Goal: Task Accomplishment & Management: Manage account settings

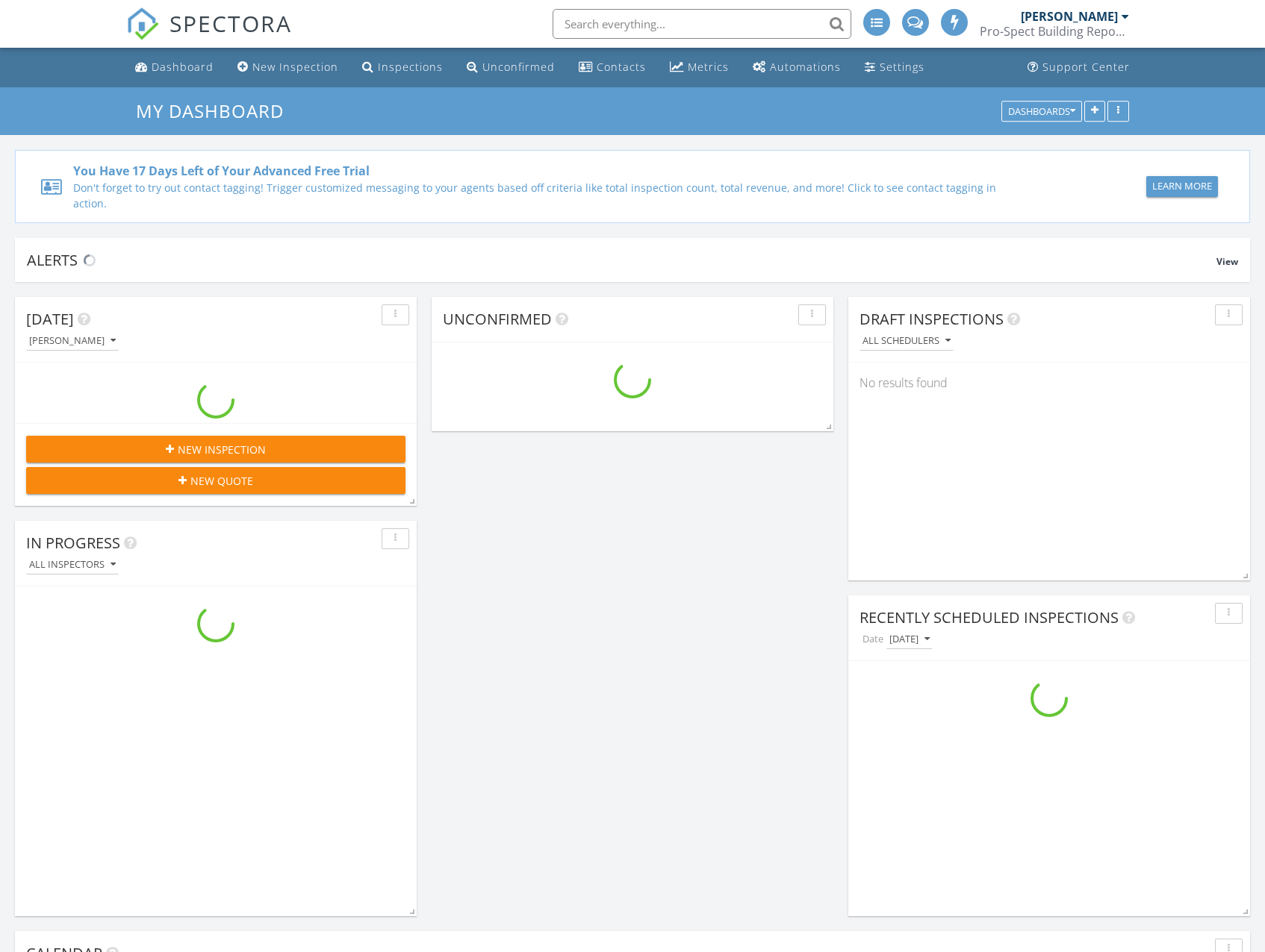
scroll to position [1531, 1288]
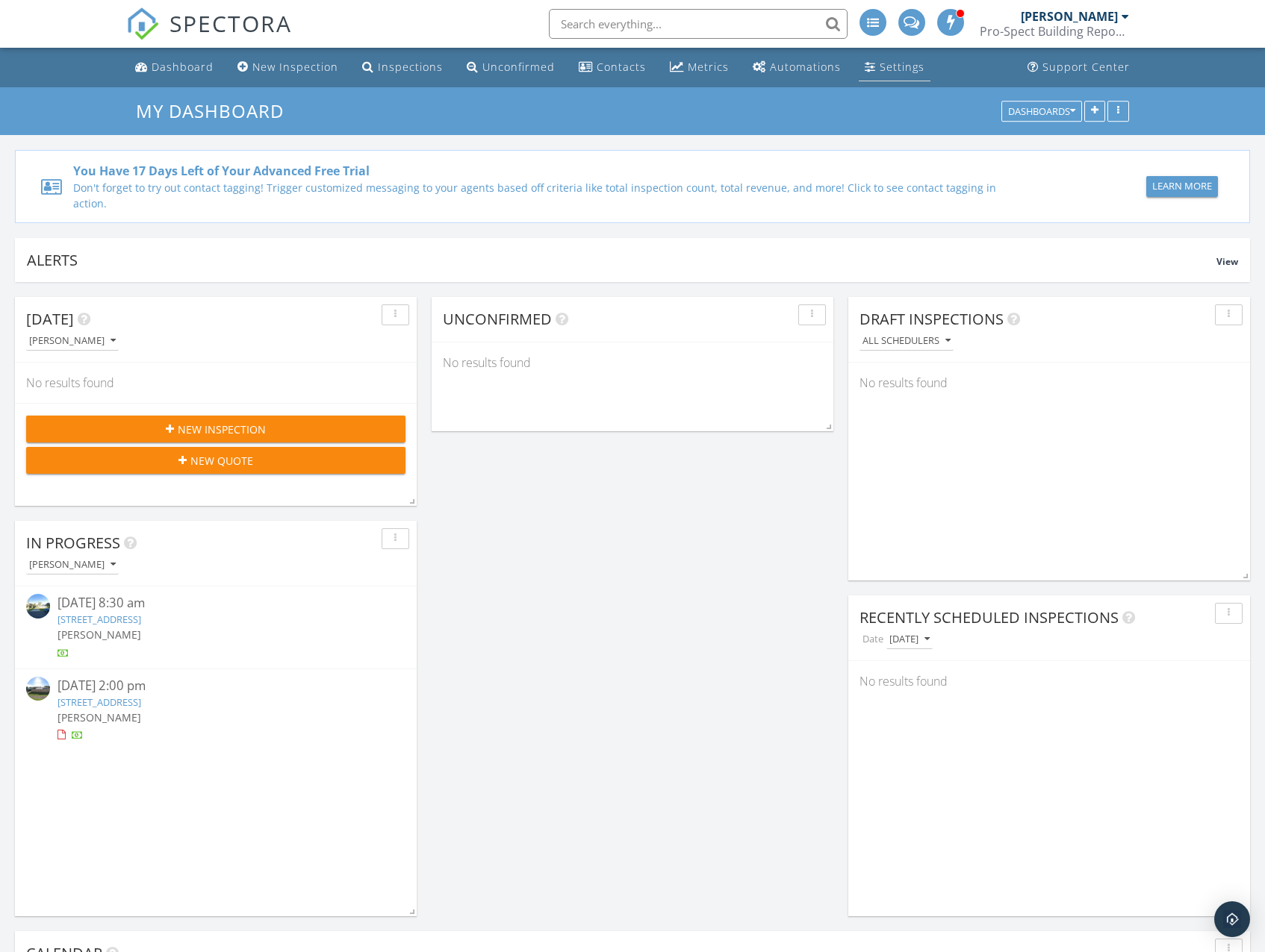
click at [879, 73] on div "Settings" at bounding box center [901, 66] width 45 height 14
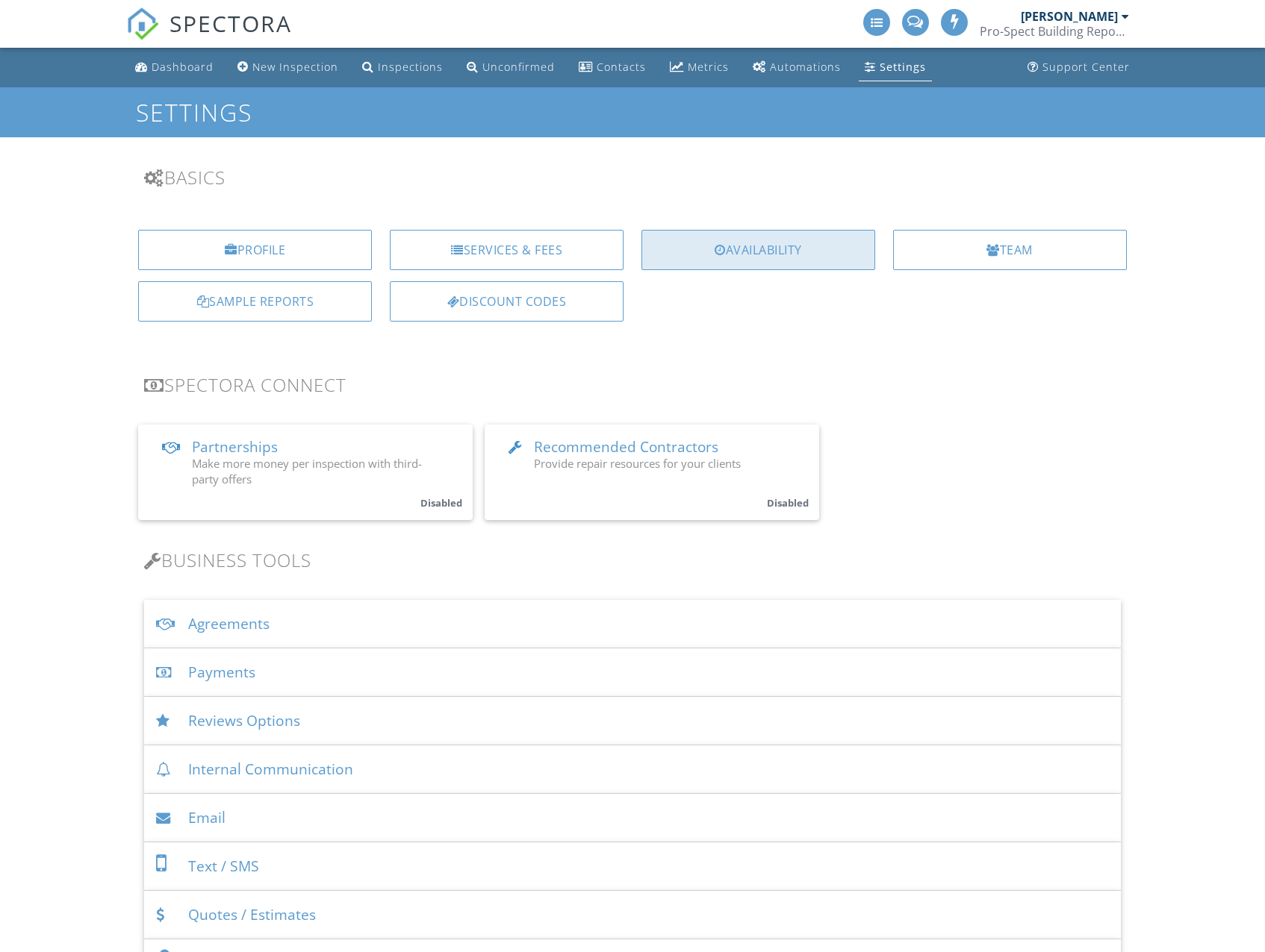
click at [727, 261] on div "Availability" at bounding box center [758, 250] width 233 height 40
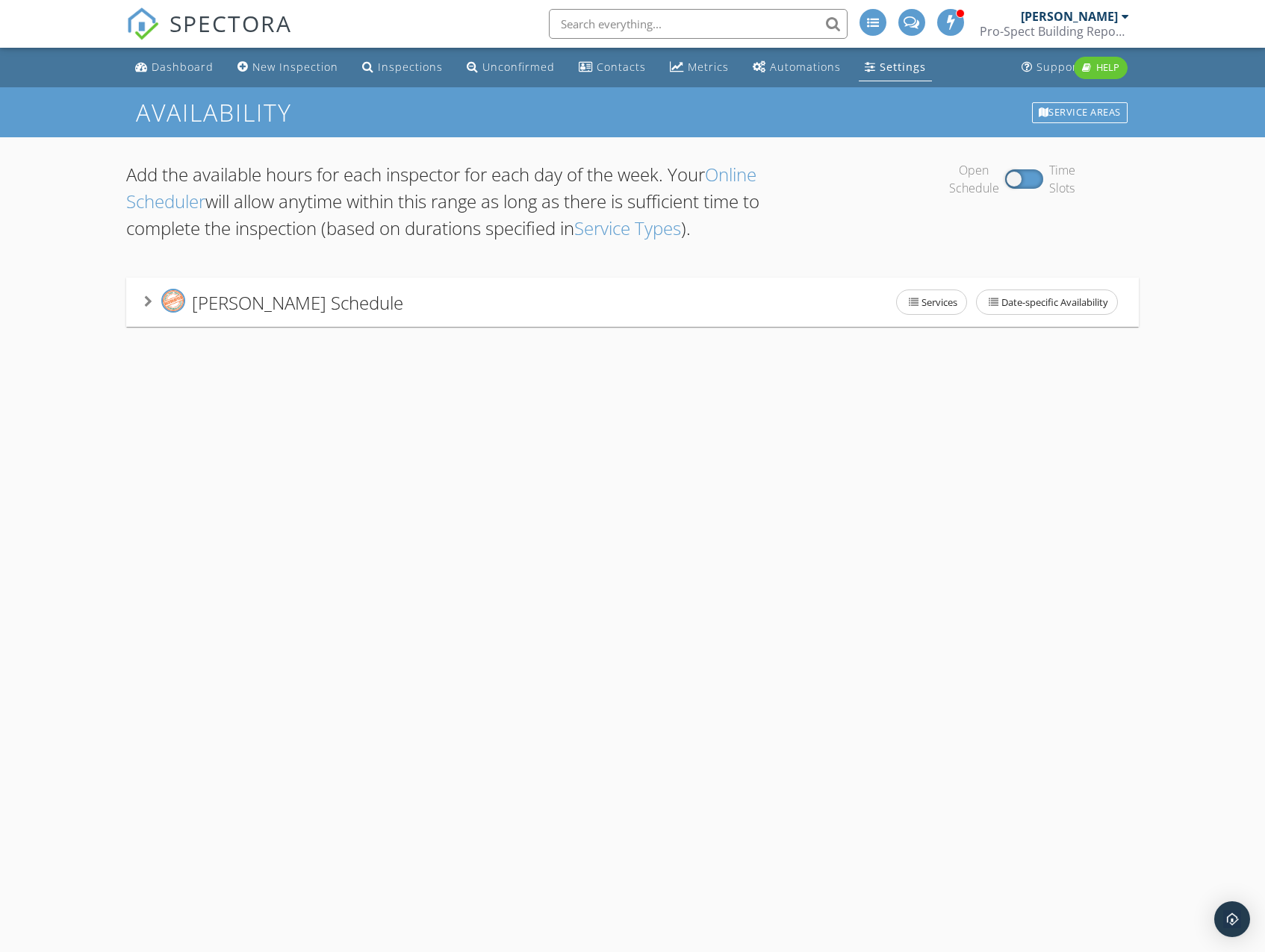
click at [148, 305] on icon at bounding box center [148, 302] width 8 height 12
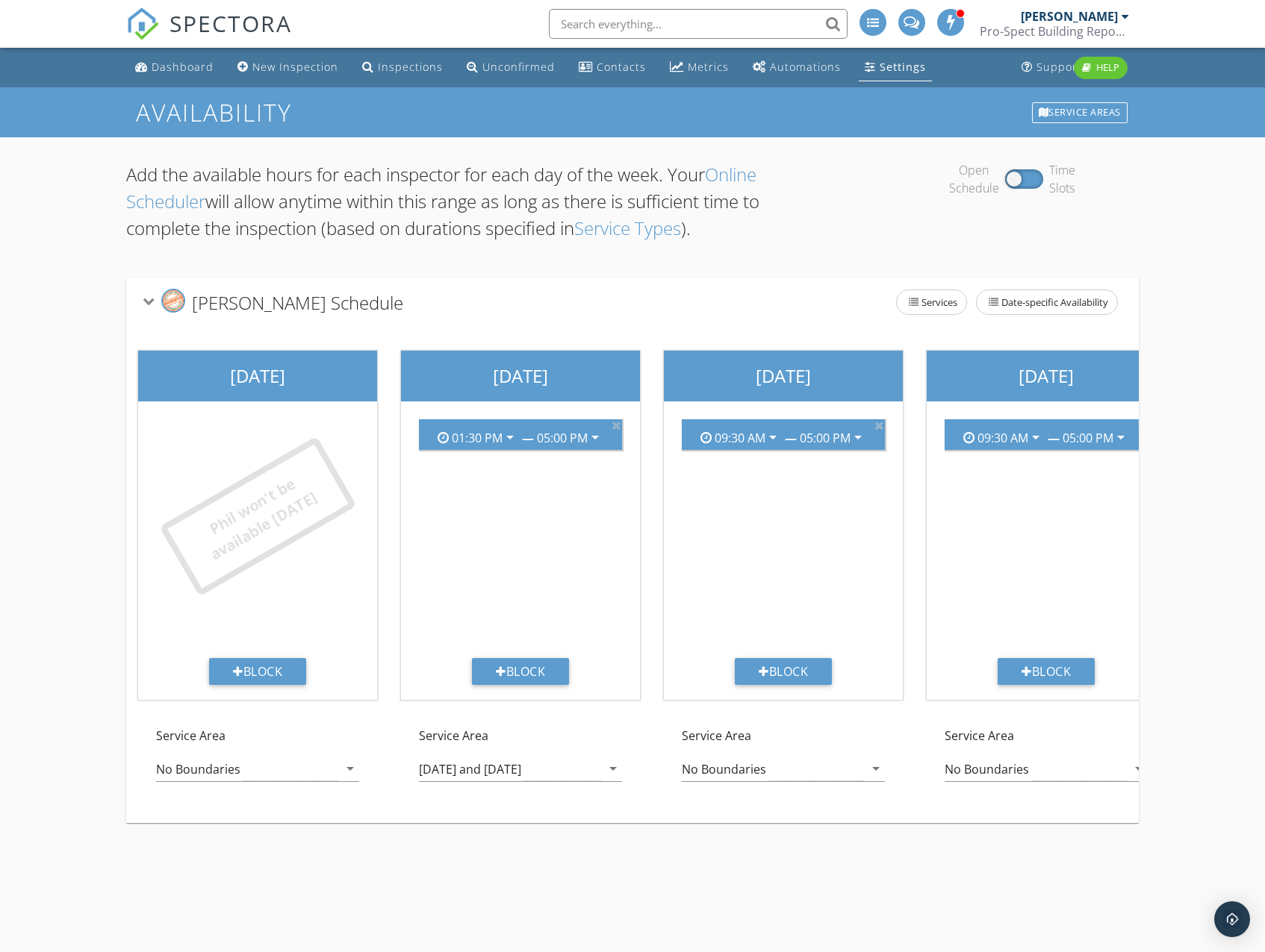
click at [241, 498] on div "Phil won't be available today" at bounding box center [258, 516] width 198 height 161
click at [257, 554] on div "Phil won't be available today" at bounding box center [258, 516] width 198 height 161
click at [259, 677] on div "Block" at bounding box center [257, 672] width 97 height 27
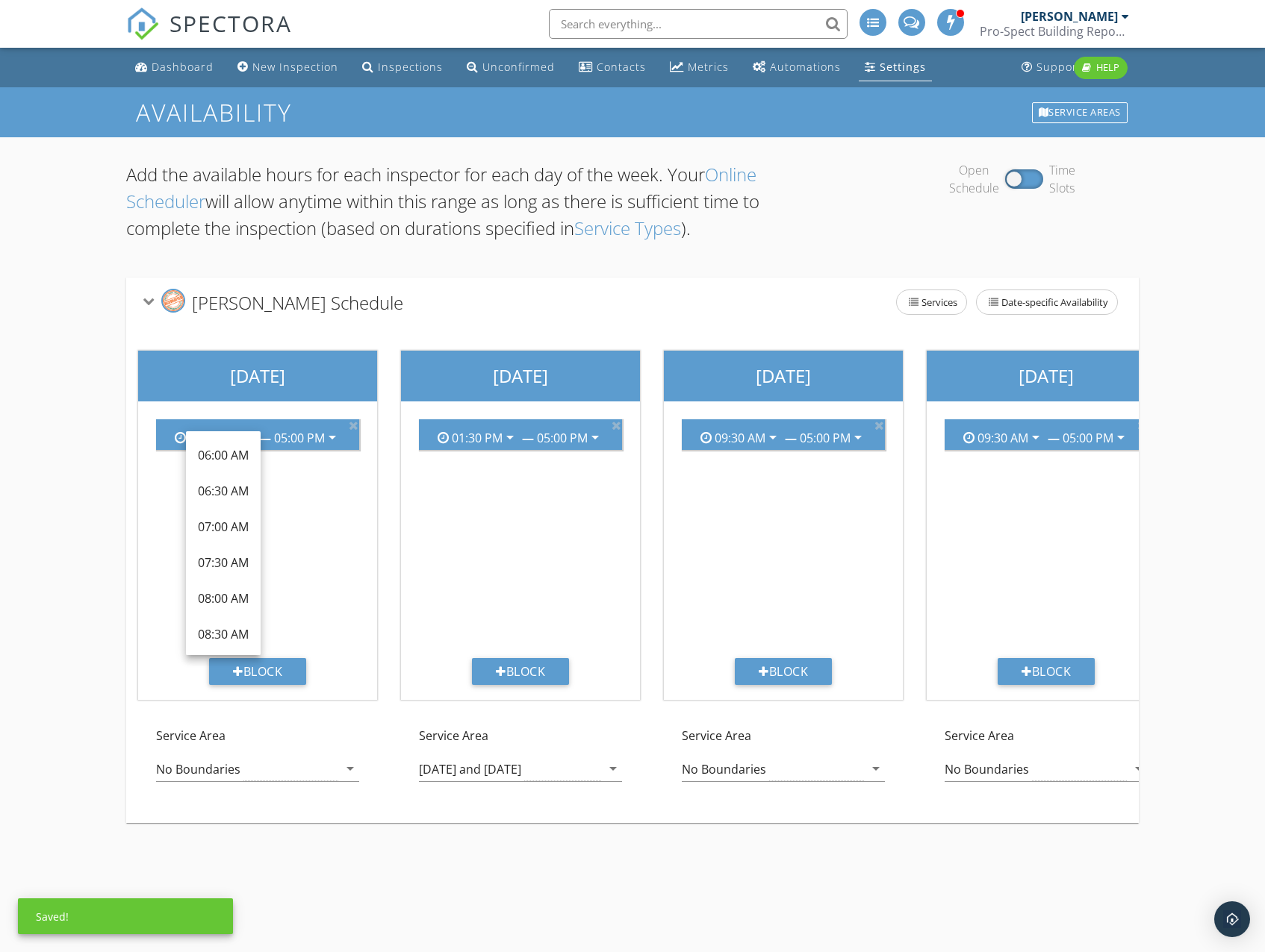
click at [310, 524] on div "09:00 AM arrow_drop_down — 05:00 PM arrow_drop_down" at bounding box center [257, 532] width 227 height 251
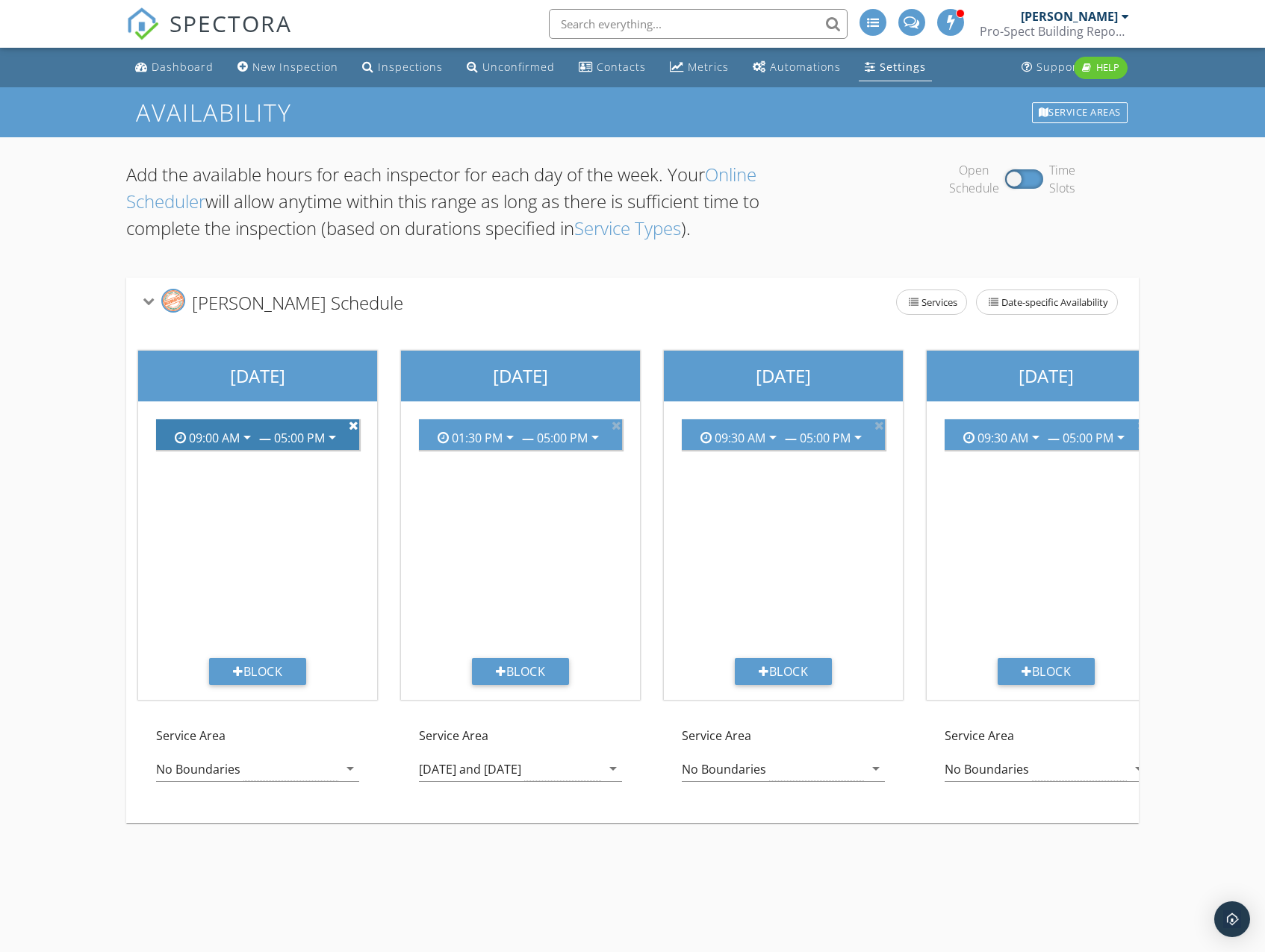
click at [351, 429] on icon at bounding box center [354, 425] width 10 height 12
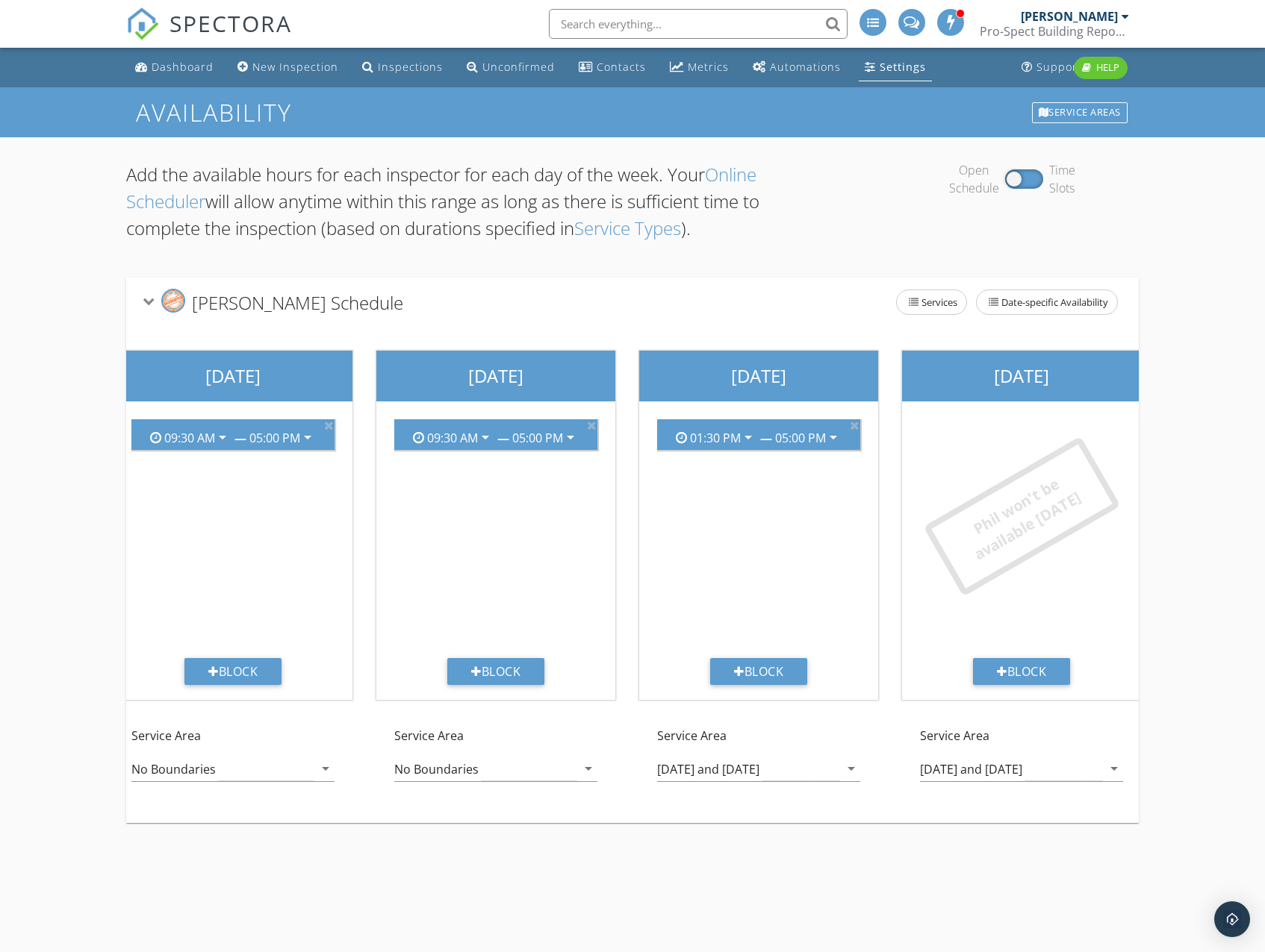
scroll to position [0, 827]
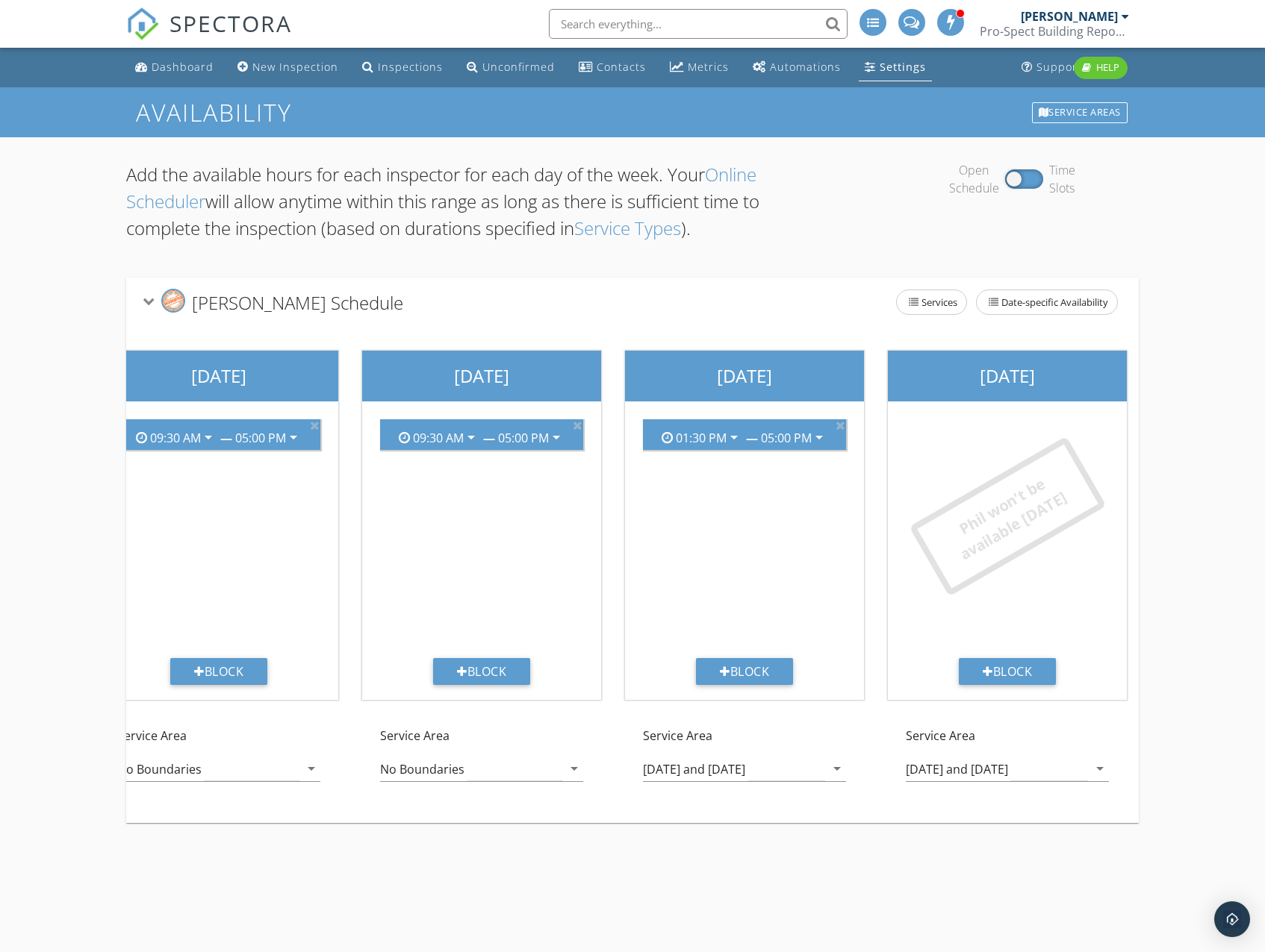
click at [715, 480] on div "01:30 PM arrow_drop_down — 05:00 PM arrow_drop_down" at bounding box center [744, 532] width 227 height 251
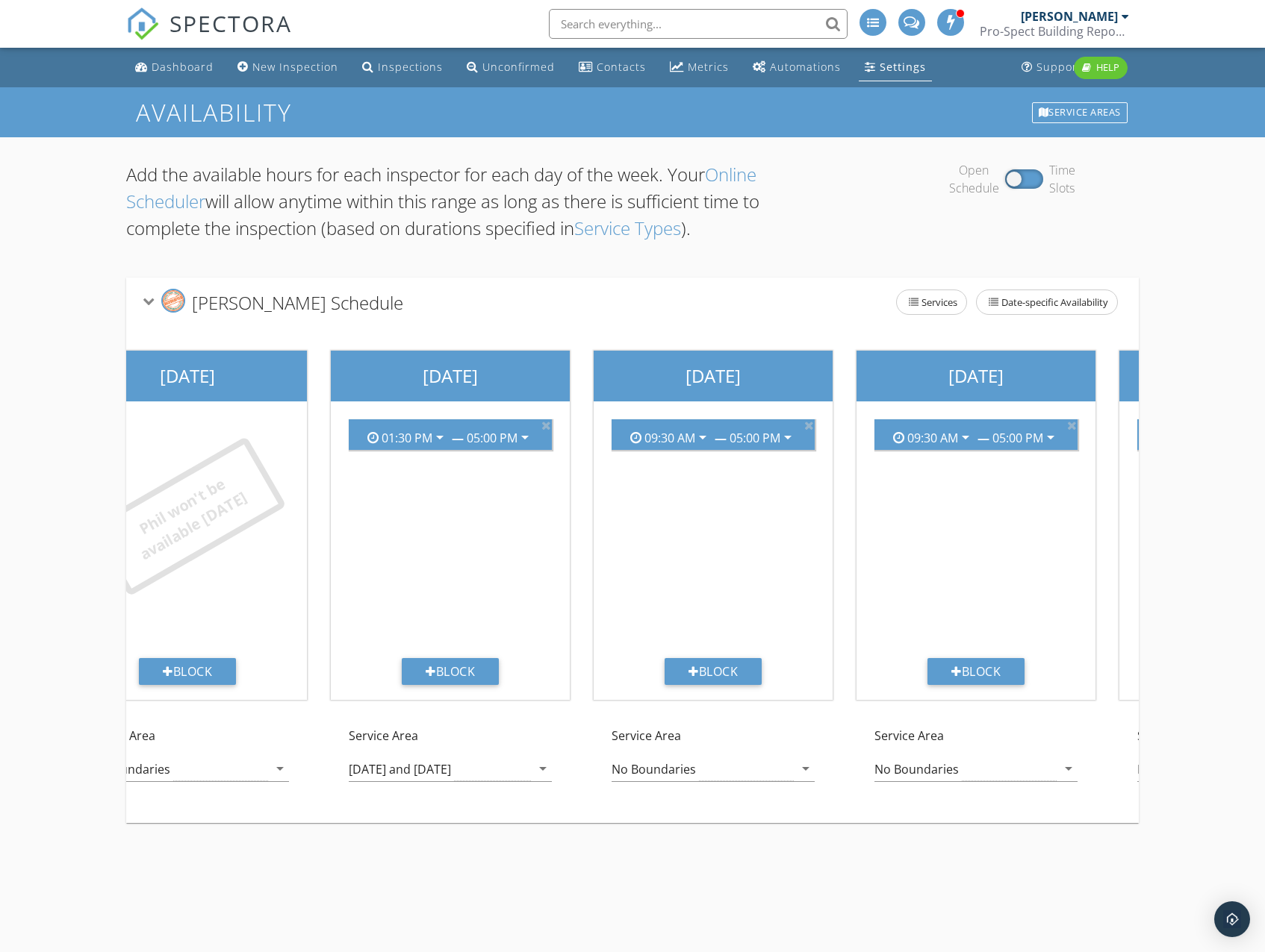
scroll to position [0, 78]
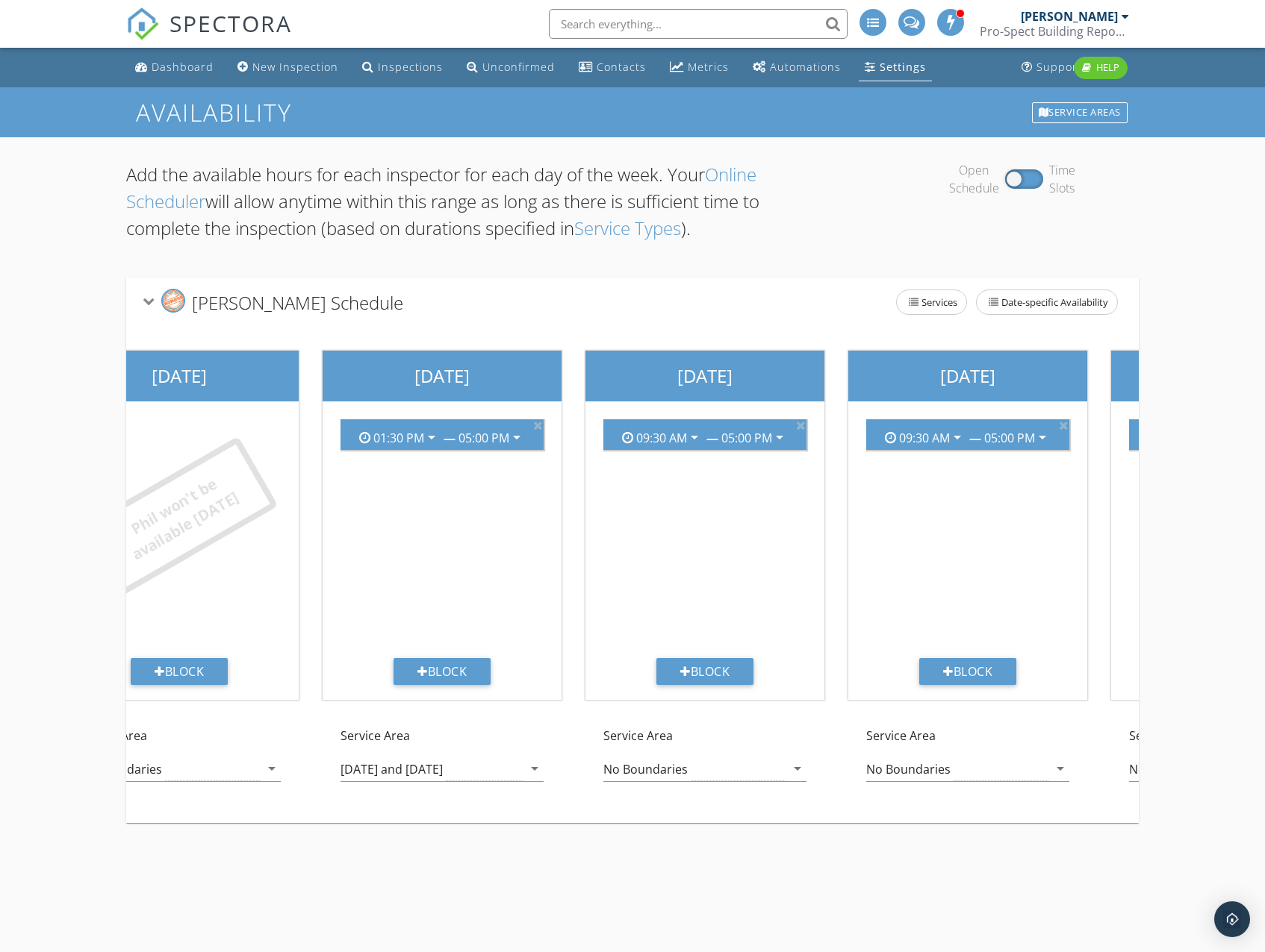
click at [550, 247] on div "Add the available hours for each inspector for each day of the week. Your Onlin…" at bounding box center [463, 208] width 675 height 92
click at [1013, 182] on div at bounding box center [1024, 180] width 38 height 20
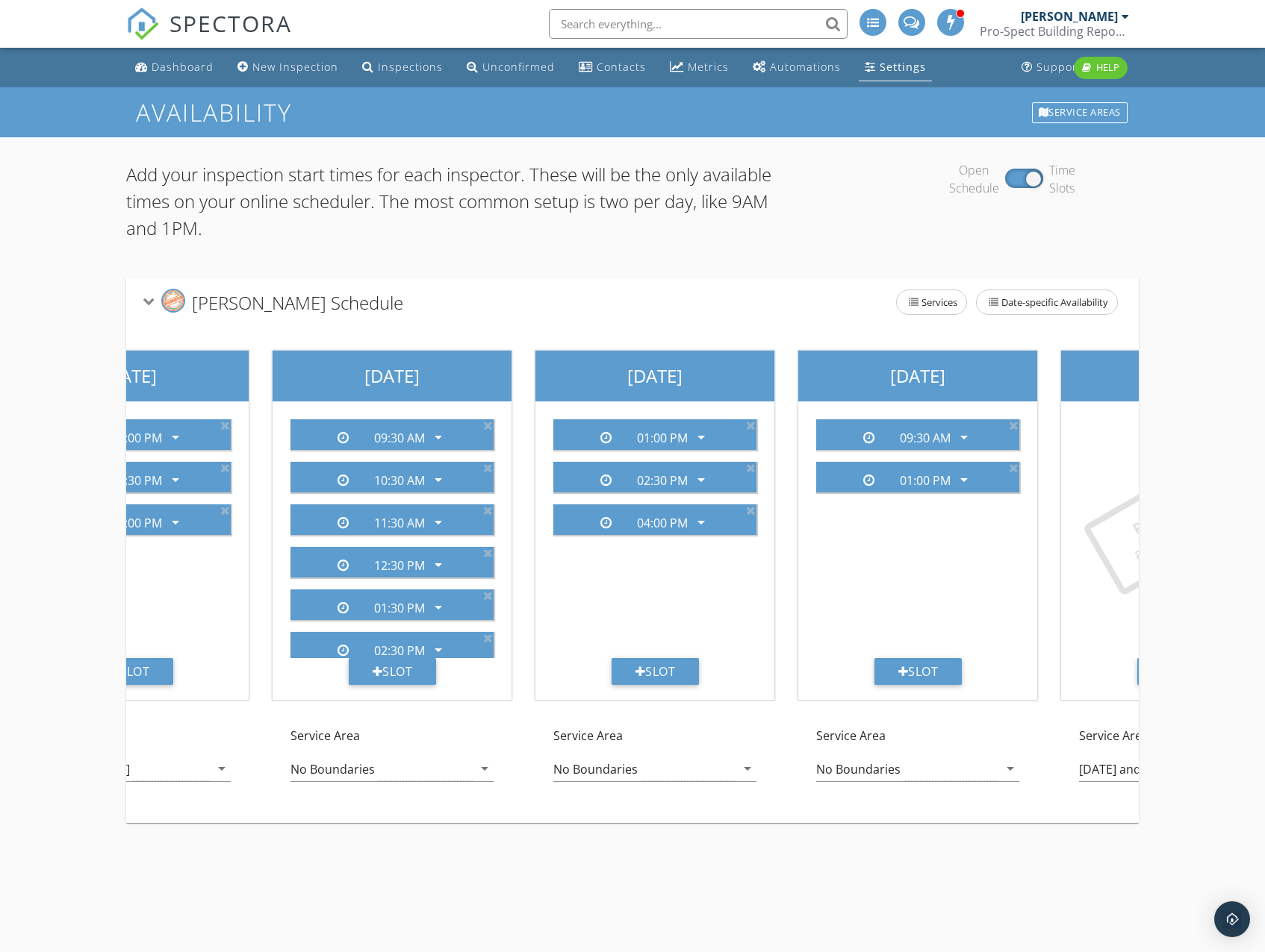
scroll to position [0, 383]
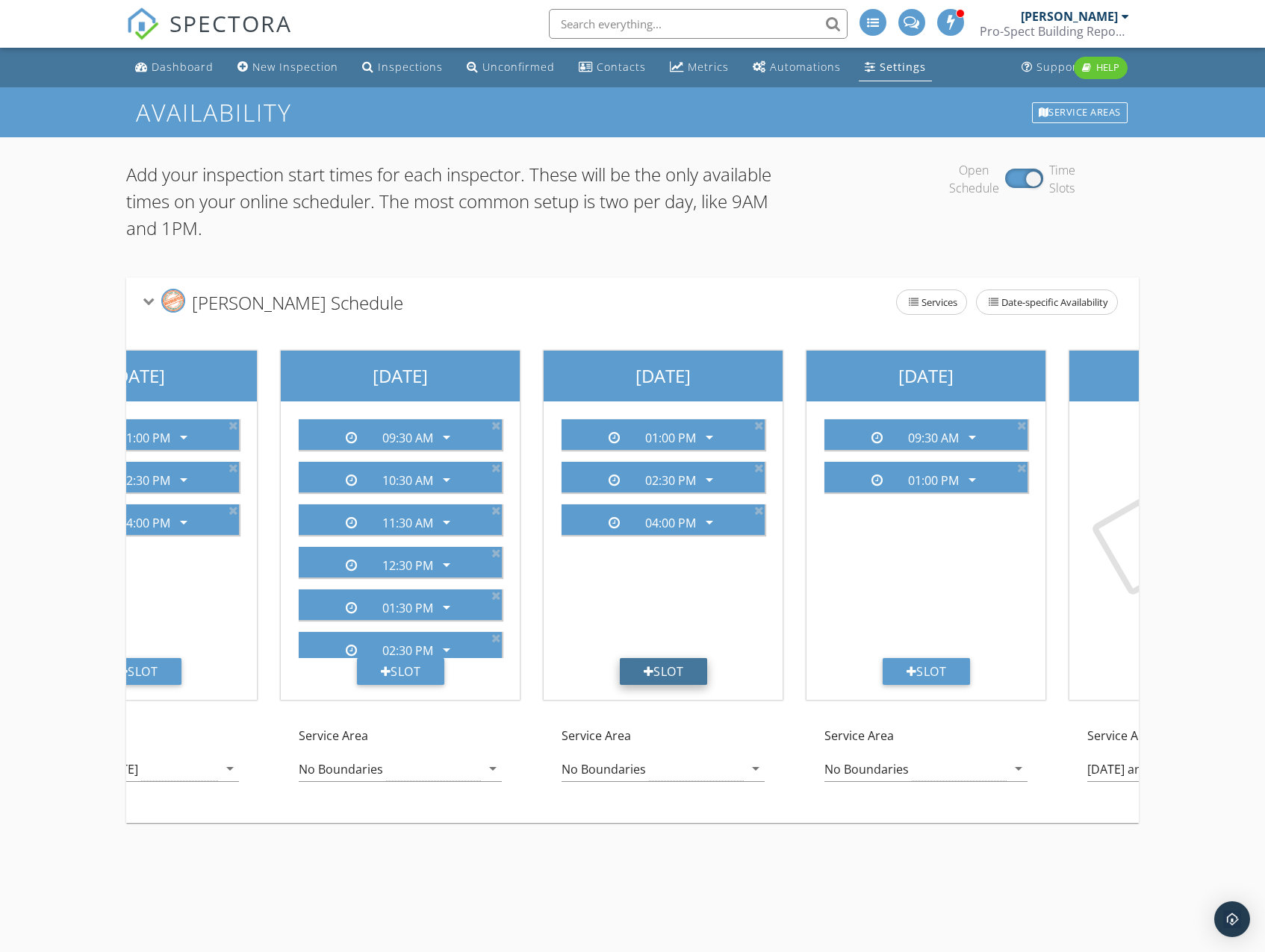
click at [679, 680] on div "Slot" at bounding box center [663, 672] width 88 height 27
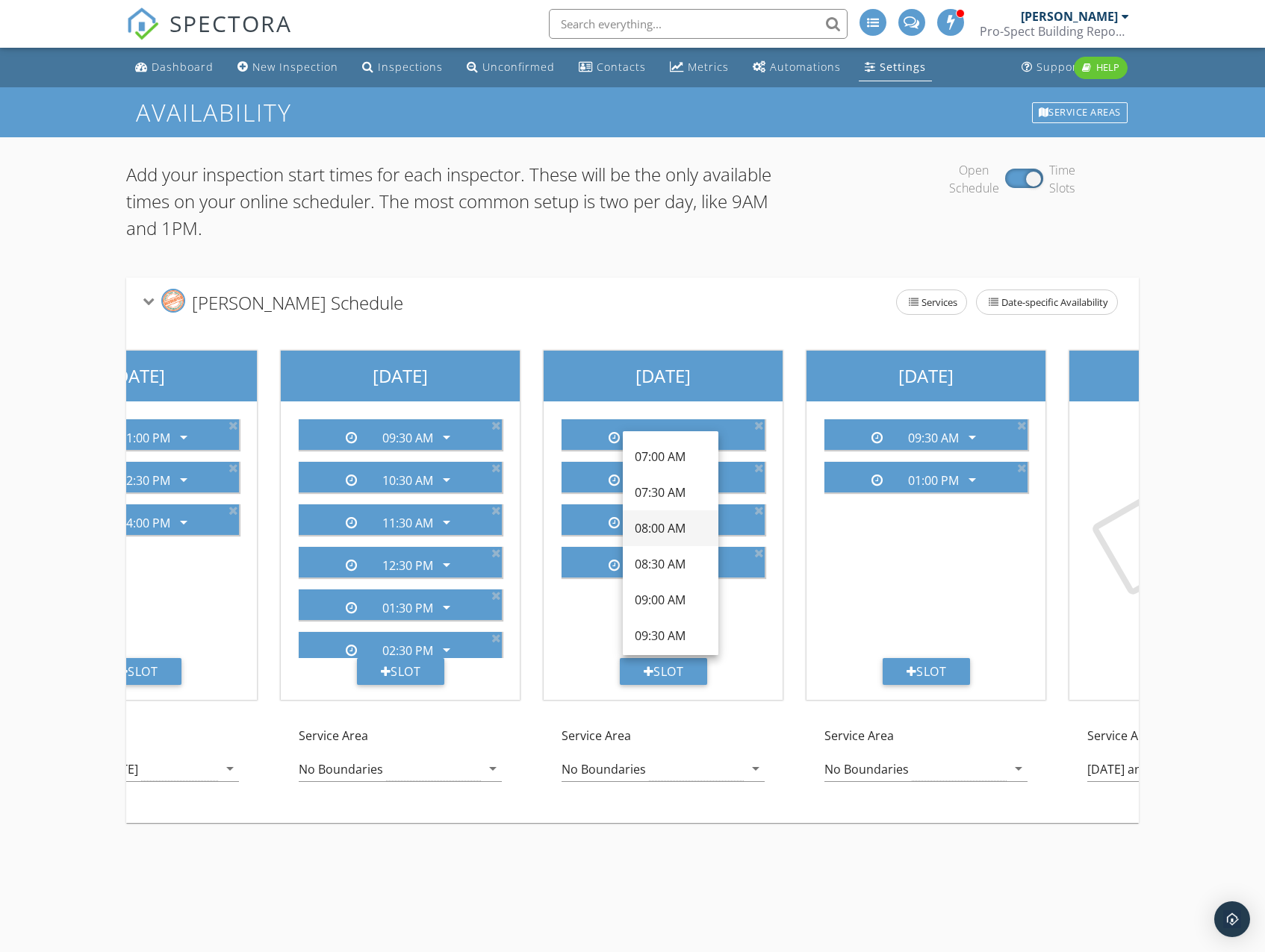
scroll to position [75, 0]
click at [661, 627] on div "09:30 AM" at bounding box center [670, 631] width 72 height 18
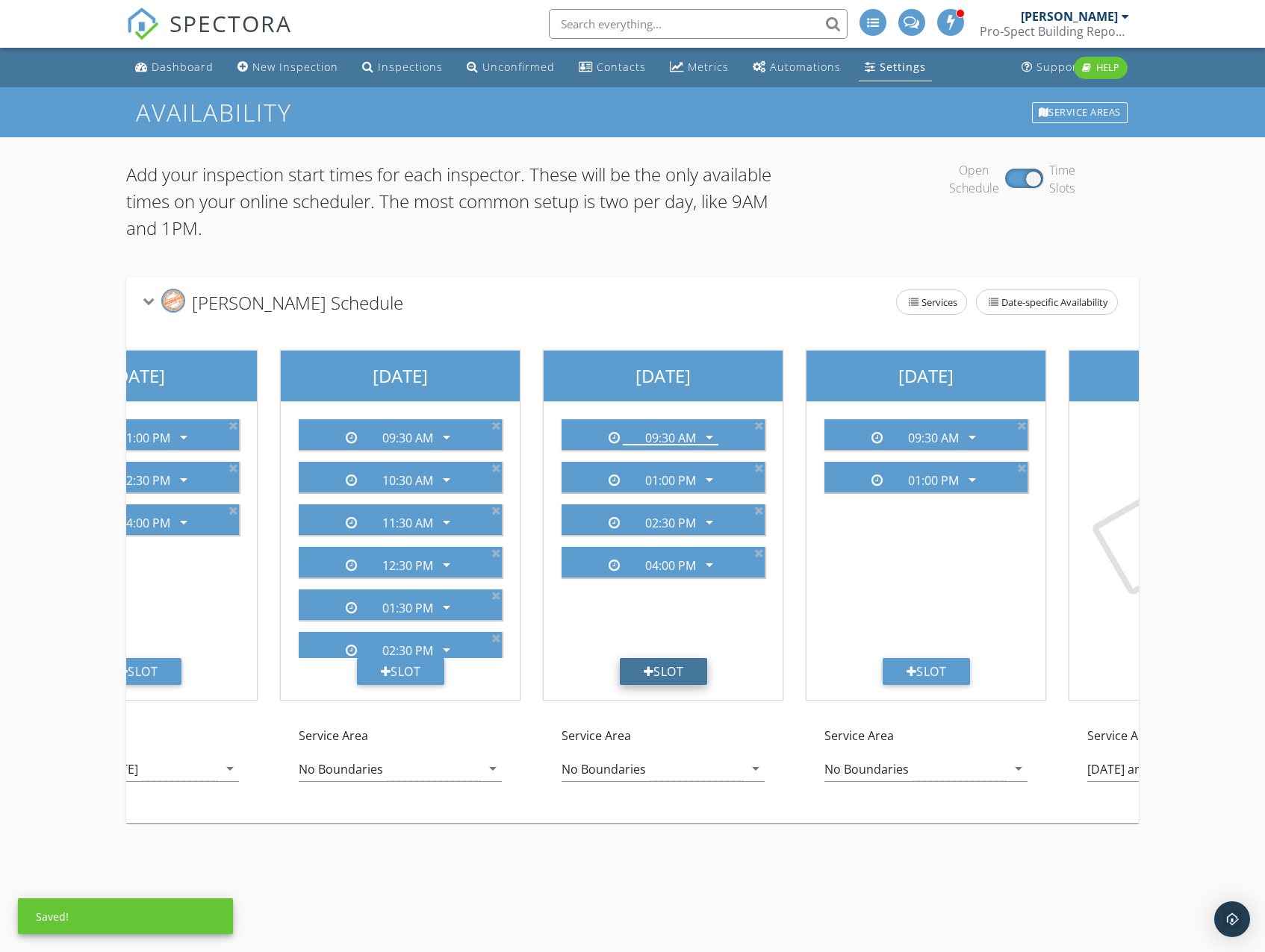
click at [674, 665] on div "Slot" at bounding box center [663, 672] width 88 height 27
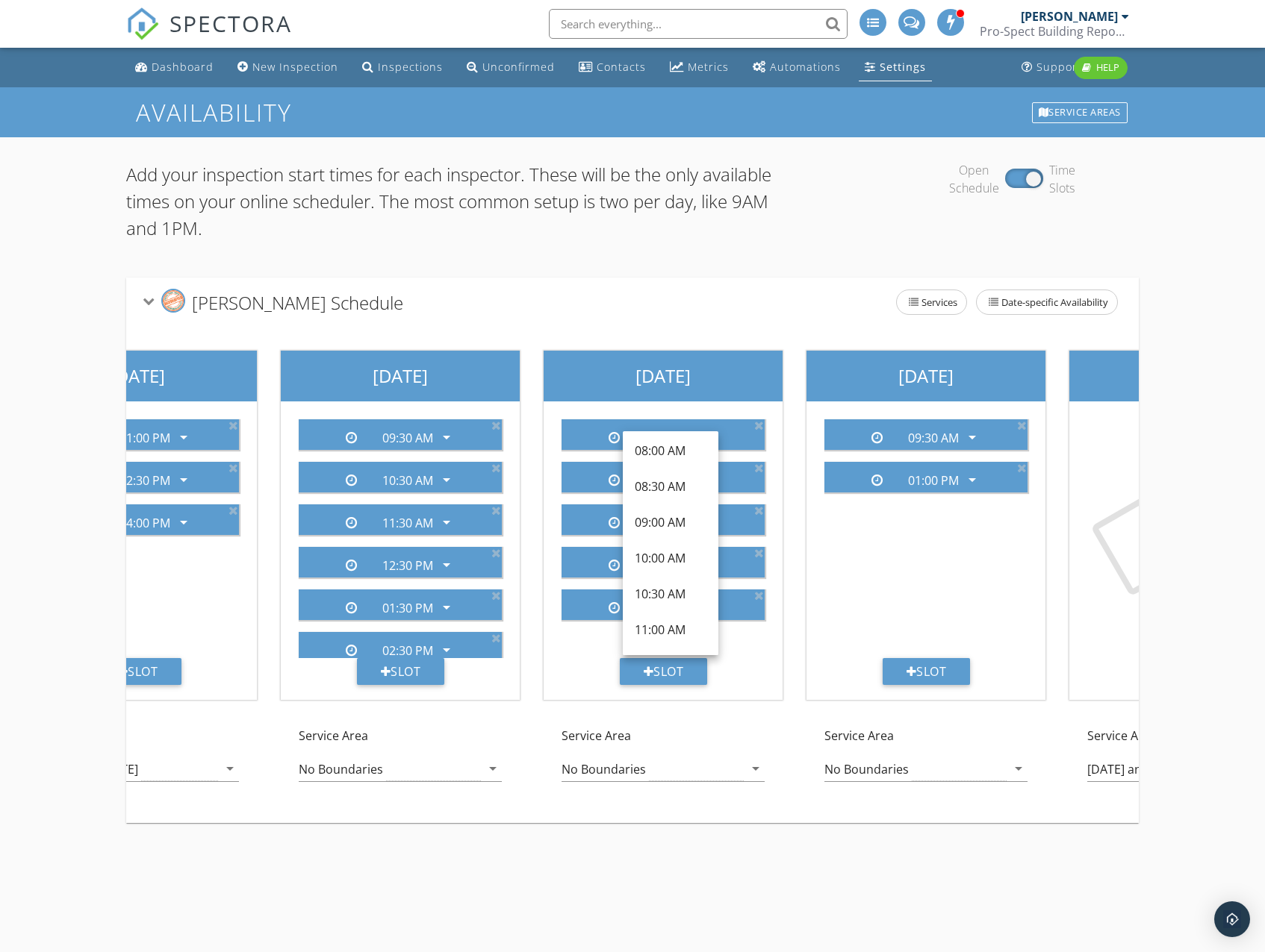
scroll to position [149, 0]
click at [670, 625] on div "11:00 AM" at bounding box center [670, 628] width 72 height 18
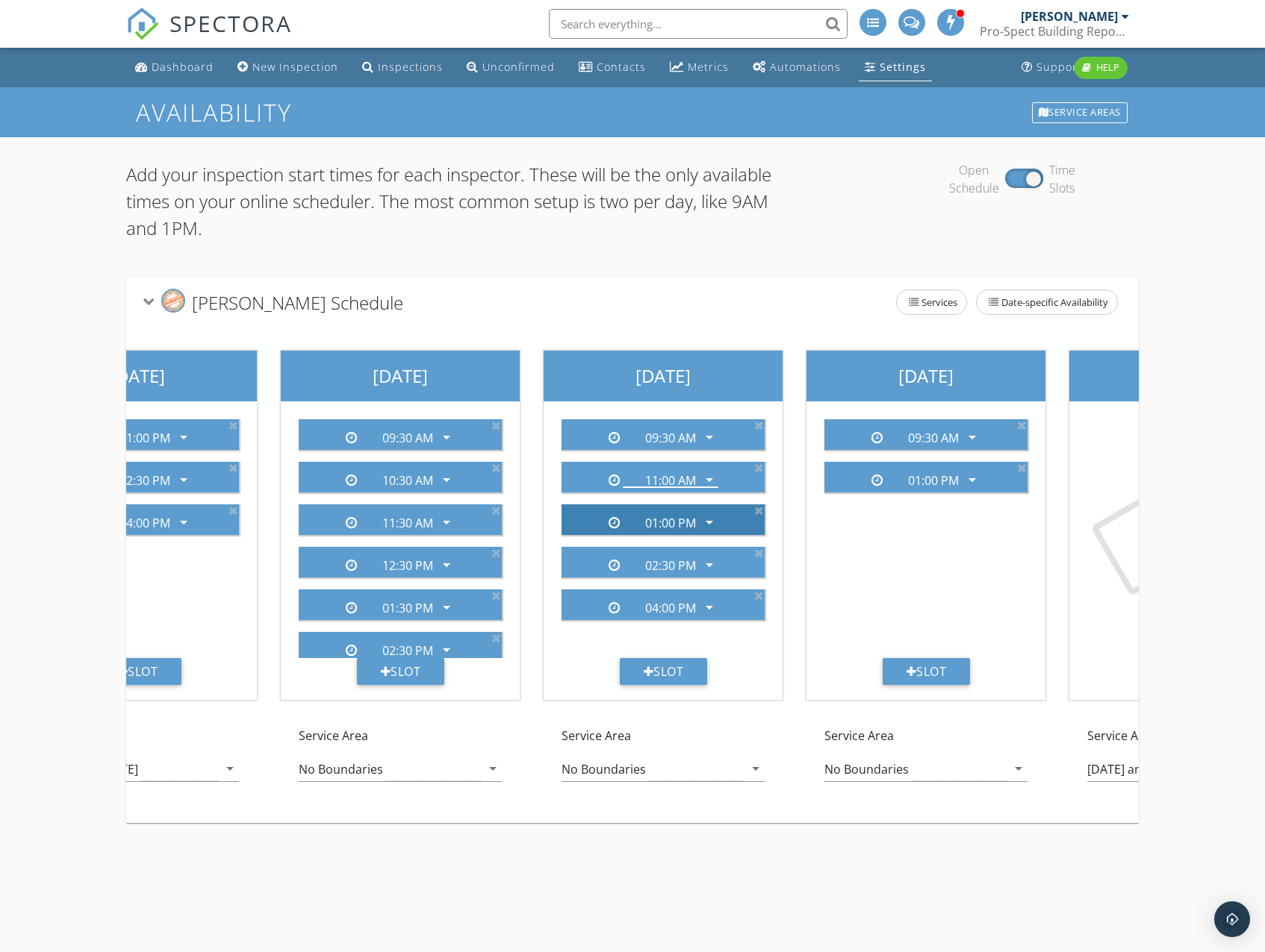
click at [708, 522] on icon "arrow_drop_down" at bounding box center [709, 523] width 18 height 18
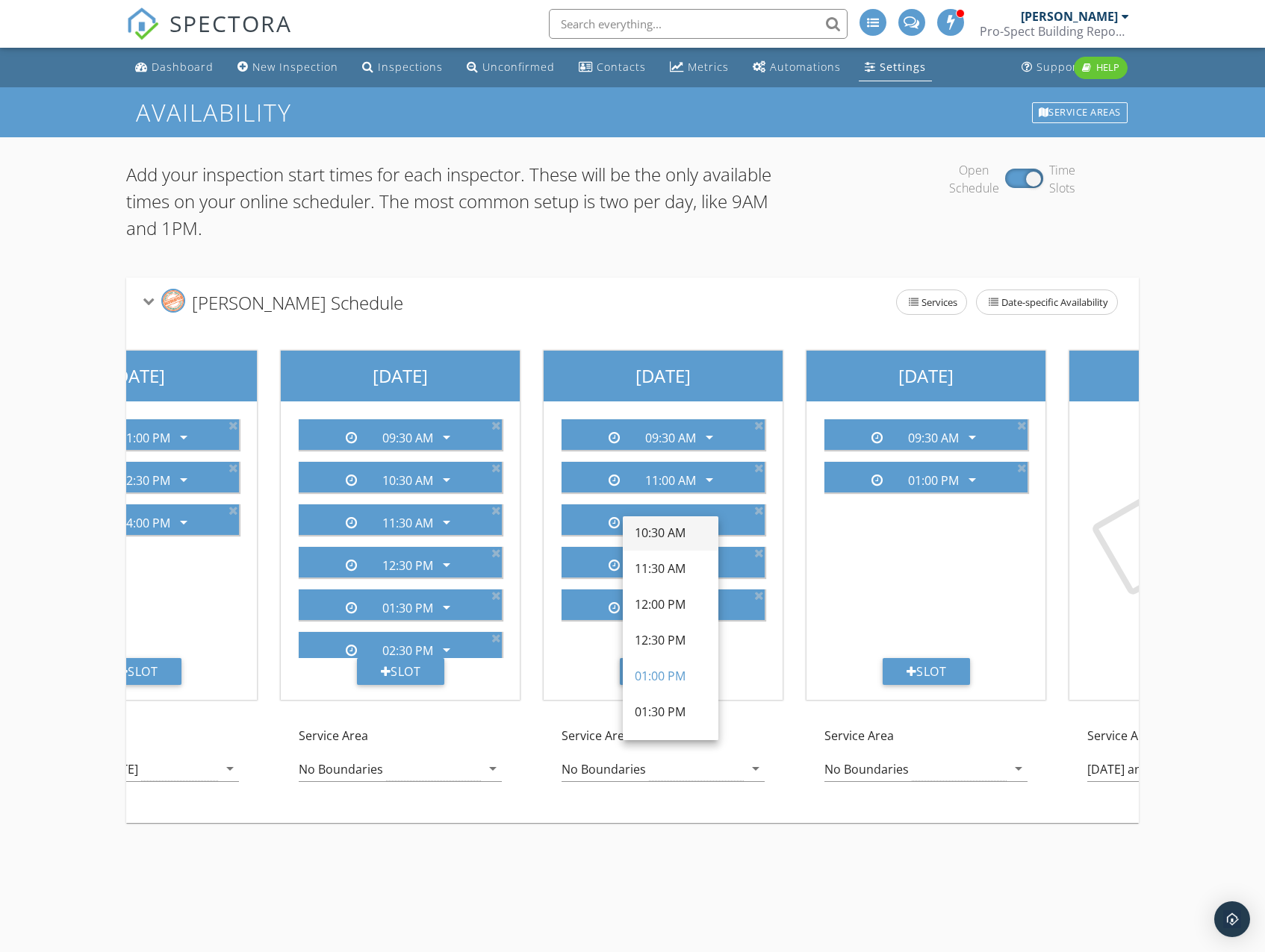
scroll to position [298, 0]
click at [656, 703] on div "01:30 PM" at bounding box center [670, 707] width 72 height 18
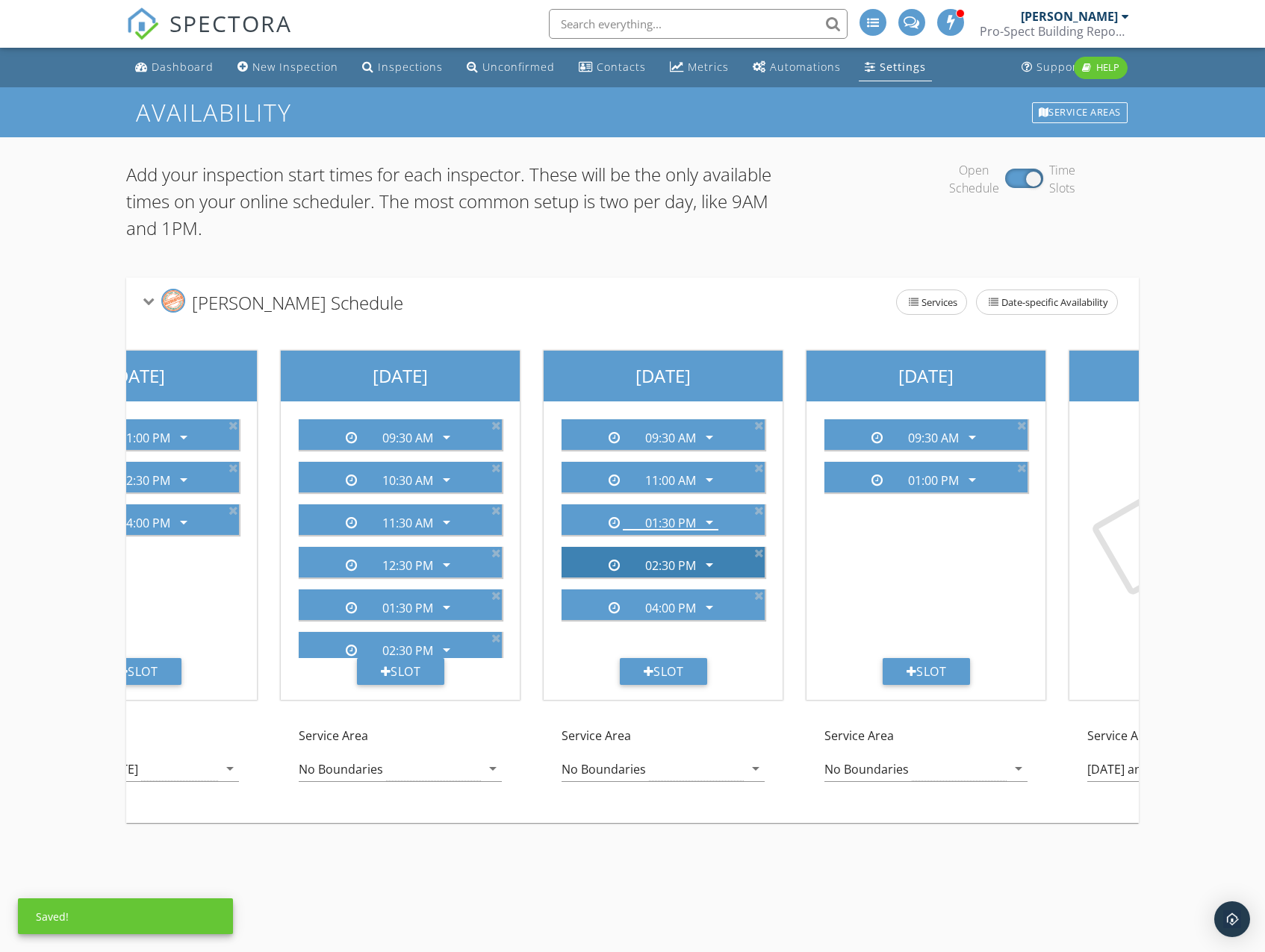
click at [713, 564] on icon "arrow_drop_down" at bounding box center [709, 565] width 18 height 18
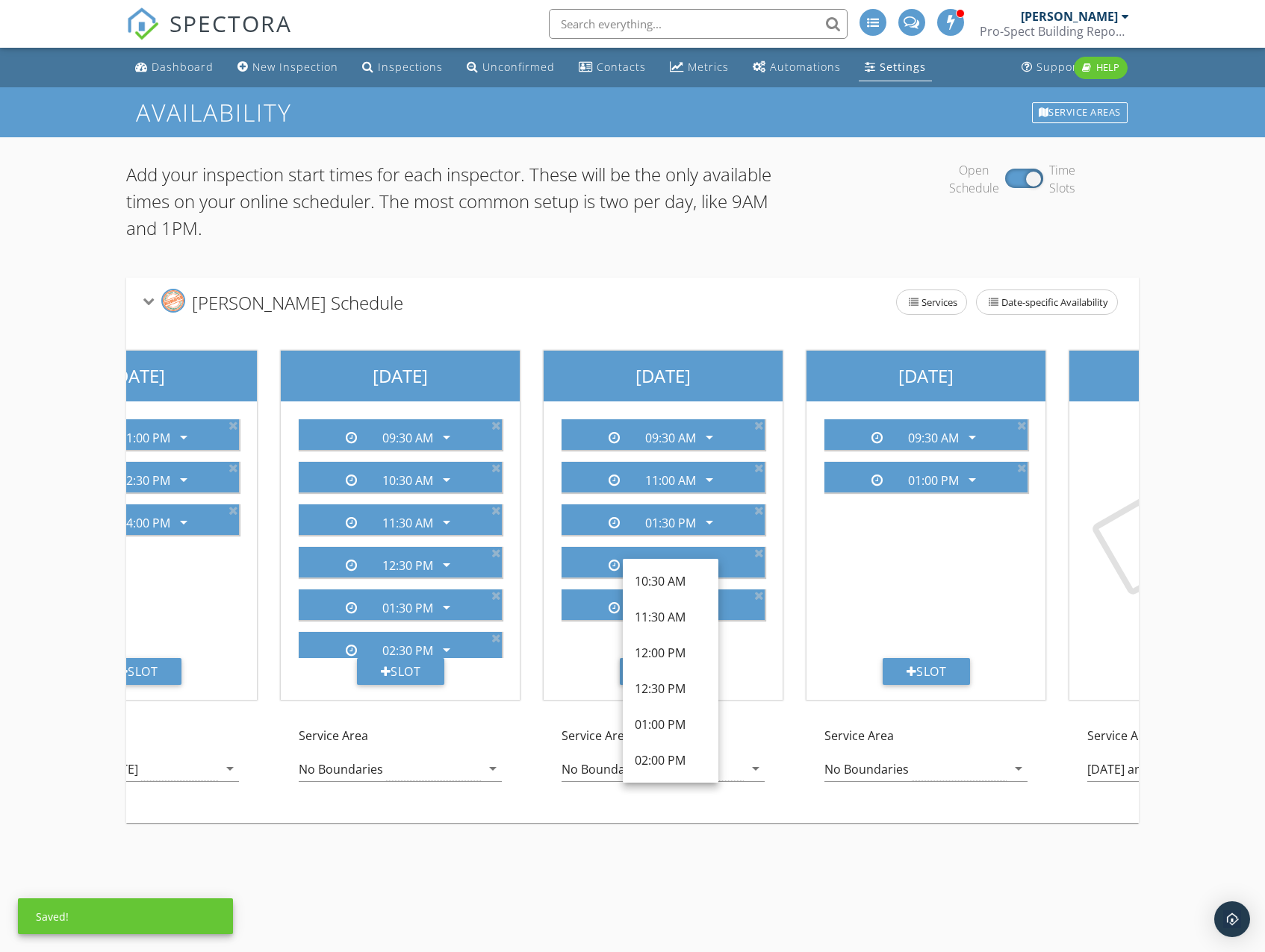
scroll to position [373, 0]
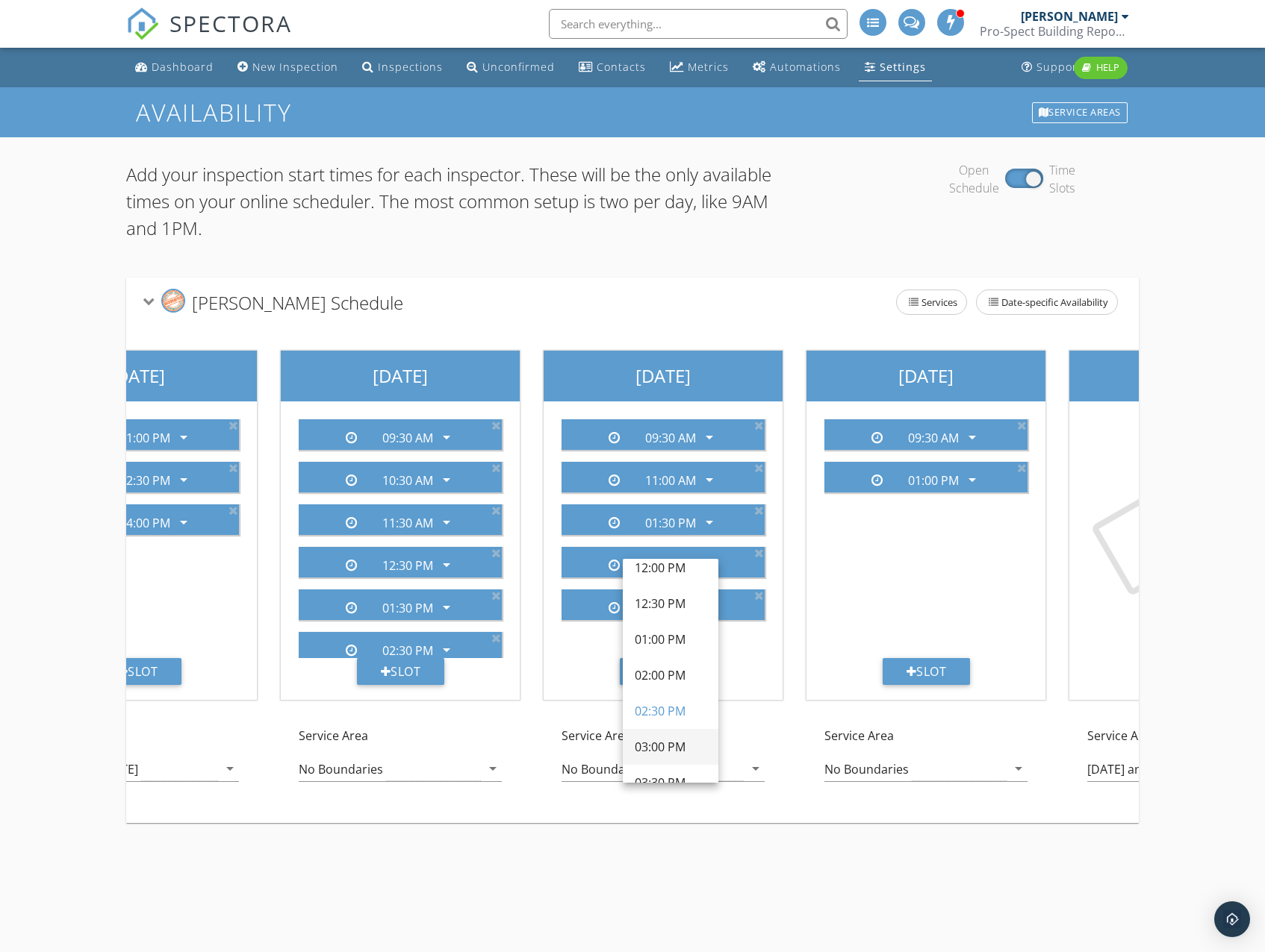
click at [661, 747] on div "03:00 PM" at bounding box center [670, 747] width 72 height 18
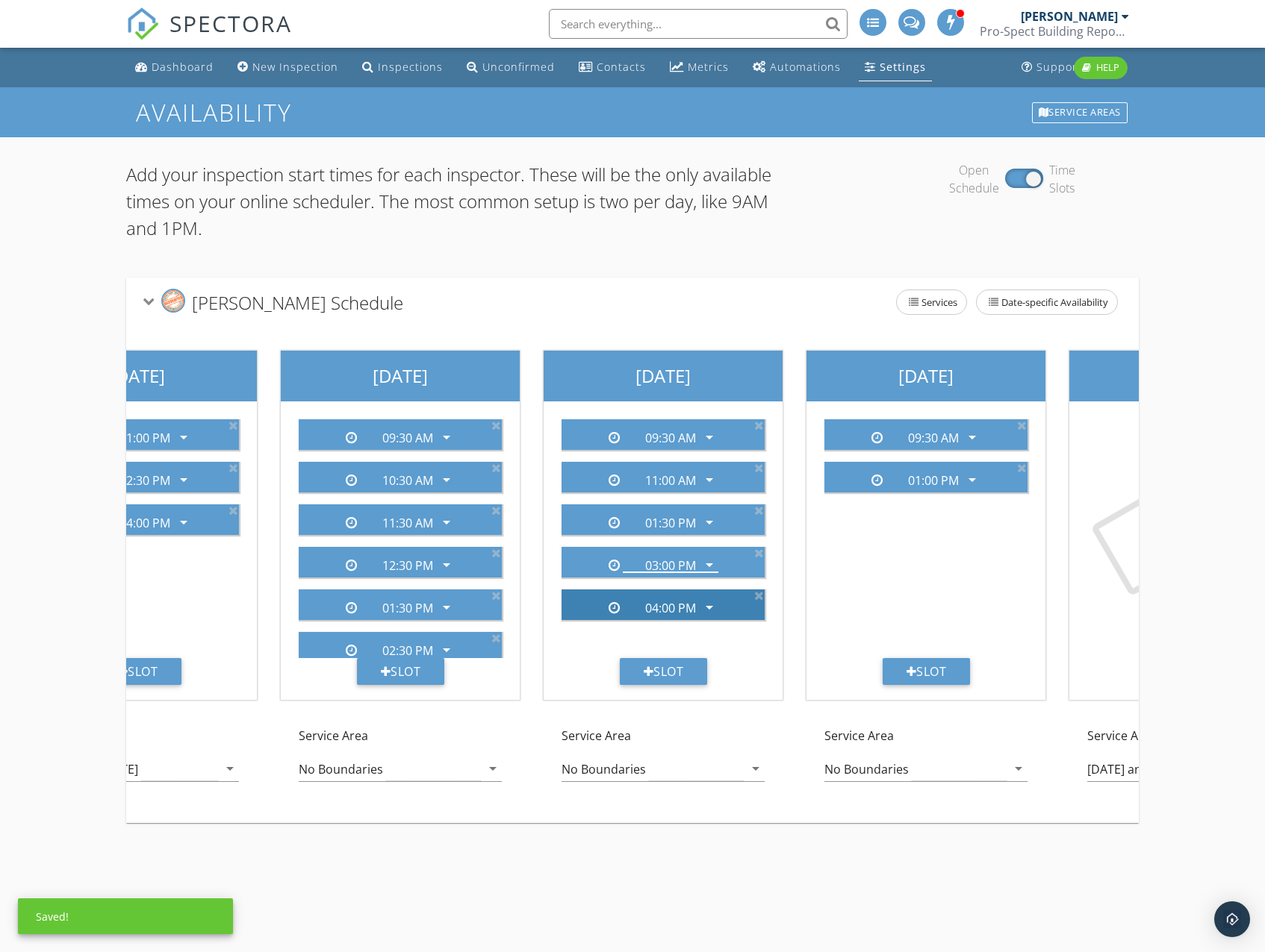
click at [710, 608] on icon "arrow_drop_down" at bounding box center [709, 607] width 18 height 18
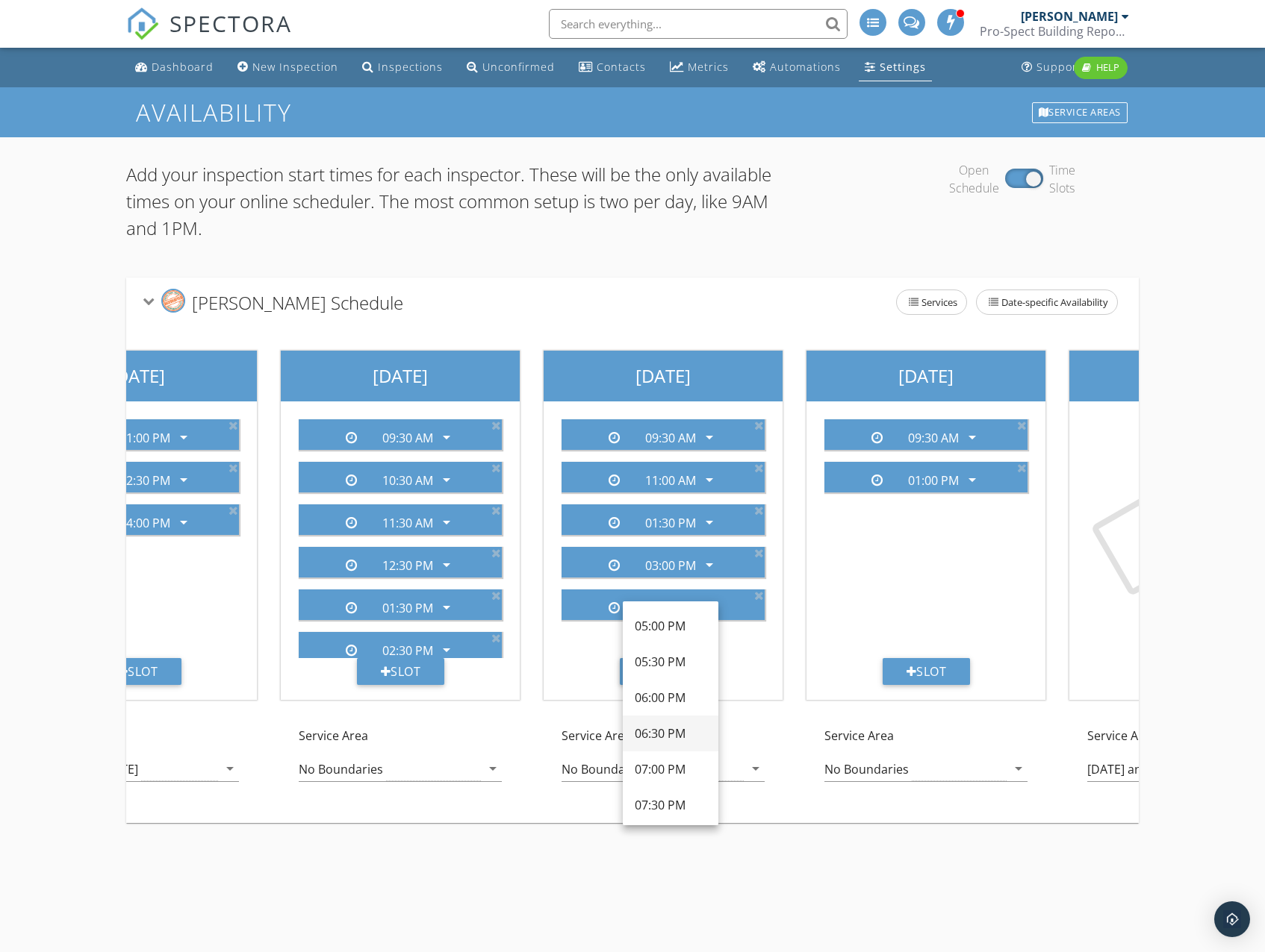
scroll to position [597, 0]
click at [675, 634] on div "04:30 PM" at bounding box center [670, 637] width 72 height 18
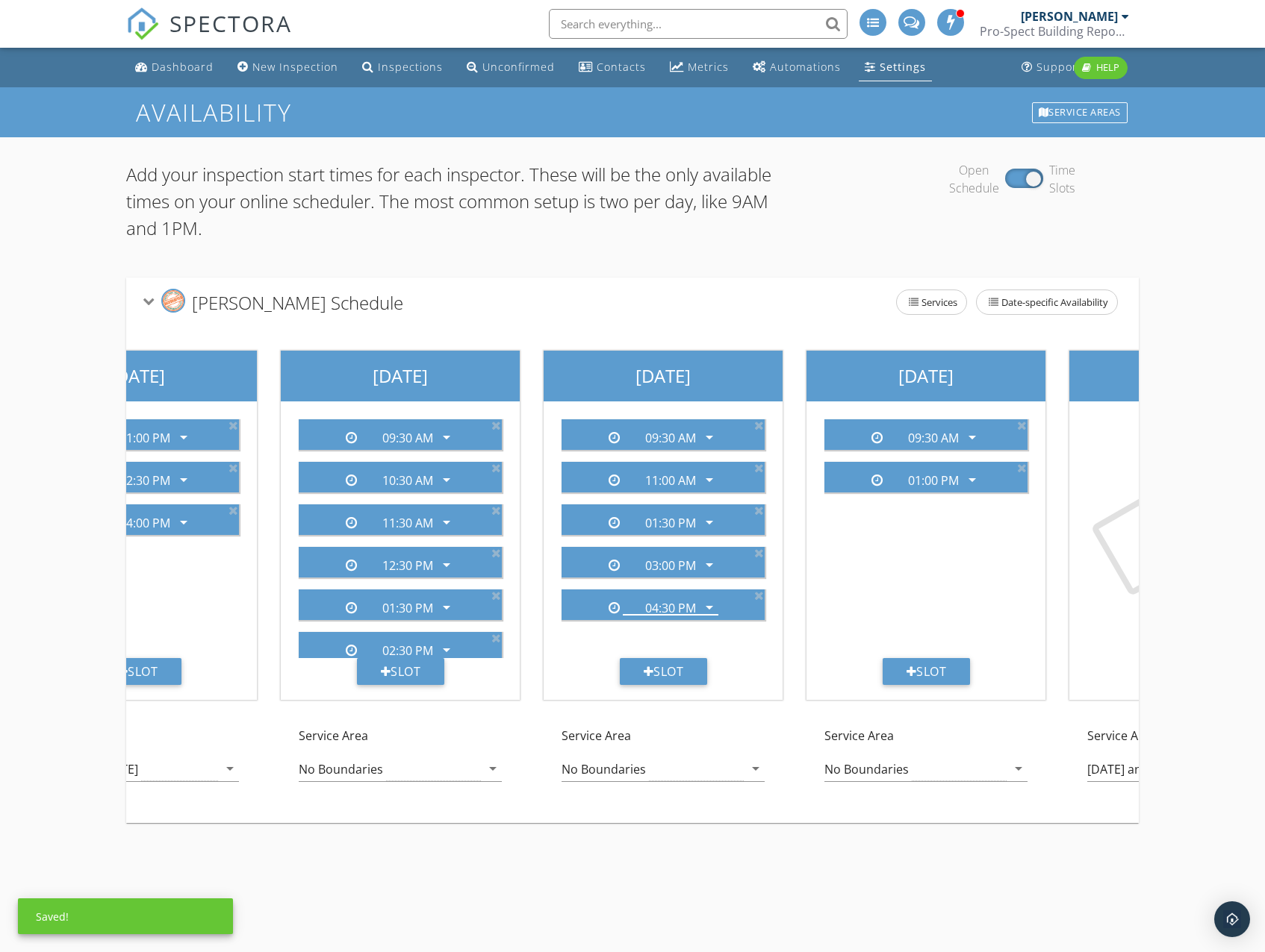
click at [729, 284] on div "Phil Smith's Schedule Services Date-specific Availability" at bounding box center [632, 302] width 1012 height 49
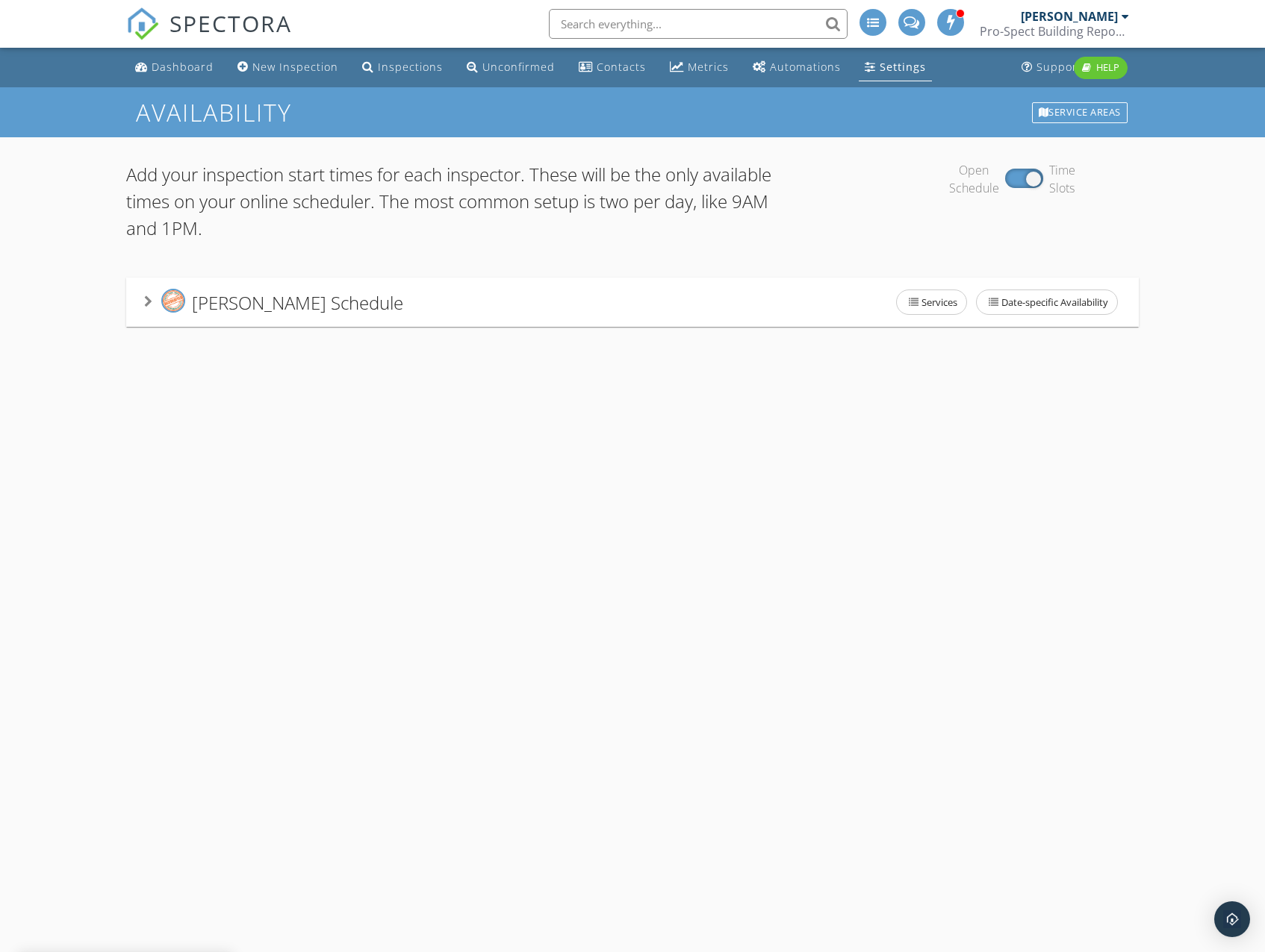
click at [717, 294] on div "Phil Smith's Schedule Services Date-specific Availability" at bounding box center [632, 302] width 976 height 31
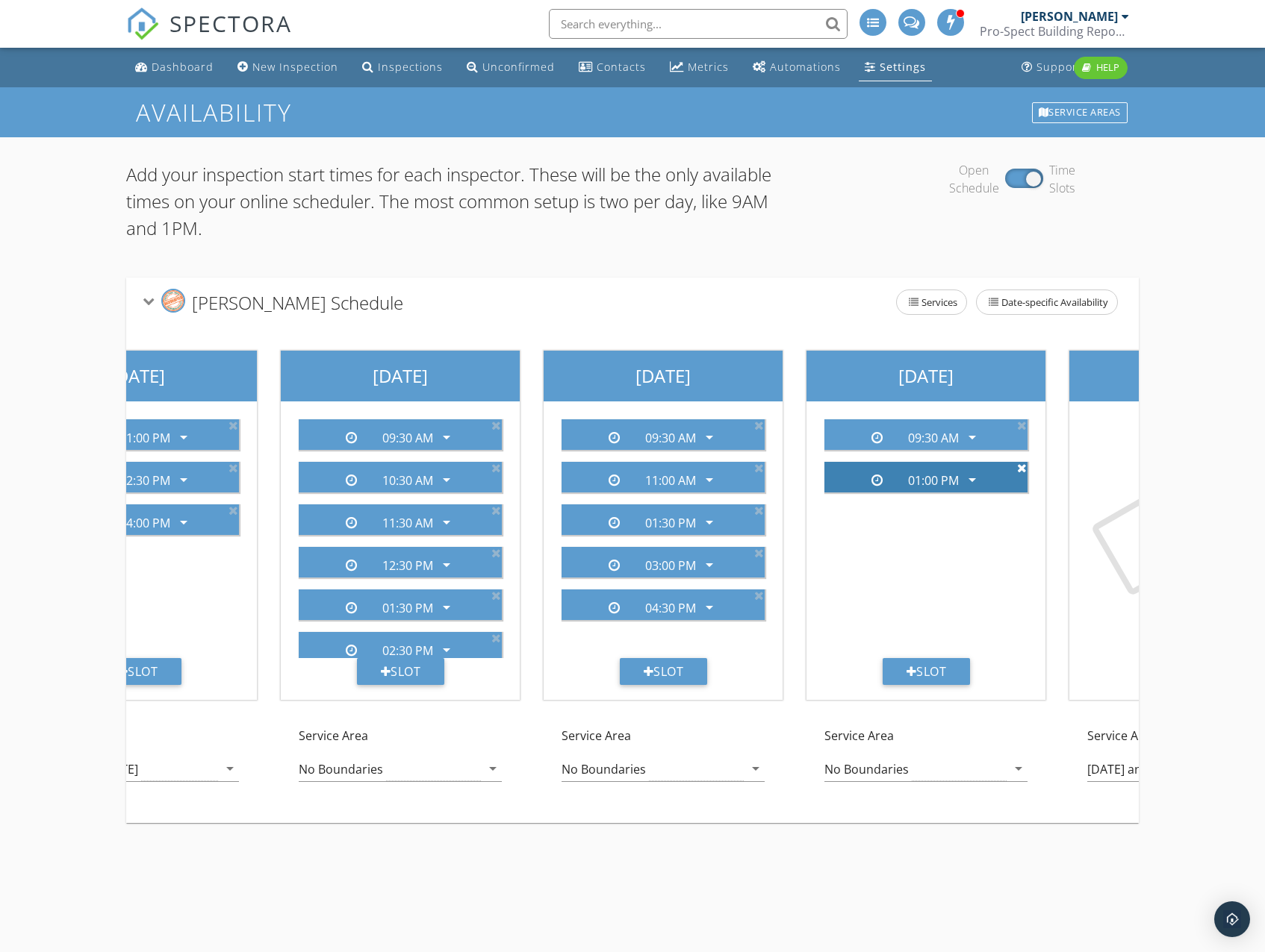
click at [1021, 467] on icon at bounding box center [1022, 467] width 10 height 12
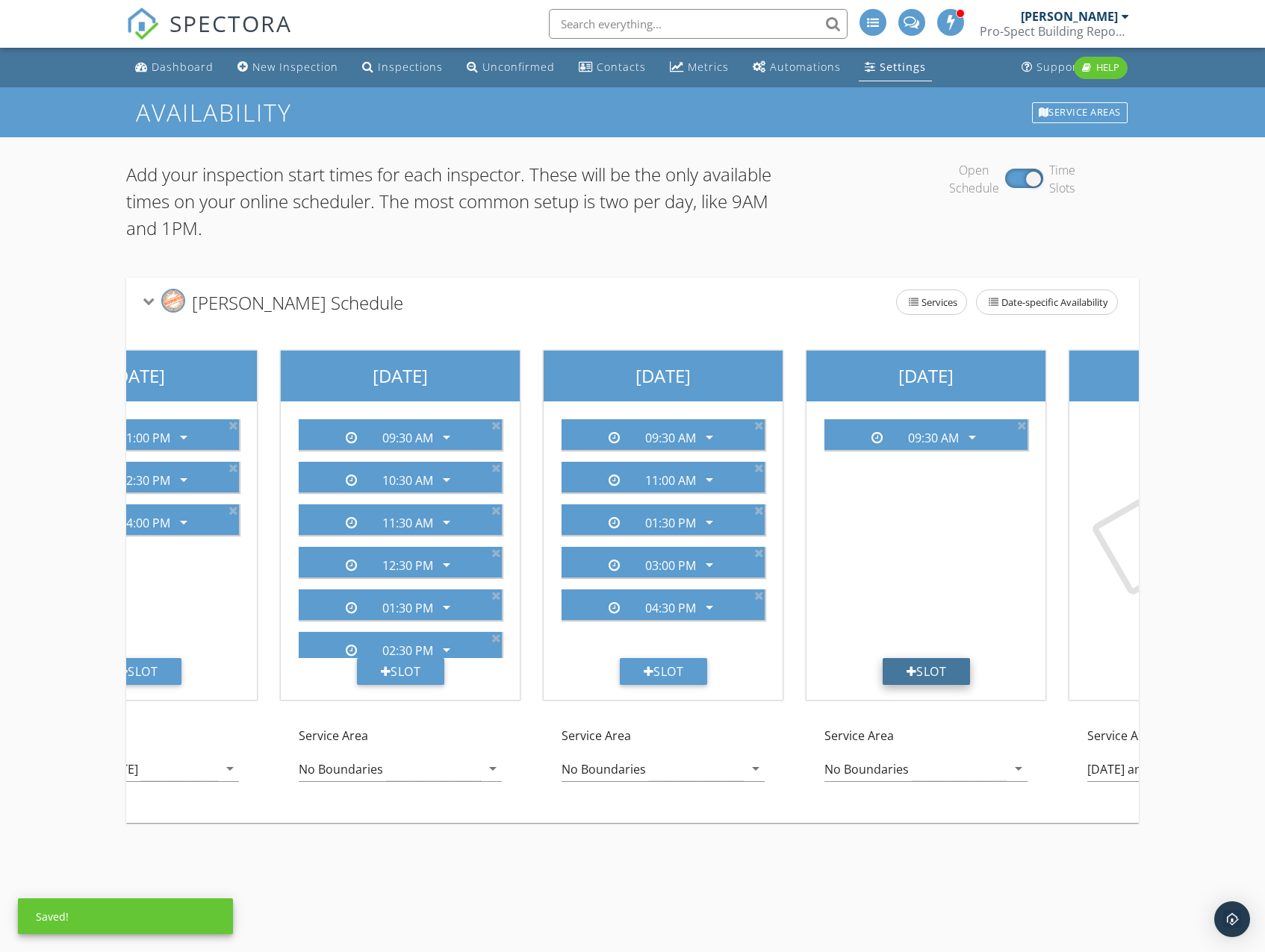
click at [929, 668] on div "Slot" at bounding box center [926, 672] width 88 height 27
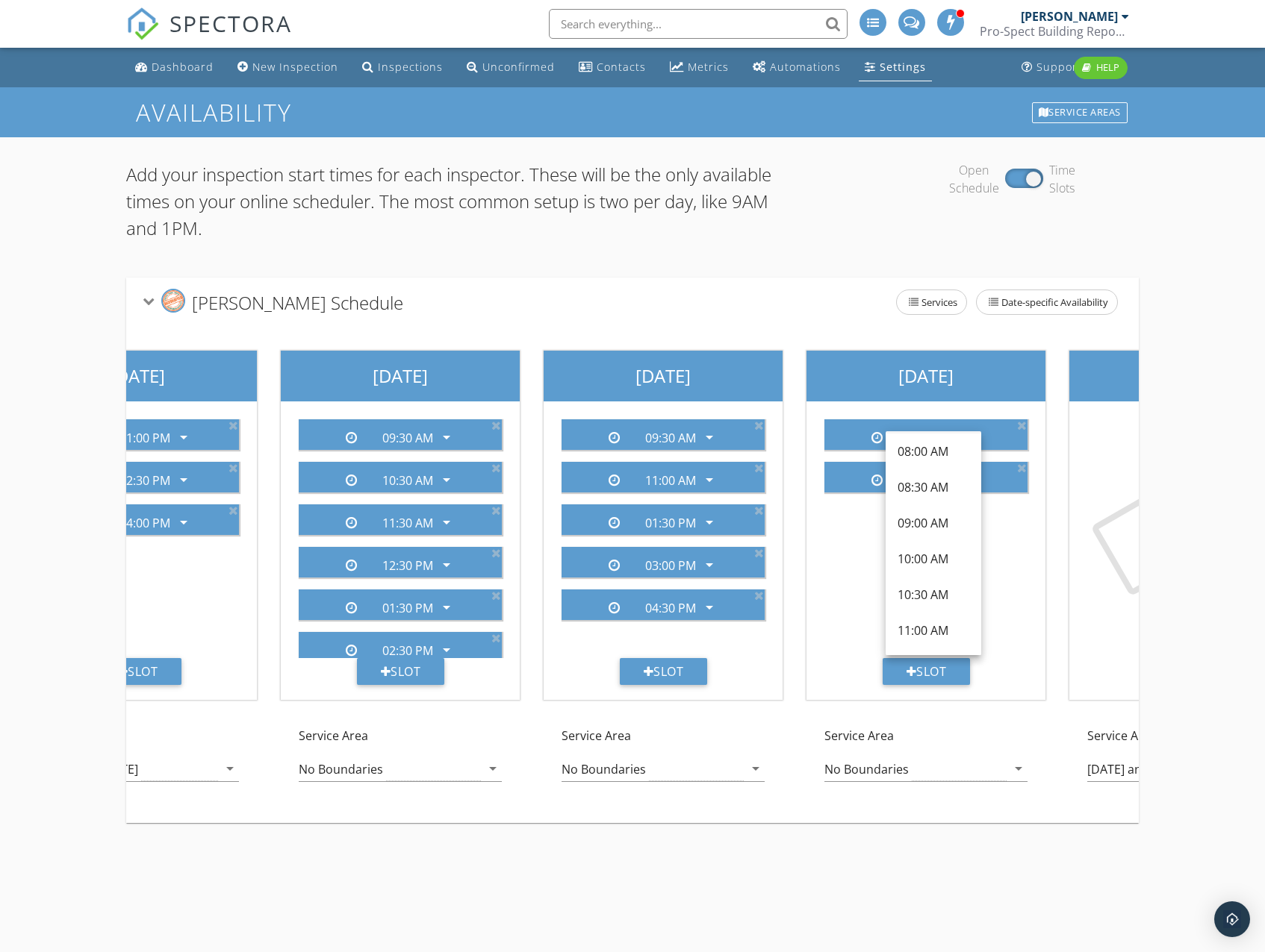
scroll to position [149, 0]
click at [926, 628] on div "11:00 AM" at bounding box center [933, 628] width 72 height 18
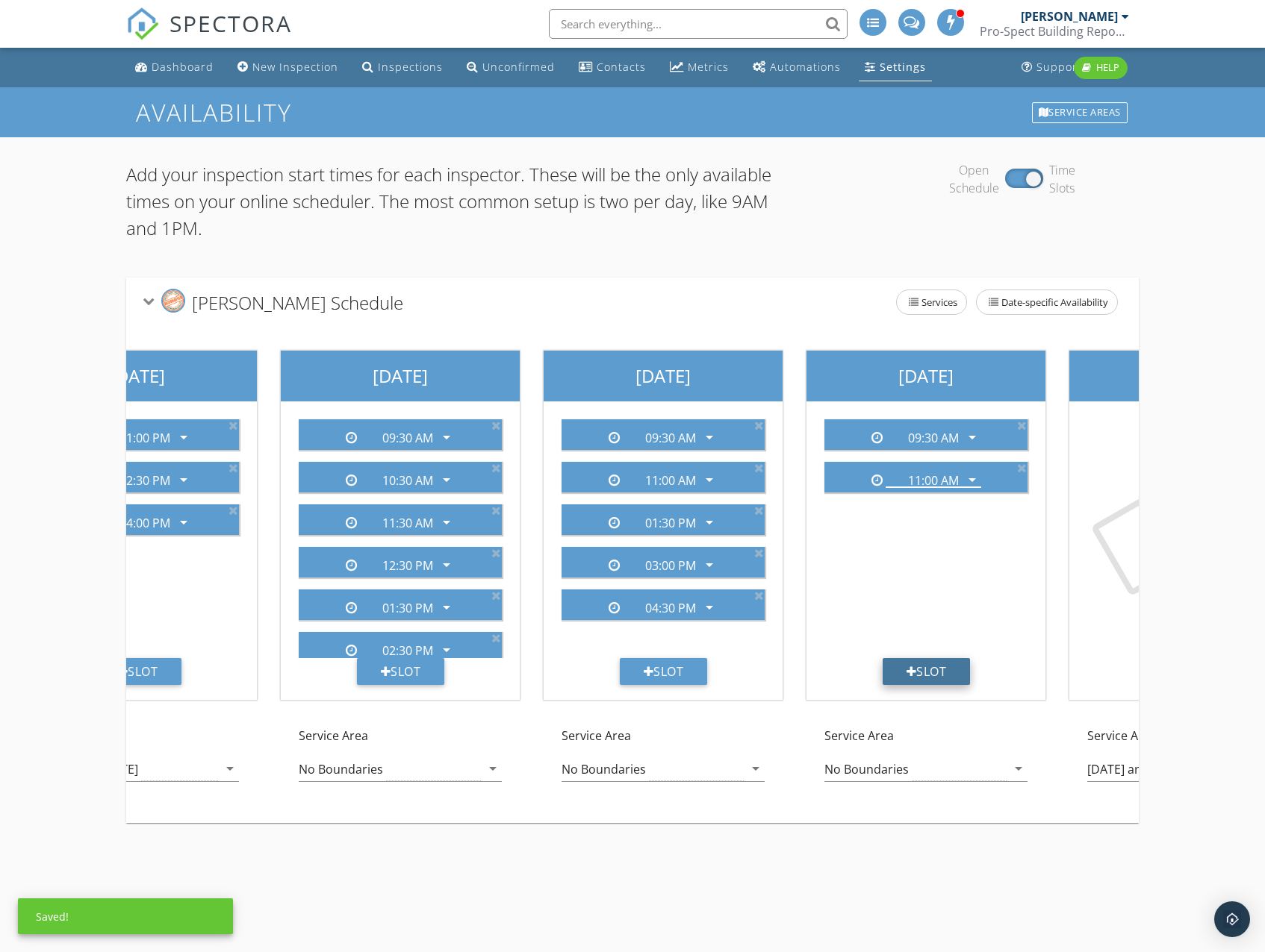
click at [926, 678] on div "Slot" at bounding box center [926, 672] width 88 height 27
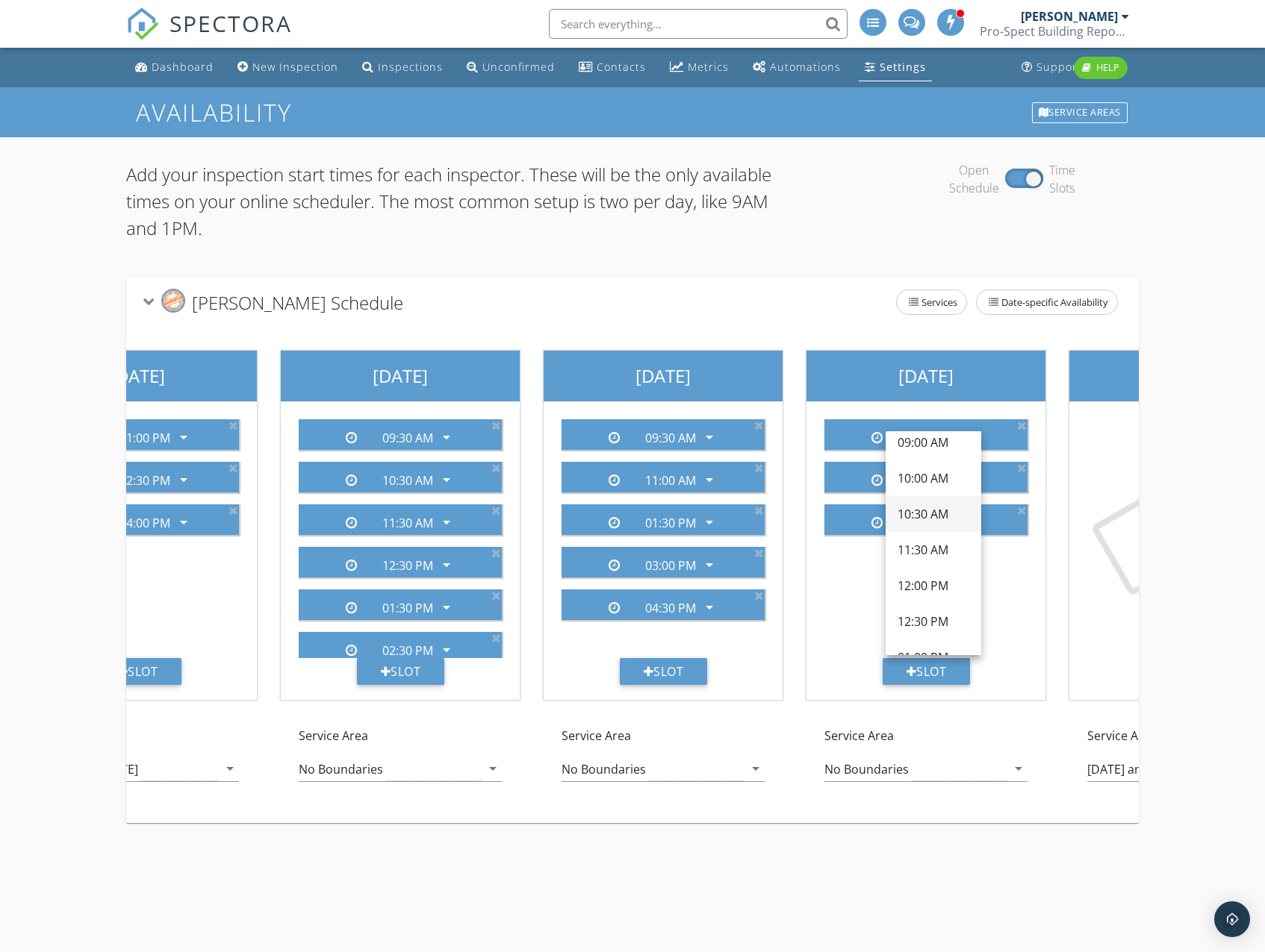
scroll to position [224, 0]
click at [858, 549] on div "06:00 AM arrow_drop_down 09:30 AM arrow_drop_down 11:00 AM arrow_drop_down" at bounding box center [925, 532] width 227 height 251
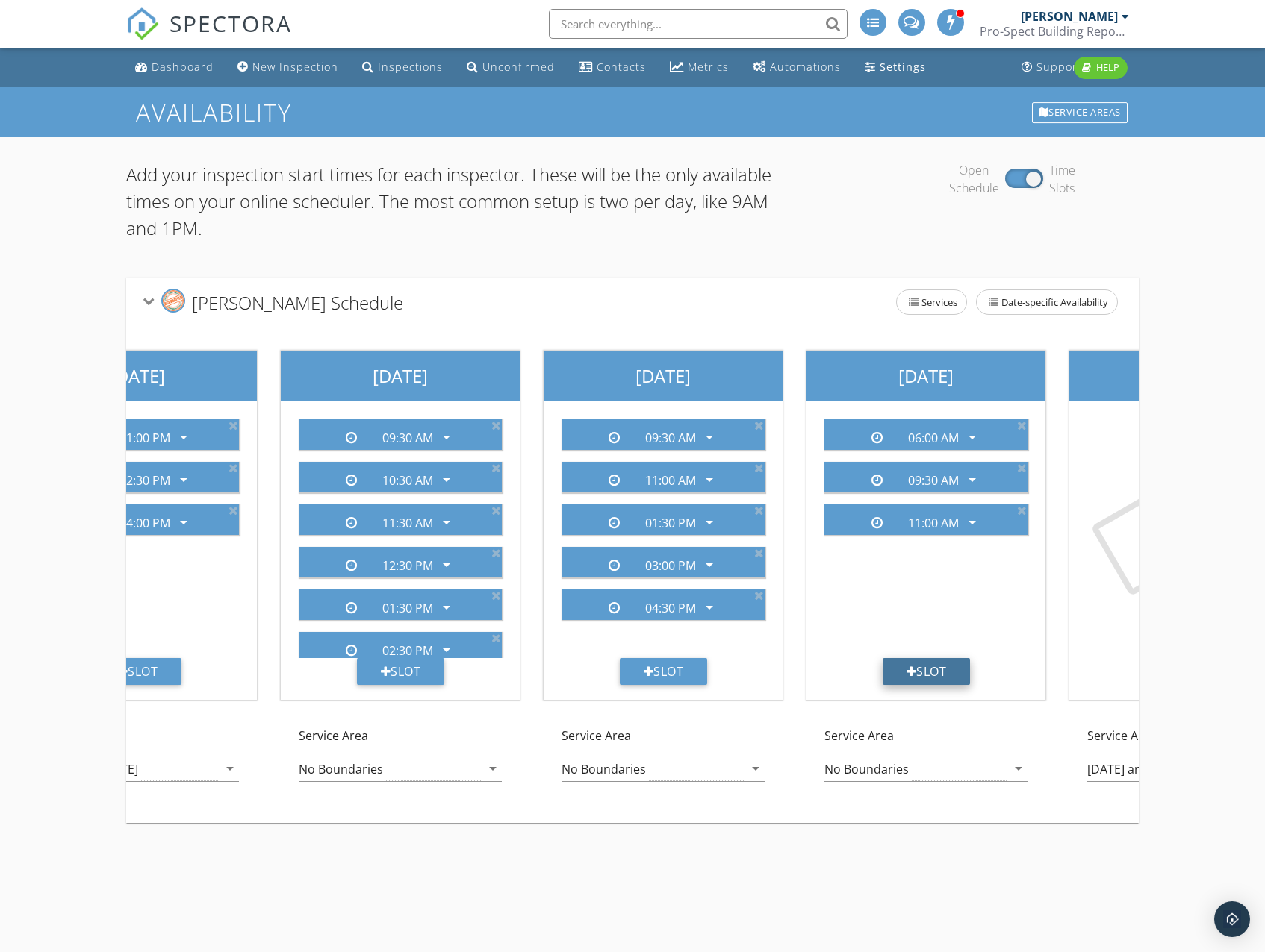
click at [916, 672] on div "Slot" at bounding box center [926, 672] width 88 height 27
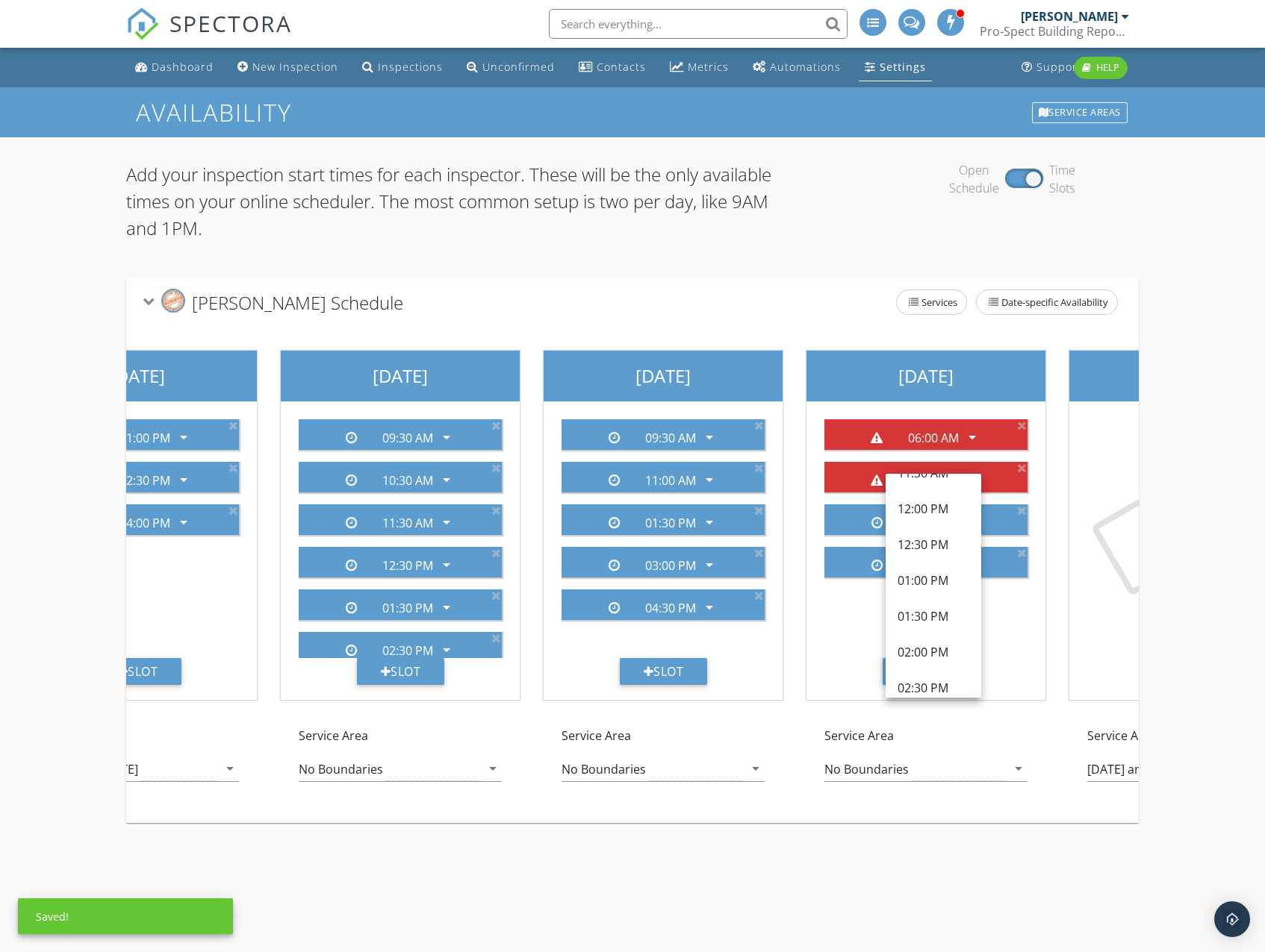
scroll to position [373, 0]
click at [930, 524] on div "12:30 PM" at bounding box center [933, 518] width 72 height 18
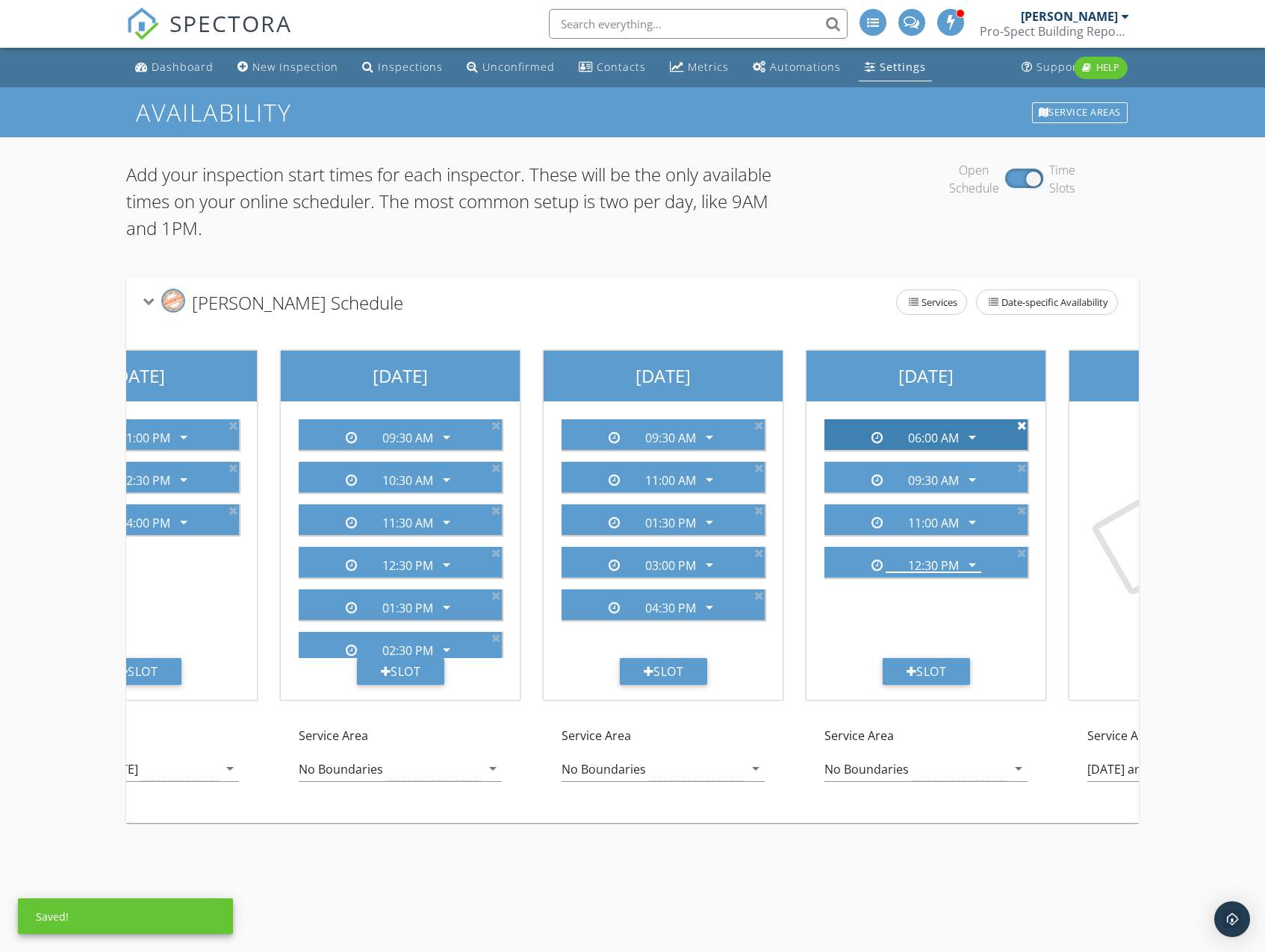
click at [1021, 426] on icon at bounding box center [1022, 425] width 10 height 12
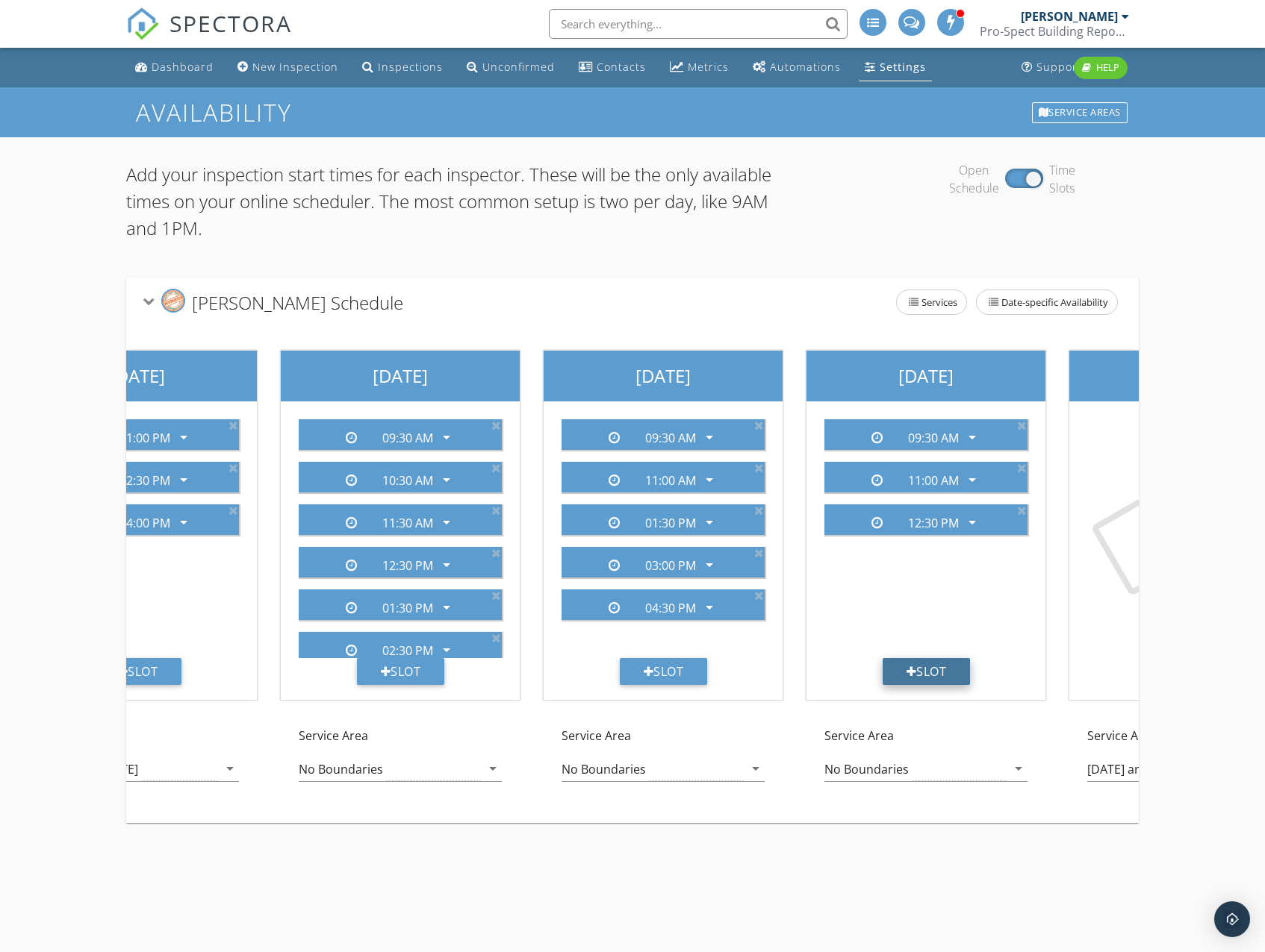
click at [933, 674] on div "Slot" at bounding box center [926, 672] width 88 height 27
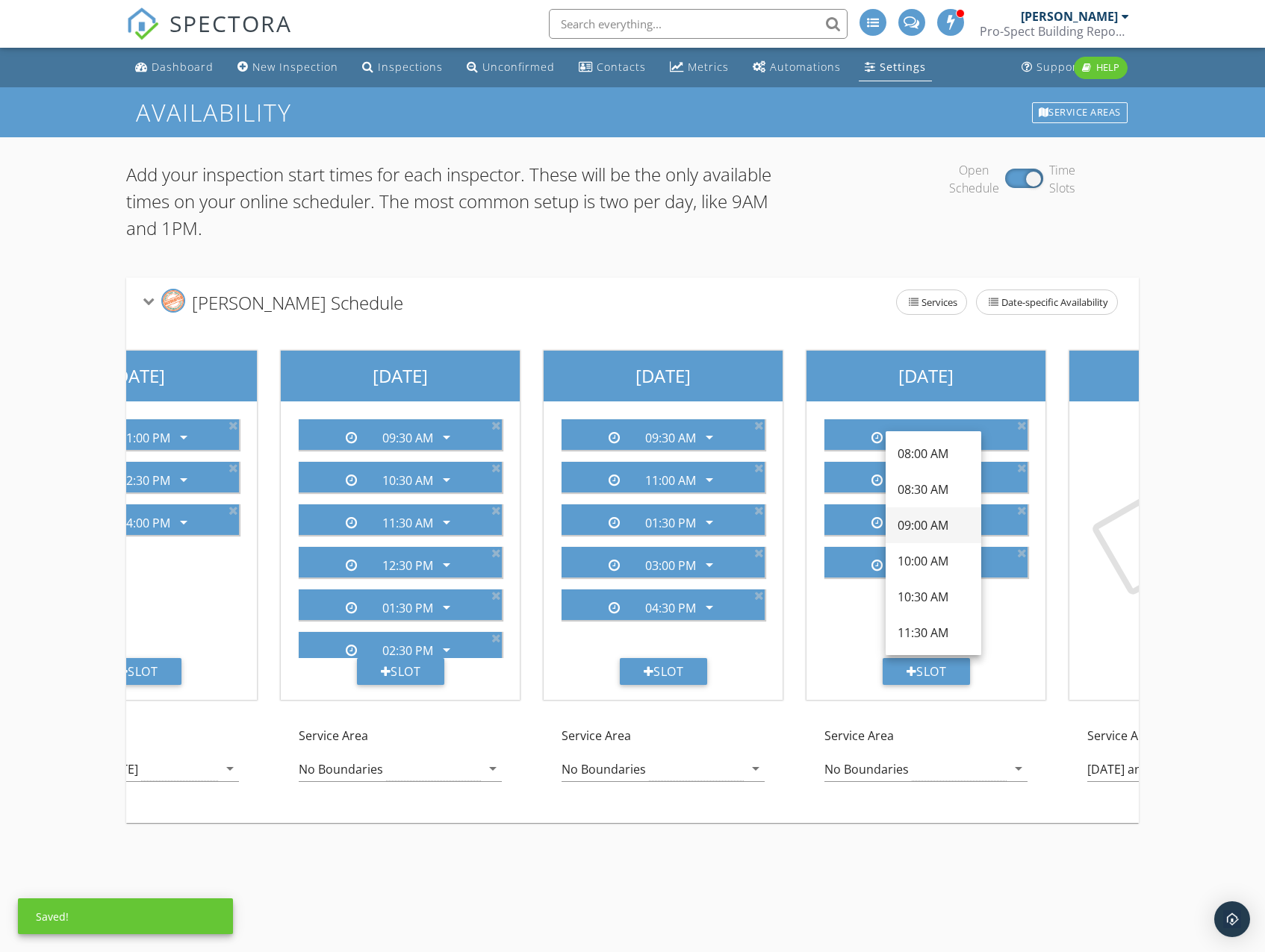
scroll to position [149, 0]
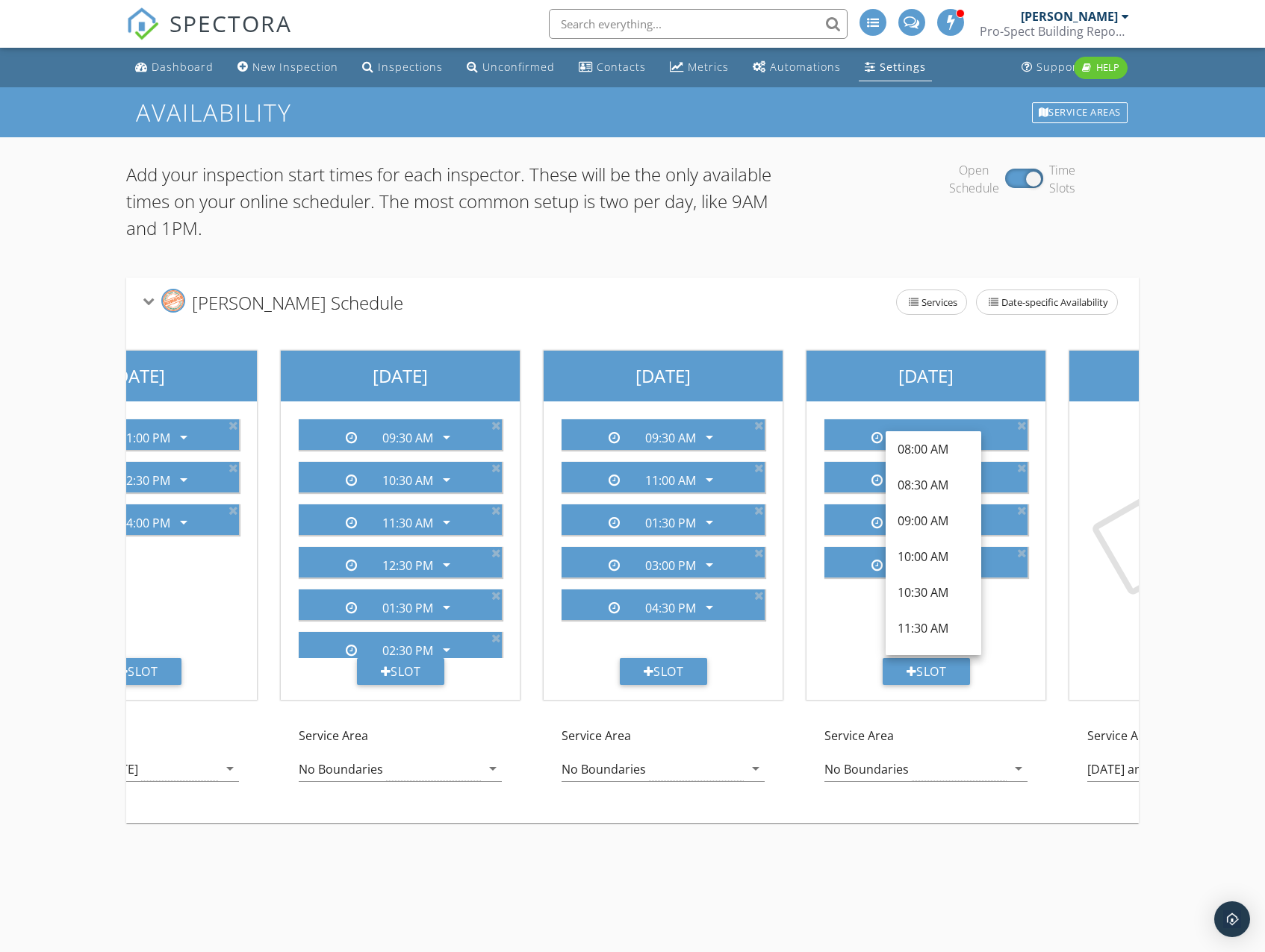
click at [840, 615] on div "06:00 AM arrow_drop_down 09:30 AM arrow_drop_down 11:00 AM arrow_drop_down 12:3…" at bounding box center [925, 532] width 227 height 251
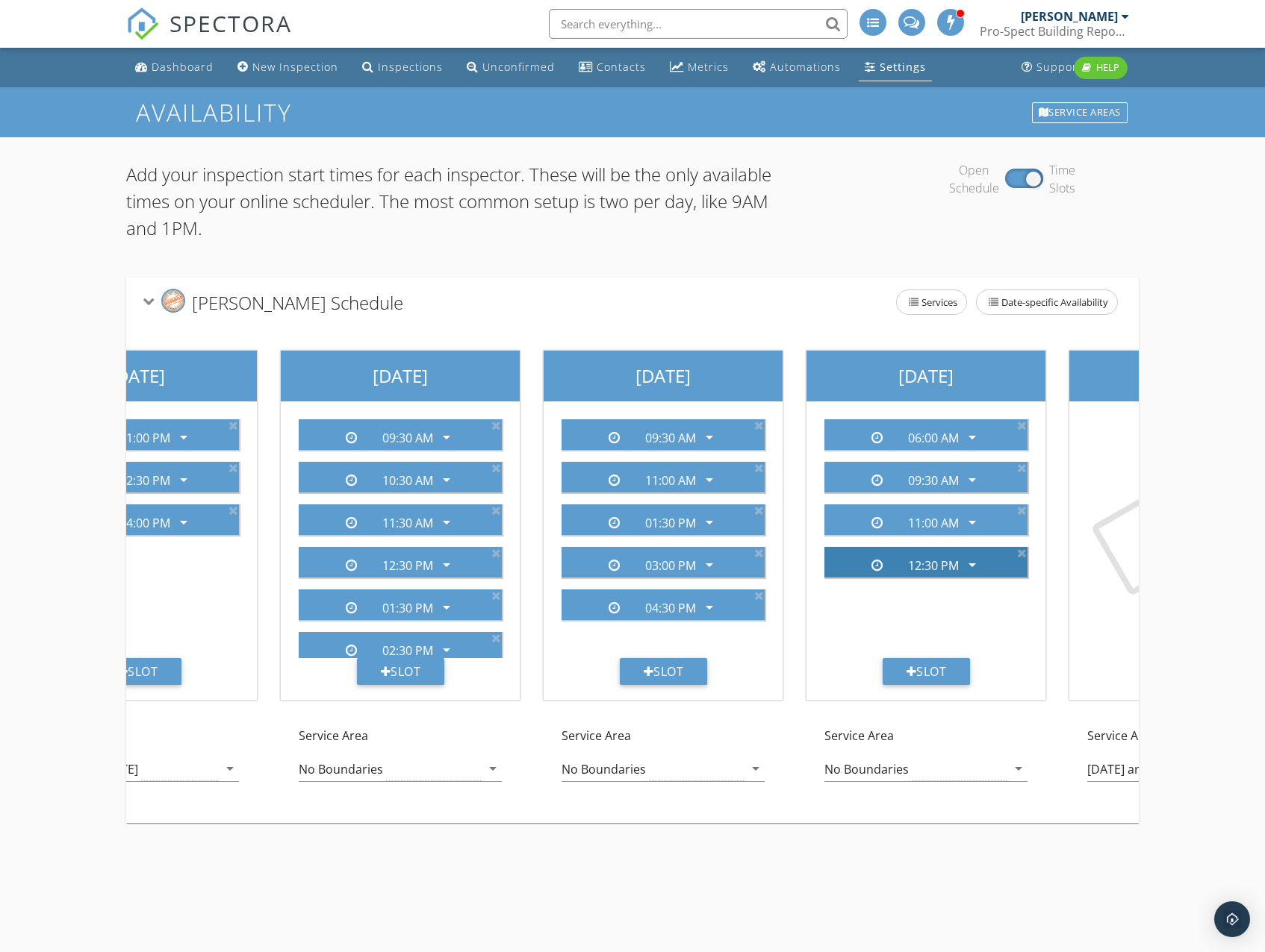
click at [971, 568] on icon "arrow_drop_down" at bounding box center [972, 565] width 18 height 18
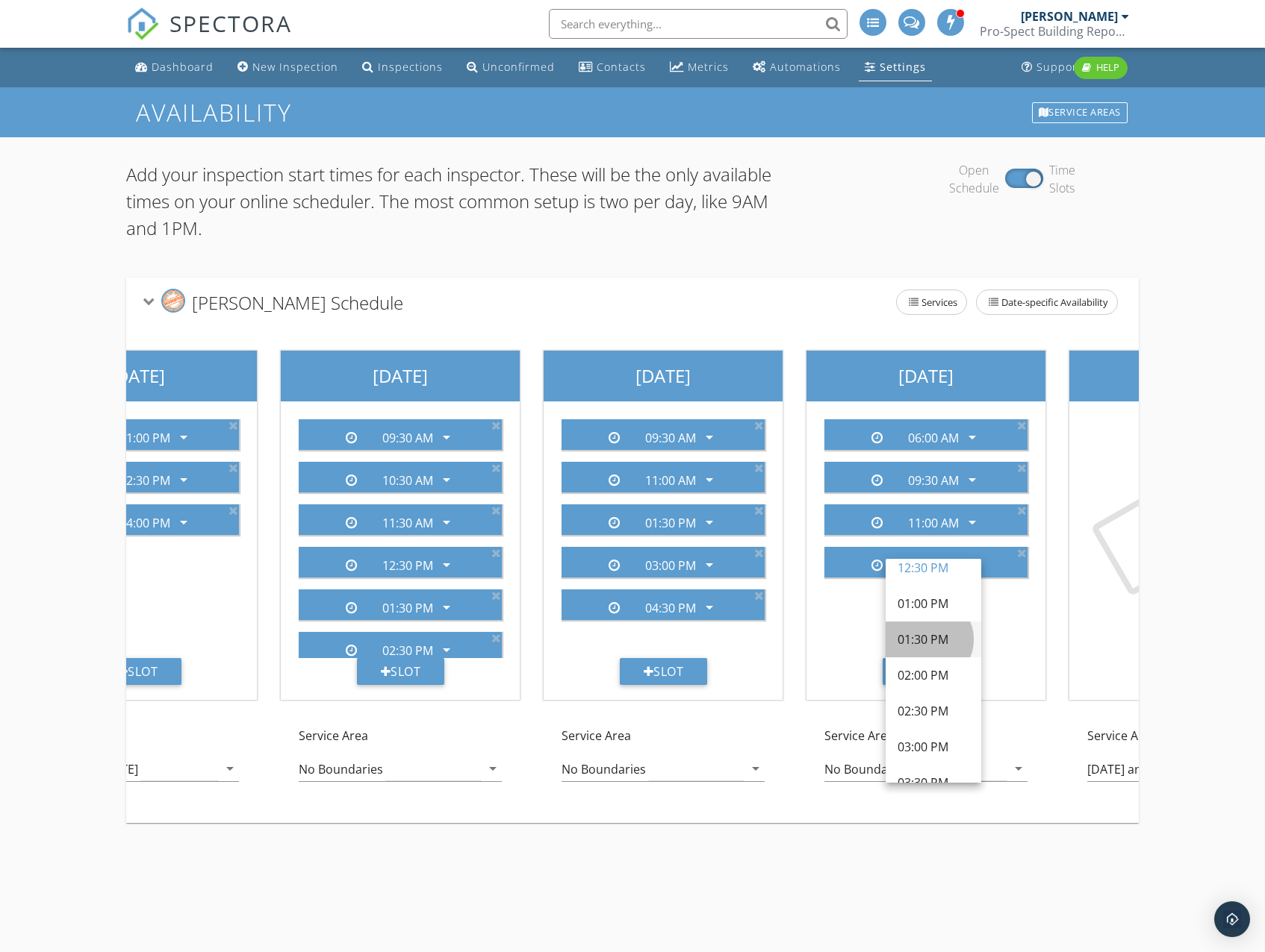
click at [941, 640] on div "01:30 PM" at bounding box center [933, 640] width 72 height 18
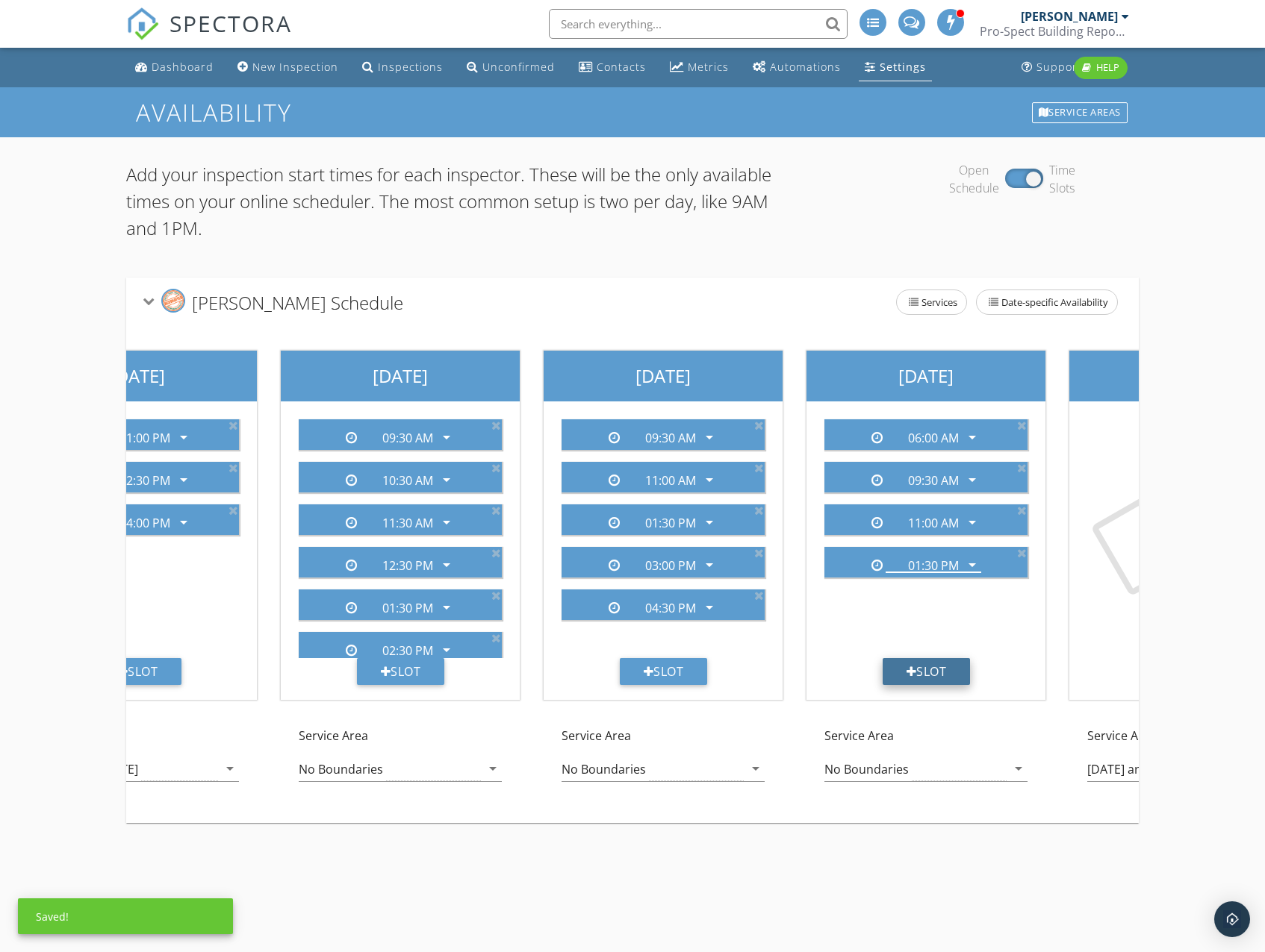
click at [945, 663] on div "Slot" at bounding box center [926, 672] width 88 height 27
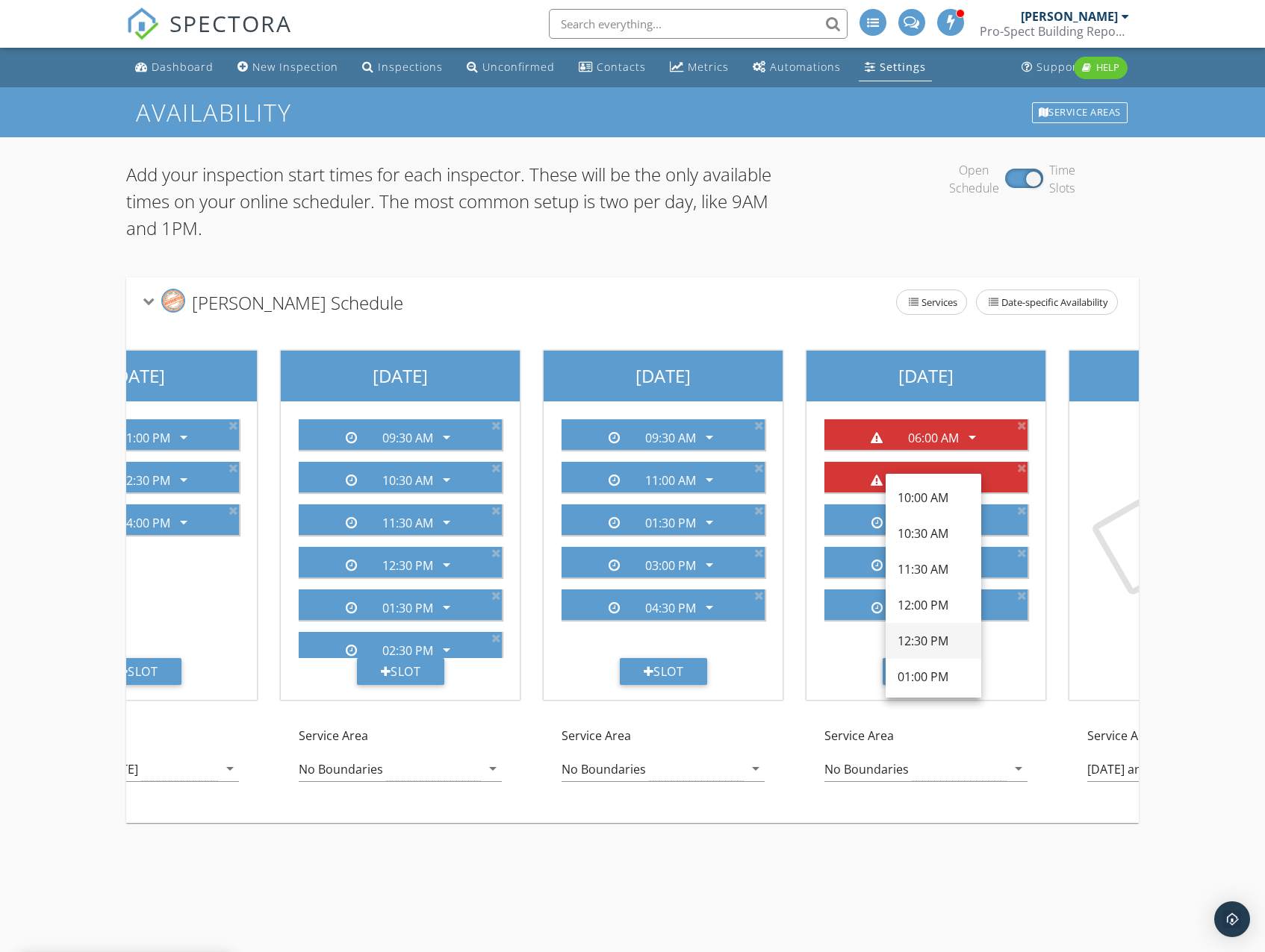
scroll to position [373, 0]
click at [932, 651] on div "03:00 PM" at bounding box center [933, 661] width 72 height 35
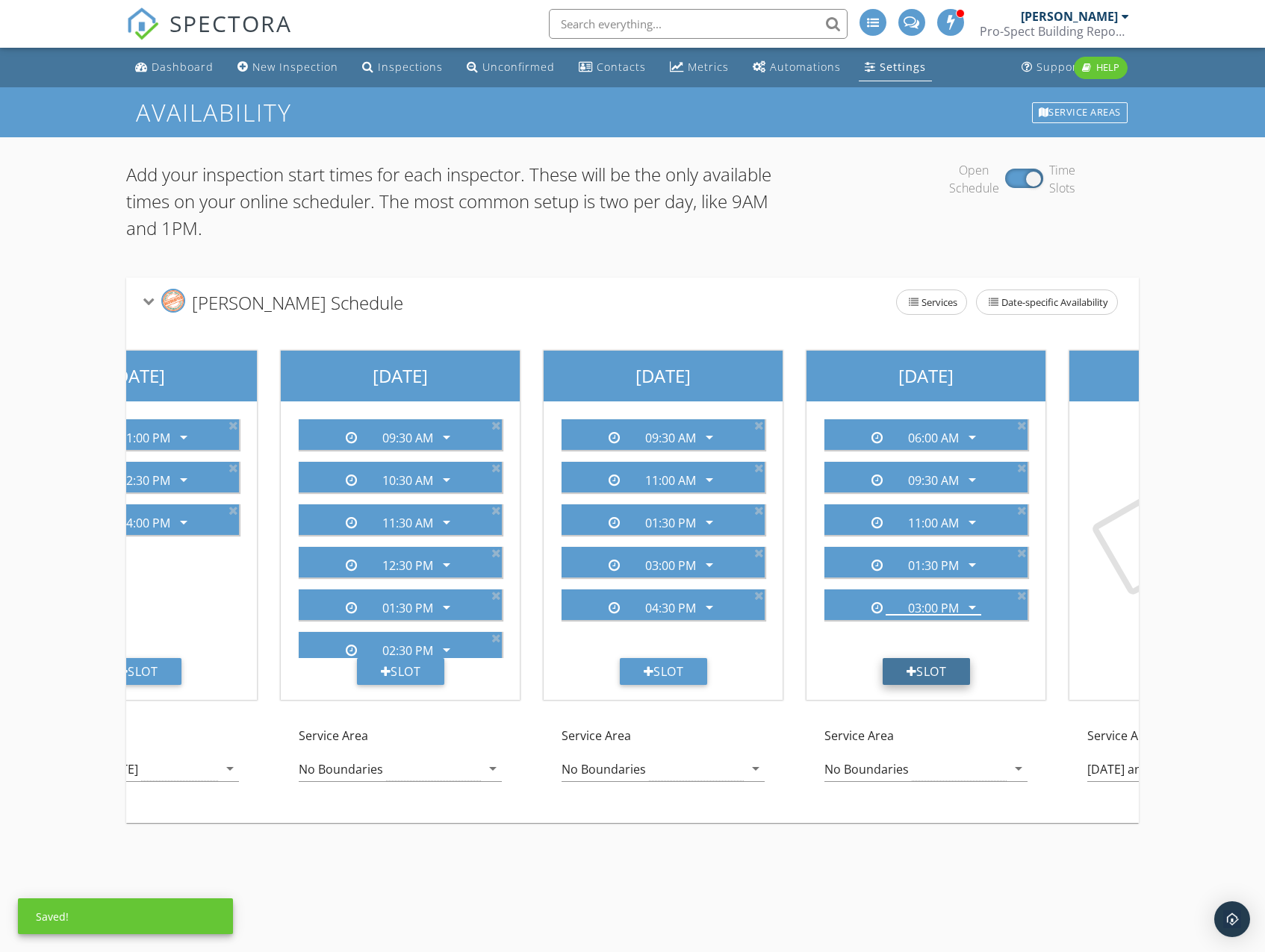
click at [938, 673] on div "Slot" at bounding box center [926, 672] width 88 height 27
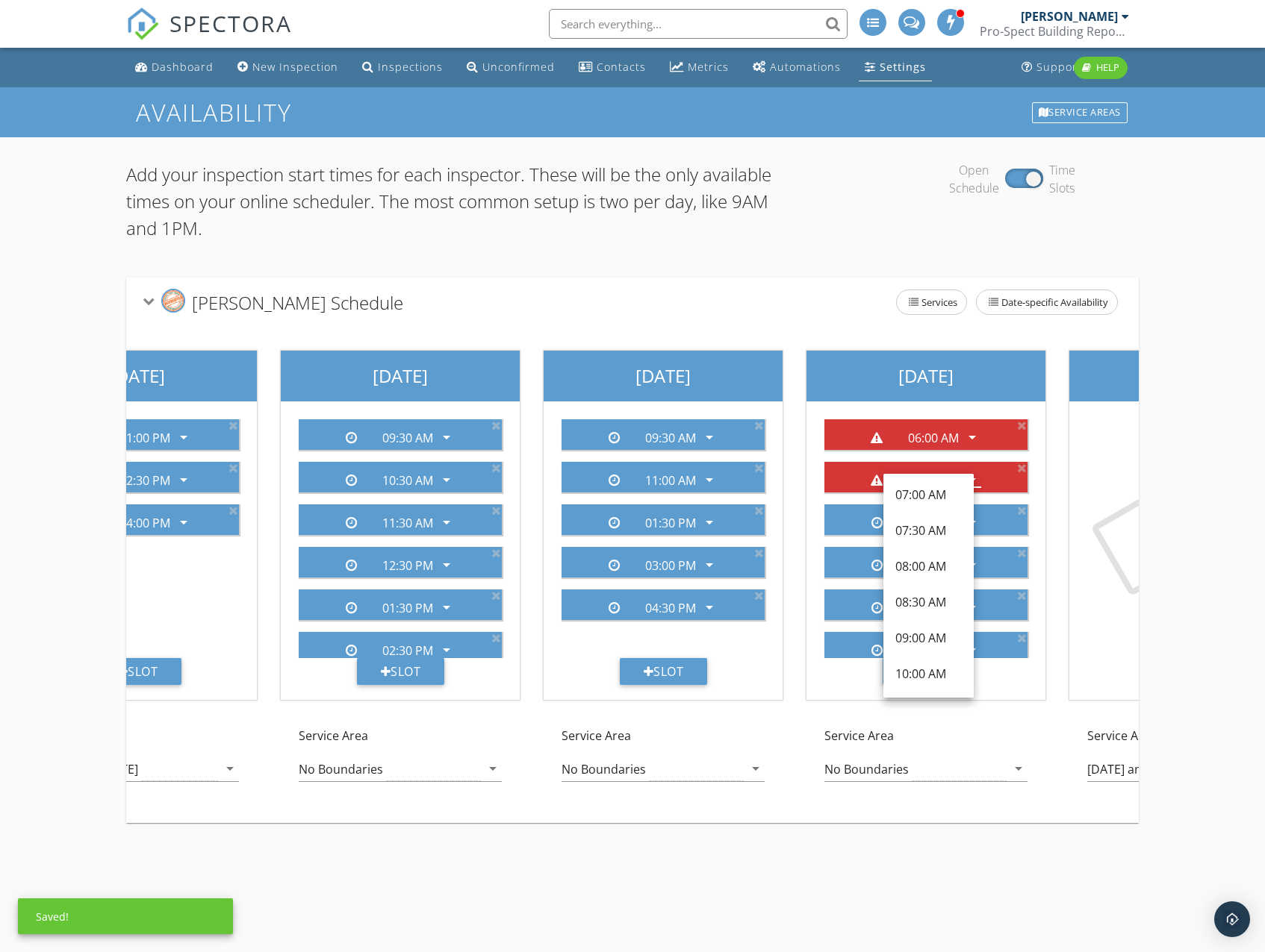
scroll to position [448, 0]
click at [933, 655] on div "04:30 PM" at bounding box center [928, 659] width 67 height 18
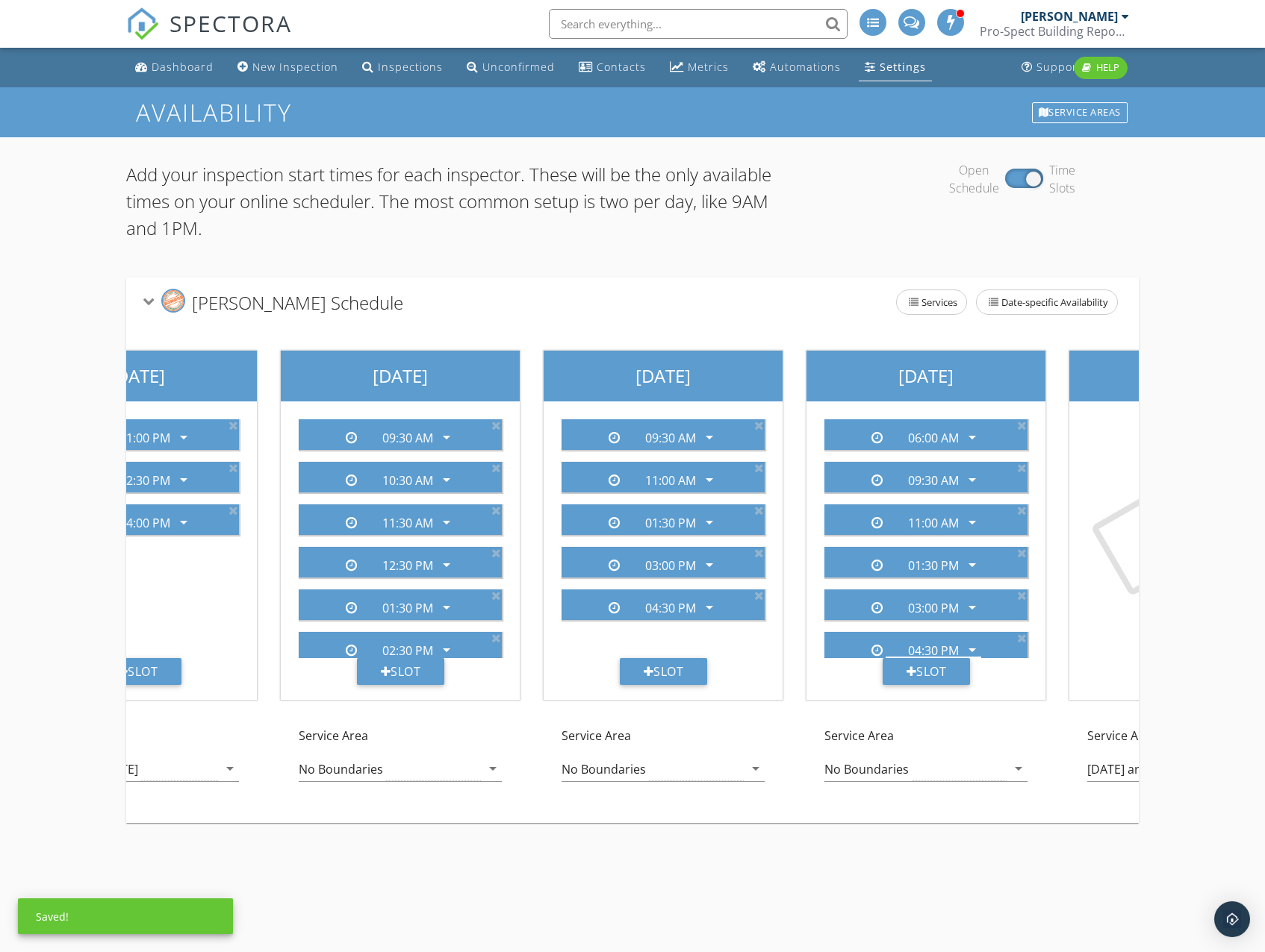
click at [990, 692] on div "06:00 AM arrow_drop_down 09:30 AM arrow_drop_down 11:00 AM arrow_drop_down 01:3…" at bounding box center [926, 551] width 239 height 298
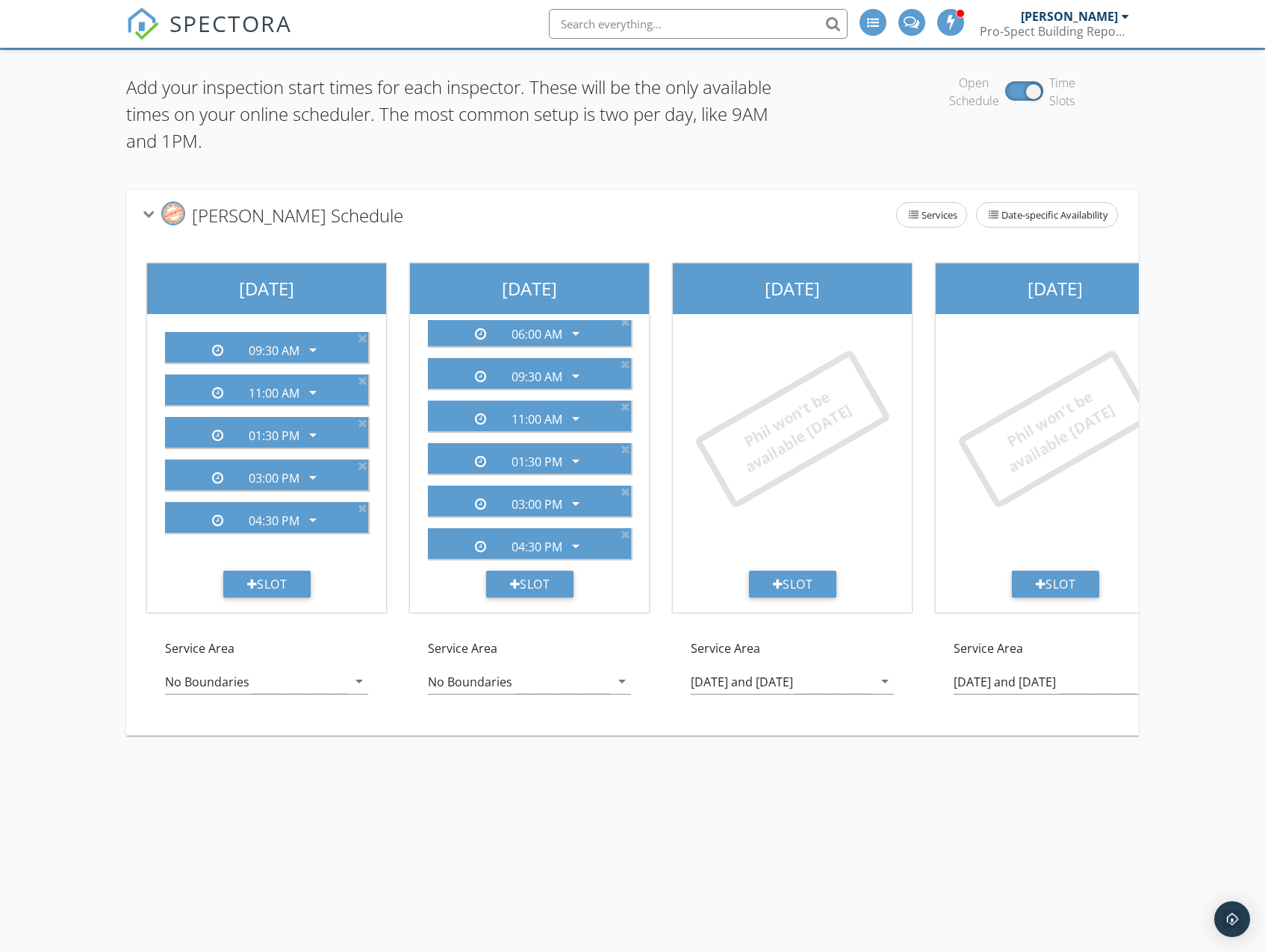
scroll to position [0, 787]
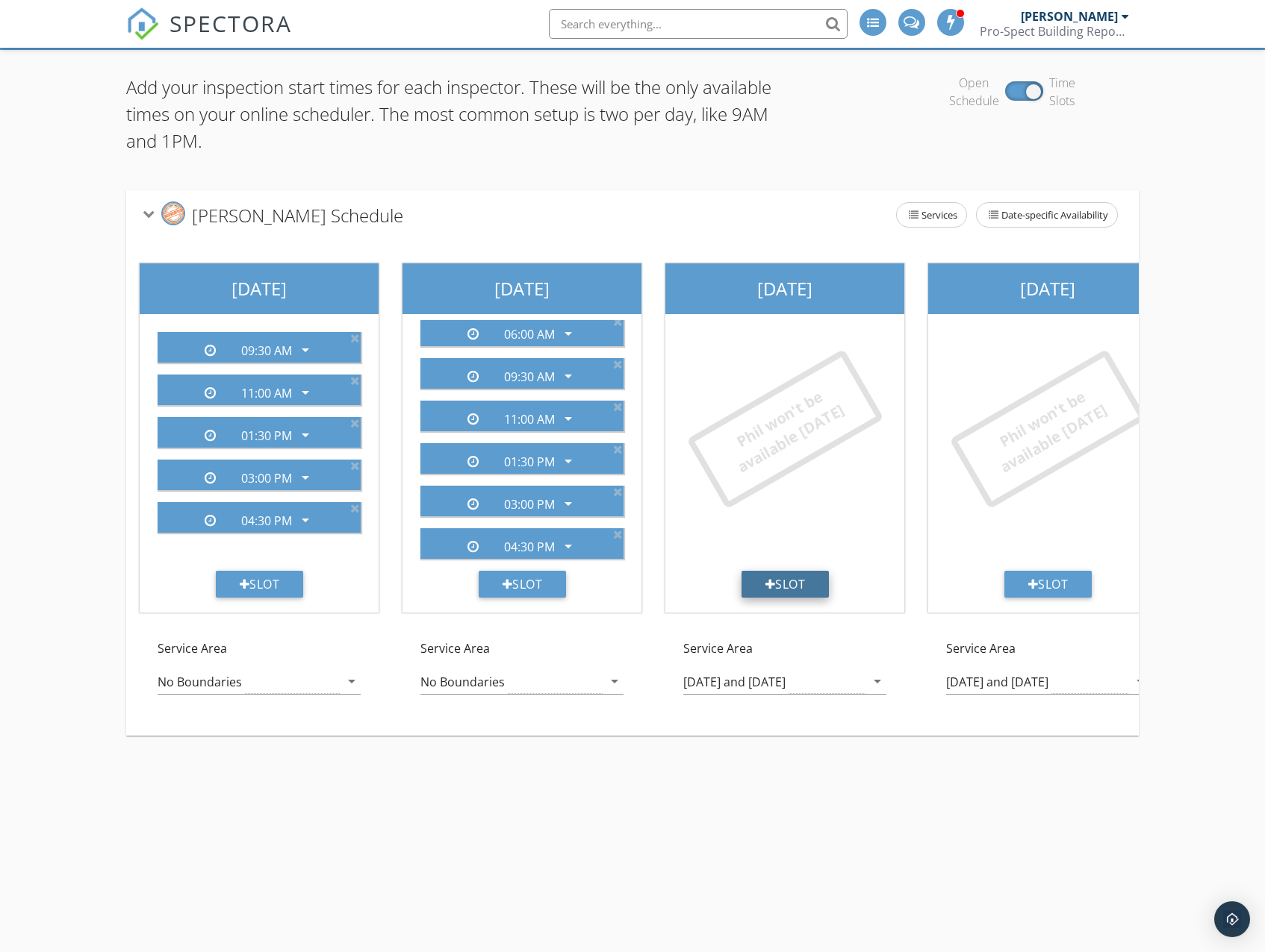
click at [805, 589] on div "Slot" at bounding box center [785, 584] width 88 height 27
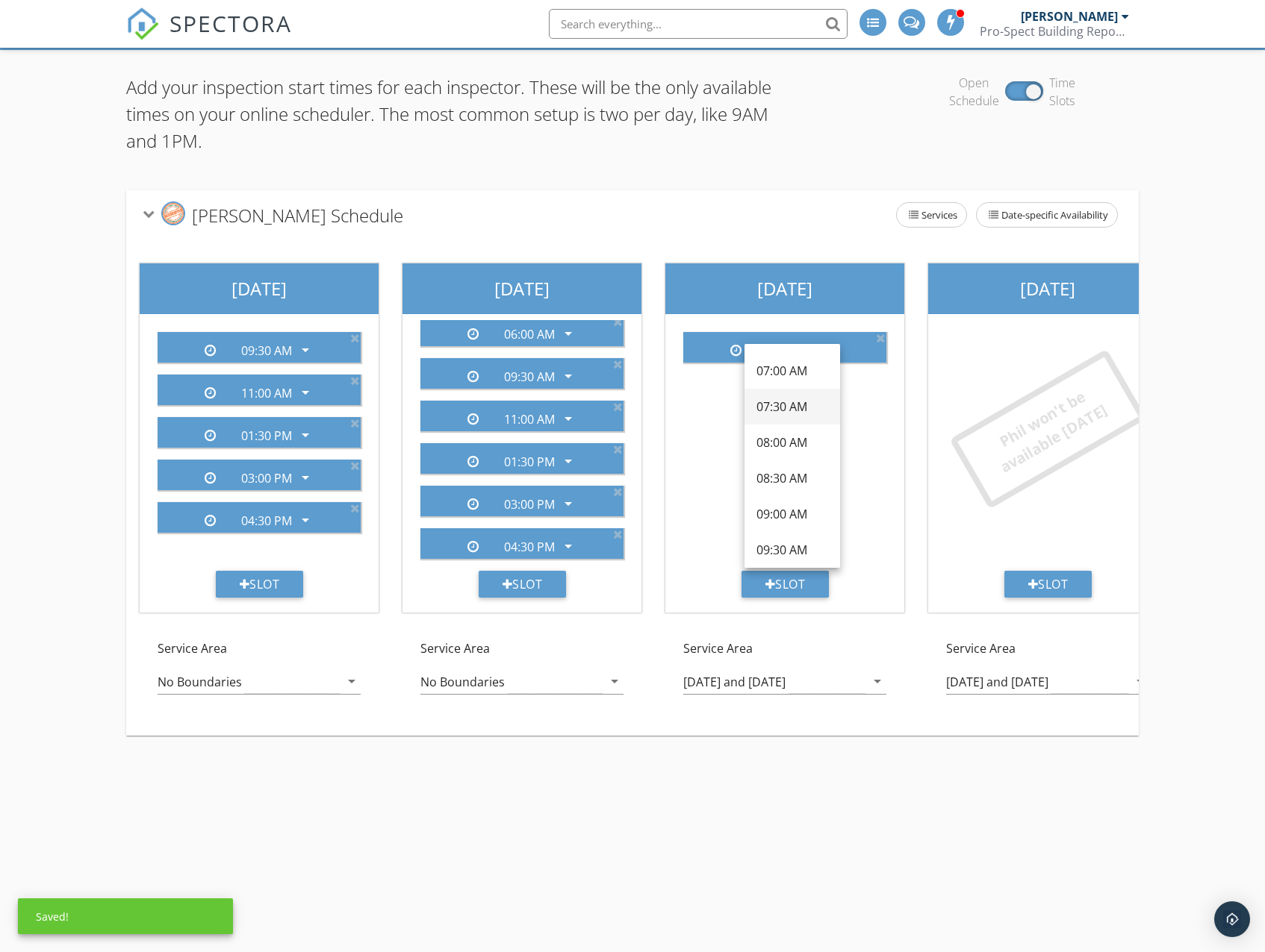
scroll to position [75, 0]
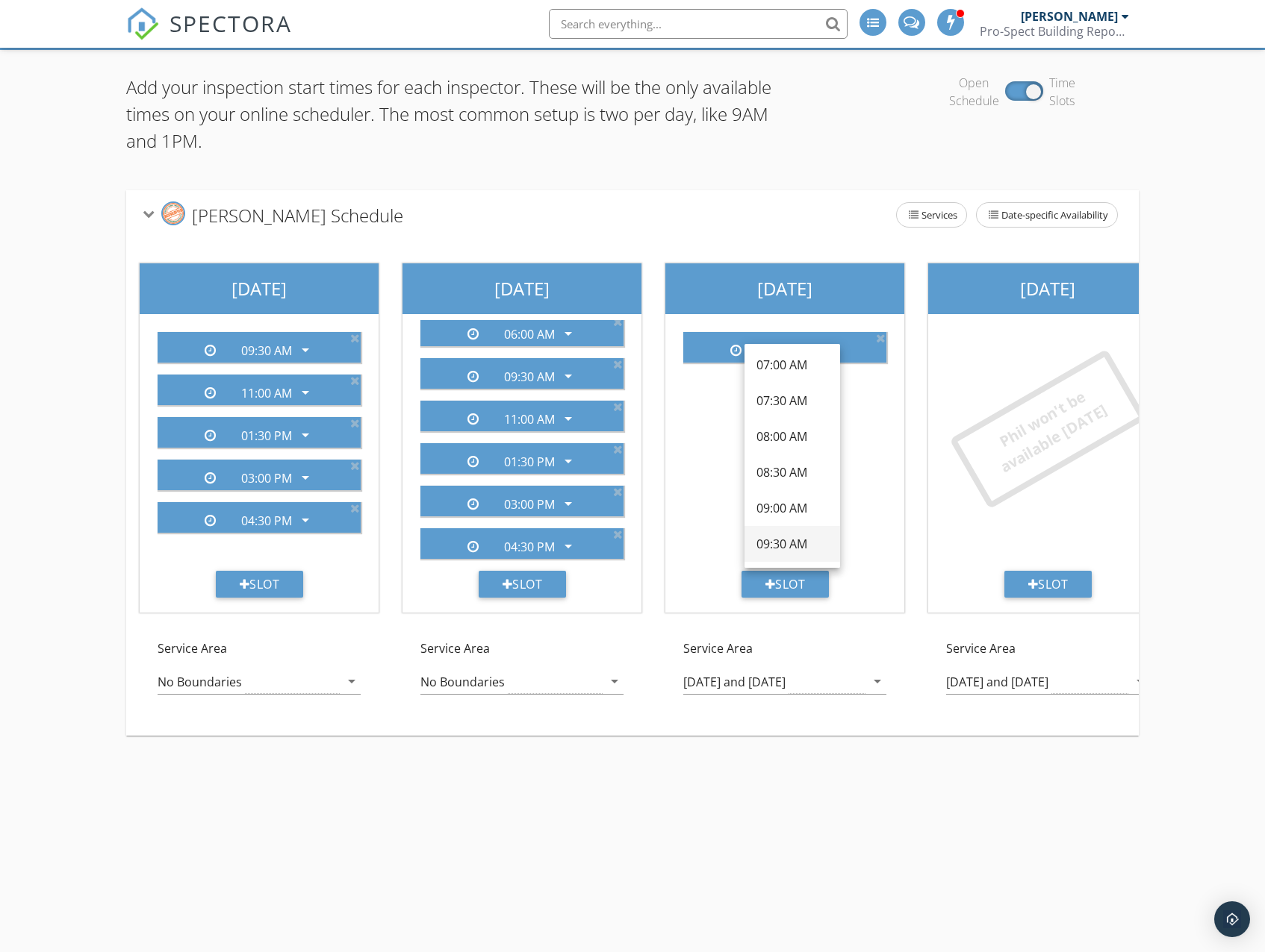
click at [788, 537] on div "09:30 AM" at bounding box center [792, 544] width 72 height 18
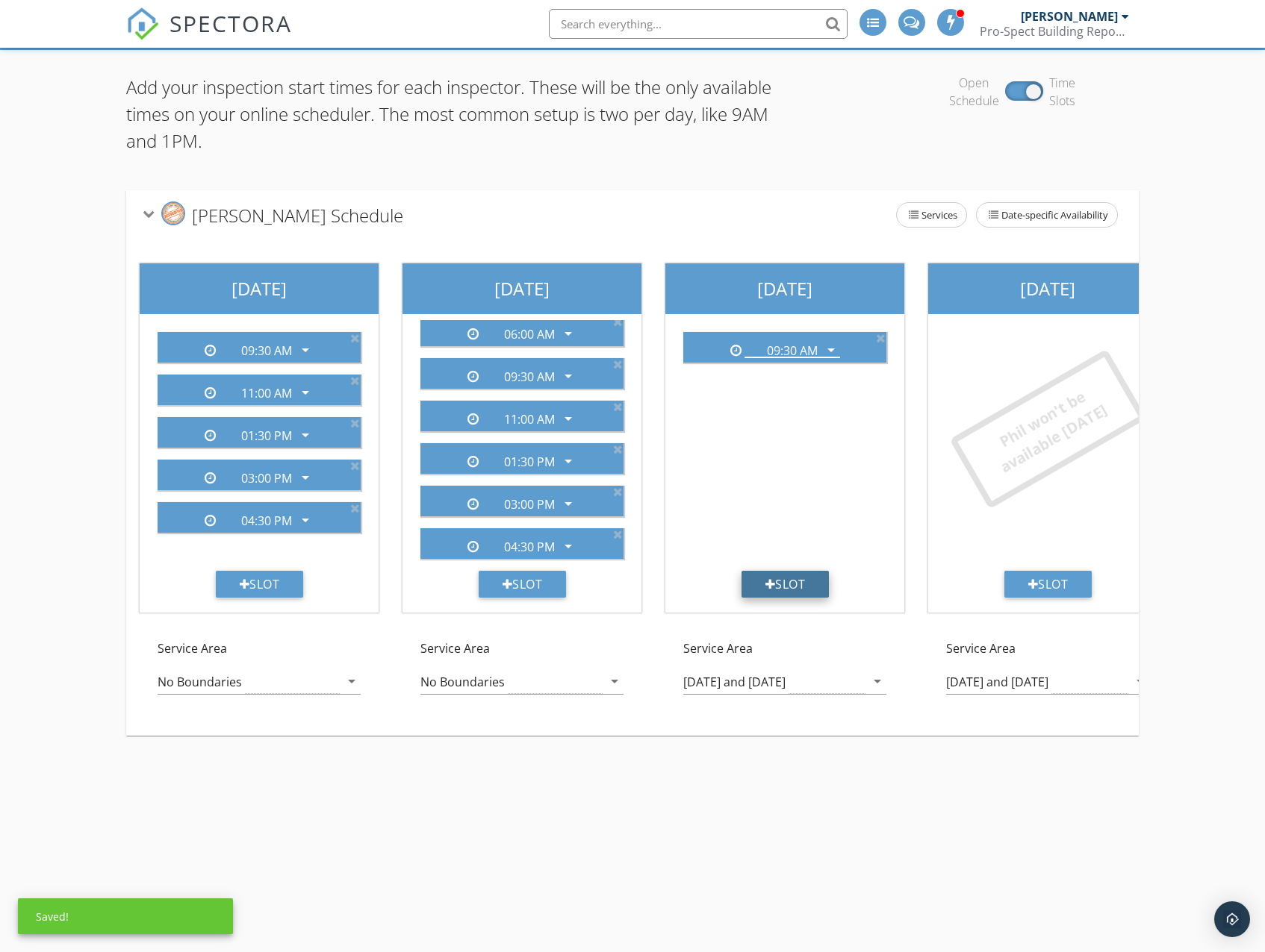
click at [793, 579] on div "Slot" at bounding box center [785, 584] width 88 height 27
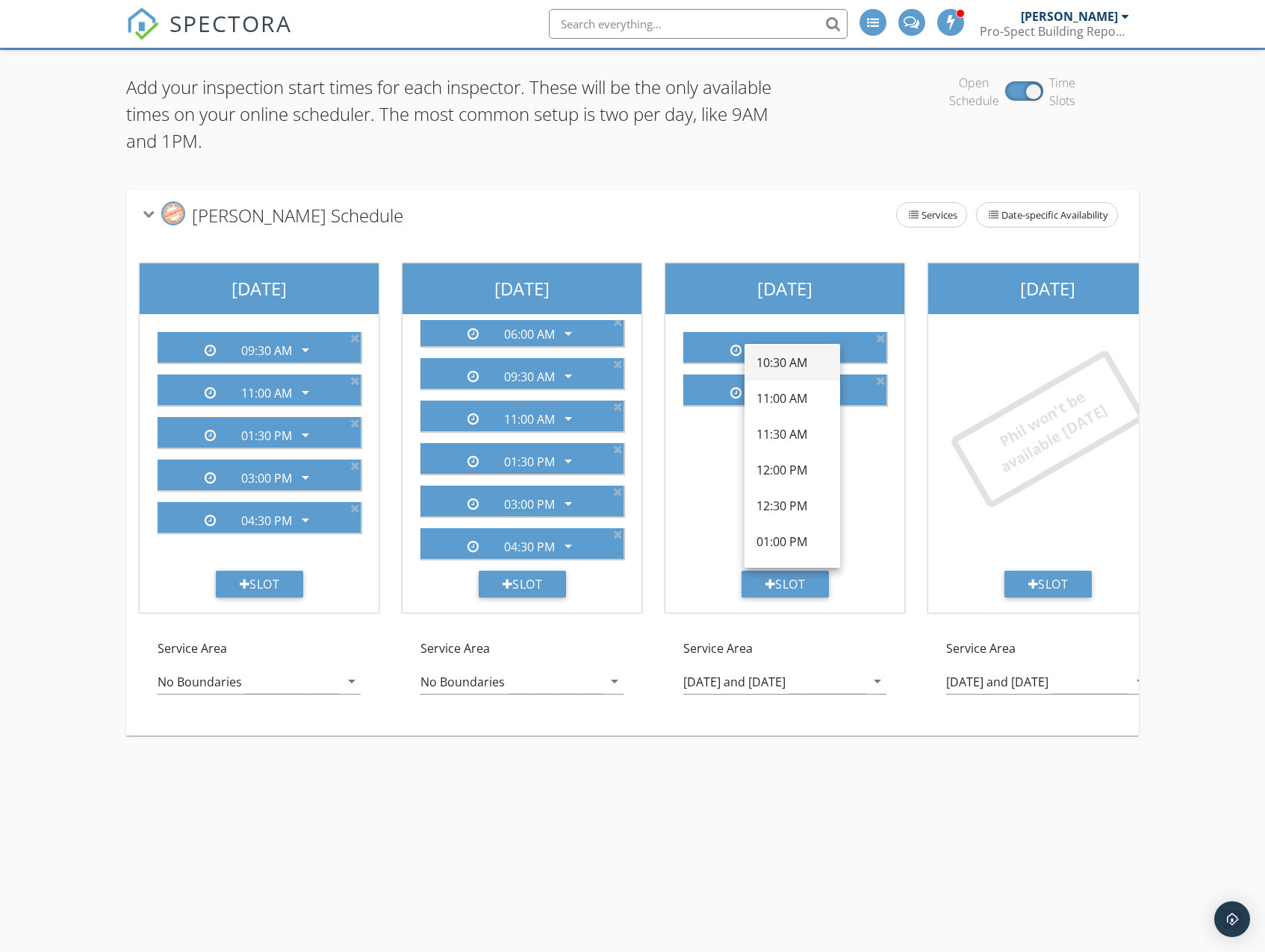
scroll to position [298, 0]
click at [792, 564] on div "01:30 PM" at bounding box center [792, 571] width 72 height 18
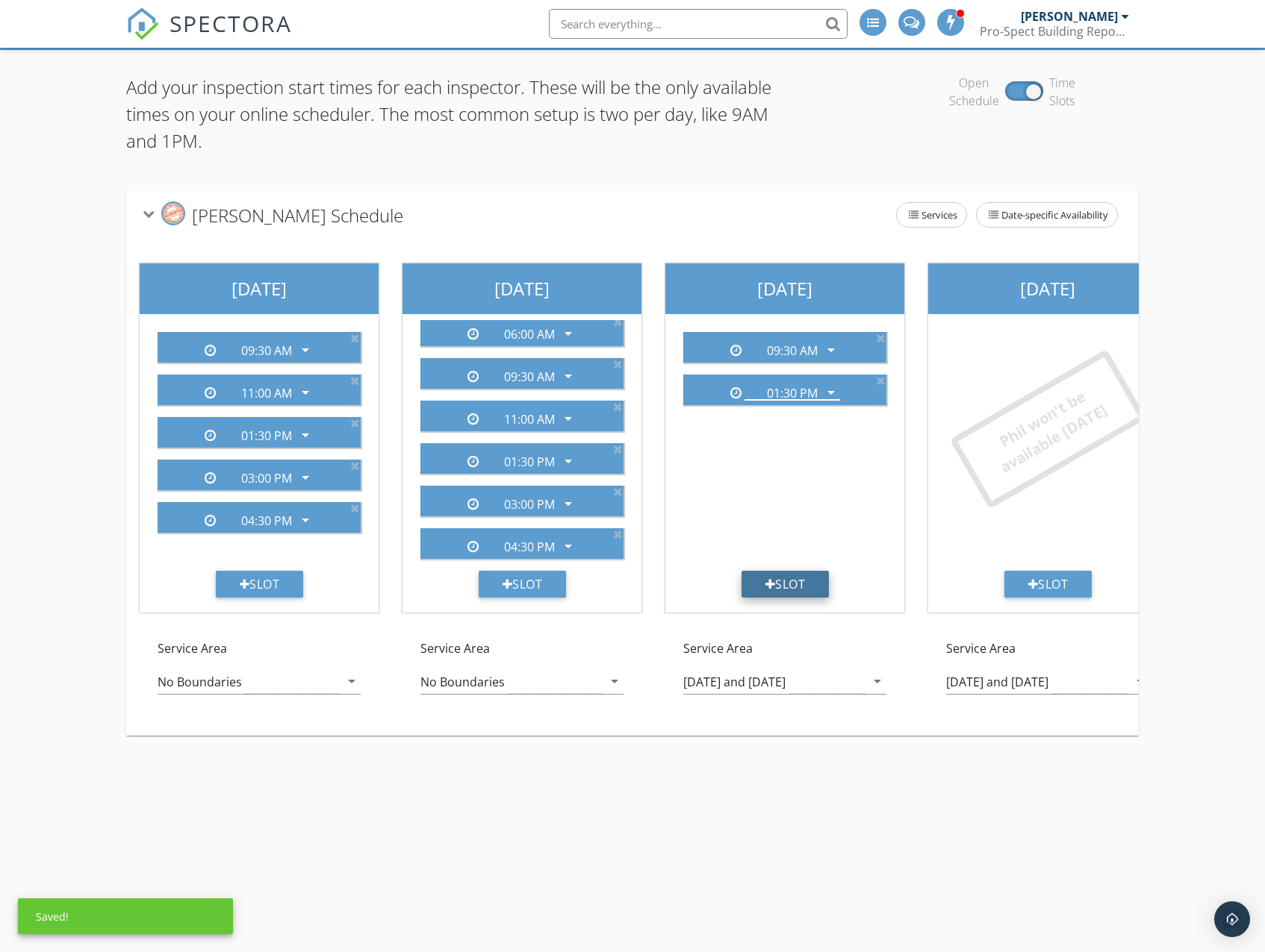
click at [784, 583] on div "Slot" at bounding box center [785, 584] width 88 height 27
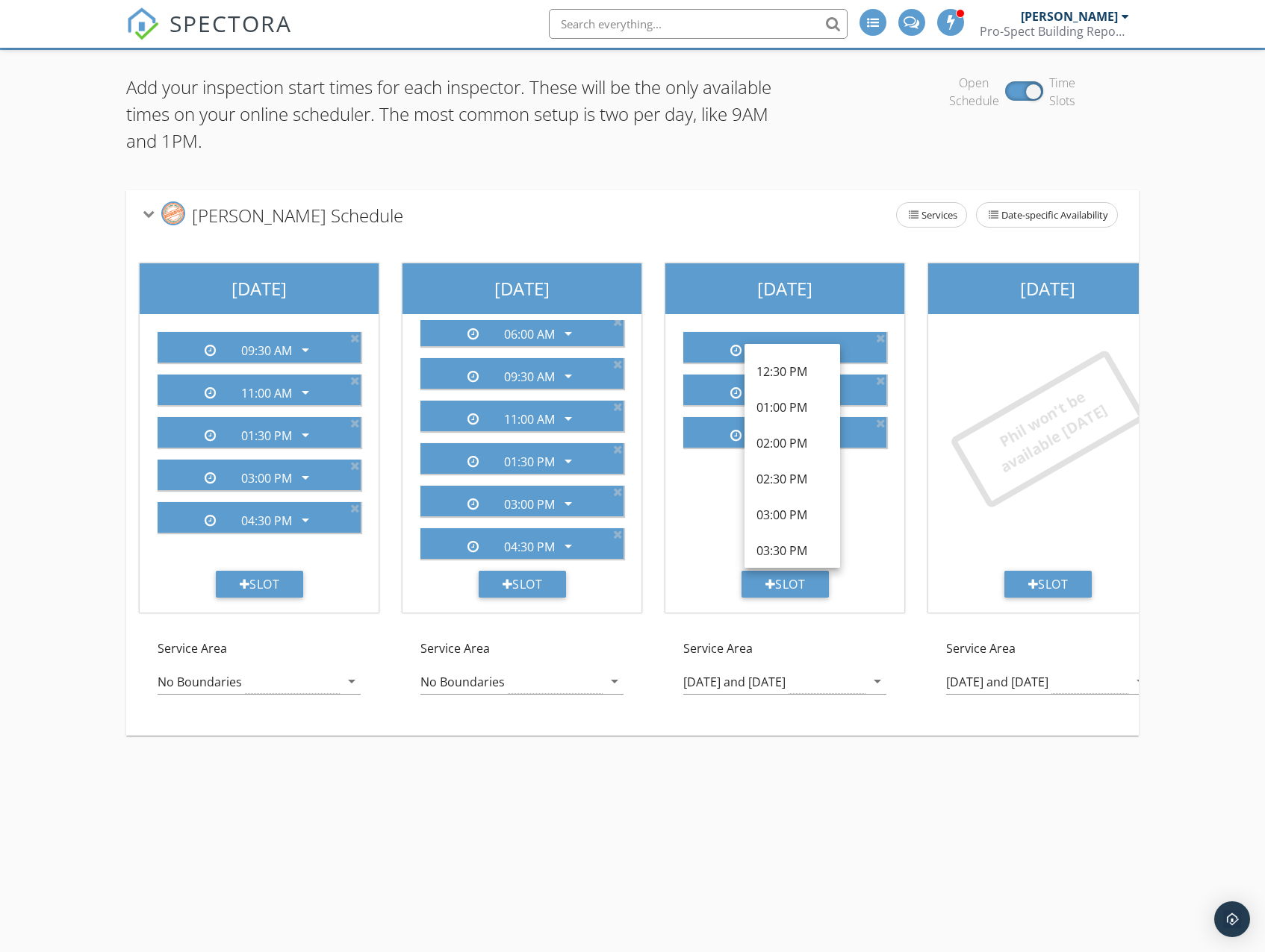
scroll to position [448, 0]
click at [795, 491] on div "03:00 PM" at bounding box center [792, 494] width 72 height 18
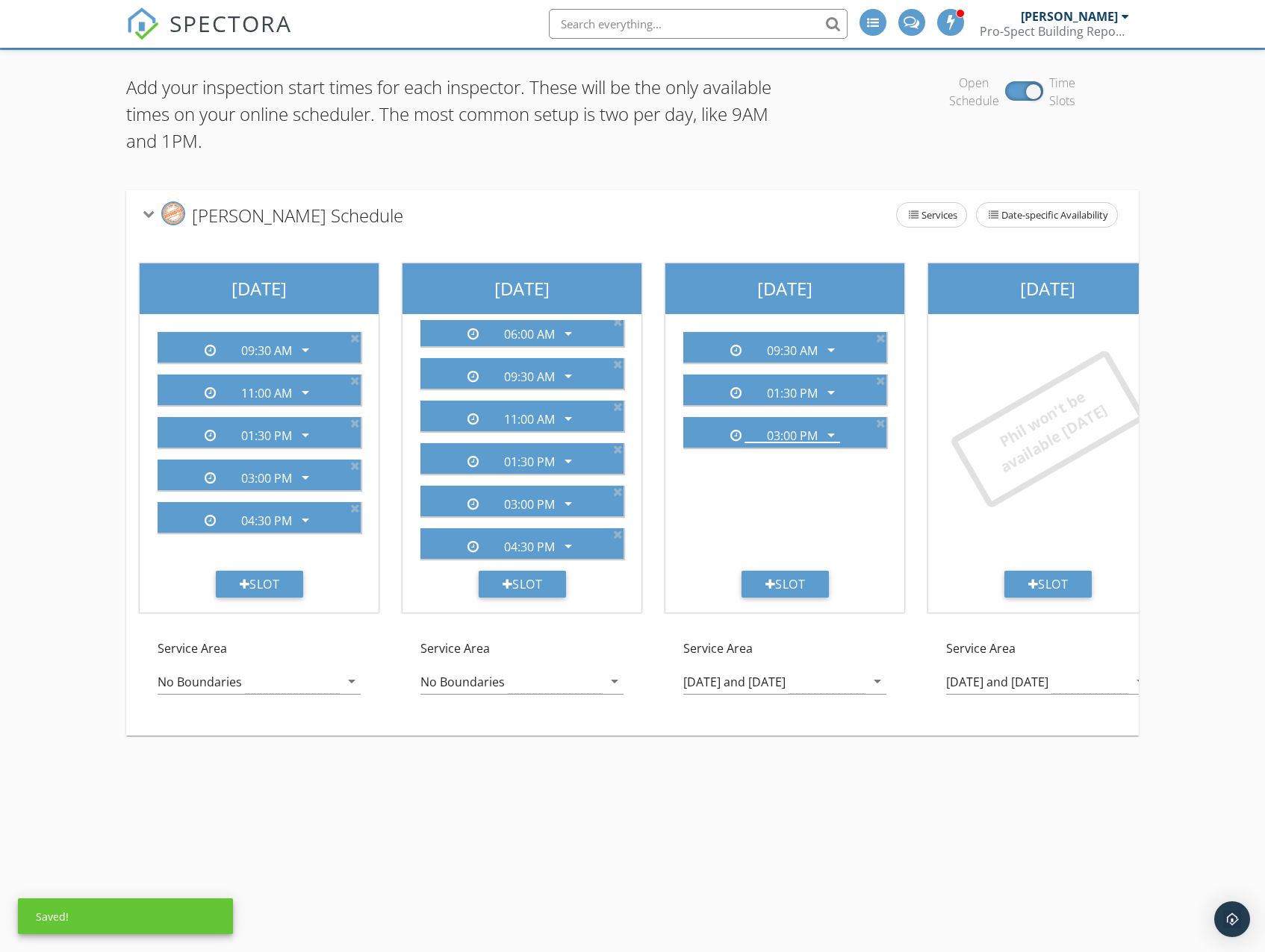
click at [656, 846] on div "Availability Service Areas Add your inspection start times for each inspector. …" at bounding box center [632, 476] width 1265 height 952
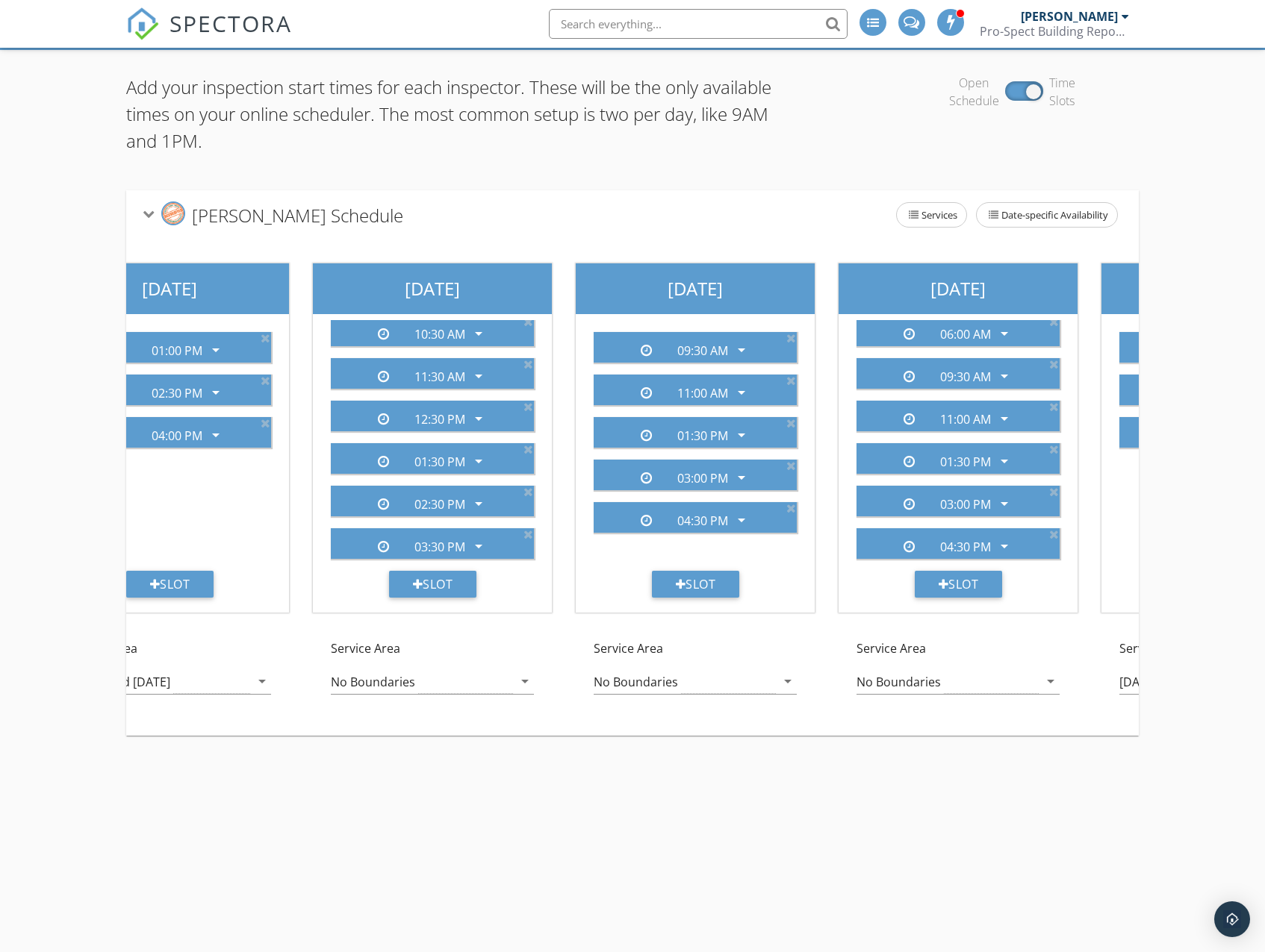
scroll to position [0, 0]
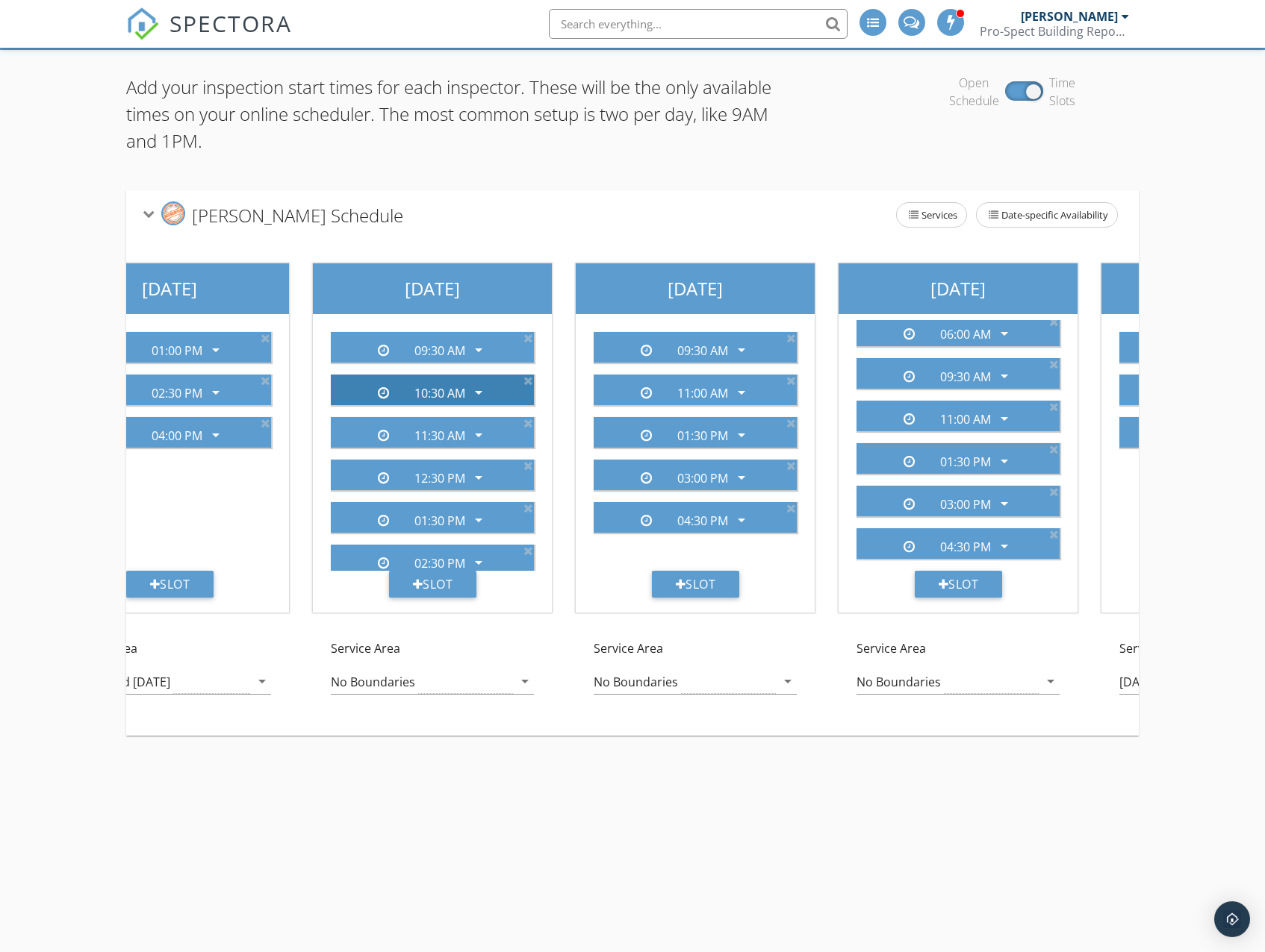
click at [477, 389] on icon "arrow_drop_down" at bounding box center [478, 392] width 18 height 18
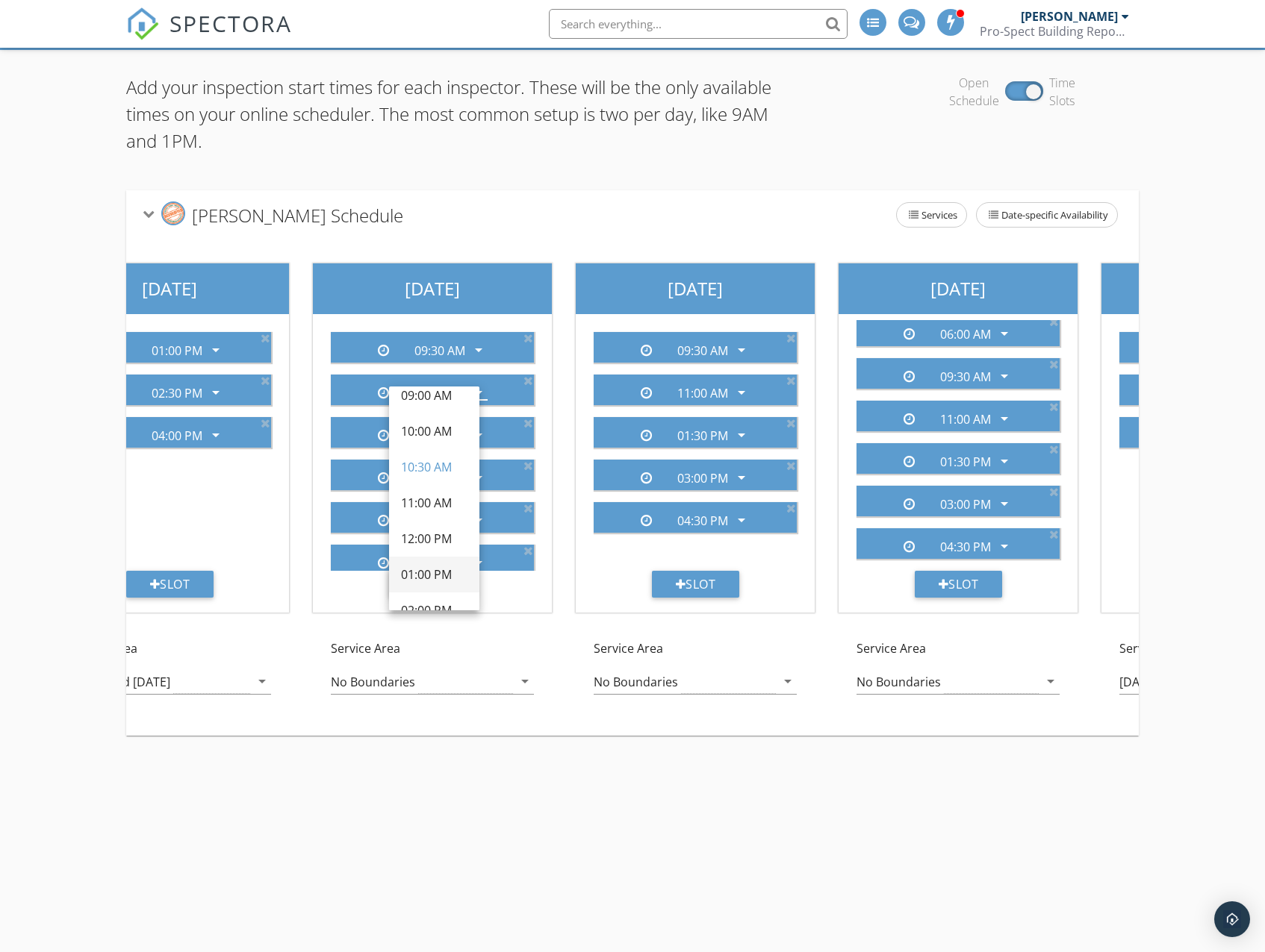
scroll to position [224, 0]
click at [433, 510] on div "11:00 AM" at bounding box center [434, 509] width 67 height 18
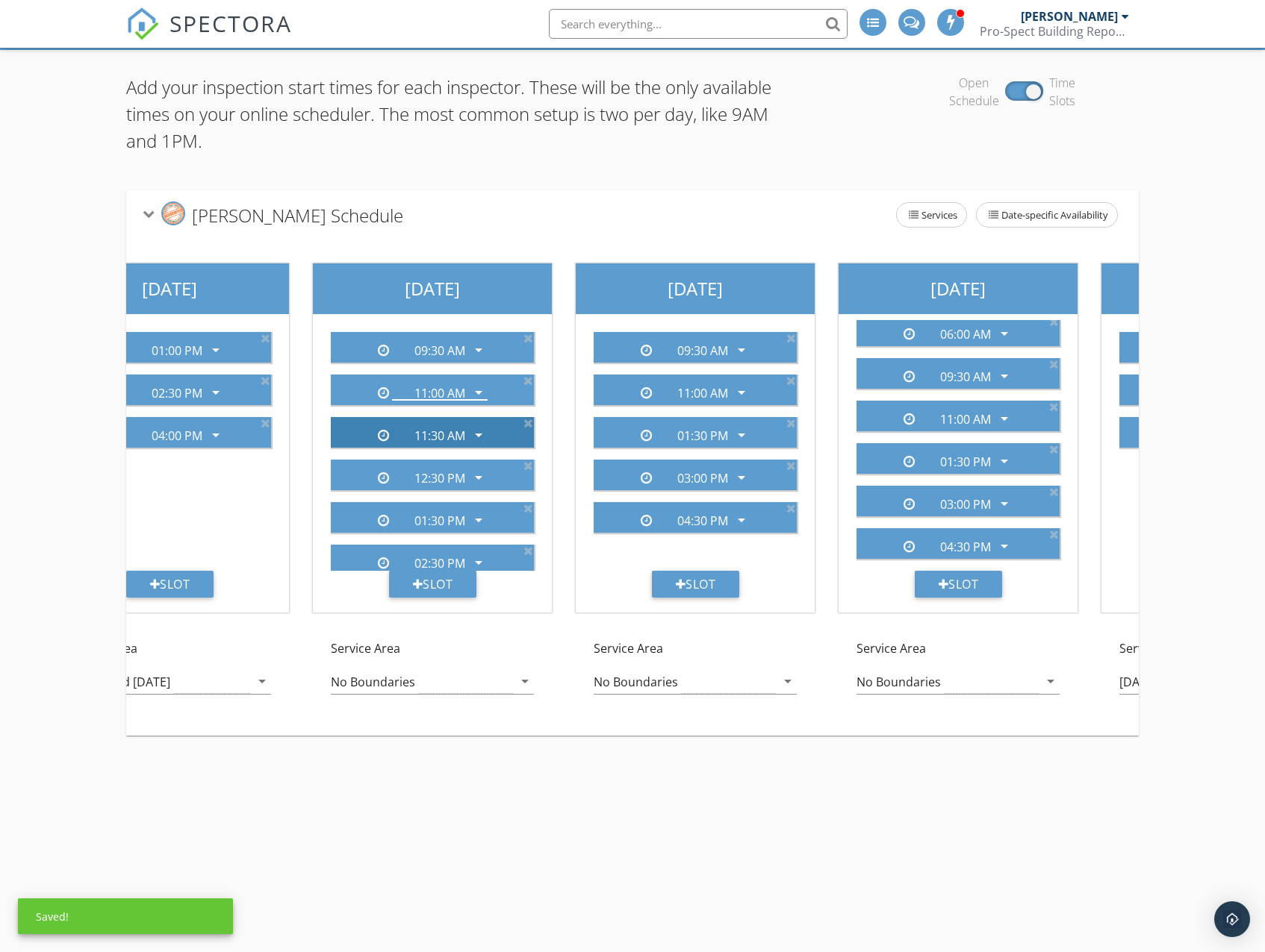
click at [472, 428] on icon "arrow_drop_down" at bounding box center [478, 435] width 18 height 18
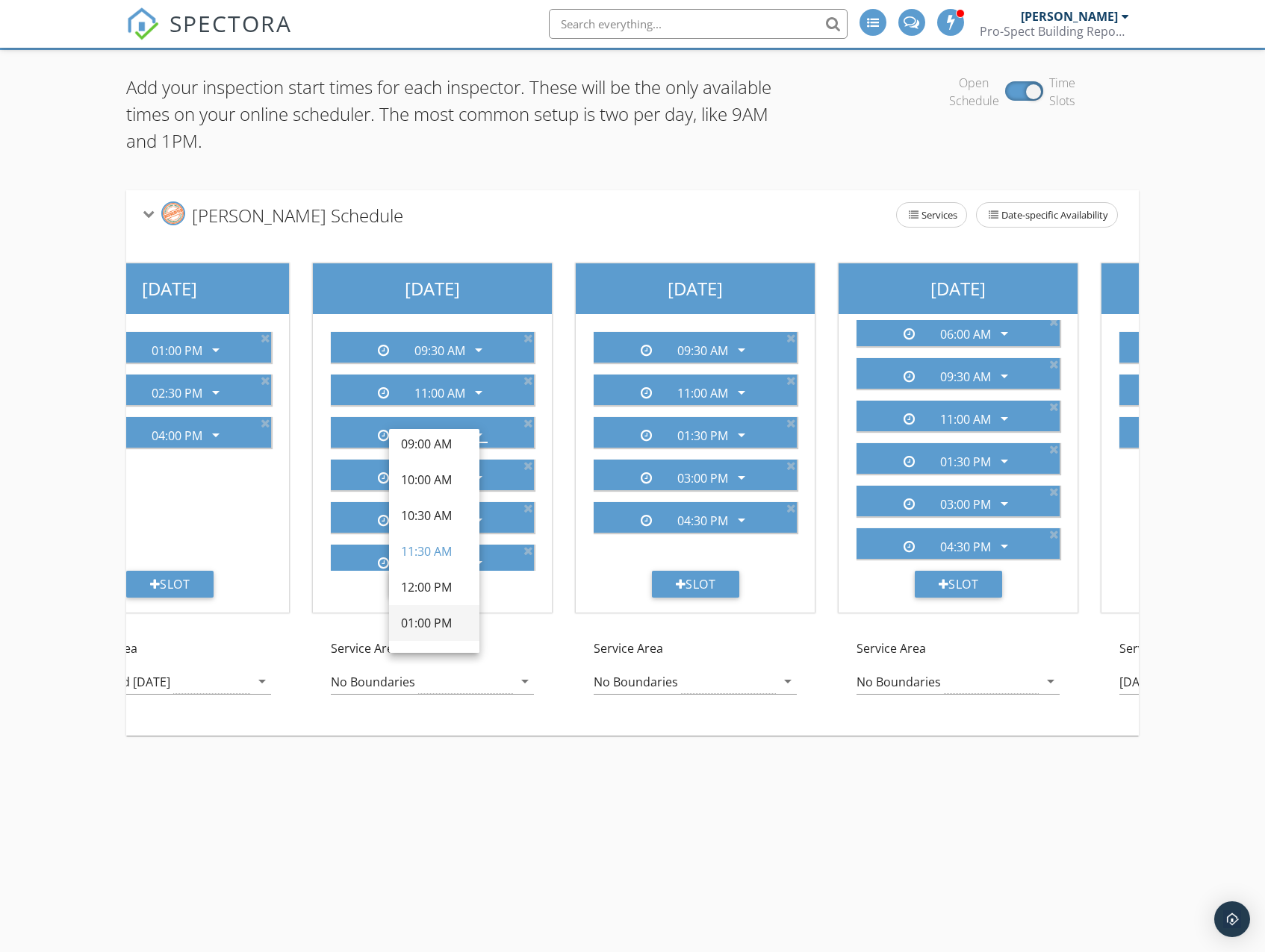
click at [430, 619] on div "01:00 PM" at bounding box center [434, 623] width 67 height 18
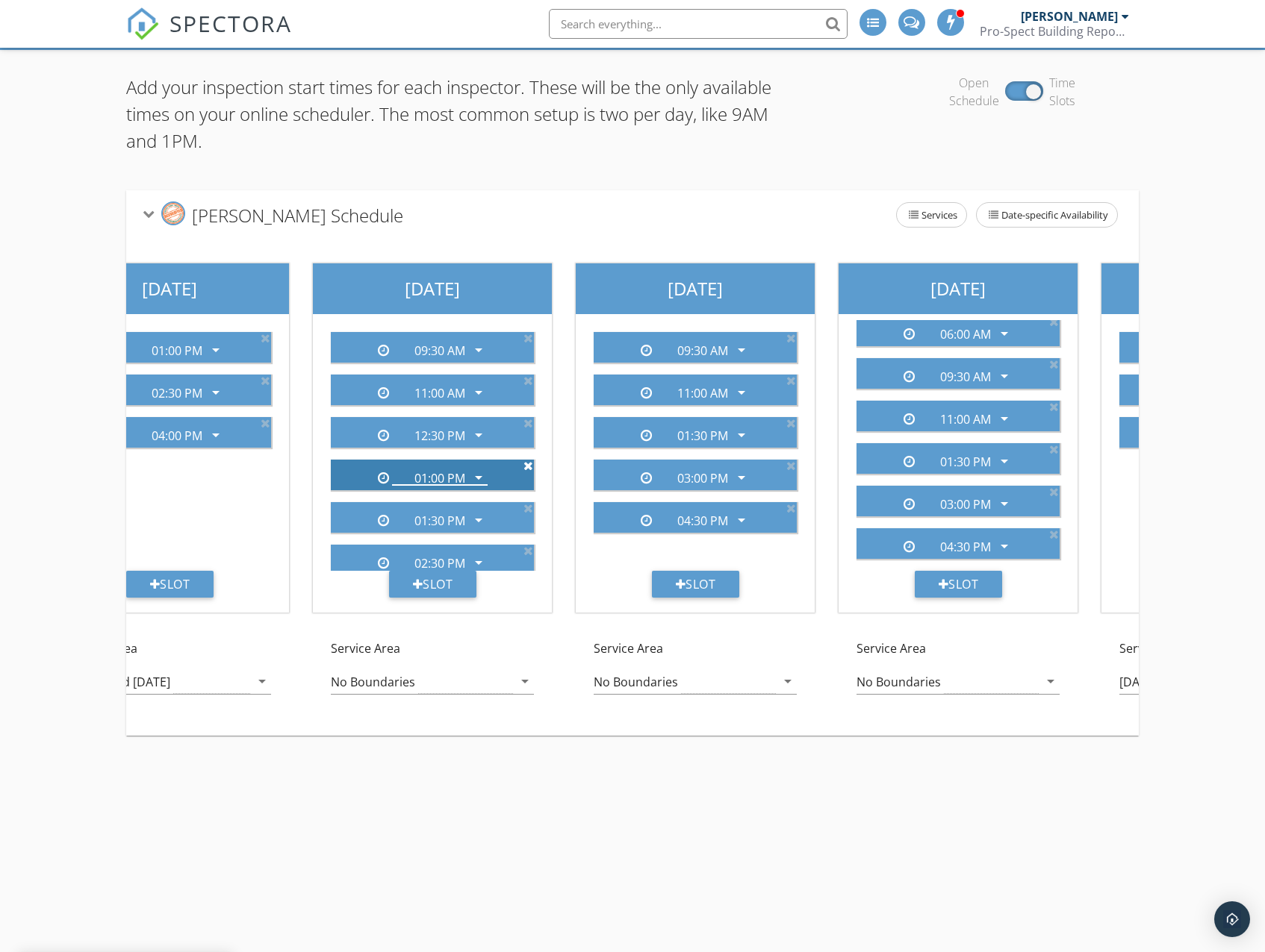
click at [524, 467] on icon at bounding box center [529, 466] width 10 height 12
click at [471, 474] on icon "arrow_drop_down" at bounding box center [478, 478] width 18 height 18
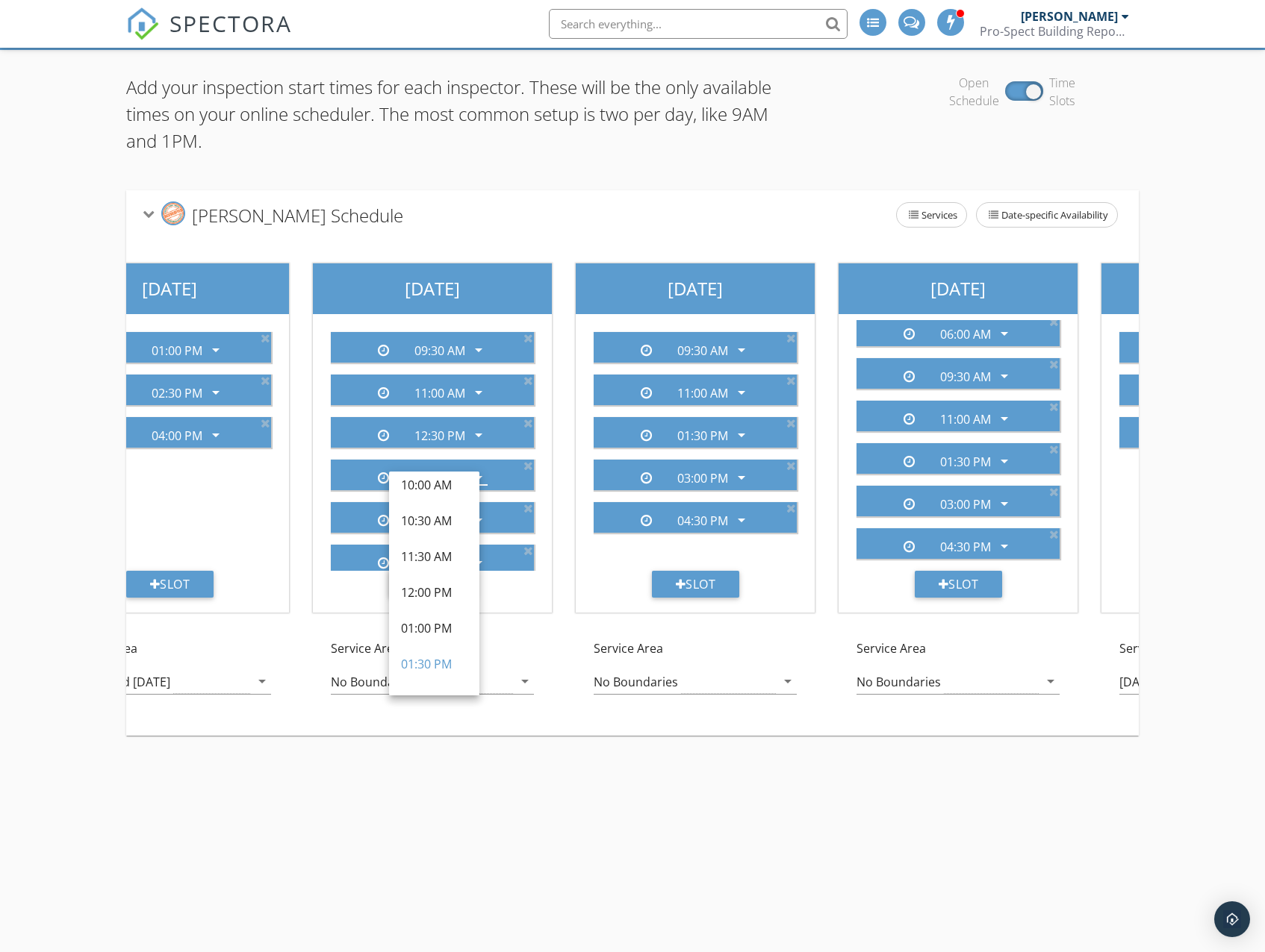
scroll to position [298, 0]
click at [434, 662] on div "02:00 PM" at bounding box center [434, 663] width 67 height 18
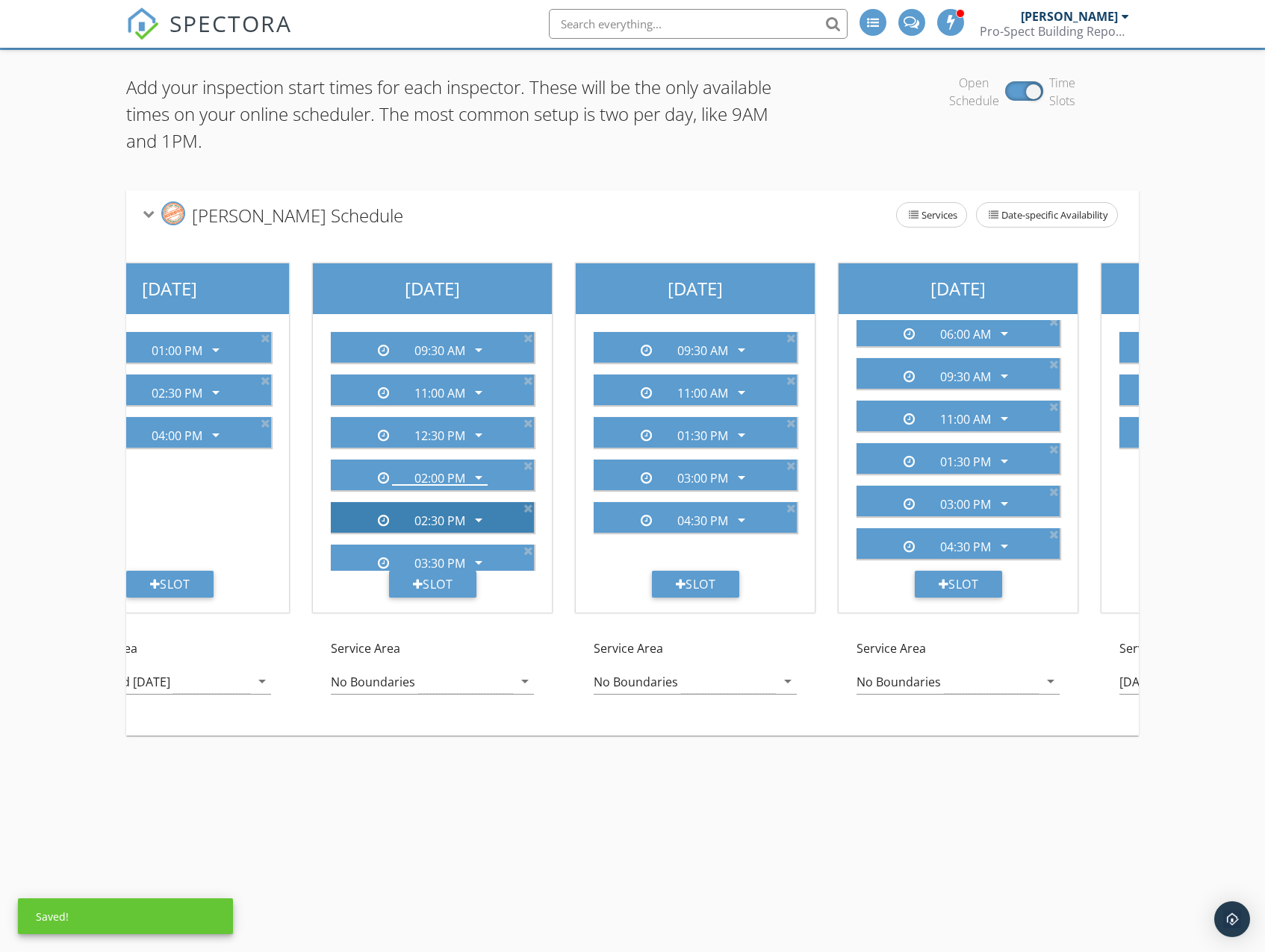
click at [469, 516] on icon "arrow_drop_down" at bounding box center [478, 520] width 18 height 18
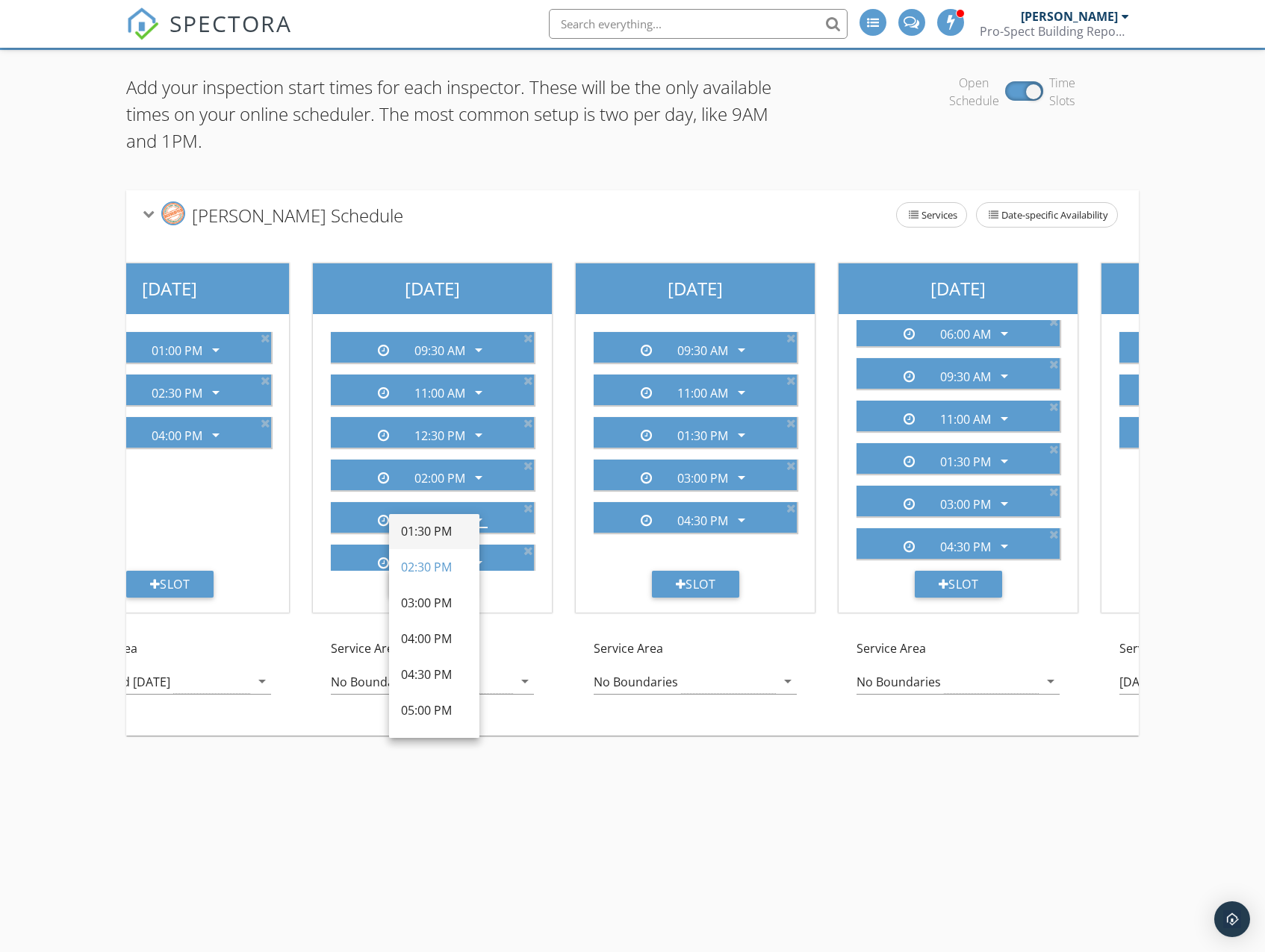
scroll to position [373, 0]
click at [507, 601] on div "09:30 AM arrow_drop_down 11:00 AM arrow_drop_down 12:30 PM arrow_drop_down 02:0…" at bounding box center [432, 463] width 239 height 298
click at [506, 588] on div "09:30 AM arrow_drop_down 11:00 AM arrow_drop_down 12:30 PM arrow_drop_down 02:0…" at bounding box center [432, 463] width 239 height 298
click at [492, 591] on div "09:30 AM arrow_drop_down 11:00 AM arrow_drop_down 12:30 PM arrow_drop_down 02:0…" at bounding box center [432, 463] width 239 height 298
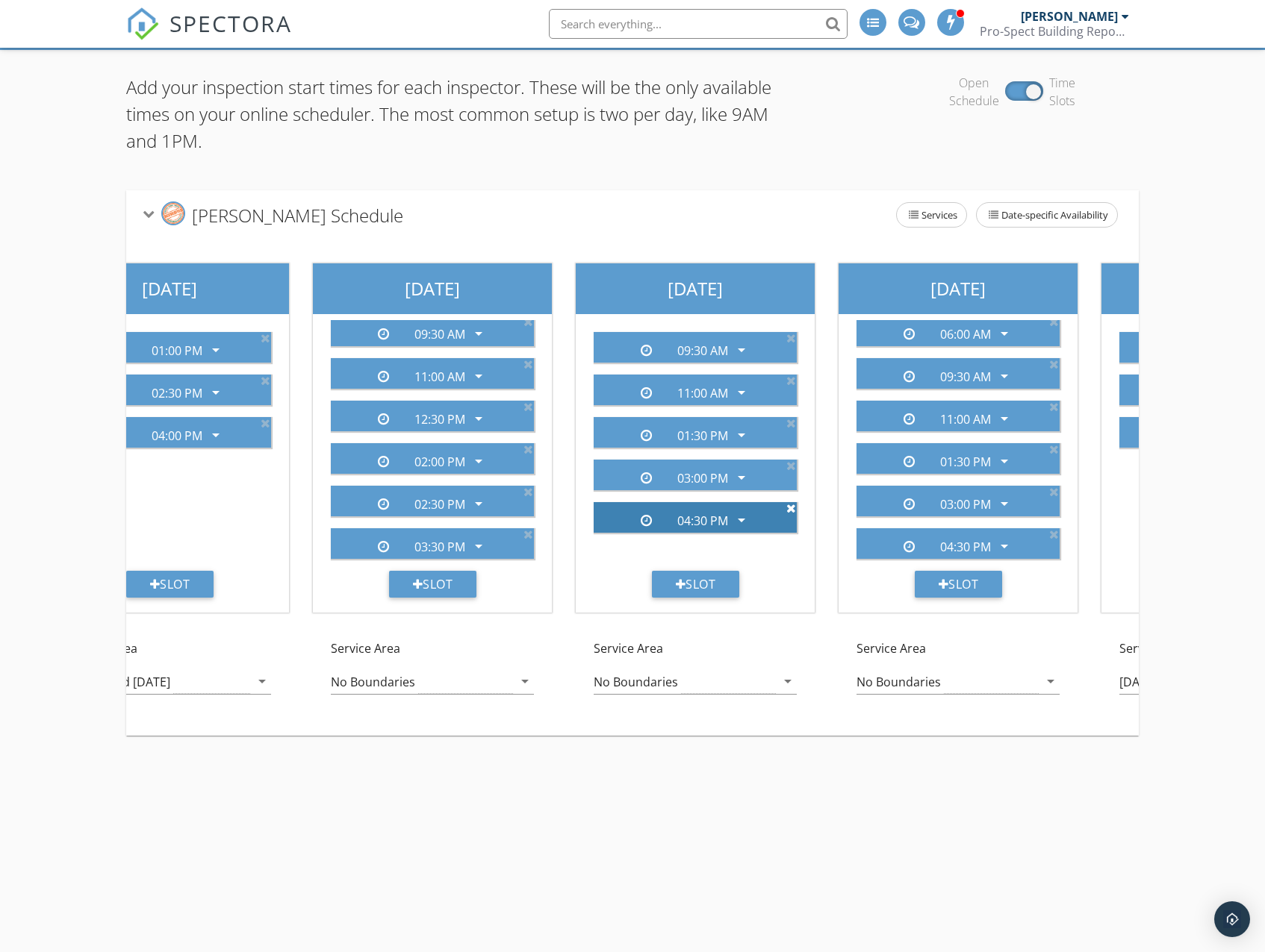
click at [789, 509] on icon at bounding box center [791, 508] width 10 height 12
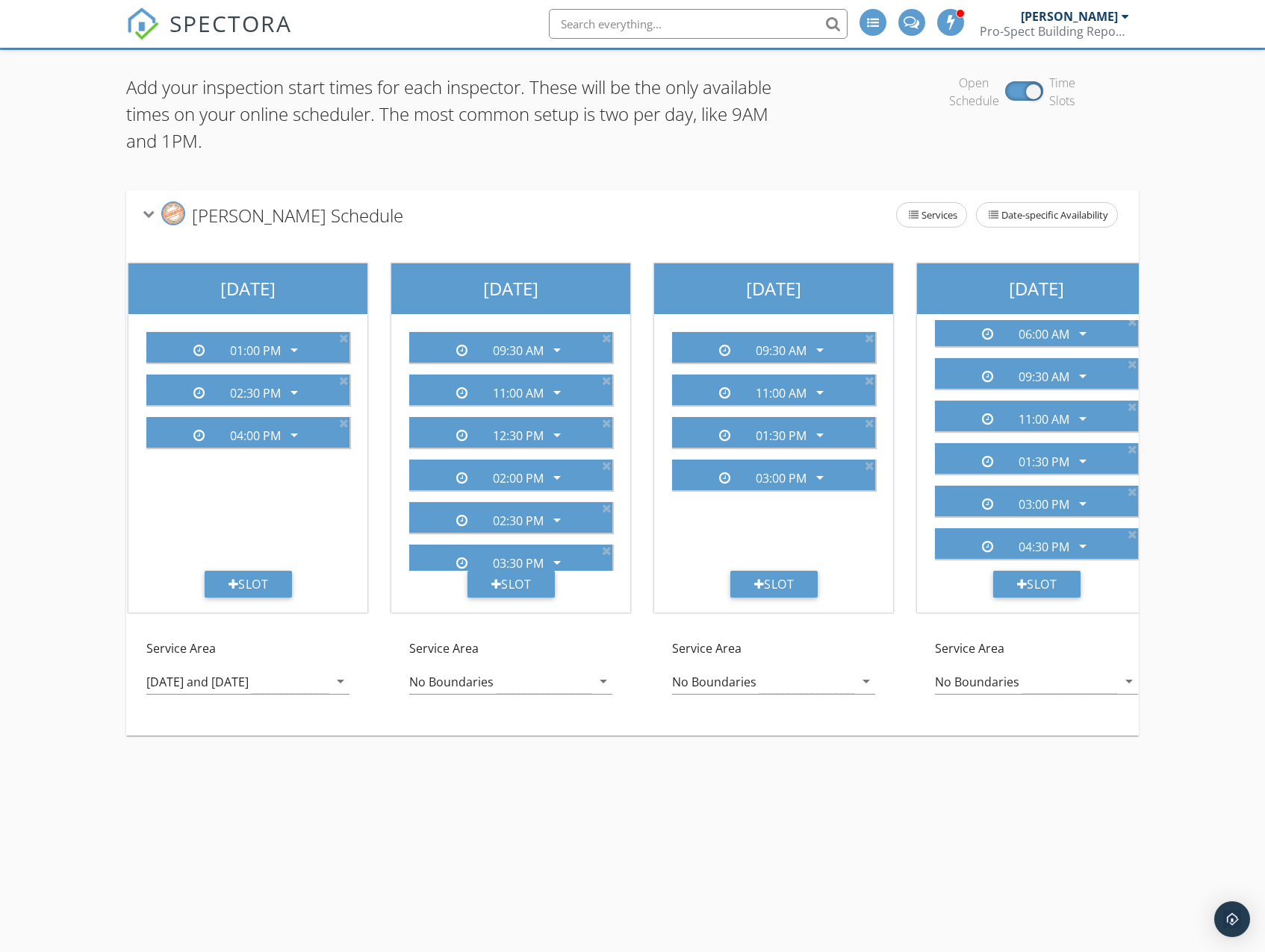
scroll to position [0, 290]
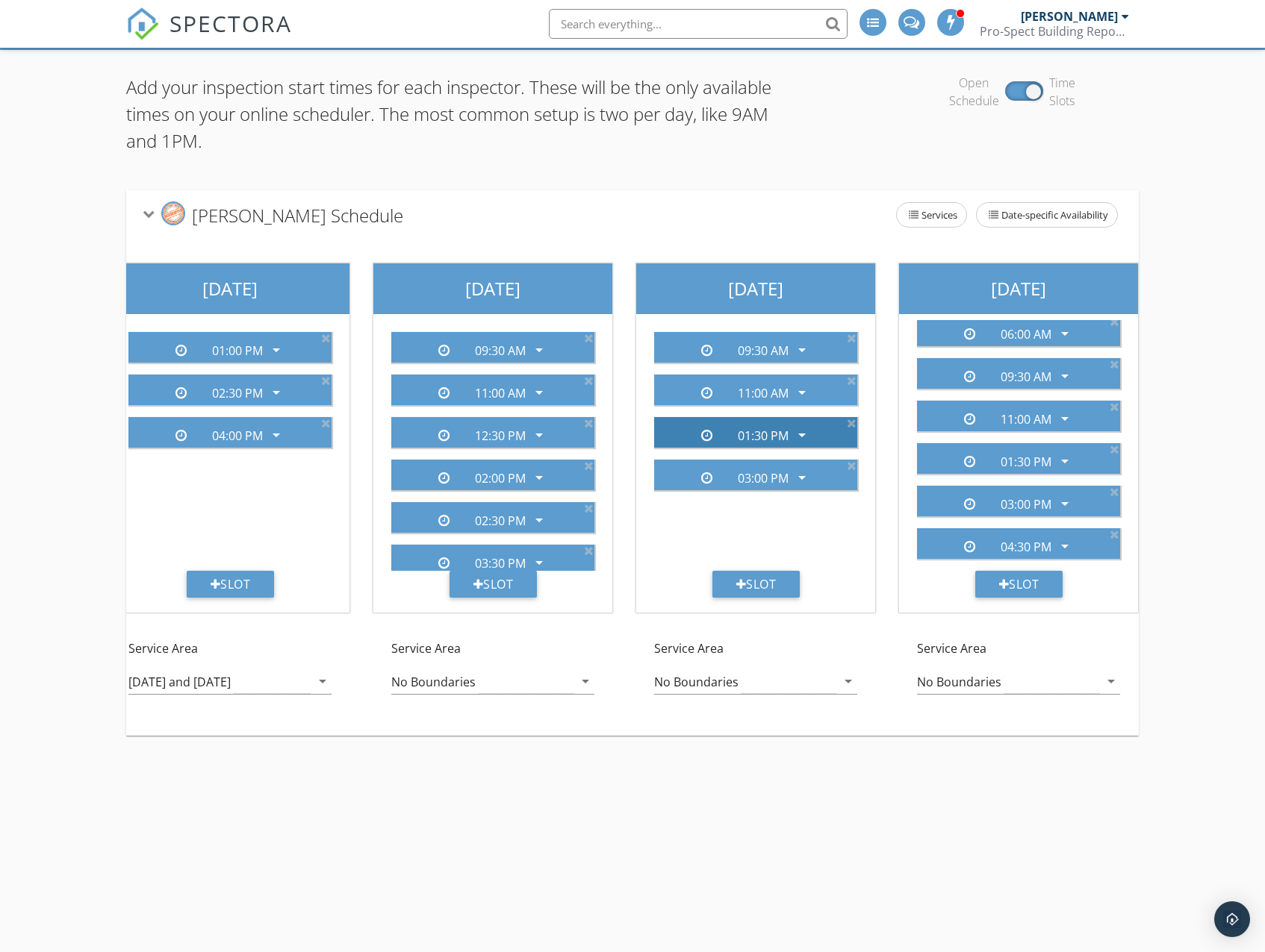
click at [801, 441] on icon "arrow_drop_down" at bounding box center [802, 435] width 18 height 18
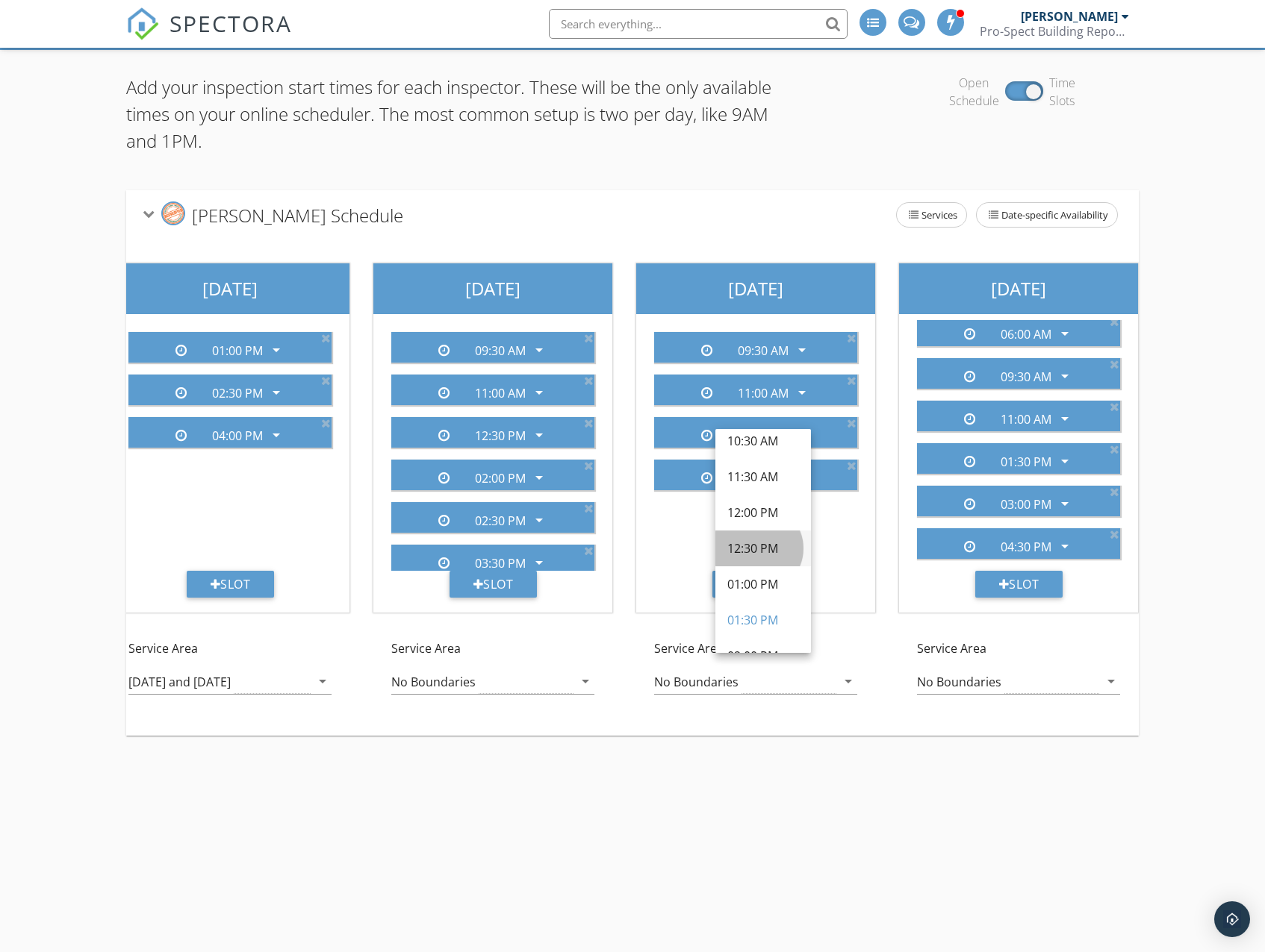
click at [762, 549] on div "12:30 PM" at bounding box center [763, 549] width 72 height 18
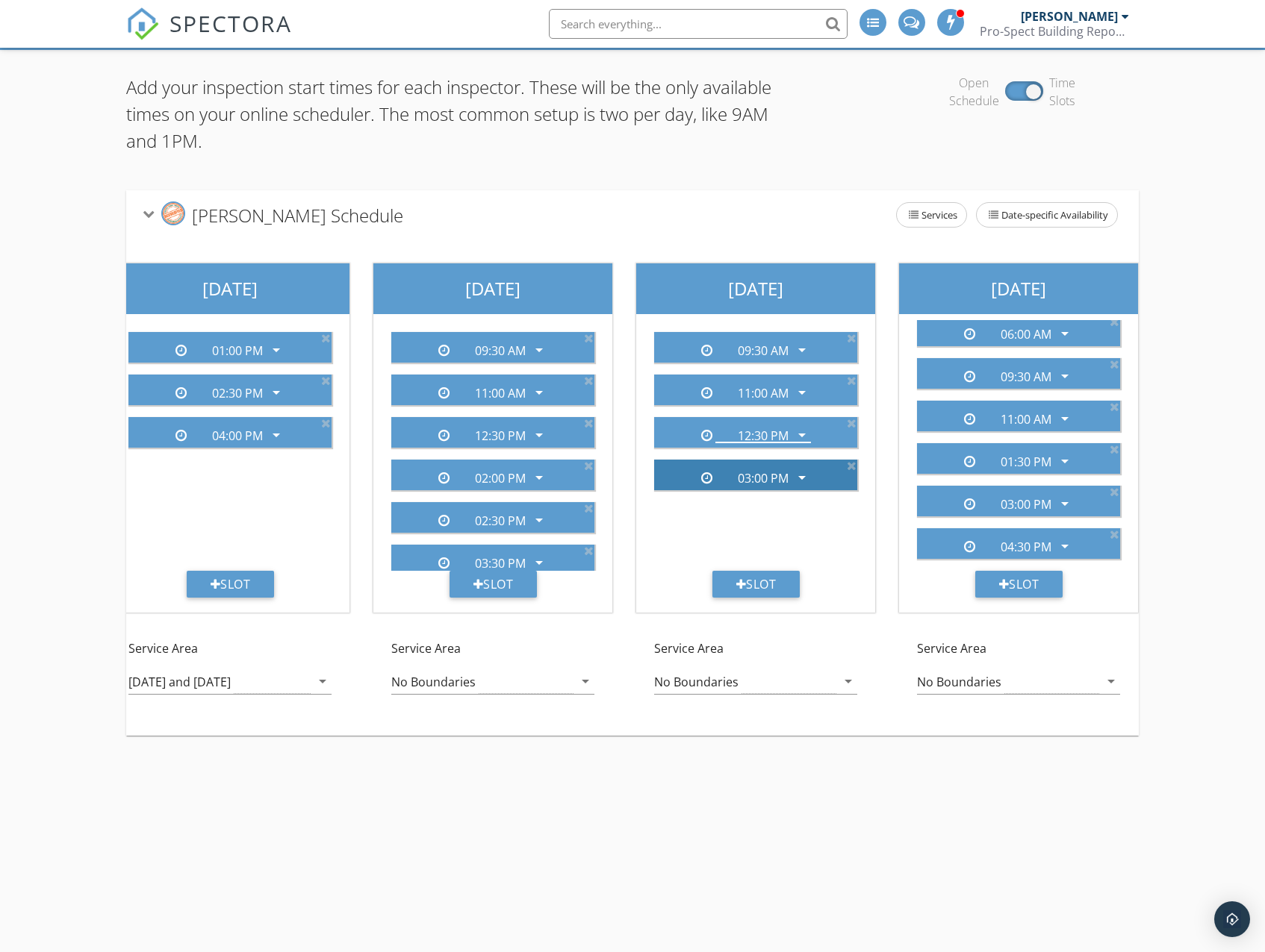
click at [802, 479] on icon "arrow_drop_down" at bounding box center [802, 478] width 18 height 18
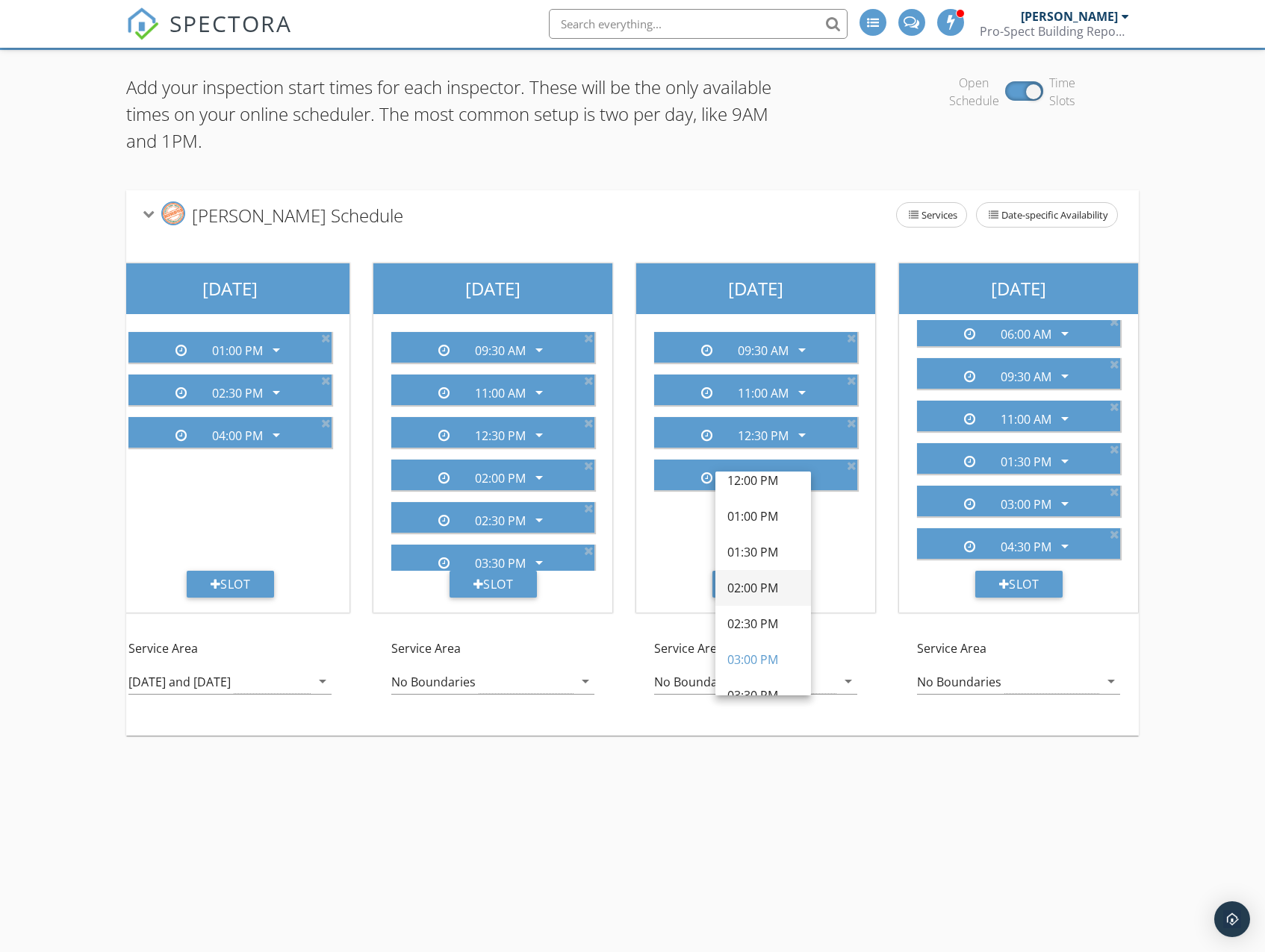
click at [766, 583] on div "02:00 PM" at bounding box center [763, 589] width 72 height 18
click at [778, 586] on div "Slot" at bounding box center [756, 584] width 88 height 27
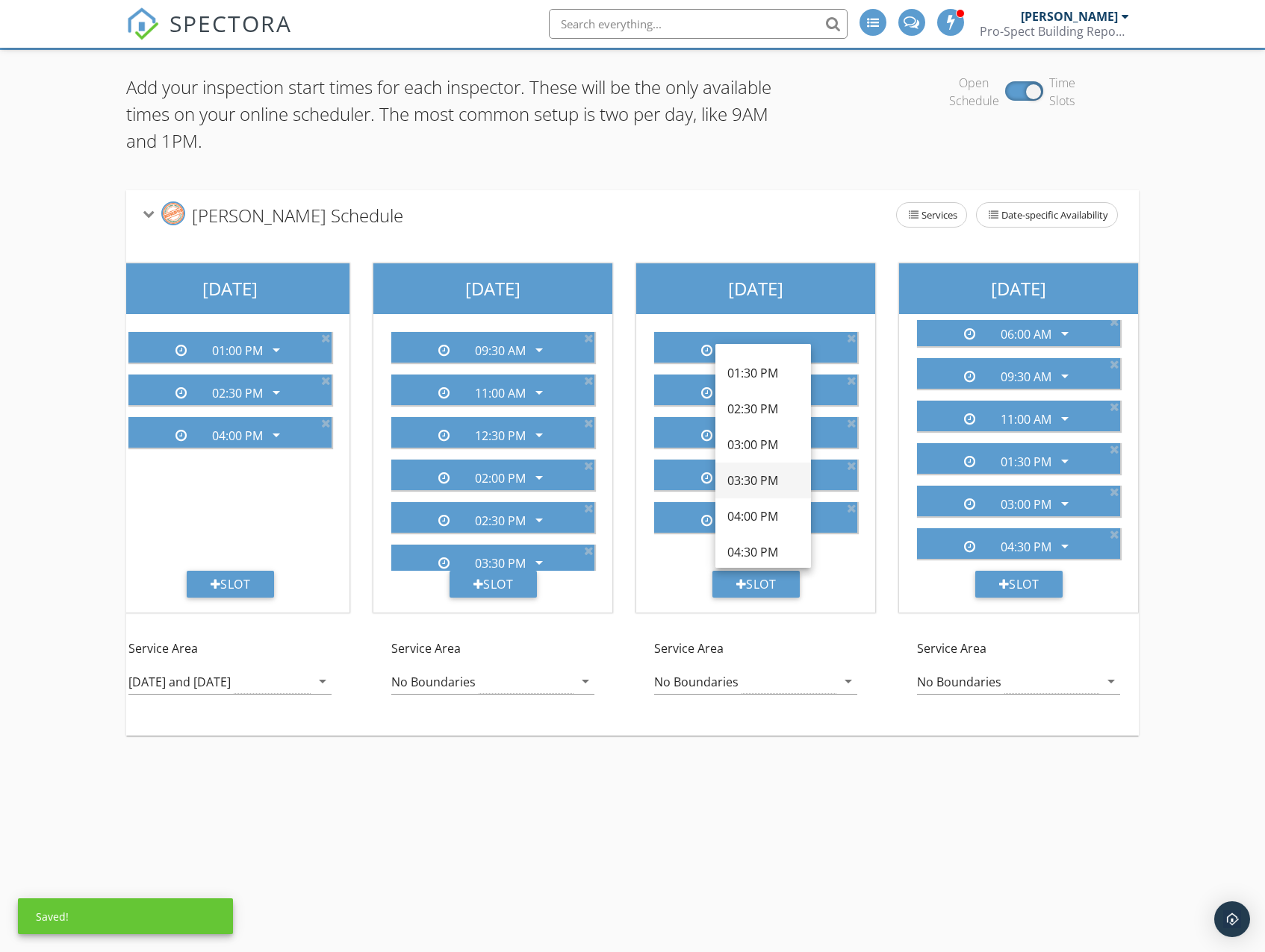
scroll to position [448, 0]
click at [753, 460] on div "03:30 PM" at bounding box center [763, 457] width 72 height 18
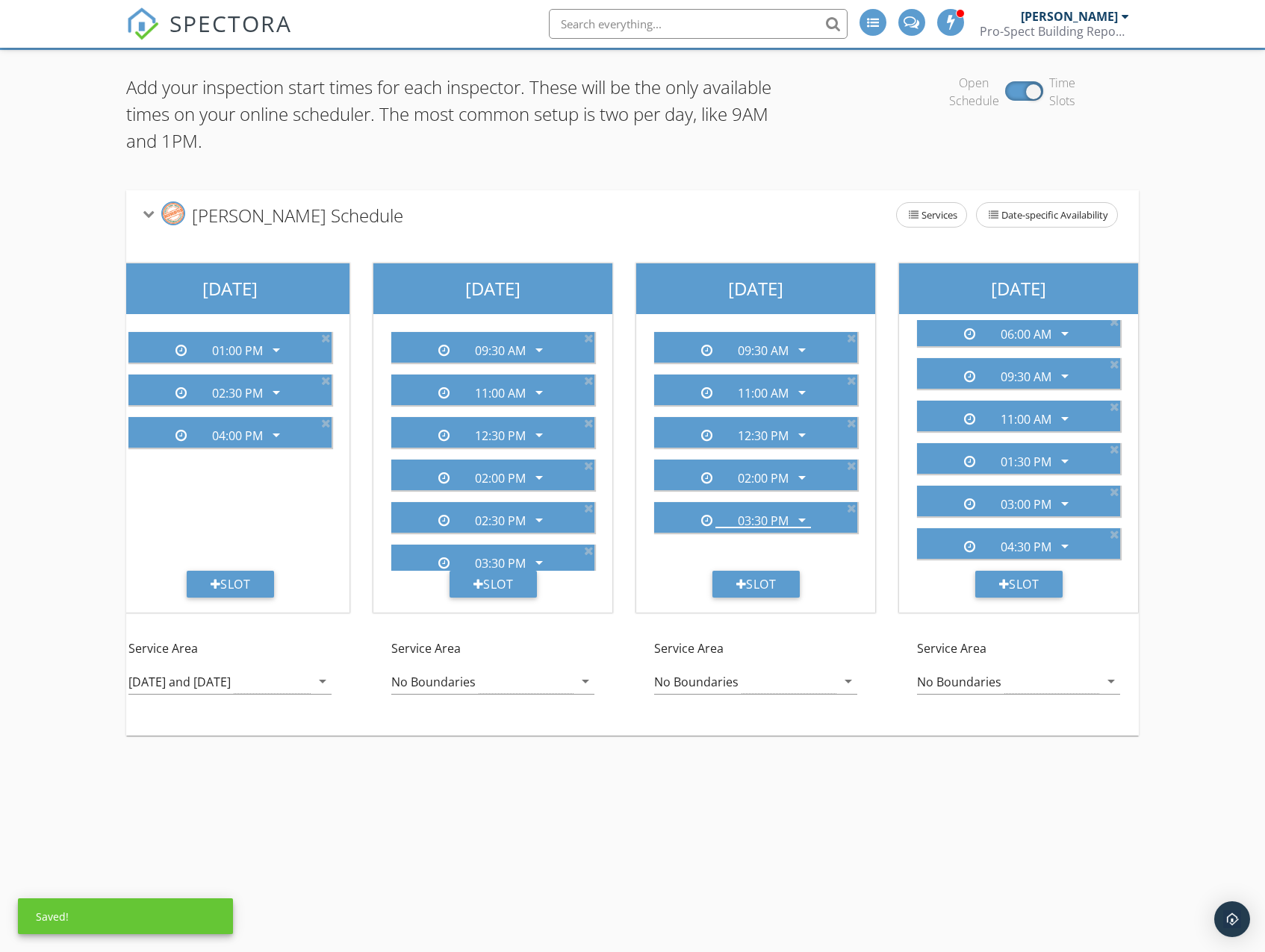
click at [698, 546] on div "09:30 AM arrow_drop_down 11:00 AM arrow_drop_down 12:30 PM arrow_drop_down 02:0…" at bounding box center [755, 445] width 227 height 251
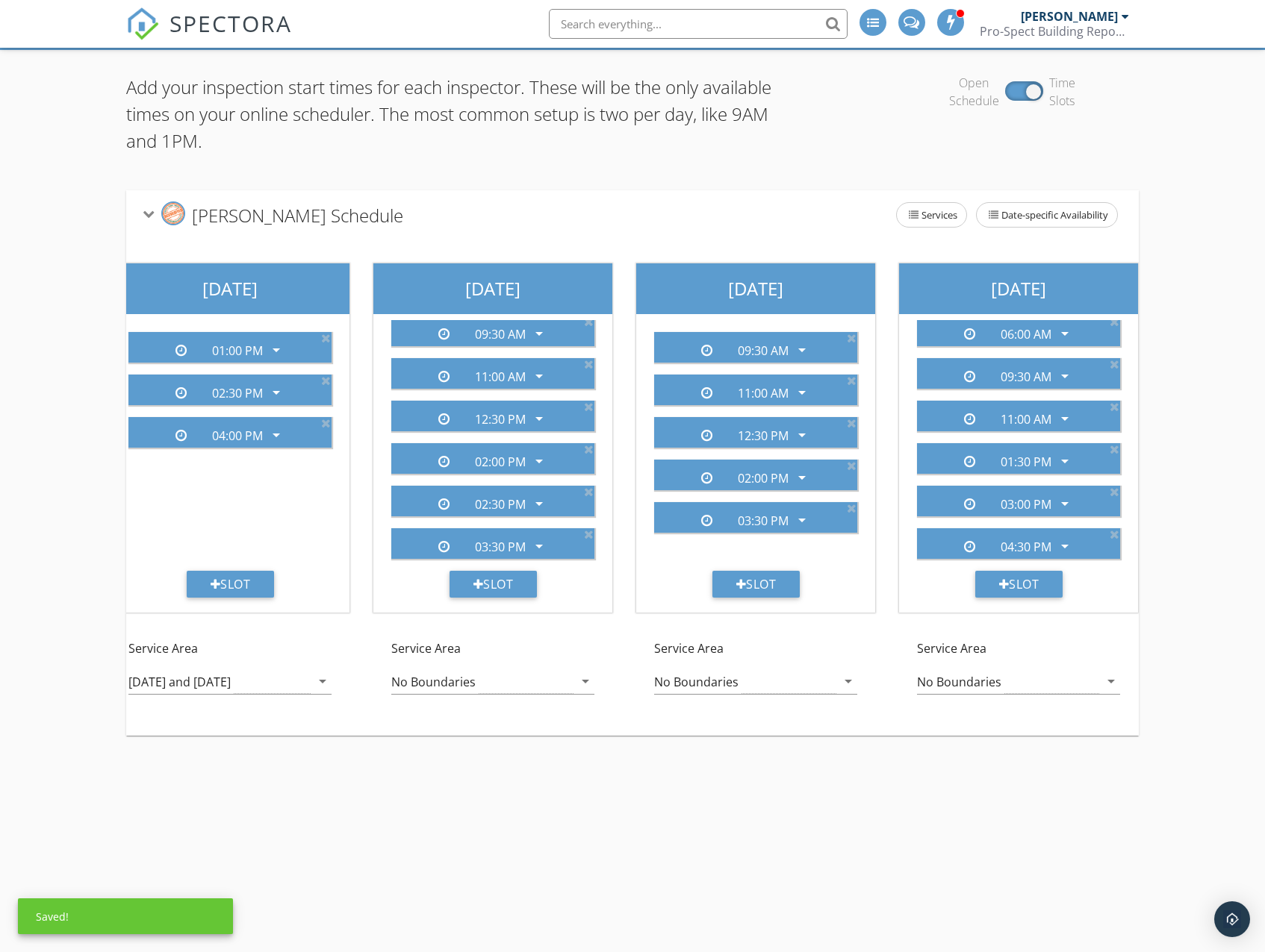
scroll to position [0, 0]
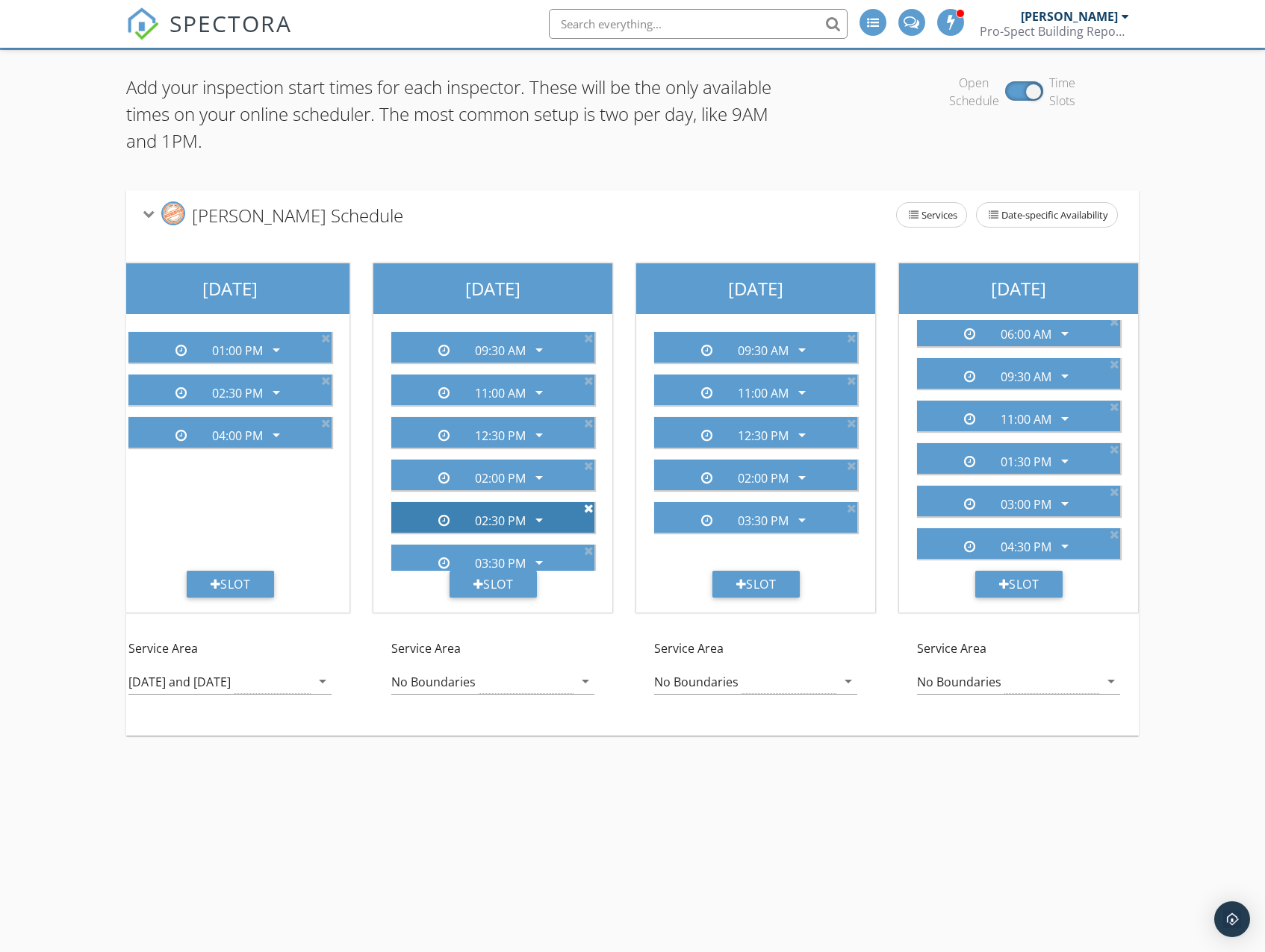
click at [584, 509] on icon at bounding box center [589, 508] width 10 height 12
click at [656, 574] on div "09:30 AM arrow_drop_down 11:00 AM arrow_drop_down 12:30 PM arrow_drop_down 02:0…" at bounding box center [755, 463] width 239 height 298
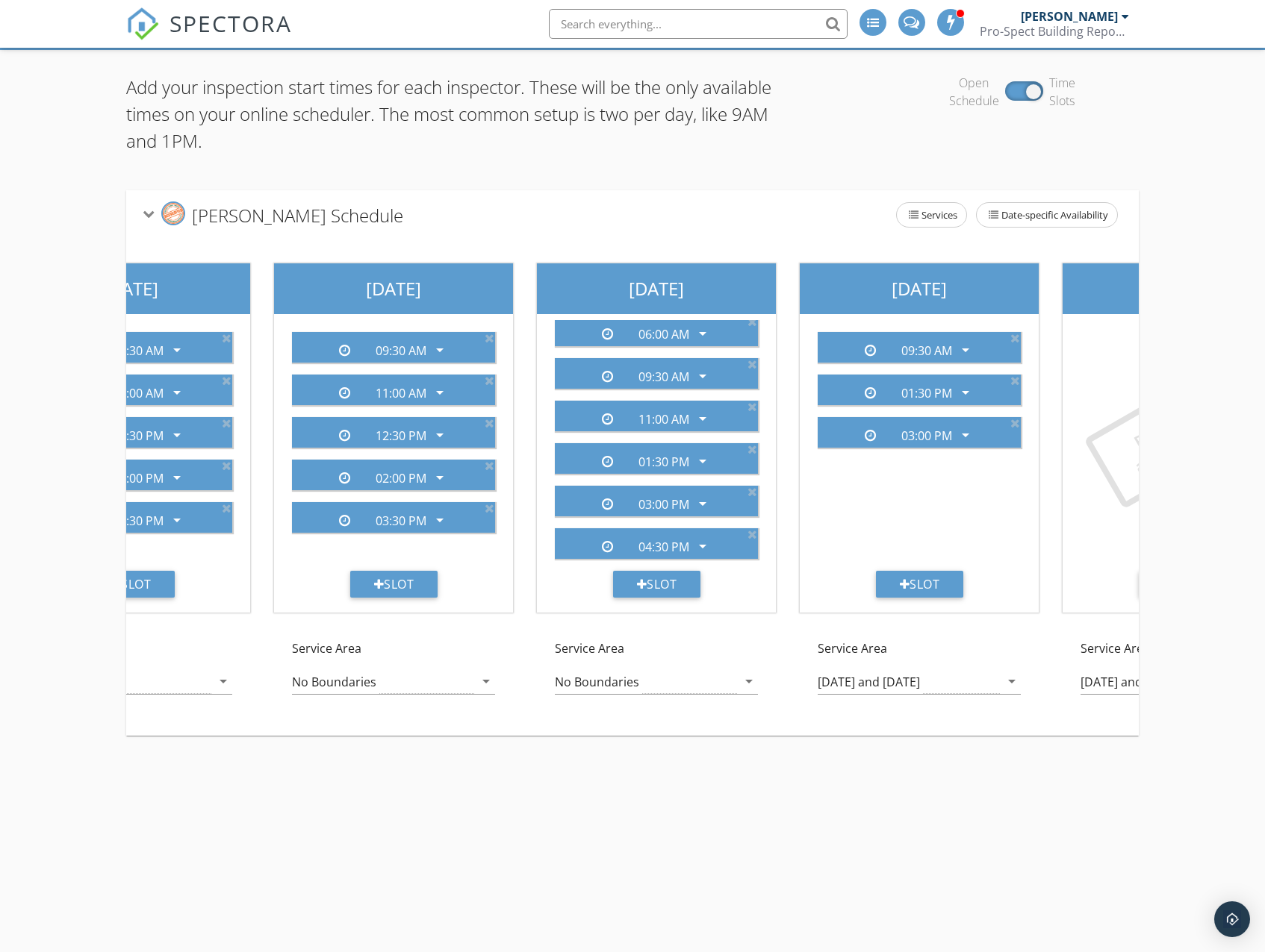
scroll to position [0, 690]
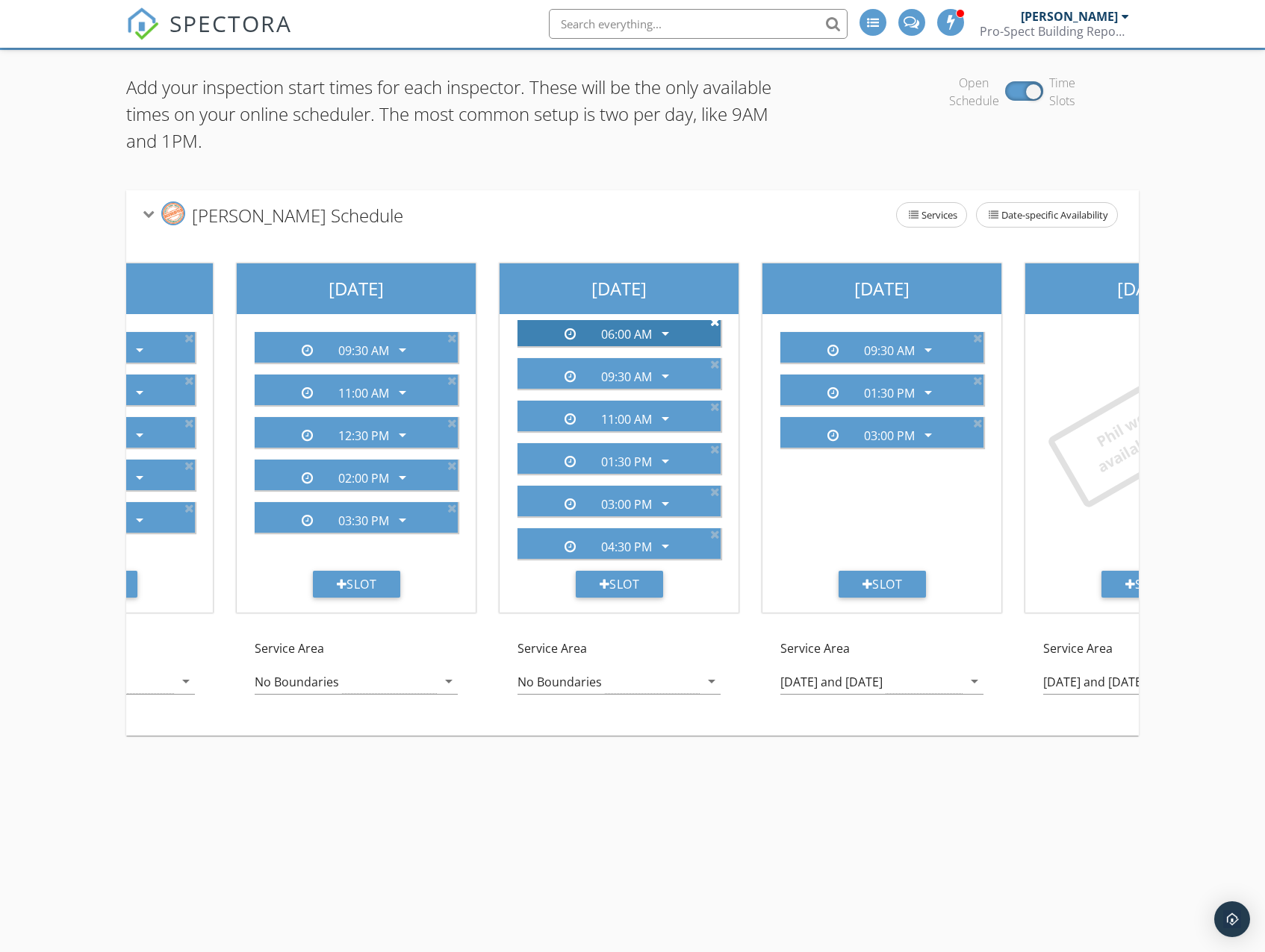
click at [710, 325] on icon at bounding box center [715, 321] width 10 height 12
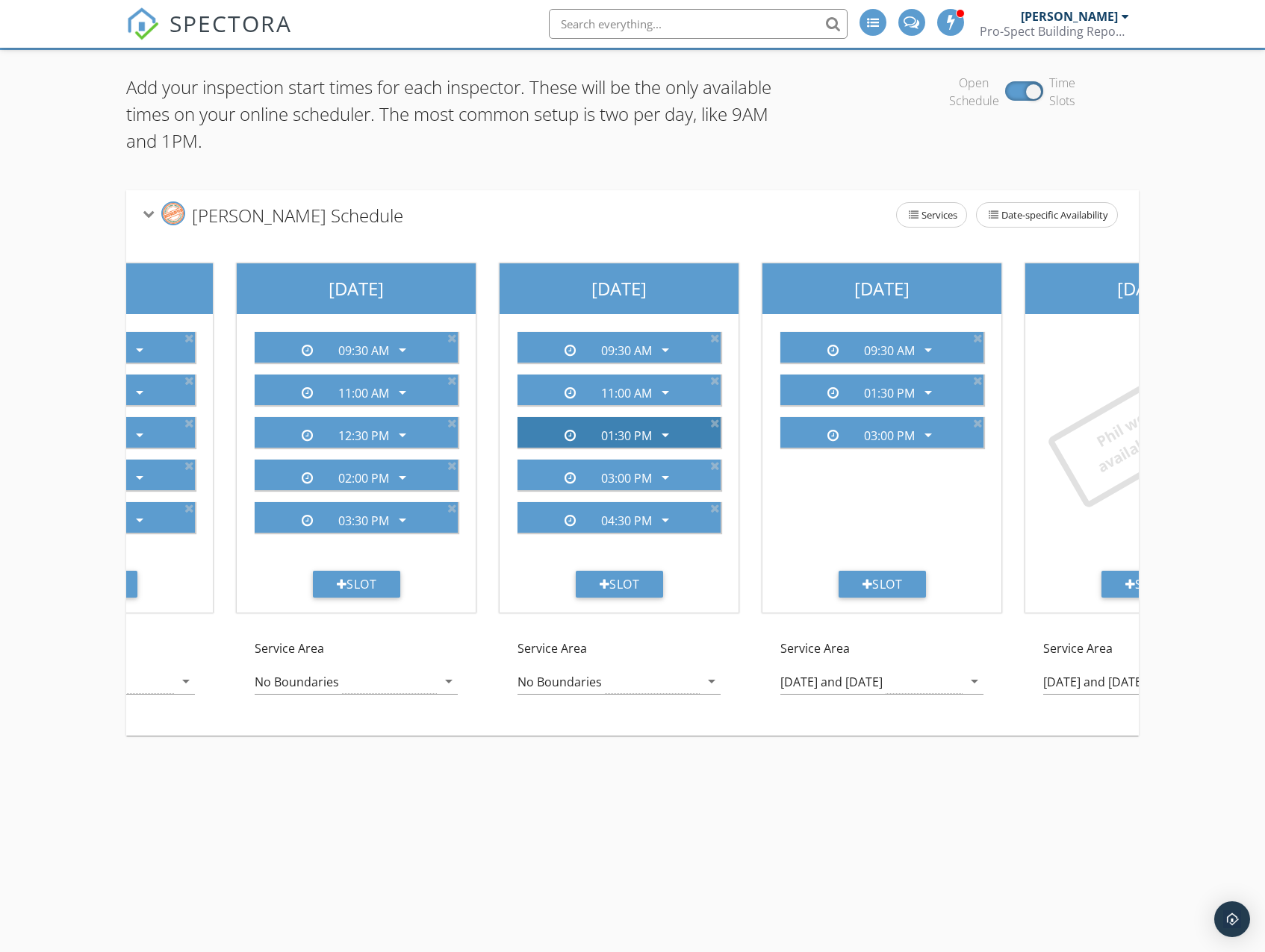
click at [664, 438] on icon "arrow_drop_down" at bounding box center [665, 435] width 18 height 18
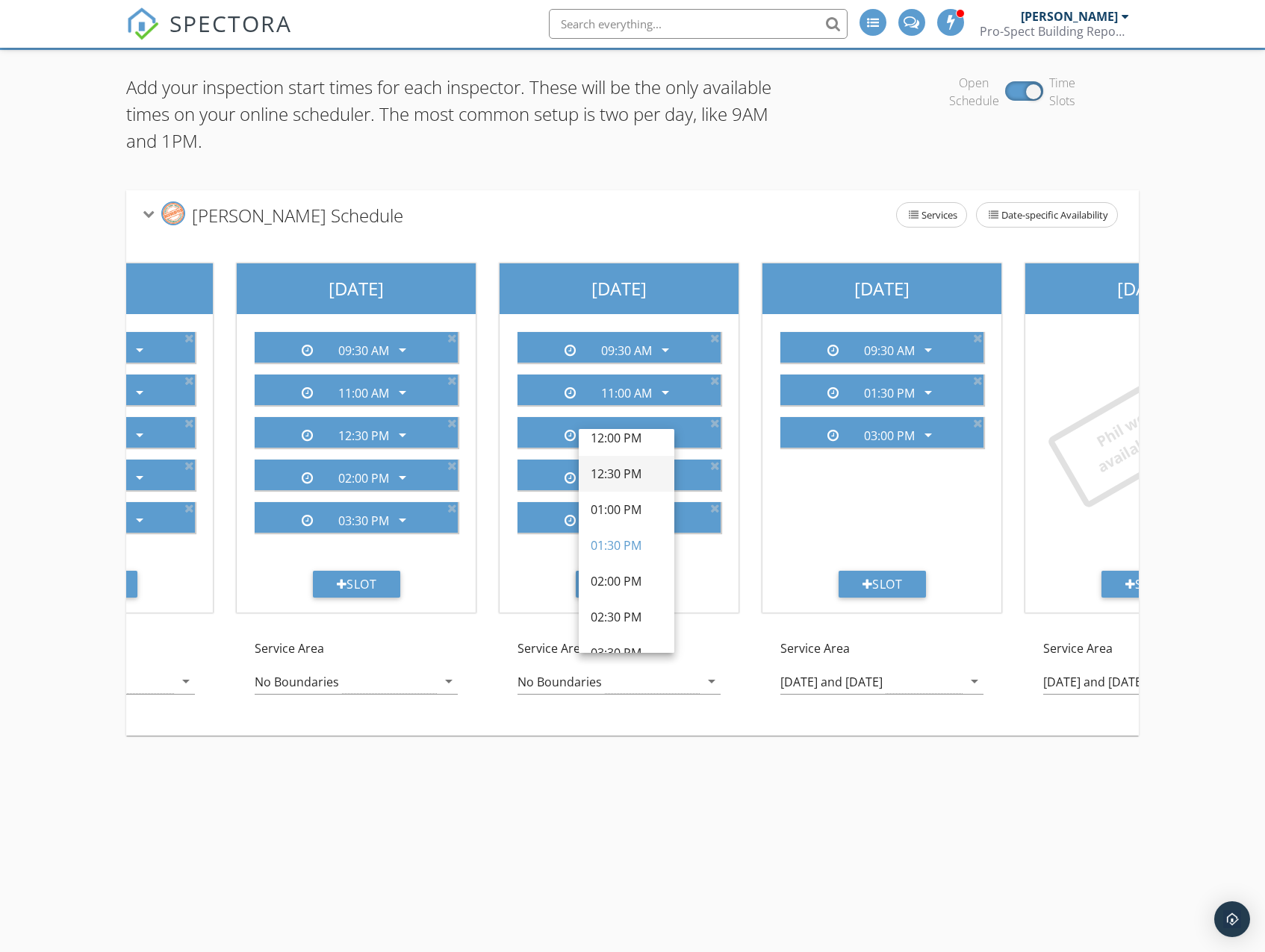
click at [612, 474] on div "12:30 PM" at bounding box center [626, 474] width 72 height 18
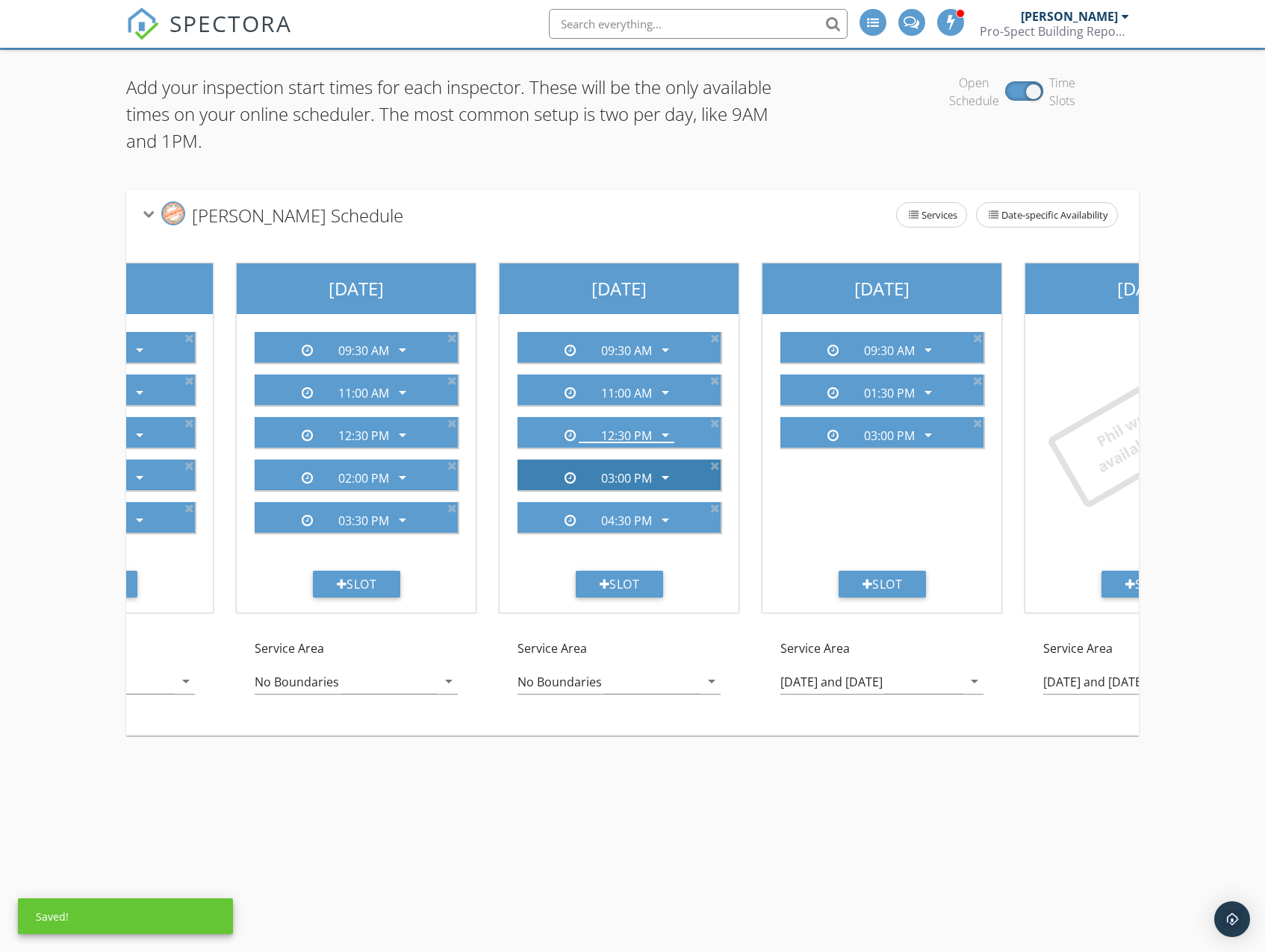
click at [666, 480] on icon "arrow_drop_down" at bounding box center [665, 478] width 18 height 18
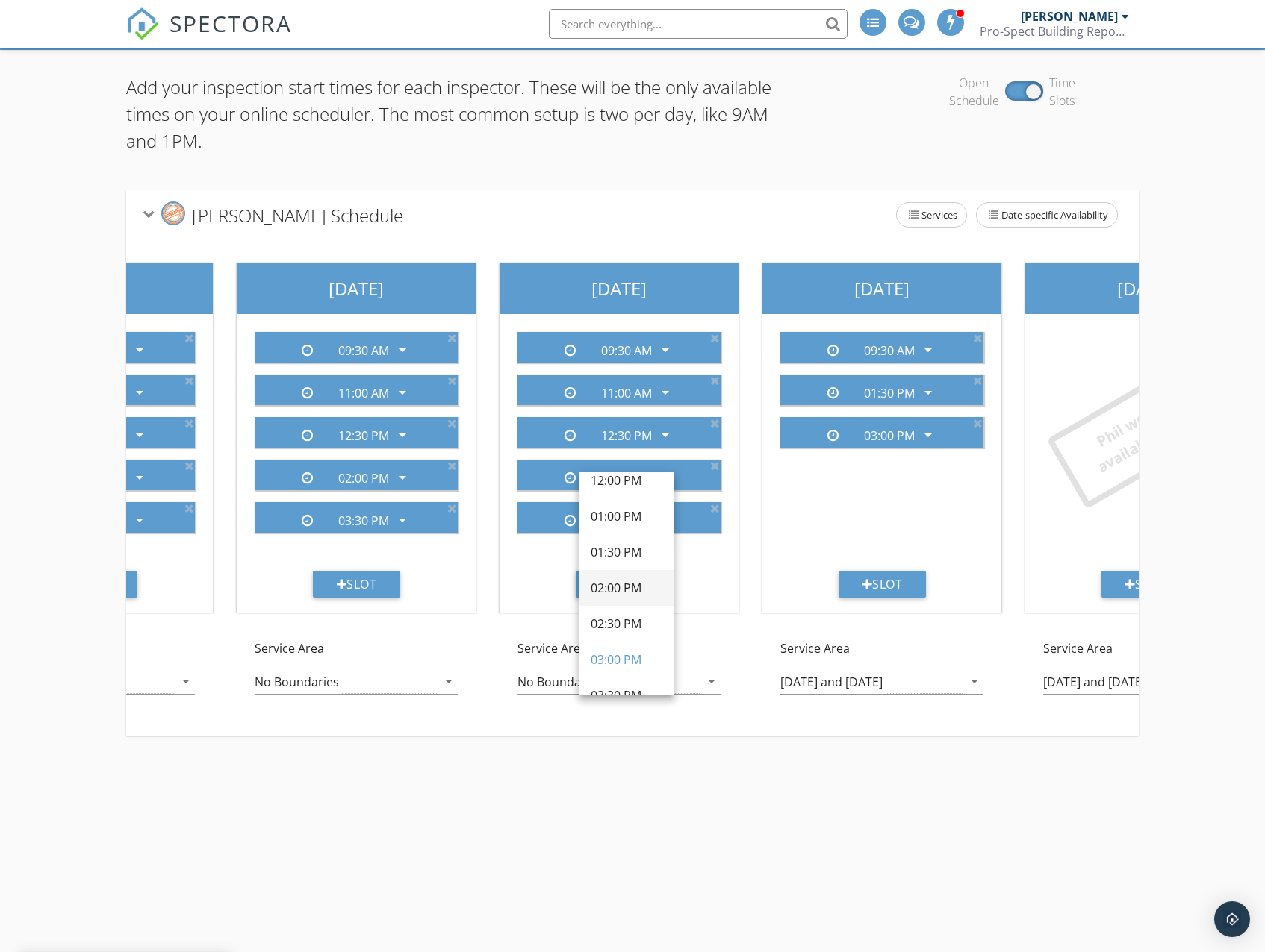
click at [623, 593] on div "02:00 PM" at bounding box center [626, 589] width 72 height 18
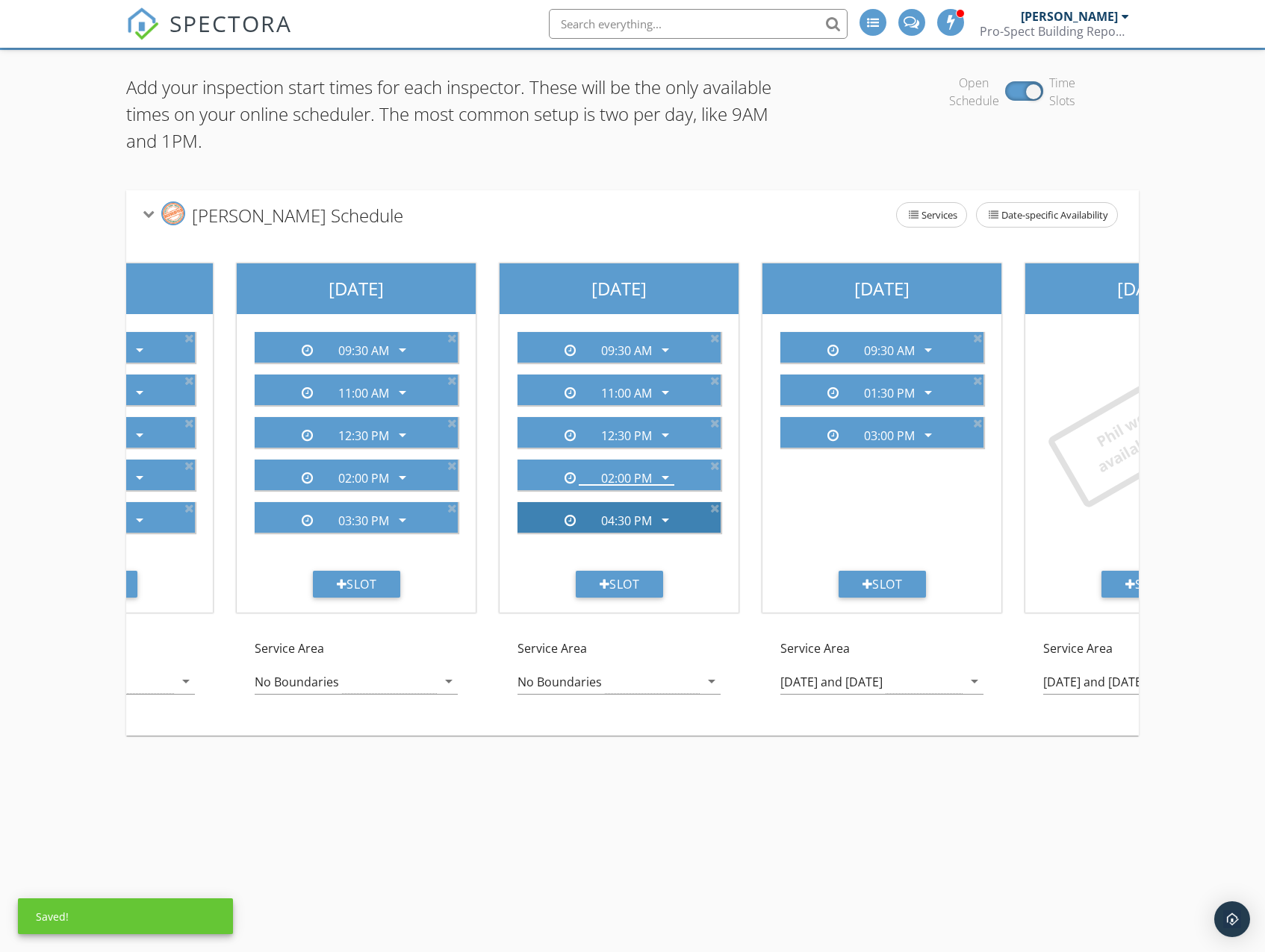
click at [661, 521] on icon "arrow_drop_down" at bounding box center [665, 520] width 18 height 18
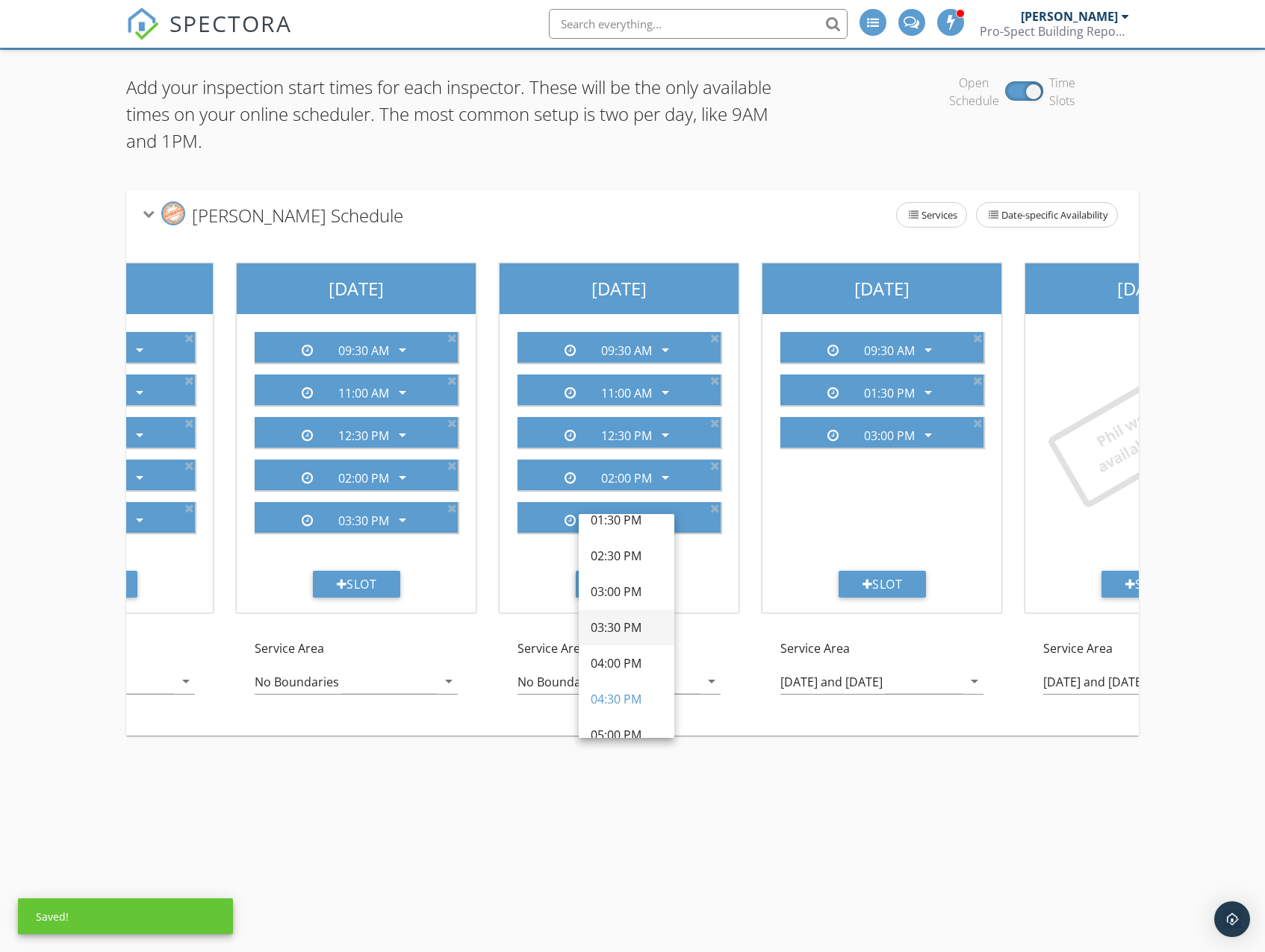
click at [630, 631] on div "03:30 PM" at bounding box center [626, 628] width 72 height 18
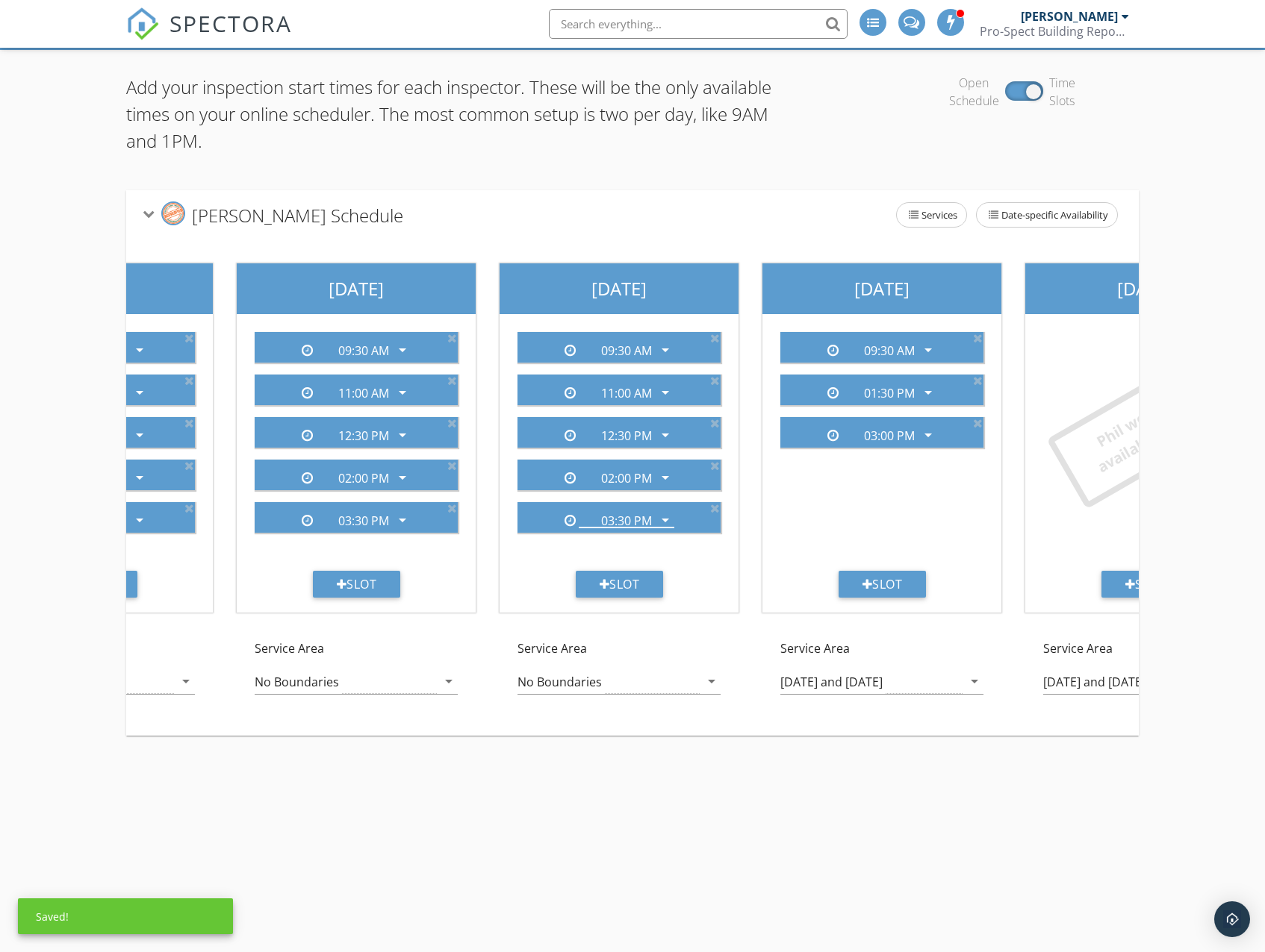
click at [711, 552] on div "09:30 AM arrow_drop_down 11:00 AM arrow_drop_down 12:30 PM arrow_drop_down 02:0…" at bounding box center [618, 445] width 227 height 251
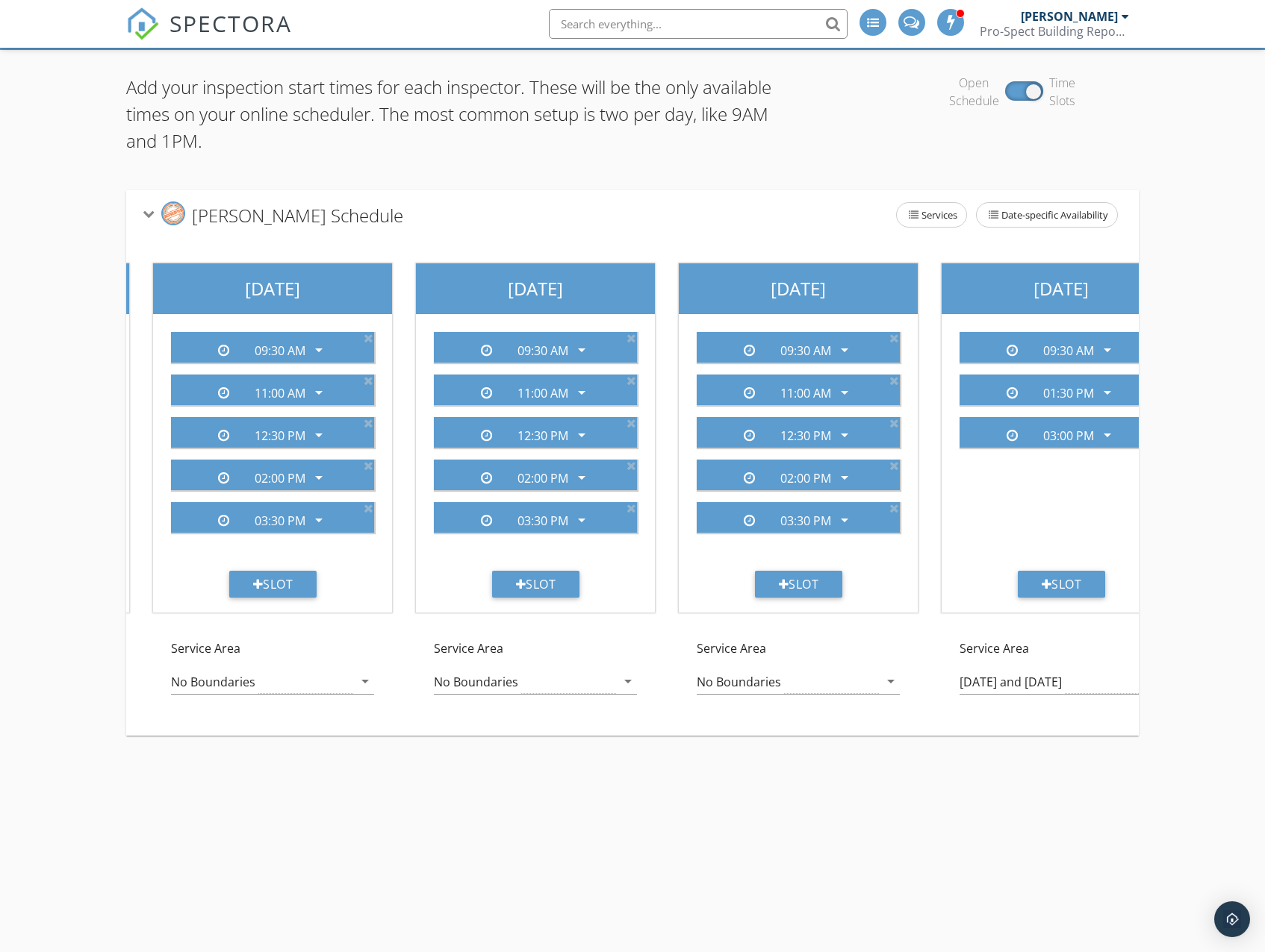
scroll to position [0, 522]
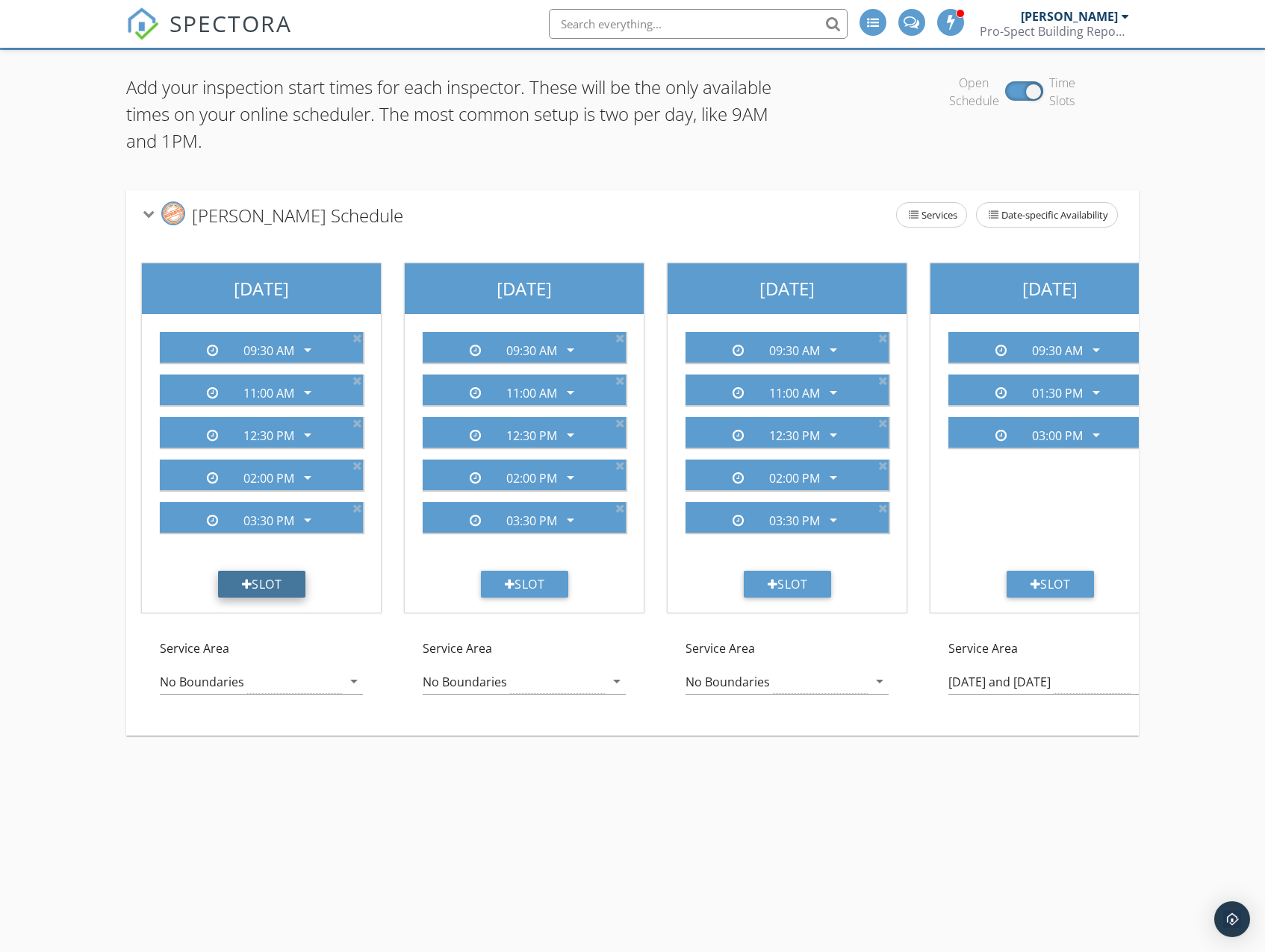
click at [268, 595] on div "Slot" at bounding box center [261, 584] width 88 height 27
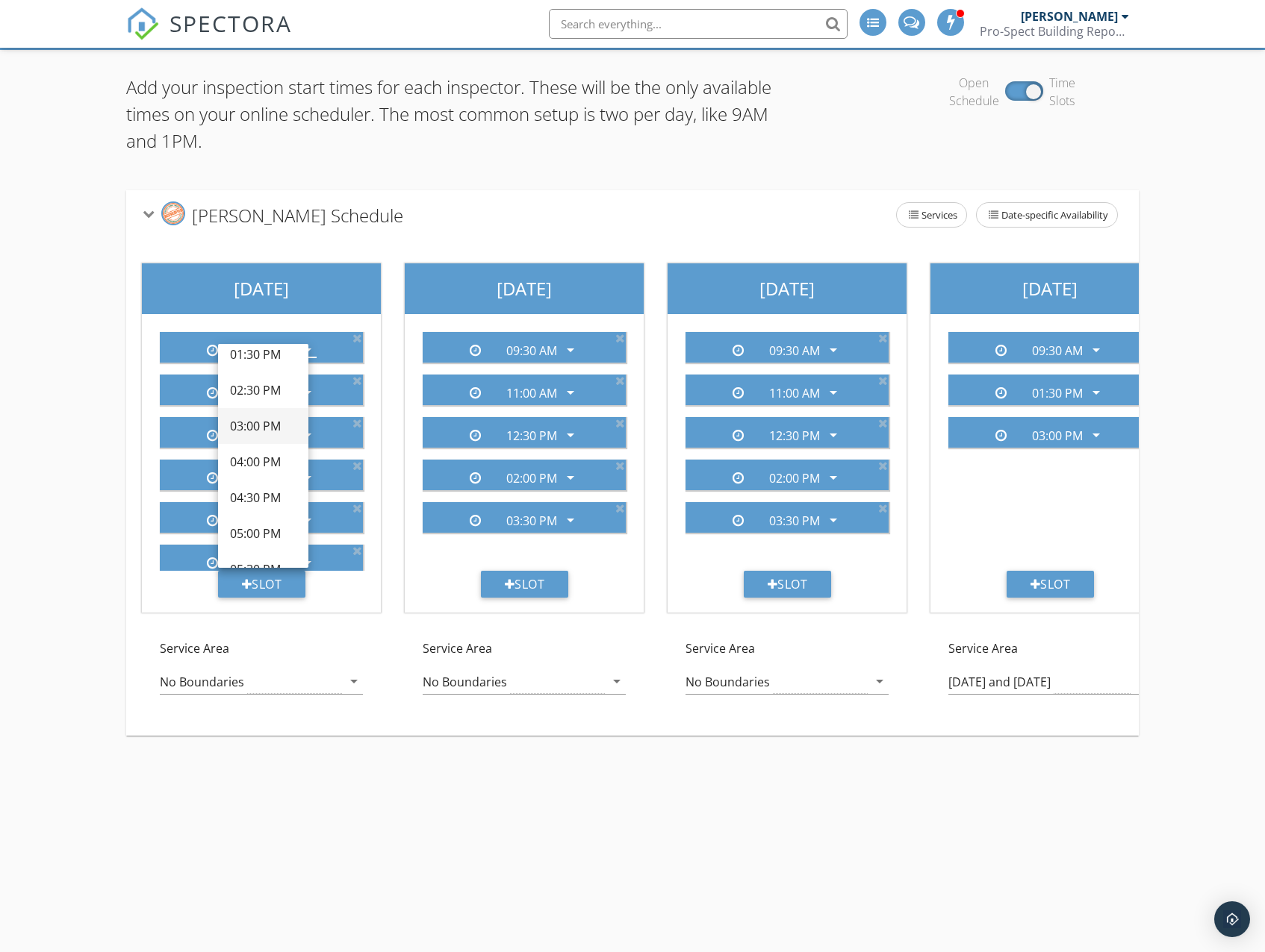
scroll to position [448, 0]
click at [260, 496] on div "04:30 PM" at bounding box center [263, 494] width 67 height 18
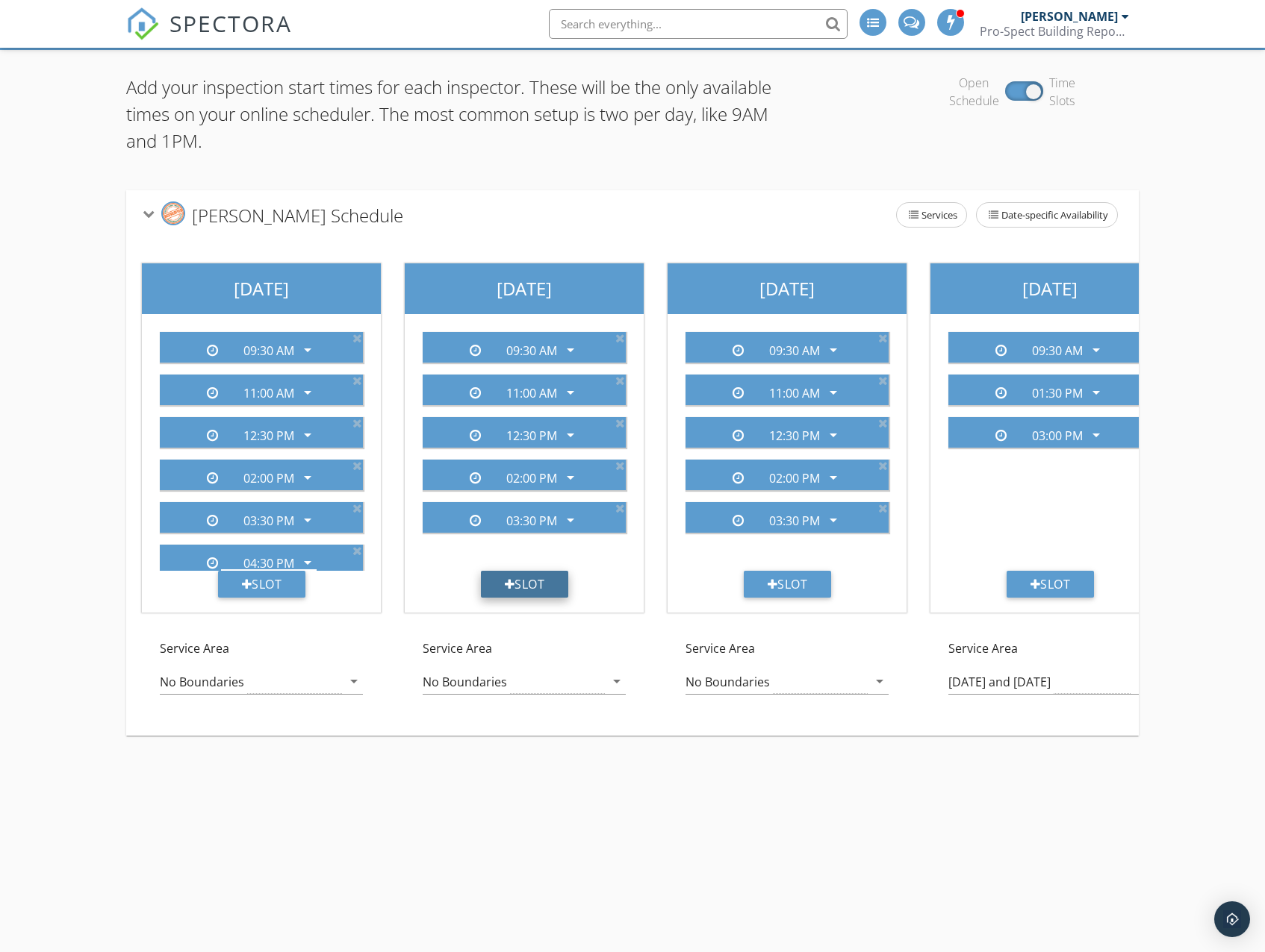
click at [546, 590] on div "Slot" at bounding box center [524, 584] width 88 height 27
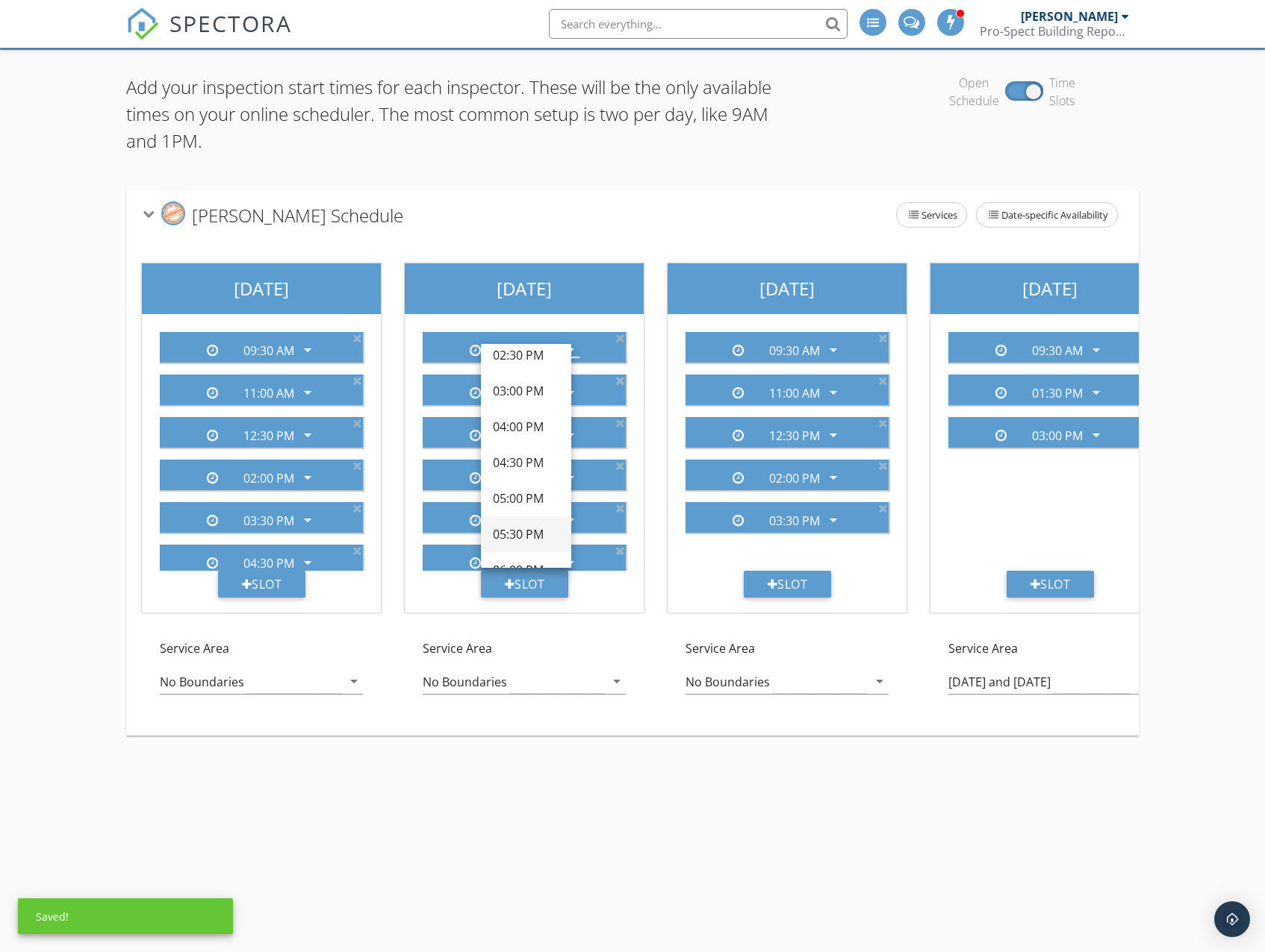
scroll to position [504, 0]
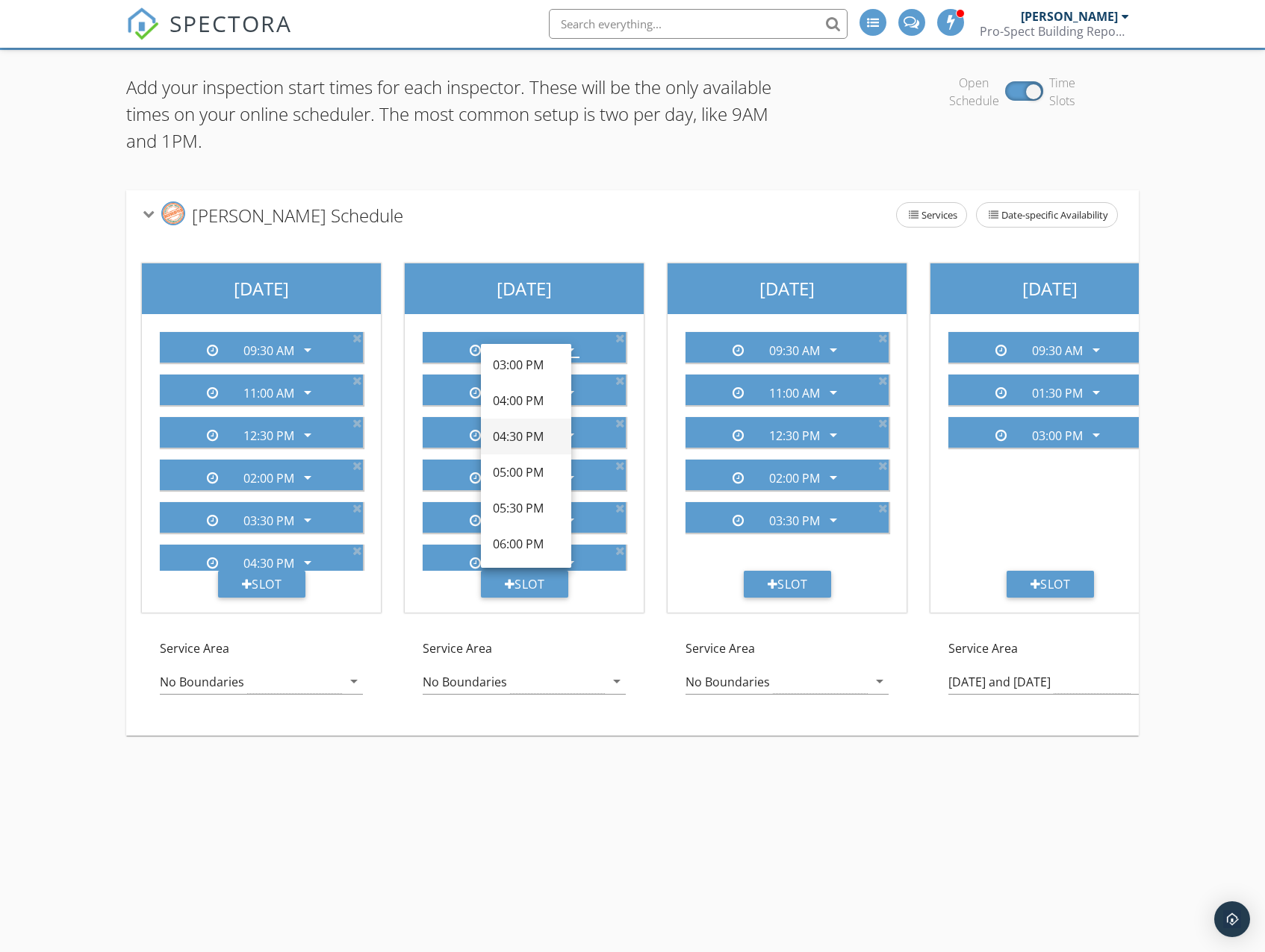
click at [524, 443] on div "04:30 PM" at bounding box center [526, 437] width 67 height 18
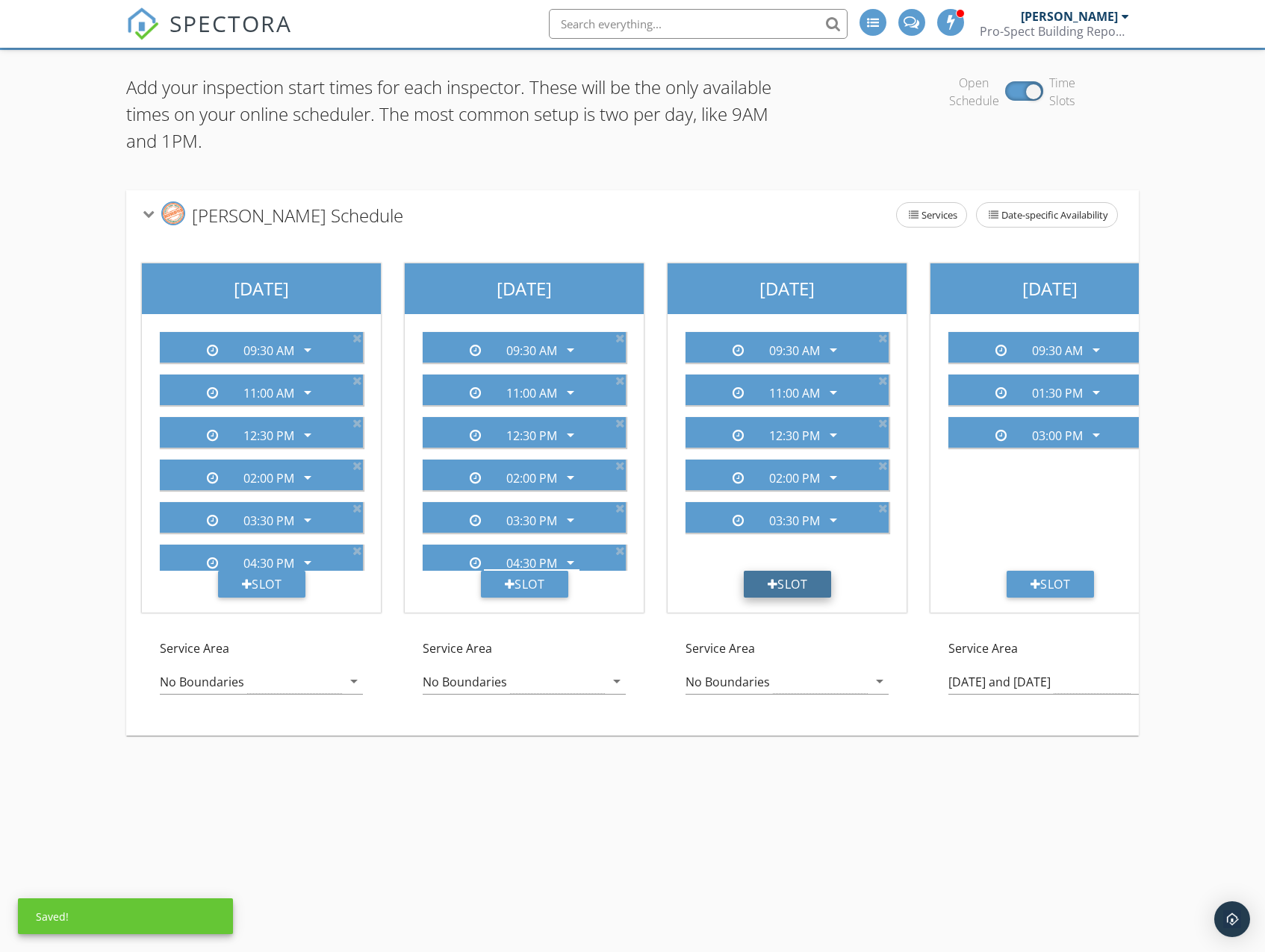
click at [817, 579] on div "Slot" at bounding box center [788, 584] width 88 height 27
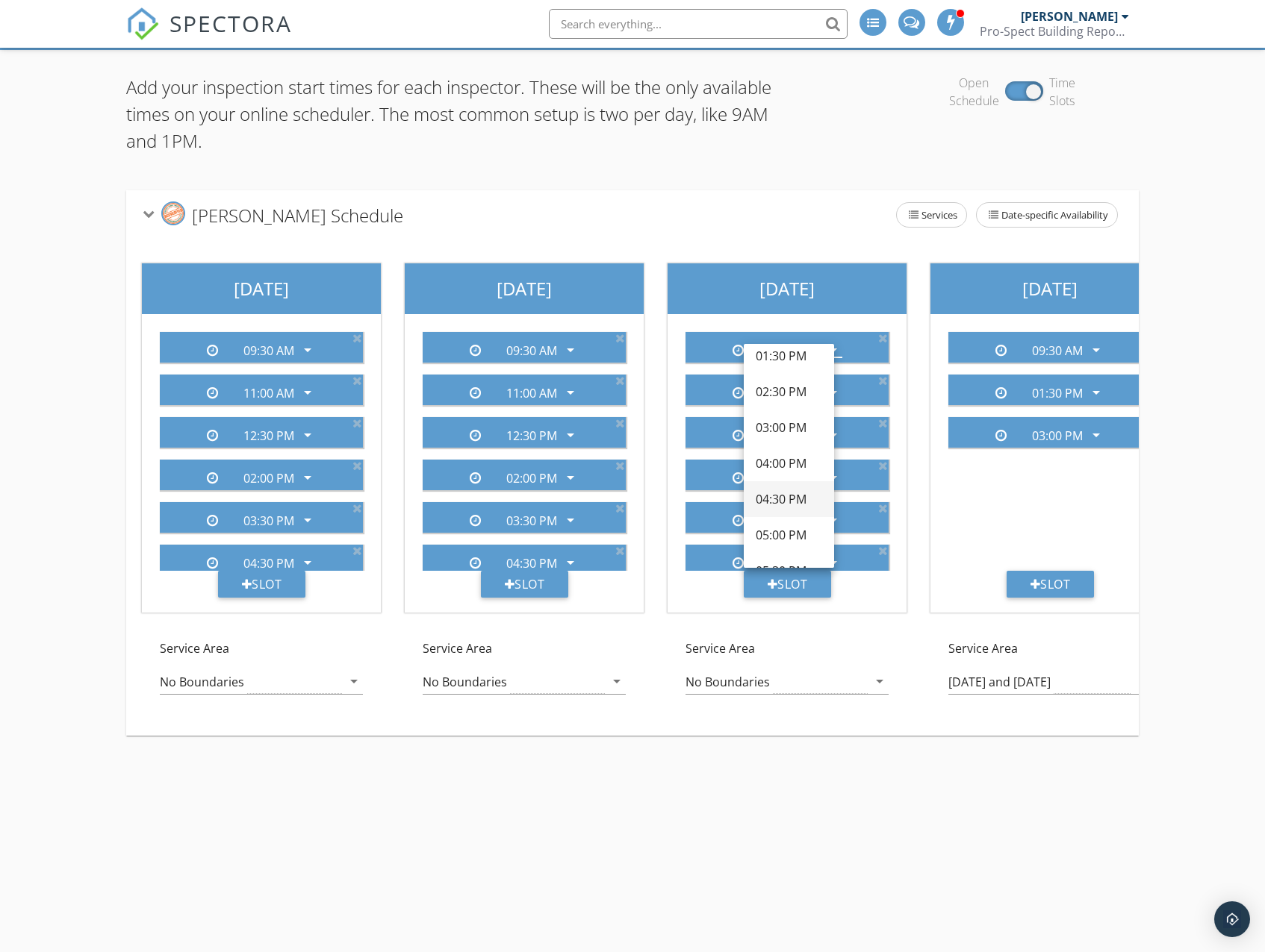
scroll to position [448, 0]
click at [779, 495] on div "04:30 PM" at bounding box center [788, 494] width 67 height 18
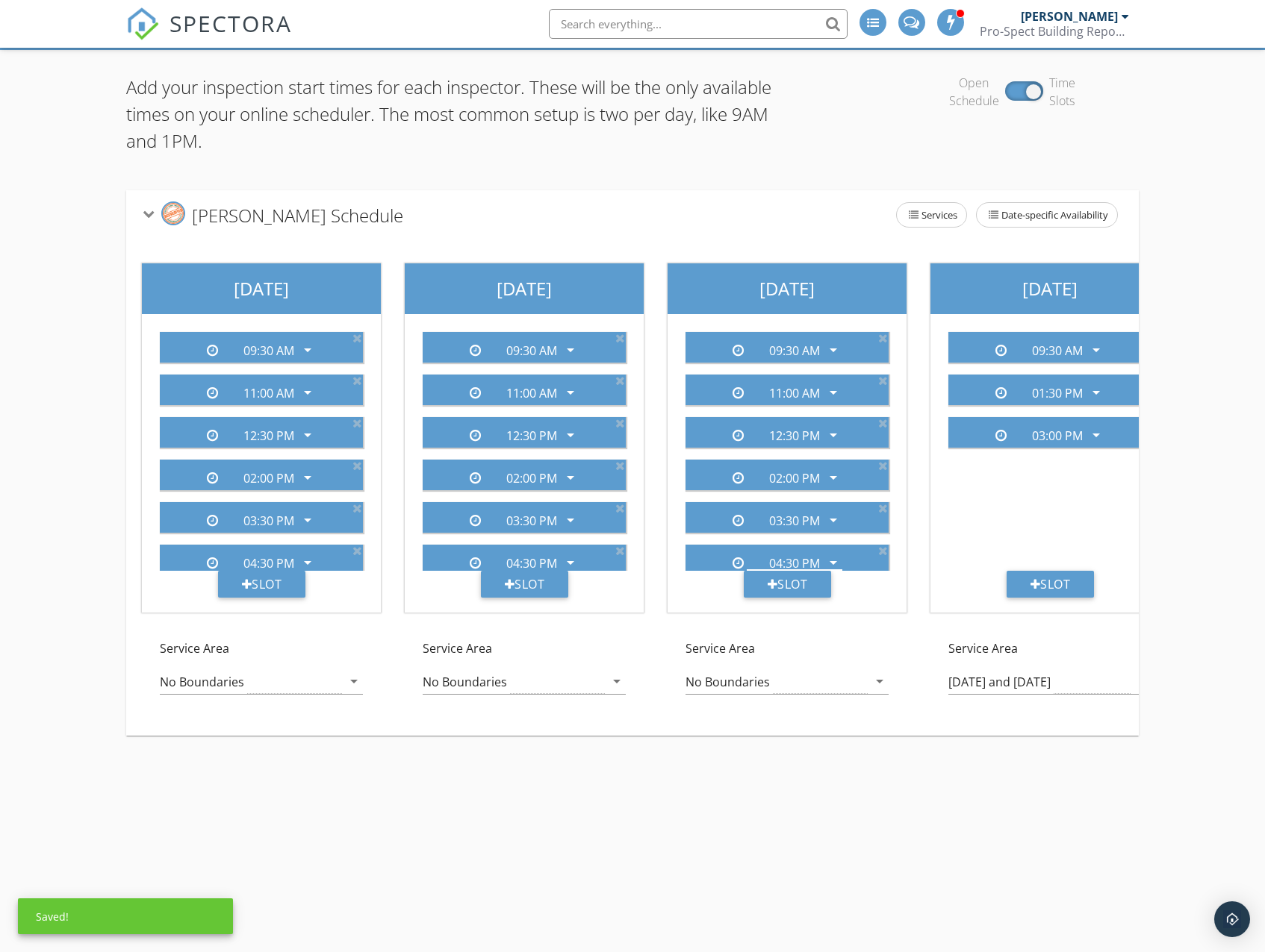
click at [691, 185] on div "Add your inspection start times for each inspector. These will be the only avai…" at bounding box center [632, 405] width 1012 height 662
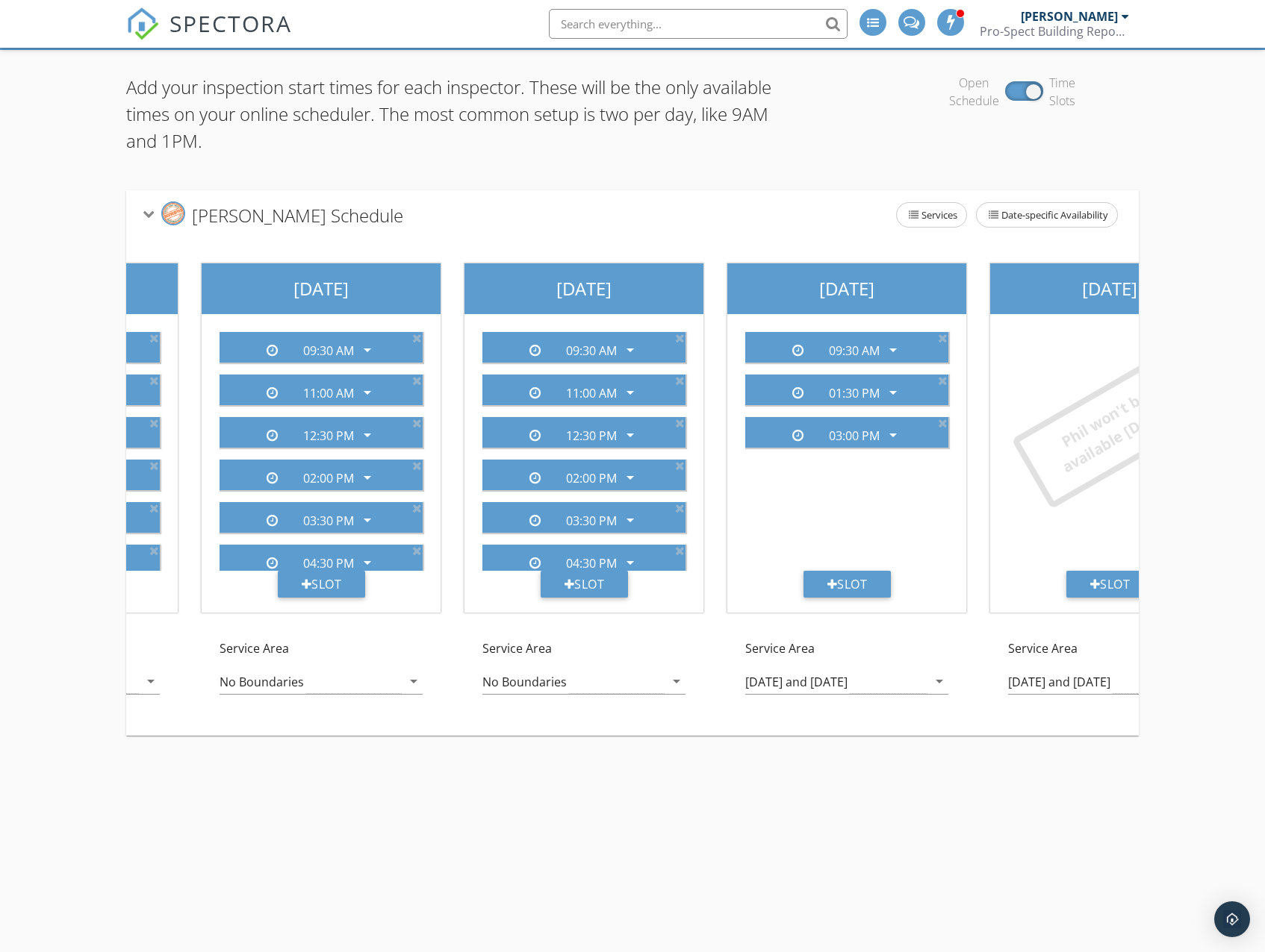
scroll to position [0, 827]
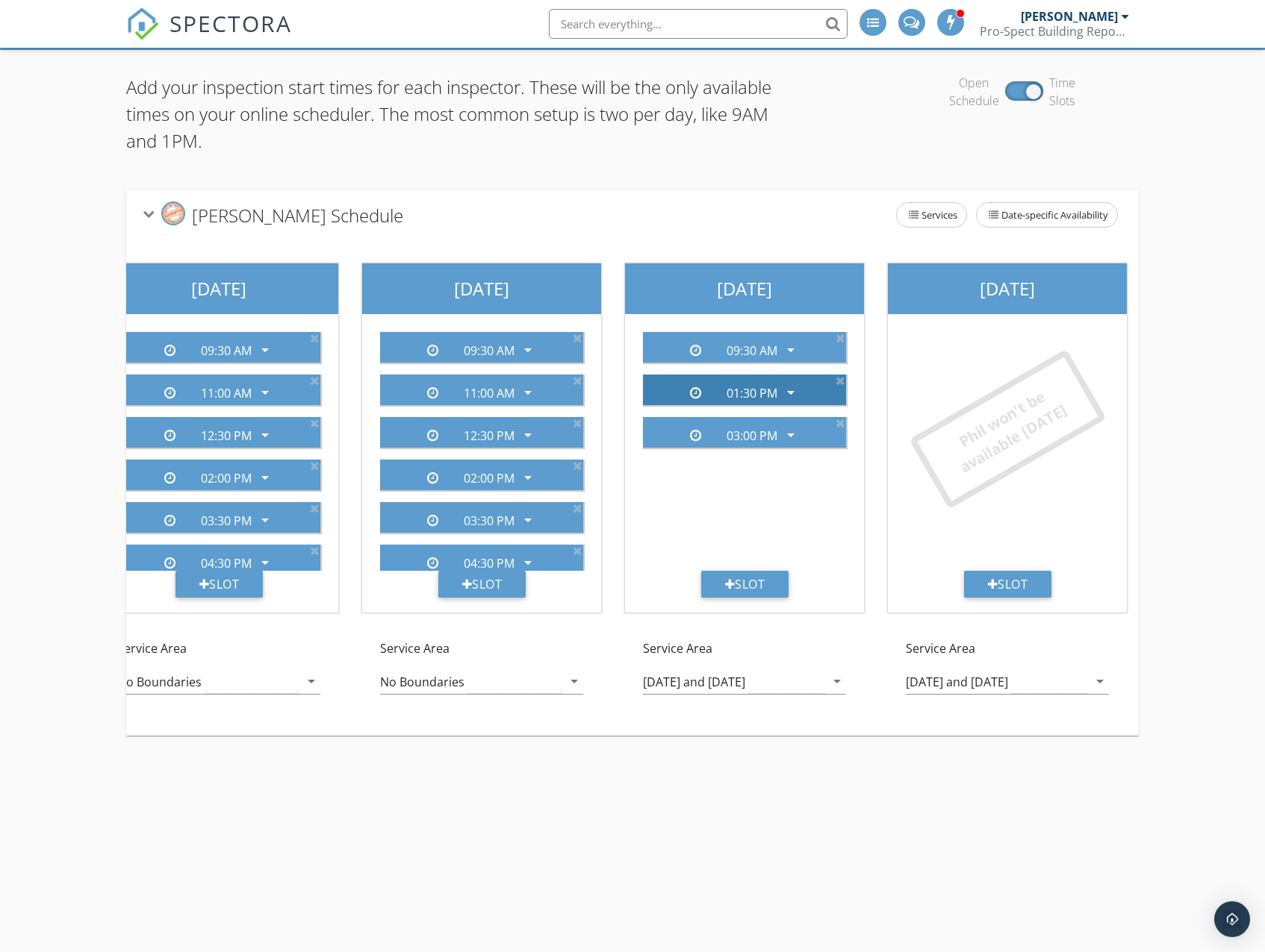
click at [792, 397] on icon "arrow_drop_down" at bounding box center [791, 392] width 18 height 18
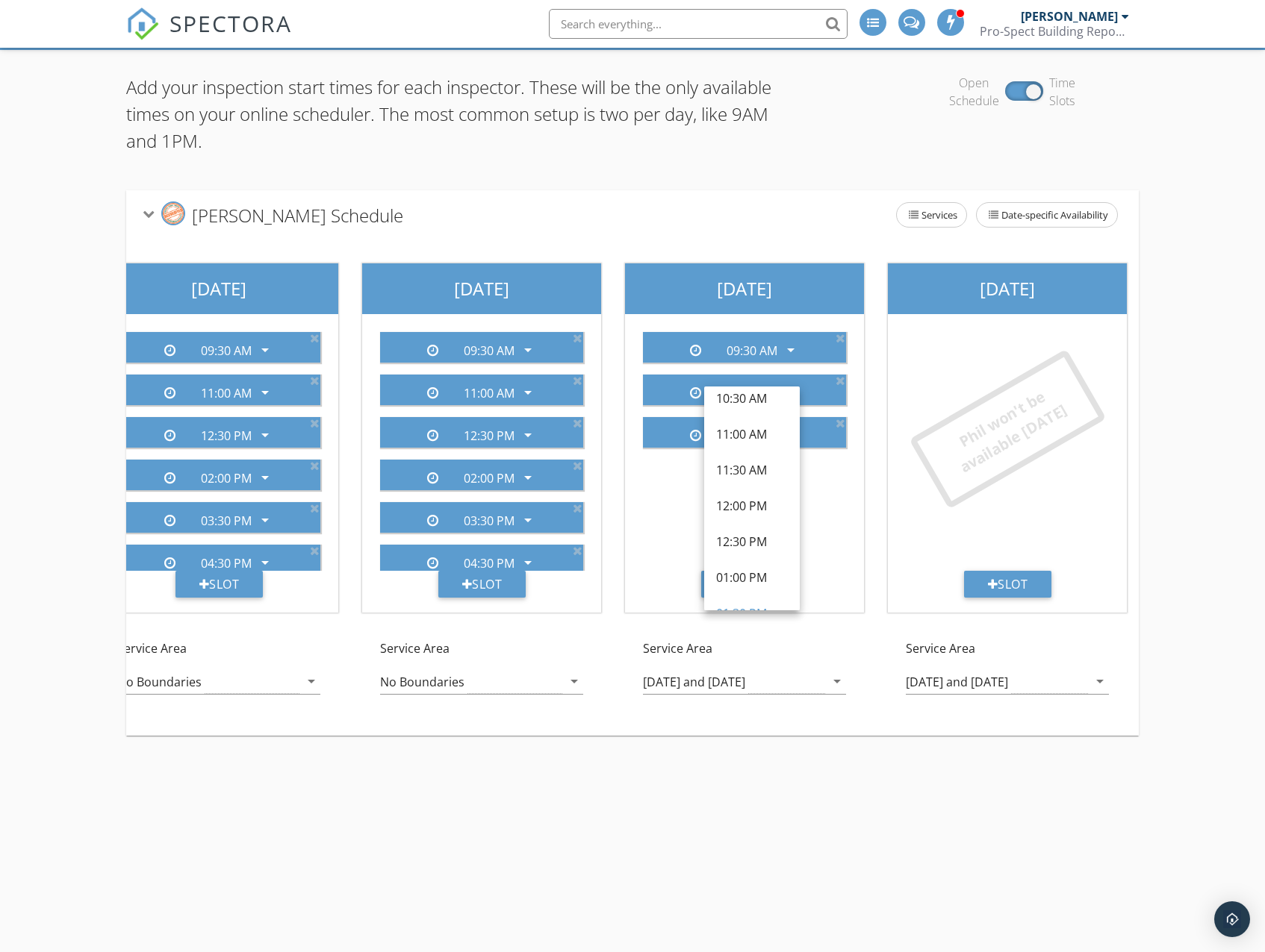
click at [670, 508] on div "09:30 AM arrow_drop_down 01:30 PM arrow_drop_down 03:00 PM arrow_drop_down" at bounding box center [744, 445] width 227 height 251
click at [665, 181] on div "Add your inspection start times for each inspector. These will be the only avai…" at bounding box center [632, 405] width 1012 height 662
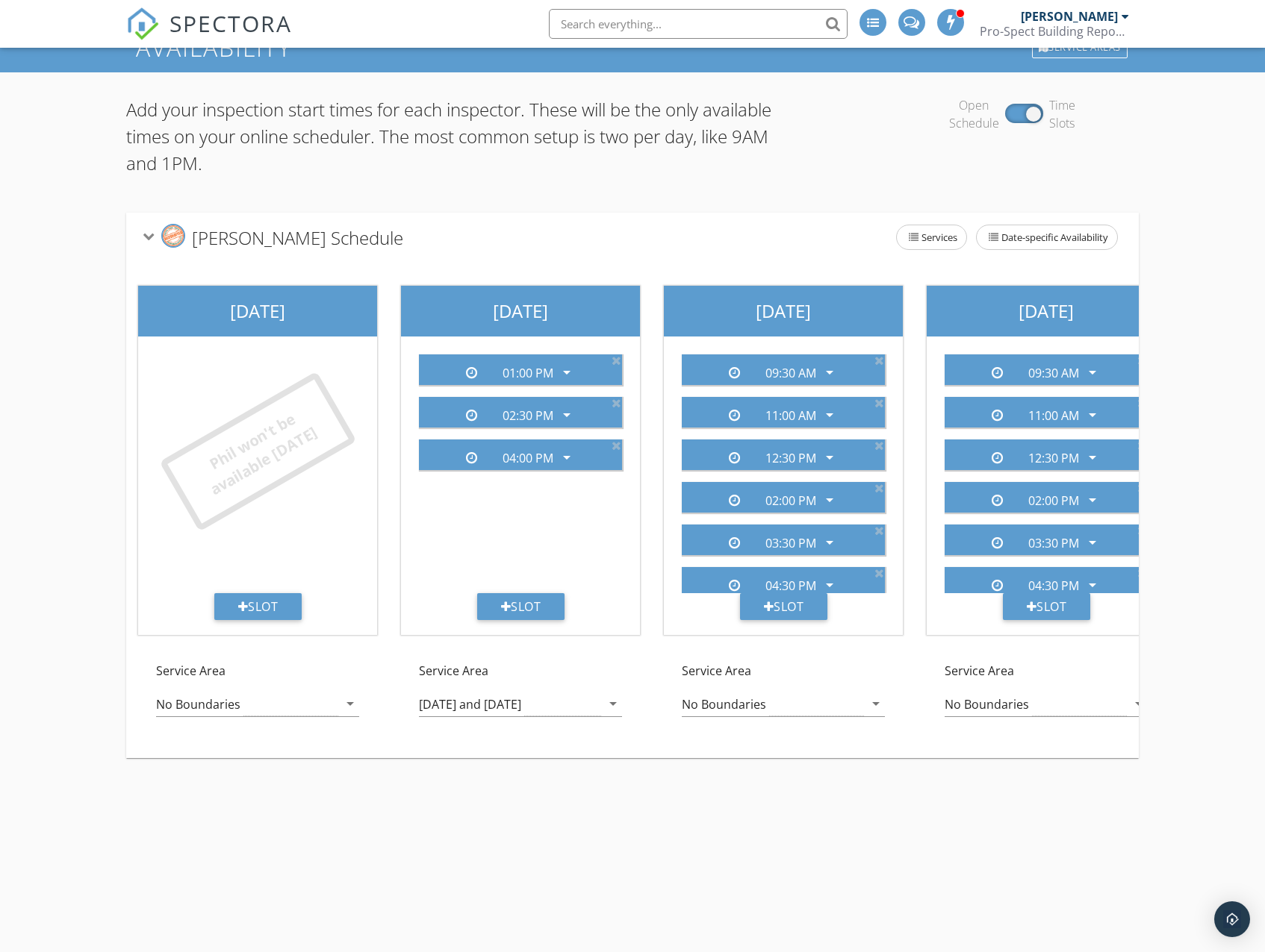
scroll to position [0, 0]
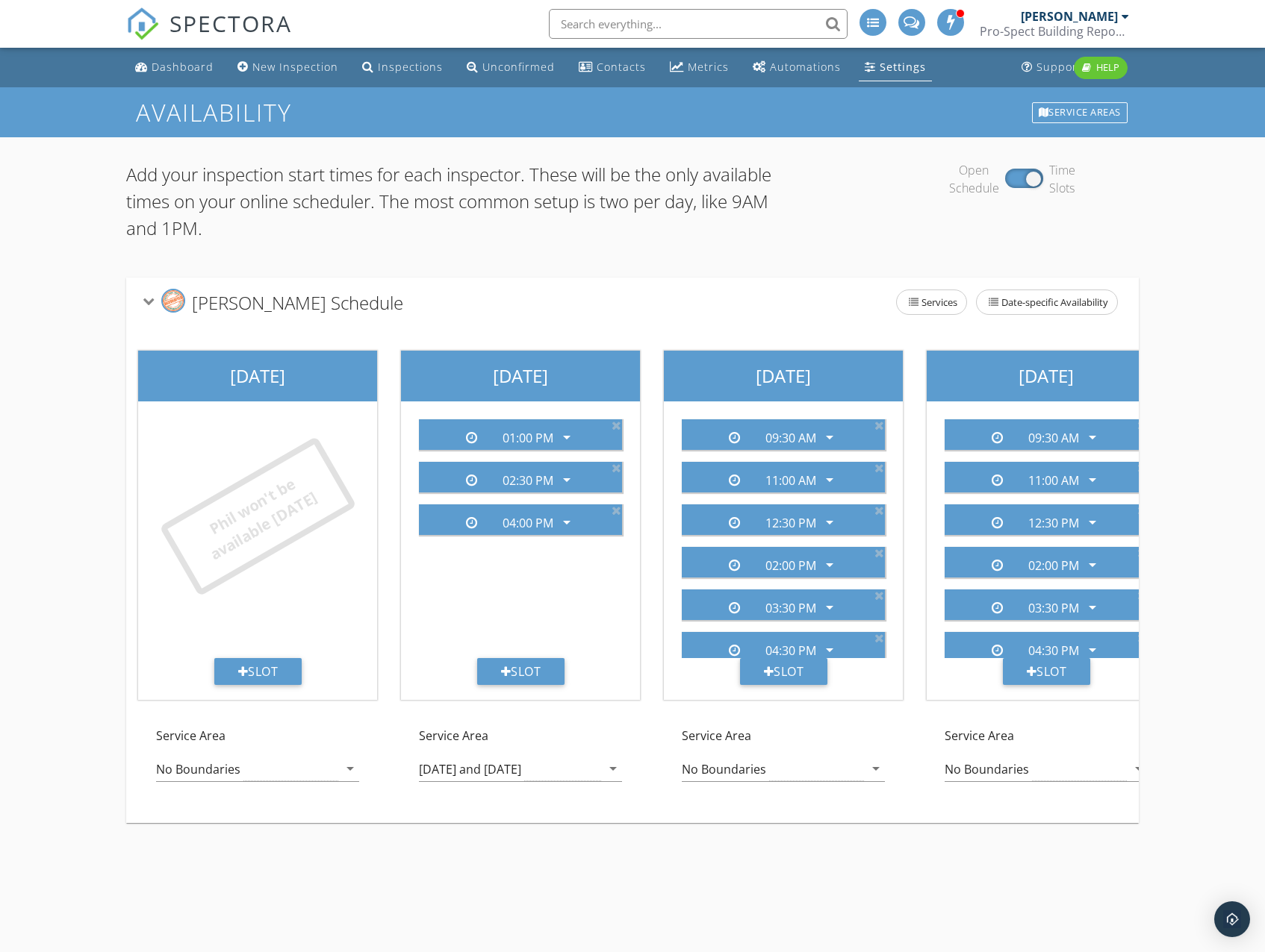
click at [879, 72] on div "Settings" at bounding box center [902, 66] width 46 height 14
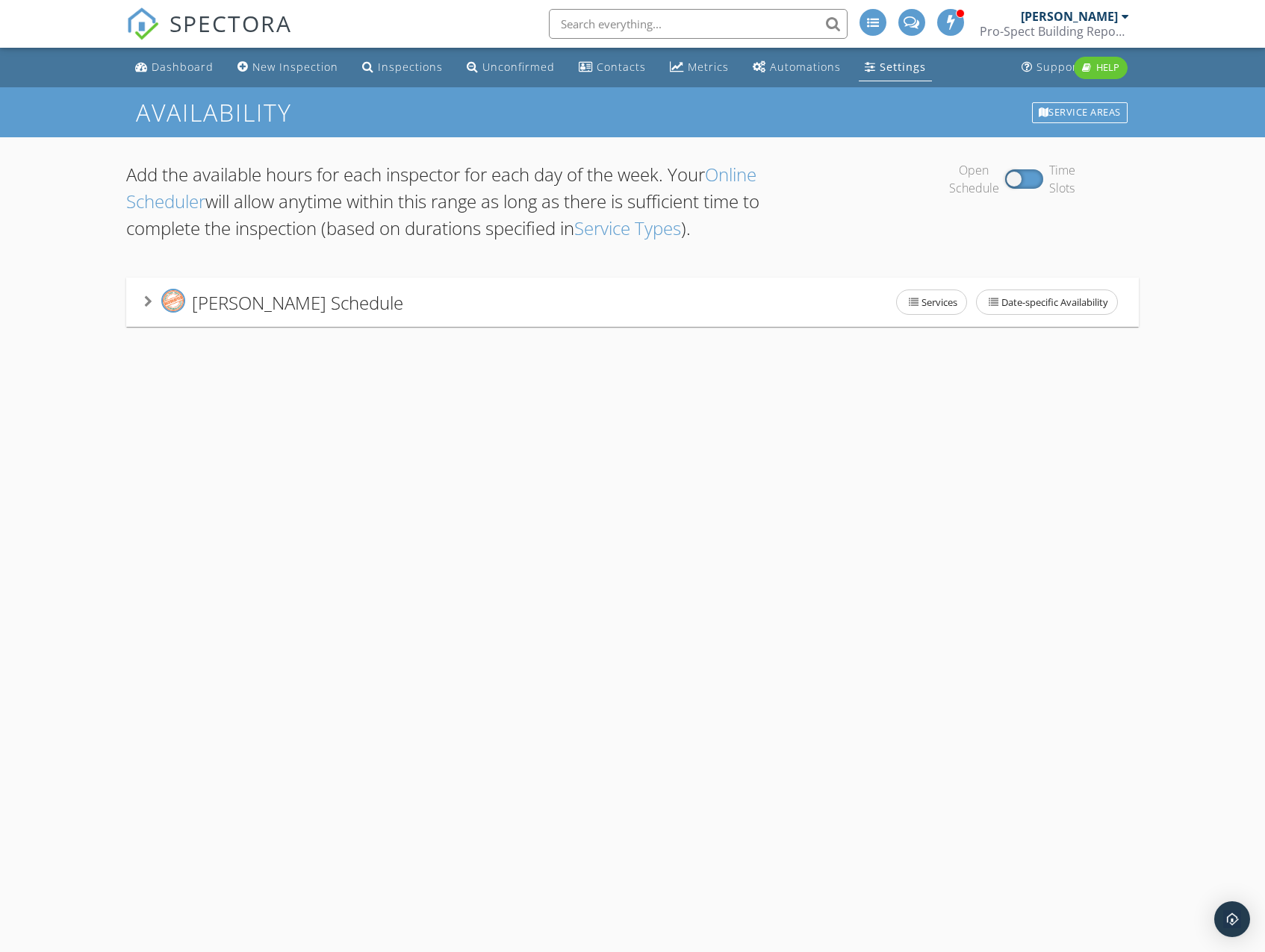
click at [866, 70] on div "Settings" at bounding box center [870, 66] width 12 height 12
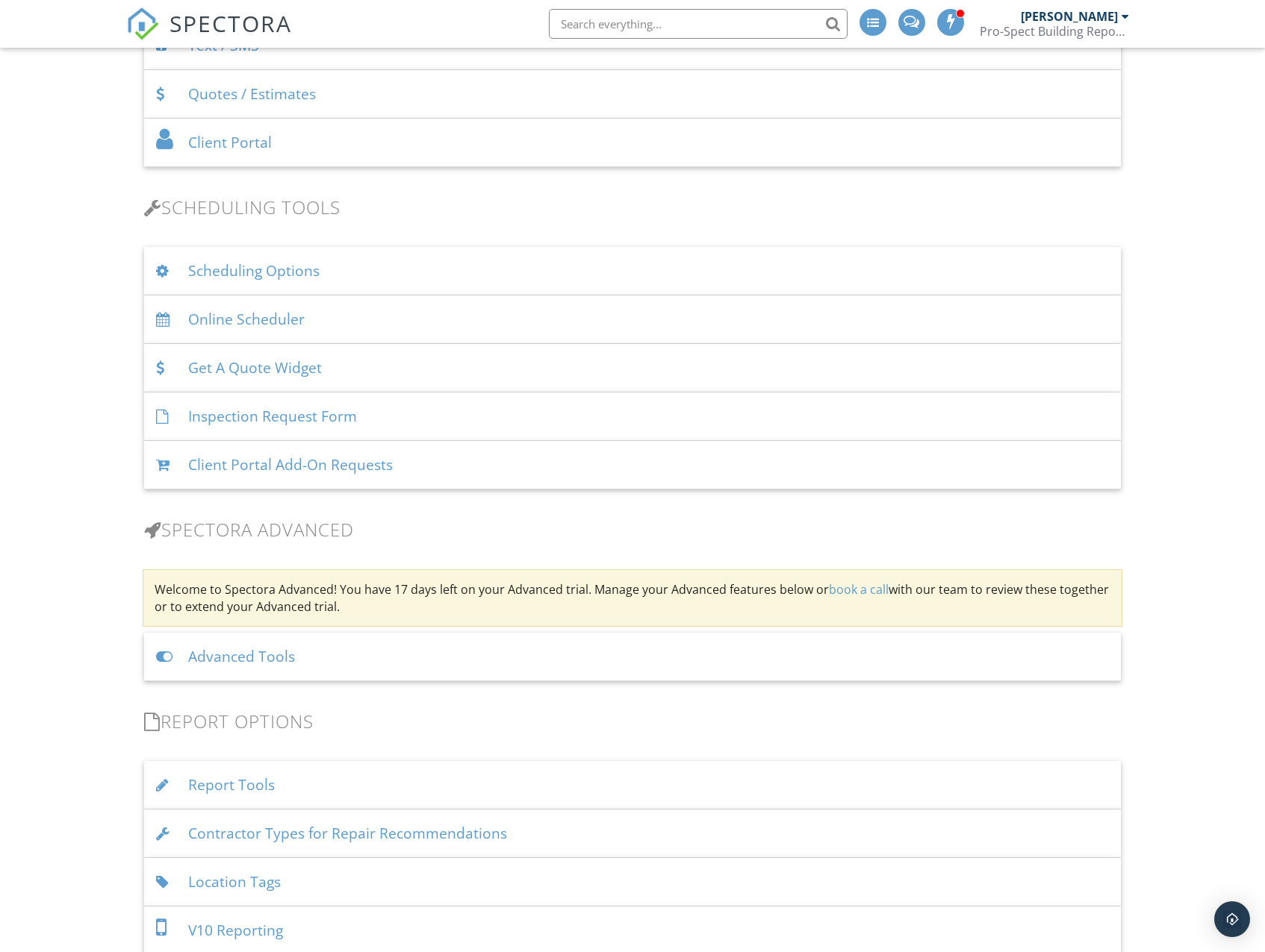
scroll to position [784, 0]
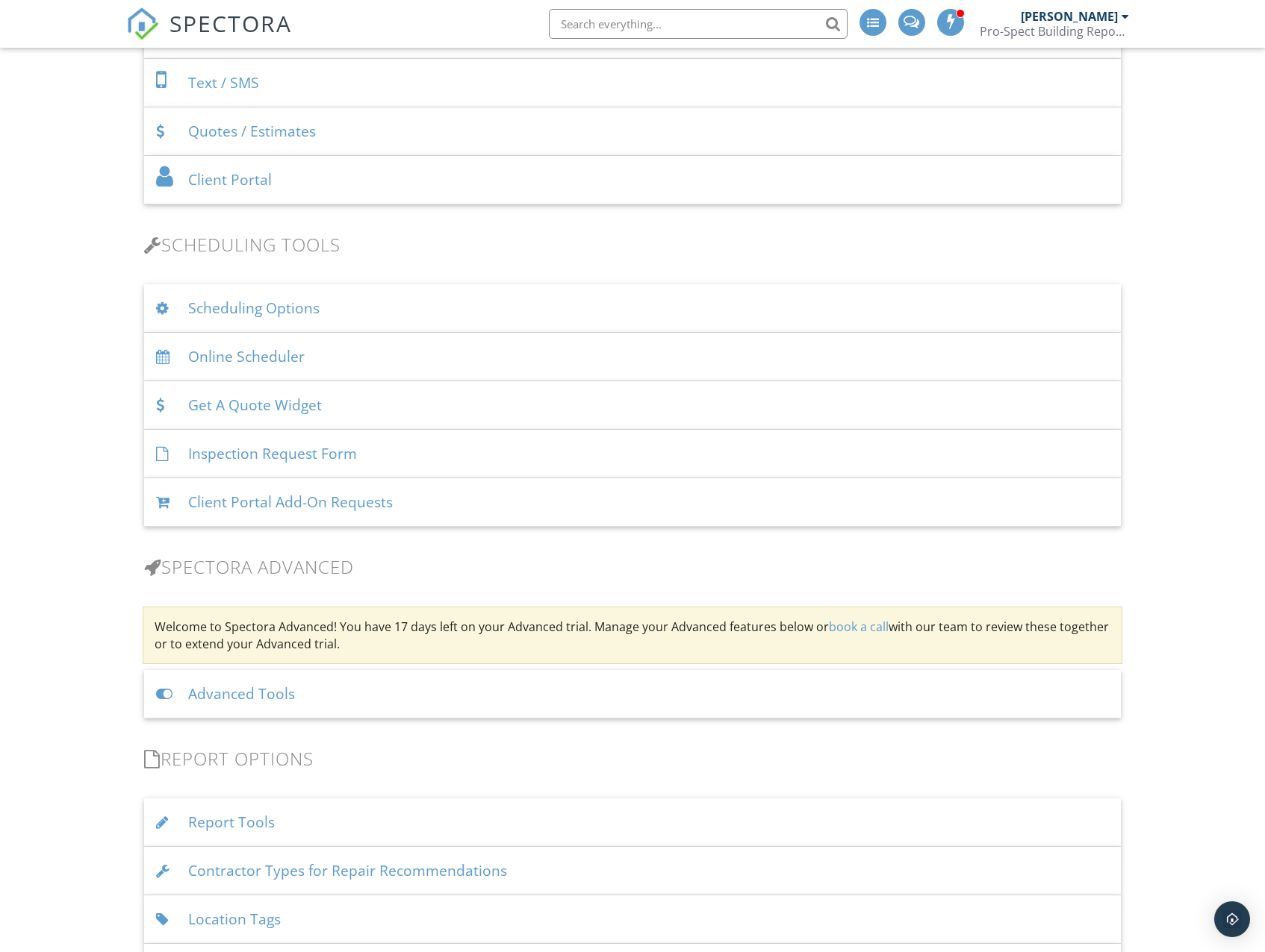
click at [236, 367] on div "Online Scheduler" at bounding box center [632, 357] width 976 height 49
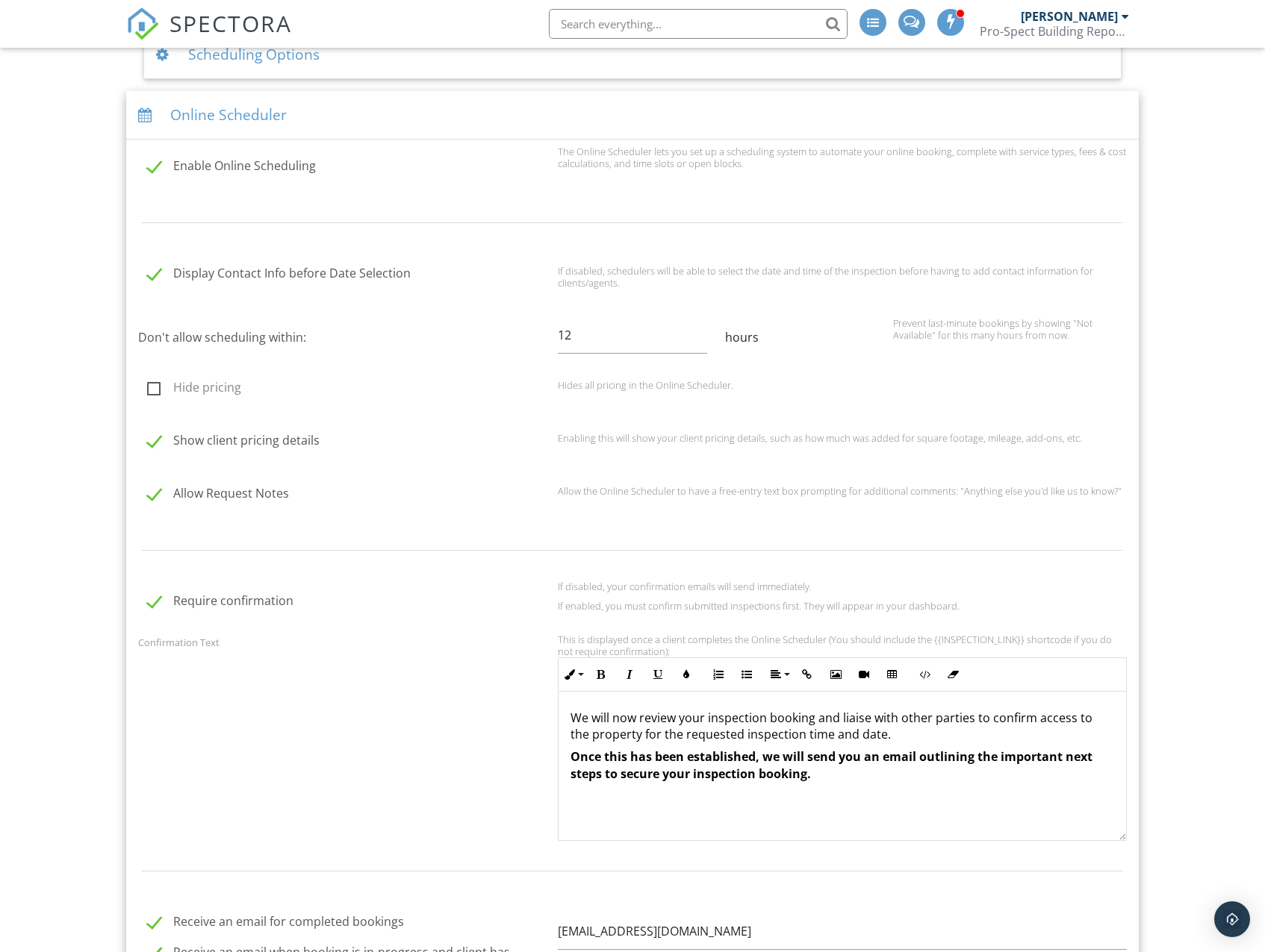
scroll to position [1082, 0]
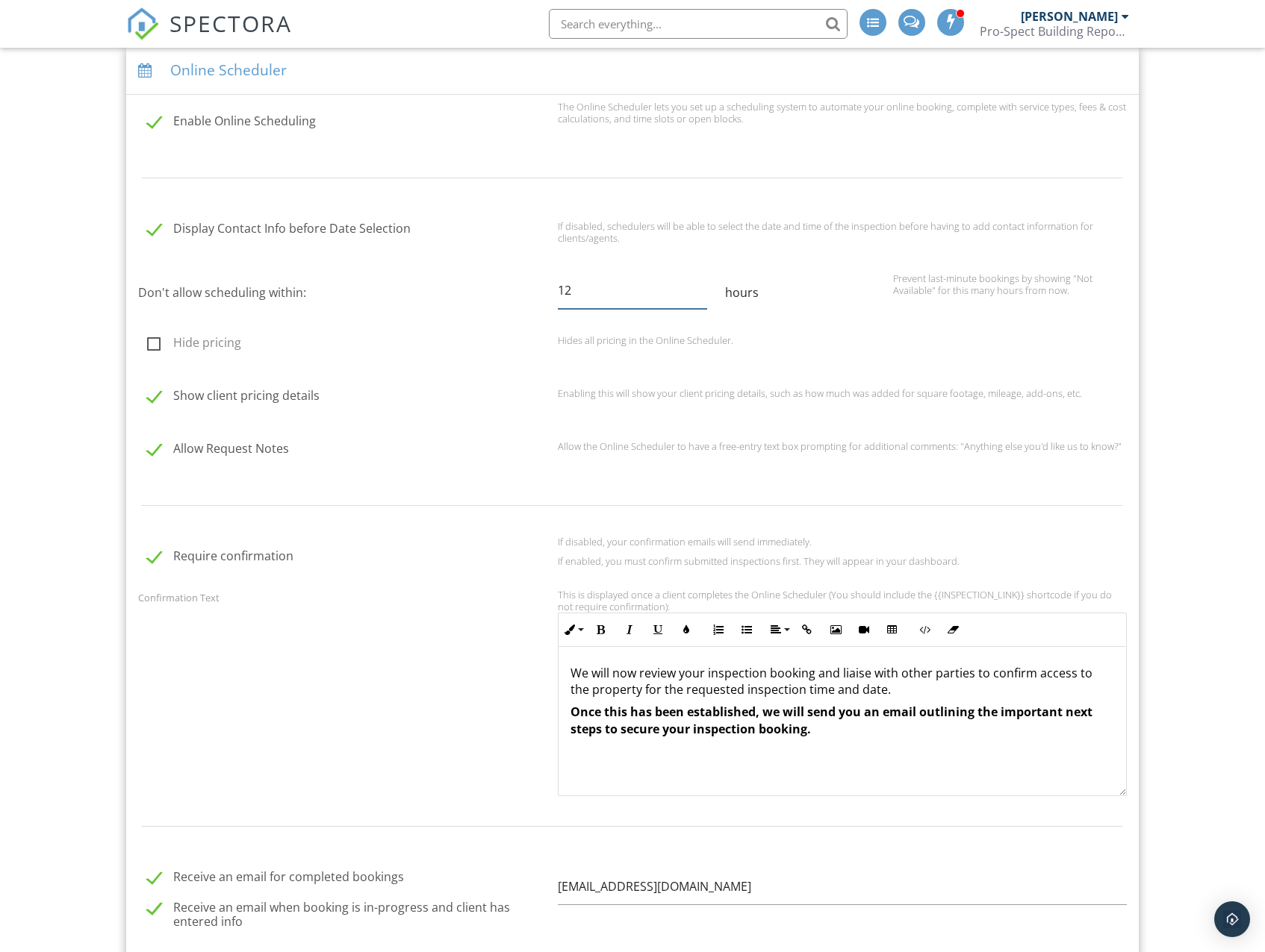
drag, startPoint x: 603, startPoint y: 296, endPoint x: 538, endPoint y: 292, distance: 65.1
click at [540, 292] on div "Don't allow scheduling within: 12 hours Prevent last-minute bookings by showing…" at bounding box center [632, 293] width 1005 height 44
type input "6"
click at [345, 316] on div "Don't allow scheduling within: 6 hours Prevent last-minute bookings by showing …" at bounding box center [632, 293] width 1005 height 44
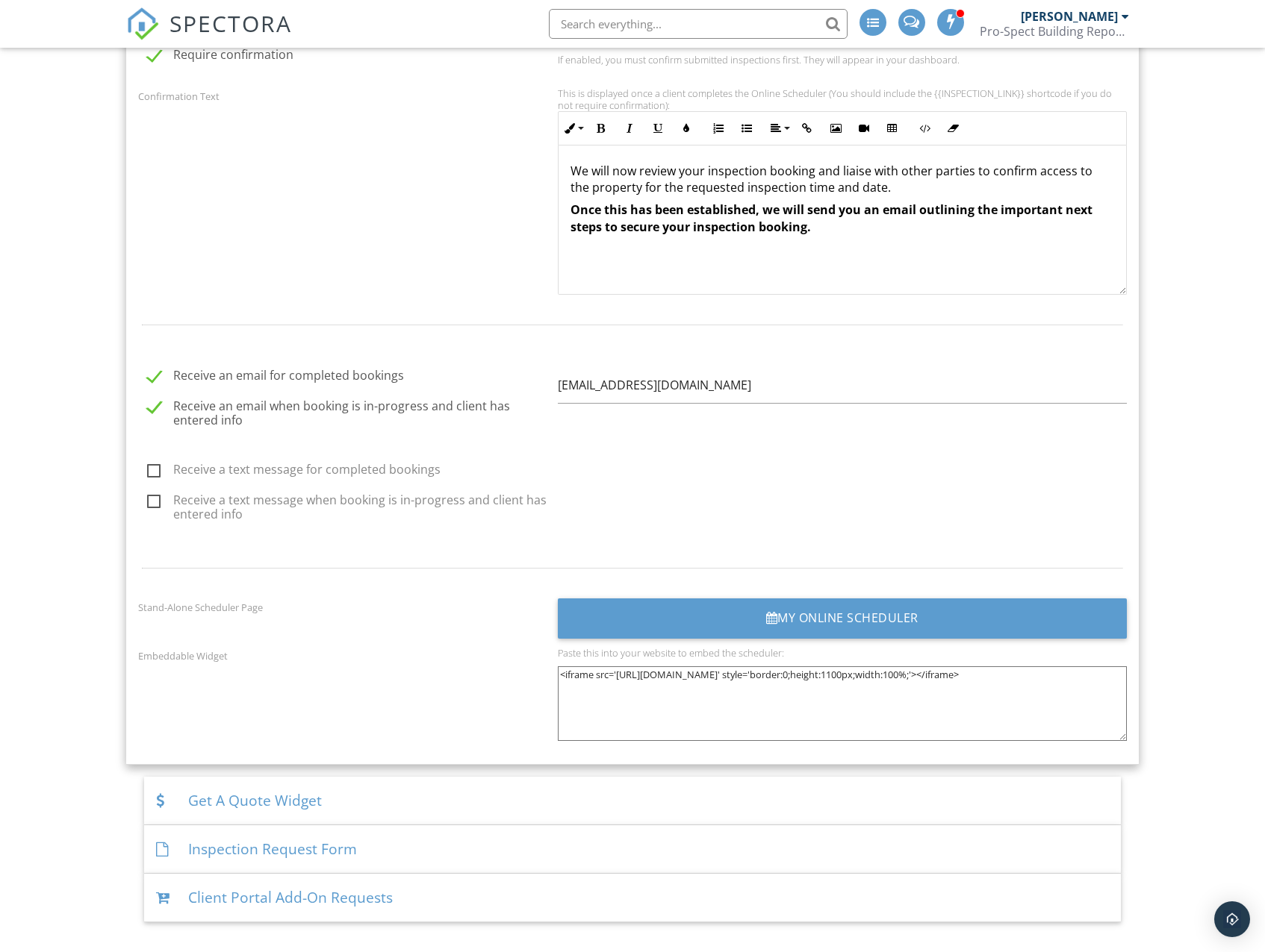
scroll to position [1604, 0]
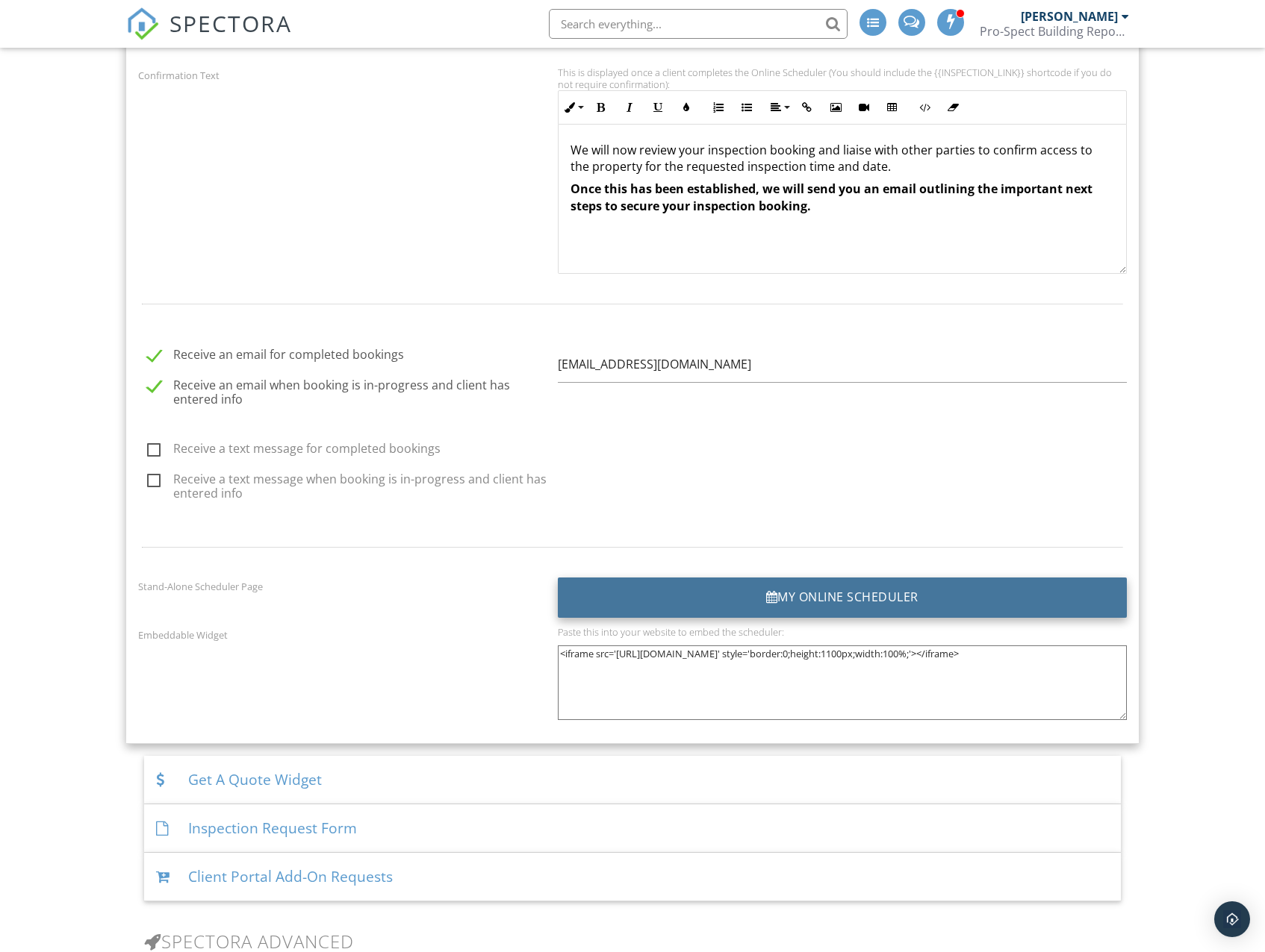
click at [738, 609] on div "My Online Scheduler" at bounding box center [842, 598] width 569 height 40
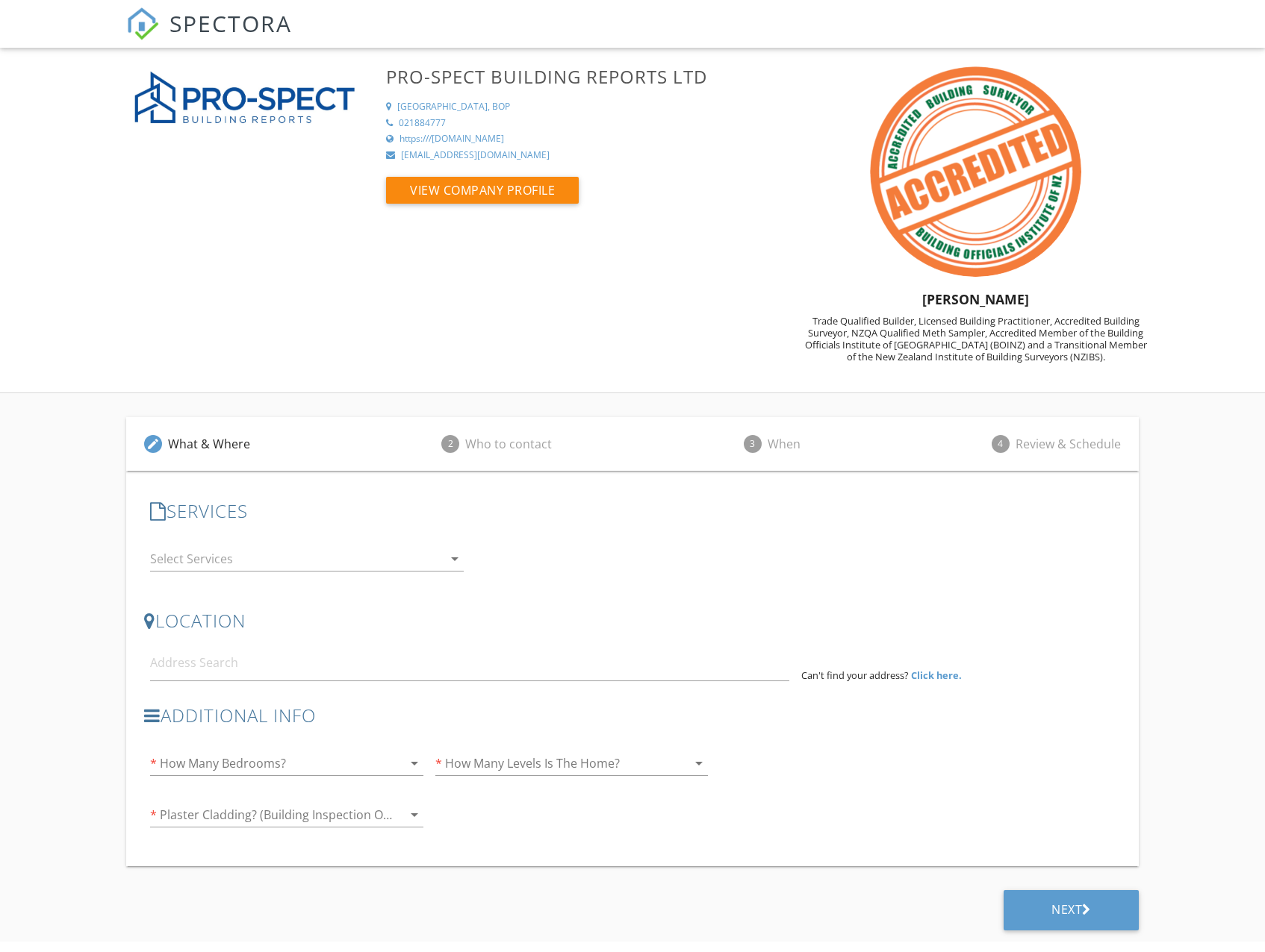
click at [316, 556] on div at bounding box center [296, 559] width 293 height 24
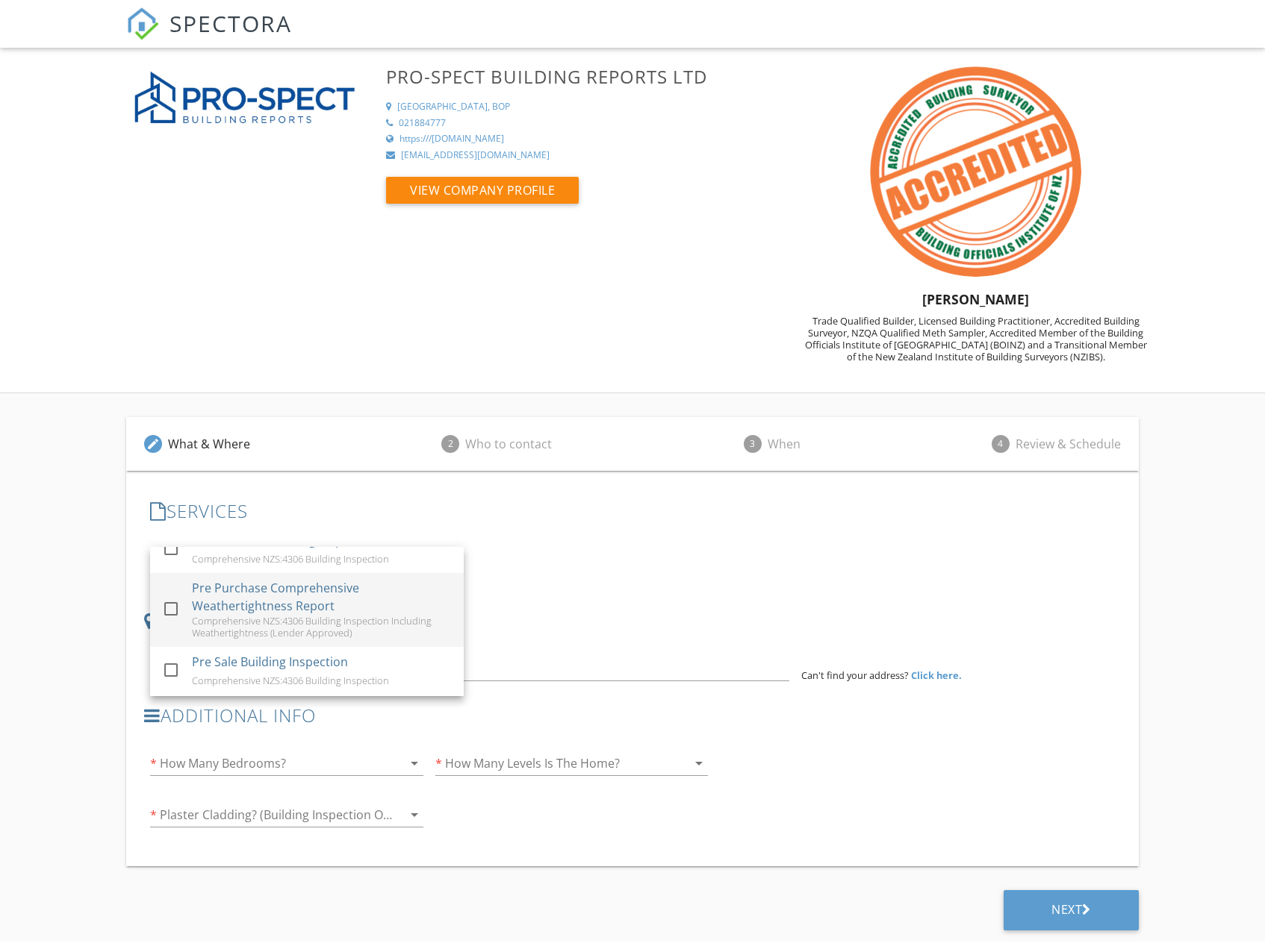
scroll to position [75, 0]
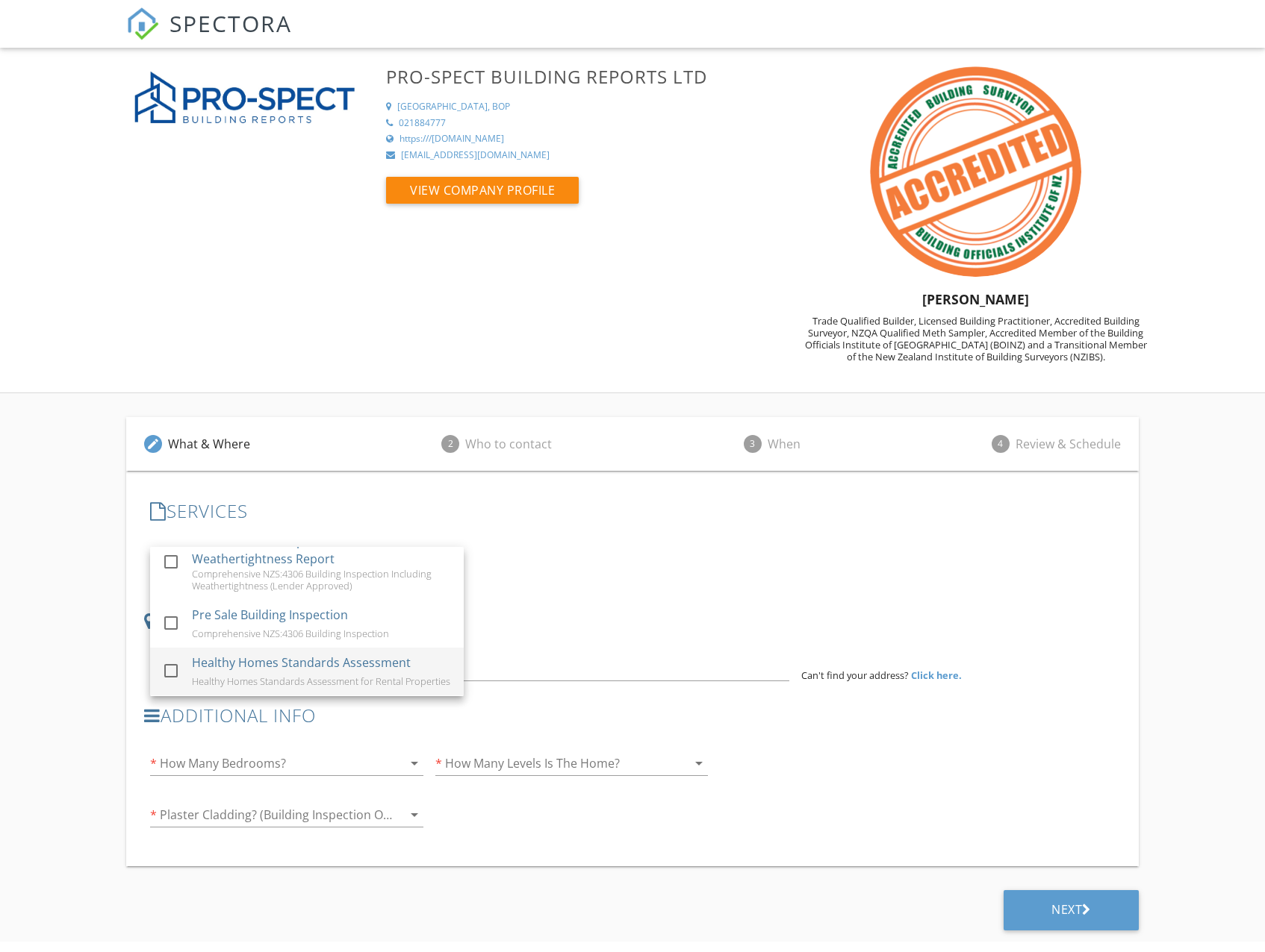
click at [312, 664] on div "Healthy Homes Standards Assessment" at bounding box center [301, 663] width 219 height 18
click at [581, 528] on div "SERVICES check_box_outline_blank Pre Purchase Building Inspection Comprehensive…" at bounding box center [632, 543] width 976 height 86
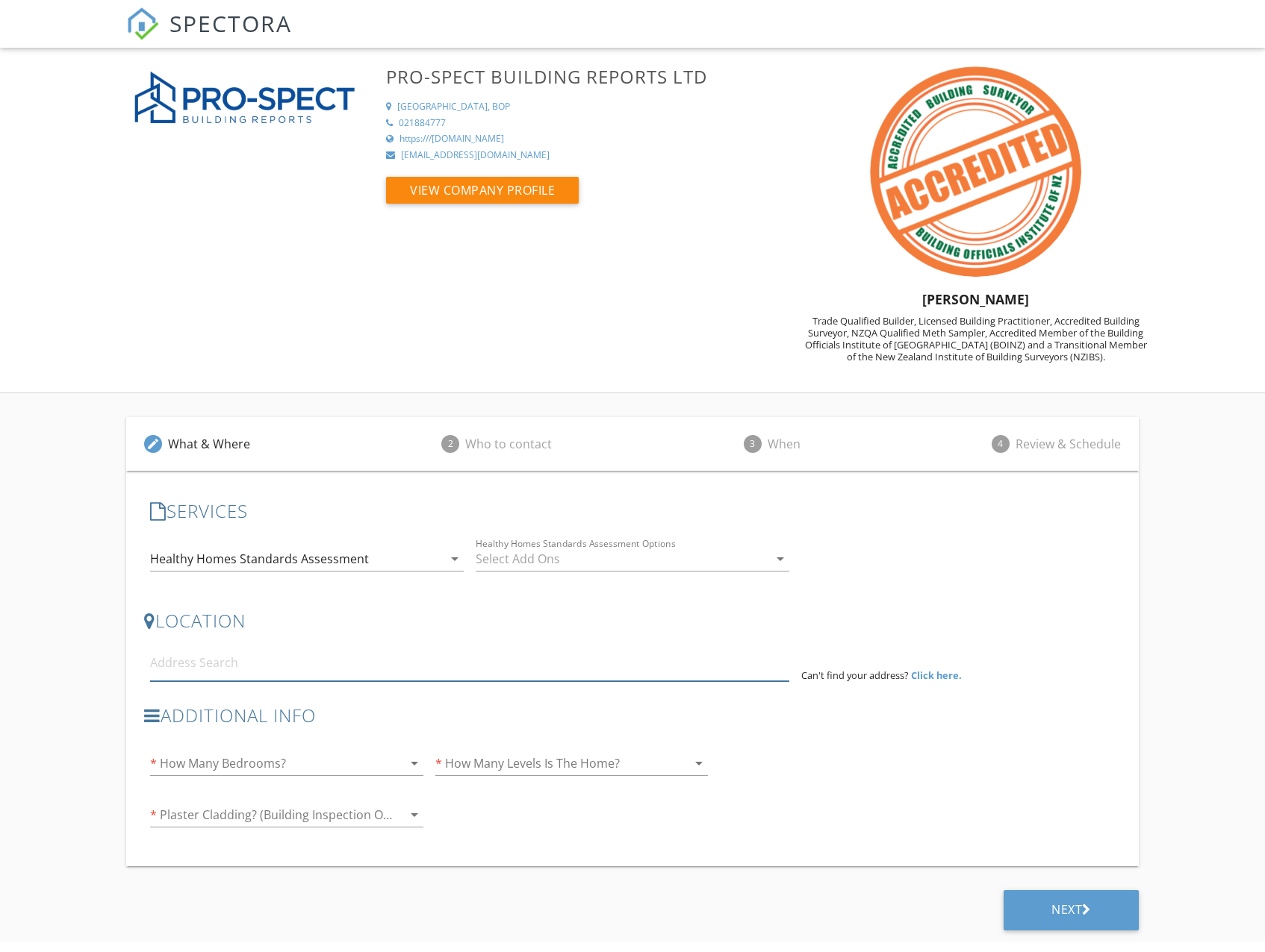
click at [289, 671] on input at bounding box center [469, 663] width 638 height 36
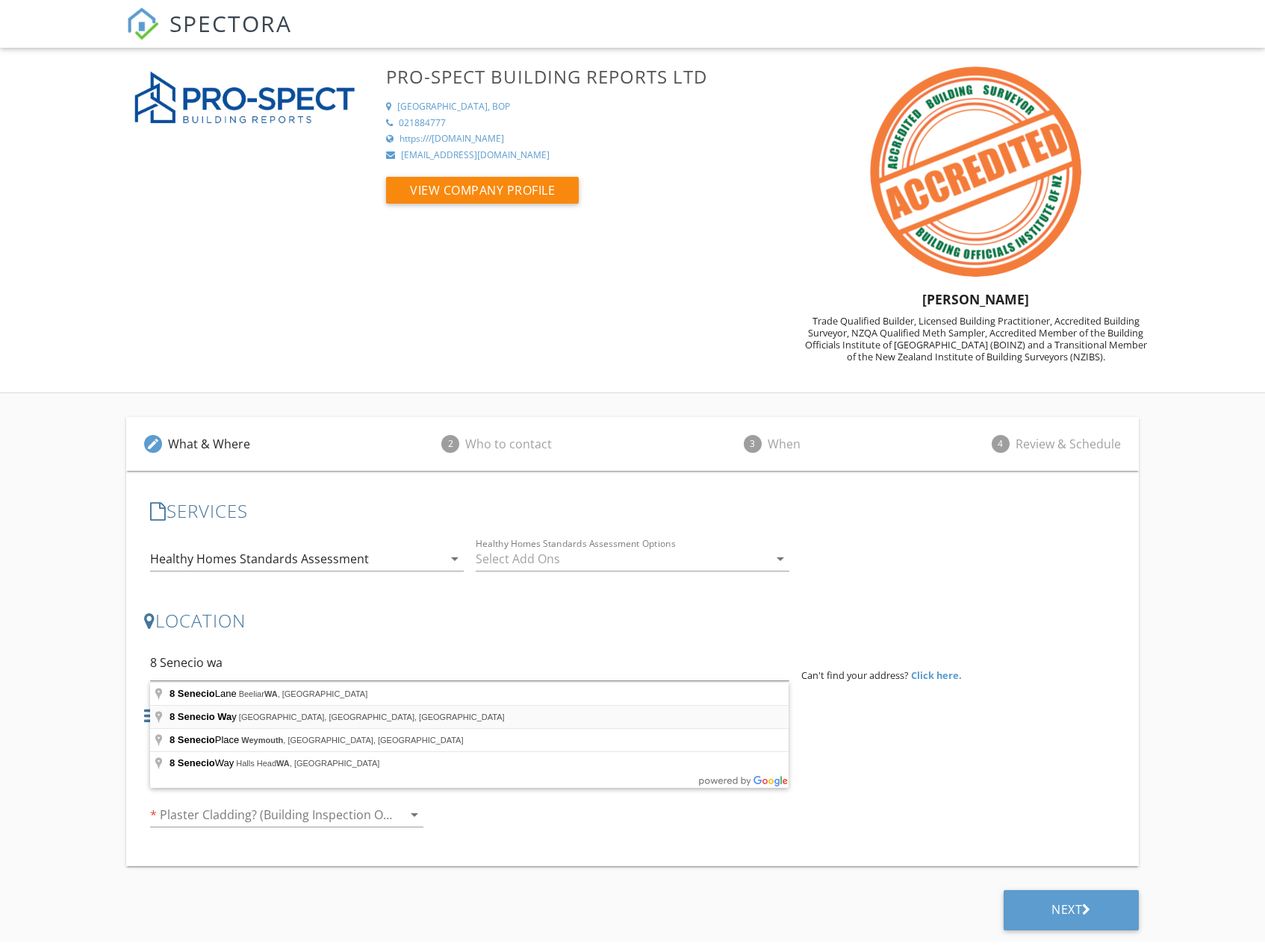
type input "8 Senecio Way, Papamoa Beach, Tauranga, New Zealand"
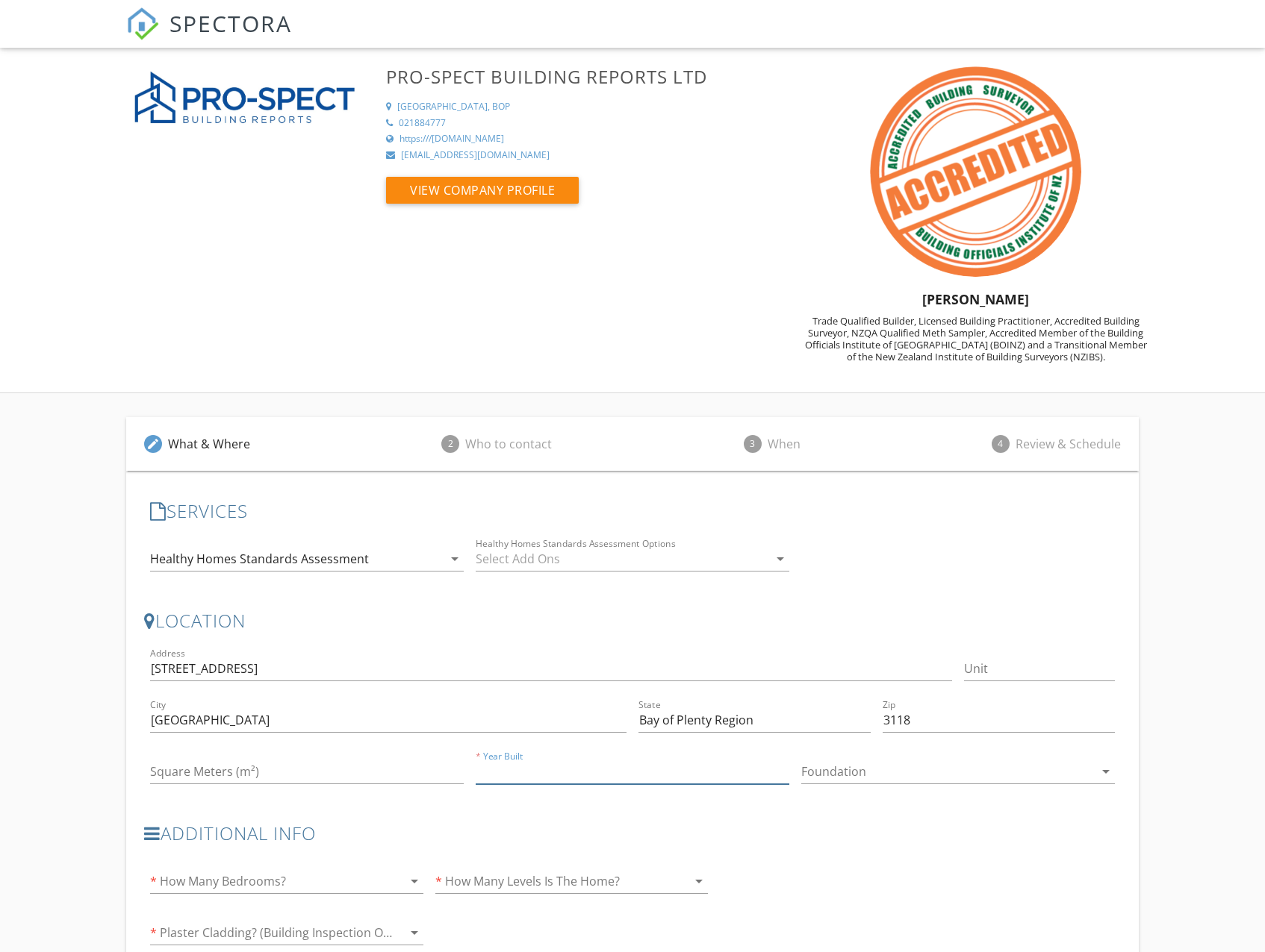
click at [571, 774] on input "Year Built" at bounding box center [632, 772] width 313 height 25
type input "1990"
click at [271, 793] on div at bounding box center [307, 795] width 313 height 9
click at [269, 776] on input "Square Meters (m²)" at bounding box center [307, 772] width 313 height 25
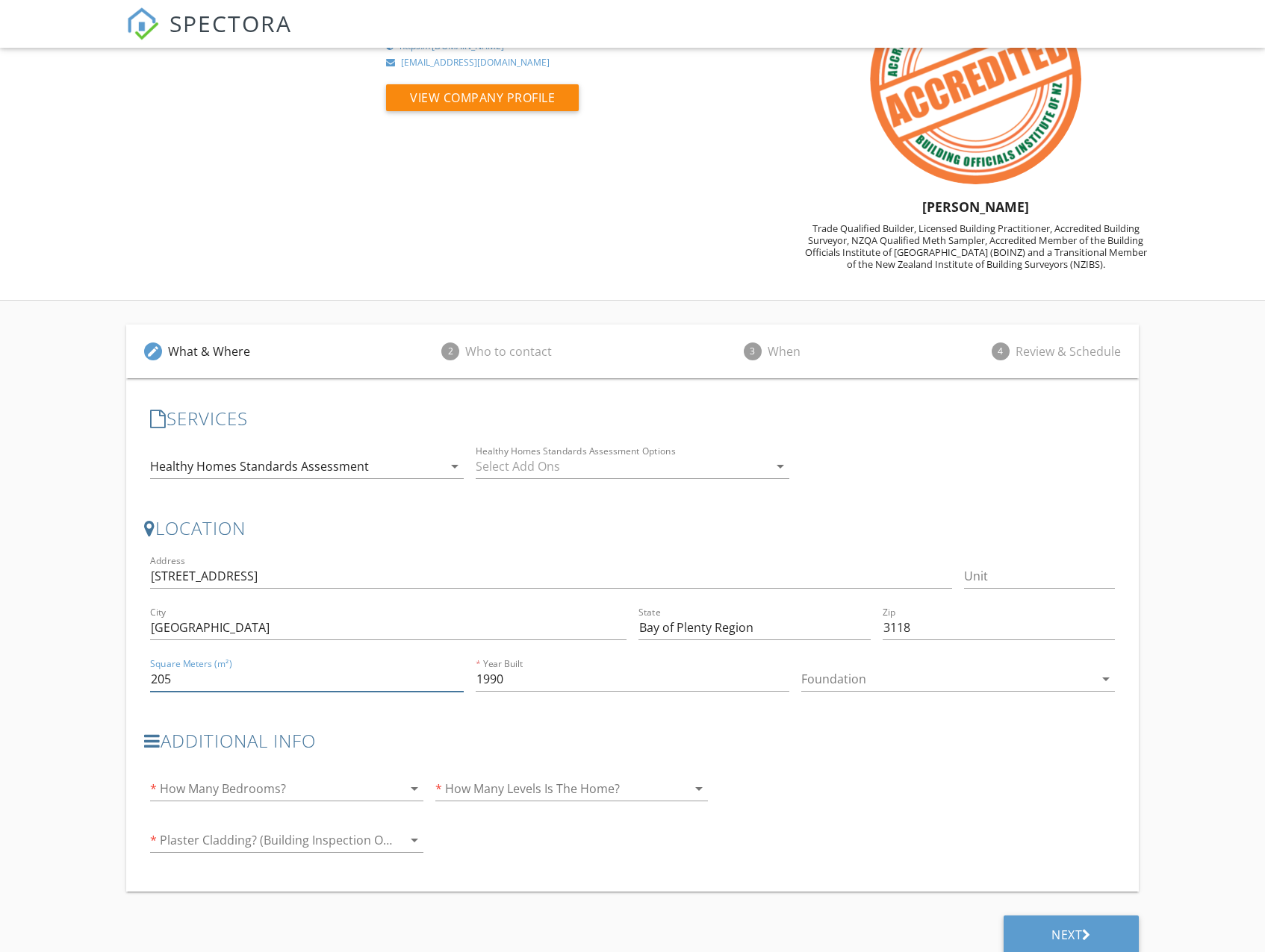
scroll to position [107, 0]
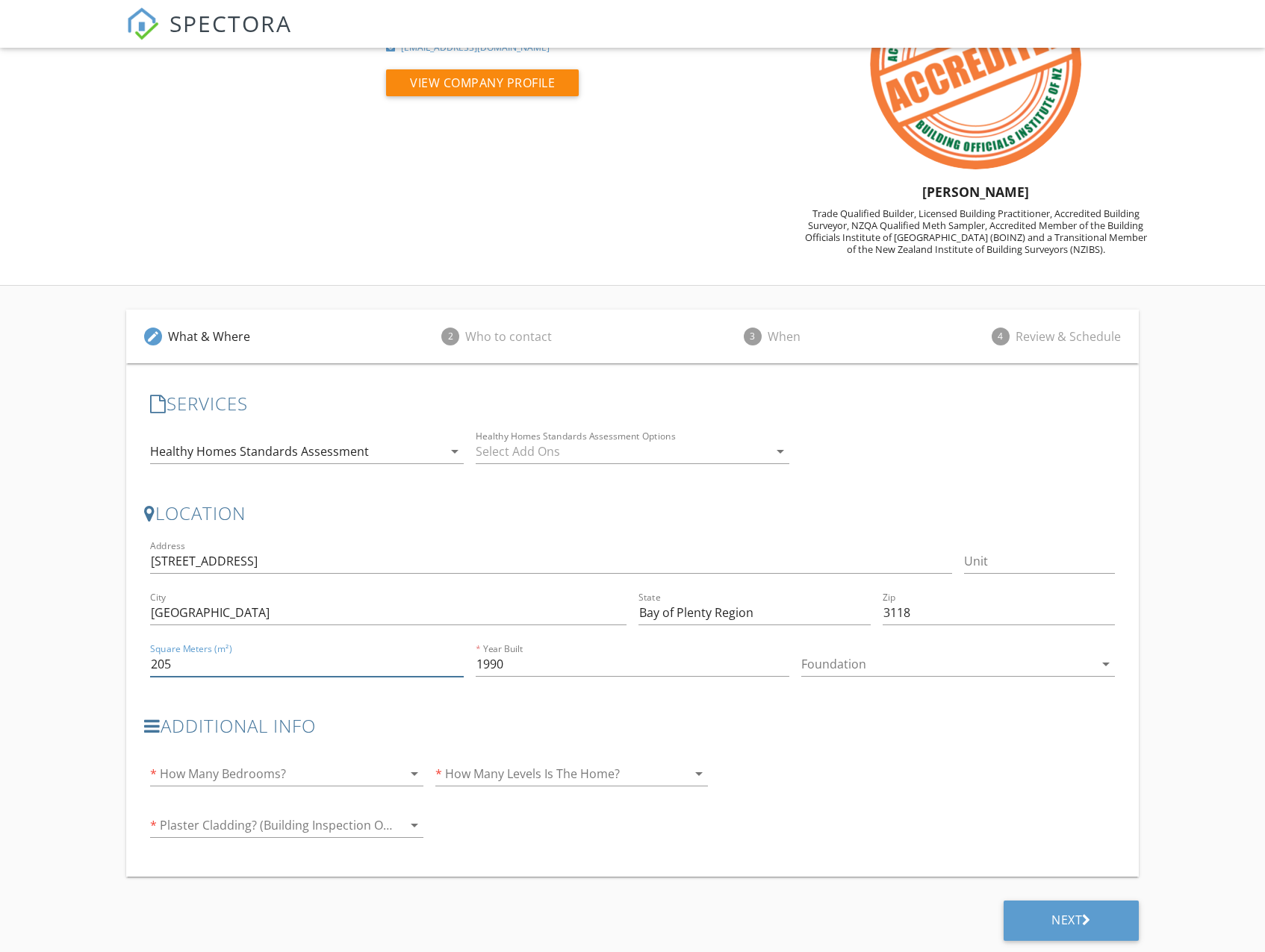
type input "205"
click at [243, 775] on div at bounding box center [266, 773] width 231 height 24
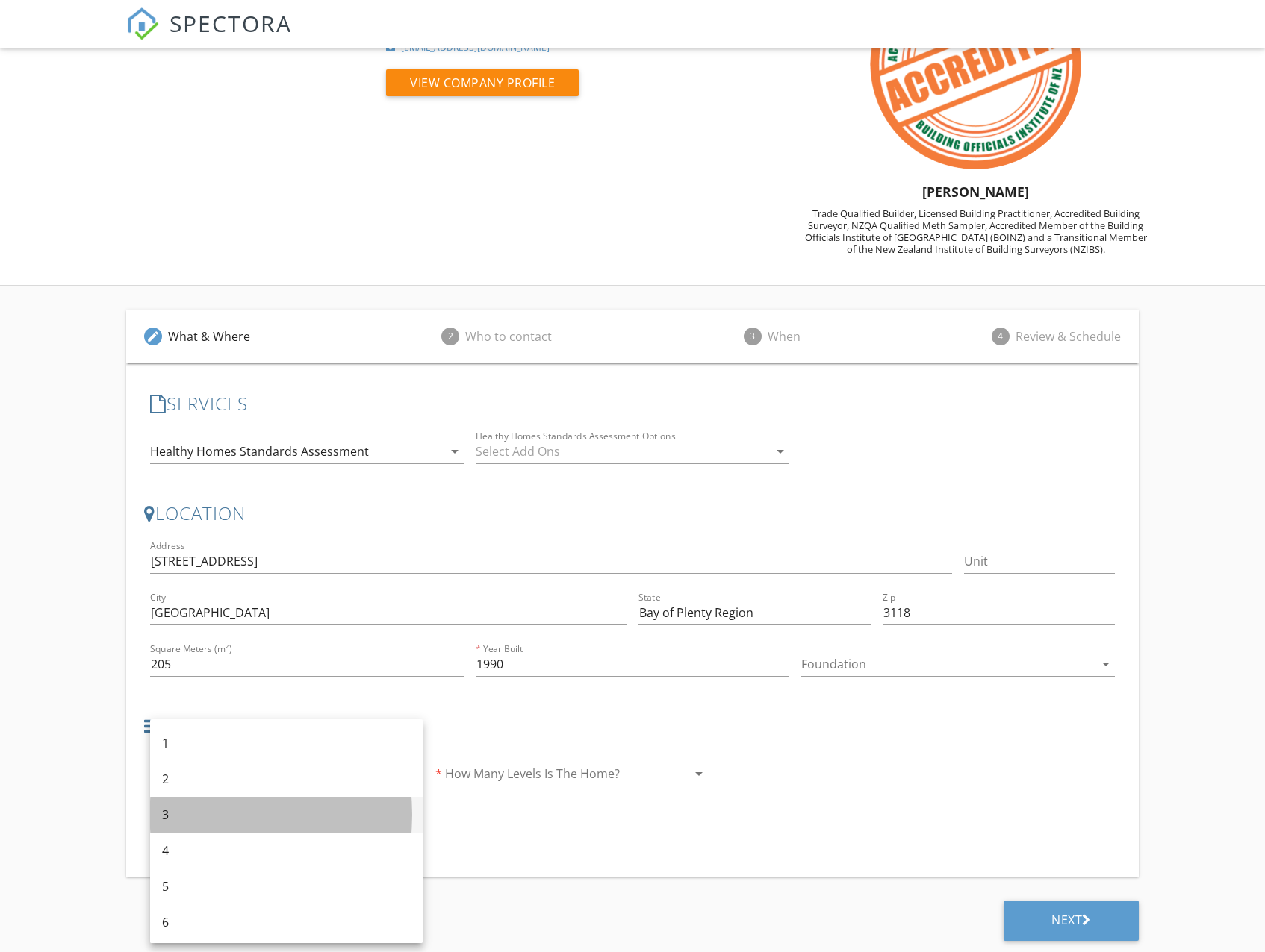
click at [224, 810] on div "3" at bounding box center [285, 815] width 248 height 18
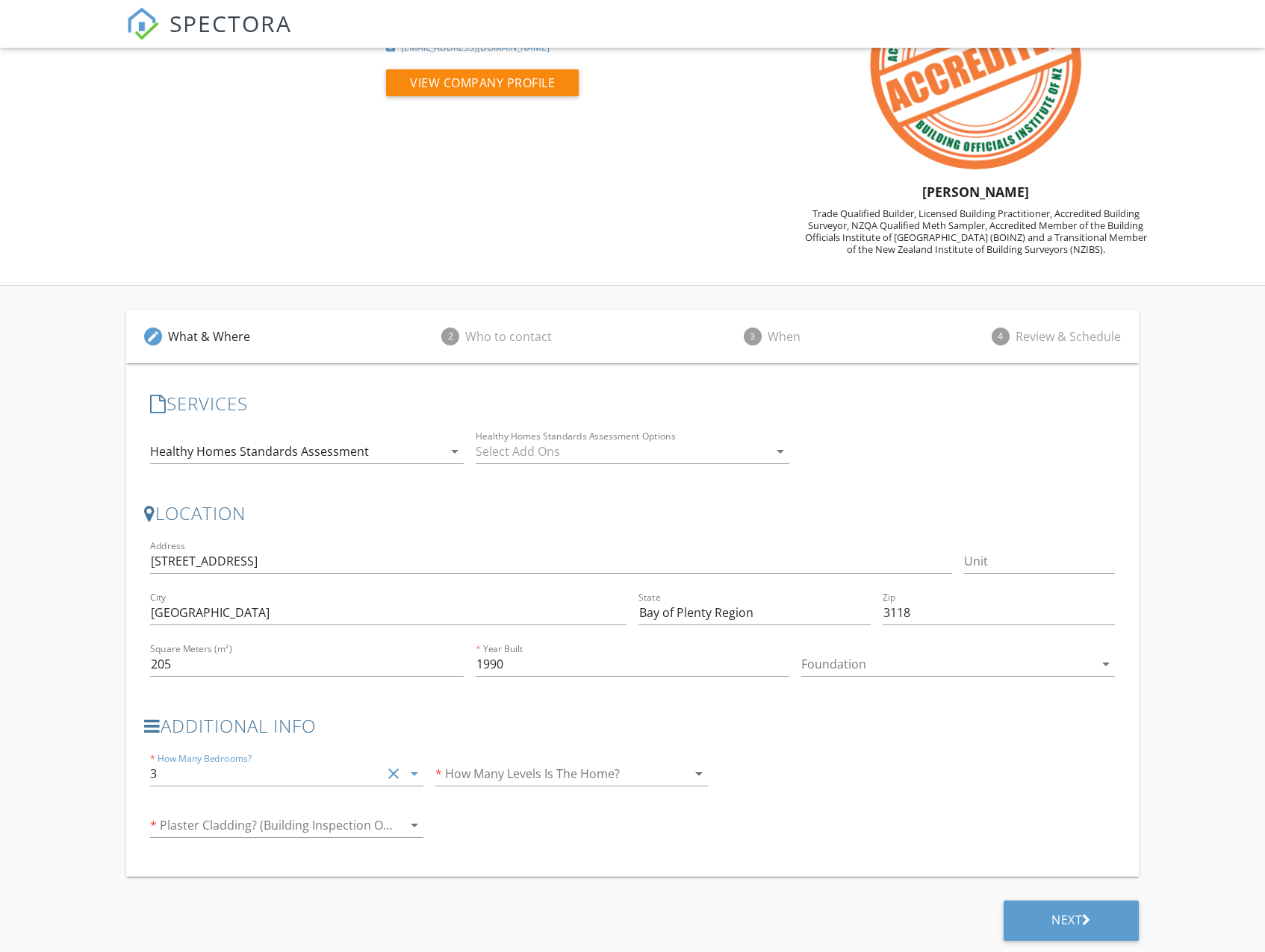
click at [517, 782] on div at bounding box center [551, 773] width 231 height 24
click at [484, 785] on div "1" at bounding box center [571, 786] width 248 height 18
click at [285, 812] on div "* Plaster Cladding? (Building Inspection Only) arrow_drop_down" at bounding box center [286, 828] width 272 height 49
click at [275, 832] on div at bounding box center [266, 825] width 231 height 24
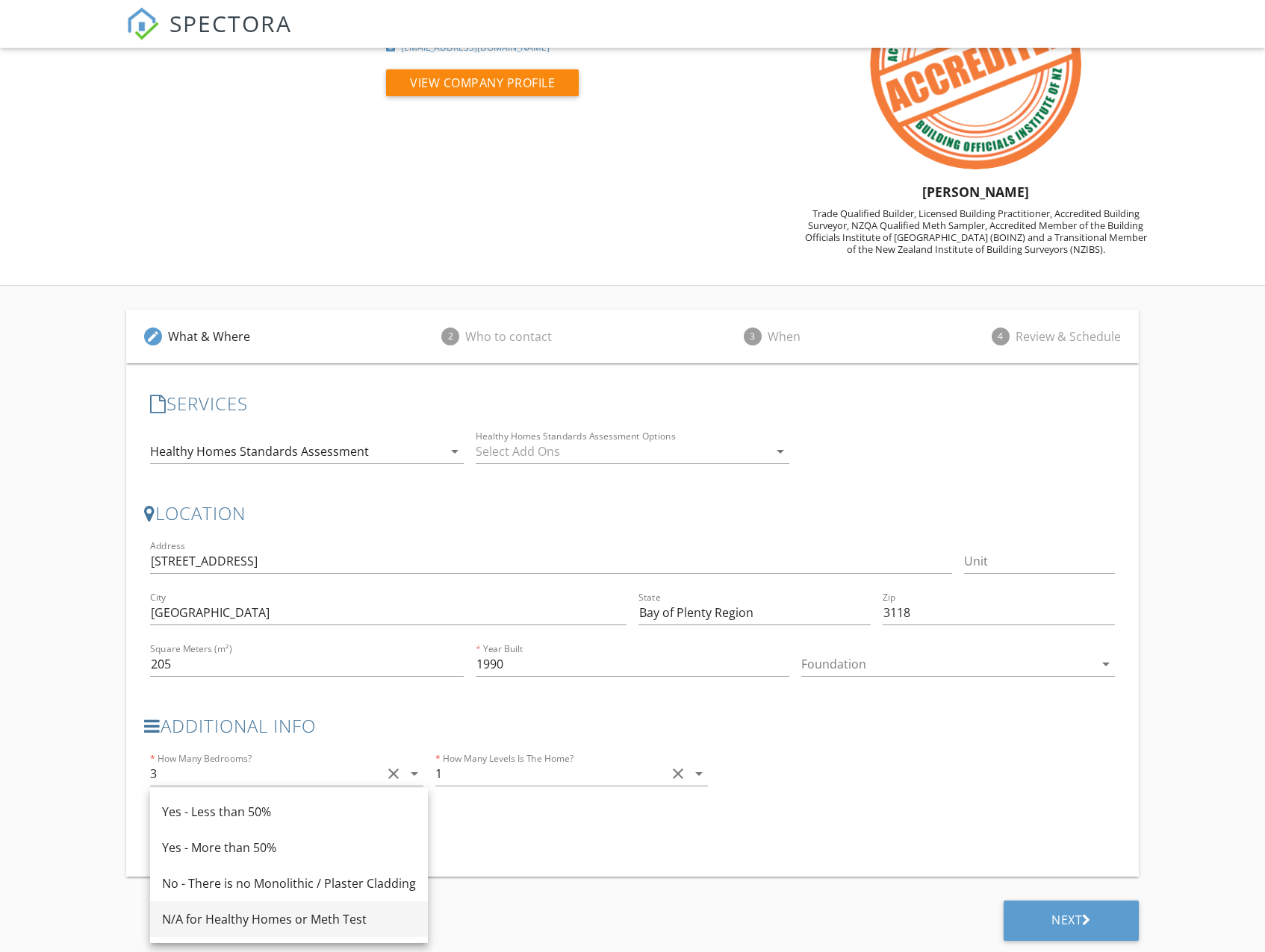
click at [247, 917] on div "N/A for Healthy Homes or Meth Test" at bounding box center [289, 920] width 254 height 18
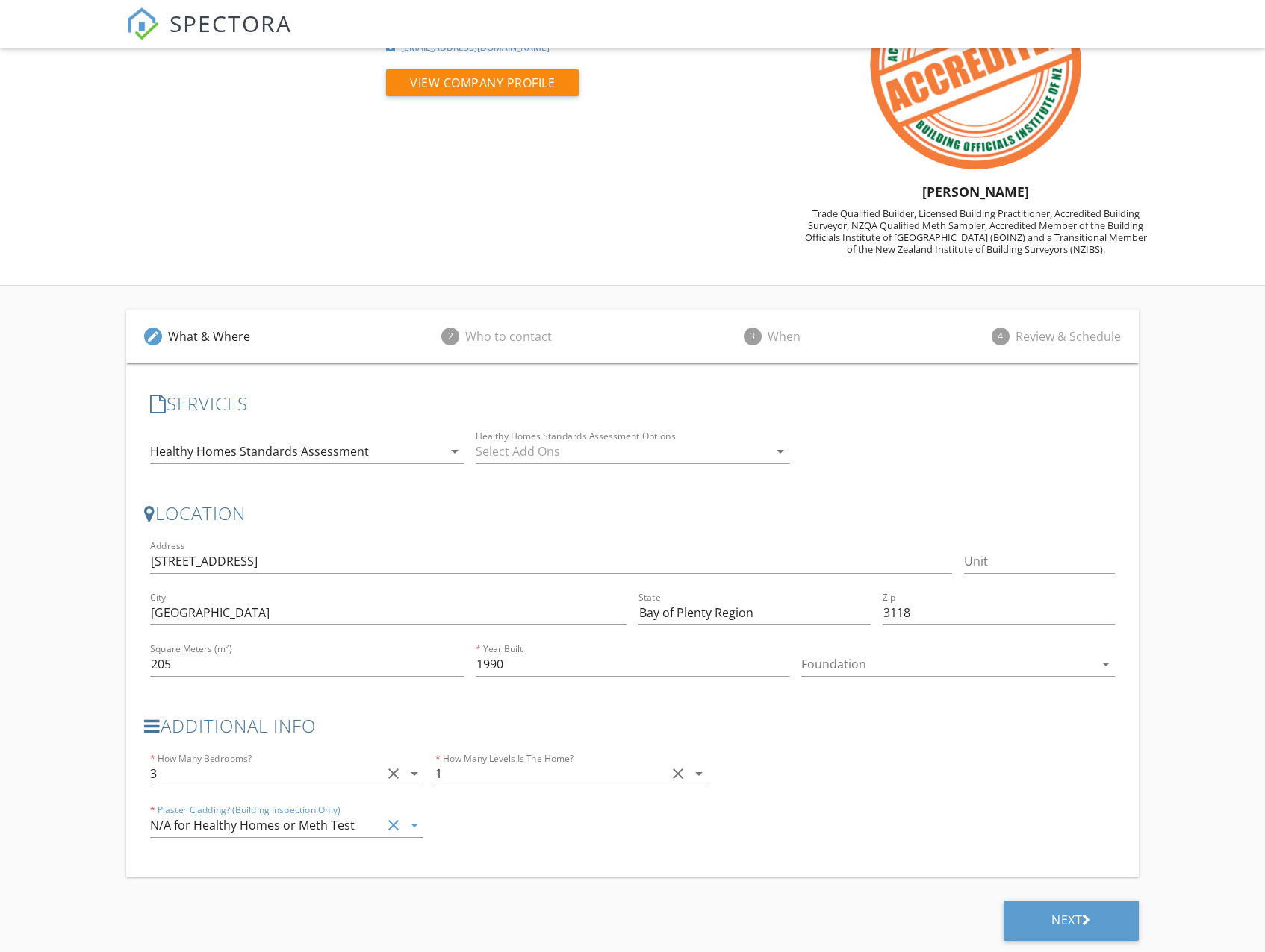
click at [256, 828] on div "N/A for Healthy Homes or Meth Test" at bounding box center [252, 825] width 205 height 13
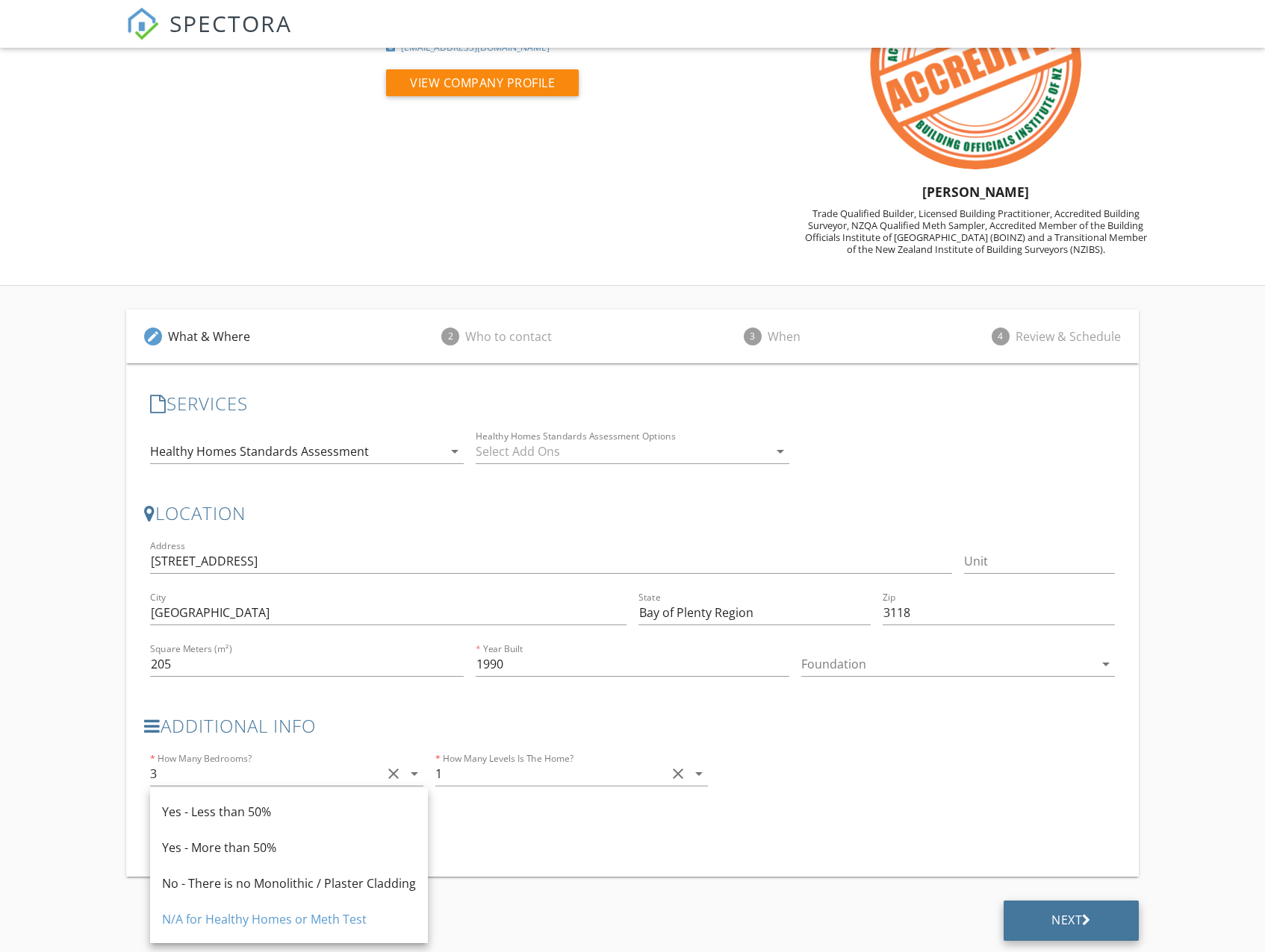
click at [1047, 931] on div "Next" at bounding box center [1071, 921] width 135 height 40
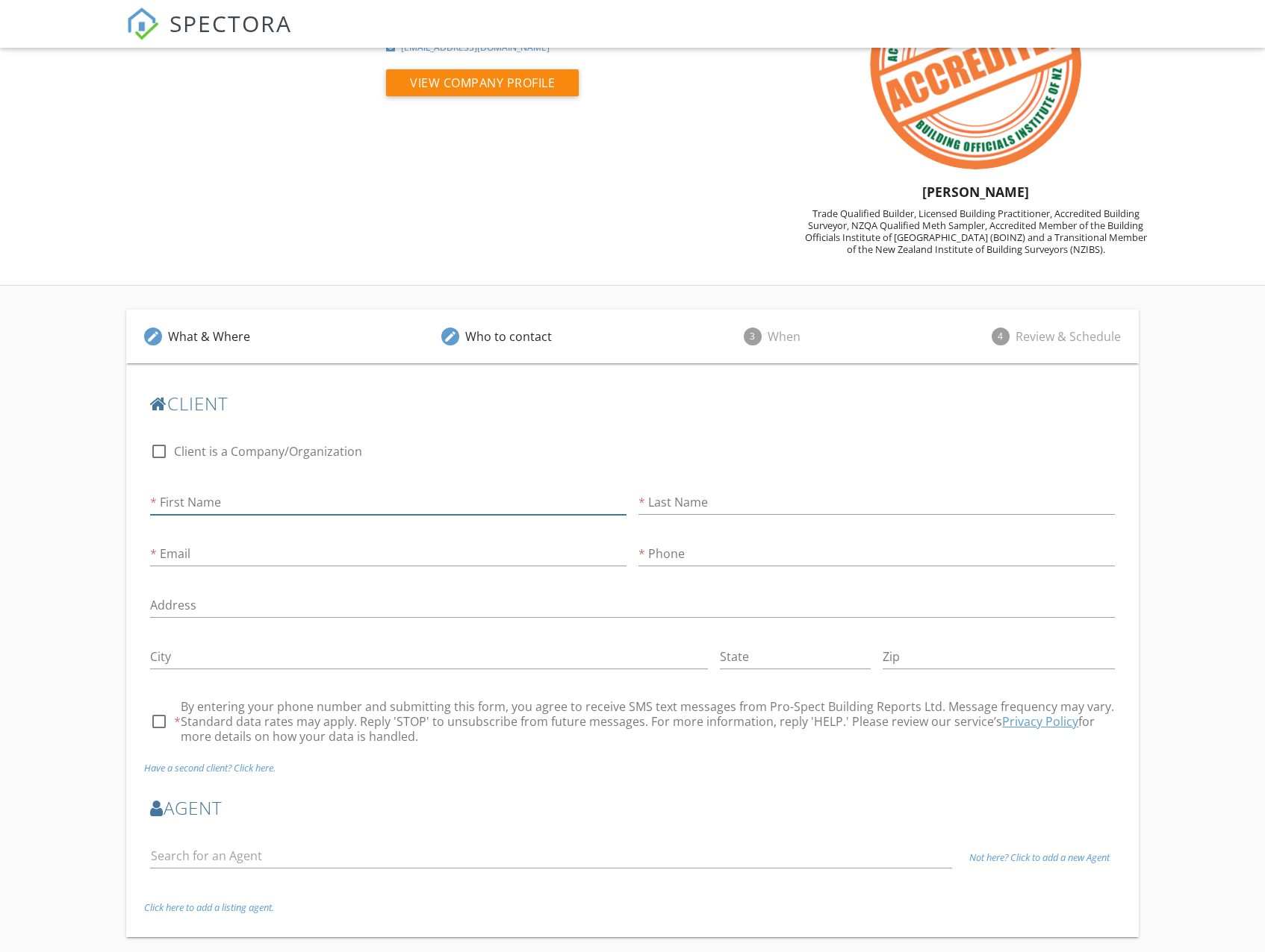
click at [198, 514] on input "First Name" at bounding box center [388, 503] width 477 height 25
type input "Phil"
type input "Smith"
type input "[EMAIL_ADDRESS][DOMAIN_NAME]"
type input "021884777"
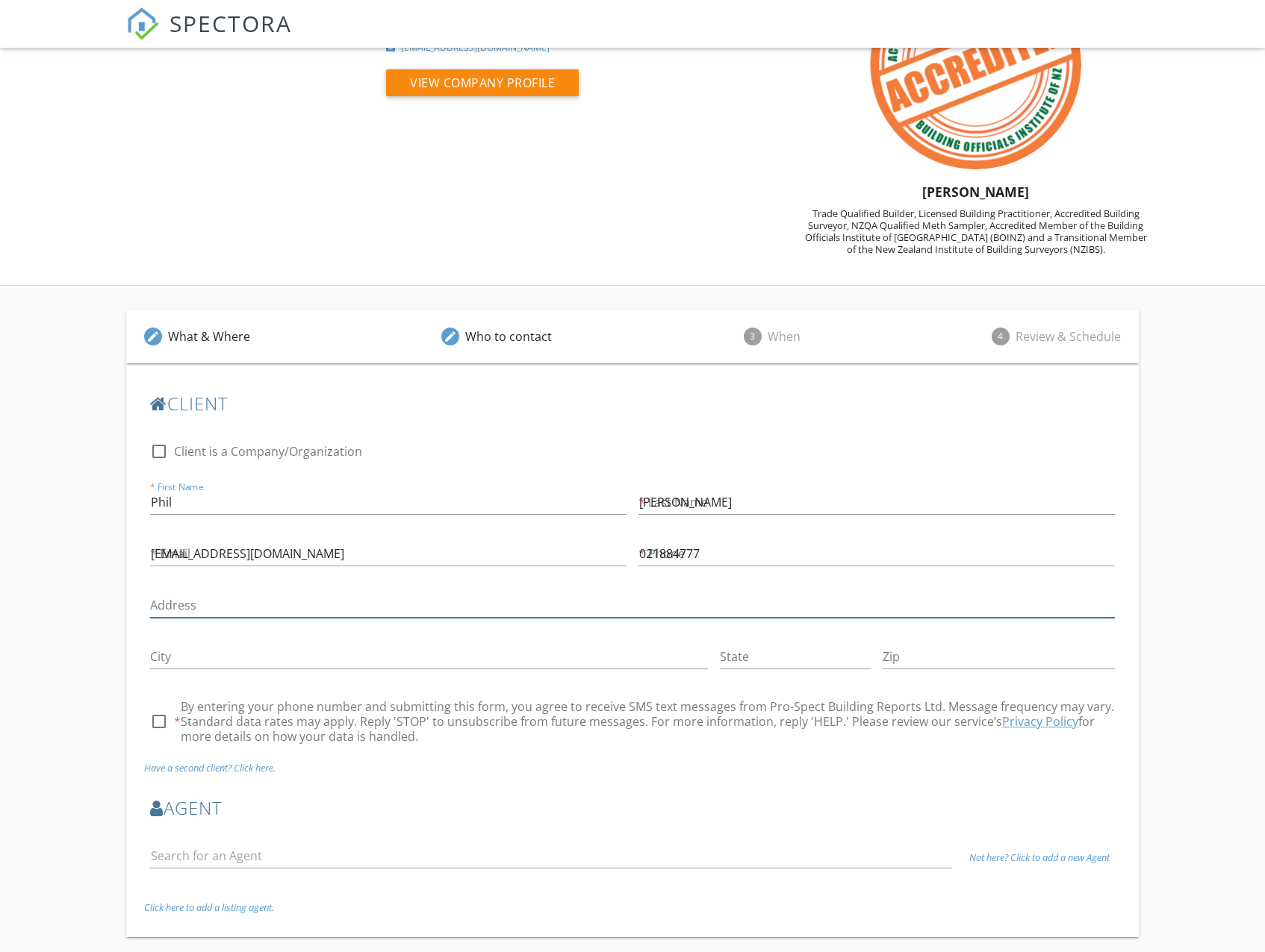
type input "8 Senecio Way, Papamoa Beach"
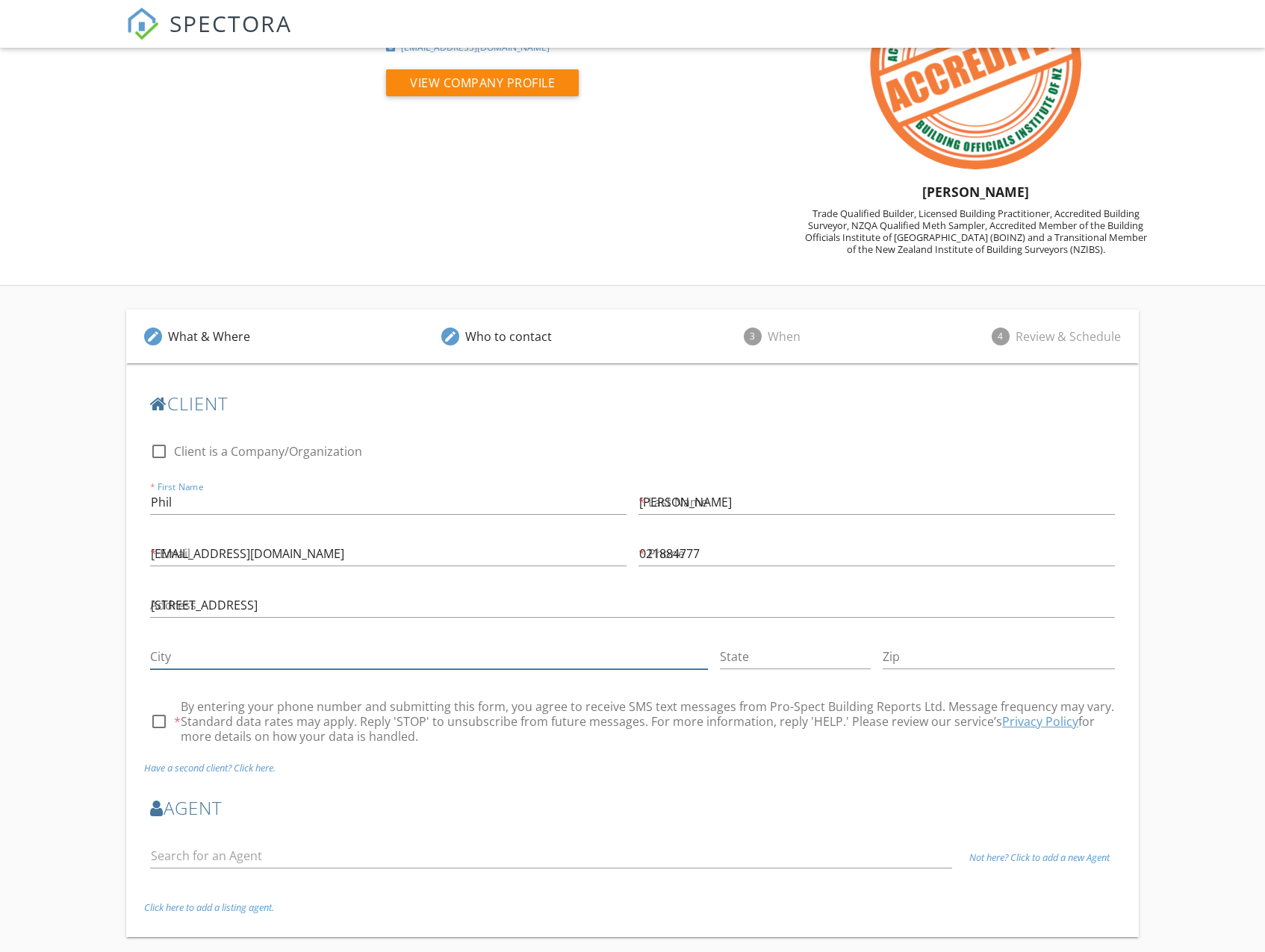
type input "Papamoa"
type input "3118"
click at [158, 717] on div at bounding box center [158, 721] width 26 height 26
checkbox input "true"
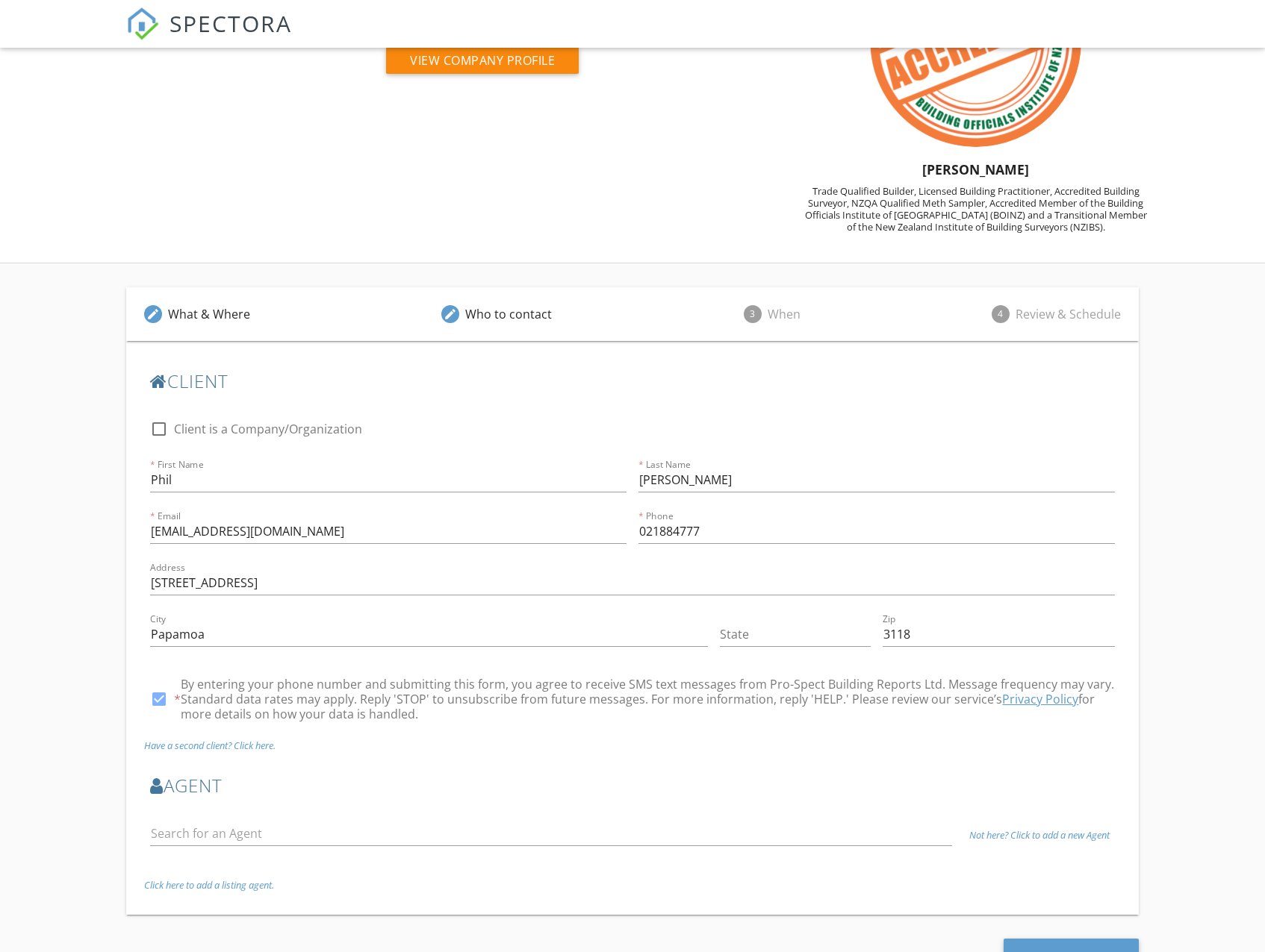
scroll to position [168, 0]
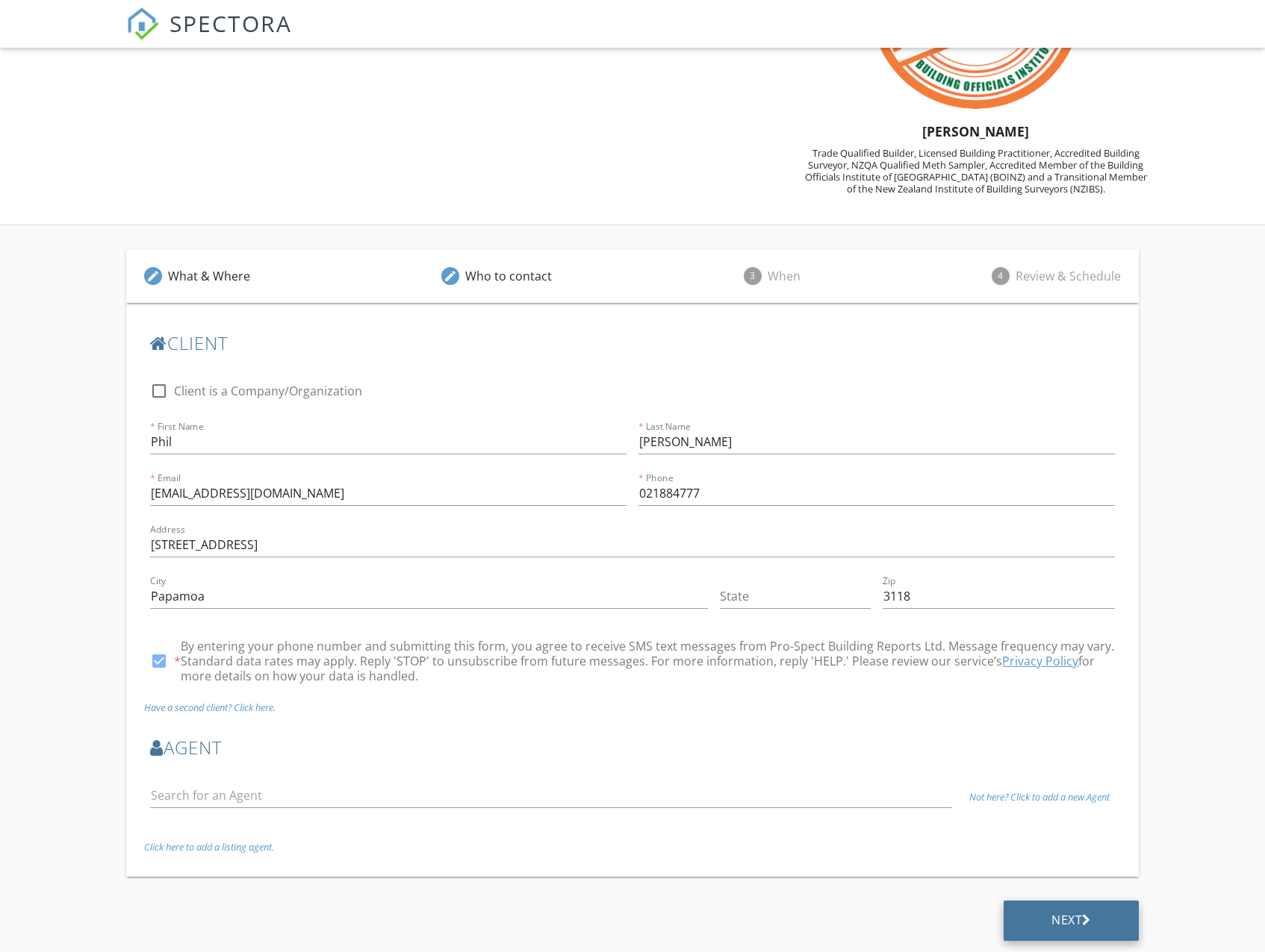
click at [1064, 922] on div "Next" at bounding box center [1071, 920] width 40 height 15
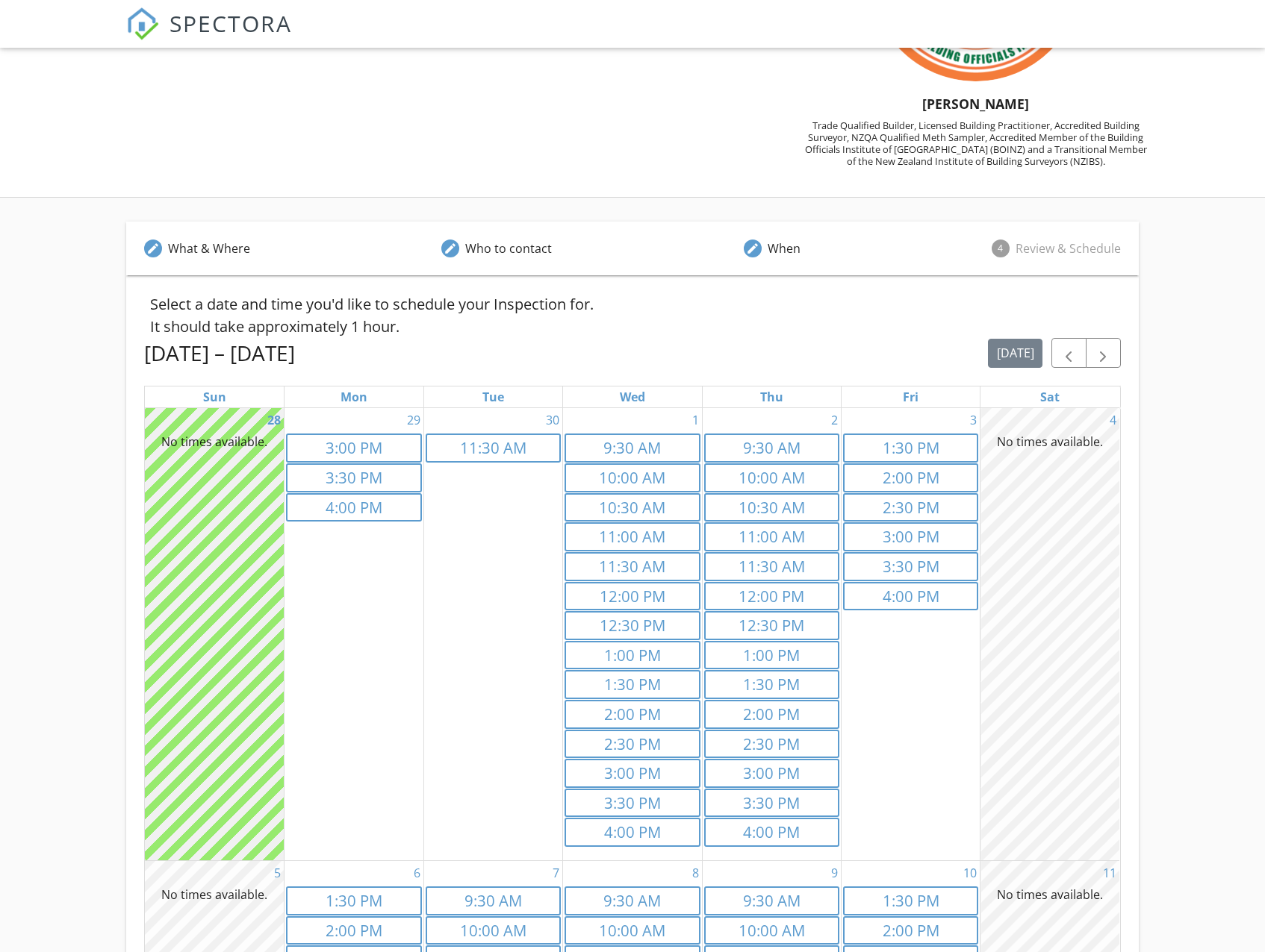
scroll to position [75, 0]
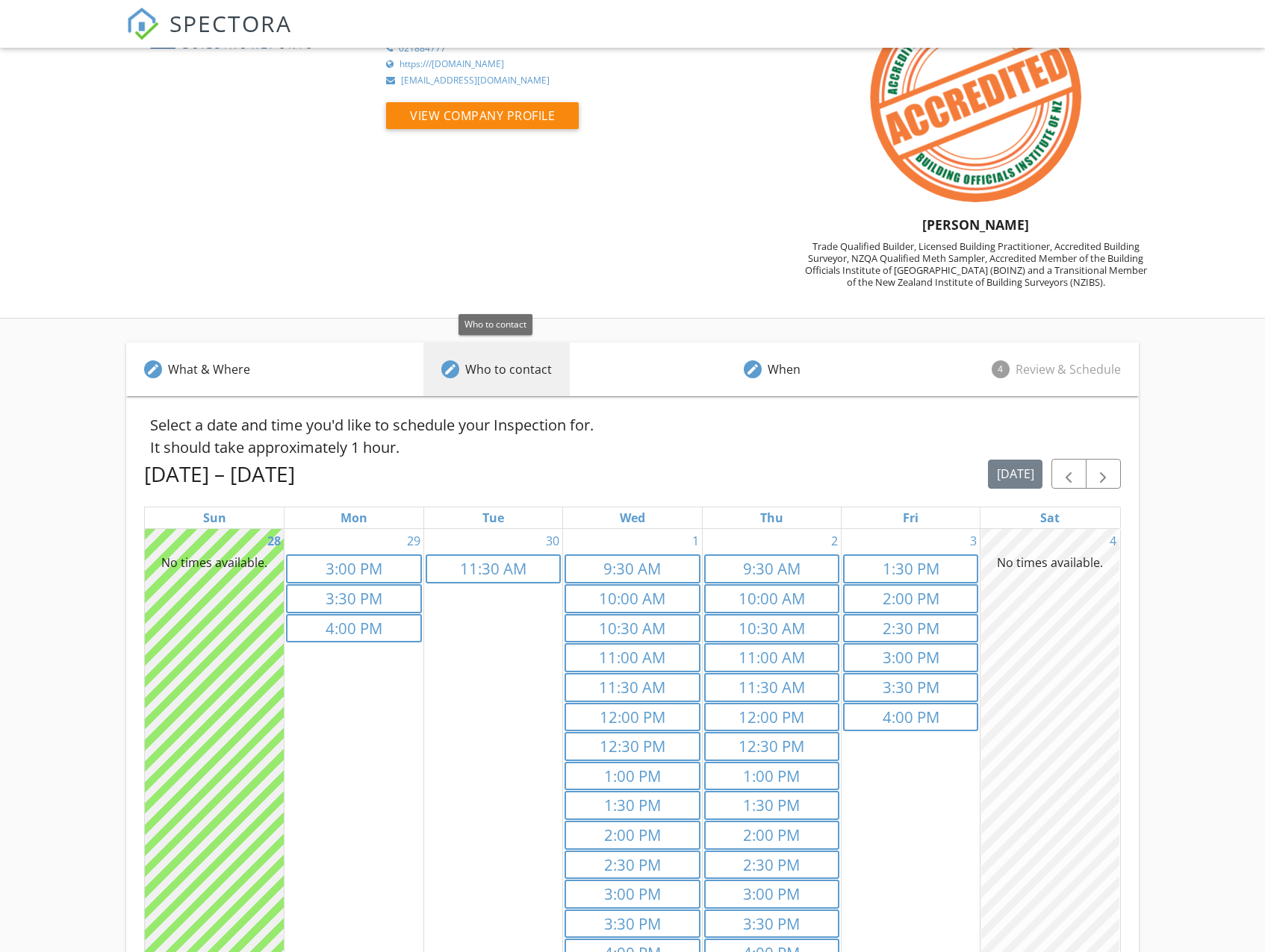
click at [537, 377] on div "Who to contact" at bounding box center [508, 369] width 87 height 18
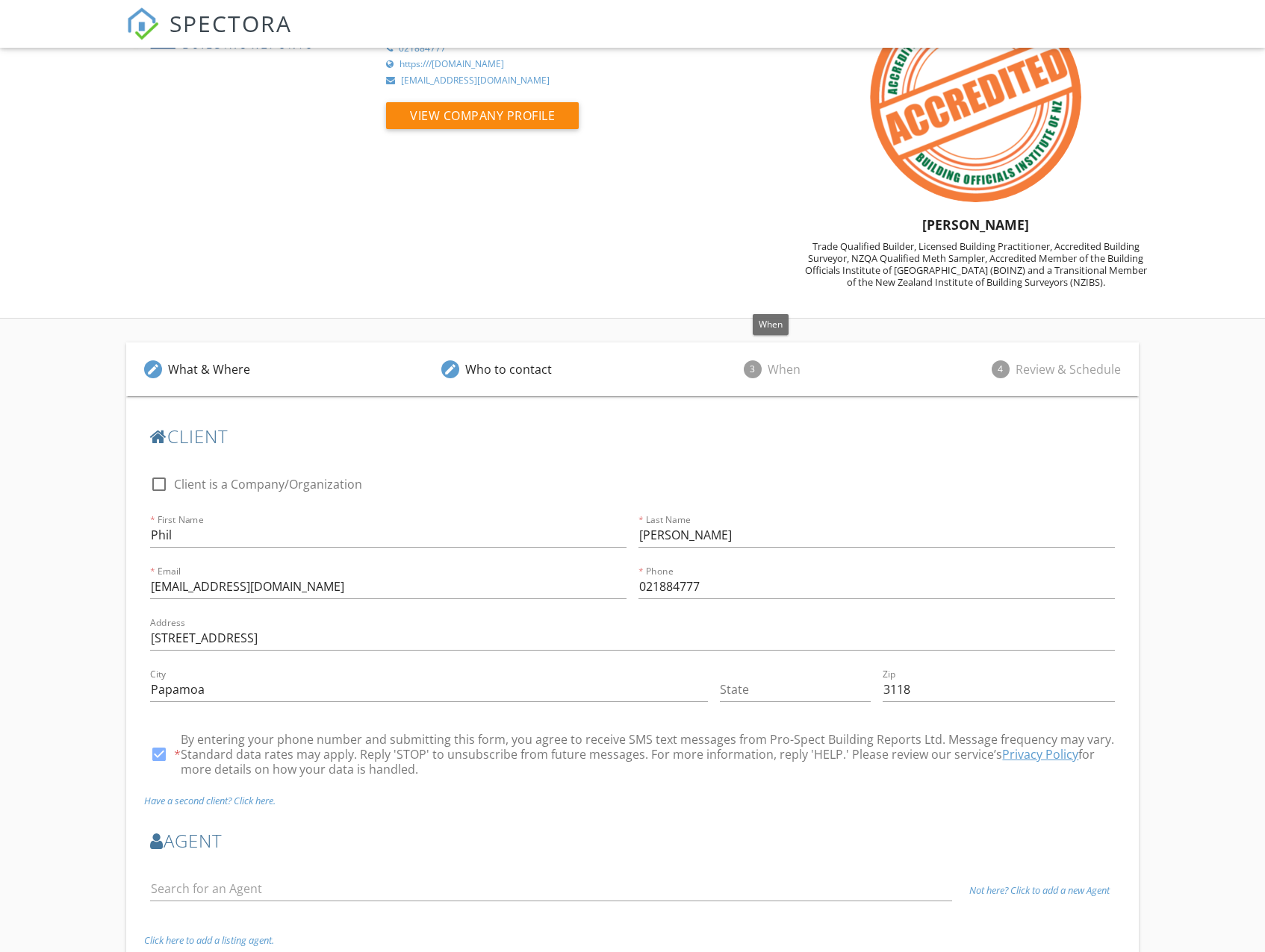
click at [795, 368] on div "When" at bounding box center [784, 369] width 33 height 18
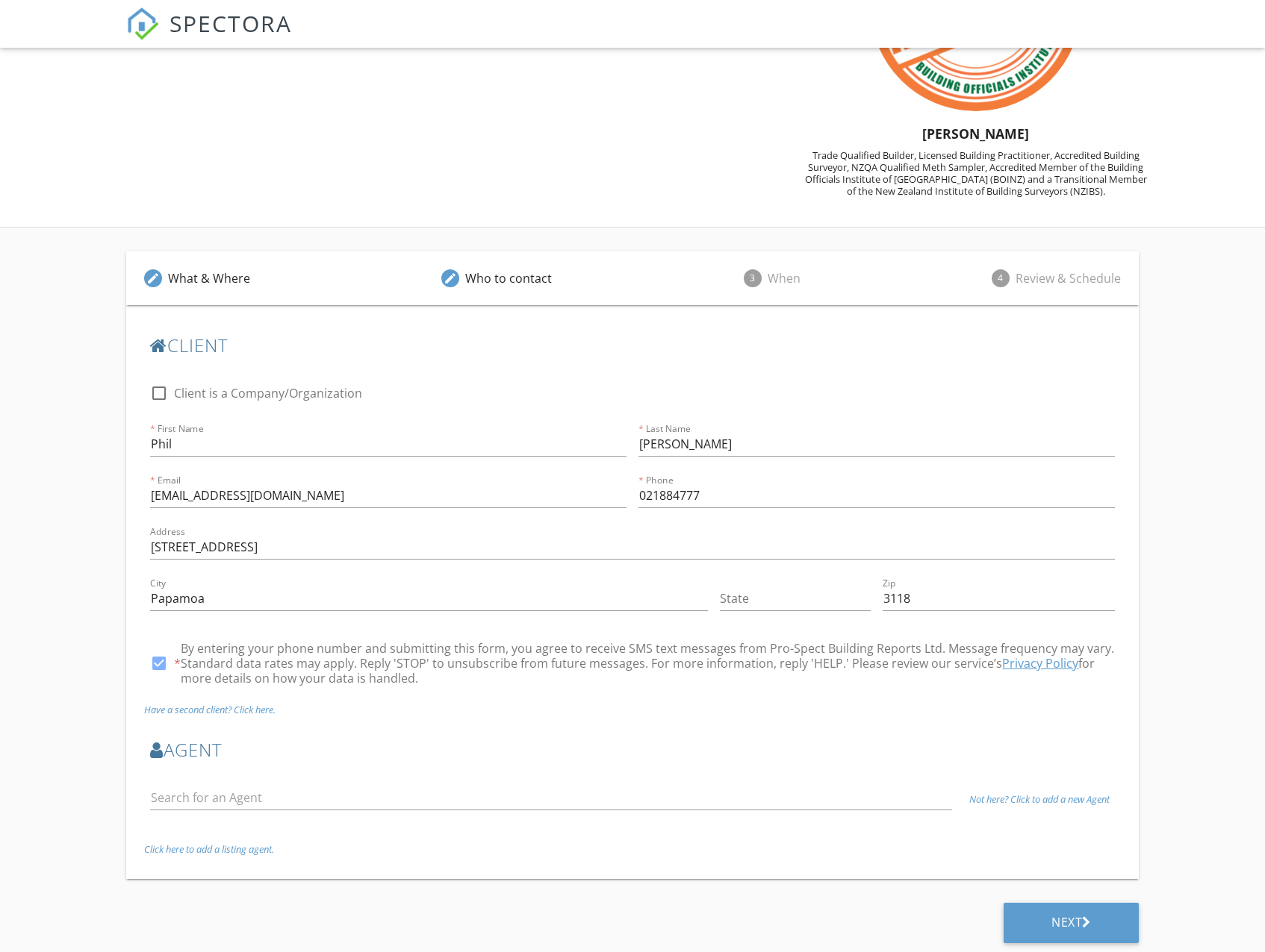
scroll to position [168, 0]
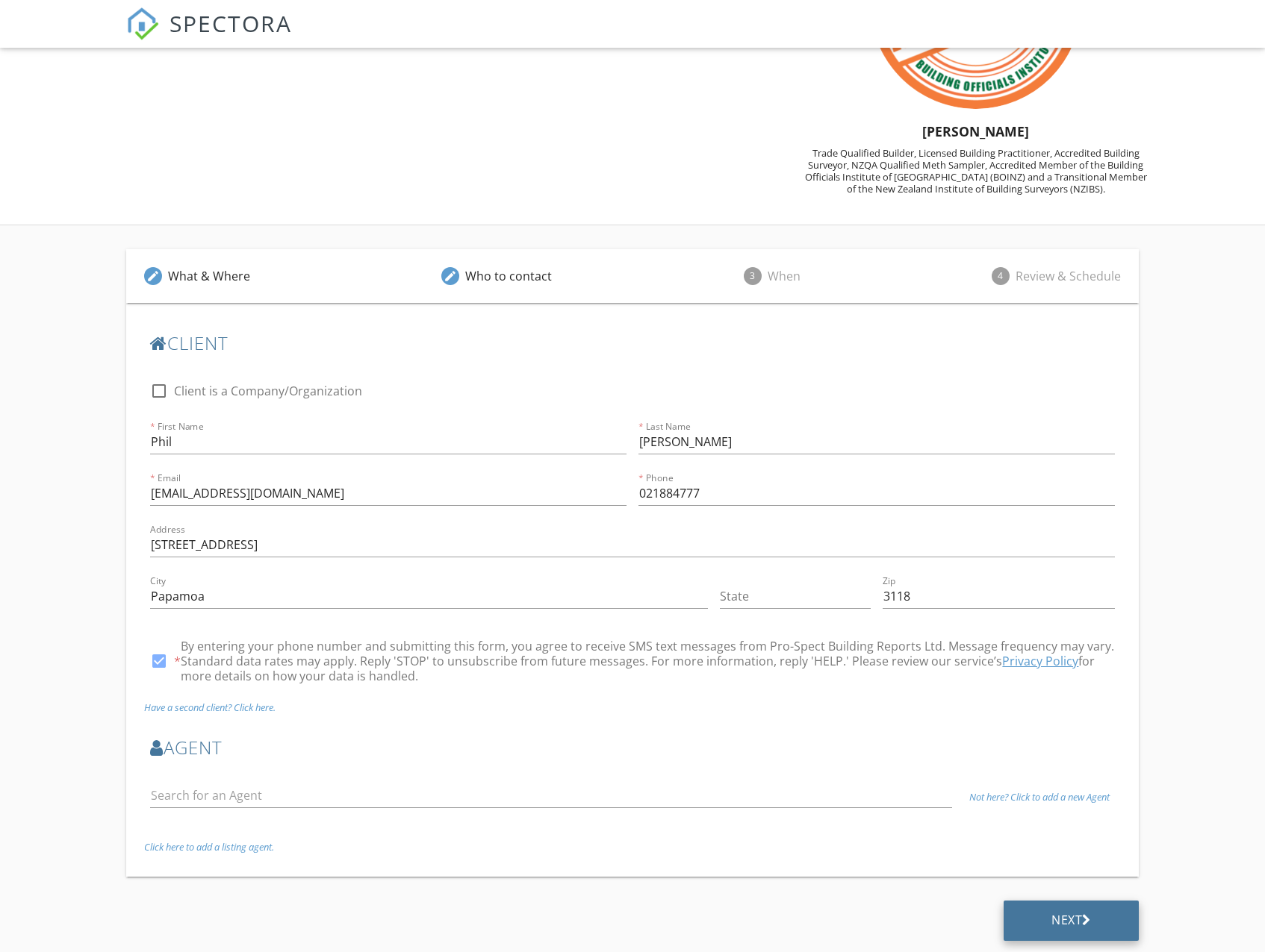
click at [1057, 911] on div "Next" at bounding box center [1071, 921] width 135 height 40
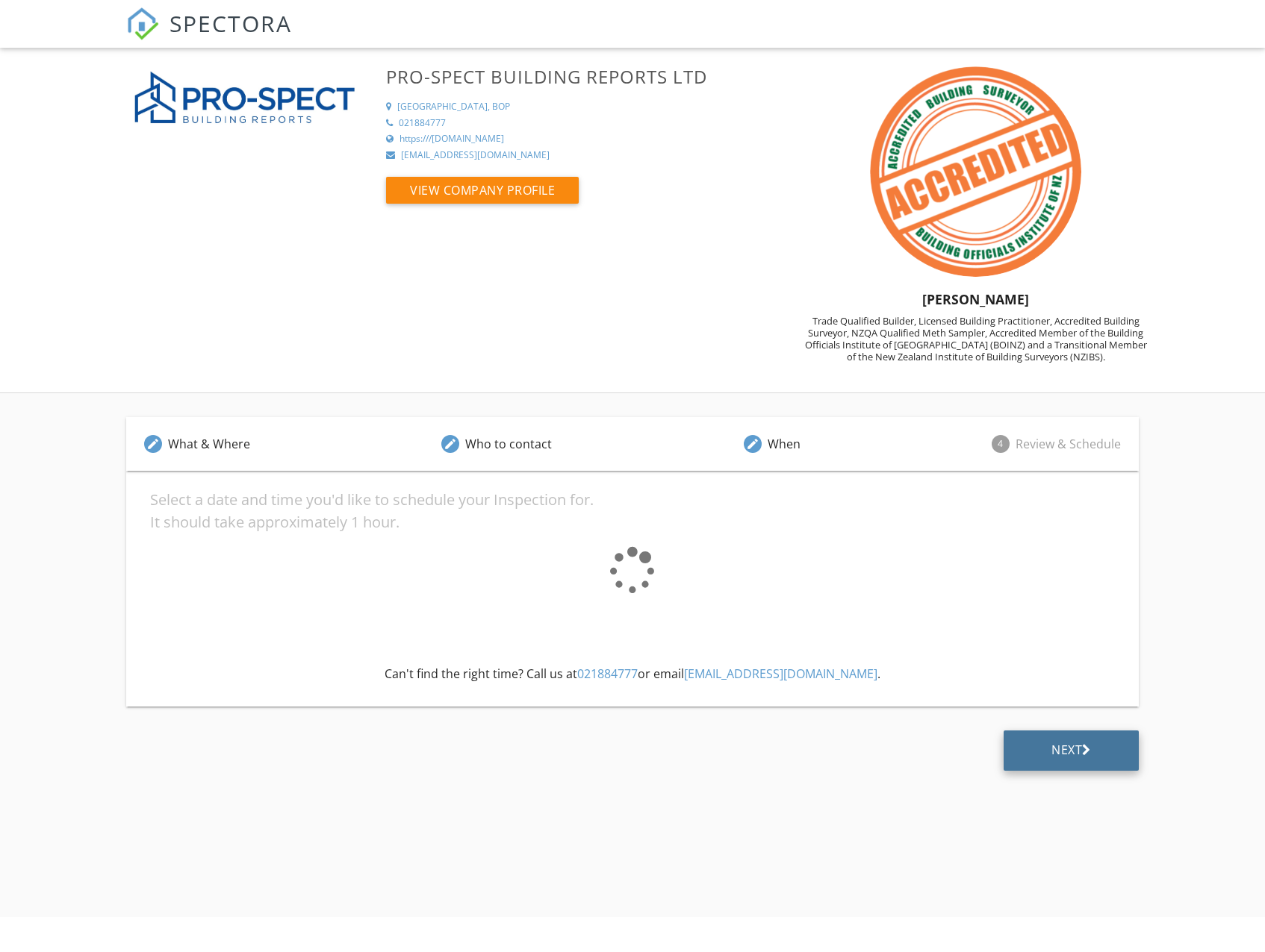
scroll to position [0, 0]
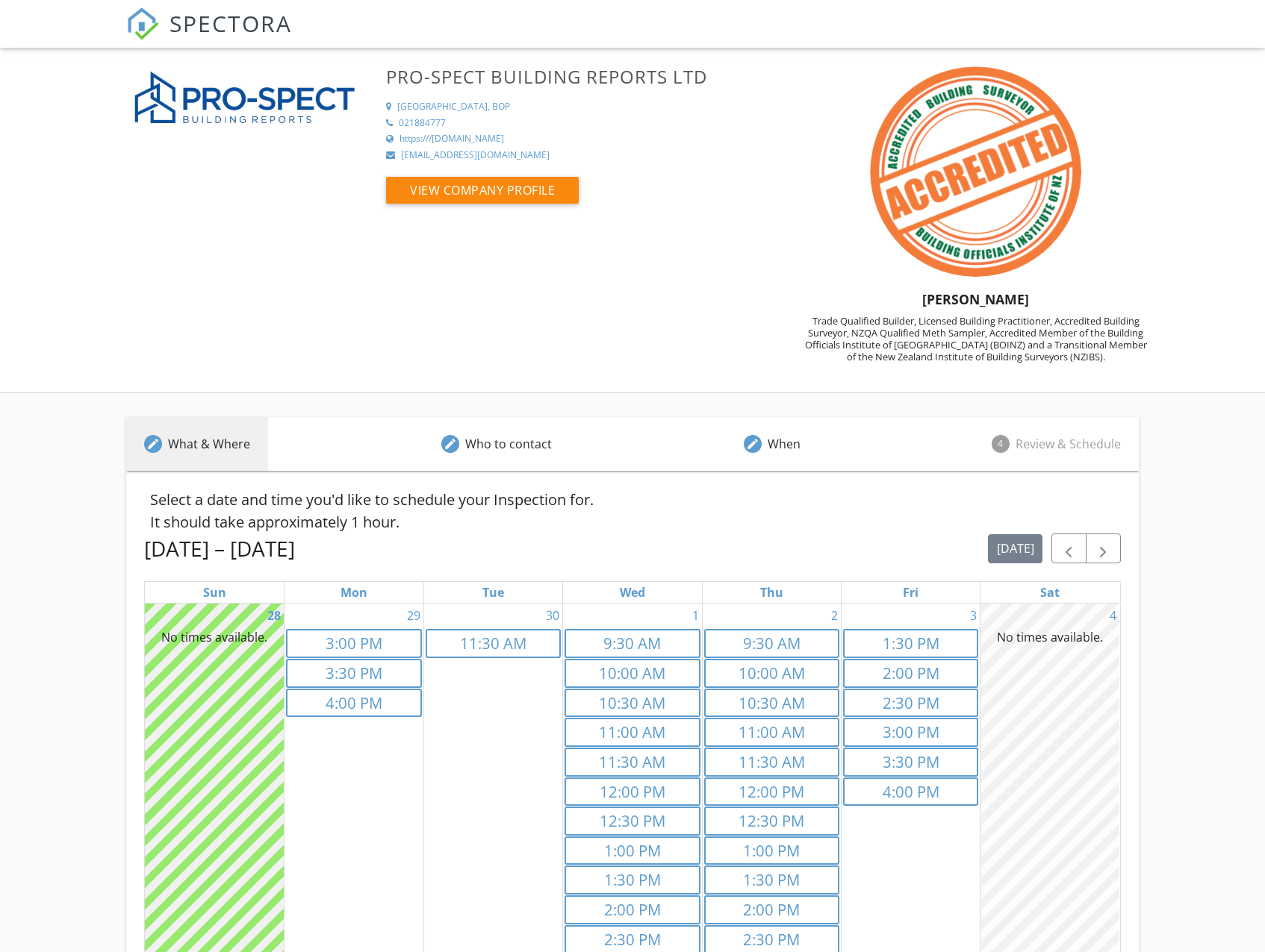
click at [254, 439] on div "edit What & Where" at bounding box center [197, 443] width 142 height 54
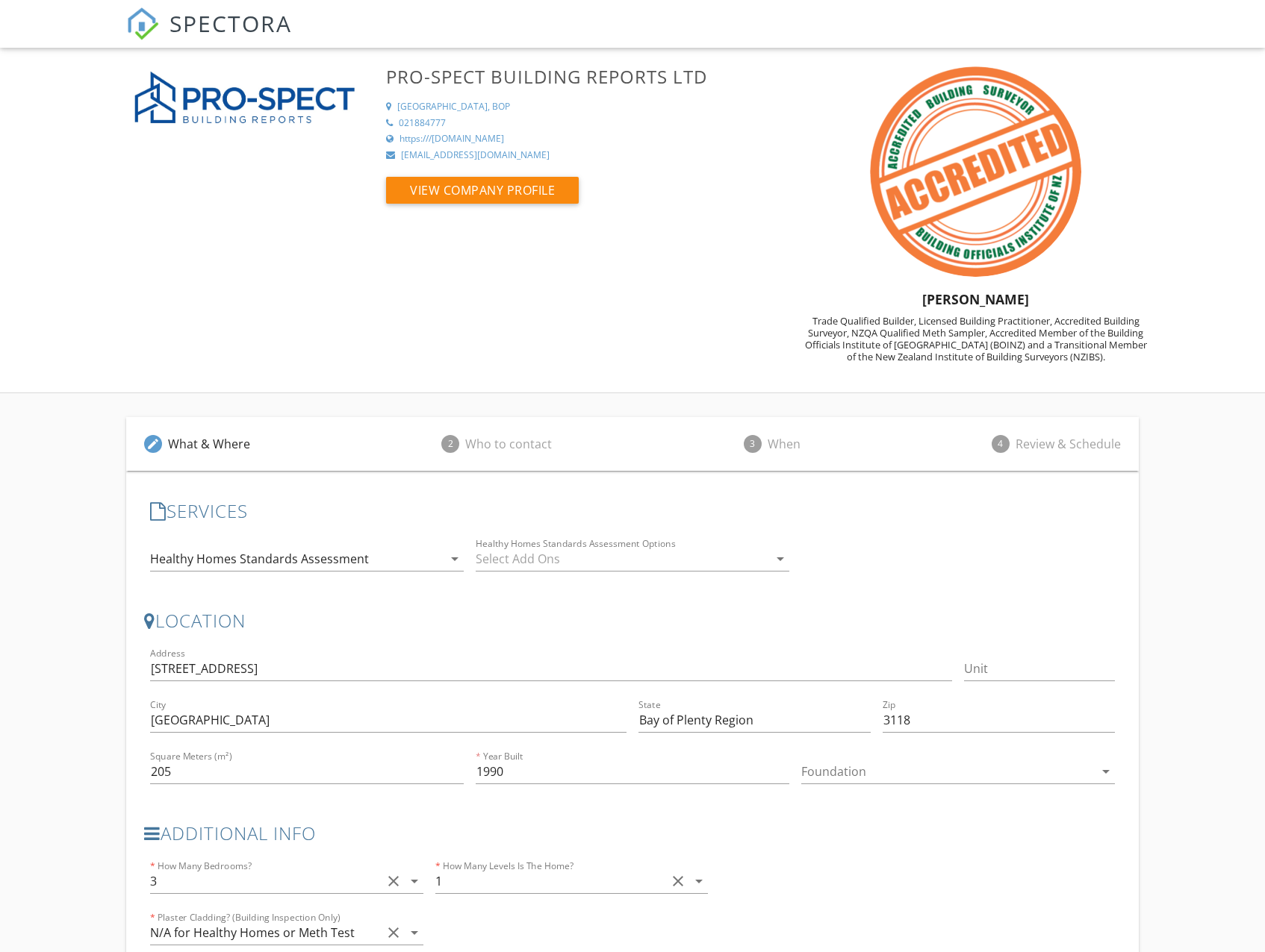
click at [490, 440] on div "Who to contact" at bounding box center [508, 444] width 87 height 18
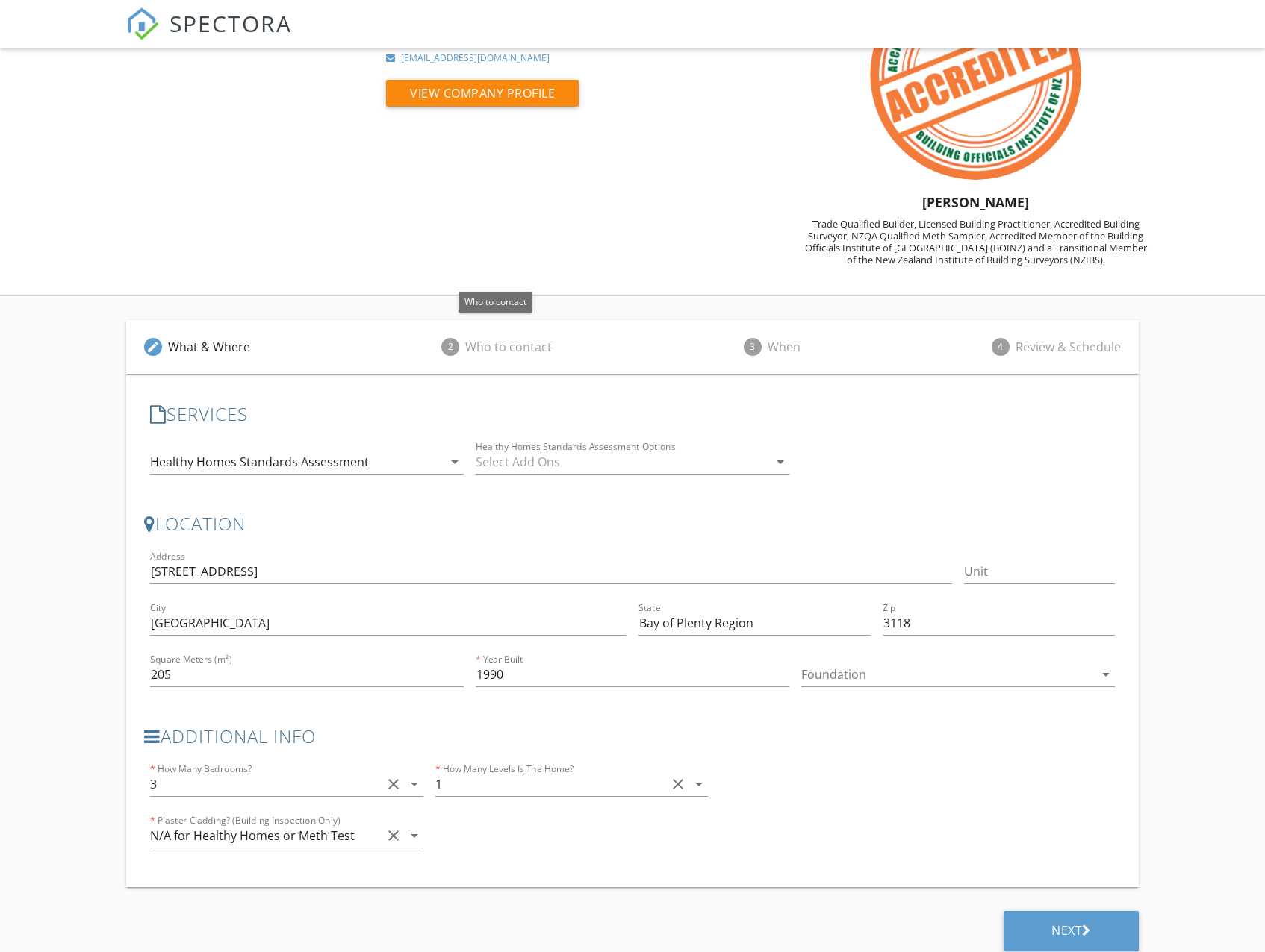
scroll to position [107, 0]
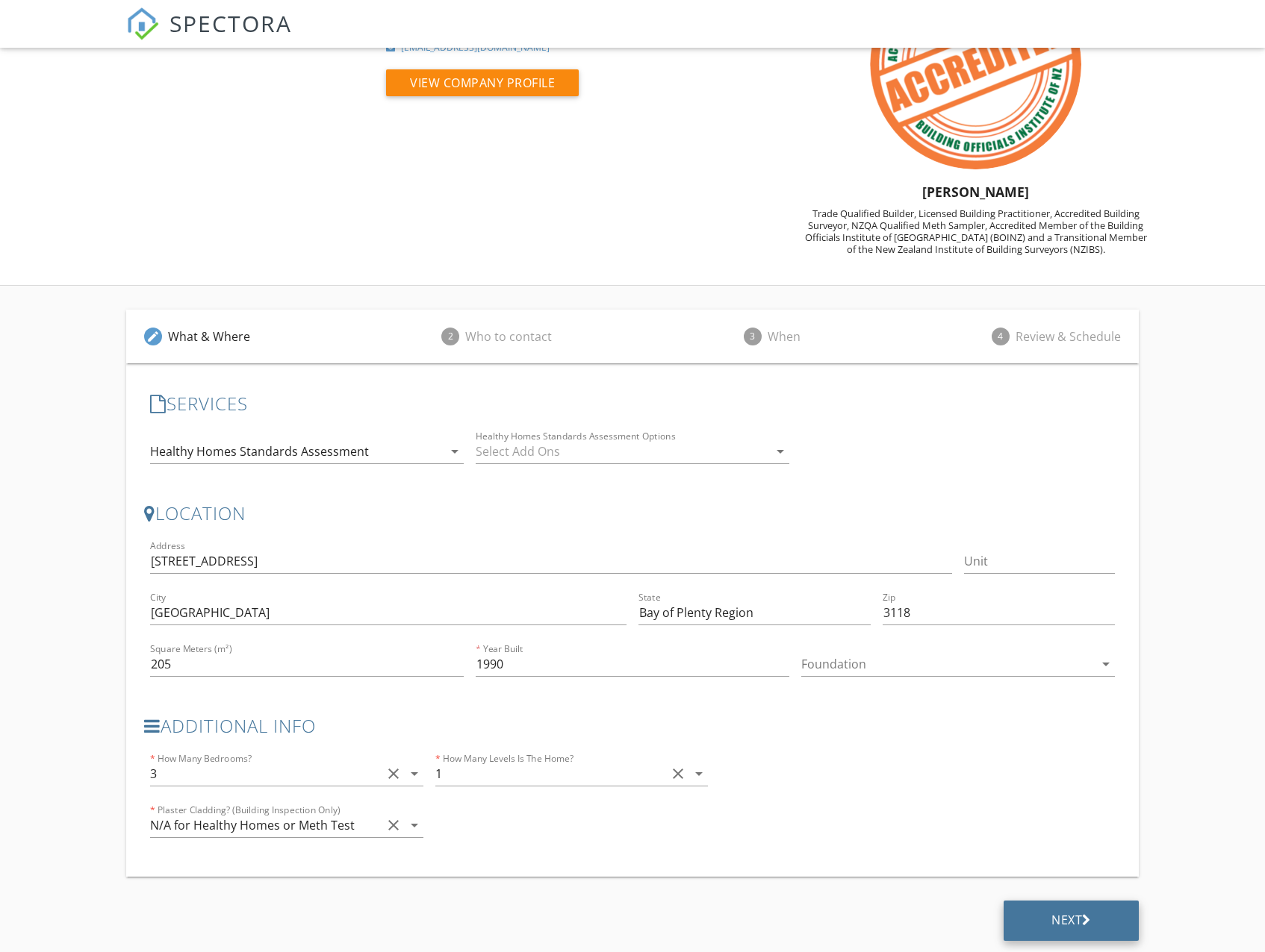
click at [1051, 923] on div "Next" at bounding box center [1071, 920] width 40 height 15
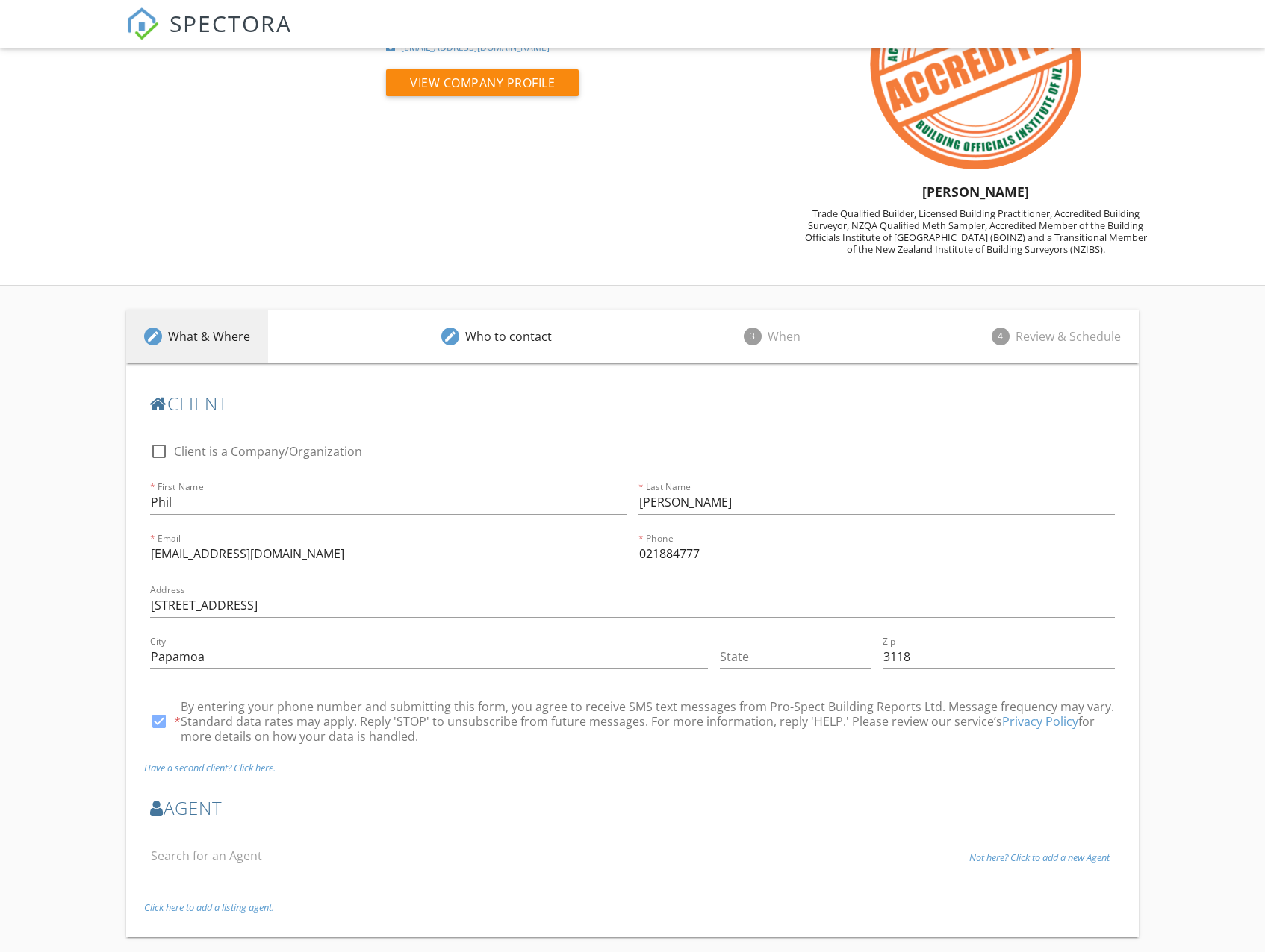
click at [202, 331] on div "What & Where" at bounding box center [209, 336] width 82 height 18
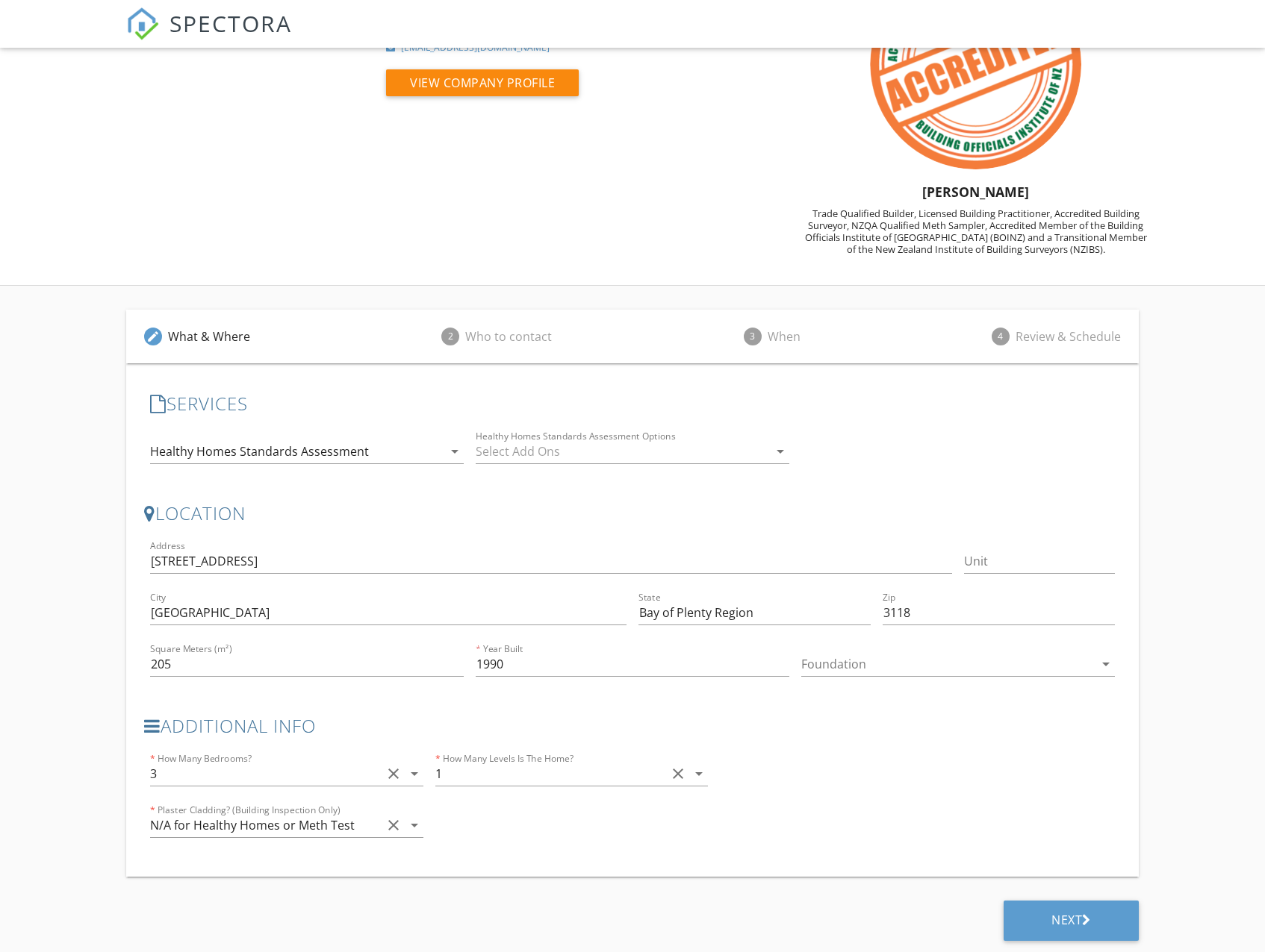
click at [225, 451] on div "Healthy Homes Standards Assessment" at bounding box center [259, 452] width 219 height 13
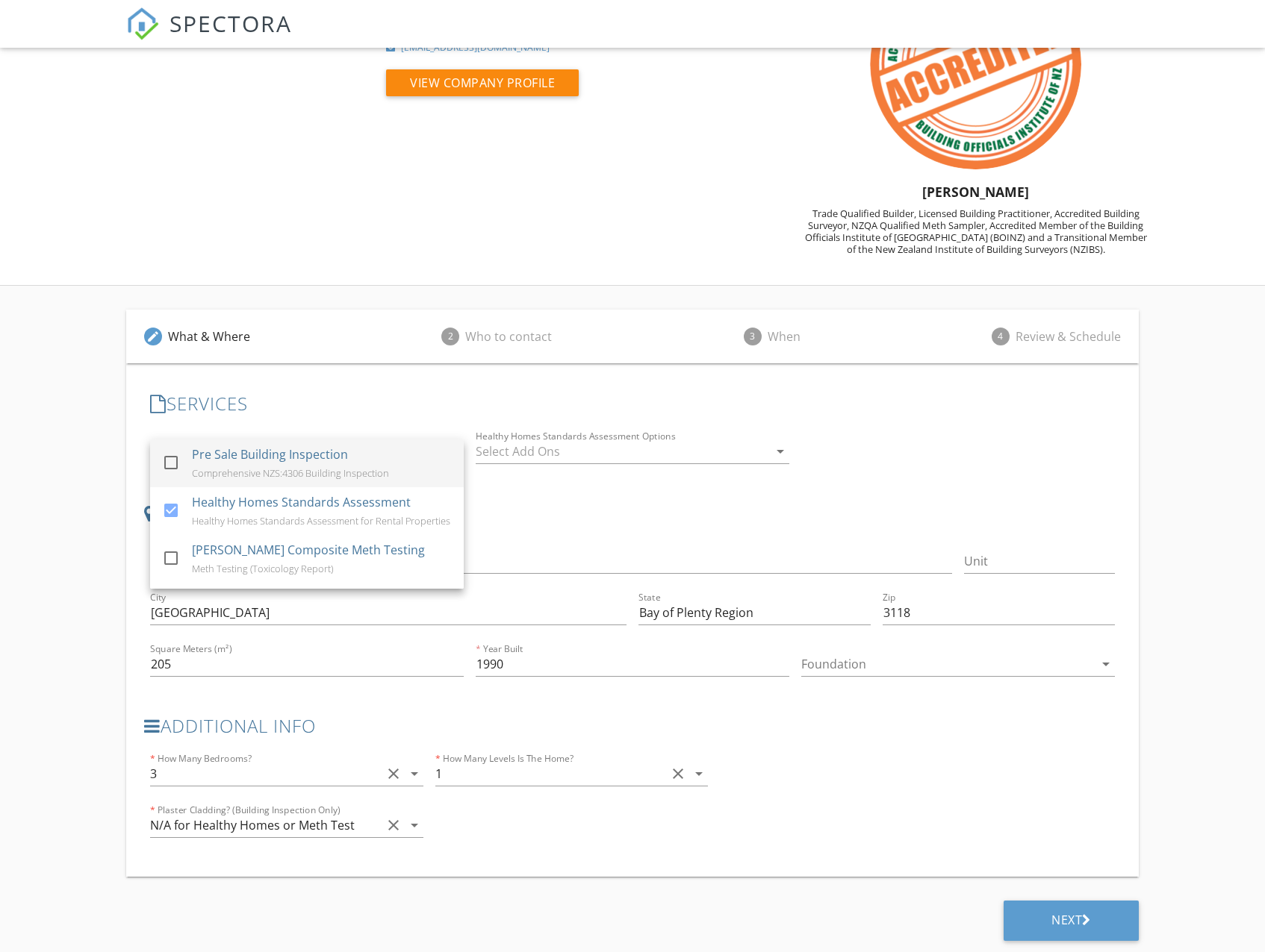
scroll to position [136, 0]
click at [175, 507] on div at bounding box center [171, 509] width 26 height 26
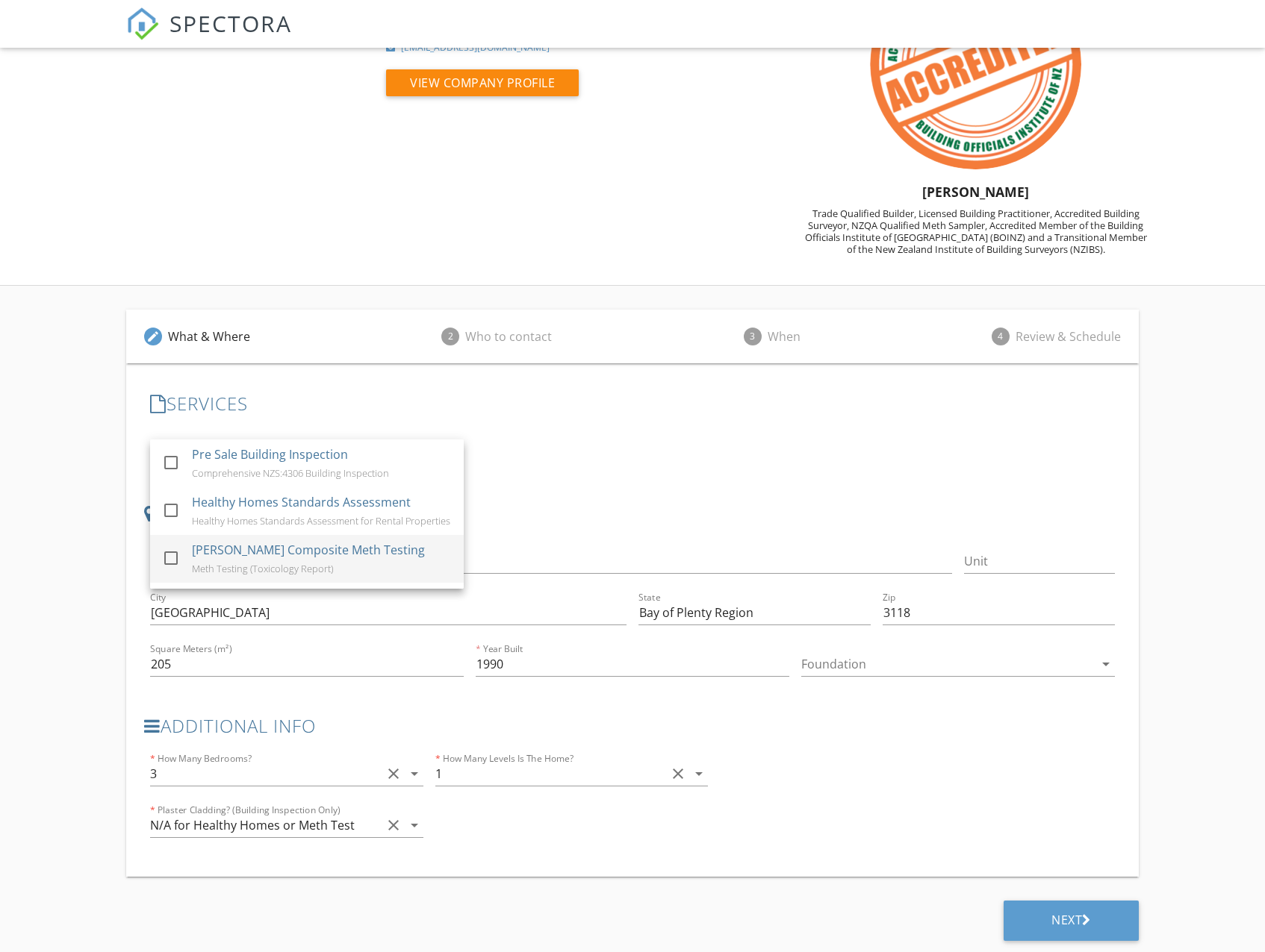
click at [175, 555] on div at bounding box center [171, 557] width 26 height 26
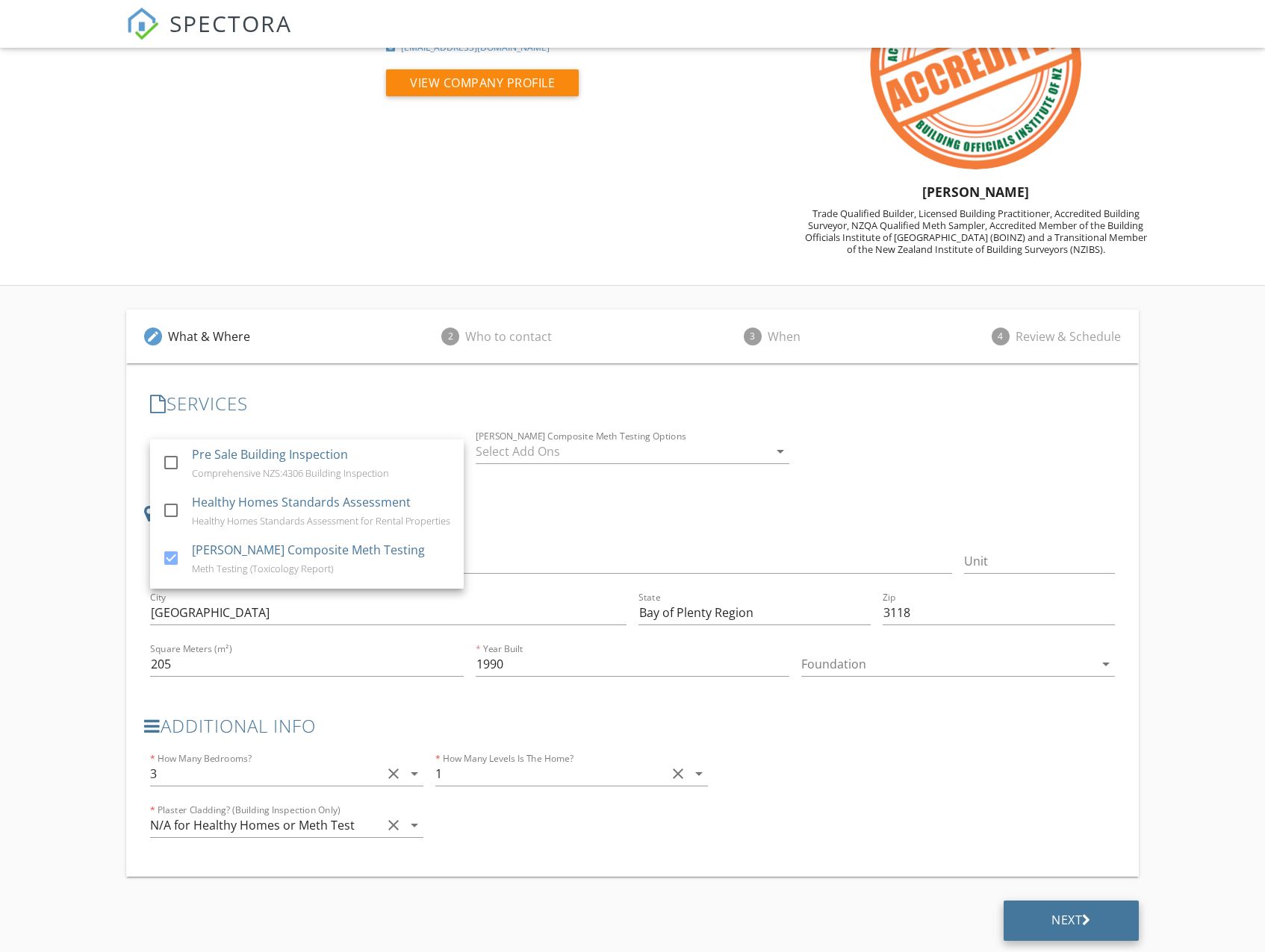
click at [1030, 922] on div "Next" at bounding box center [1071, 921] width 135 height 40
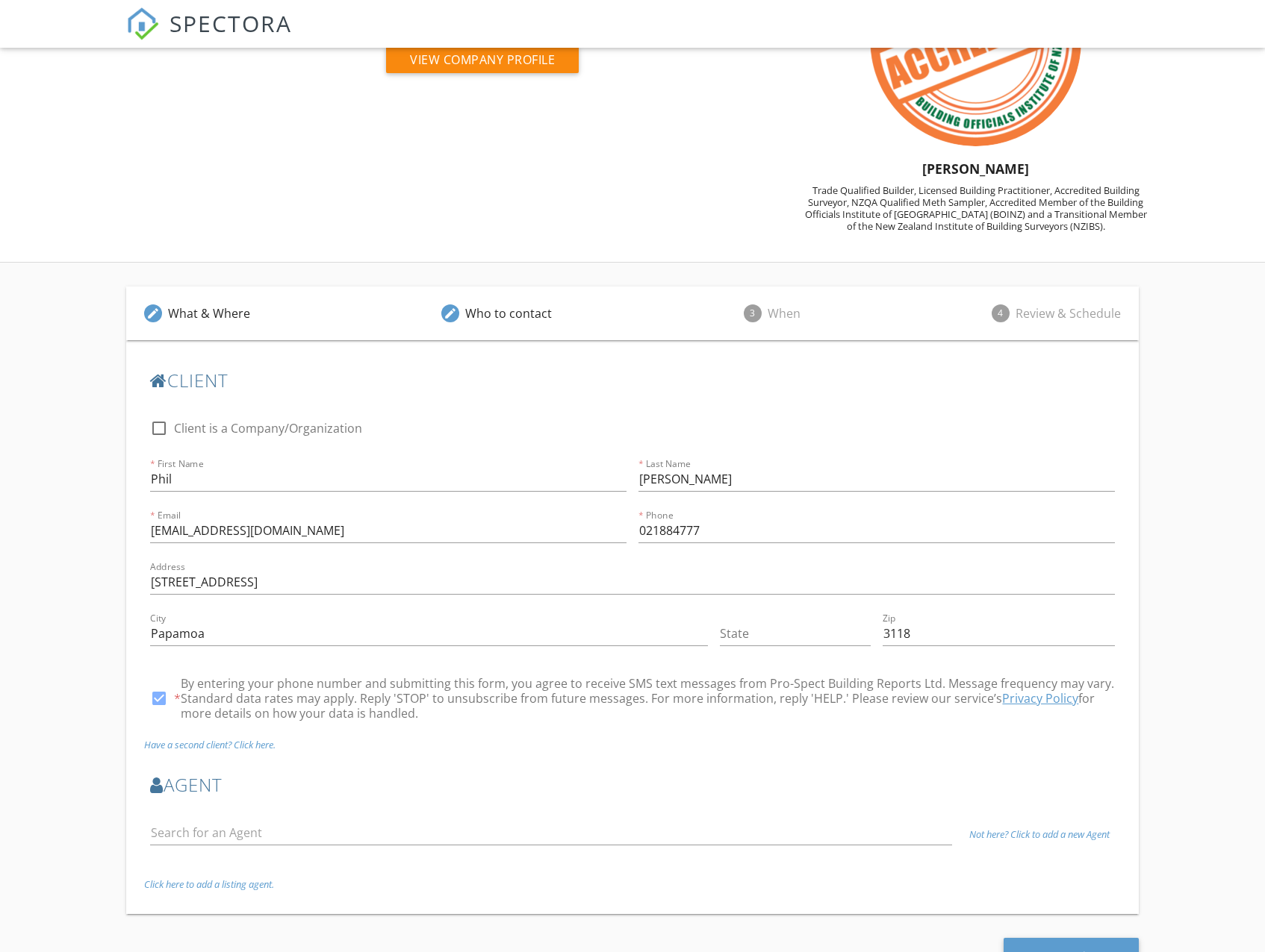
scroll to position [168, 0]
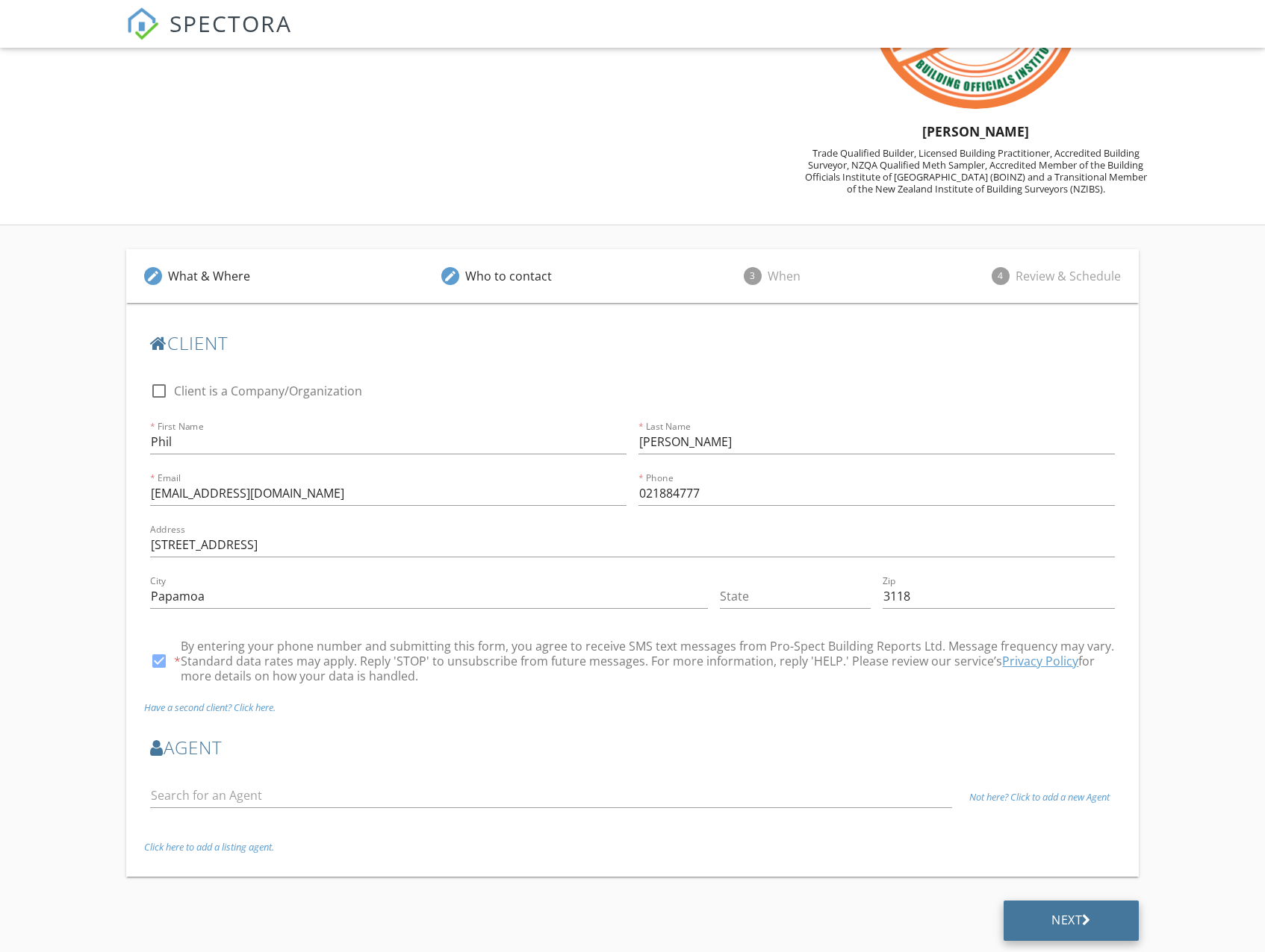
click at [1044, 920] on div "Next" at bounding box center [1071, 921] width 135 height 40
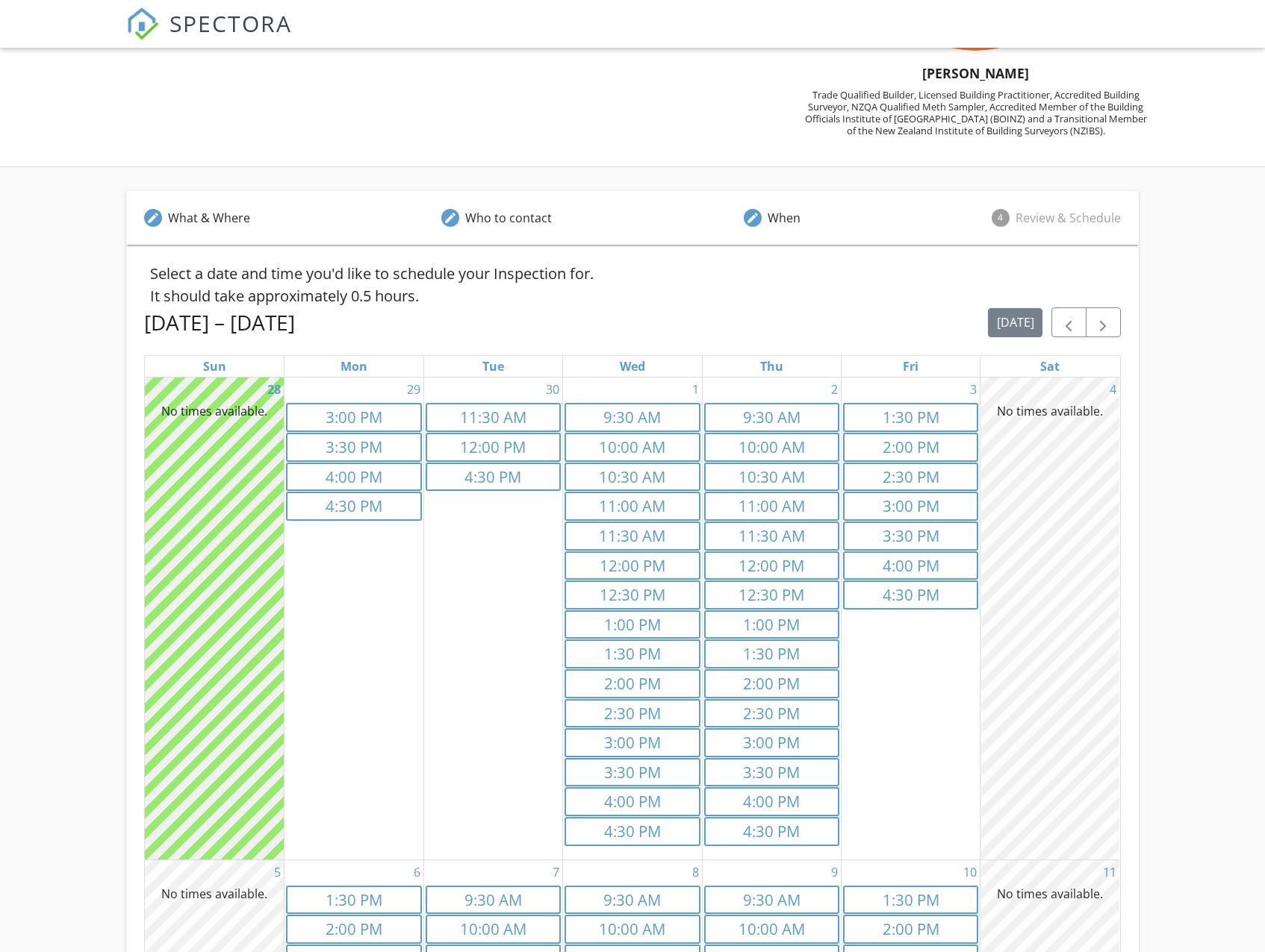
scroll to position [298, 0]
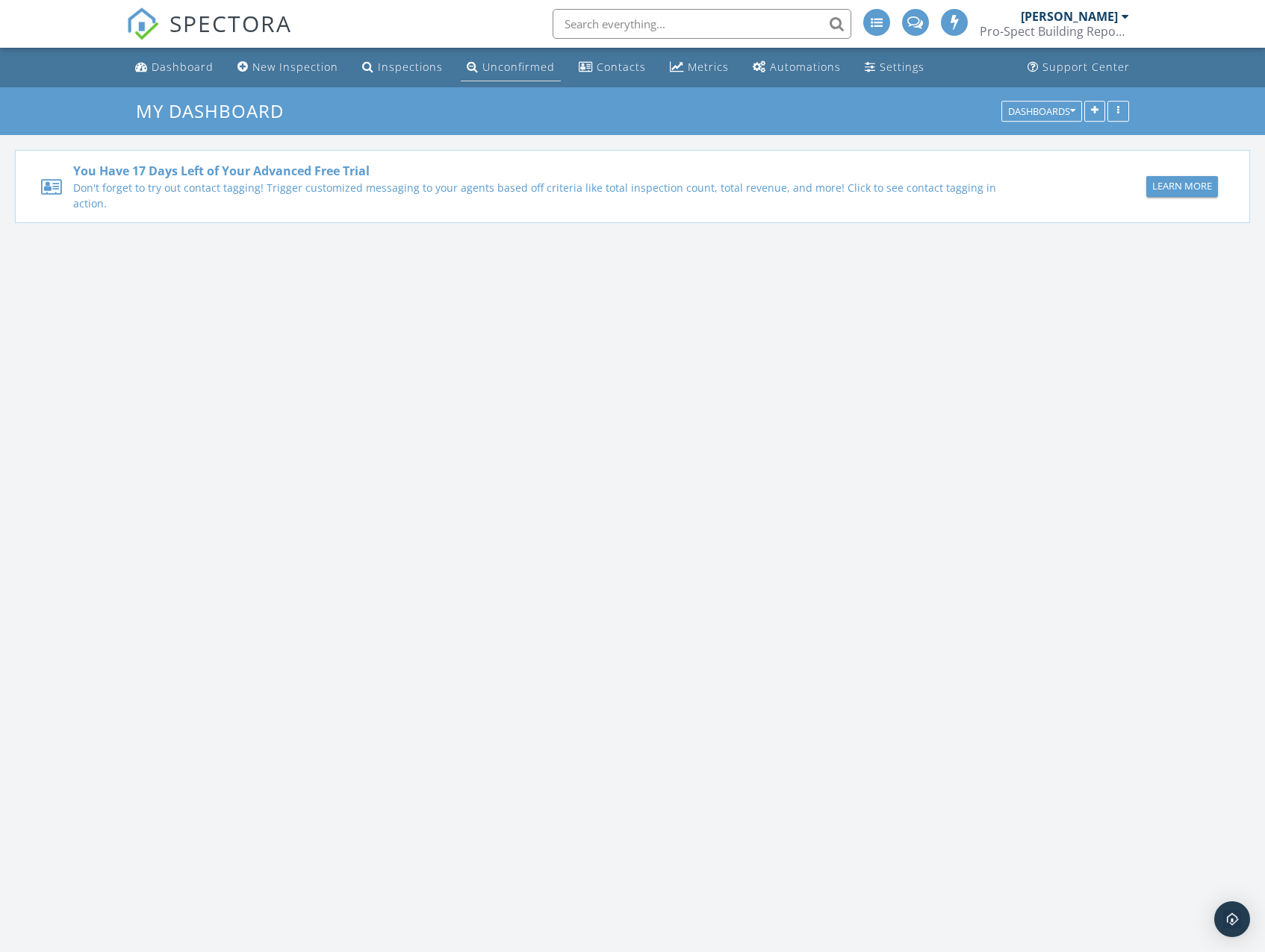
scroll to position [1531, 1288]
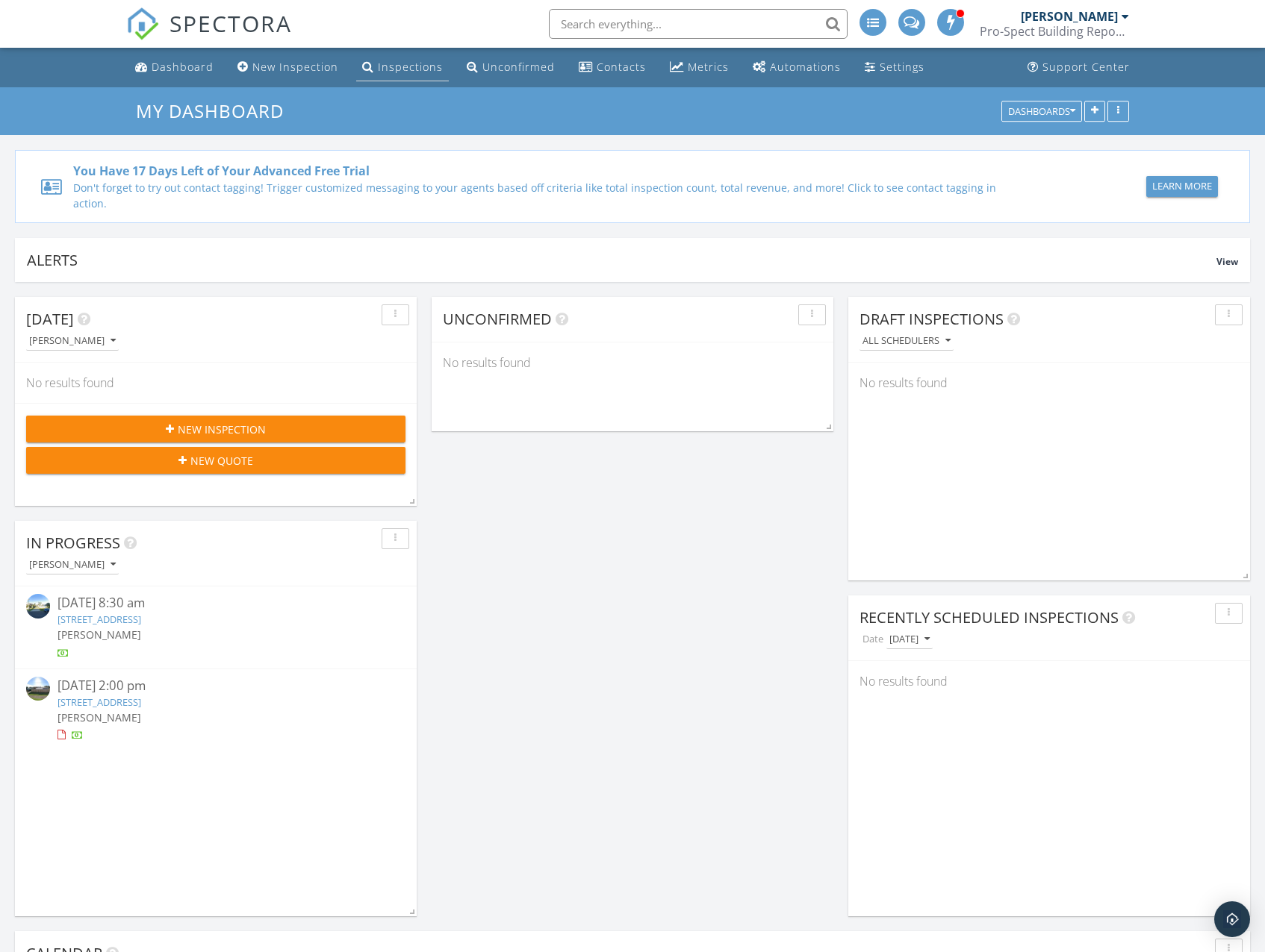
click at [378, 71] on div "Inspections" at bounding box center [410, 66] width 65 height 14
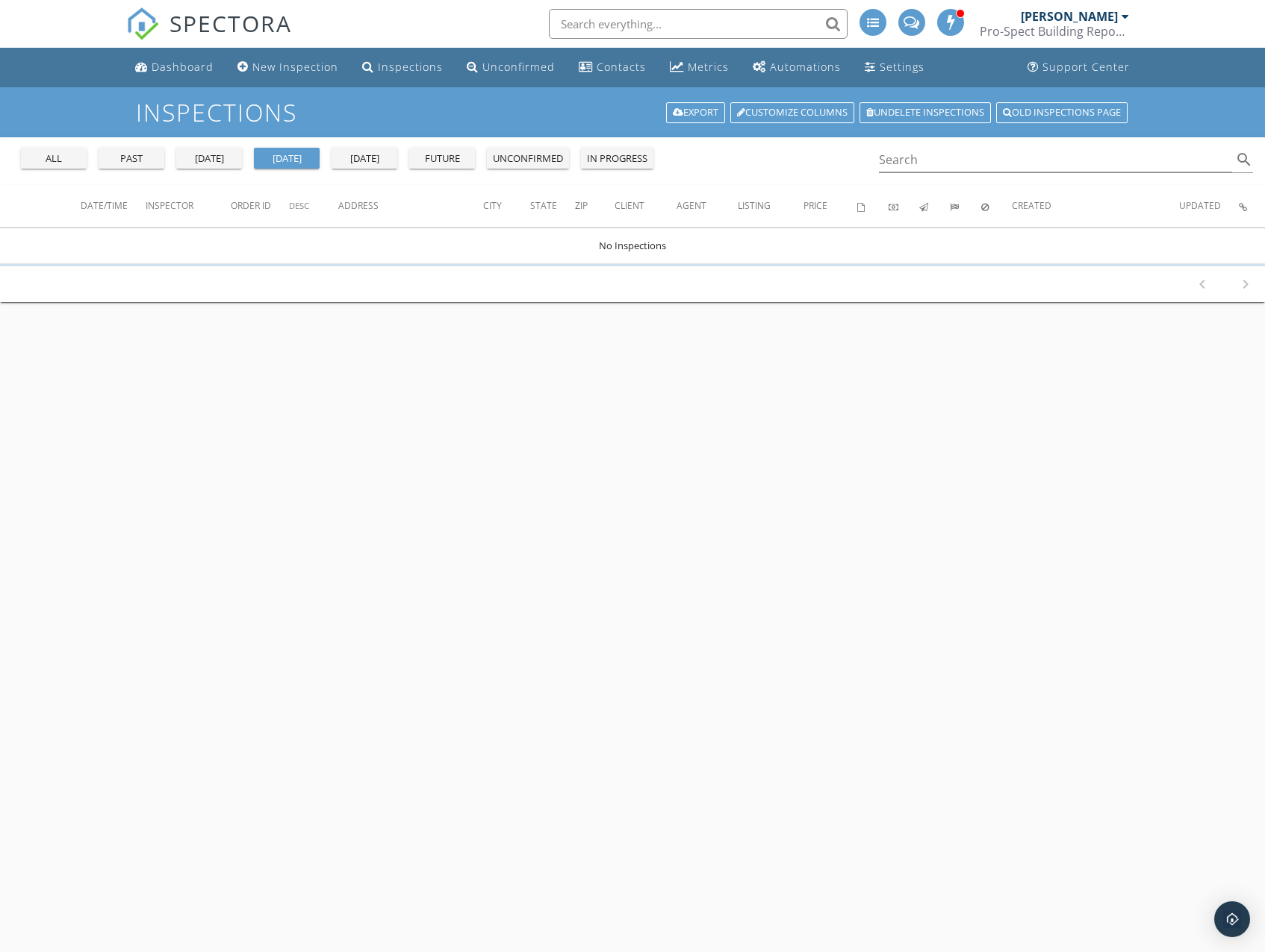
click at [337, 157] on div "tomorrow" at bounding box center [364, 159] width 54 height 15
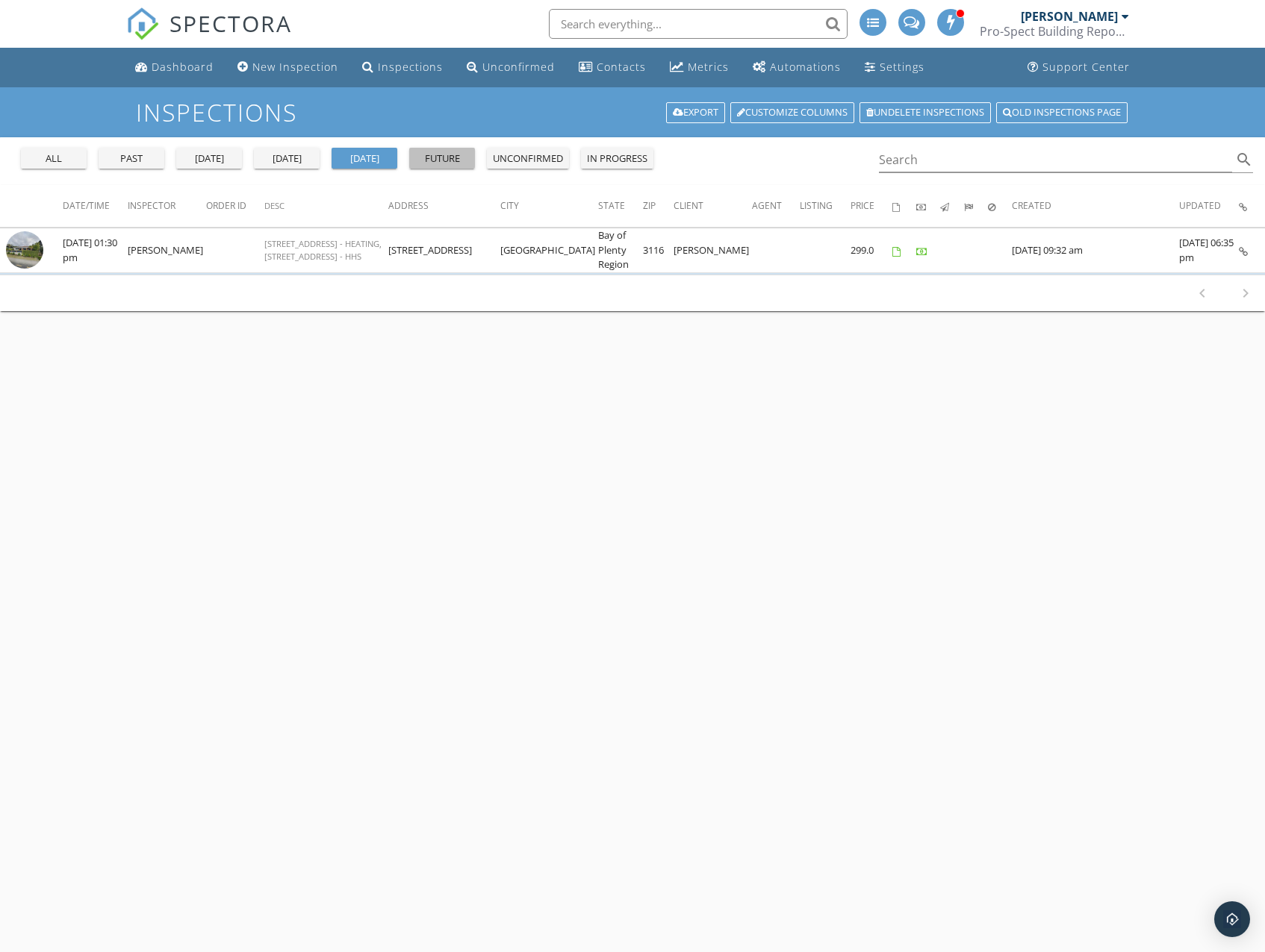
click at [460, 158] on div "future" at bounding box center [441, 159] width 54 height 15
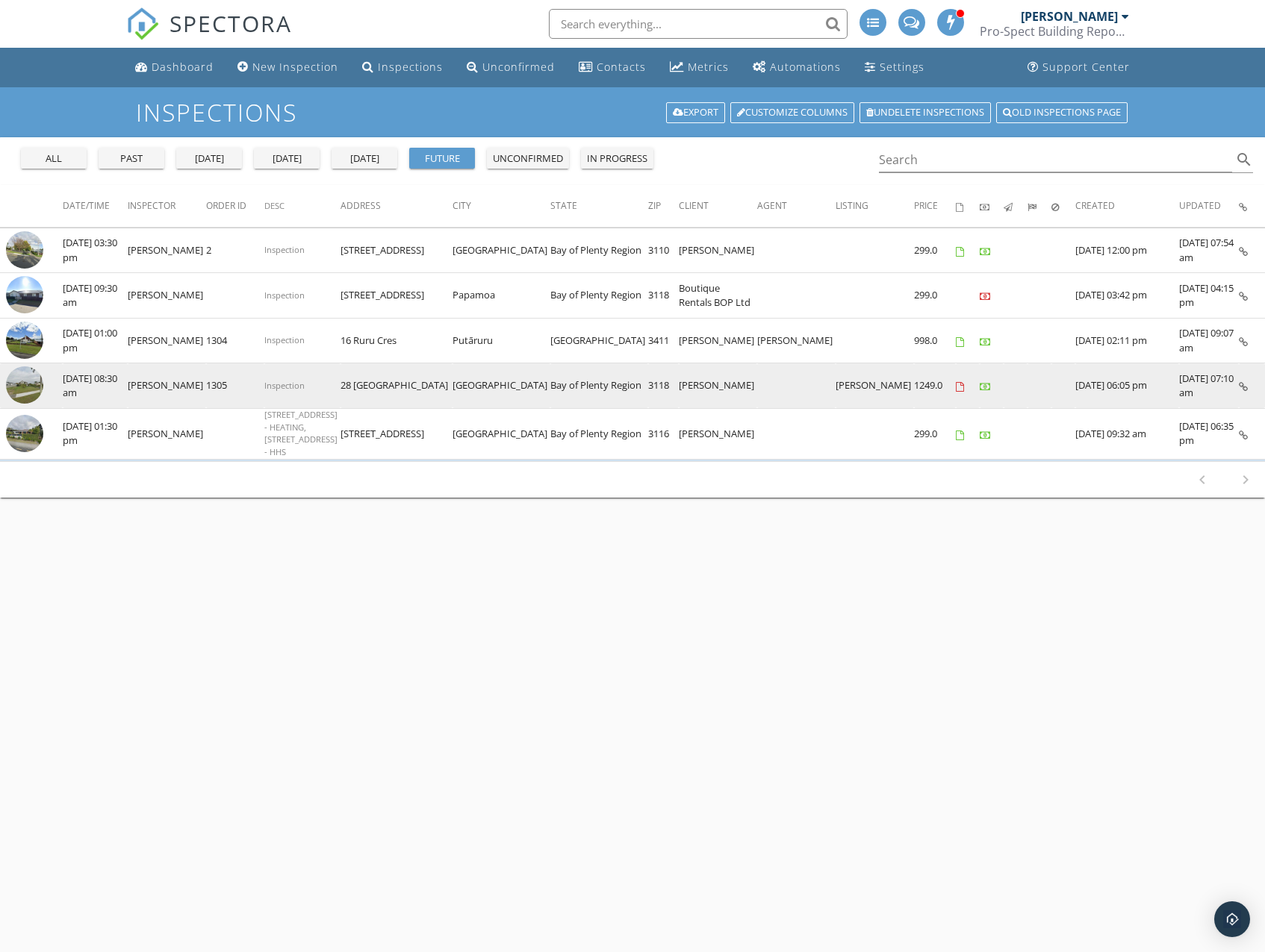
click at [23, 391] on img at bounding box center [24, 385] width 37 height 37
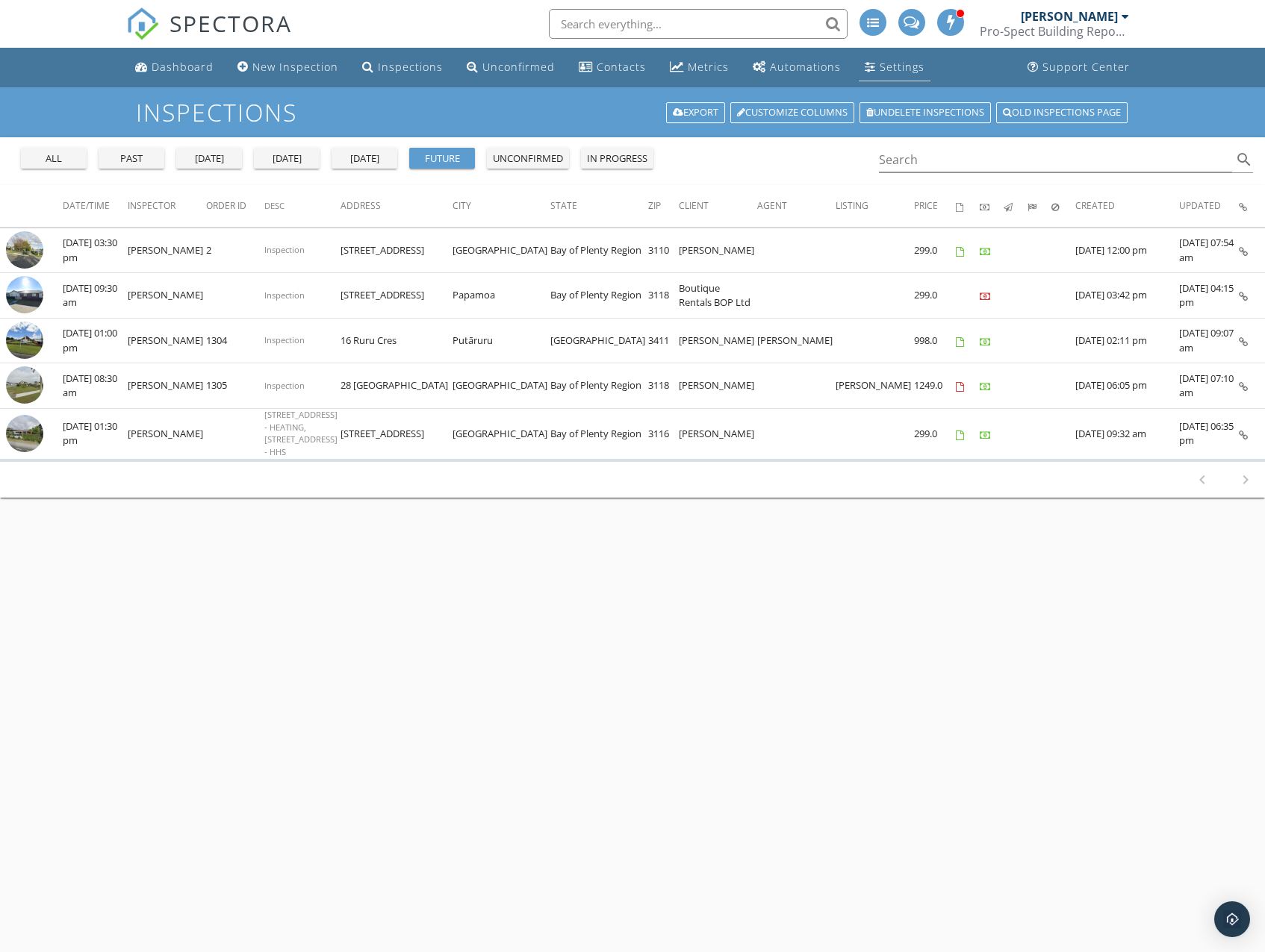
click at [864, 64] on div "Settings" at bounding box center [870, 66] width 12 height 12
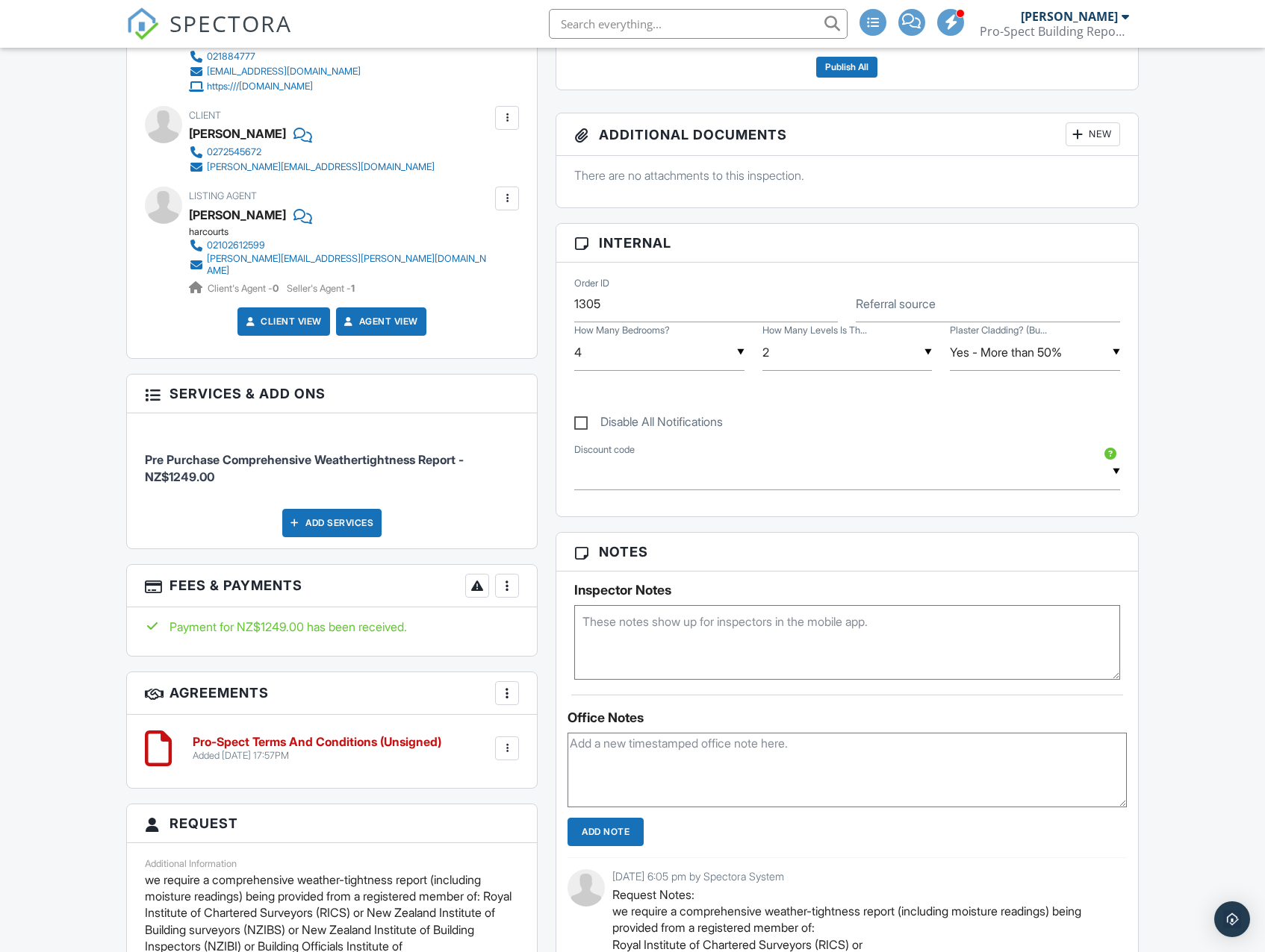
scroll to position [523, 0]
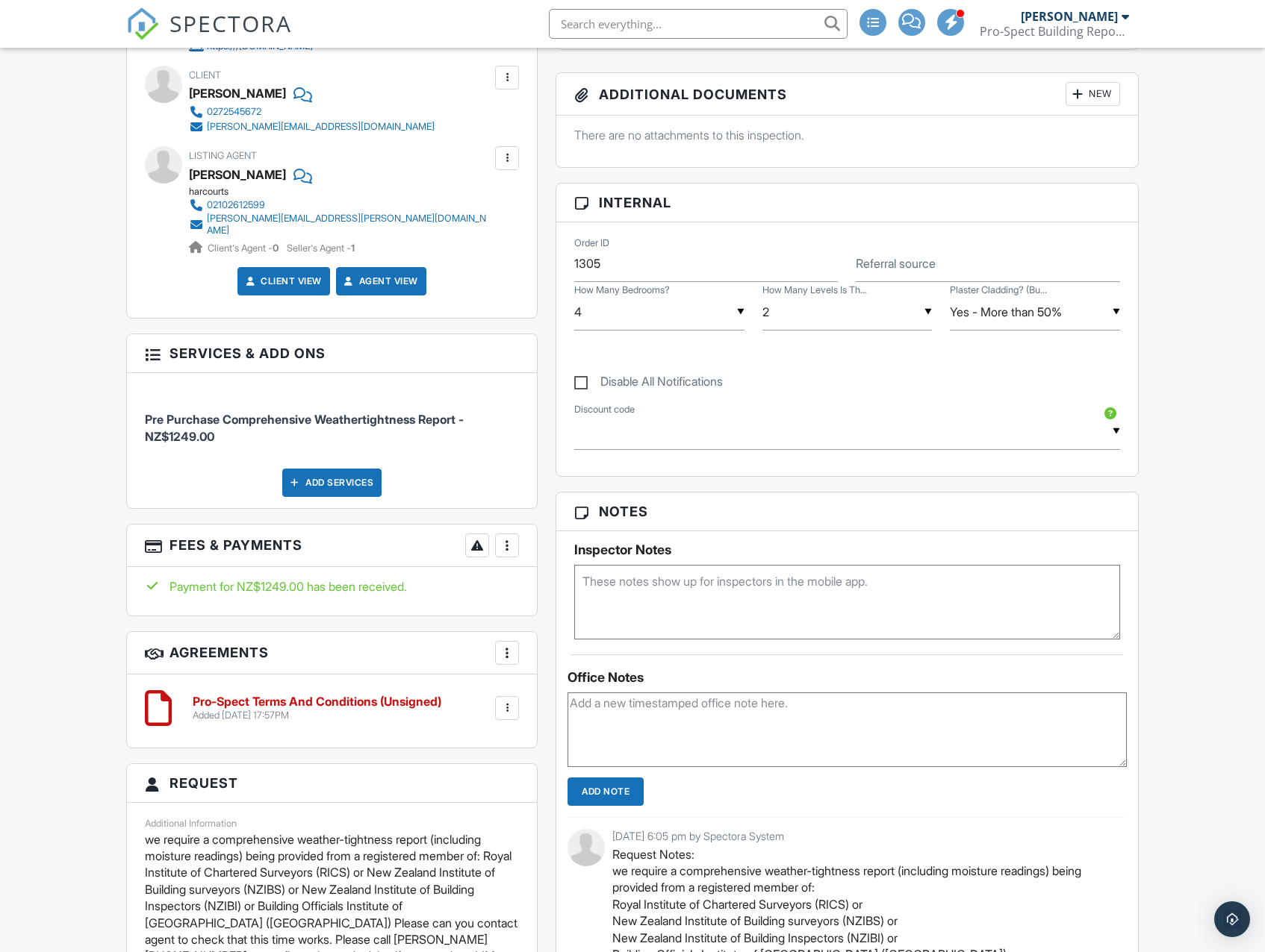
click at [510, 542] on div at bounding box center [507, 546] width 15 height 15
click at [559, 589] on li "Edit Fees & Payments" at bounding box center [581, 590] width 156 height 37
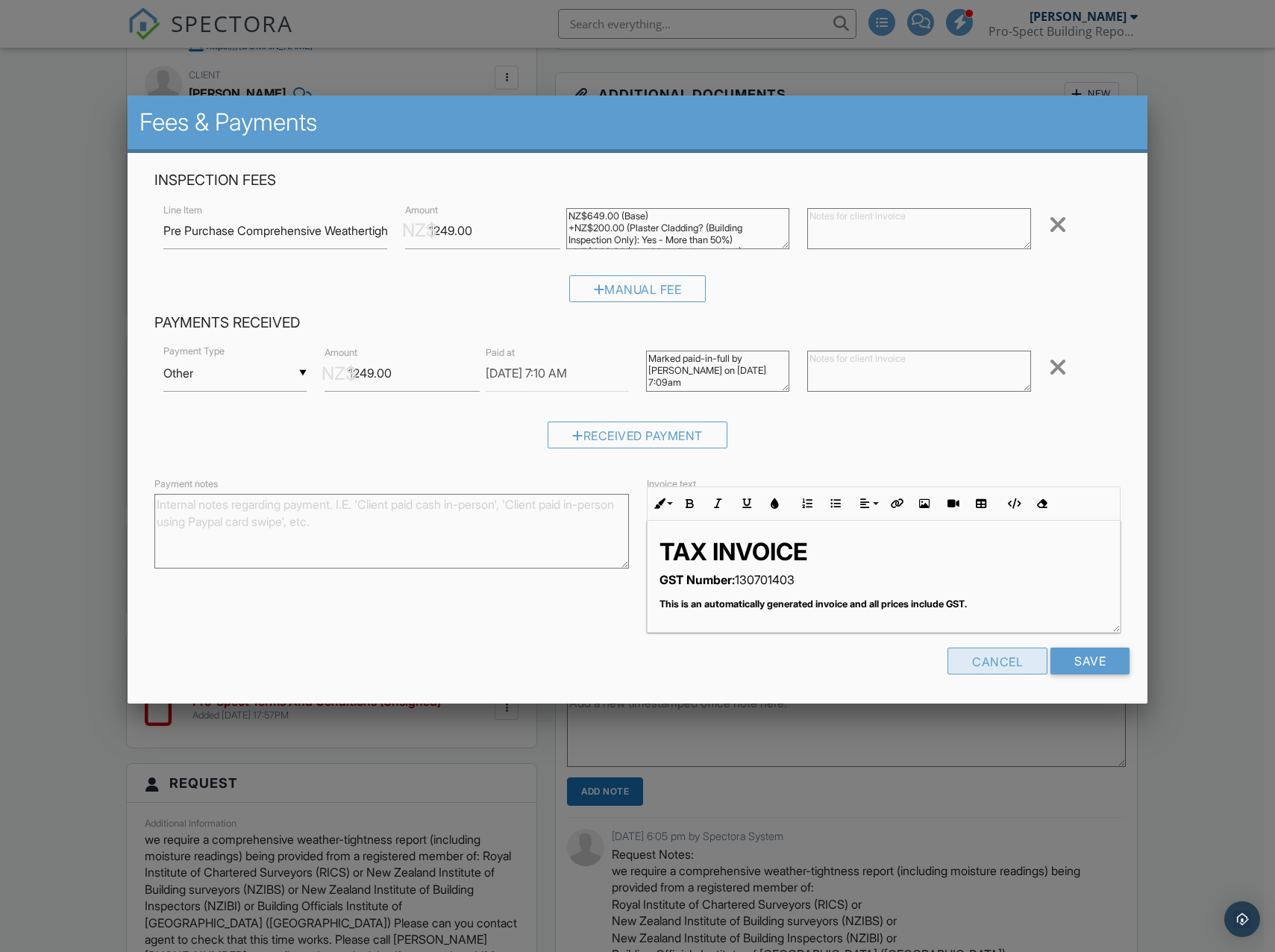
click at [975, 666] on div "Cancel" at bounding box center [997, 661] width 100 height 27
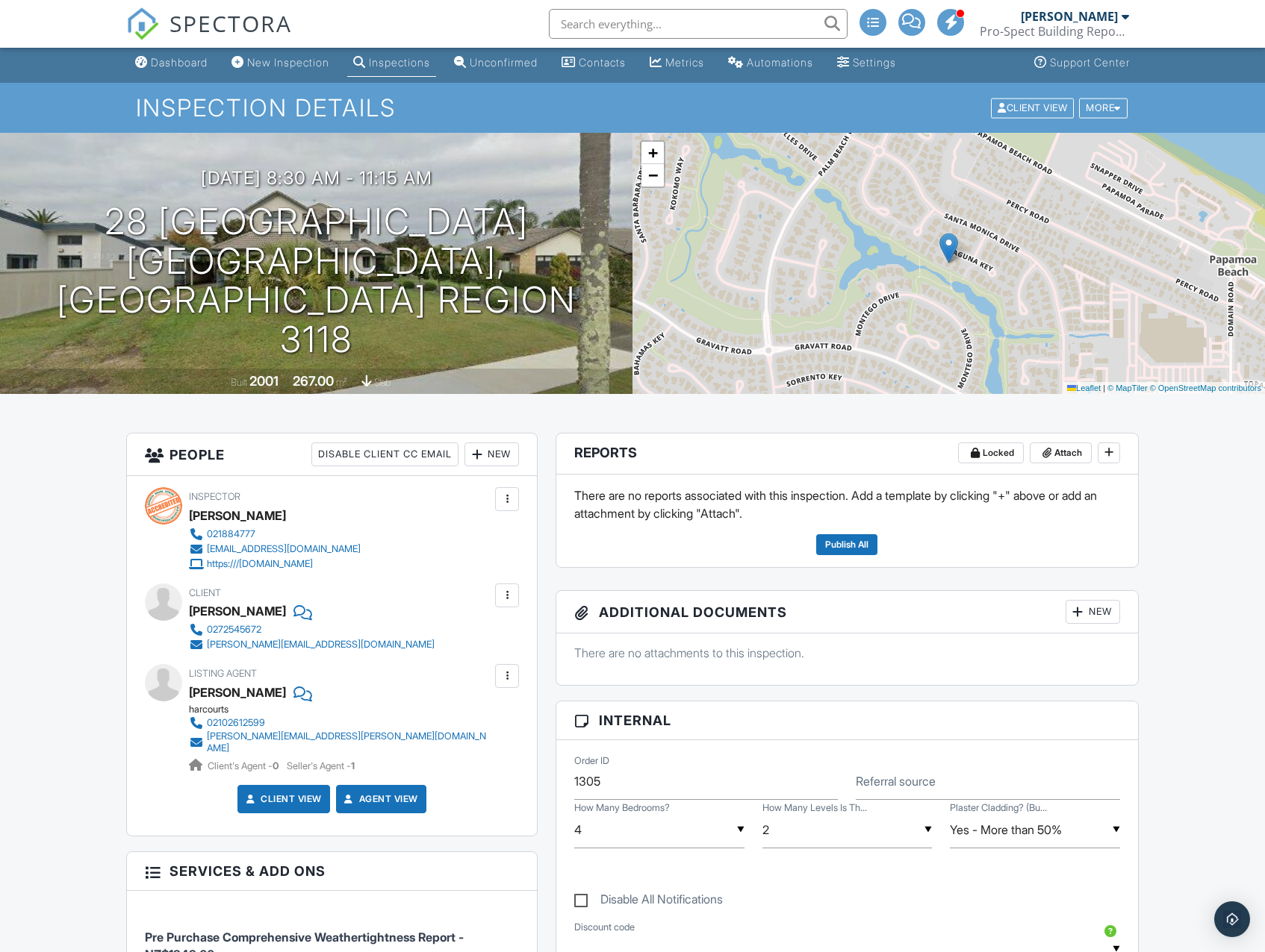
scroll to position [0, 0]
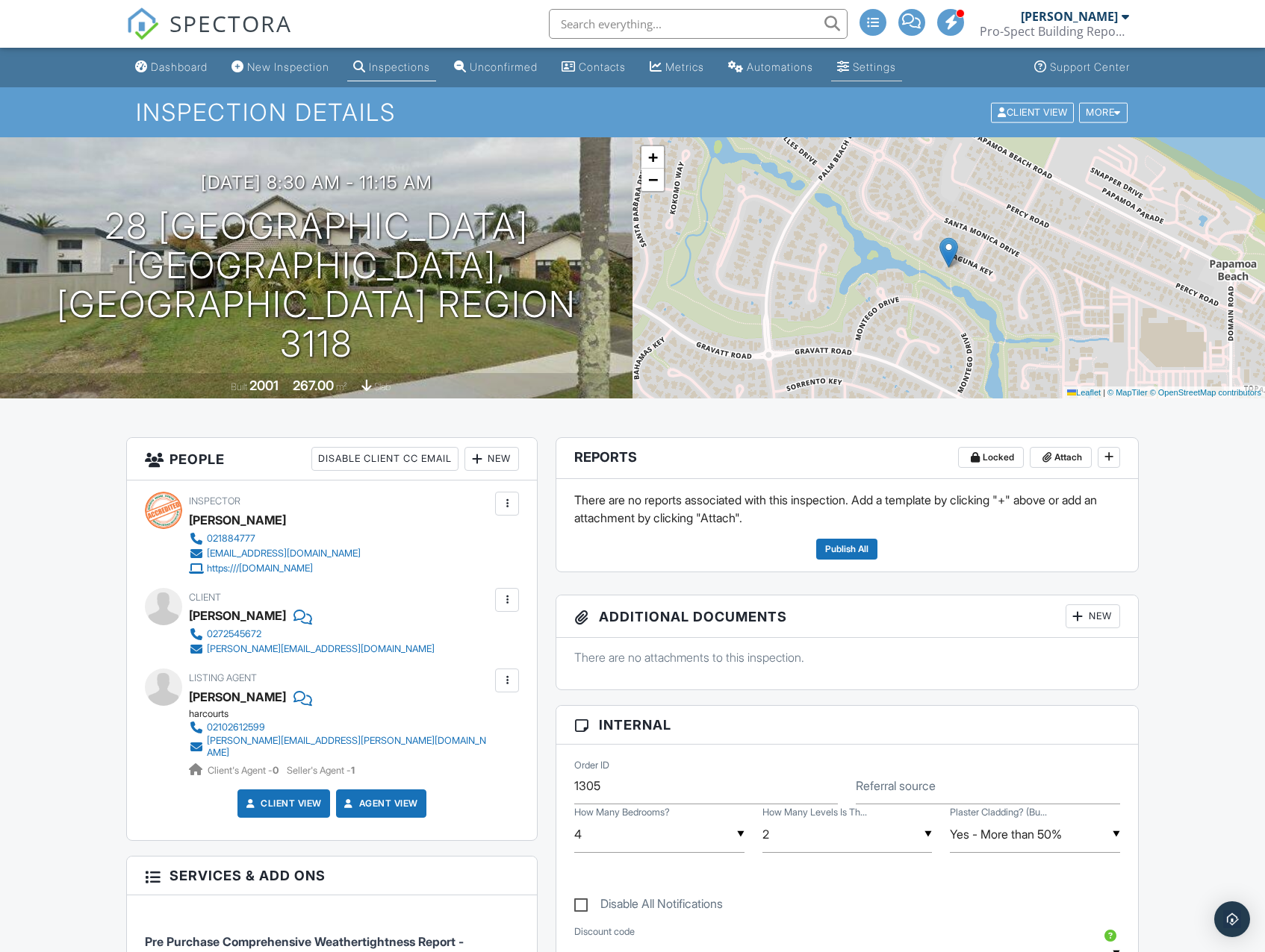
click at [902, 77] on link "Settings" at bounding box center [867, 67] width 71 height 27
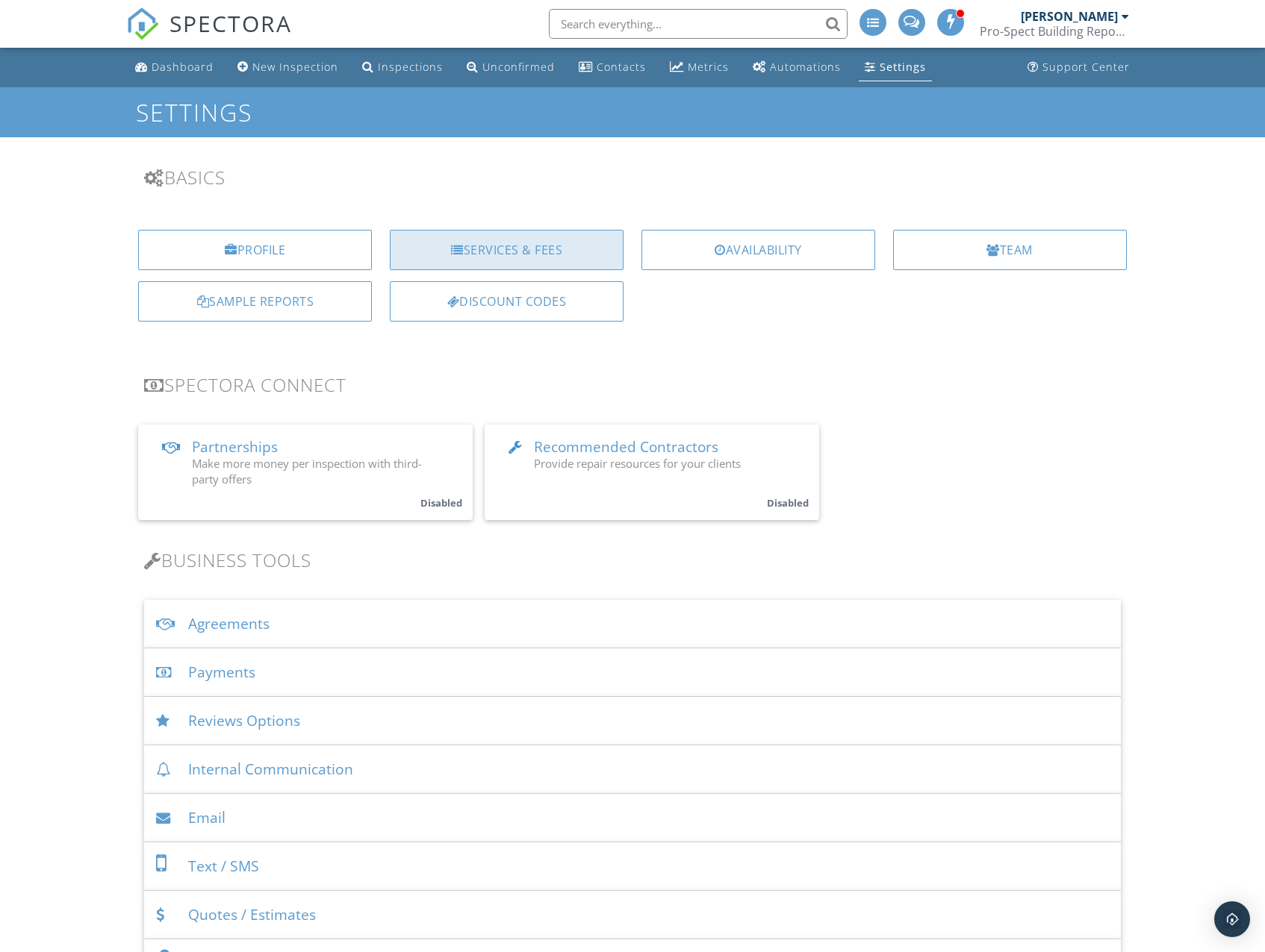
click at [517, 253] on div "Services & Fees" at bounding box center [506, 250] width 233 height 40
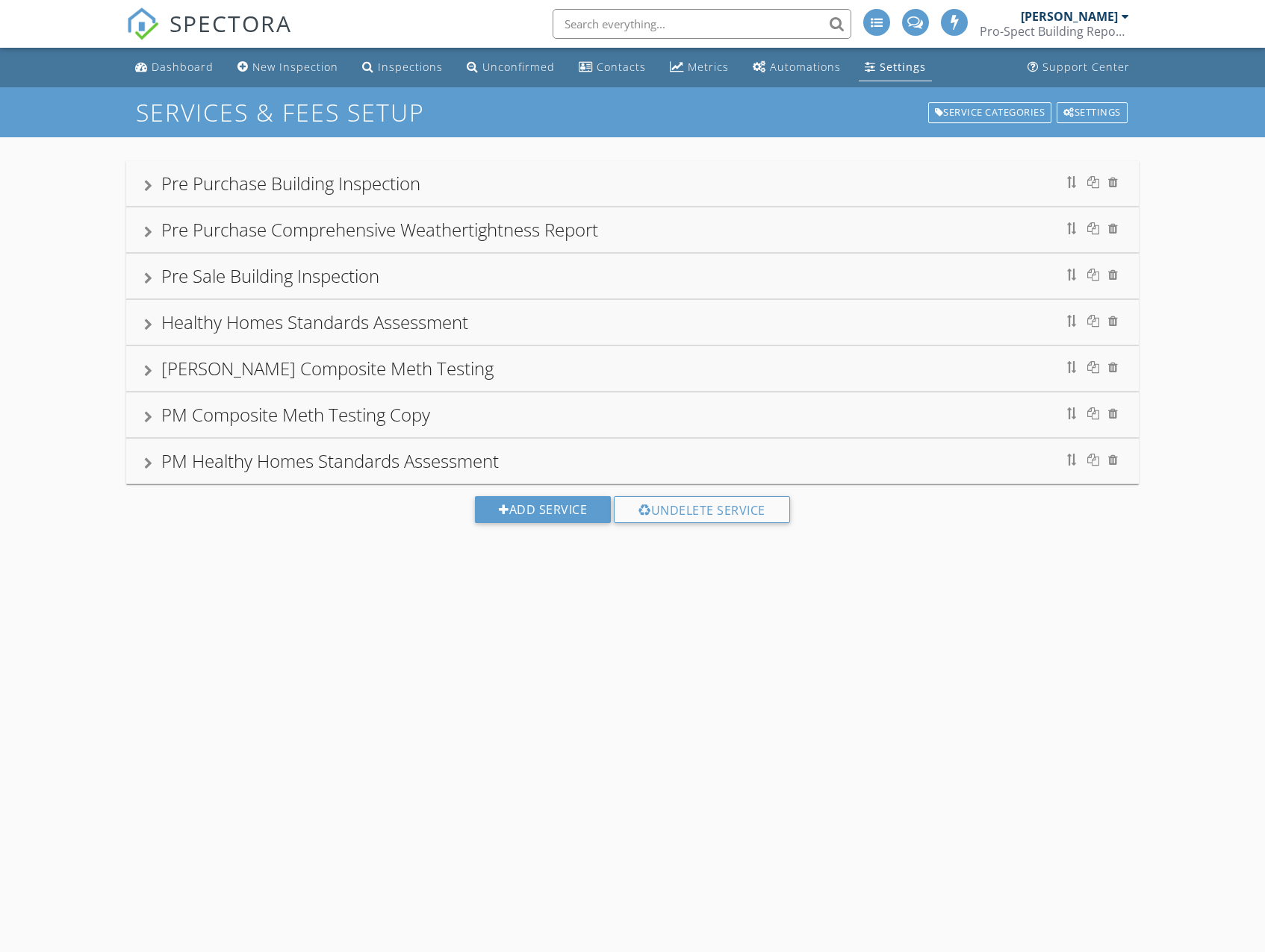
click at [144, 186] on div at bounding box center [148, 185] width 8 height 12
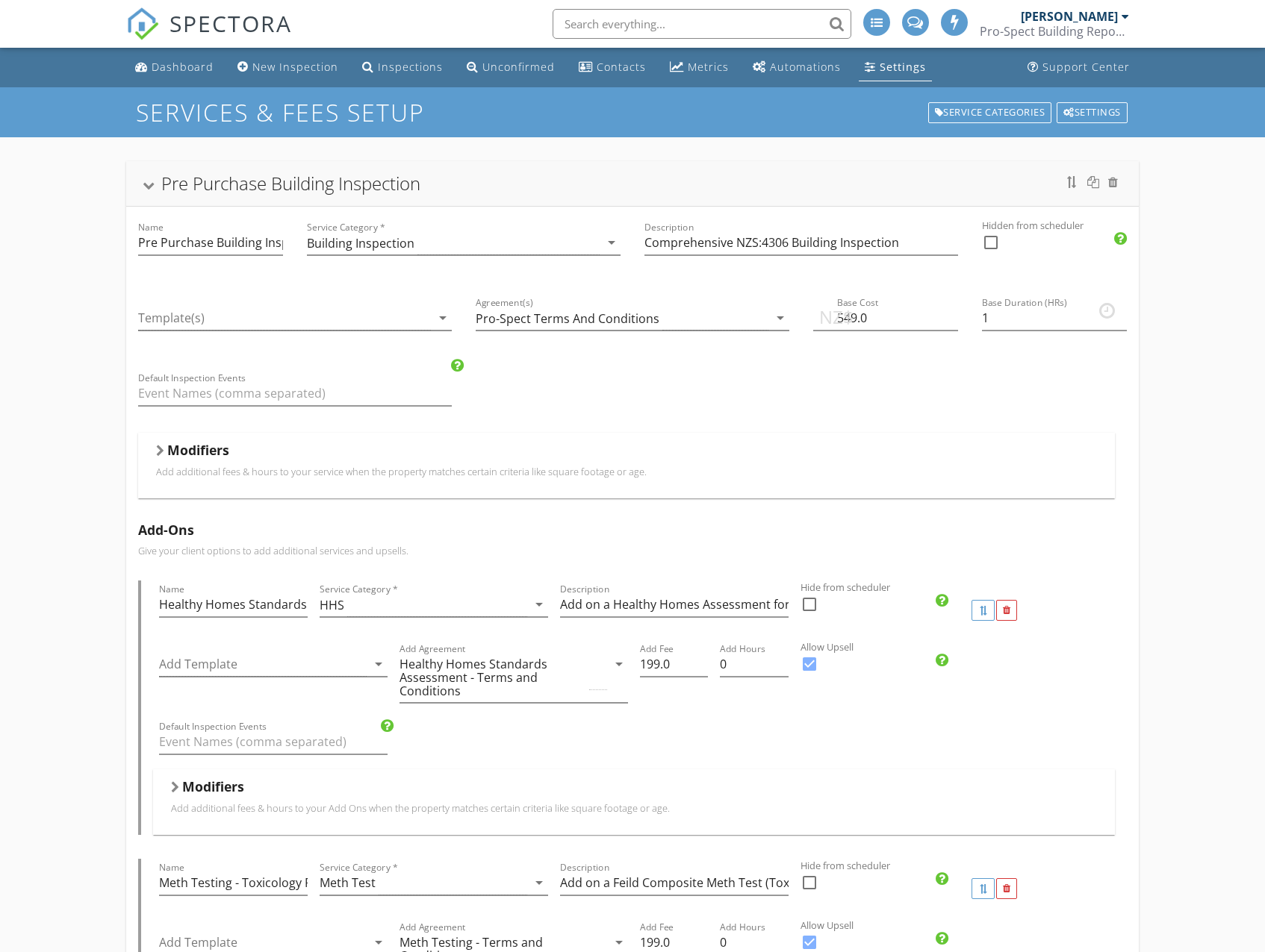
click at [146, 187] on div at bounding box center [148, 186] width 12 height 8
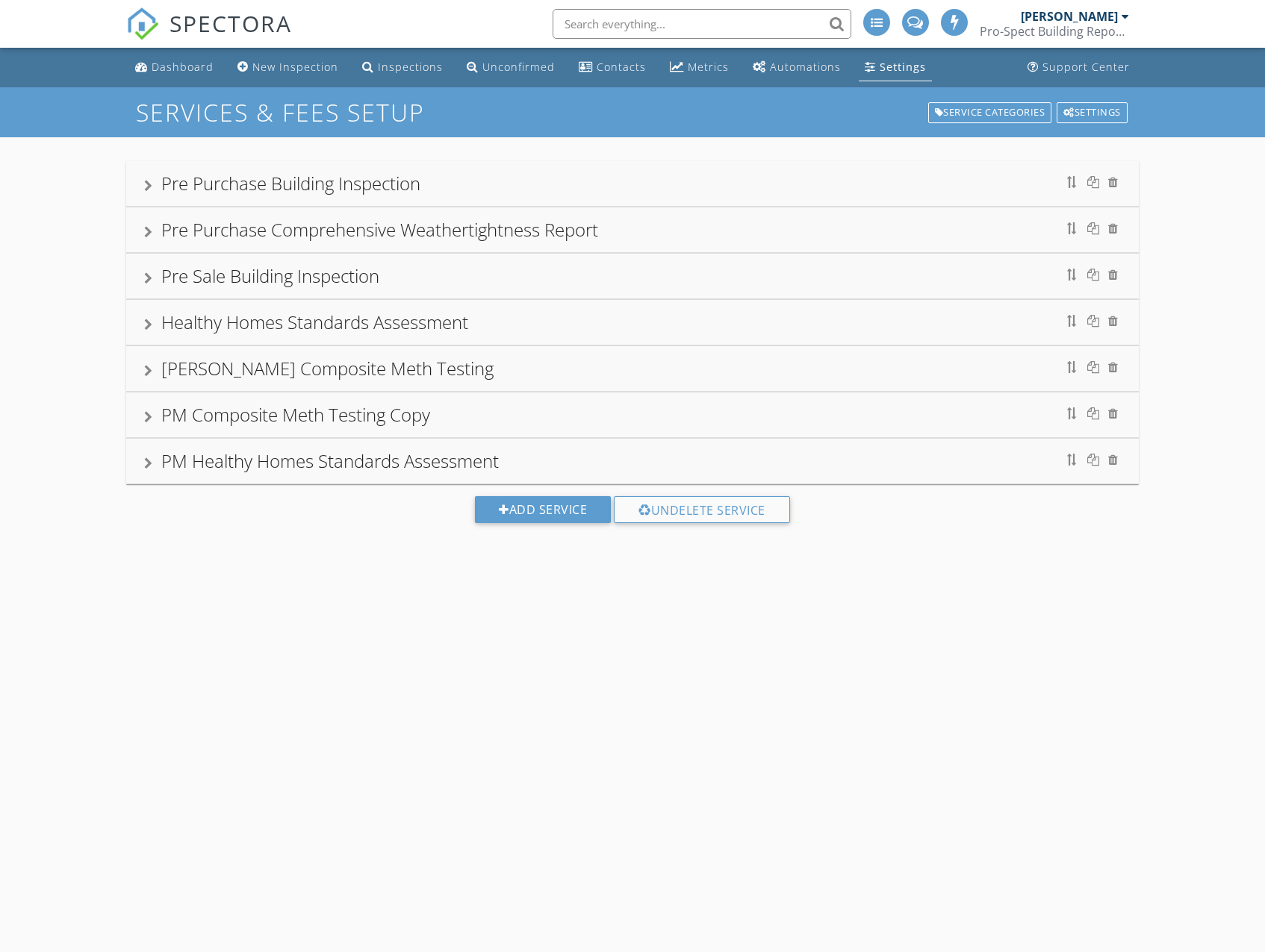
click at [146, 185] on div at bounding box center [148, 185] width 8 height 12
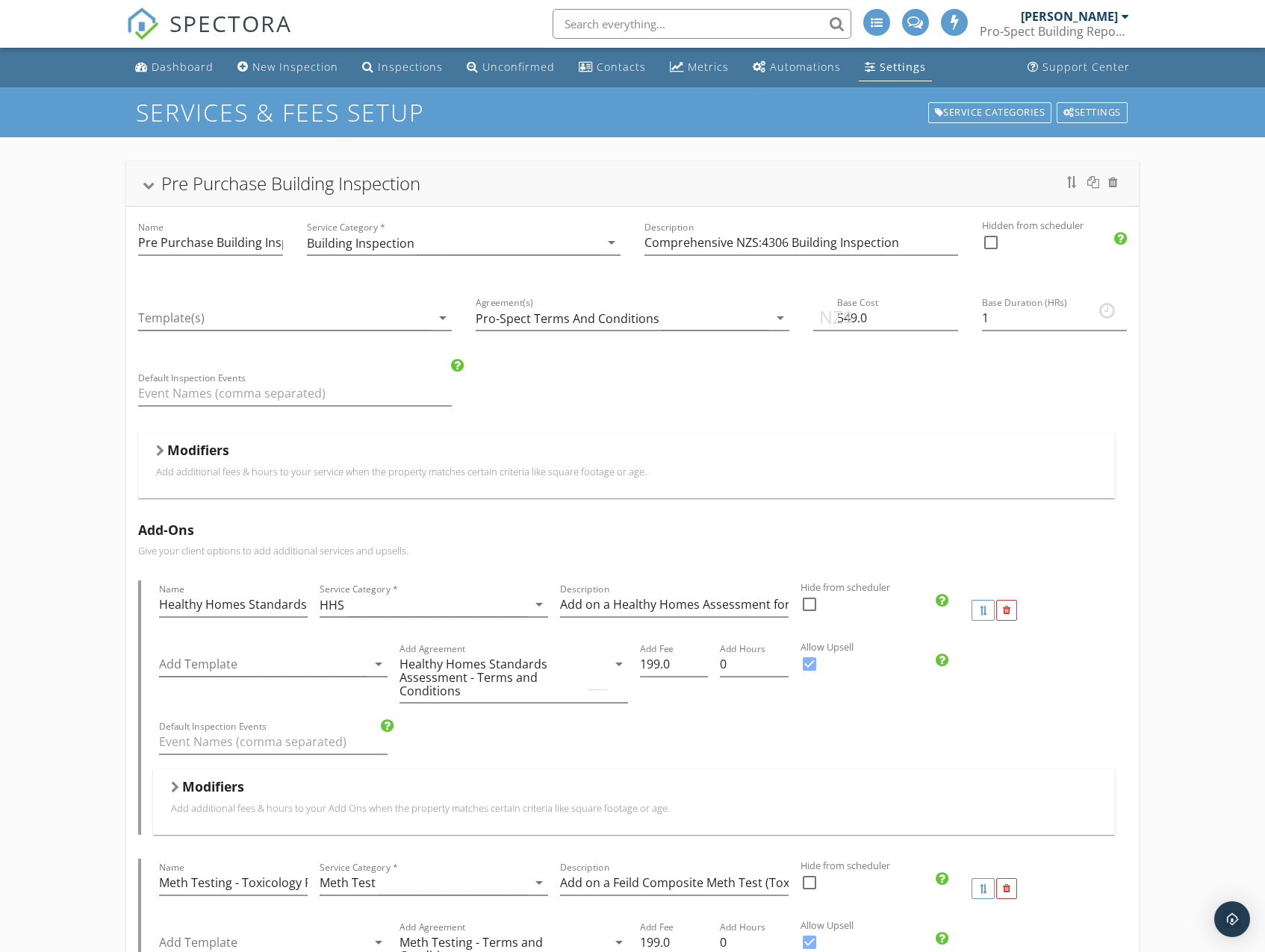
click at [223, 457] on h5 "Modifiers" at bounding box center [198, 450] width 62 height 15
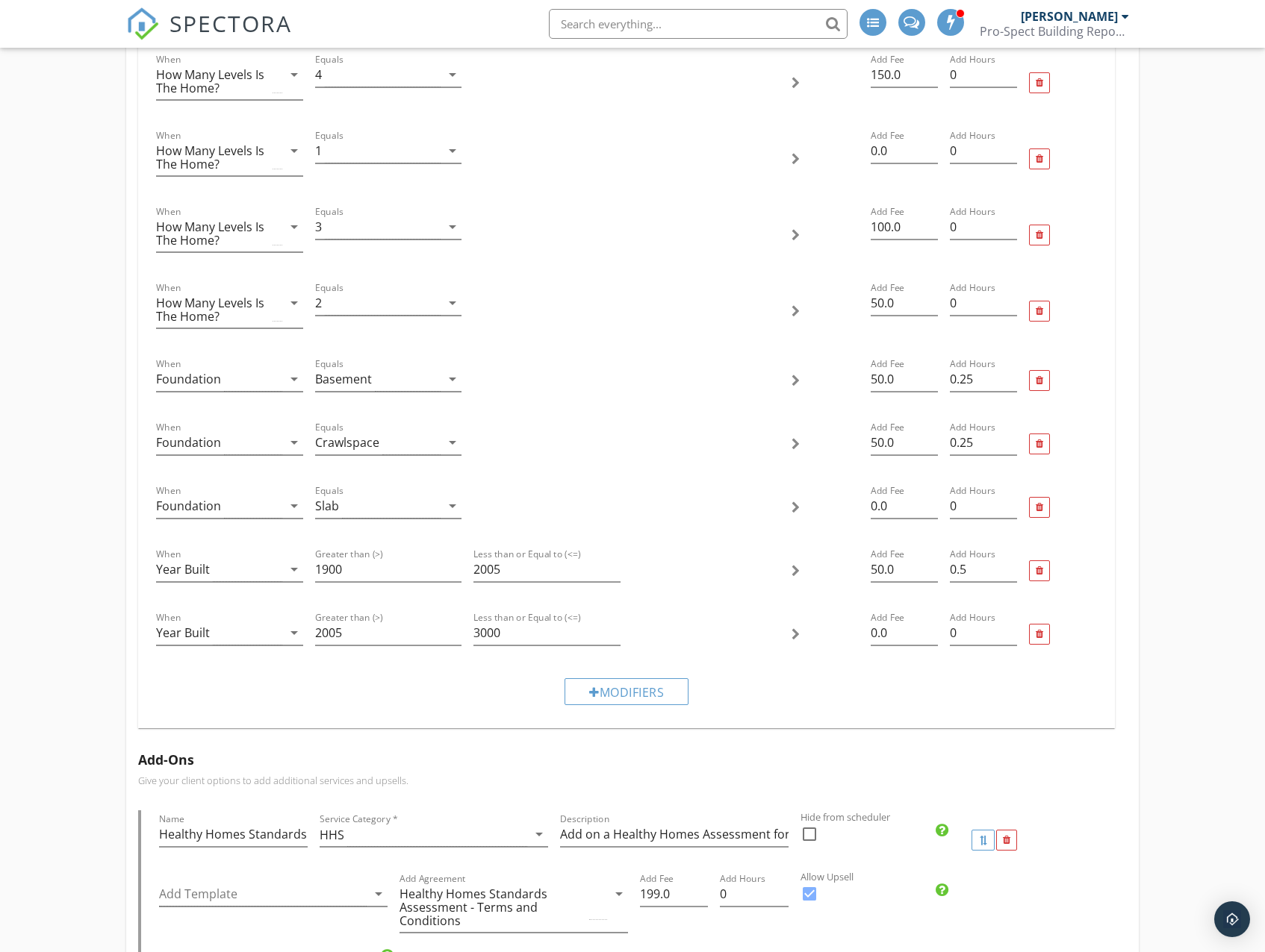
scroll to position [1344, 0]
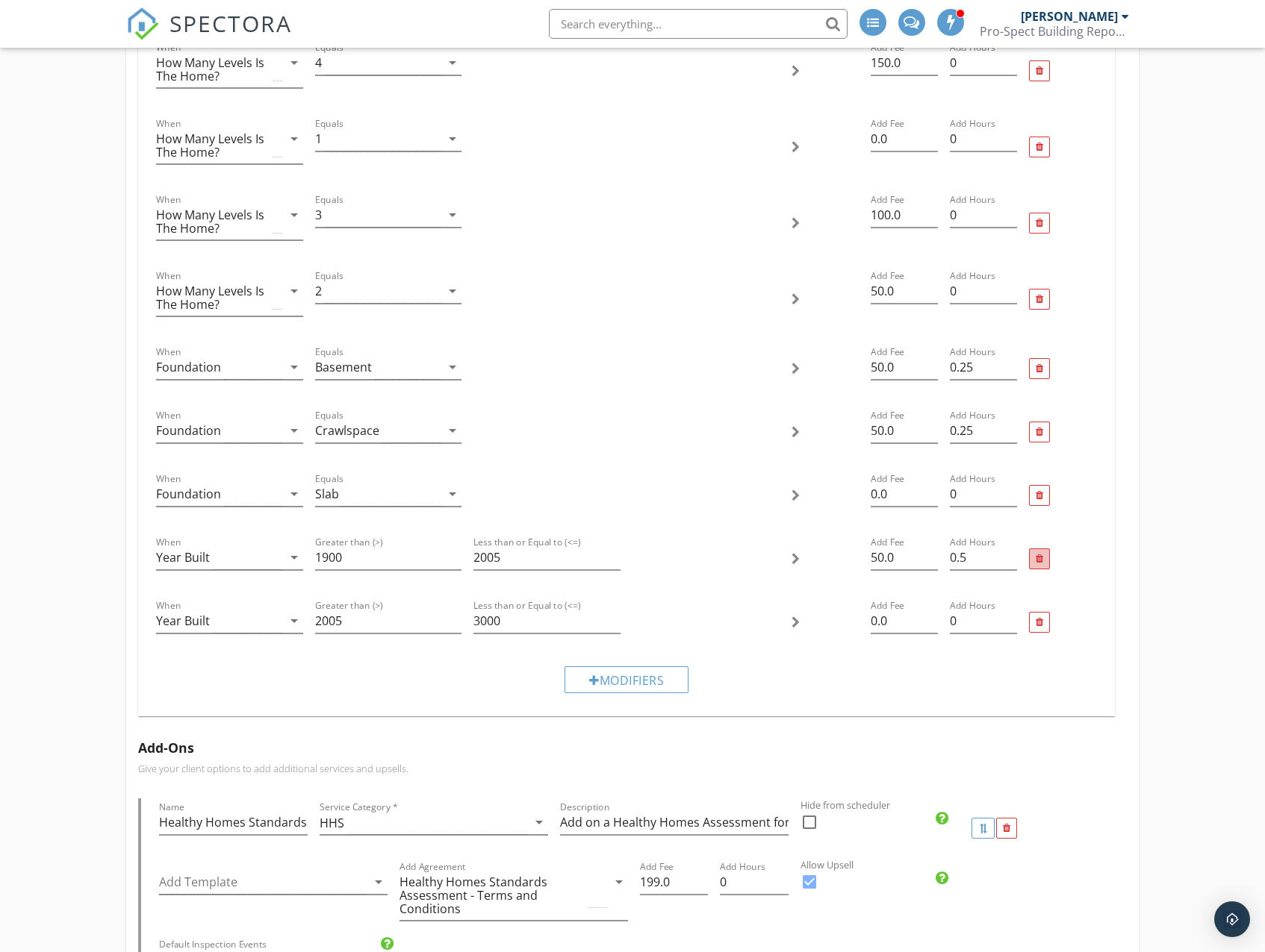
click at [1038, 563] on div at bounding box center [1039, 560] width 7 height 10
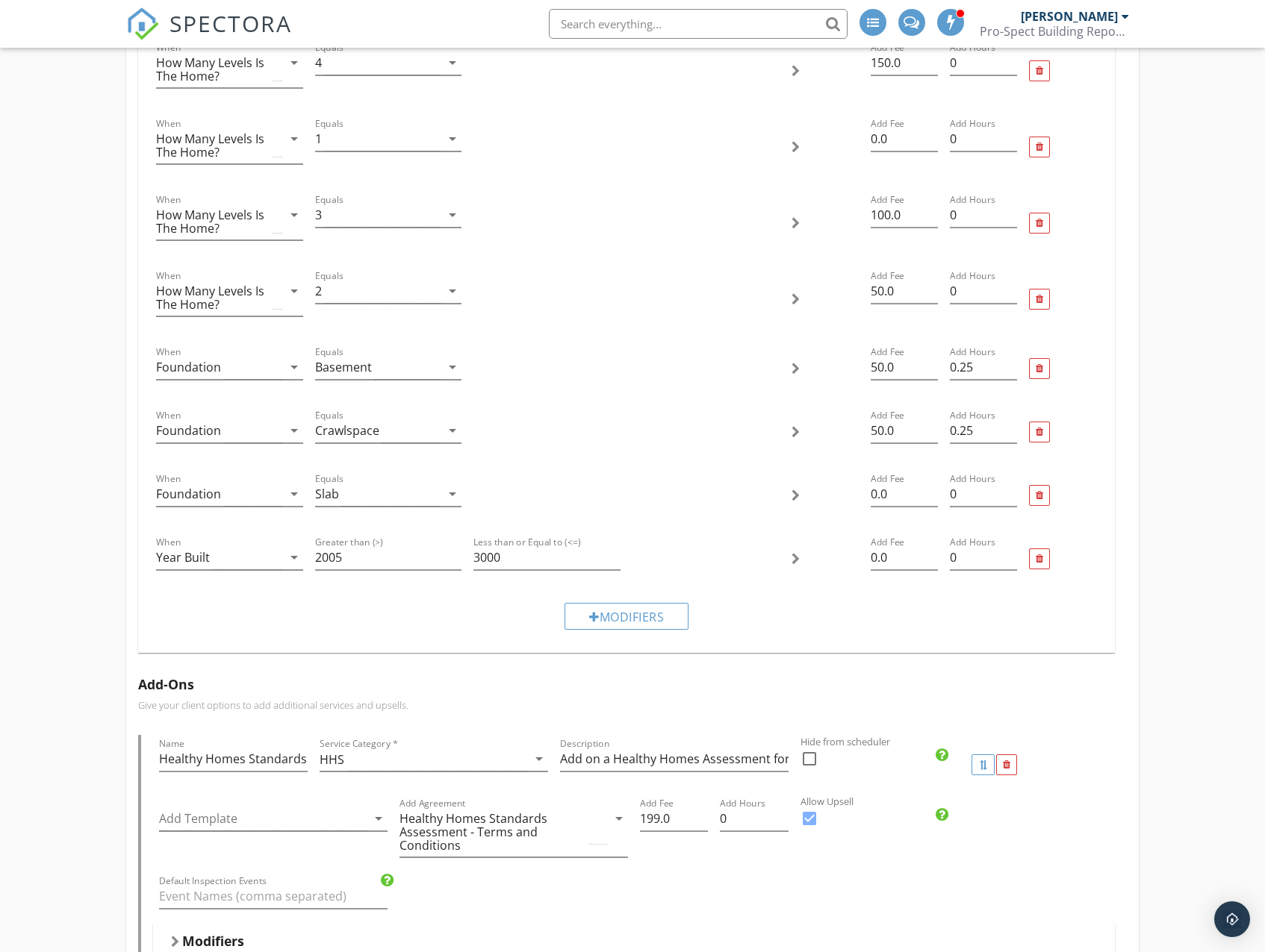
click at [1038, 563] on div at bounding box center [1039, 560] width 7 height 10
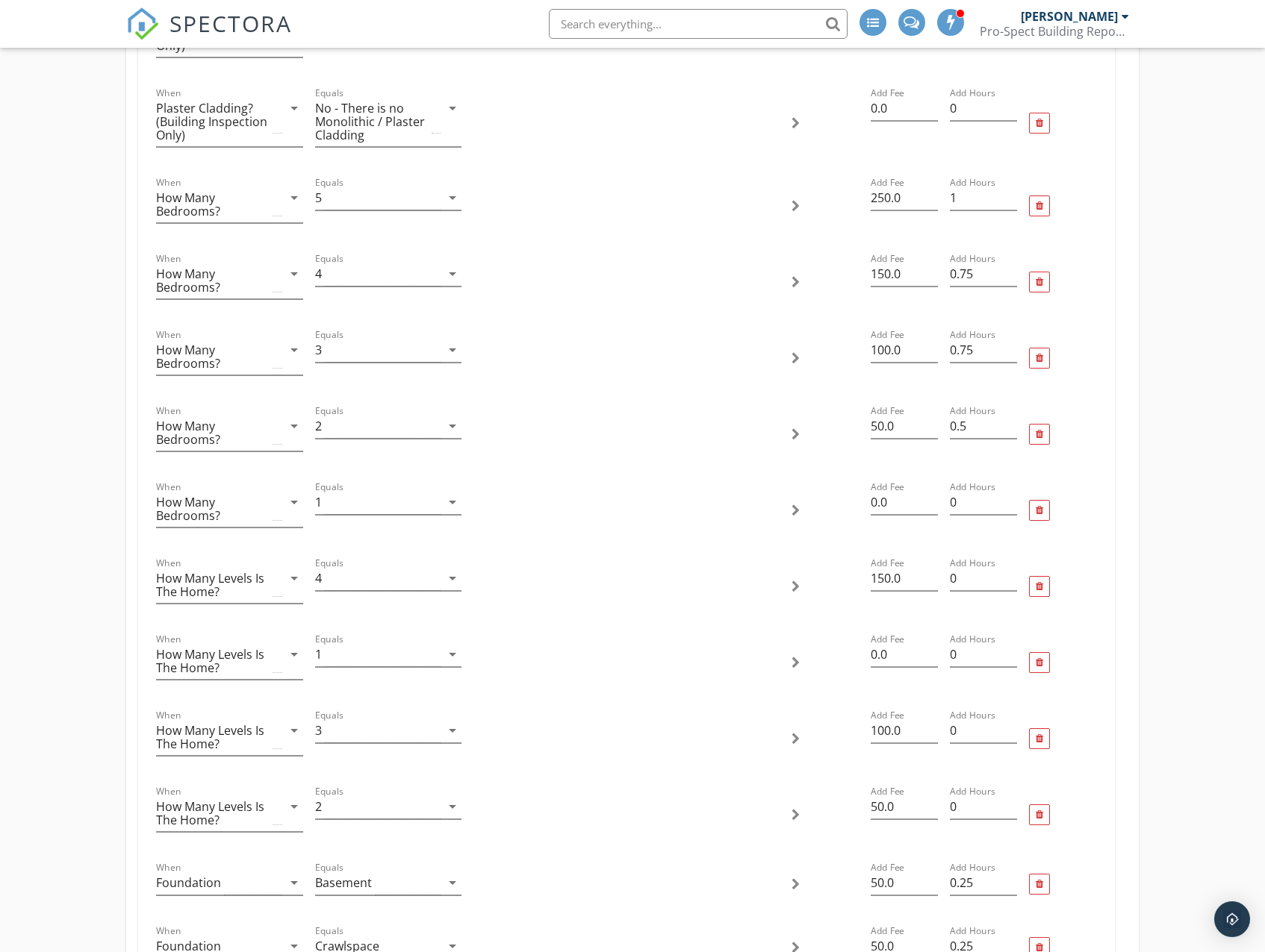
scroll to position [821, 0]
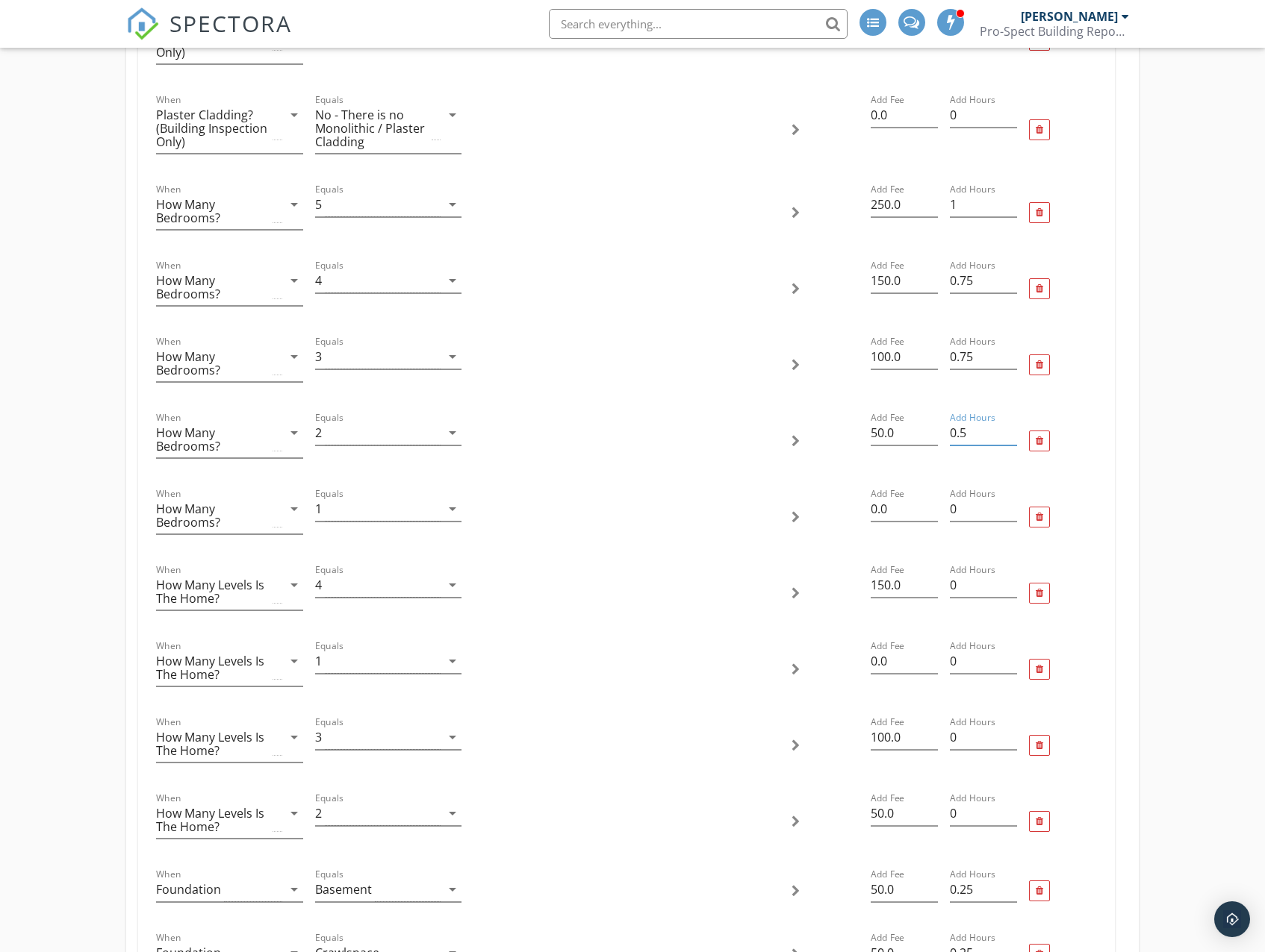
drag, startPoint x: 967, startPoint y: 435, endPoint x: 946, endPoint y: 434, distance: 21.0
click at [946, 434] on div "Add Hours 0.5" at bounding box center [983, 441] width 79 height 76
type input "0"
drag, startPoint x: 983, startPoint y: 355, endPoint x: 961, endPoint y: 355, distance: 22.0
click at [961, 355] on input "0.75" at bounding box center [983, 357] width 67 height 25
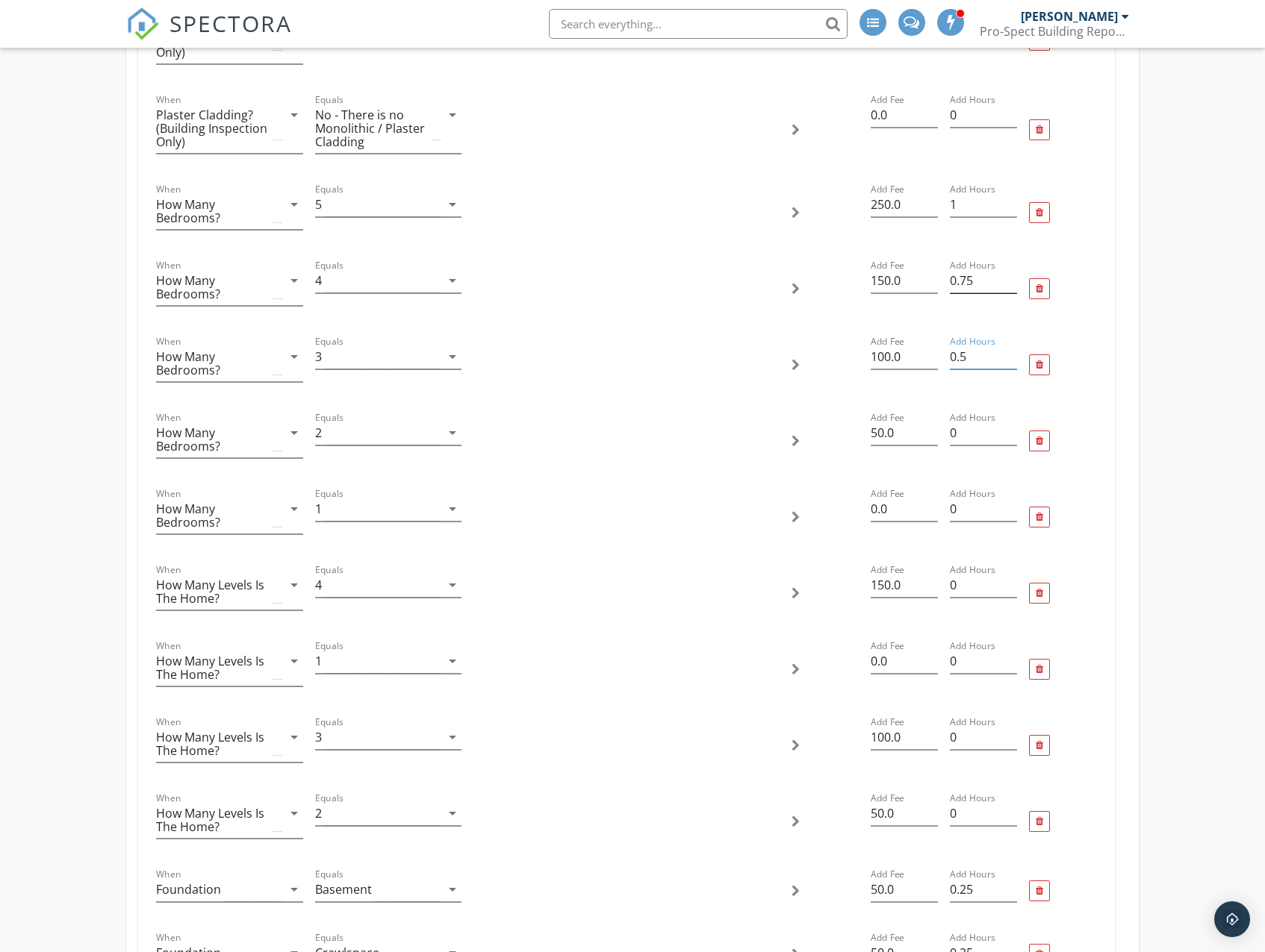
type input "0.5"
drag, startPoint x: 986, startPoint y: 281, endPoint x: 961, endPoint y: 284, distance: 25.2
click at [961, 284] on input "0.75" at bounding box center [983, 281] width 67 height 25
type input "0.5"
click at [1095, 382] on div at bounding box center [1062, 365] width 79 height 76
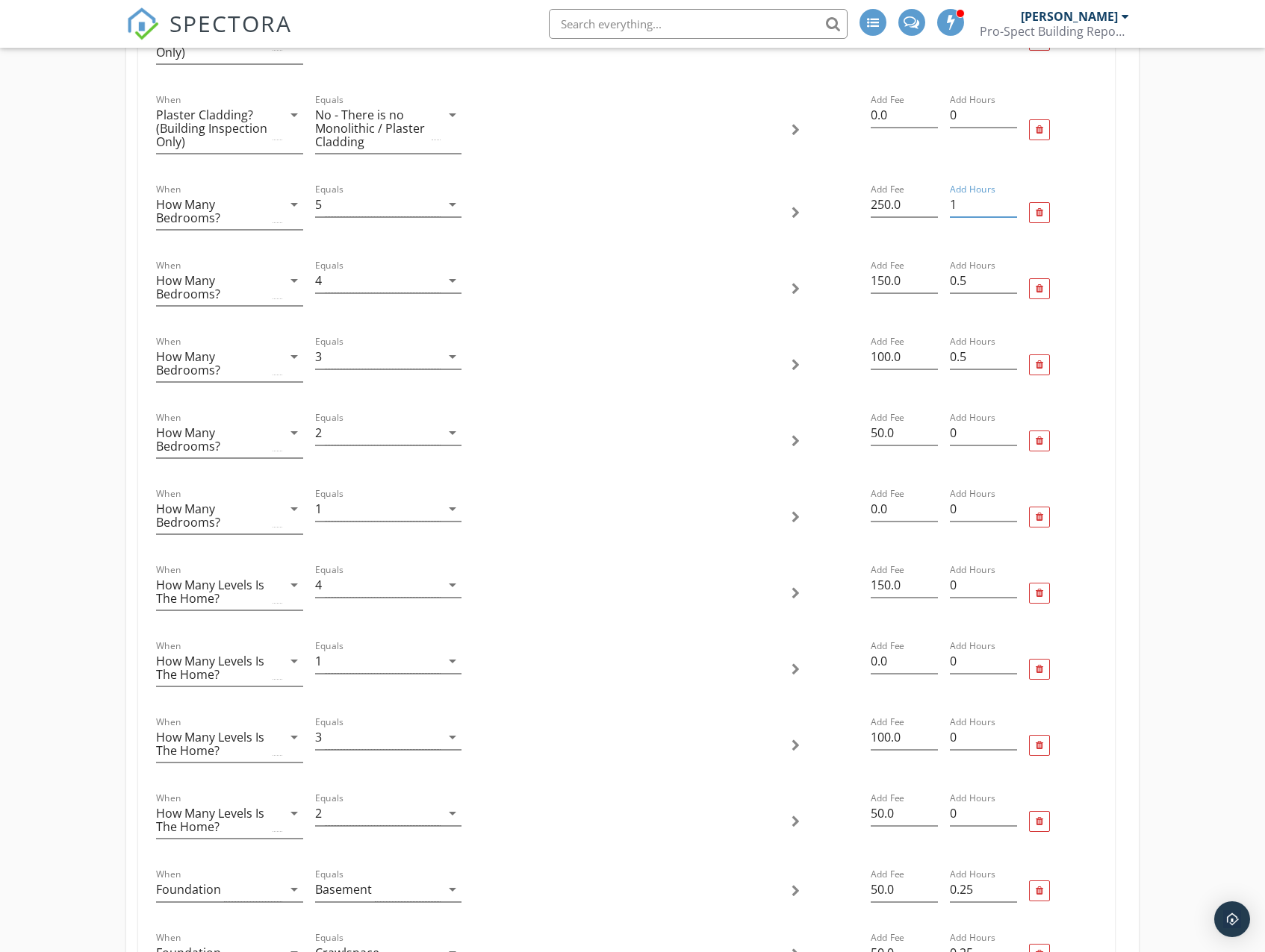
drag, startPoint x: 970, startPoint y: 207, endPoint x: 938, endPoint y: 209, distance: 32.1
click at [938, 209] on div "When How Many Bedrooms? arrow_drop_down Equals 5 arrow_drop_down Add Fee 250.0 …" at bounding box center [626, 213] width 952 height 76
type input ".75"
click at [1103, 264] on div "When Age of Home arrow_drop_down Greater than (>) 1900 Less than or Equal to (<…" at bounding box center [625, 395] width 976 height 1434
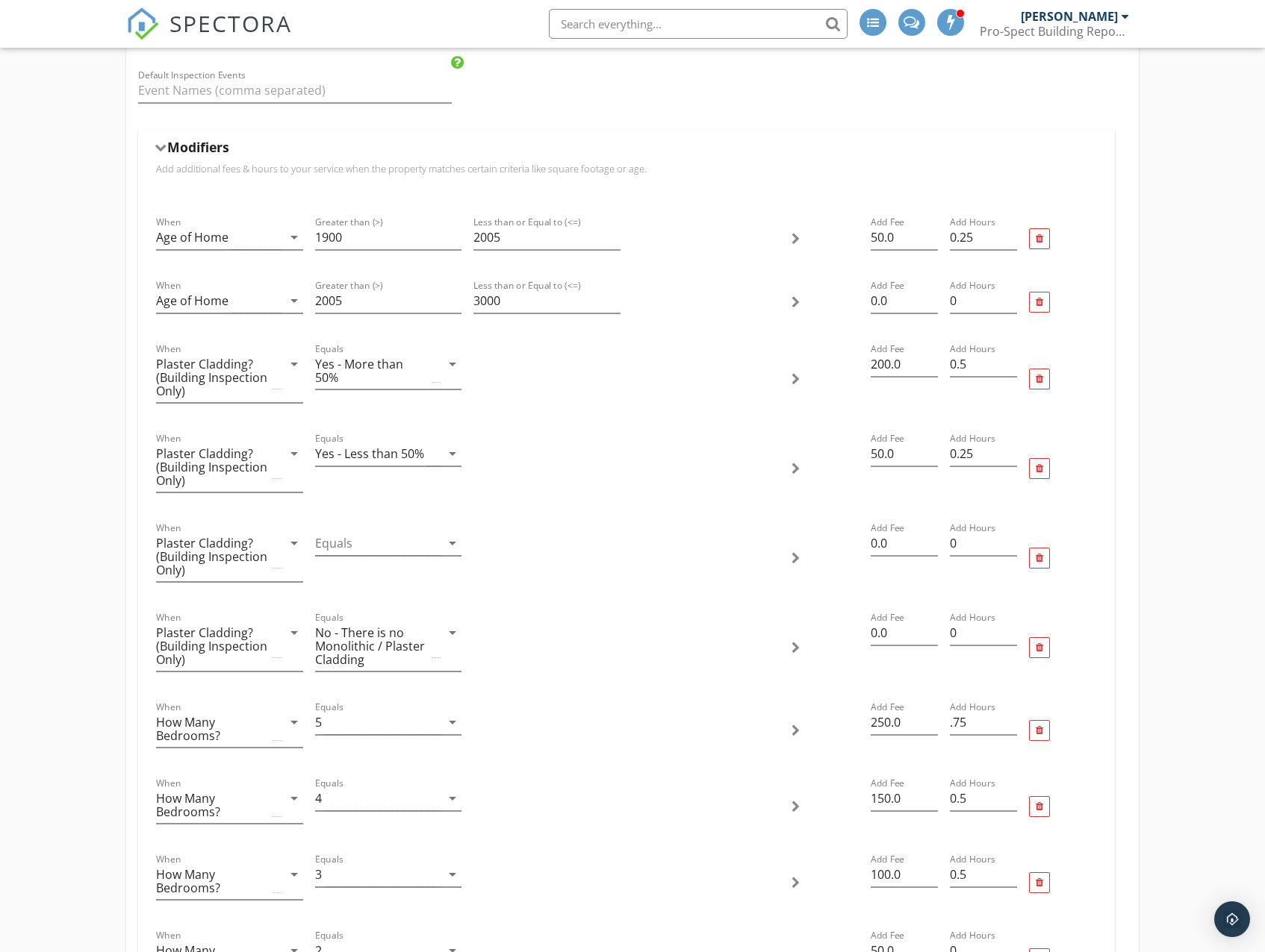
scroll to position [224, 0]
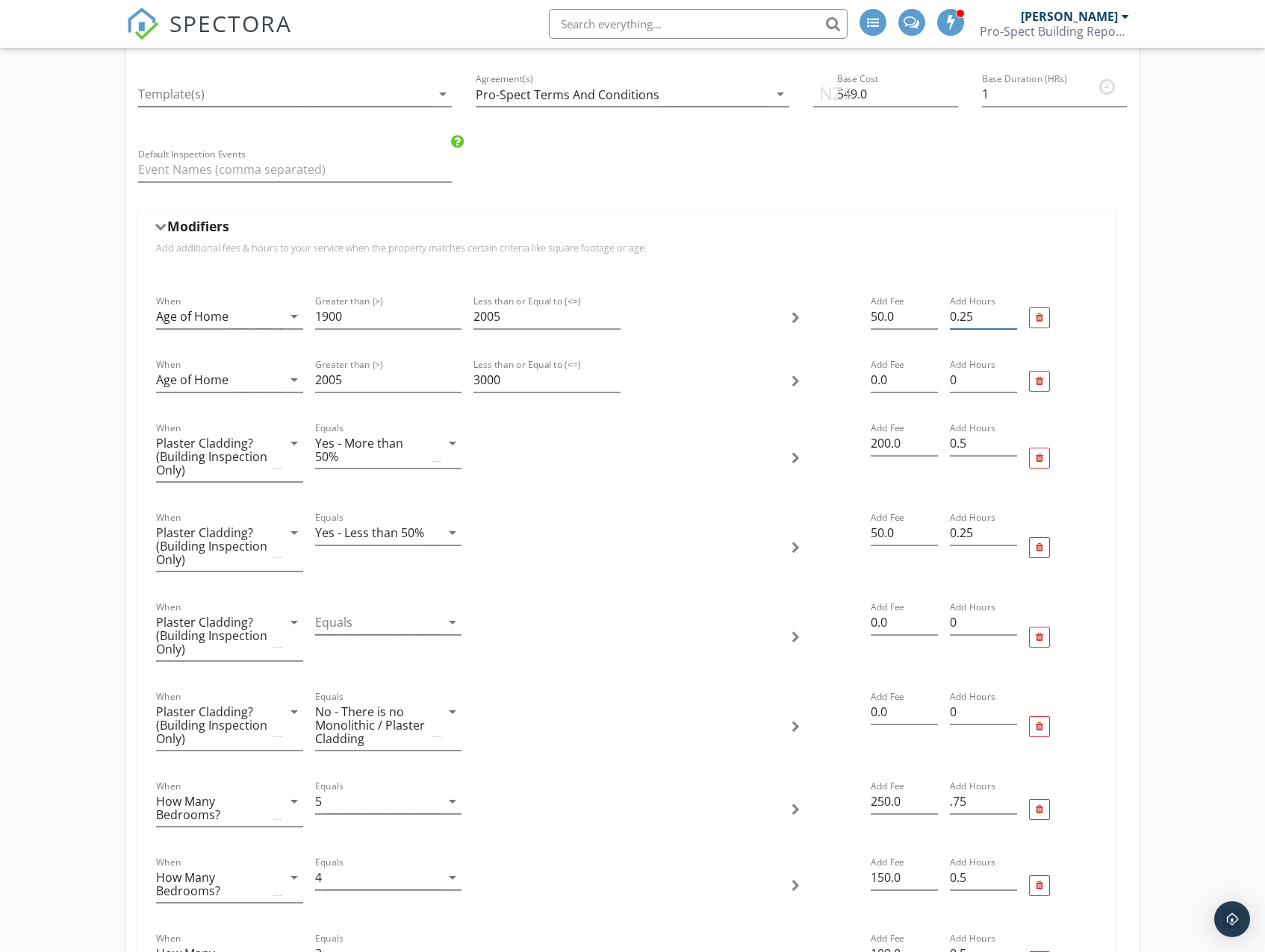
drag, startPoint x: 975, startPoint y: 319, endPoint x: 995, endPoint y: 322, distance: 20.2
click at [975, 319] on input "0.25" at bounding box center [983, 317] width 67 height 25
type input "0.5"
click at [858, 235] on div "Modifiers" at bounding box center [626, 229] width 940 height 23
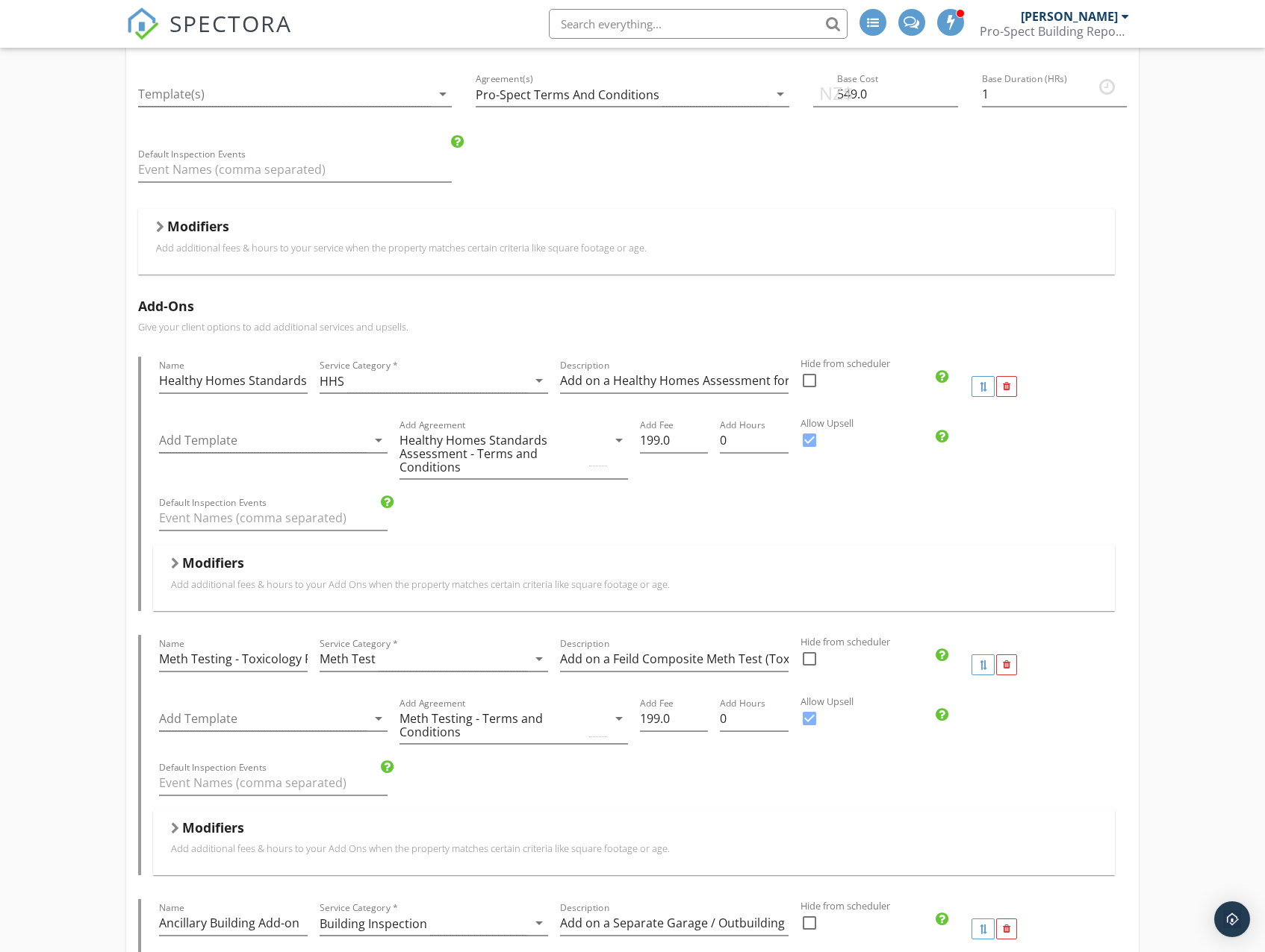
click at [767, 247] on p "Add additional fees & hours to your service when the property matches certain c…" at bounding box center [626, 247] width 940 height 12
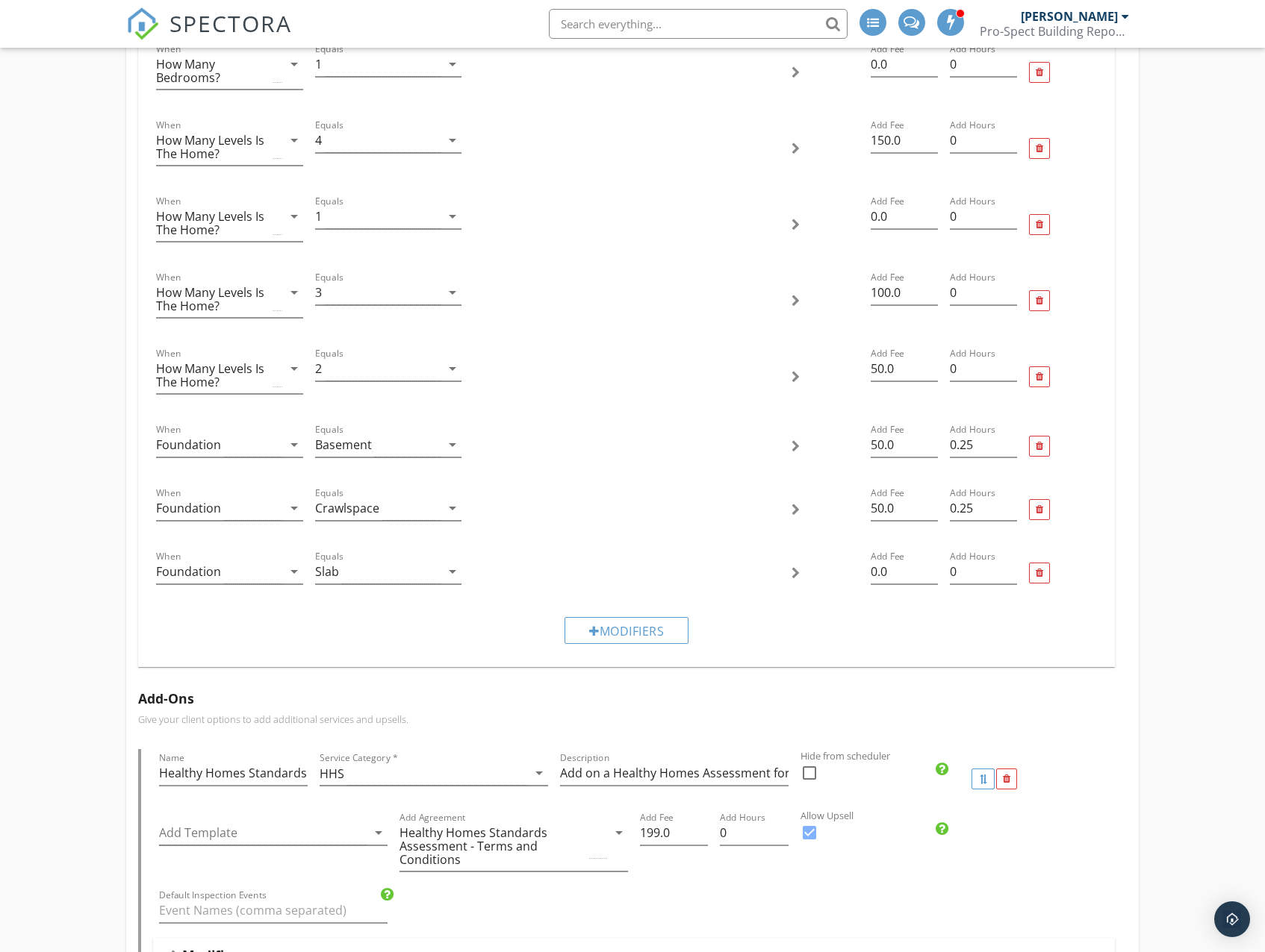
scroll to position [1269, 0]
click at [595, 631] on div at bounding box center [594, 628] width 11 height 12
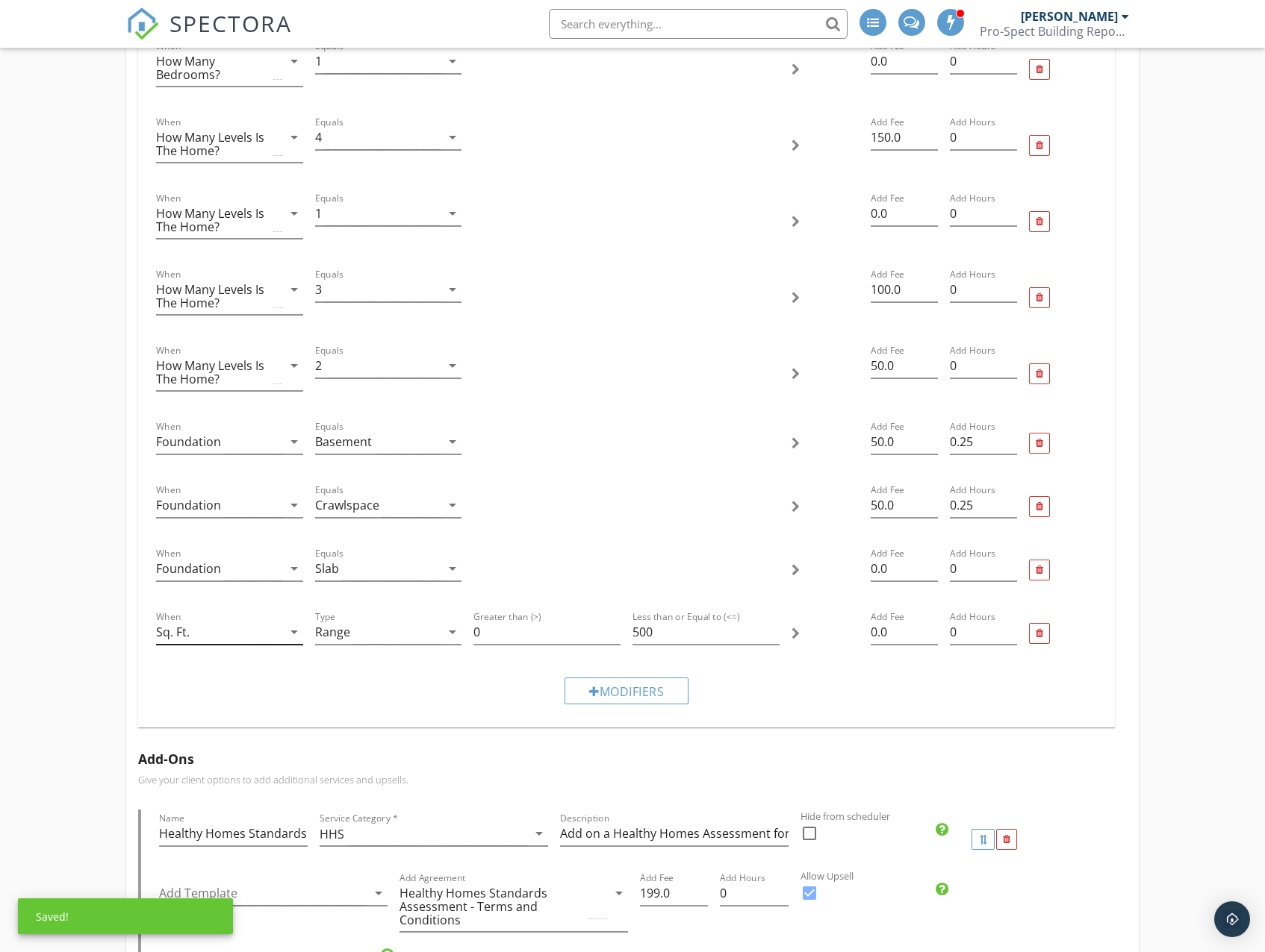
click at [222, 629] on div "Sq. Ft." at bounding box center [219, 632] width 126 height 25
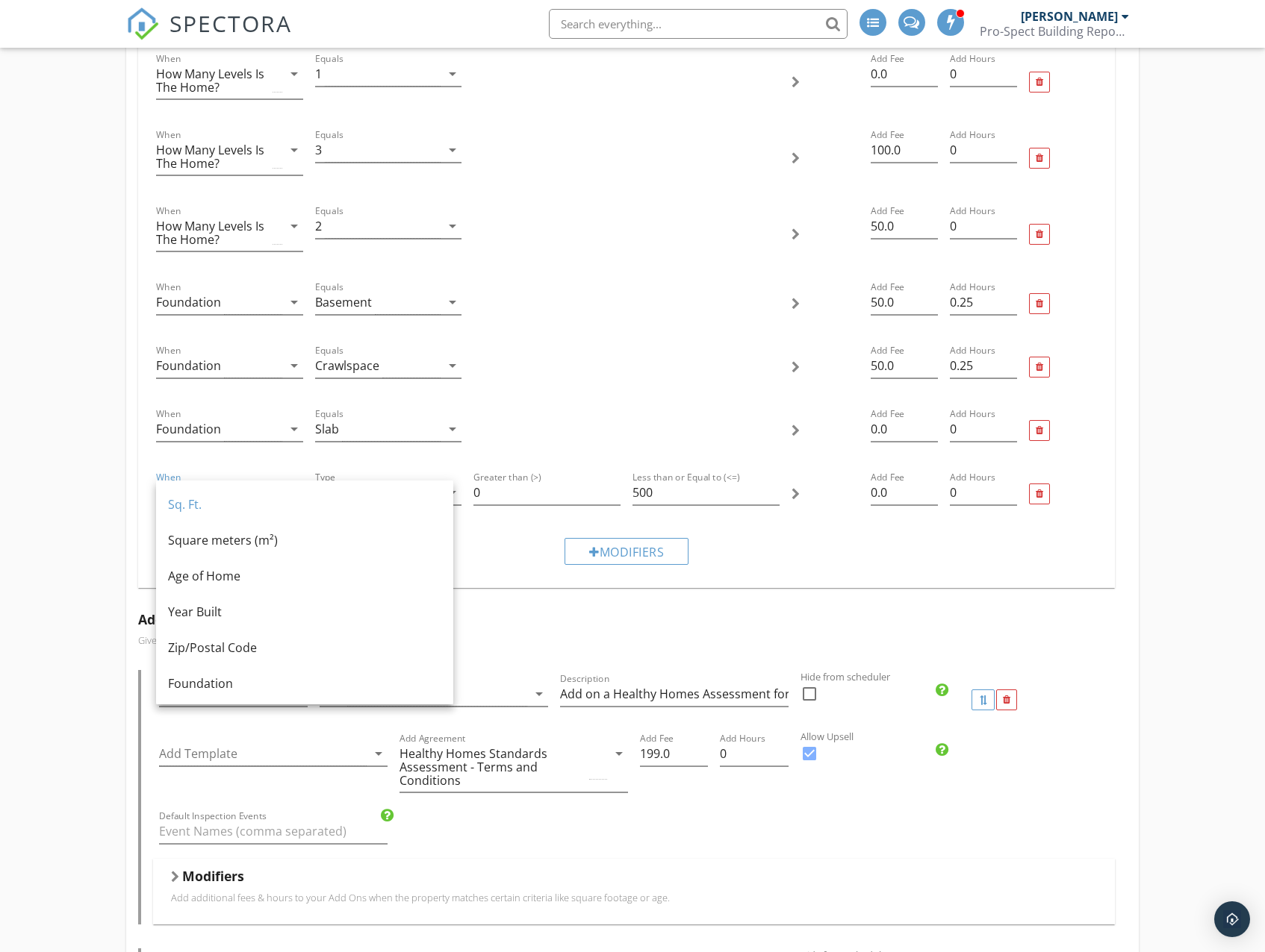
scroll to position [1418, 0]
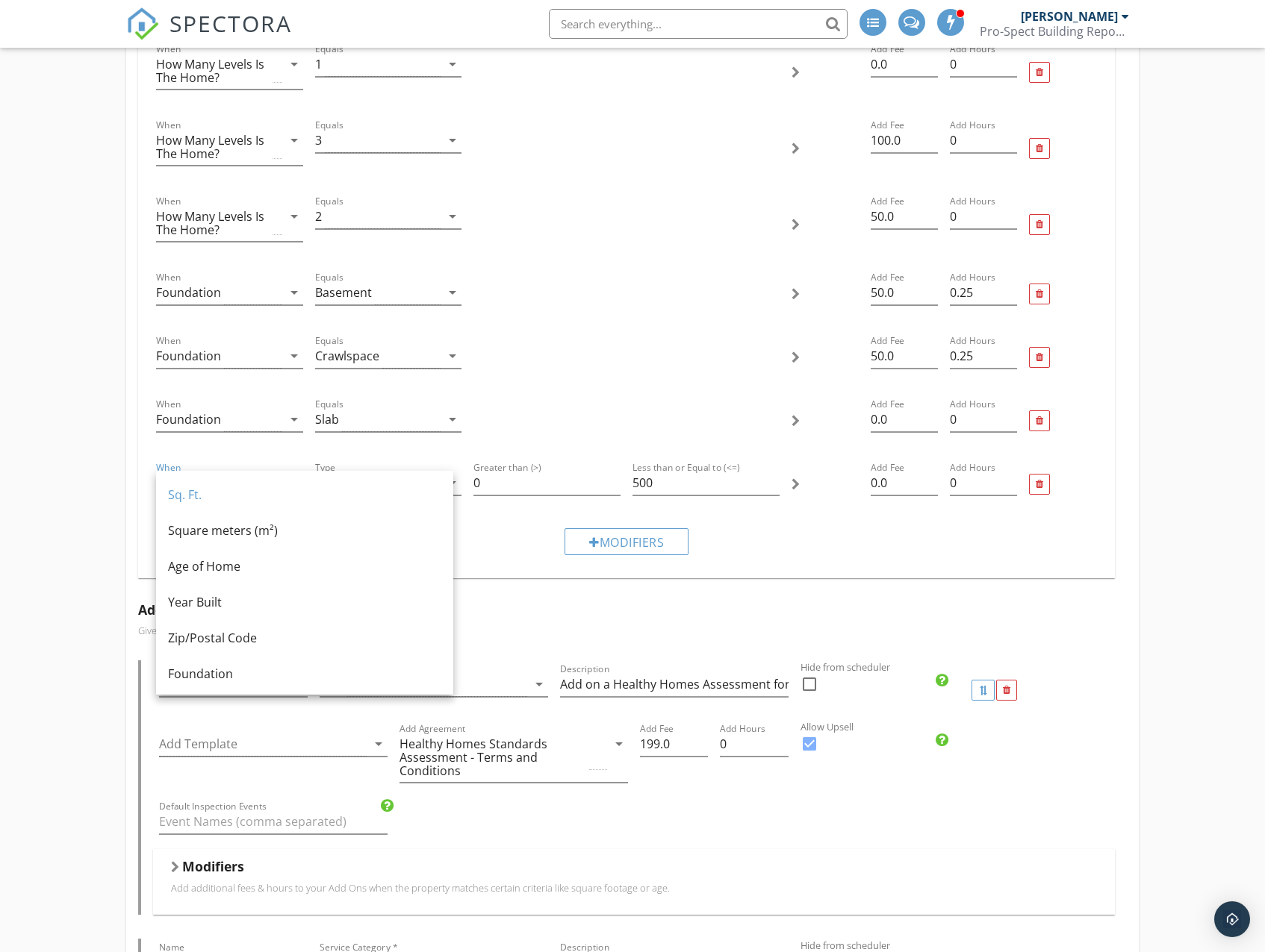
click at [101, 396] on div "Pre Purchase Building Inspection Name Pre Purchase Building Inspection Service …" at bounding box center [632, 810] width 1265 height 4183
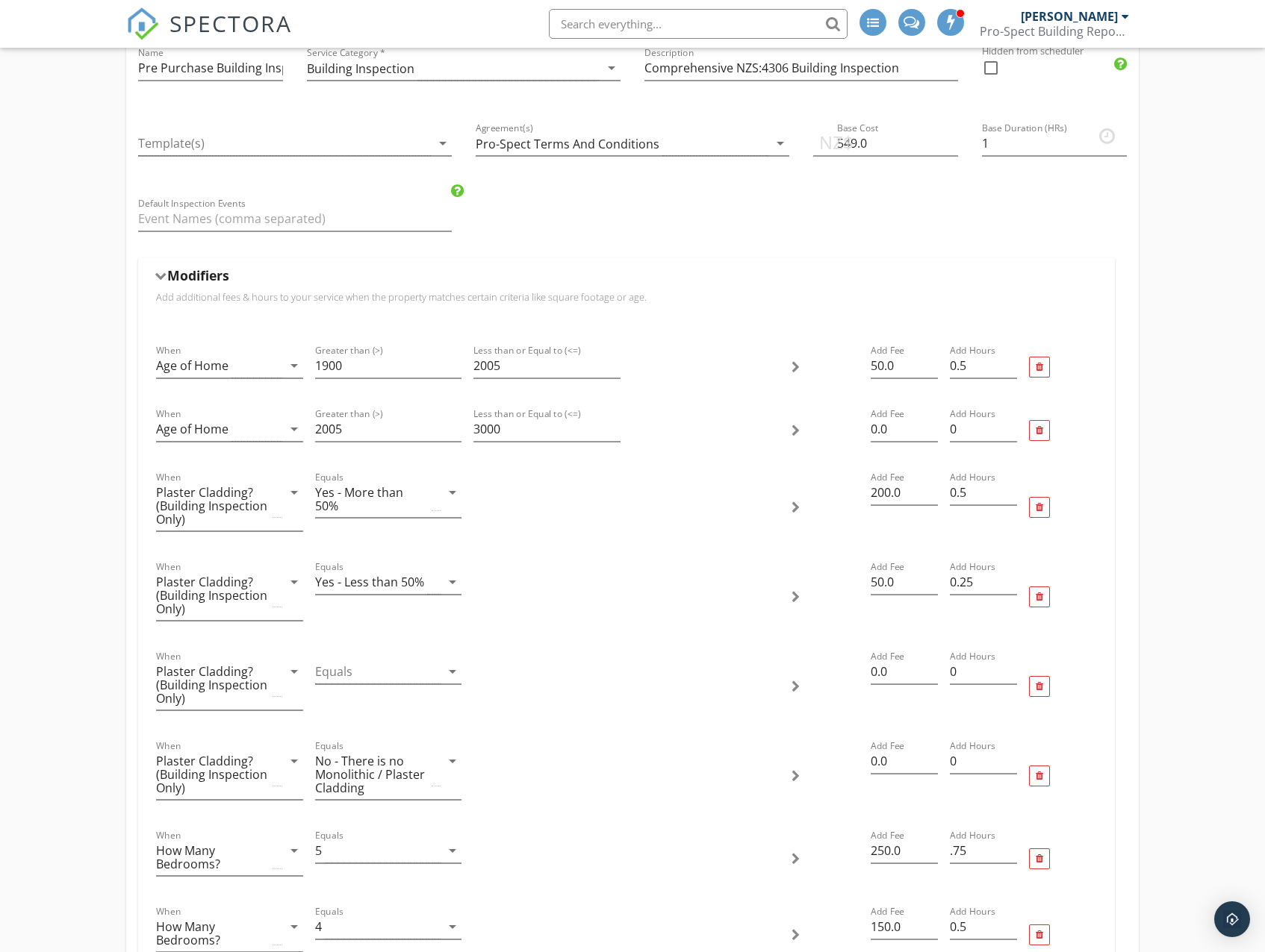
scroll to position [149, 0]
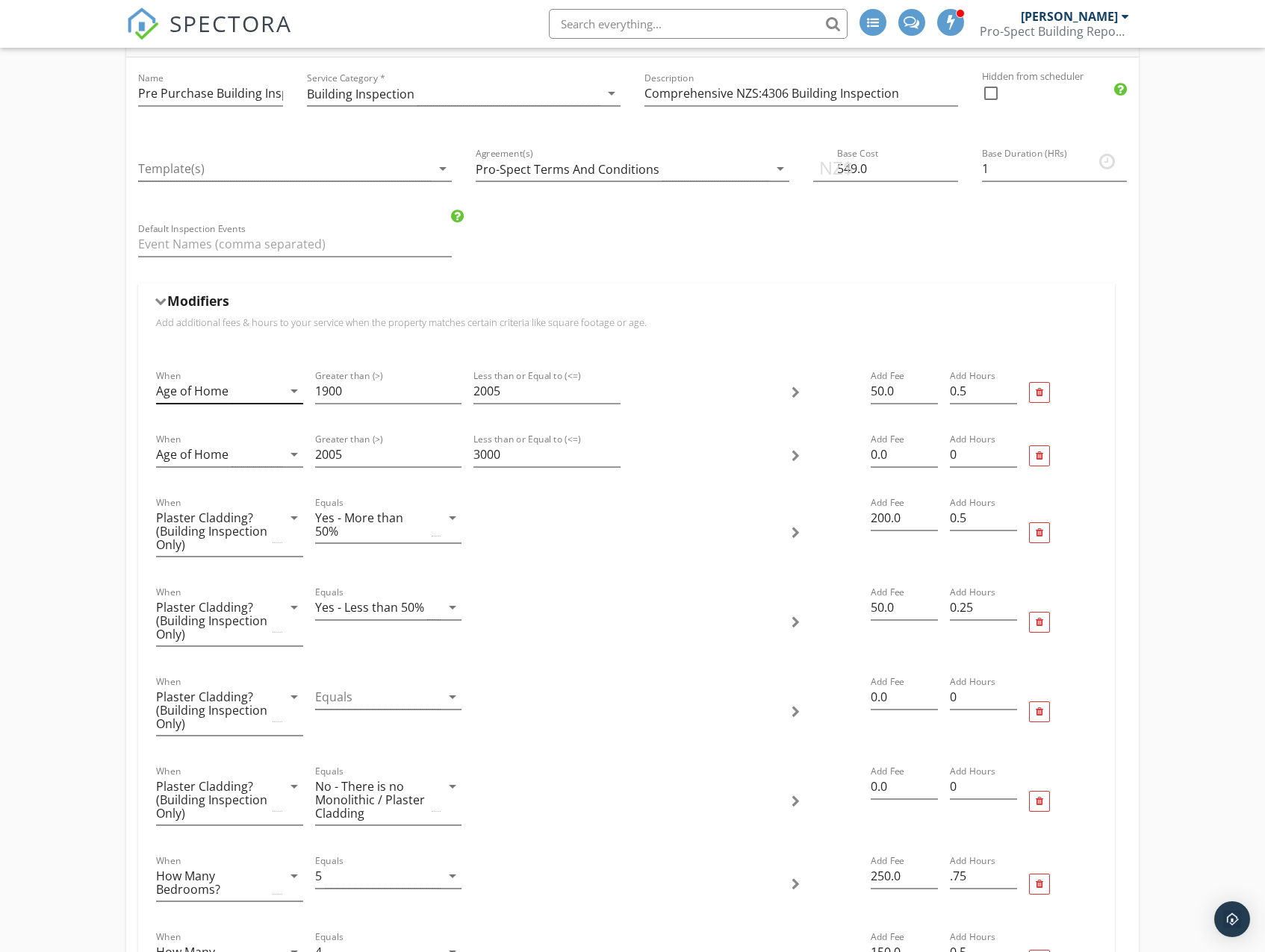
click at [196, 391] on div "Age of Home" at bounding box center [192, 391] width 73 height 13
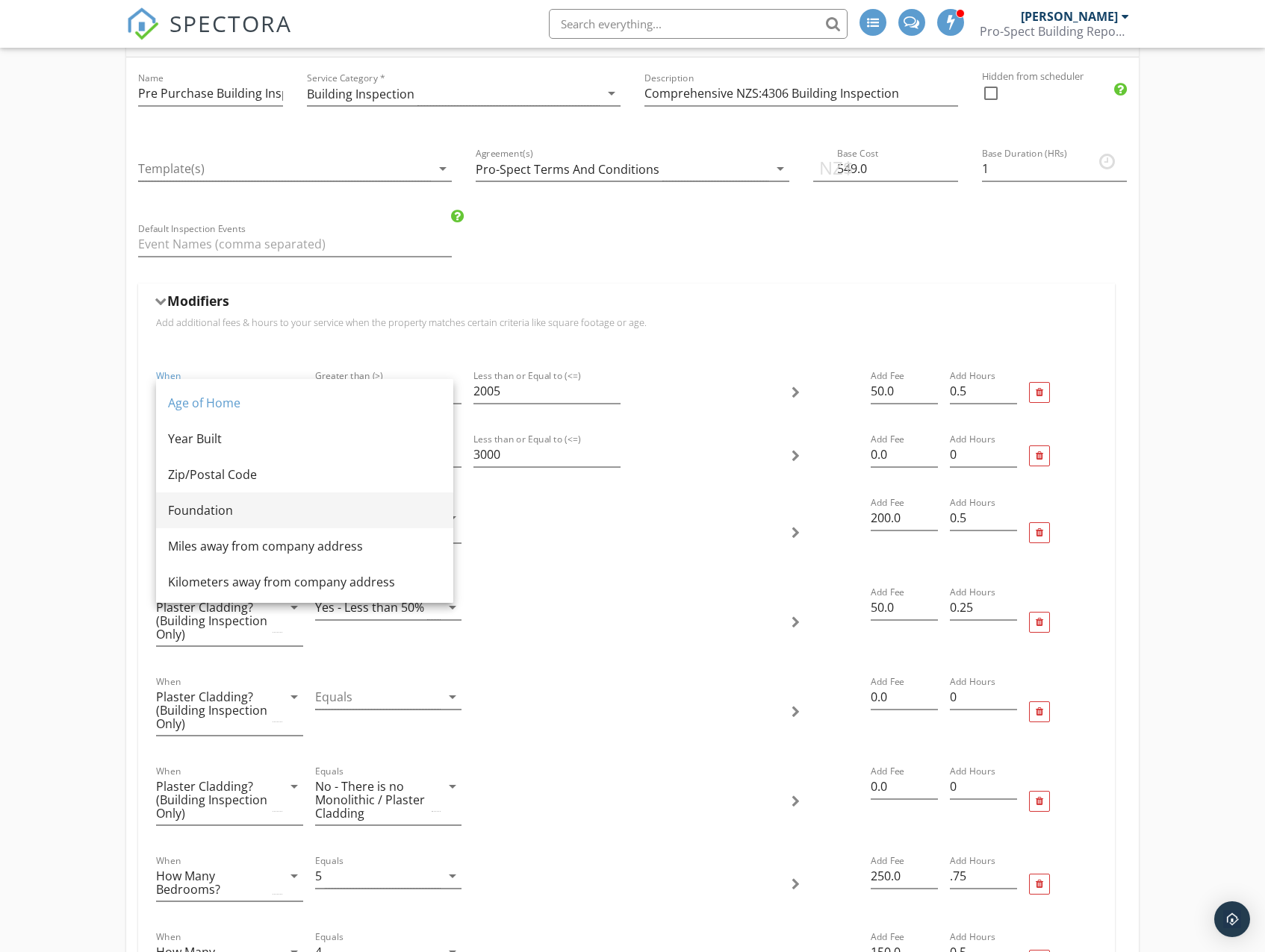
scroll to position [0, 0]
click at [220, 515] on div "Year Built" at bounding box center [304, 510] width 273 height 18
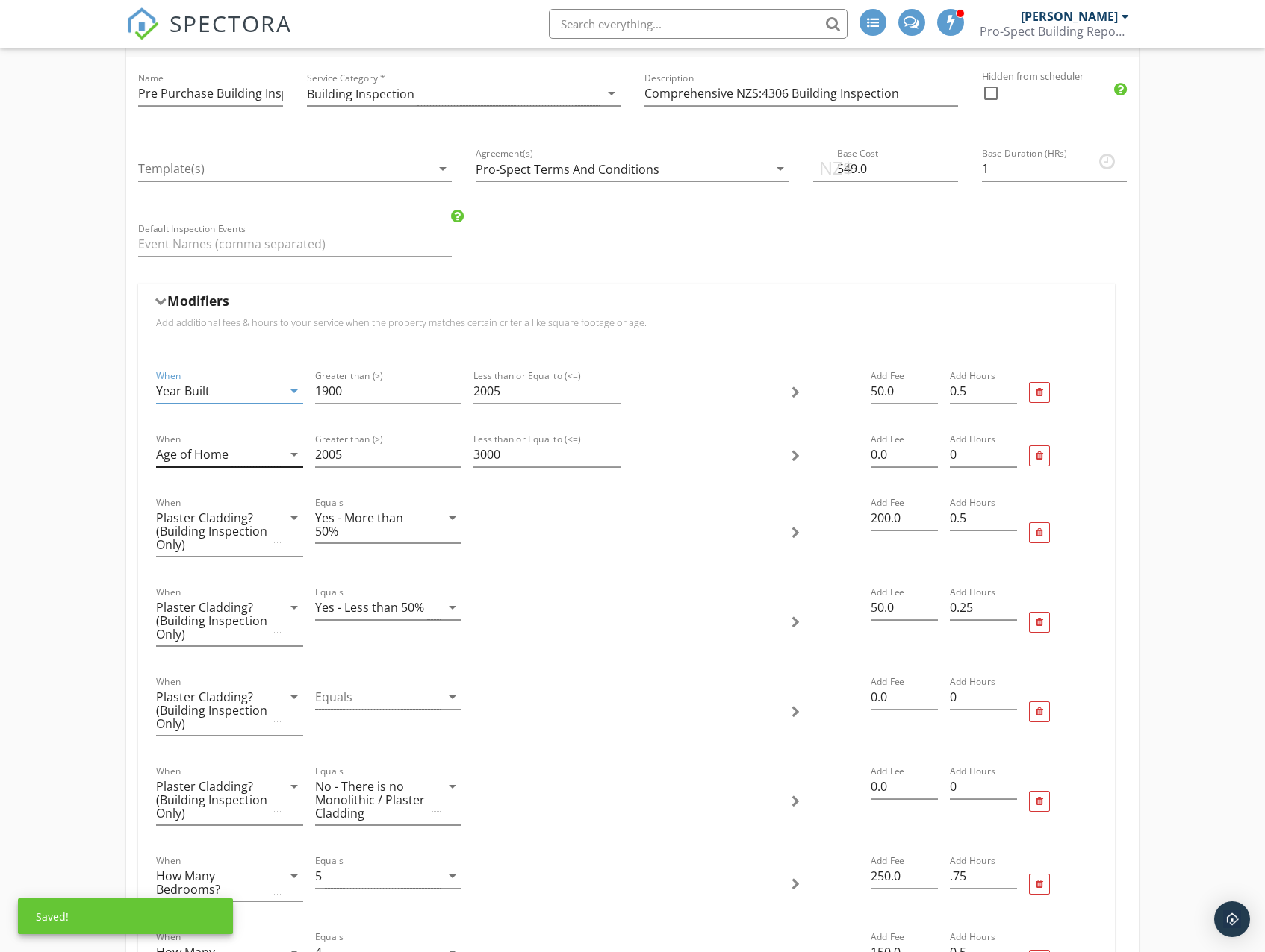
click at [219, 452] on div "Age of Home" at bounding box center [192, 454] width 73 height 13
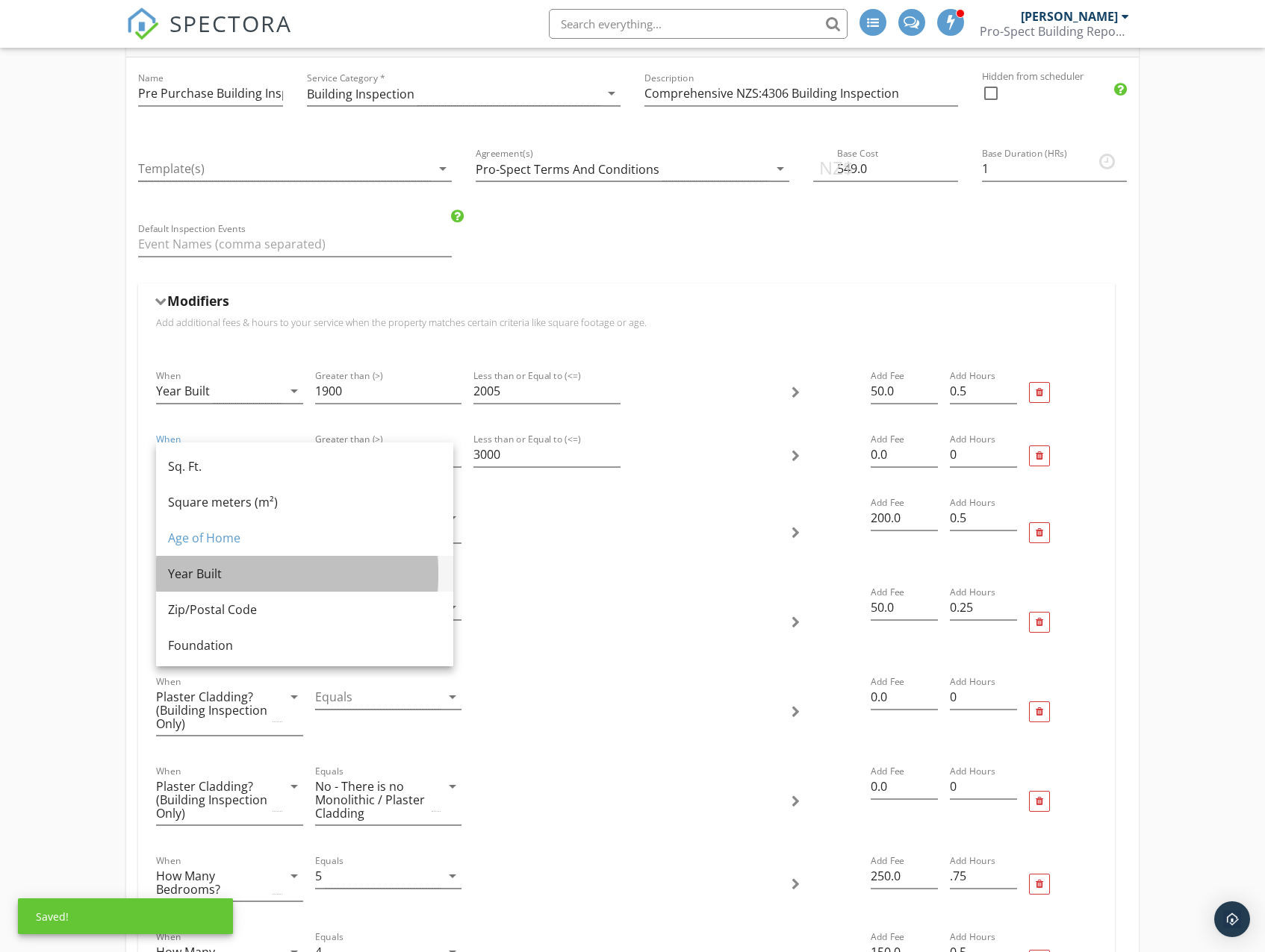
click at [223, 576] on div "Year Built" at bounding box center [304, 574] width 273 height 18
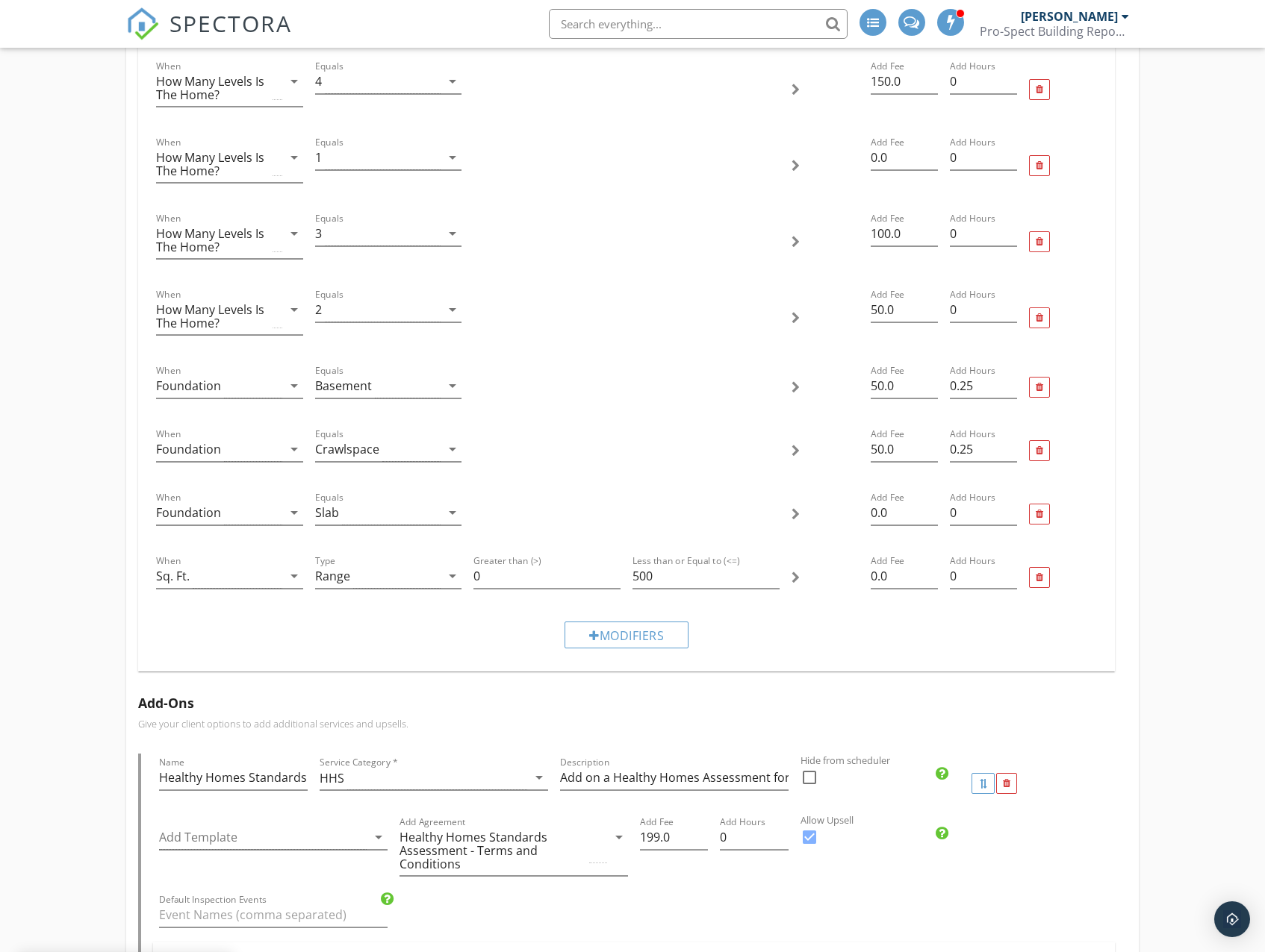
scroll to position [1418, 0]
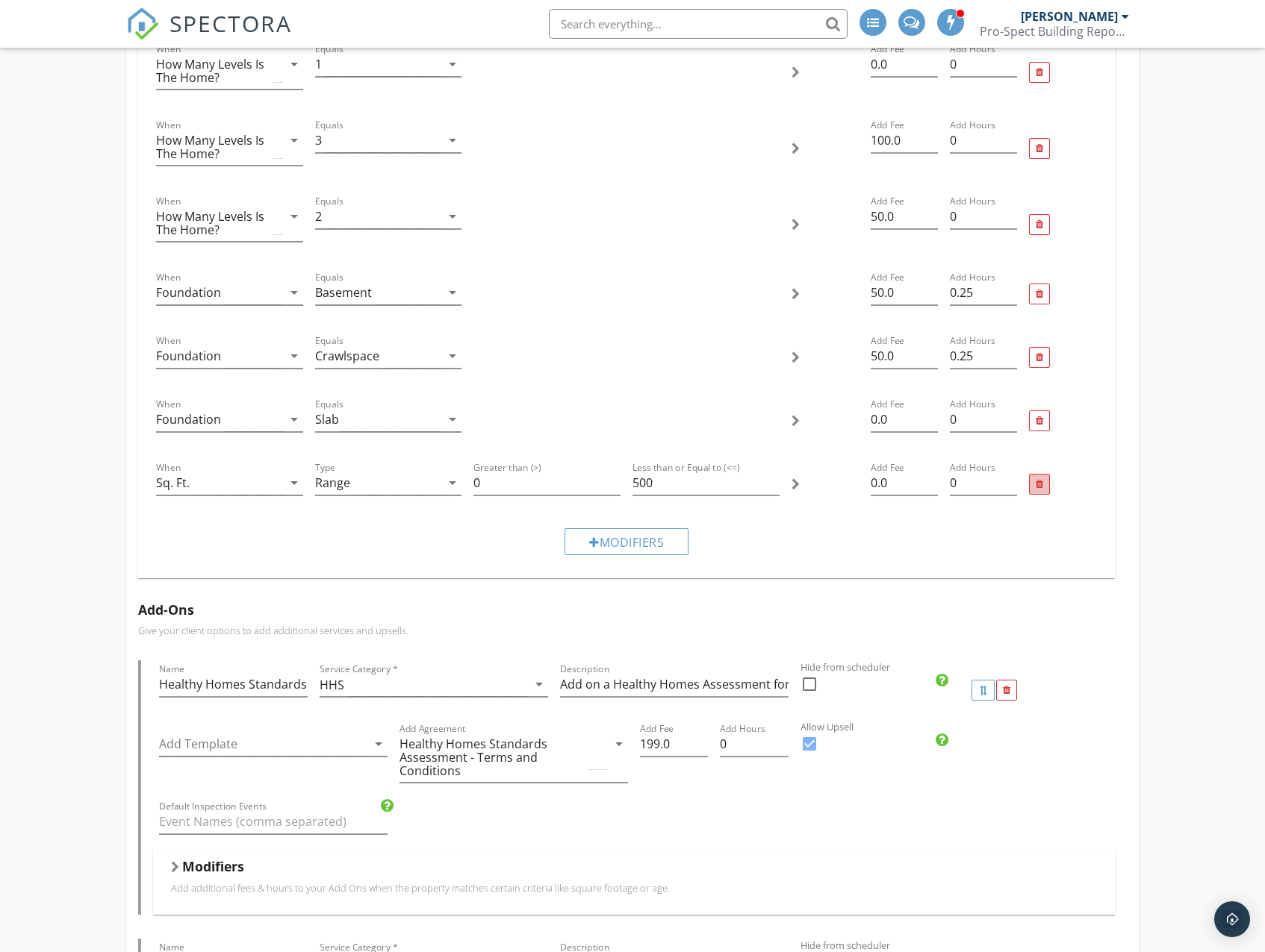
click at [1032, 482] on div at bounding box center [1039, 484] width 21 height 21
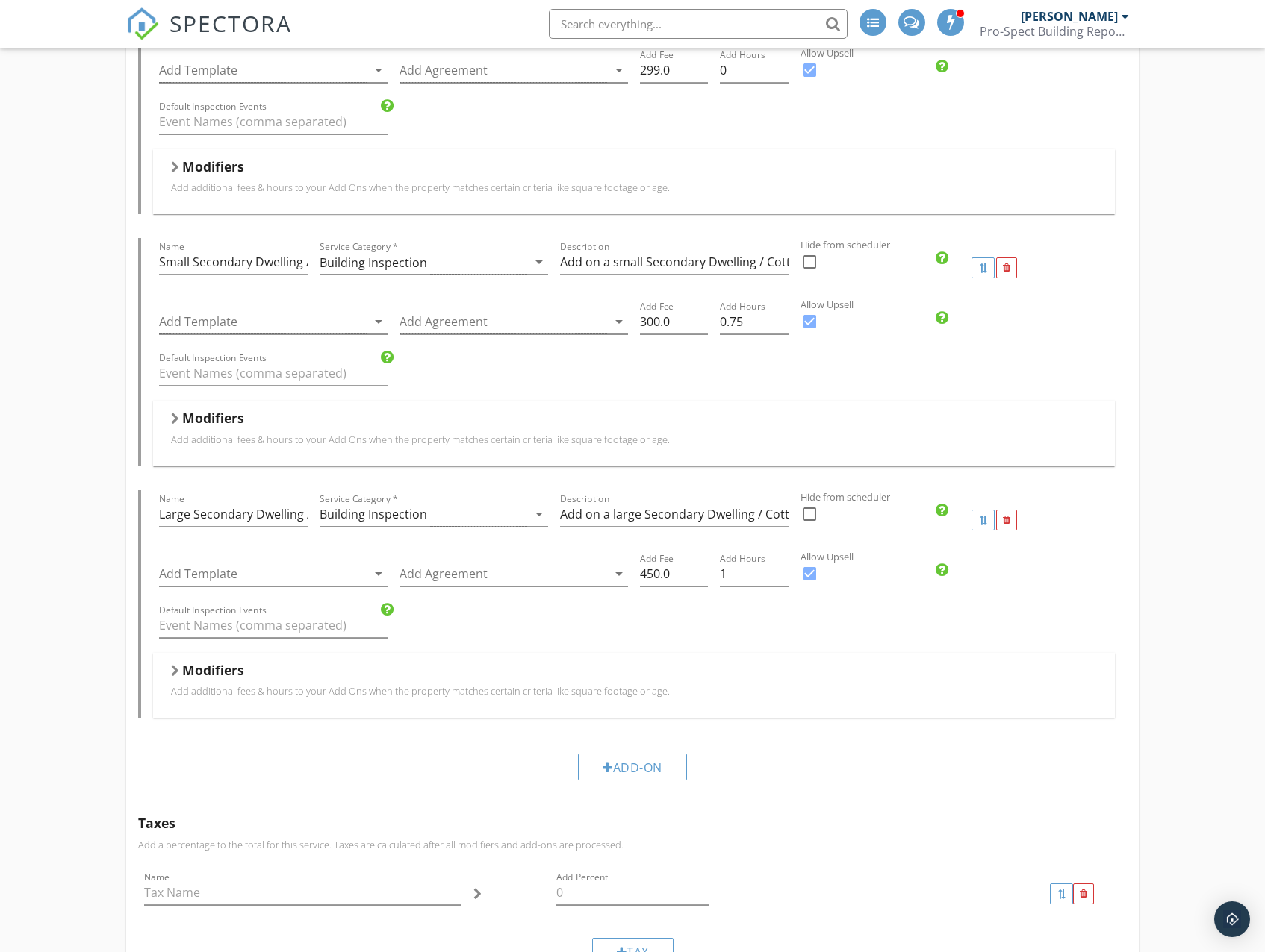
scroll to position [2835, 0]
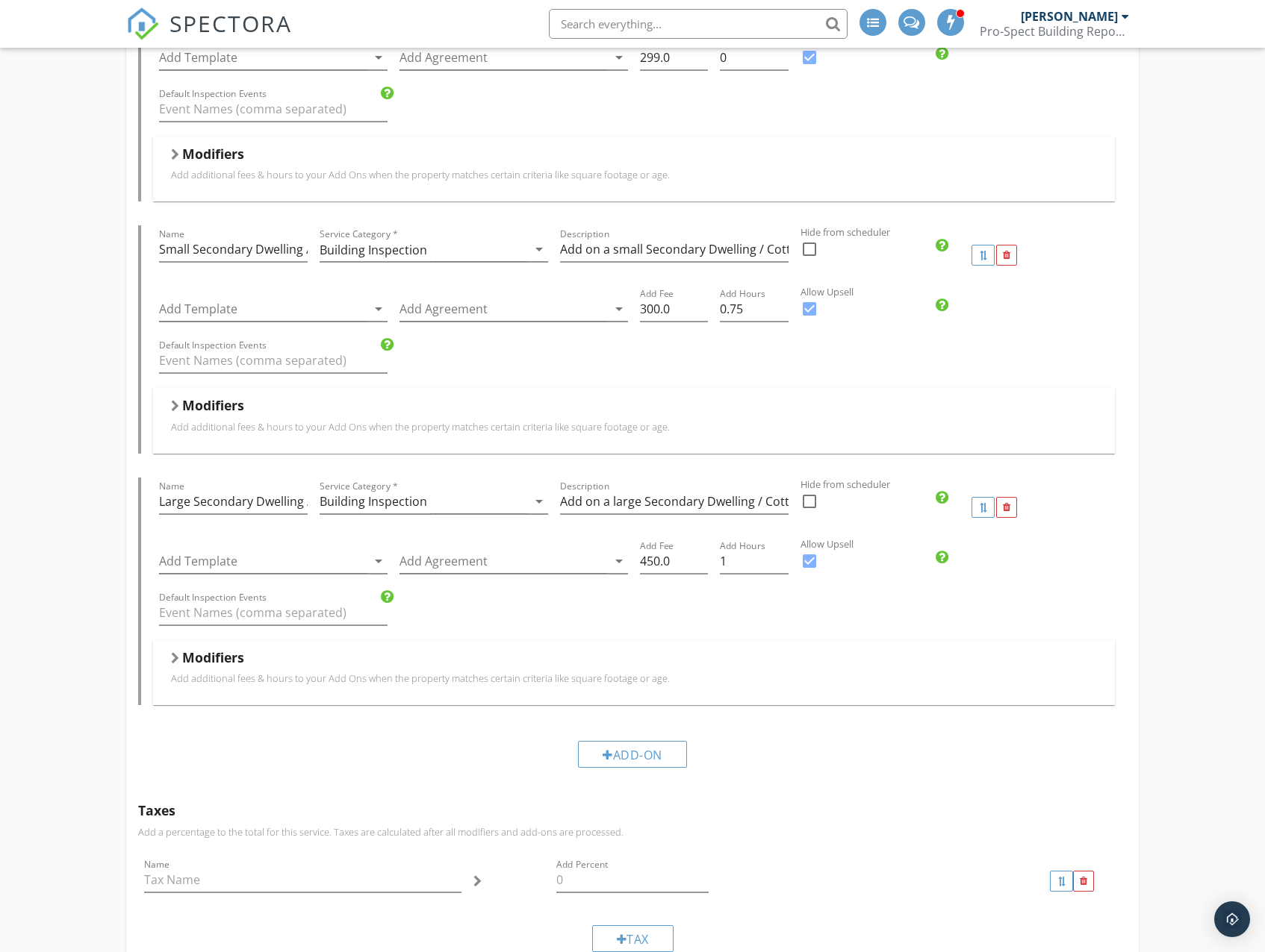
click at [459, 685] on div "Modifiers Add additional fees & hours to your Add Ons when the property matches…" at bounding box center [633, 673] width 925 height 47
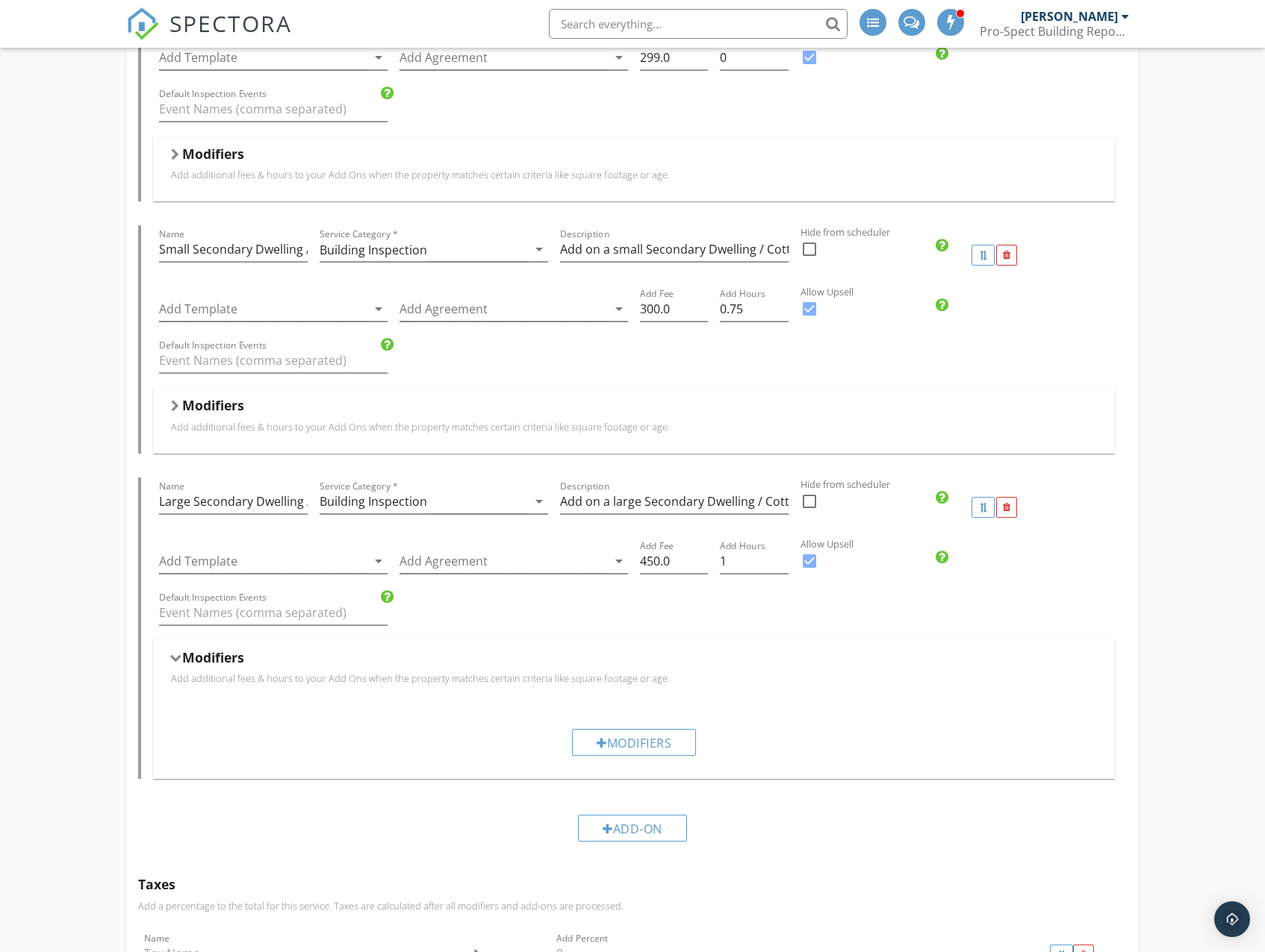
click at [440, 683] on p "Add additional fees & hours to your Add Ons when the property matches certain c…" at bounding box center [633, 678] width 925 height 12
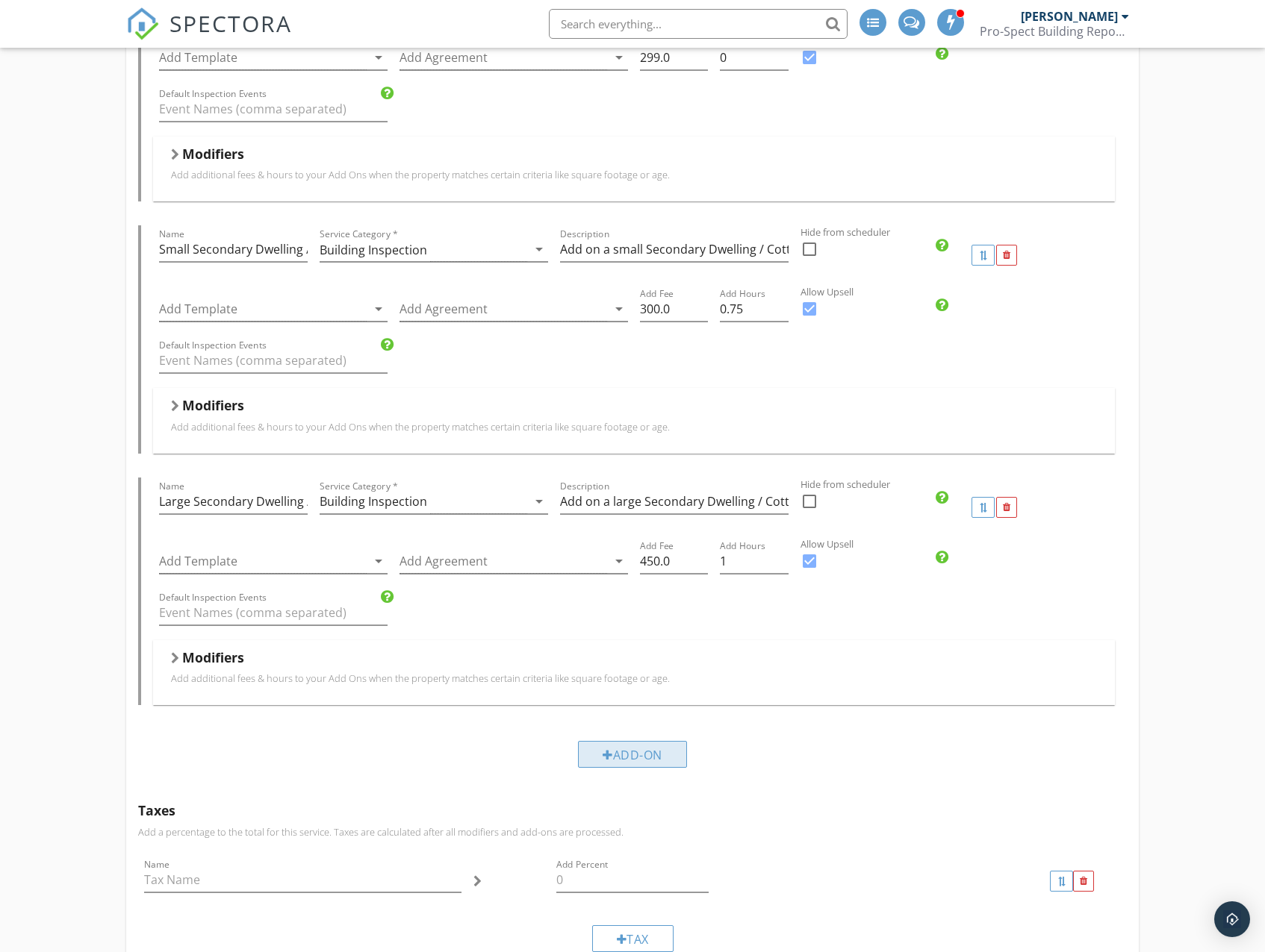
click at [617, 750] on div "Add-On" at bounding box center [632, 754] width 109 height 27
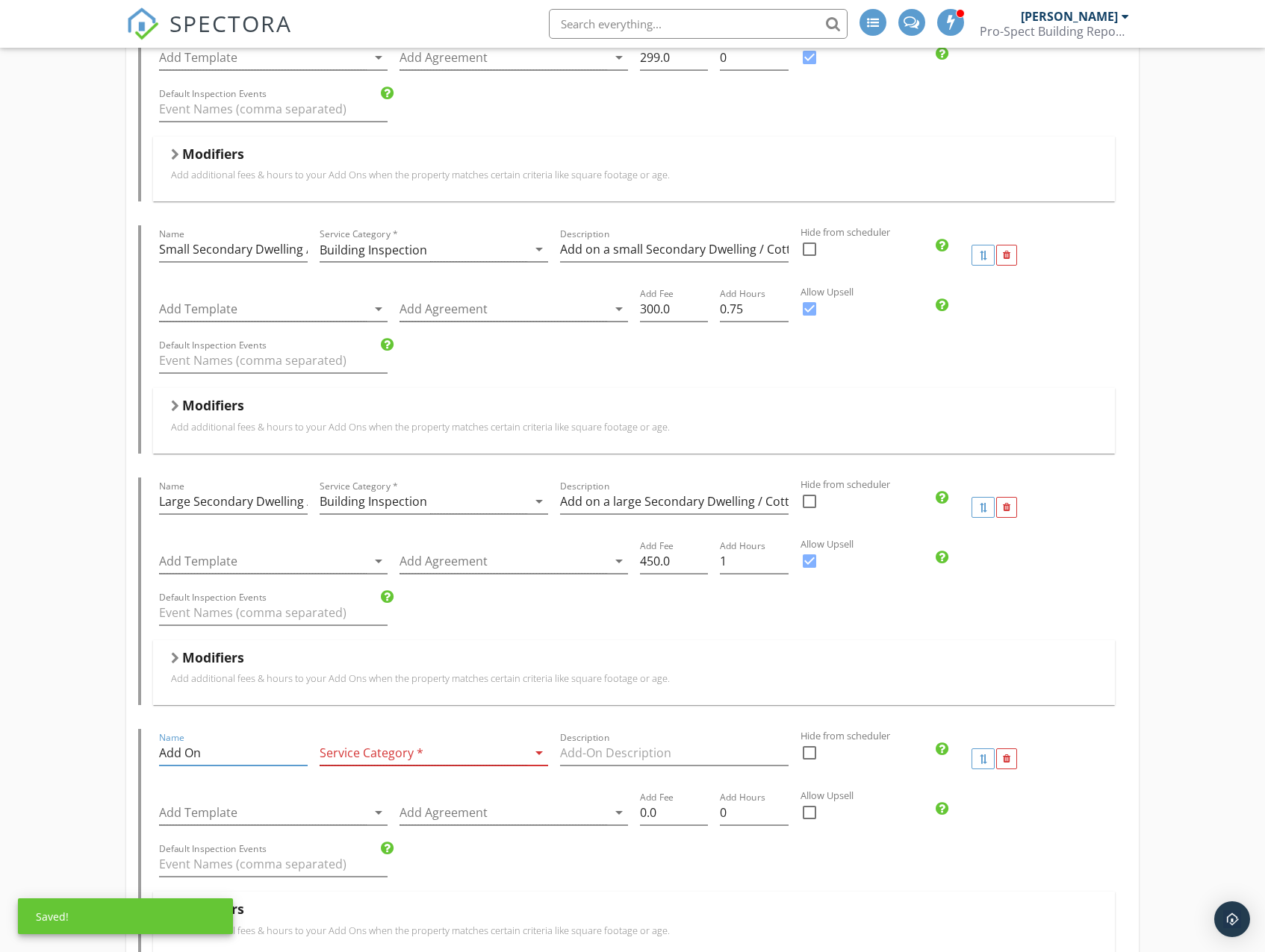
click at [221, 759] on input "Add On" at bounding box center [233, 753] width 148 height 25
drag, startPoint x: 231, startPoint y: 758, endPoint x: 157, endPoint y: 754, distance: 74.1
click at [137, 754] on div "Add-Ons Give your client options to add additional services and upsells. Name H…" at bounding box center [632, 76] width 1012 height 1934
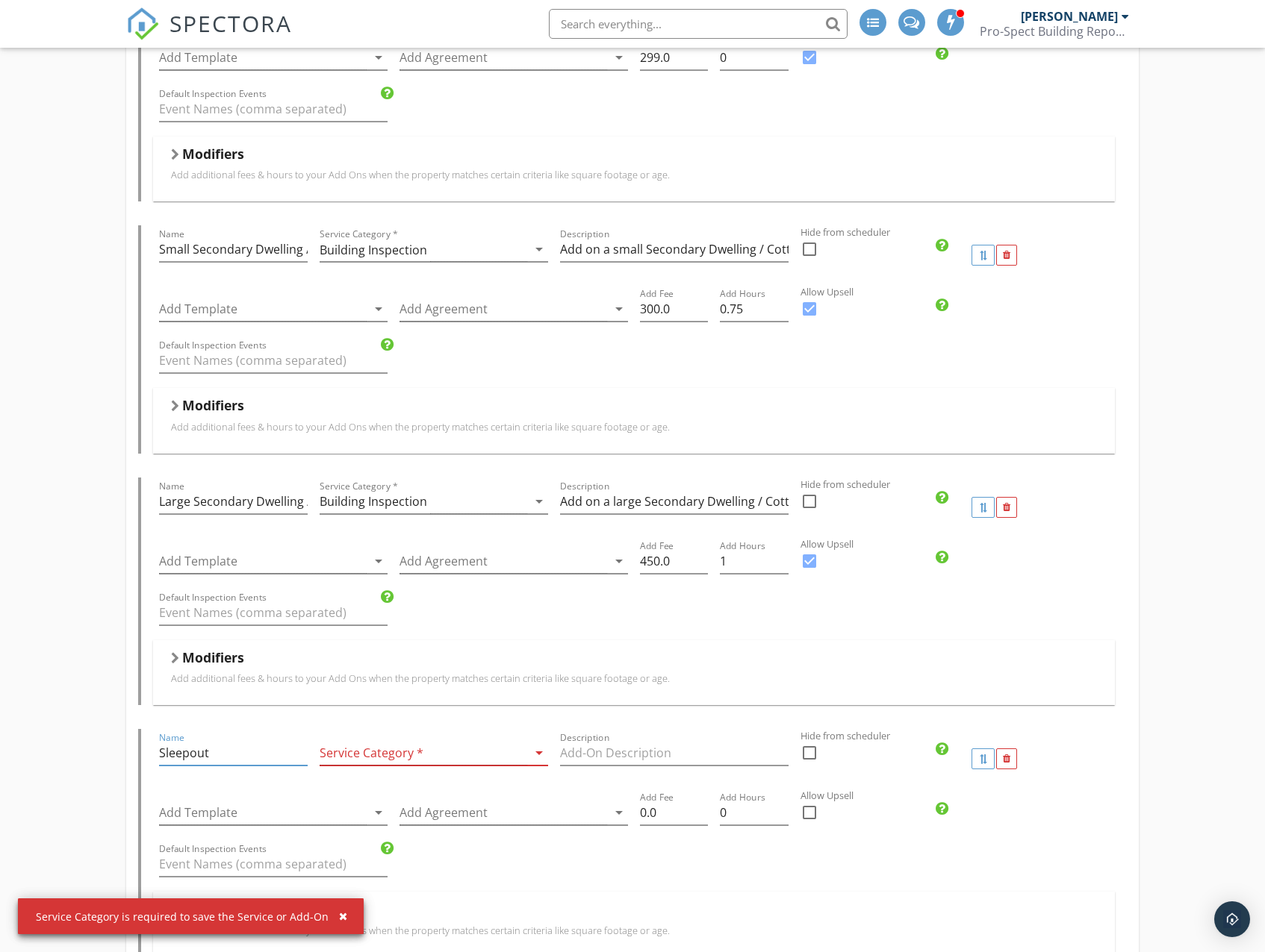
type input "Sleepout"
click at [367, 748] on div at bounding box center [423, 753] width 208 height 25
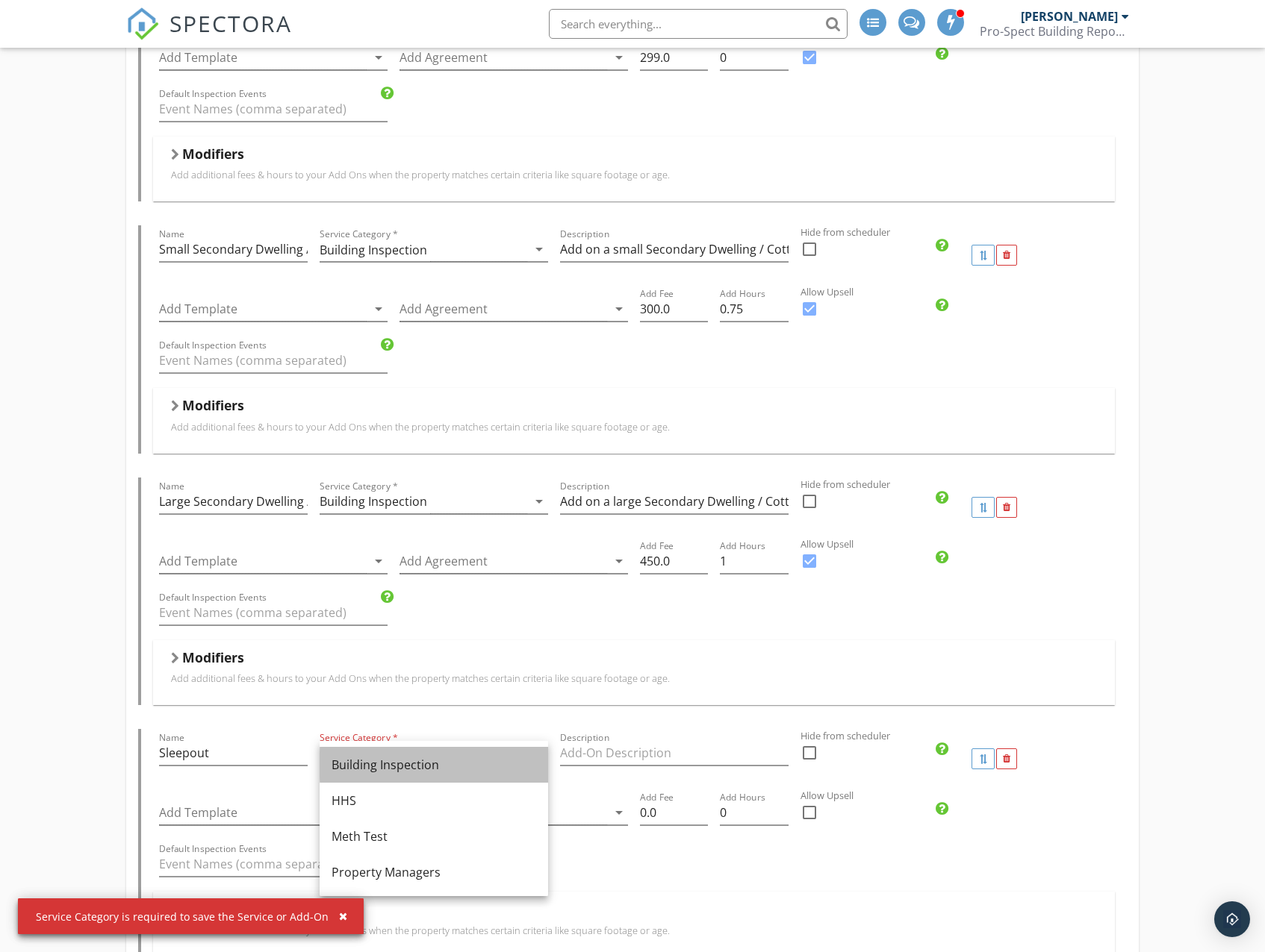
click at [375, 766] on div "Building Inspection" at bounding box center [434, 765] width 205 height 18
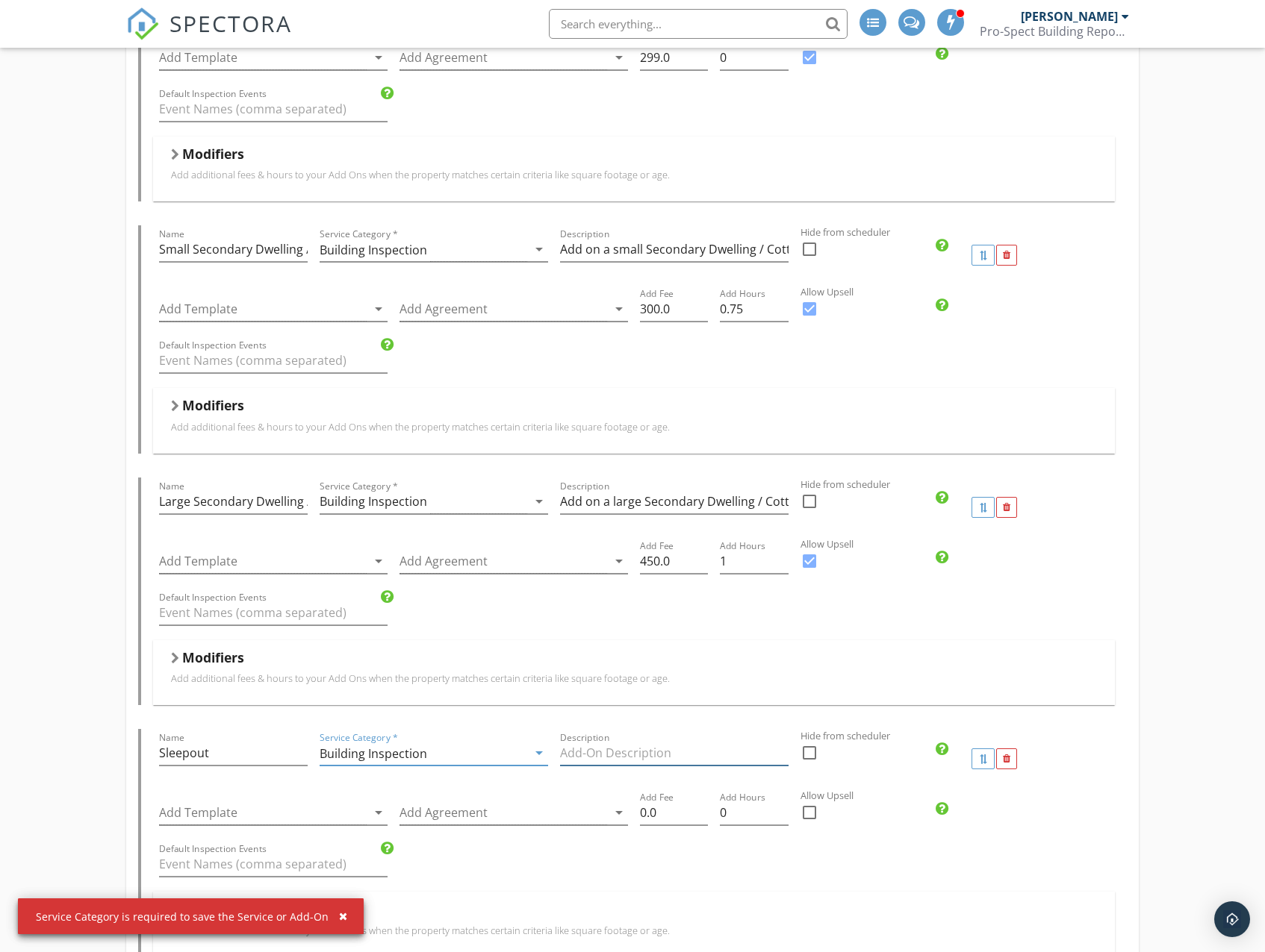
click at [595, 753] on input "Description" at bounding box center [674, 753] width 228 height 25
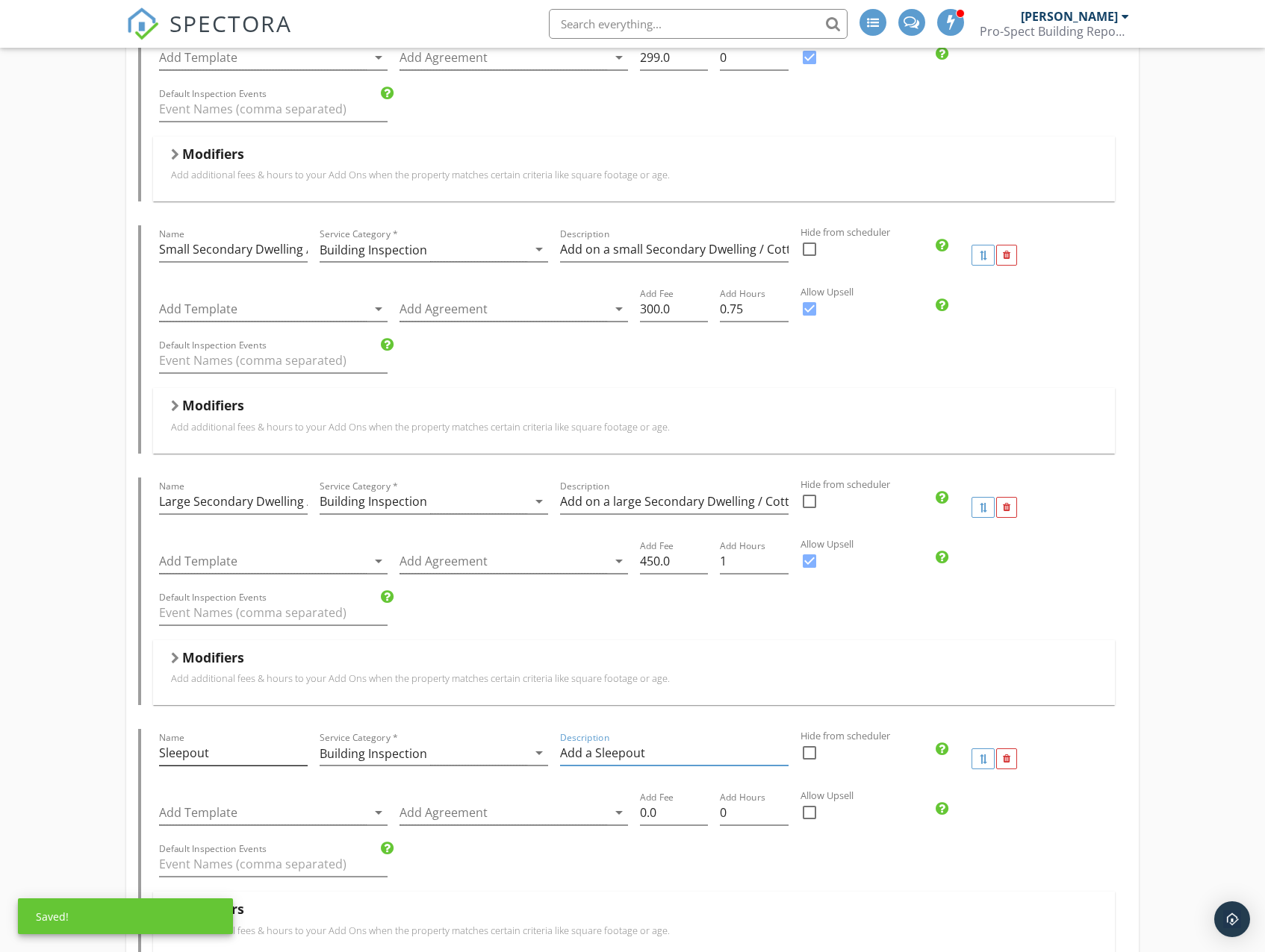
type input "Add a Sleepout"
click at [259, 748] on input "Sleepout" at bounding box center [233, 753] width 148 height 25
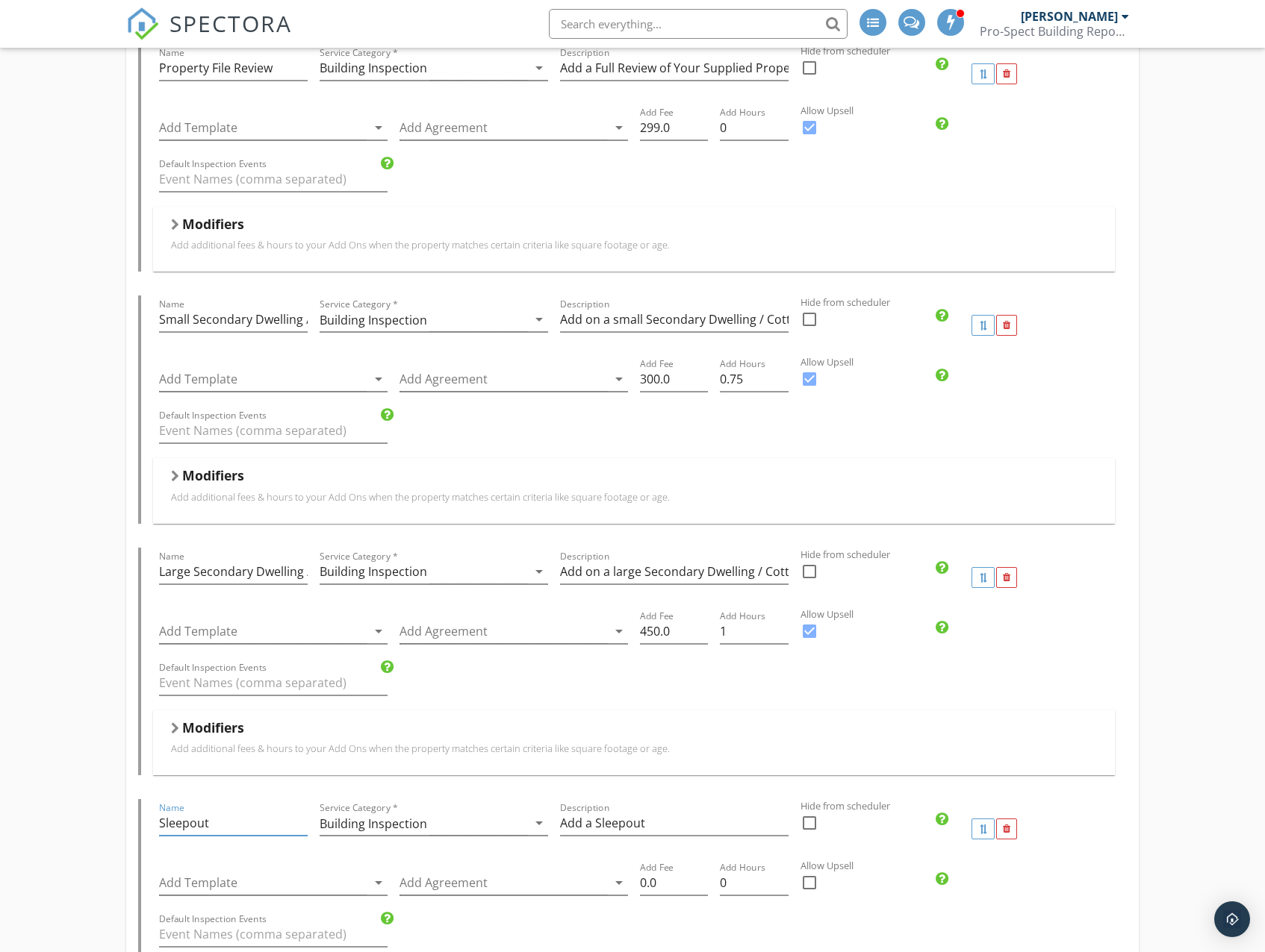
scroll to position [2761, 0]
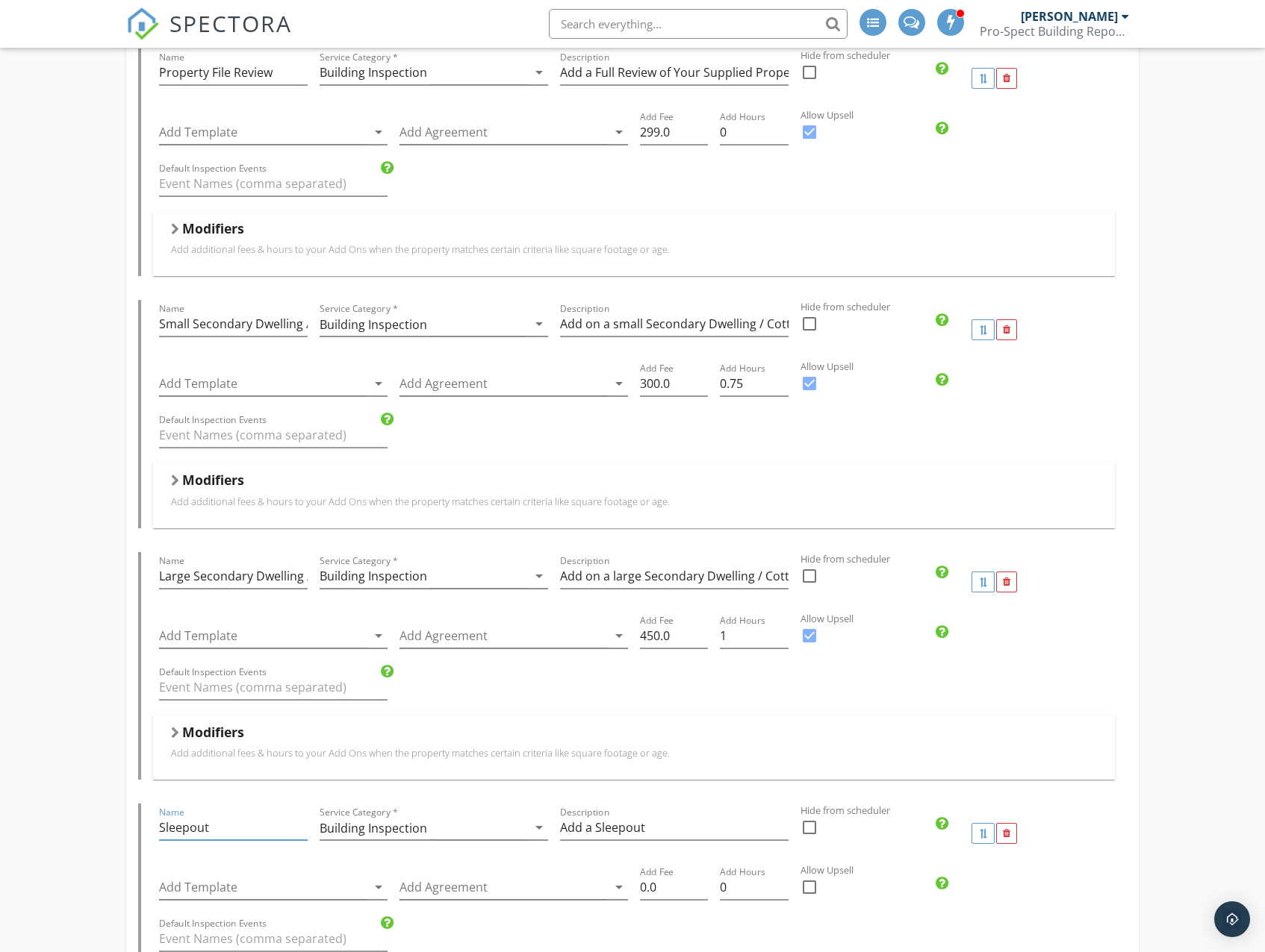
drag, startPoint x: 221, startPoint y: 829, endPoint x: 156, endPoint y: 829, distance: 65.0
click at [156, 829] on div "Name Sleepout" at bounding box center [233, 833] width 161 height 59
drag, startPoint x: 233, startPoint y: 832, endPoint x: 147, endPoint y: 837, distance: 86.1
click at [147, 837] on div "Name Attached Self Contained Unit Service Category * Building Inspection arrow_…" at bounding box center [632, 917] width 988 height 227
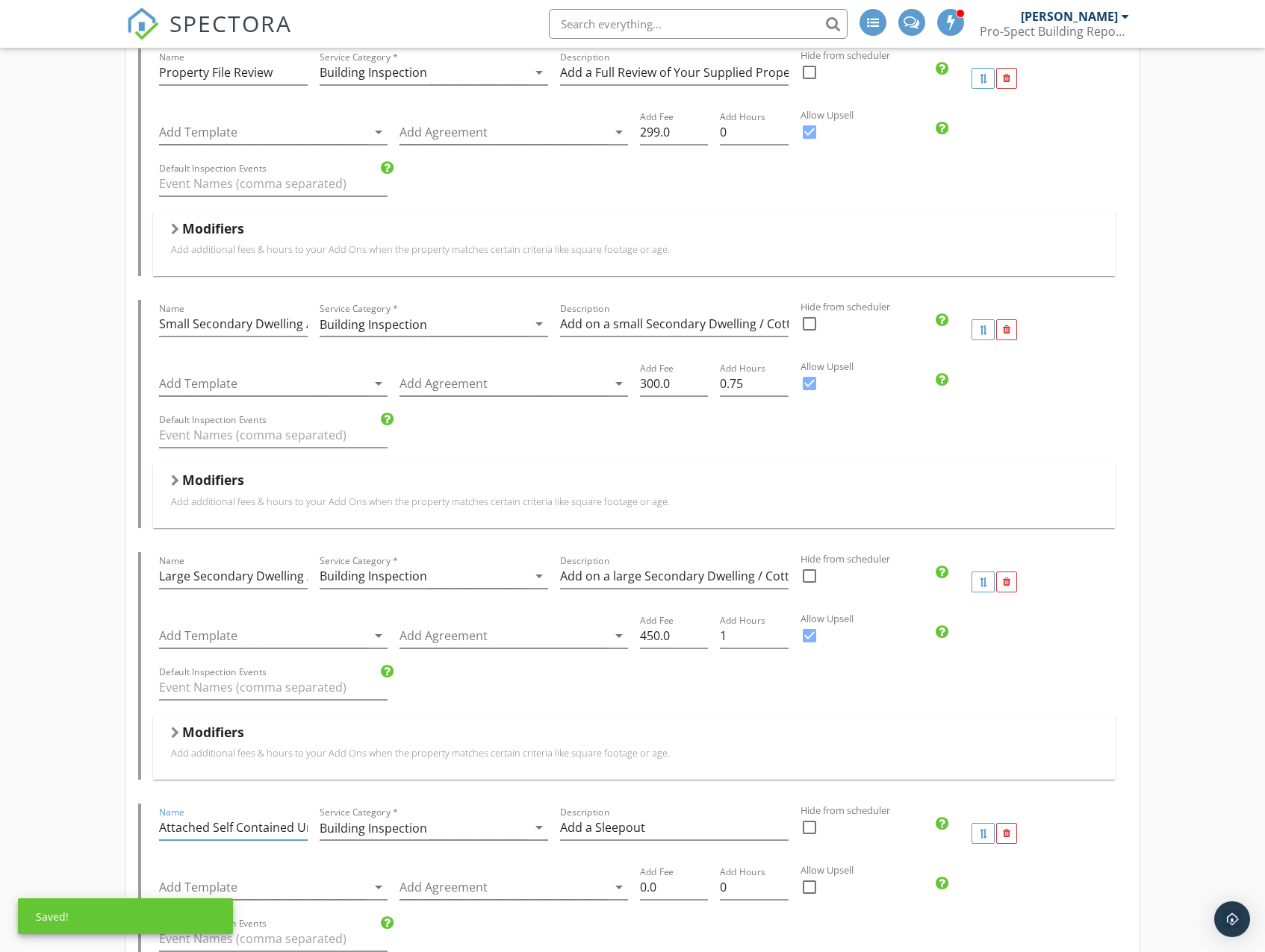
click at [257, 829] on input "Attached Self Contained Unit" at bounding box center [233, 828] width 148 height 25
click at [237, 828] on input "Attached Self Contained Unit" at bounding box center [233, 828] width 148 height 25
click at [242, 830] on input "Attached Self-Contained Unit" at bounding box center [233, 828] width 148 height 25
drag, startPoint x: 206, startPoint y: 830, endPoint x: 311, endPoint y: 835, distance: 105.1
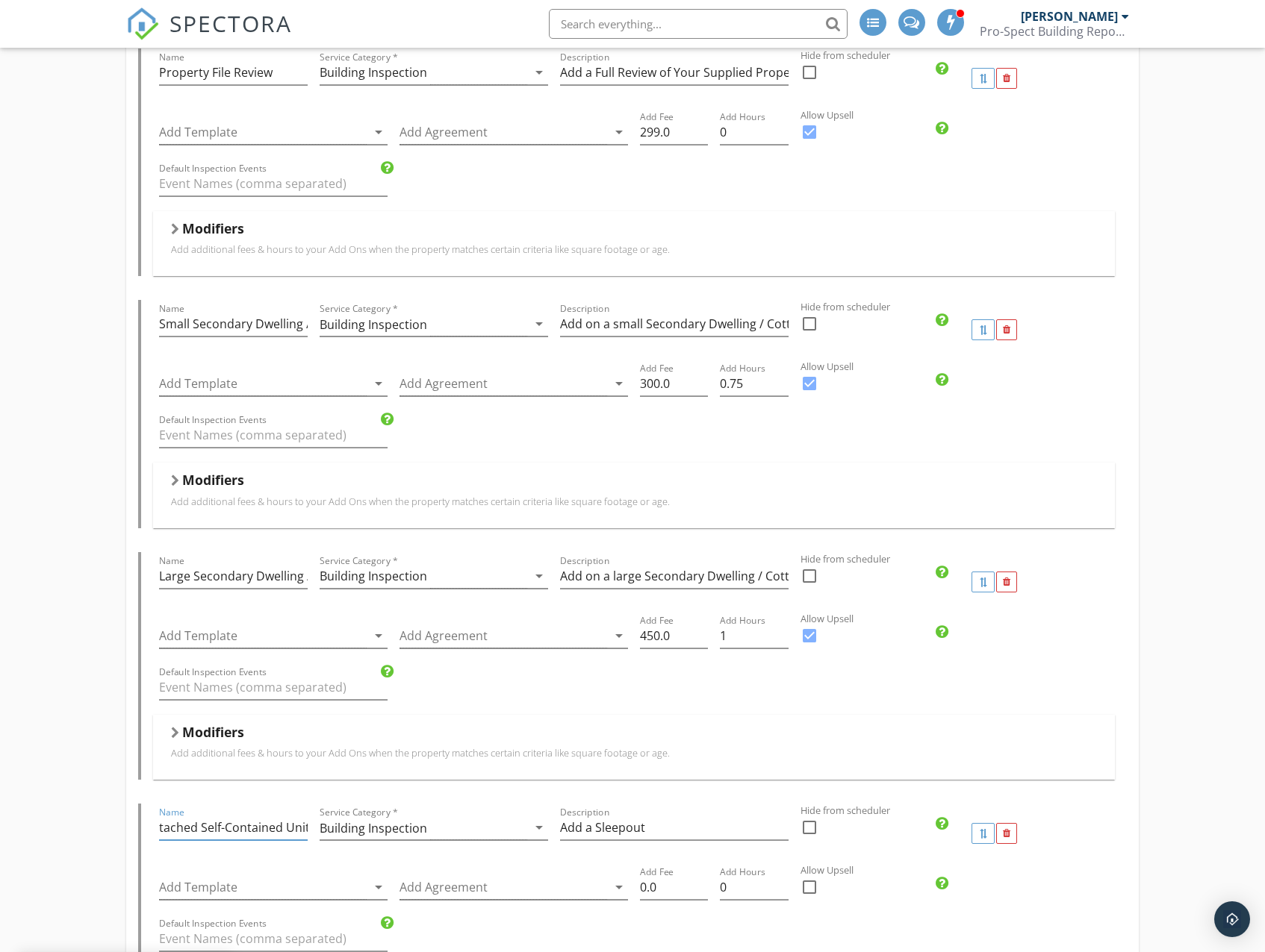
click at [311, 835] on div "Name Attached Self-Contained Unit" at bounding box center [233, 833] width 161 height 59
click at [305, 832] on input "Attached Self-Contained Unit" at bounding box center [233, 828] width 148 height 25
drag, startPoint x: 214, startPoint y: 829, endPoint x: 82, endPoint y: 831, distance: 132.0
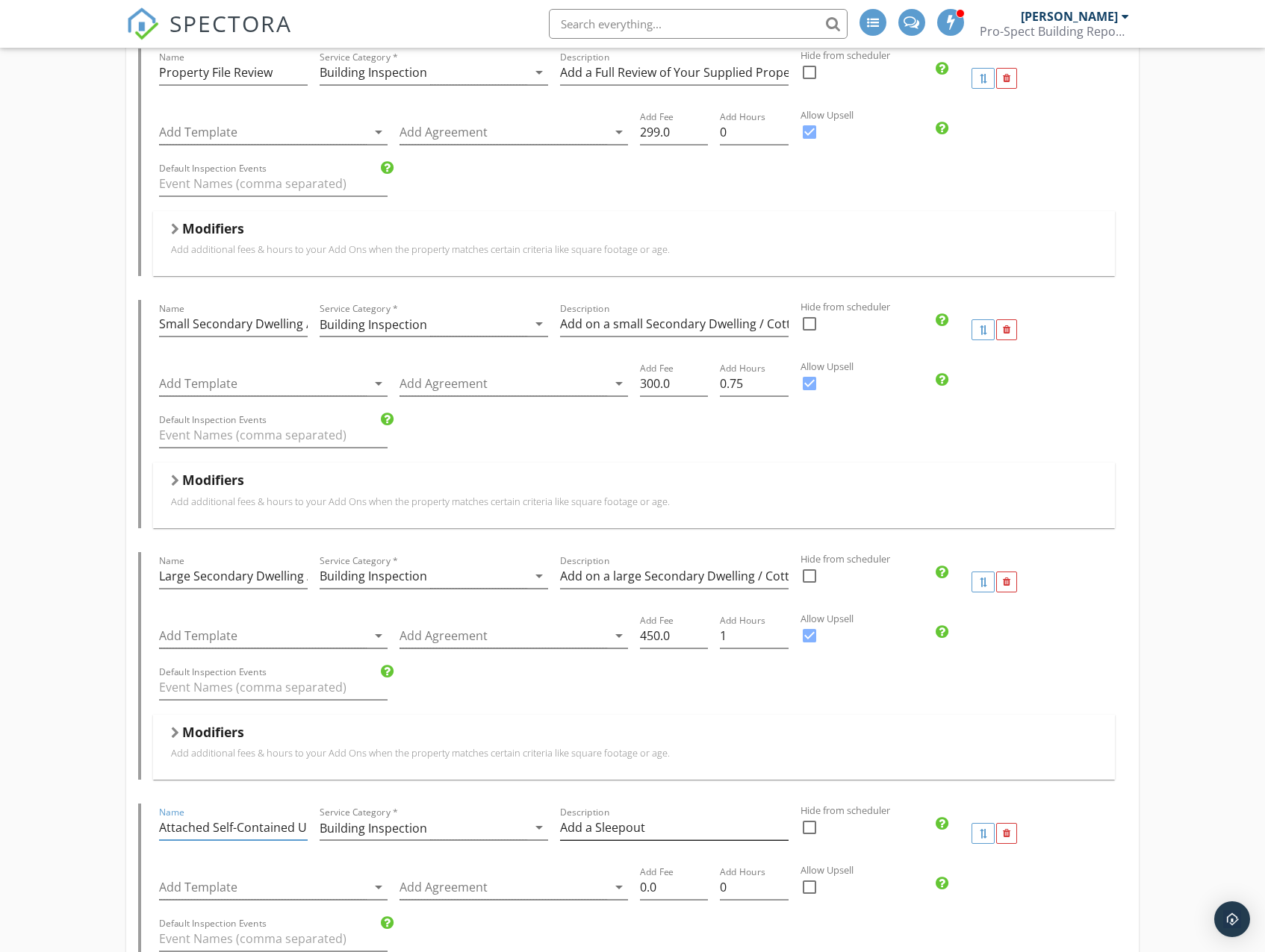
type input "Attached Self-Contained Unit"
click at [664, 830] on input "Add a Sleepout" at bounding box center [674, 828] width 228 height 25
click at [525, 823] on div "Name Attached Self-Contained Unit Service Category * Building Inspection arrow_…" at bounding box center [633, 833] width 961 height 59
paste input "ttached Self-Contained Uni"
click at [615, 828] on input "Attached Self-Contained Unit" at bounding box center [674, 828] width 228 height 25
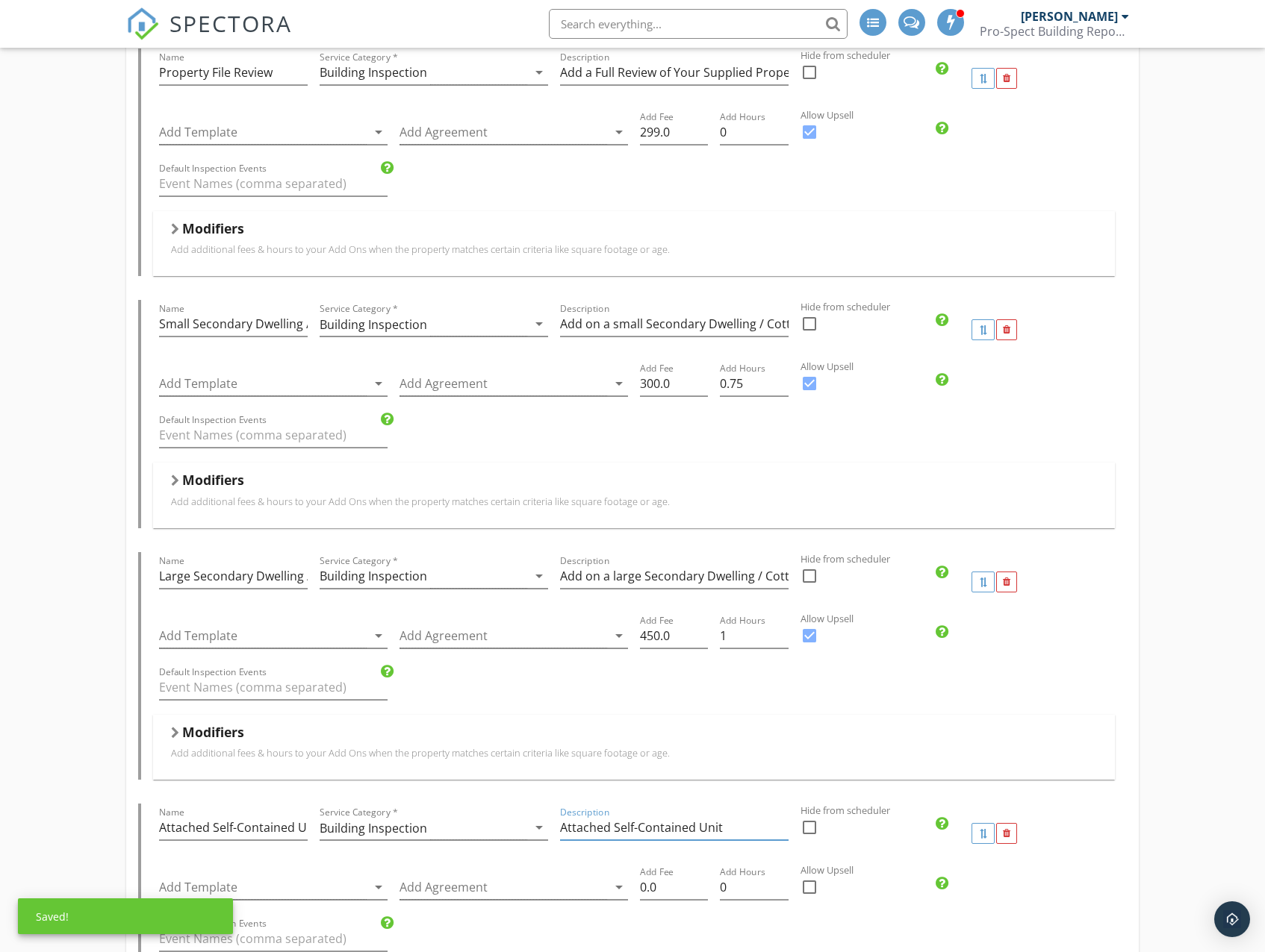
click at [562, 830] on input "Attached Self-Contained Unit" at bounding box center [674, 828] width 228 height 25
click at [711, 578] on input "Add on a large Secondary Dwelling / Cottage on Same Site >100m2 + $450 incl GST" at bounding box center [674, 576] width 228 height 25
click at [722, 578] on input "Add on a large Secondary Dwelling / Cottage on Same Site >100m2 + $450 incl GST" at bounding box center [674, 576] width 228 height 25
drag, startPoint x: 741, startPoint y: 577, endPoint x: 797, endPoint y: 579, distance: 56.0
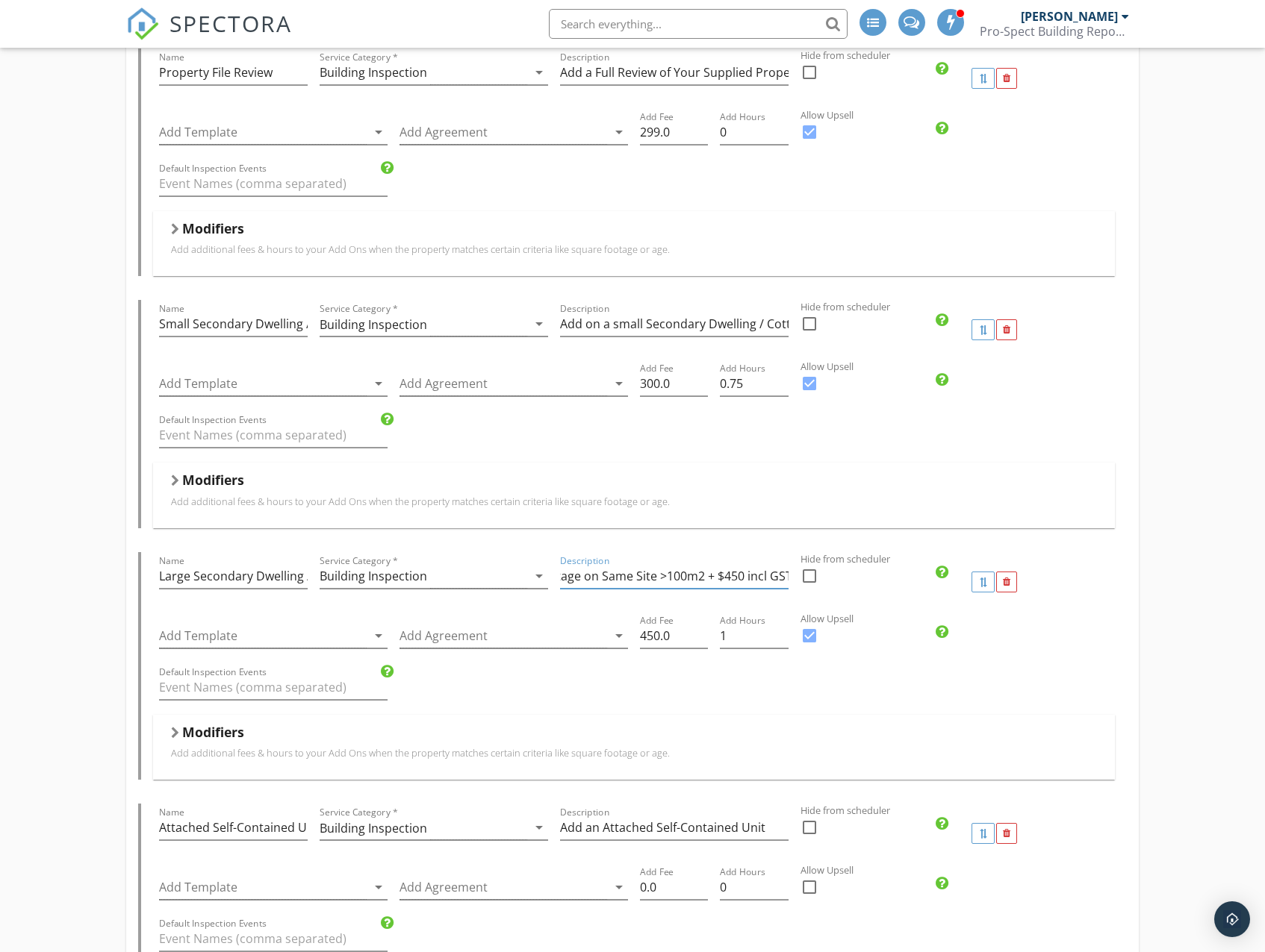
click at [797, 579] on div "Name Large Secondary Dwelling / Cottage Service Category * Building Inspection …" at bounding box center [633, 582] width 961 height 59
click at [703, 576] on input "Add on a large Secondary Dwelling / Cottage on Same Site >100m2 + $450 incl GST" at bounding box center [674, 576] width 228 height 25
drag, startPoint x: 704, startPoint y: 576, endPoint x: 791, endPoint y: 578, distance: 87.0
click at [791, 578] on div "Description Add on a large Secondary Dwelling / Cottage on Same Site >100m2 + $…" at bounding box center [675, 582] width 241 height 59
click at [769, 824] on input "Add an Attached Self-Contained Unit" at bounding box center [674, 828] width 228 height 25
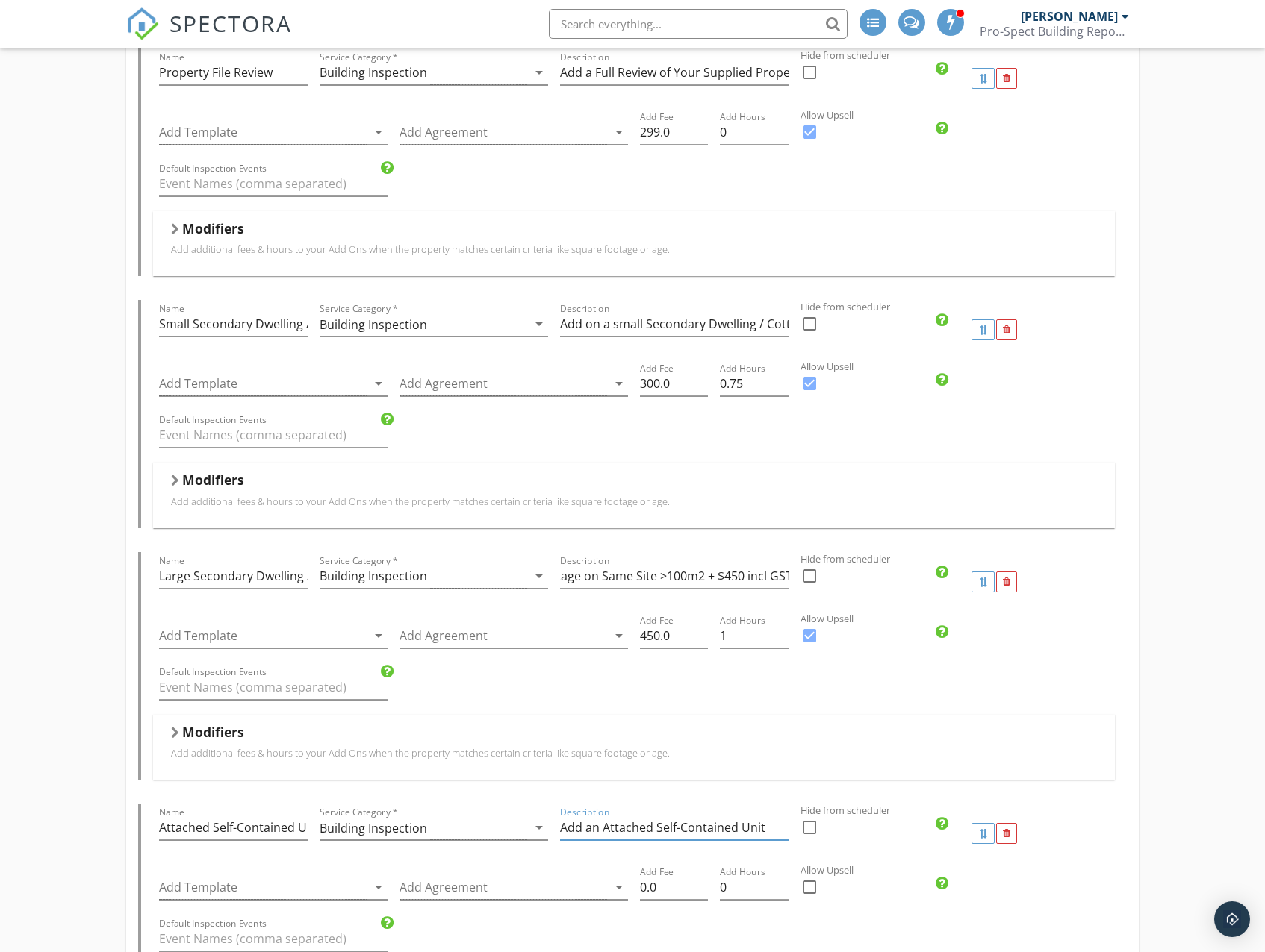
scroll to position [0, 0]
paste input "+ $450 incl GST"
click at [721, 828] on input "Add an Attached Self-Contained Unit + $450 incl GST" at bounding box center [674, 828] width 228 height 25
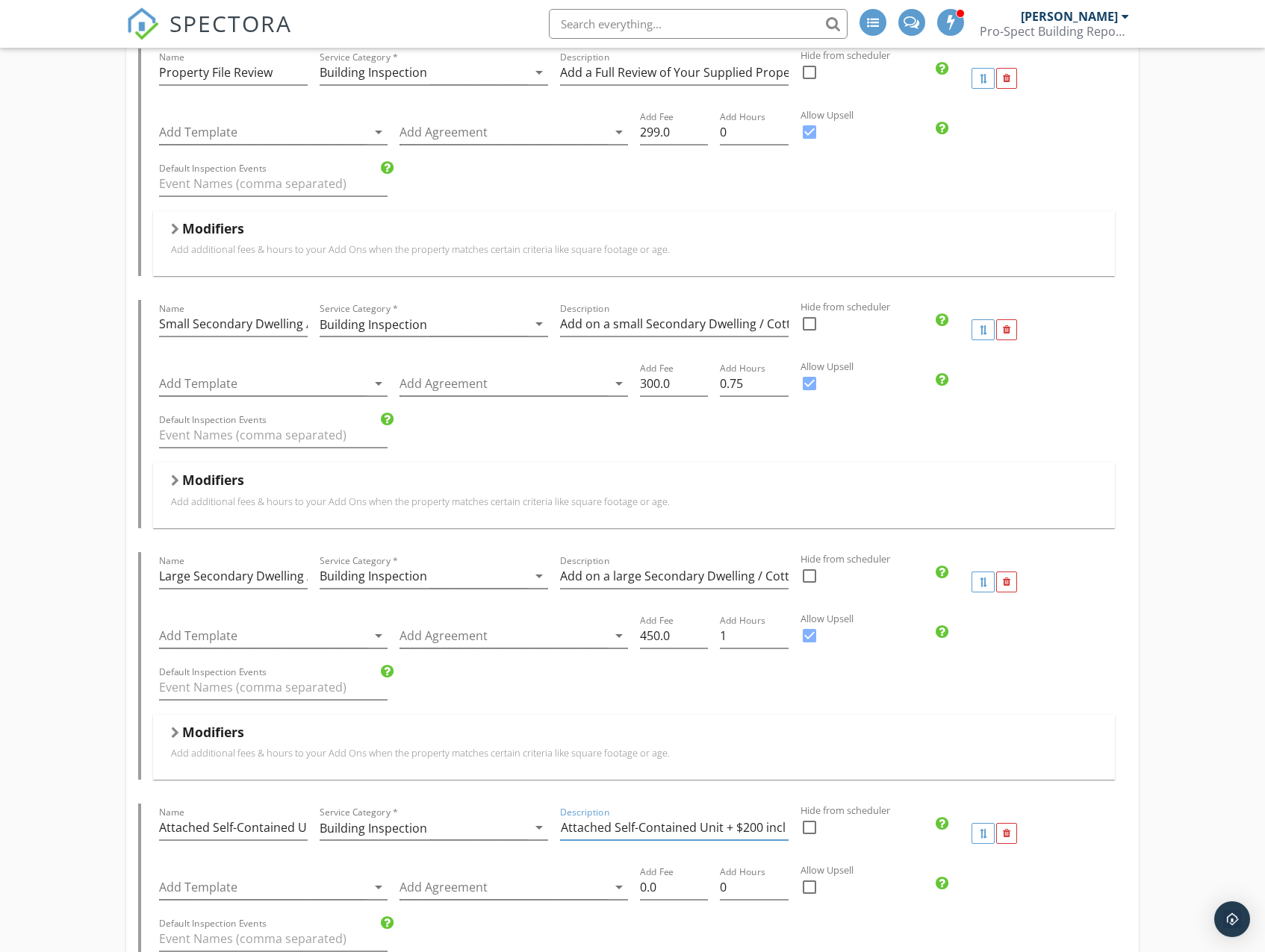
type input "Add an Attached Self-Contained Unit + $200 incl GST"
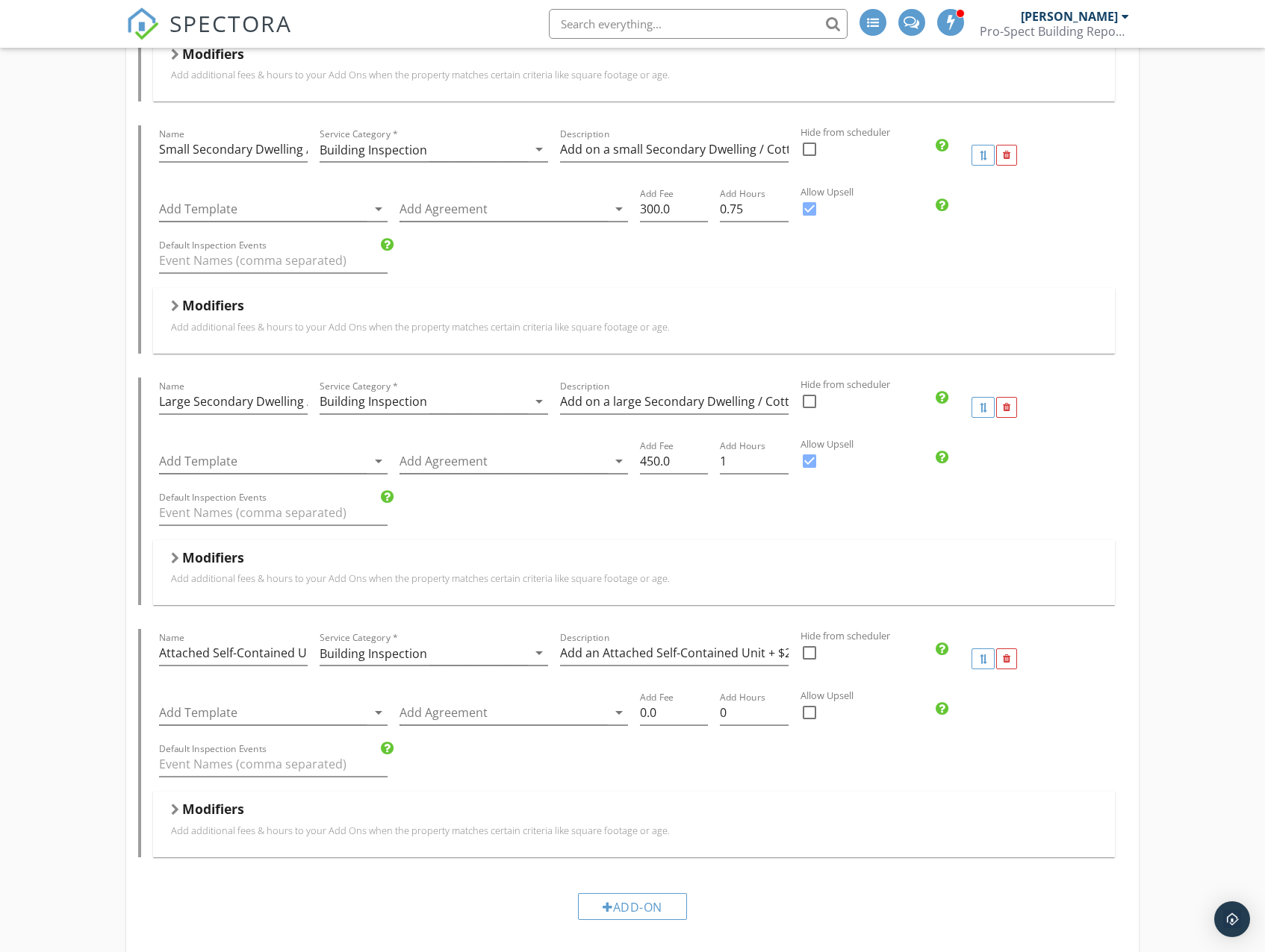
scroll to position [2985, 0]
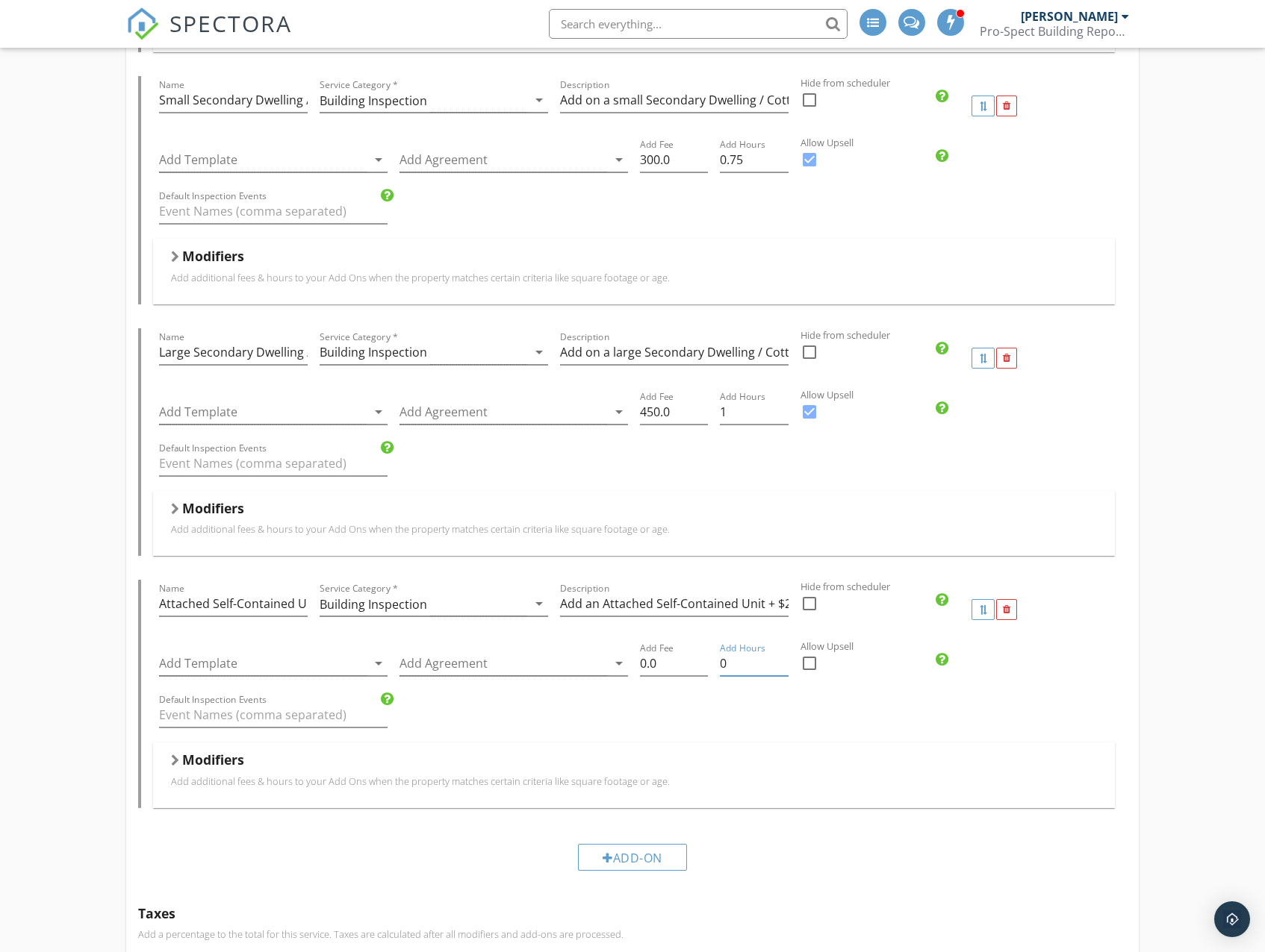
drag, startPoint x: 750, startPoint y: 667, endPoint x: 713, endPoint y: 667, distance: 37.0
click at [713, 667] on div "Add Hours 0" at bounding box center [753, 665] width 80 height 51
type input ".5"
click at [802, 703] on div "Default Inspection Events" at bounding box center [633, 716] width 961 height 51
drag, startPoint x: 670, startPoint y: 665, endPoint x: 633, endPoint y: 665, distance: 37.0
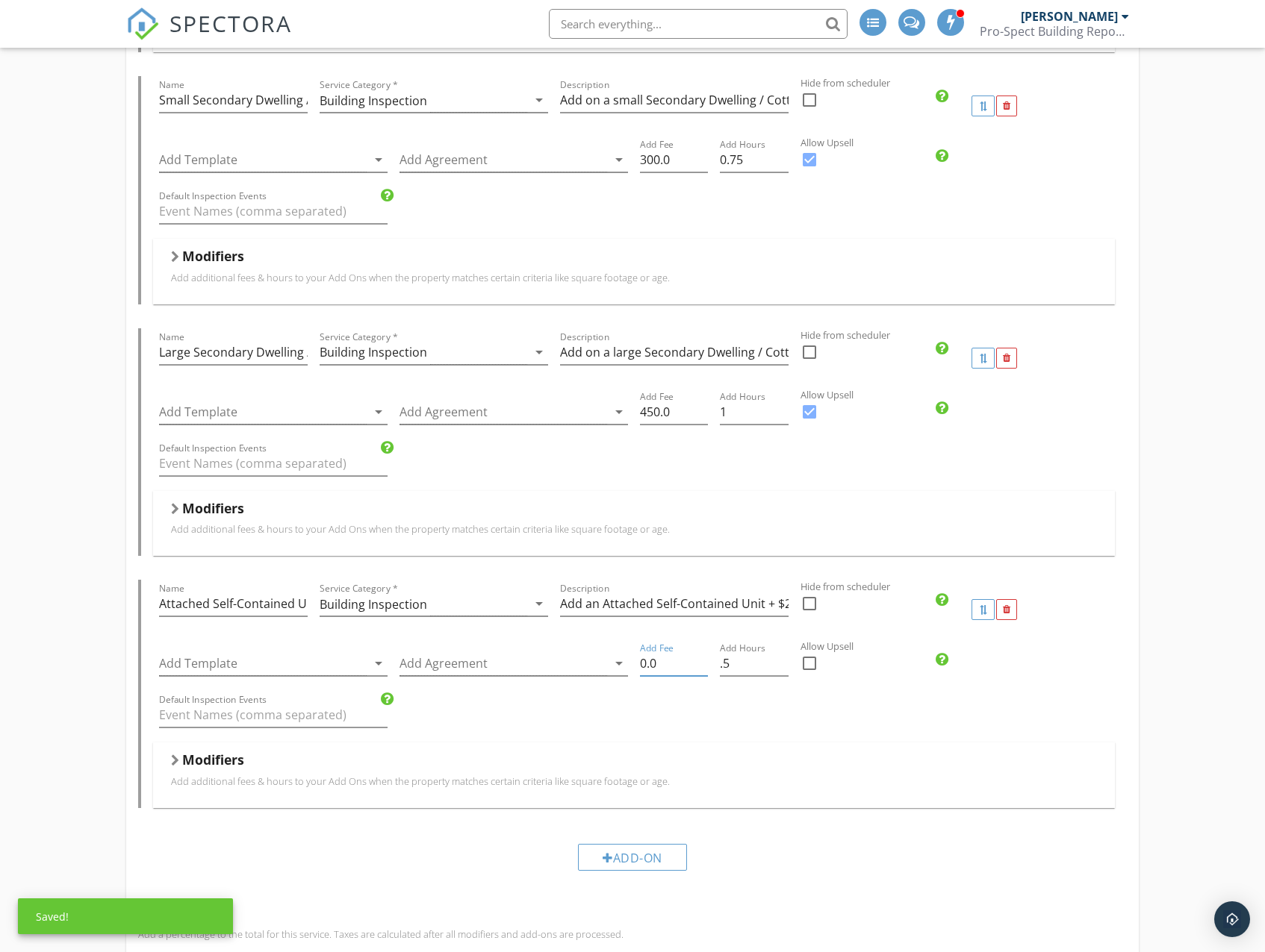
click at [633, 665] on div "Add Template arrow_drop_down Add Agreement arrow_drop_down Add Fee 0.0 Add Hour…" at bounding box center [633, 665] width 961 height 51
click at [915, 707] on div "Default Inspection Events" at bounding box center [633, 716] width 961 height 51
drag, startPoint x: 669, startPoint y: 668, endPoint x: 635, endPoint y: 667, distance: 34.0
click at [635, 667] on div "Add Fee 200" at bounding box center [674, 665] width 80 height 51
type input "150"
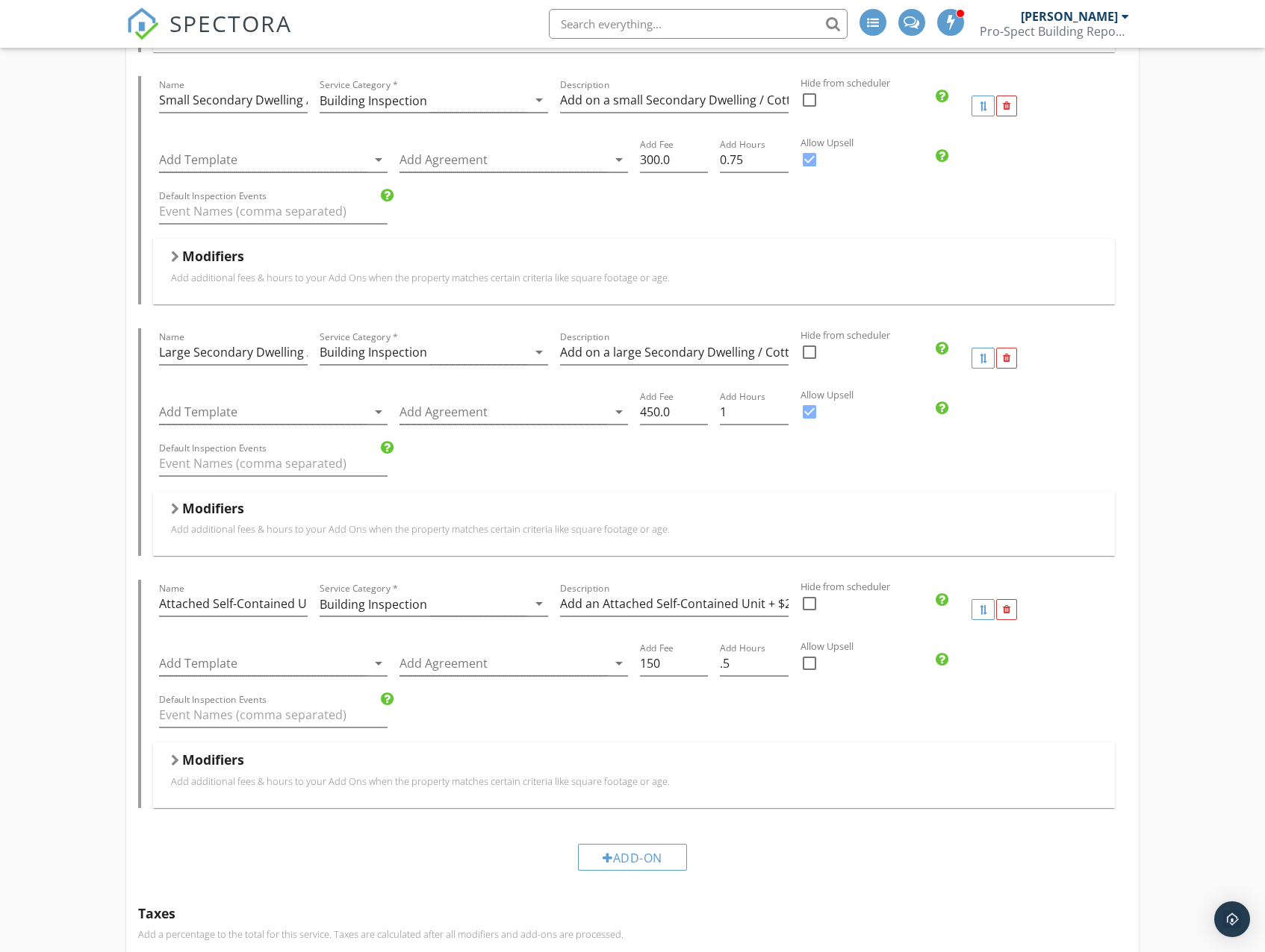
click at [812, 666] on div at bounding box center [809, 663] width 26 height 26
checkbox input "true"
click at [245, 786] on p "Add additional fees & hours to your Add Ons when the property matches certain c…" at bounding box center [633, 781] width 925 height 12
click at [610, 841] on div "Modifiers" at bounding box center [633, 845] width 124 height 27
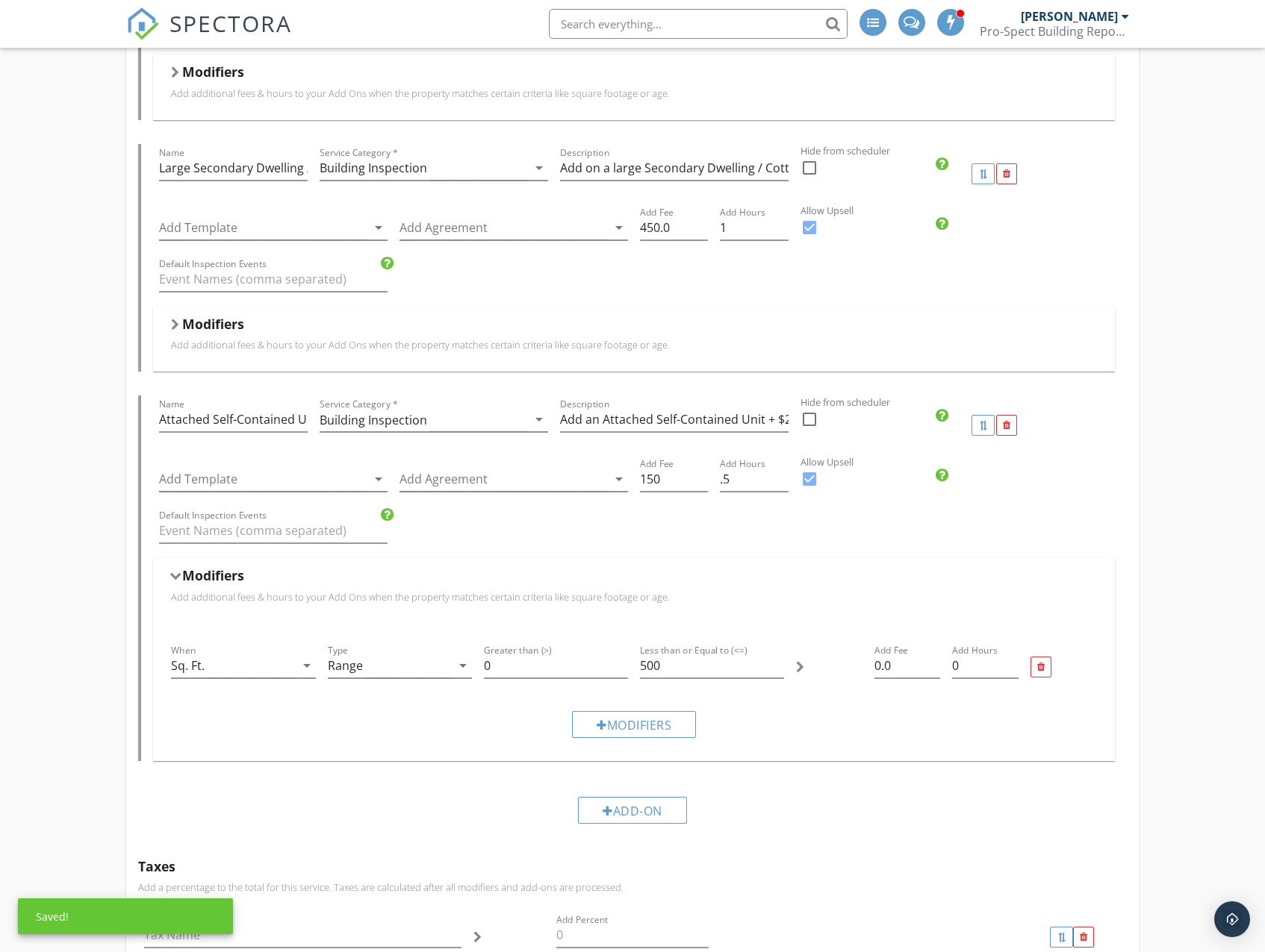
scroll to position [3209, 0]
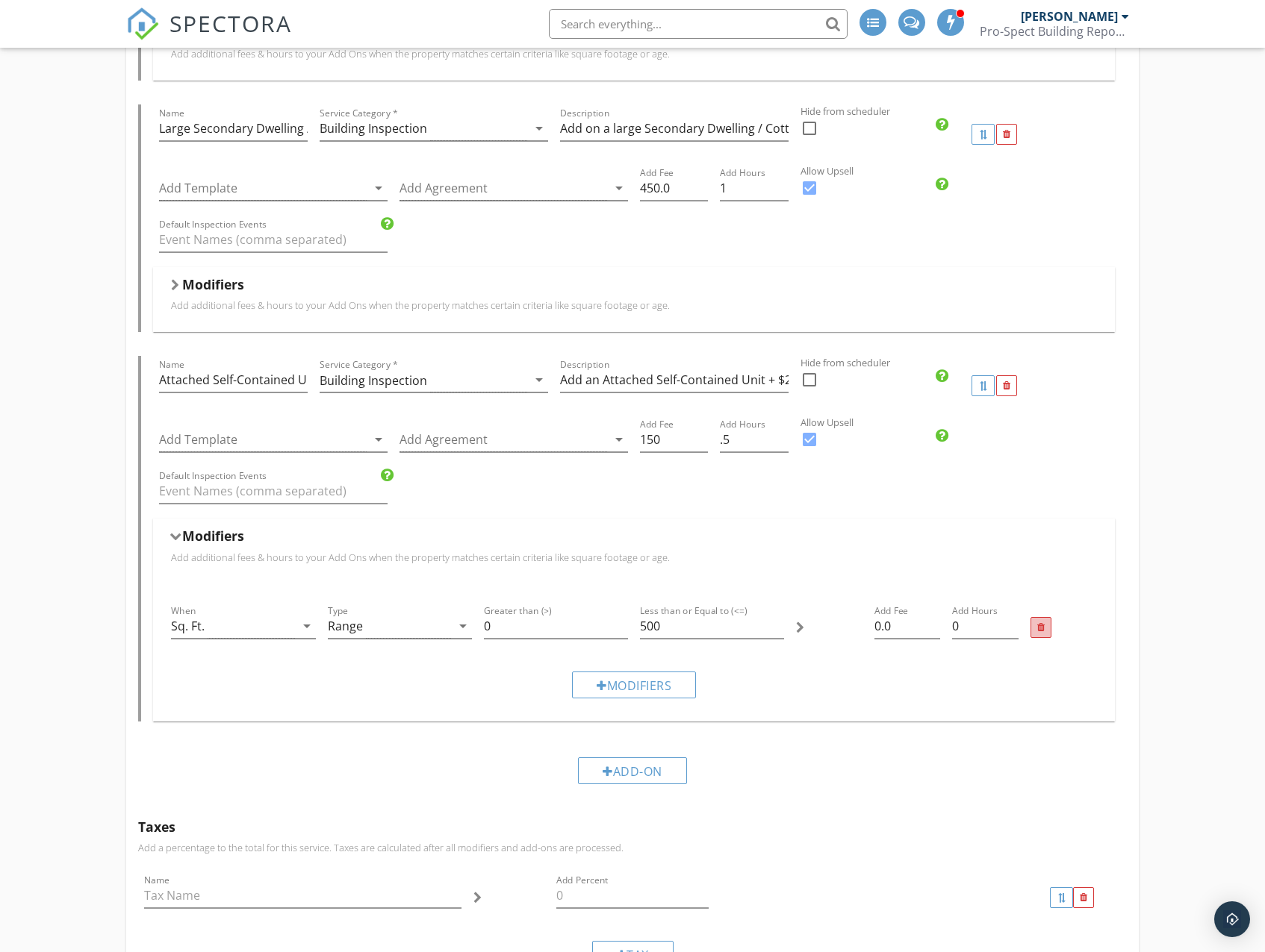
click at [1038, 631] on div at bounding box center [1041, 628] width 7 height 10
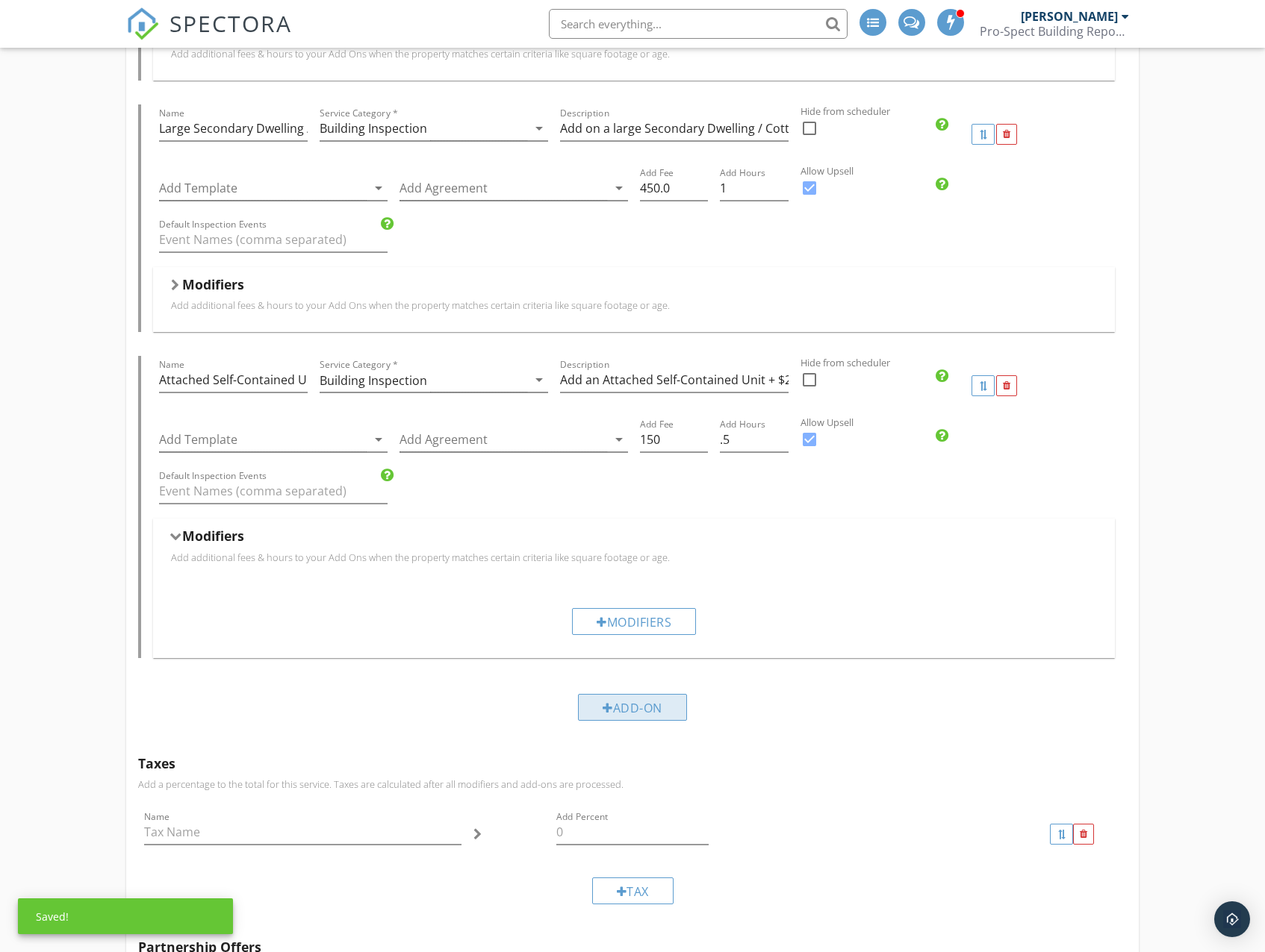
click at [637, 711] on div "Add-On" at bounding box center [632, 707] width 109 height 27
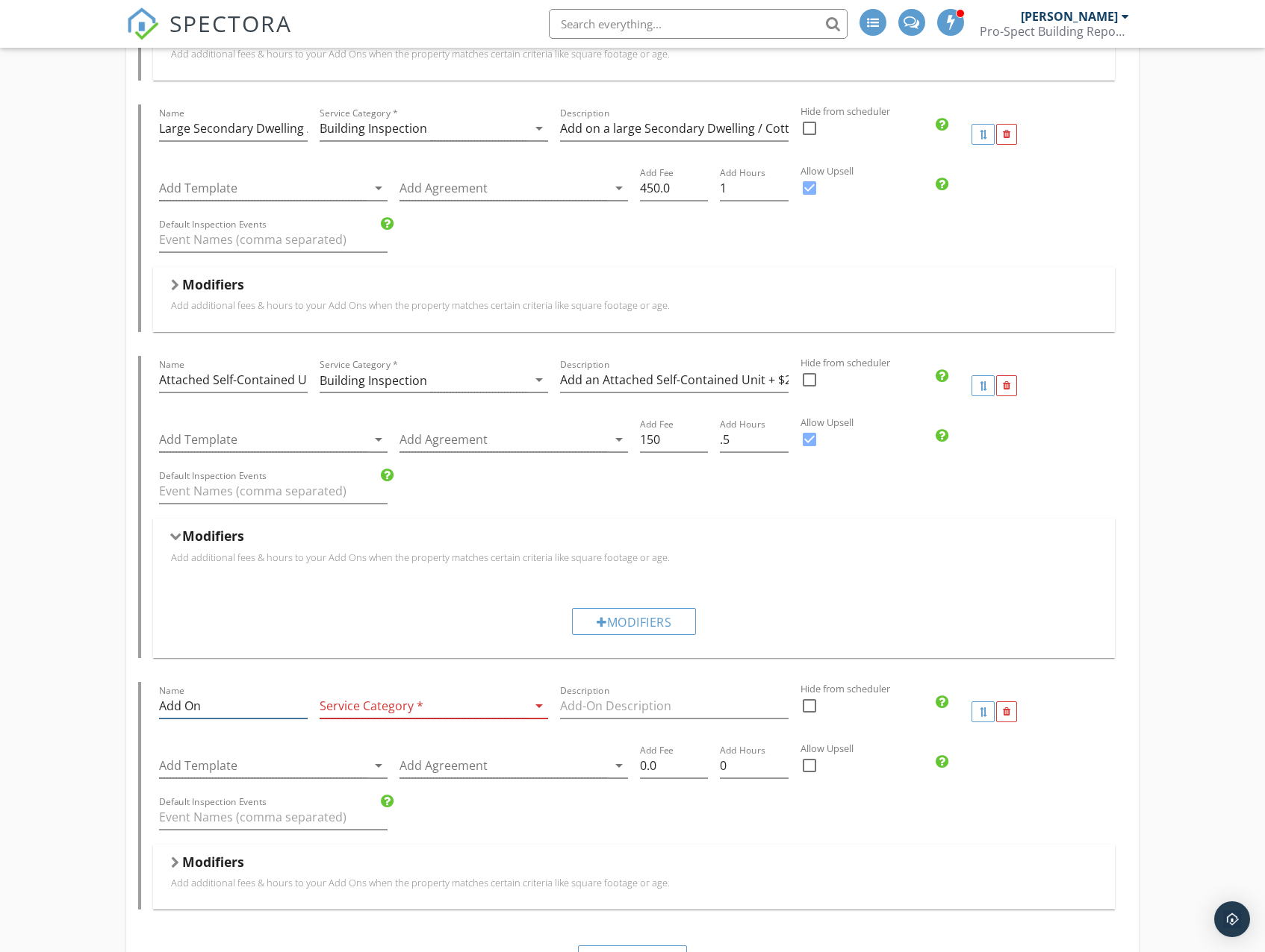
click at [224, 706] on input "Add On" at bounding box center [233, 706] width 148 height 25
click at [138, 706] on div "Name Add On Service Category * arrow_drop_down Description Hide from scheduler …" at bounding box center [632, 795] width 988 height 227
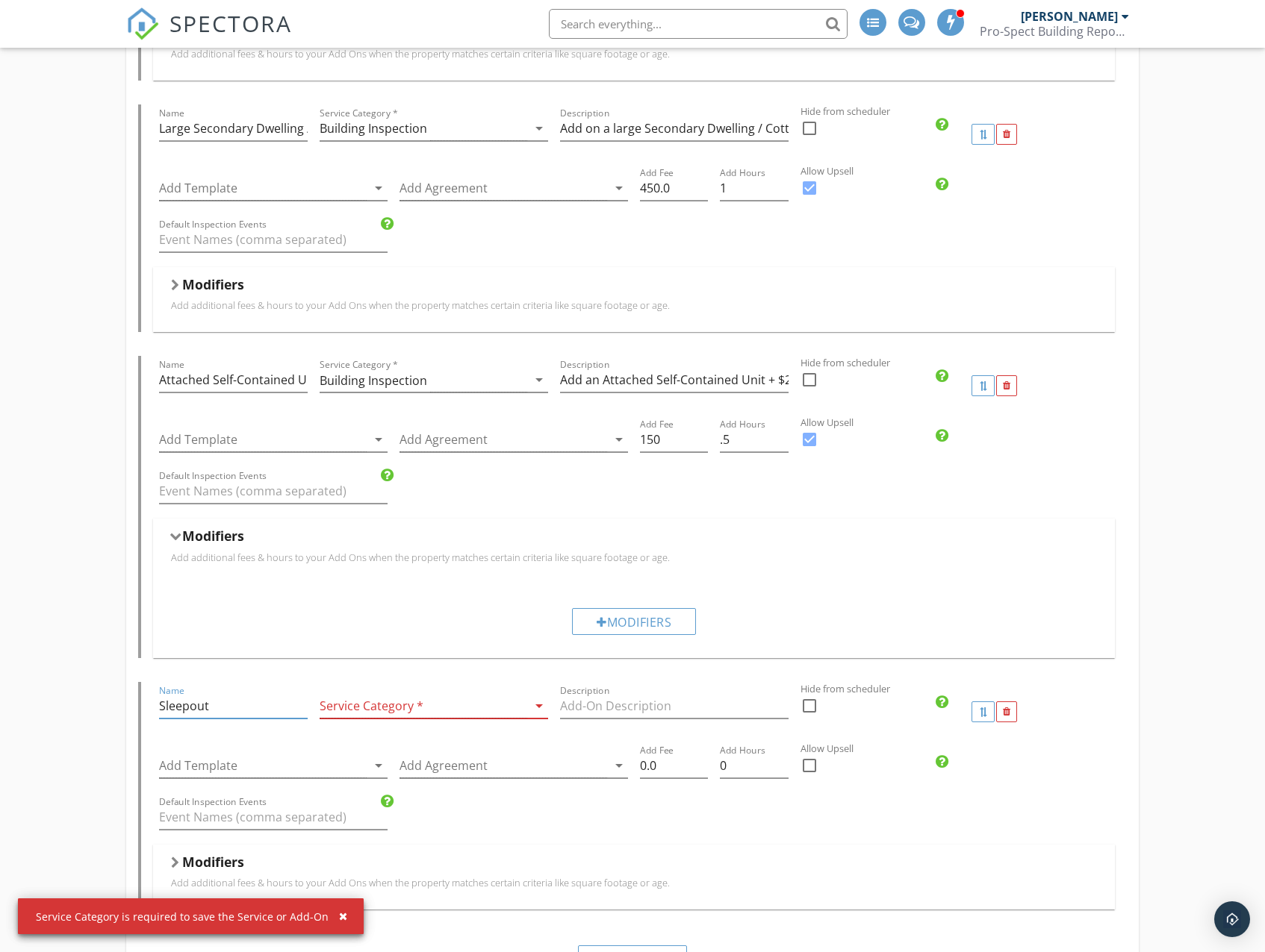
type input "Sleepout"
click at [378, 709] on div at bounding box center [423, 706] width 208 height 25
click at [370, 721] on div "Building Inspection" at bounding box center [434, 718] width 205 height 18
click at [633, 712] on input "Description" at bounding box center [674, 706] width 228 height 25
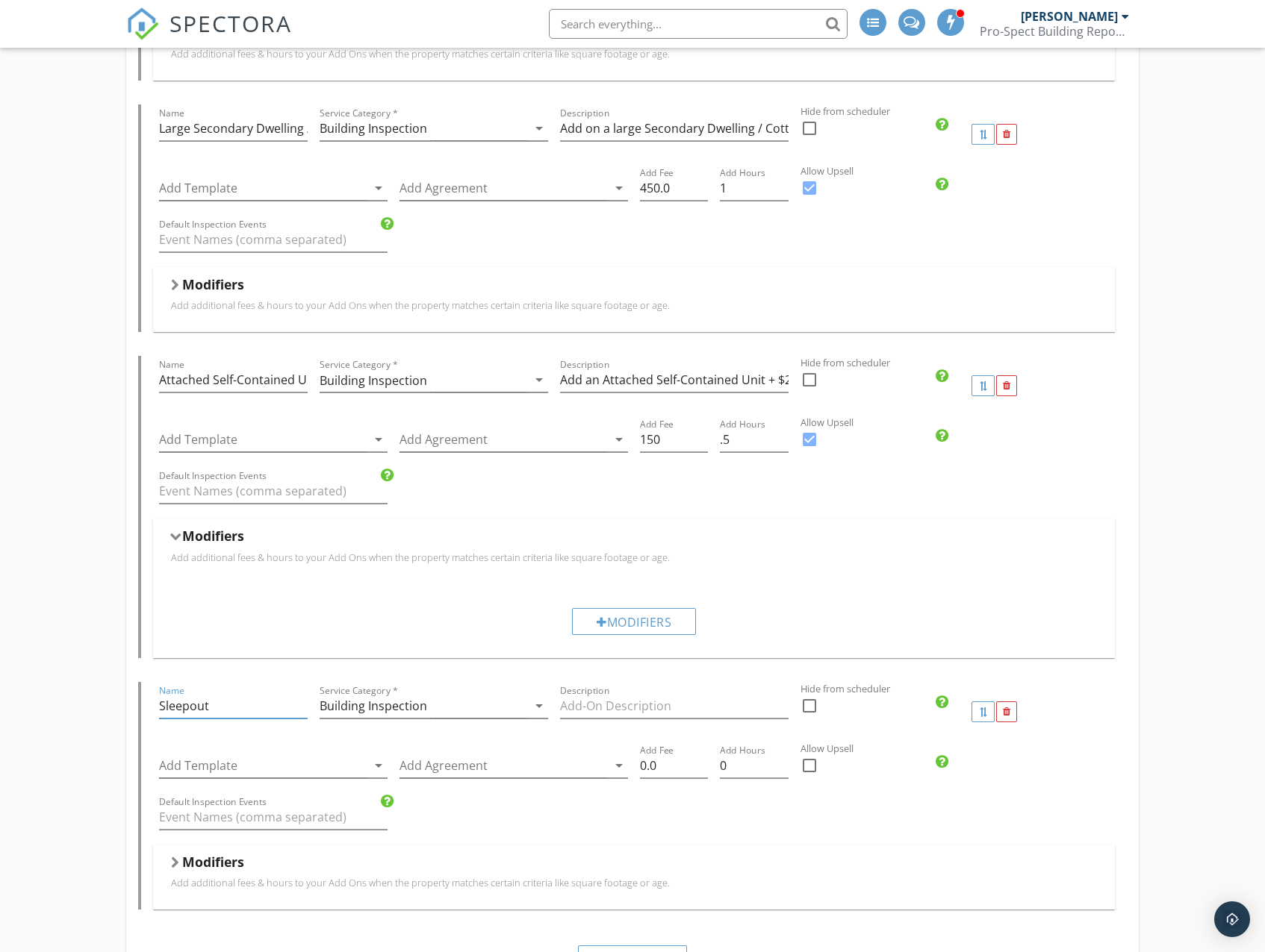
drag, startPoint x: 210, startPoint y: 706, endPoint x: 115, endPoint y: 707, distance: 95.0
click at [618, 707] on input "Description" at bounding box center [674, 706] width 228 height 25
paste input "Sleepout"
paste input "+ $450 incl GST"
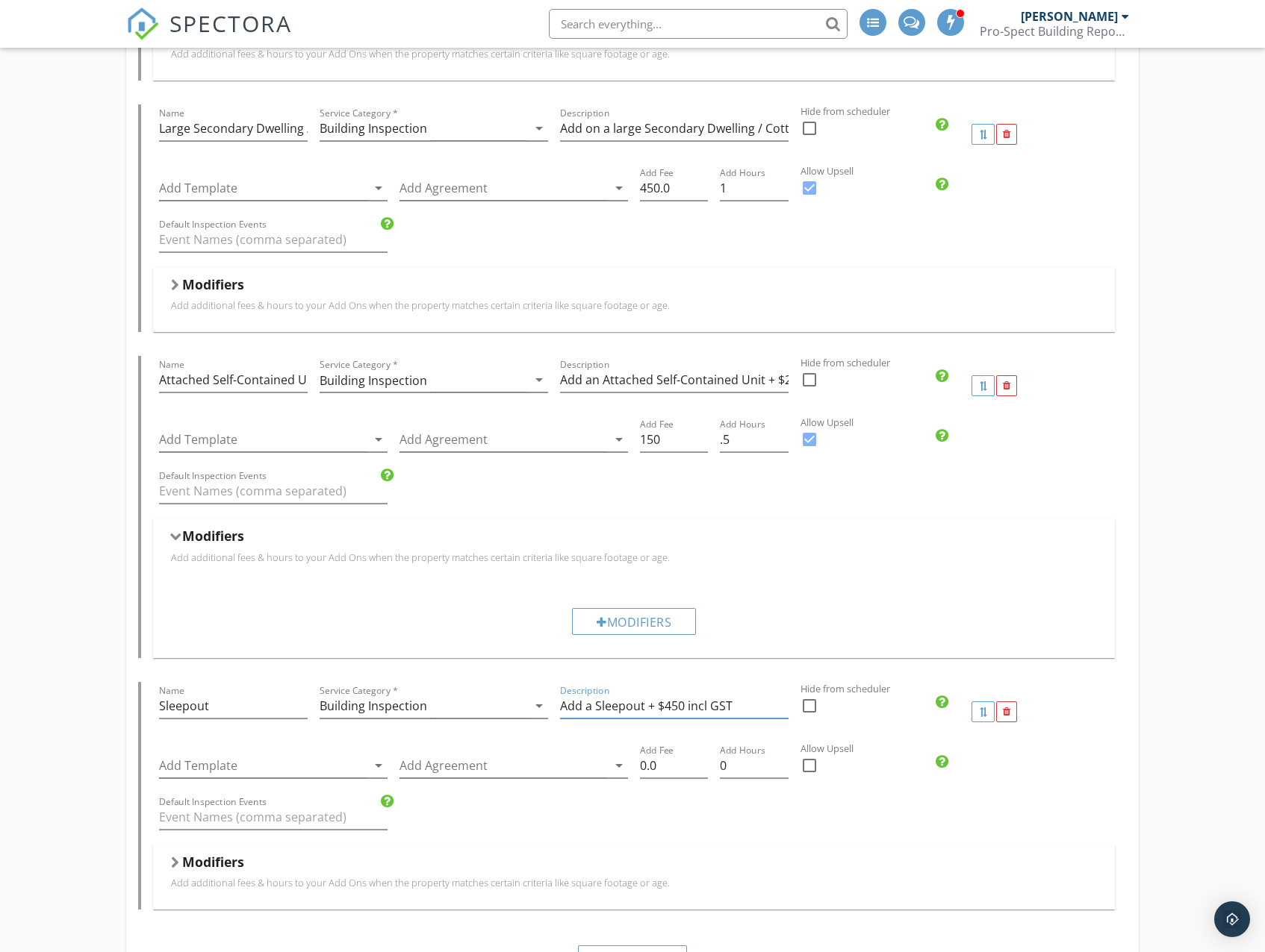
drag, startPoint x: 665, startPoint y: 711, endPoint x: 681, endPoint y: 712, distance: 16.0
click at [681, 712] on input "Add a Sleepout + $450 incl GST" at bounding box center [674, 706] width 228 height 25
click at [747, 701] on input "Add a Sleepout + $150 incl GST" at bounding box center [674, 706] width 228 height 25
type input "Add a Sleepout + $150 incl GST"
click at [162, 707] on input "Sleepout" at bounding box center [233, 706] width 148 height 25
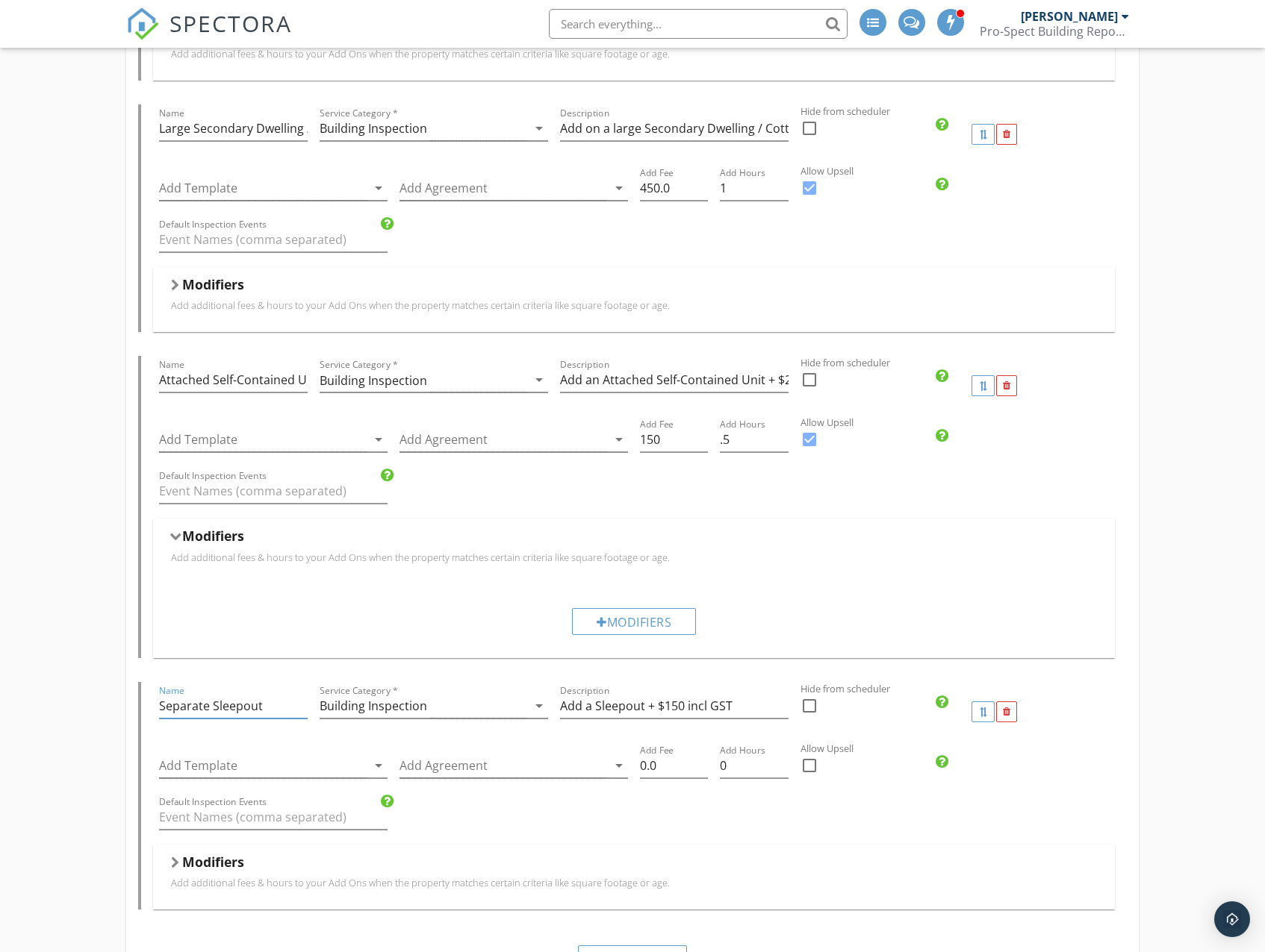
click at [188, 708] on input "Separate Sleepout" at bounding box center [233, 706] width 148 height 25
type input "Separate Sleepout"
click at [594, 708] on input "Add a Sleepout + $150 incl GST" at bounding box center [674, 706] width 228 height 25
paste input "eparate S"
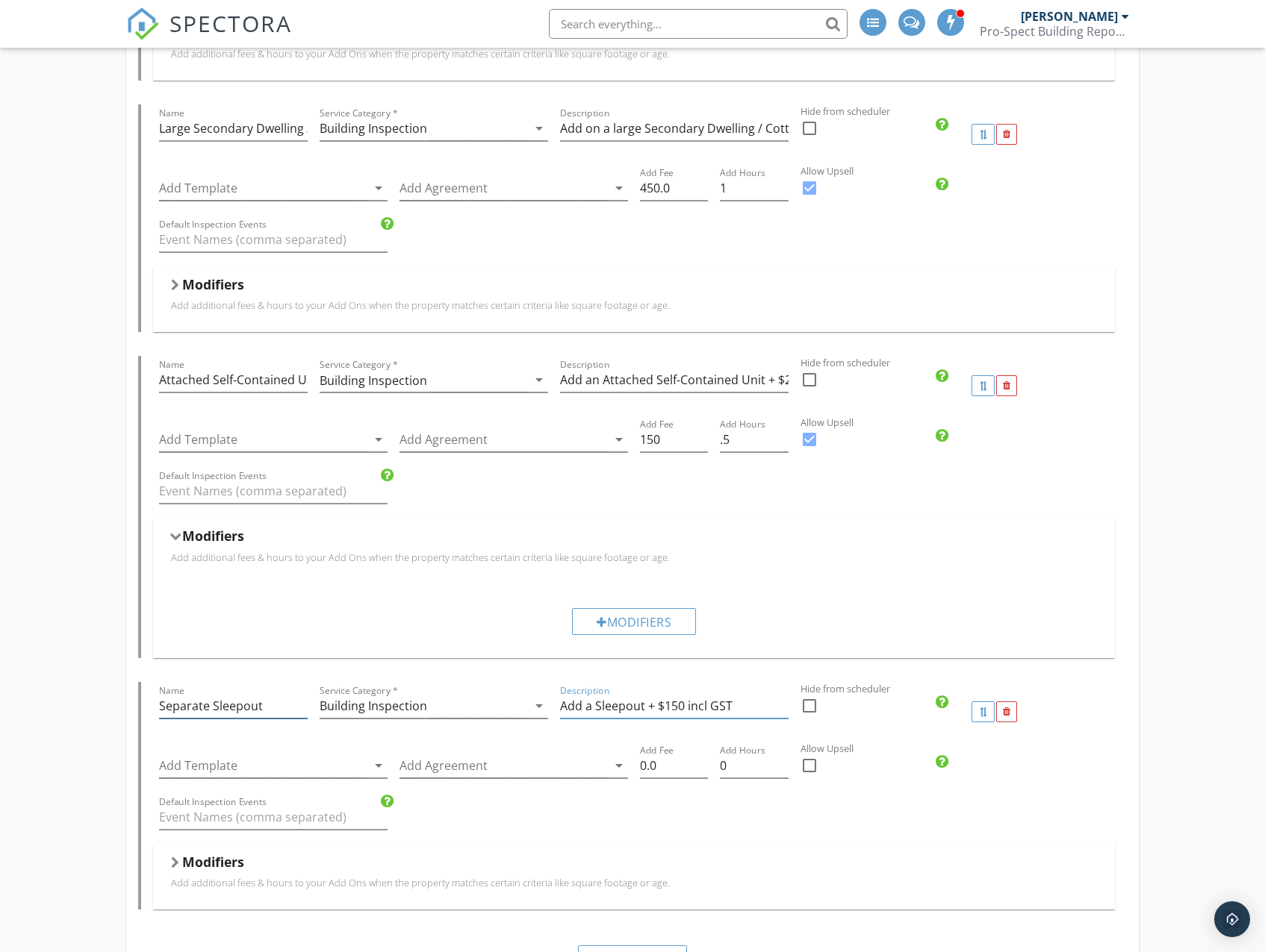
click at [208, 706] on input "Separate Sleepout" at bounding box center [233, 706] width 148 height 25
click at [188, 706] on input "Separate Sleepout" at bounding box center [233, 706] width 148 height 25
click at [596, 707] on input "Add a Sleepout + $150 incl GST" at bounding box center [674, 706] width 228 height 25
paste input "eparate S"
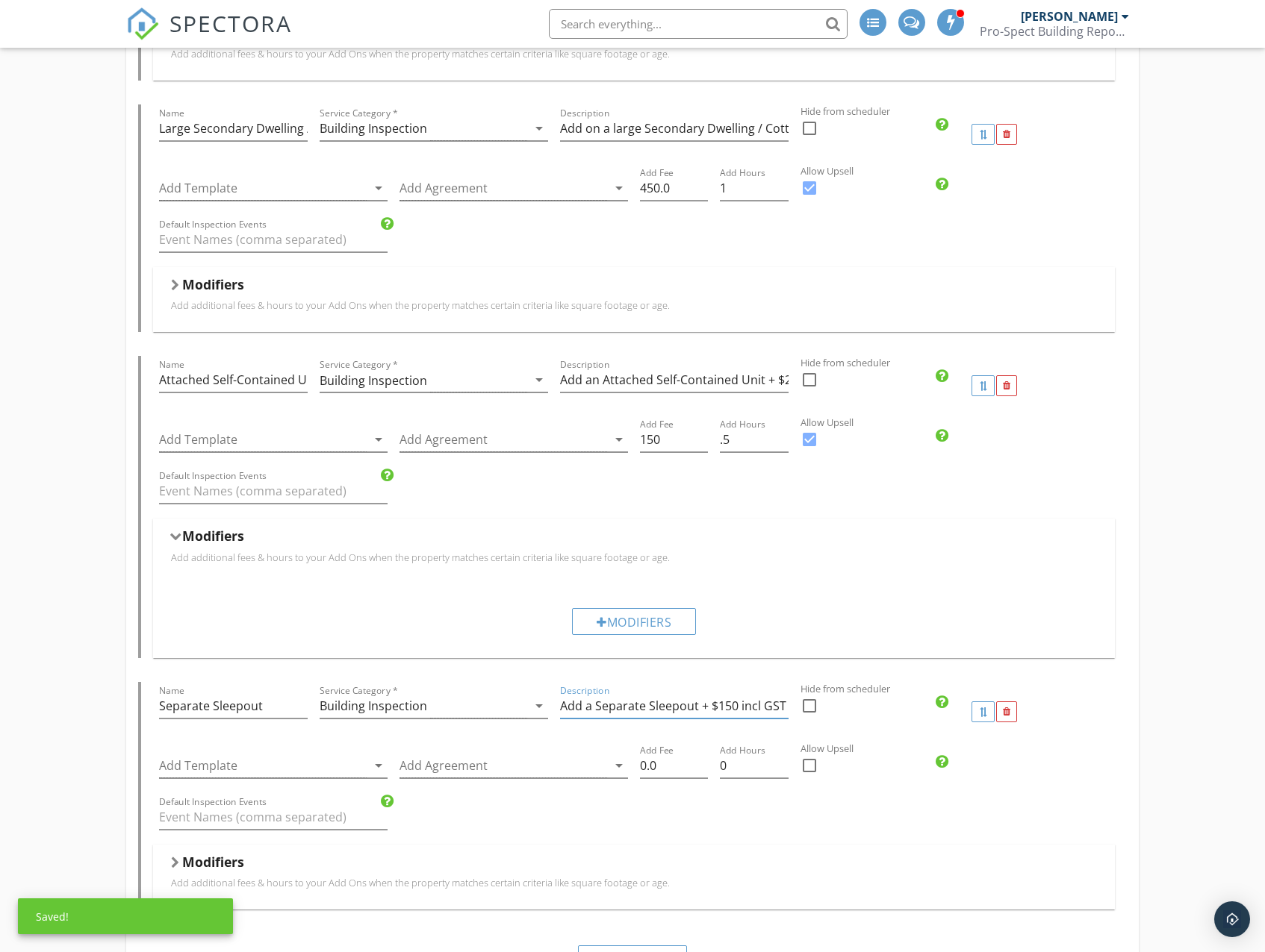
drag, startPoint x: 722, startPoint y: 702, endPoint x: 815, endPoint y: 706, distance: 93.1
click at [815, 706] on div "Name Separate Sleepout Service Category * Building Inspection arrow_drop_down D…" at bounding box center [633, 711] width 961 height 59
click at [780, 709] on input "Add a Separate Sleepout + $150 incl GST" at bounding box center [674, 706] width 228 height 25
click at [784, 709] on input "Add a Separate Sleepout + $150 incl GST" at bounding box center [674, 706] width 228 height 25
click at [695, 707] on input "Add a Separate Sleepout + $150 incl GST" at bounding box center [674, 706] width 228 height 25
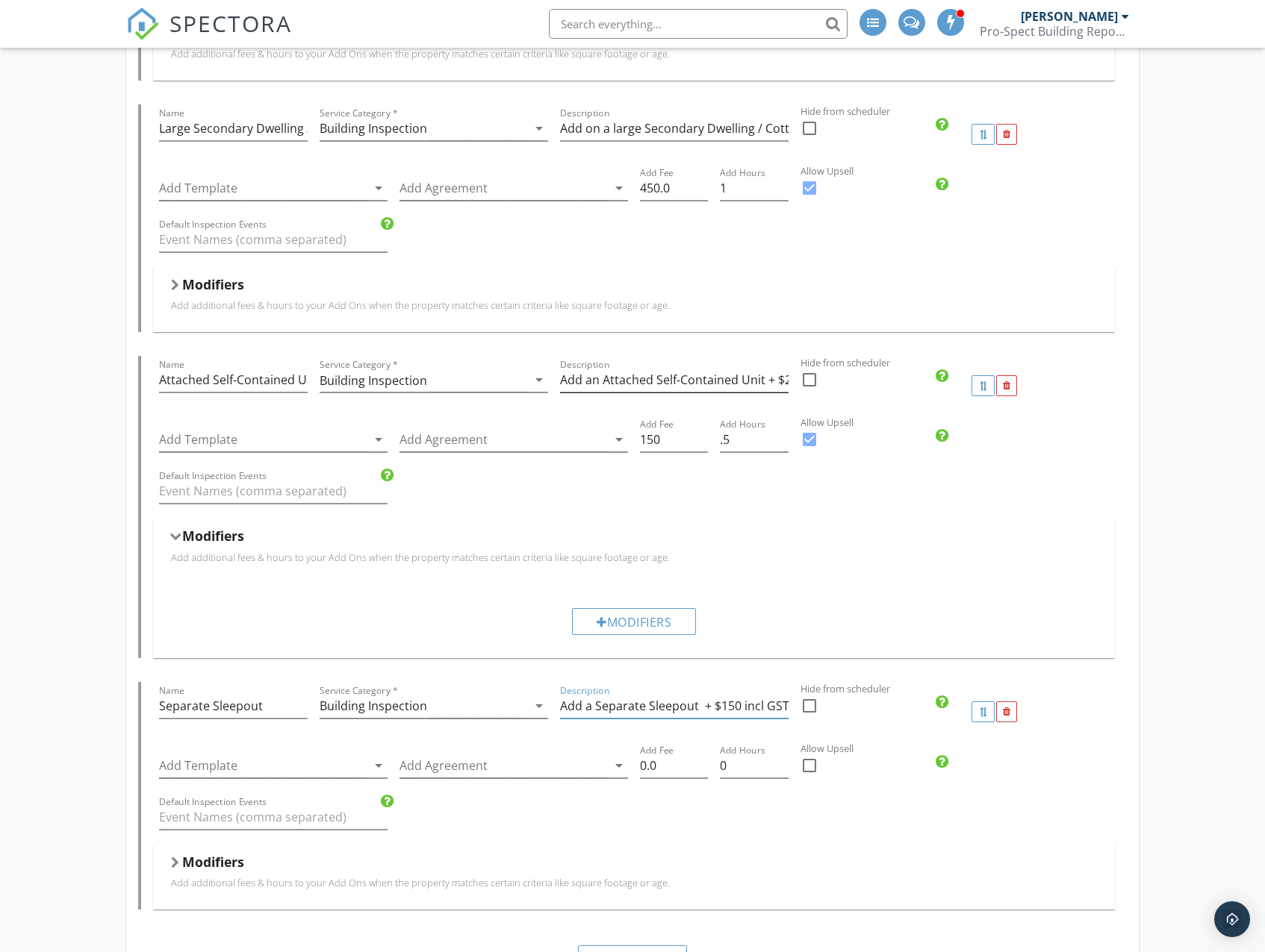
type input "Add a Separate Sleepout + $150 incl GST"
drag, startPoint x: 741, startPoint y: 384, endPoint x: 683, endPoint y: 382, distance: 58.0
click at [683, 382] on input "Add an Attached Self-Contained Unit + $200 incl GST" at bounding box center [674, 380] width 228 height 25
click at [691, 382] on input "Add an Attached Self-Contained Unit + $200 incl GST" at bounding box center [674, 380] width 228 height 25
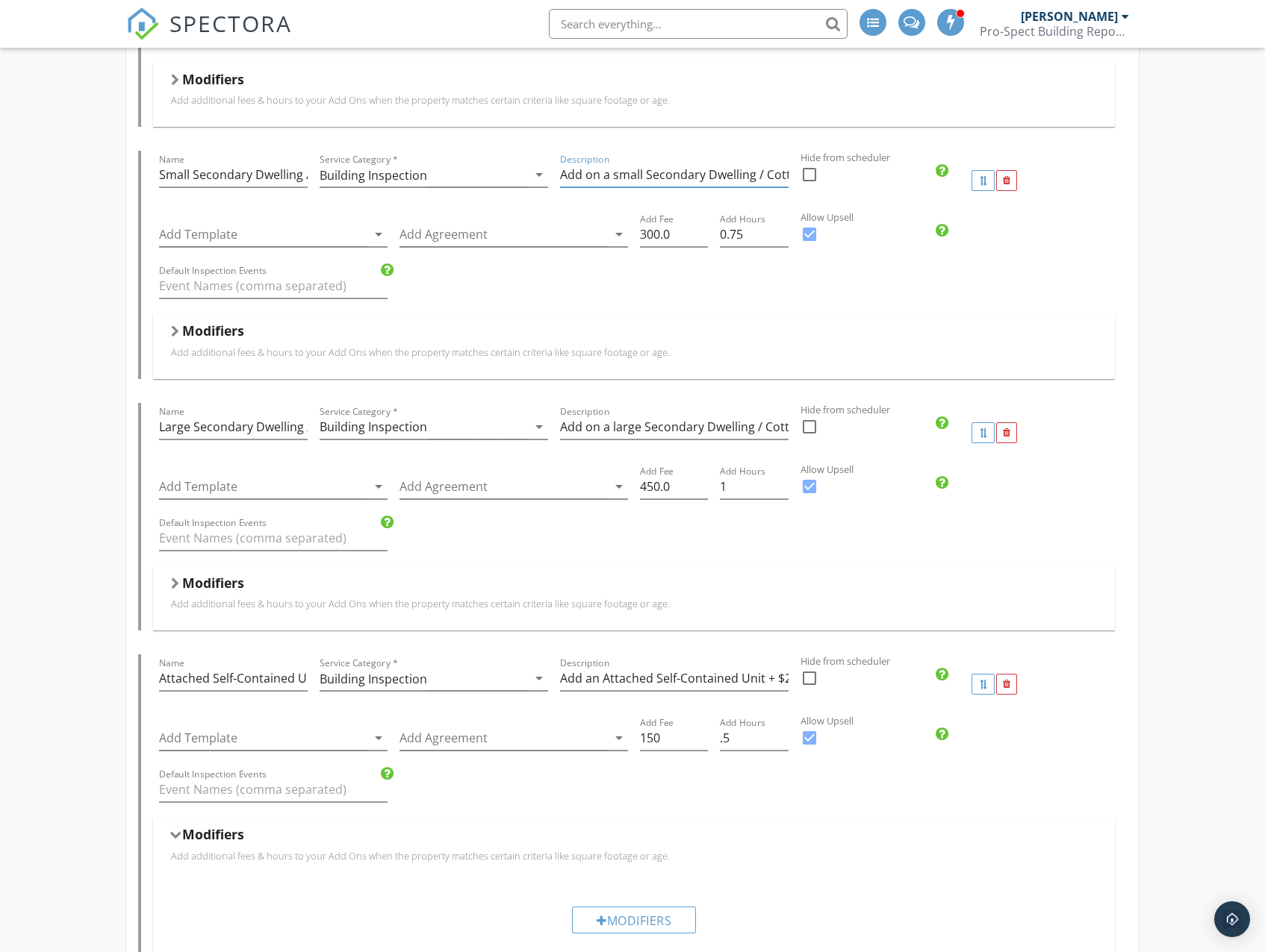
scroll to position [0, 227]
drag, startPoint x: 678, startPoint y: 178, endPoint x: 861, endPoint y: 190, distance: 183.4
click at [861, 190] on div "Name Small Secondary Dwelling / Cottage Service Category * Building Inspection …" at bounding box center [633, 181] width 961 height 59
click at [689, 429] on input "Add on a large Secondary Dwelling / Cottage on Same Site >100m2 + $450 incl GST" at bounding box center [674, 427] width 228 height 25
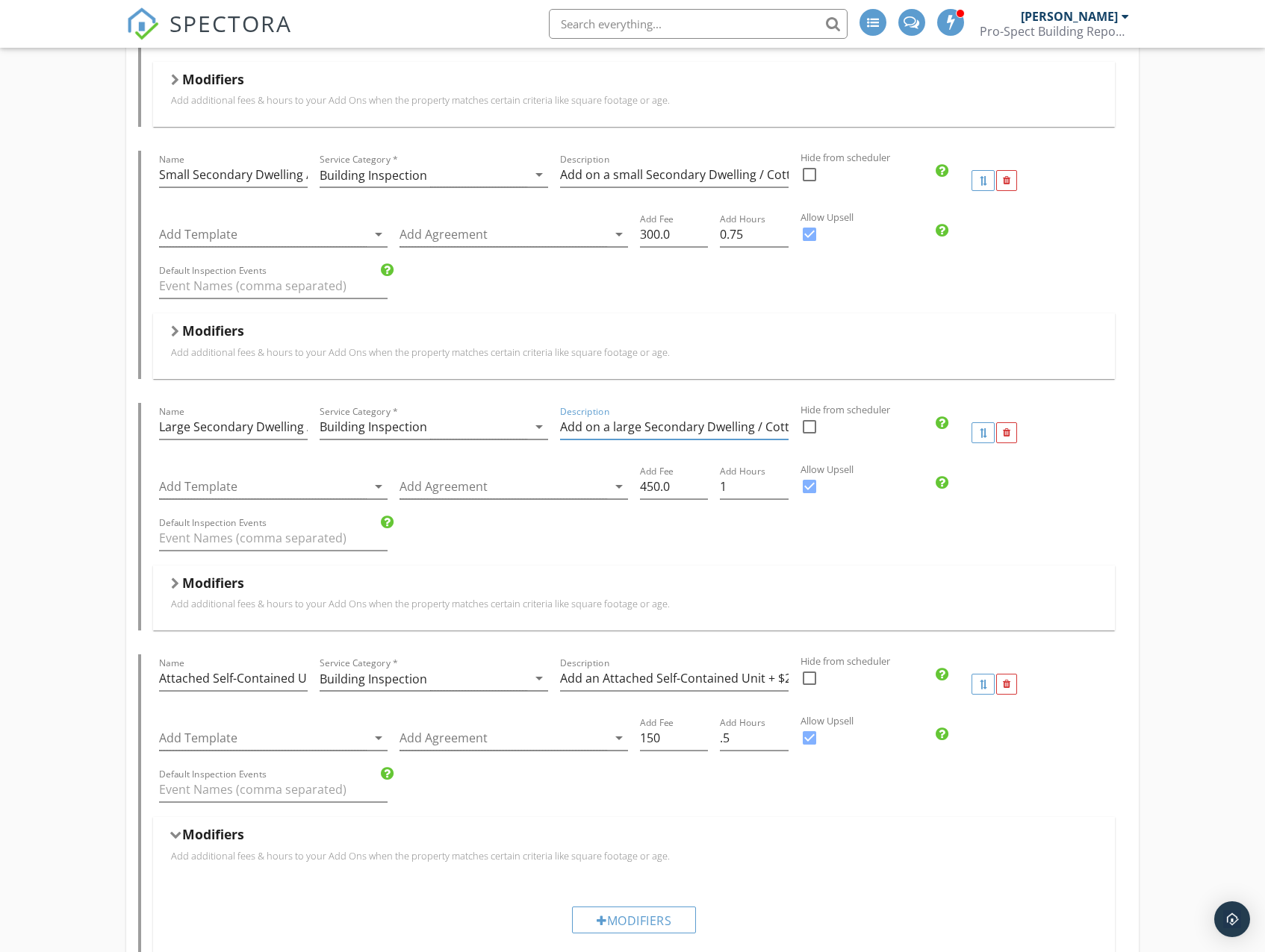
scroll to position [0, 228]
drag, startPoint x: 647, startPoint y: 429, endPoint x: 830, endPoint y: 432, distance: 183.0
click at [830, 432] on div "Name Large Secondary Dwelling / Cottage Service Category * Building Inspection …" at bounding box center [633, 433] width 961 height 59
click at [1045, 556] on div "Default Inspection Events" at bounding box center [633, 540] width 961 height 51
drag, startPoint x: 720, startPoint y: 427, endPoint x: 699, endPoint y: 438, distance: 23.7
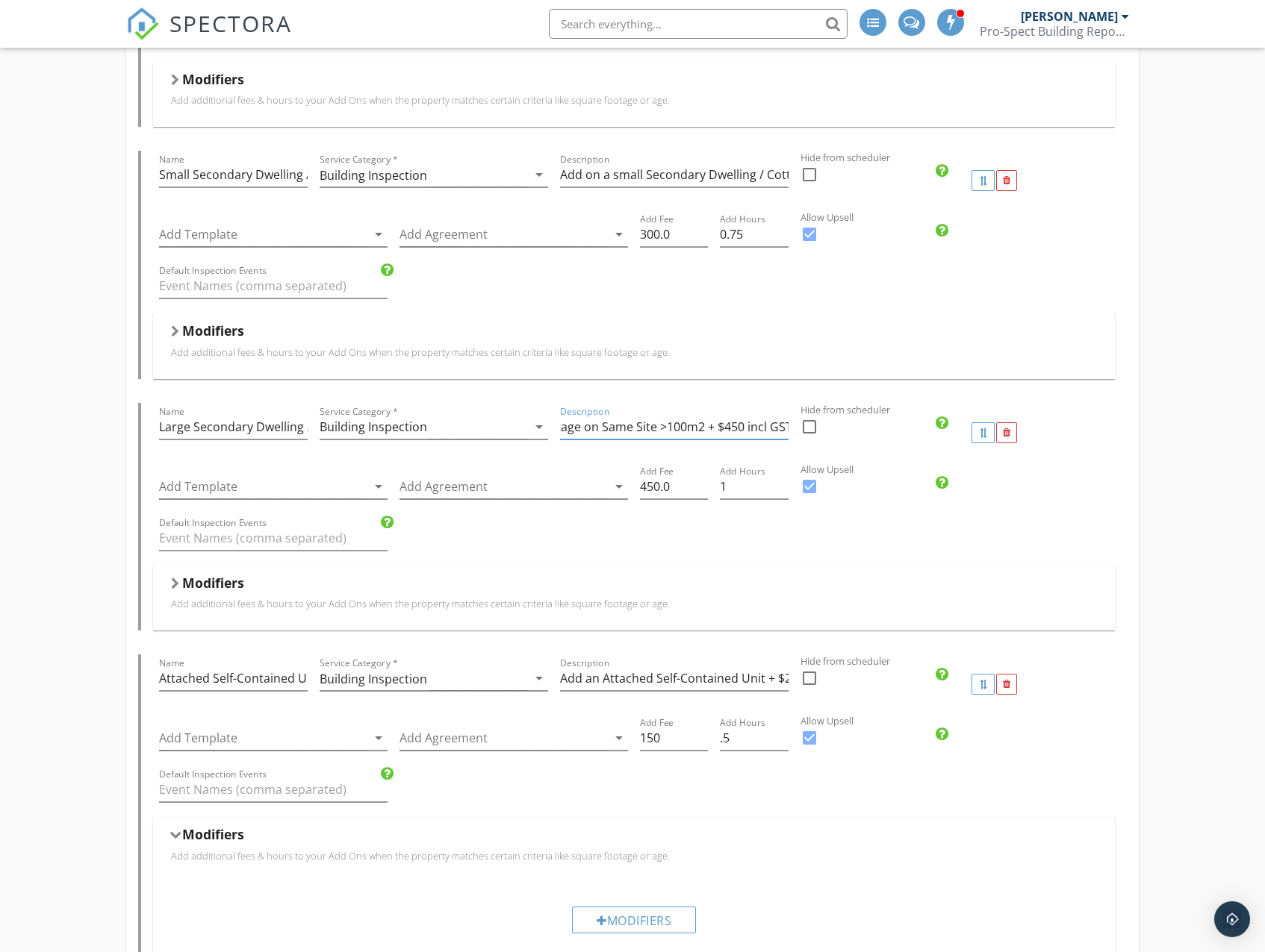
click at [699, 438] on div "Description Add on a large Secondary Dwelling / Cottage on Same Site >100m2 + $…" at bounding box center [674, 427] width 228 height 25
click at [666, 427] on input "Add on a large Secondary Dwelling / Cottage on Same Site >100m2 + $450 incl GST" at bounding box center [674, 427] width 228 height 25
click at [662, 426] on input "Add on a large Secondary Dwelling / Cottage on Same Site >100m2 + $450 incl GST" at bounding box center [674, 427] width 228 height 25
click at [665, 179] on input "Add on a small Secondary Dwelling / Cottage on Same Site <100m2 +$300 incl GST" at bounding box center [674, 175] width 228 height 25
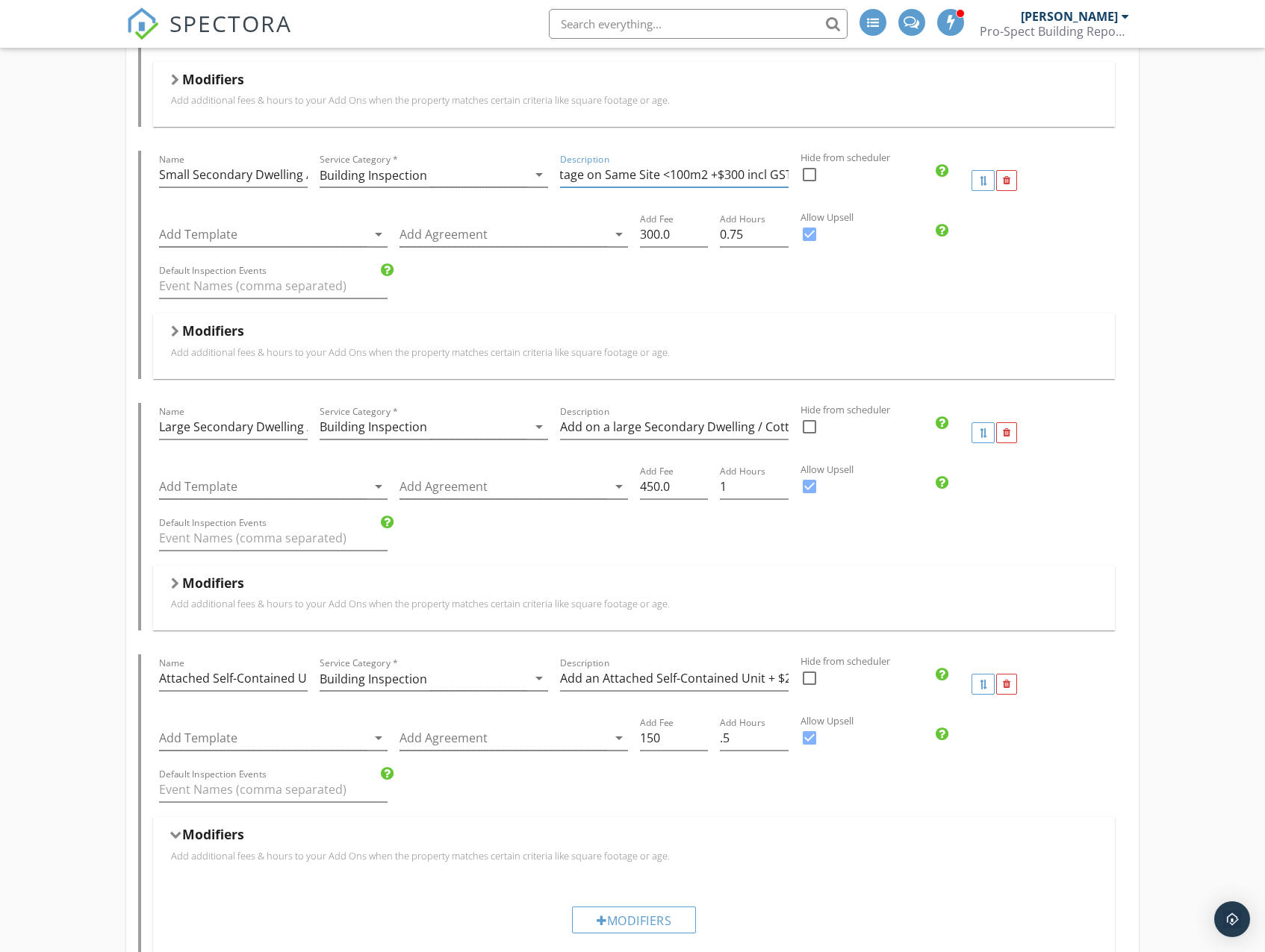
click at [649, 176] on input "Add on a small Secondary Dwelling / Cottage on Same Site <100m2 +$300 incl GST" at bounding box center [674, 175] width 228 height 25
drag, startPoint x: 665, startPoint y: 176, endPoint x: 509, endPoint y: 176, distance: 156.0
click at [509, 176] on div "Name Small Secondary Dwelling / Cottage Service Category * Building Inspection …" at bounding box center [633, 181] width 961 height 59
click at [609, 177] on input "Add on a small Secondary Dwelling / Cottage on Same Site <100m2 +$300 incl GST" at bounding box center [674, 175] width 228 height 25
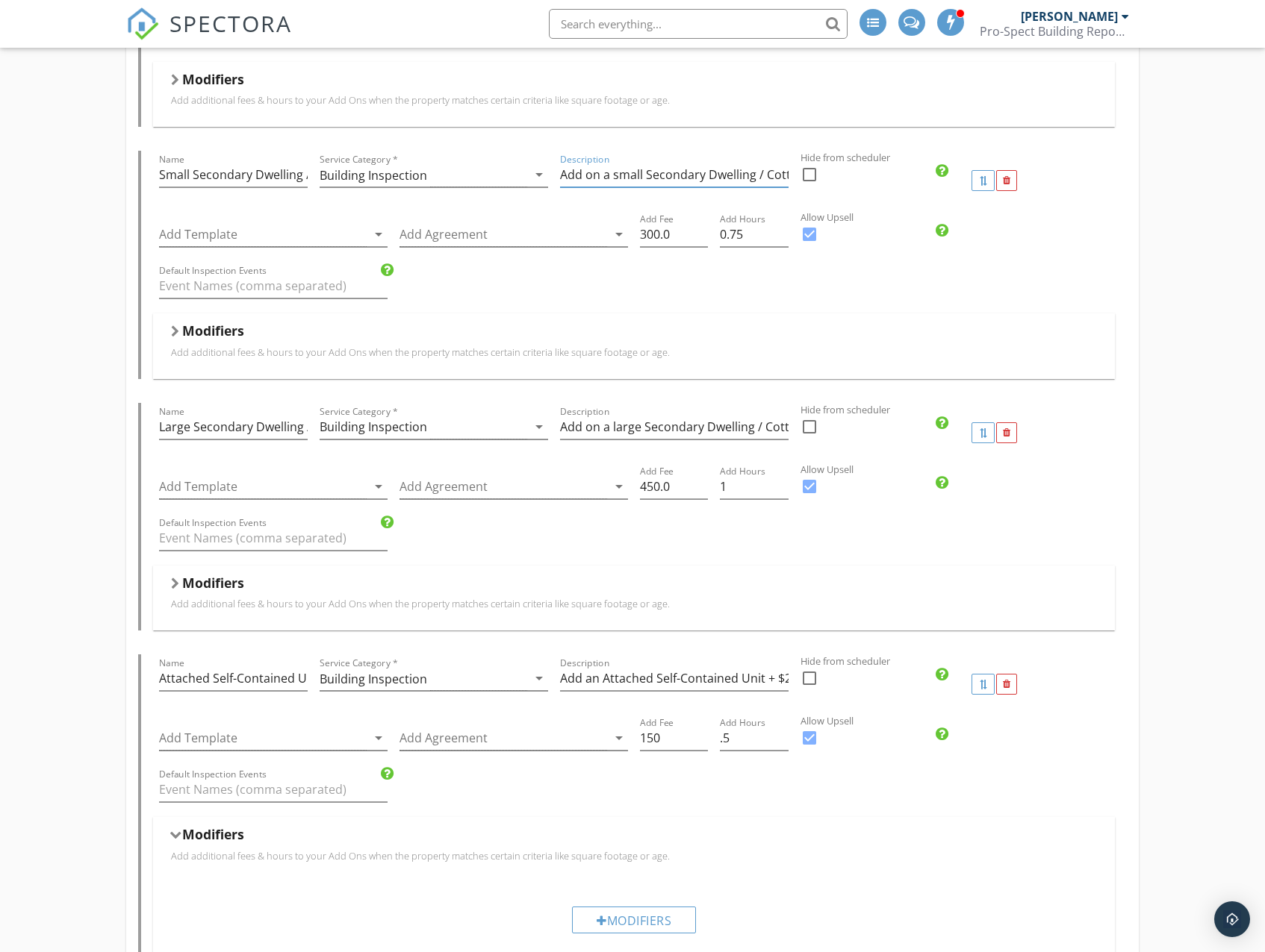
click at [659, 179] on input "Add on a small Secondary Dwelling / Cottage on Same Site <100m2 +$300 incl GST" at bounding box center [674, 175] width 228 height 25
click at [691, 178] on input "Add on a small Secondary Dwelling / Cottage on Same Site <100m2 +$300 incl GST" at bounding box center [674, 175] width 228 height 25
drag, startPoint x: 648, startPoint y: 177, endPoint x: 761, endPoint y: 181, distance: 113.1
click at [776, 181] on input "Add on a small Secondary Dwelling / Cottage on Same Site <100m2 +$300 incl GST" at bounding box center [674, 175] width 228 height 25
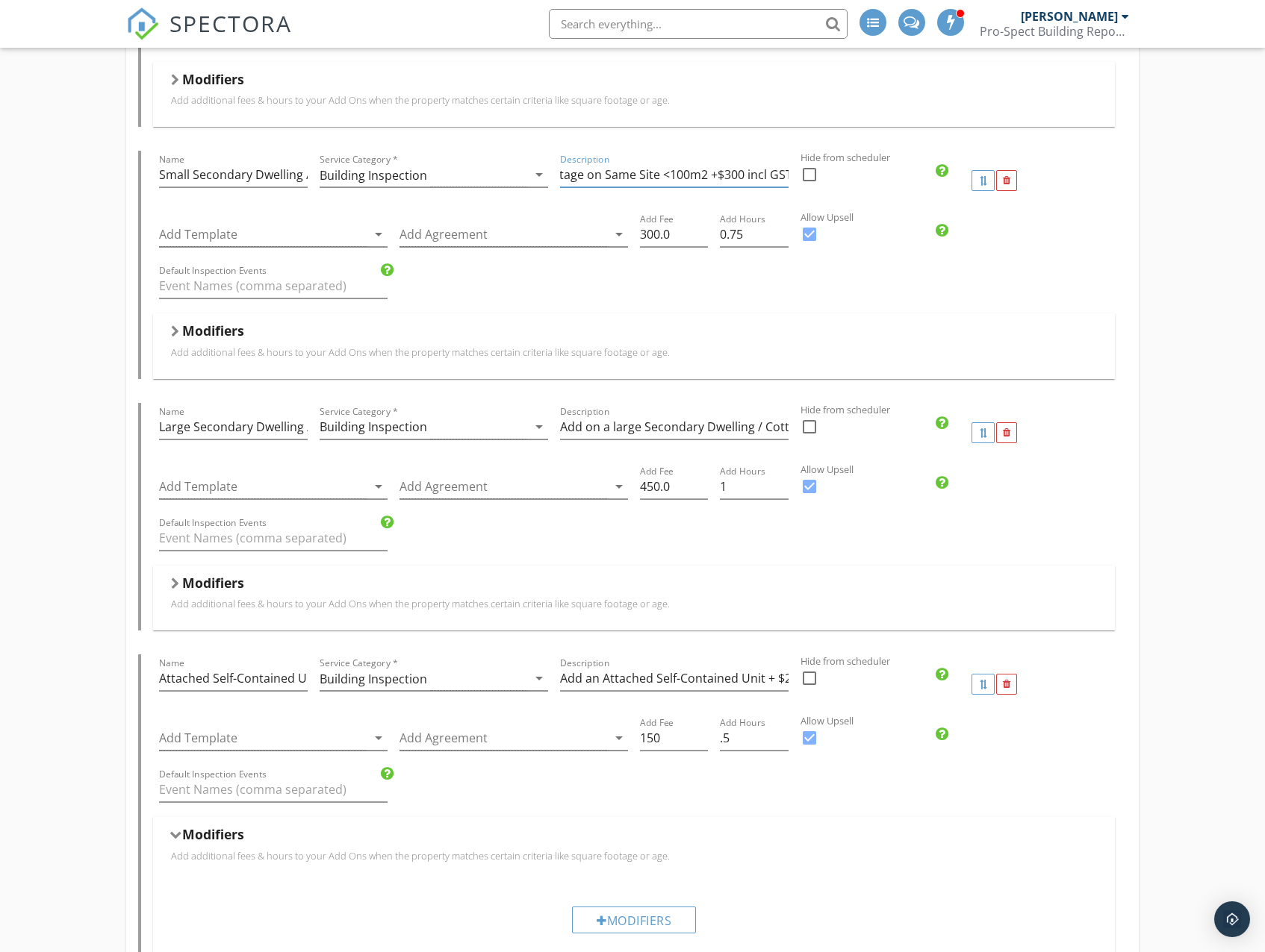
click at [703, 333] on div "Modifiers" at bounding box center [633, 334] width 925 height 23
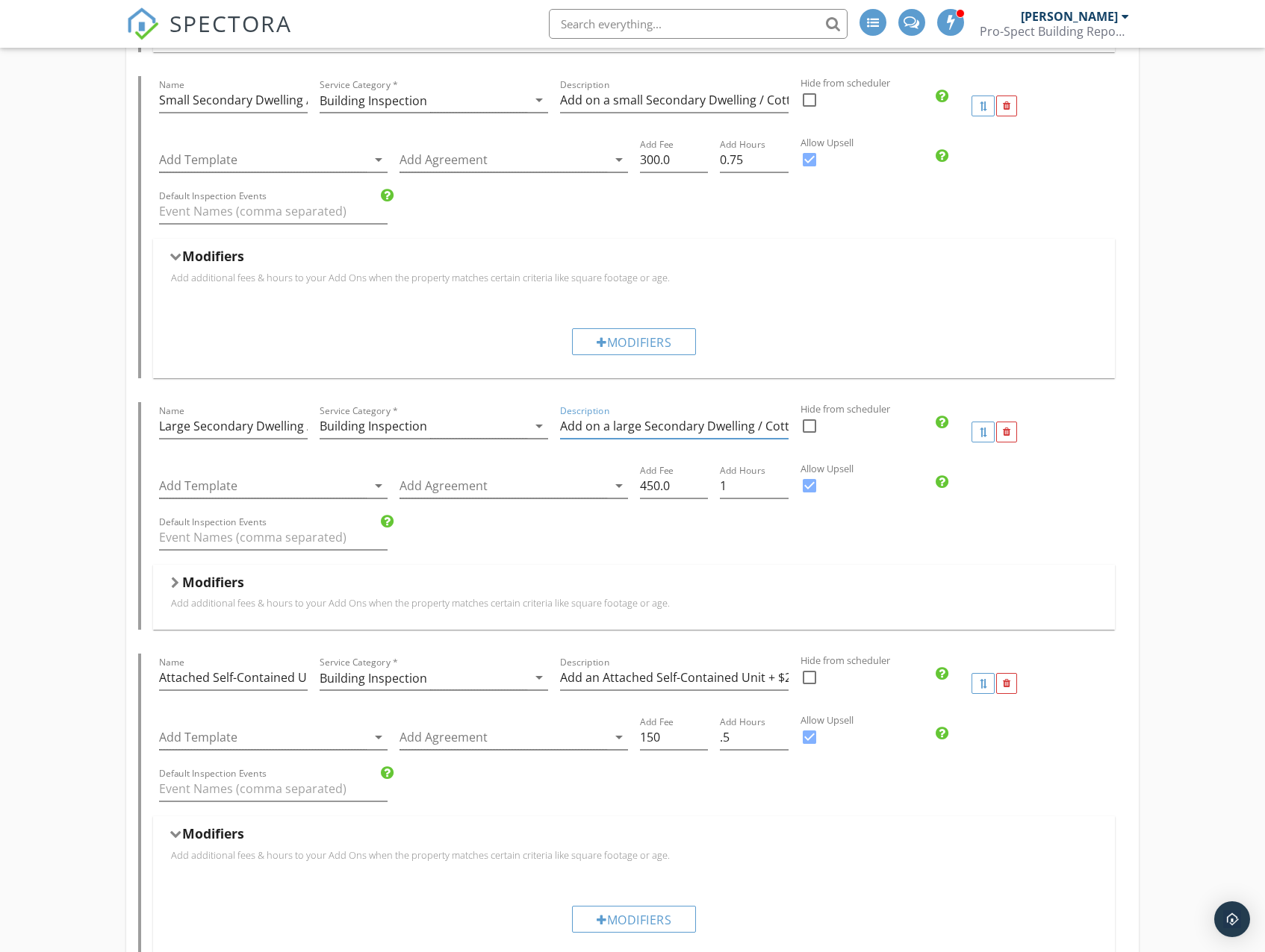
scroll to position [0, 222]
drag, startPoint x: 757, startPoint y: 427, endPoint x: 702, endPoint y: 429, distance: 55.0
click at [702, 429] on input "Add on a large Secondary Dwelling / Cottage on Same Site 100m2 + $450 incl GST" at bounding box center [674, 426] width 228 height 25
click at [724, 428] on input "Add on a large Secondary Dwelling / Cottage on Same Site >100m2 + $450 incl GST" at bounding box center [674, 426] width 228 height 25
type input "Add on a large Secondary Dwelling / Cottage on Same Site >100m2 + $450 incl GST"
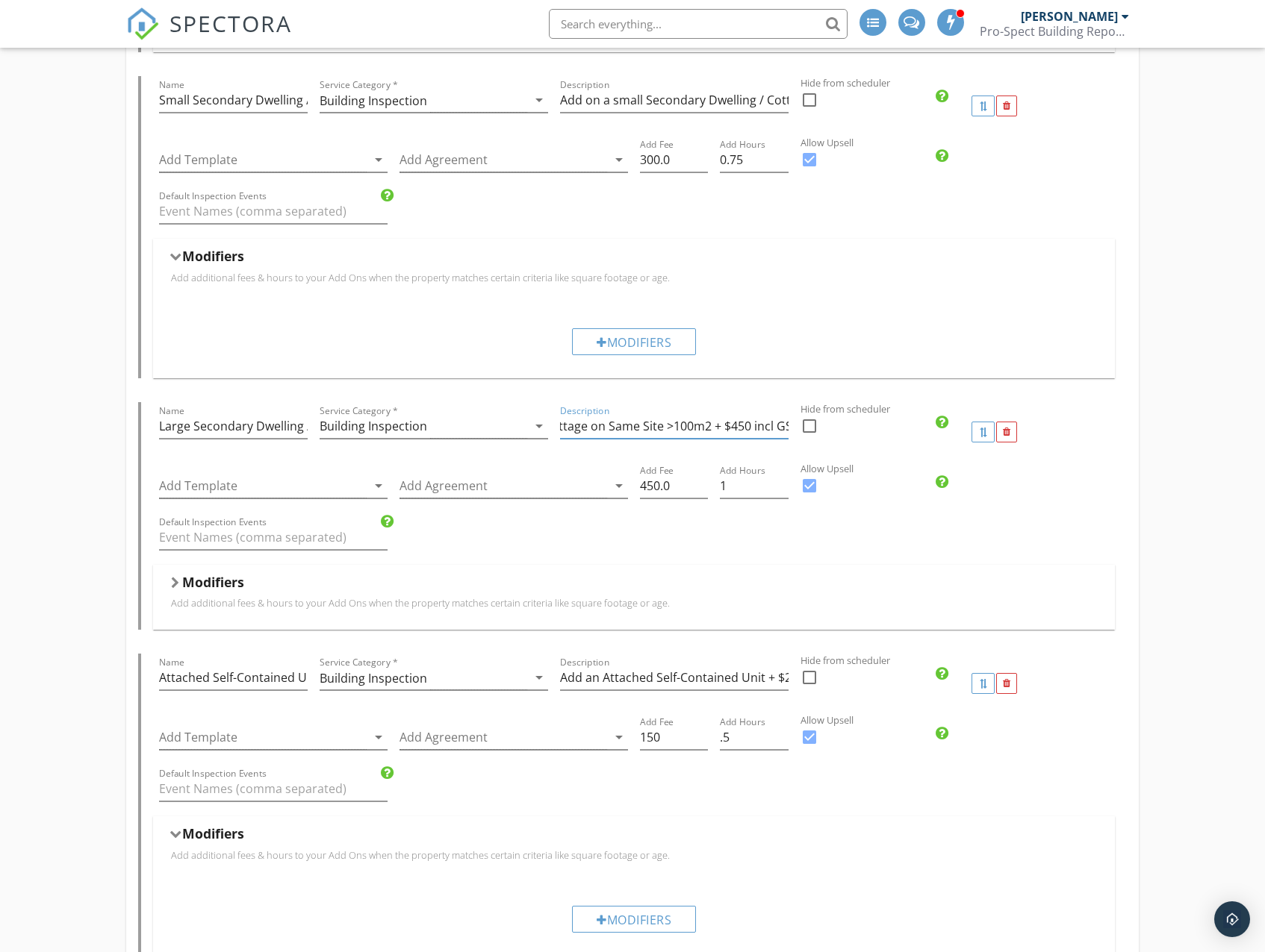
click at [400, 597] on p "Add additional fees & hours to your Add Ons when the property matches certain c…" at bounding box center [633, 603] width 925 height 12
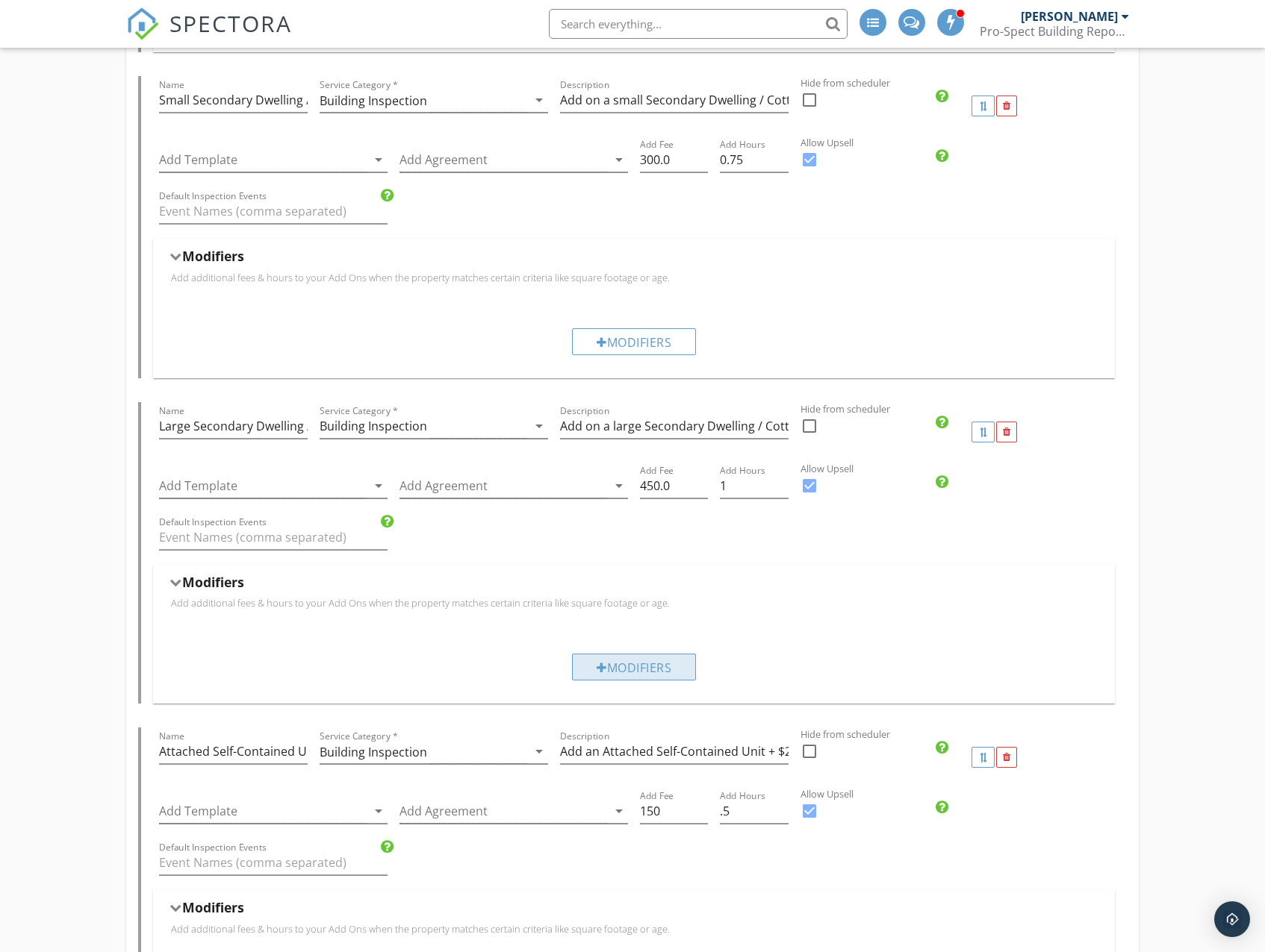
click at [604, 658] on div "Modifiers" at bounding box center [633, 667] width 124 height 27
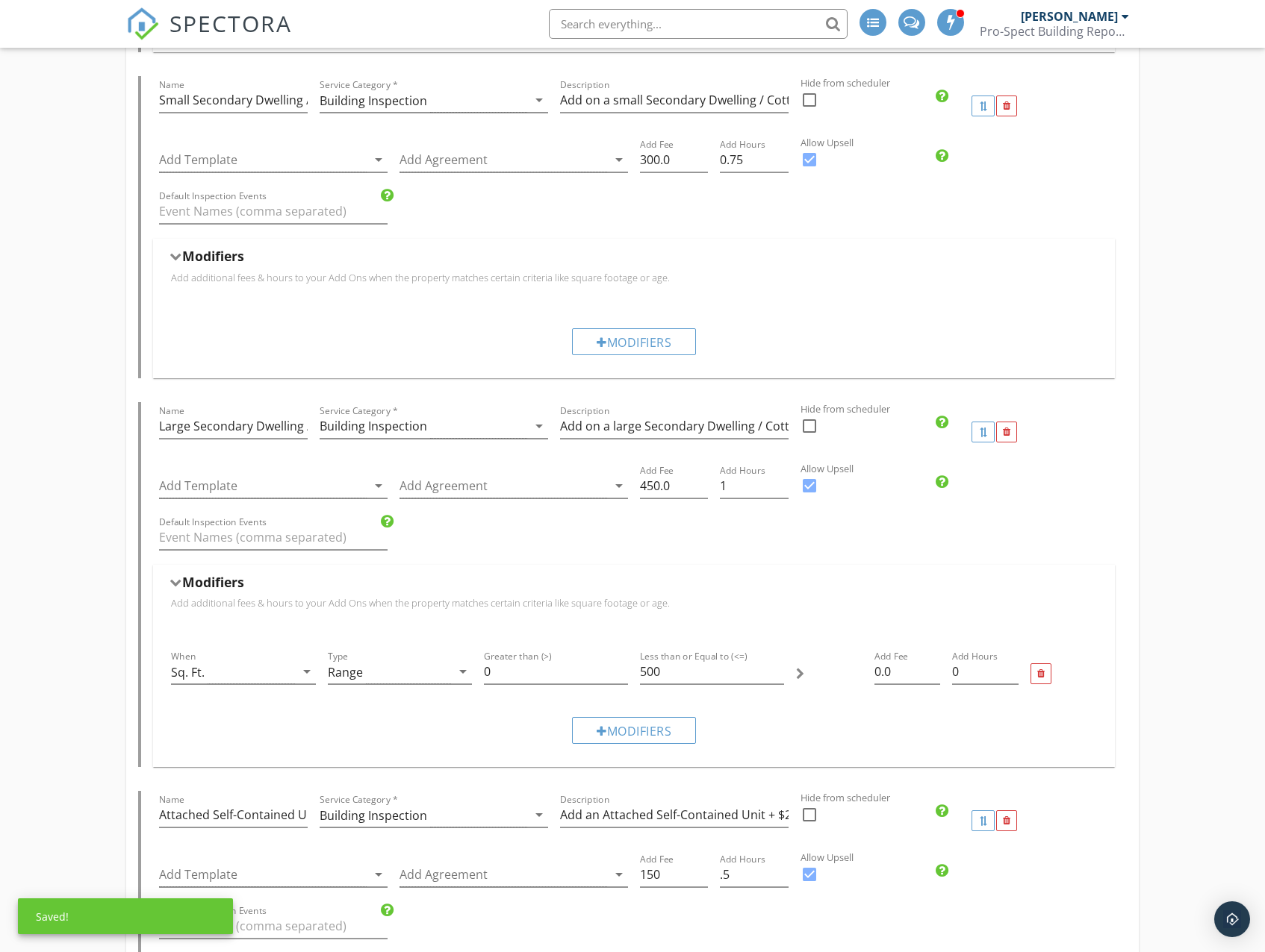
click at [246, 667] on div "Sq. Ft." at bounding box center [232, 672] width 123 height 25
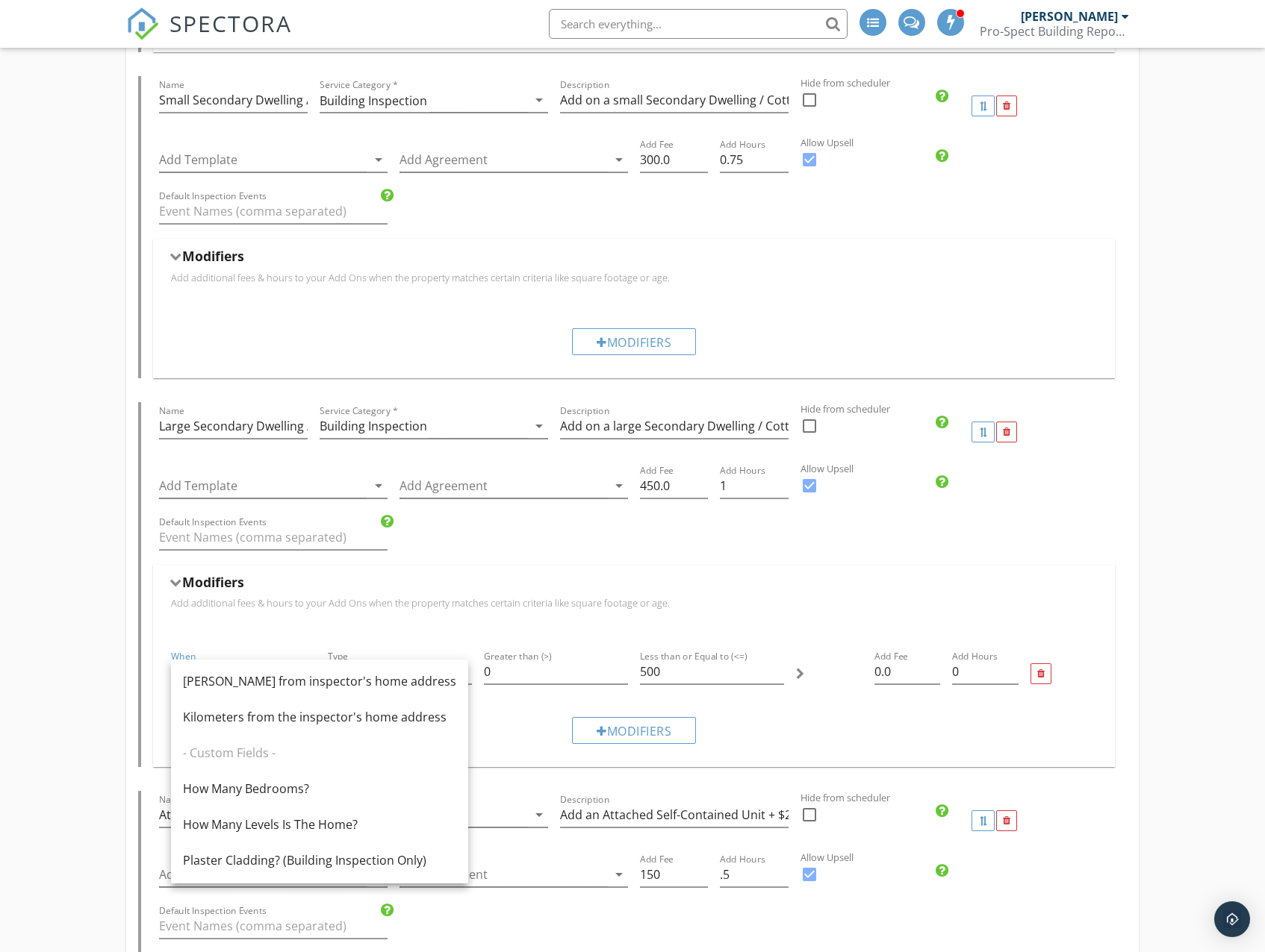
scroll to position [289, 0]
click at [289, 854] on div "Plaster Cladding? (Building Inspection Only)" at bounding box center [319, 860] width 273 height 18
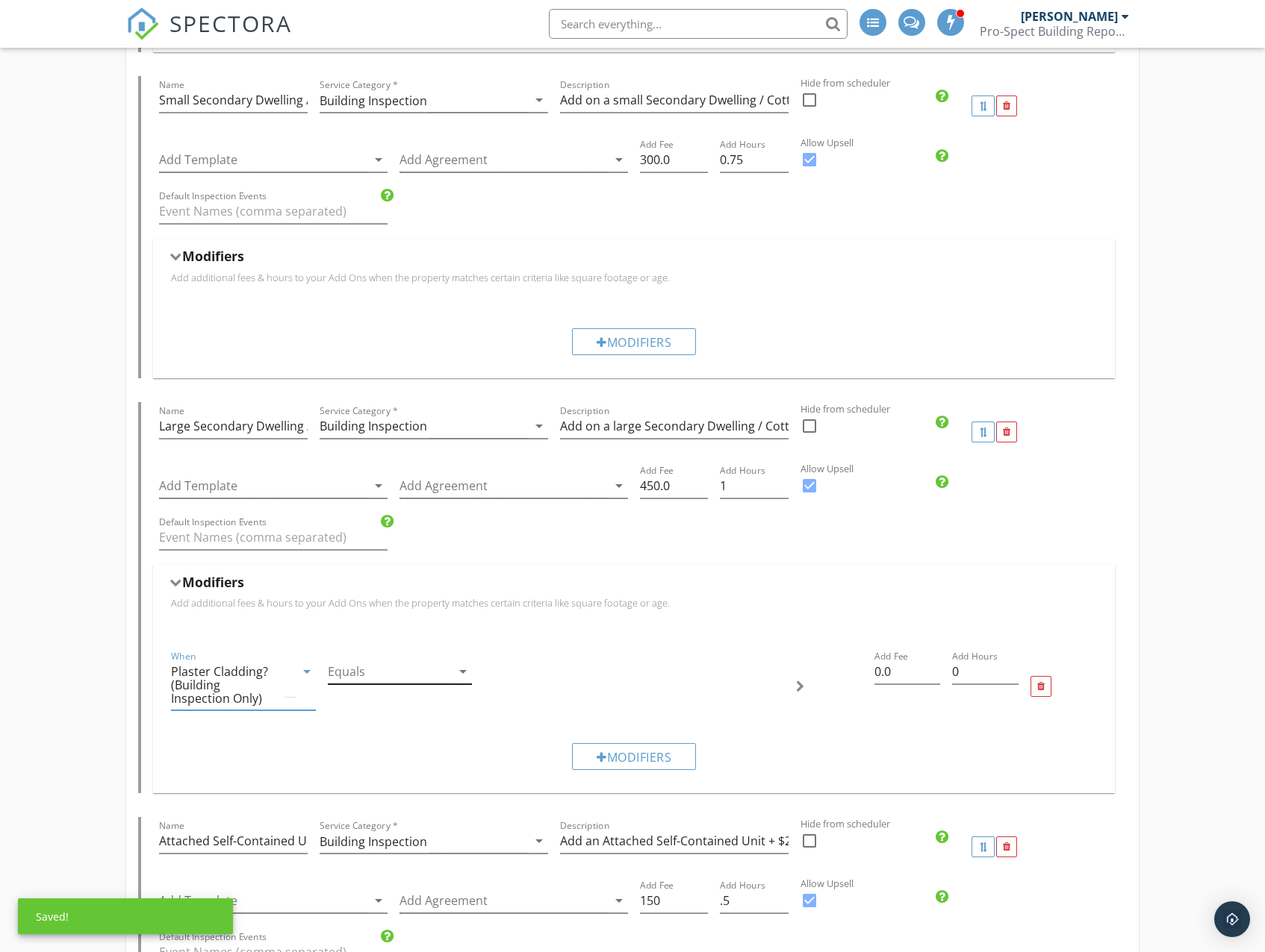
click at [411, 675] on div at bounding box center [388, 672] width 123 height 25
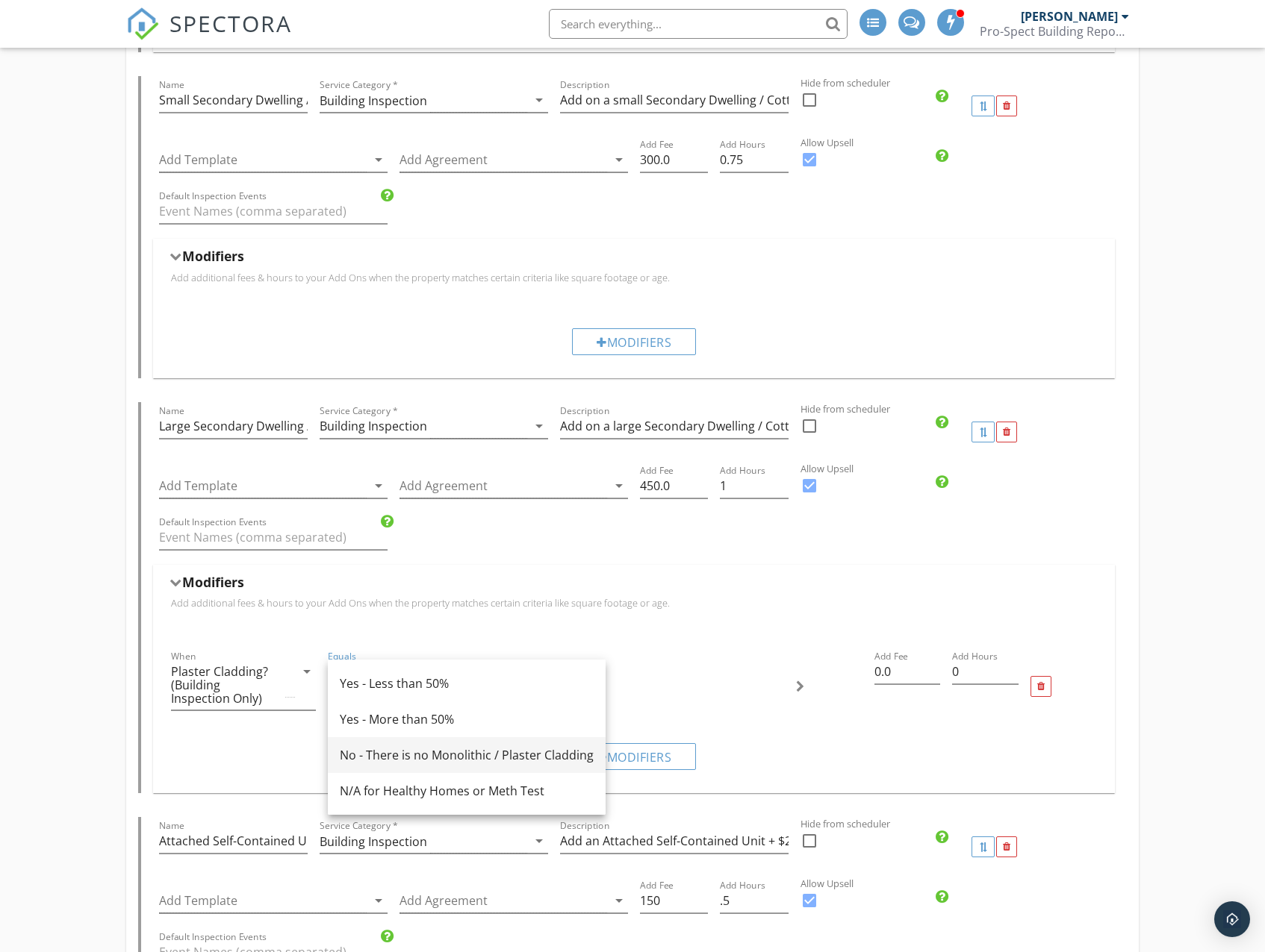
click at [394, 757] on div "No - There is no Monolithic / Plaster Cladding" at bounding box center [467, 755] width 254 height 18
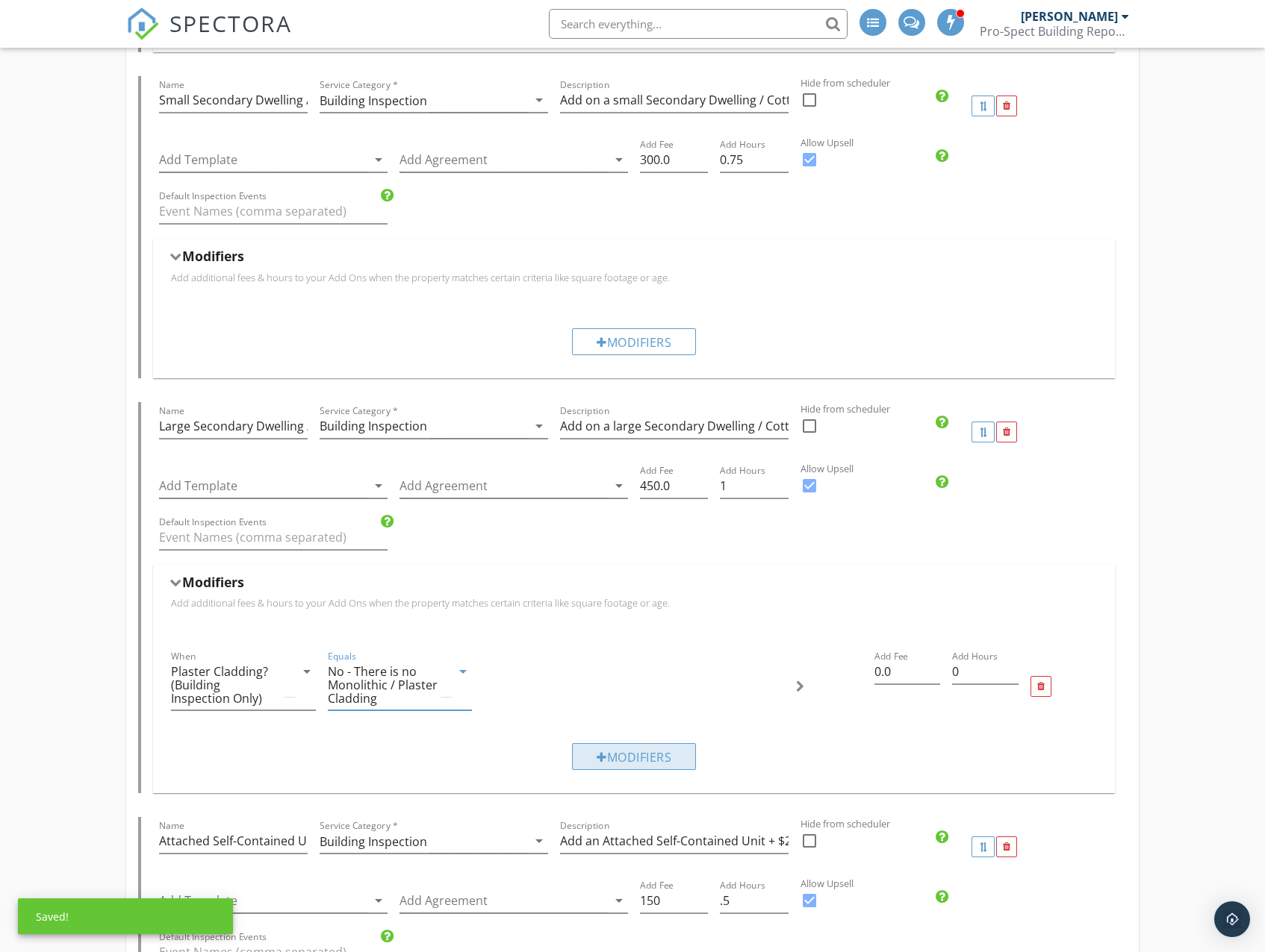
click at [632, 758] on div "Modifiers" at bounding box center [633, 757] width 124 height 27
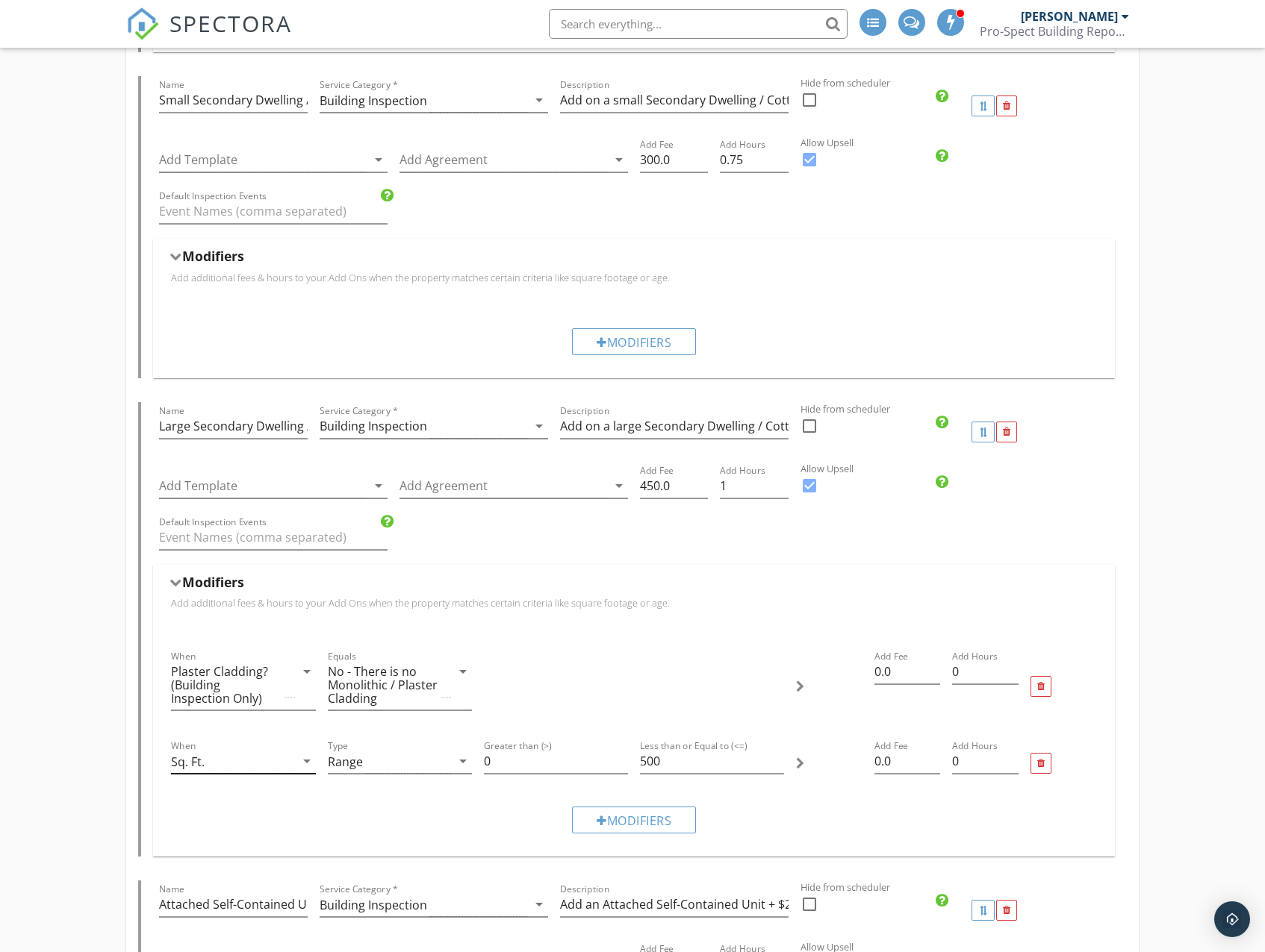
click at [250, 764] on div "Sq. Ft." at bounding box center [232, 762] width 123 height 25
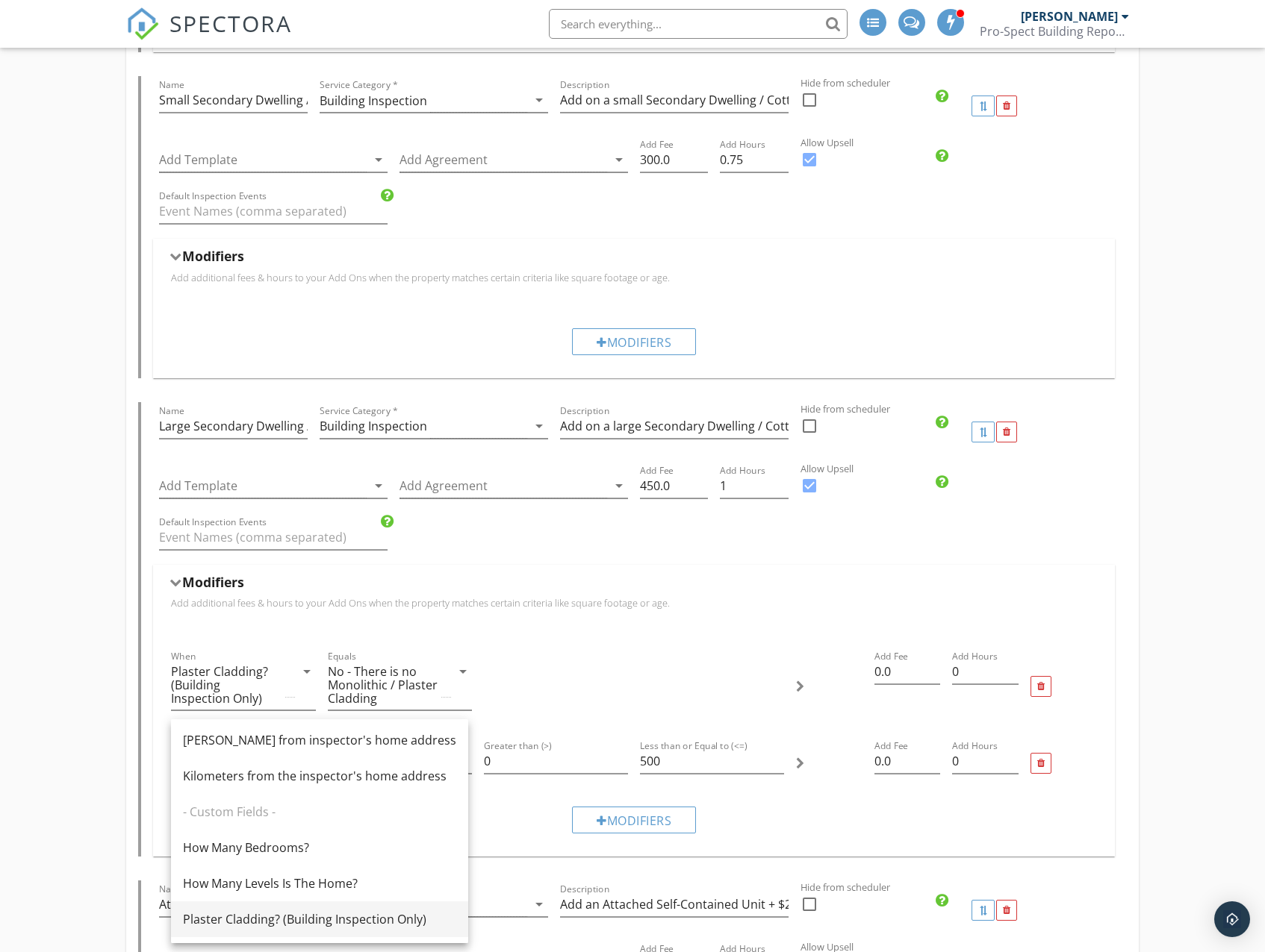
click at [282, 913] on div "Plaster Cladding? (Building Inspection Only)" at bounding box center [319, 920] width 273 height 18
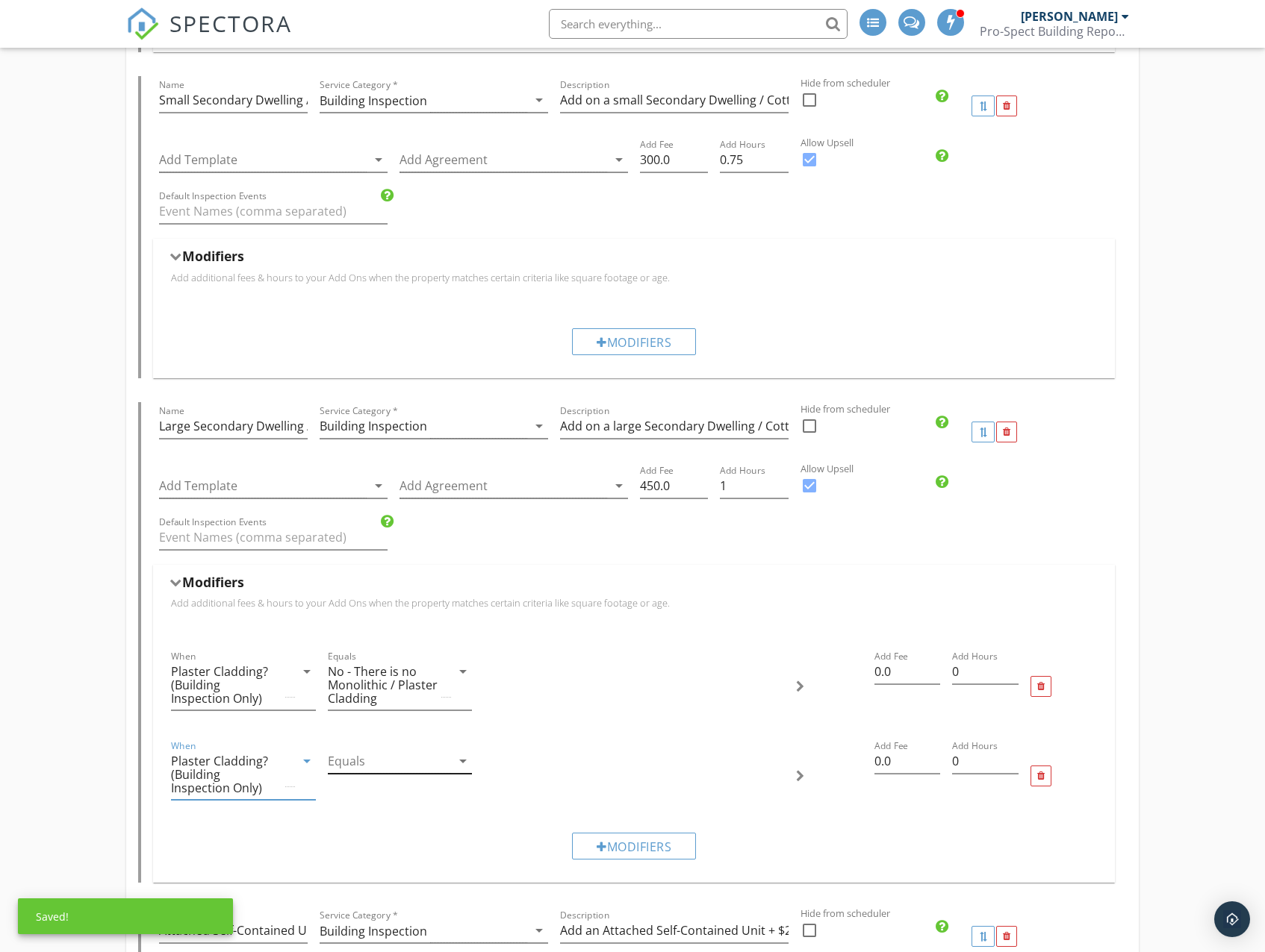
click at [383, 761] on div at bounding box center [388, 762] width 123 height 25
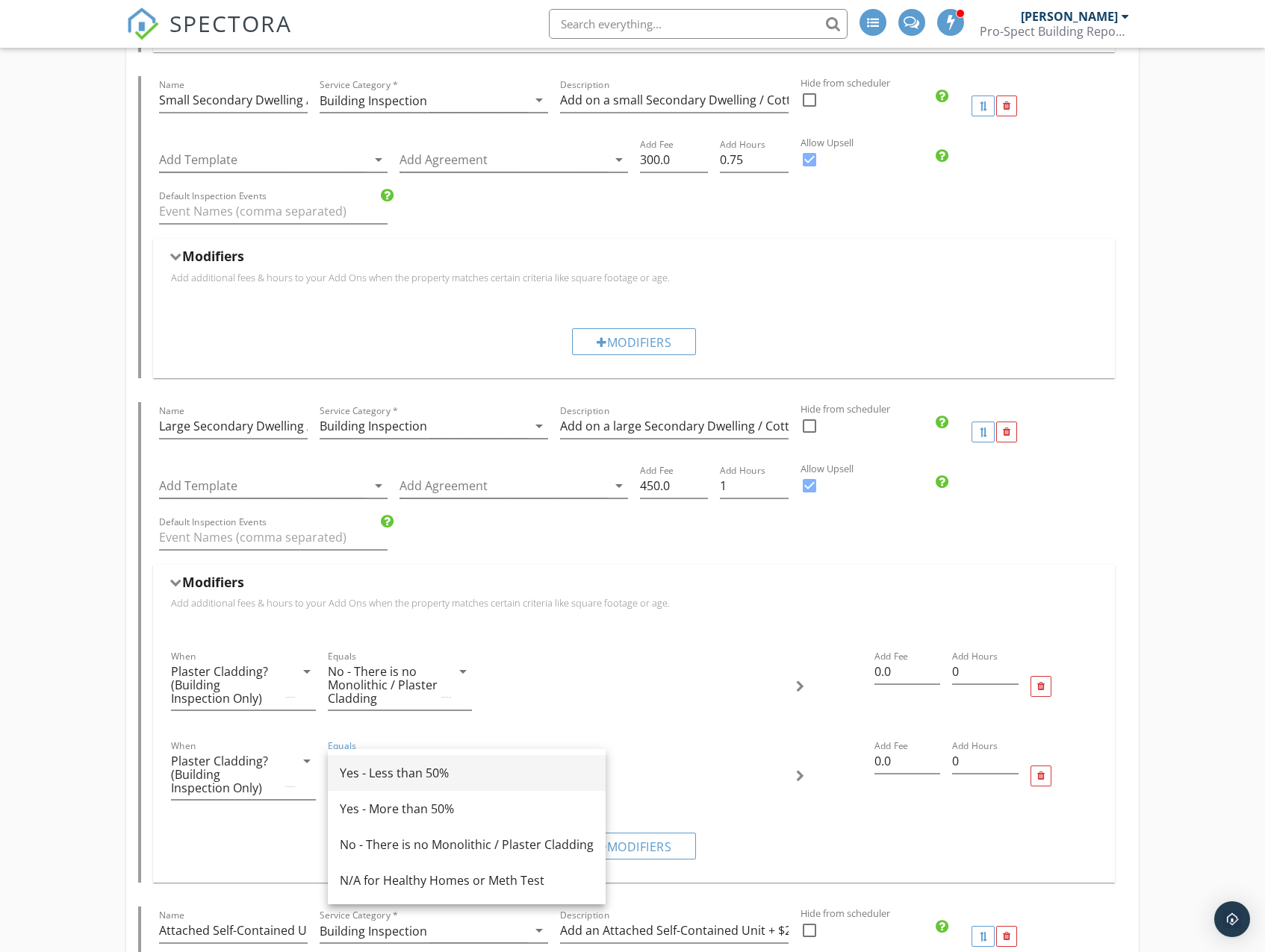
click at [430, 774] on div "Yes - Less than 50%" at bounding box center [467, 773] width 254 height 18
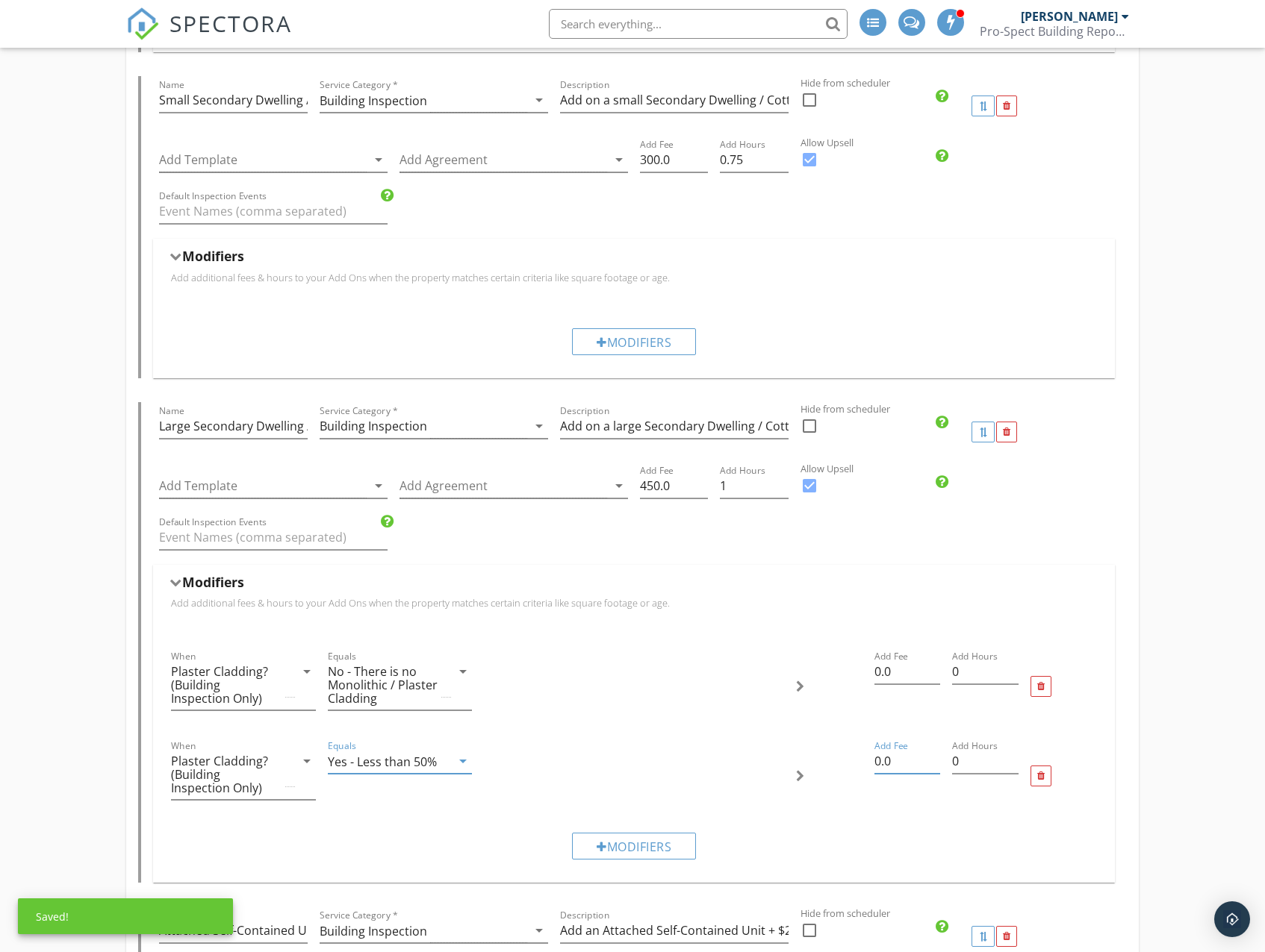
click at [888, 762] on input "0.0" at bounding box center [907, 762] width 67 height 25
drag, startPoint x: 888, startPoint y: 762, endPoint x: 870, endPoint y: 762, distance: 18.0
click at [870, 762] on div "Add Fee 0.0" at bounding box center [907, 776] width 78 height 90
type input "100"
click at [633, 848] on div "Modifiers" at bounding box center [633, 846] width 124 height 27
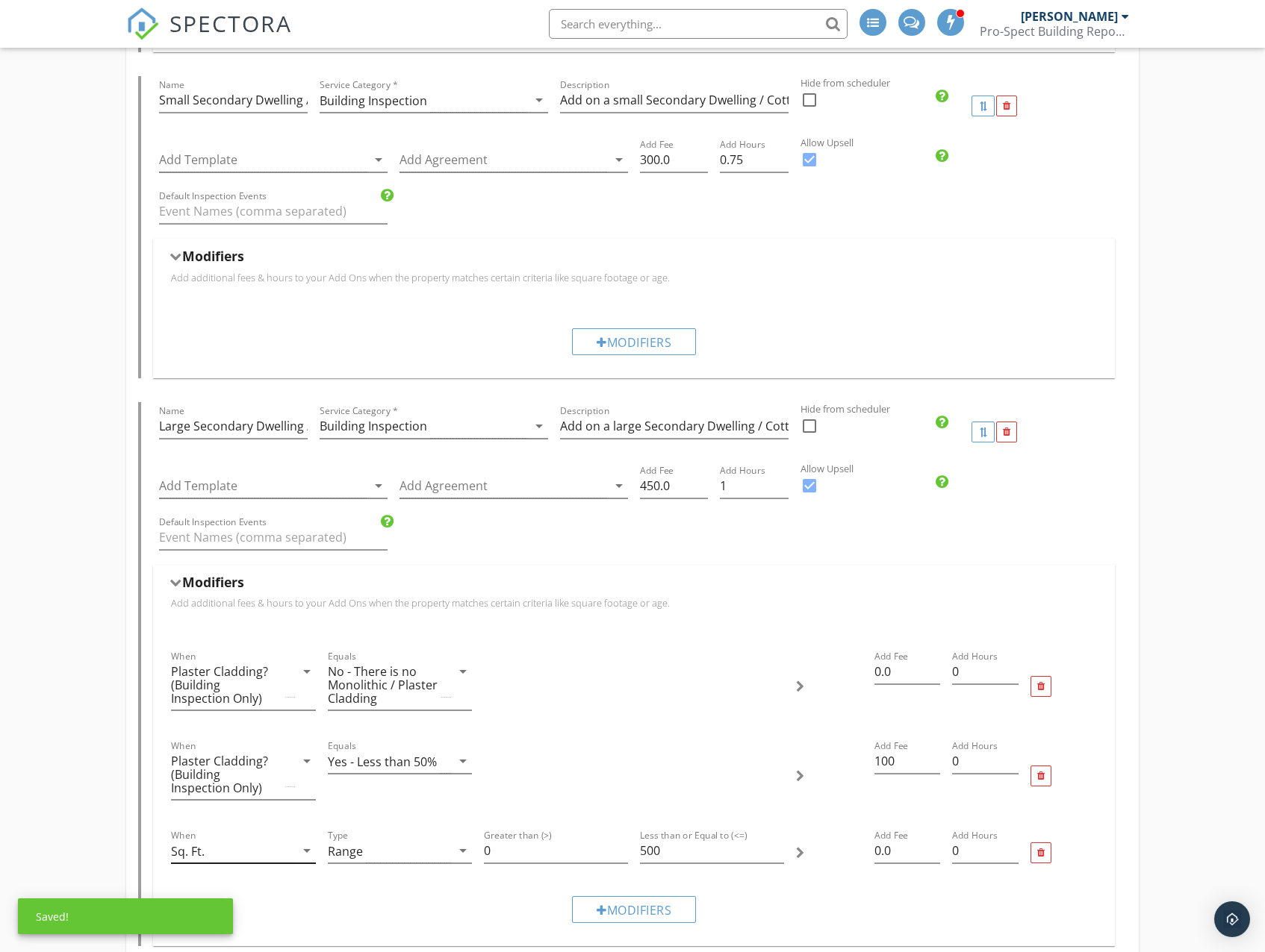
click at [249, 840] on div "Sq. Ft." at bounding box center [232, 851] width 123 height 25
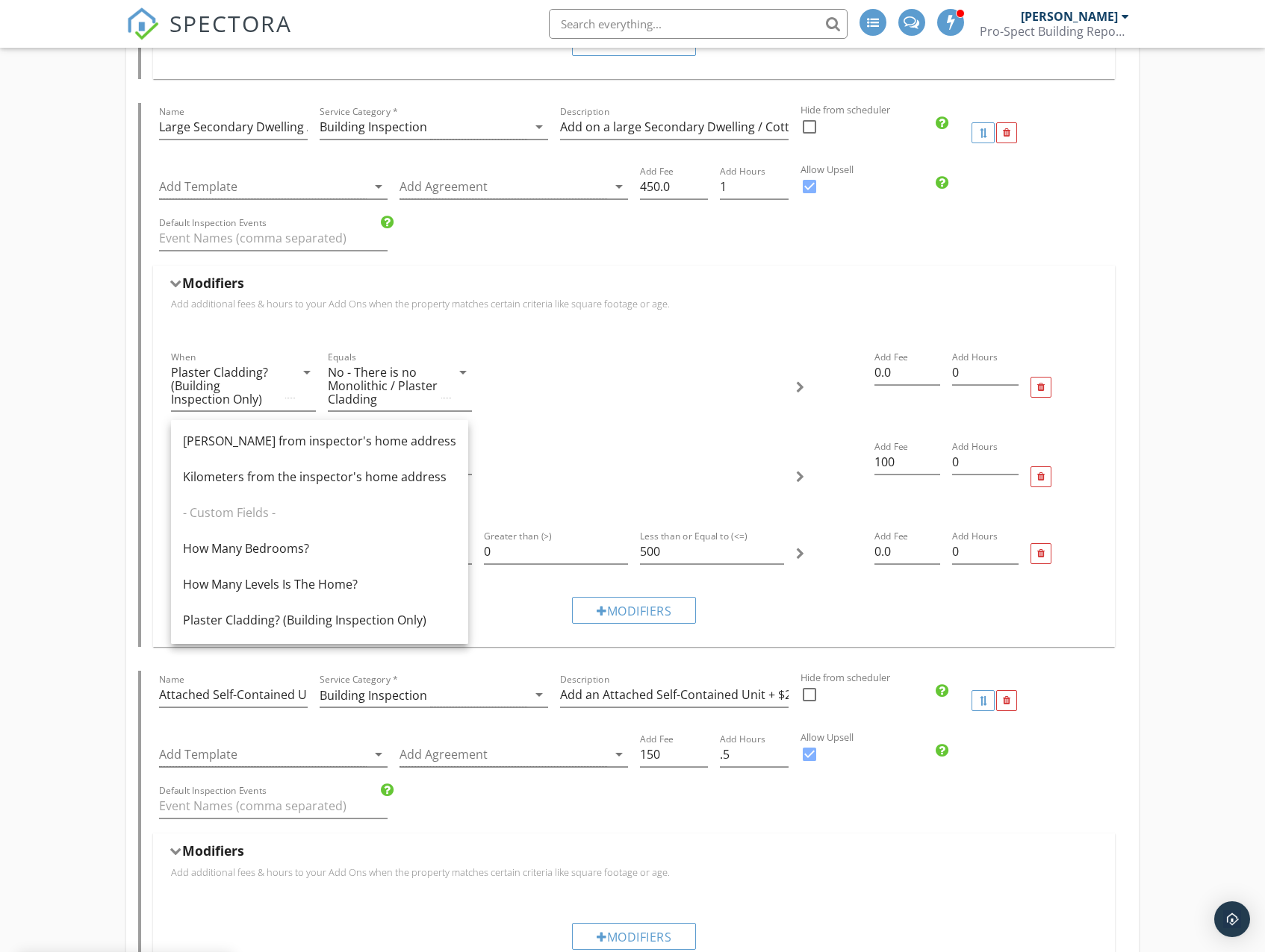
scroll to position [3358, 0]
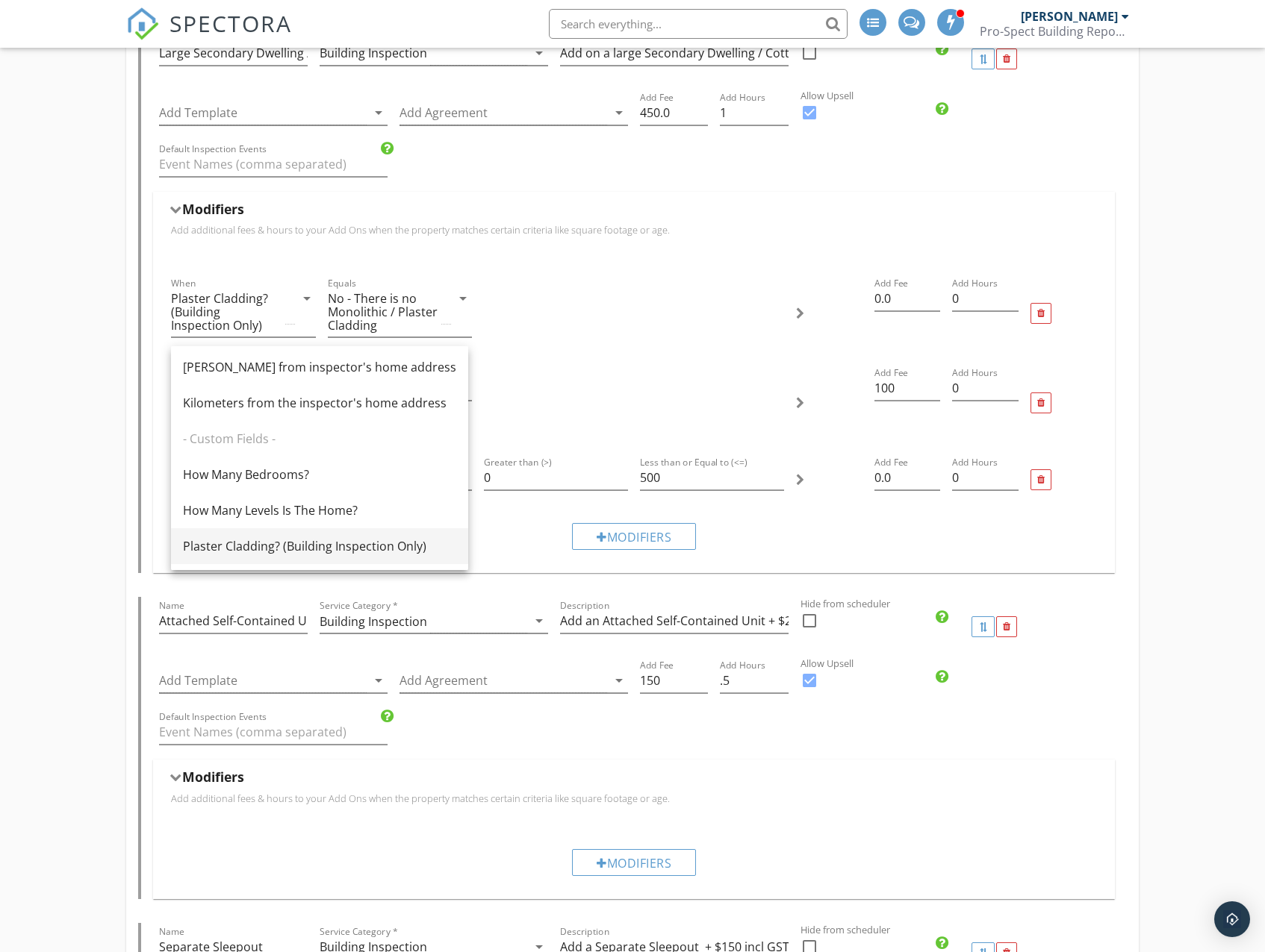
click at [275, 541] on div "Plaster Cladding? (Building Inspection Only)" at bounding box center [319, 546] width 273 height 18
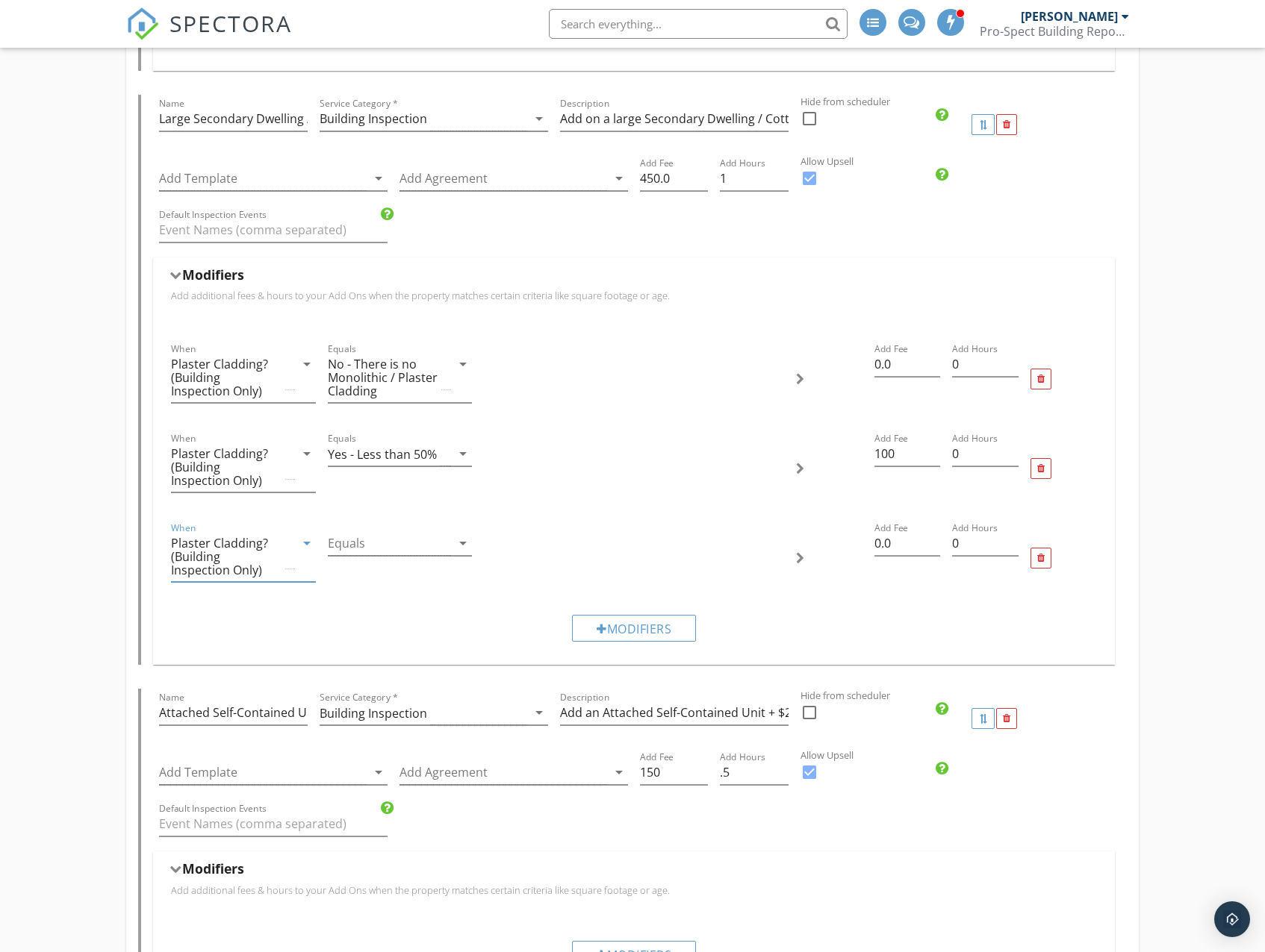
scroll to position [3283, 0]
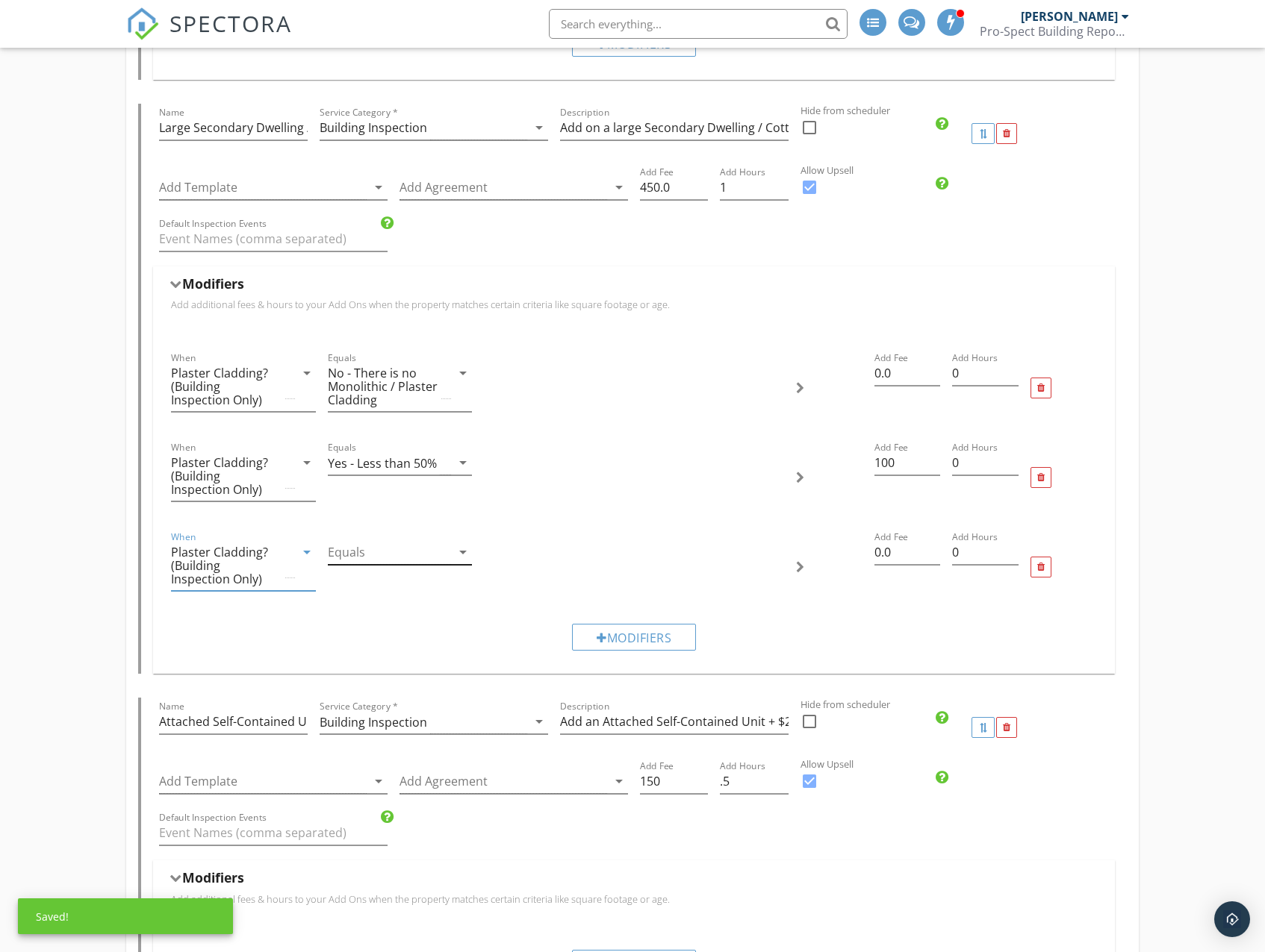
click at [382, 557] on div at bounding box center [388, 552] width 123 height 25
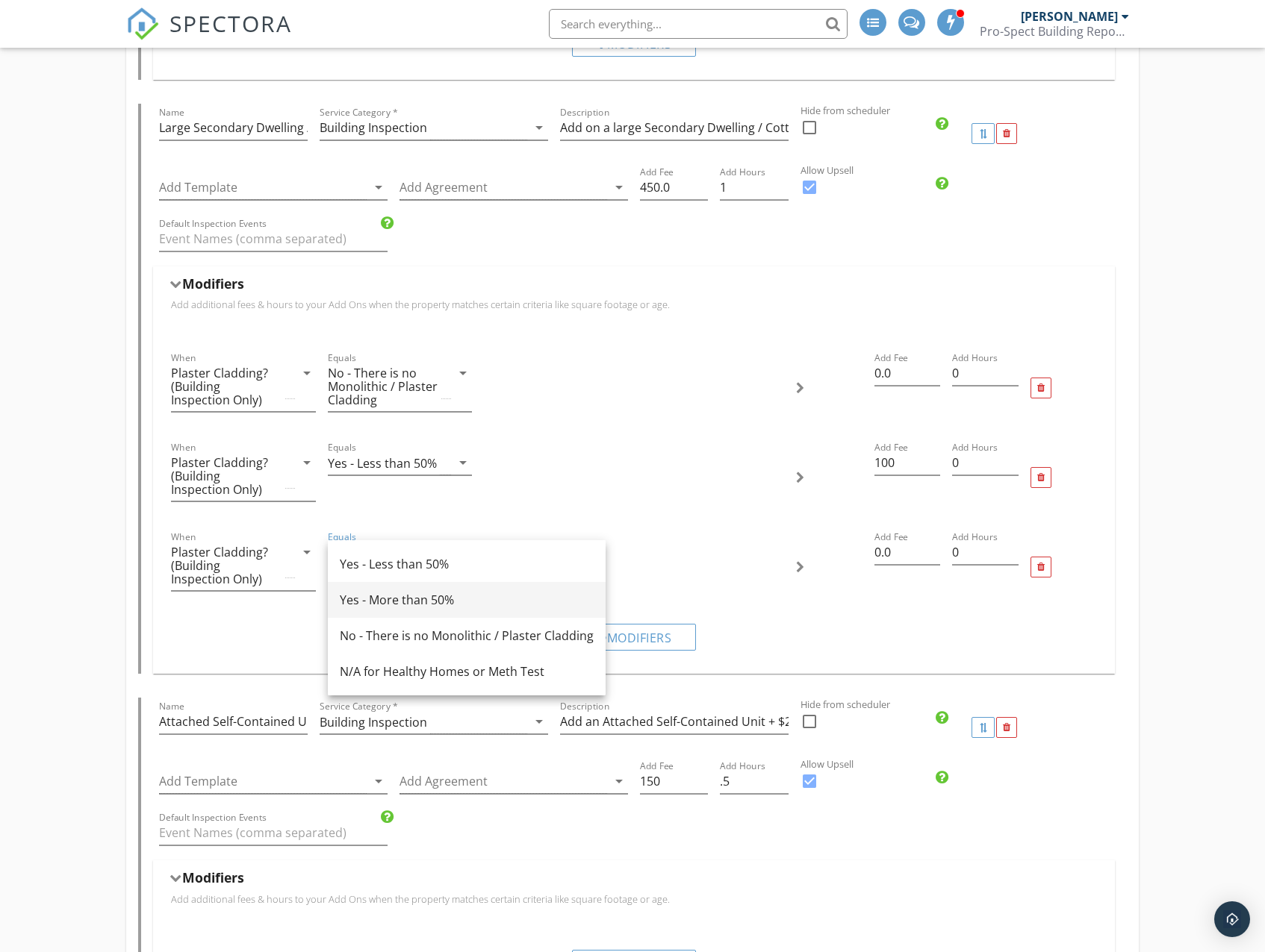
click at [414, 602] on div "Yes - More than 50%" at bounding box center [467, 600] width 254 height 18
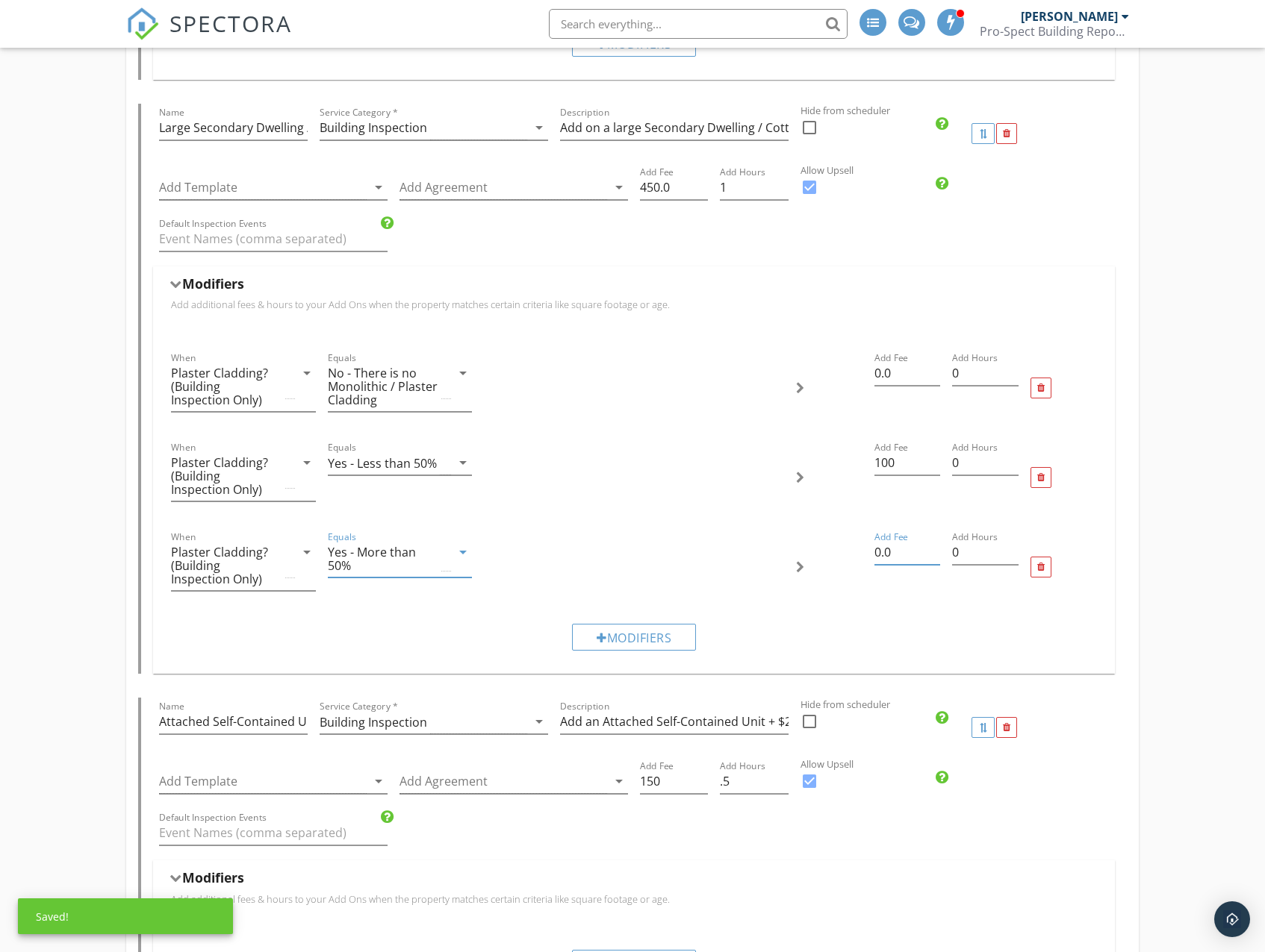
drag, startPoint x: 907, startPoint y: 559, endPoint x: 856, endPoint y: 556, distance: 51.1
click at [857, 556] on div "When Plaster Cladding? (Building Inspection Only) arrow_drop_down Equals Yes - …" at bounding box center [633, 567] width 937 height 90
type input "200"
click at [879, 642] on div "Modifiers" at bounding box center [633, 636] width 937 height 50
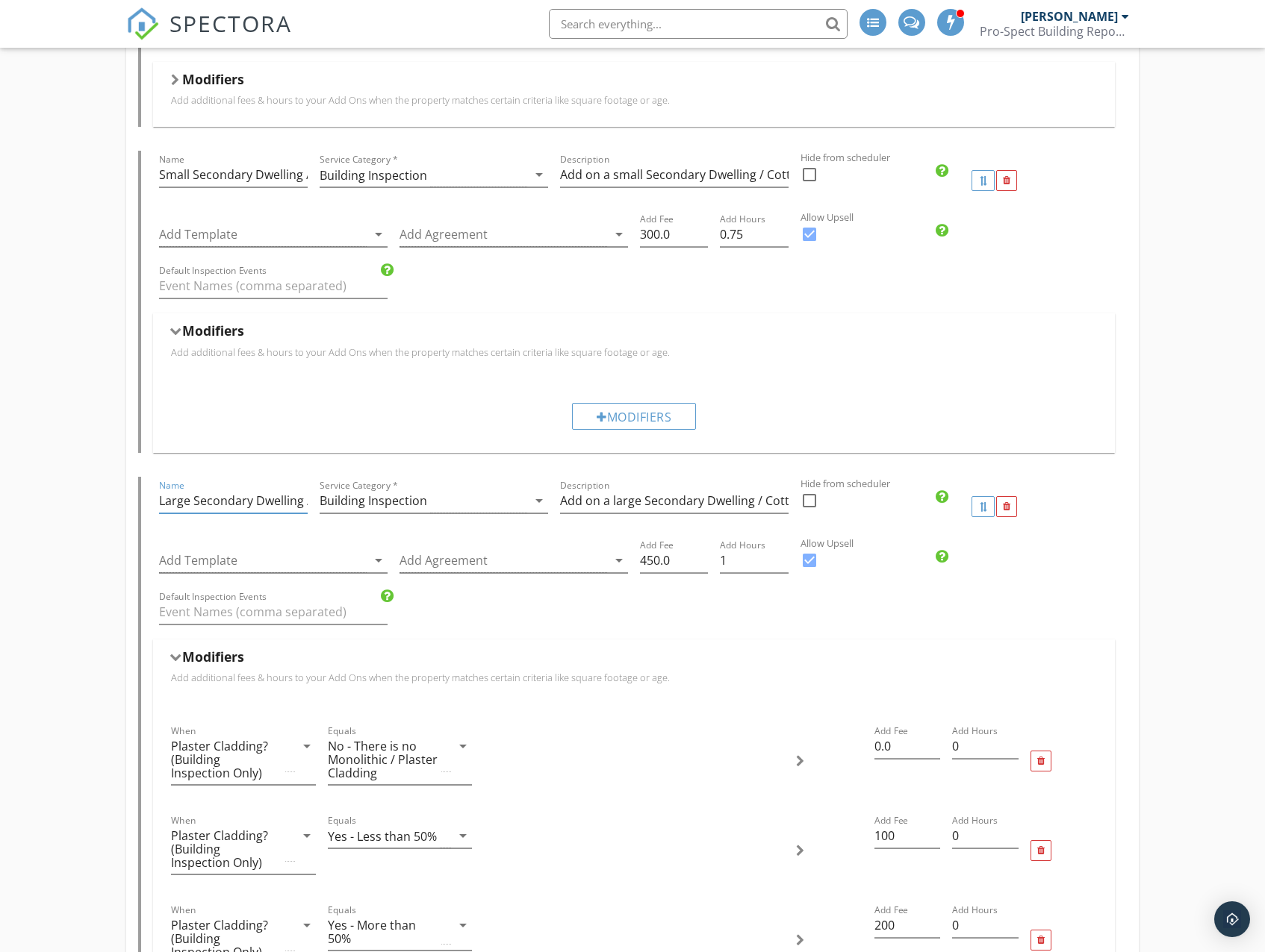
scroll to position [0, 48]
drag, startPoint x: 271, startPoint y: 500, endPoint x: 303, endPoint y: 504, distance: 32.2
click at [303, 504] on input "Large Secondary Dwelling / Cottage" at bounding box center [233, 501] width 148 height 25
click at [306, 504] on input "Large Secondary Dwelling / Cottage" at bounding box center [233, 501] width 148 height 25
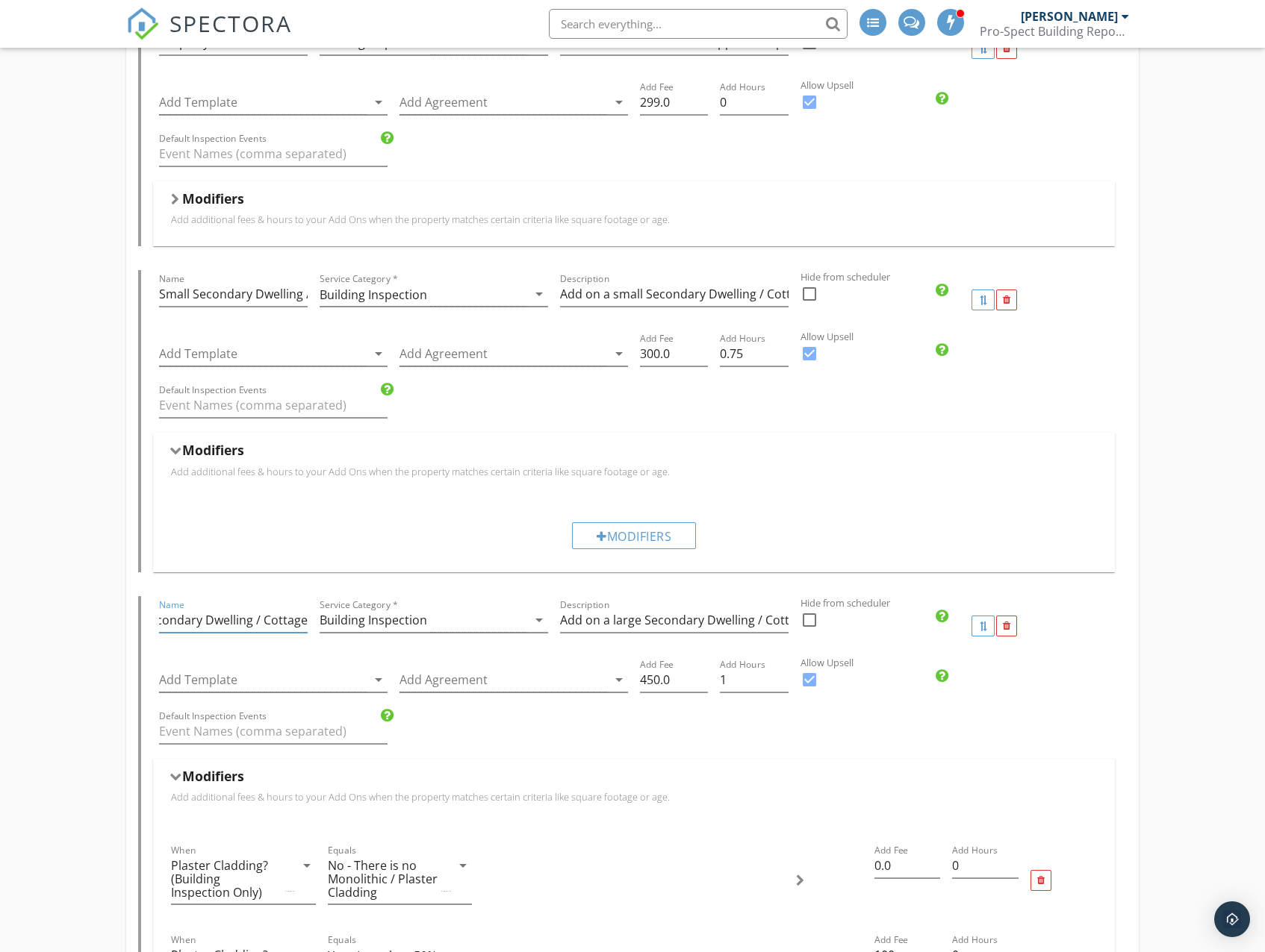
scroll to position [2761, 0]
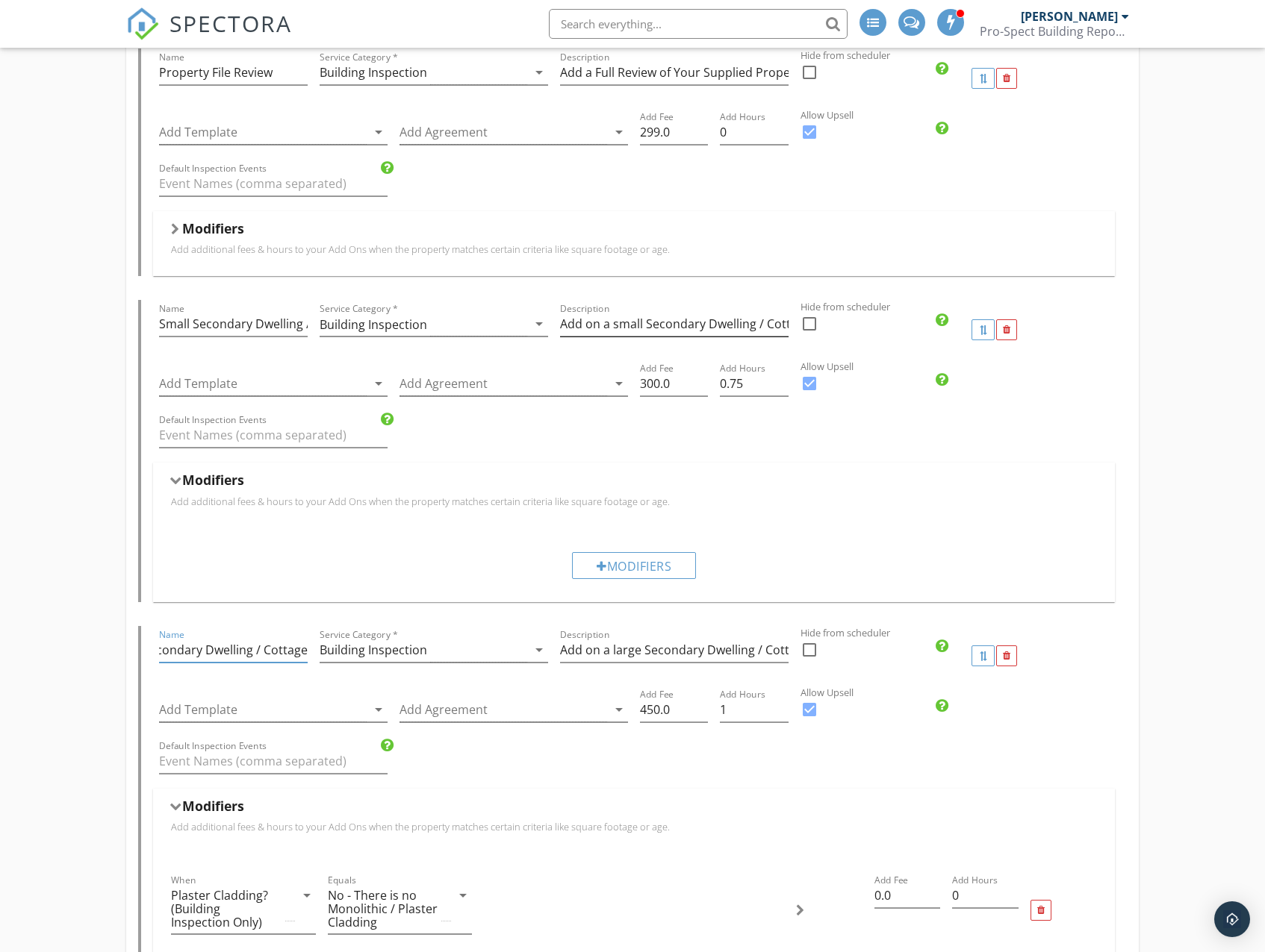
type input "Large Secondary Dwelling / Cottage"
drag, startPoint x: 587, startPoint y: 324, endPoint x: 669, endPoint y: 328, distance: 82.1
click at [669, 328] on input "Add on a small Secondary Dwelling / Cottage on Same Site <100m2 +$300 incl GST" at bounding box center [674, 324] width 228 height 25
click at [672, 326] on input "Add on a small Secondary Dwelling / Cottage on Same Site <100m2 +$300 incl GST" at bounding box center [674, 324] width 228 height 25
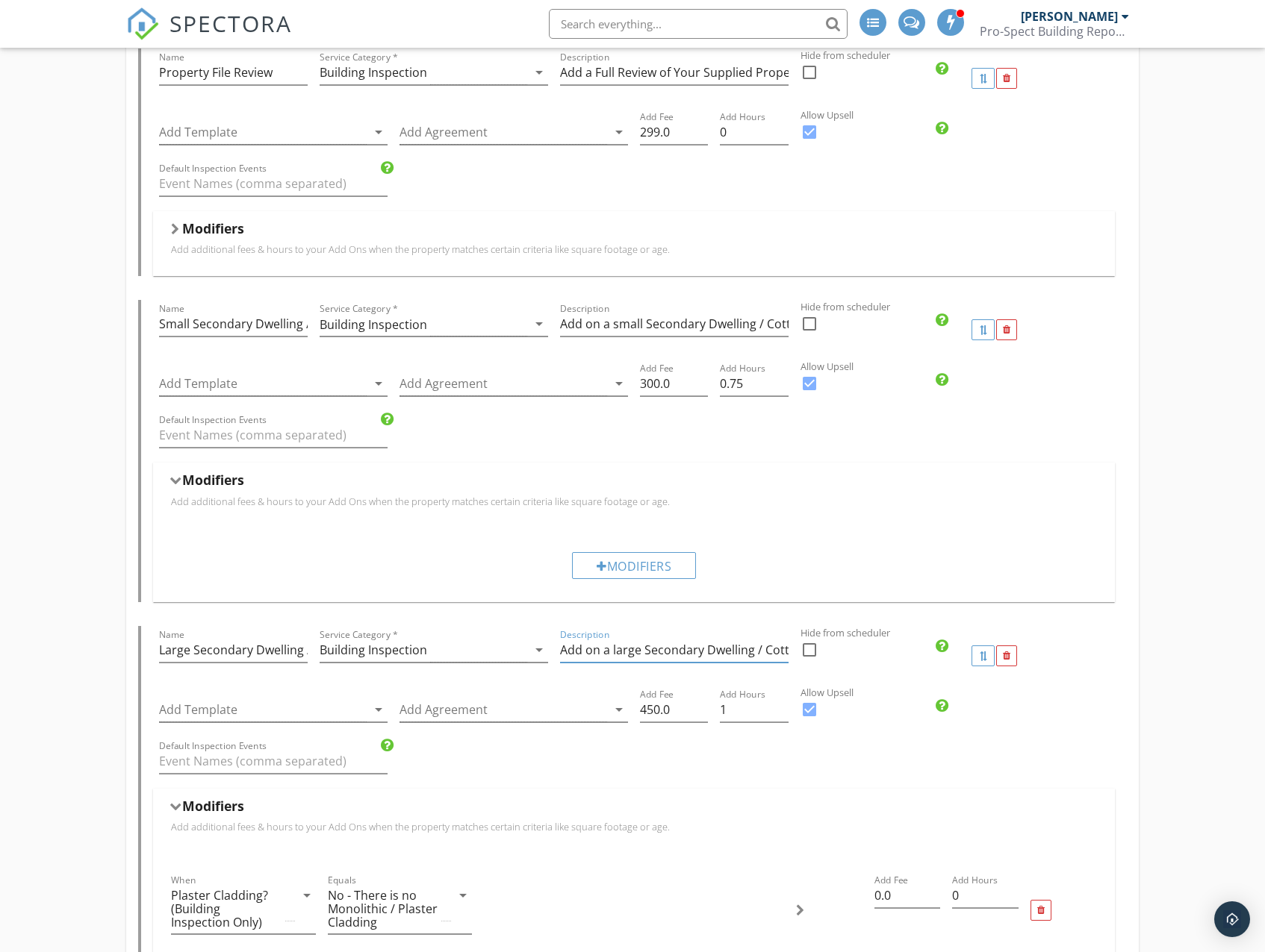
scroll to position [0, 228]
drag, startPoint x: 611, startPoint y: 650, endPoint x: 673, endPoint y: 648, distance: 62.0
click at [673, 648] on input "Add on a large Secondary Dwelling / Cottage on Same Site >100m2 + $450 incl GST" at bounding box center [674, 650] width 228 height 25
click at [673, 651] on input "Add on a large Secondary Dwelling / Cottage on Same Site >100m2 + $450 incl GST" at bounding box center [674, 650] width 228 height 25
click at [677, 649] on input "Add on a large Secondary Dwelling / Cottage on Same Site >100m2 + $450 incl GST" at bounding box center [674, 650] width 228 height 25
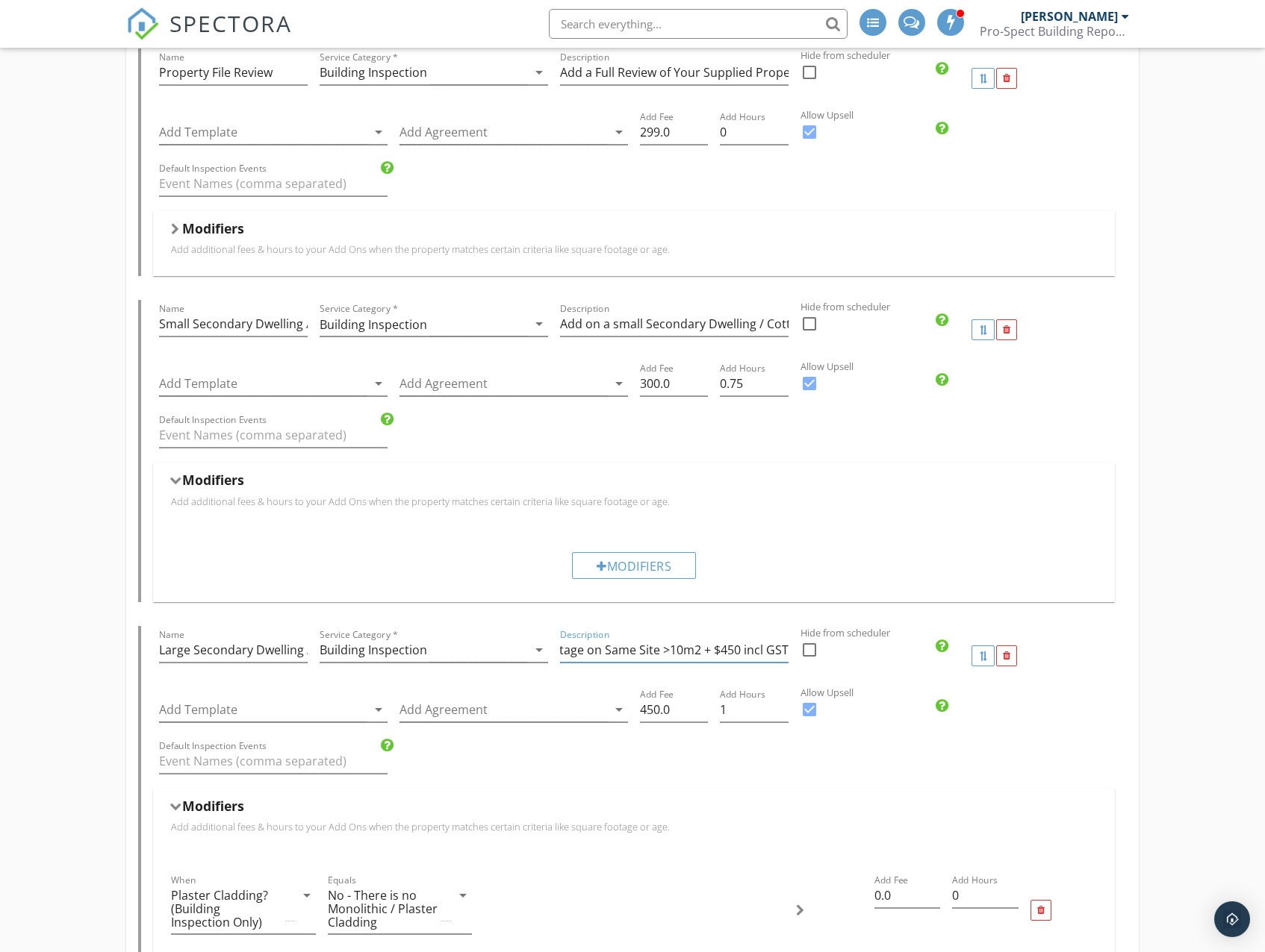
scroll to position [0, 222]
type input "Add on a large Secondary Dwelling / Cottage on Same Site >150m2 + $450 incl GST"
click at [1060, 628] on label "Hide from scheduler" at bounding box center [1023, 633] width 445 height 14
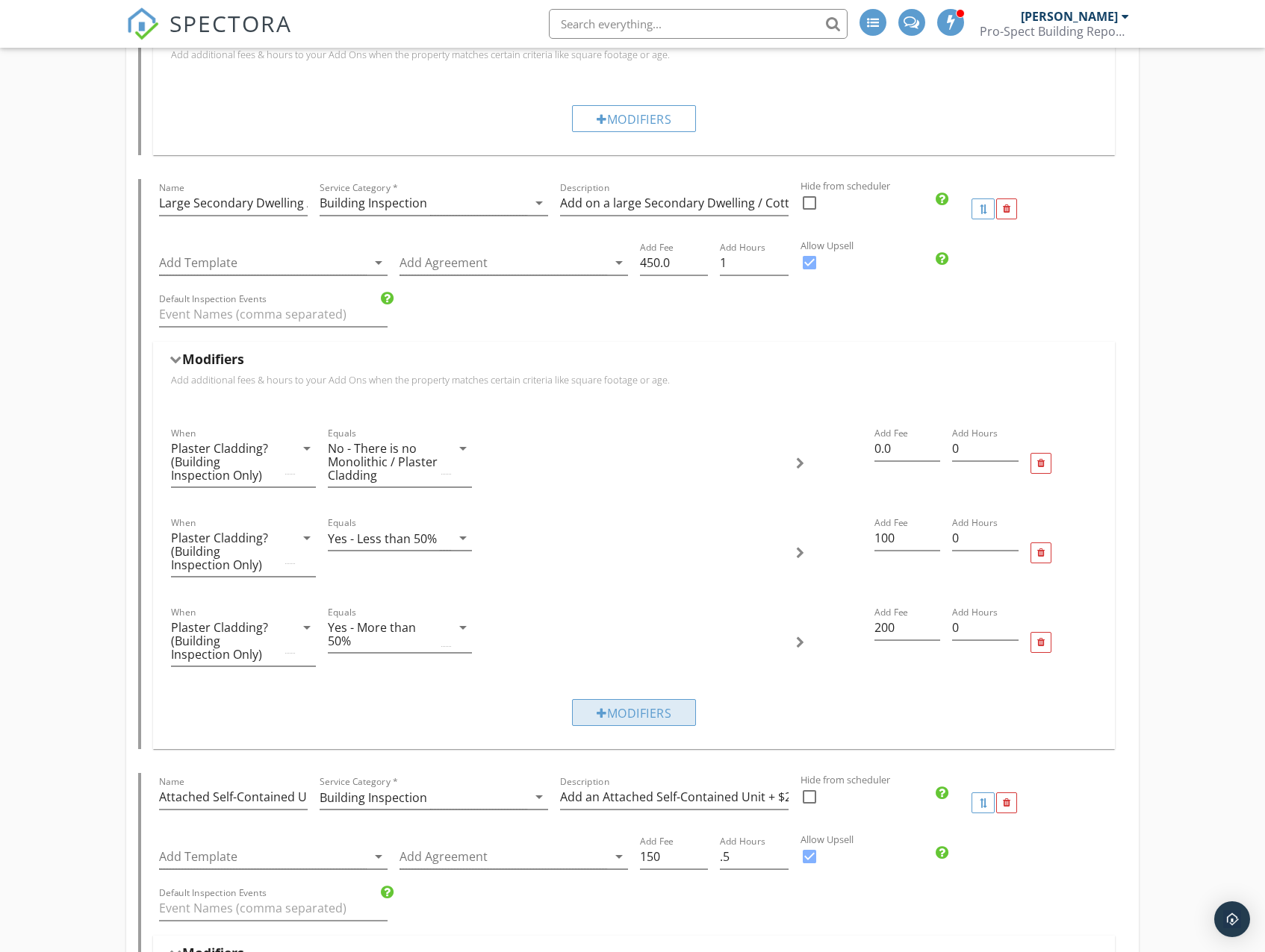
scroll to position [3209, 0]
click at [631, 718] on div "Modifiers" at bounding box center [633, 711] width 124 height 27
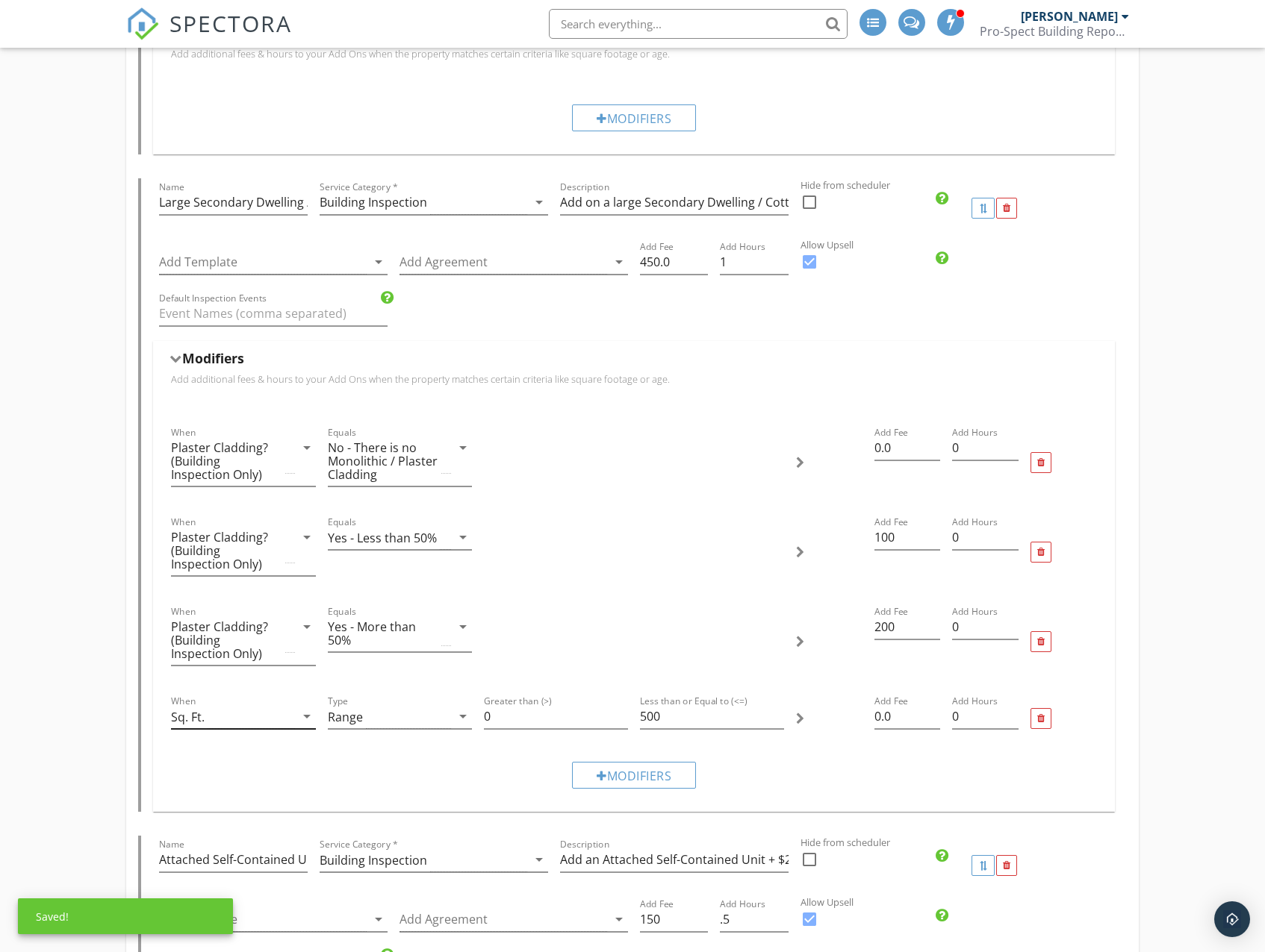
click at [235, 719] on div "Sq. Ft." at bounding box center [232, 717] width 123 height 25
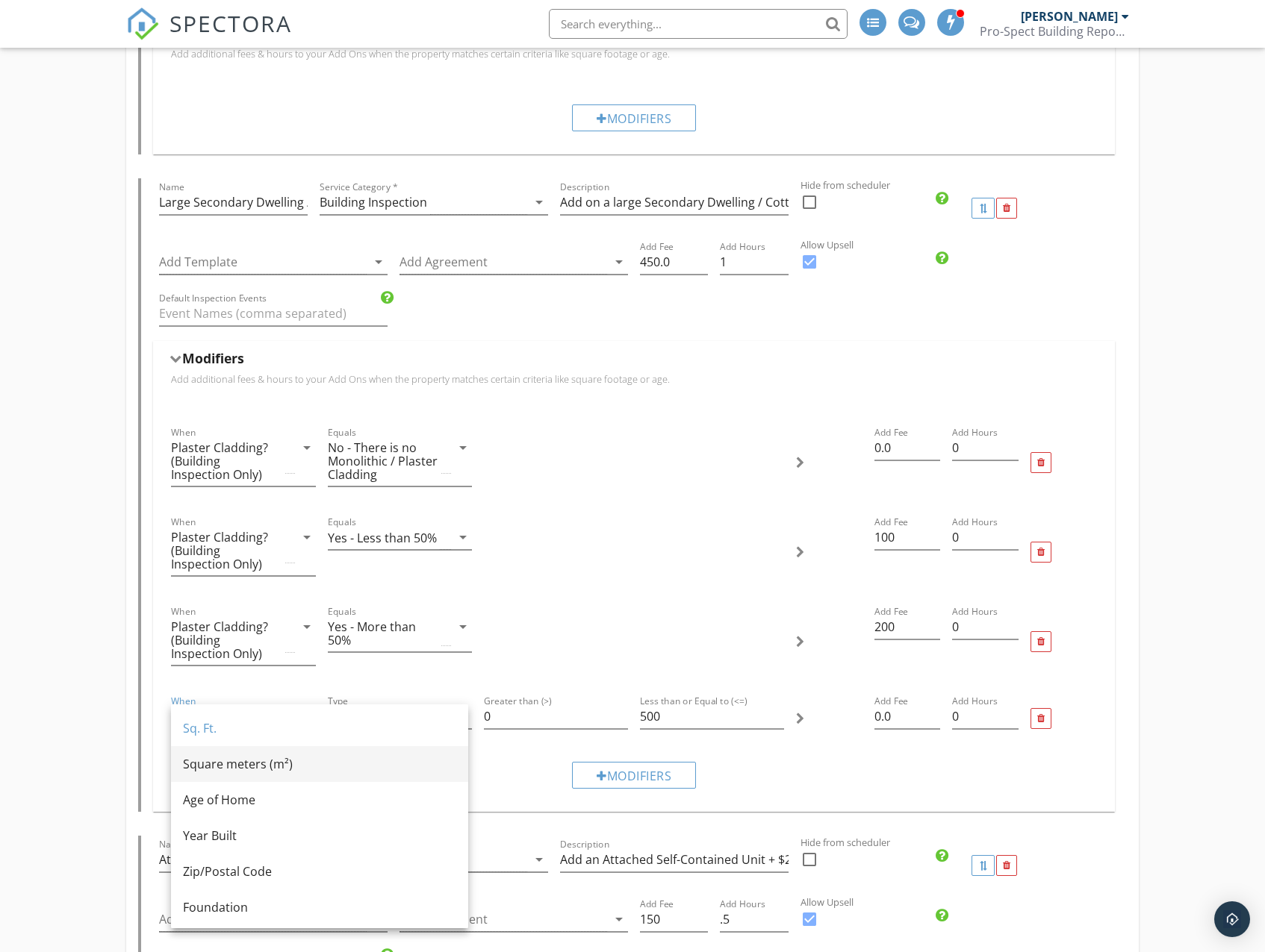
click at [256, 766] on div "Square meters (m²)" at bounding box center [319, 764] width 273 height 18
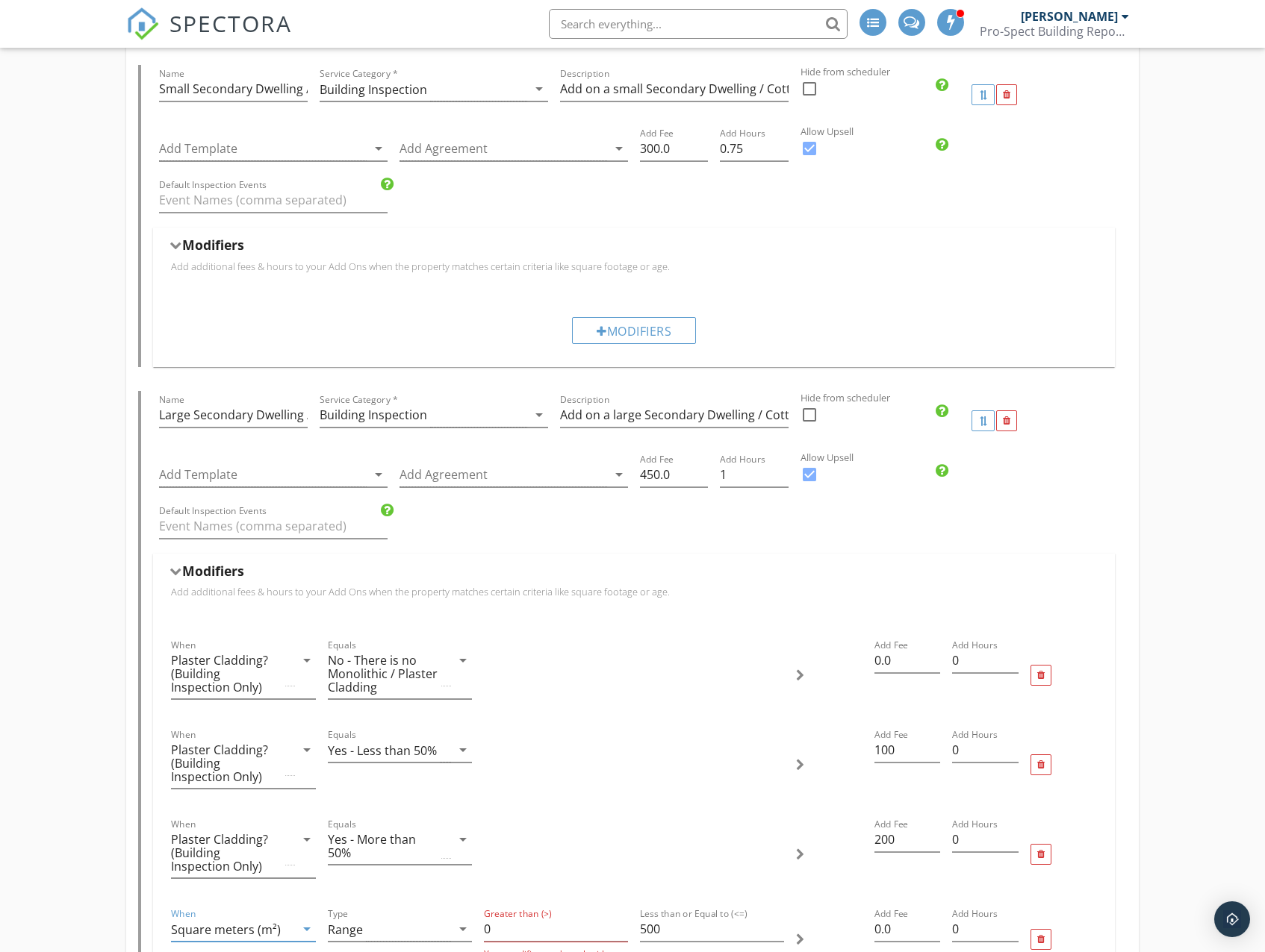
scroll to position [2985, 0]
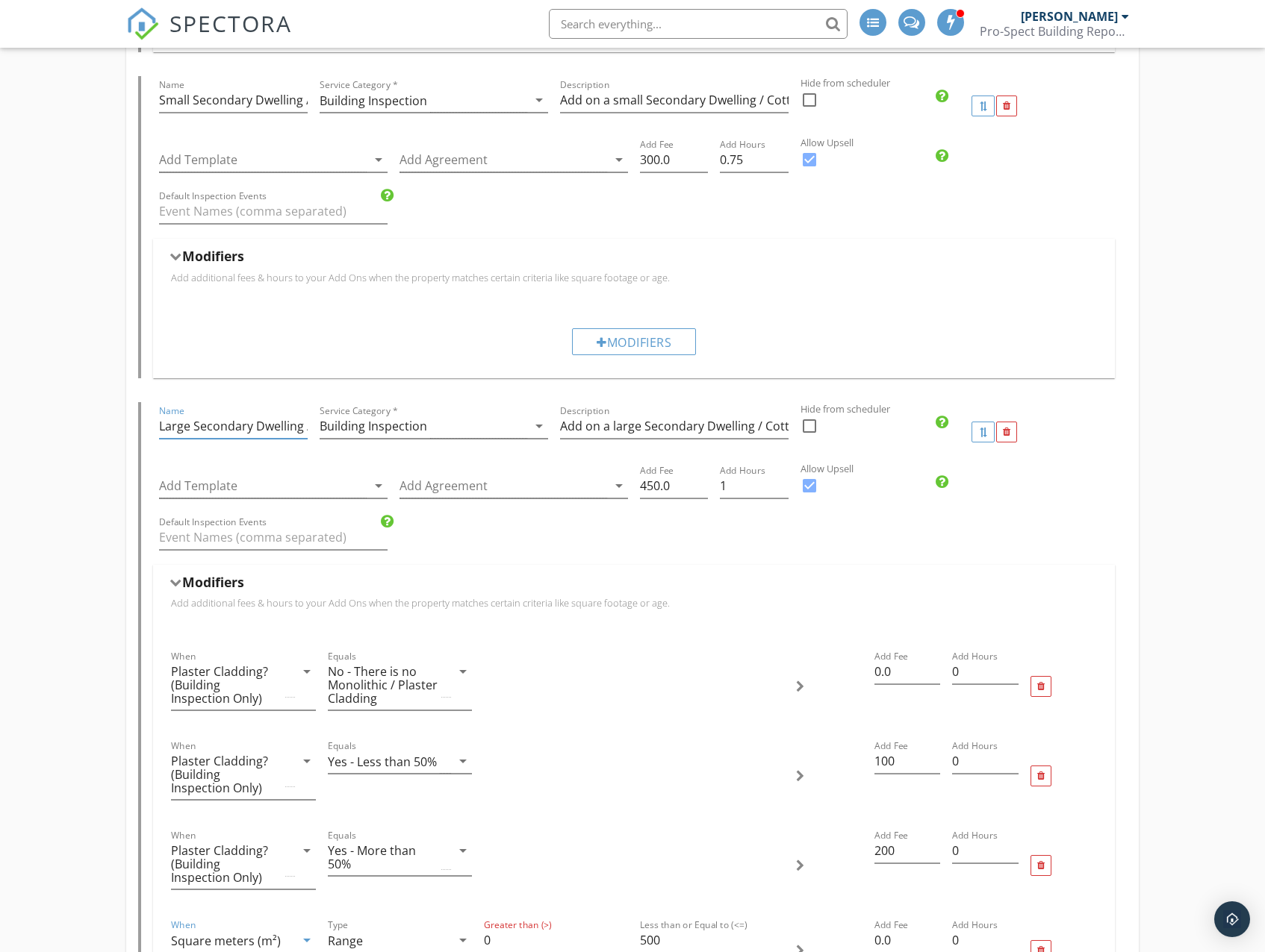
drag, startPoint x: 195, startPoint y: 429, endPoint x: 162, endPoint y: 430, distance: 33.0
click at [162, 430] on input "Large Secondary Dwelling / Cottage" at bounding box center [233, 426] width 148 height 25
click at [193, 429] on input "Large Secondary Dwelling / Cottage" at bounding box center [233, 426] width 148 height 25
drag, startPoint x: 197, startPoint y: 429, endPoint x: 122, endPoint y: 424, distance: 75.2
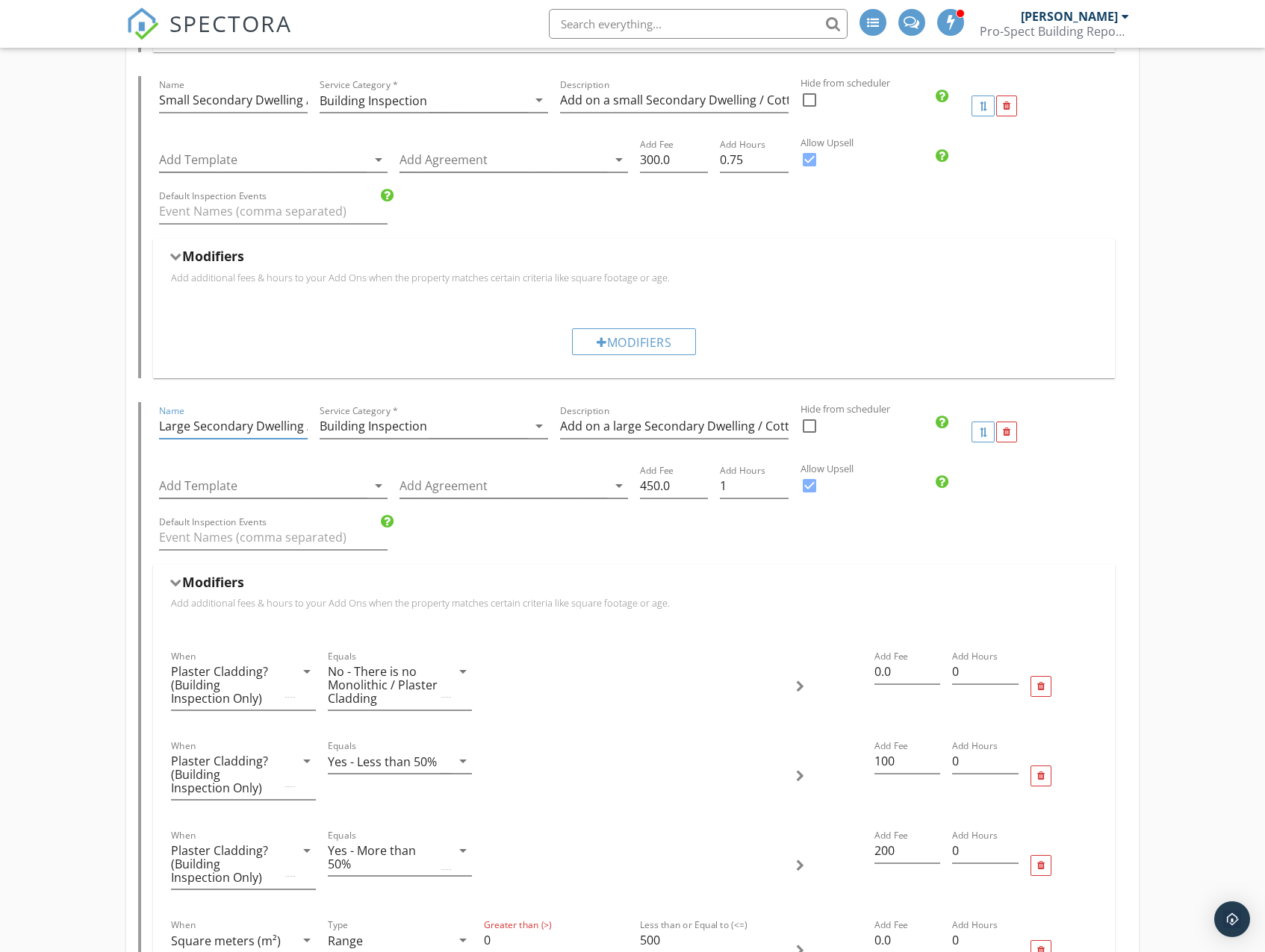
click at [181, 429] on input "Large Secondary Dwelling / Cottage" at bounding box center [233, 426] width 148 height 25
drag, startPoint x: 195, startPoint y: 427, endPoint x: 136, endPoint y: 426, distance: 59.0
click at [136, 426] on div "Add-Ons Give your client options to add additional services and upsells. Name H…" at bounding box center [632, 337] width 1012 height 2755
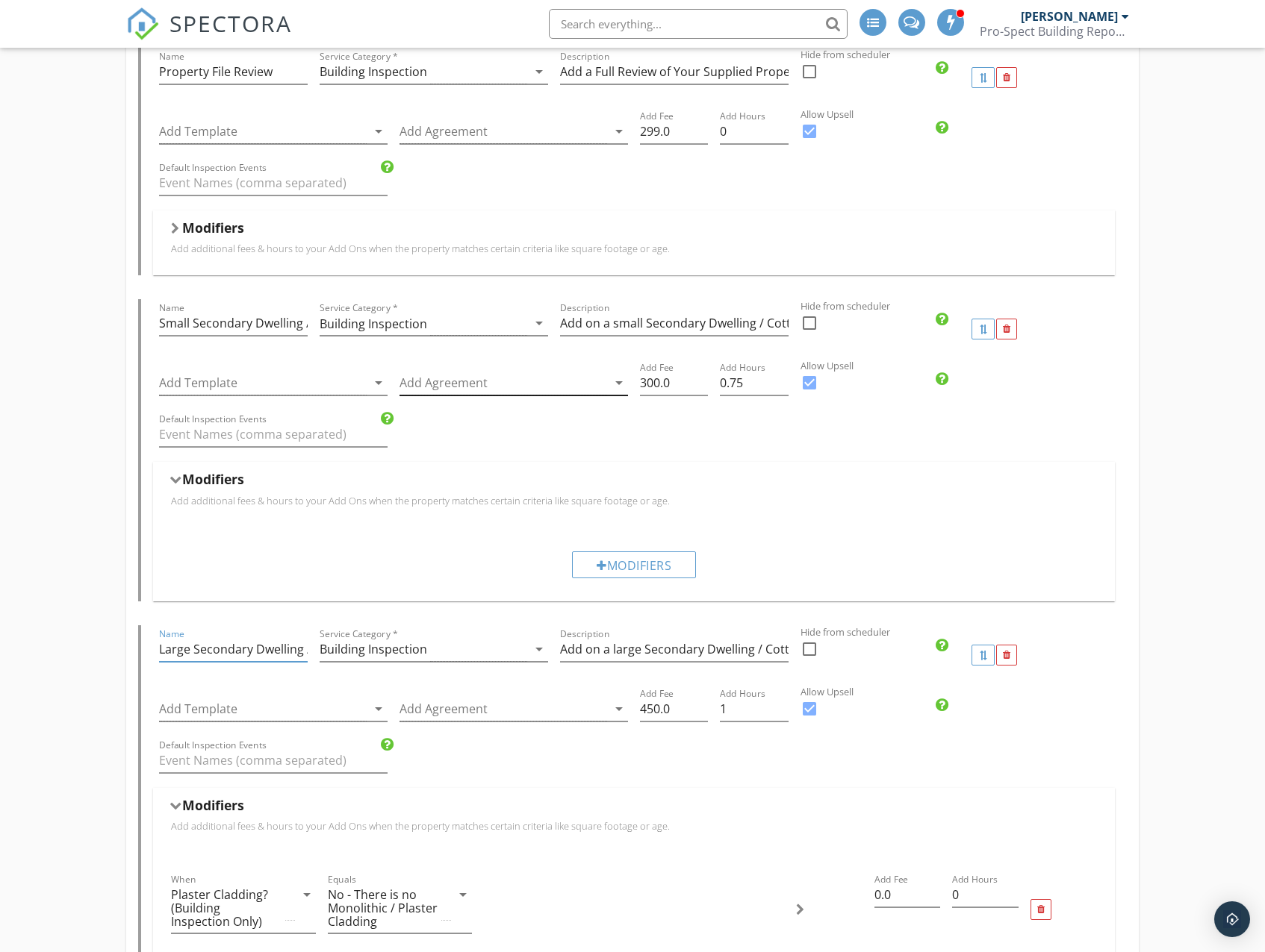
scroll to position [2761, 0]
click at [1008, 334] on div at bounding box center [1006, 331] width 7 height 10
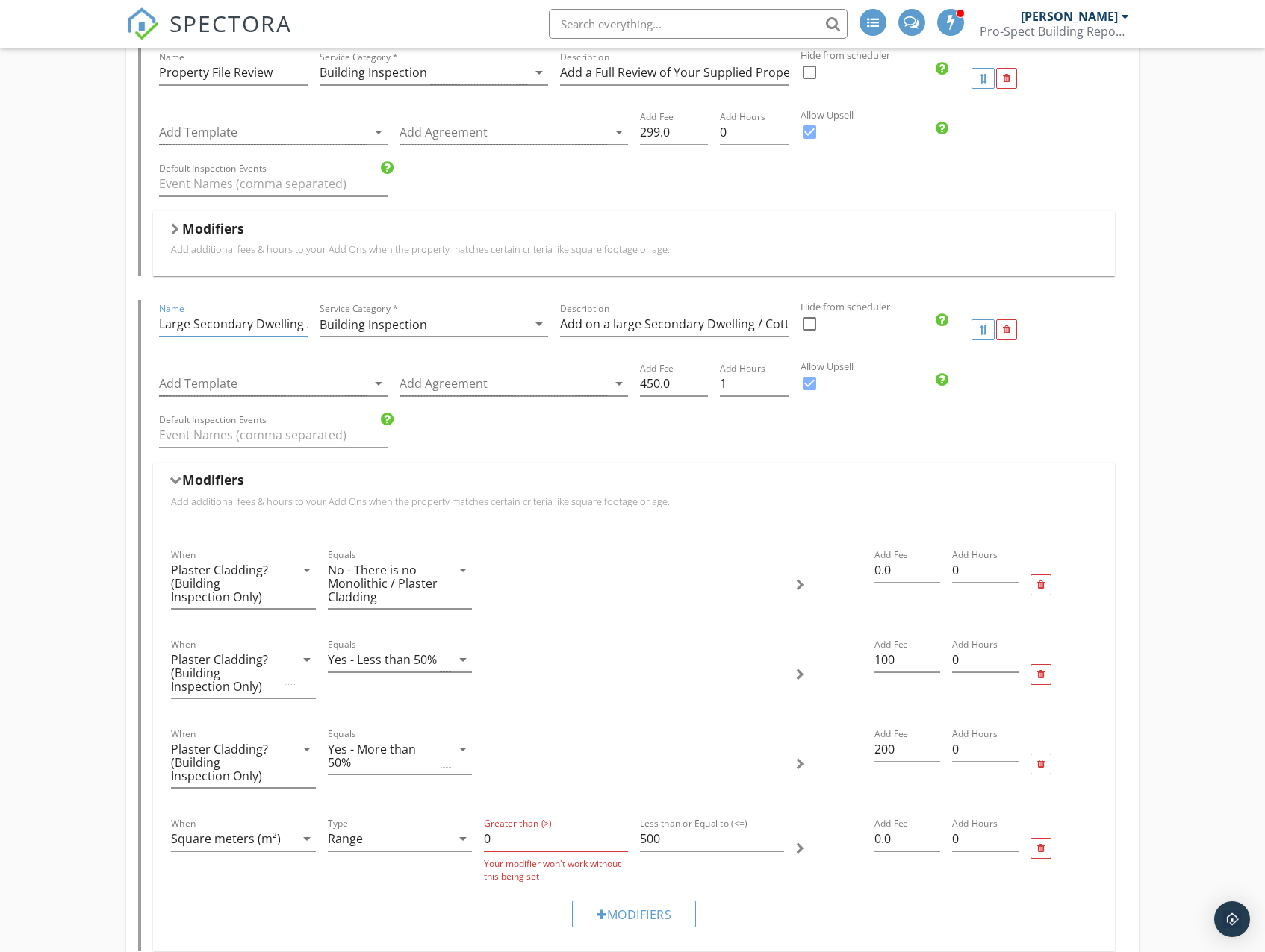
drag, startPoint x: 193, startPoint y: 322, endPoint x: 139, endPoint y: 320, distance: 54.0
click at [139, 320] on div "Name Large Secondary Dwelling / Cottage Service Category * Building Inspection …" at bounding box center [632, 625] width 988 height 650
type input "Secondary Dwelling / Cottage"
click at [619, 325] on input "Add on a large Secondary Dwelling / Cottage on Same Site >150m2 + $450 incl GST" at bounding box center [674, 324] width 228 height 25
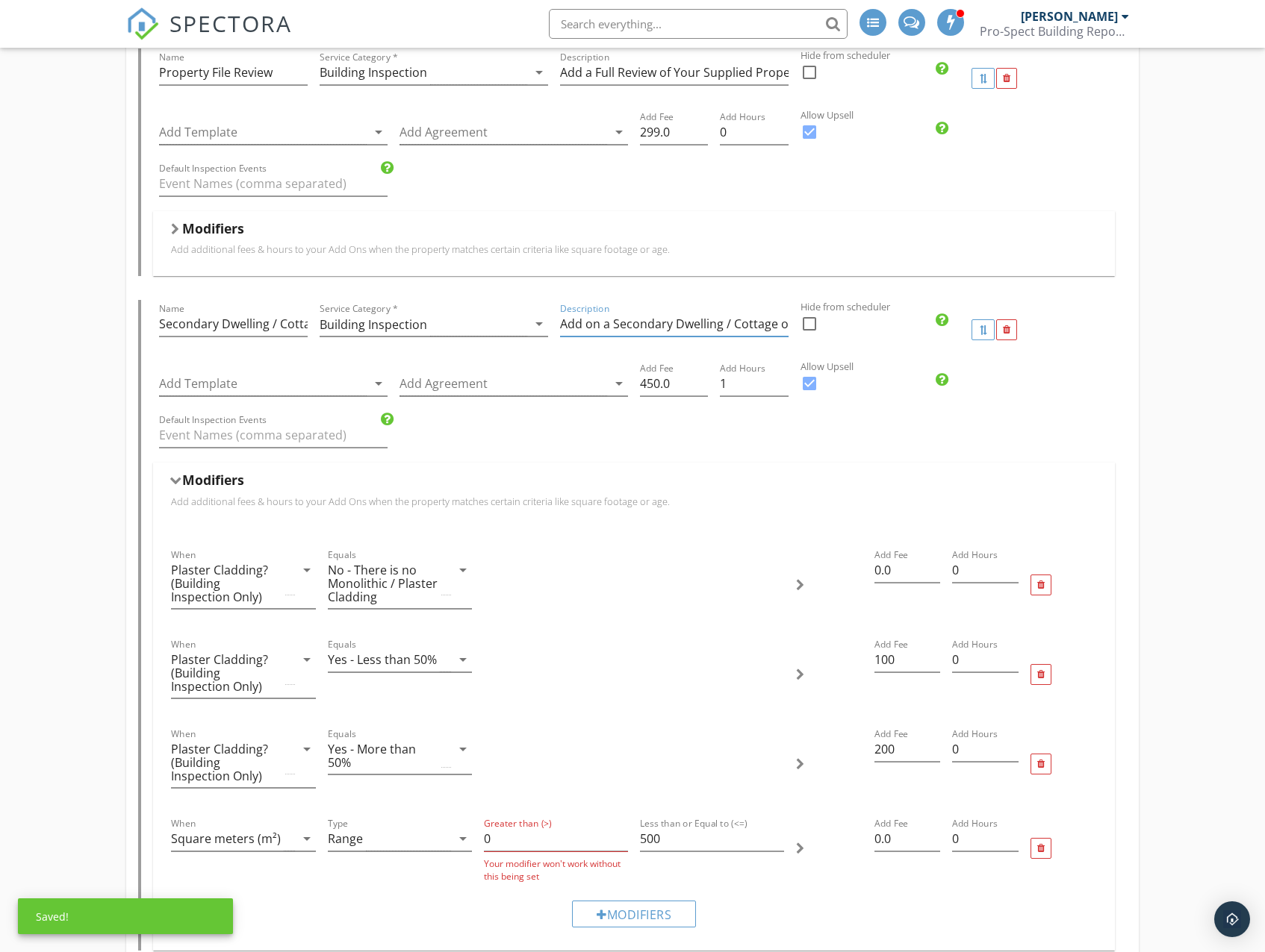
scroll to position [0, 198]
drag, startPoint x: 691, startPoint y: 330, endPoint x: 720, endPoint y: 330, distance: 29.0
click at [720, 330] on input "Add on a Secondary Dwelling / Cottage on Same Site >150m2 + $450 incl GST" at bounding box center [674, 324] width 228 height 25
click at [722, 326] on input "Add on a Secondary Dwelling / Cottage on Same Site >150m2 + $450 incl GST" at bounding box center [674, 324] width 228 height 25
click at [705, 326] on input "Add on a Secondary Dwelling / Cottage on Same Site >150m2 + $450 incl GST" at bounding box center [674, 324] width 228 height 25
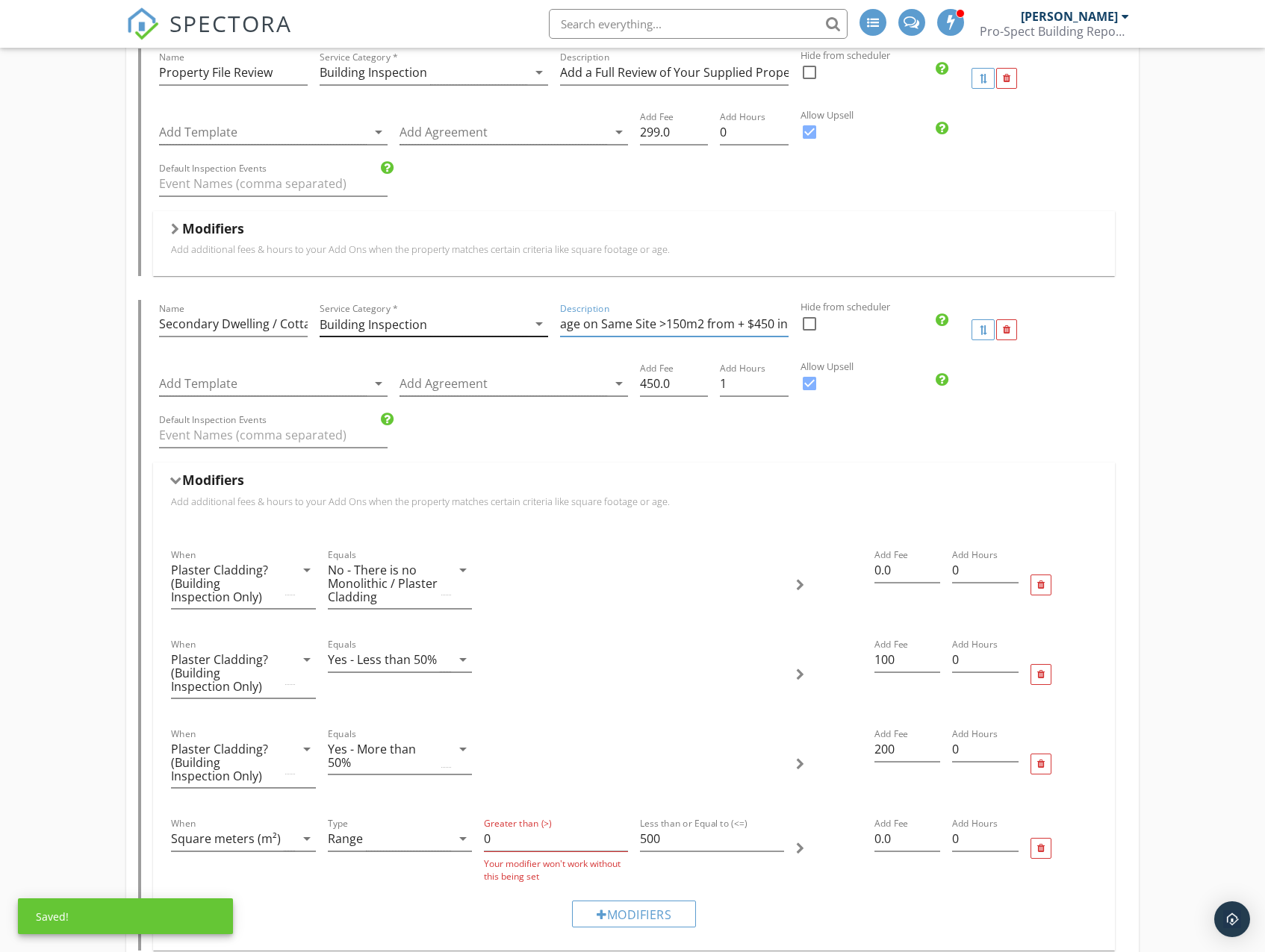
scroll to position [0, 0]
drag, startPoint x: 688, startPoint y: 318, endPoint x: 477, endPoint y: 319, distance: 211.0
click at [477, 319] on div "Name Secondary Dwelling / Cottage Service Category * Building Inspection arrow_…" at bounding box center [633, 330] width 961 height 59
drag, startPoint x: 680, startPoint y: 327, endPoint x: 731, endPoint y: 326, distance: 51.0
click at [681, 327] on input "Add on a Secondary Dwelling / Cottage on Same Site >150m2 from + $450 incl GST" at bounding box center [674, 324] width 228 height 25
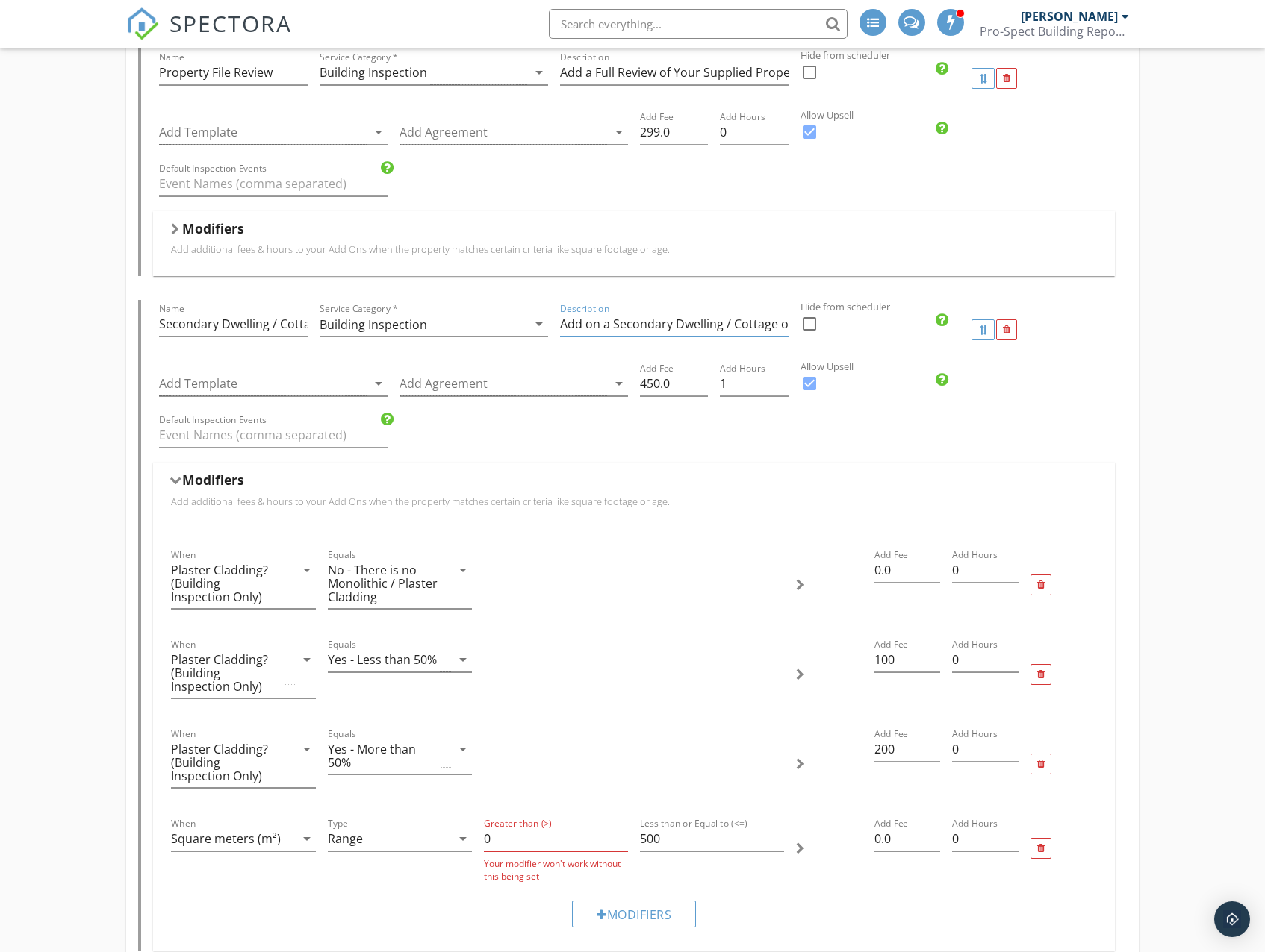
click at [637, 321] on input "Add on a Secondary Dwelling / Cottage on Same Site >150m2 from + $450 incl GST" at bounding box center [674, 324] width 228 height 25
drag, startPoint x: 783, startPoint y: 321, endPoint x: 826, endPoint y: 326, distance: 43.3
click at [826, 326] on div "Name Secondary Dwelling / Cottage Service Category * Building Inspection arrow_…" at bounding box center [633, 330] width 961 height 59
click at [648, 323] on input "Add on a Secondary Dwelling / Cottage on Same Site >150m2 from + $450 incl GST" at bounding box center [674, 324] width 228 height 25
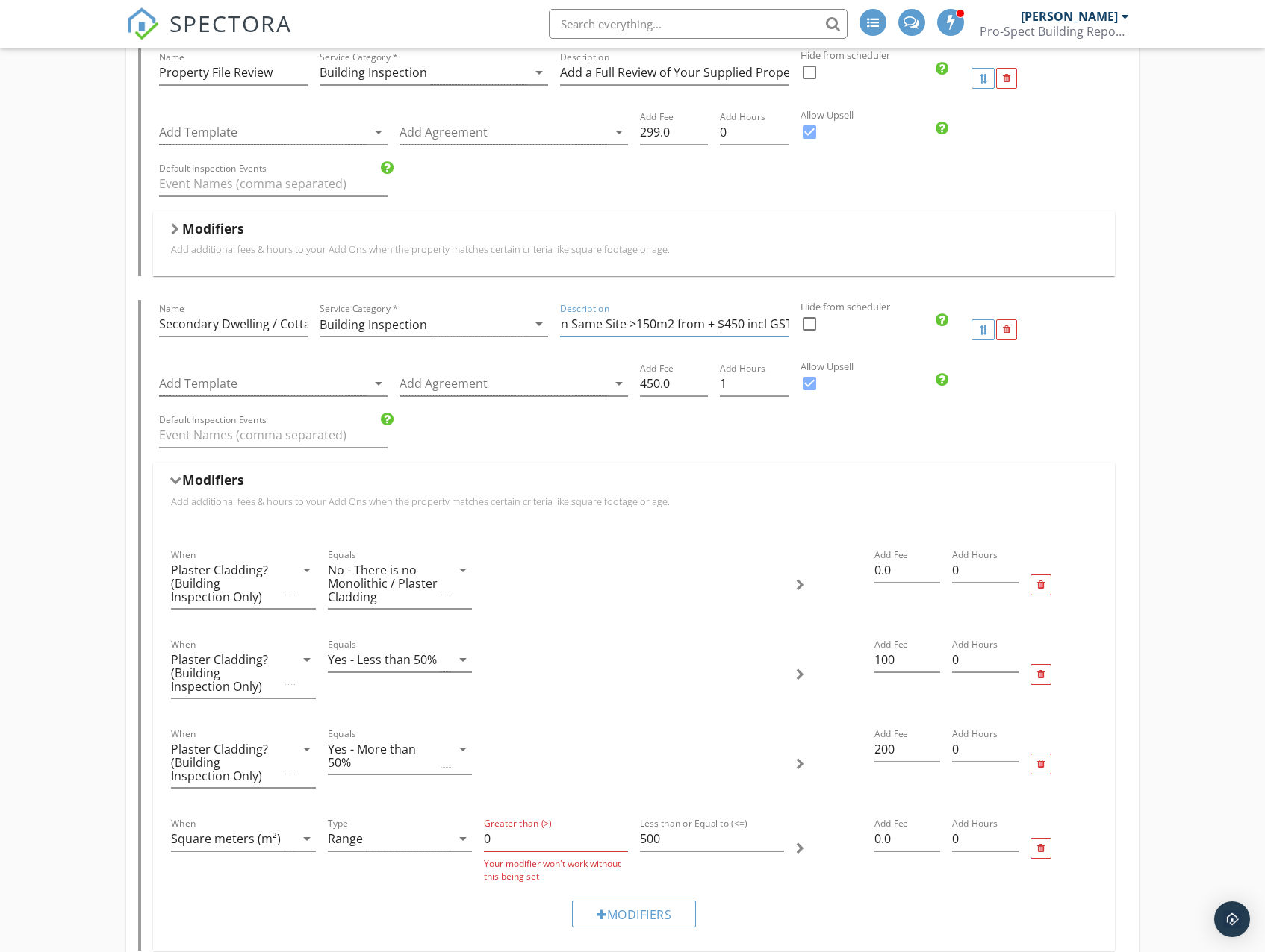
click at [668, 326] on input "Add on a Secondary Dwelling / Cottage on Same Site >150m2 from + $450 incl GST" at bounding box center [674, 324] width 228 height 25
drag, startPoint x: 704, startPoint y: 321, endPoint x: 512, endPoint y: 318, distance: 192.0
click at [512, 318] on div "Name Secondary Dwelling / Cottage Service Category * Building Inspection arrow_…" at bounding box center [633, 330] width 961 height 59
type input "Add on a Secondary Dwelling / Cottage on Same Site from + $450 incl GST"
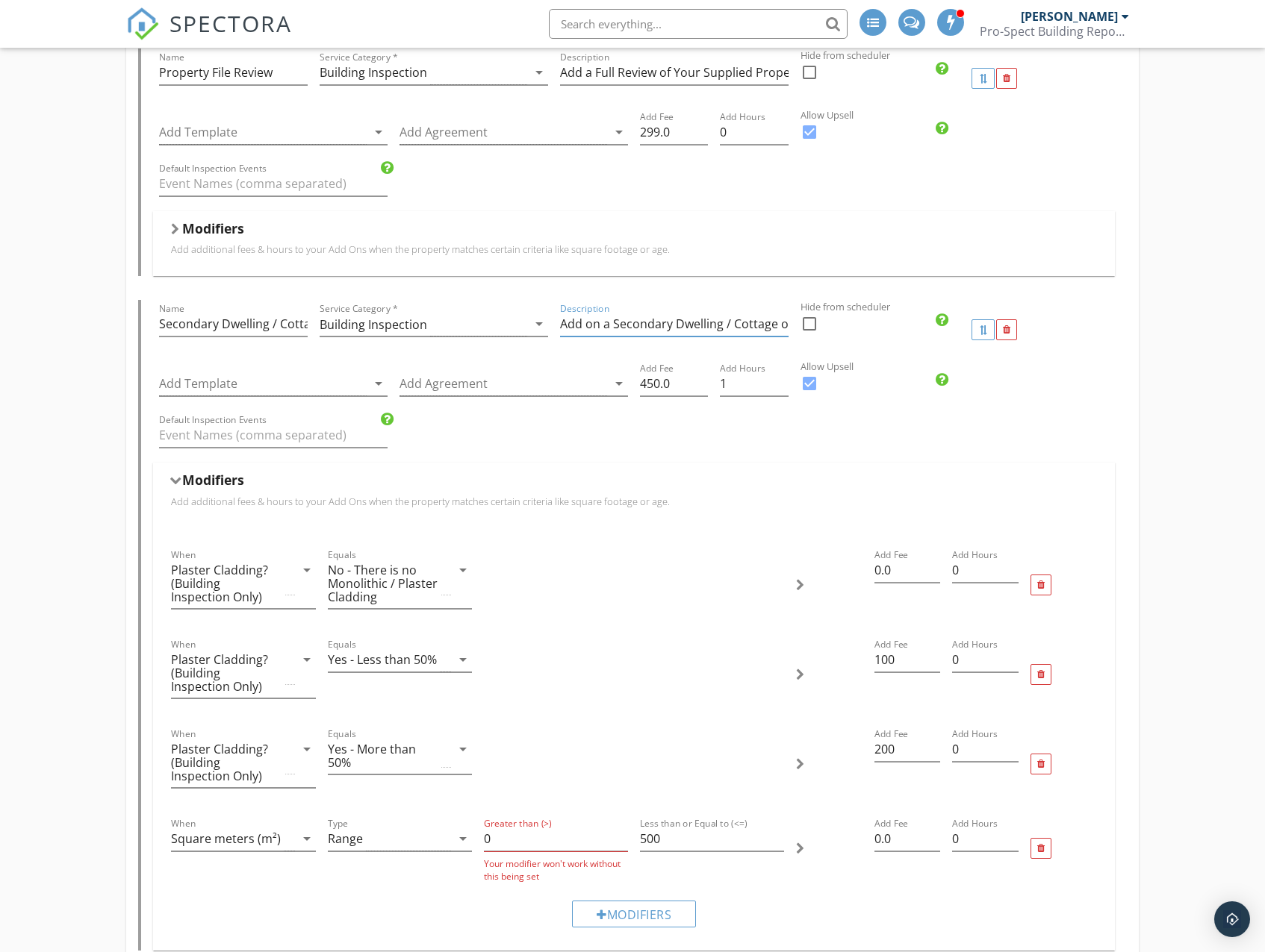
click at [896, 231] on div "Modifiers" at bounding box center [633, 232] width 925 height 23
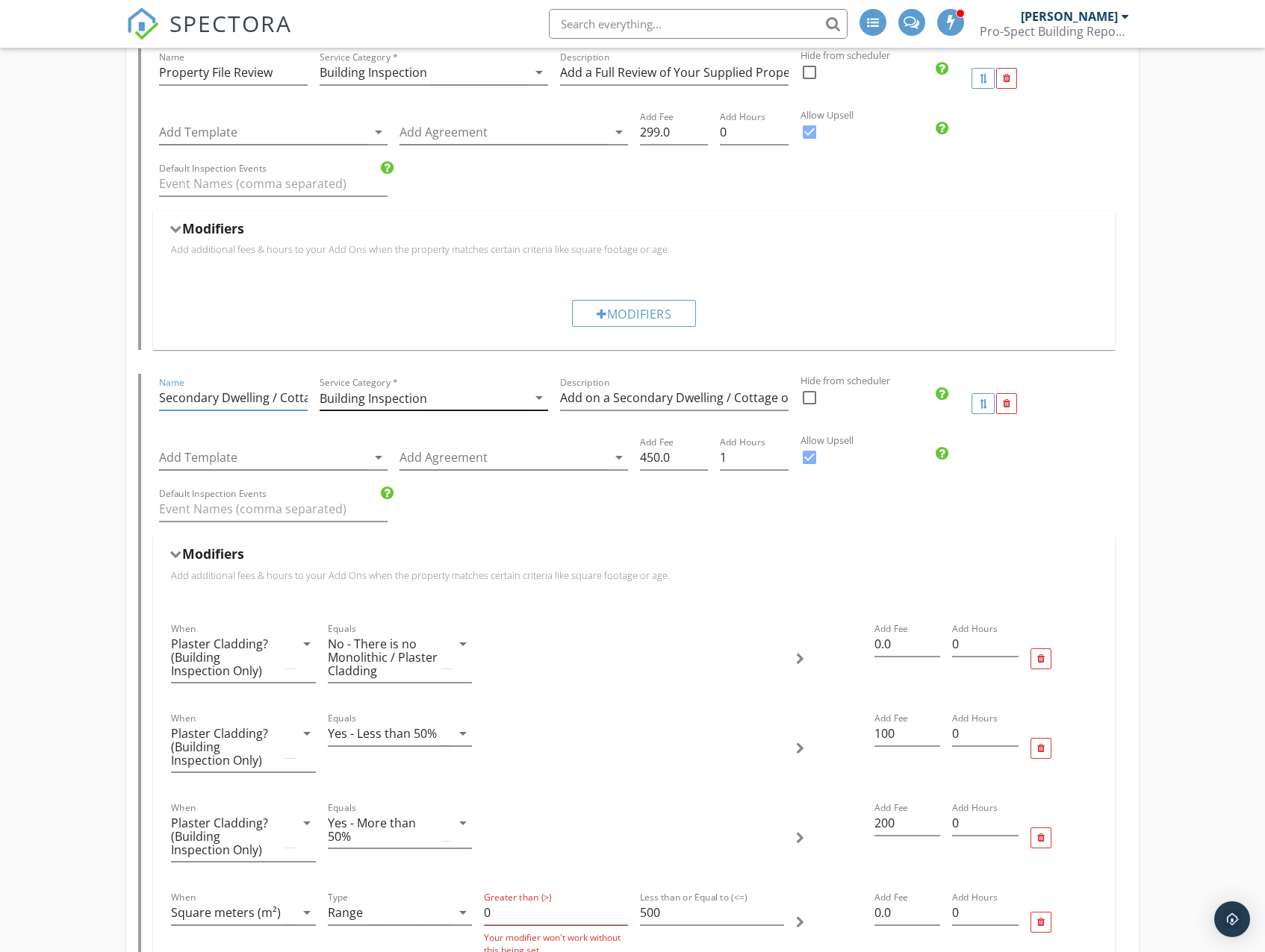
scroll to position [0, 17]
drag, startPoint x: 222, startPoint y: 396, endPoint x: 285, endPoint y: 397, distance: 63.0
click at [285, 397] on input "Secondary Dwelling / Cottage" at bounding box center [233, 398] width 148 height 25
click at [736, 502] on div "Default Inspection Events" at bounding box center [633, 510] width 961 height 51
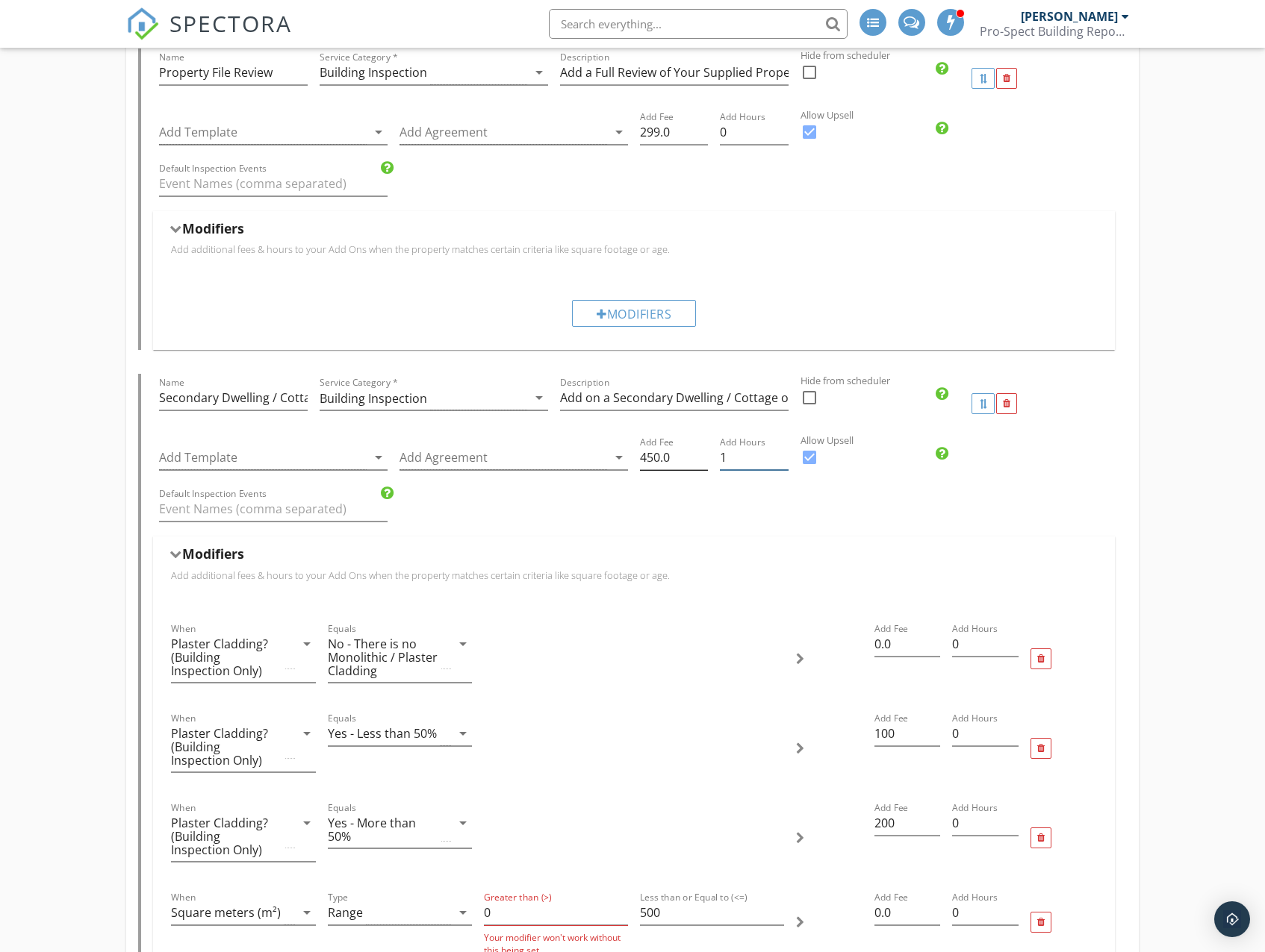
drag, startPoint x: 758, startPoint y: 461, endPoint x: 697, endPoint y: 459, distance: 61.0
click at [697, 459] on div "Add Template arrow_drop_down Add Agreement arrow_drop_down Add Fee 450.0 Add Ho…" at bounding box center [633, 459] width 961 height 51
click at [776, 497] on div "Default Inspection Events" at bounding box center [633, 510] width 961 height 51
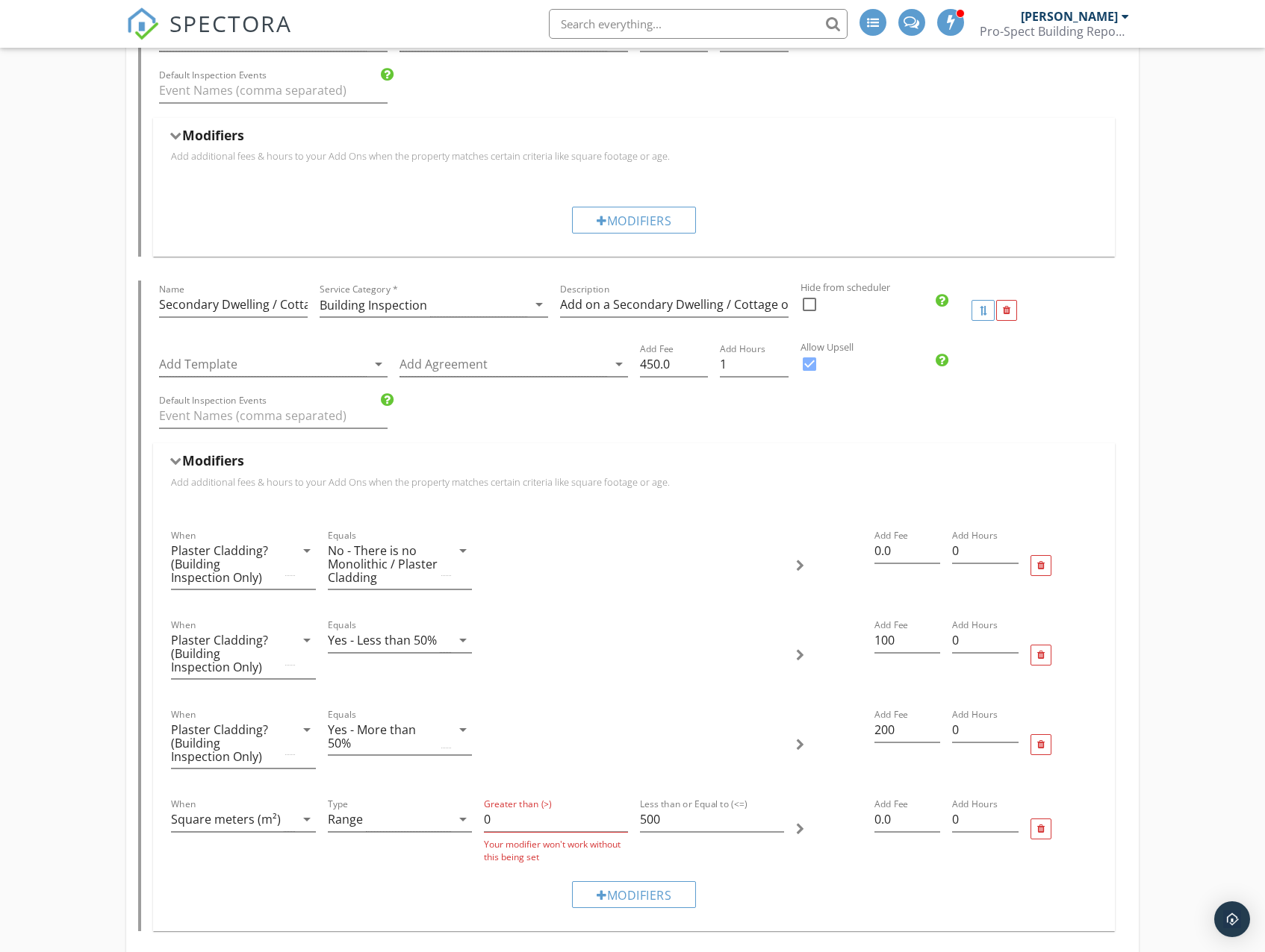
scroll to position [2910, 0]
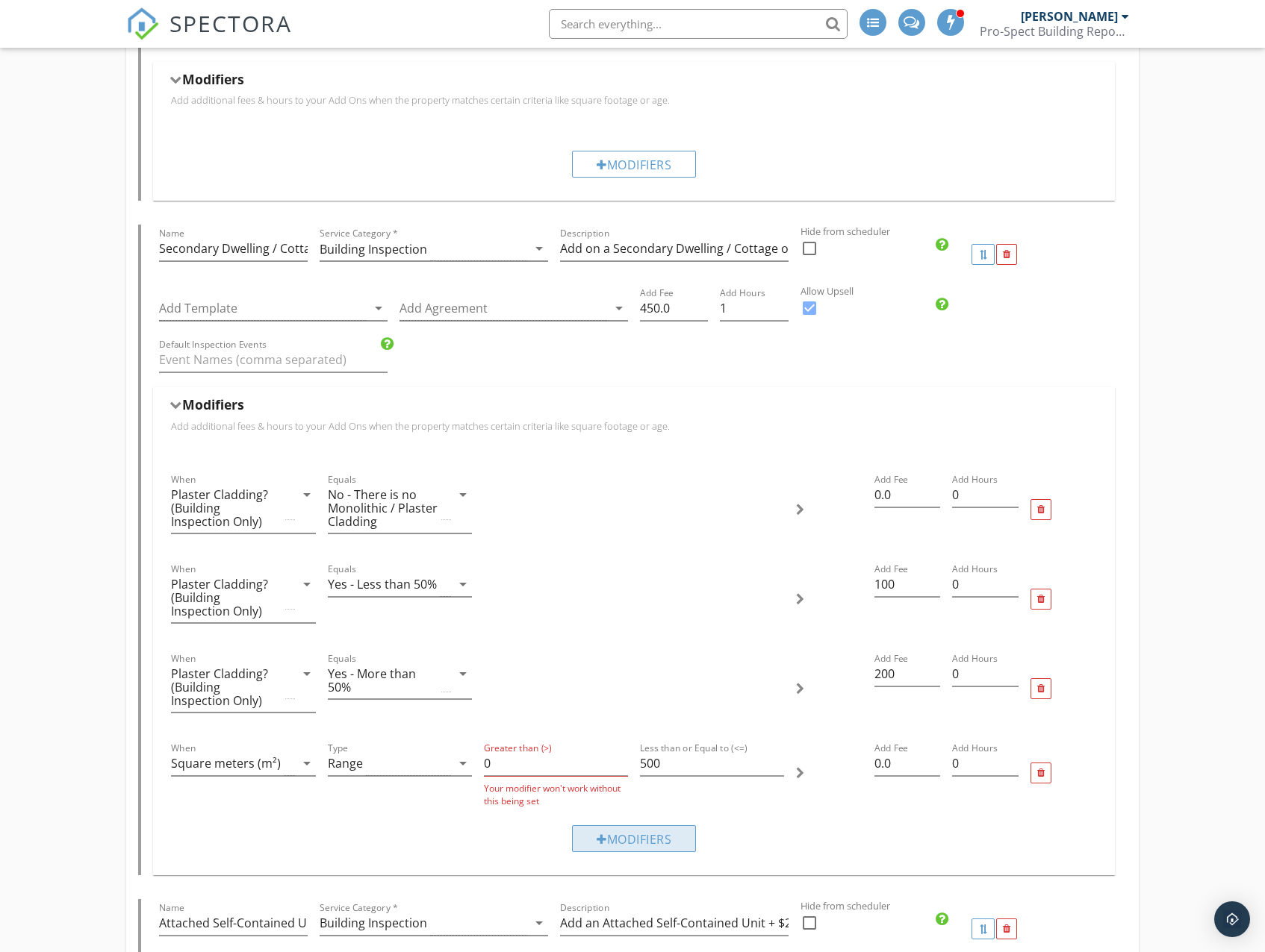
click at [627, 841] on div "Modifiers" at bounding box center [633, 838] width 124 height 27
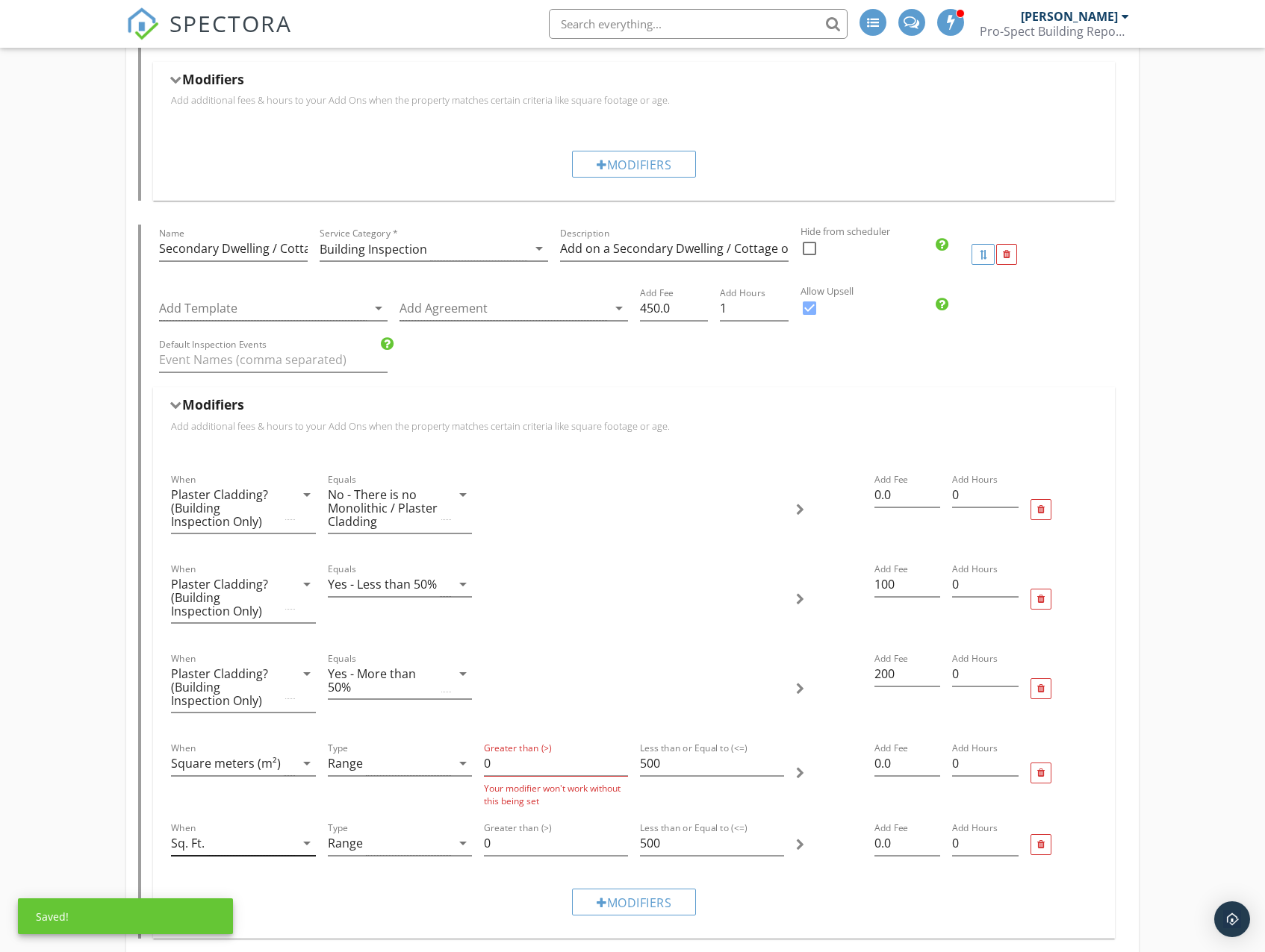
click at [254, 841] on div "Sq. Ft." at bounding box center [232, 844] width 123 height 25
click at [272, 782] on div "Square meters (m²)" at bounding box center [319, 779] width 273 height 18
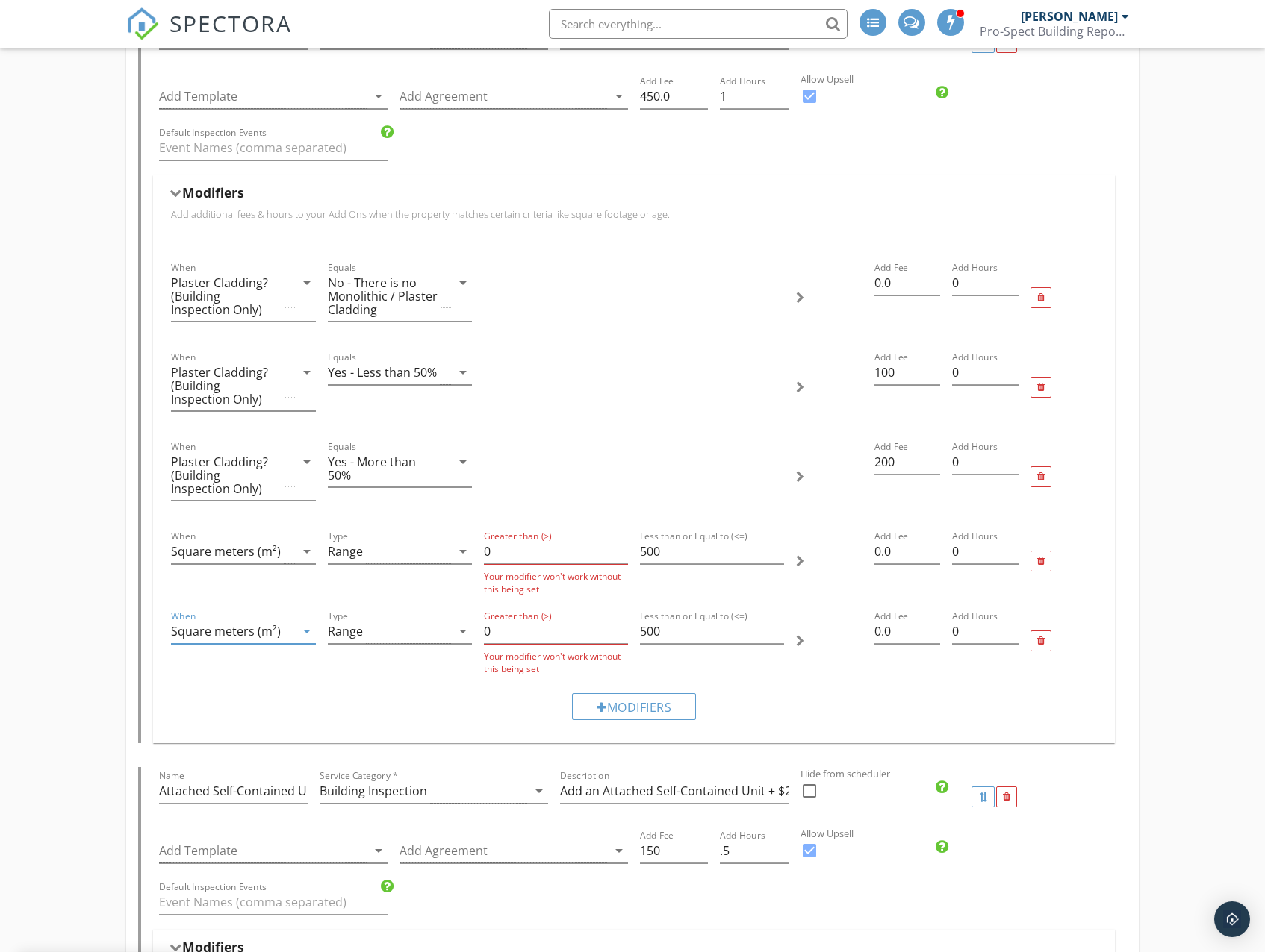
scroll to position [3134, 0]
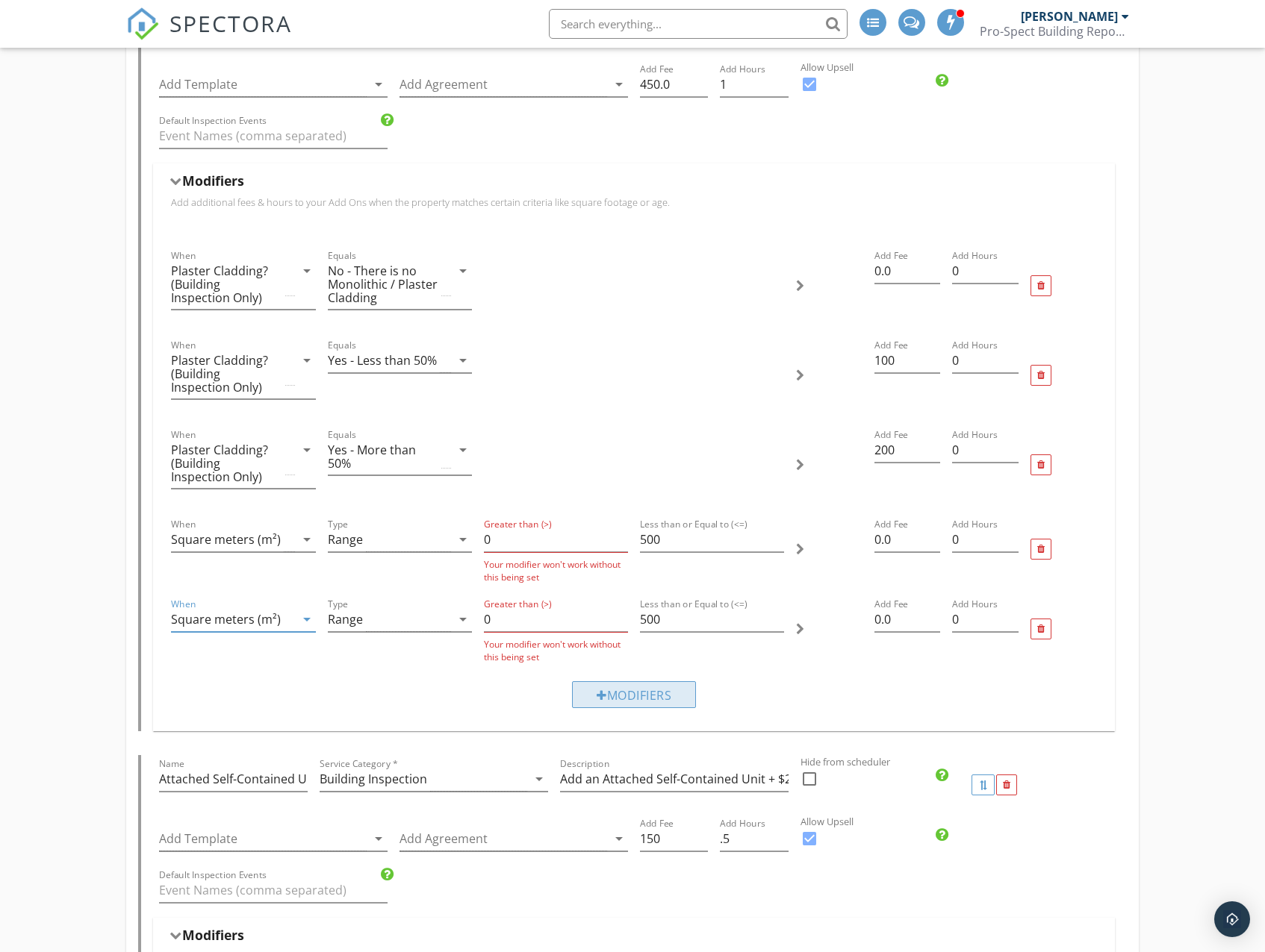
click at [625, 694] on div "Modifiers" at bounding box center [633, 695] width 124 height 27
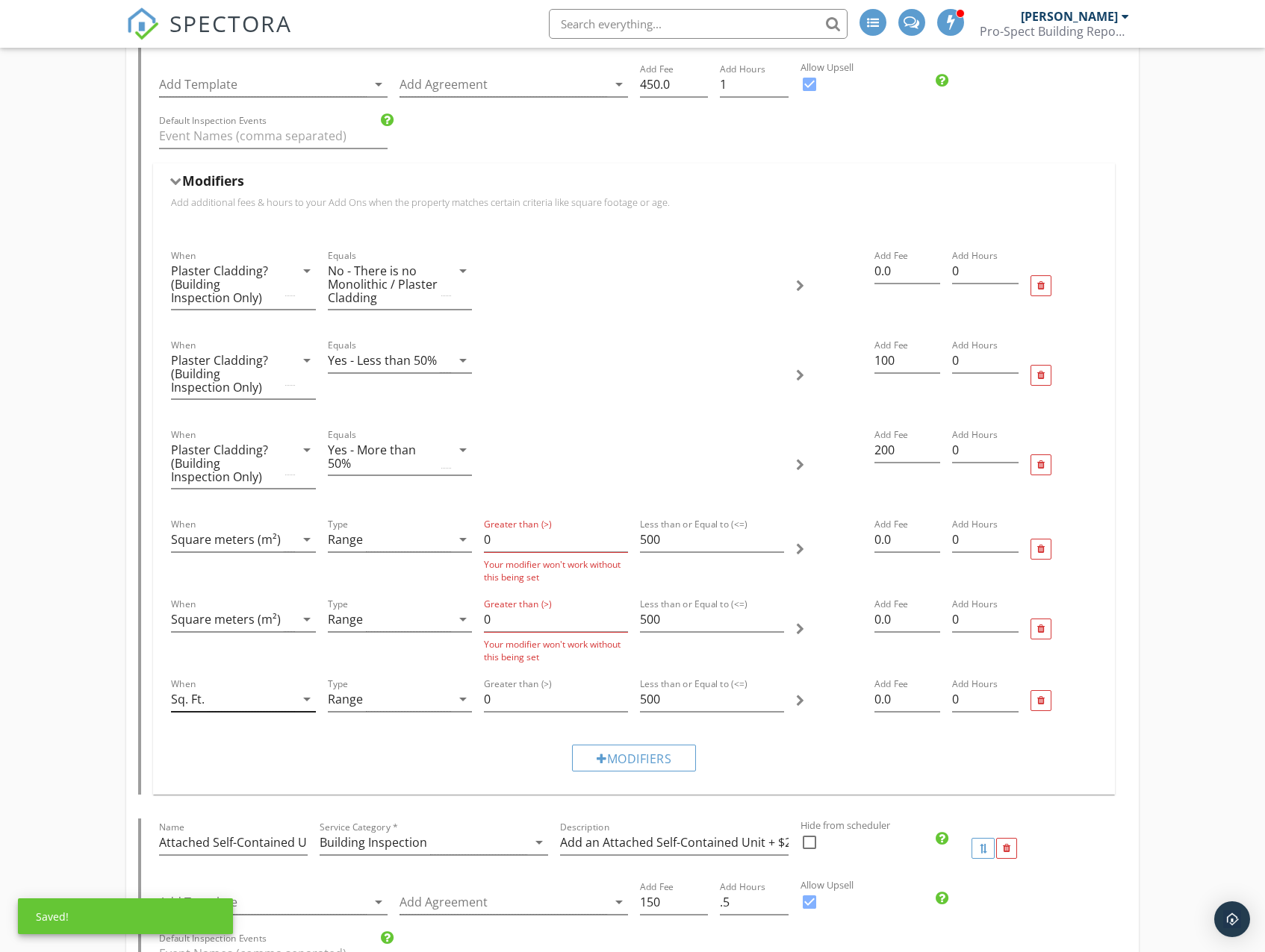
click at [241, 700] on div "Sq. Ft." at bounding box center [232, 700] width 123 height 25
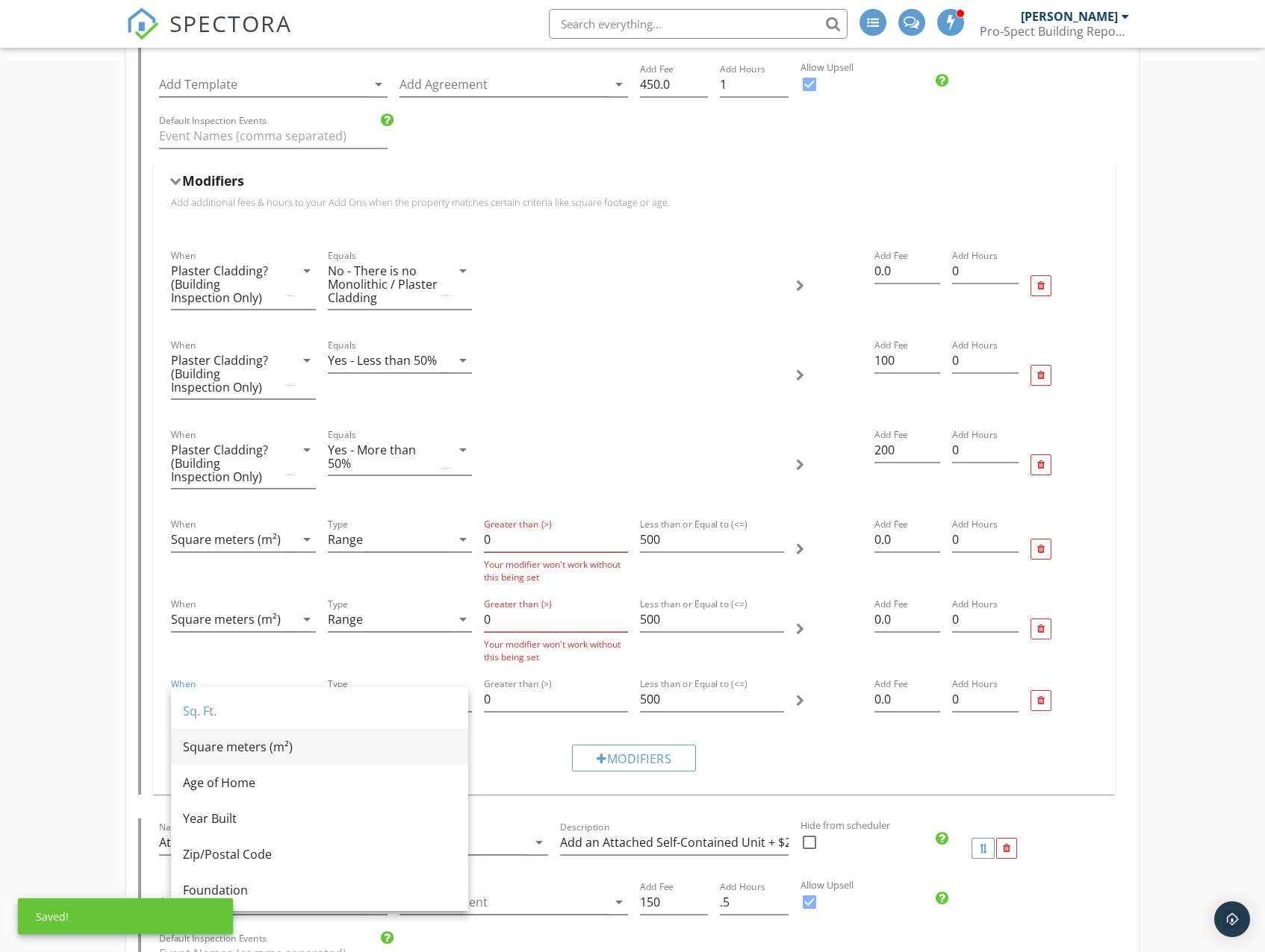
click at [267, 748] on div "Square meters (m²)" at bounding box center [319, 747] width 273 height 18
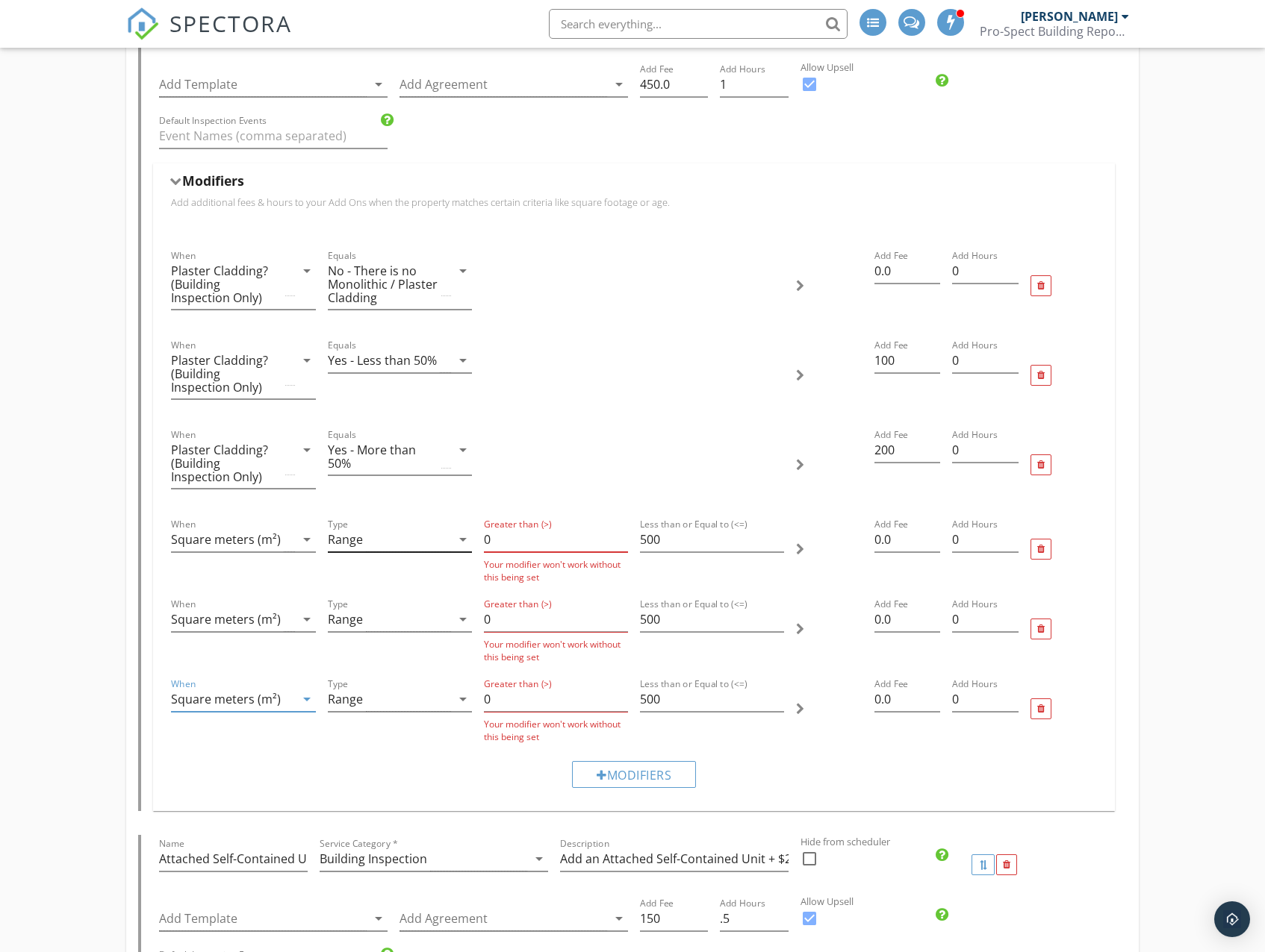
drag, startPoint x: 556, startPoint y: 542, endPoint x: 459, endPoint y: 543, distance: 97.0
click at [459, 543] on div "When Square meters (m²) arrow_drop_down Type Range arrow_drop_down Greater than…" at bounding box center [633, 549] width 937 height 80
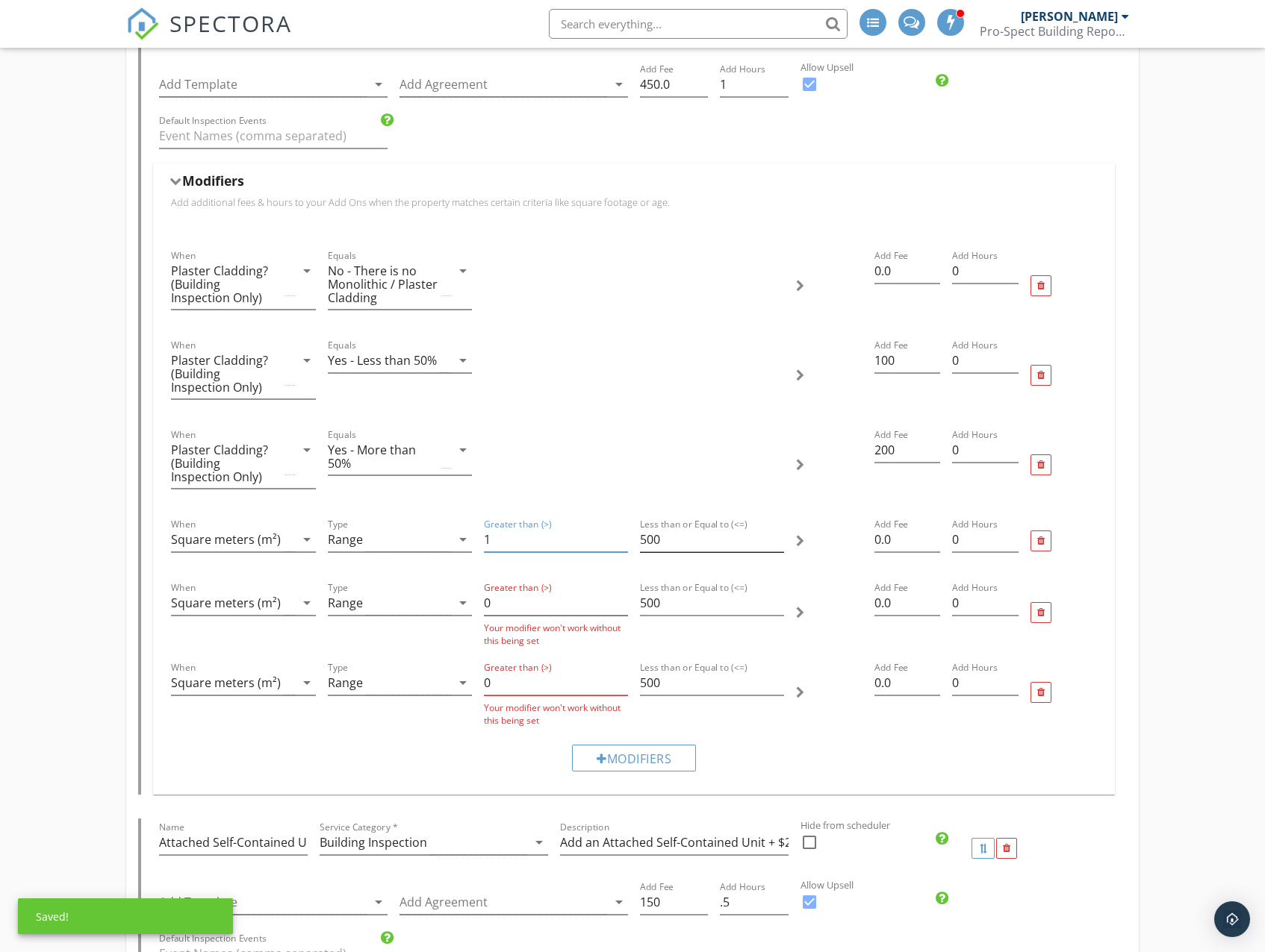
type input "1"
drag, startPoint x: 679, startPoint y: 542, endPoint x: 635, endPoint y: 542, distance: 44.0
click at [635, 542] on div "Less than or Equal to (<=) 500" at bounding box center [712, 541] width 156 height 63
type input "80"
drag, startPoint x: 513, startPoint y: 599, endPoint x: 481, endPoint y: 599, distance: 32.0
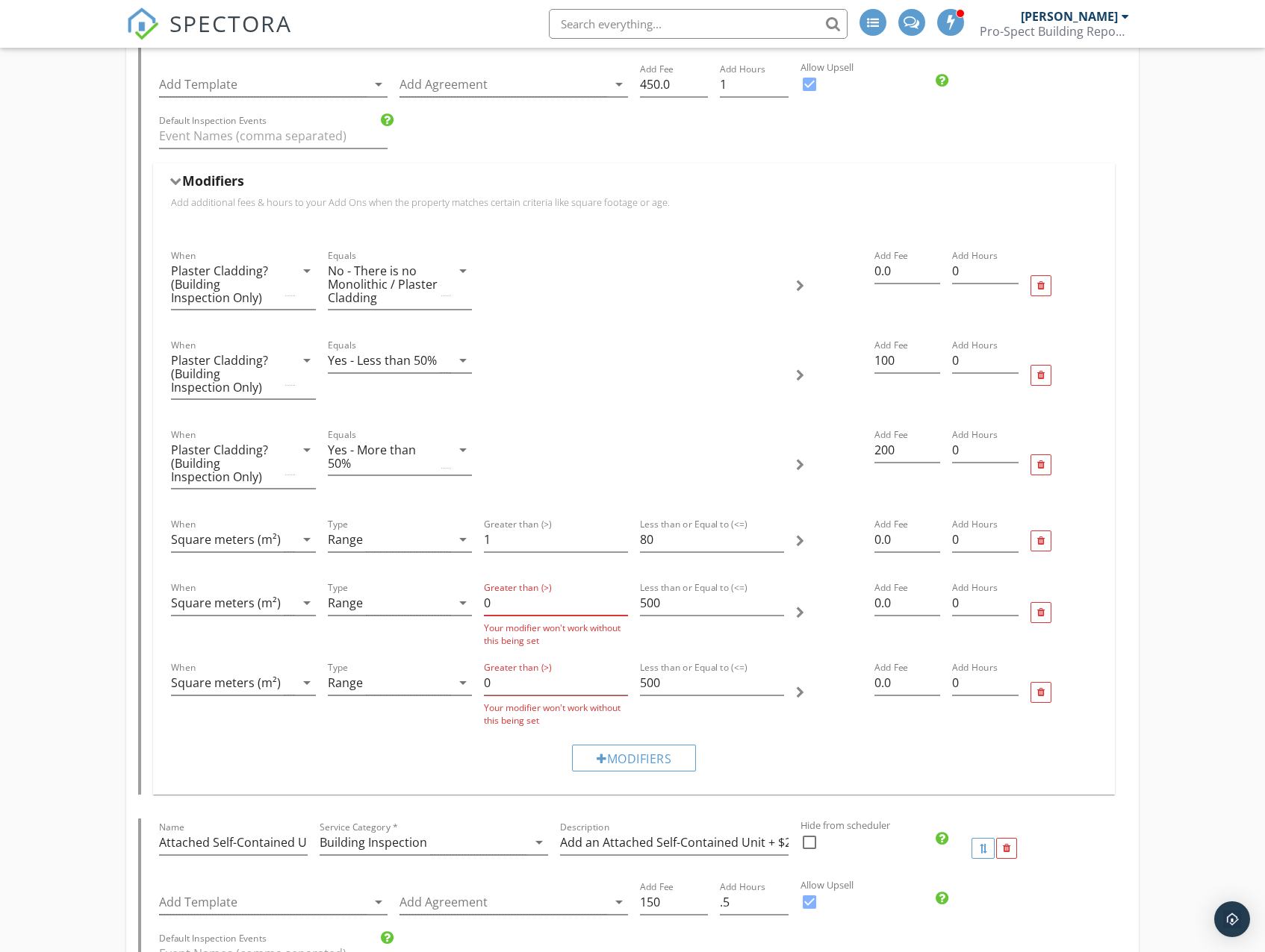
click at [481, 599] on div "Greater than (>) 0 Your modifier won't work without this being set" at bounding box center [555, 612] width 156 height 80
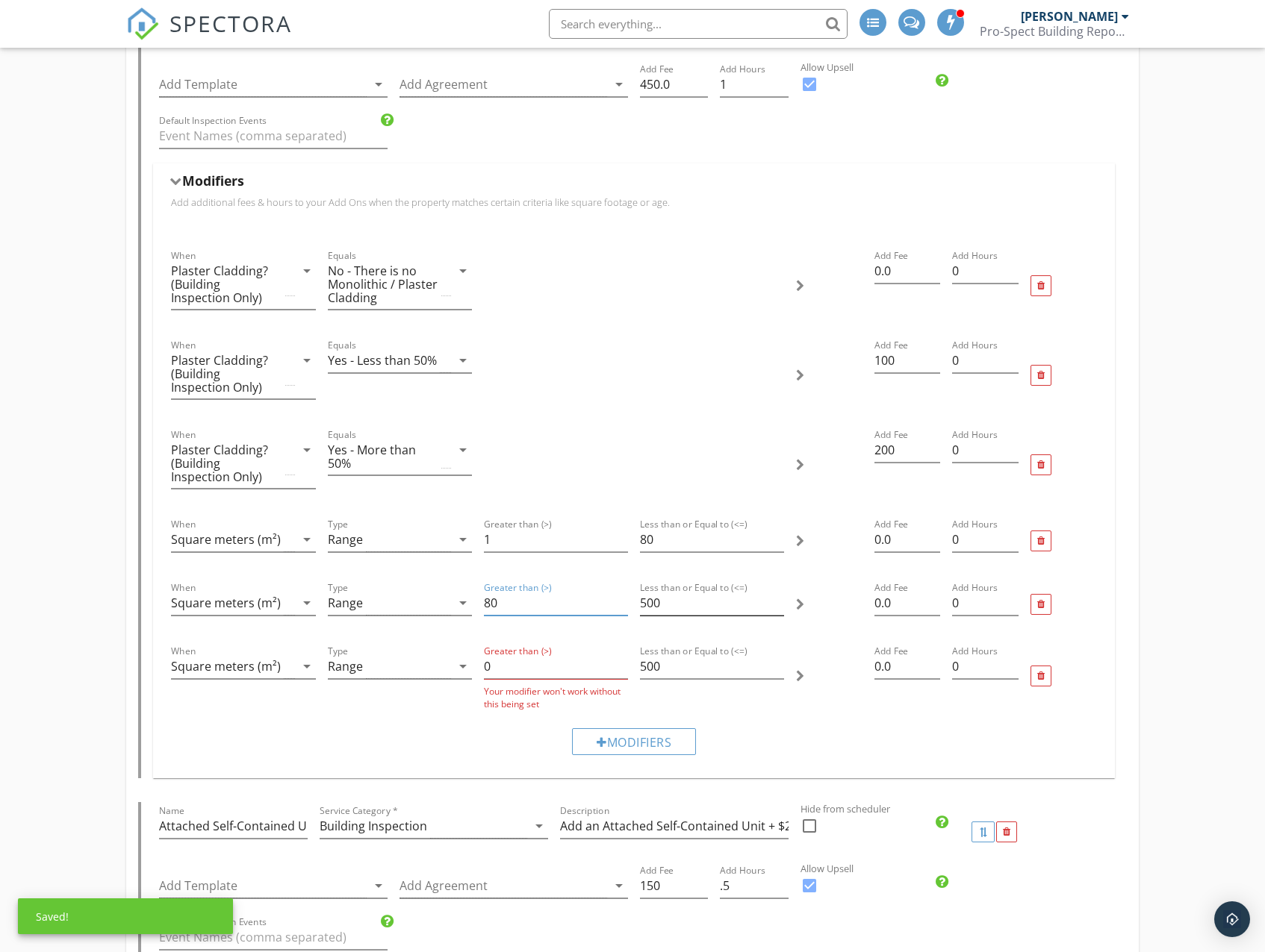
type input "80"
drag, startPoint x: 682, startPoint y: 599, endPoint x: 651, endPoint y: 602, distance: 31.1
click at [625, 601] on div "When Square meters (m²) arrow_drop_down Type Range arrow_drop_down Greater than…" at bounding box center [633, 604] width 937 height 63
click at [678, 601] on input "500" at bounding box center [712, 603] width 144 height 25
click at [678, 600] on input "500" at bounding box center [712, 603] width 144 height 25
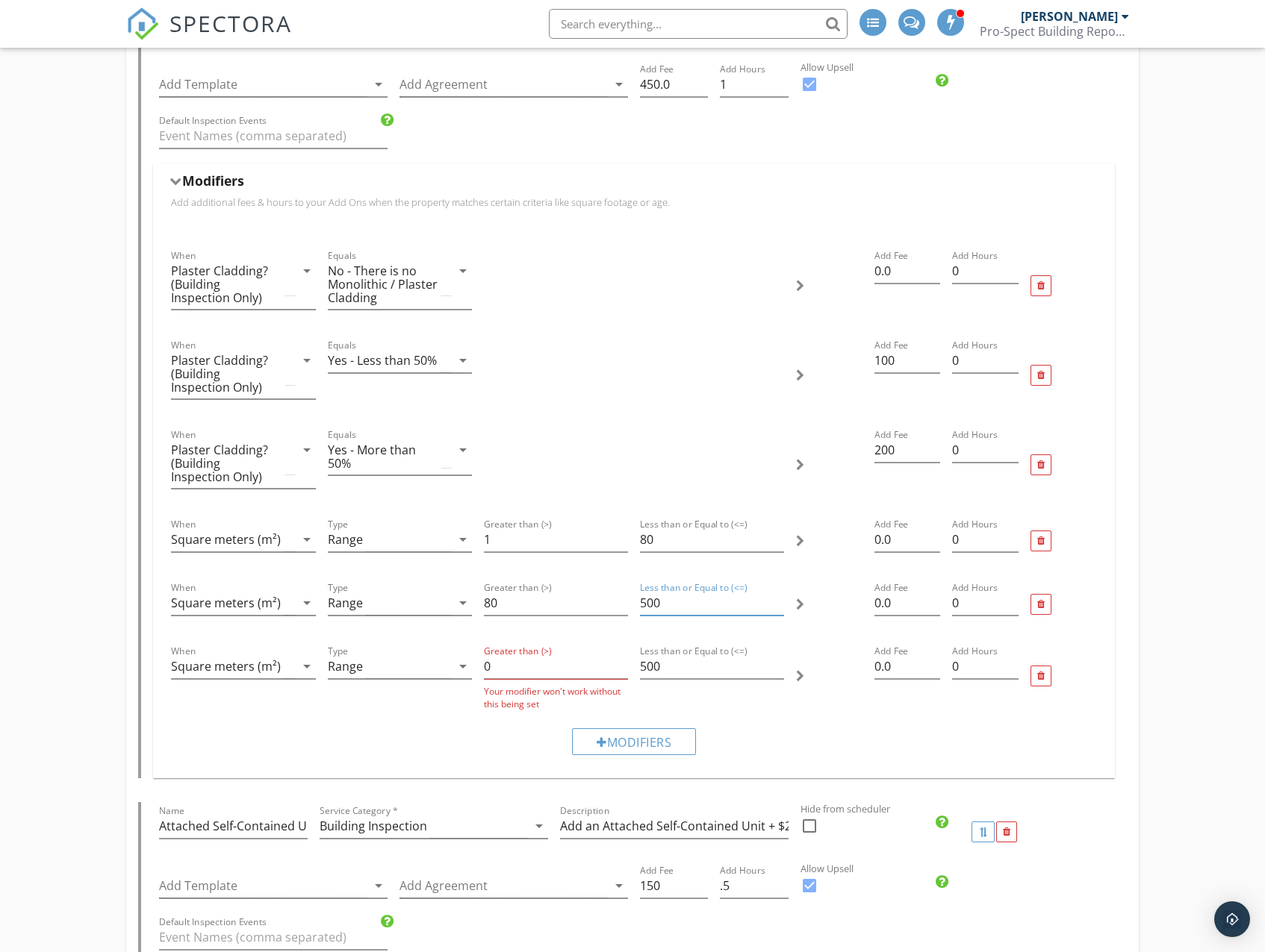
click at [640, 601] on input "500" at bounding box center [712, 603] width 144 height 25
type input "150"
click at [535, 666] on input "0" at bounding box center [556, 667] width 144 height 25
drag, startPoint x: 565, startPoint y: 666, endPoint x: 477, endPoint y: 667, distance: 88.0
click at [474, 667] on div "When Square meters (m²) arrow_drop_down Type Range arrow_drop_down Greater than…" at bounding box center [633, 676] width 937 height 80
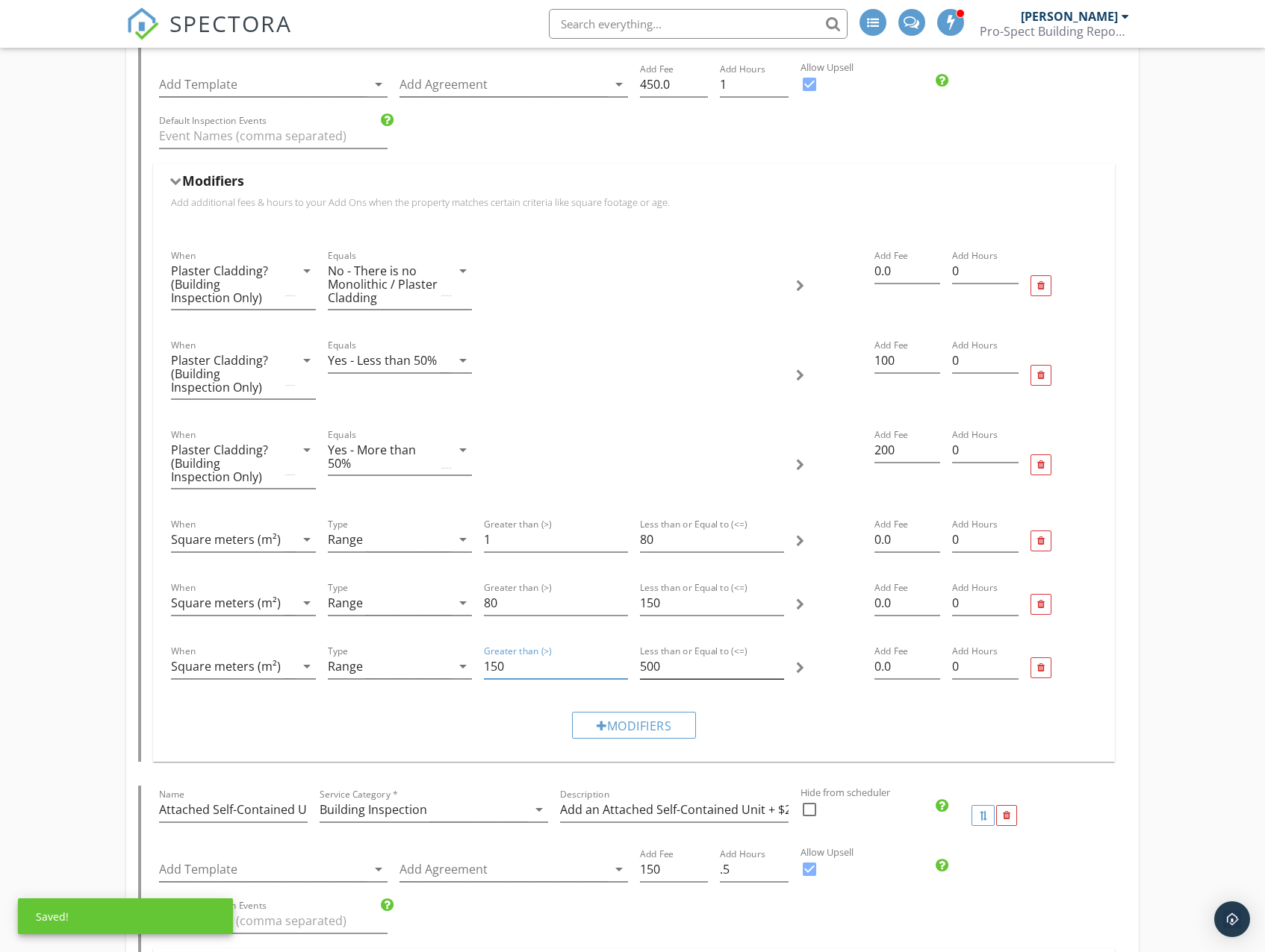
type input "150"
click at [689, 671] on input "500" at bounding box center [712, 667] width 144 height 25
drag, startPoint x: 724, startPoint y: 666, endPoint x: 656, endPoint y: 666, distance: 68.0
click at [640, 667] on input "500" at bounding box center [712, 667] width 144 height 25
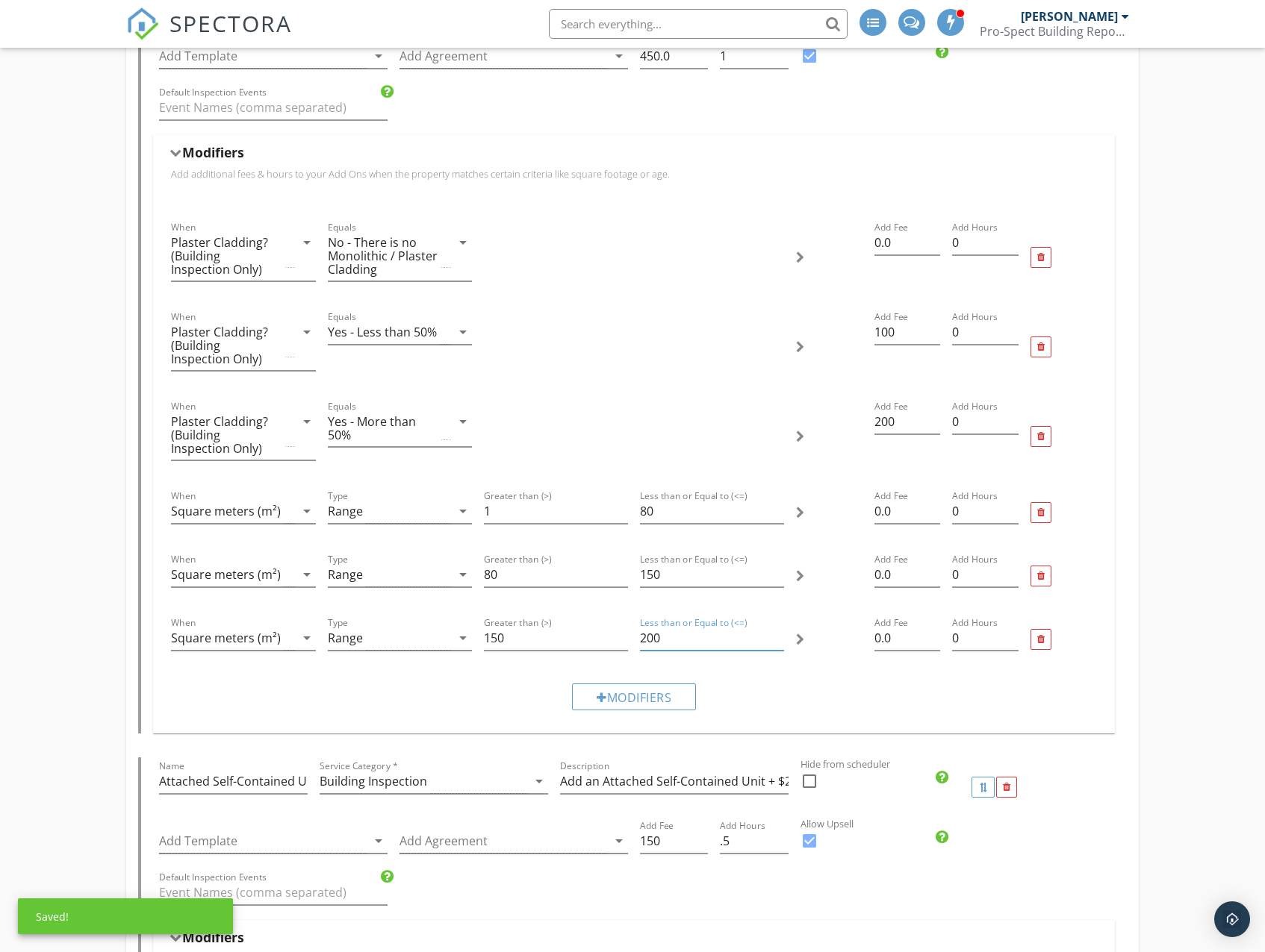
scroll to position [3209, 0]
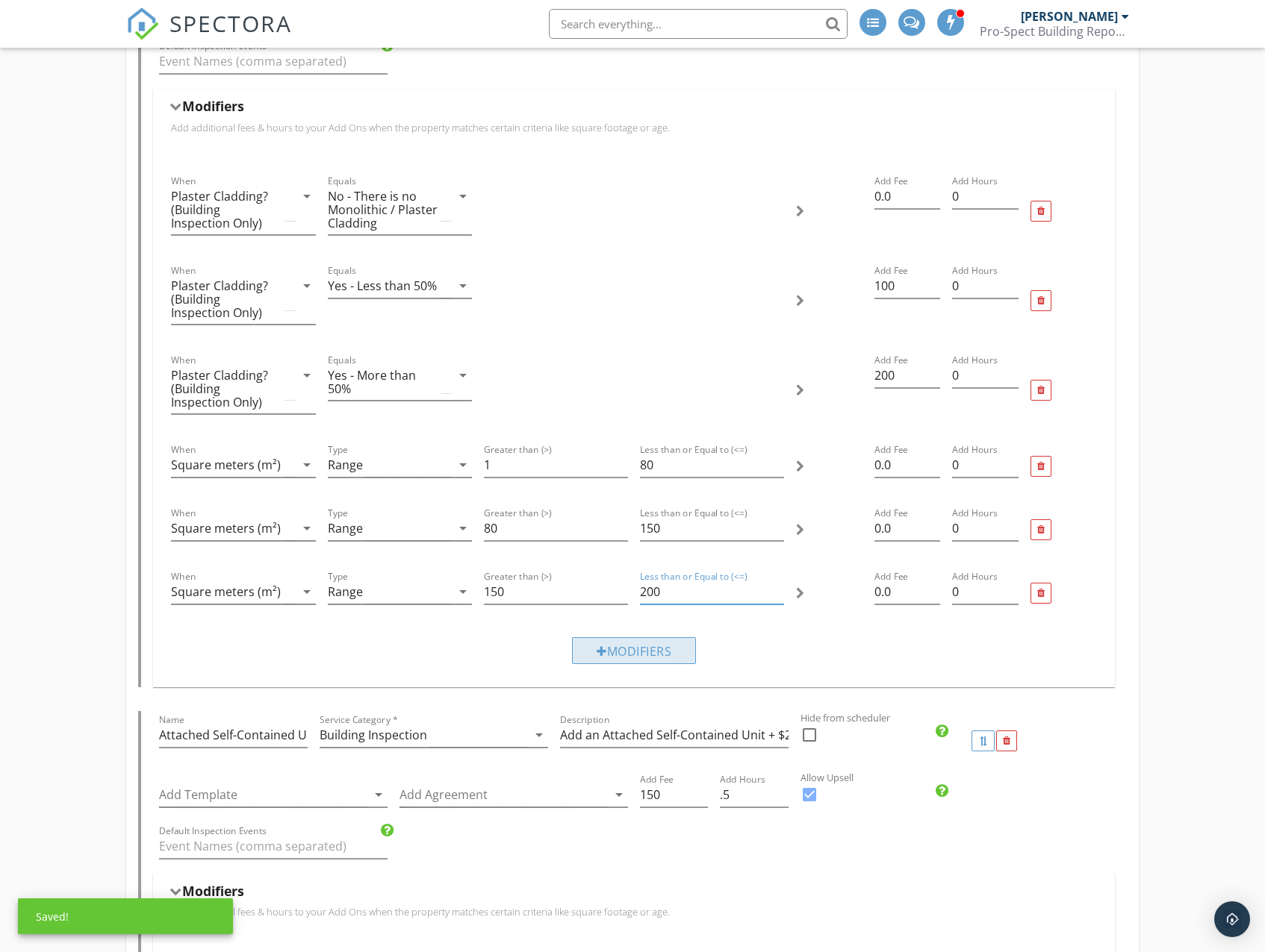
type input "200"
click at [648, 649] on div "Modifiers" at bounding box center [633, 650] width 124 height 27
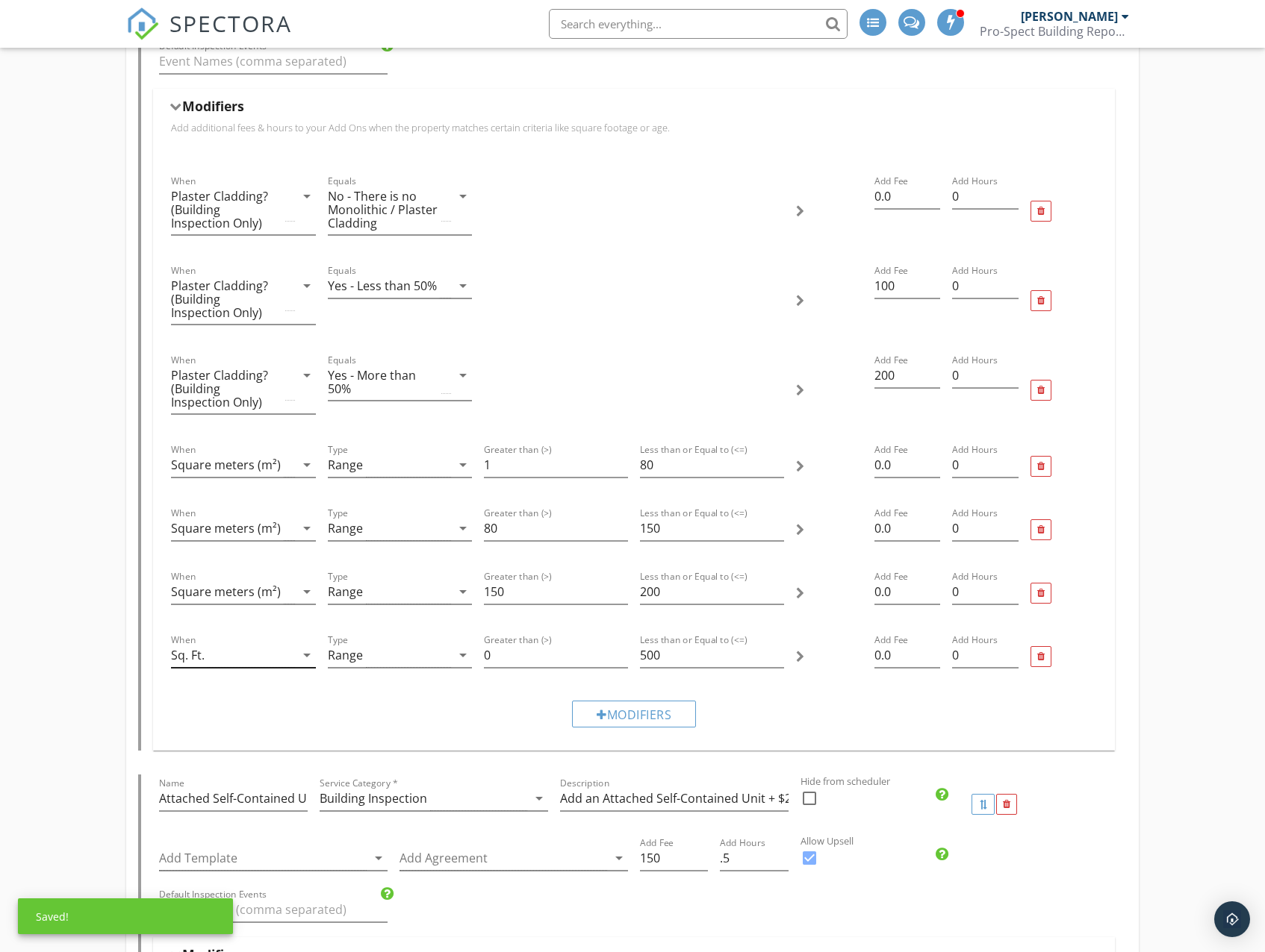
click at [256, 659] on div "Sq. Ft." at bounding box center [232, 655] width 123 height 25
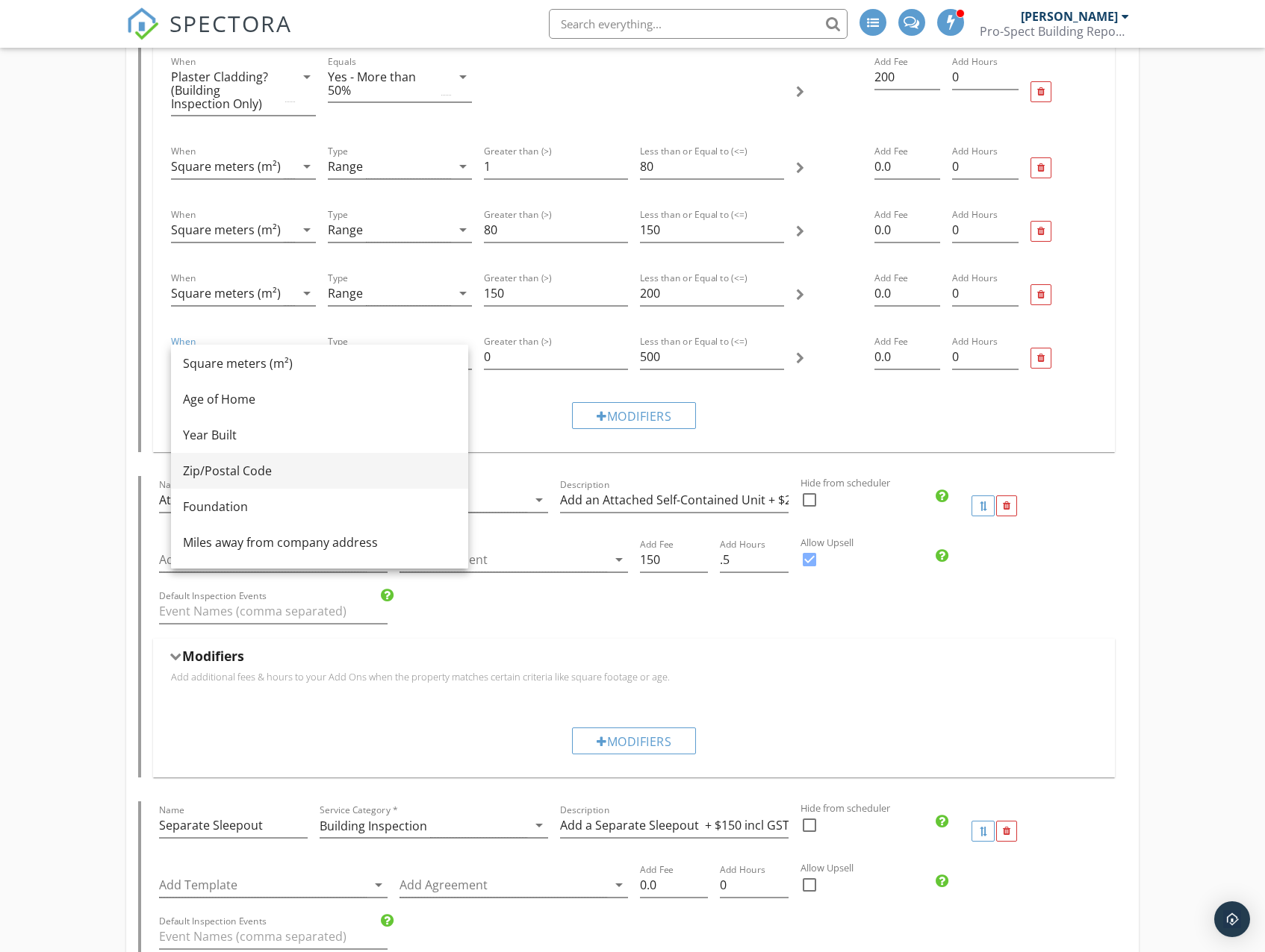
scroll to position [0, 0]
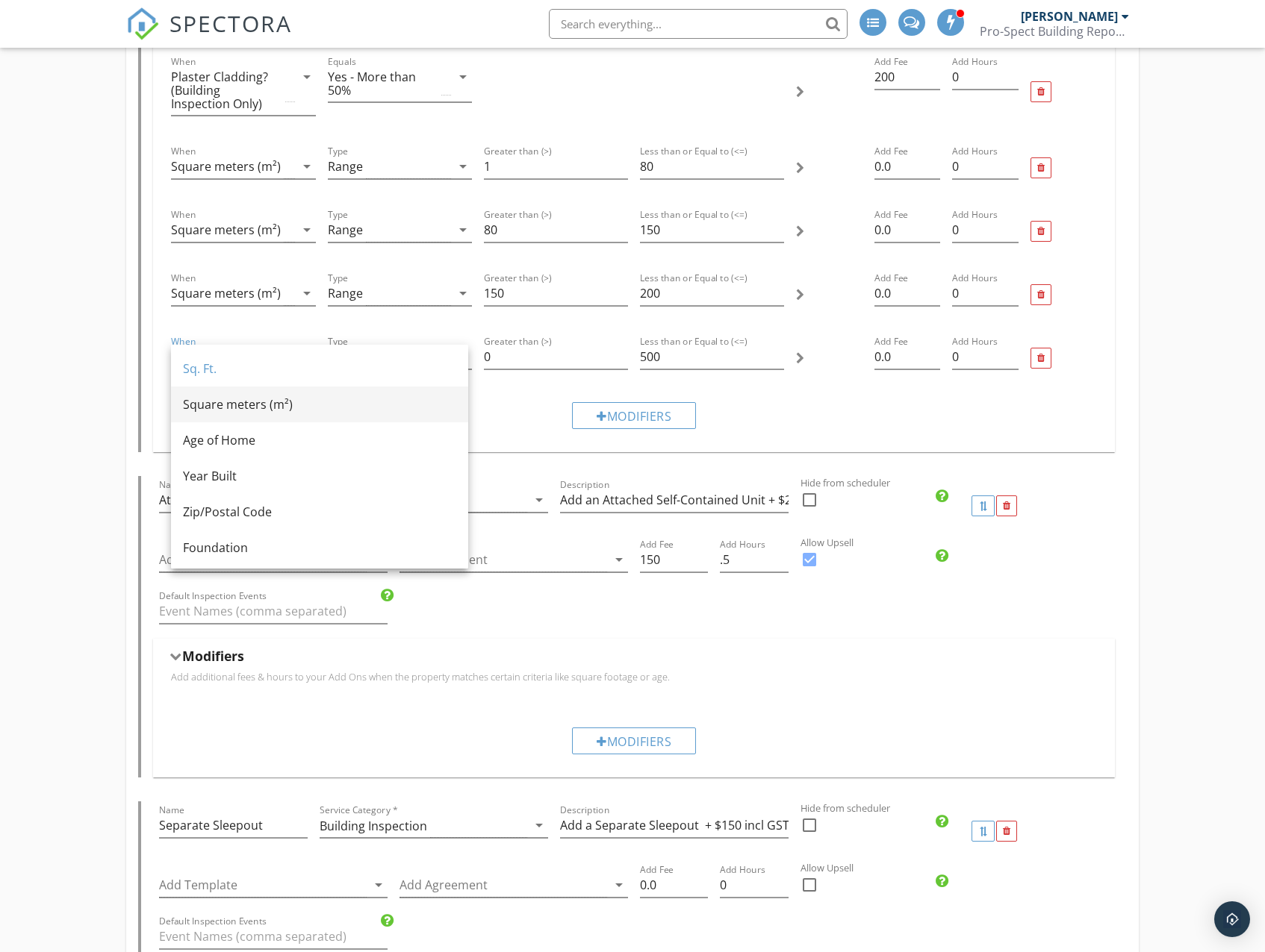
click at [275, 414] on div "Square meters (m²)" at bounding box center [319, 404] width 273 height 35
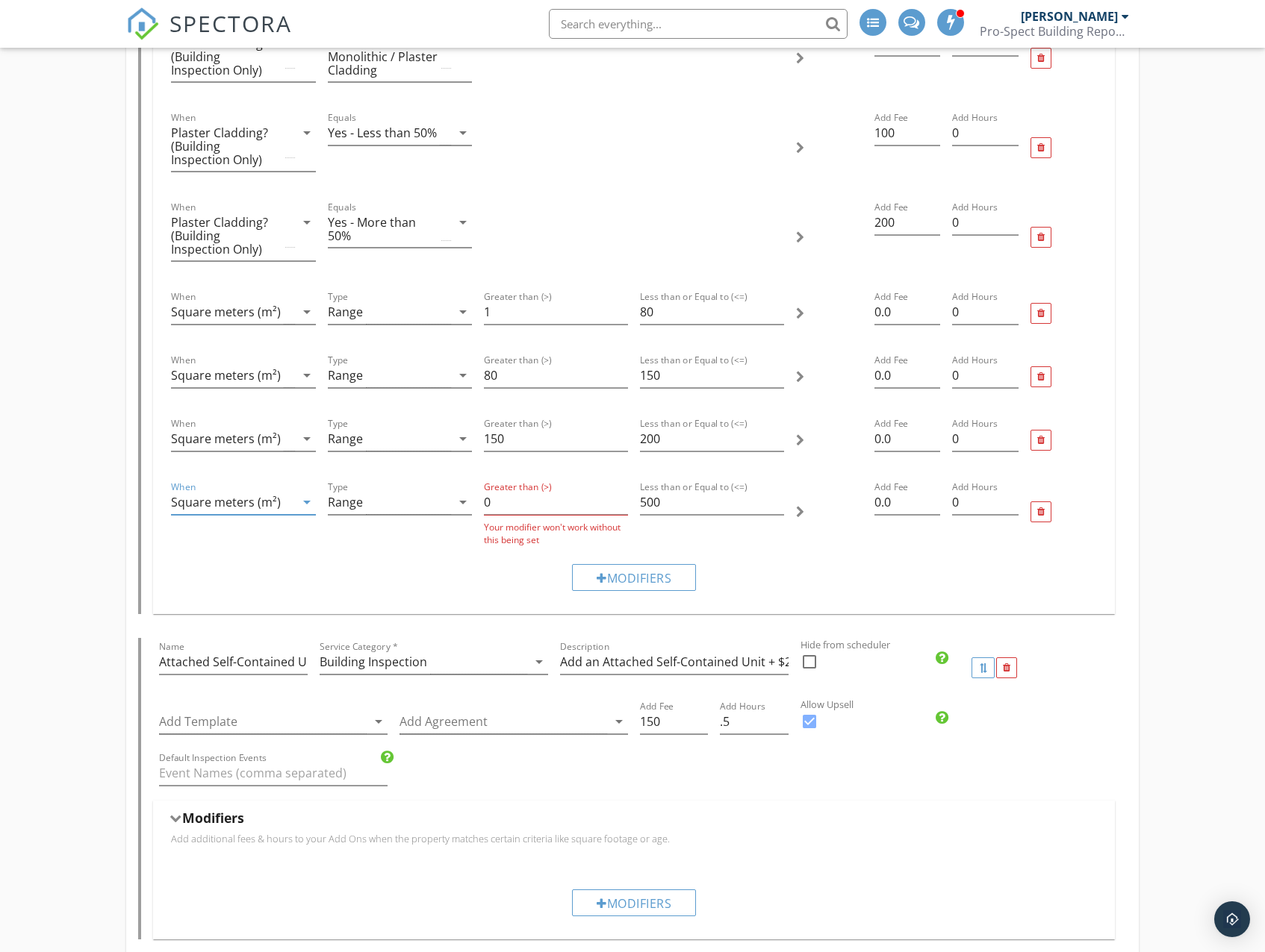
scroll to position [3358, 0]
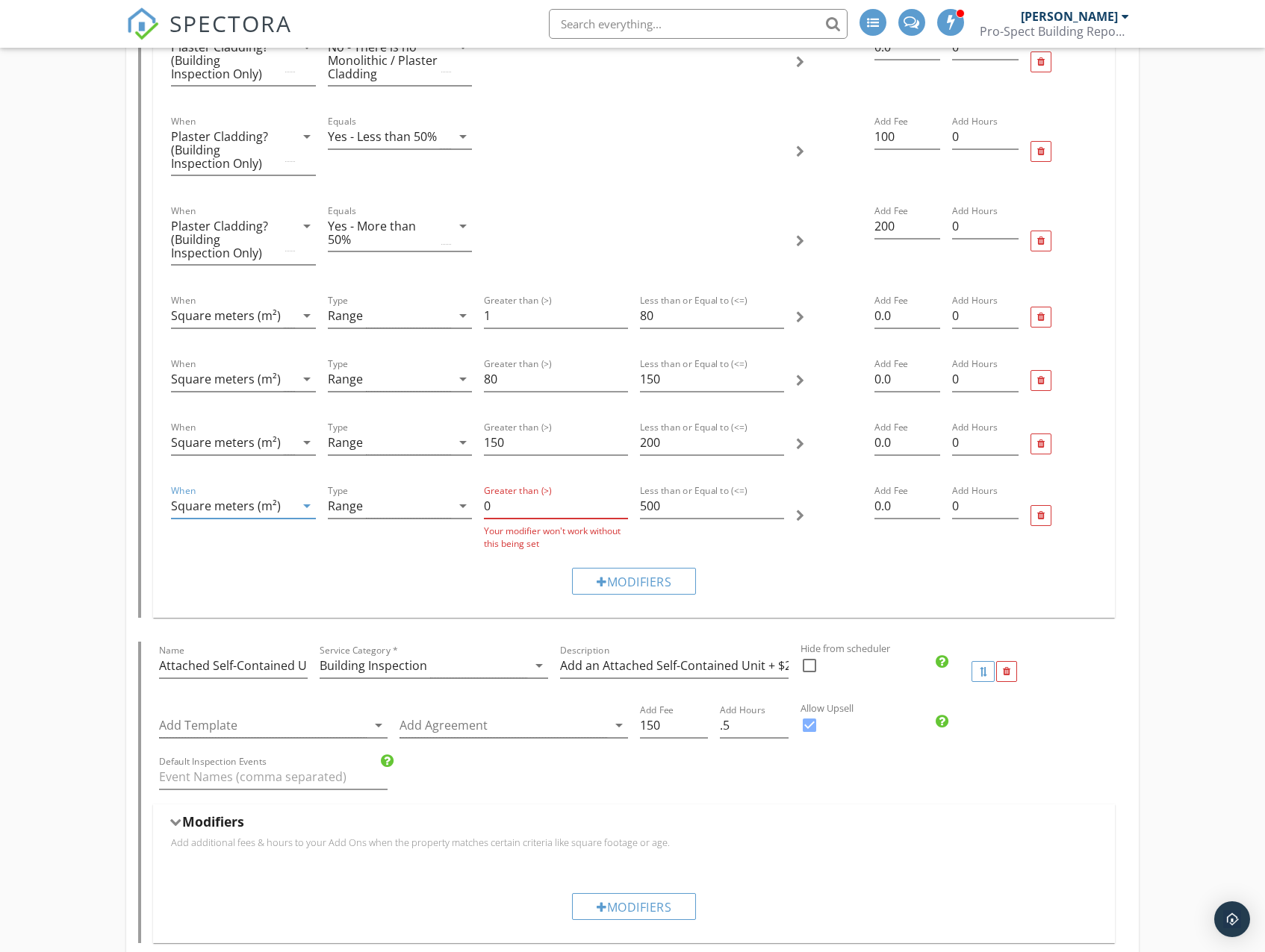
drag, startPoint x: 491, startPoint y: 513, endPoint x: 477, endPoint y: 513, distance: 14.0
click at [477, 513] on div "When Square meters (m²) arrow_drop_down Type Range arrow_drop_down Greater than…" at bounding box center [633, 516] width 937 height 80
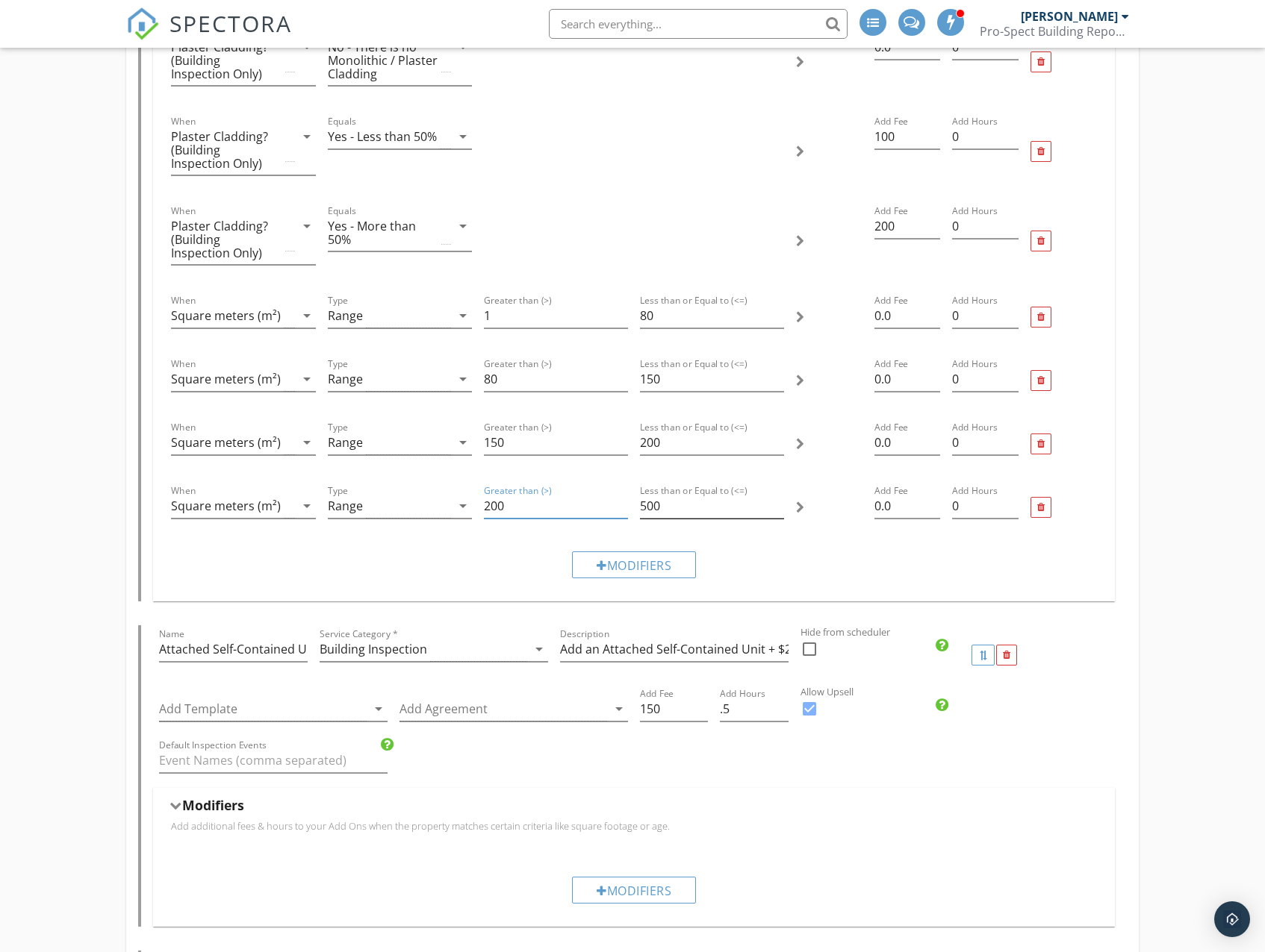
type input "200"
click at [689, 511] on input "500" at bounding box center [712, 506] width 144 height 25
drag, startPoint x: 704, startPoint y: 508, endPoint x: 615, endPoint y: 507, distance: 89.0
click at [615, 507] on div "When Square meters (m²) arrow_drop_down Type Range arrow_drop_down Greater than…" at bounding box center [633, 508] width 937 height 63
click at [701, 511] on input "500" at bounding box center [712, 506] width 144 height 25
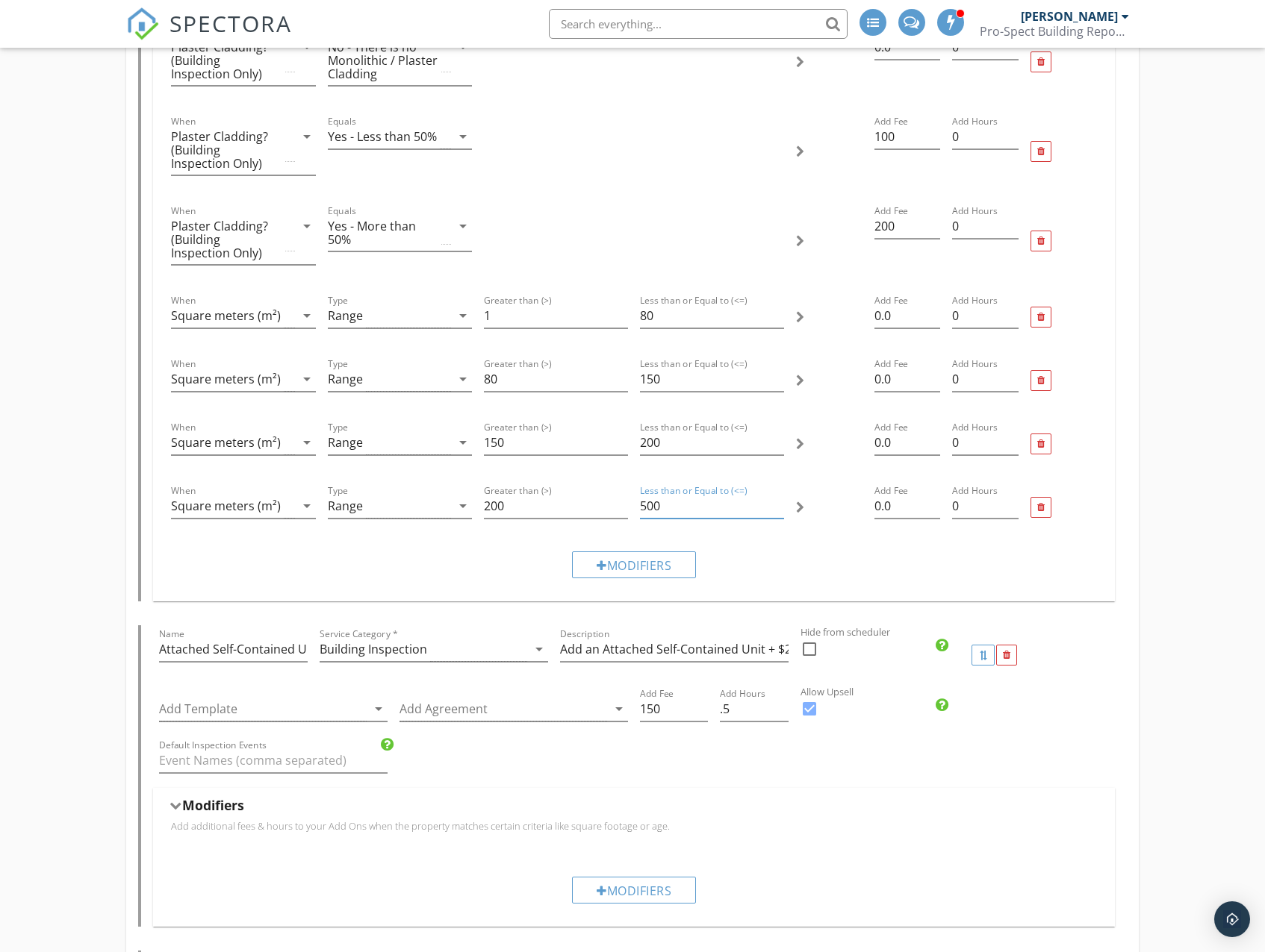
drag, startPoint x: 714, startPoint y: 509, endPoint x: 640, endPoint y: 509, distance: 74.0
click at [640, 509] on input "500" at bounding box center [712, 506] width 144 height 25
type input "300"
drag, startPoint x: 896, startPoint y: 323, endPoint x: 872, endPoint y: 322, distance: 24.0
click at [872, 322] on div "Add Fee 0.0" at bounding box center [907, 317] width 78 height 63
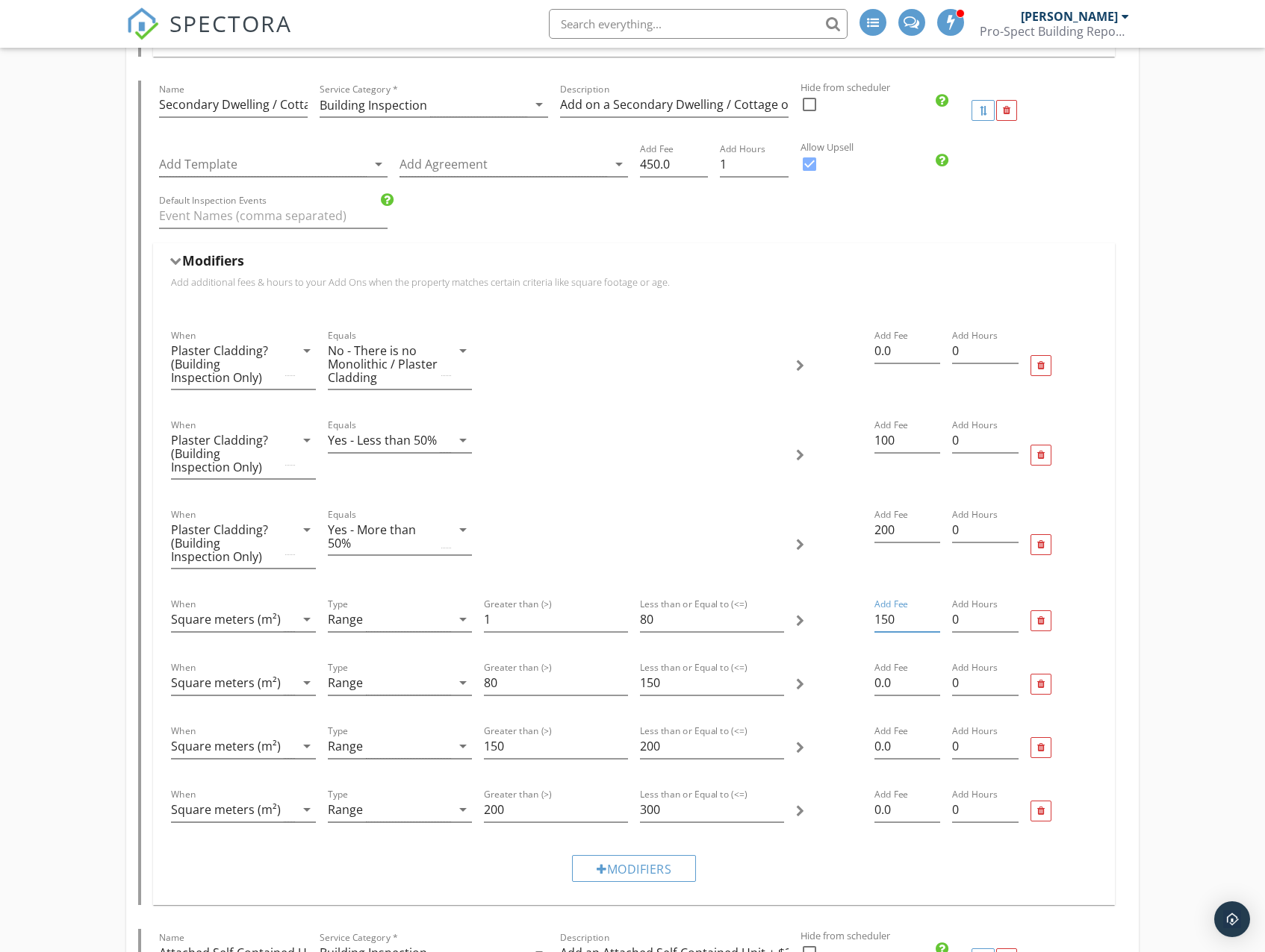
scroll to position [3060, 0]
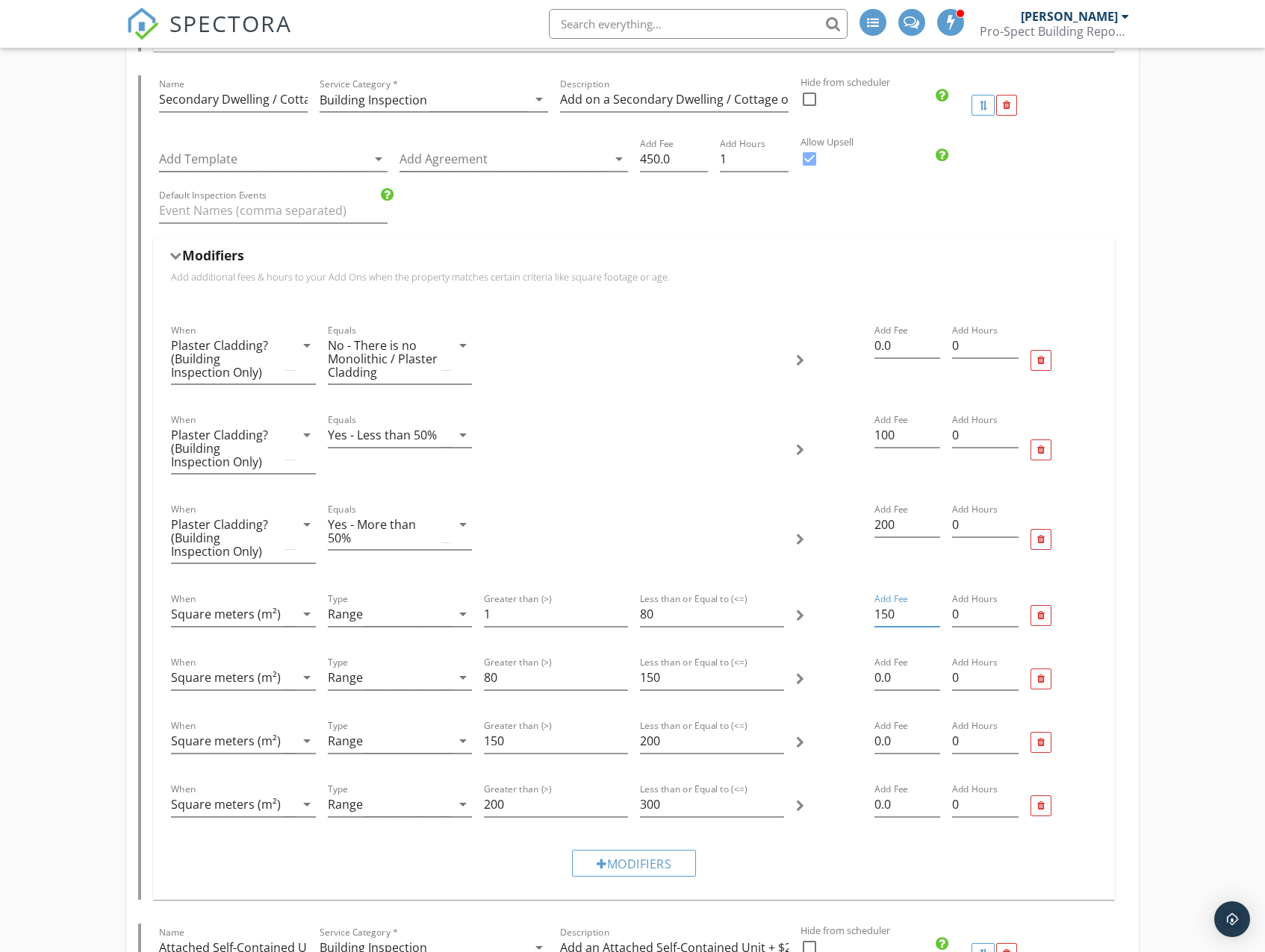
drag, startPoint x: 905, startPoint y: 615, endPoint x: 872, endPoint y: 615, distance: 33.0
click at [872, 615] on div "Add Fee 150" at bounding box center [907, 616] width 78 height 63
type input "150"
drag, startPoint x: 675, startPoint y: 157, endPoint x: 633, endPoint y: 157, distance: 42.0
click at [633, 157] on div "Add Template arrow_drop_down Add Agreement arrow_drop_down Add Fee 450.0 Add Ho…" at bounding box center [633, 161] width 961 height 51
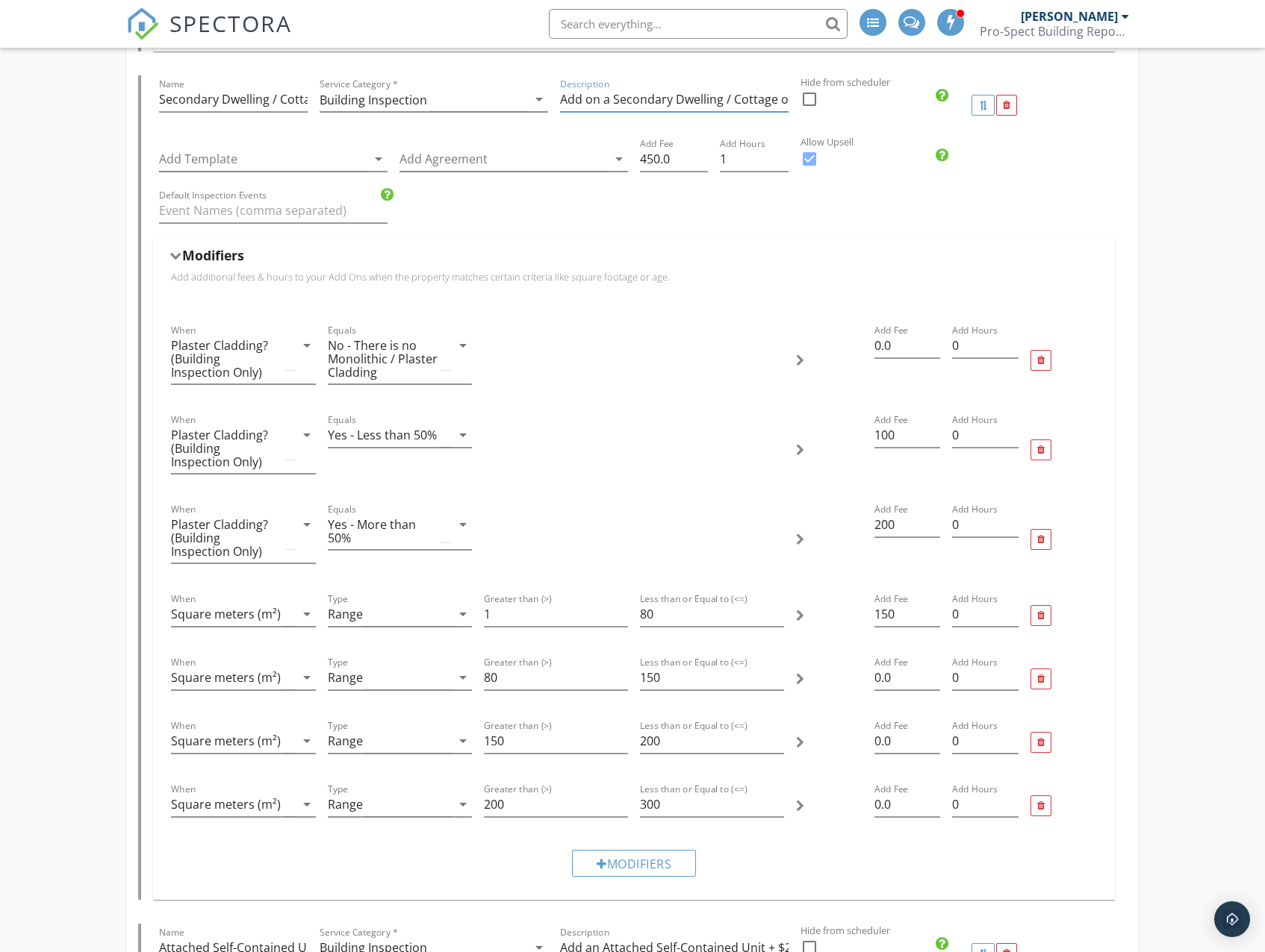
scroll to position [0, 180]
drag, startPoint x: 691, startPoint y: 109, endPoint x: 722, endPoint y: 109, distance: 31.0
click at [722, 109] on input "Add on a Secondary Dwelling / Cottage on Same Site from + $450 incl GST" at bounding box center [674, 100] width 228 height 25
click at [723, 105] on input "Add on a Secondary Dwelling / Cottage on Same Site from + $450 incl GST" at bounding box center [674, 100] width 228 height 25
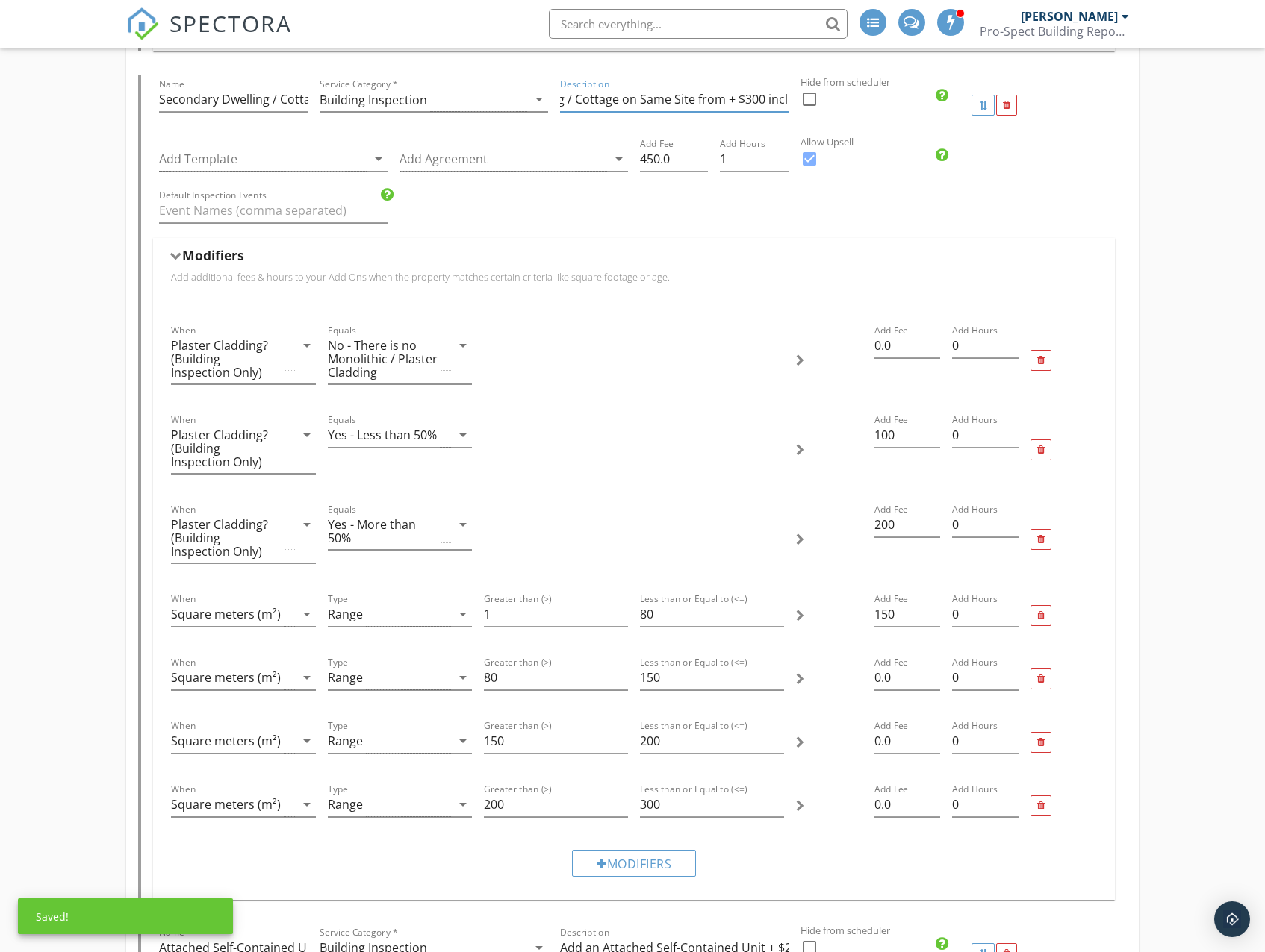
type input "Add on a Secondary Dwelling / Cottage on Same Site from + $300 incl GST"
drag, startPoint x: 901, startPoint y: 612, endPoint x: 852, endPoint y: 617, distance: 49.3
click at [853, 617] on div "When Square meters (m²) arrow_drop_down Type Range arrow_drop_down Greater than…" at bounding box center [633, 616] width 937 height 63
type input "0"
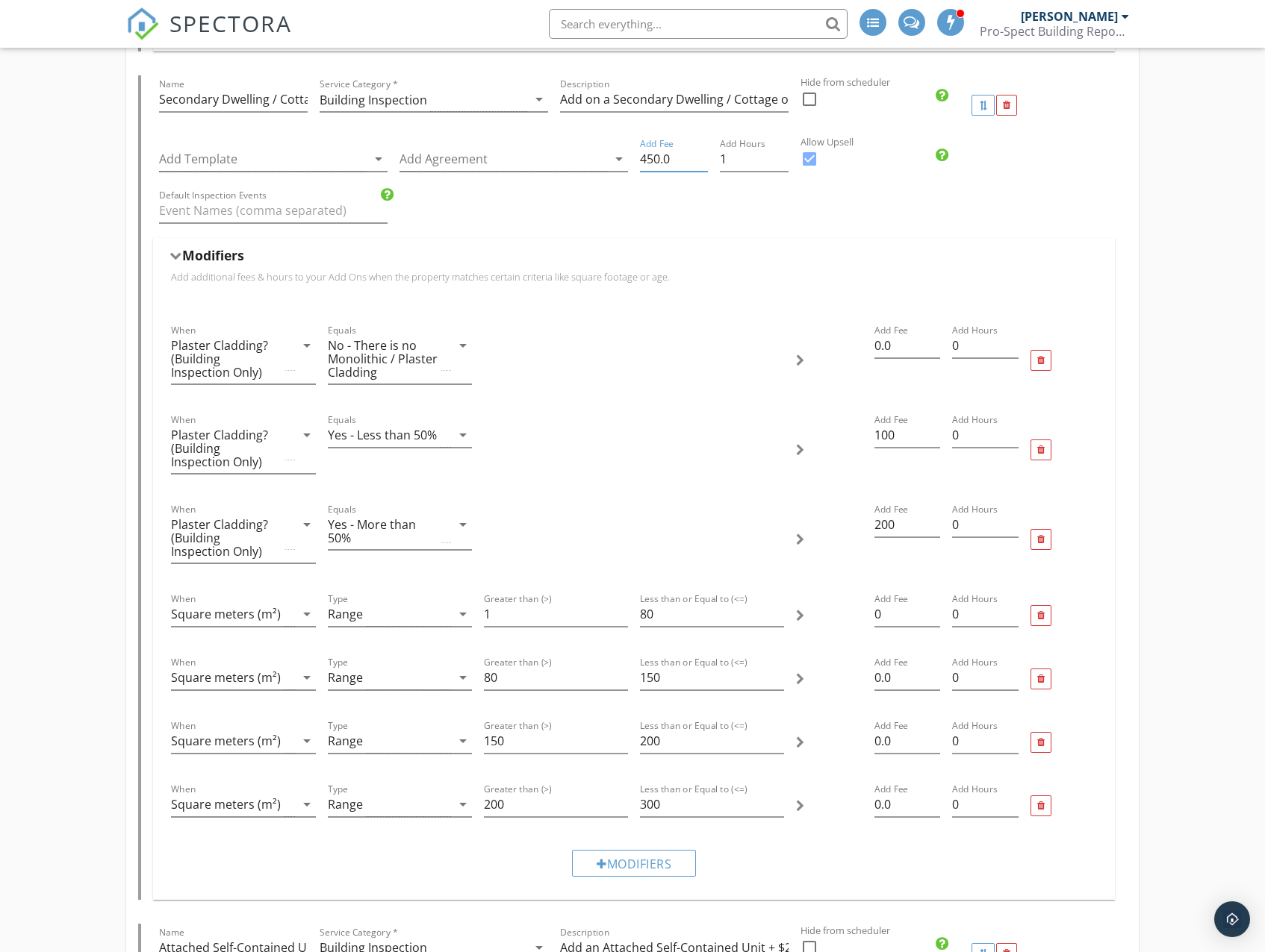
drag, startPoint x: 676, startPoint y: 160, endPoint x: 646, endPoint y: 165, distance: 30.4
click at [646, 164] on input "450.0" at bounding box center [674, 159] width 68 height 25
click at [670, 165] on input "450.0" at bounding box center [674, 159] width 68 height 25
click at [616, 171] on div "Add Template arrow_drop_down Add Agreement arrow_drop_down Add Fee 450.0 Add Ho…" at bounding box center [633, 161] width 961 height 51
type input "300"
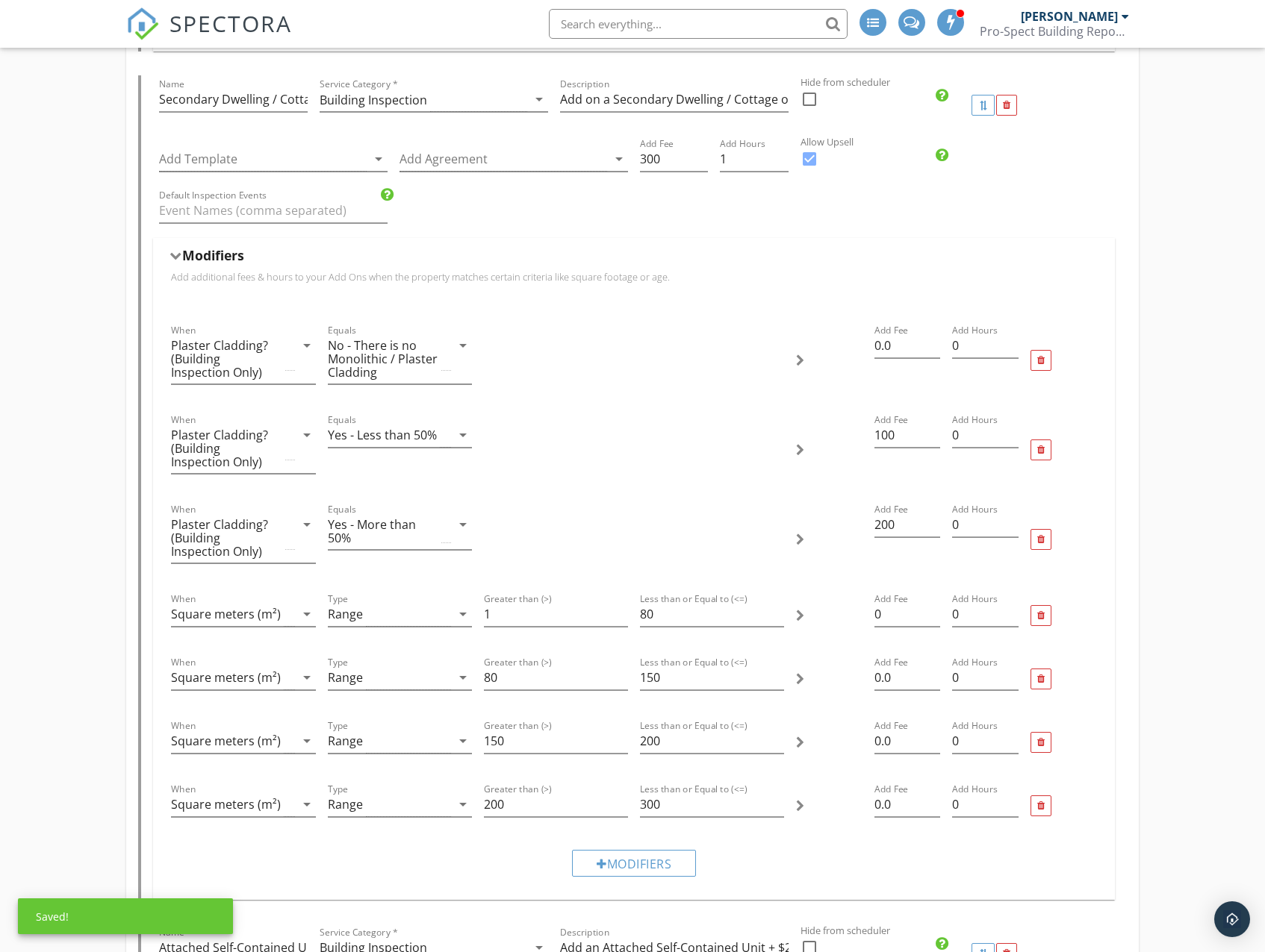
click at [1030, 212] on div "Default Inspection Events" at bounding box center [633, 212] width 961 height 51
drag, startPoint x: 911, startPoint y: 681, endPoint x: 863, endPoint y: 679, distance: 48.0
click at [863, 679] on div "When Square meters (m²) arrow_drop_down Type Range arrow_drop_down Greater than…" at bounding box center [633, 679] width 937 height 63
type input "150"
click at [903, 743] on input "0.0" at bounding box center [907, 742] width 67 height 25
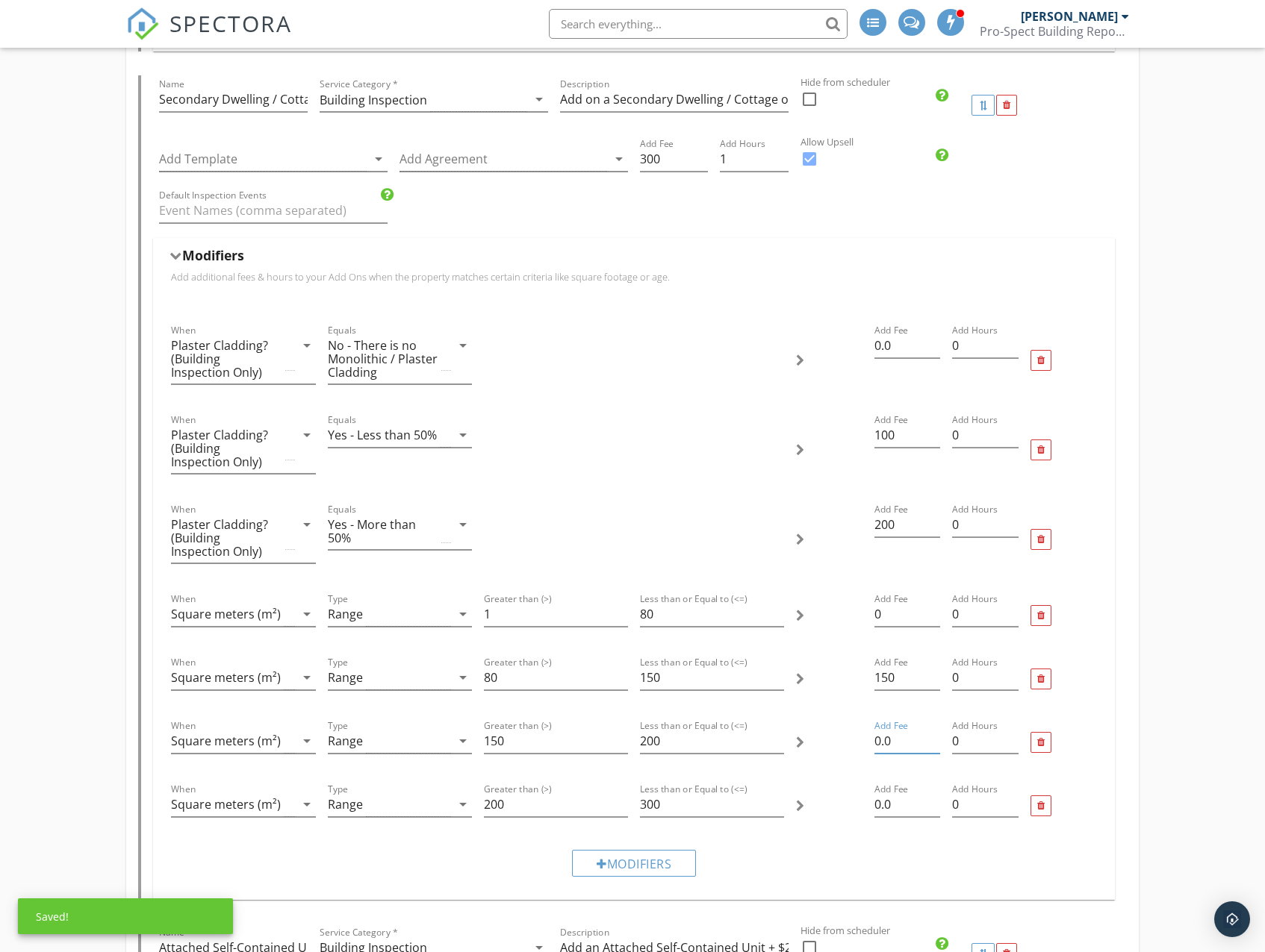
drag, startPoint x: 909, startPoint y: 743, endPoint x: 872, endPoint y: 745, distance: 37.1
click at [872, 745] on div "Add Fee 0.0" at bounding box center [907, 743] width 78 height 63
type input "200"
drag, startPoint x: 897, startPoint y: 804, endPoint x: 859, endPoint y: 803, distance: 38.0
click at [859, 803] on div "When Square meters (m²) arrow_drop_down Type Range arrow_drop_down Greater than…" at bounding box center [633, 806] width 937 height 63
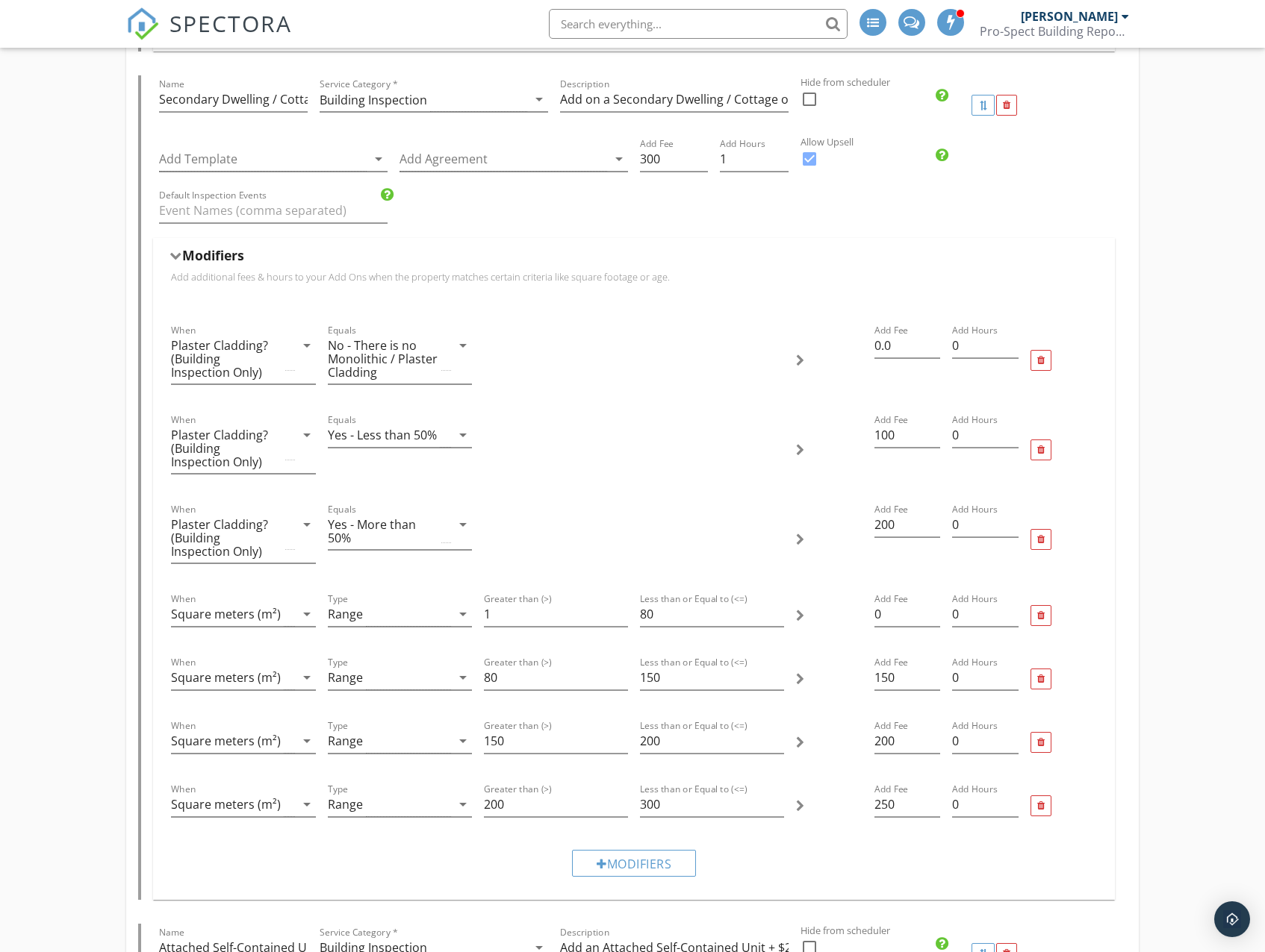
click at [501, 857] on div "Modifiers" at bounding box center [633, 863] width 937 height 50
drag, startPoint x: 684, startPoint y: 615, endPoint x: 628, endPoint y: 608, distance: 56.4
click at [628, 608] on div "When Square meters (m²) arrow_drop_down Type Range arrow_drop_down Greater than…" at bounding box center [633, 616] width 937 height 63
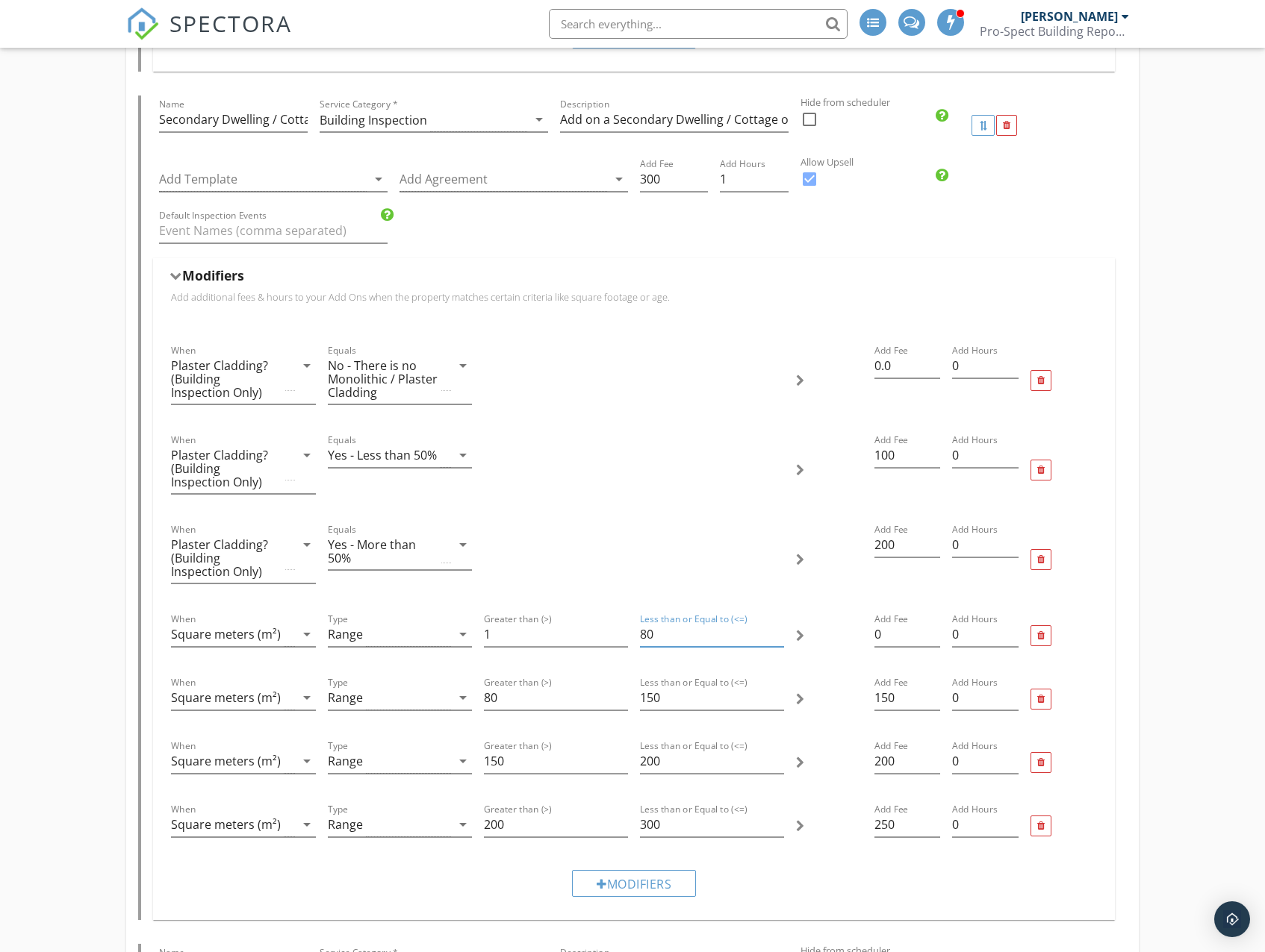
scroll to position [3060, 0]
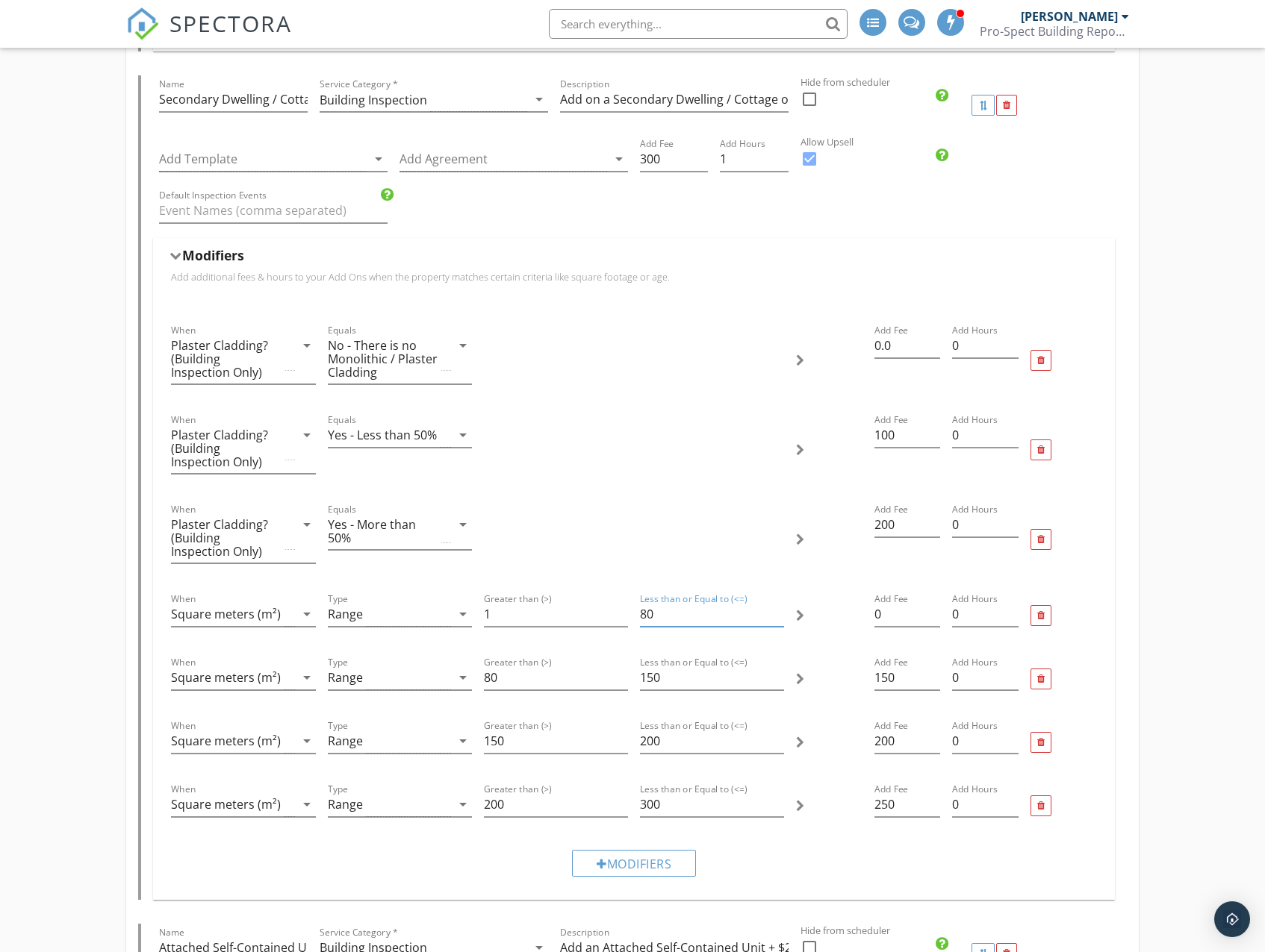
click at [677, 613] on input "80" at bounding box center [712, 615] width 144 height 25
drag, startPoint x: 896, startPoint y: 798, endPoint x: 854, endPoint y: 795, distance: 42.1
click at [854, 795] on div "When Square meters (m²) arrow_drop_down Type Range arrow_drop_down Greater than…" at bounding box center [633, 806] width 937 height 63
type input "300"
click at [445, 850] on div "Modifiers" at bounding box center [633, 863] width 937 height 50
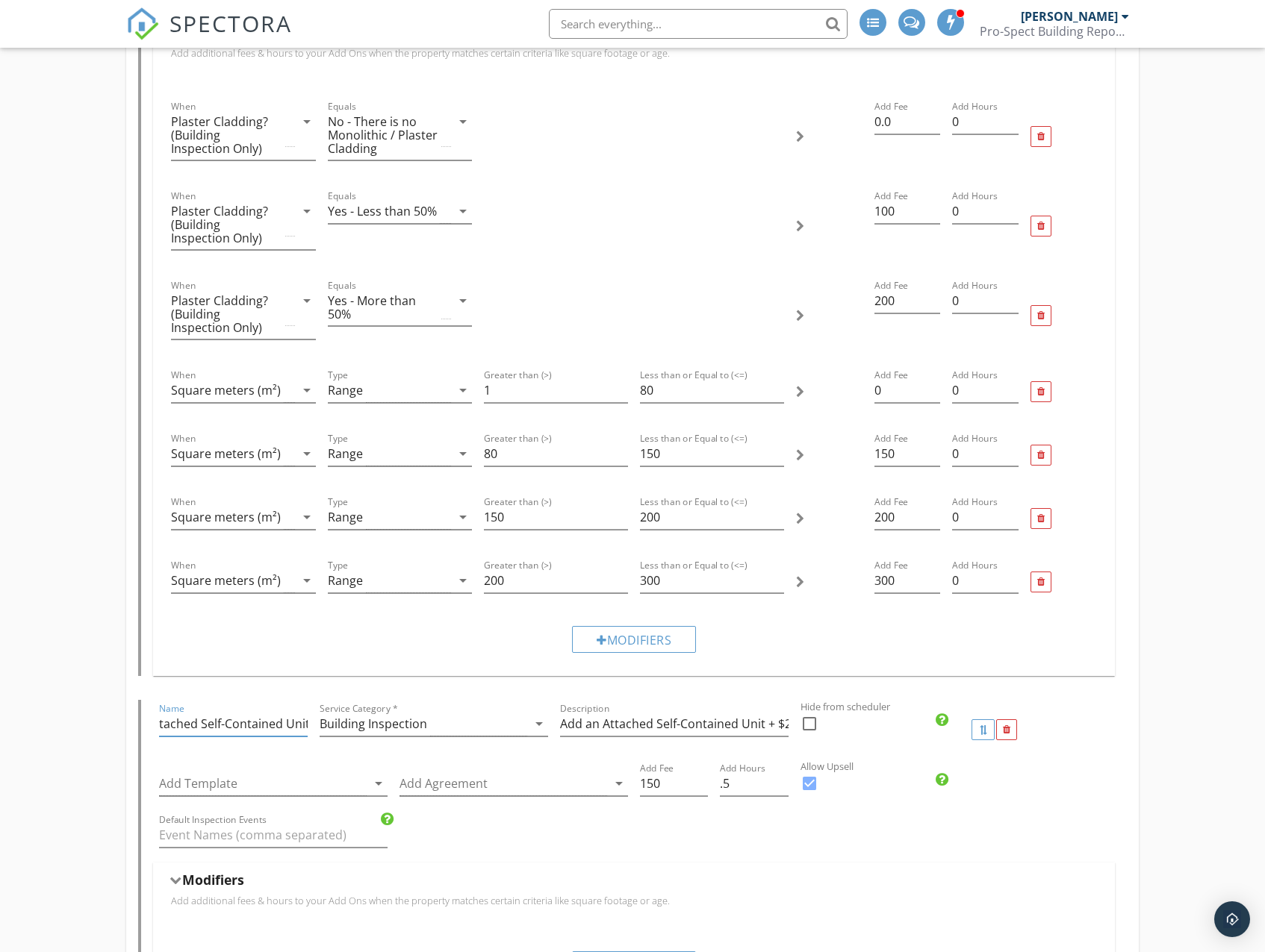
scroll to position [0, 0]
drag, startPoint x: 245, startPoint y: 721, endPoint x: 156, endPoint y: 710, distance: 89.7
click at [156, 710] on div "Name Attached Self-Contained Unit" at bounding box center [233, 729] width 161 height 59
click at [212, 703] on div "Name Attached Self-Contained Unit" at bounding box center [233, 727] width 148 height 49
click at [675, 721] on input "Add an Attached Self-Contained Unit + $200 incl GST" at bounding box center [674, 725] width 228 height 25
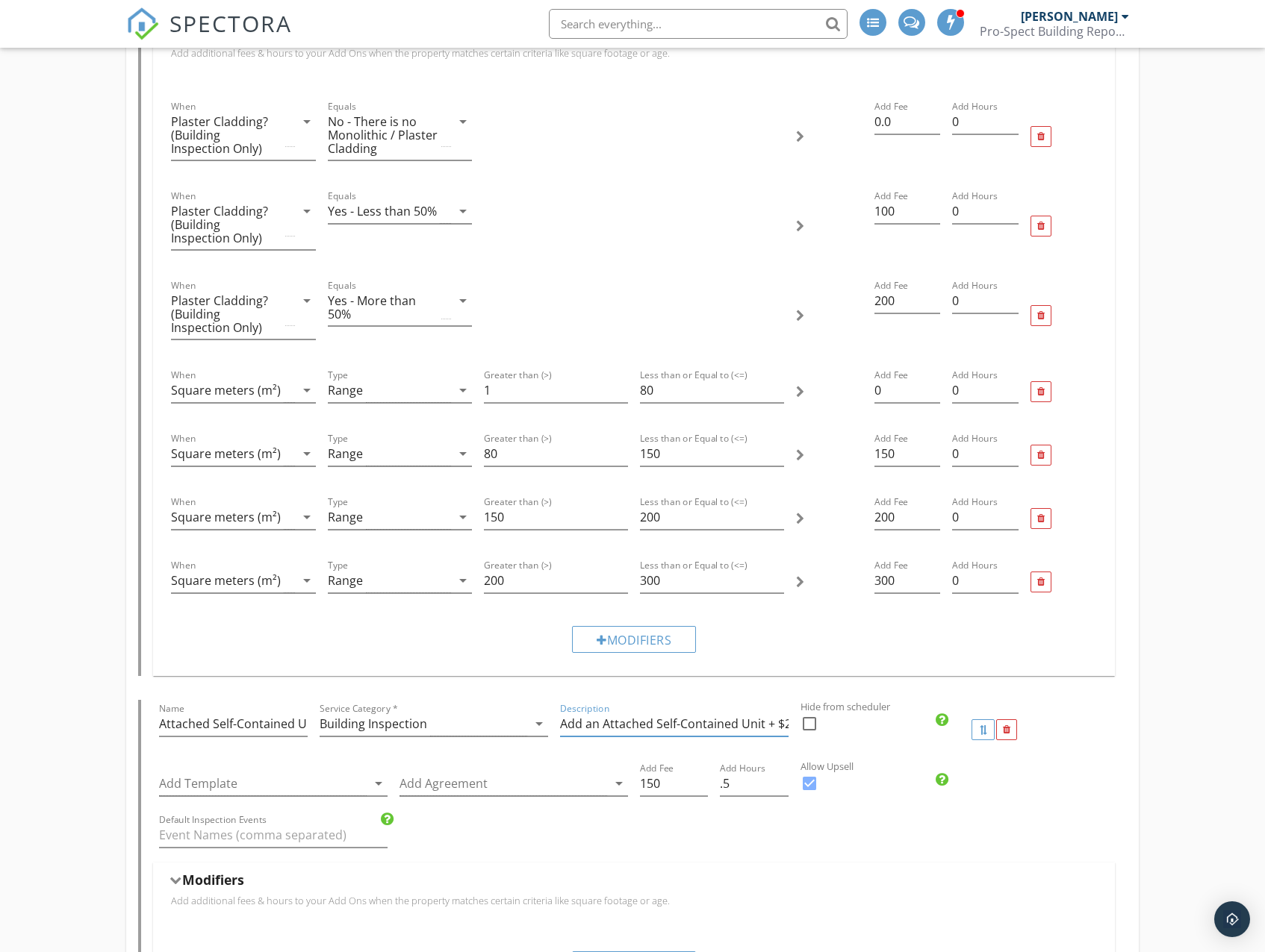
scroll to position [0, 62]
drag, startPoint x: 661, startPoint y: 723, endPoint x: 711, endPoint y: 725, distance: 50.0
click at [711, 725] on input "Add an Attached Self-Contained Unit + $200 incl GST" at bounding box center [674, 725] width 228 height 25
click at [723, 724] on input "Add an Attached Self-Contained Unit + $200 incl GST" at bounding box center [674, 725] width 228 height 25
click at [731, 724] on input "Add an Attached Self-Contained Unit + $200 incl GST" at bounding box center [674, 725] width 228 height 25
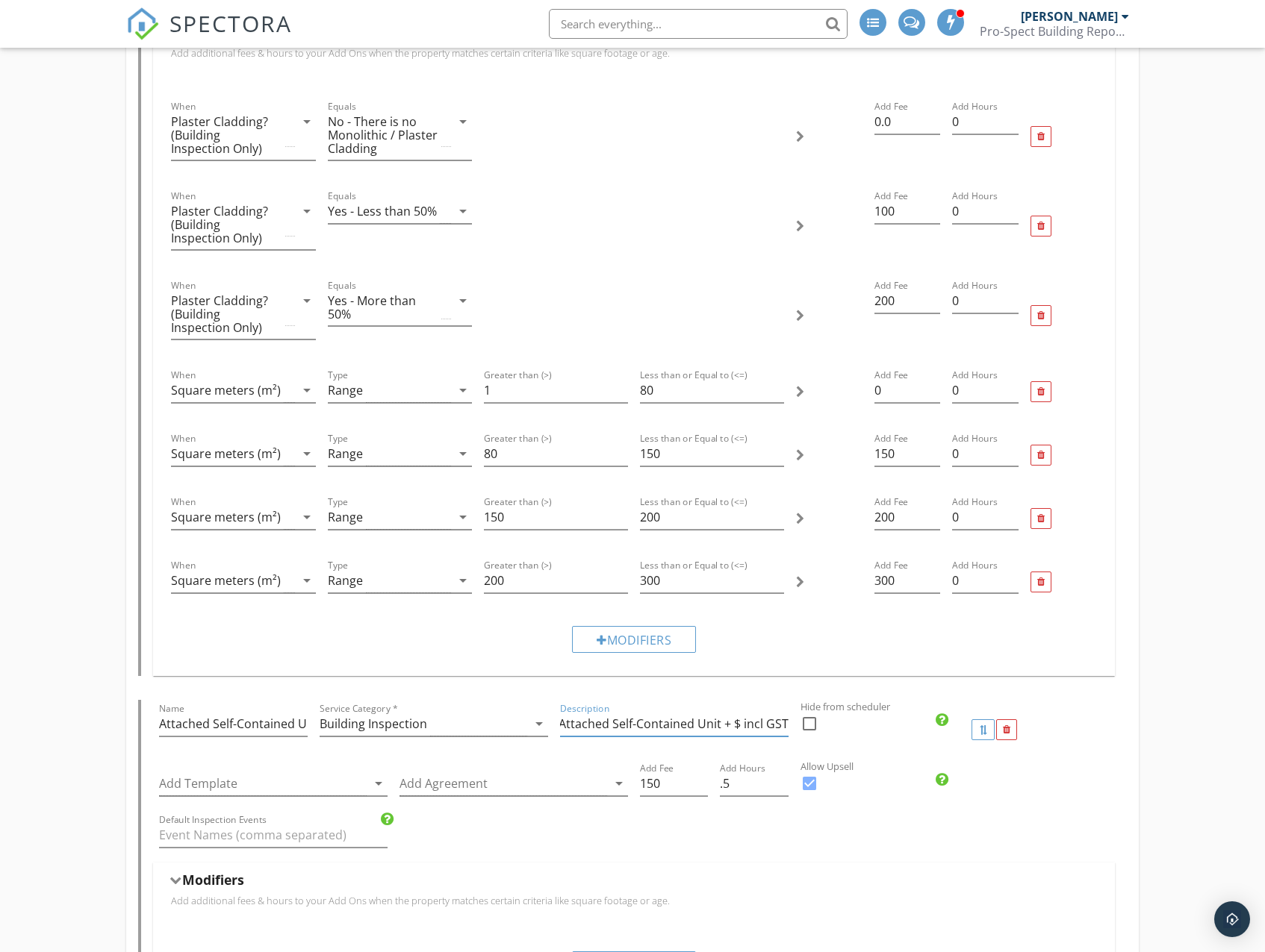
scroll to position [0, 42]
type input "Add an Attached Self-Contained Unit + $150 incl GST"
click at [739, 791] on input ".5" at bounding box center [754, 784] width 68 height 25
drag, startPoint x: 746, startPoint y: 786, endPoint x: 705, endPoint y: 785, distance: 41.0
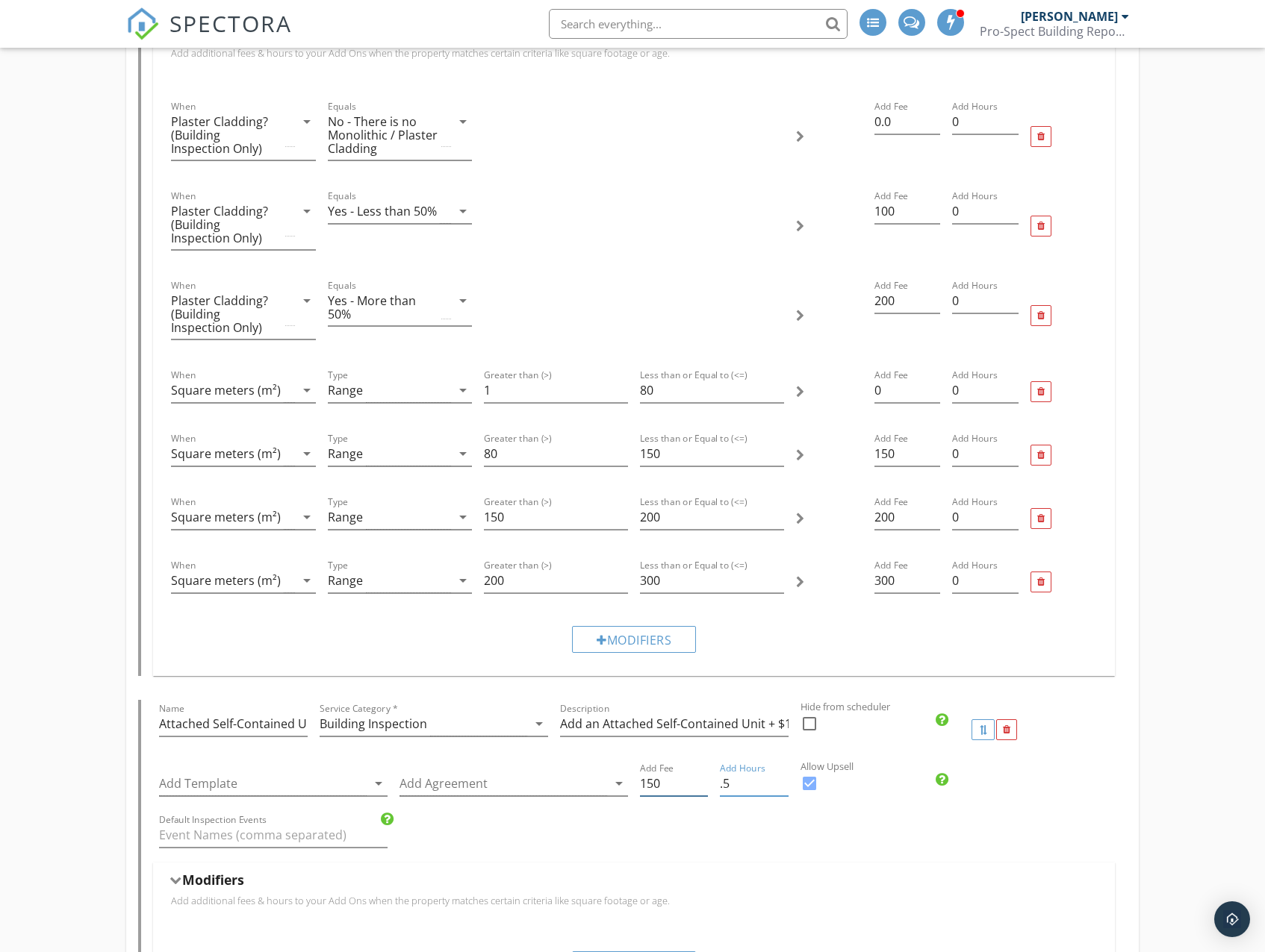
click at [705, 785] on div "Add Template arrow_drop_down Add Agreement arrow_drop_down Add Fee 150 Add Hour…" at bounding box center [633, 786] width 961 height 51
click at [717, 781] on div "Add Hours .5" at bounding box center [753, 786] width 80 height 51
type input ".25"
click at [789, 842] on div "Default Inspection Events" at bounding box center [633, 837] width 961 height 51
drag, startPoint x: 982, startPoint y: 584, endPoint x: 935, endPoint y: 583, distance: 47.0
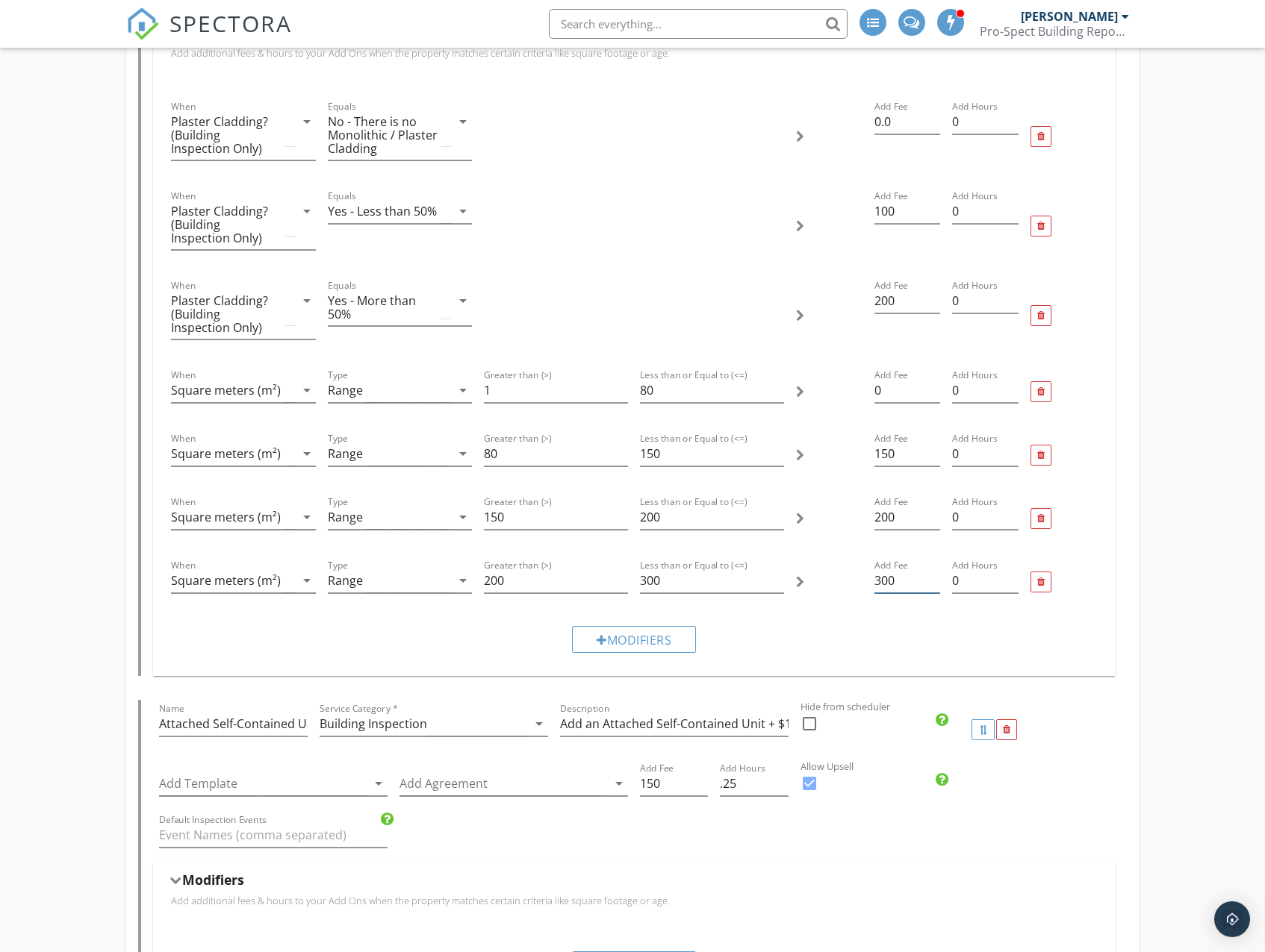
click at [936, 583] on div "When Square meters (m²) arrow_drop_down Type Range arrow_drop_down Greater than…" at bounding box center [633, 582] width 937 height 63
click at [963, 579] on input "0" at bounding box center [985, 581] width 67 height 25
drag, startPoint x: 977, startPoint y: 579, endPoint x: 963, endPoint y: 579, distance: 14.0
click at [962, 579] on input "0" at bounding box center [985, 581] width 67 height 25
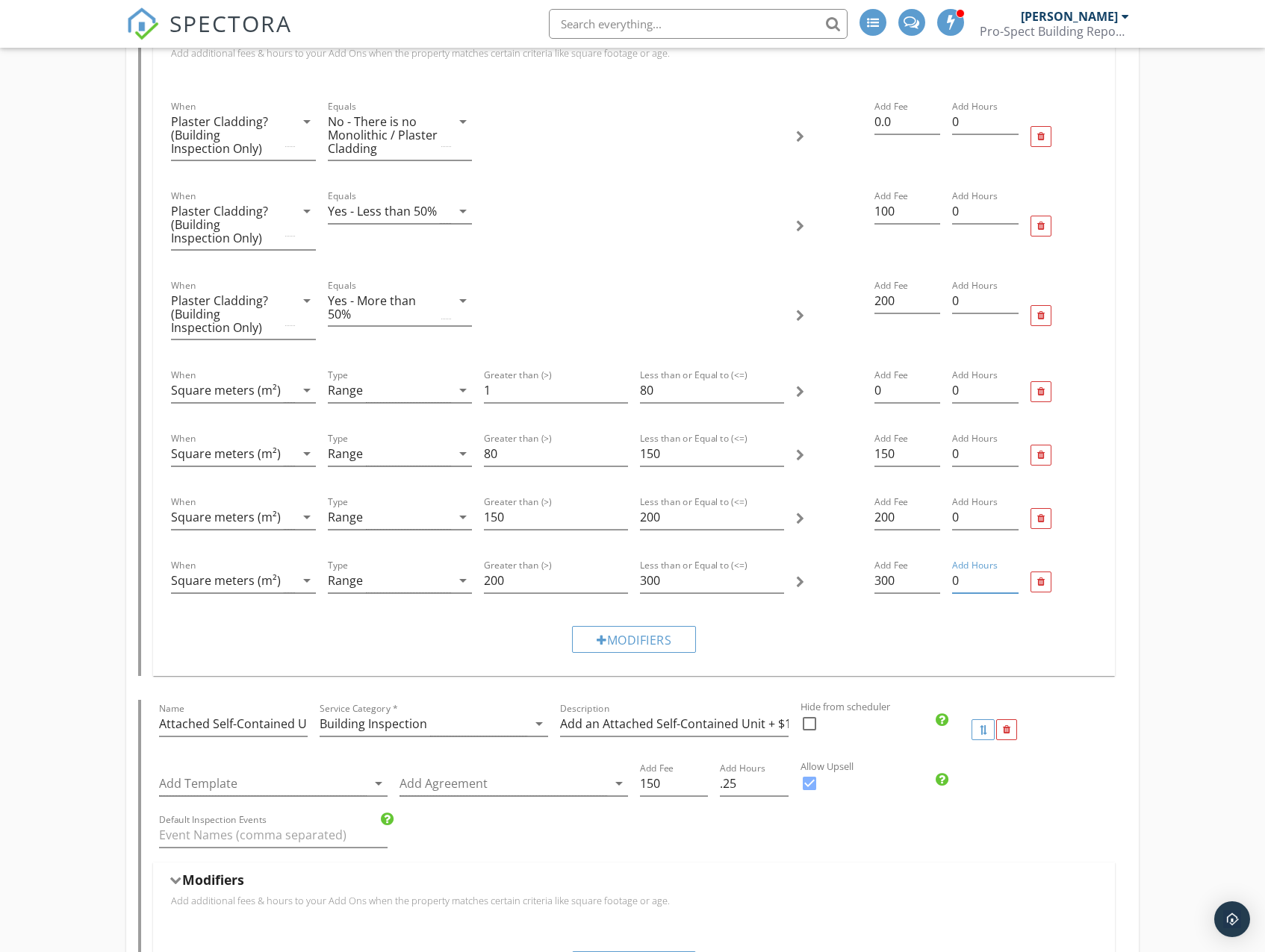
click at [958, 577] on input "0" at bounding box center [985, 581] width 67 height 25
drag, startPoint x: 967, startPoint y: 577, endPoint x: 955, endPoint y: 577, distance: 12.0
click at [955, 577] on input "0" at bounding box center [985, 581] width 67 height 25
type input "1"
click at [969, 518] on input "0" at bounding box center [985, 518] width 67 height 25
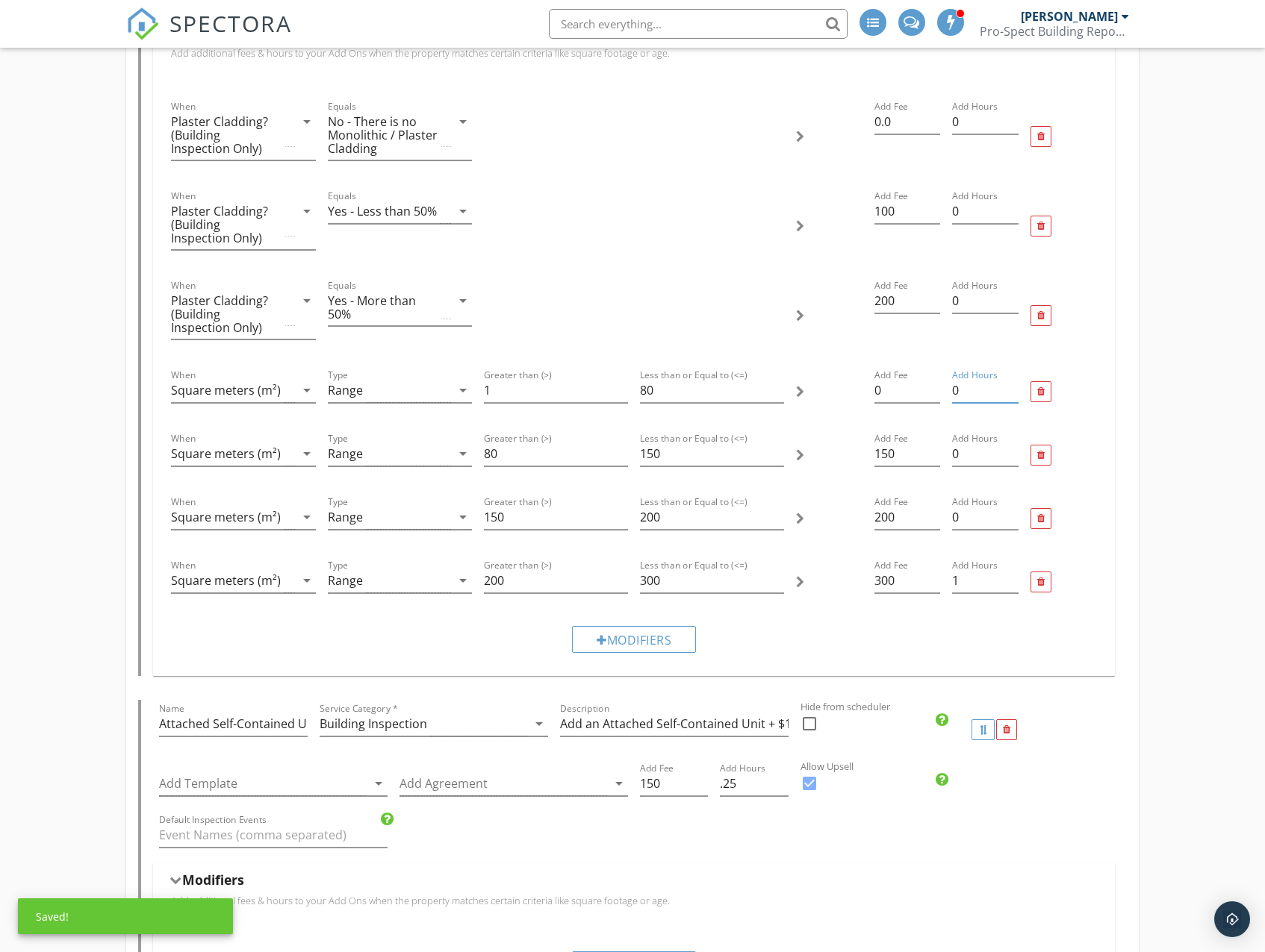
drag, startPoint x: 973, startPoint y: 399, endPoint x: 948, endPoint y: 398, distance: 25.0
click at [948, 398] on div "Add Hours 0" at bounding box center [985, 392] width 78 height 63
type input ".5"
drag, startPoint x: 981, startPoint y: 449, endPoint x: 937, endPoint y: 452, distance: 44.1
click at [937, 452] on div "When Square meters (m²) arrow_drop_down Type Range arrow_drop_down Greater than…" at bounding box center [633, 455] width 937 height 63
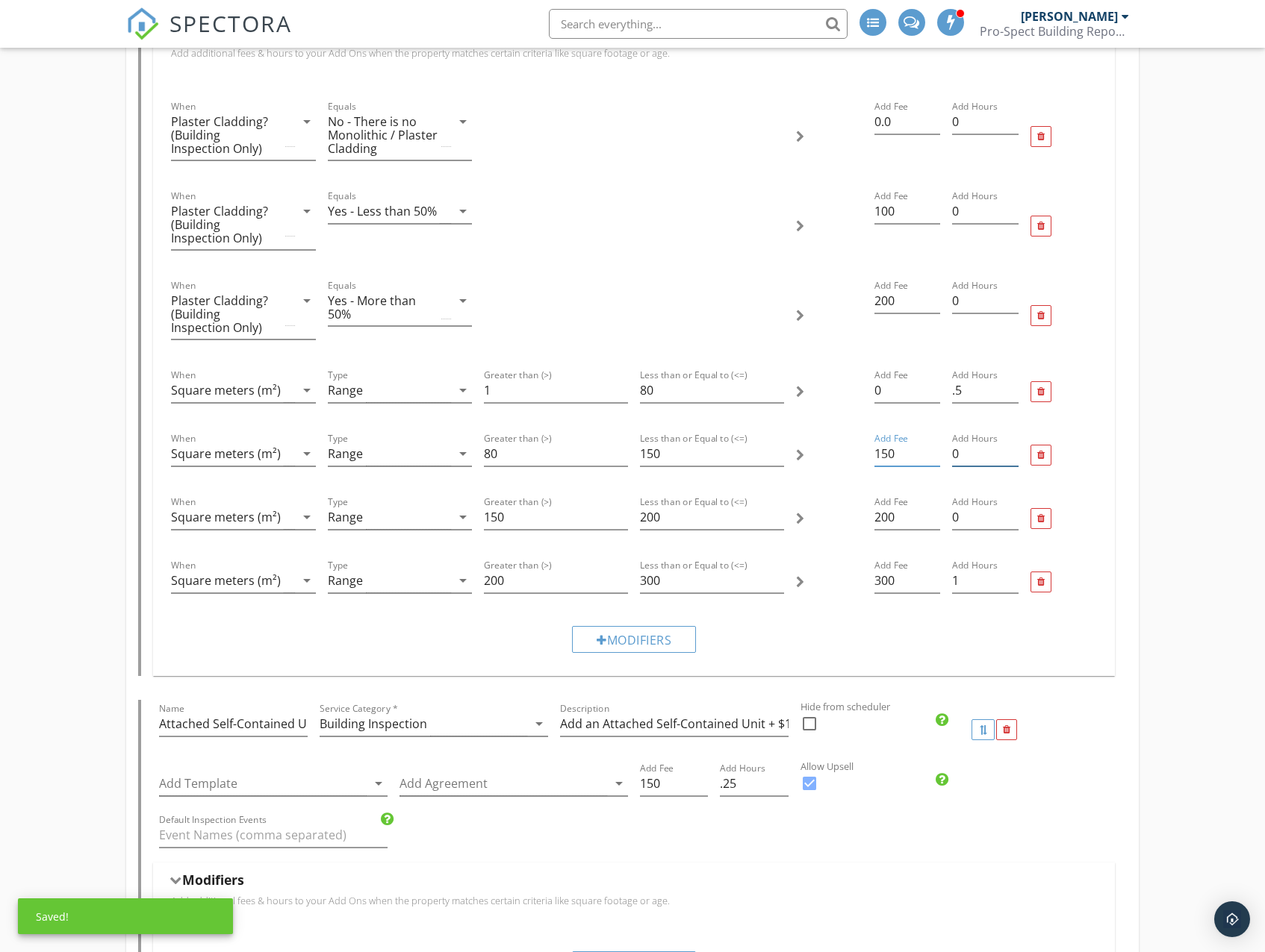
click at [979, 453] on input "0" at bounding box center [985, 454] width 67 height 25
click at [976, 453] on input "0" at bounding box center [985, 454] width 67 height 25
click at [974, 453] on input "0" at bounding box center [985, 454] width 67 height 25
drag, startPoint x: 971, startPoint y: 453, endPoint x: 947, endPoint y: 453, distance: 24.0
click at [947, 453] on div "Add Hours 0" at bounding box center [985, 455] width 78 height 63
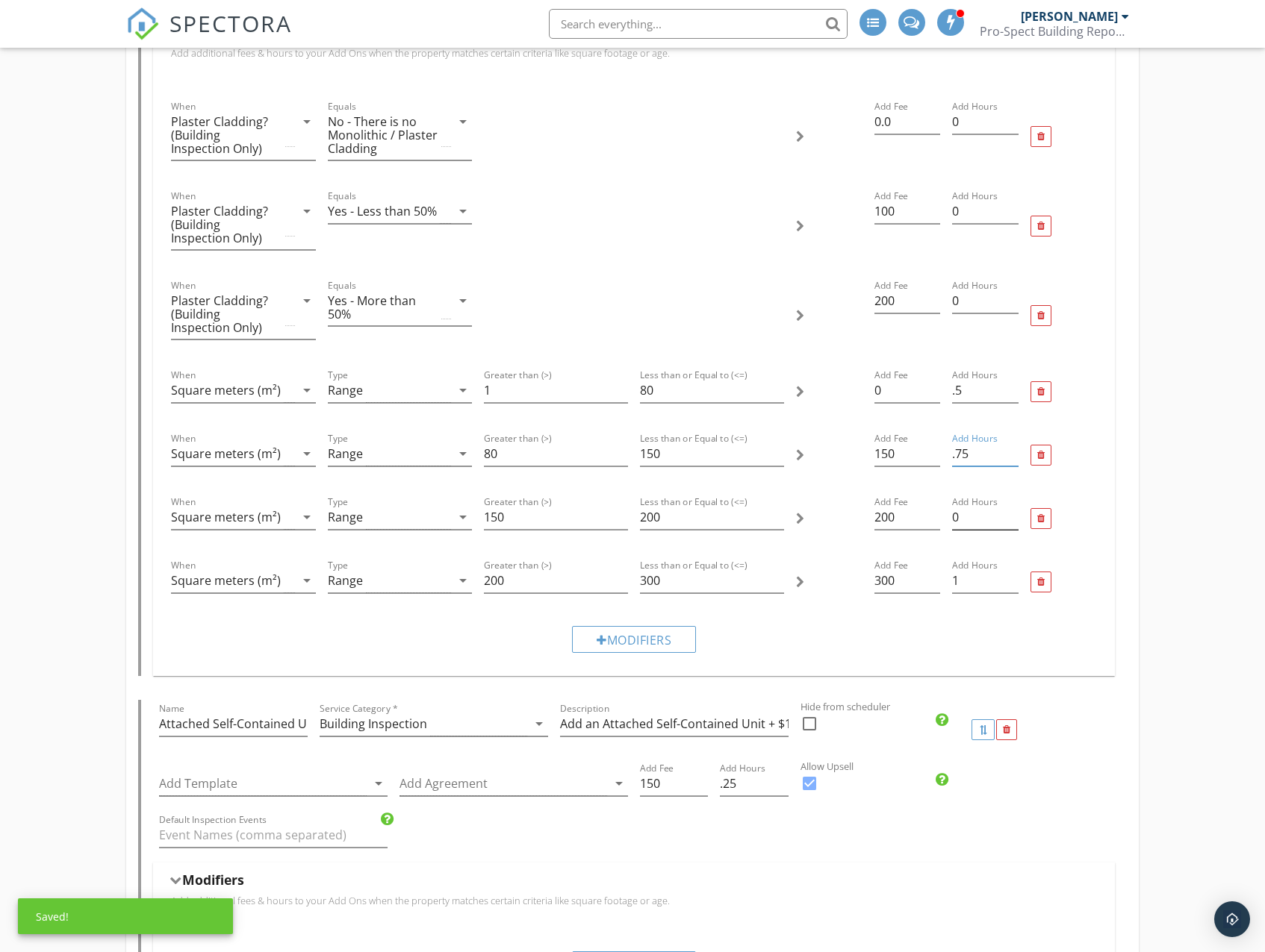
type input ".75"
drag, startPoint x: 976, startPoint y: 516, endPoint x: 949, endPoint y: 516, distance: 27.0
click at [949, 516] on div "Add Hours 0" at bounding box center [985, 518] width 78 height 63
type input "1"
click at [974, 579] on input "1" at bounding box center [985, 581] width 67 height 25
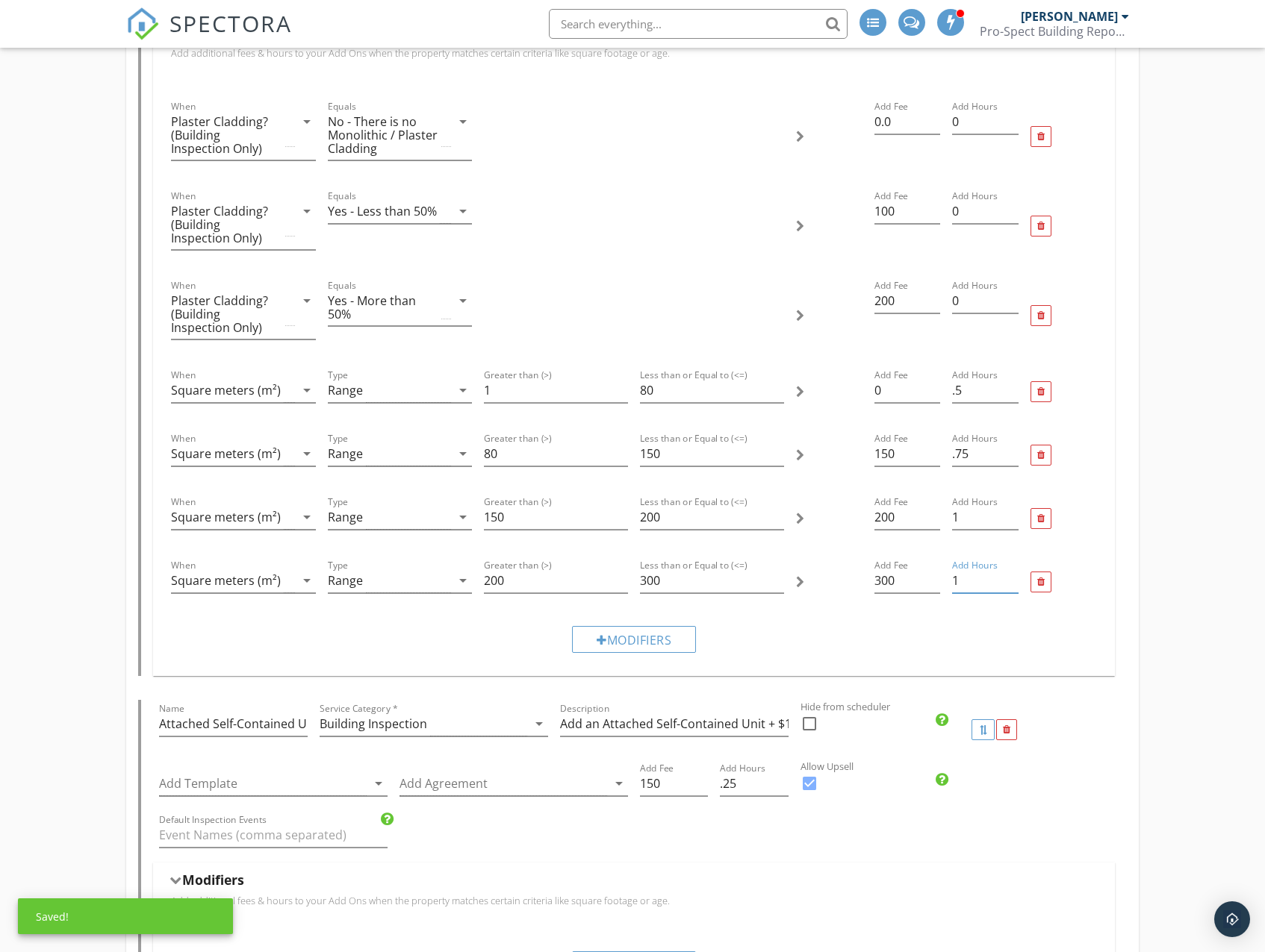
drag, startPoint x: 977, startPoint y: 579, endPoint x: 941, endPoint y: 579, distance: 36.0
click at [941, 579] on div "When Square meters (m²) arrow_drop_down Type Range arrow_drop_down Greater than…" at bounding box center [633, 582] width 937 height 63
drag, startPoint x: 970, startPoint y: 576, endPoint x: 943, endPoint y: 578, distance: 27.1
click at [943, 578] on div "When Square meters (m²) arrow_drop_down Type Range arrow_drop_down Greater than…" at bounding box center [633, 582] width 937 height 63
type input "1.25"
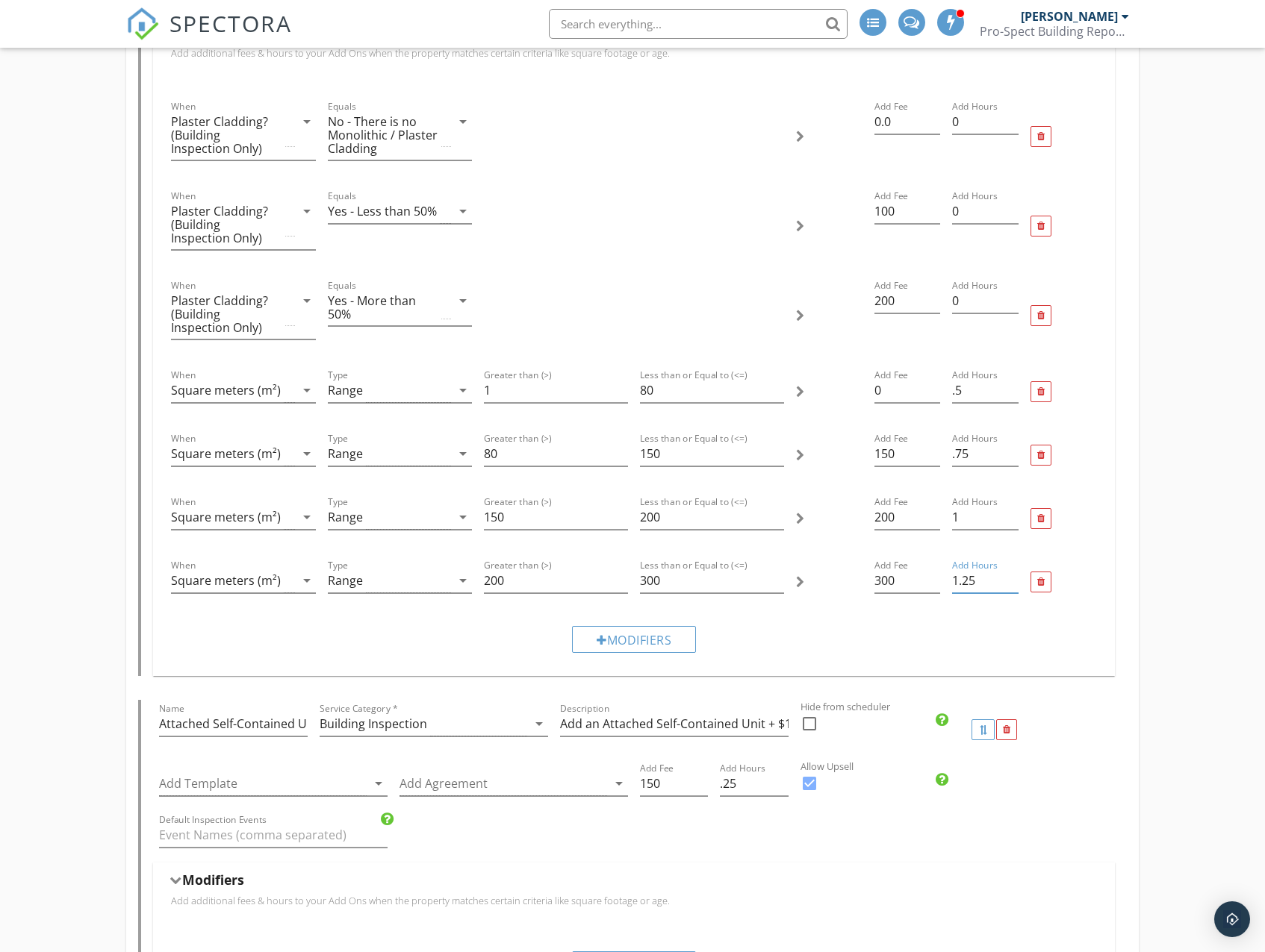
click at [1037, 645] on div "Modifiers" at bounding box center [633, 639] width 937 height 50
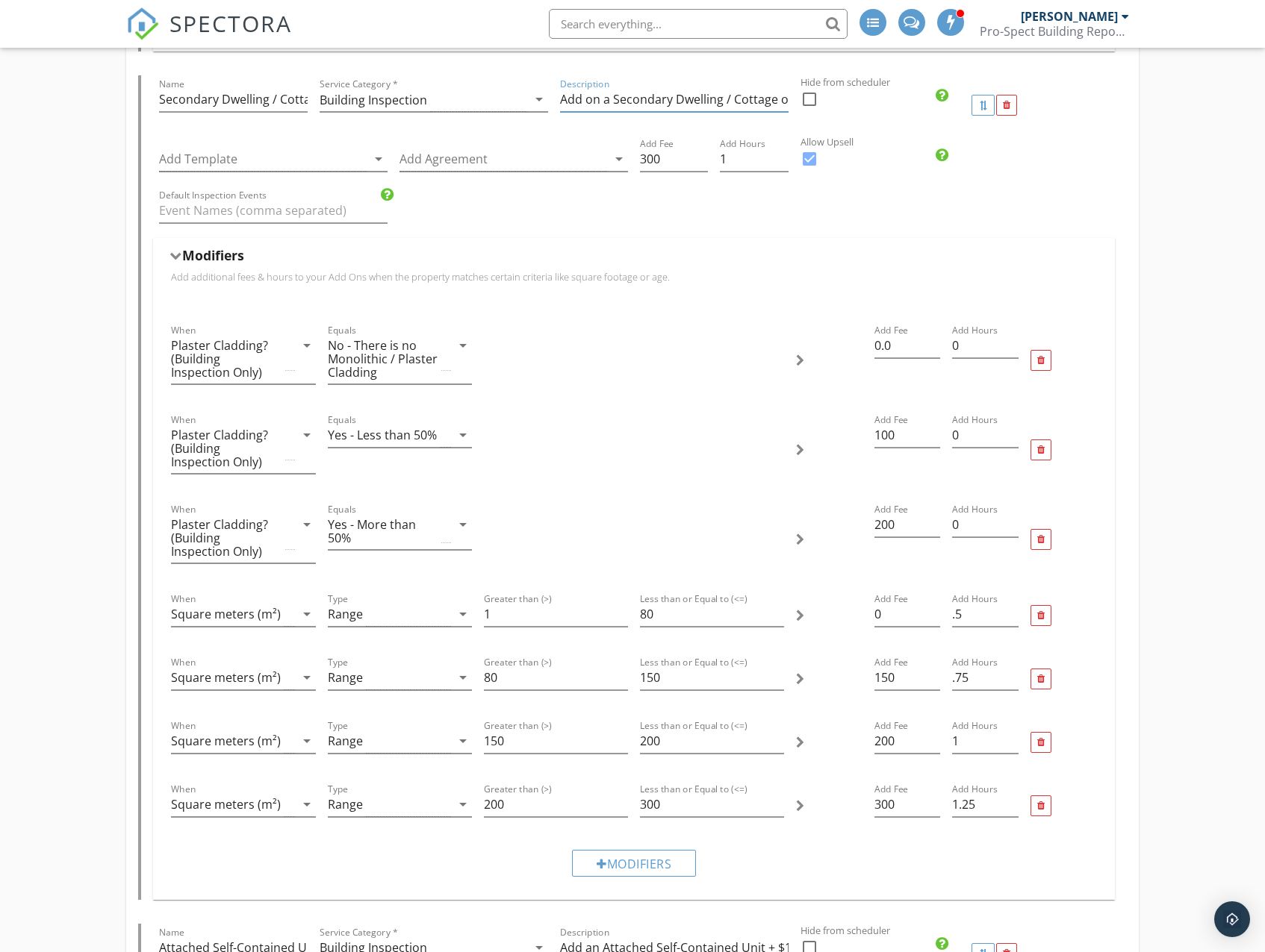
scroll to position [0, 180]
drag, startPoint x: 717, startPoint y: 101, endPoint x: 647, endPoint y: 104, distance: 70.1
click at [647, 104] on input "Add on a Secondary Dwelling / Cottage on Same Site from + $300 incl GST" at bounding box center [674, 100] width 228 height 25
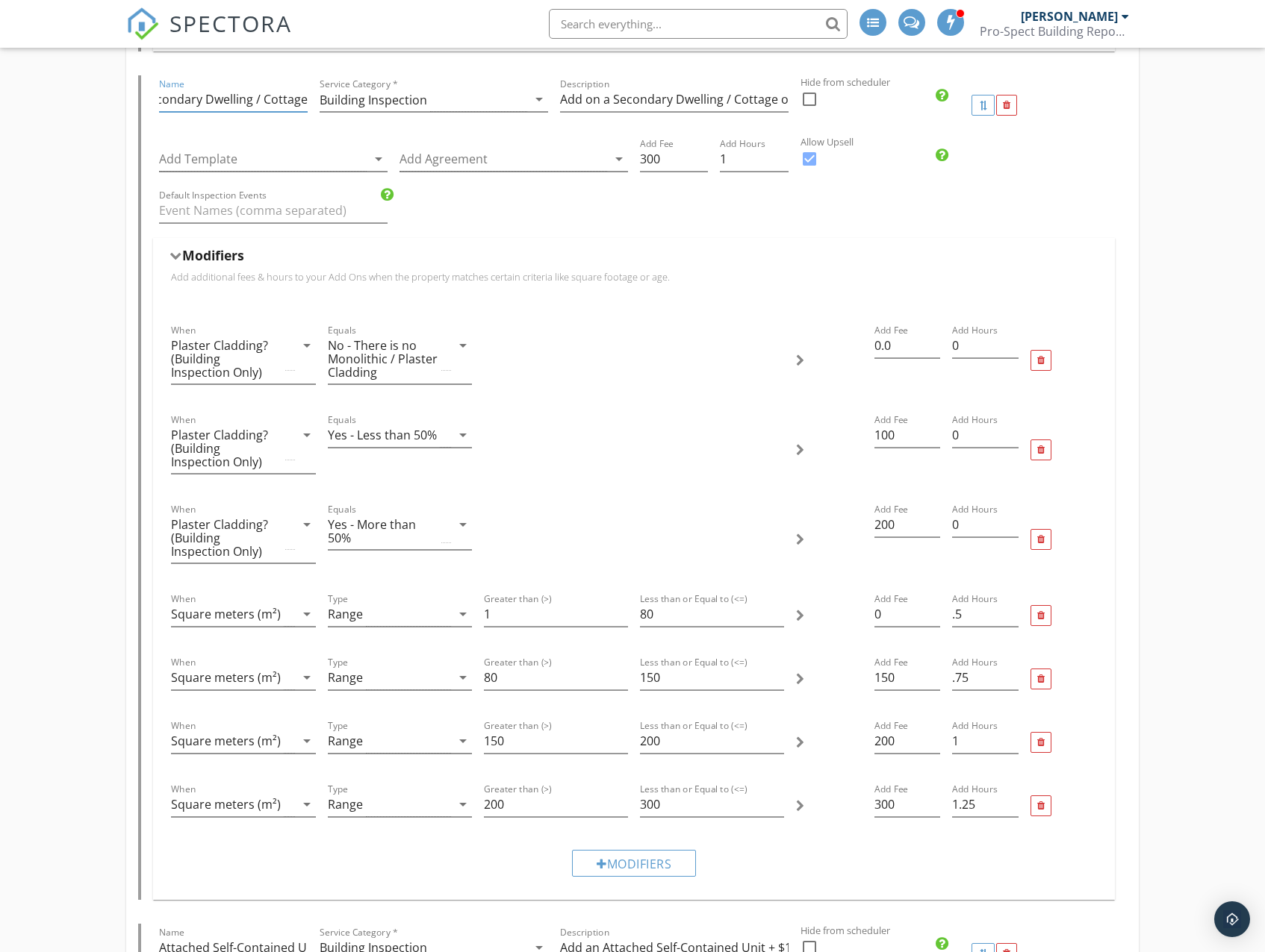
drag, startPoint x: 255, startPoint y: 99, endPoint x: 304, endPoint y: 106, distance: 49.5
click at [304, 106] on input "Secondary Dwelling / Cottage" at bounding box center [233, 100] width 148 height 25
drag, startPoint x: 258, startPoint y: 100, endPoint x: 305, endPoint y: 105, distance: 47.3
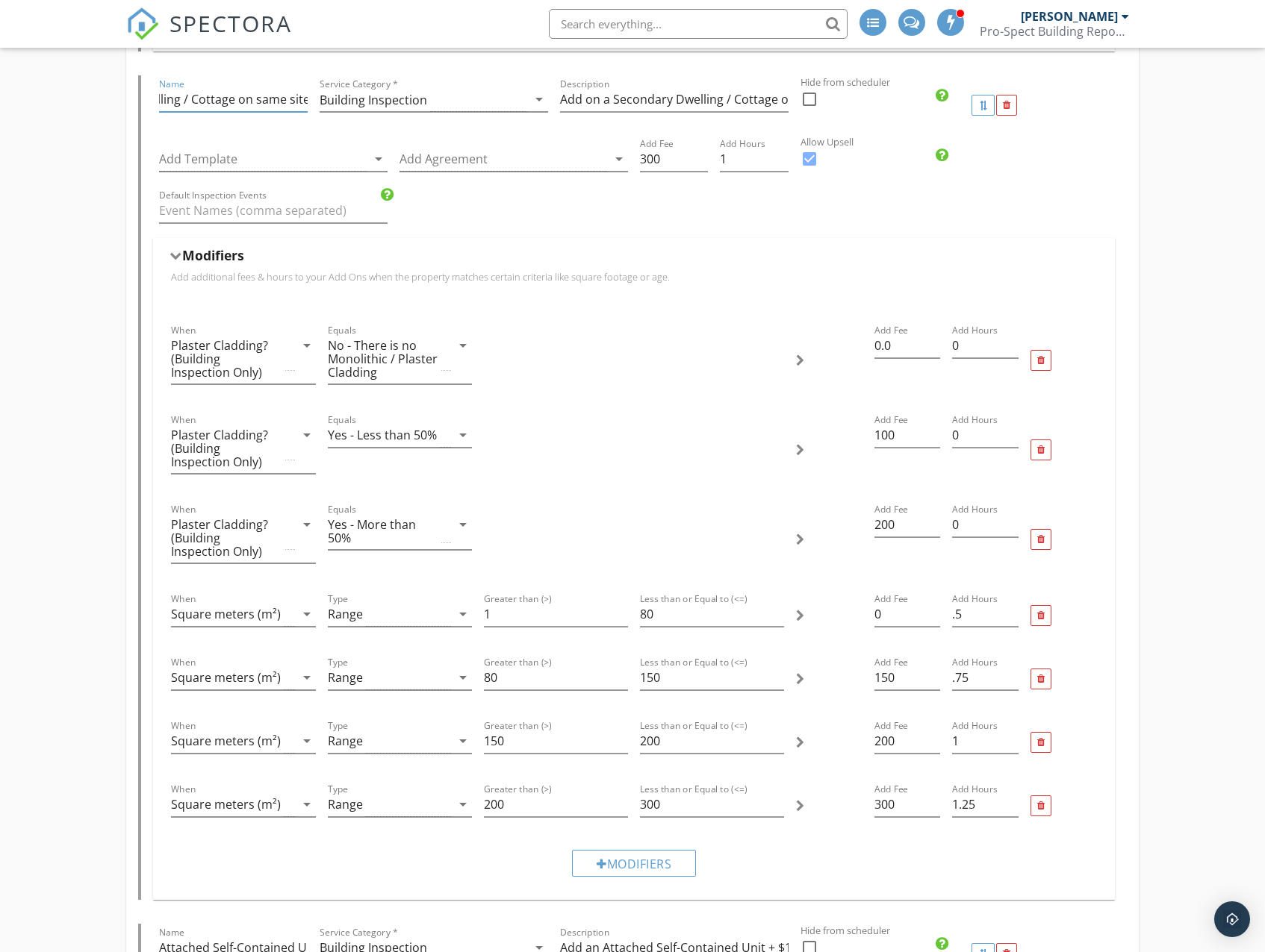
click at [258, 100] on input "Secondary Dwelling / Cottage on same site" at bounding box center [233, 100] width 148 height 25
click at [289, 101] on input "Secondary Dwelling / Cottage on Same site" at bounding box center [233, 100] width 148 height 25
drag, startPoint x: 253, startPoint y: 97, endPoint x: 128, endPoint y: 96, distance: 125.0
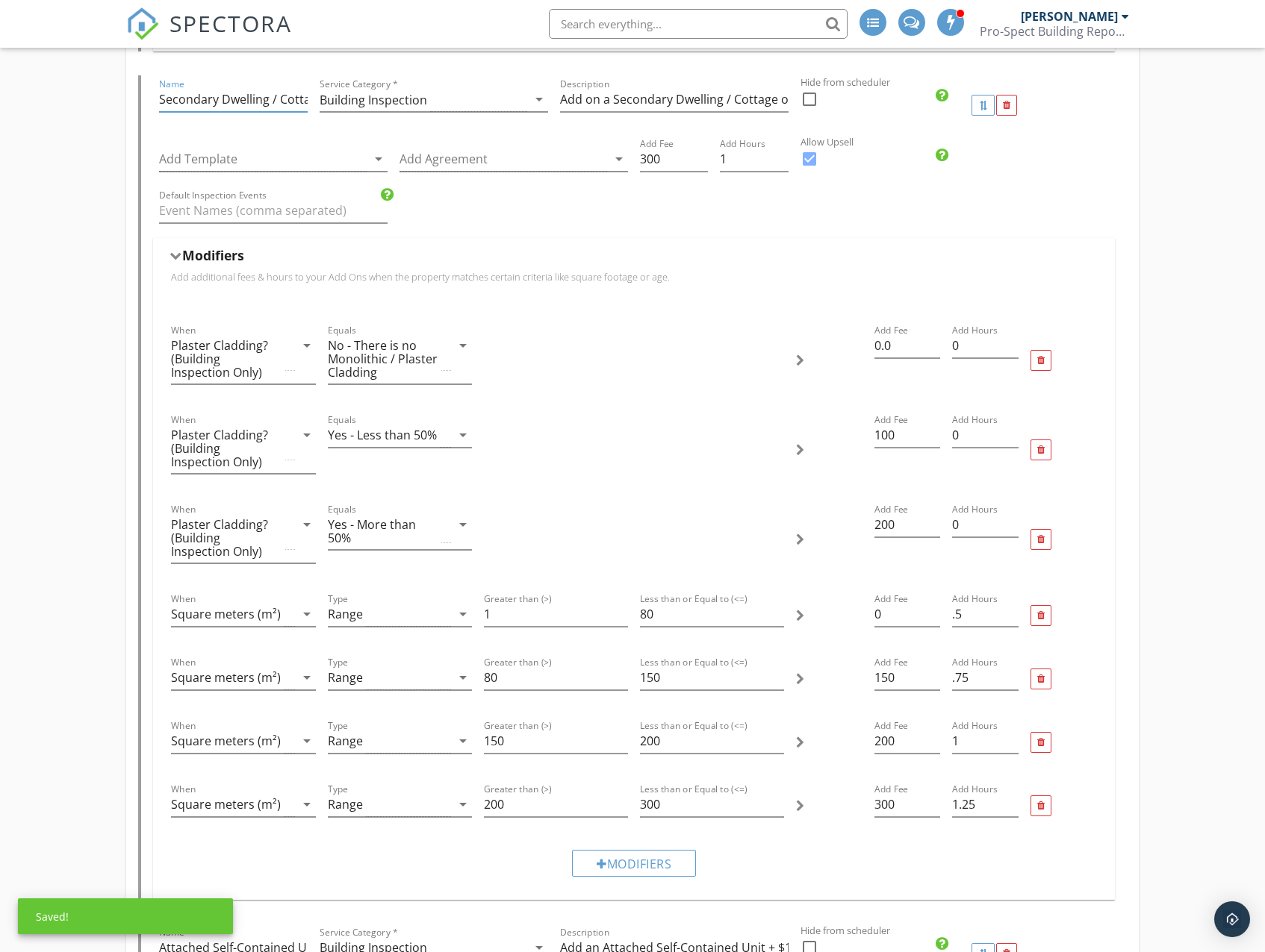
click at [128, 96] on div "Add-Ons Give your client options to add additional services and upsells. Name H…" at bounding box center [632, 223] width 1012 height 2678
click at [209, 101] on input "Secondary Dwelling / Cottage on Same Site" at bounding box center [233, 100] width 148 height 25
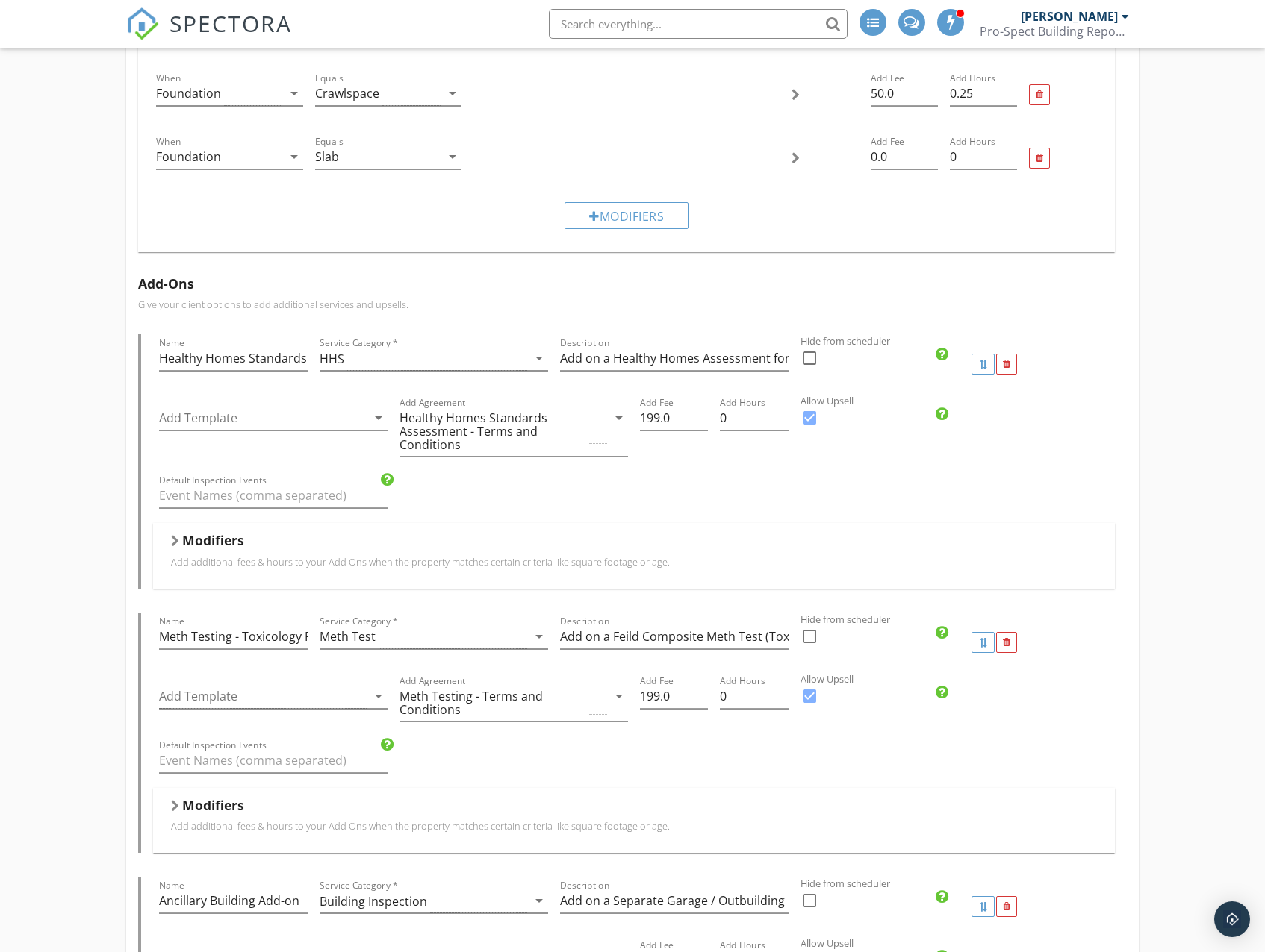
scroll to position [1753, 0]
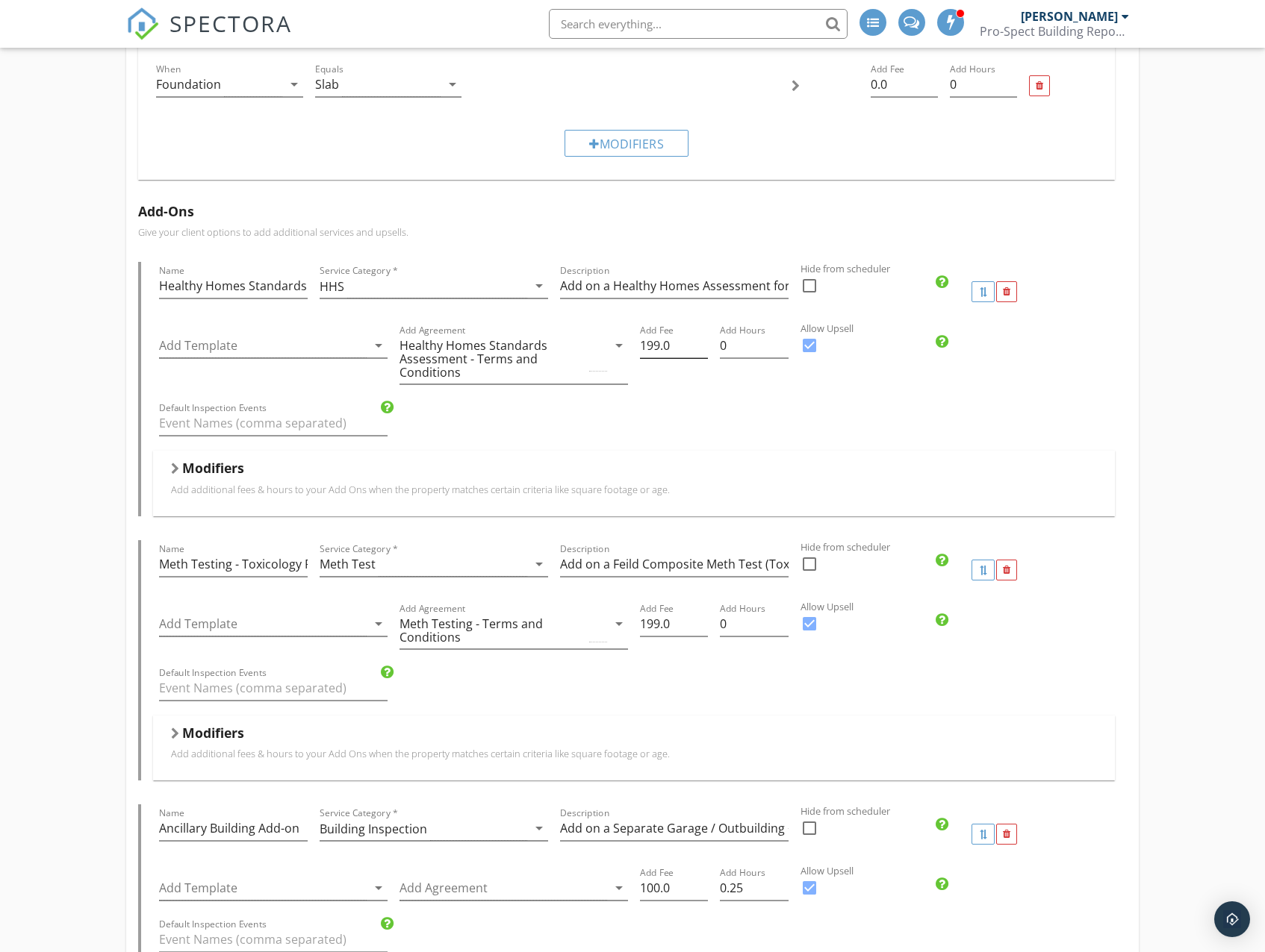
type input "Secondary Dwelling / Cottage on Same Site"
drag, startPoint x: 678, startPoint y: 349, endPoint x: 625, endPoint y: 345, distance: 53.2
click at [625, 345] on div "Add Template arrow_drop_down Add Agreement Healthy Homes Standards Assessment -…" at bounding box center [633, 360] width 961 height 77
type input "199.0"
click at [690, 381] on div "Add Fee 199.0" at bounding box center [674, 360] width 80 height 77
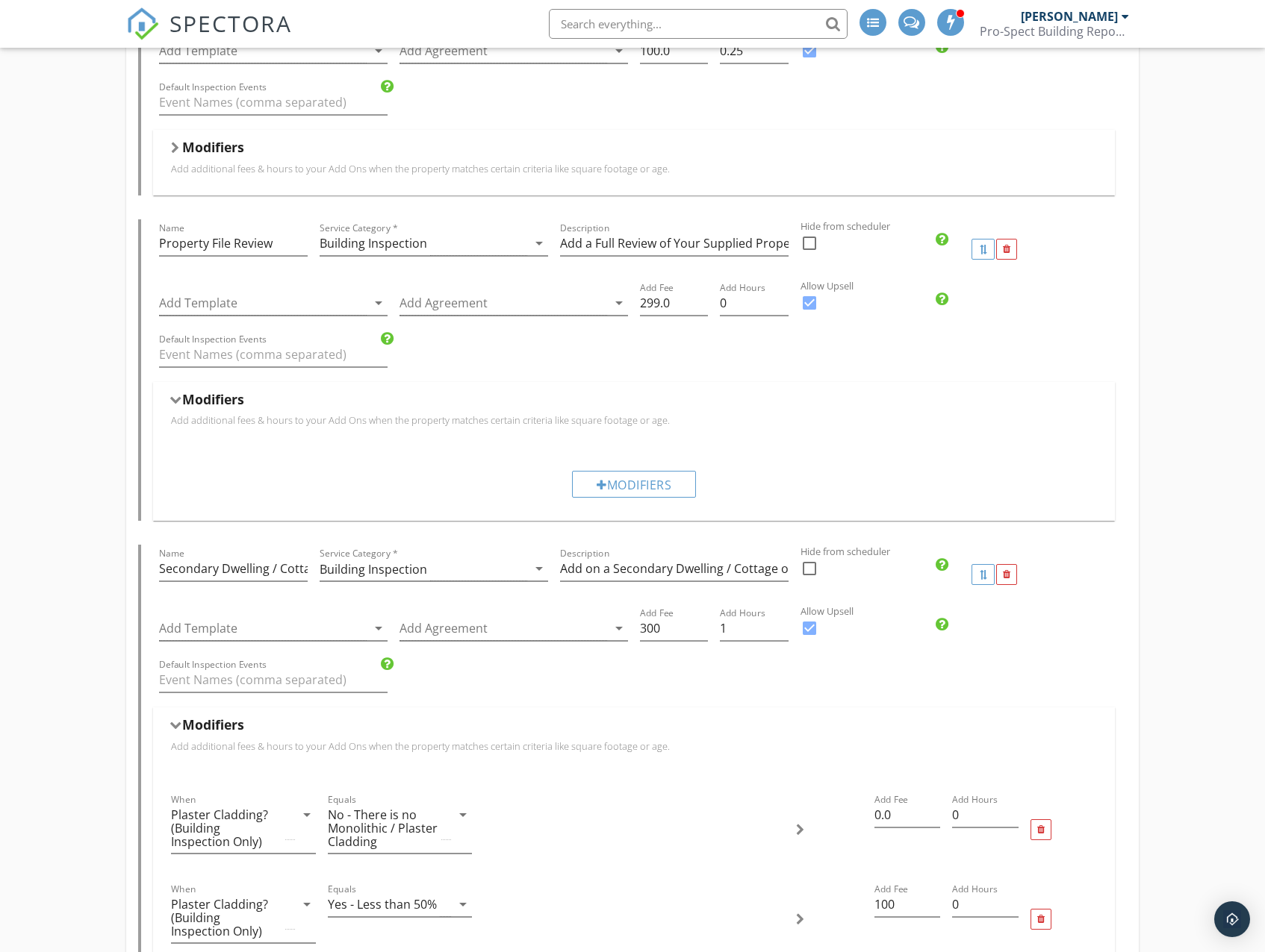
scroll to position [2648, 0]
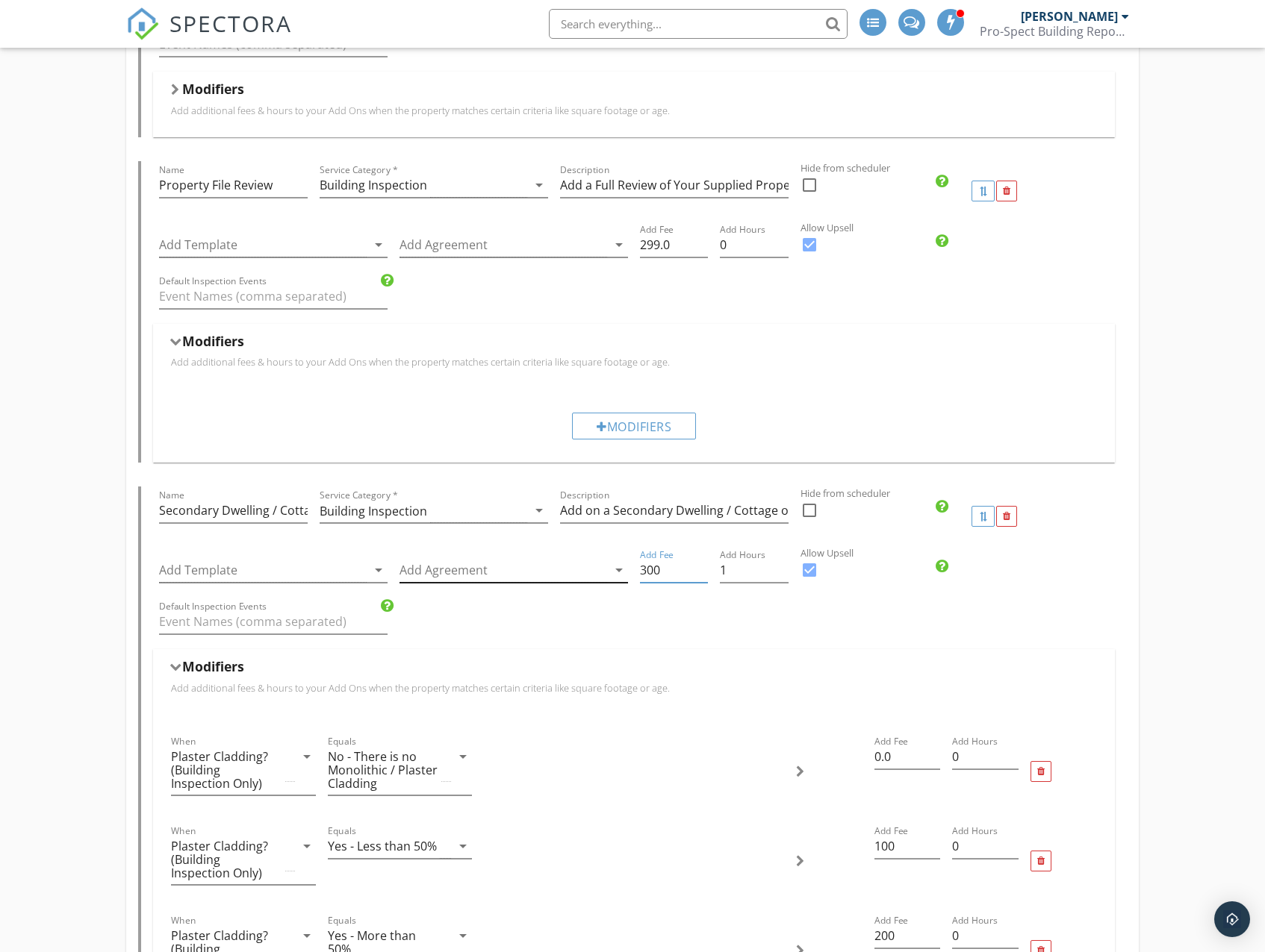
drag, startPoint x: 669, startPoint y: 574, endPoint x: 625, endPoint y: 574, distance: 44.0
click at [625, 574] on div "Add Template arrow_drop_down Add Agreement arrow_drop_down Add Fee 300 Add Hour…" at bounding box center [633, 572] width 961 height 51
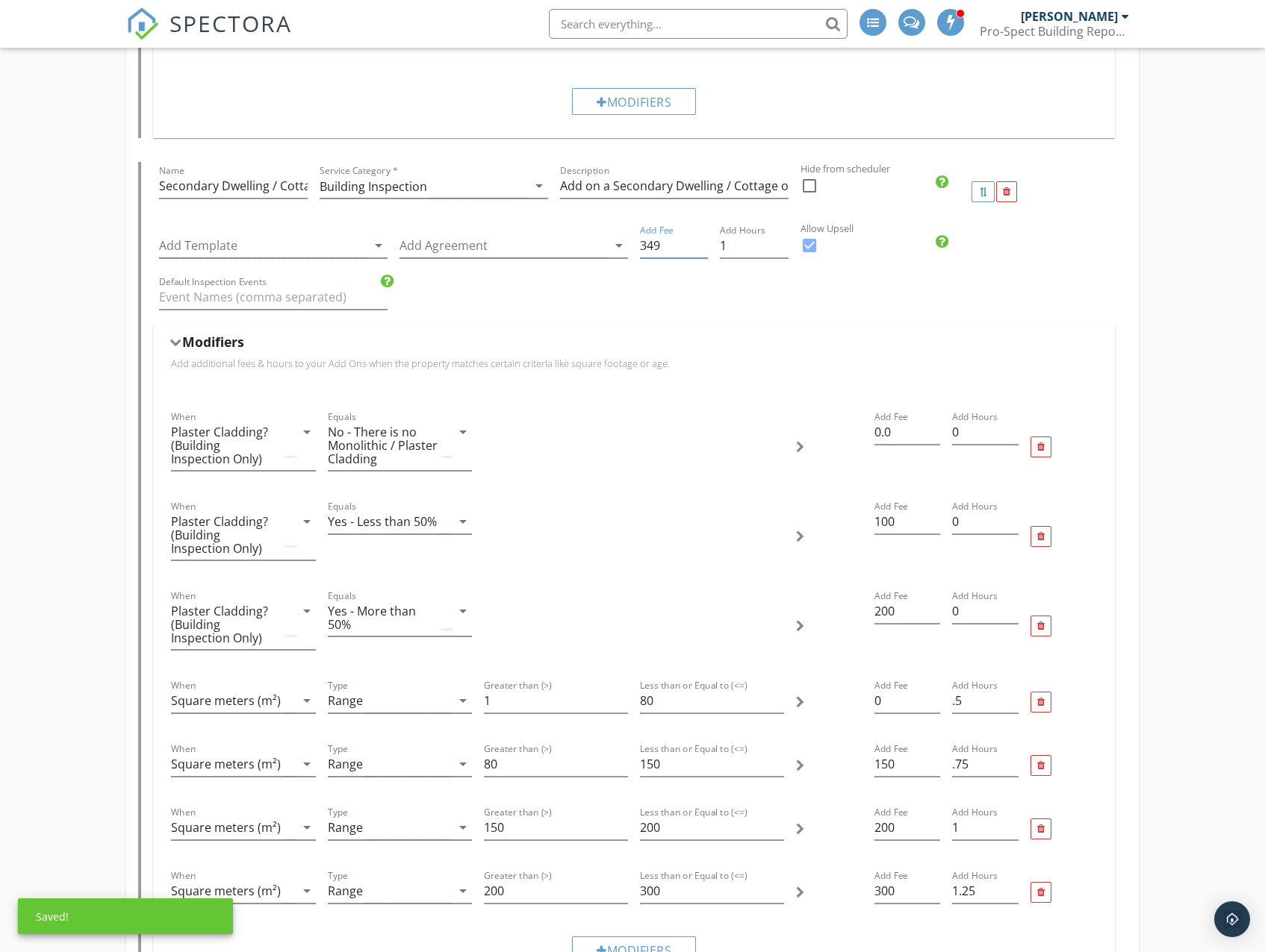
scroll to position [3022, 0]
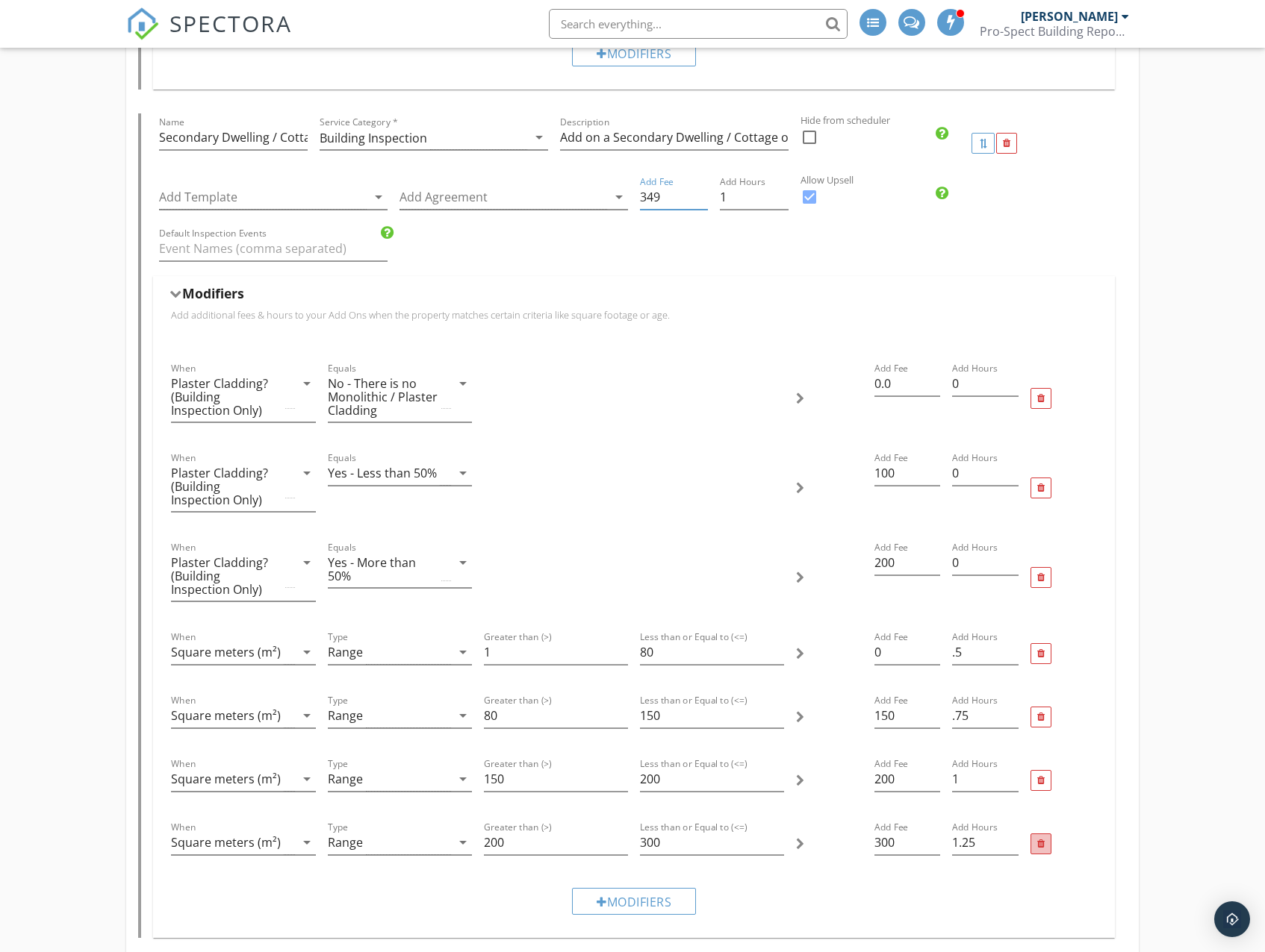
type input "349"
click at [1039, 845] on div at bounding box center [1041, 845] width 7 height 10
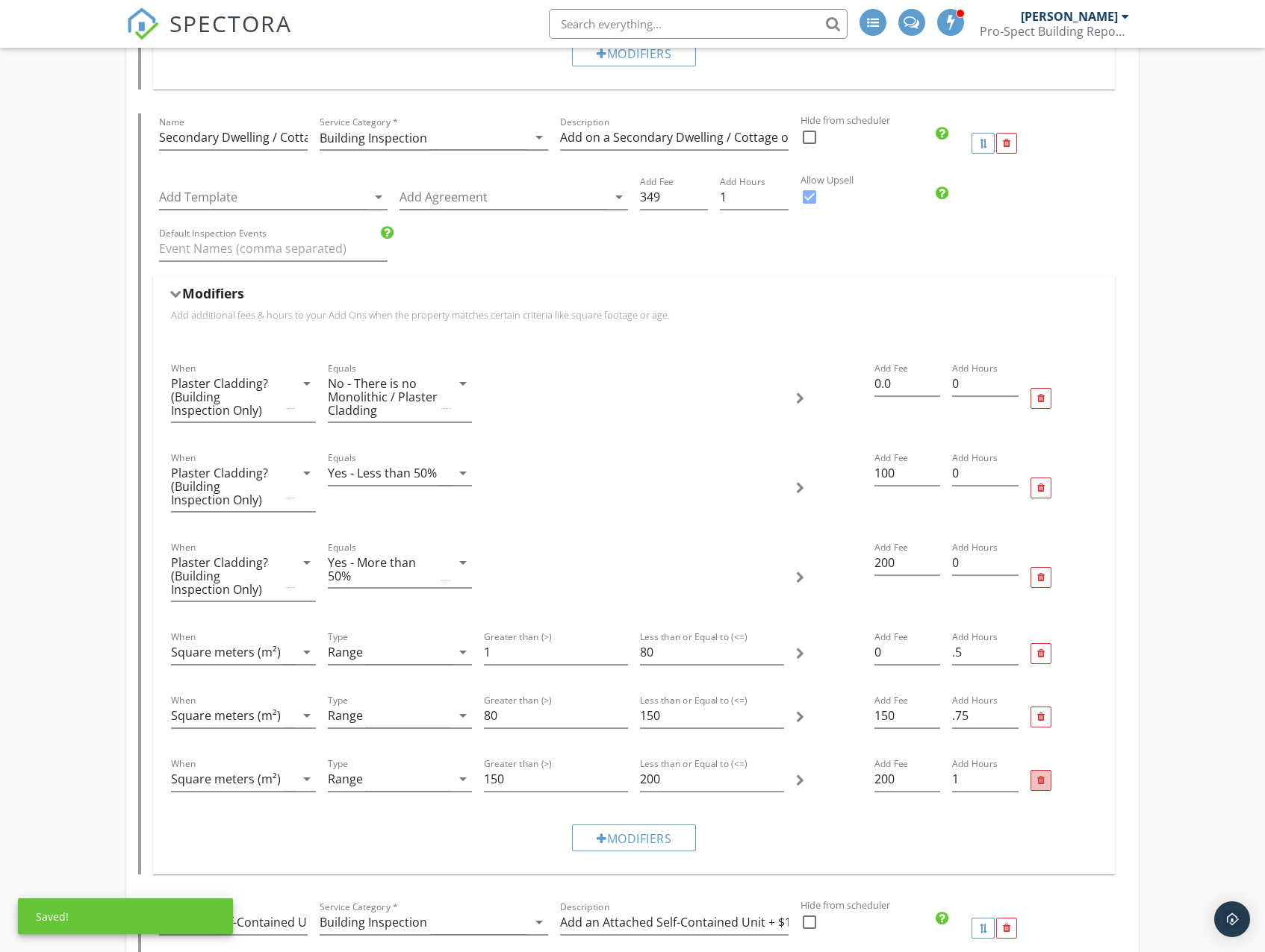
click at [1037, 784] on div at bounding box center [1041, 781] width 7 height 10
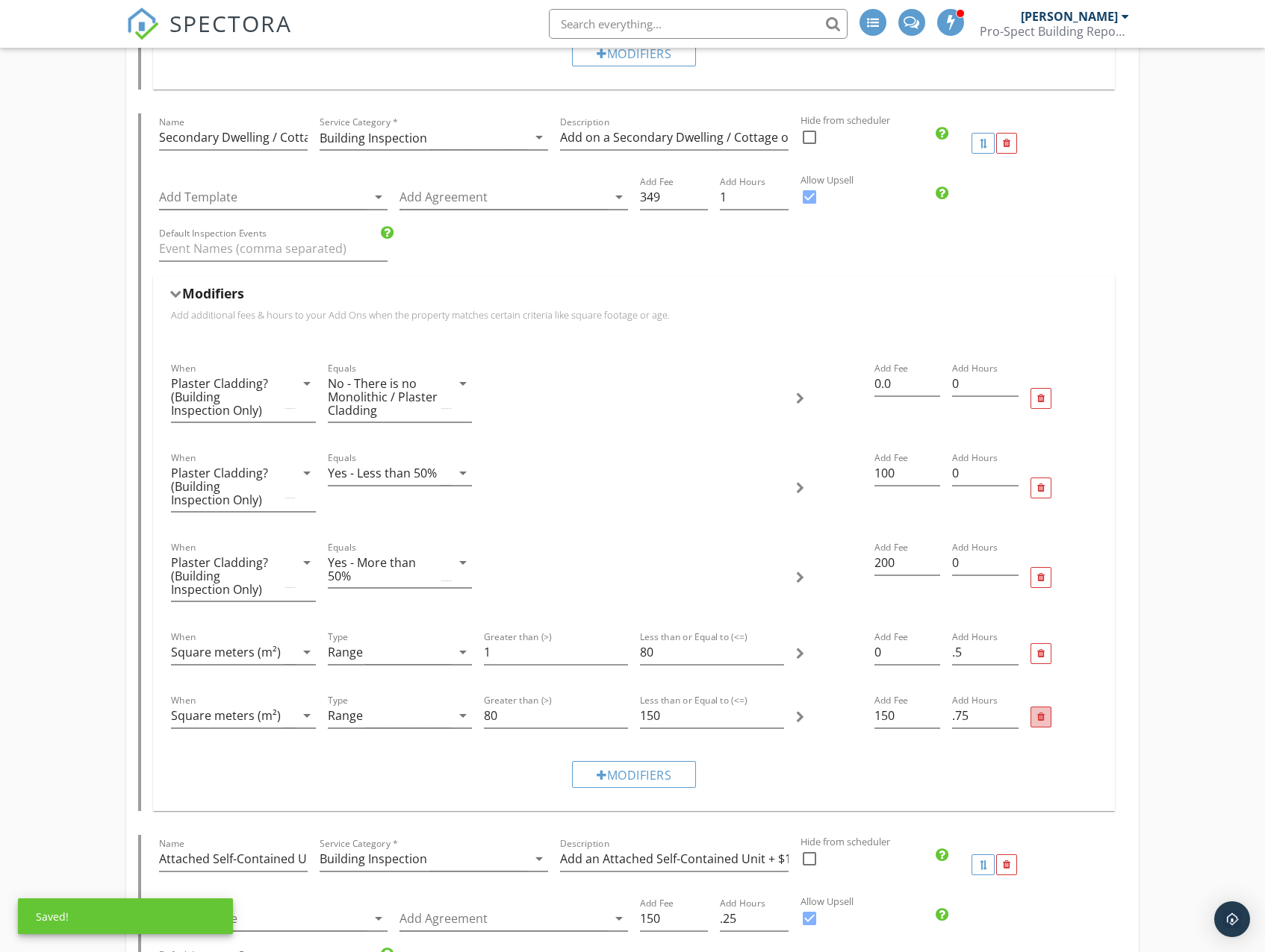
click at [1032, 715] on div at bounding box center [1040, 716] width 21 height 21
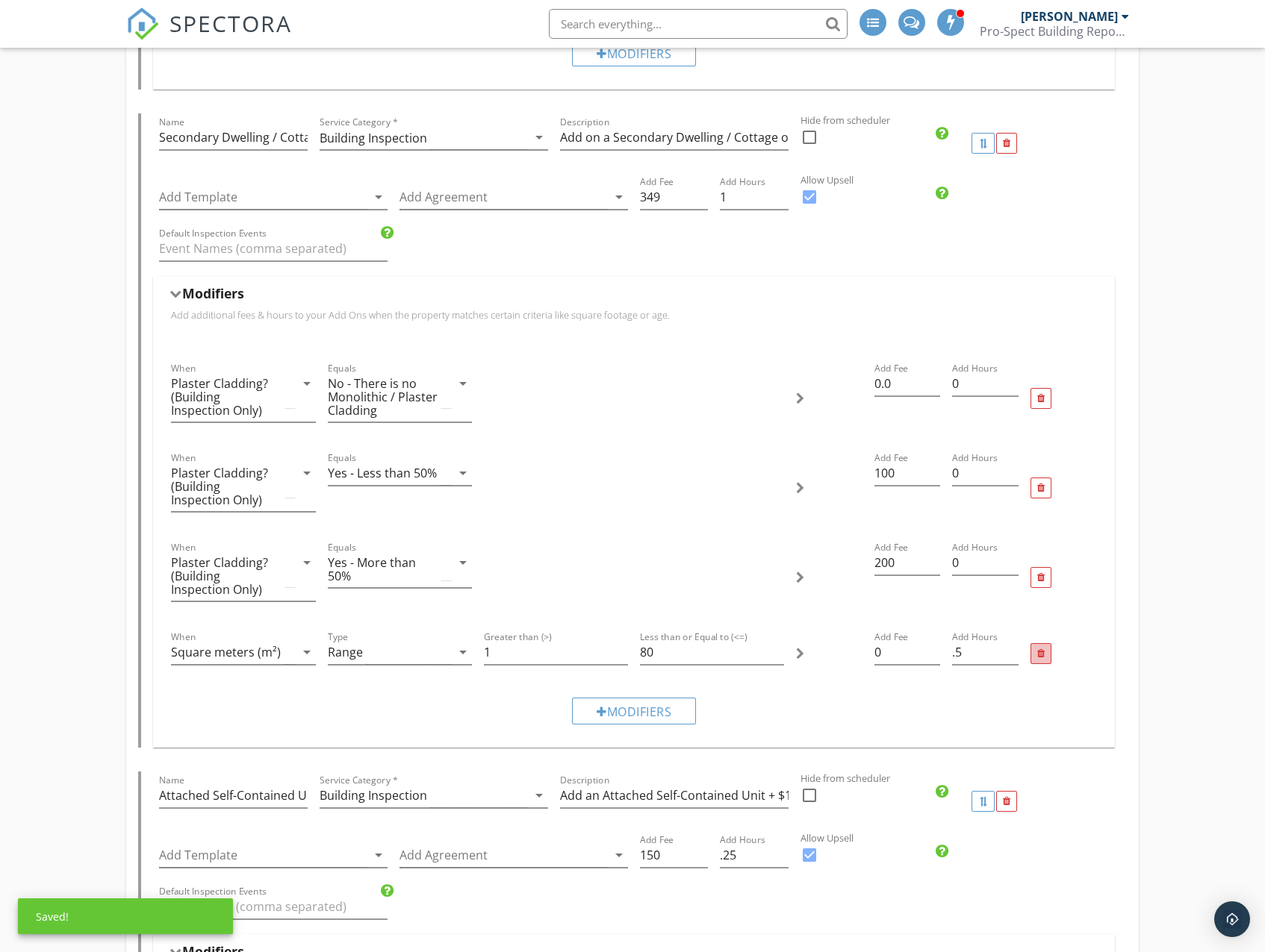
click at [1046, 651] on div at bounding box center [1040, 653] width 21 height 21
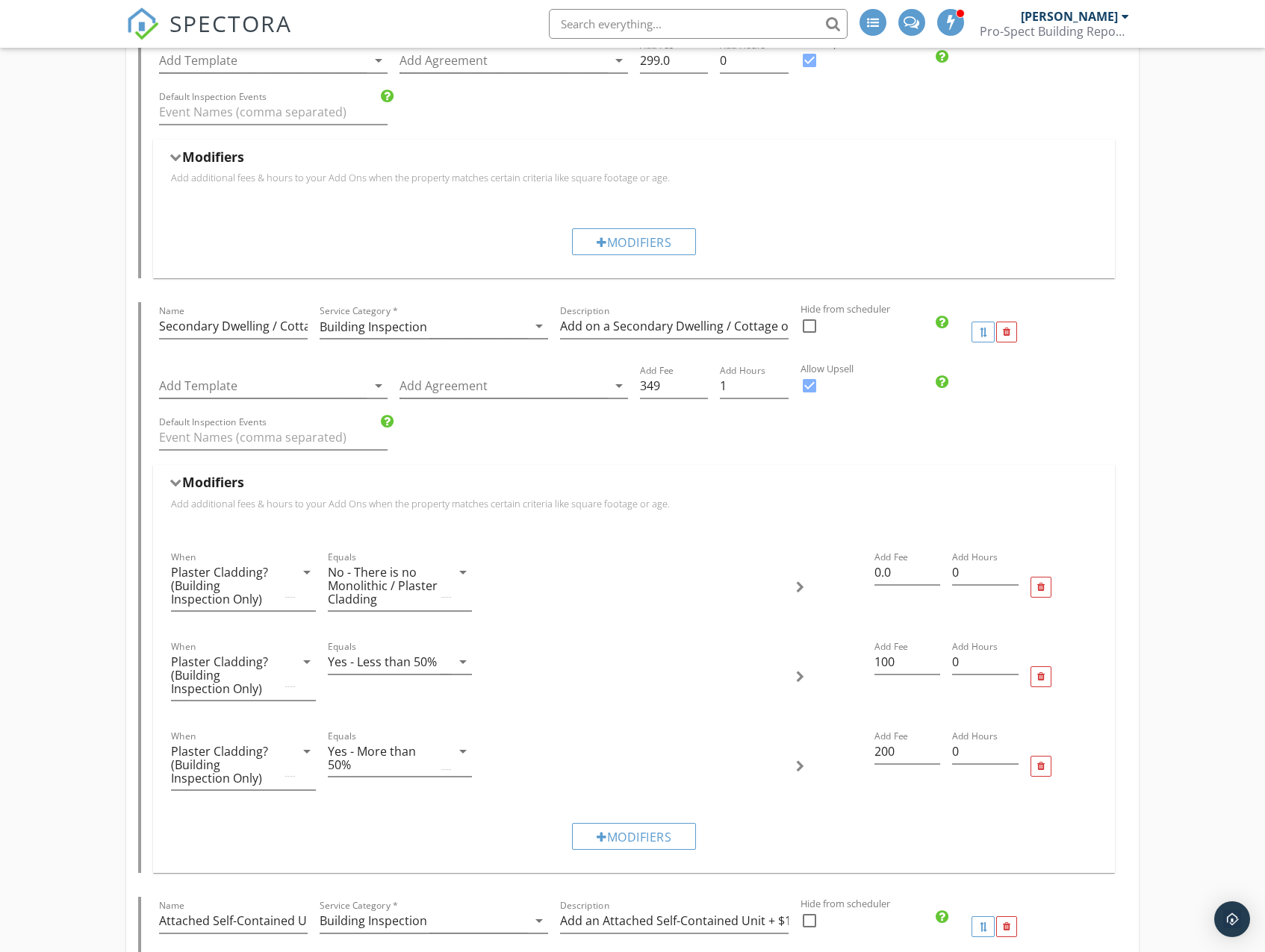
scroll to position [2872, 0]
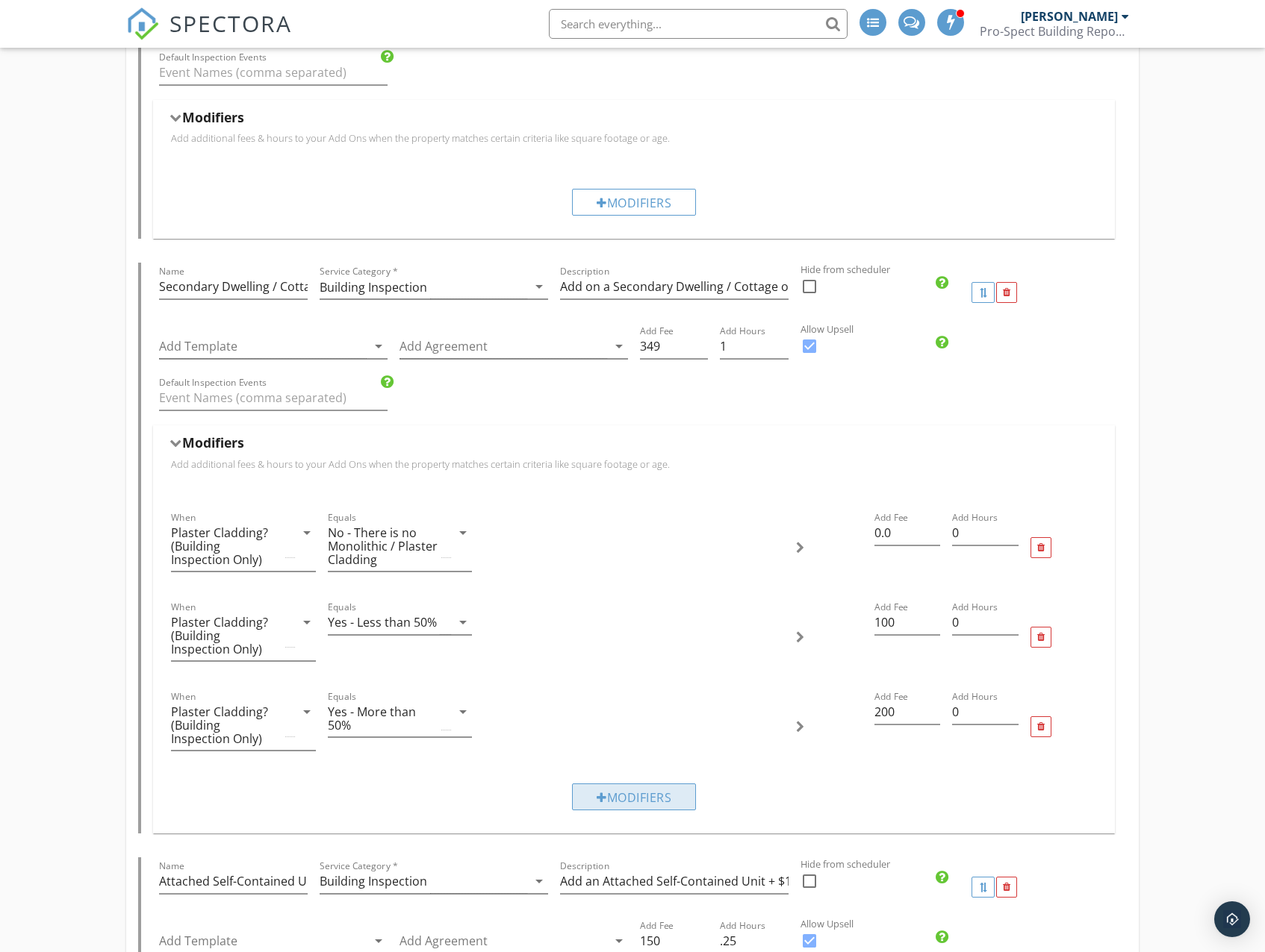
click at [611, 793] on div "Modifiers" at bounding box center [633, 797] width 124 height 27
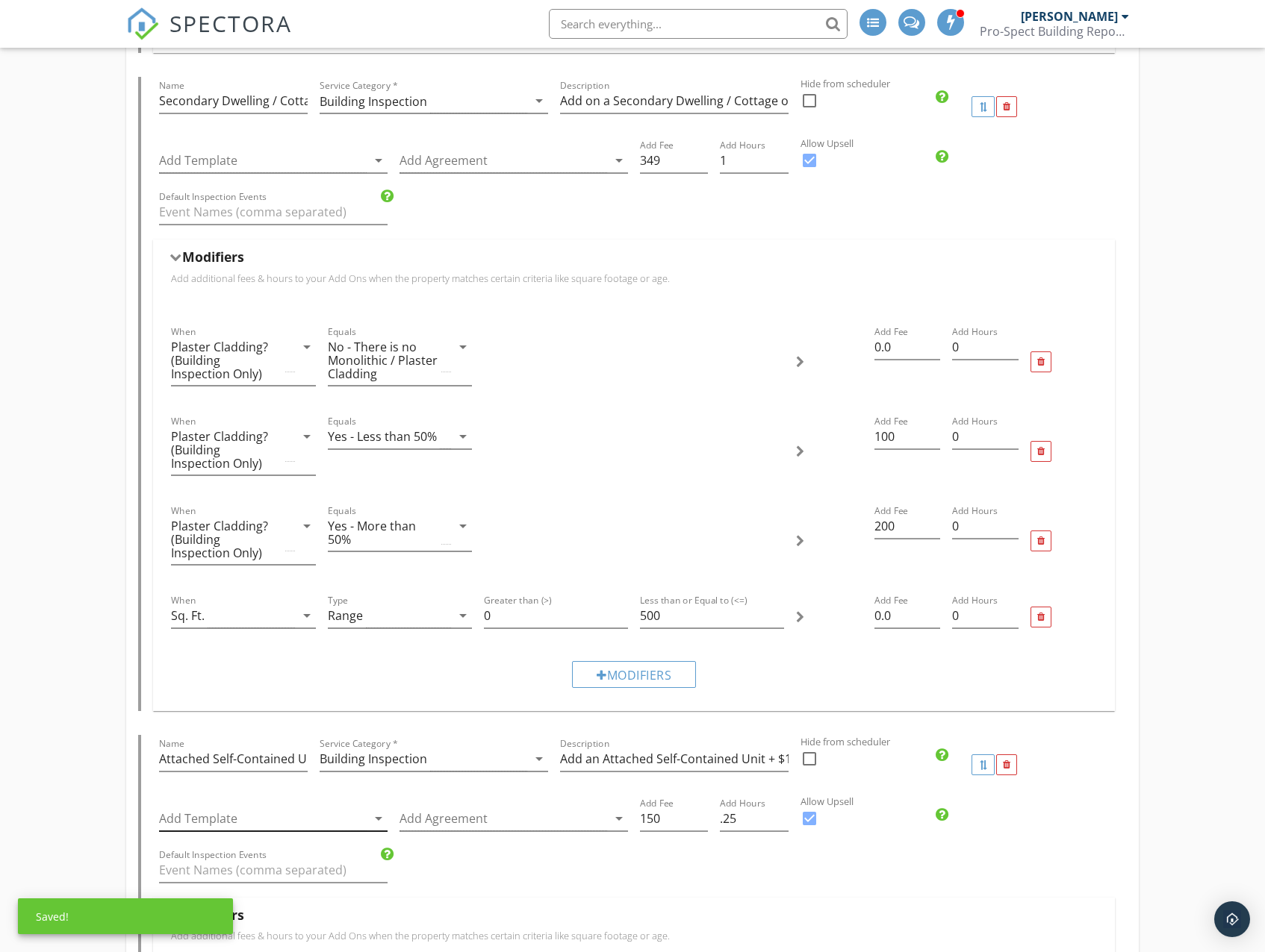
scroll to position [3171, 0]
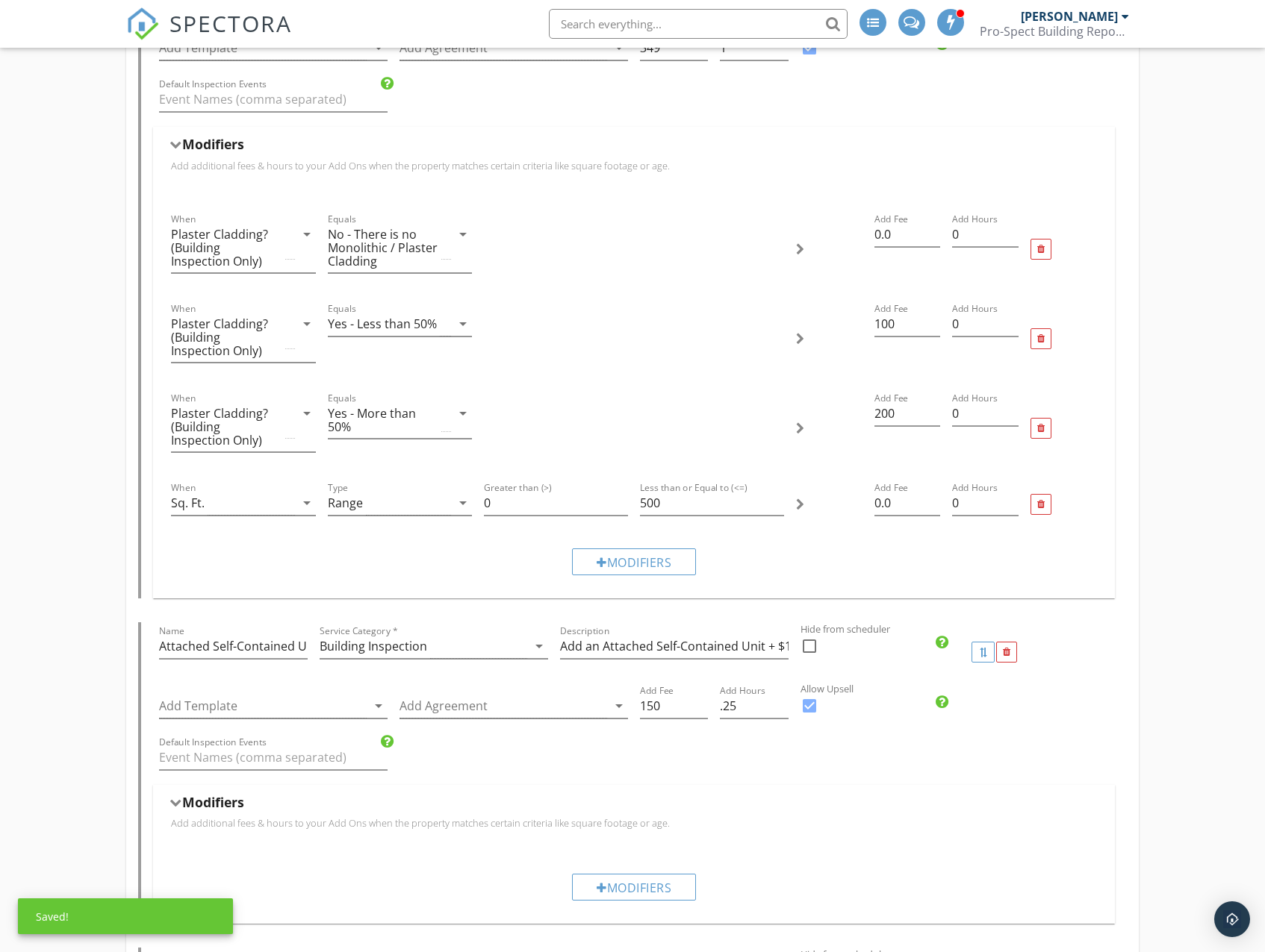
click at [232, 516] on div "When Sq. Ft. arrow_drop_down" at bounding box center [242, 511] width 144 height 40
click at [230, 509] on div "Sq. Ft." at bounding box center [232, 504] width 123 height 25
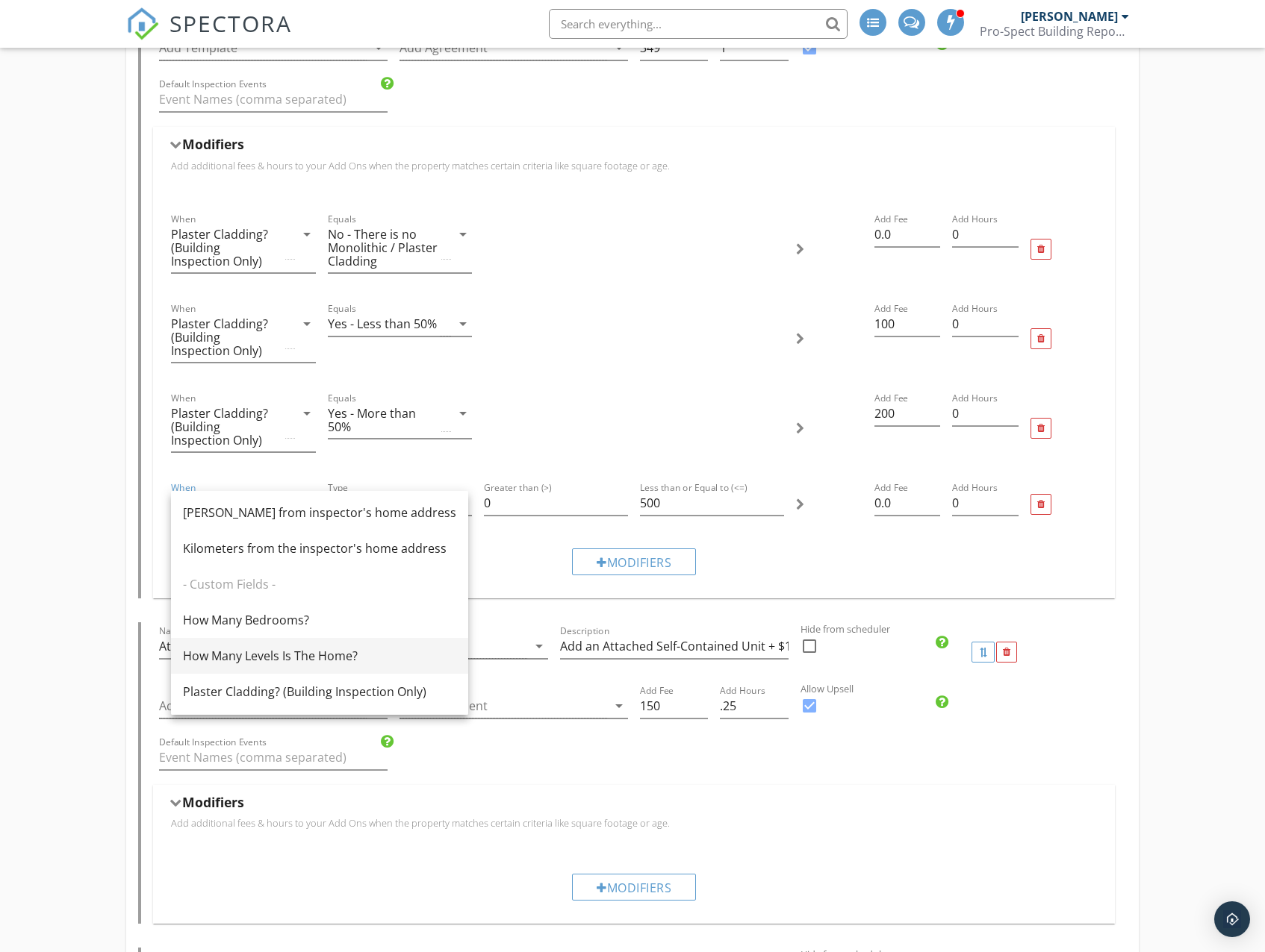
scroll to position [289, 0]
click at [278, 621] on div "How Many Bedrooms?" at bounding box center [319, 620] width 273 height 18
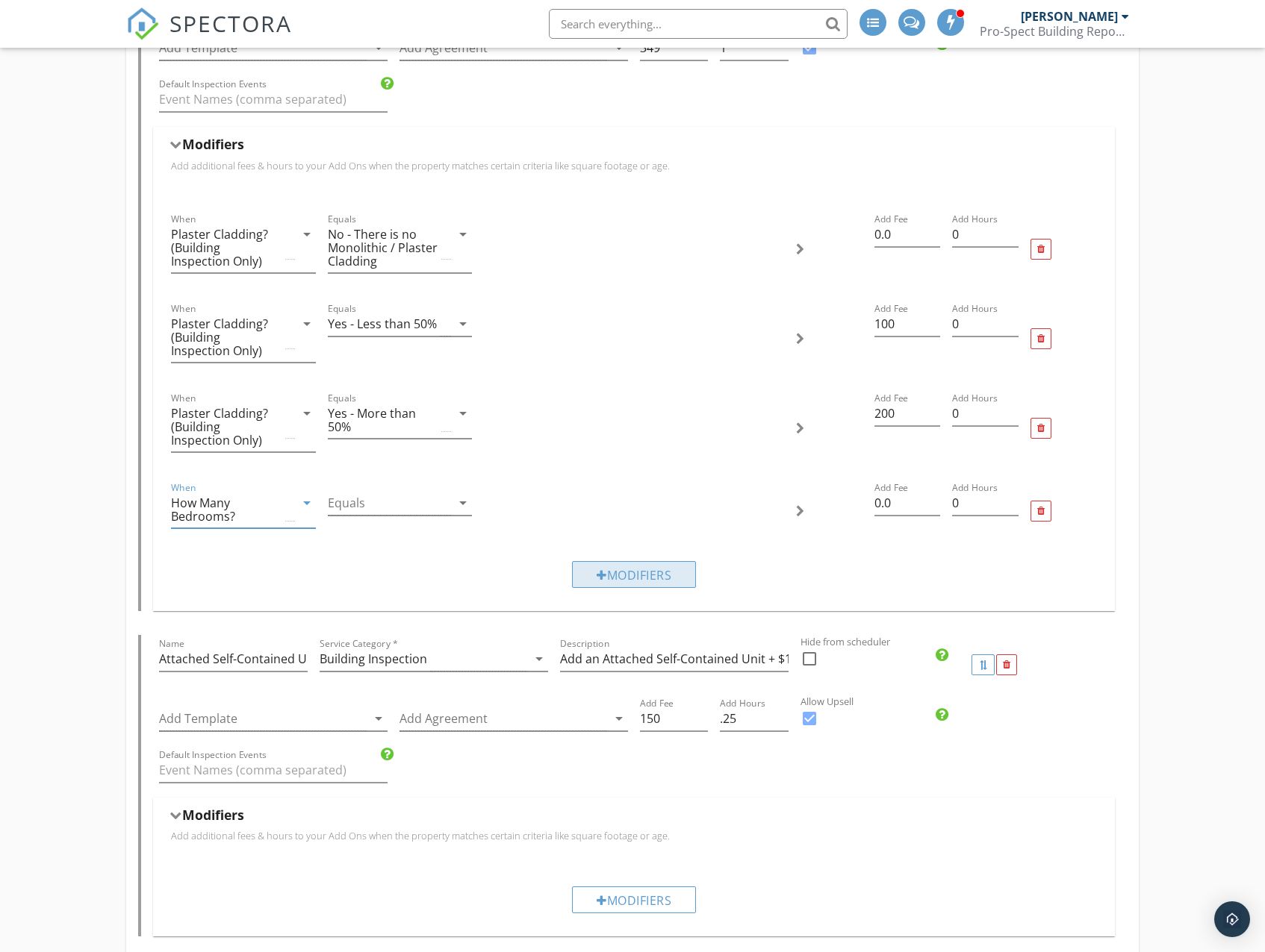
click at [613, 584] on div "Modifiers" at bounding box center [633, 574] width 124 height 27
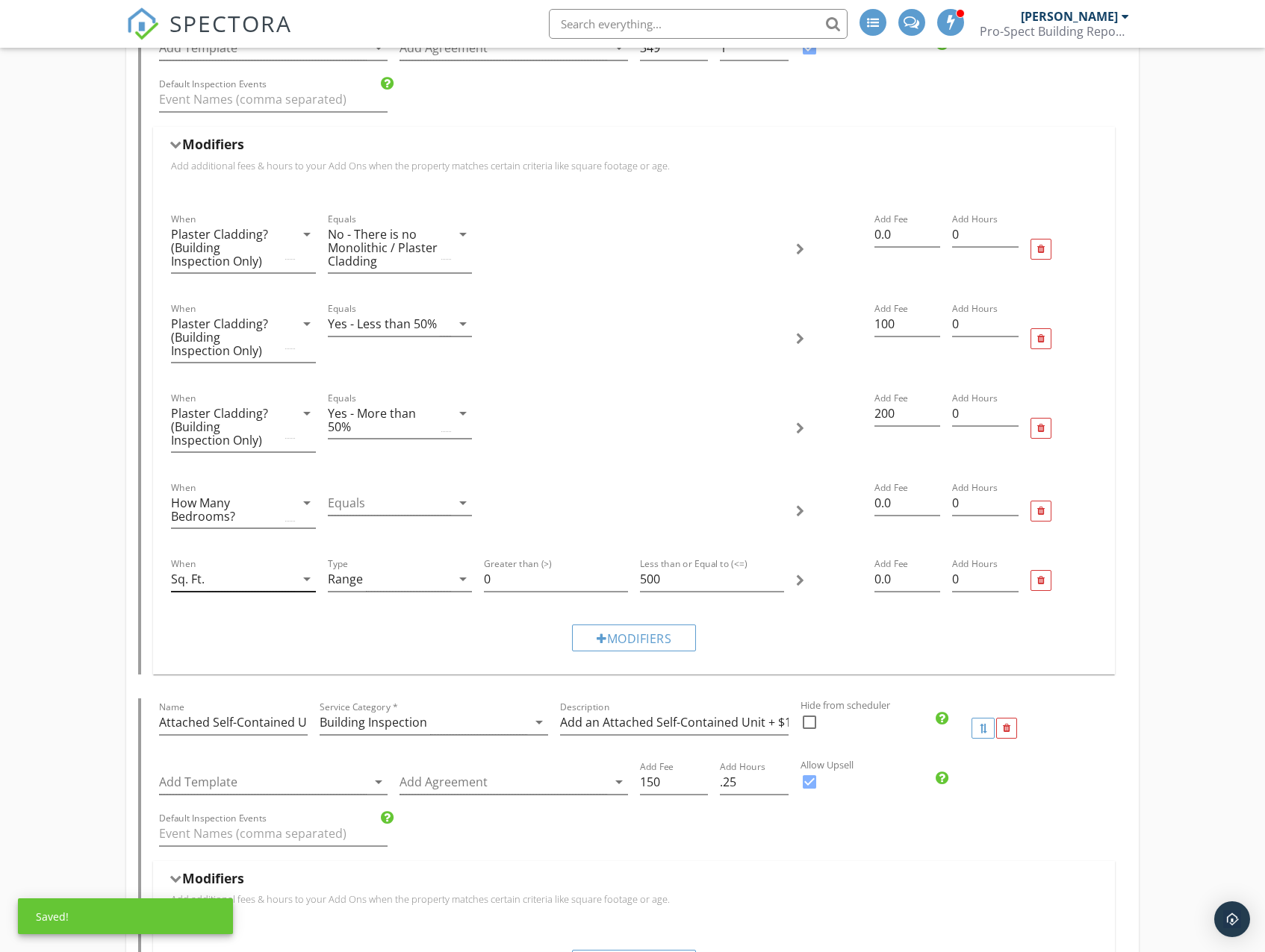
click at [221, 587] on div "Sq. Ft." at bounding box center [232, 579] width 123 height 25
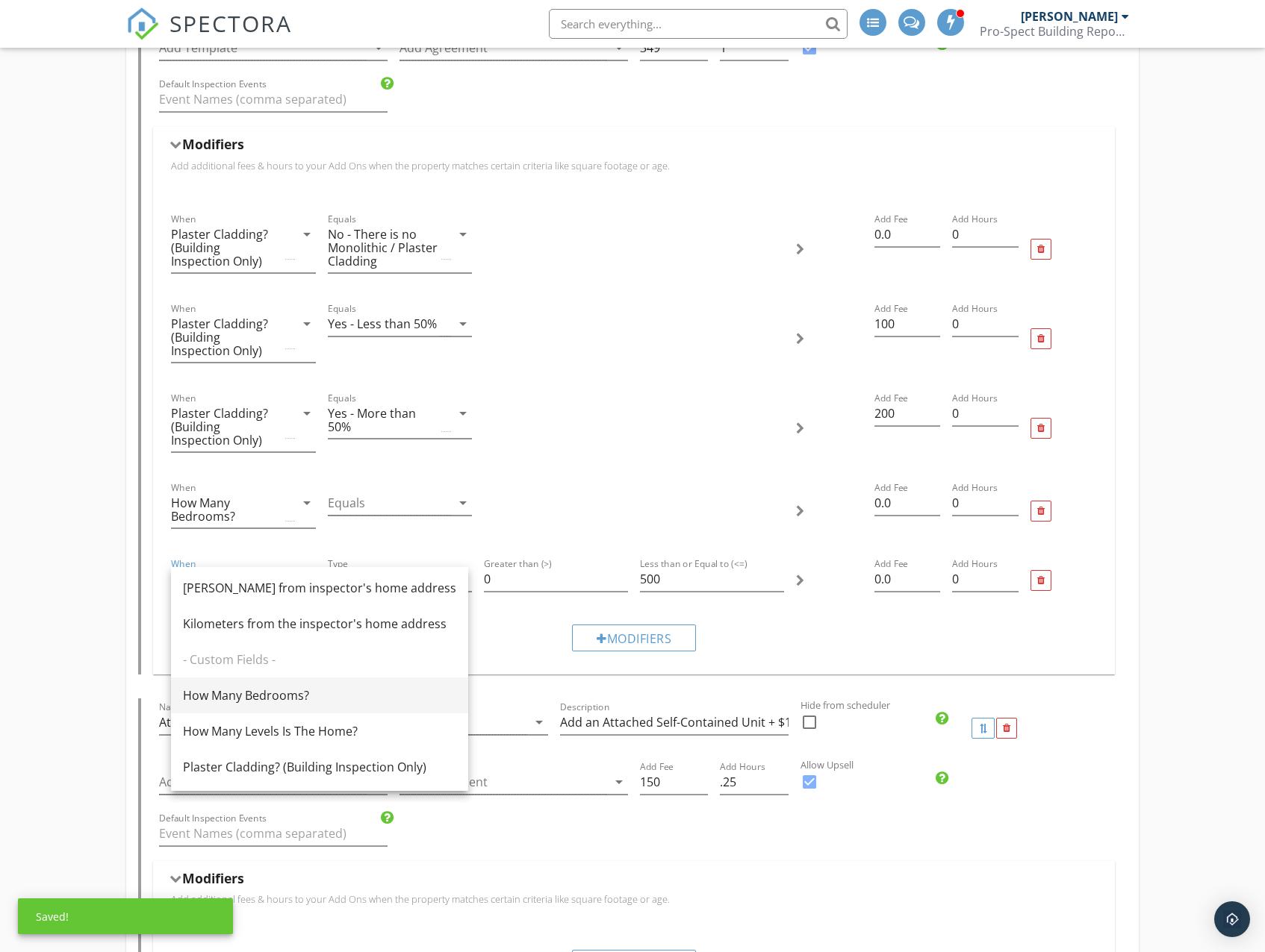
click at [270, 699] on div "How Many Bedrooms?" at bounding box center [319, 696] width 273 height 18
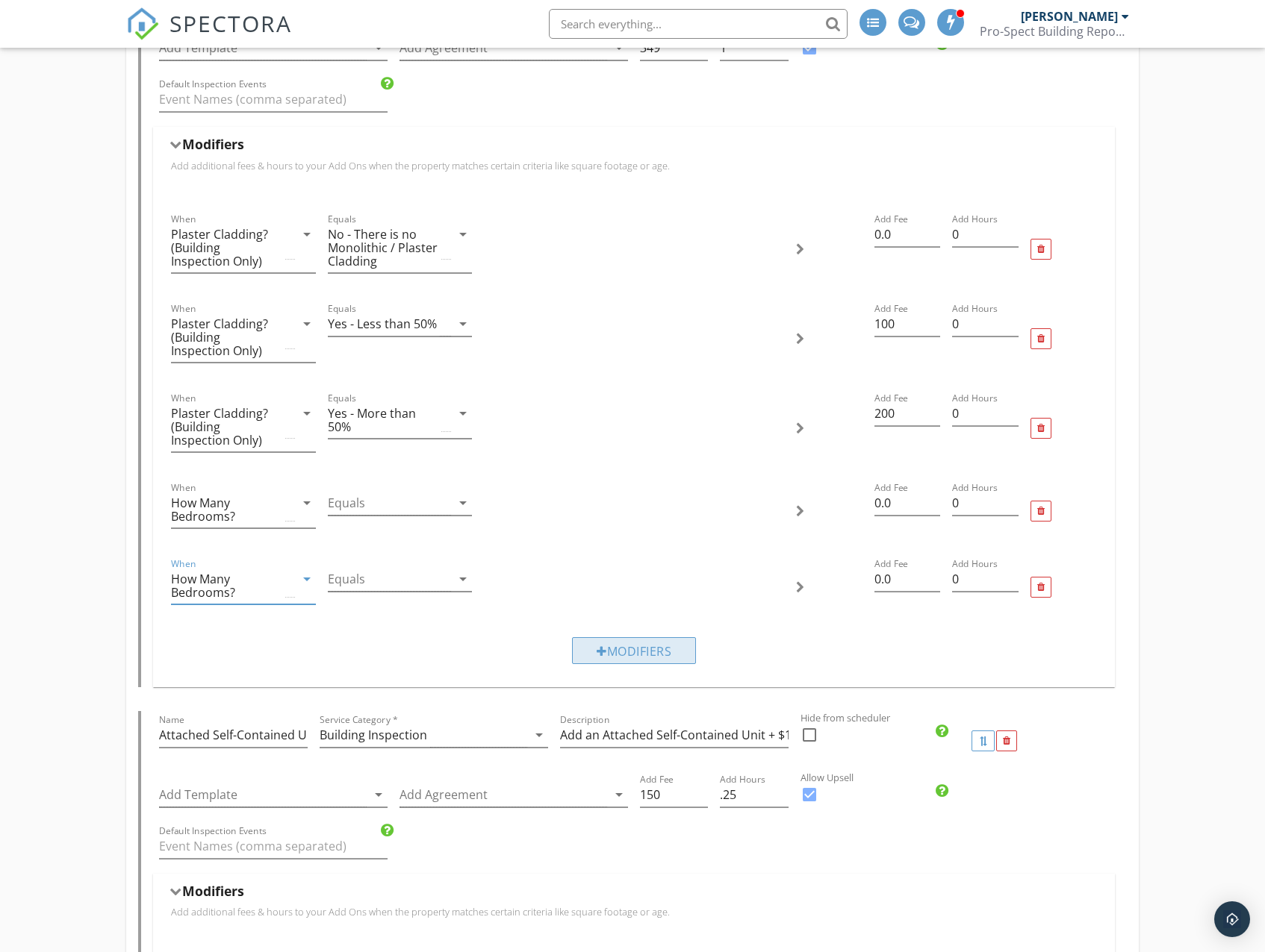
click at [637, 660] on div "Modifiers" at bounding box center [633, 650] width 124 height 27
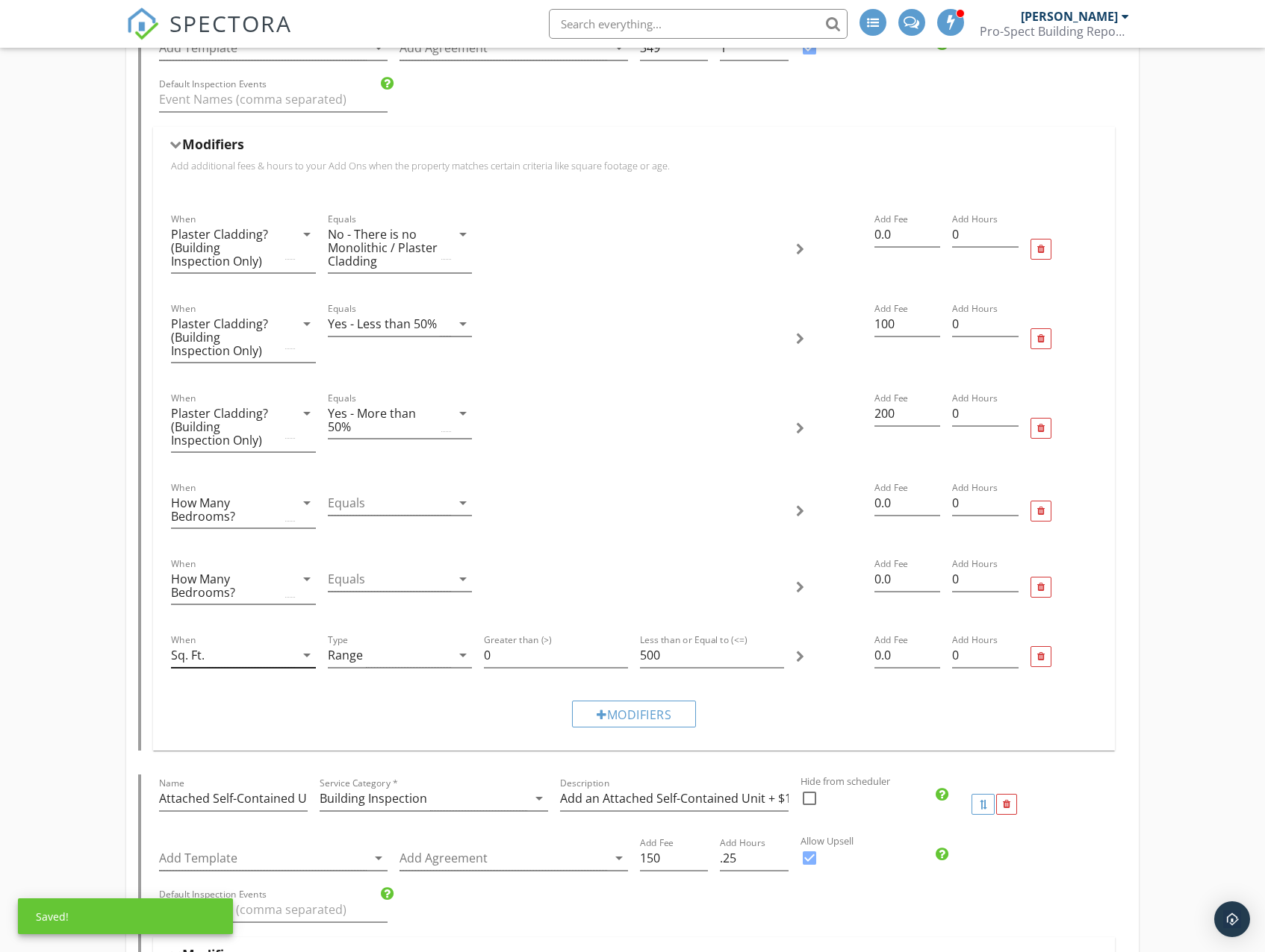
click at [201, 656] on div "Sq. Ft." at bounding box center [187, 655] width 34 height 13
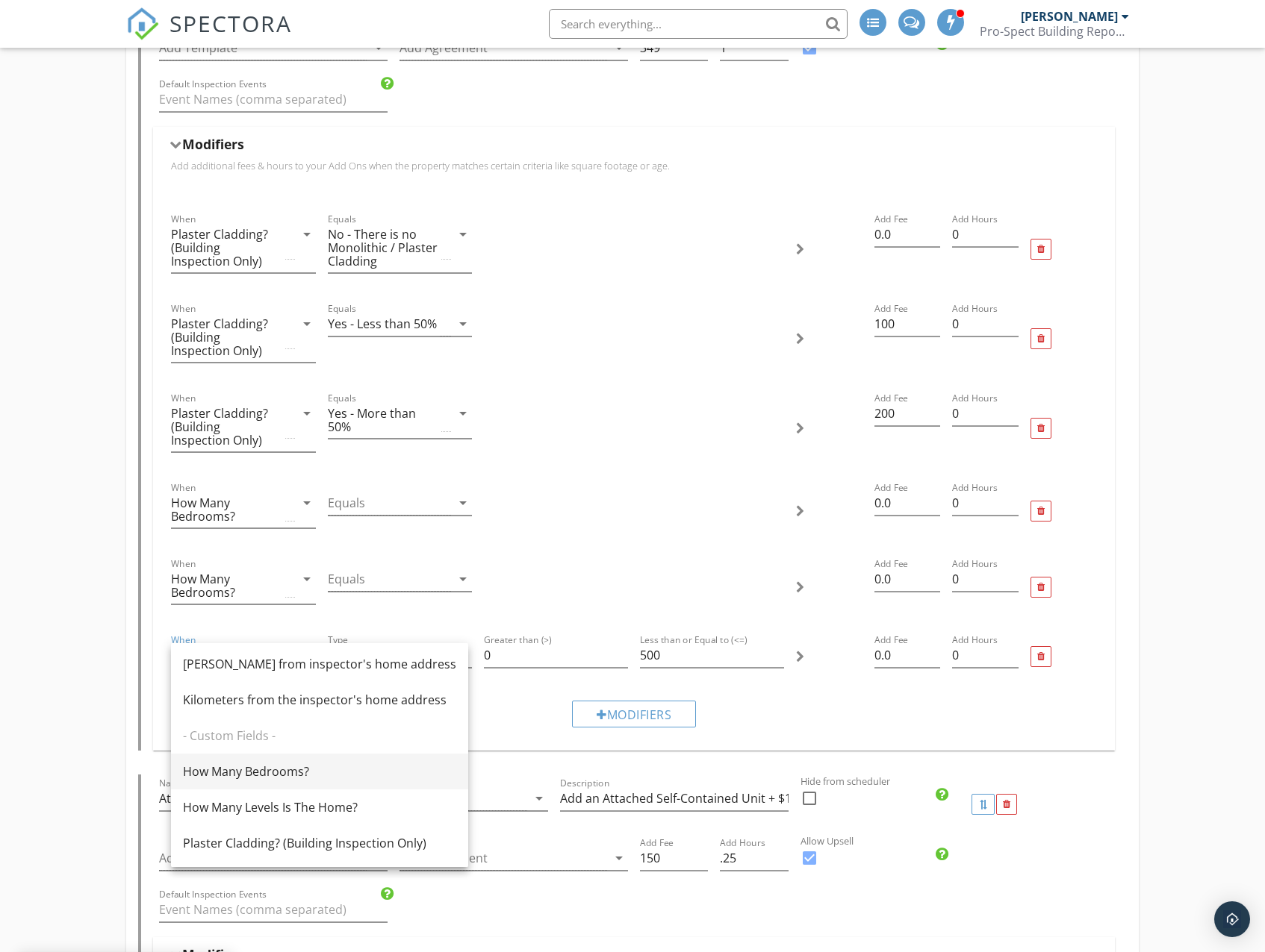
click at [268, 773] on div "How Many Bedrooms?" at bounding box center [319, 771] width 273 height 18
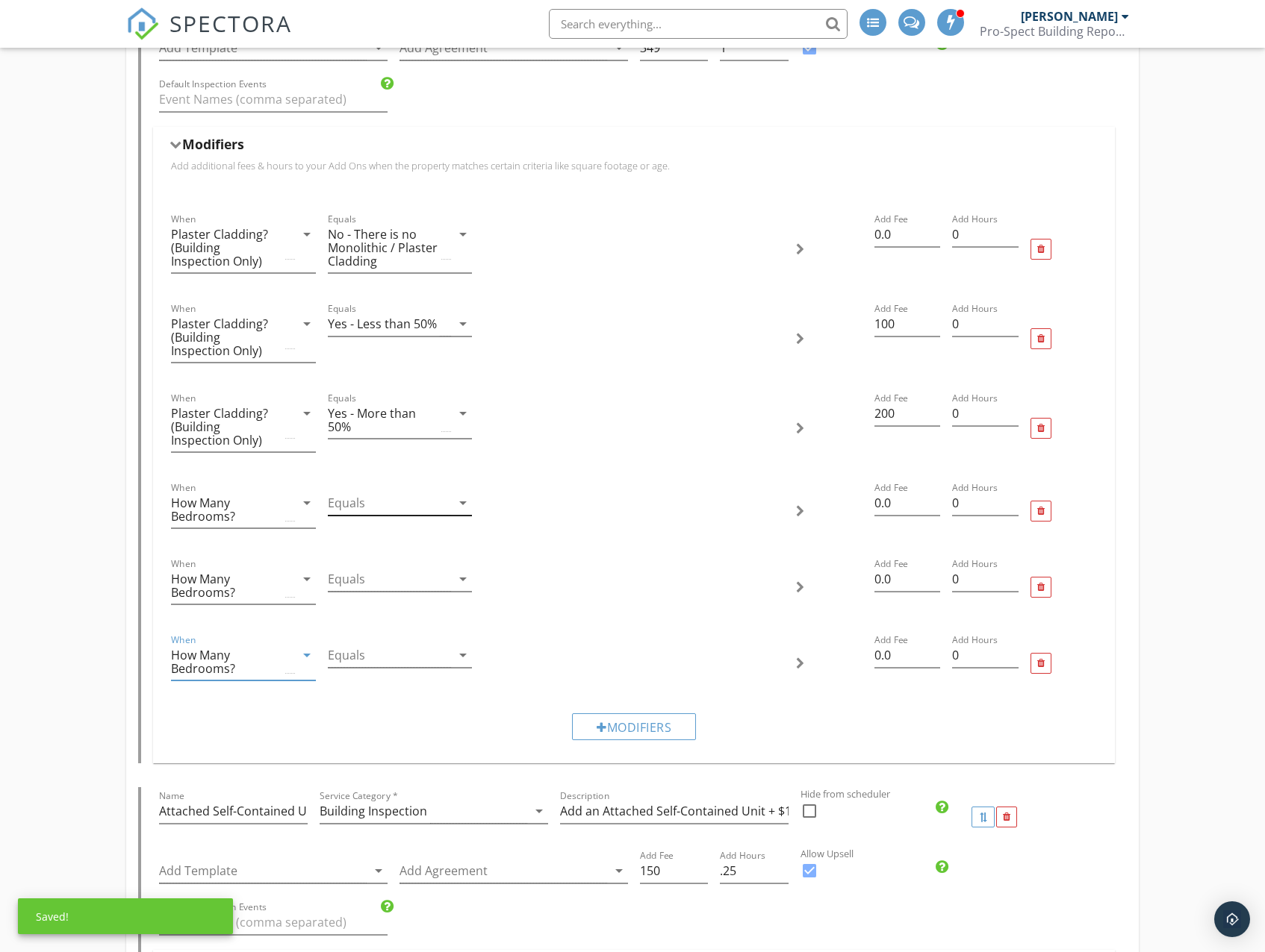
click at [416, 504] on div at bounding box center [388, 504] width 123 height 25
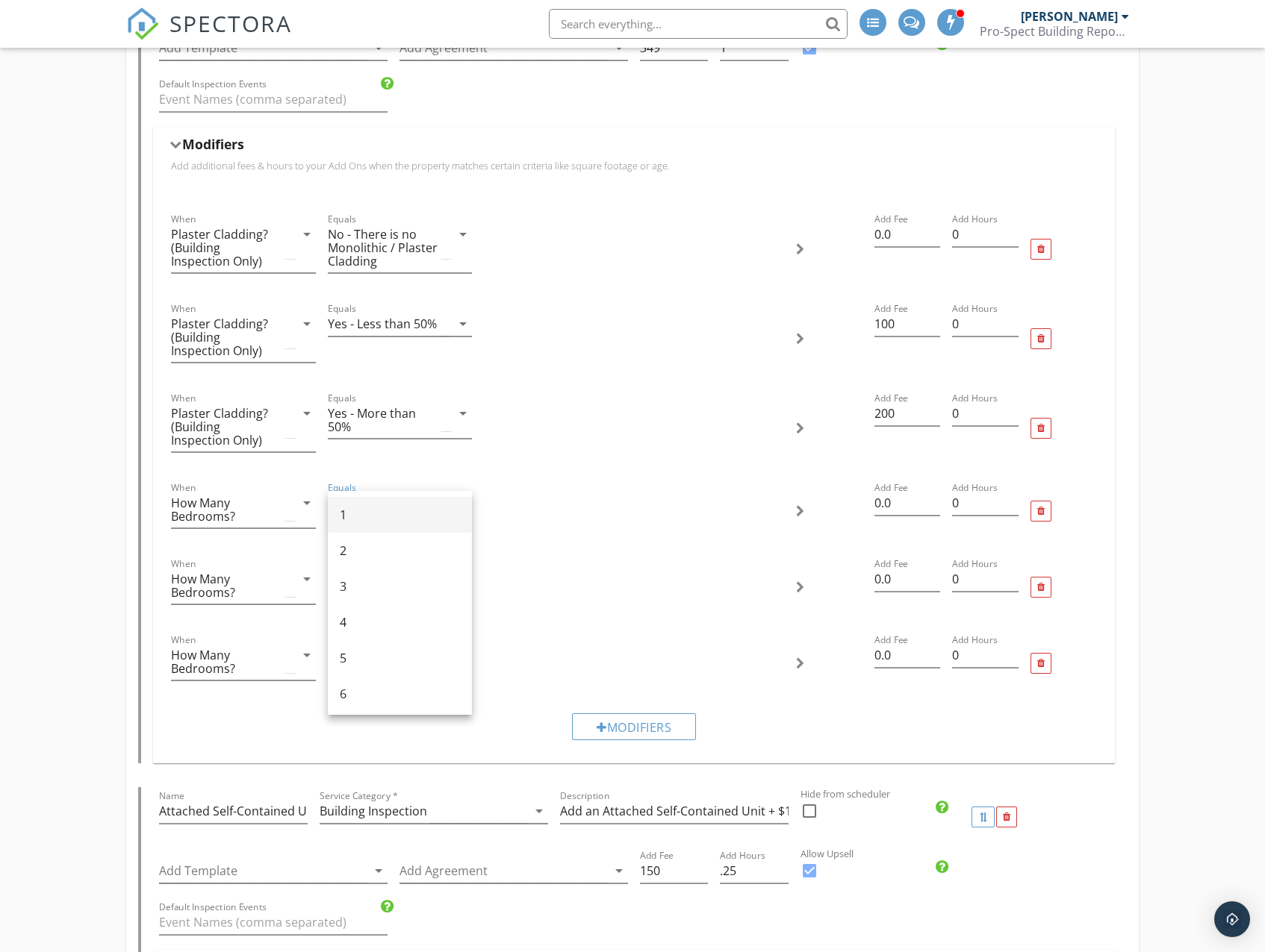
click at [402, 509] on div "1" at bounding box center [400, 515] width 120 height 18
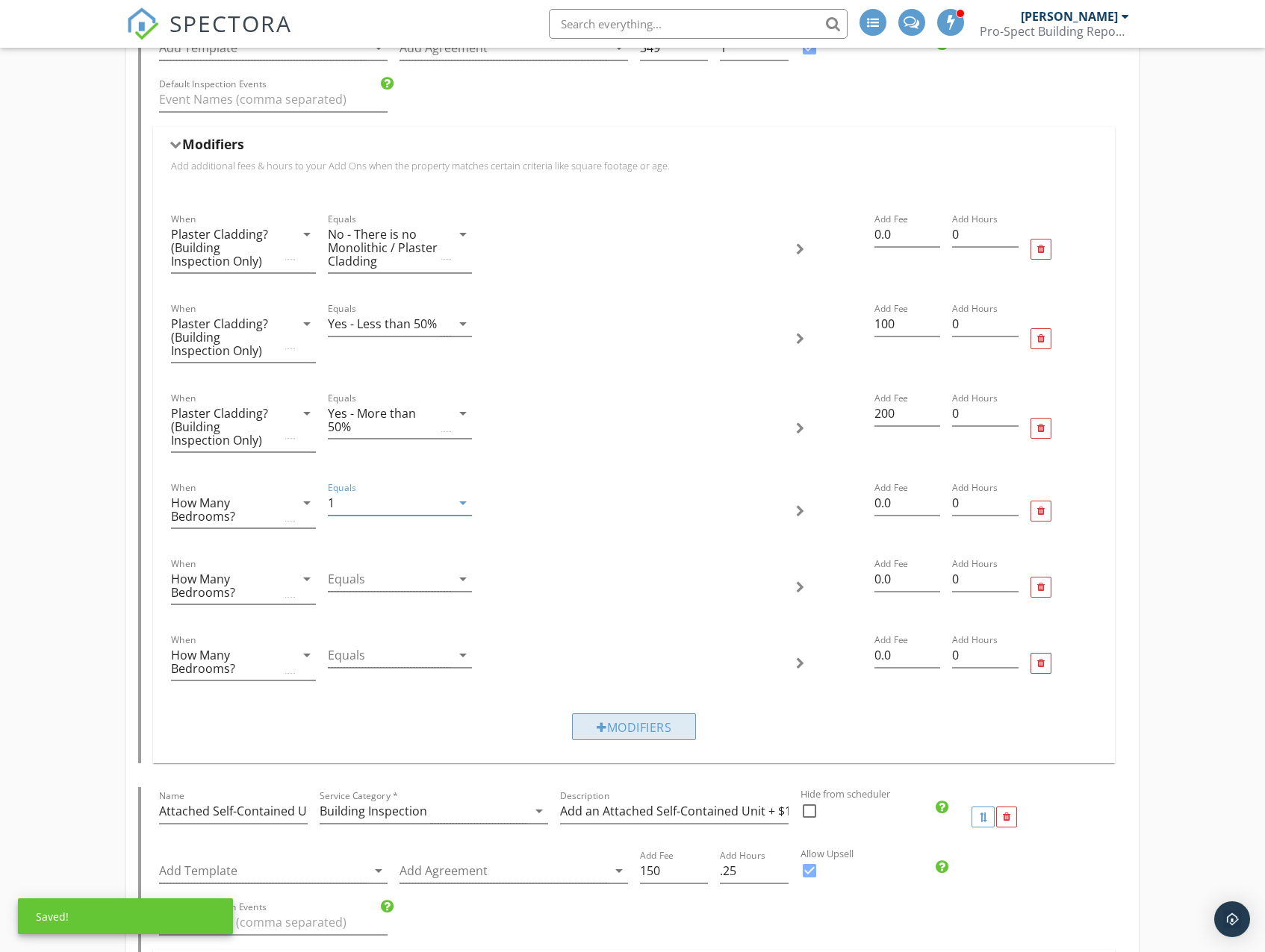
click at [611, 721] on div "Modifiers" at bounding box center [633, 726] width 124 height 27
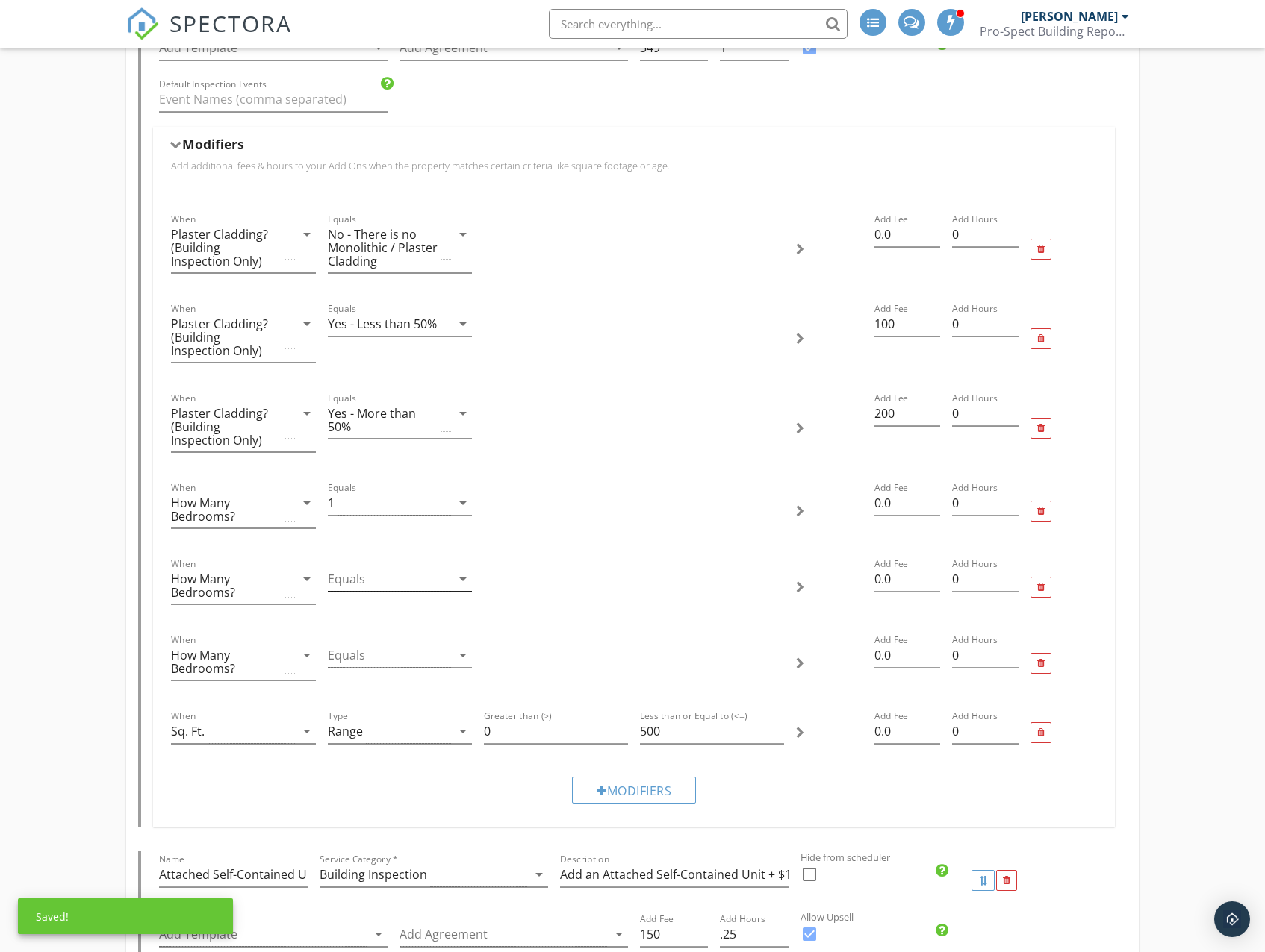
click at [396, 570] on div at bounding box center [388, 579] width 123 height 25
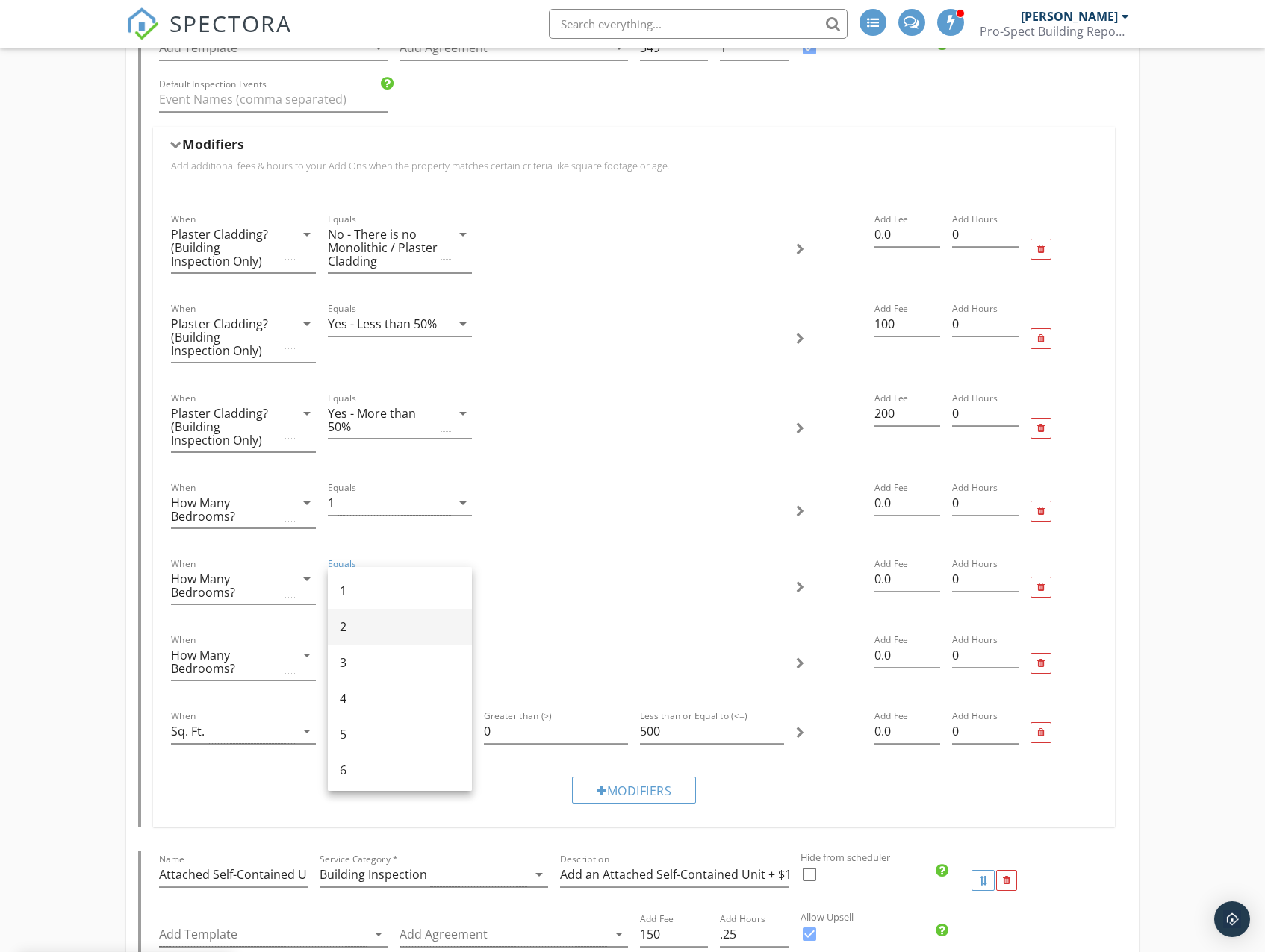
click at [367, 629] on div "2" at bounding box center [400, 627] width 120 height 18
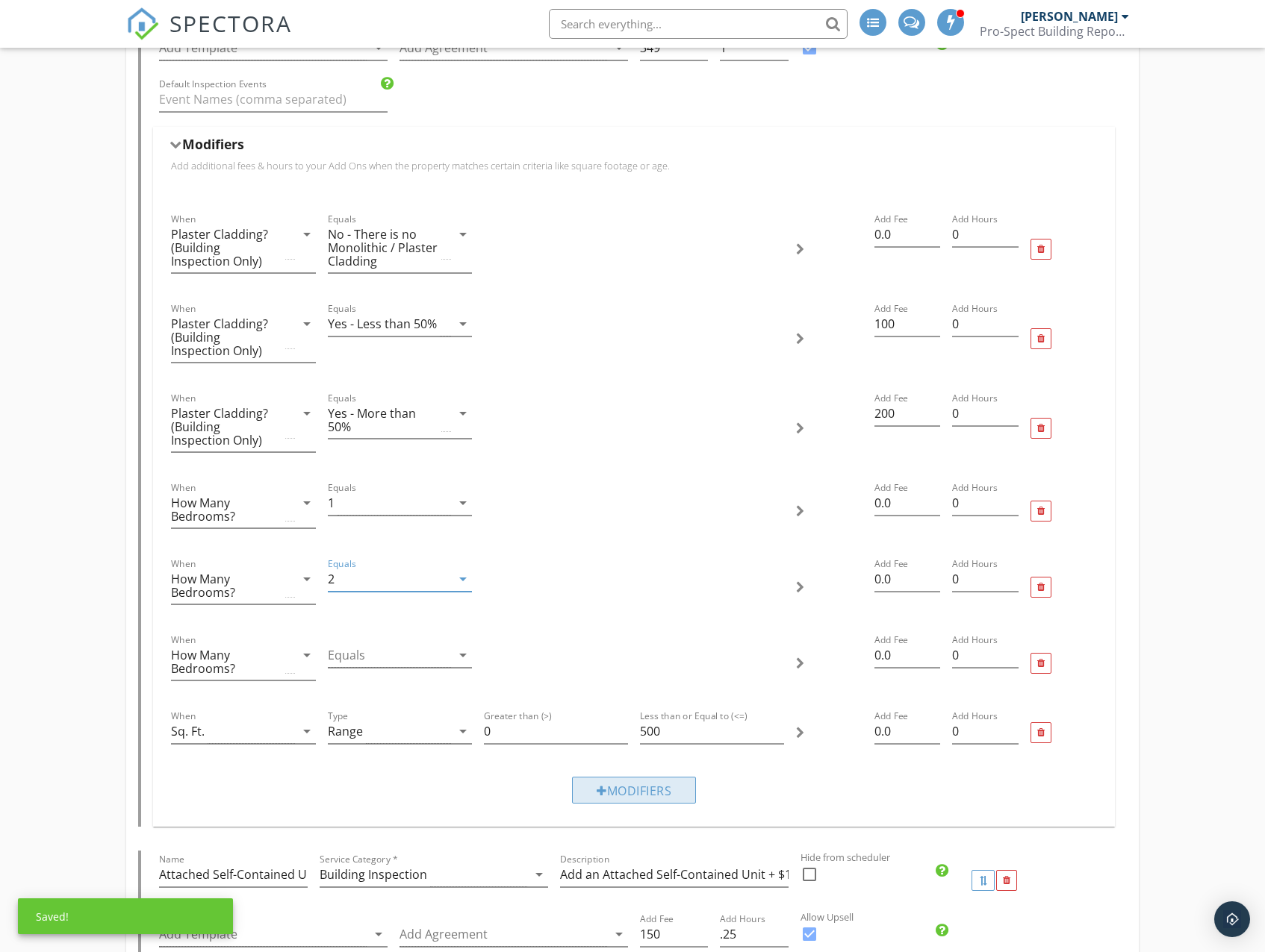
drag, startPoint x: 604, startPoint y: 786, endPoint x: 594, endPoint y: 781, distance: 11.2
click at [604, 786] on div "Modifiers" at bounding box center [633, 790] width 124 height 27
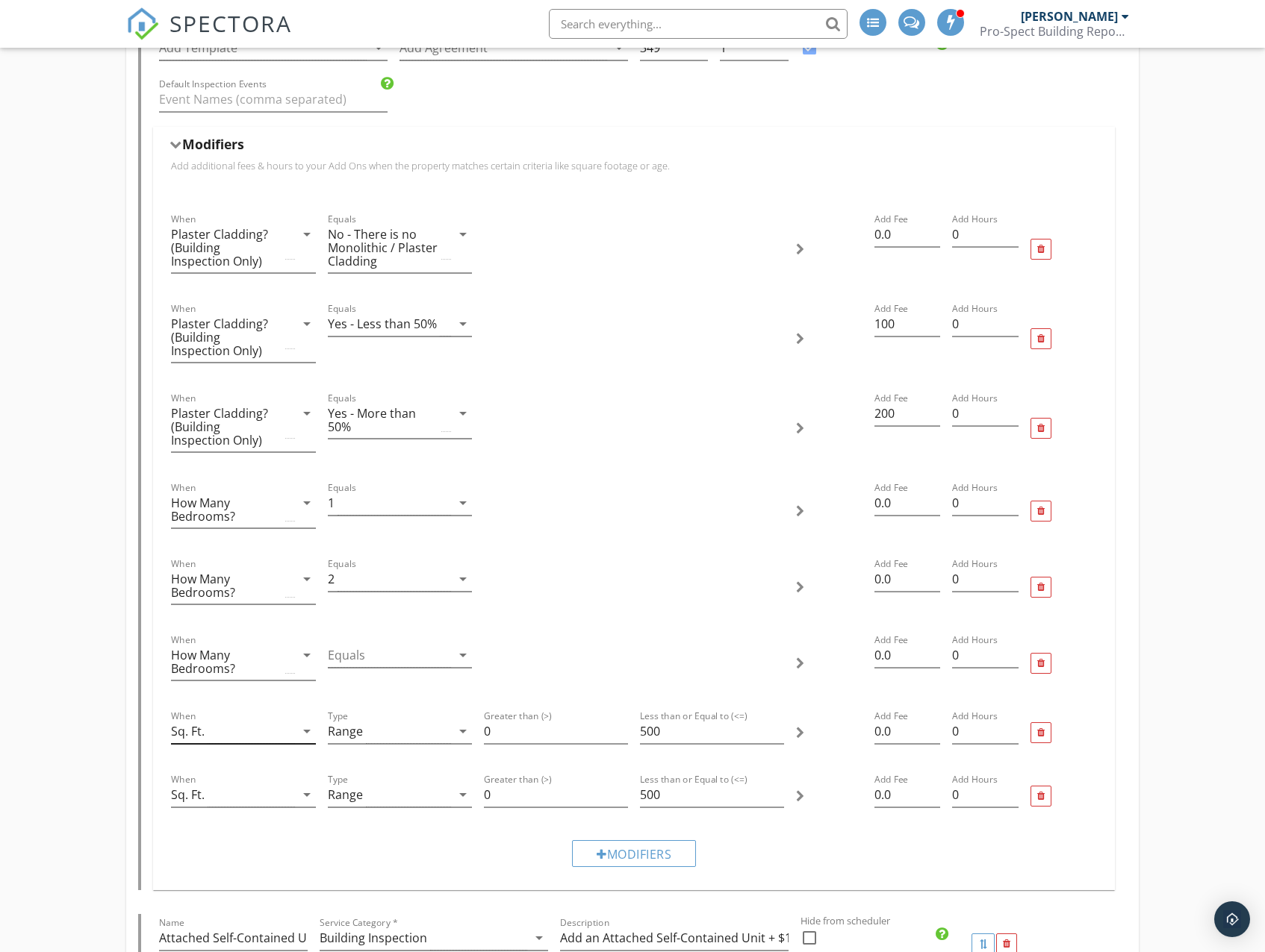
click at [280, 728] on div "Sq. Ft." at bounding box center [232, 732] width 123 height 25
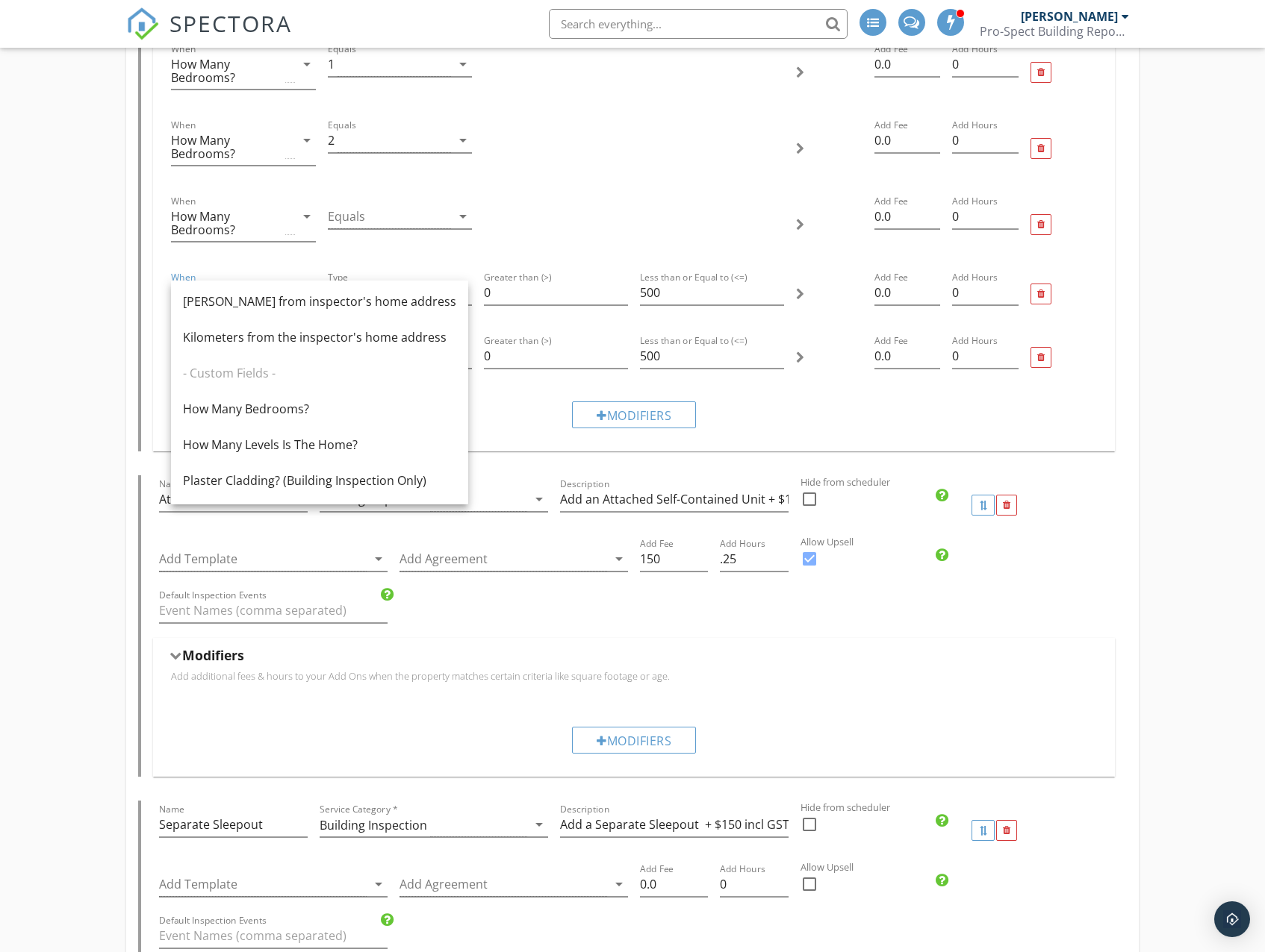
scroll to position [3394, 0]
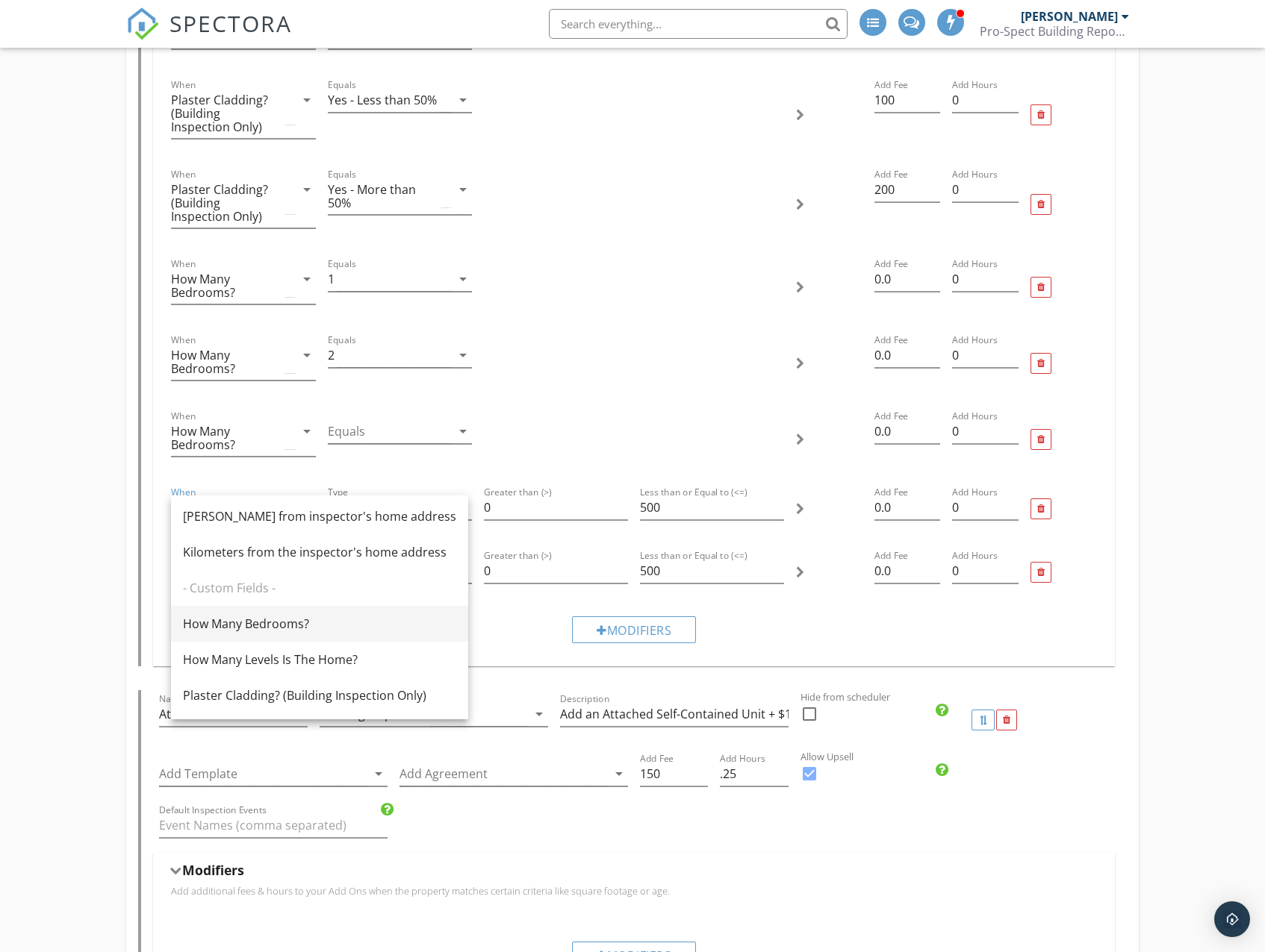
click at [253, 634] on div "How Many Bedrooms?" at bounding box center [319, 623] width 273 height 35
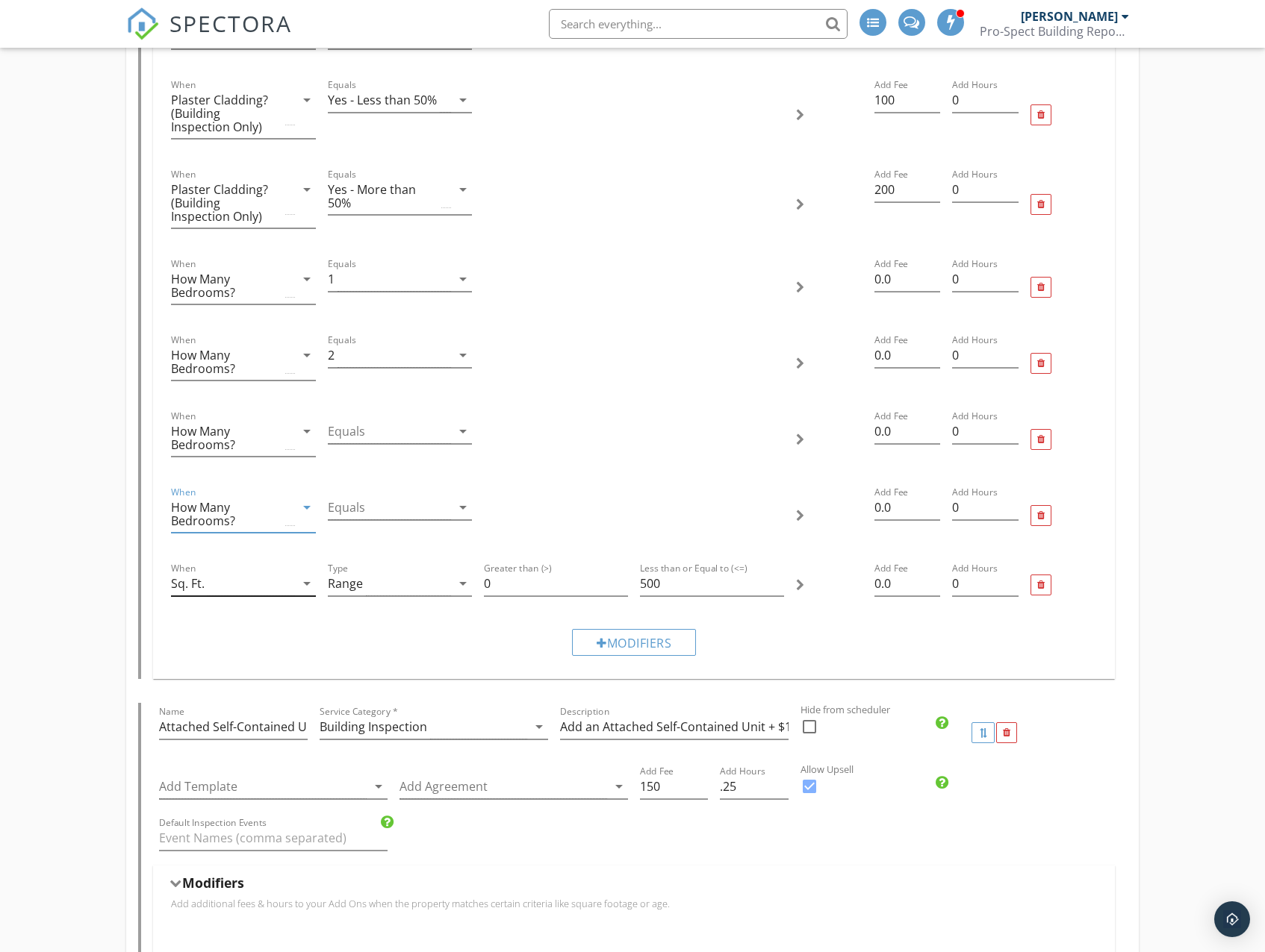
click at [240, 579] on div "Sq. Ft." at bounding box center [232, 584] width 123 height 25
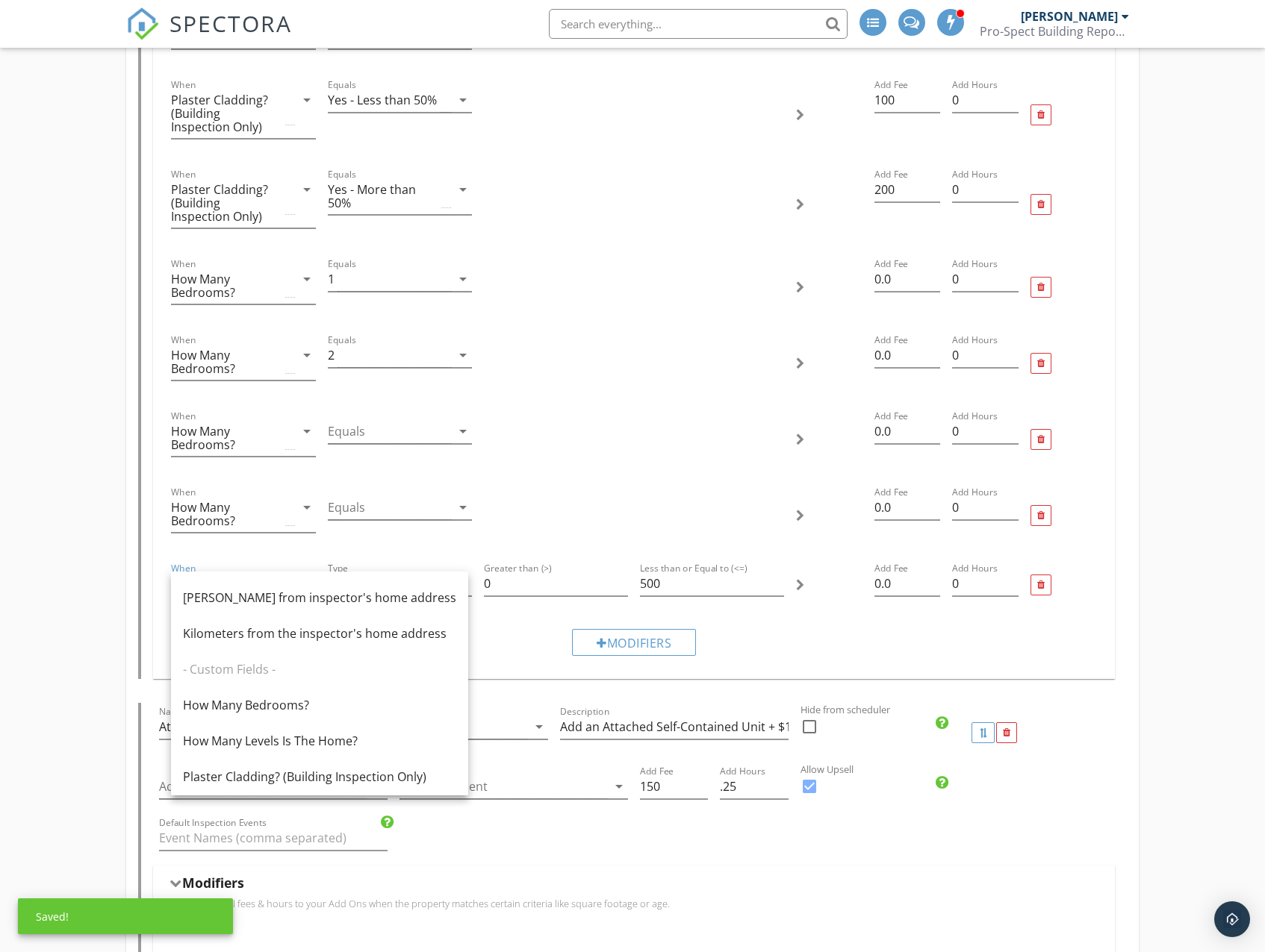
scroll to position [289, 0]
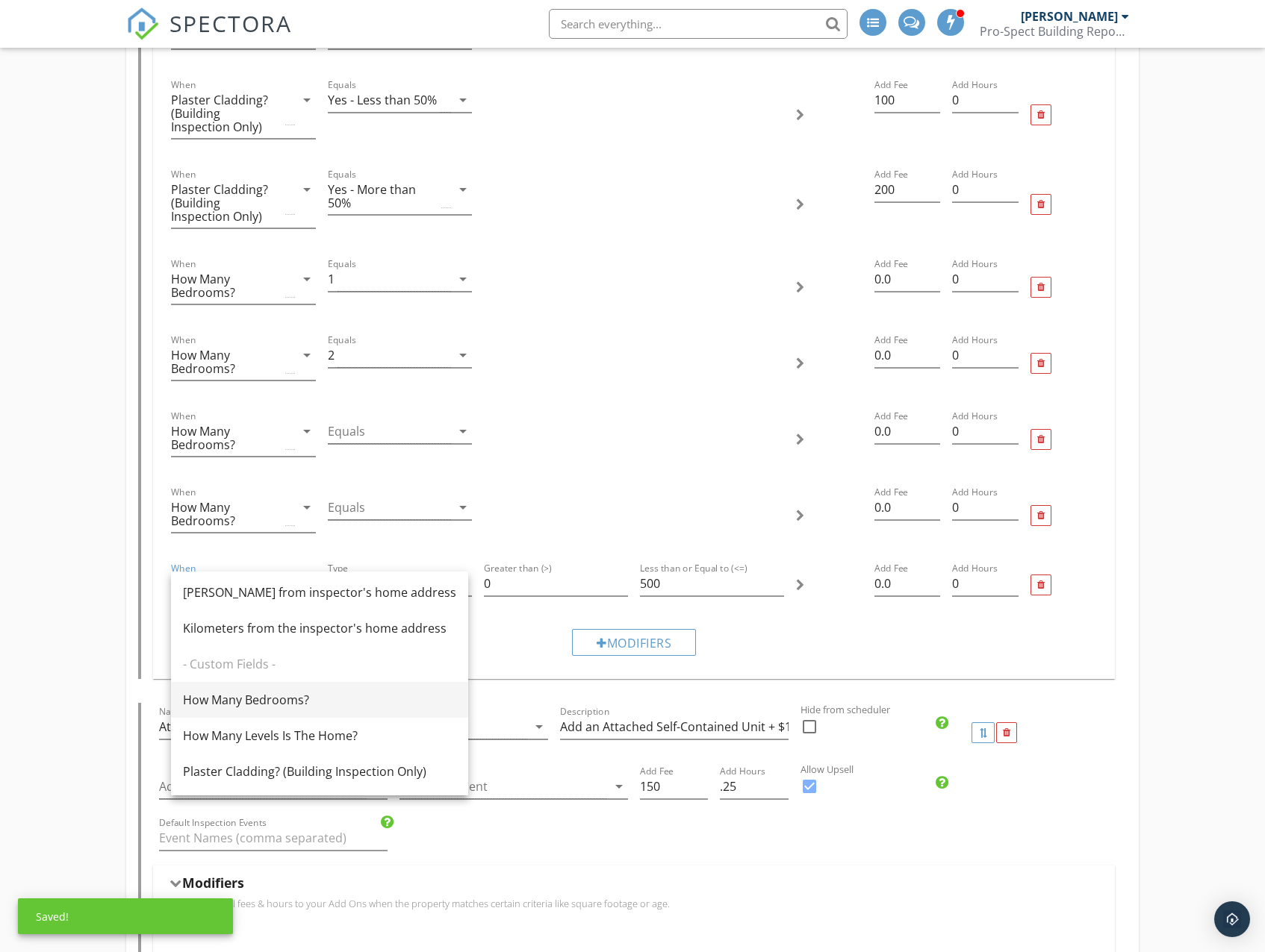
click at [249, 708] on div "How Many Bedrooms?" at bounding box center [319, 700] width 273 height 18
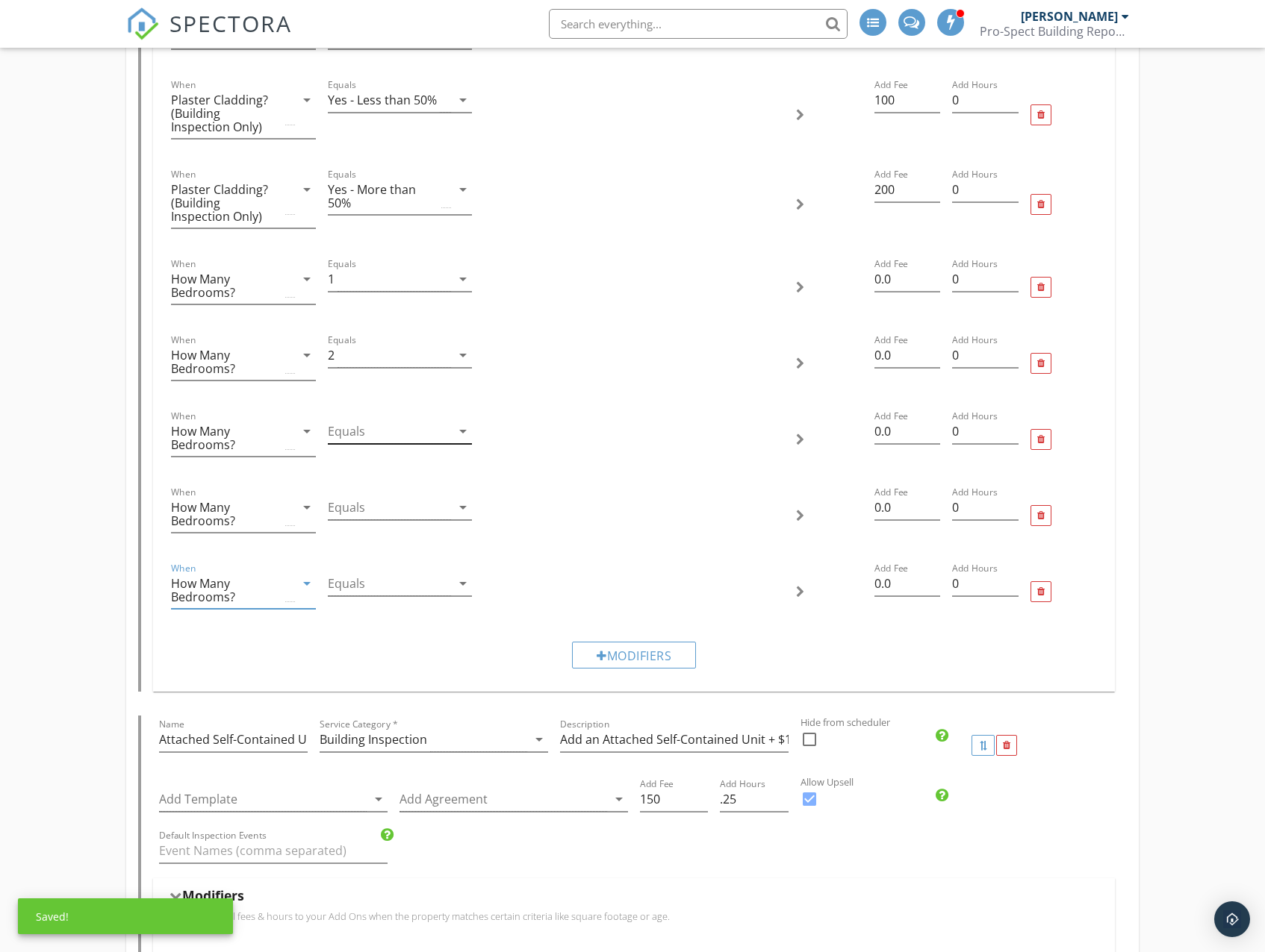
click at [380, 431] on div at bounding box center [388, 432] width 123 height 25
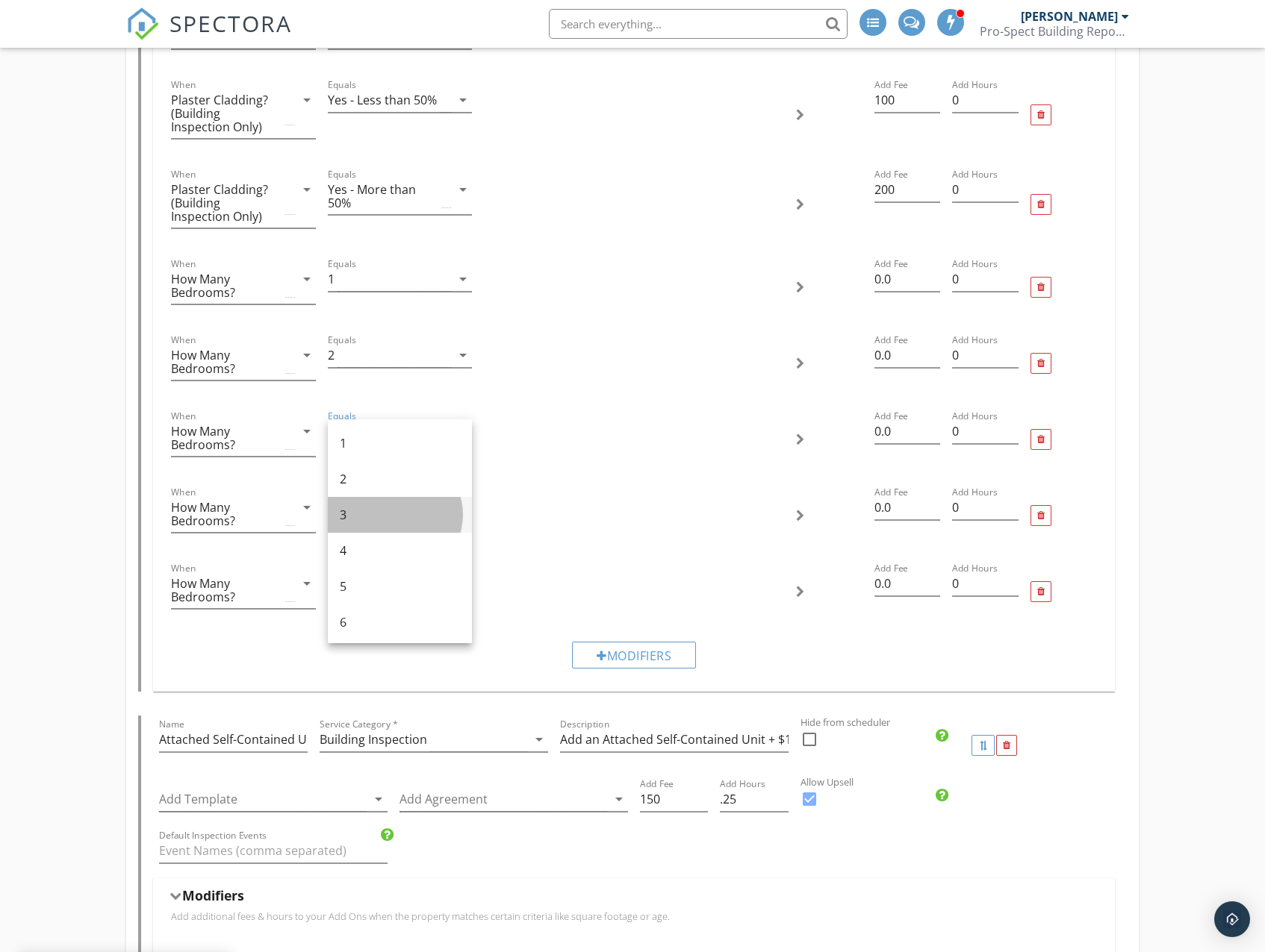
click at [368, 503] on div "3" at bounding box center [400, 514] width 120 height 35
click at [364, 503] on div at bounding box center [388, 508] width 123 height 25
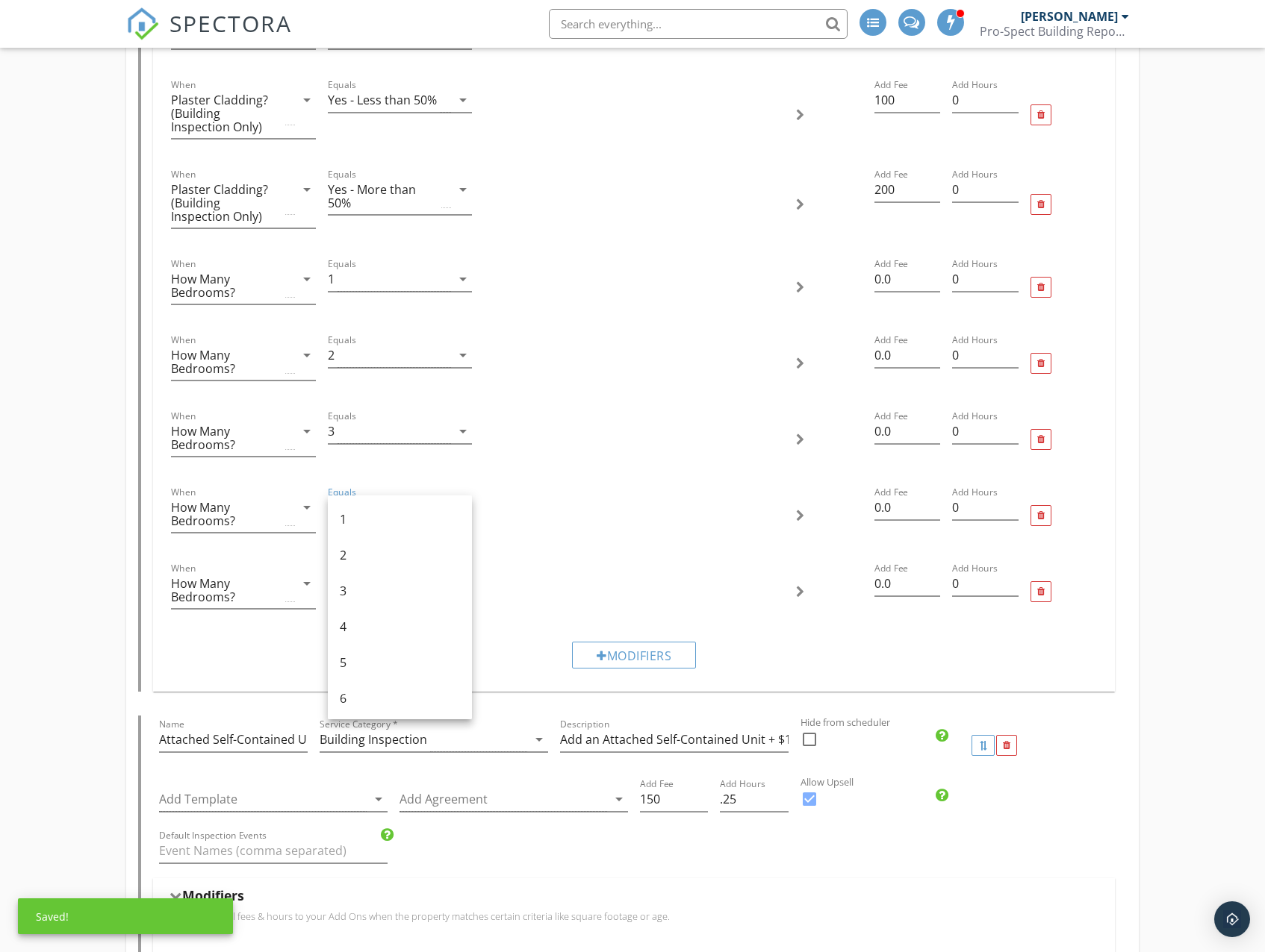
click at [356, 619] on div "4" at bounding box center [400, 627] width 120 height 18
click at [374, 579] on div at bounding box center [388, 584] width 123 height 25
click at [354, 732] on div "5" at bounding box center [400, 739] width 120 height 18
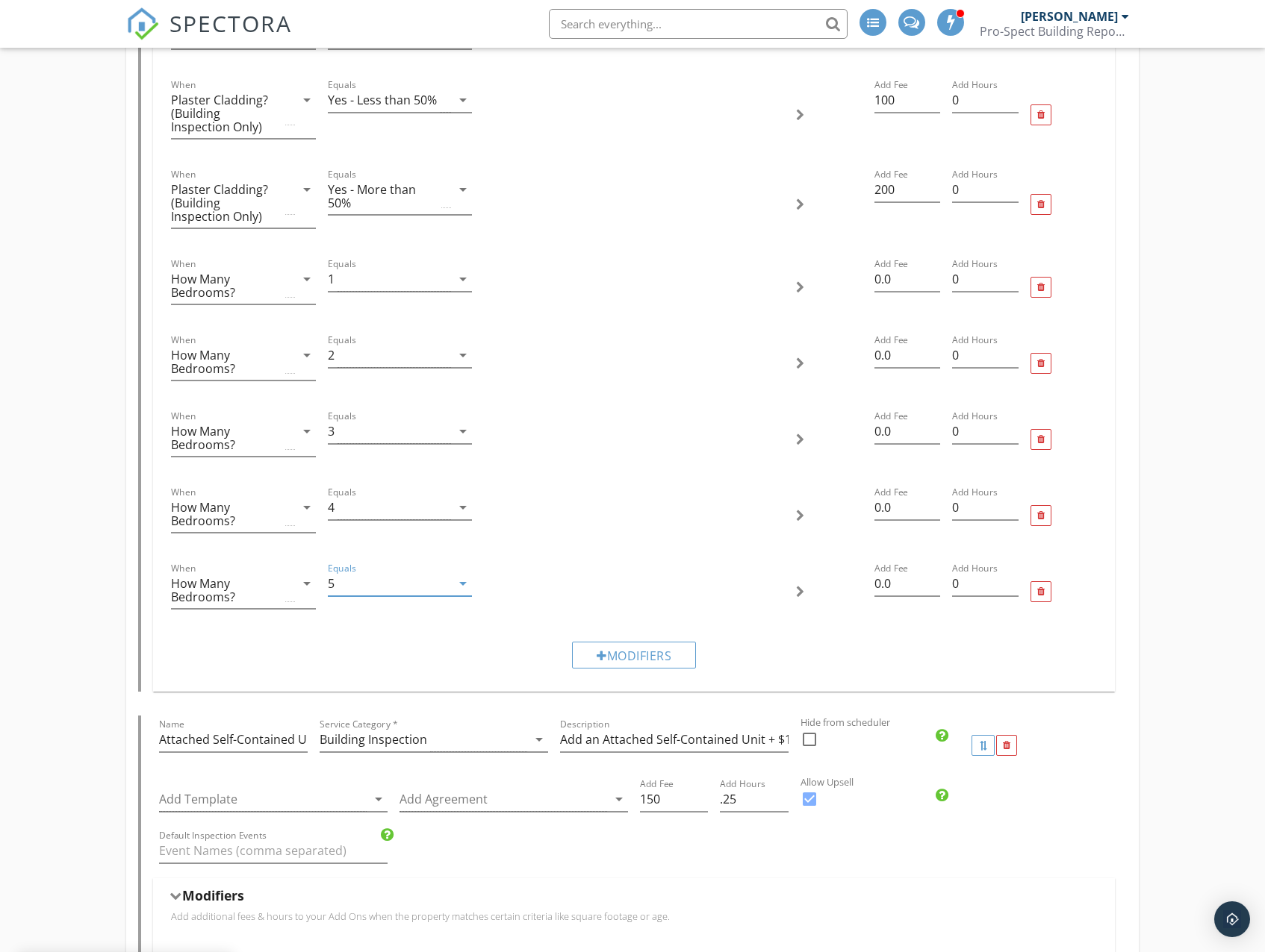
click at [304, 666] on div "Modifiers" at bounding box center [633, 654] width 937 height 50
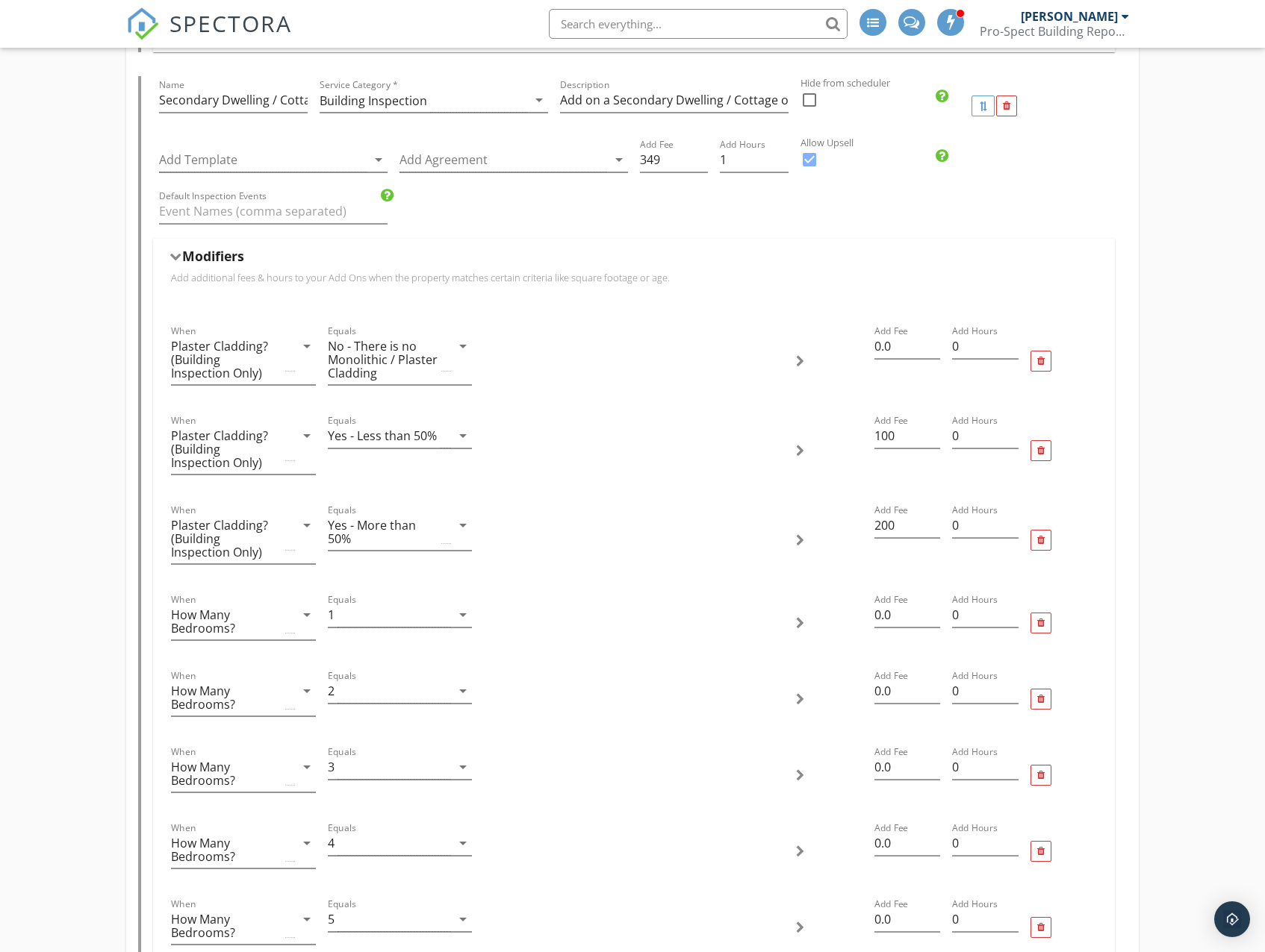
scroll to position [3096, 0]
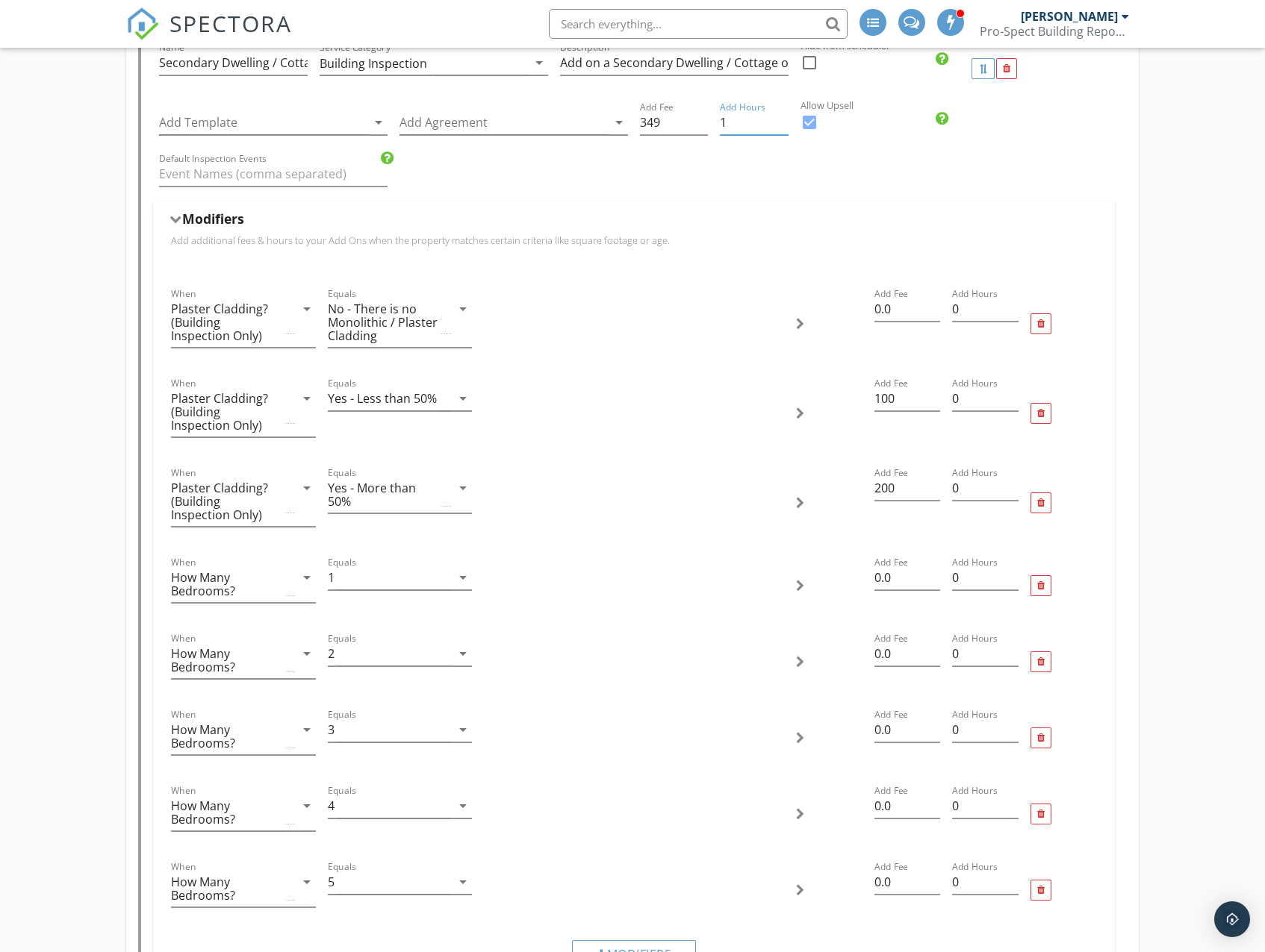
drag, startPoint x: 735, startPoint y: 128, endPoint x: 712, endPoint y: 125, distance: 23.2
click at [712, 125] on div "Add Template arrow_drop_down Add Agreement arrow_drop_down Add Fee 349 Add Hour…" at bounding box center [633, 124] width 961 height 51
type input ".5"
drag, startPoint x: 976, startPoint y: 652, endPoint x: 934, endPoint y: 650, distance: 42.0
click at [934, 650] on div "When How Many Bedrooms? arrow_drop_down Equals 2 arrow_drop_down Add Fee 0.0 Ad…" at bounding box center [633, 662] width 937 height 76
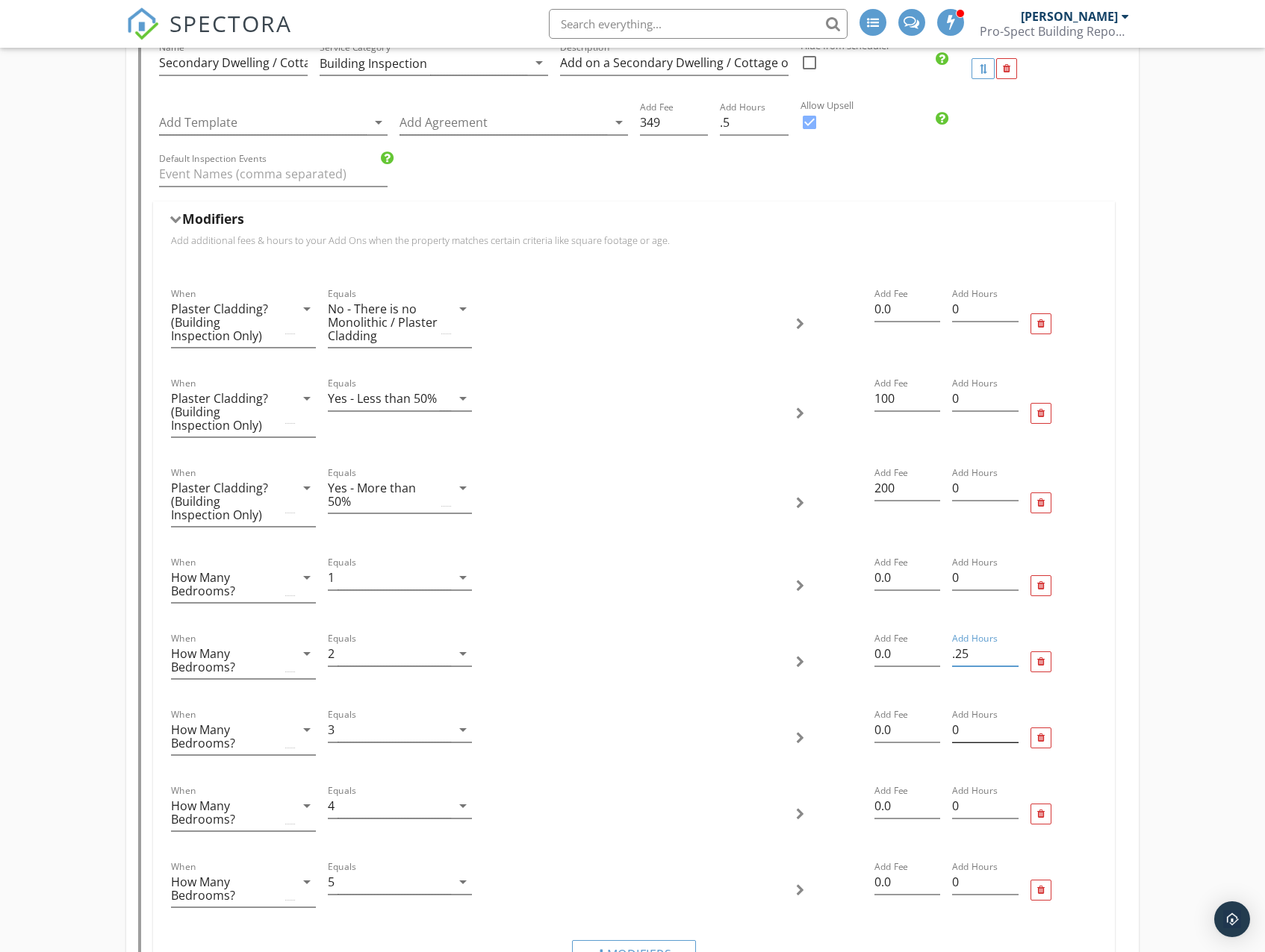
type input ".25"
drag, startPoint x: 976, startPoint y: 729, endPoint x: 943, endPoint y: 730, distance: 33.0
click at [943, 730] on div "When How Many Bedrooms? arrow_drop_down Equals 3 arrow_drop_down Add Fee 0.0 Ad…" at bounding box center [633, 738] width 937 height 76
type input ".25"
drag, startPoint x: 976, startPoint y: 808, endPoint x: 947, endPoint y: 808, distance: 29.0
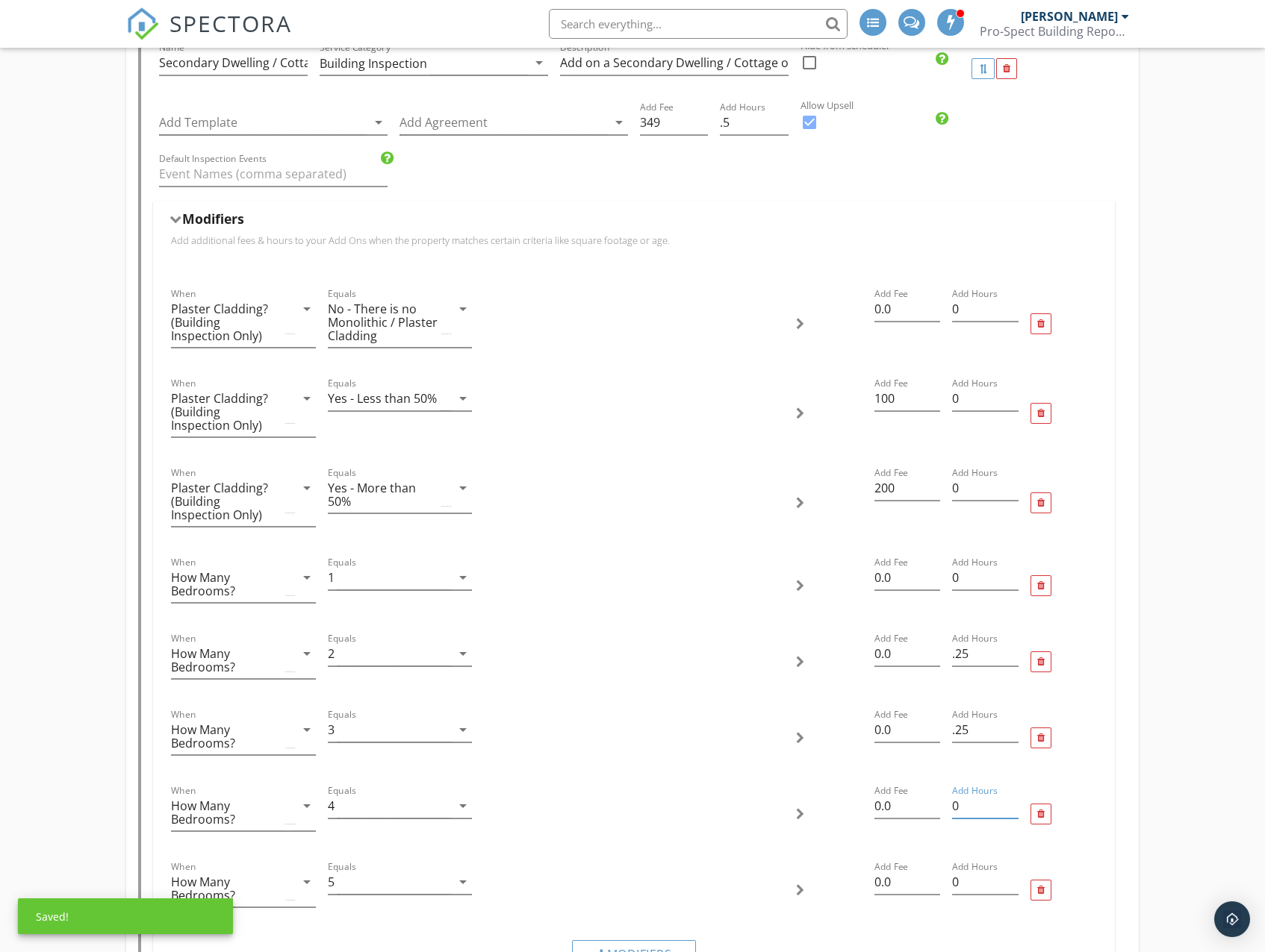
click at [947, 808] on div "Add Hours 0" at bounding box center [985, 814] width 78 height 76
type input ".5"
drag, startPoint x: 970, startPoint y: 881, endPoint x: 947, endPoint y: 884, distance: 23.2
click at [947, 884] on div "Add Hours 0" at bounding box center [985, 890] width 78 height 76
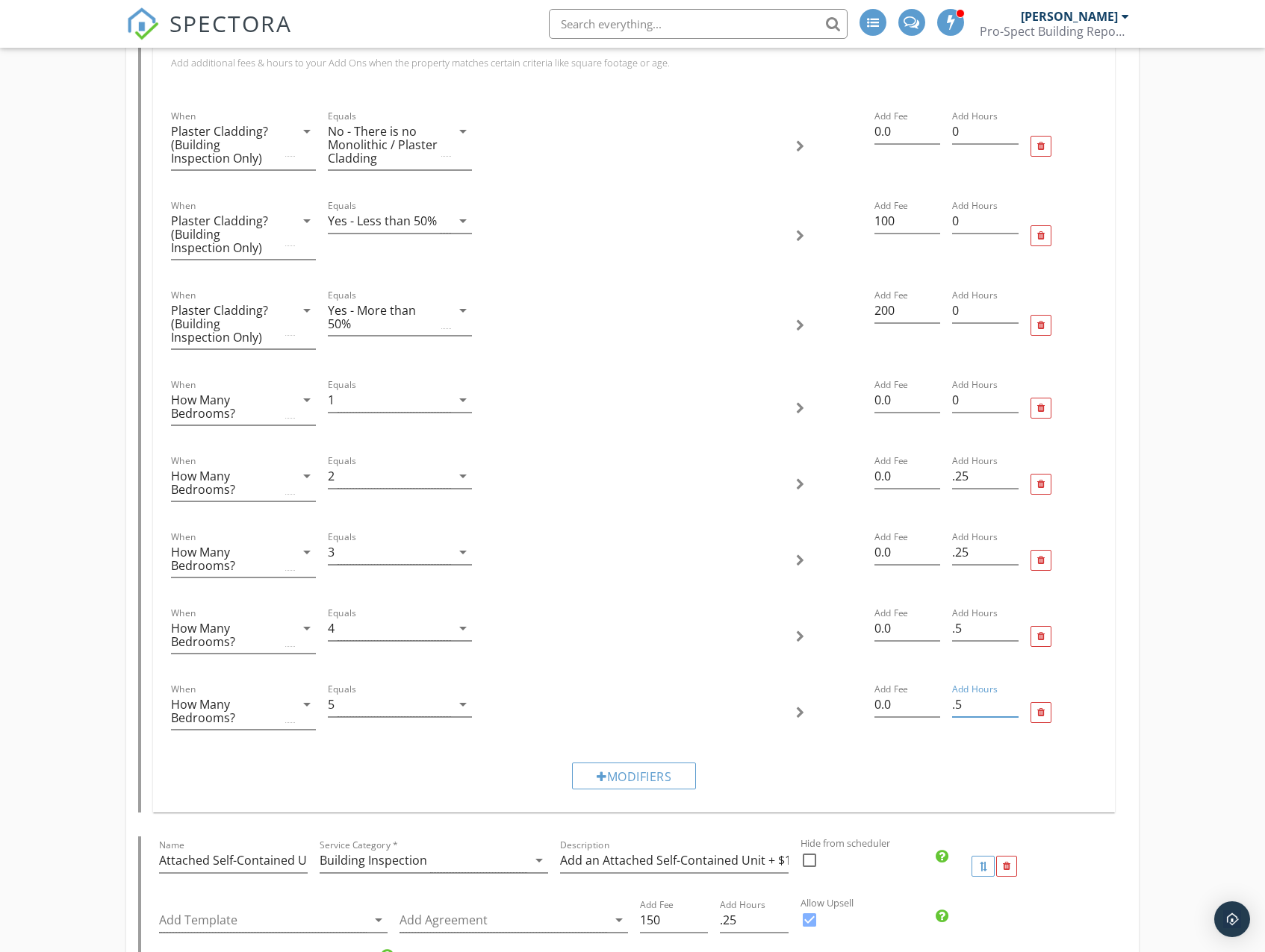
scroll to position [3171, 0]
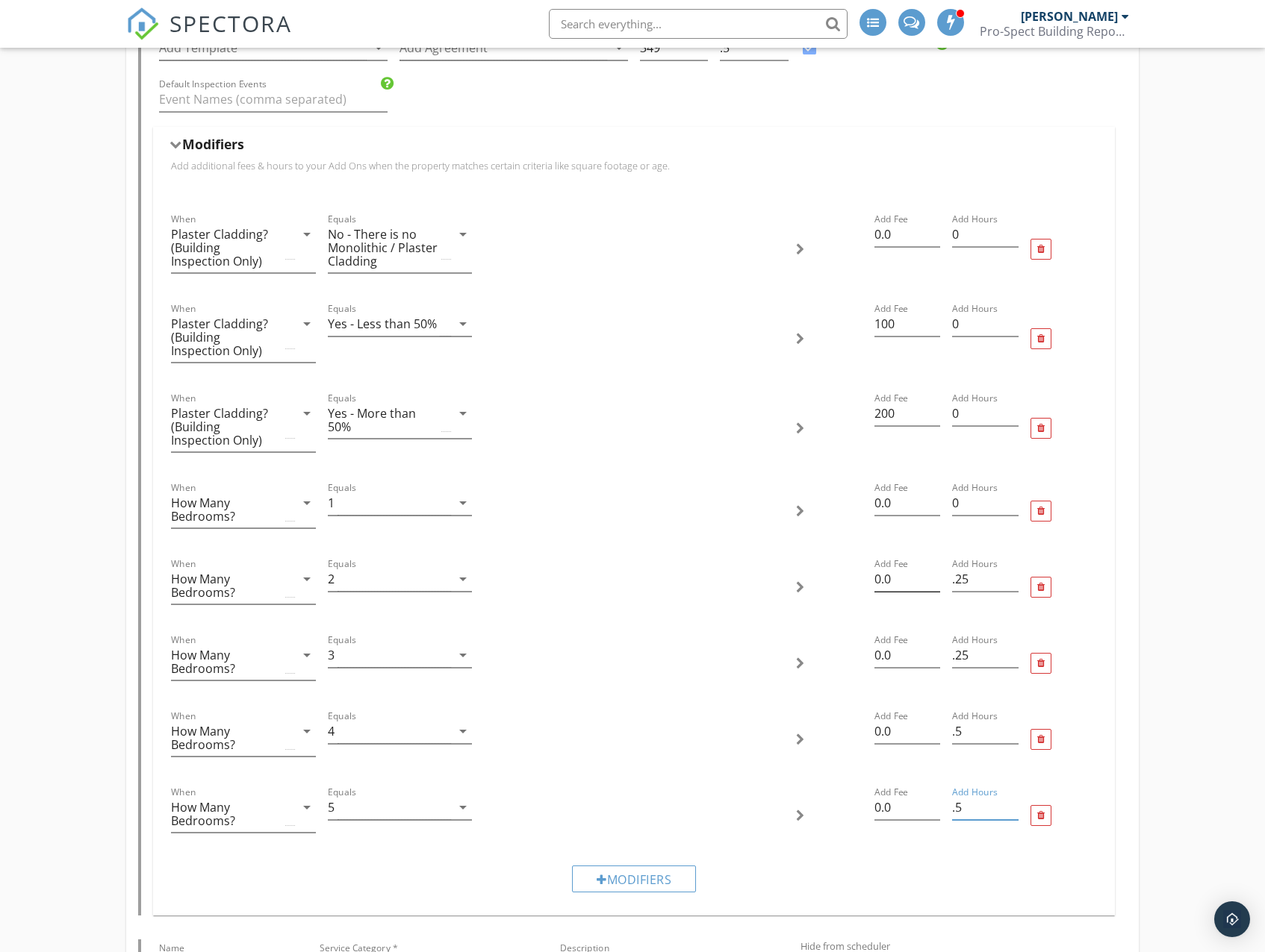
type input ".5"
drag, startPoint x: 902, startPoint y: 582, endPoint x: 872, endPoint y: 582, distance: 30.0
click at [872, 582] on div "Add Fee 0.0" at bounding box center [907, 587] width 78 height 76
type input "50"
drag, startPoint x: 888, startPoint y: 654, endPoint x: 862, endPoint y: 654, distance: 26.0
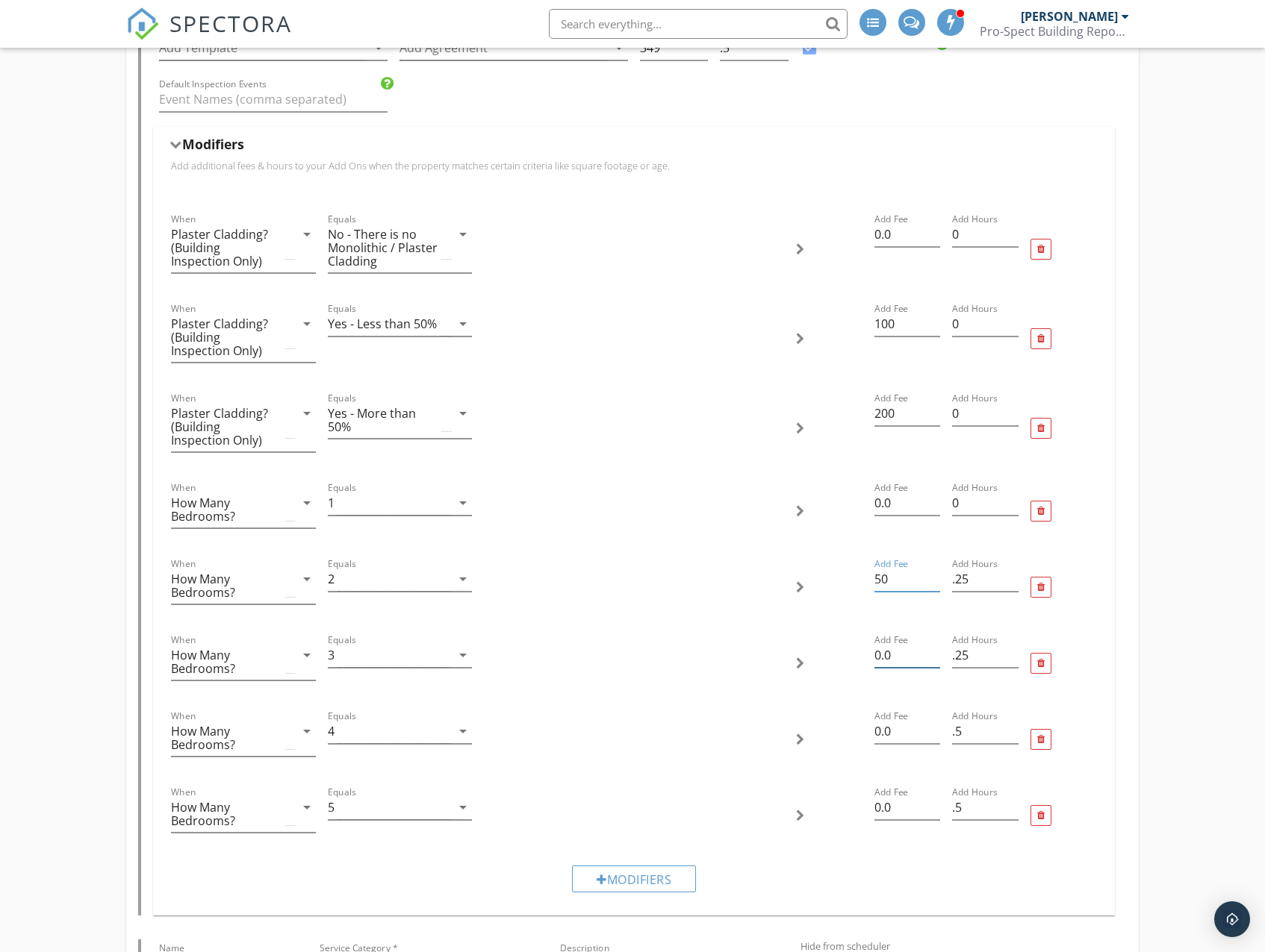
click at [863, 654] on div "When How Many Bedrooms? arrow_drop_down Equals 3 arrow_drop_down Add Fee 0.0 Ad…" at bounding box center [633, 664] width 937 height 76
type input "100"
drag, startPoint x: 864, startPoint y: 739, endPoint x: 854, endPoint y: 739, distance: 10.0
click at [851, 739] on div "When How Many Bedrooms? arrow_drop_down Equals 4 arrow_drop_down Add Fee 0.0 Ad…" at bounding box center [633, 739] width 937 height 76
type input "150"
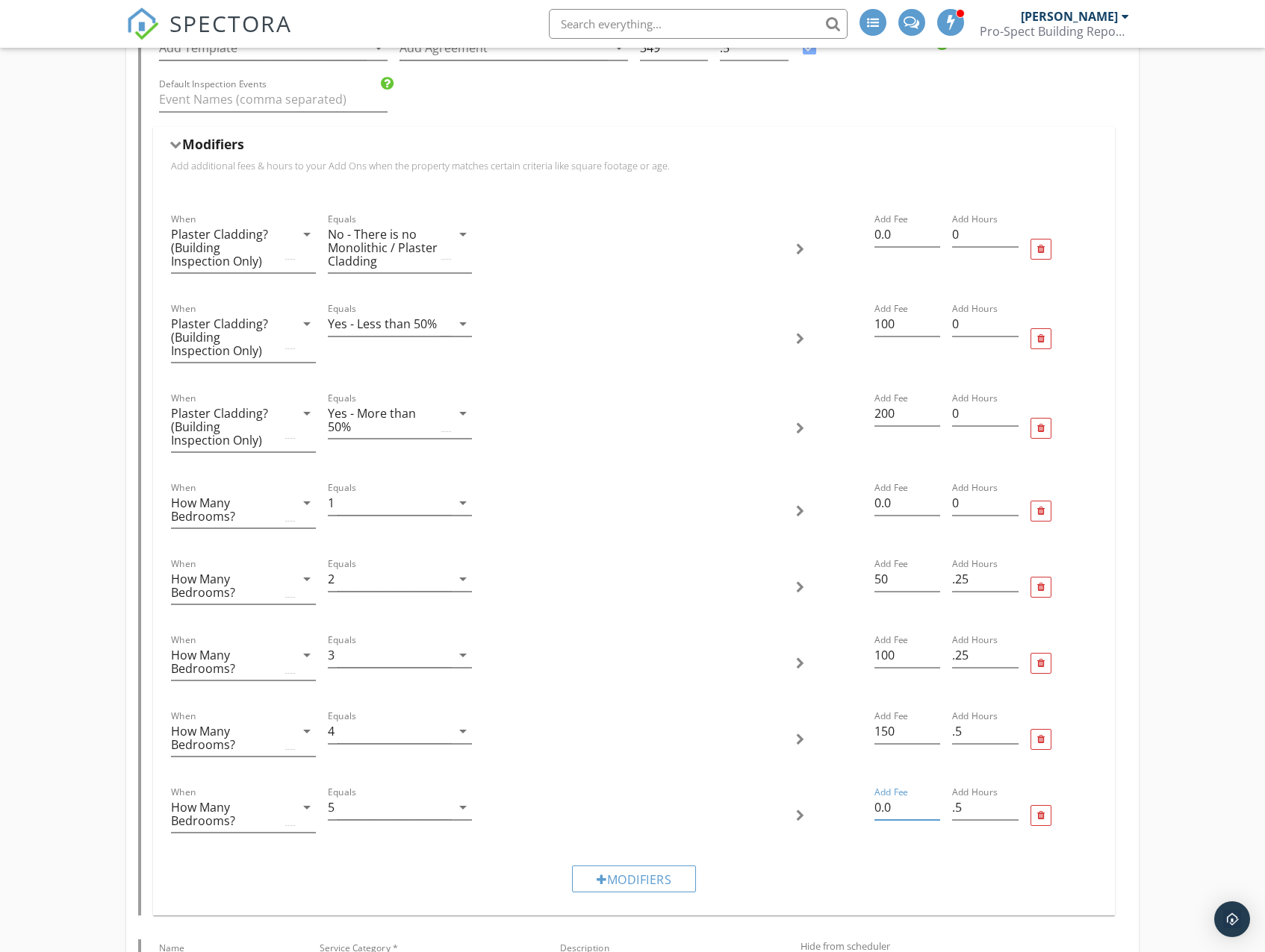
drag, startPoint x: 868, startPoint y: 813, endPoint x: 856, endPoint y: 812, distance: 12.0
click at [854, 812] on div "When How Many Bedrooms? arrow_drop_down Equals 5 arrow_drop_down Add Fee 0.0 Ad…" at bounding box center [633, 815] width 937 height 76
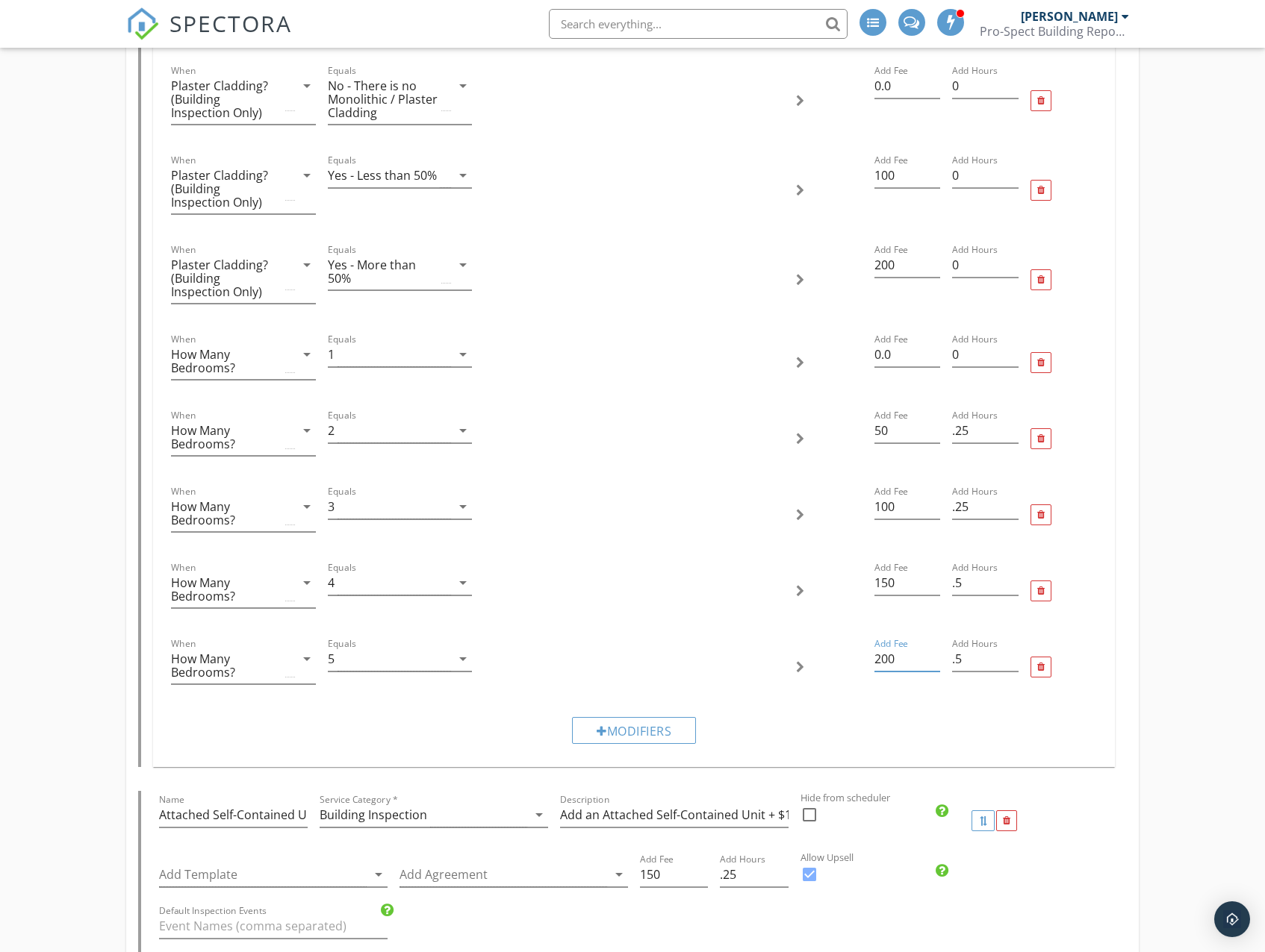
scroll to position [3320, 0]
drag, startPoint x: 901, startPoint y: 659, endPoint x: 863, endPoint y: 659, distance: 38.0
click at [863, 659] on div "When How Many Bedrooms? arrow_drop_down Equals 5 arrow_drop_down Add Fee 200 Ad…" at bounding box center [633, 666] width 937 height 76
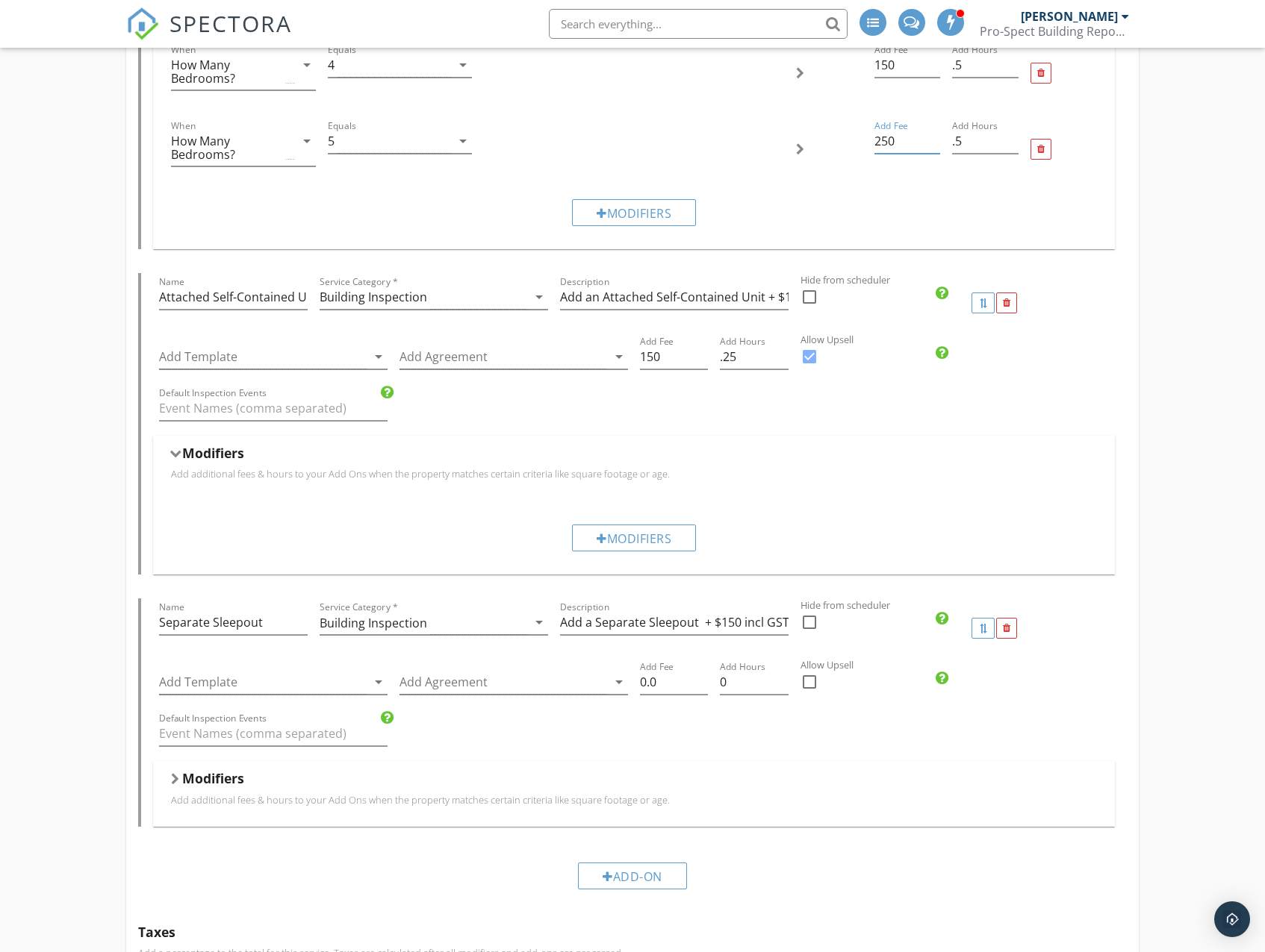
scroll to position [3843, 0]
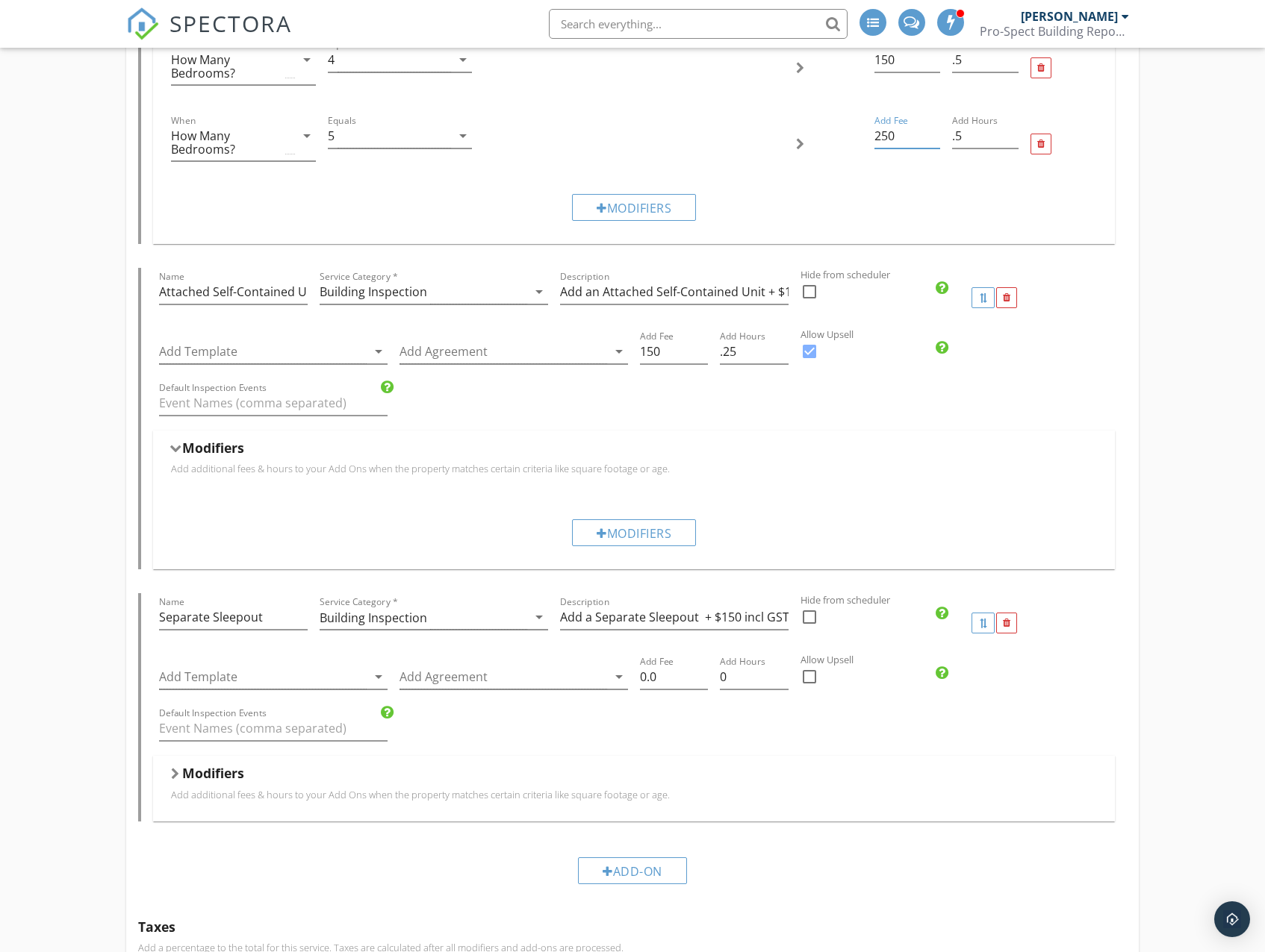
type input "250"
drag, startPoint x: 639, startPoint y: 678, endPoint x: 625, endPoint y: 678, distance: 14.0
click at [624, 678] on div "Add Template arrow_drop_down Add Agreement arrow_drop_down Add Fee 0.0 Add Hour…" at bounding box center [633, 678] width 961 height 51
type input "150"
click at [740, 683] on input "0" at bounding box center [754, 678] width 68 height 25
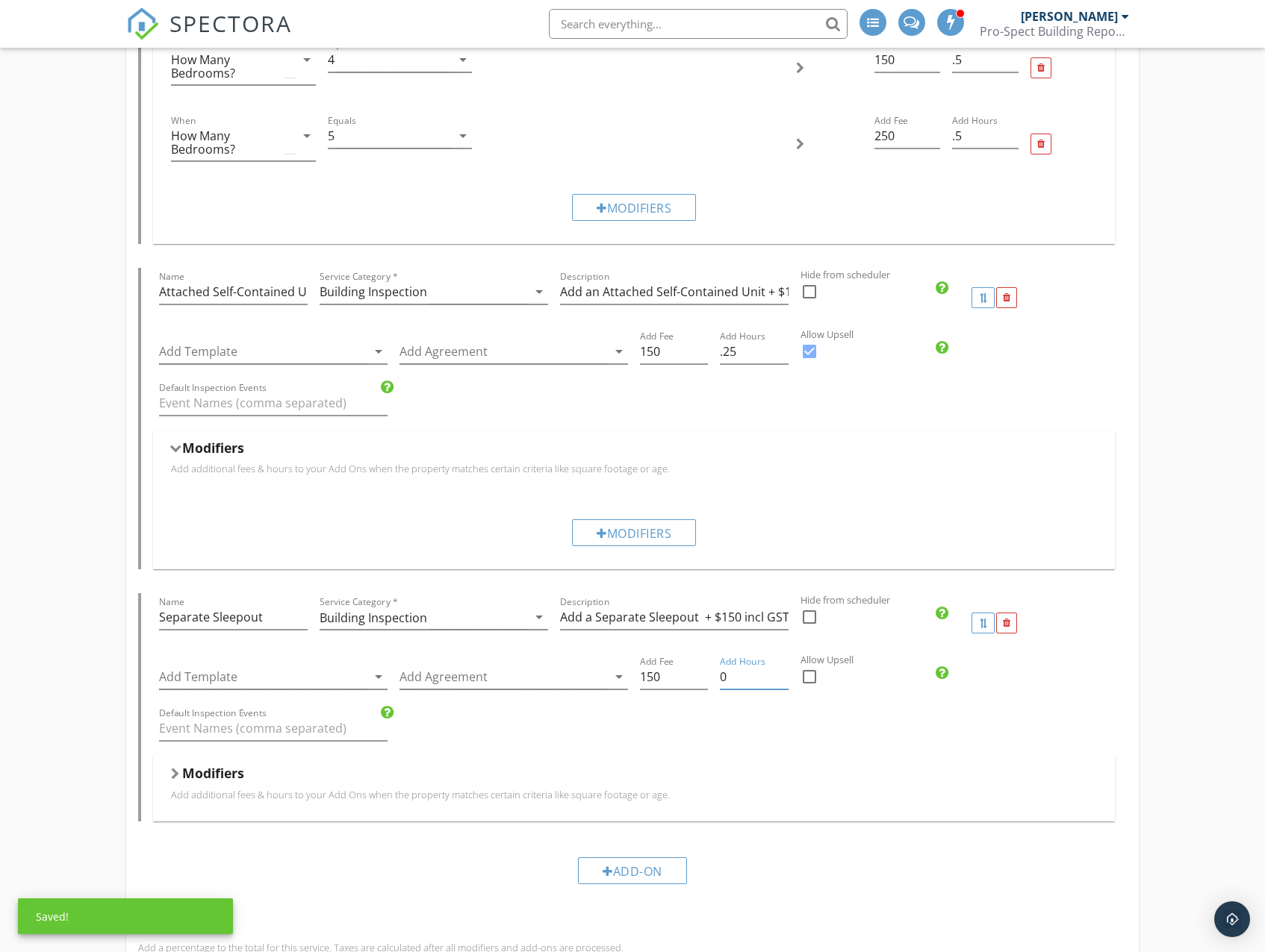
drag, startPoint x: 741, startPoint y: 682, endPoint x: 712, endPoint y: 680, distance: 29.1
click at [712, 680] on div "Add Template arrow_drop_down Add Agreement arrow_drop_down Add Fee 150 Add Hour…" at bounding box center [633, 678] width 961 height 51
type input ".5"
click at [810, 681] on div at bounding box center [809, 677] width 26 height 26
checkbox input "true"
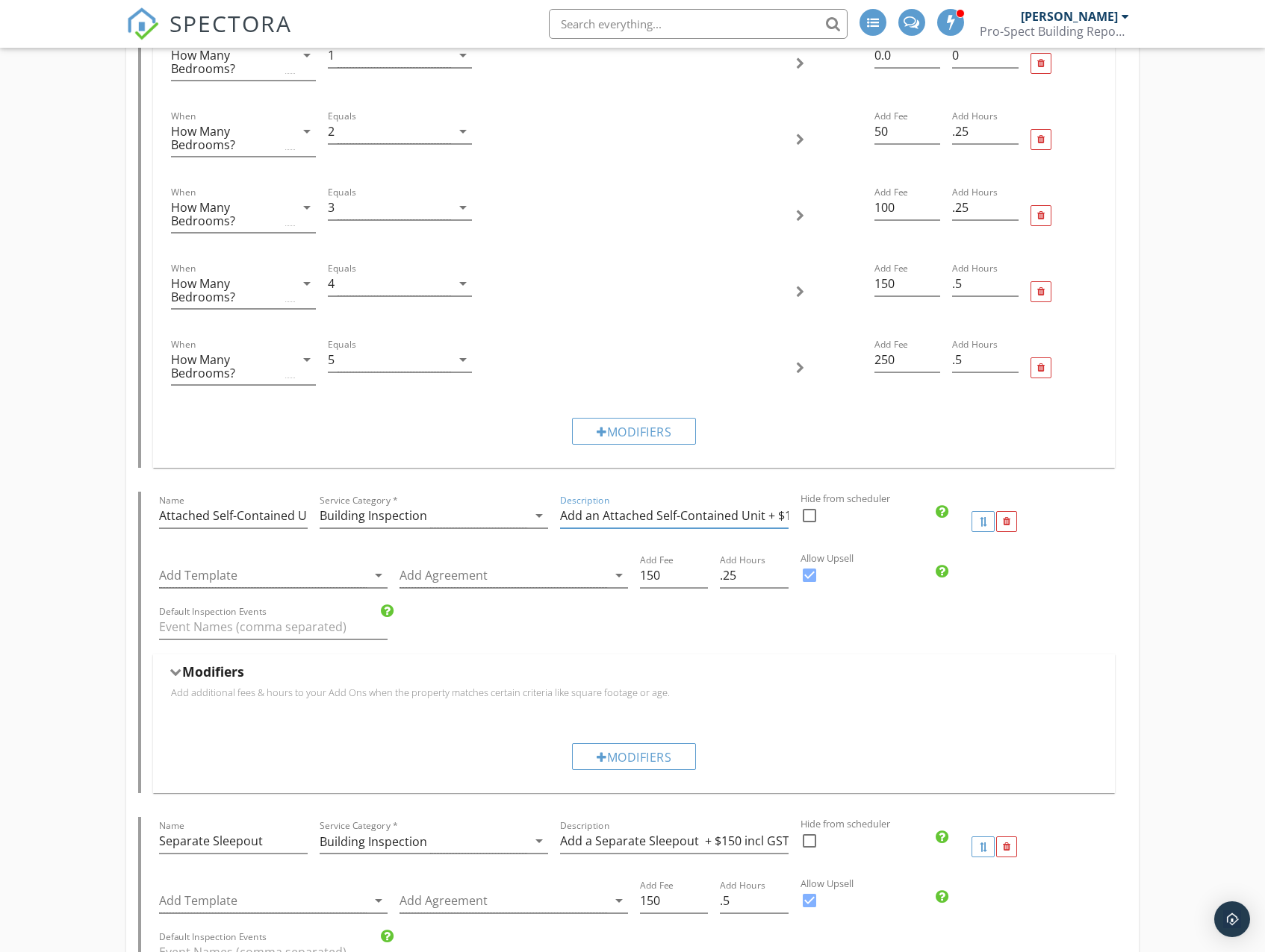
scroll to position [0, 62]
click at [659, 520] on input "Add an Attached Self-Contained Unit + $150 incl GST" at bounding box center [674, 516] width 228 height 25
click at [741, 630] on div "Default Inspection Events" at bounding box center [633, 629] width 961 height 51
click at [1007, 522] on div at bounding box center [1006, 522] width 7 height 10
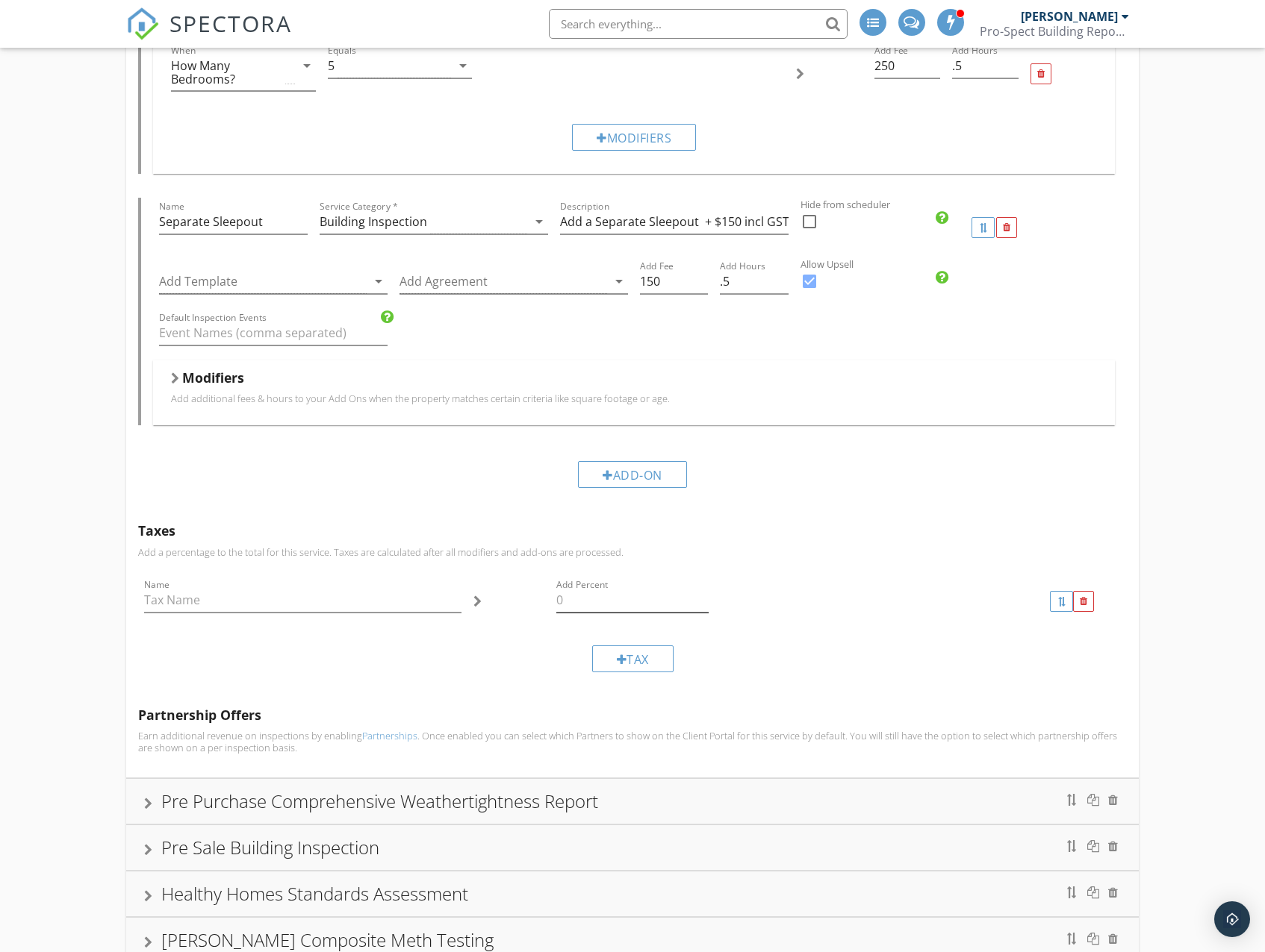
scroll to position [3917, 0]
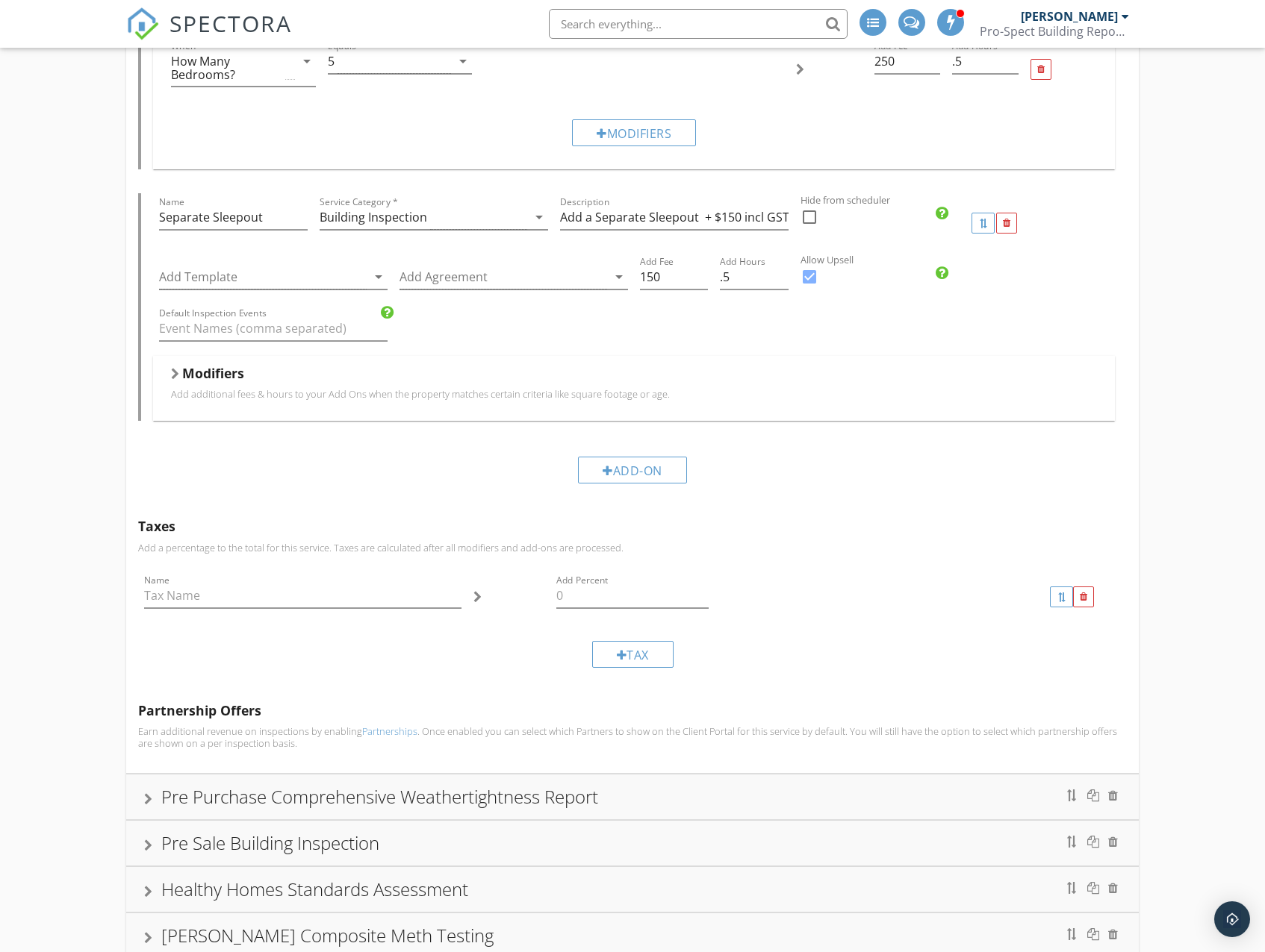
click at [497, 653] on div "Tax" at bounding box center [632, 654] width 988 height 50
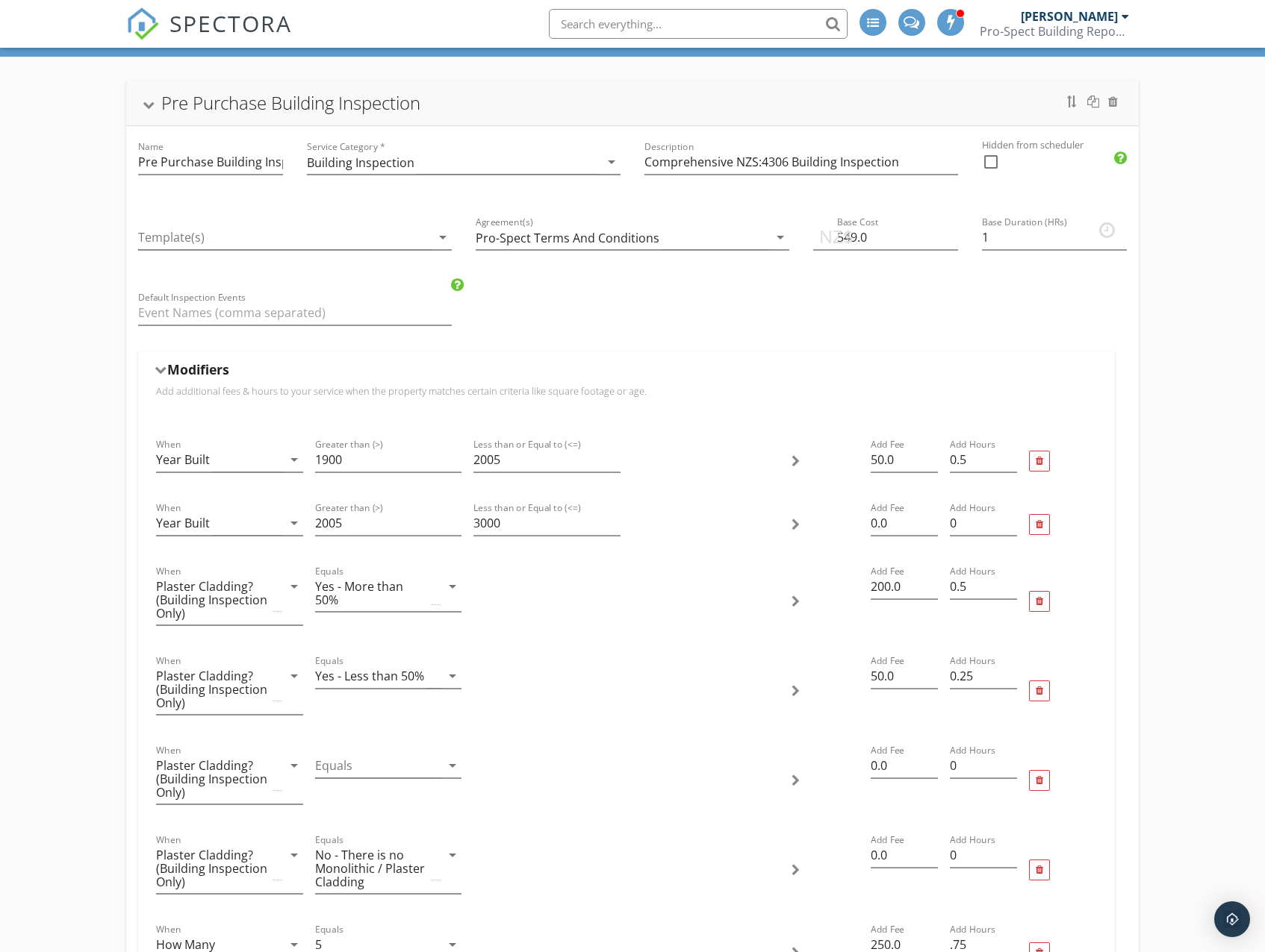
scroll to position [0, 0]
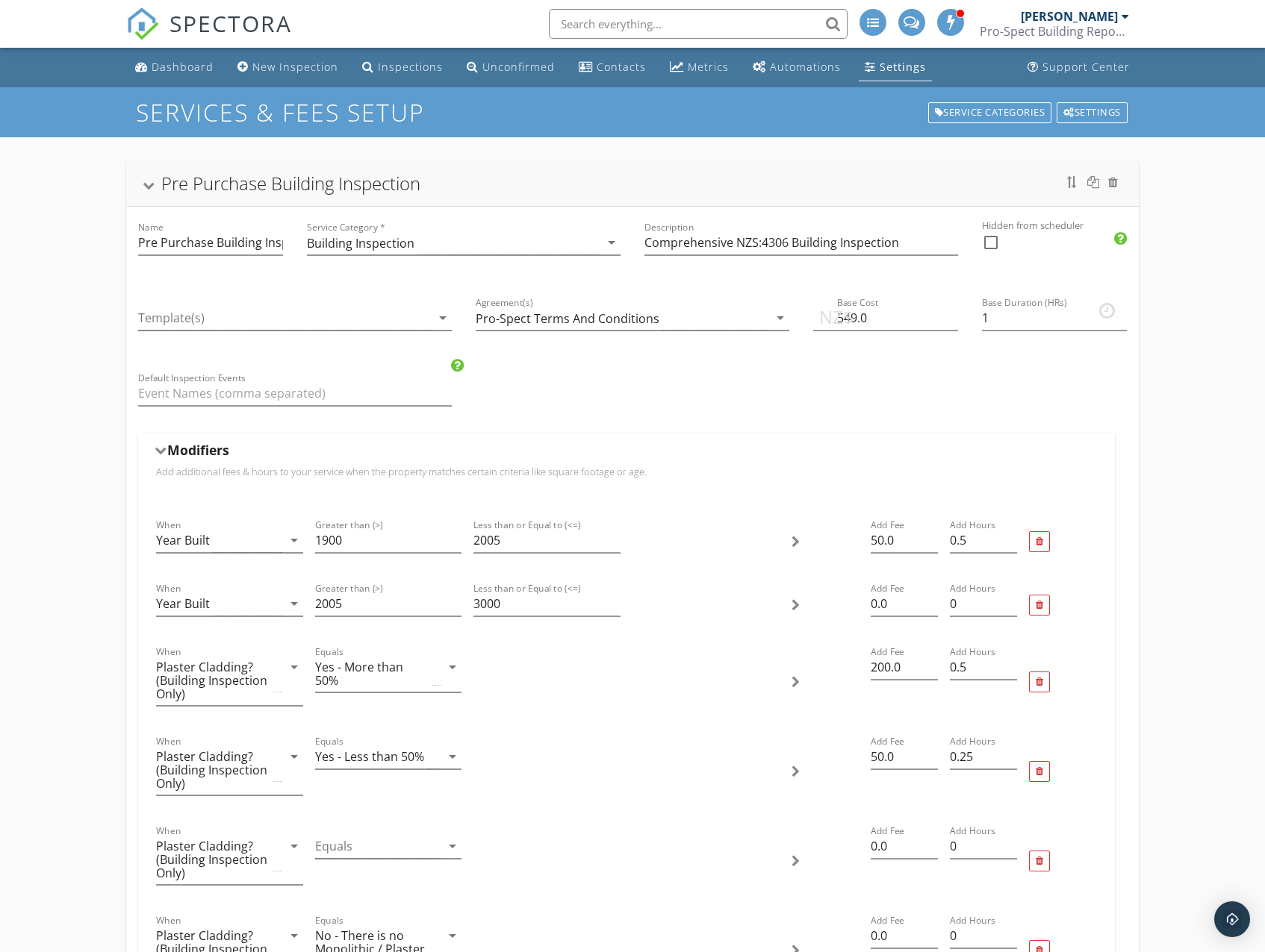
click at [162, 450] on div at bounding box center [160, 451] width 12 height 8
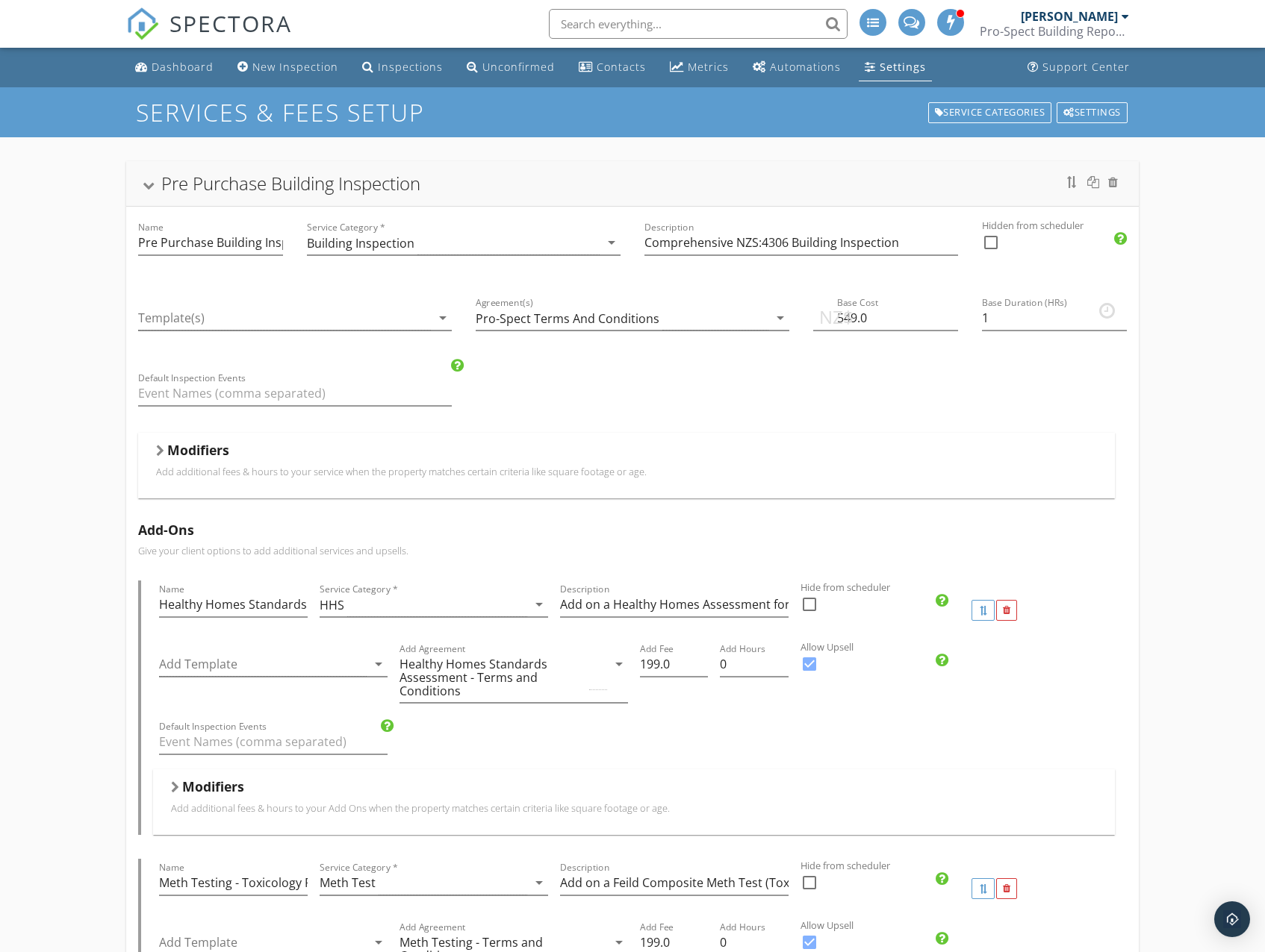
click at [347, 791] on div "Modifiers" at bounding box center [633, 790] width 925 height 23
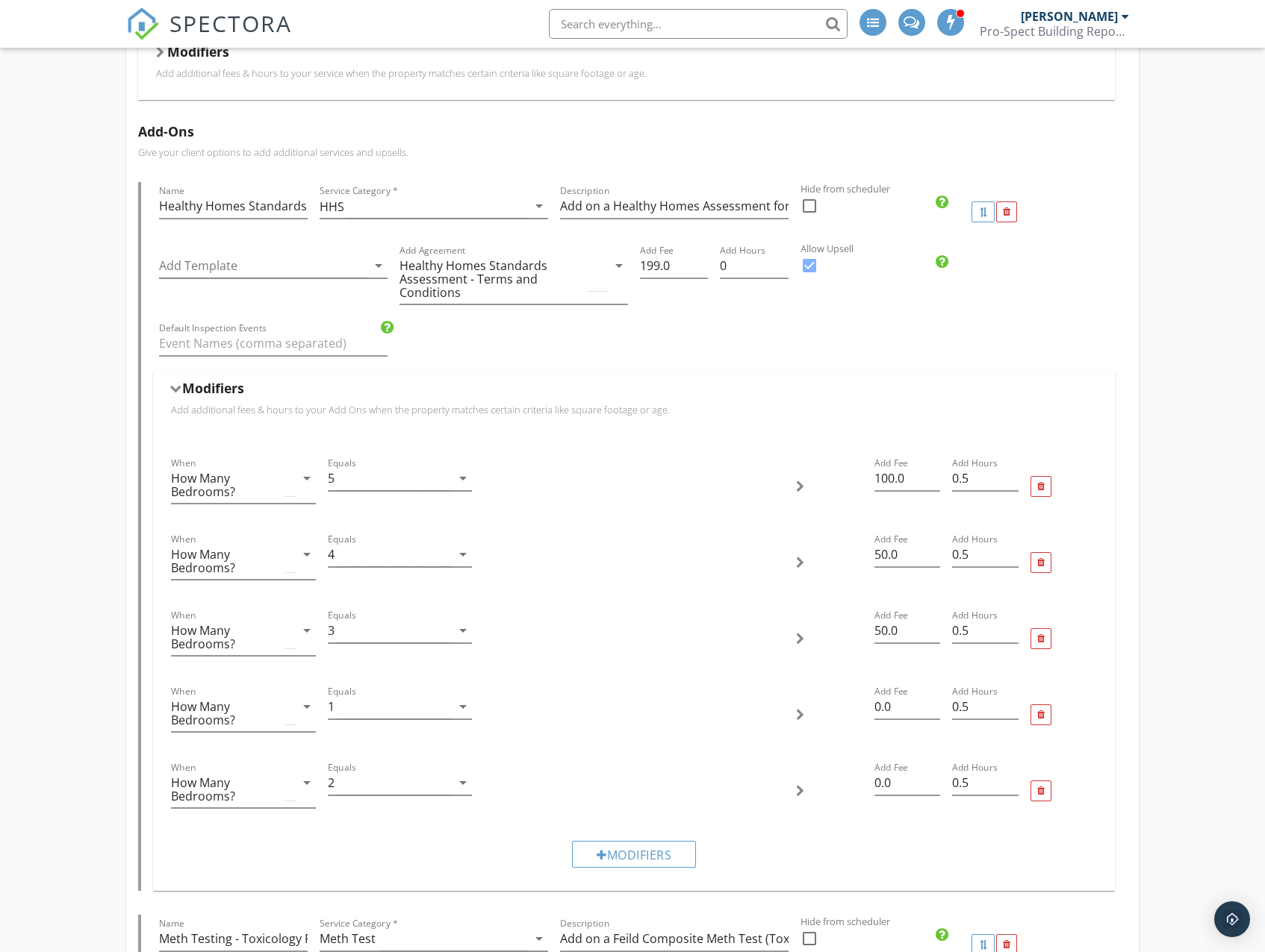
scroll to position [523, 0]
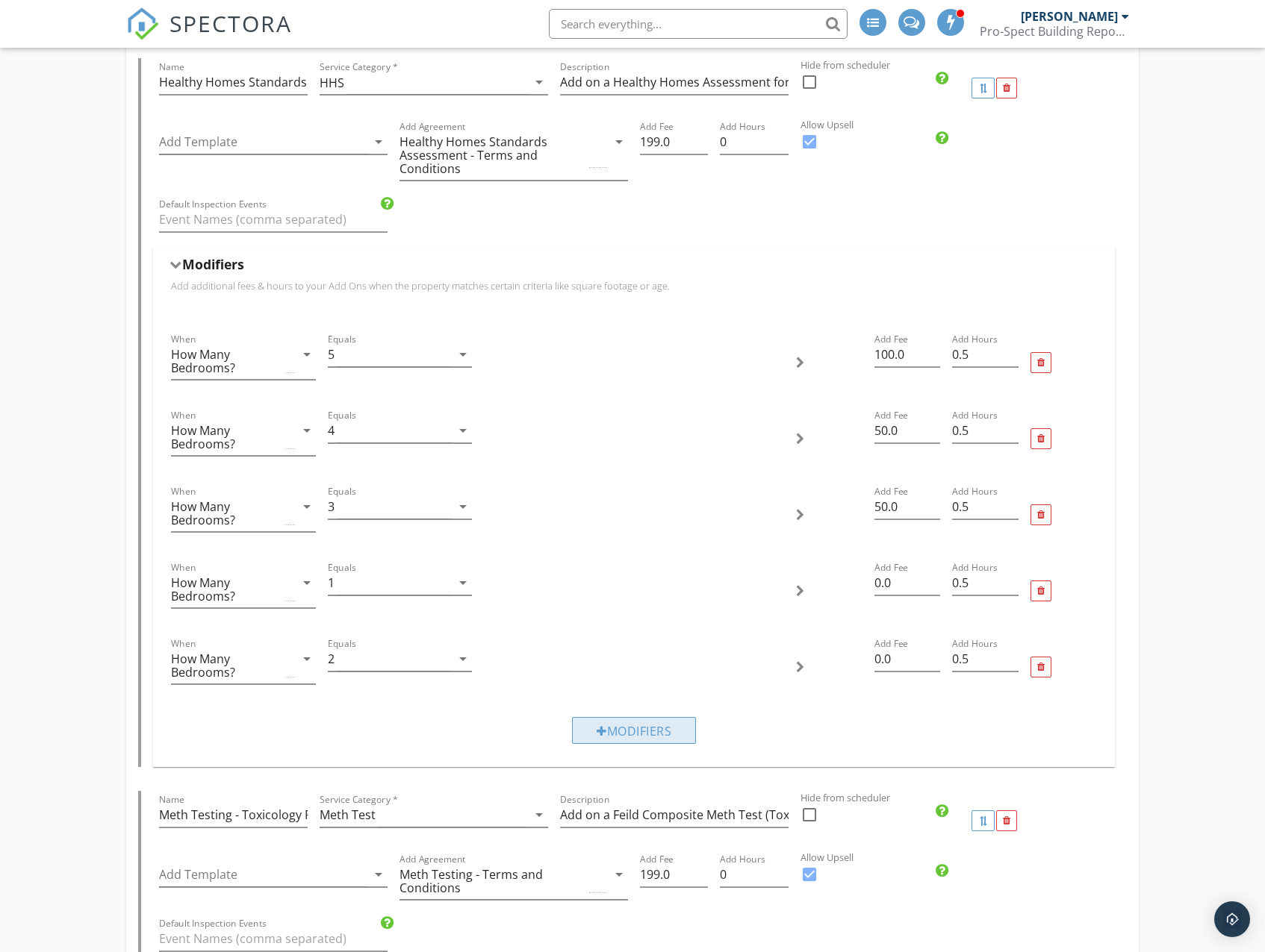
click at [628, 739] on div "Modifiers" at bounding box center [633, 730] width 124 height 27
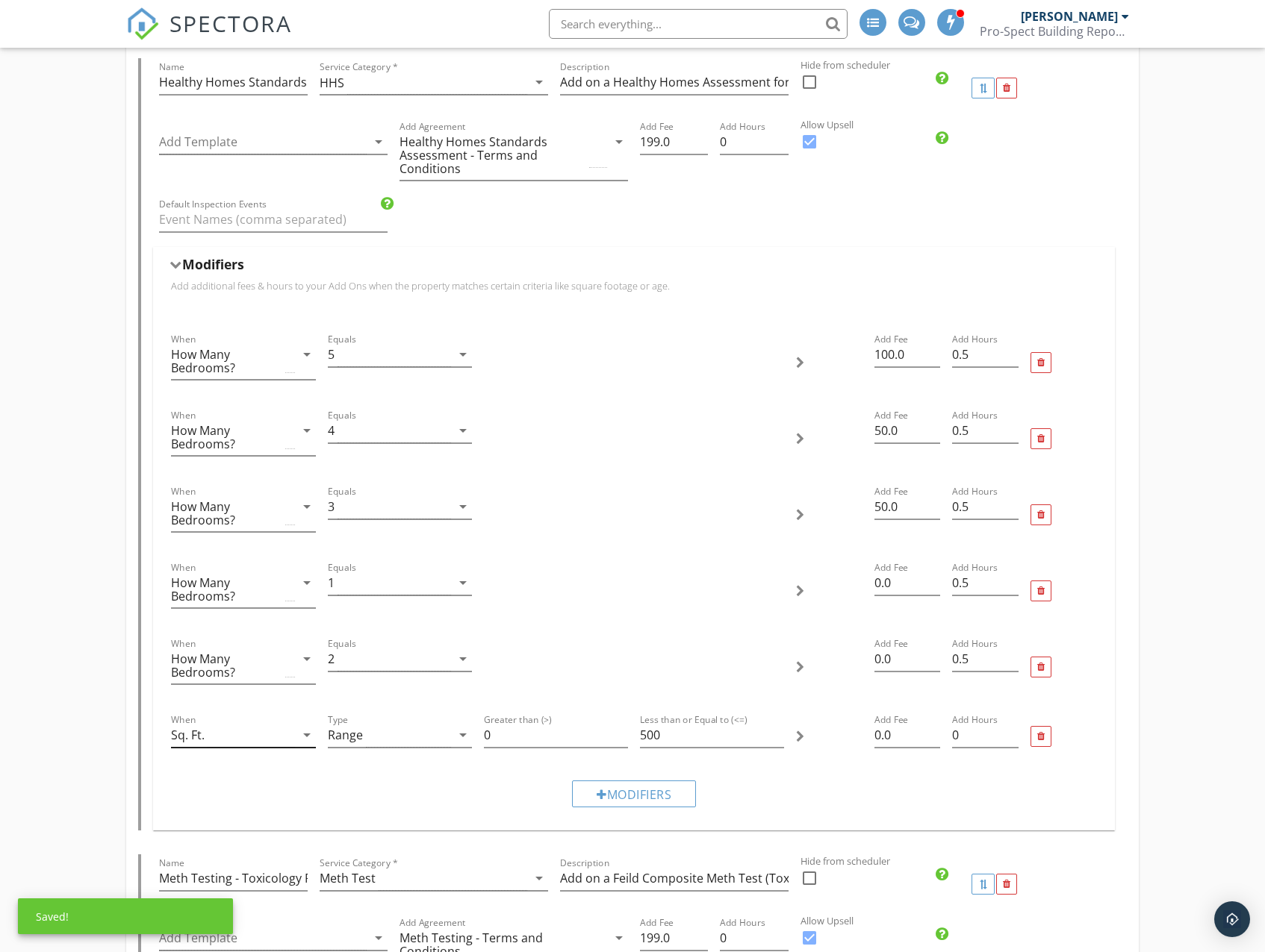
click at [220, 743] on div "Sq. Ft." at bounding box center [232, 735] width 123 height 25
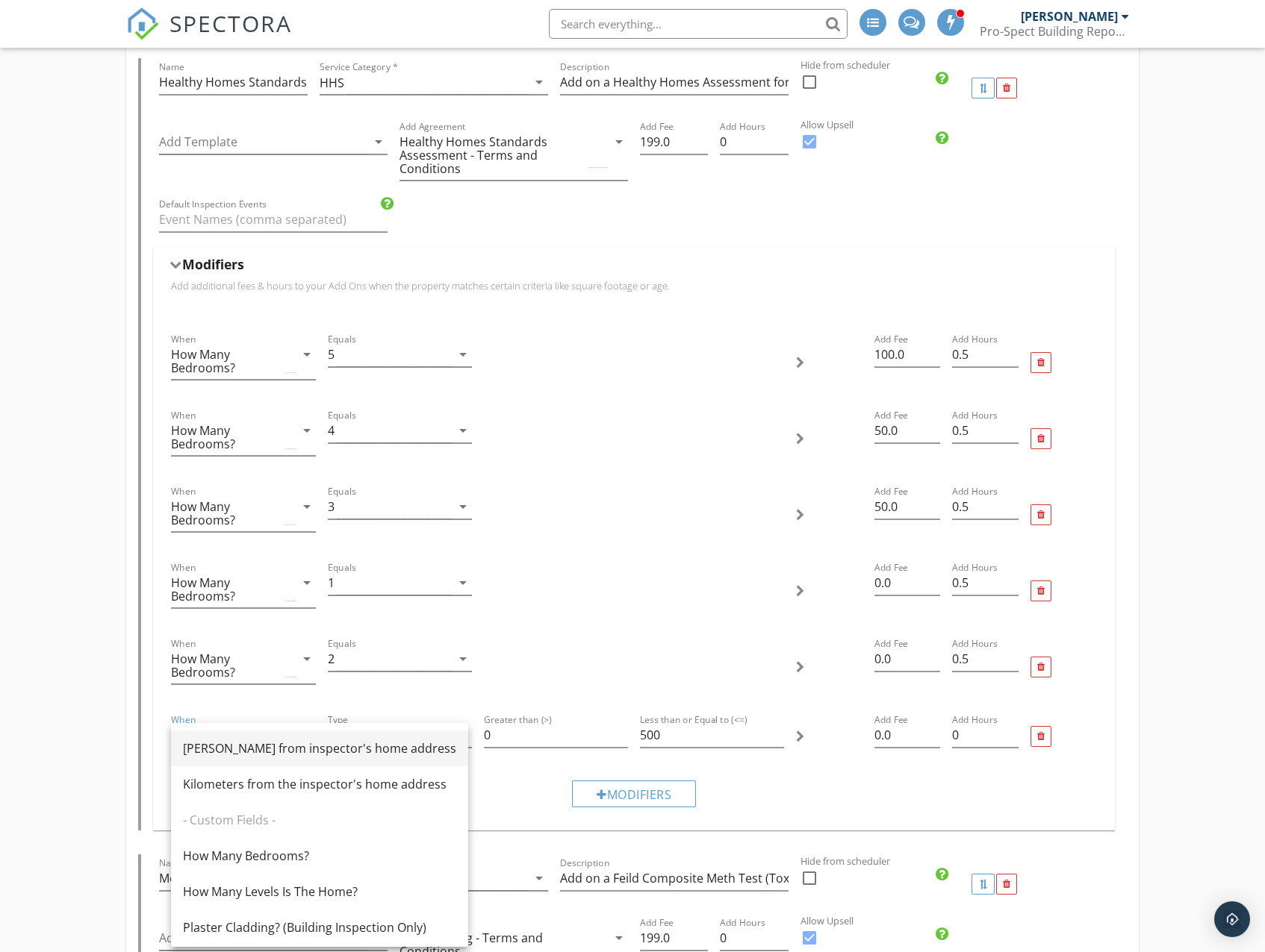
scroll to position [289, 0]
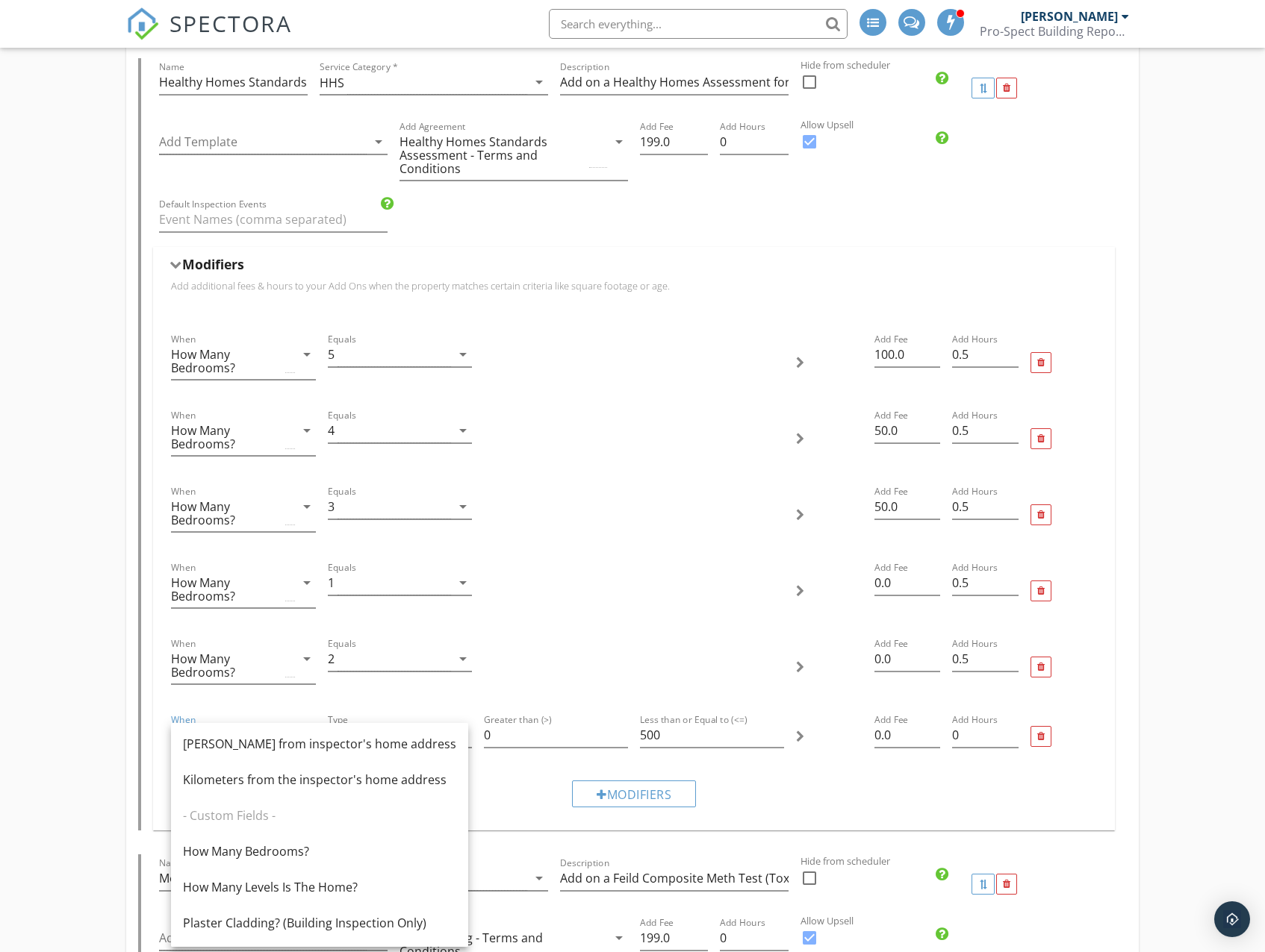
click at [1022, 789] on div "Modifiers" at bounding box center [633, 793] width 937 height 50
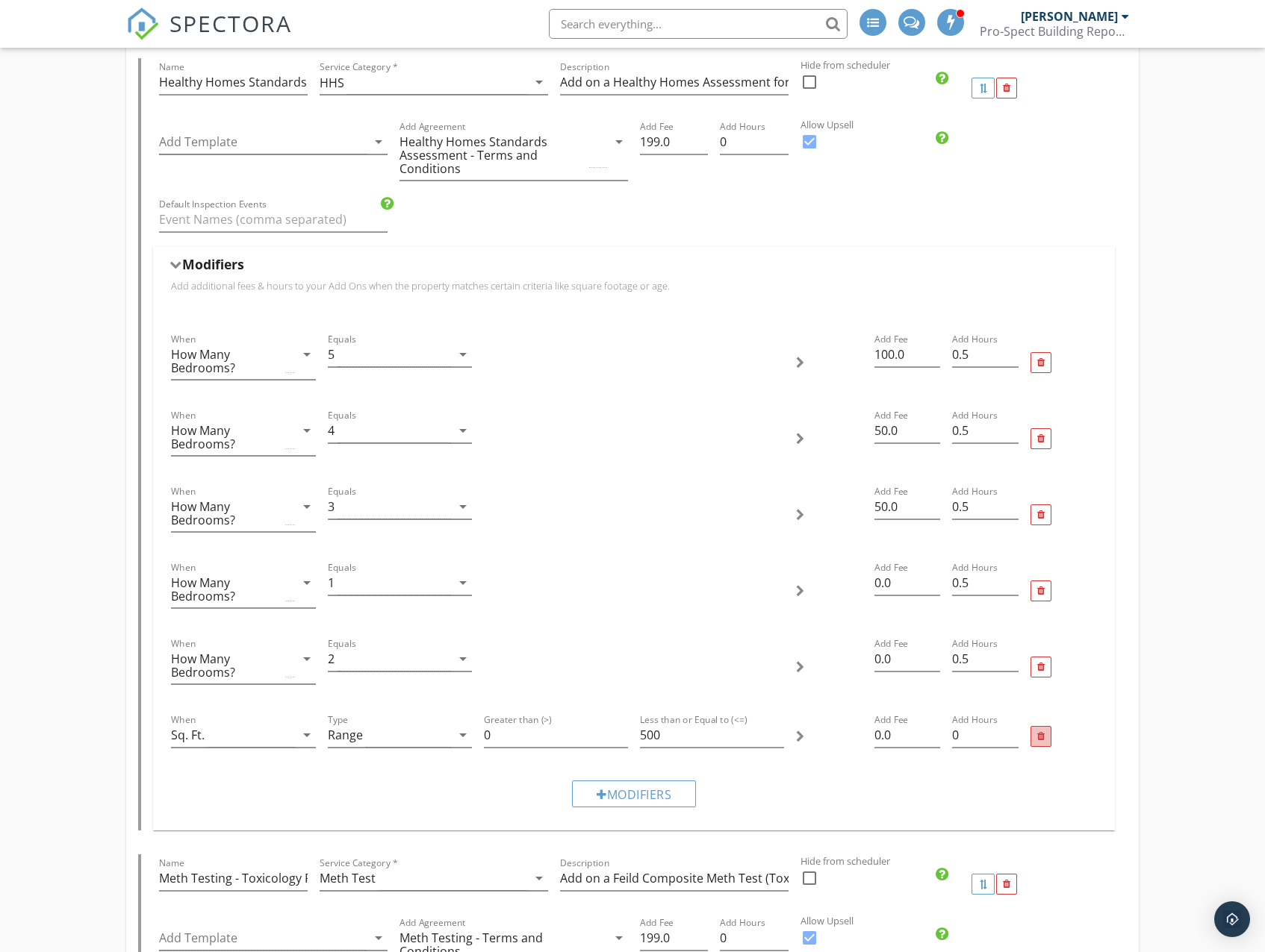
click at [1042, 743] on div at bounding box center [1040, 736] width 21 height 21
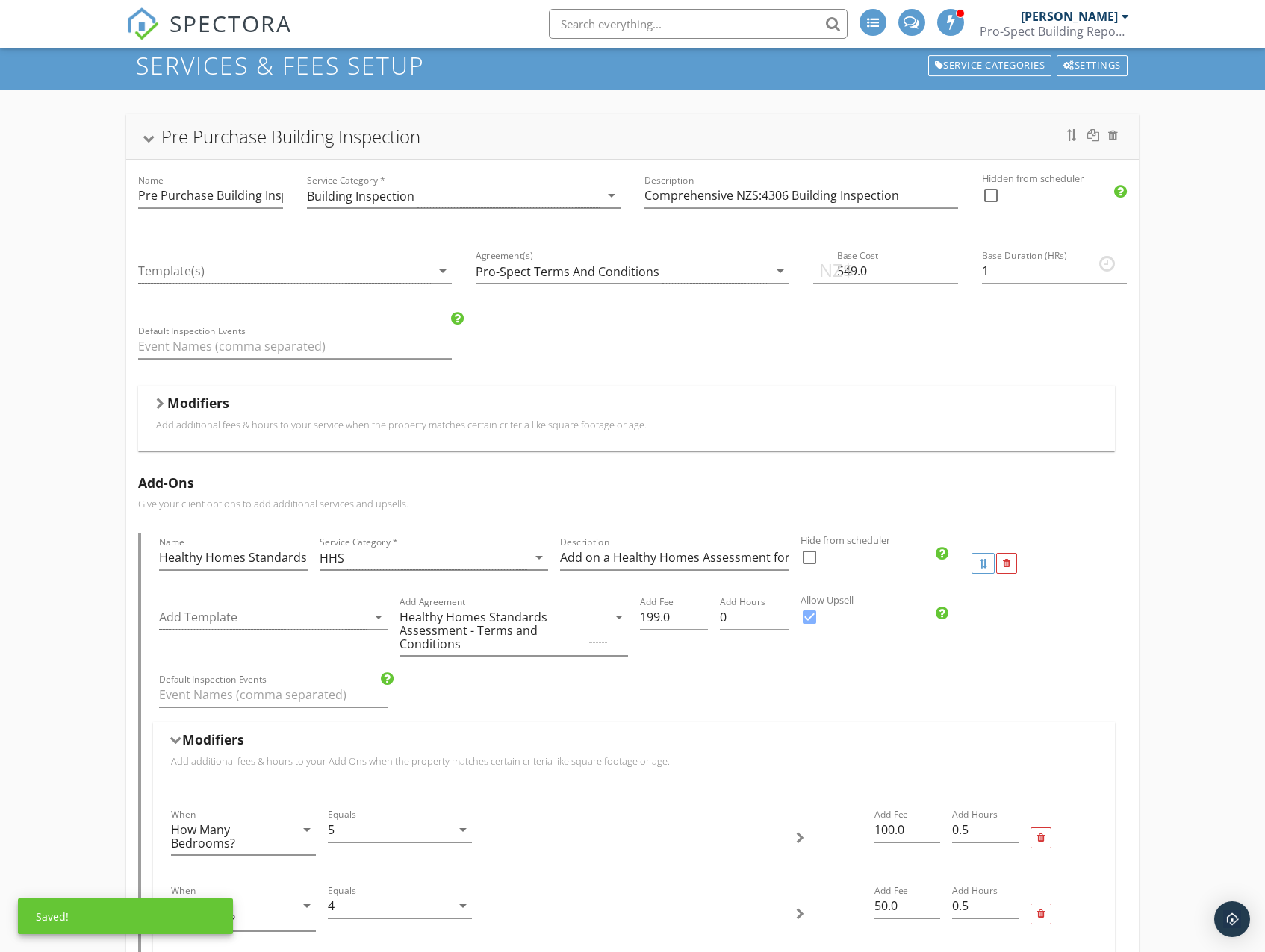
scroll to position [0, 0]
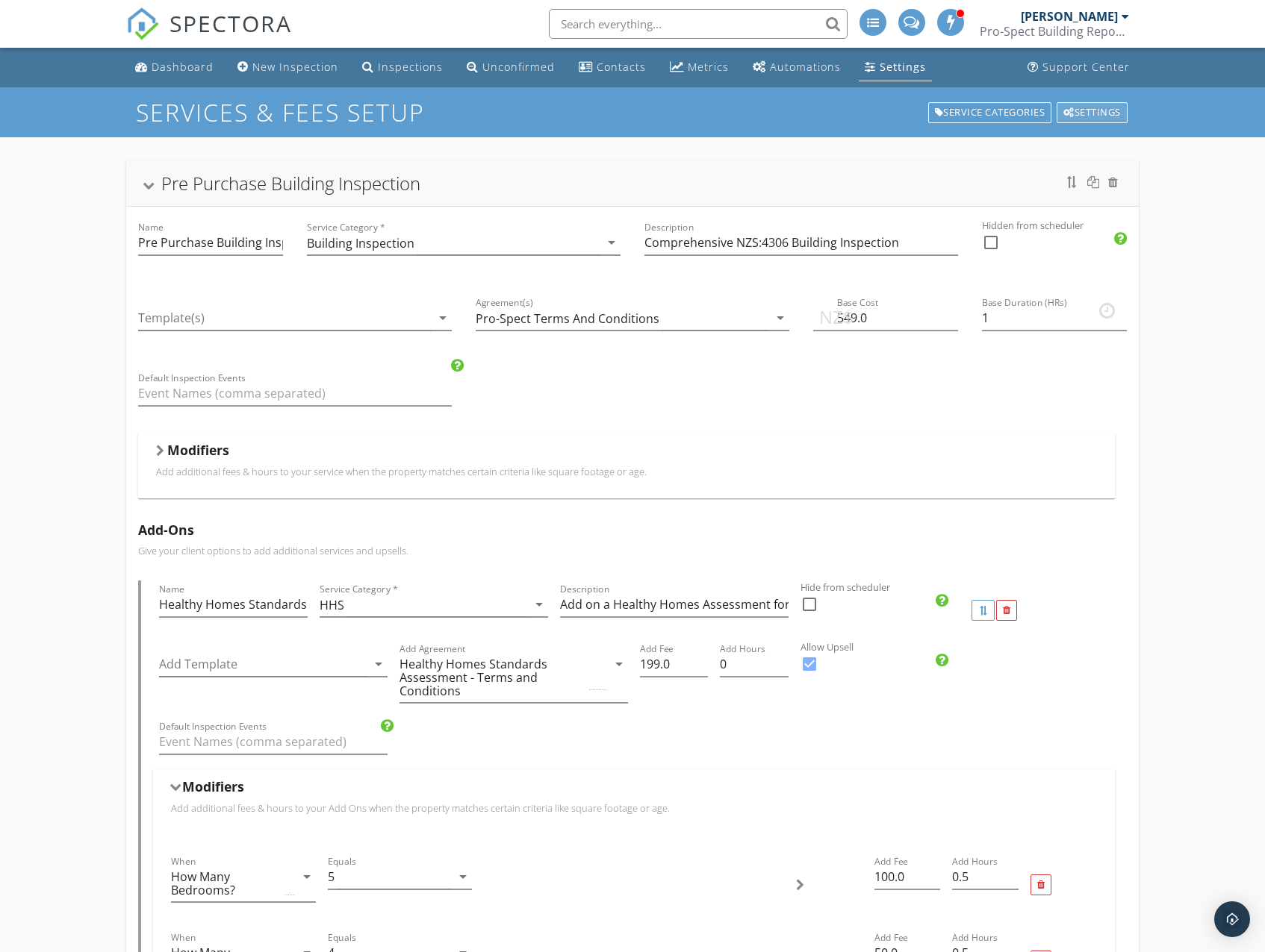
click at [1078, 115] on div "Settings" at bounding box center [1092, 112] width 71 height 21
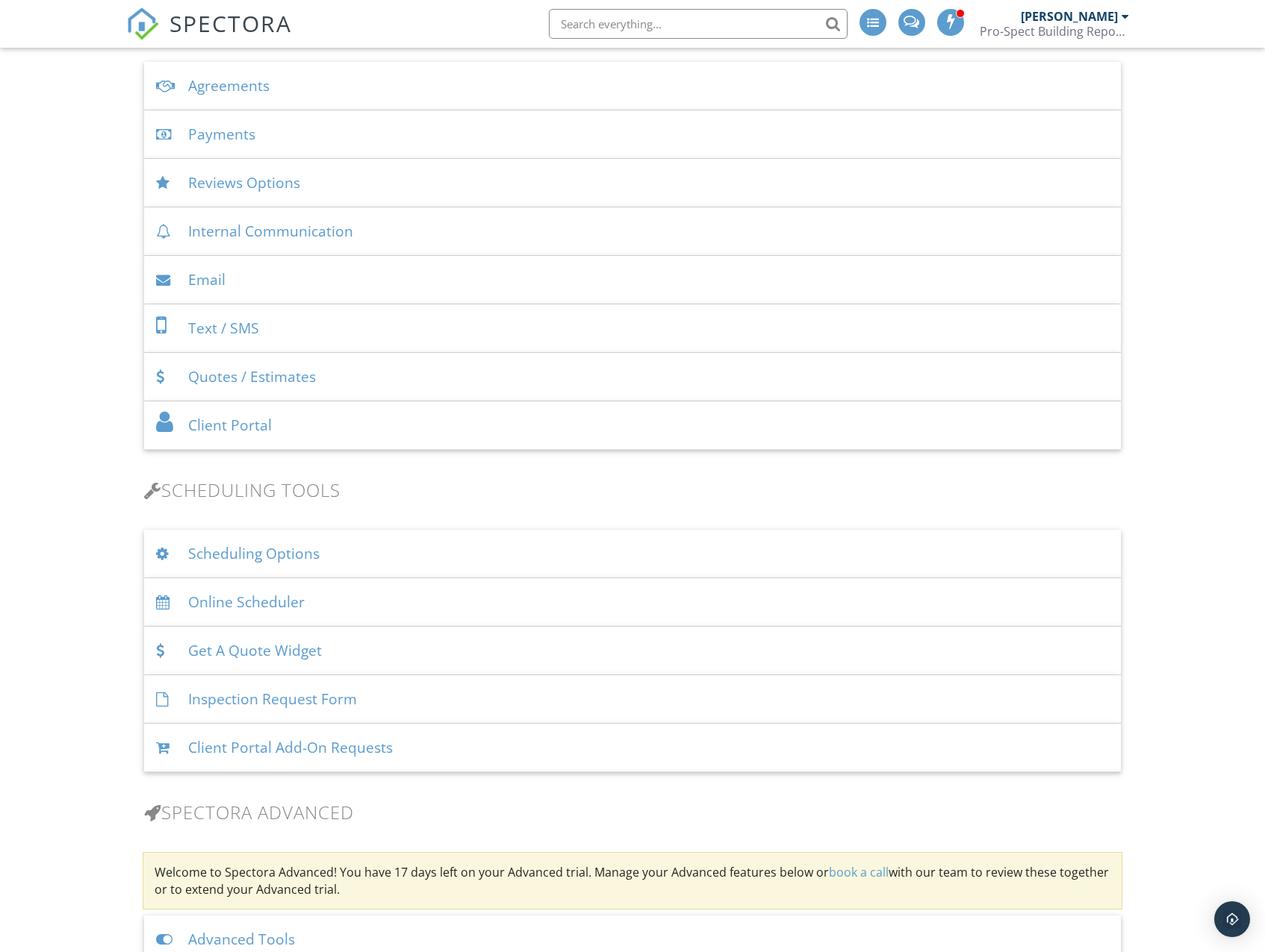
scroll to position [597, 0]
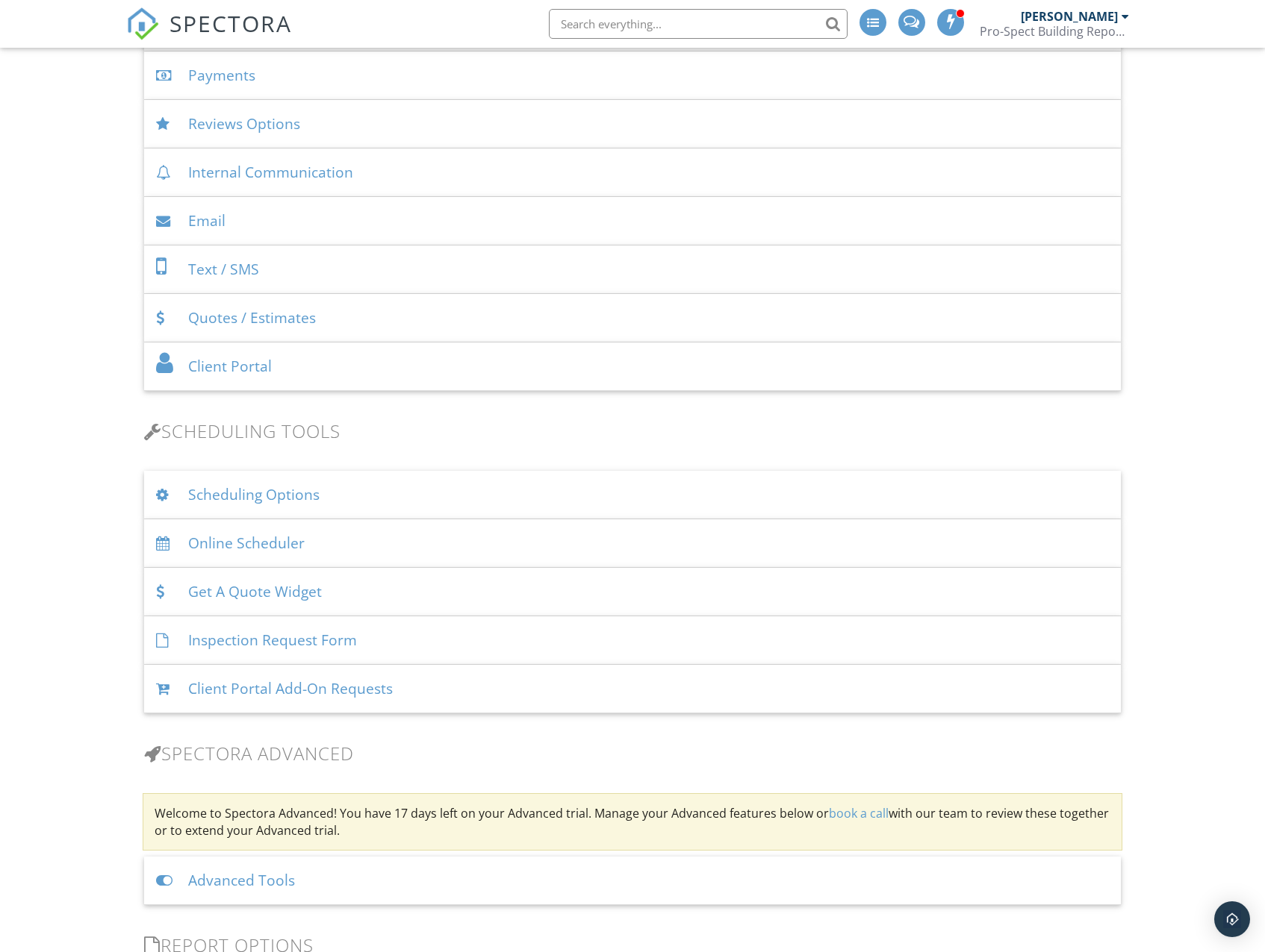
click at [261, 543] on div "Online Scheduler" at bounding box center [632, 543] width 976 height 49
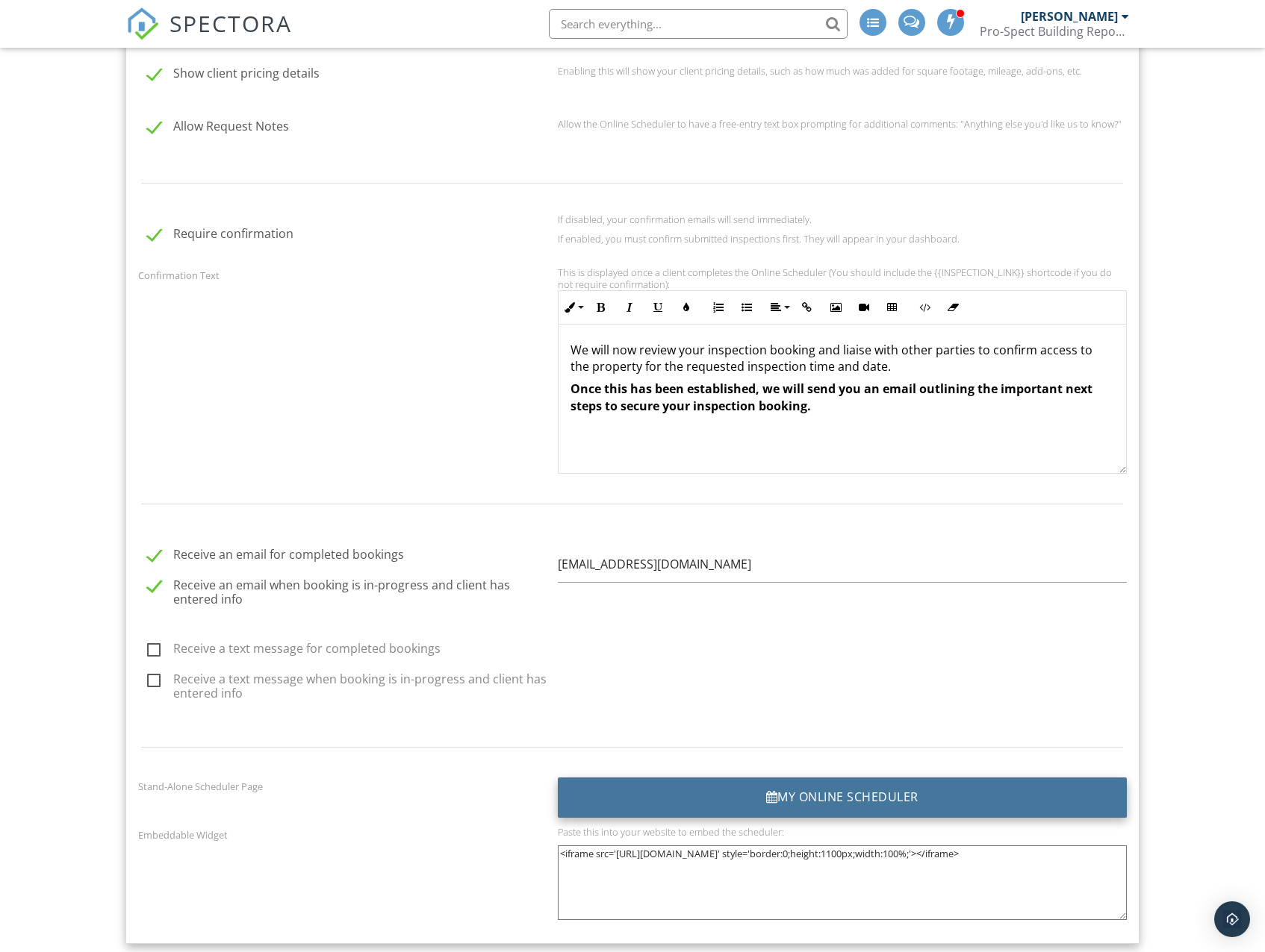
scroll to position [1418, 0]
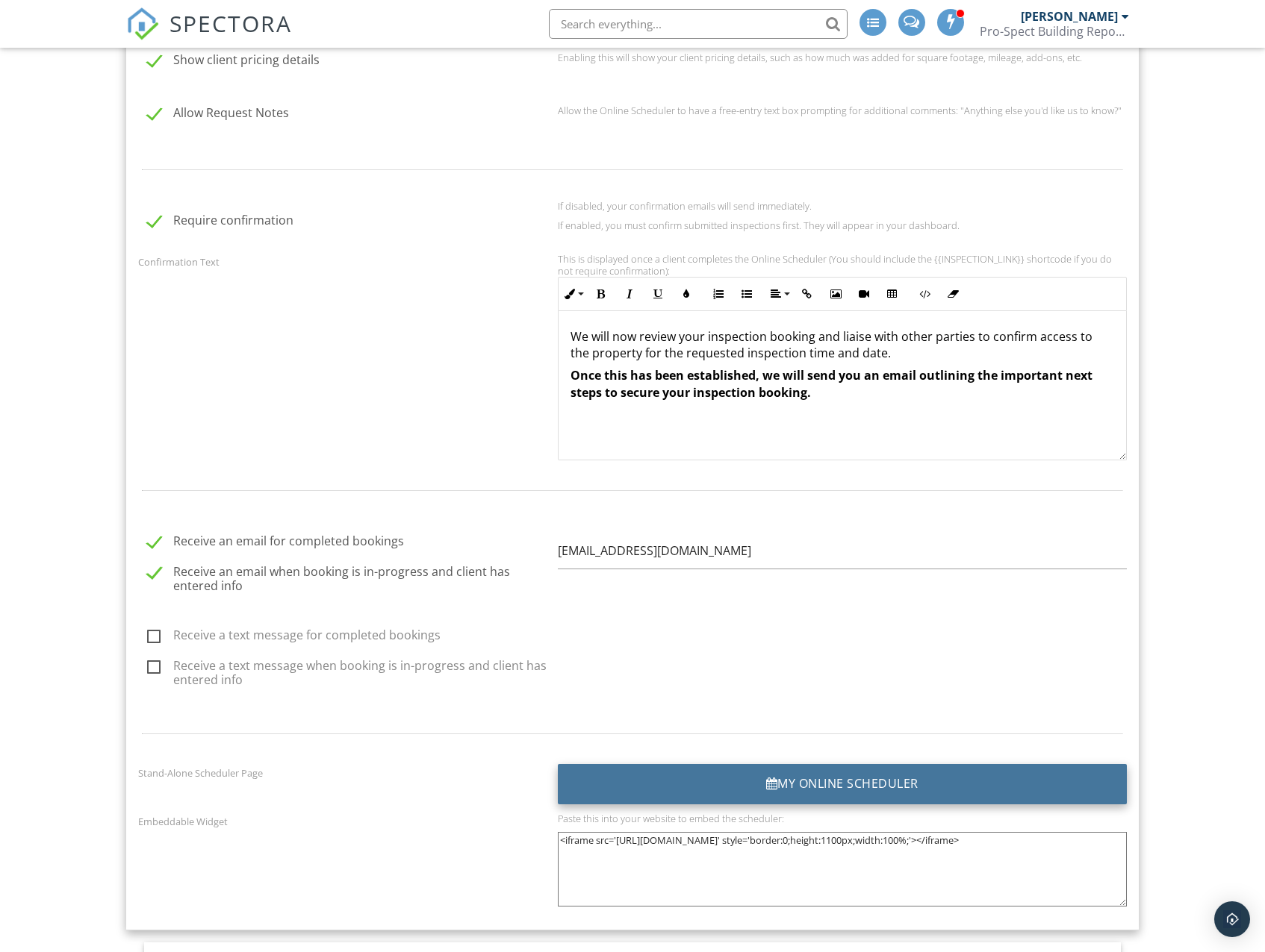
click at [706, 775] on div "My Online Scheduler" at bounding box center [842, 784] width 569 height 40
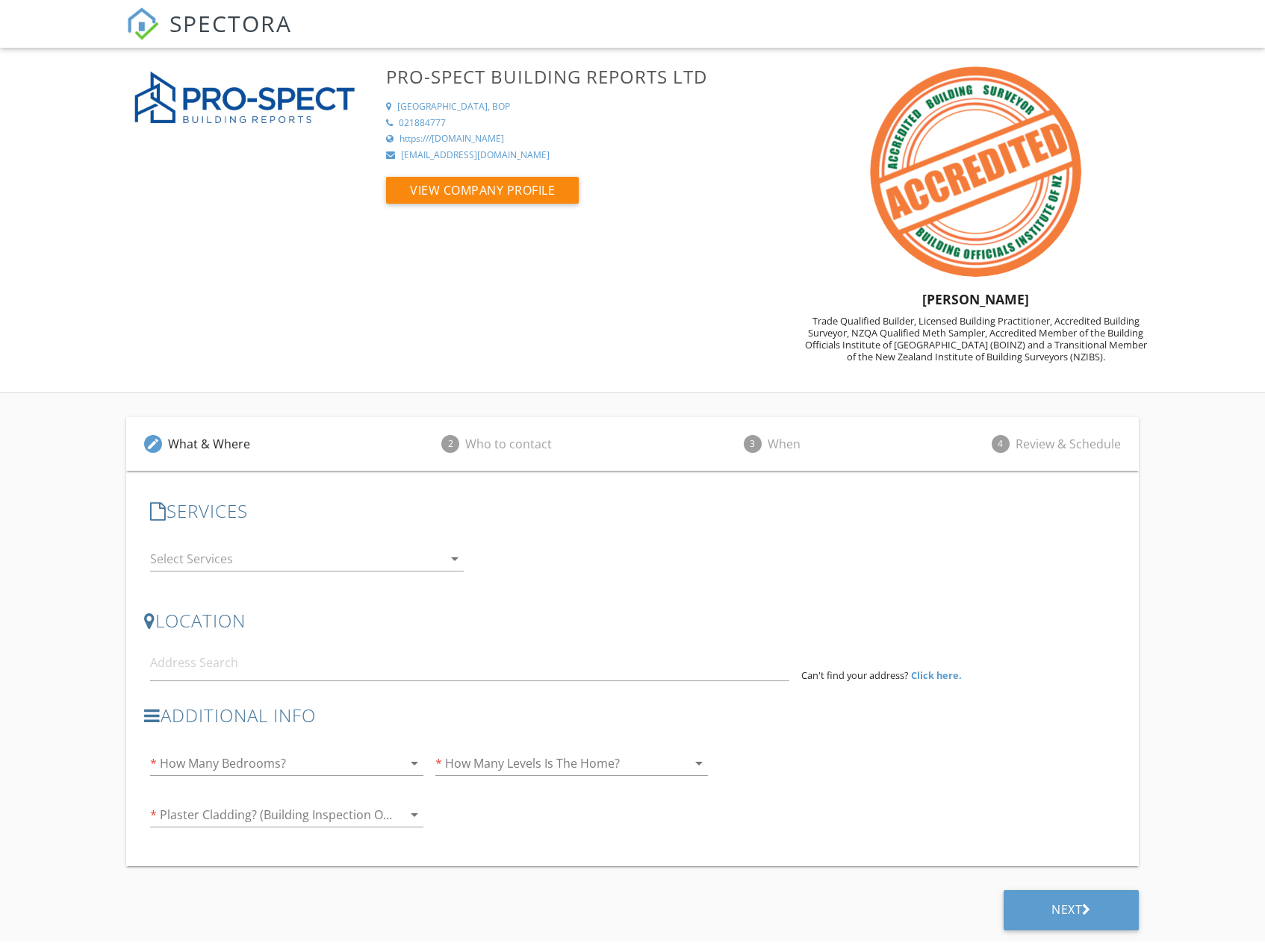
click at [239, 561] on div at bounding box center [296, 559] width 293 height 24
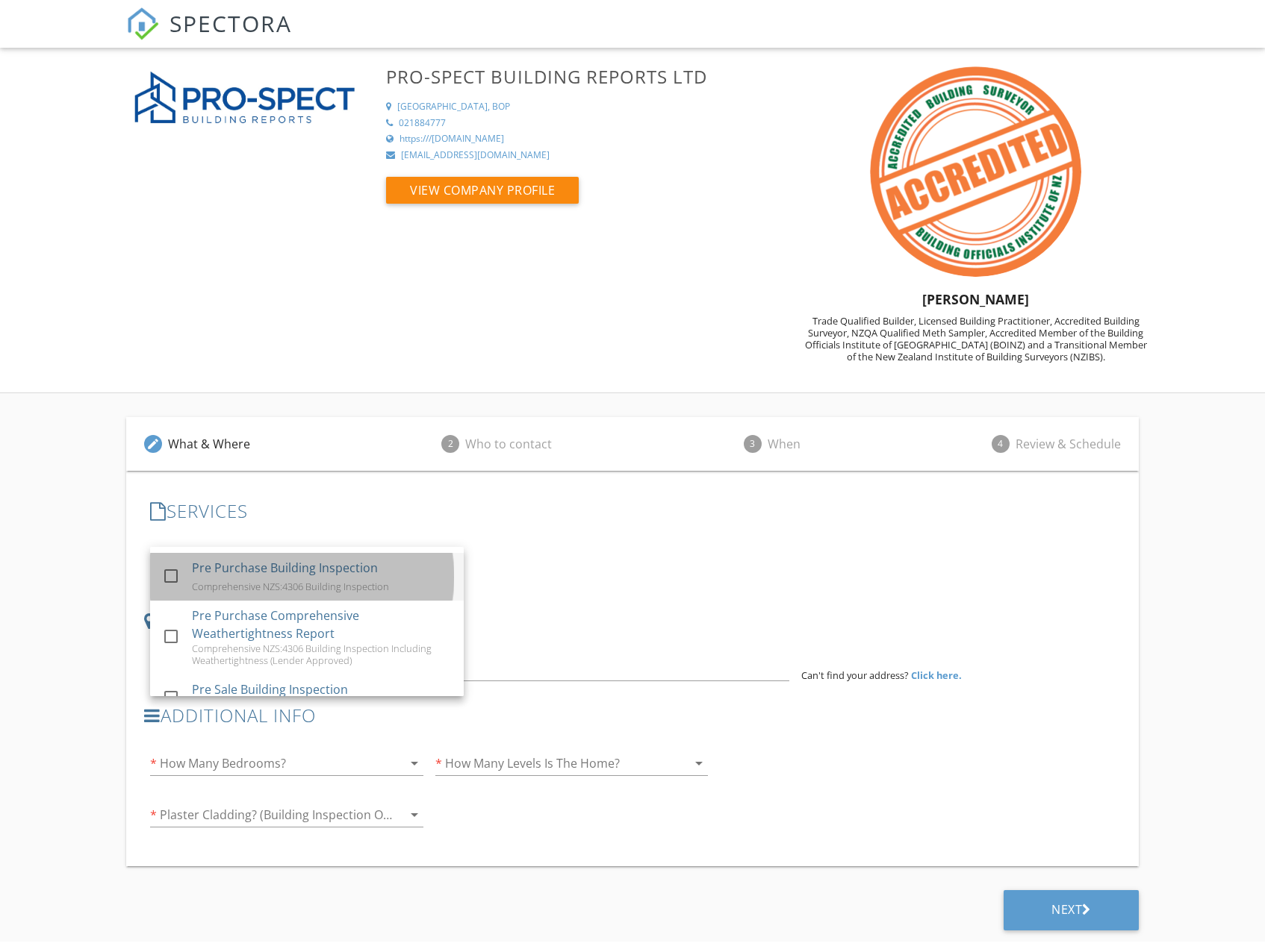
click at [240, 577] on div "Pre Purchase Building Inspection Comprehensive NZS:4306 Building Inspection" at bounding box center [322, 577] width 260 height 48
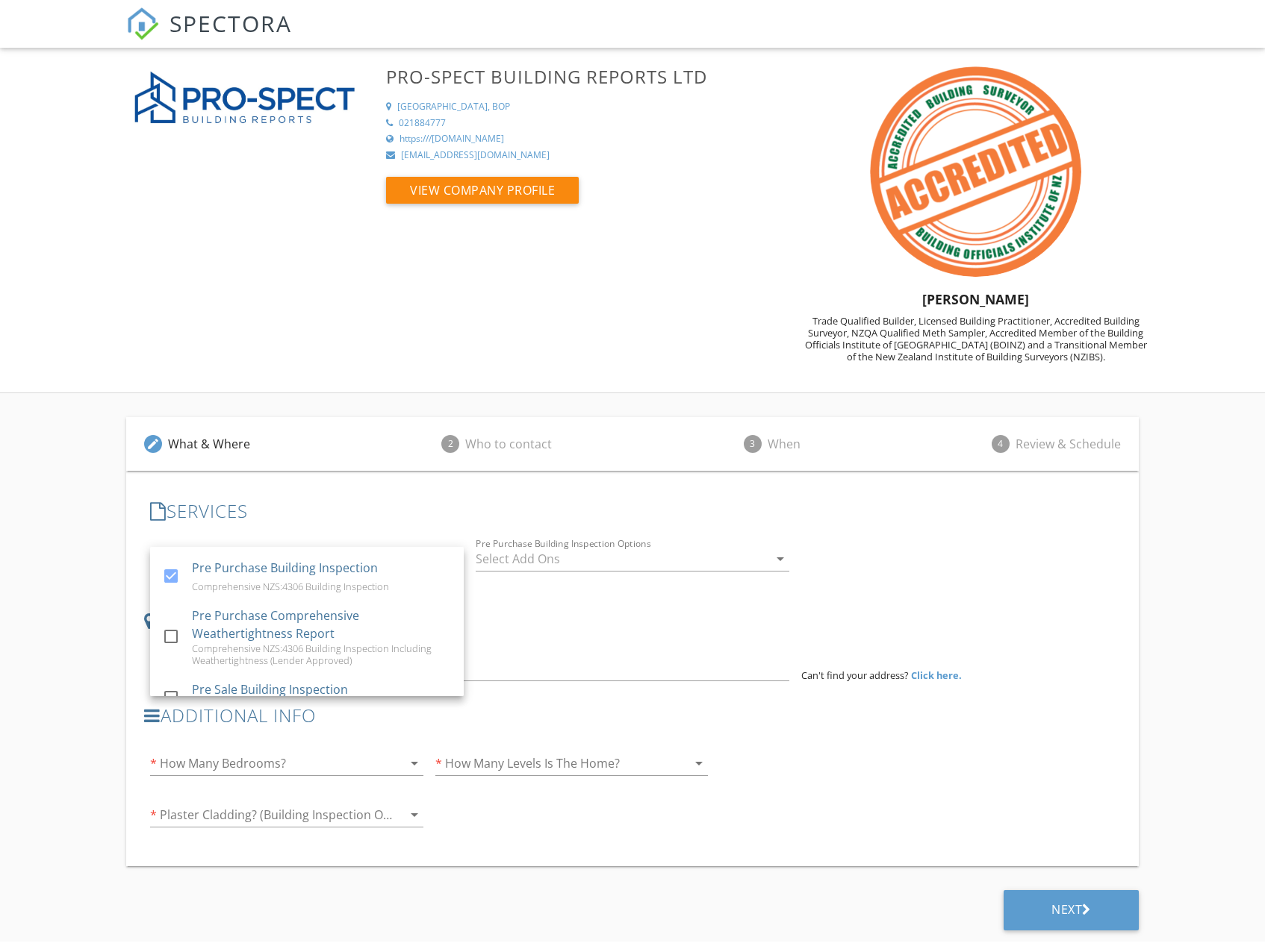
click at [538, 626] on h3 "LOCATION" at bounding box center [632, 621] width 976 height 20
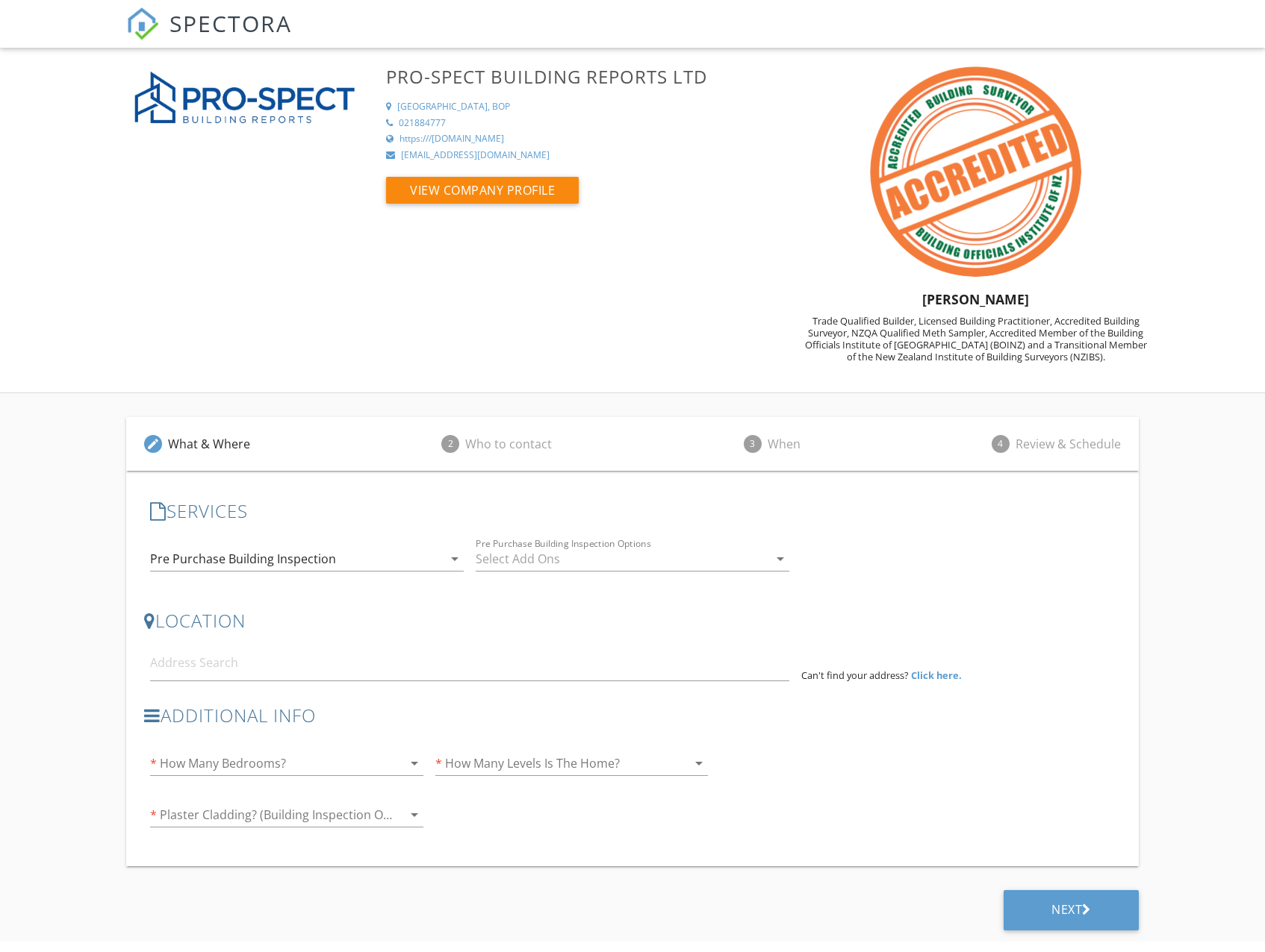
click at [195, 764] on div at bounding box center [266, 763] width 231 height 24
click at [195, 823] on div "3" at bounding box center [285, 815] width 248 height 18
click at [483, 758] on div at bounding box center [551, 763] width 231 height 24
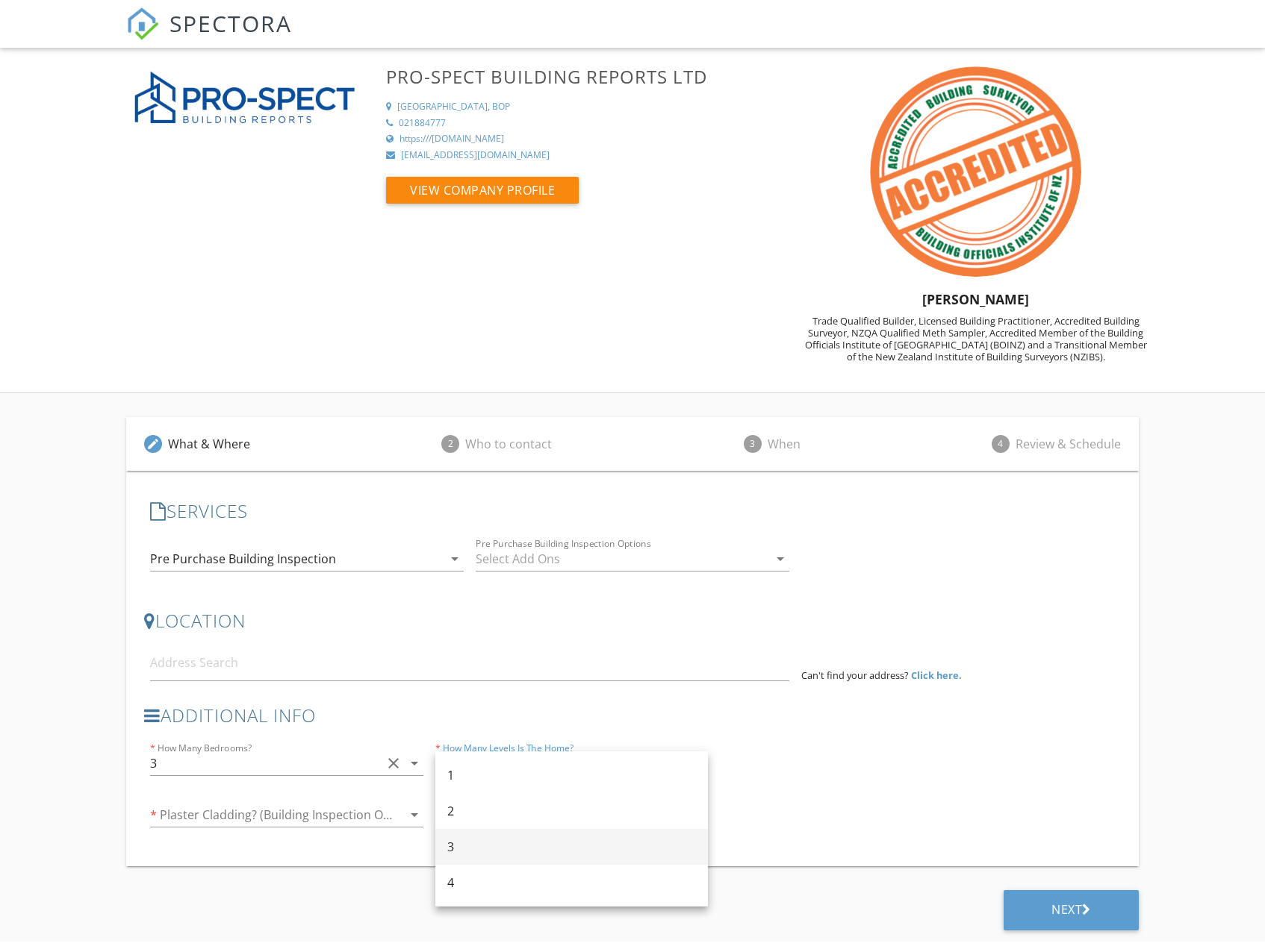
click at [466, 842] on div "3" at bounding box center [571, 847] width 248 height 18
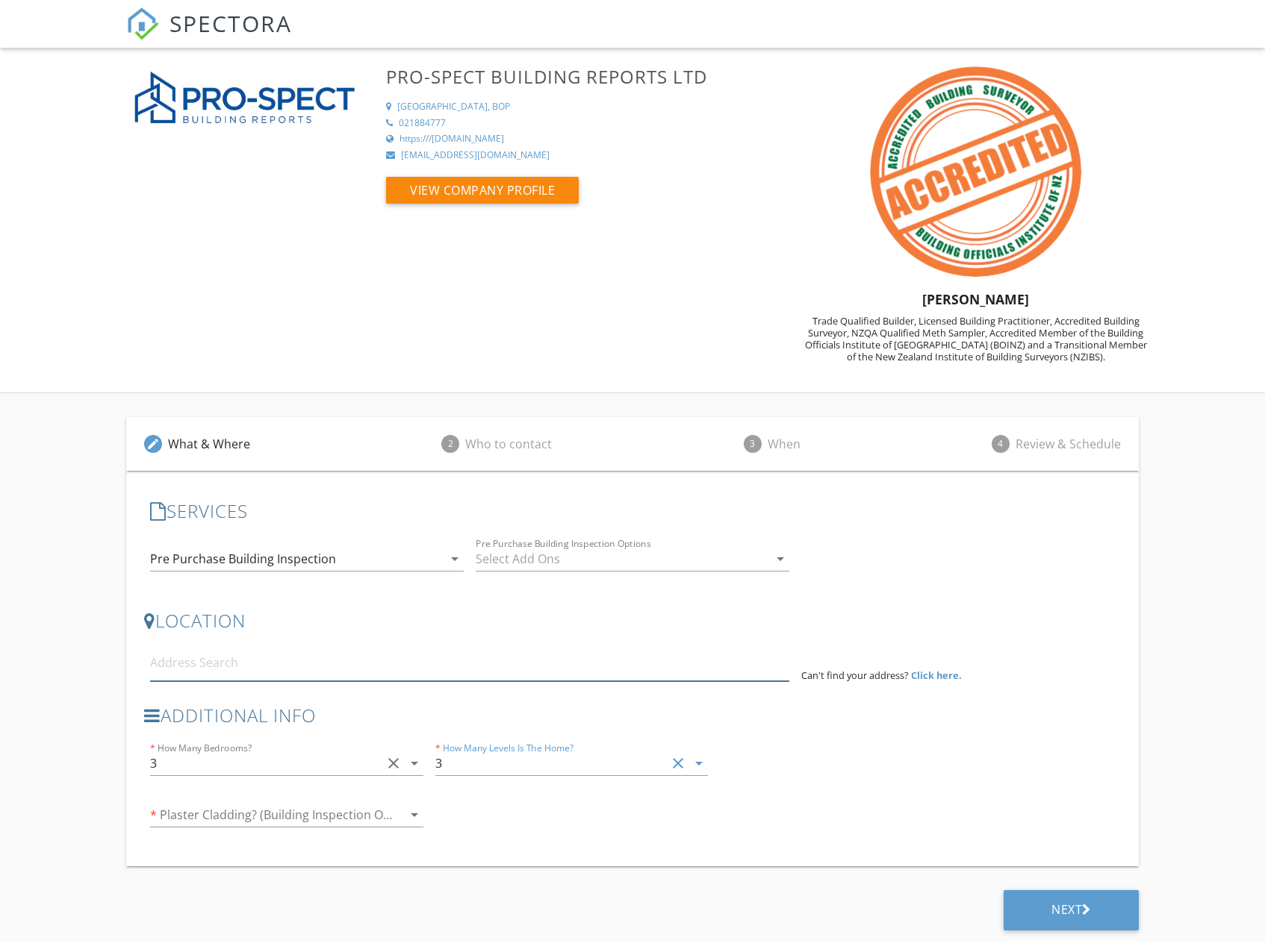
click at [228, 663] on input at bounding box center [469, 663] width 638 height 36
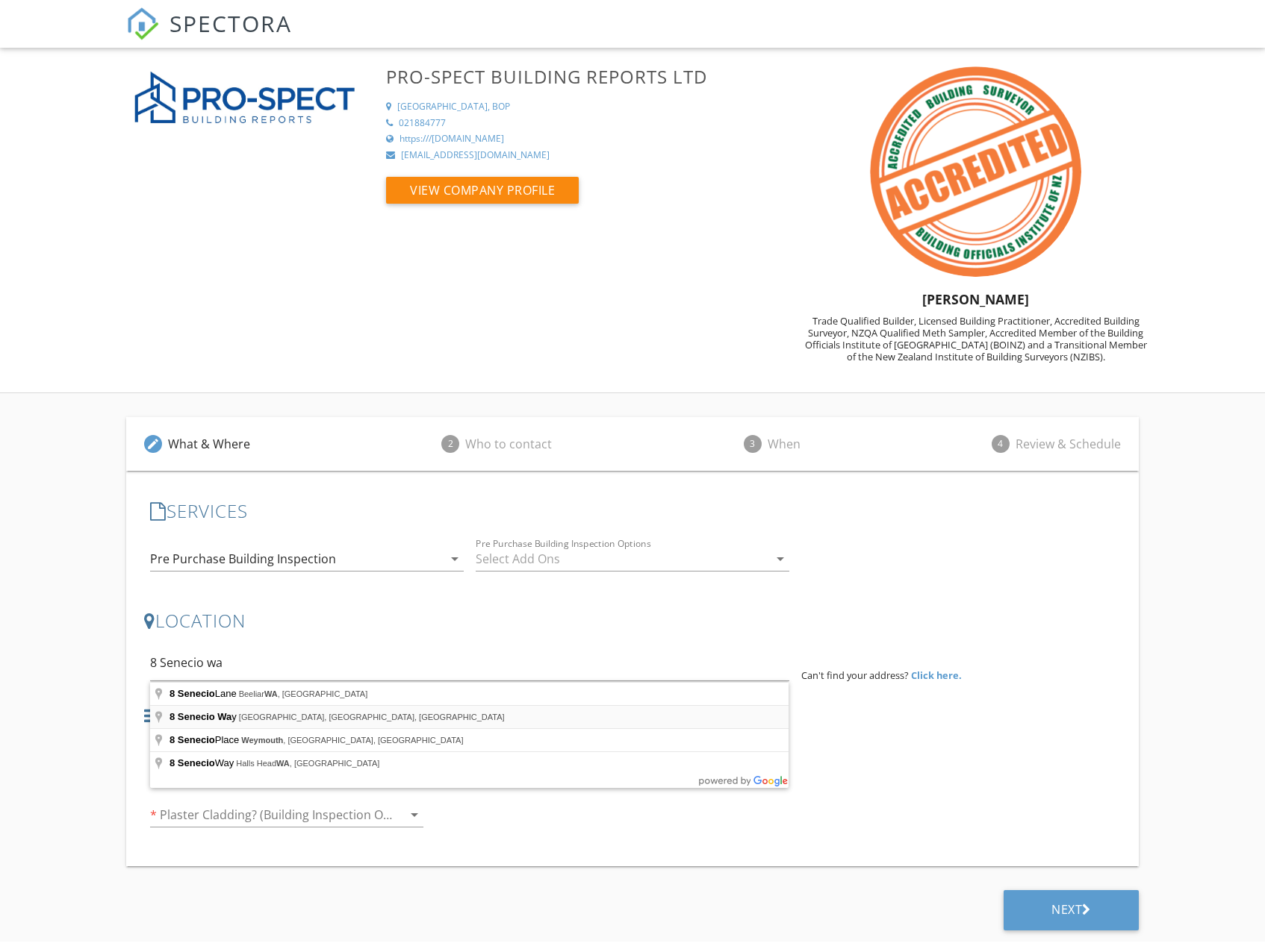
type input "[STREET_ADDRESS]"
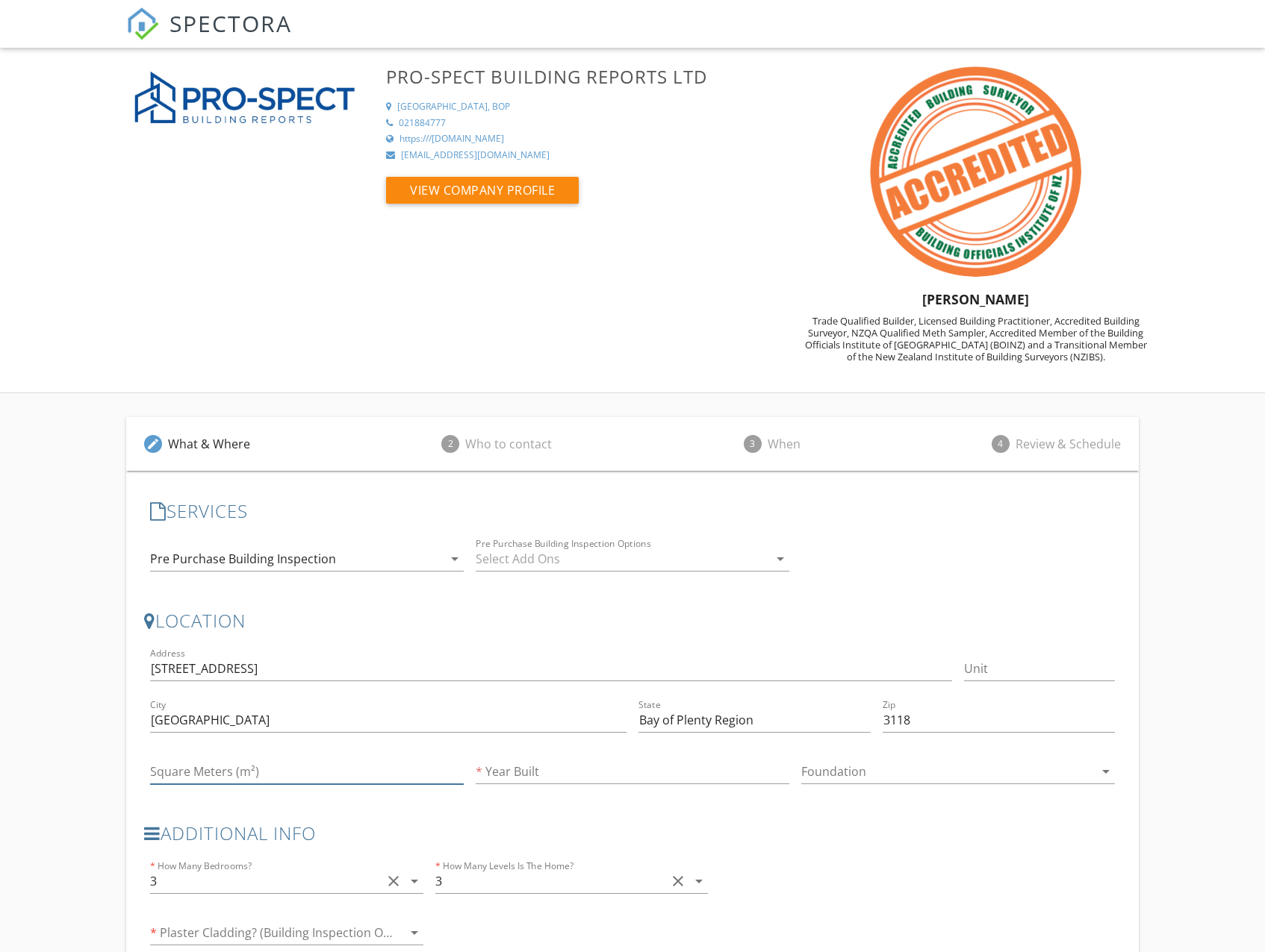
click at [310, 771] on input "Square Meters (m²)" at bounding box center [307, 772] width 313 height 25
type input "200"
type input "1995"
click at [888, 777] on div at bounding box center [947, 771] width 293 height 24
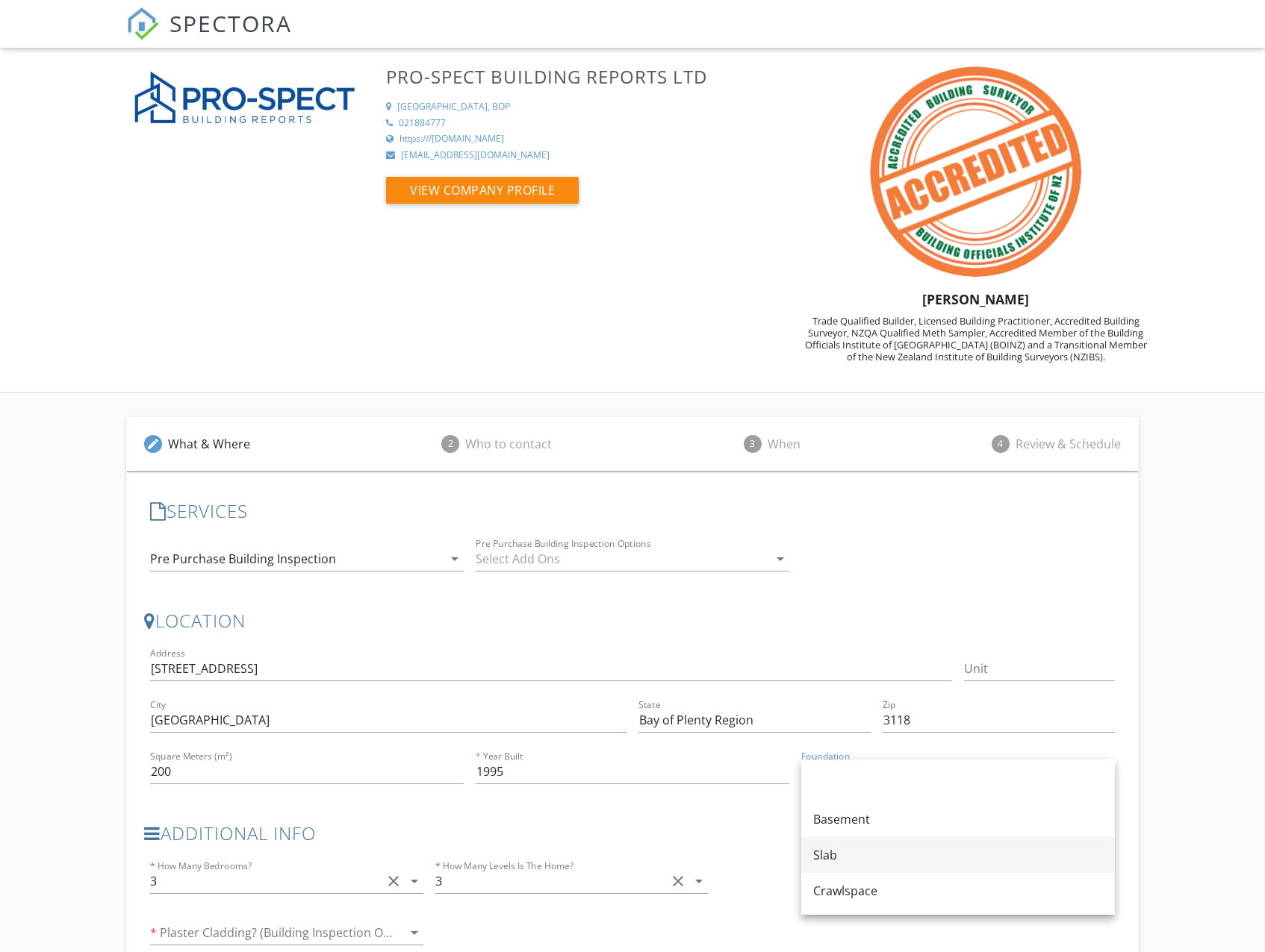
click at [854, 859] on div "Slab" at bounding box center [957, 856] width 289 height 18
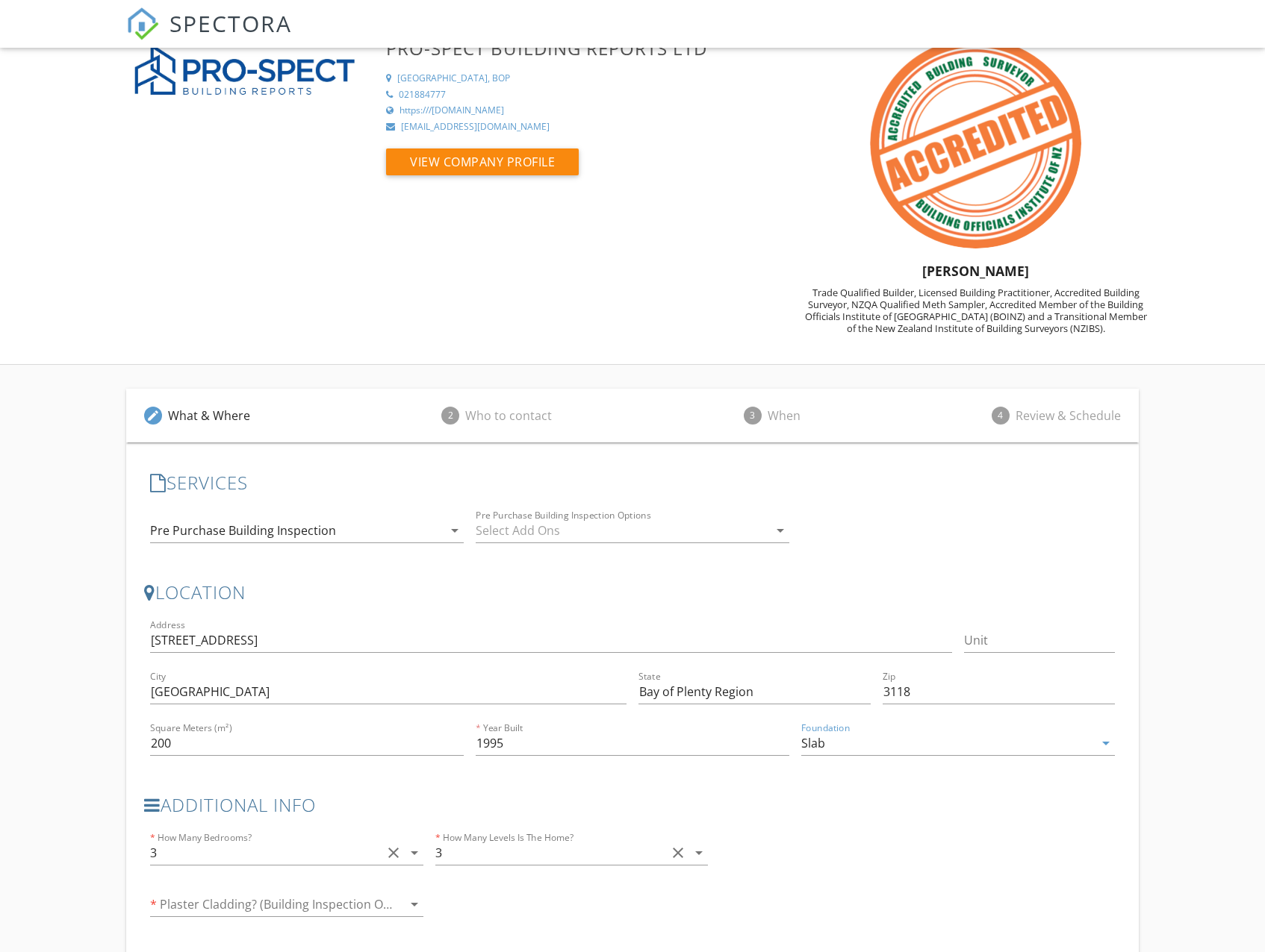
scroll to position [107, 0]
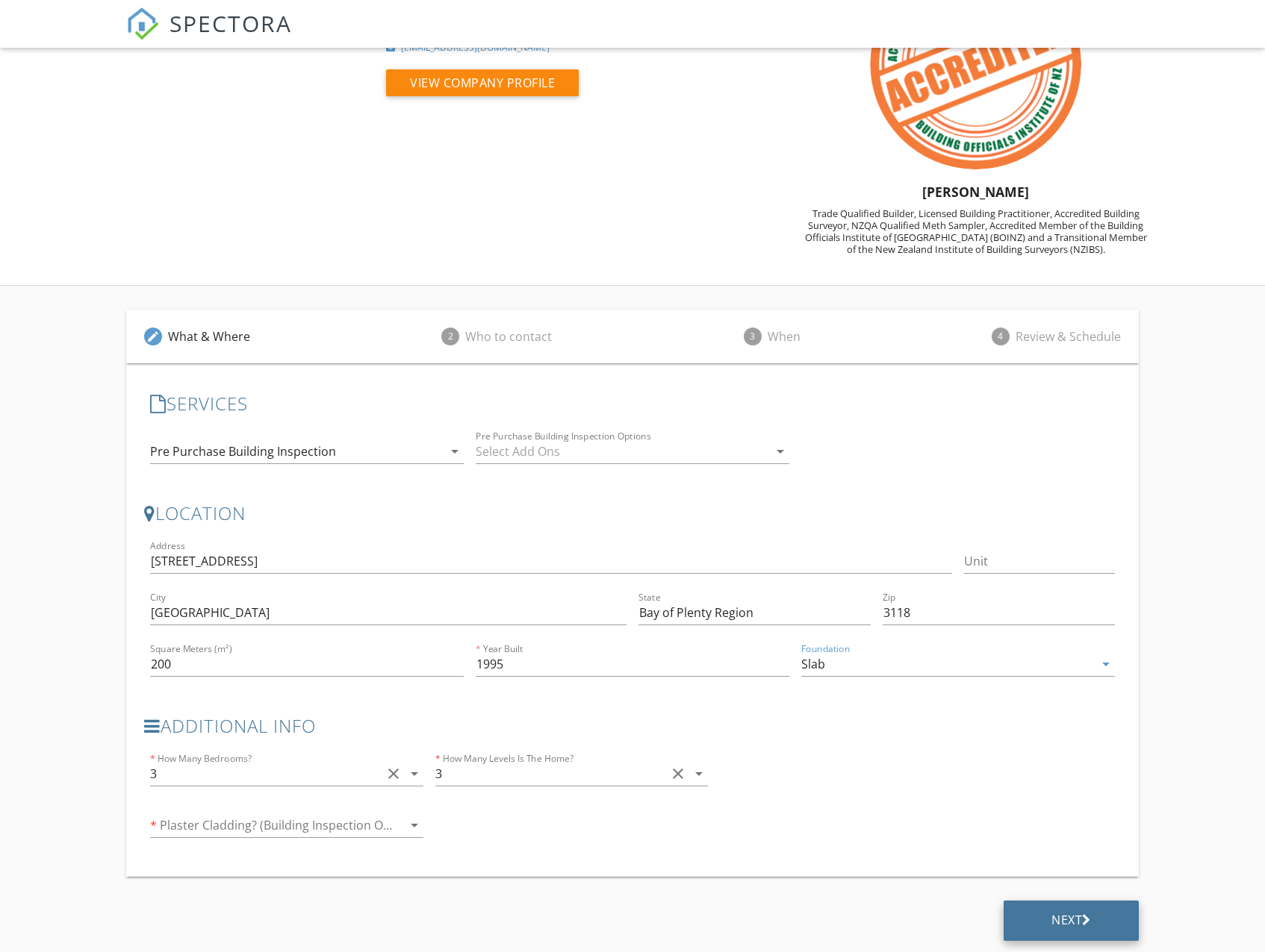
click at [1041, 913] on div "Next" at bounding box center [1071, 921] width 135 height 40
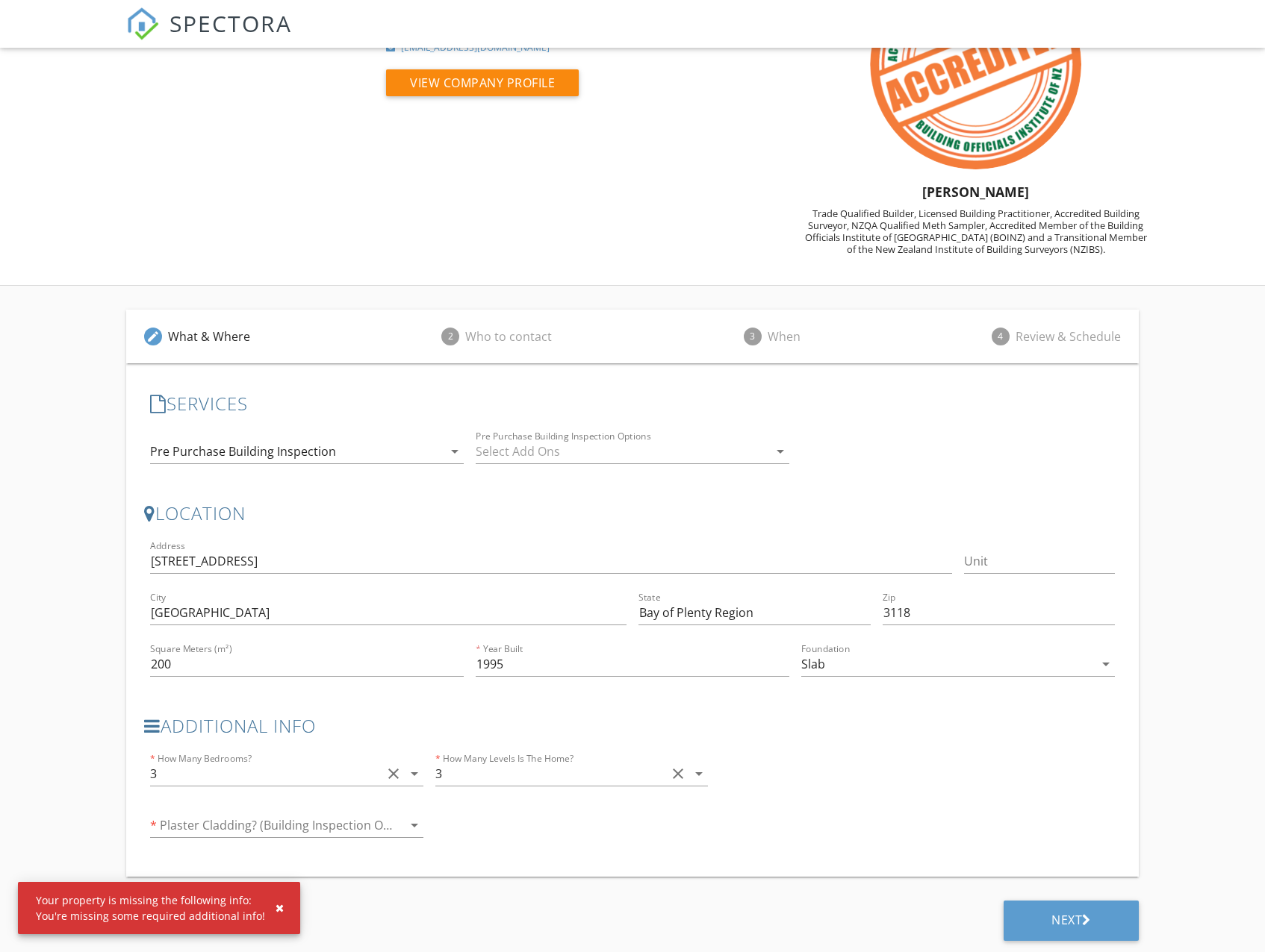
click at [223, 832] on div at bounding box center [266, 825] width 231 height 24
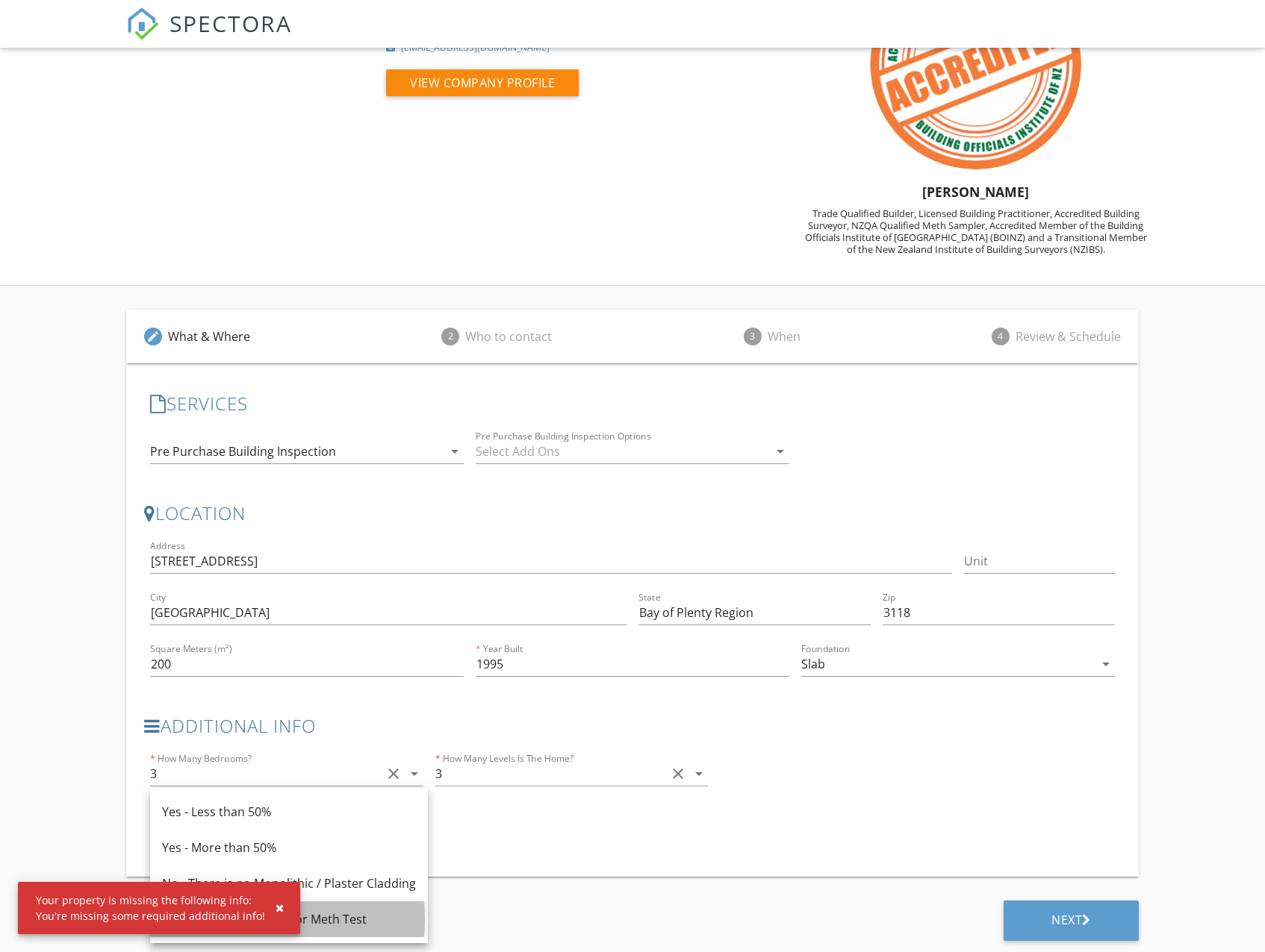
click at [328, 912] on div "N/A for Healthy Homes or Meth Test" at bounding box center [289, 920] width 254 height 18
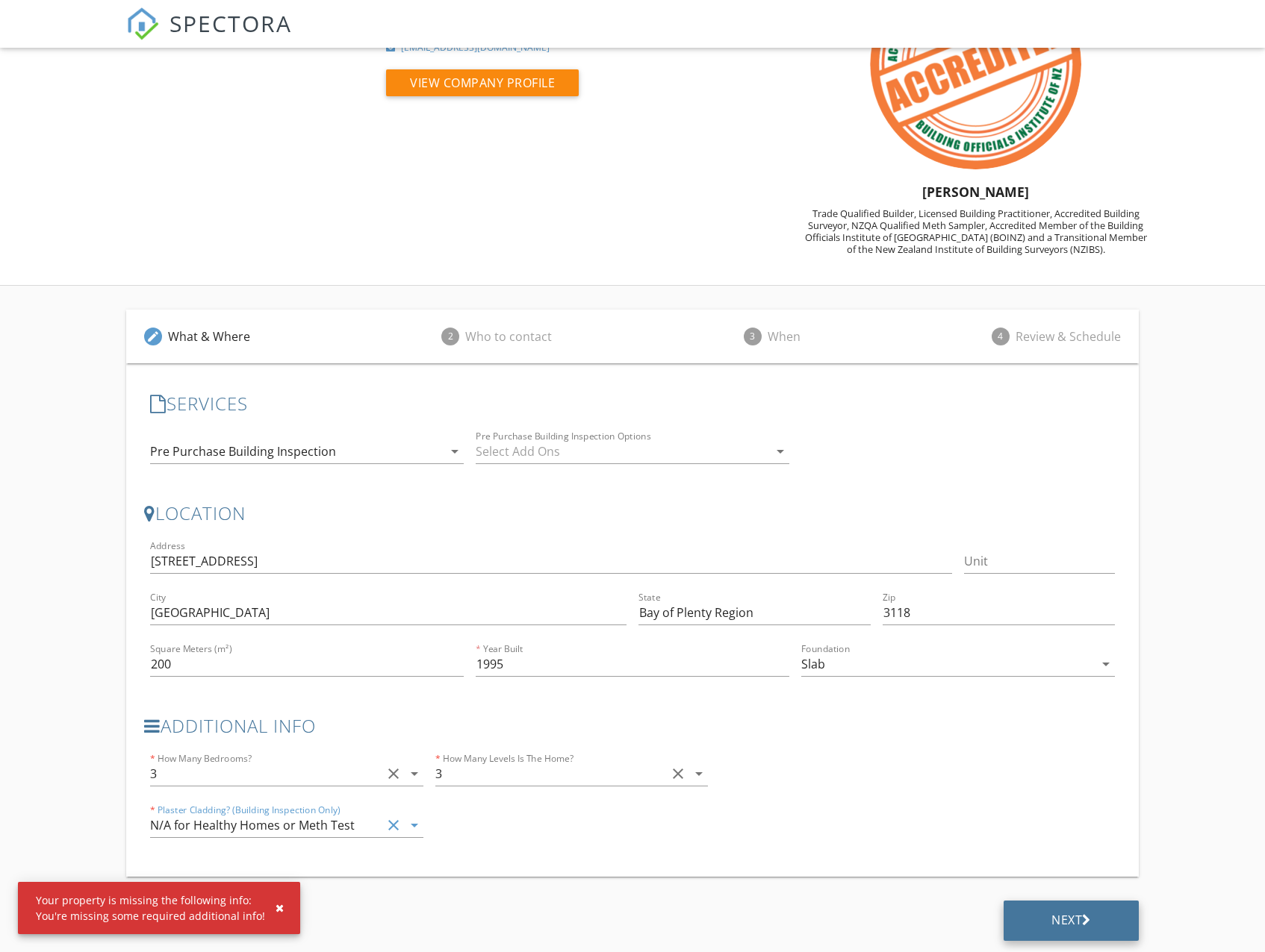
click at [1052, 925] on div "Next" at bounding box center [1071, 920] width 40 height 15
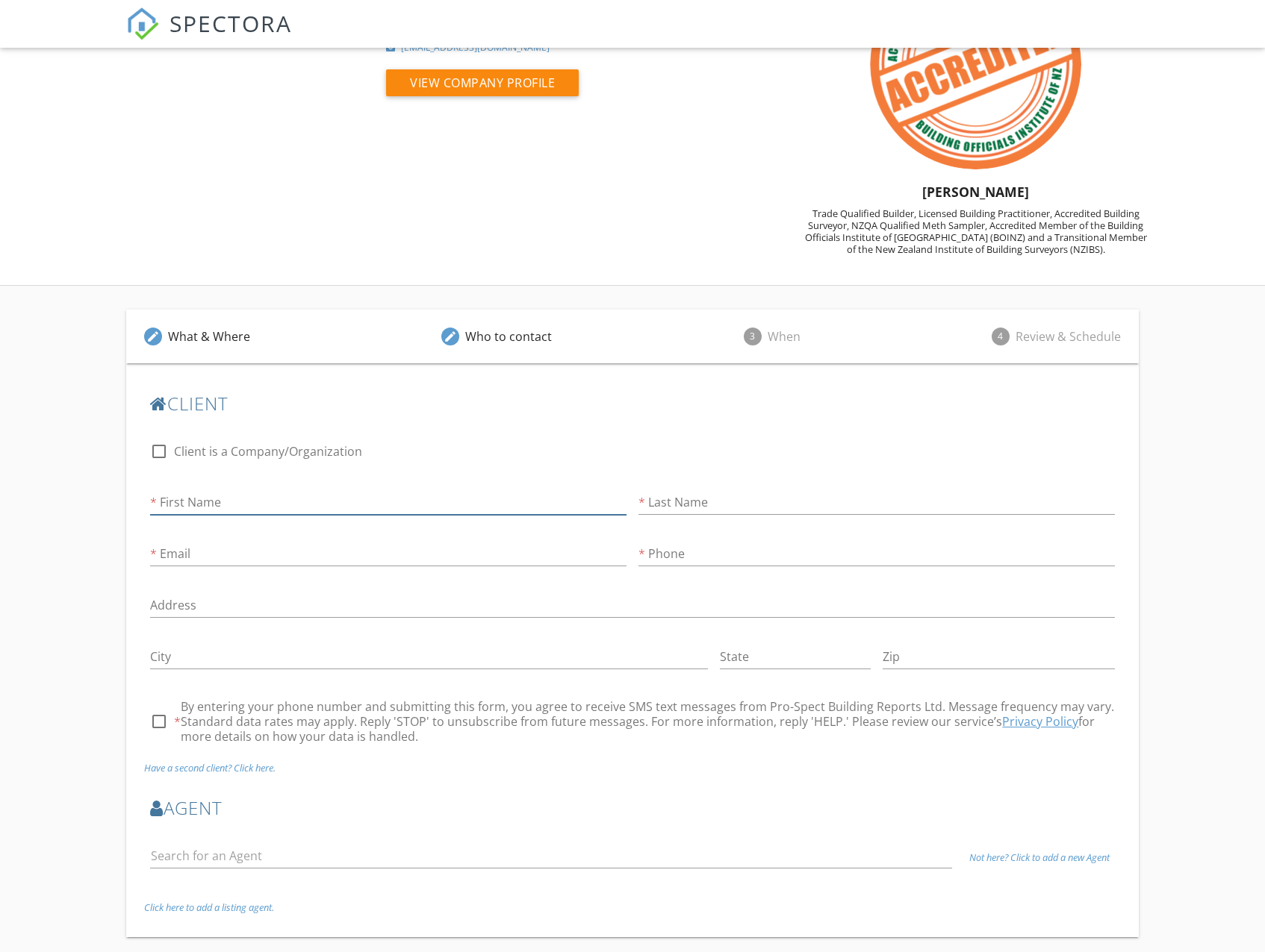
click at [219, 509] on input "First Name" at bounding box center [388, 503] width 477 height 25
type input "Phil"
type input "[PERSON_NAME]"
type input "[EMAIL_ADDRESS][DOMAIN_NAME]"
type input "021884777"
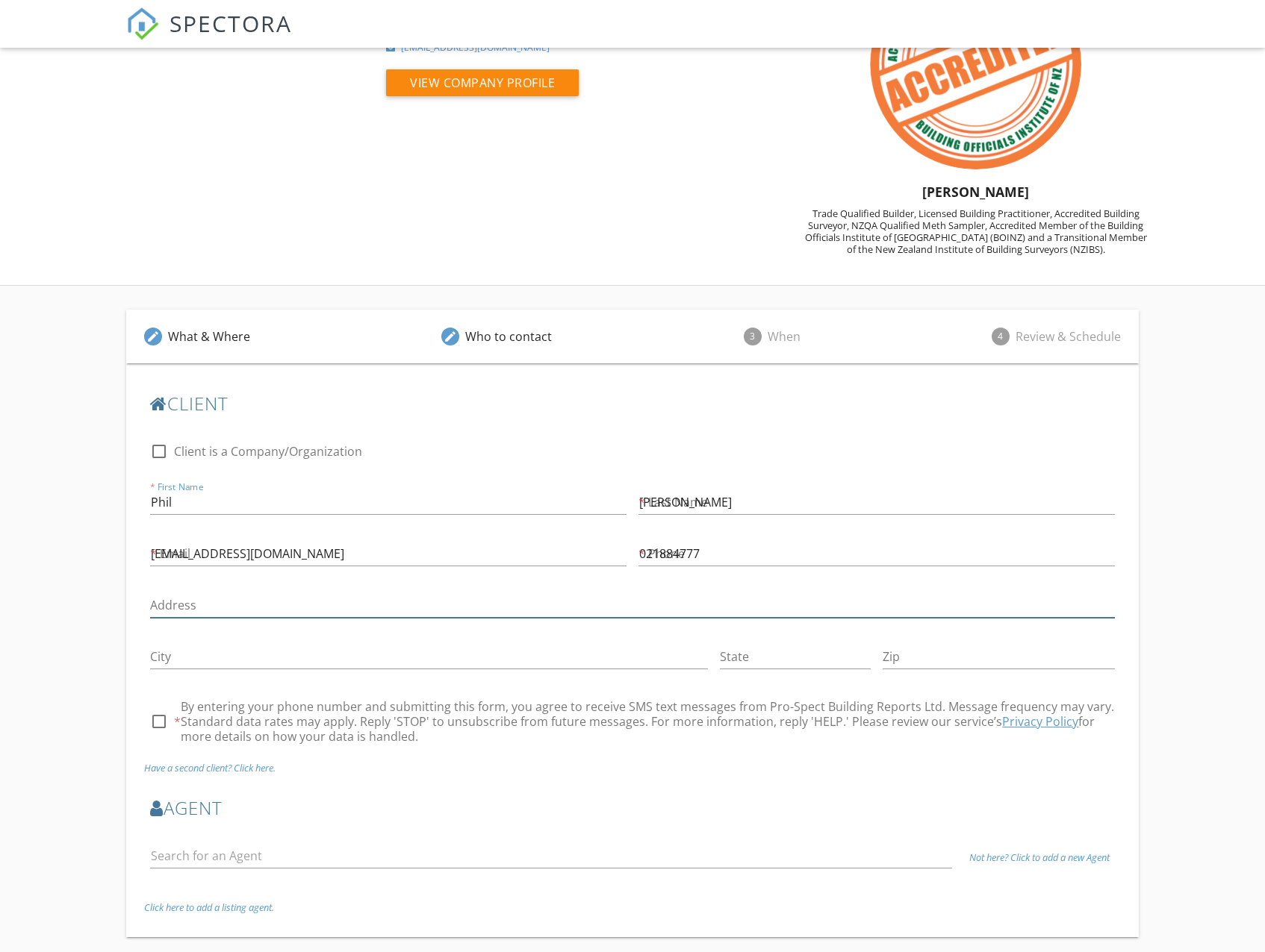
type input "[STREET_ADDRESS]"
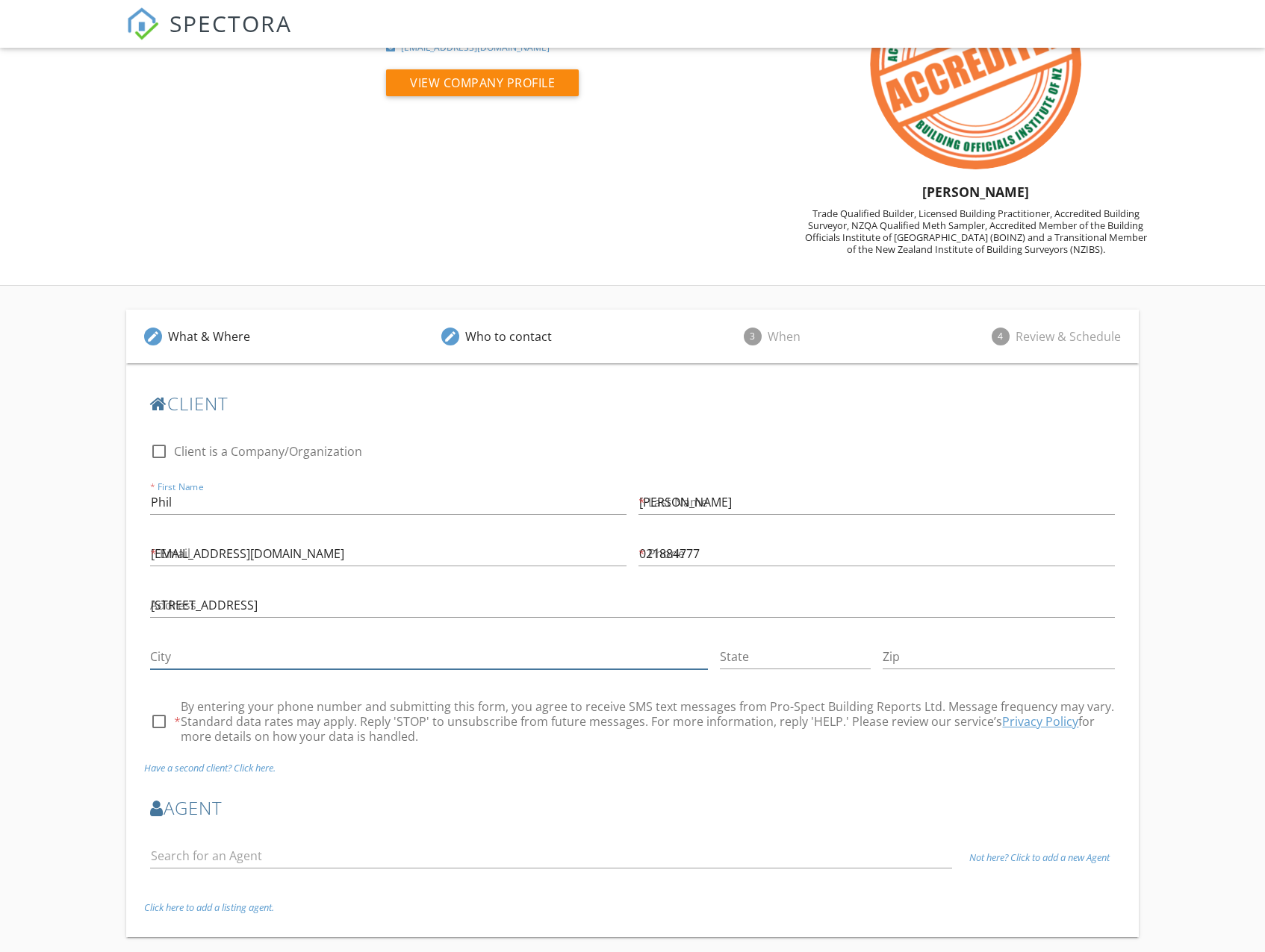
type input "Papamoa"
type input "3118"
click at [146, 714] on div "check_box_outline_blank By entering your phone number and submitting this form,…" at bounding box center [632, 723] width 976 height 77
click at [157, 724] on div at bounding box center [158, 721] width 26 height 26
checkbox input "true"
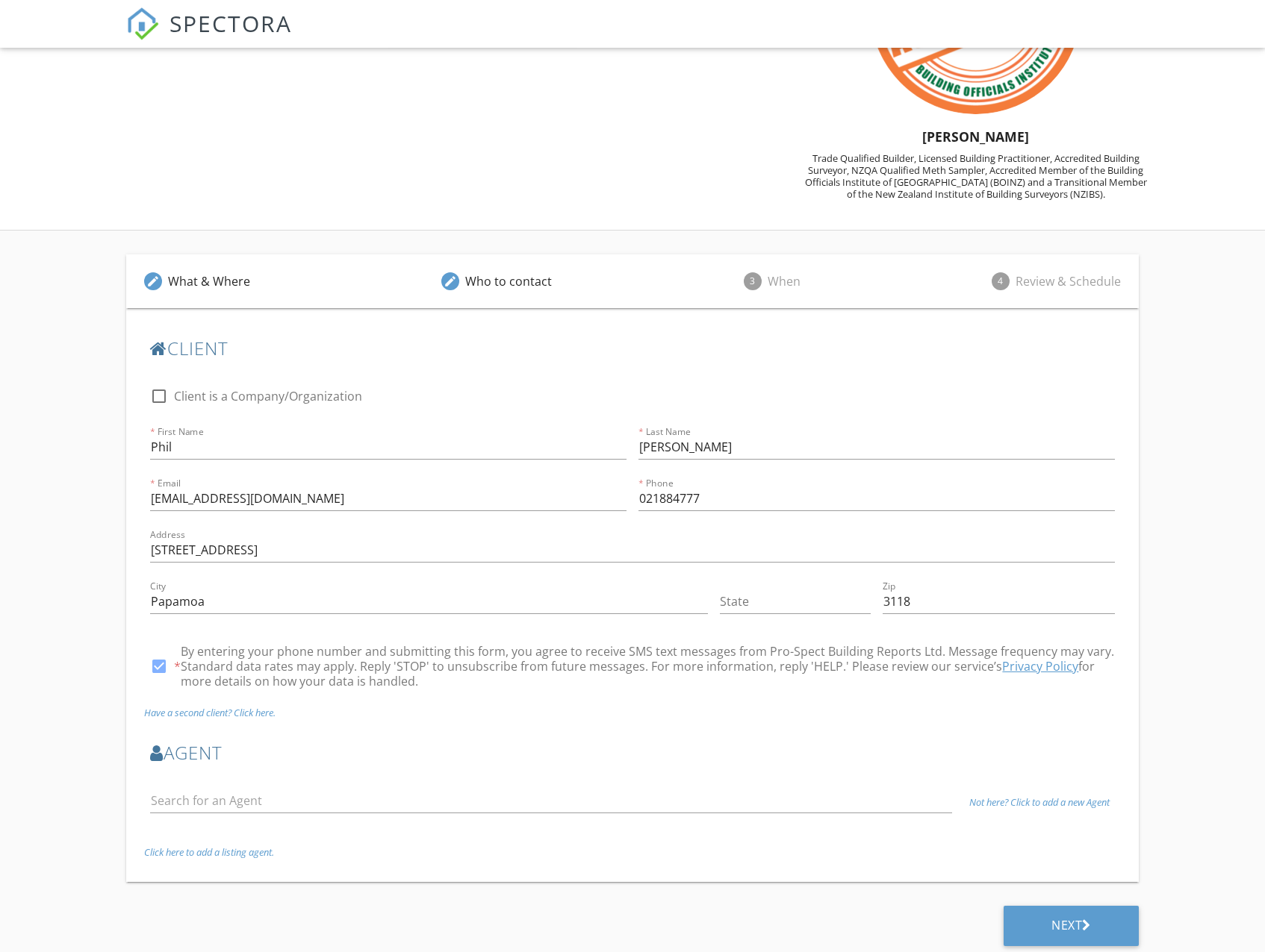
scroll to position [168, 0]
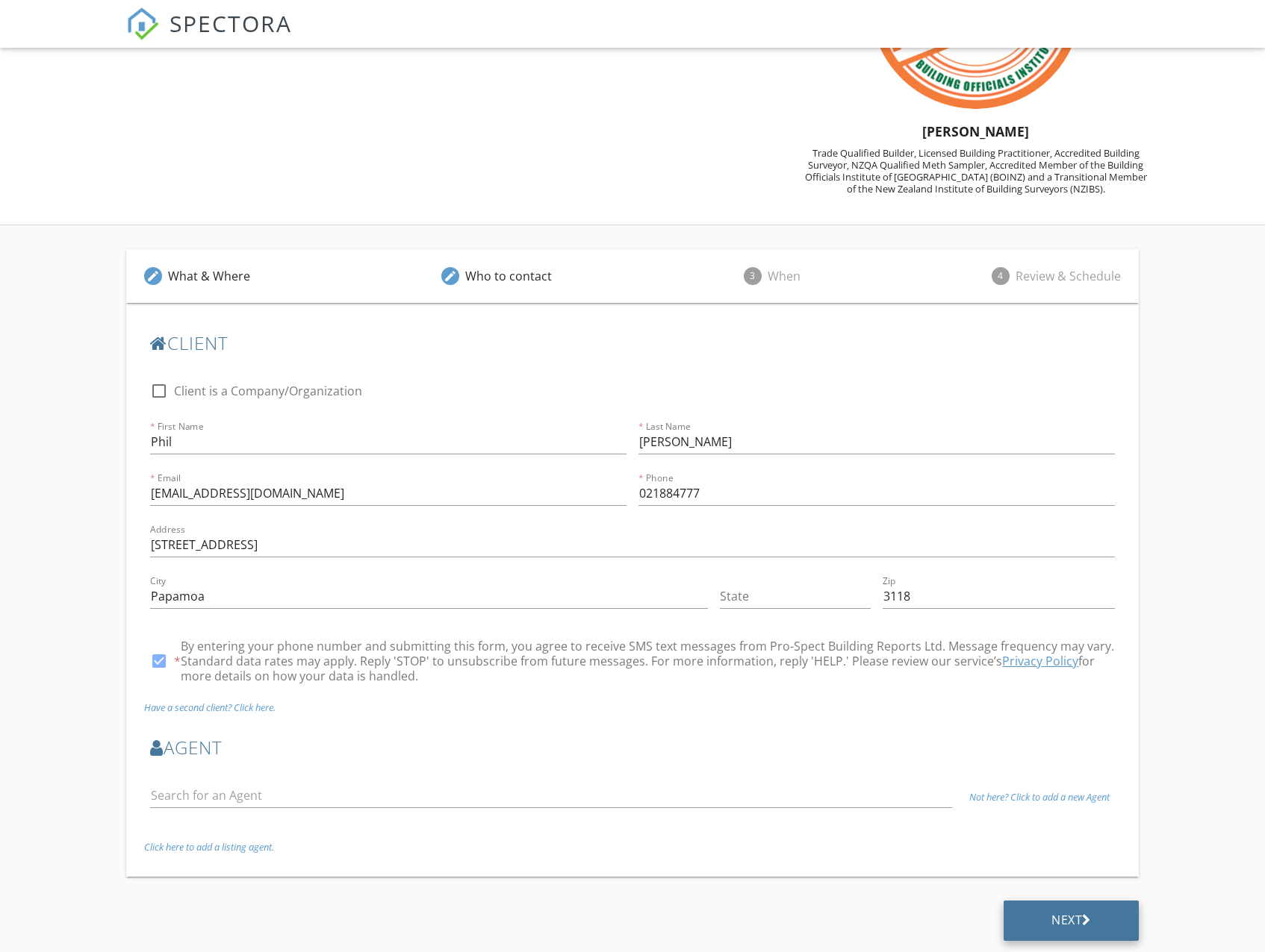
click at [1047, 910] on div "Next" at bounding box center [1071, 921] width 135 height 40
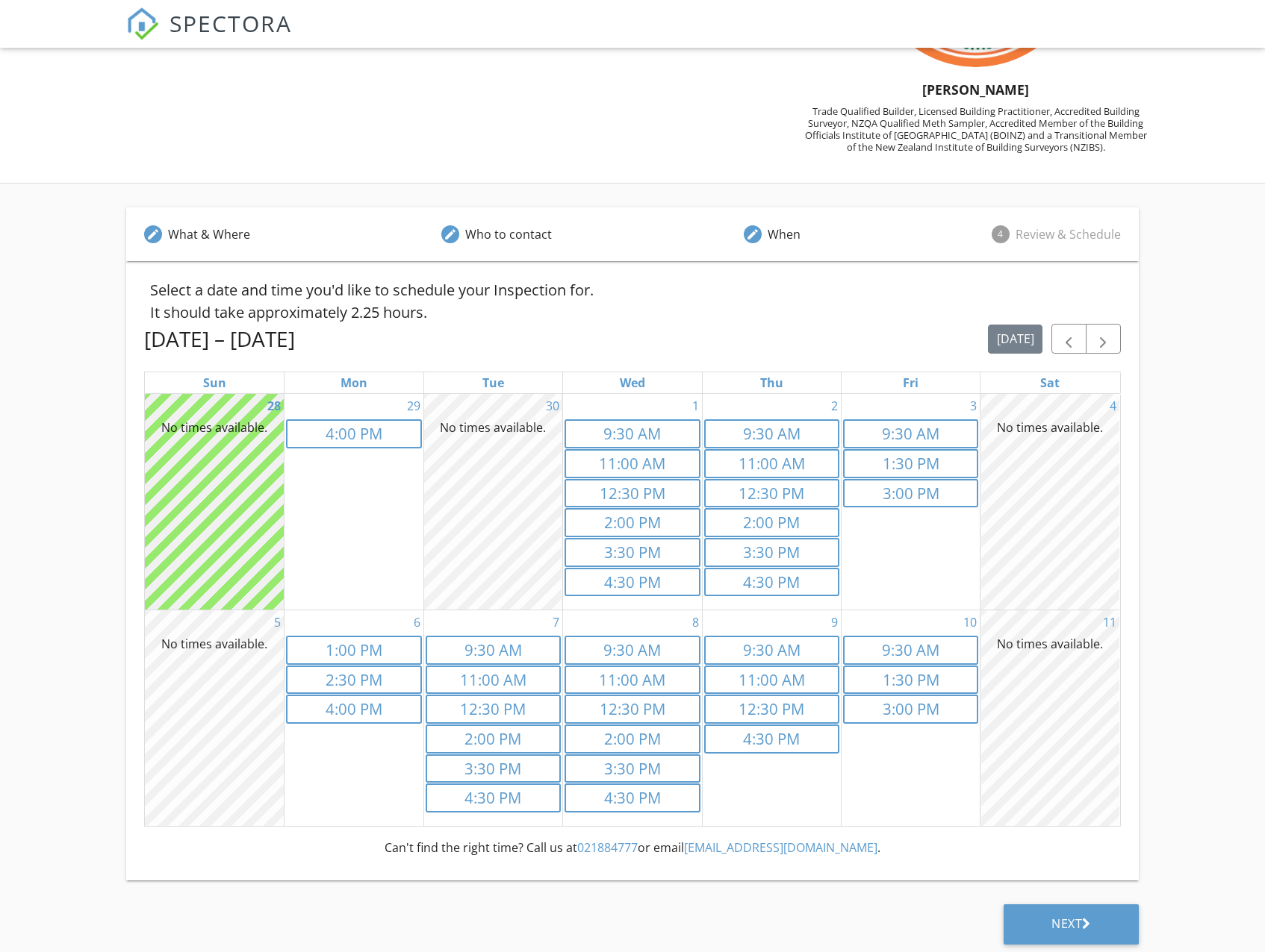
scroll to position [213, 0]
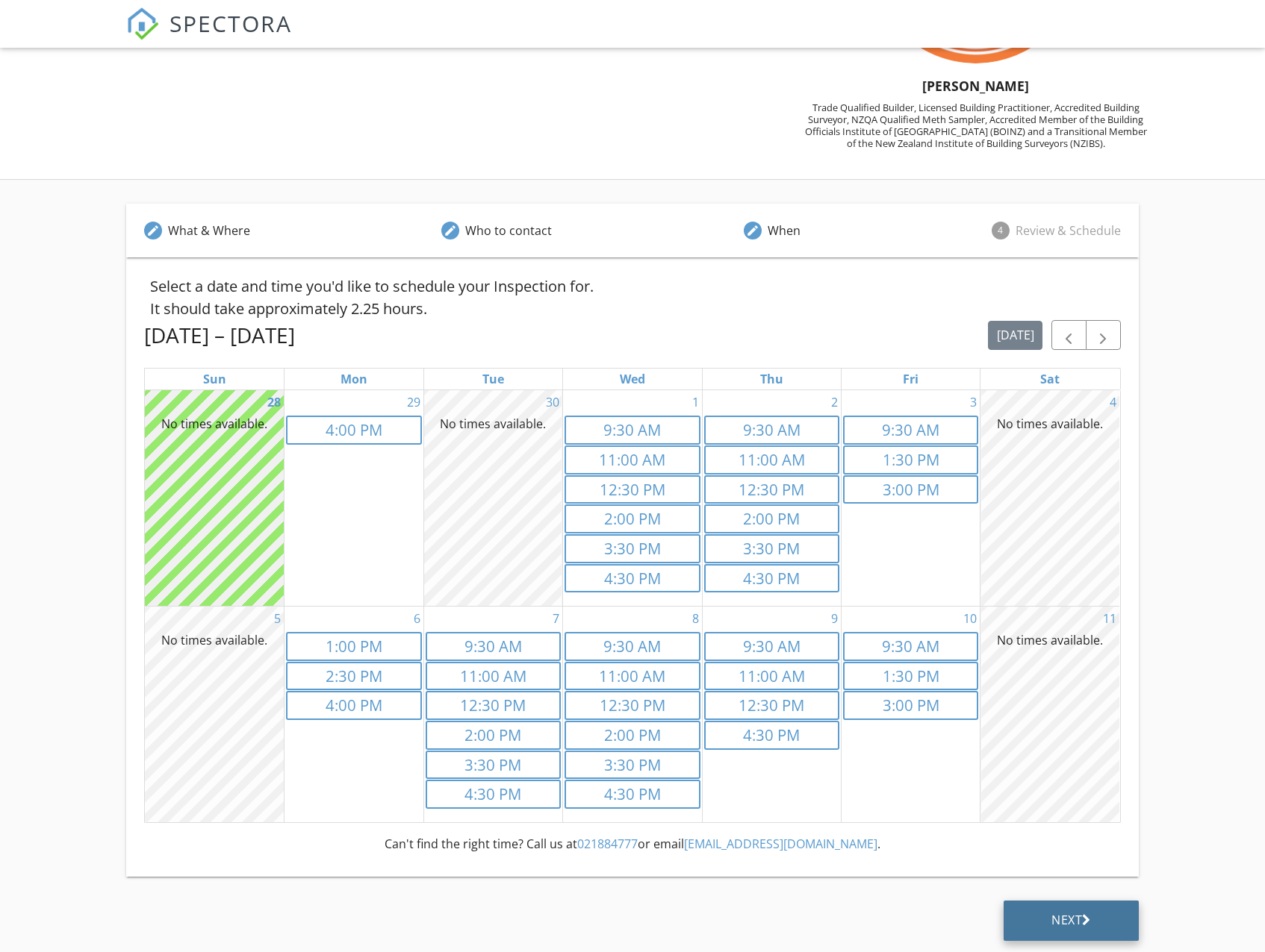
click at [1060, 923] on div "Next" at bounding box center [1071, 920] width 40 height 15
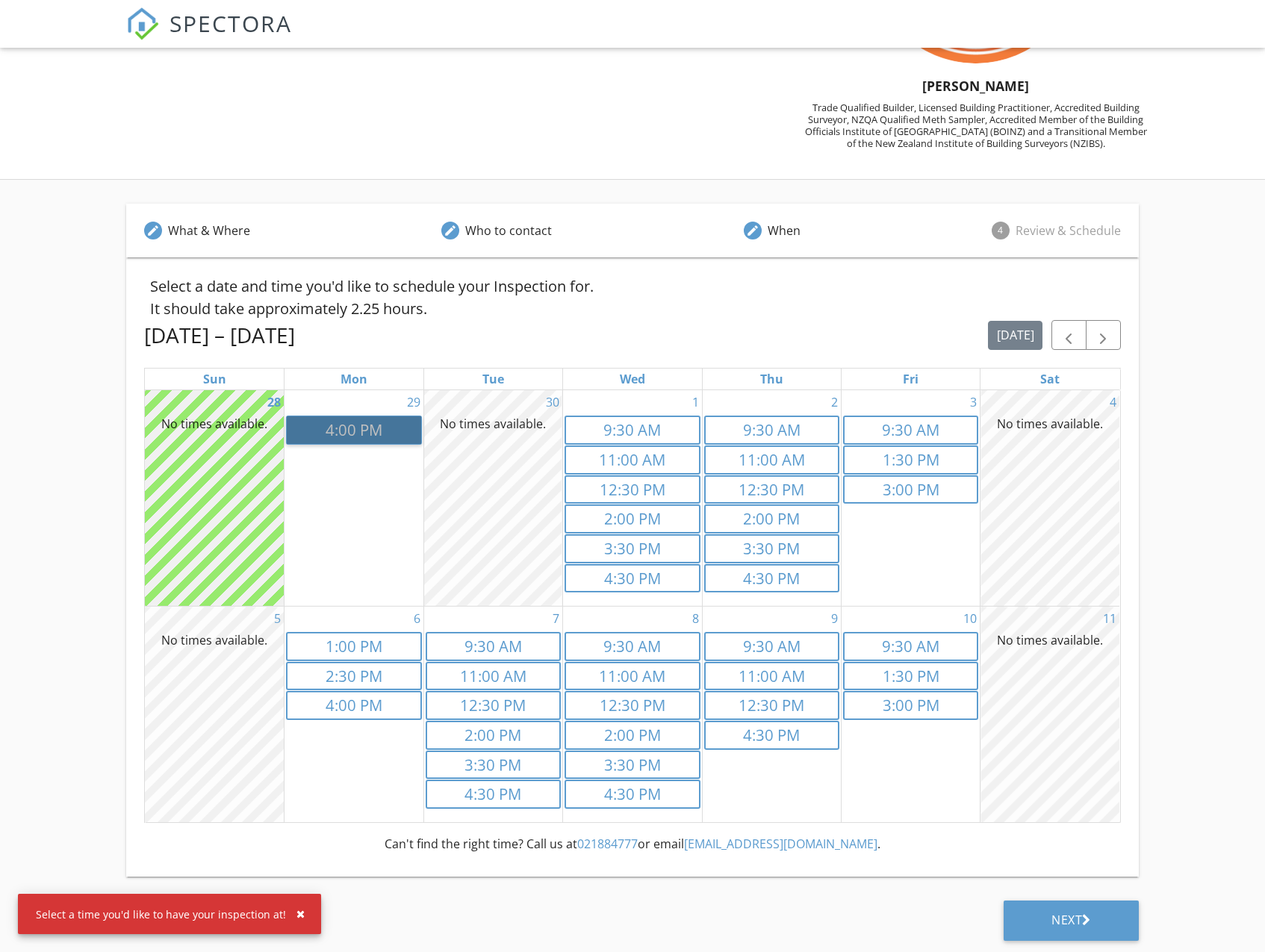
click at [371, 438] on link "4p 4:00 PM" at bounding box center [354, 429] width 135 height 29
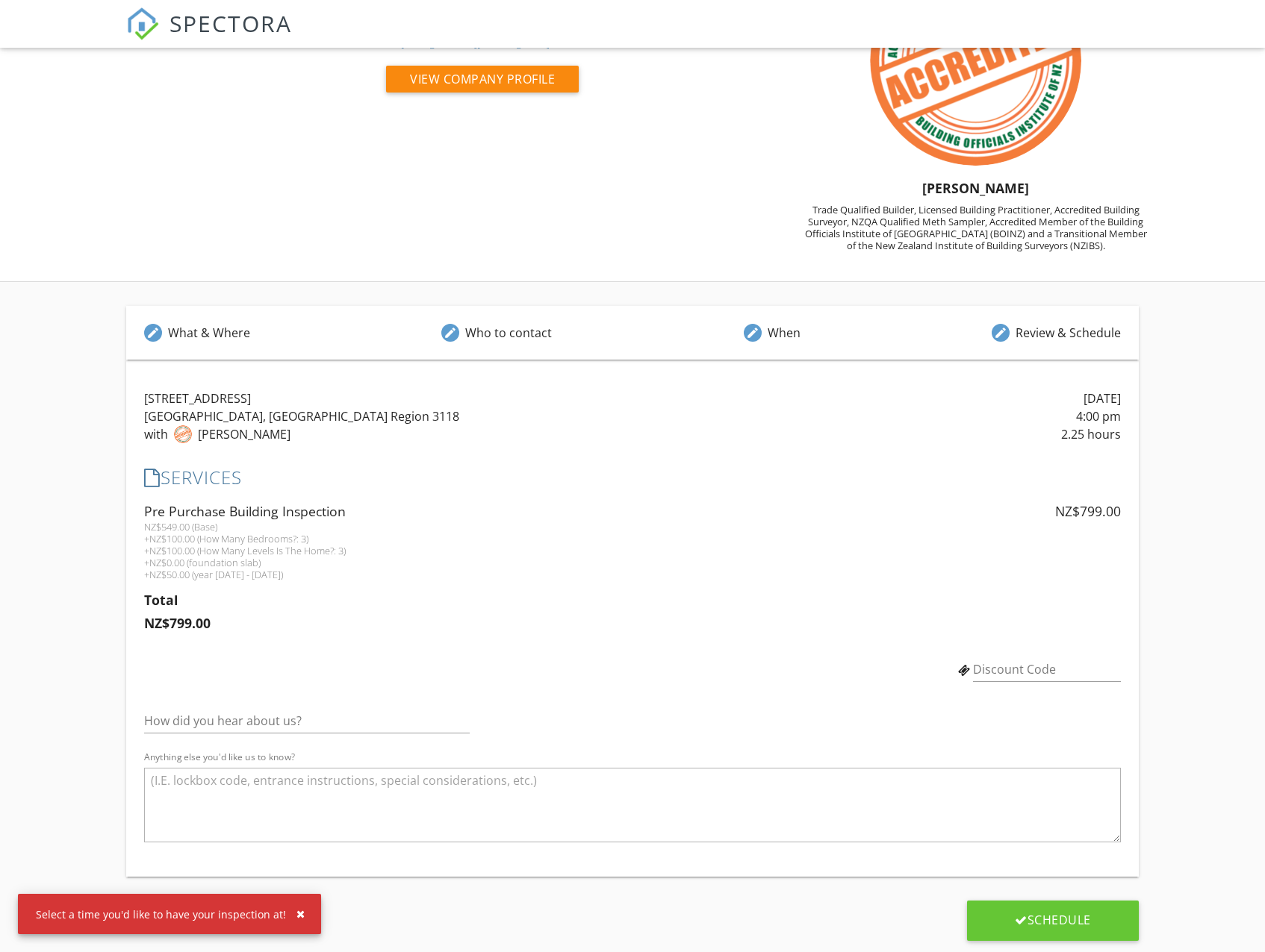
scroll to position [111, 0]
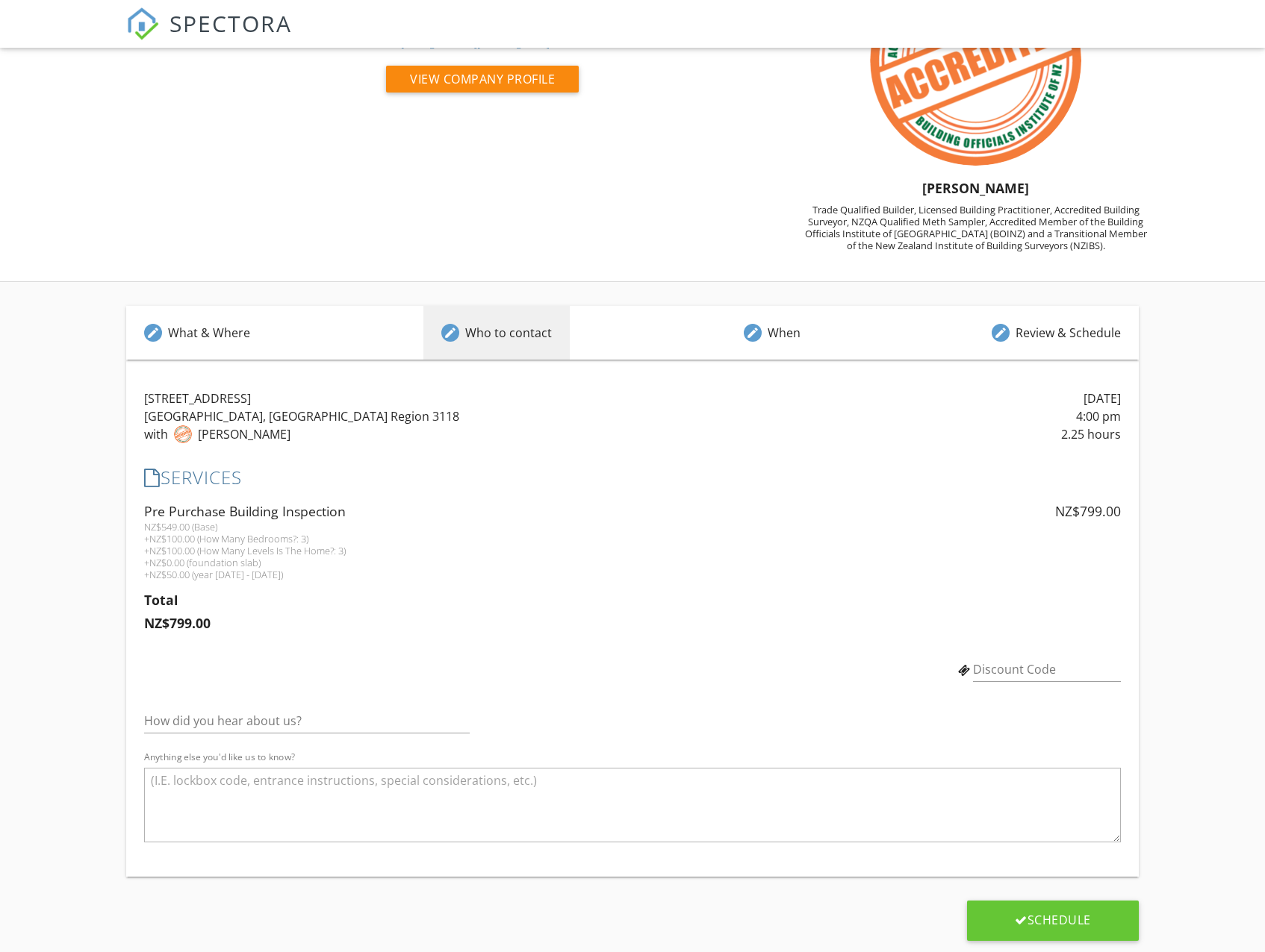
click at [494, 333] on div "Who to contact" at bounding box center [508, 333] width 87 height 18
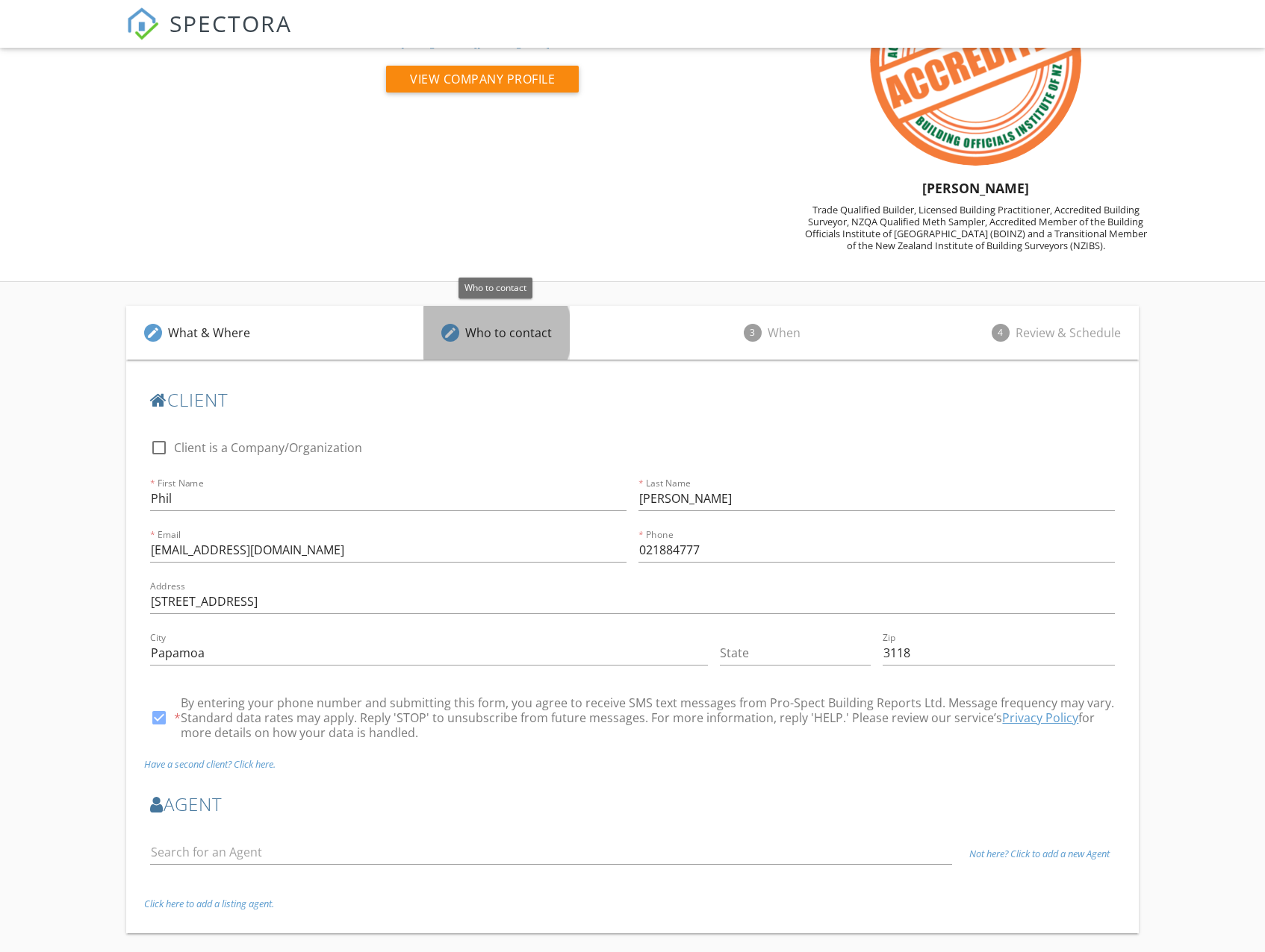
scroll to position [168, 0]
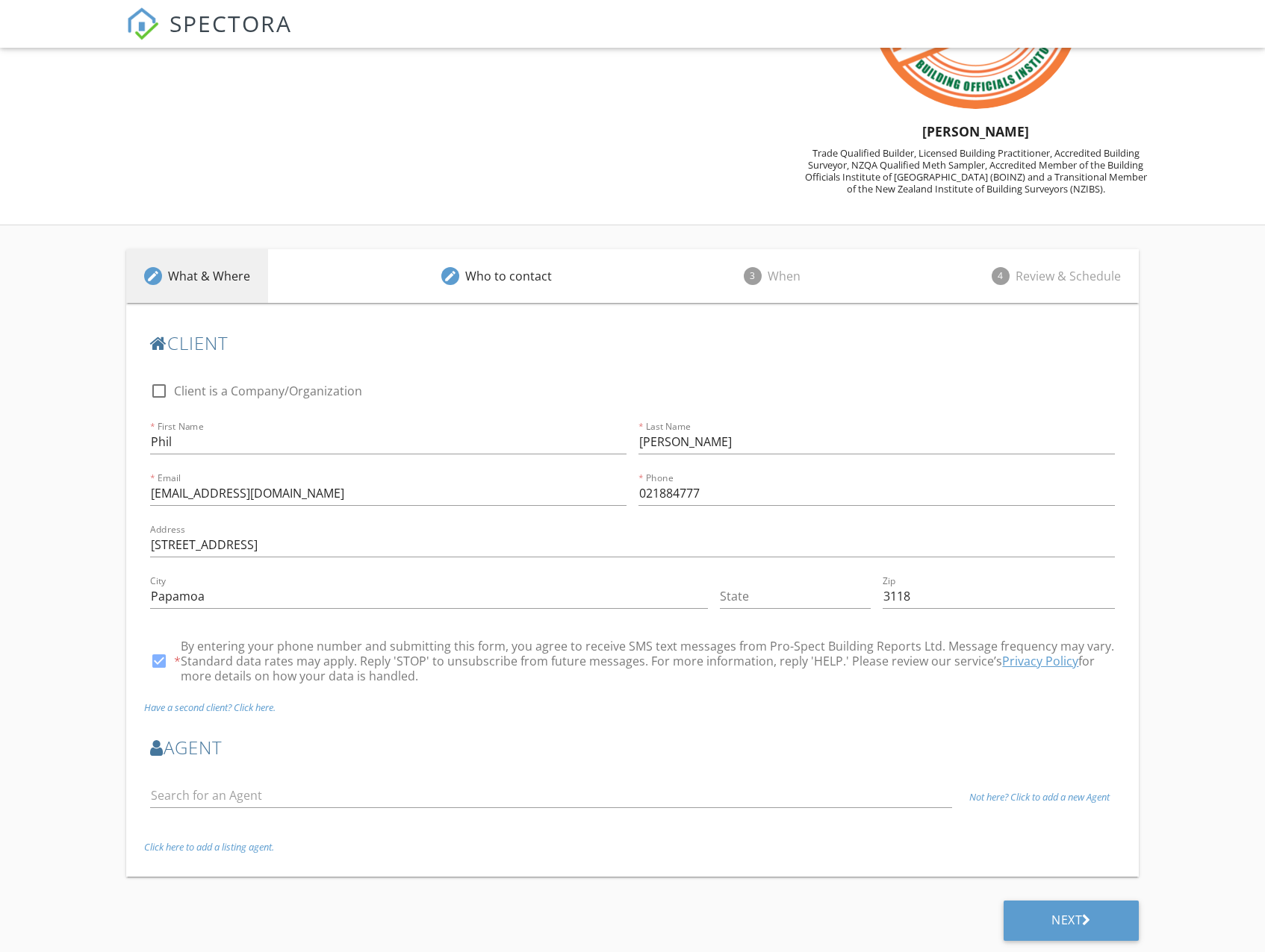
click at [246, 270] on div "What & Where" at bounding box center [209, 276] width 82 height 18
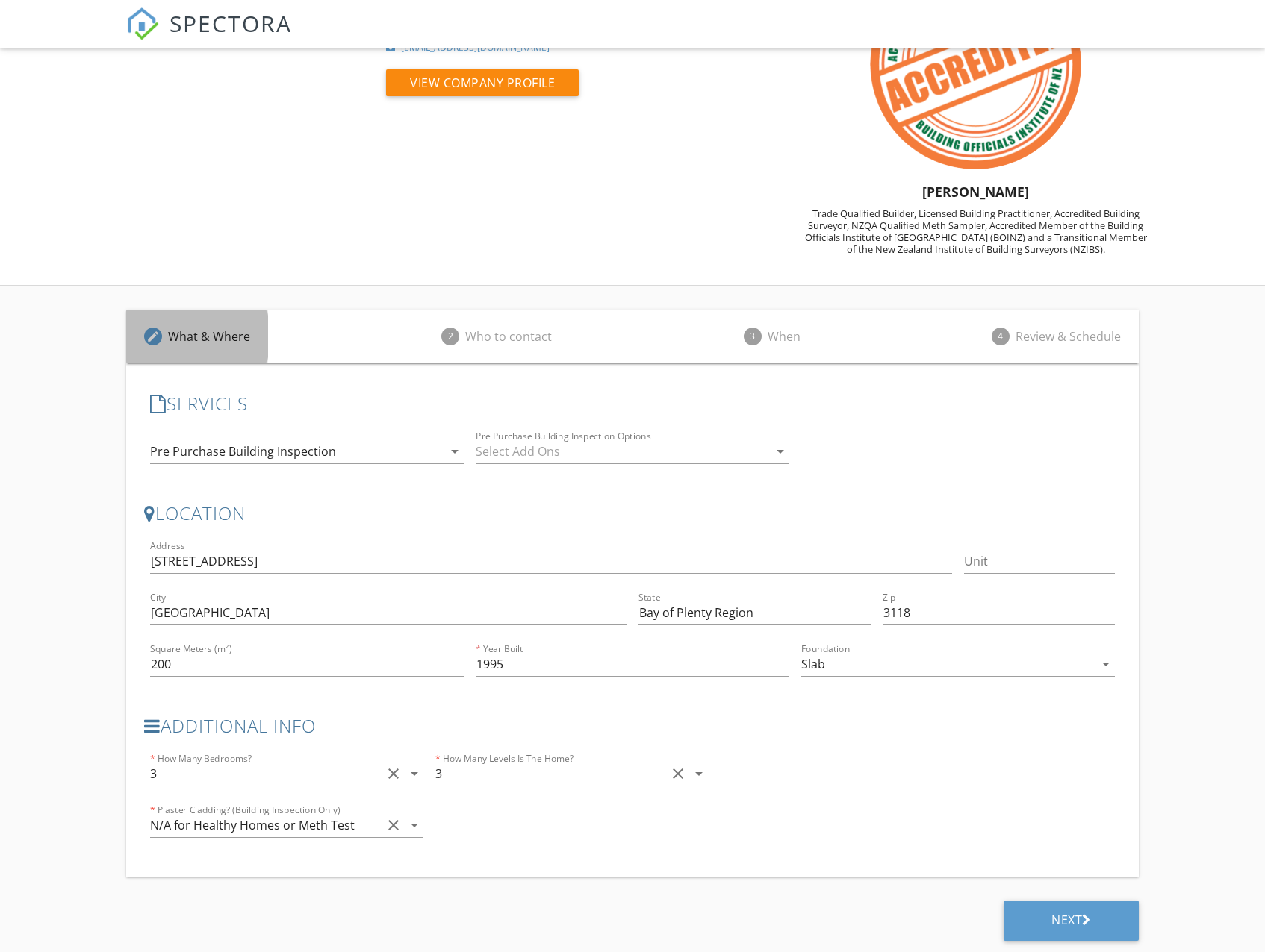
scroll to position [107, 0]
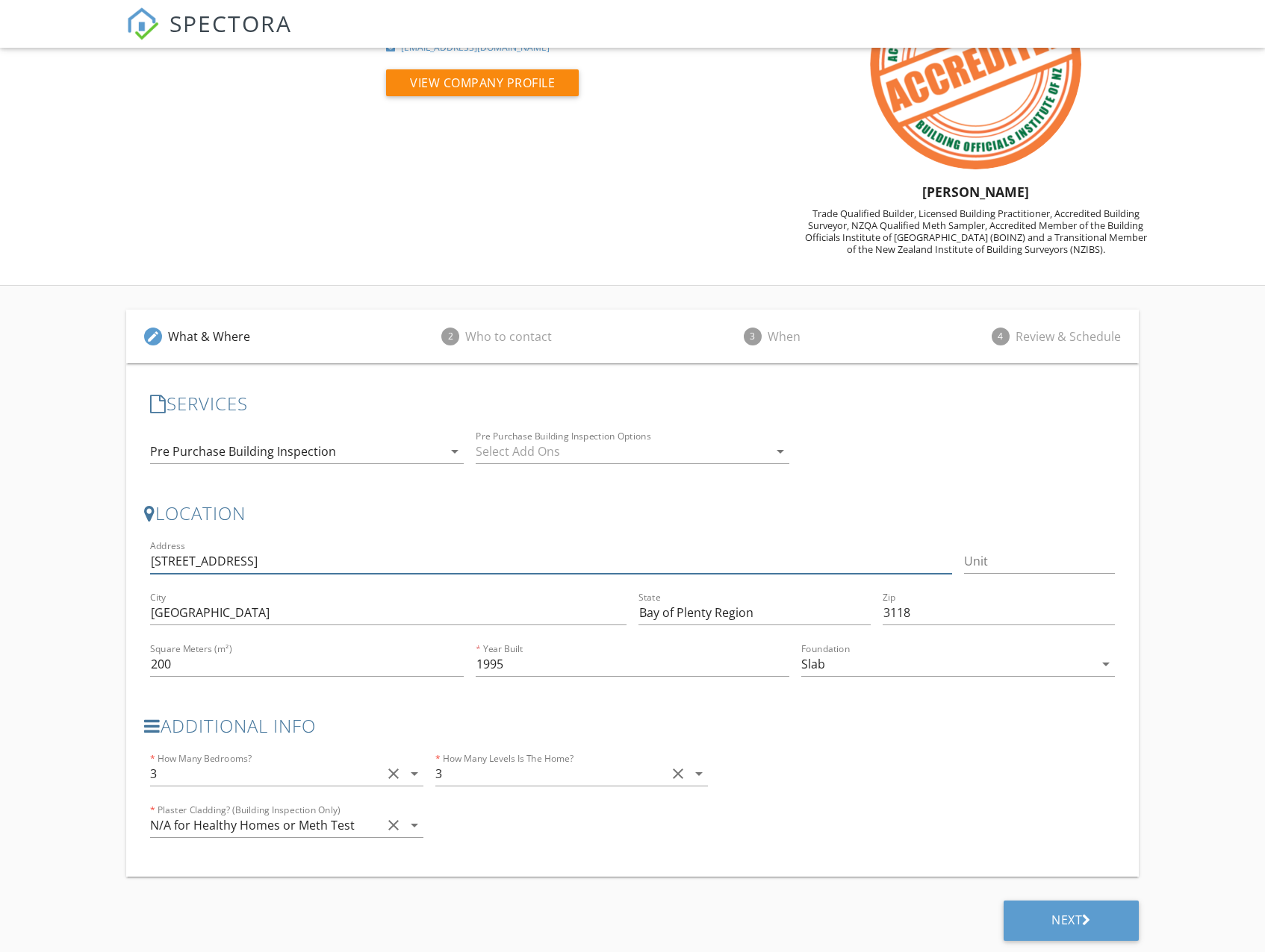
drag, startPoint x: 253, startPoint y: 564, endPoint x: 272, endPoint y: 558, distance: 19.9
click at [253, 564] on input "[STREET_ADDRESS]" at bounding box center [550, 561] width 801 height 25
drag, startPoint x: 130, startPoint y: 558, endPoint x: 121, endPoint y: 556, distance: 9.2
click at [111, 556] on div "edit What & Where 2 Who to contact 3 When 4 Review & Schedule SERVICES check_bo…" at bounding box center [632, 619] width 1265 height 666
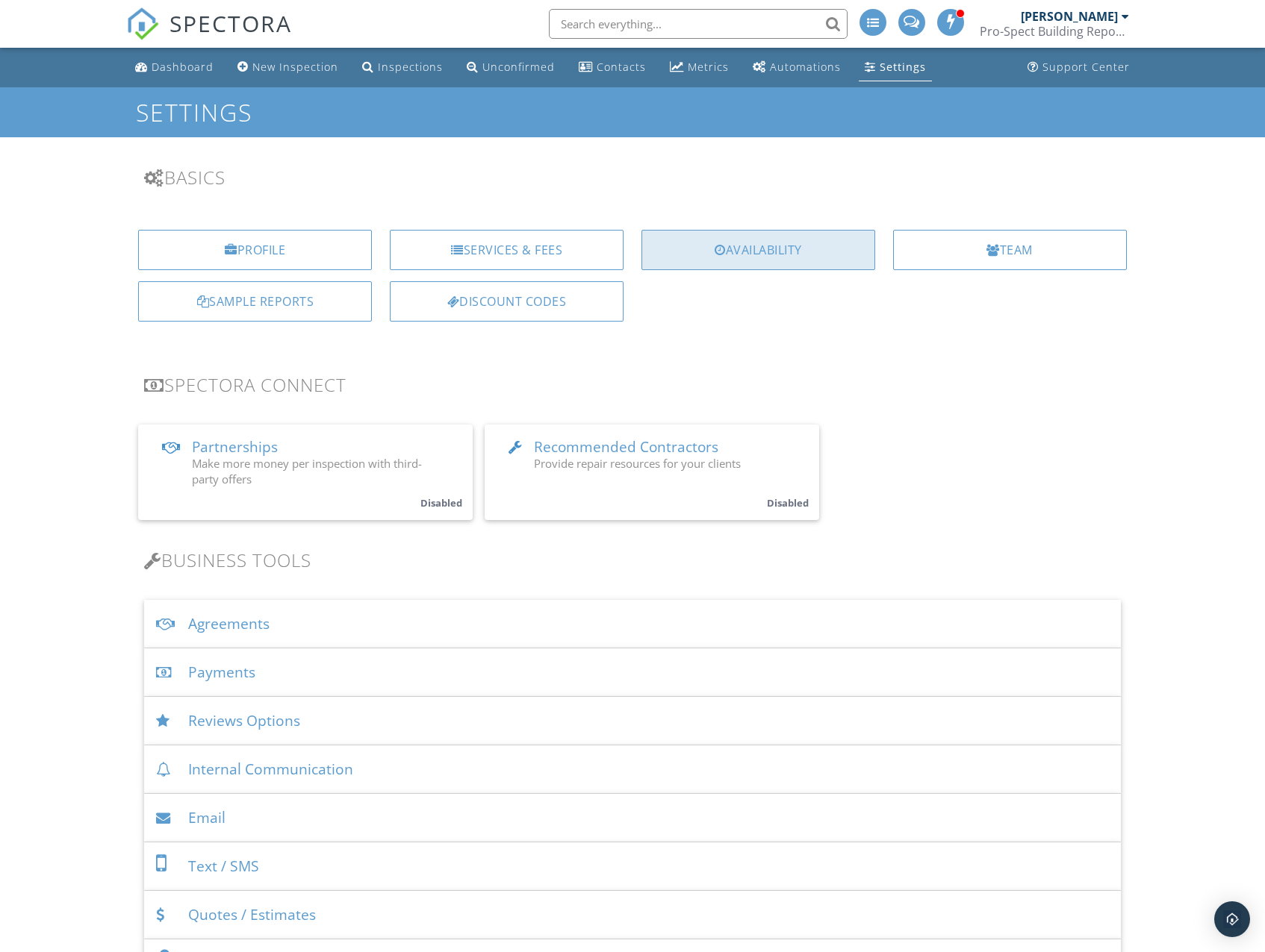
click at [730, 255] on div "Availability" at bounding box center [758, 250] width 233 height 40
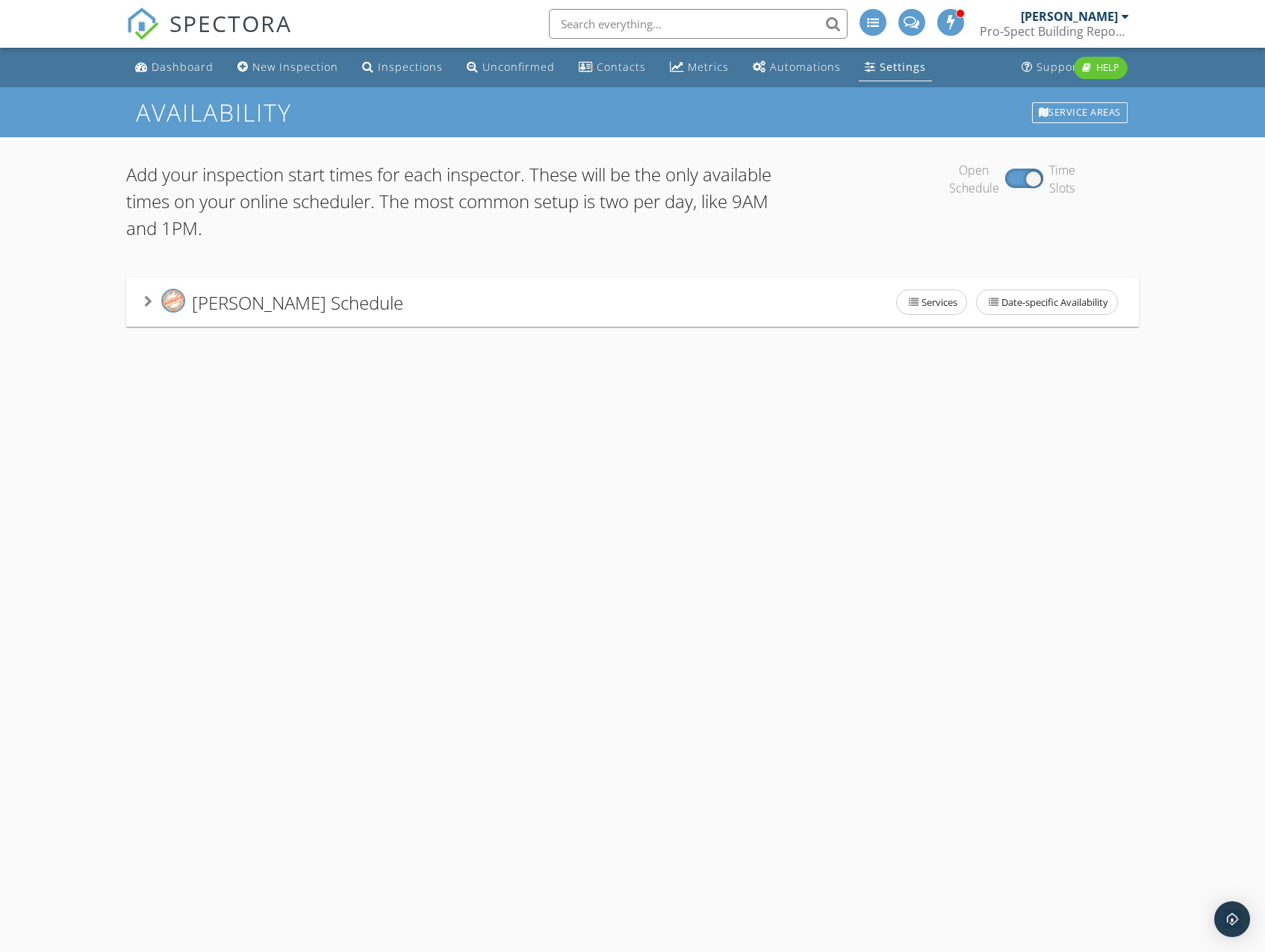
click at [193, 312] on span "[PERSON_NAME] Schedule" at bounding box center [298, 302] width 211 height 25
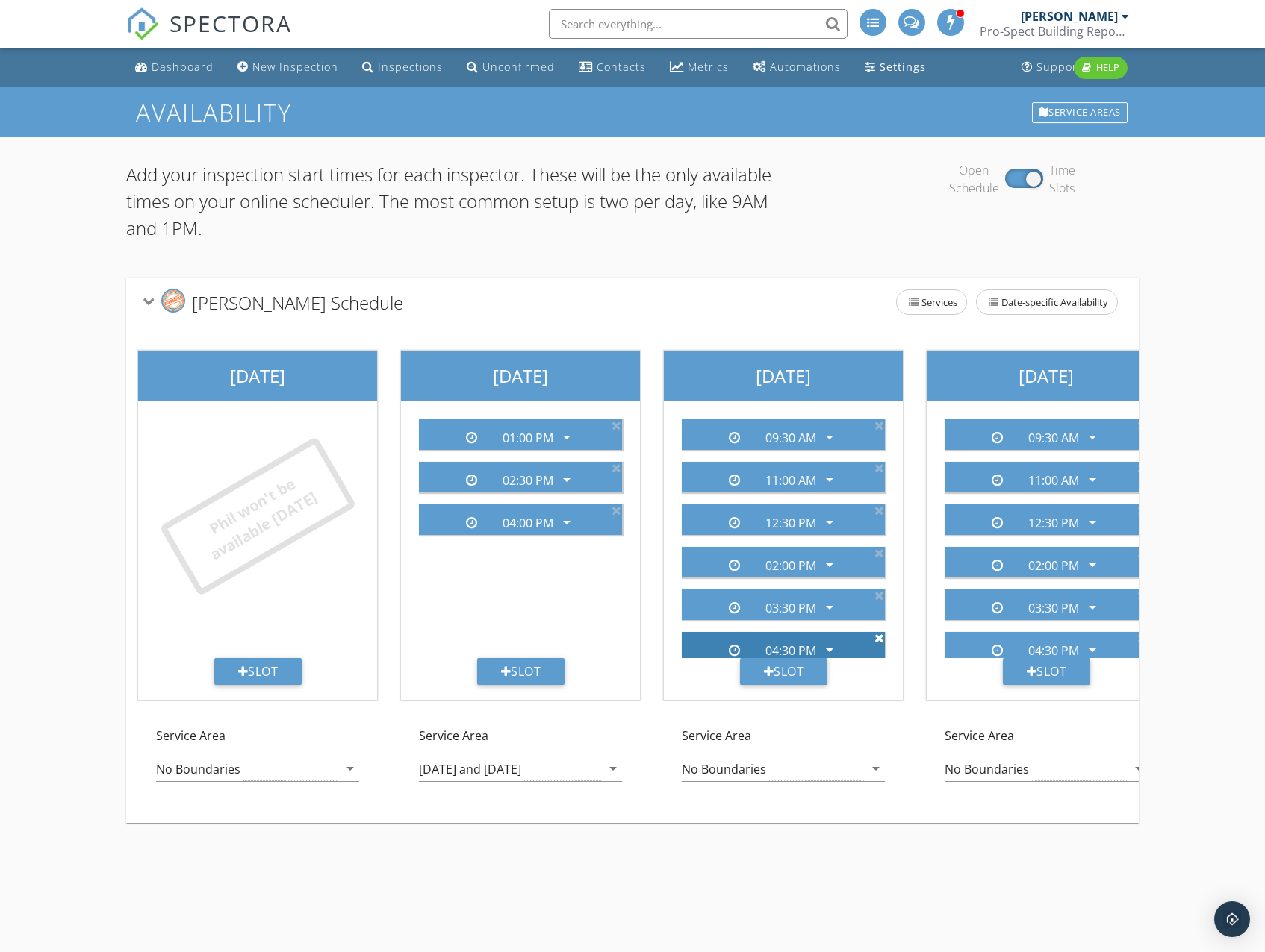
click at [874, 638] on icon at bounding box center [879, 638] width 10 height 12
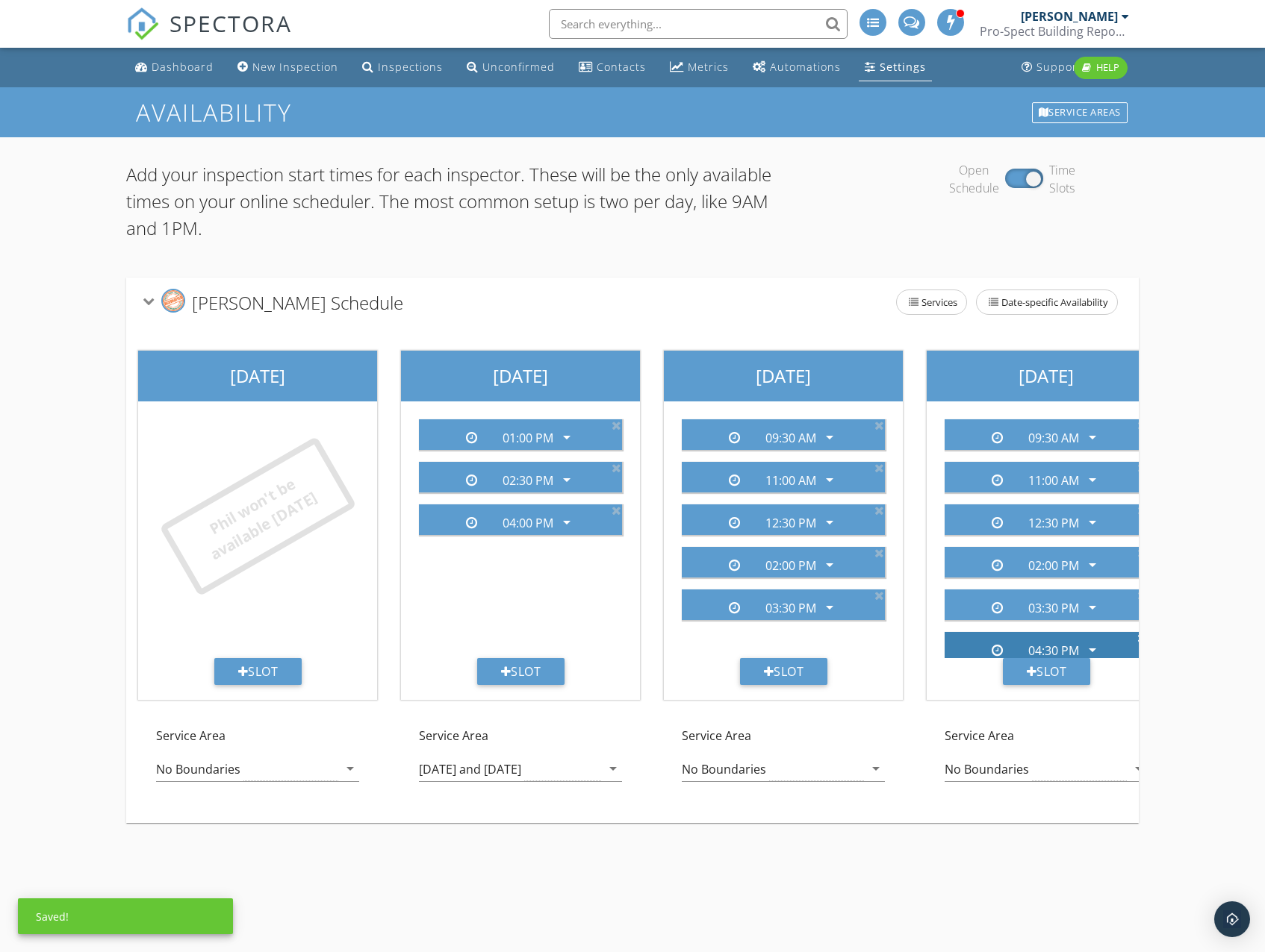
click at [1137, 636] on icon at bounding box center [1142, 638] width 10 height 12
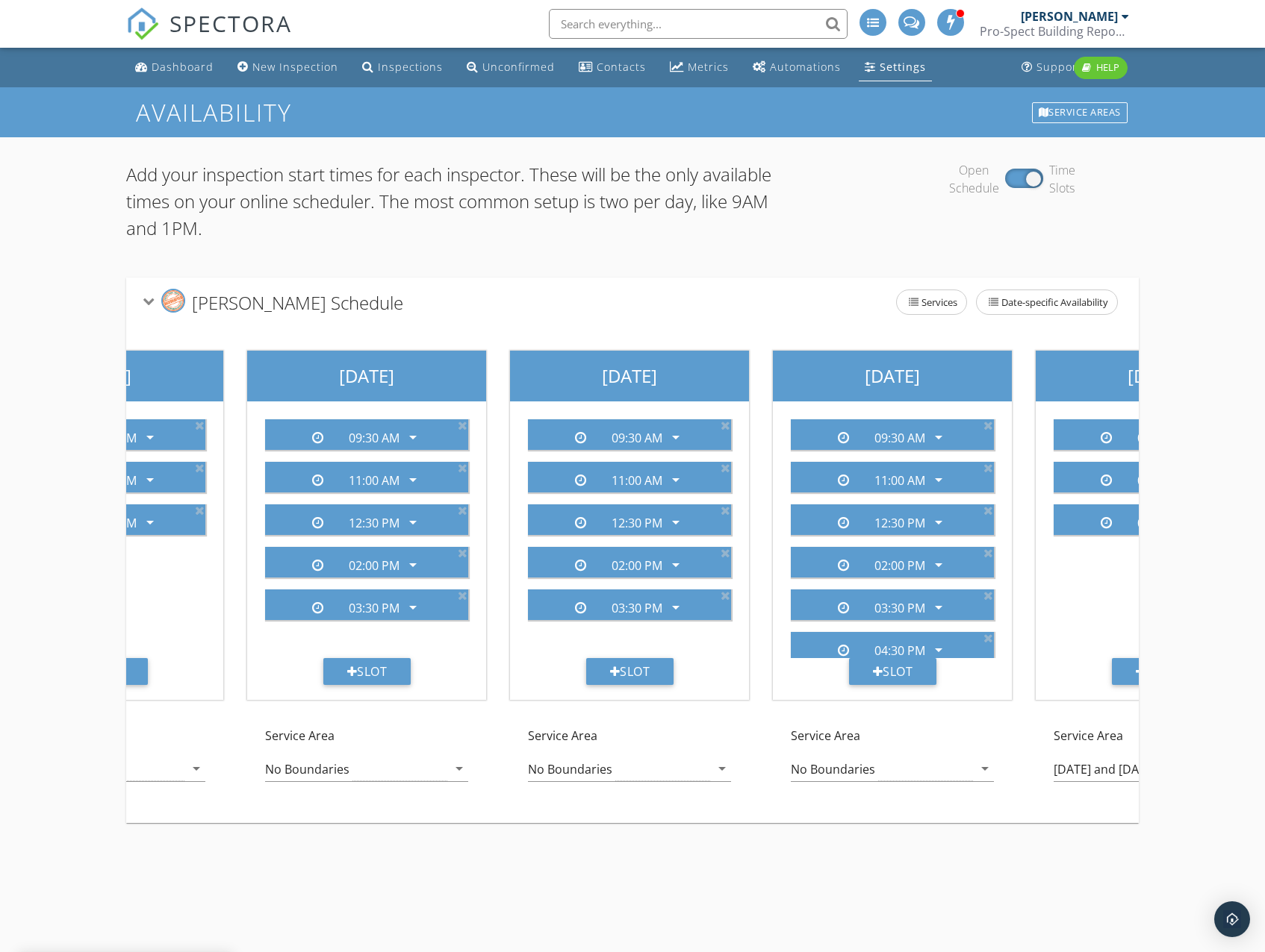
scroll to position [0, 538]
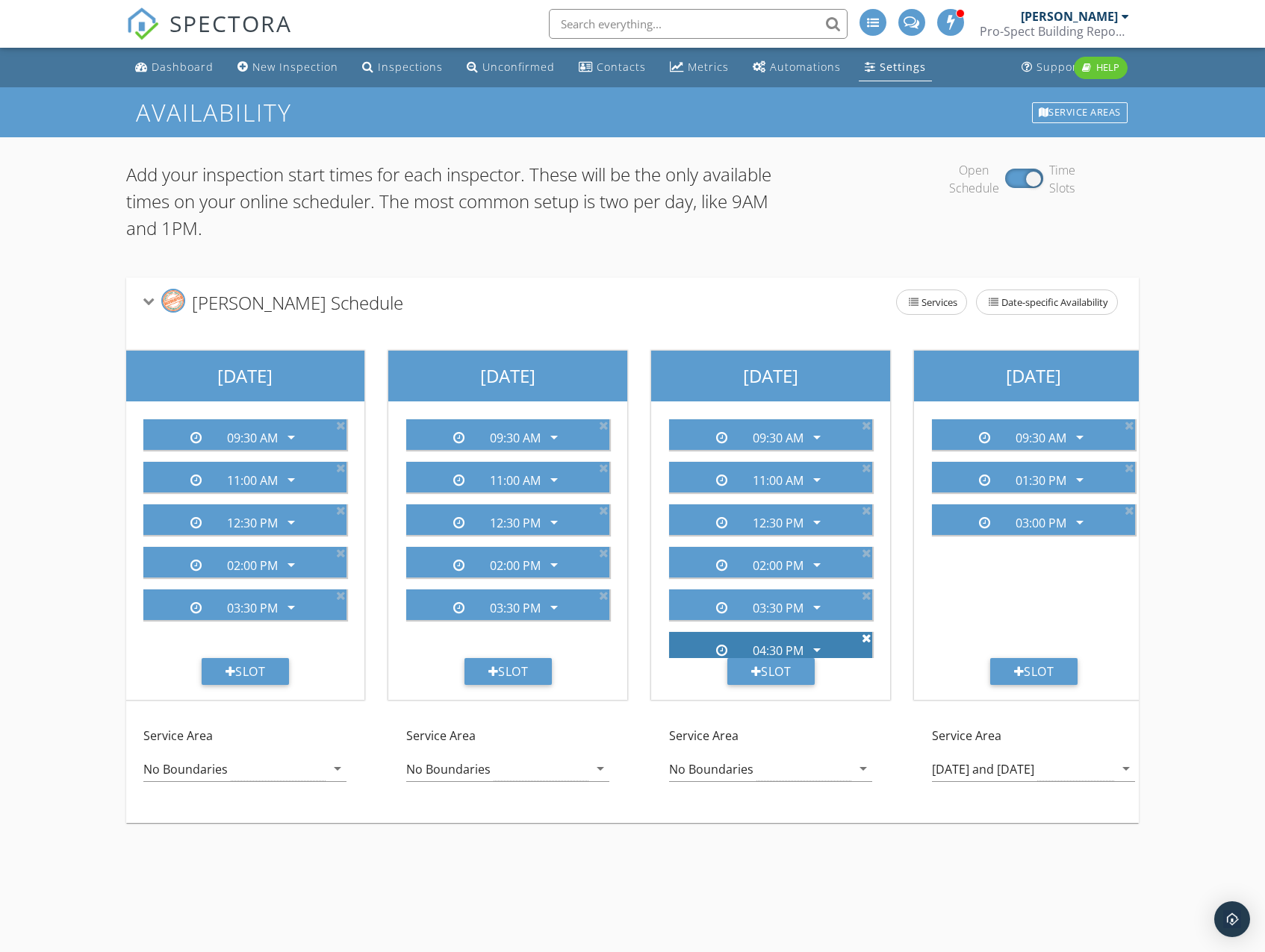
click at [862, 637] on icon at bounding box center [867, 638] width 10 height 12
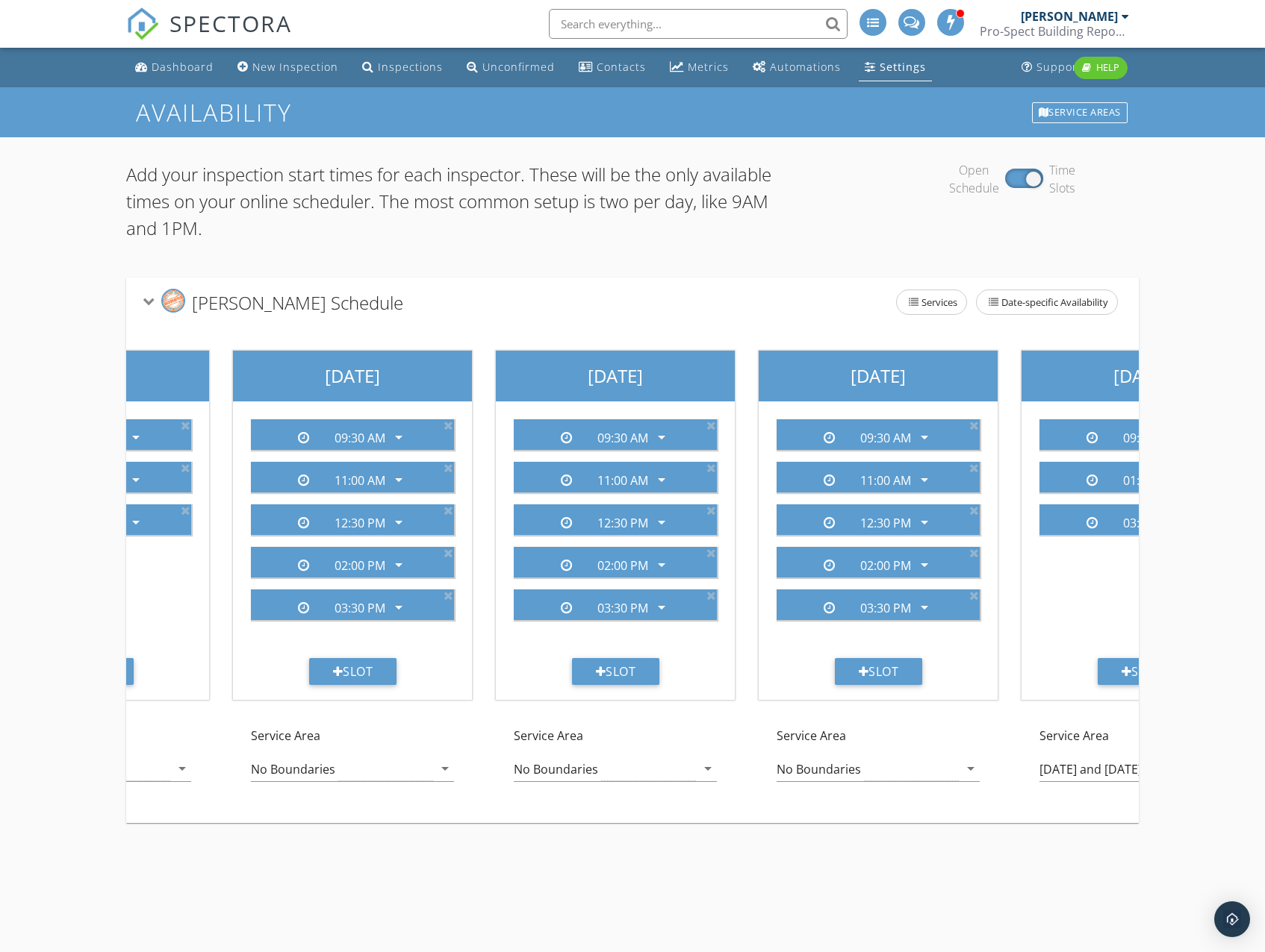
scroll to position [0, 121]
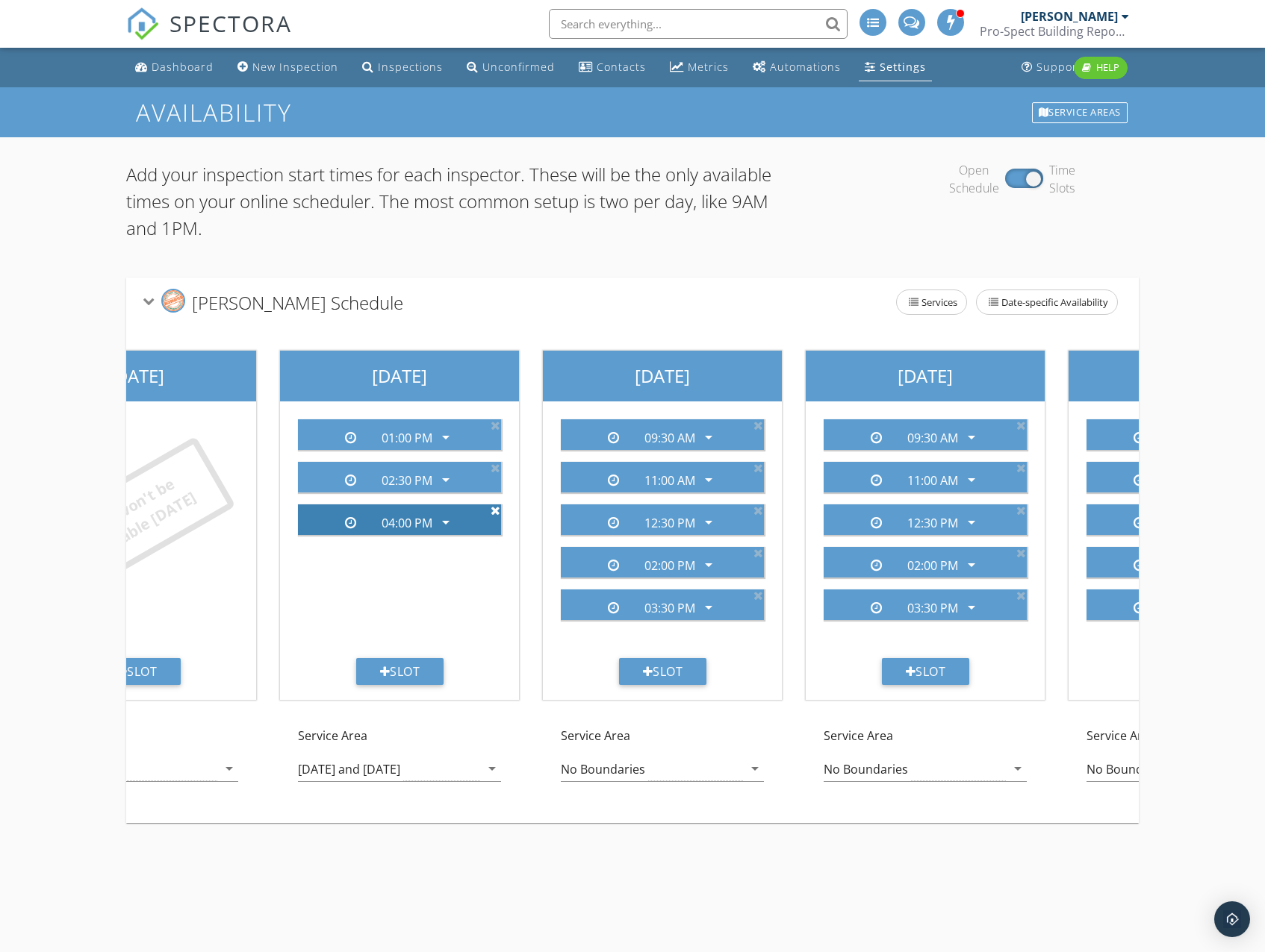
click at [498, 511] on icon at bounding box center [496, 510] width 10 height 12
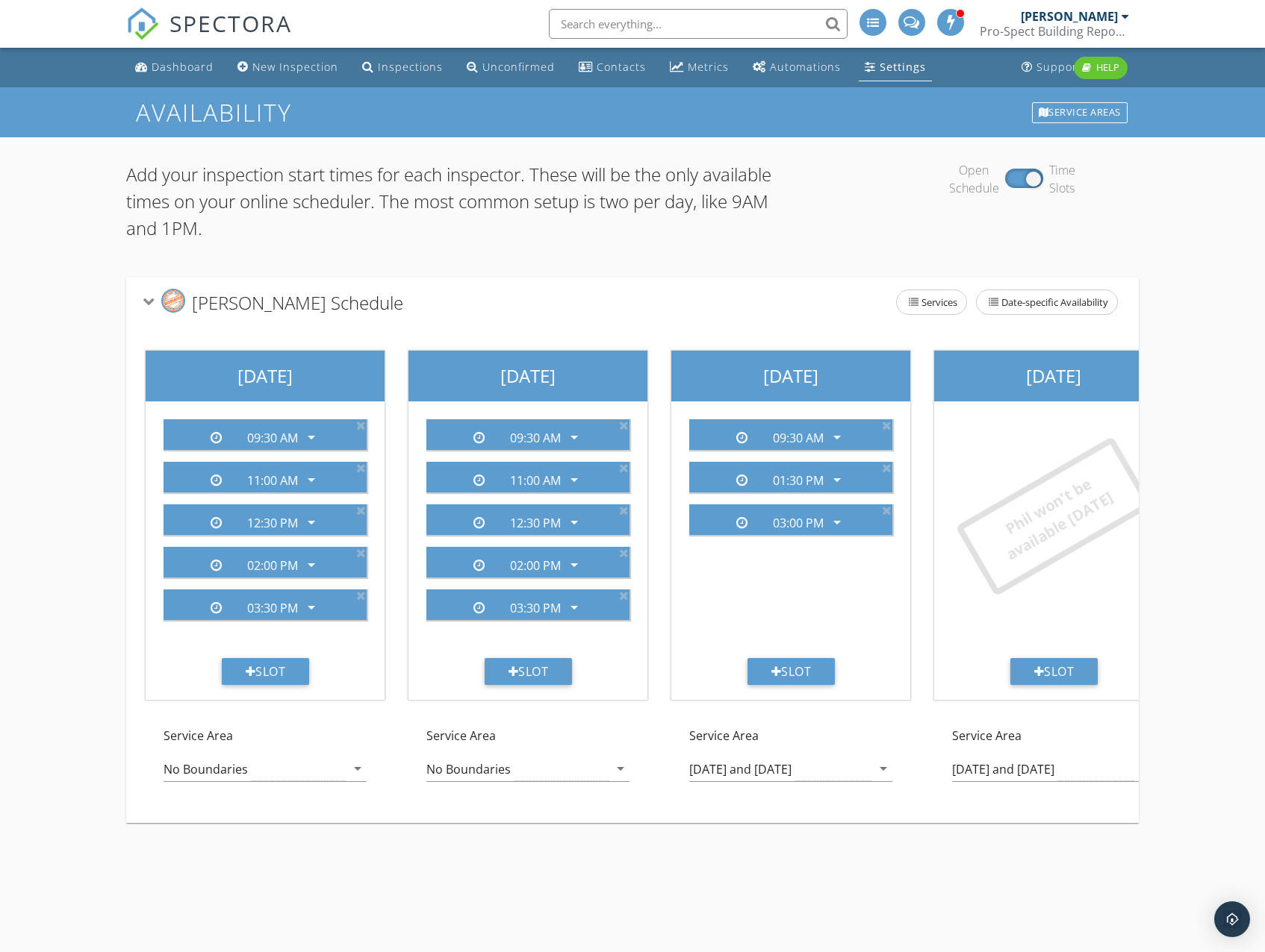
scroll to position [0, 827]
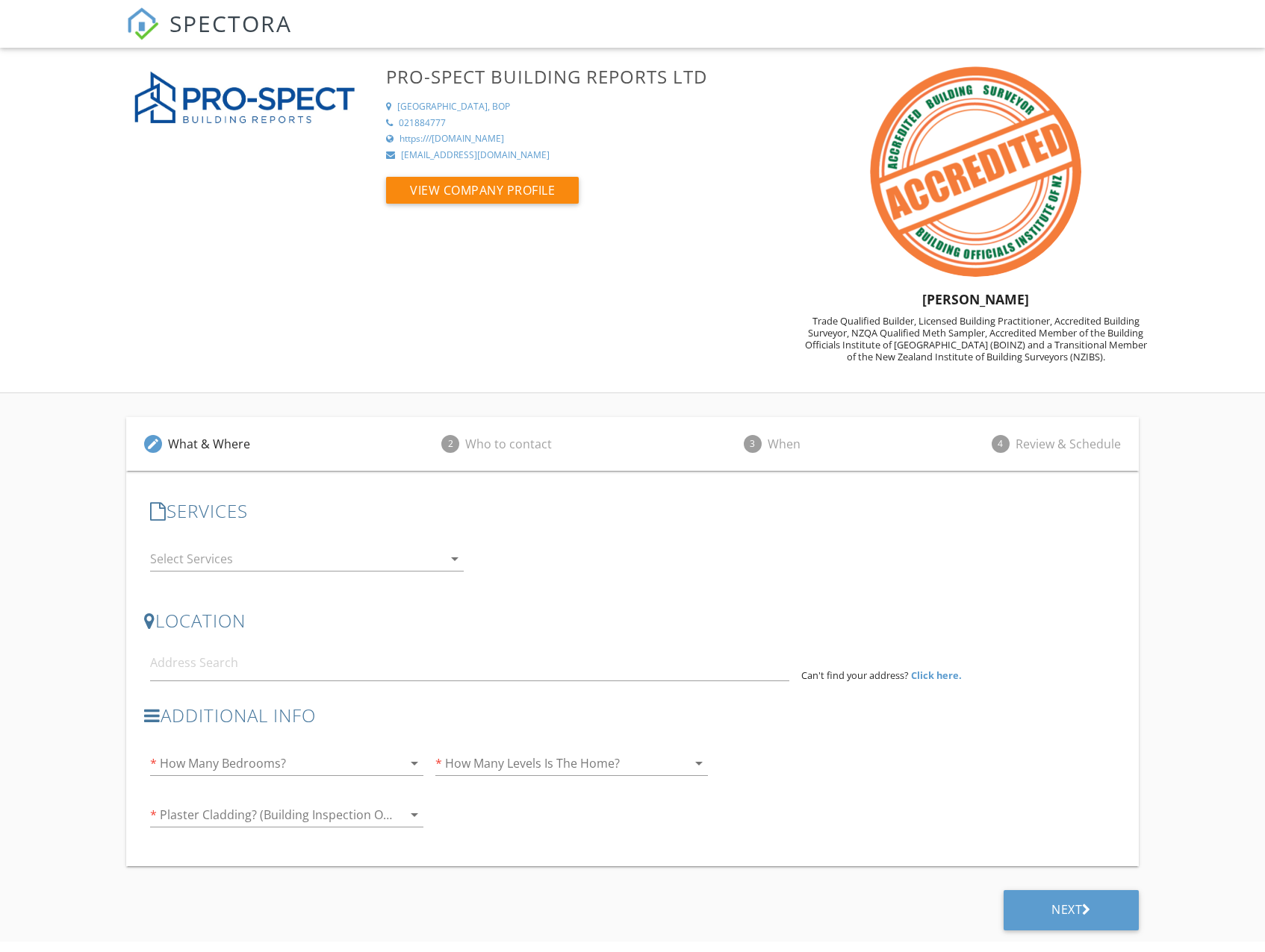
click at [209, 559] on div at bounding box center [296, 559] width 293 height 24
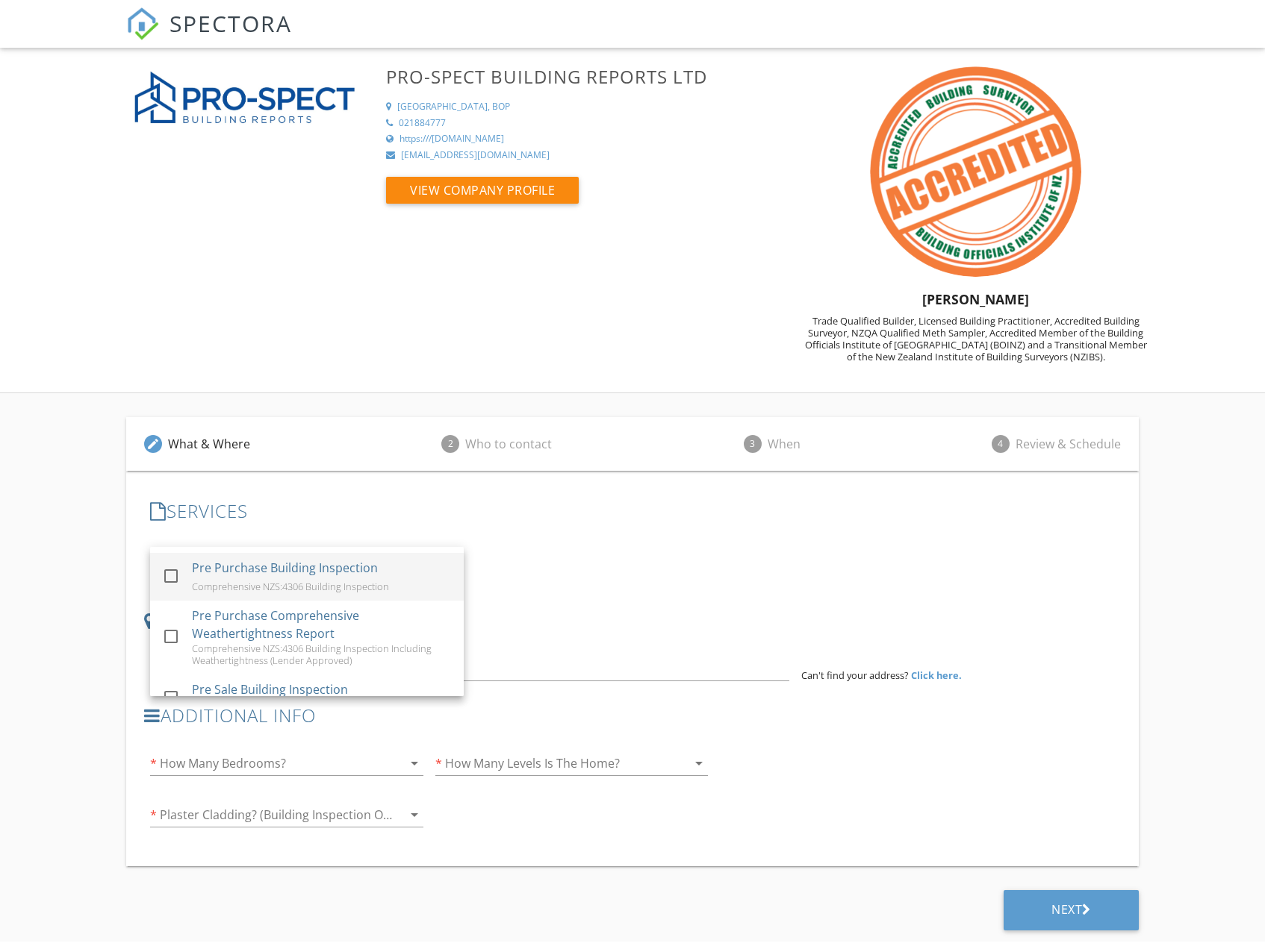
click at [218, 576] on div "Pre Purchase Building Inspection" at bounding box center [285, 568] width 186 height 18
click at [604, 618] on h3 "LOCATION" at bounding box center [632, 621] width 976 height 20
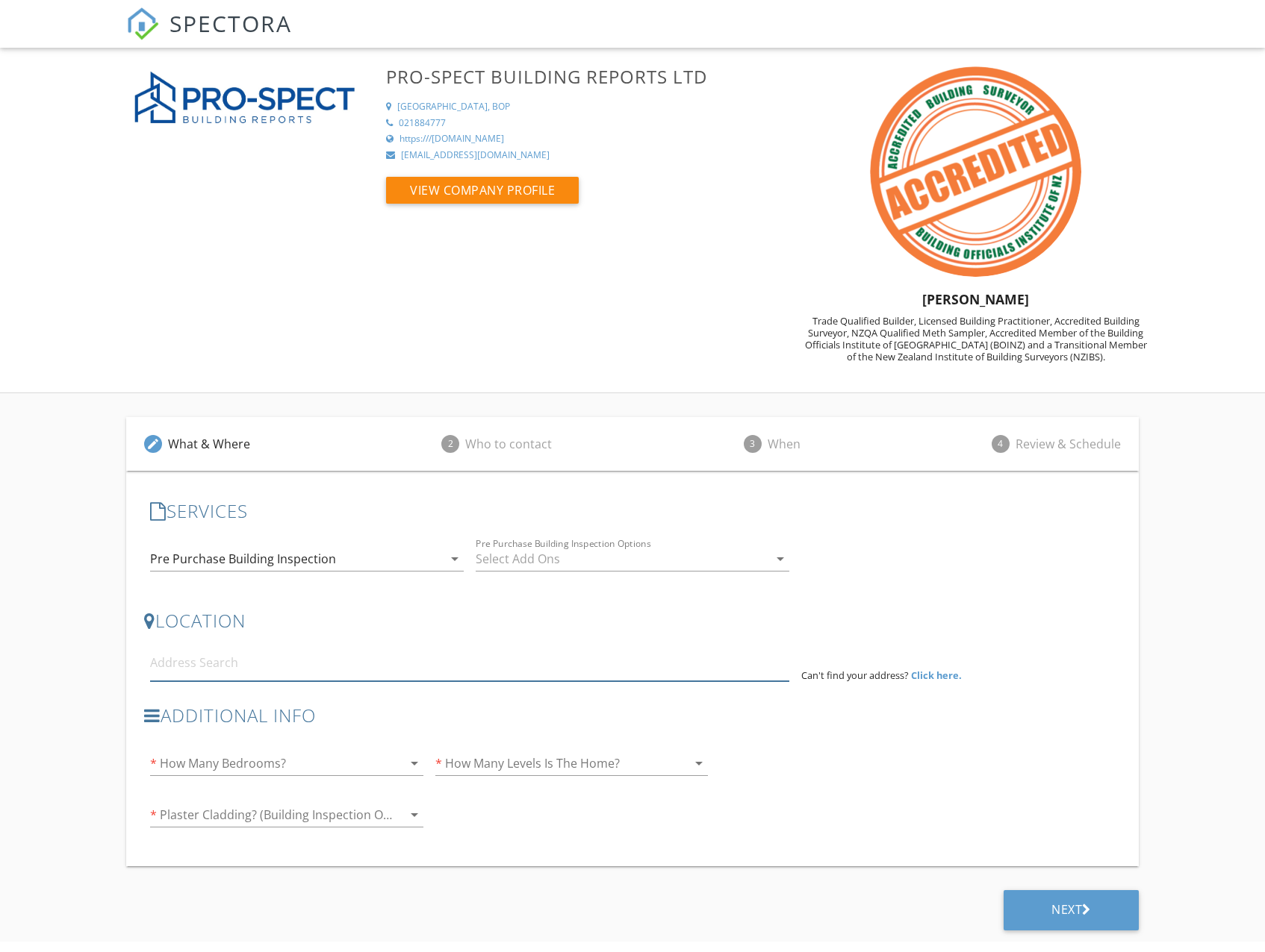
click at [303, 664] on input at bounding box center [469, 663] width 638 height 36
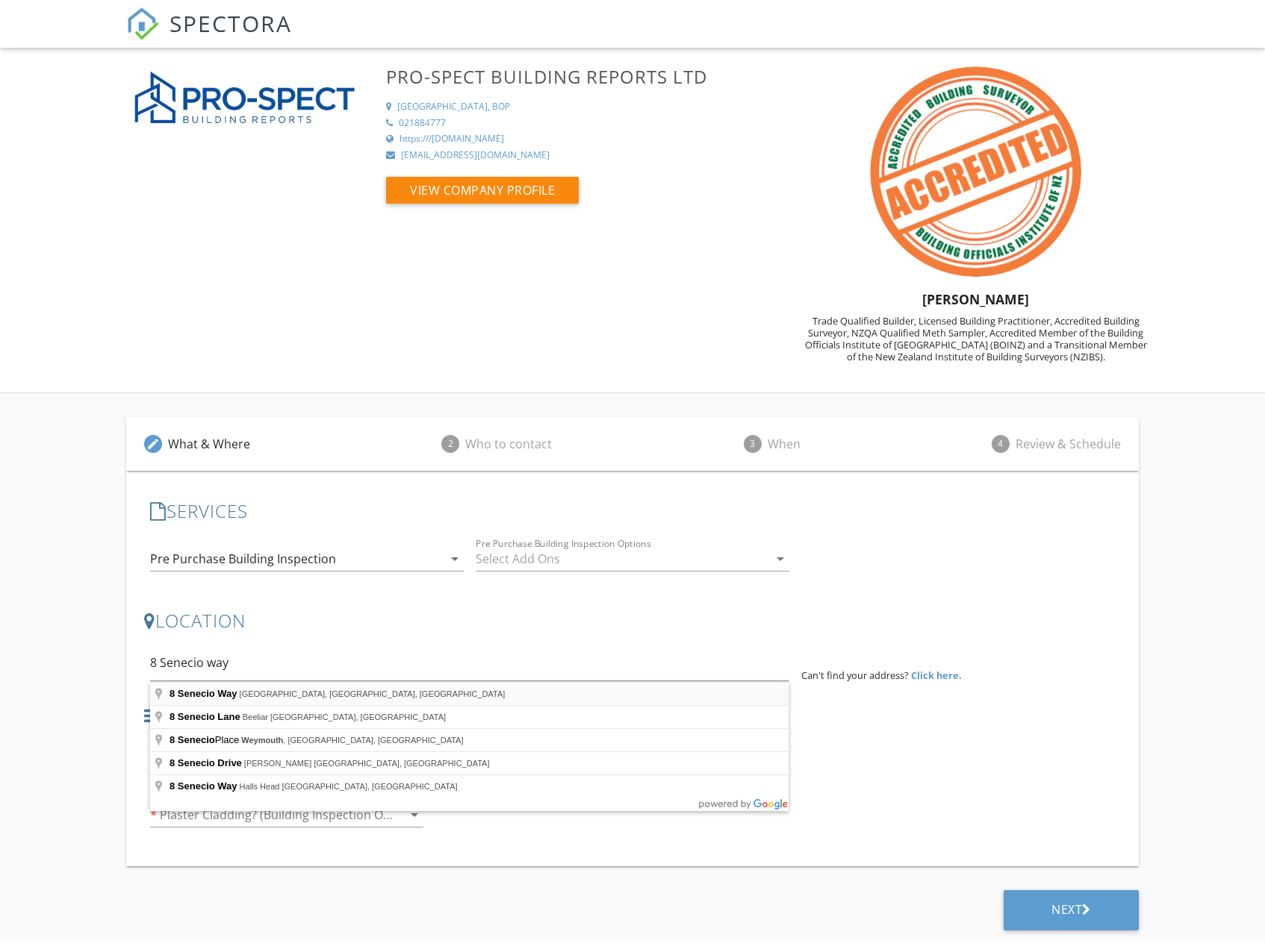
type input "[STREET_ADDRESS]"
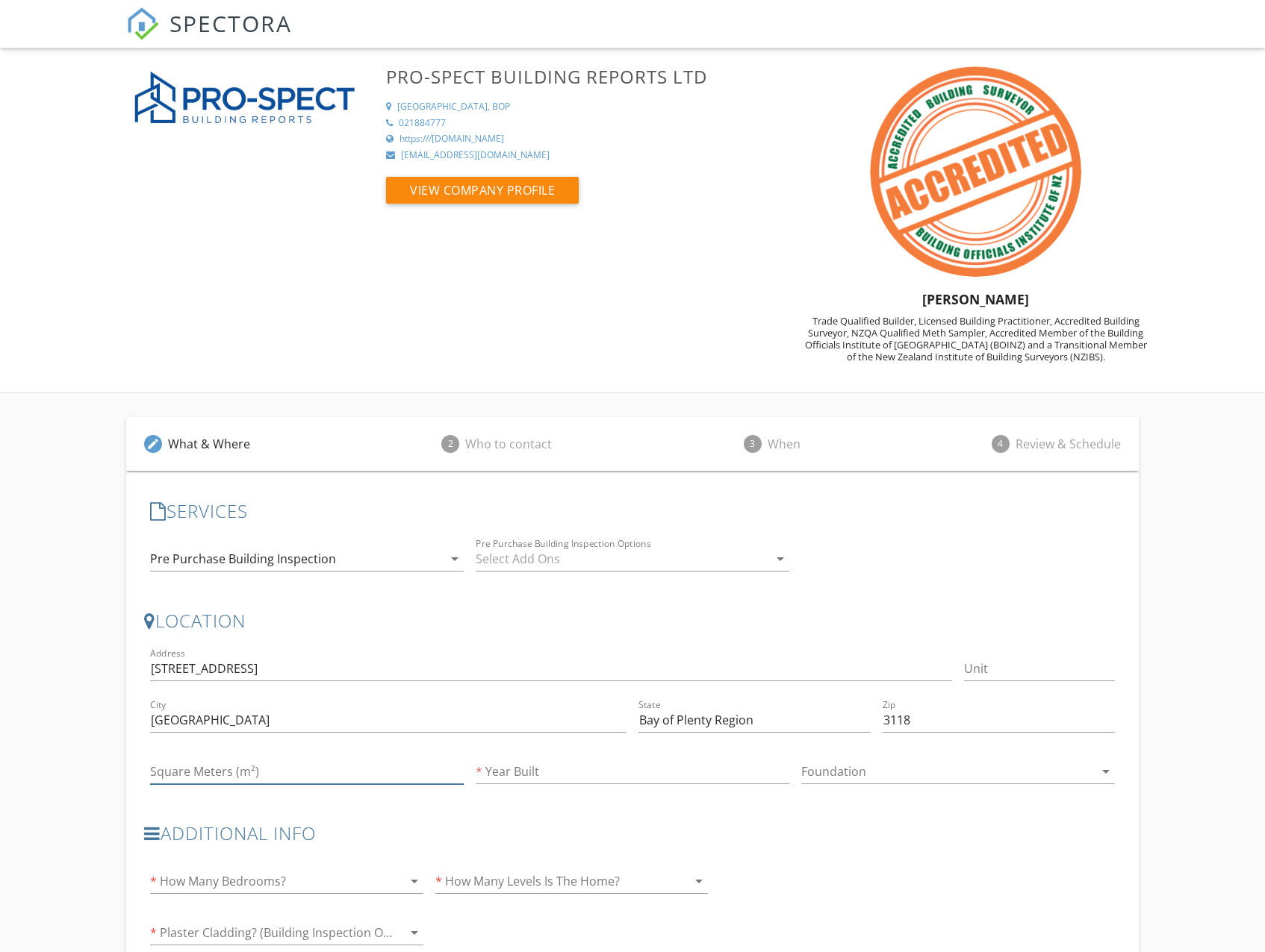
click at [272, 768] on input "Square Meters (m²)" at bounding box center [307, 772] width 313 height 25
click at [527, 777] on input "Year Built" at bounding box center [632, 772] width 313 height 25
type input "1990"
click at [256, 781] on input "Square Meters (m²)" at bounding box center [307, 772] width 313 height 25
type input "200"
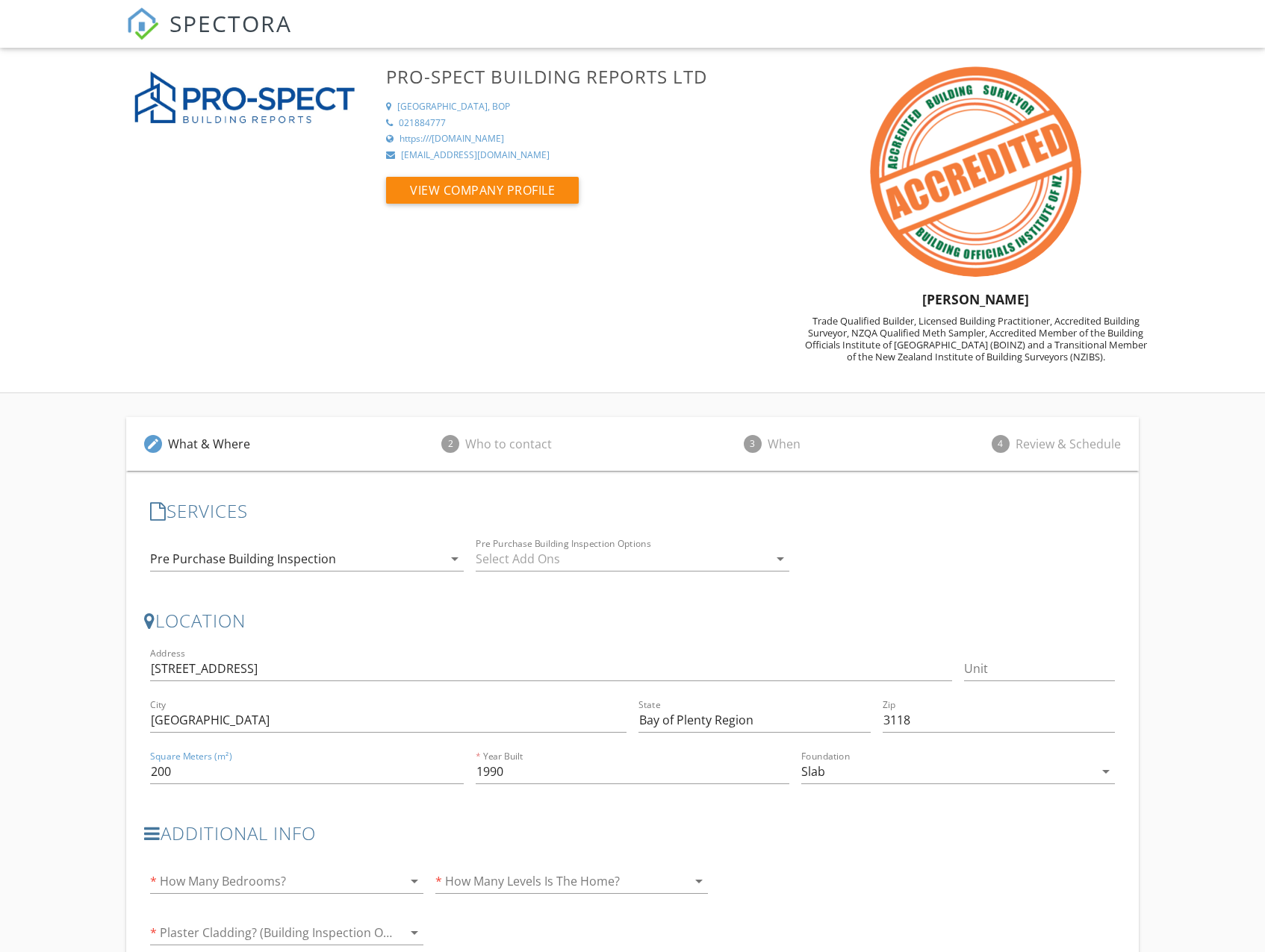
click at [223, 872] on div at bounding box center [266, 881] width 231 height 24
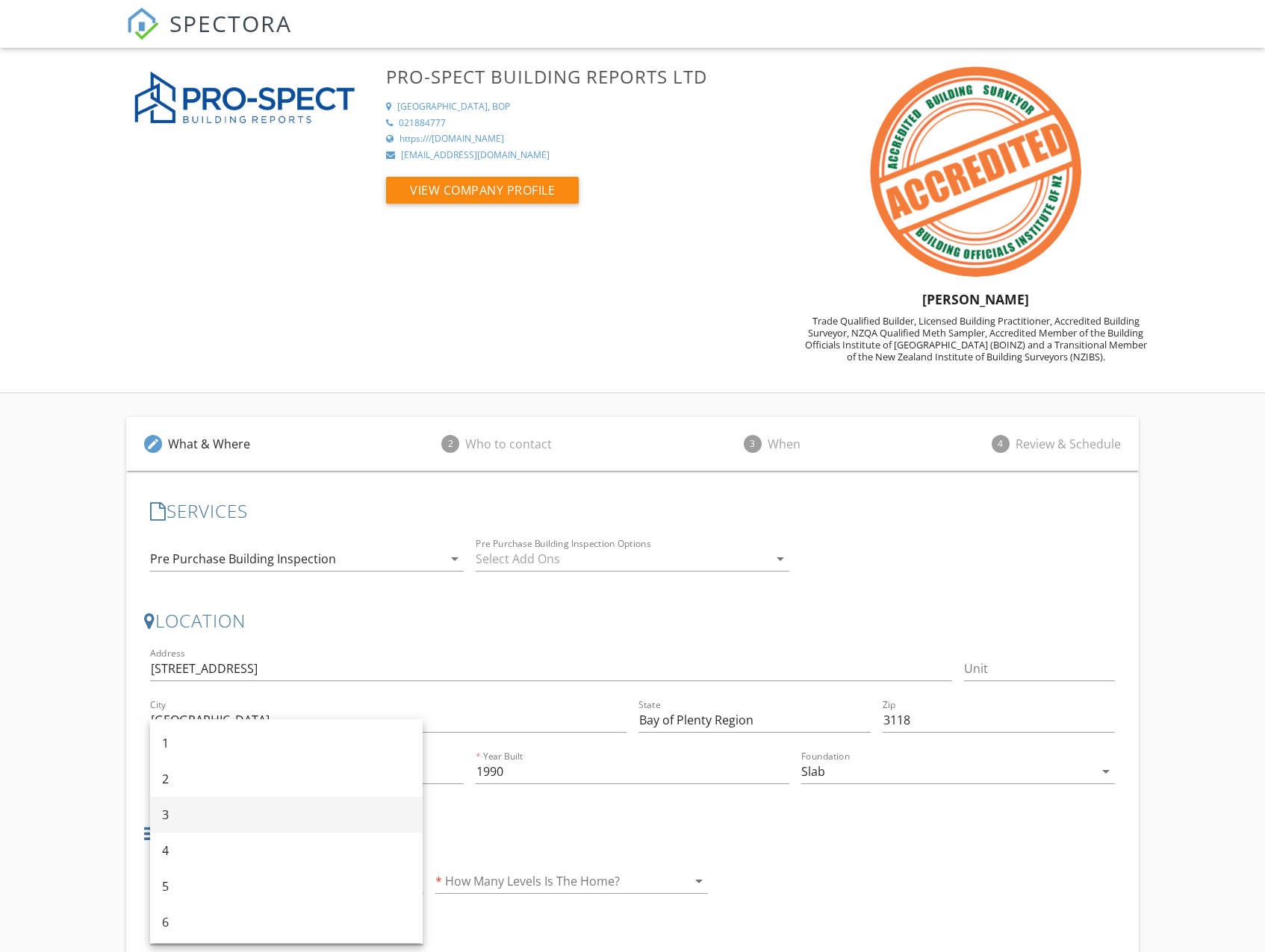
click at [209, 815] on div "3" at bounding box center [285, 815] width 248 height 18
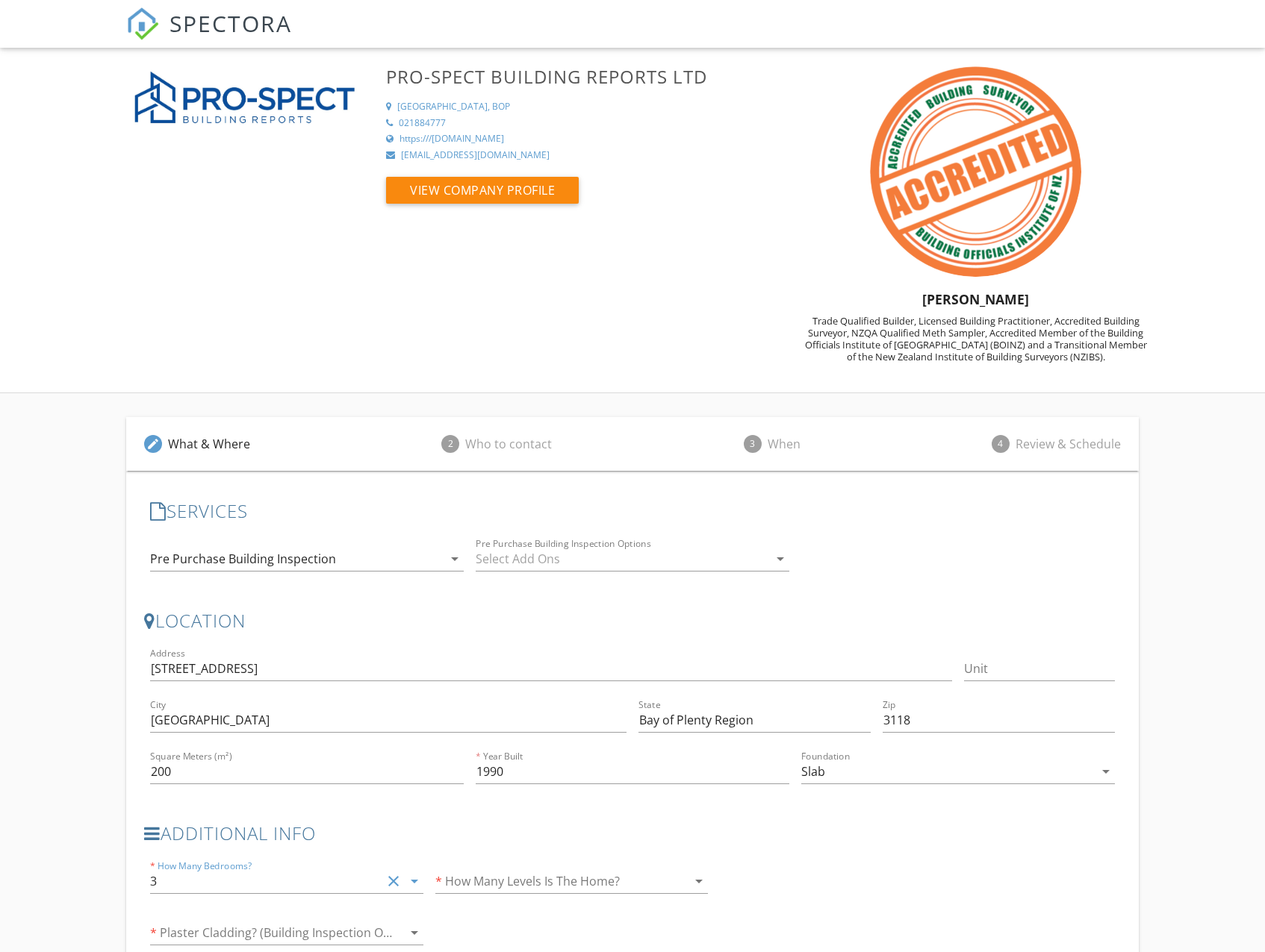
click at [513, 875] on div at bounding box center [551, 881] width 231 height 24
click at [500, 819] on div "1" at bounding box center [571, 812] width 248 height 18
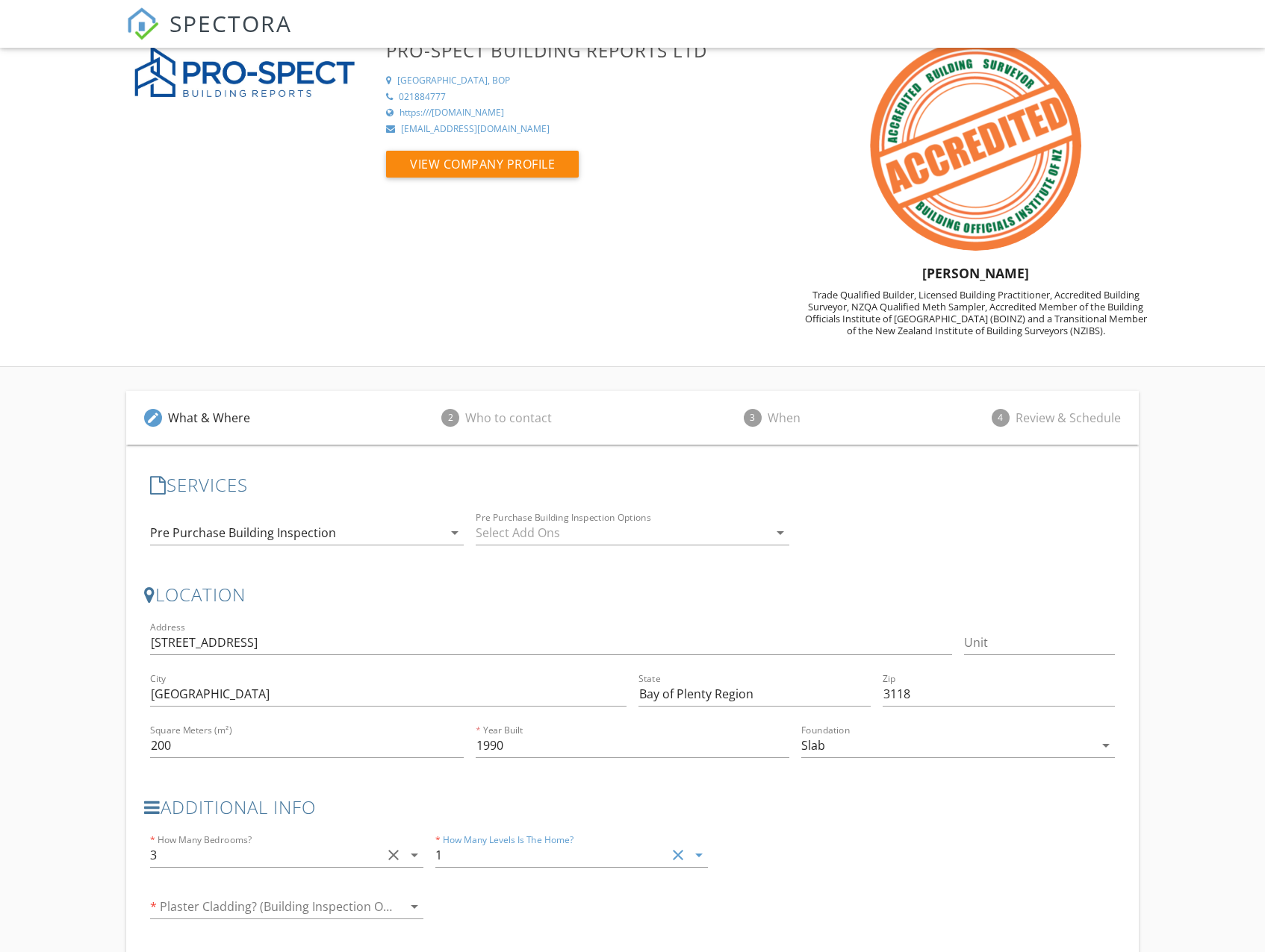
scroll to position [107, 0]
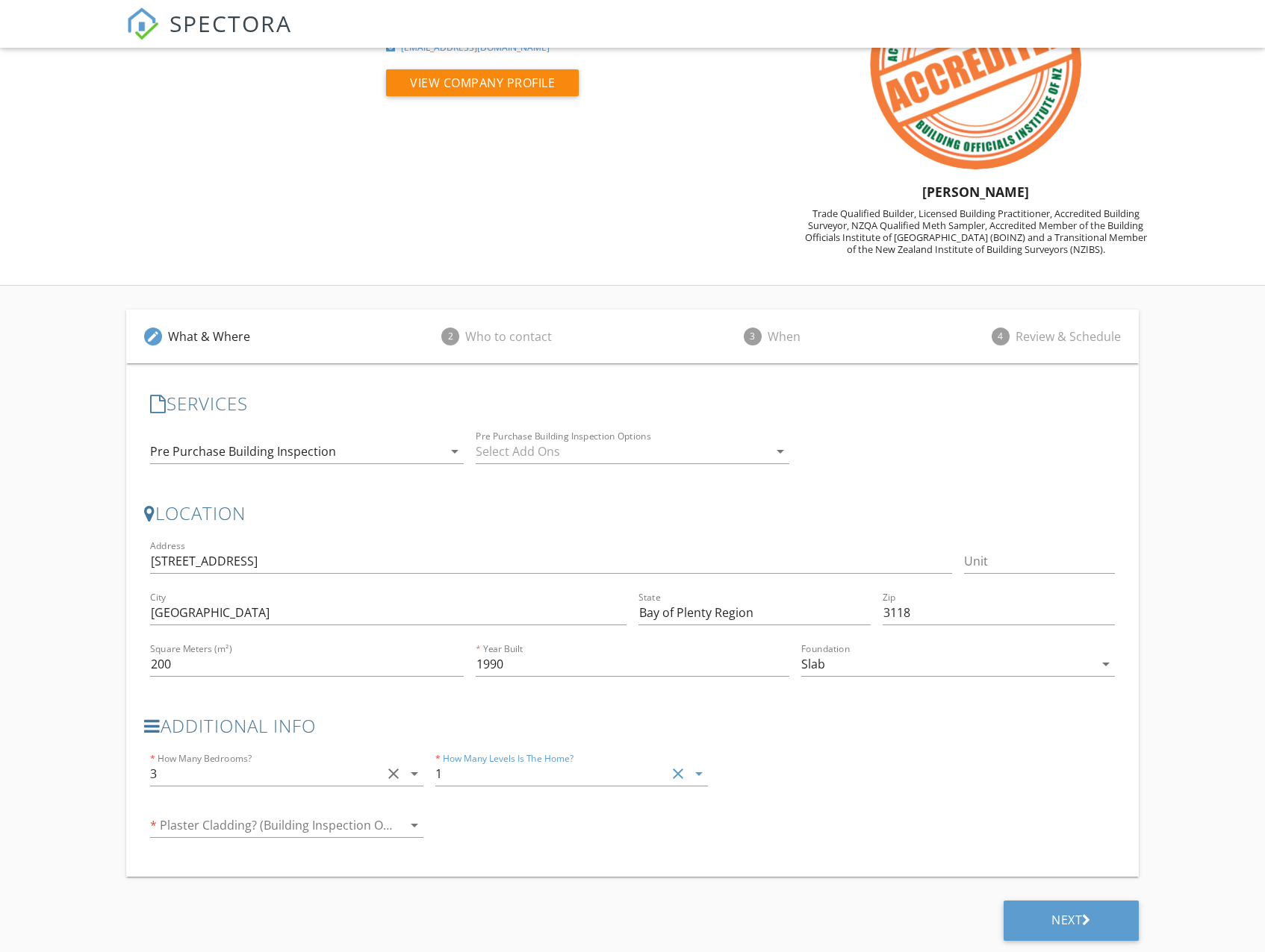
click at [275, 824] on div at bounding box center [266, 825] width 231 height 24
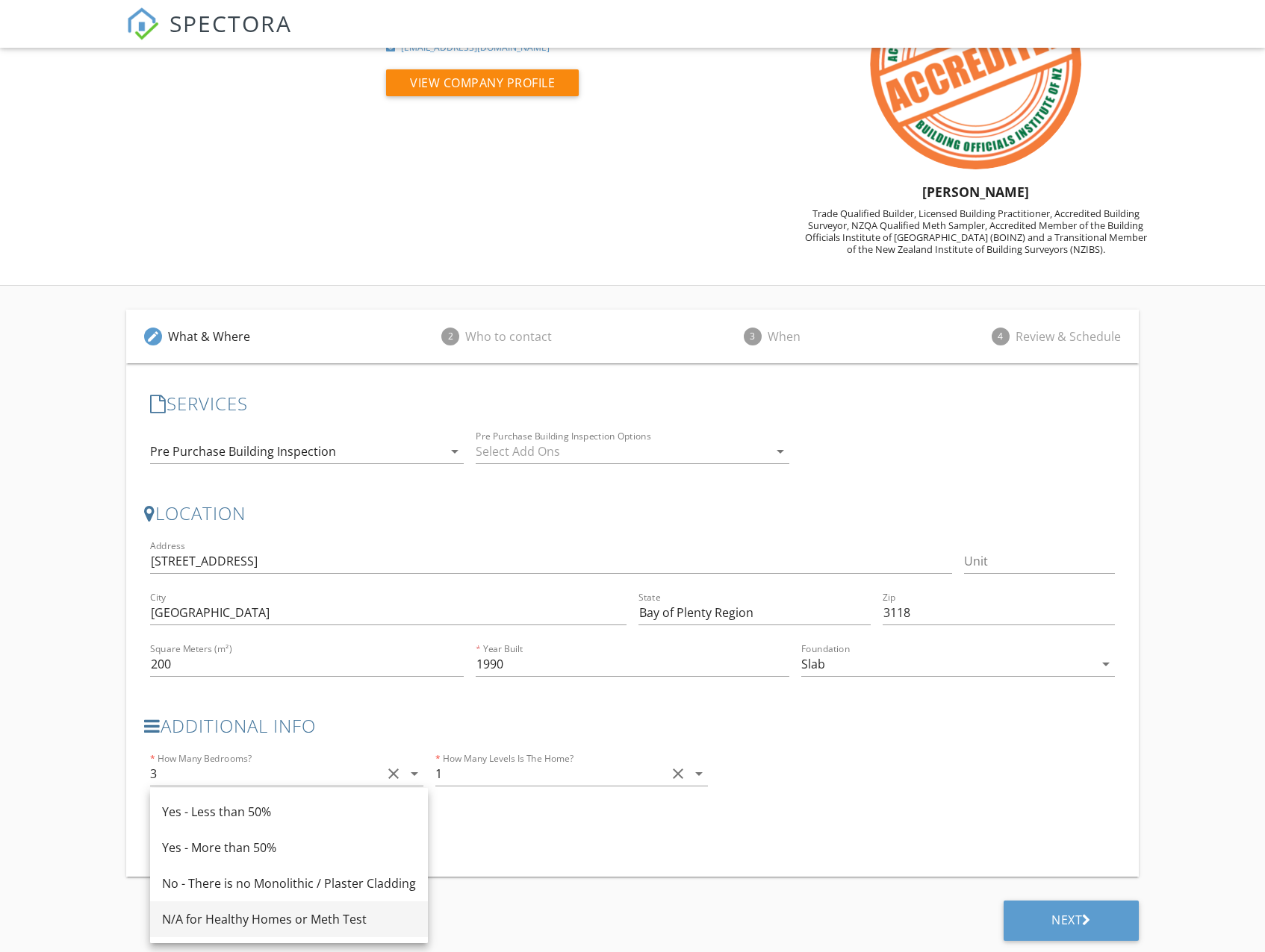
click at [234, 932] on div "N/A for Healthy Homes or Meth Test" at bounding box center [289, 919] width 254 height 35
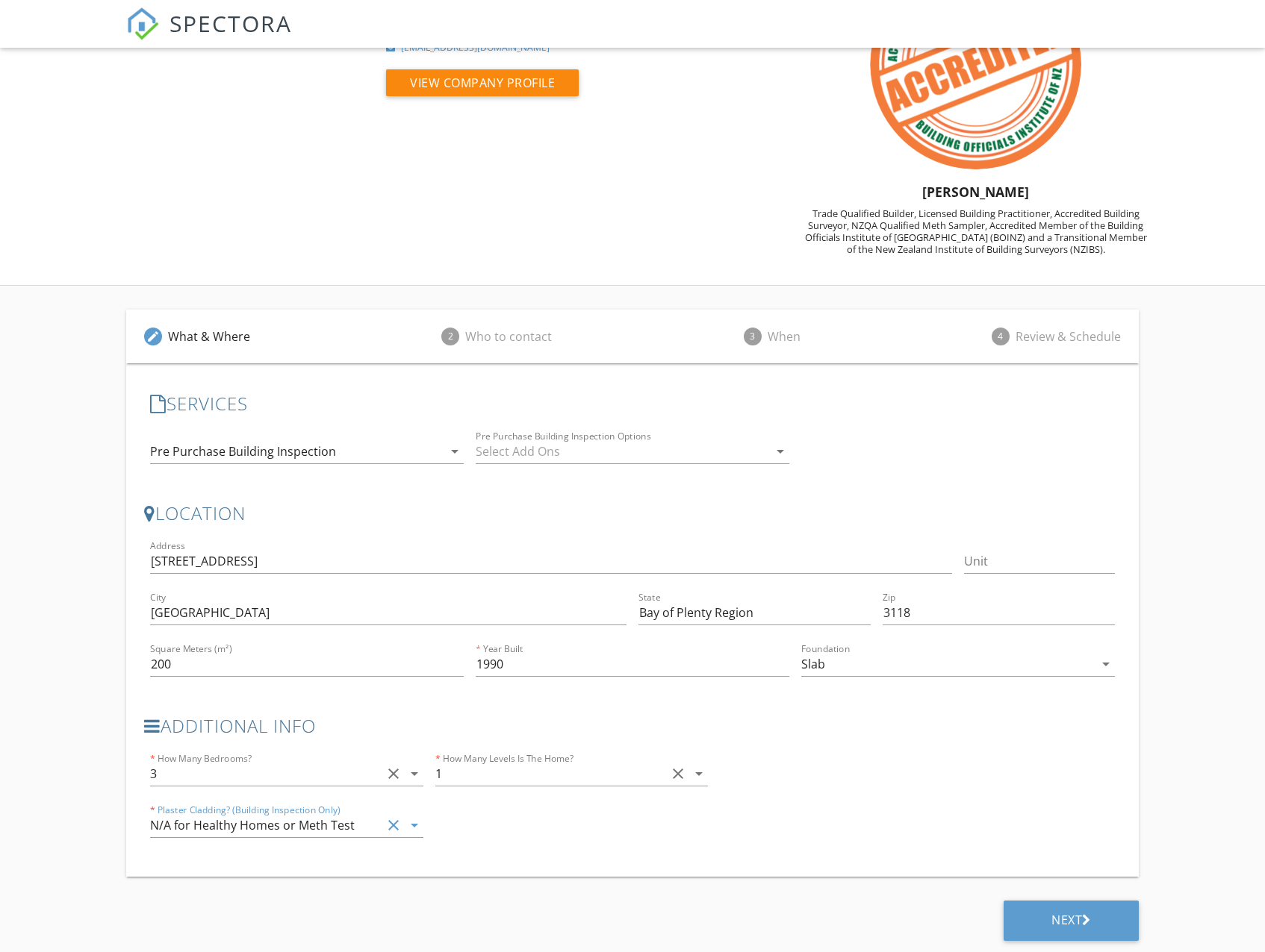
click at [231, 825] on div "N/A for Healthy Homes or Meth Test" at bounding box center [252, 825] width 205 height 13
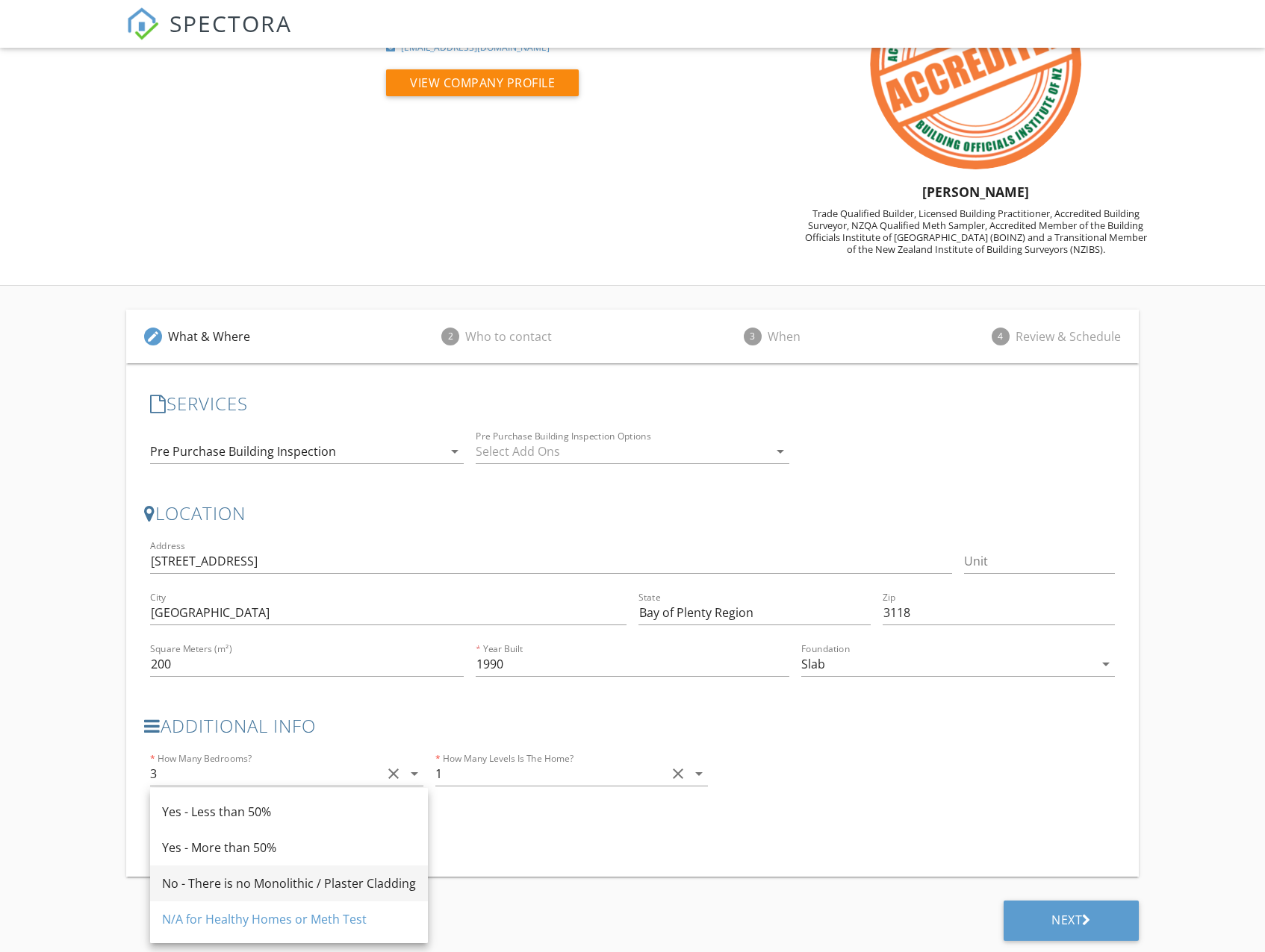
click at [220, 888] on div "No - There is no Monolithic / Plaster Cladding" at bounding box center [289, 884] width 254 height 18
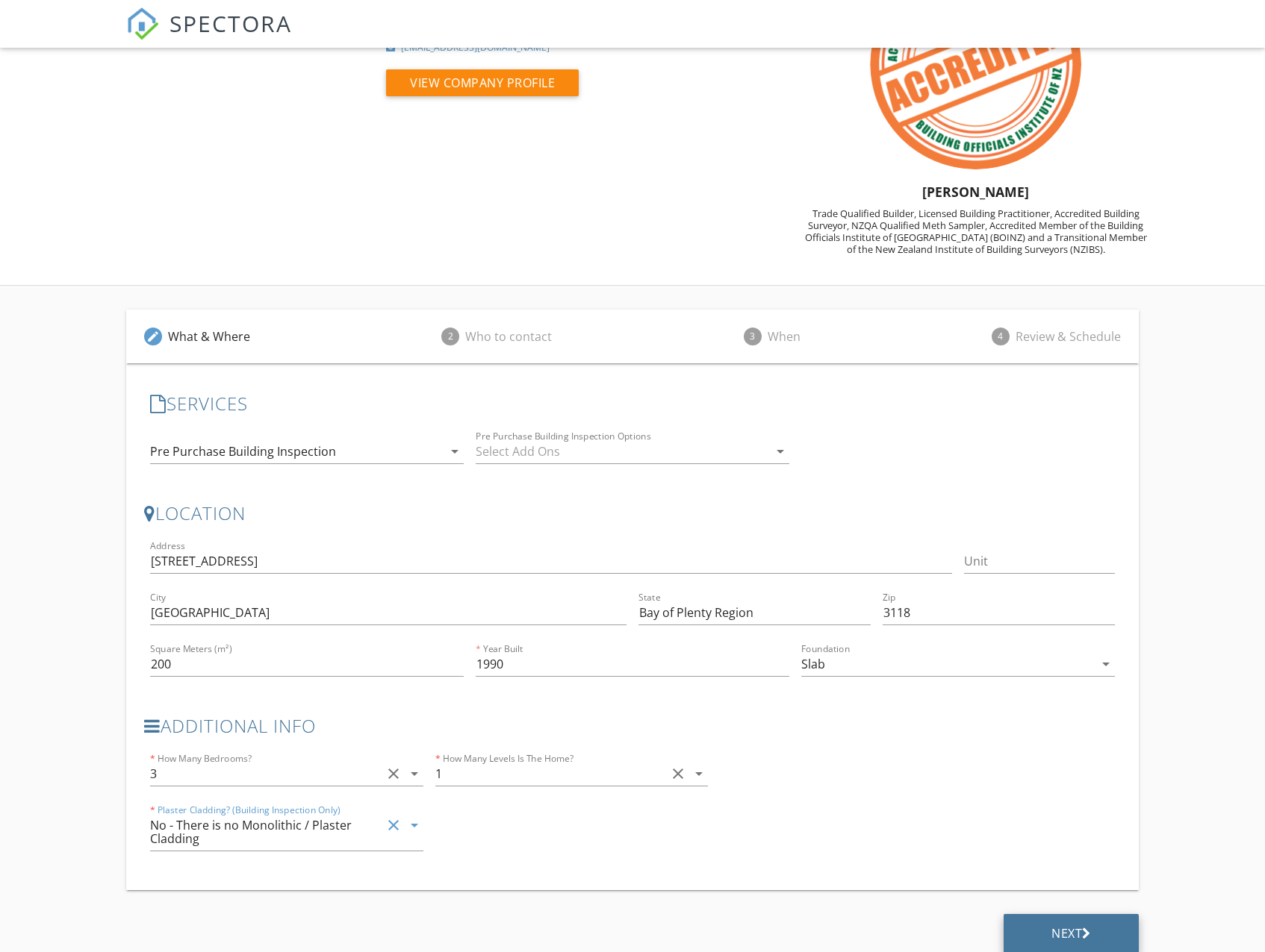
click at [1022, 936] on div "Next" at bounding box center [1071, 934] width 135 height 40
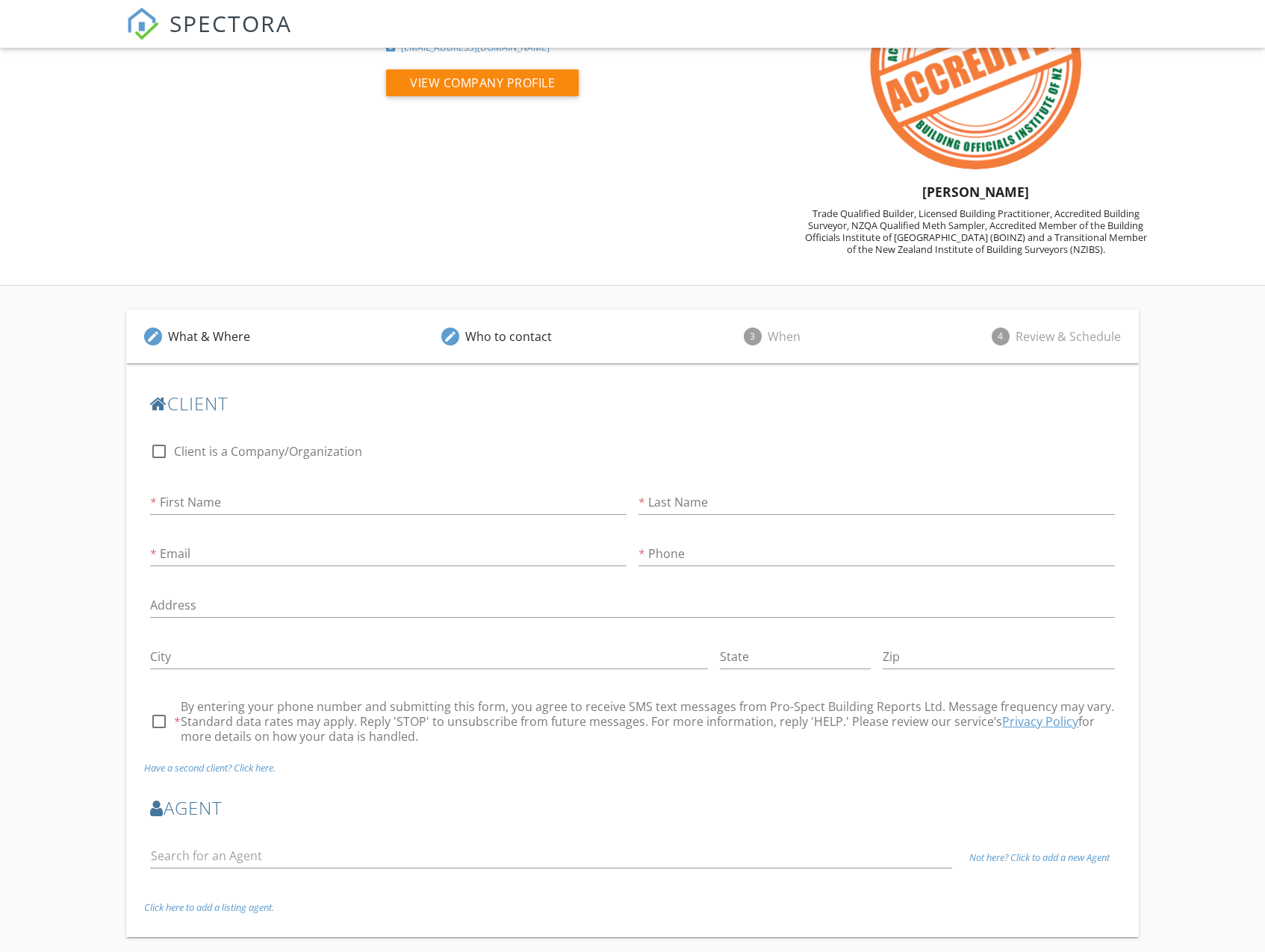
scroll to position [121, 0]
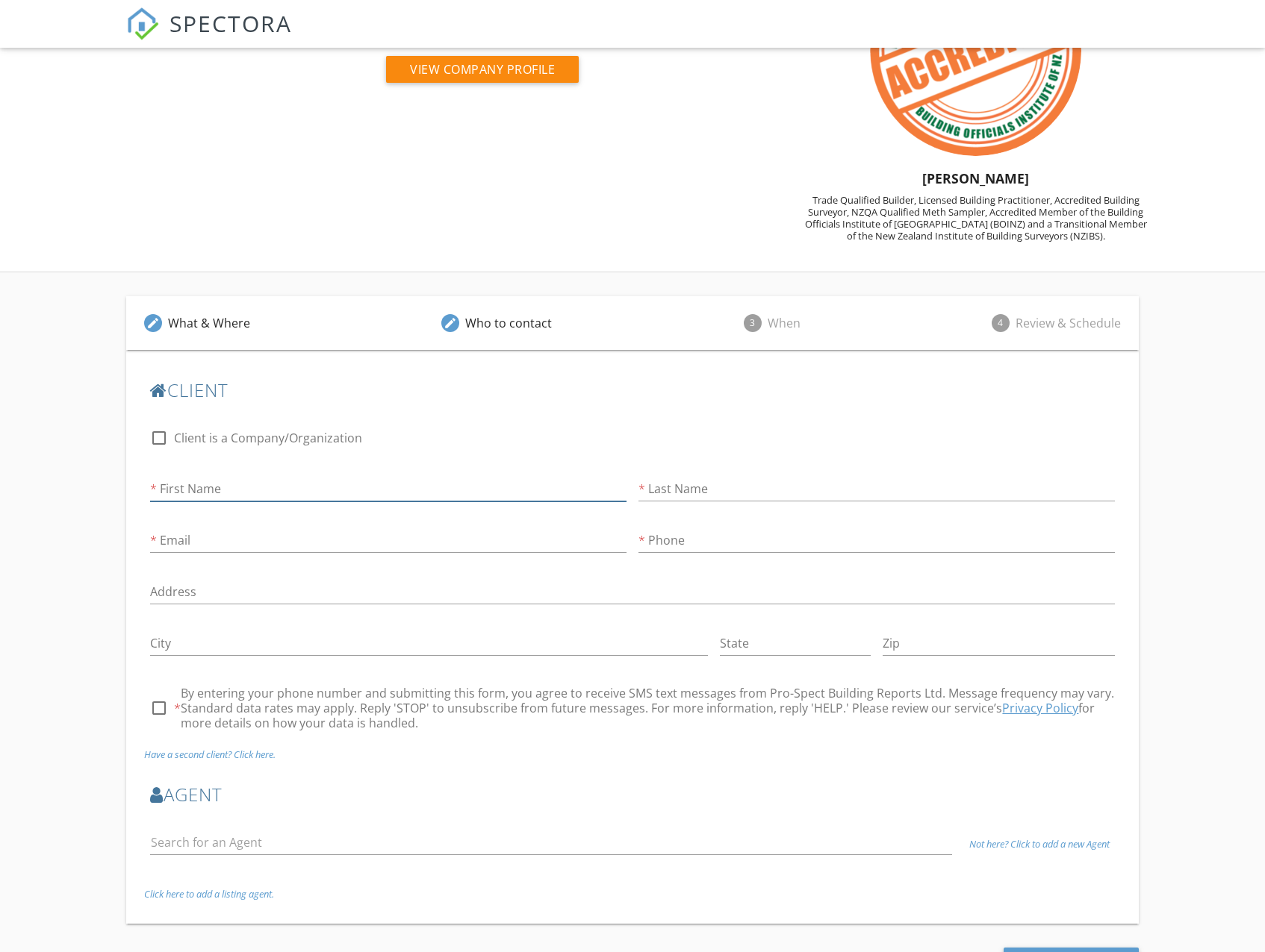
click at [194, 496] on input "First Name" at bounding box center [388, 490] width 477 height 25
type input "Phil"
type input "[PERSON_NAME]"
type input "[EMAIL_ADDRESS][DOMAIN_NAME]"
type input "021884777"
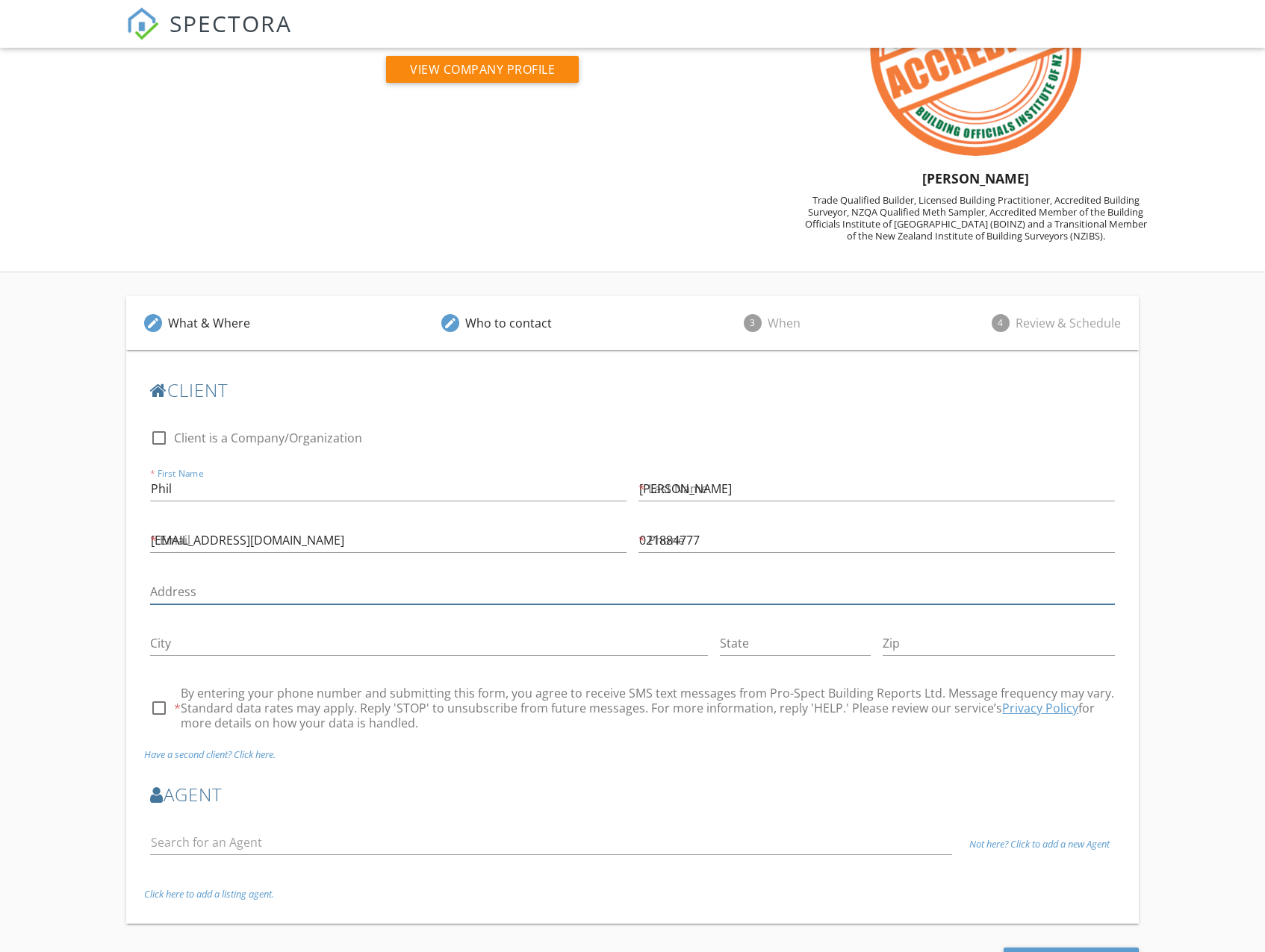
type input "[STREET_ADDRESS]"
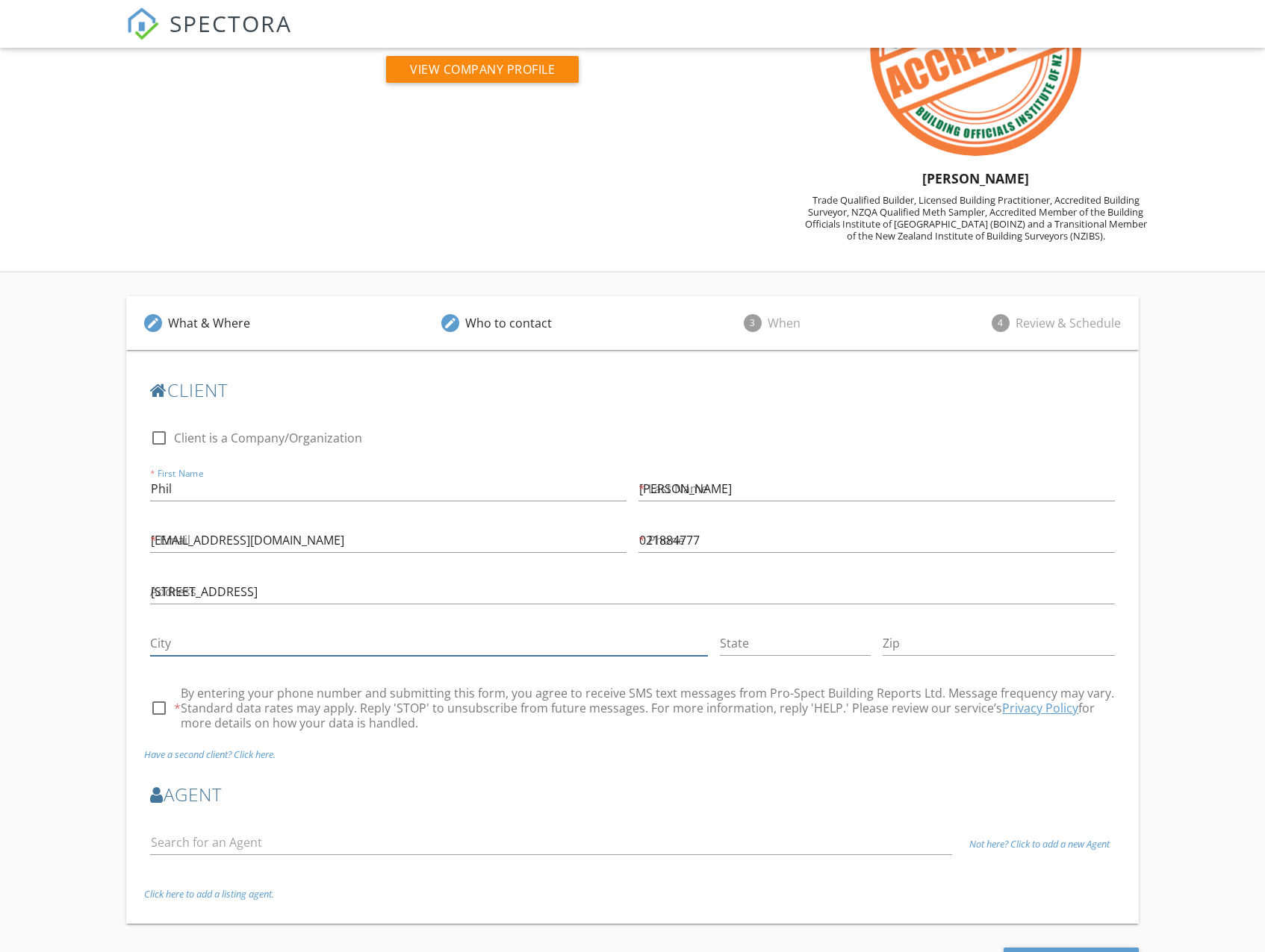
type input "Papamoa"
type input "3118"
click at [166, 713] on div at bounding box center [158, 708] width 26 height 26
checkbox input "true"
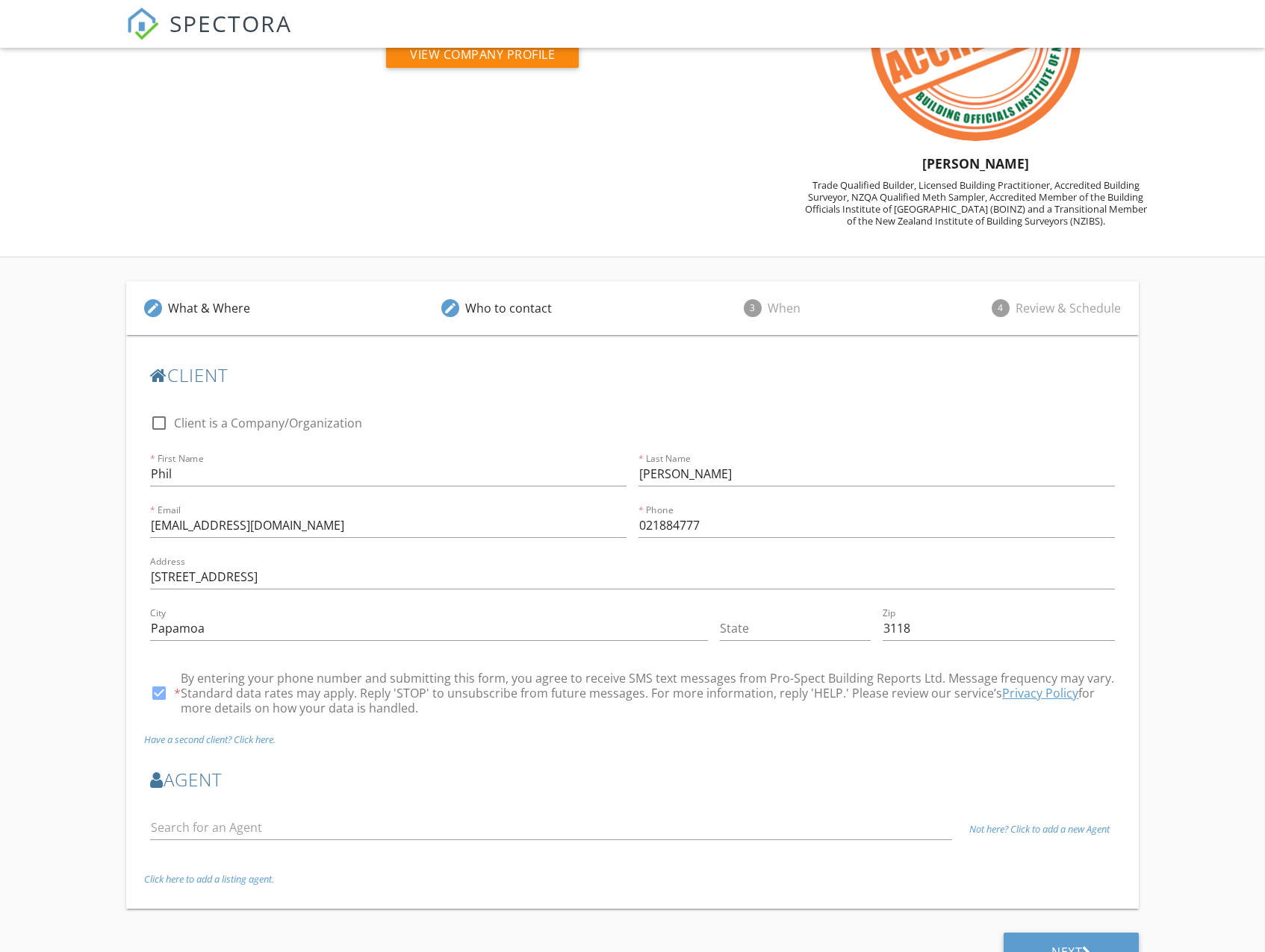
scroll to position [168, 0]
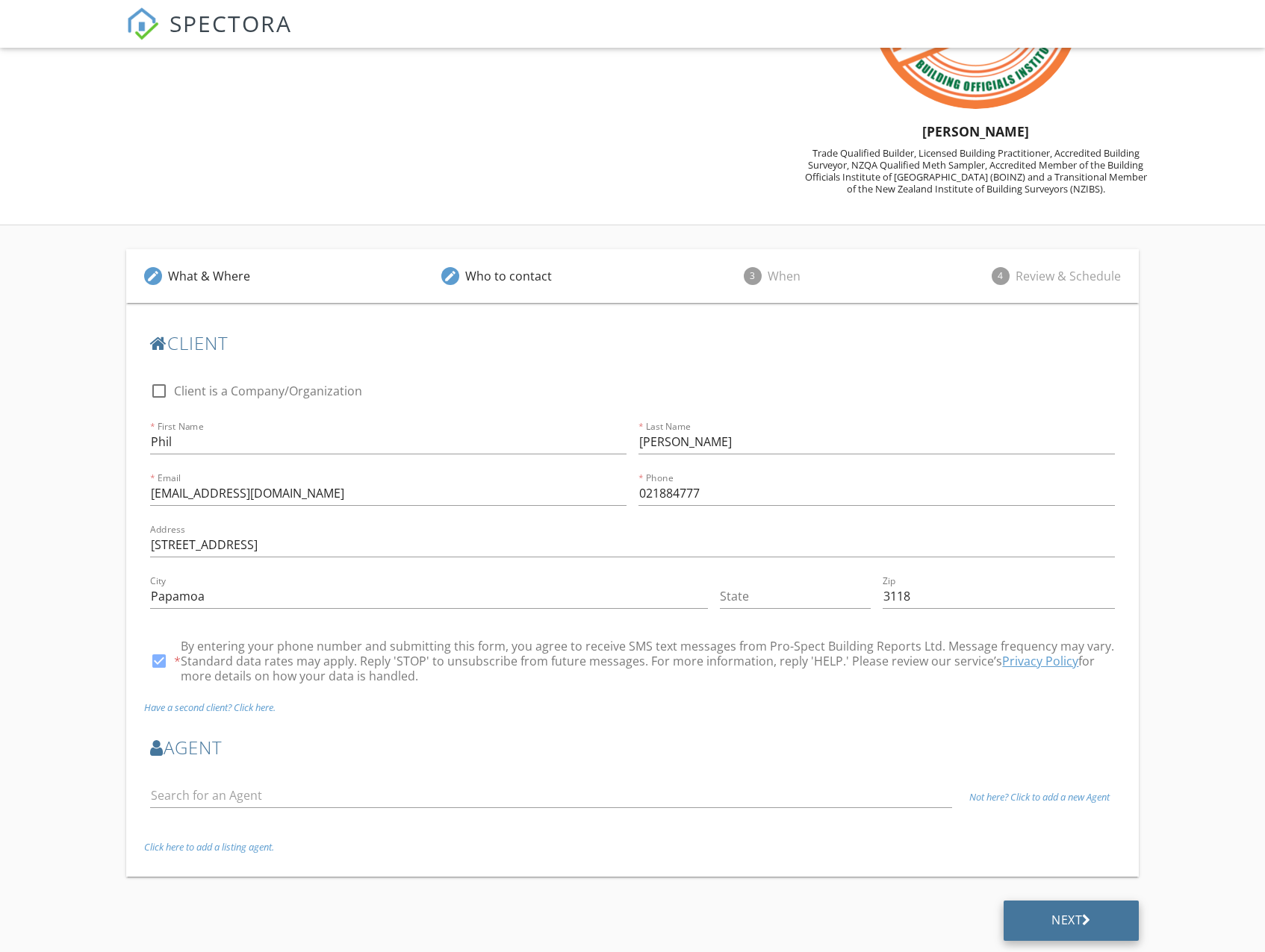
click at [1061, 926] on div "Next" at bounding box center [1071, 920] width 40 height 15
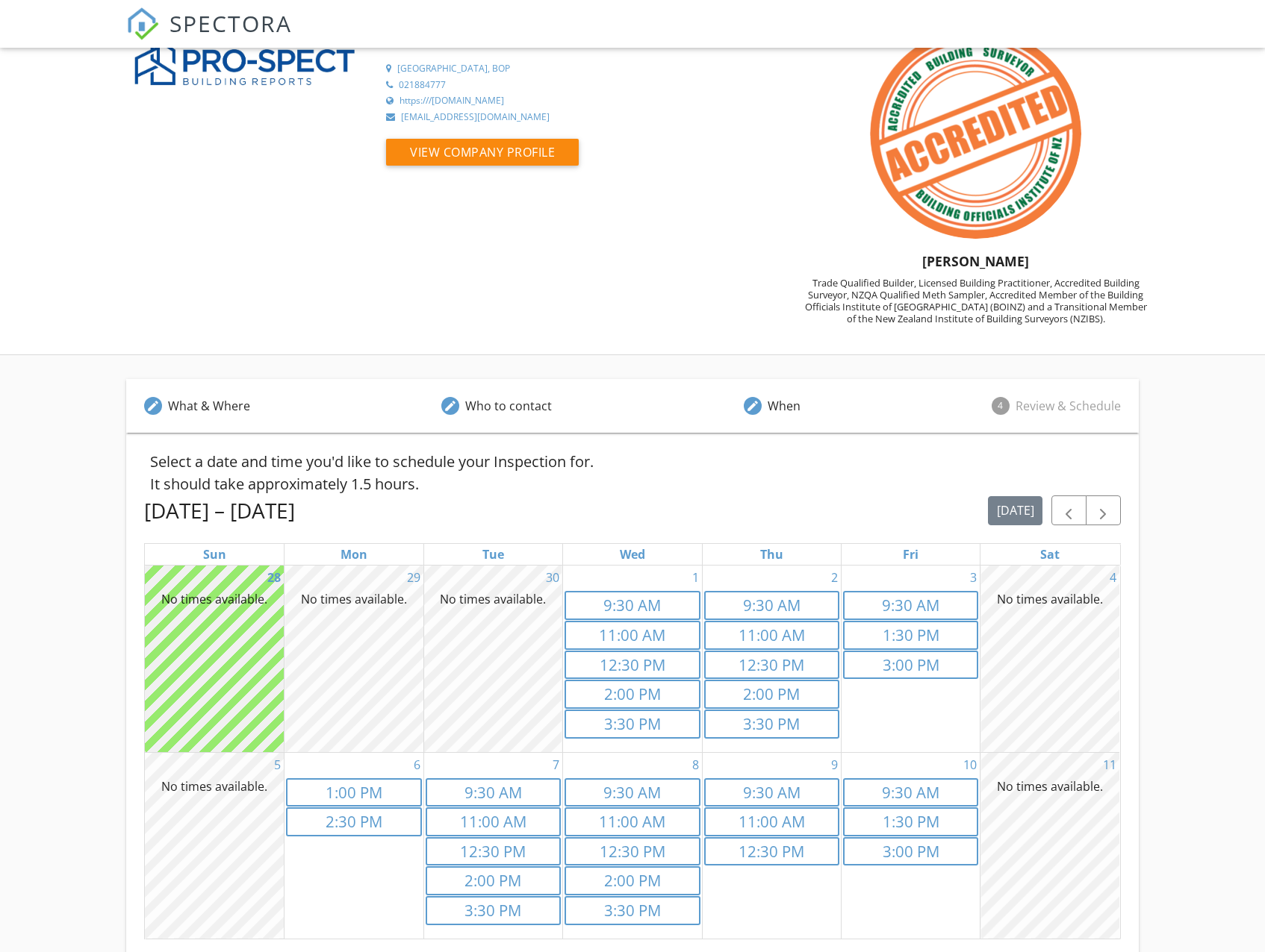
scroll to position [154, 0]
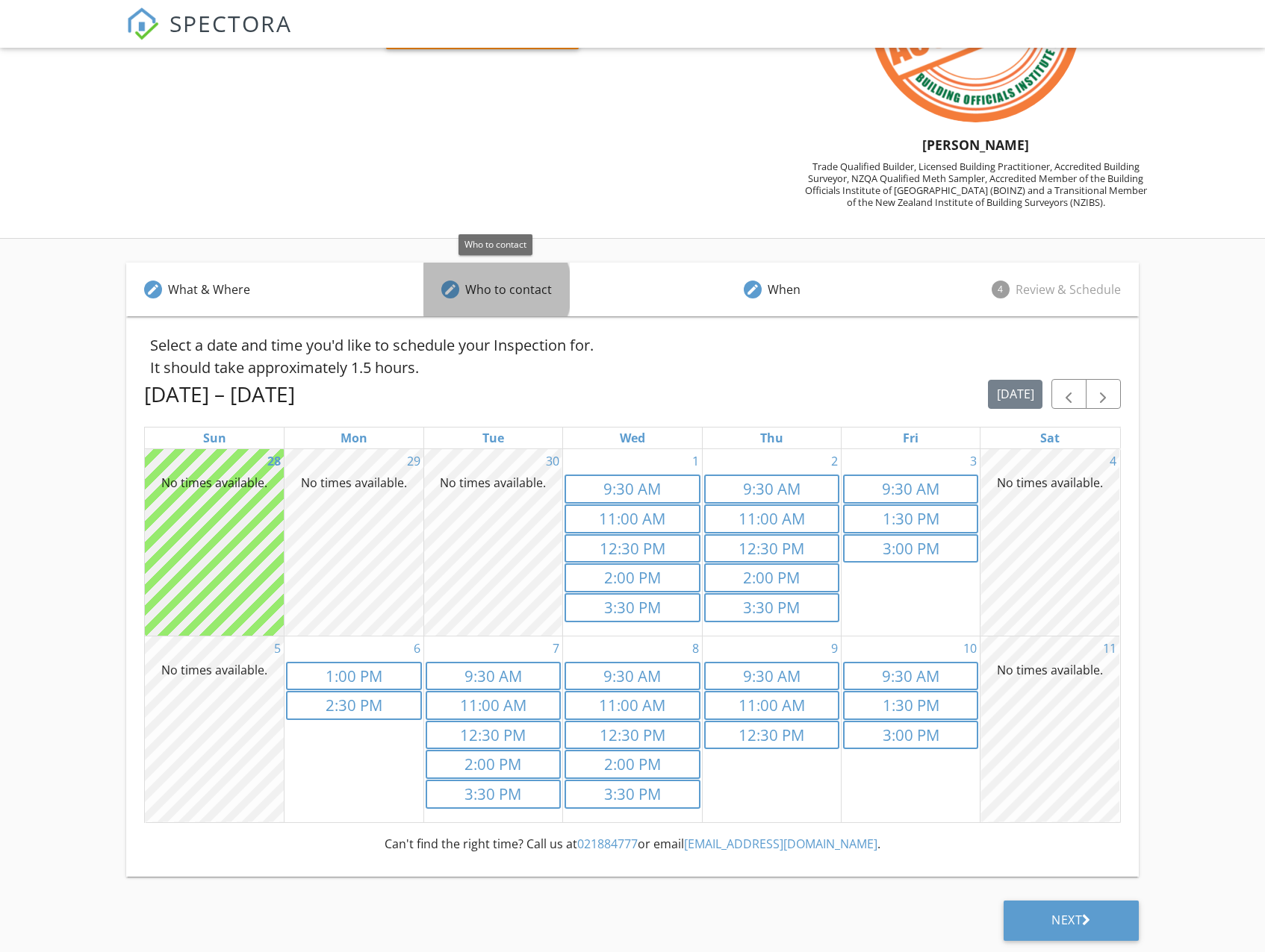
click at [517, 297] on div "Who to contact" at bounding box center [508, 289] width 87 height 18
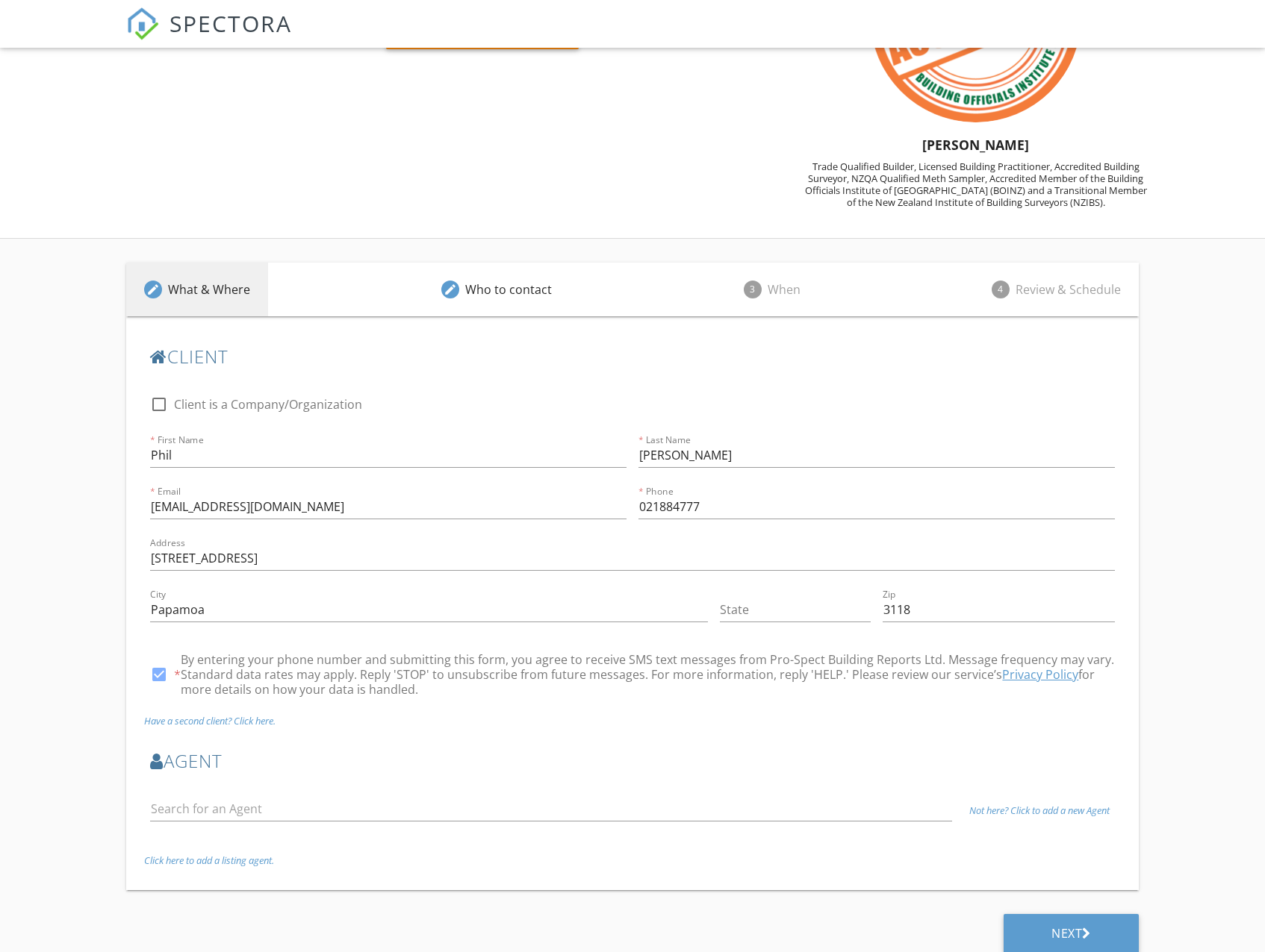
click at [225, 290] on div "What & Where" at bounding box center [209, 289] width 82 height 18
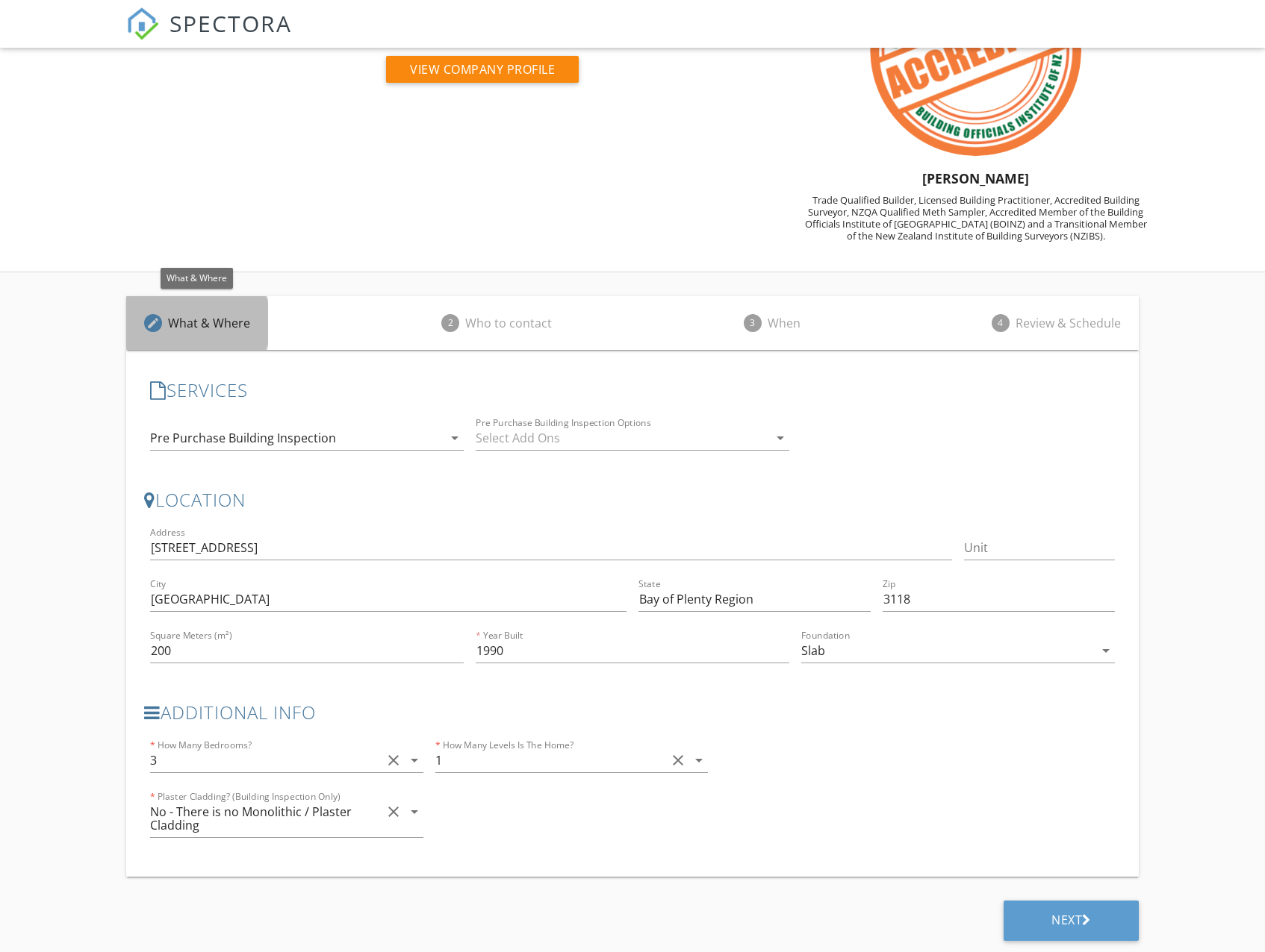
scroll to position [121, 0]
click at [680, 742] on div "* How Many Levels Is The Home? 1 clear arrow_drop_down" at bounding box center [571, 763] width 272 height 49
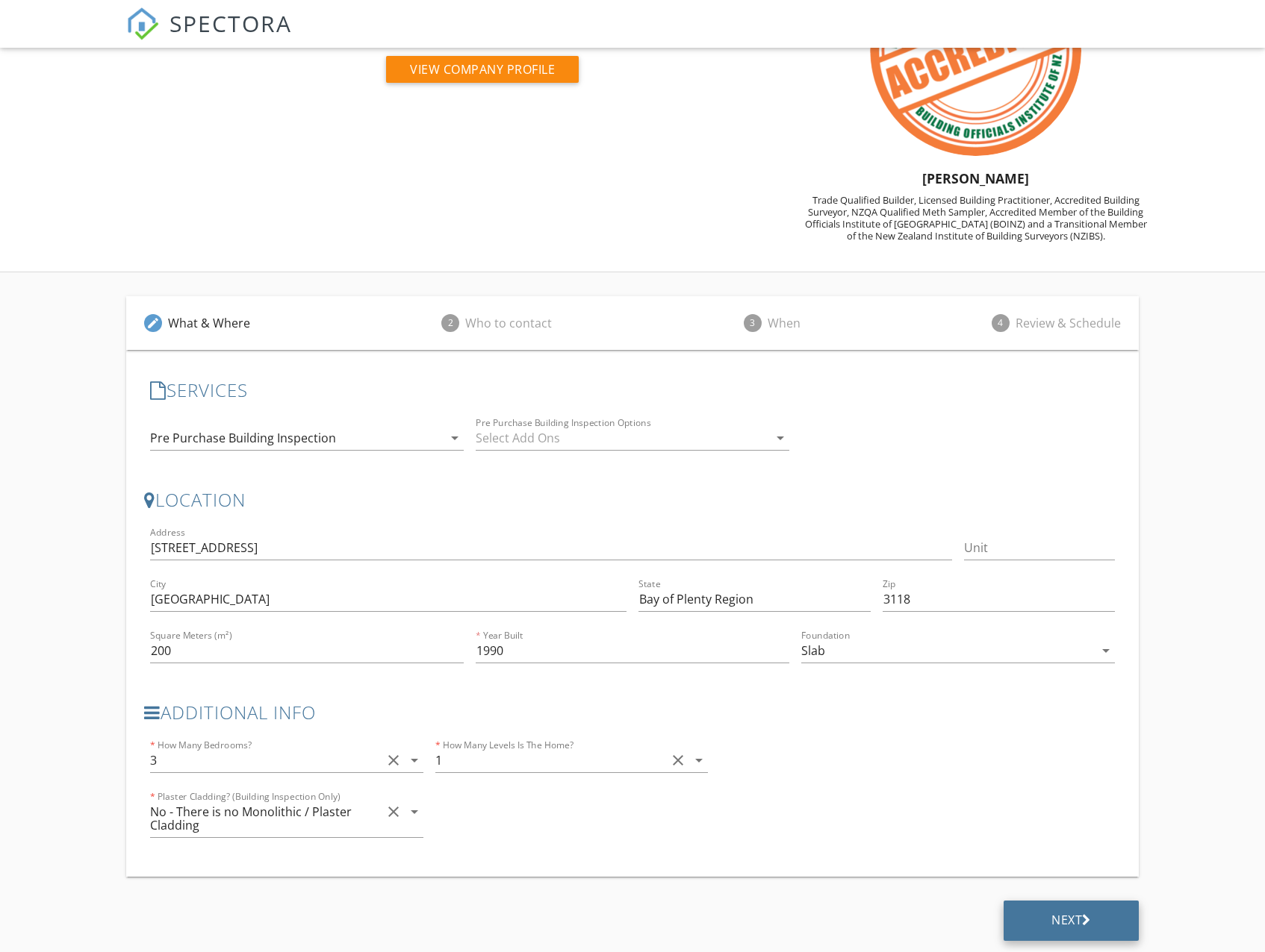
click at [1082, 922] on icon at bounding box center [1086, 920] width 9 height 15
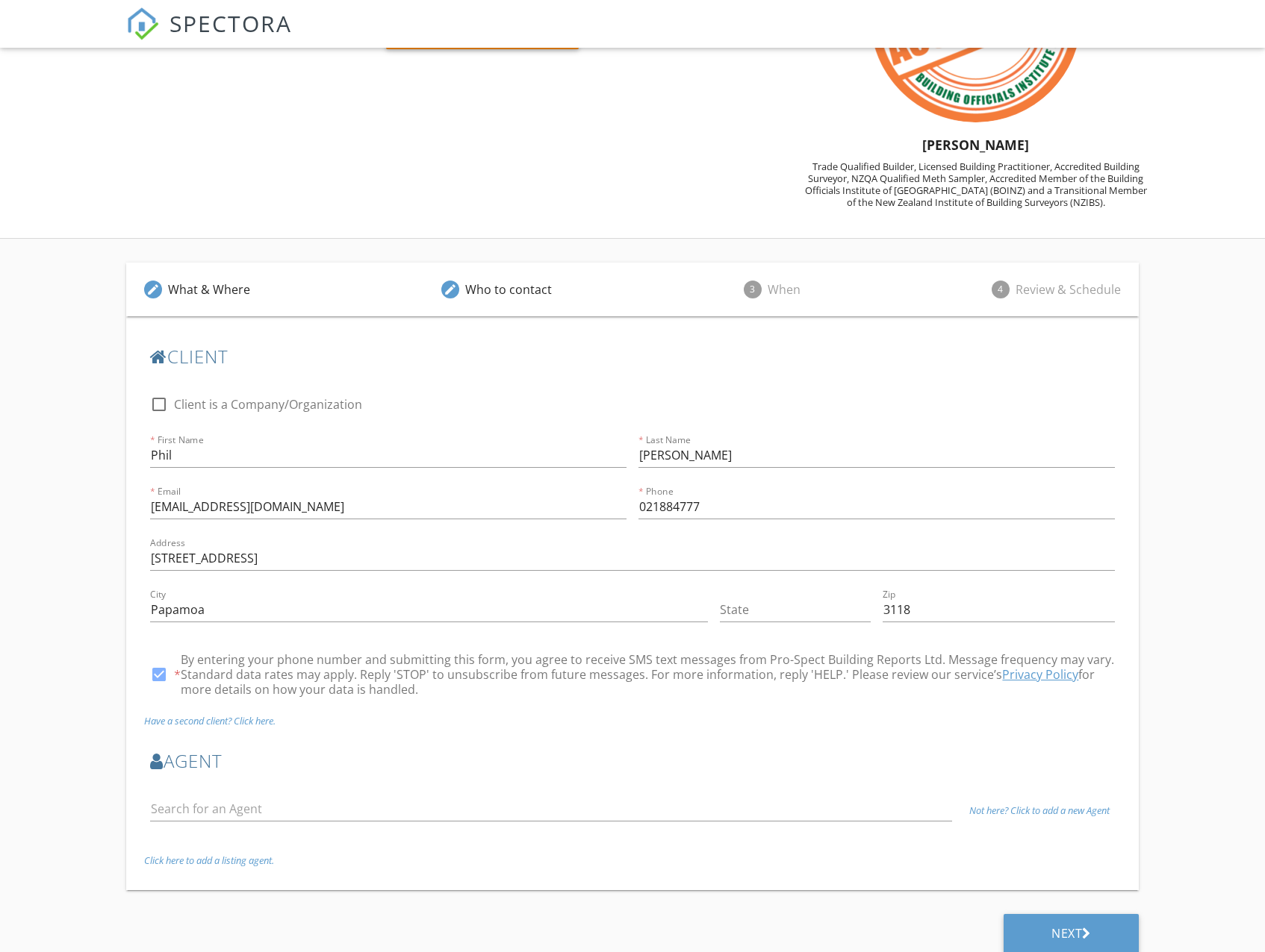
click at [161, 410] on div at bounding box center [158, 404] width 26 height 26
checkbox input "true"
click at [1046, 937] on div "Next" at bounding box center [1071, 934] width 135 height 40
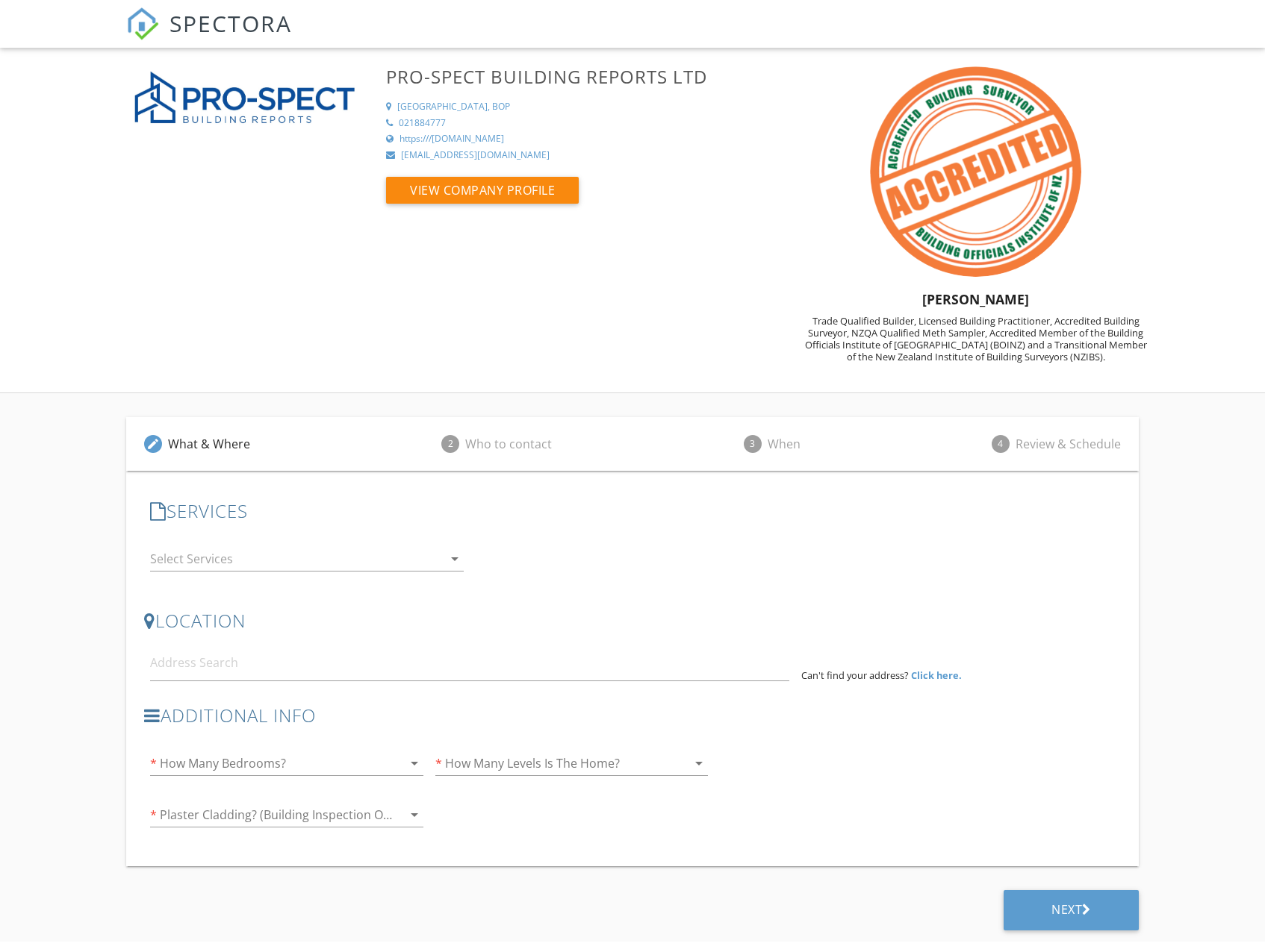
click at [303, 550] on div at bounding box center [296, 559] width 293 height 24
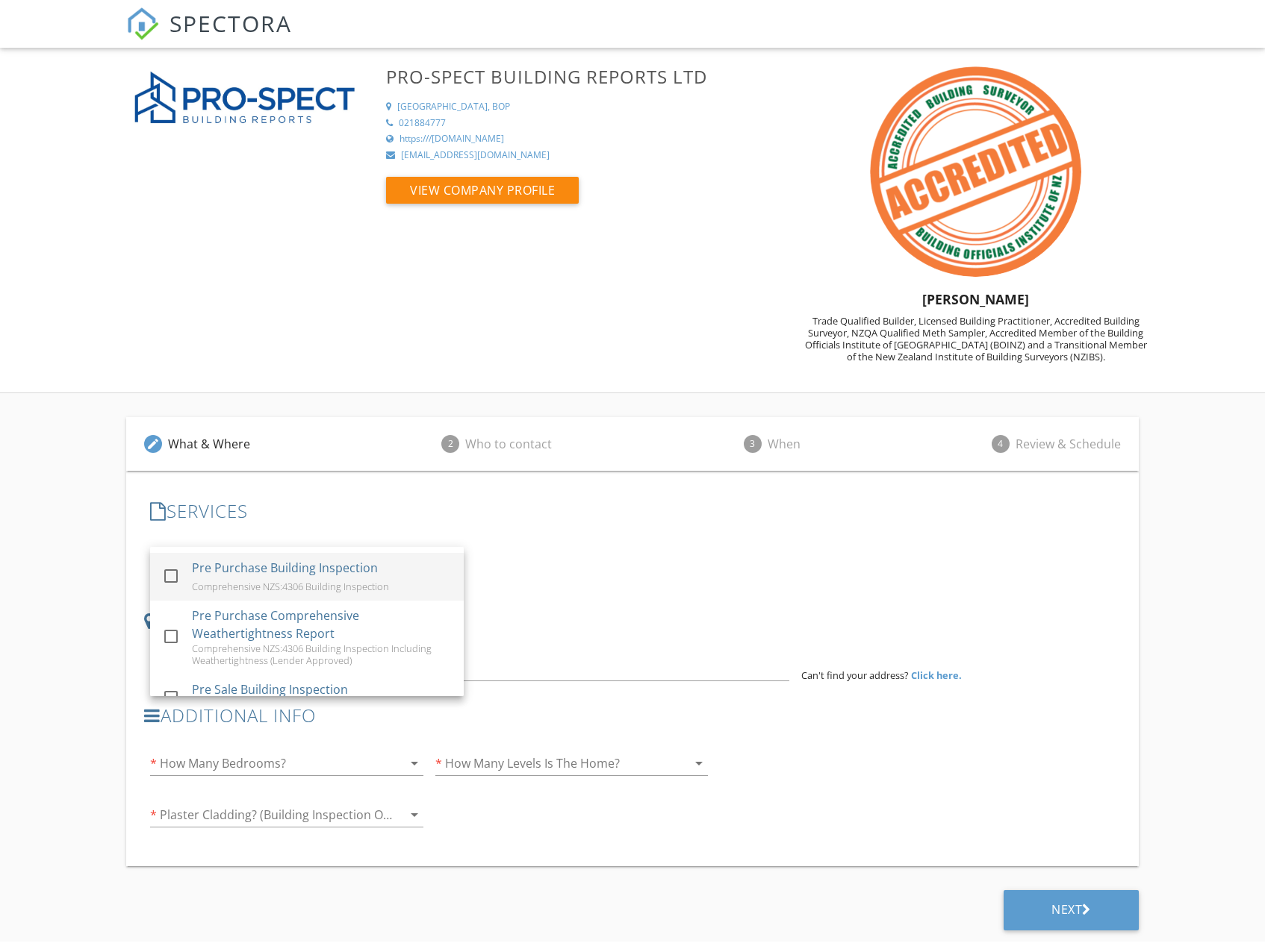
click at [263, 570] on div "Pre Purchase Building Inspection" at bounding box center [285, 568] width 186 height 18
click at [546, 617] on h3 "LOCATION" at bounding box center [632, 621] width 976 height 20
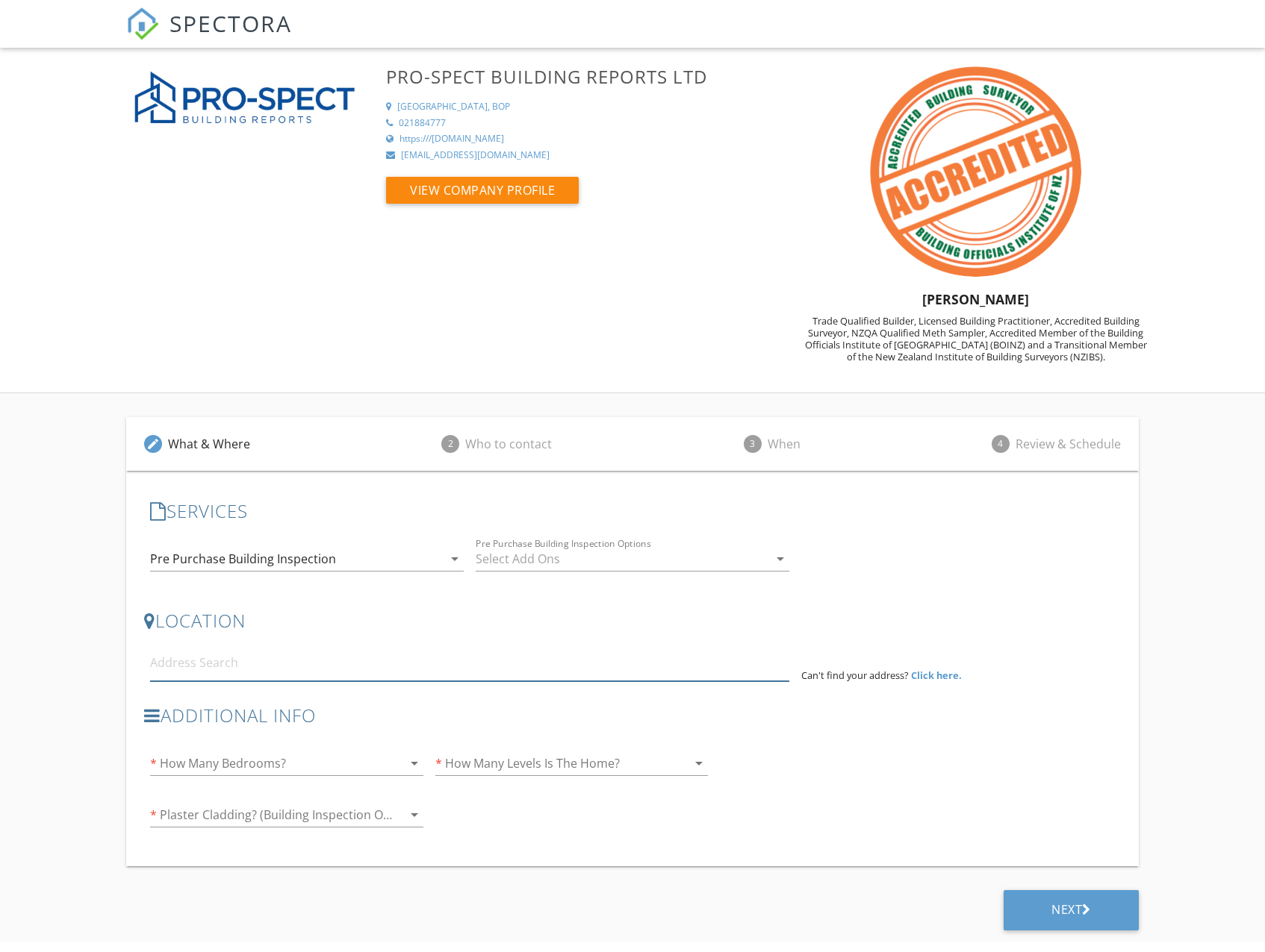
click at [214, 664] on input at bounding box center [469, 663] width 638 height 36
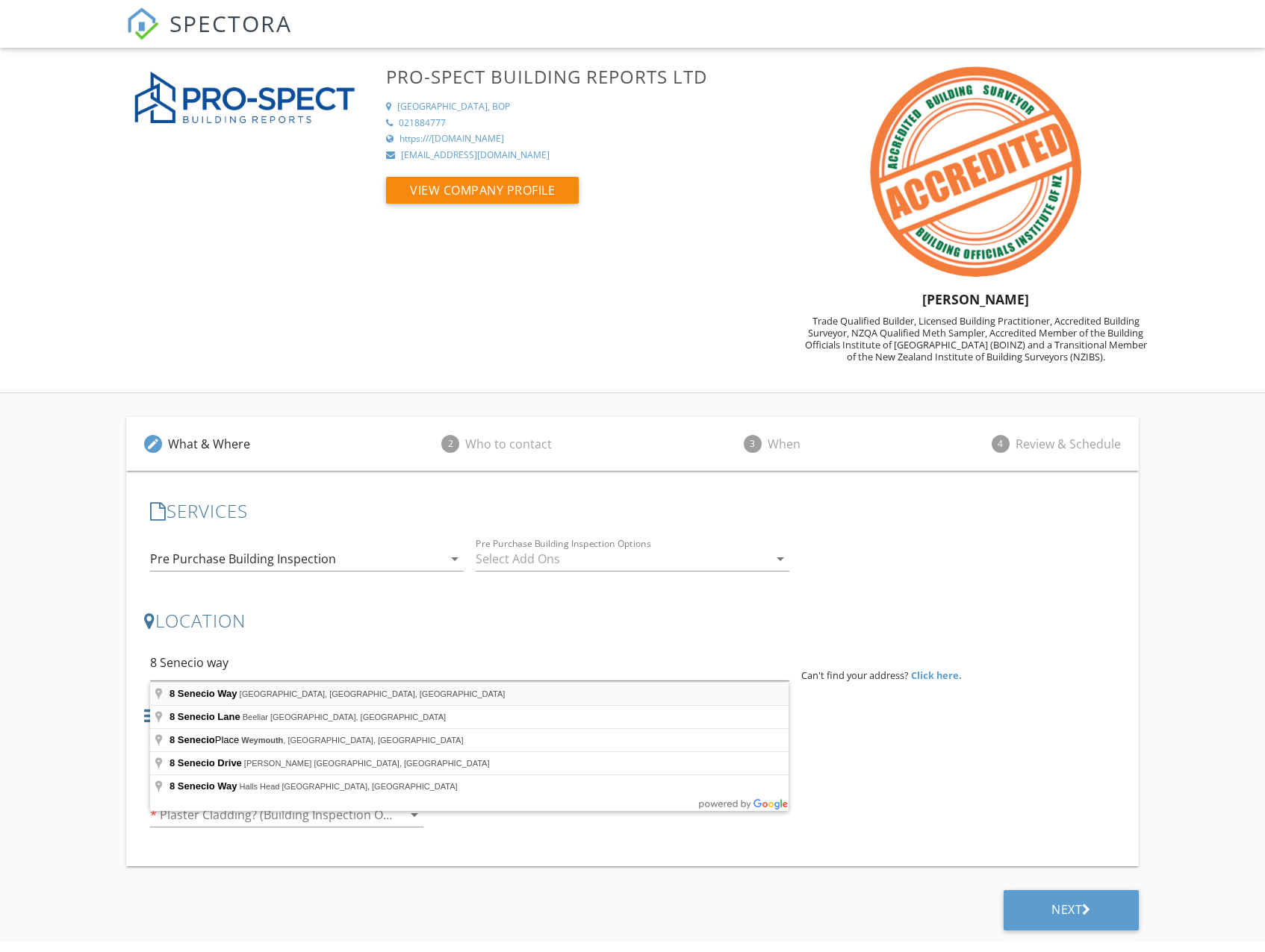
type input "[STREET_ADDRESS]"
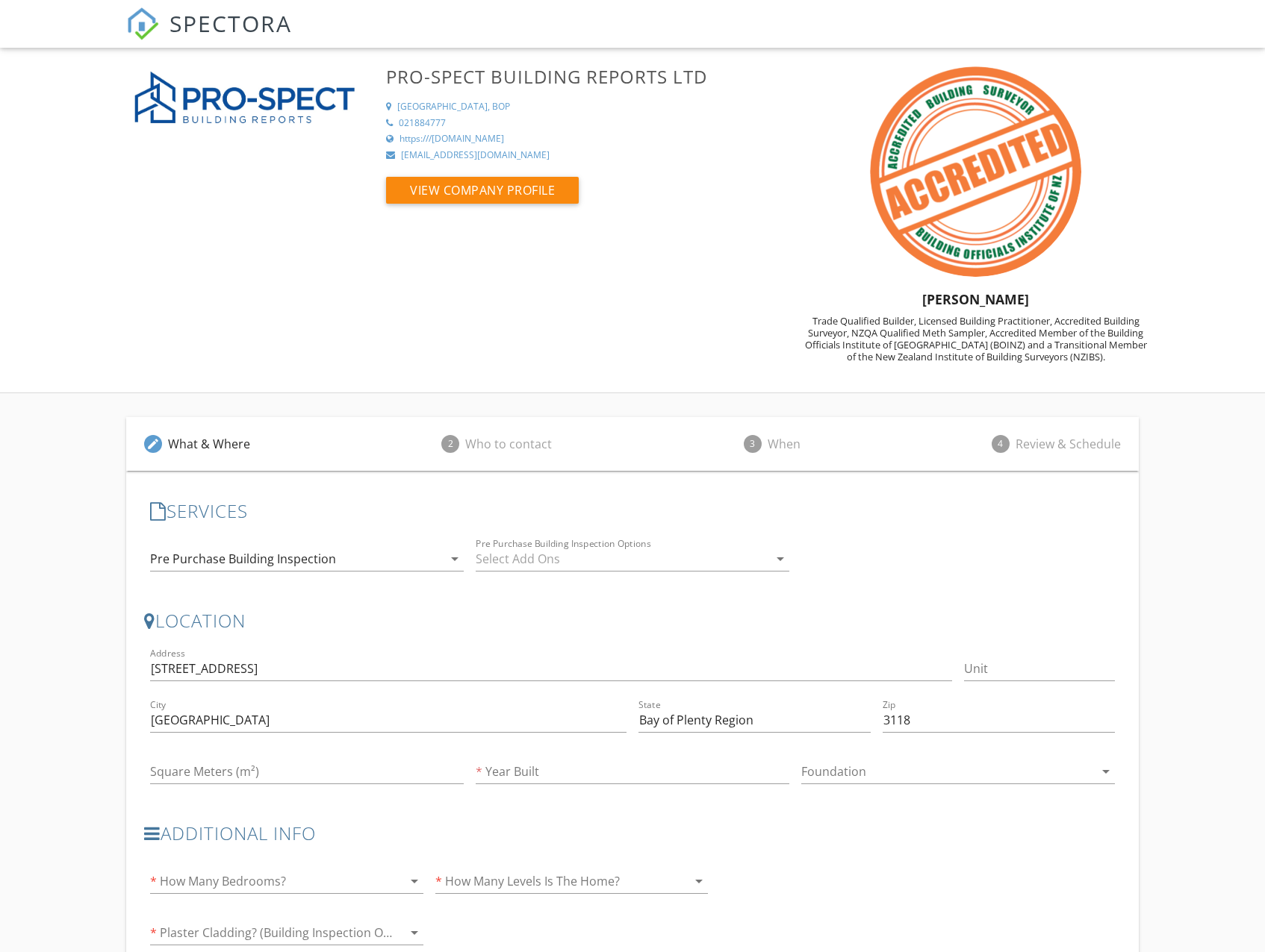
click at [243, 882] on div at bounding box center [266, 881] width 231 height 24
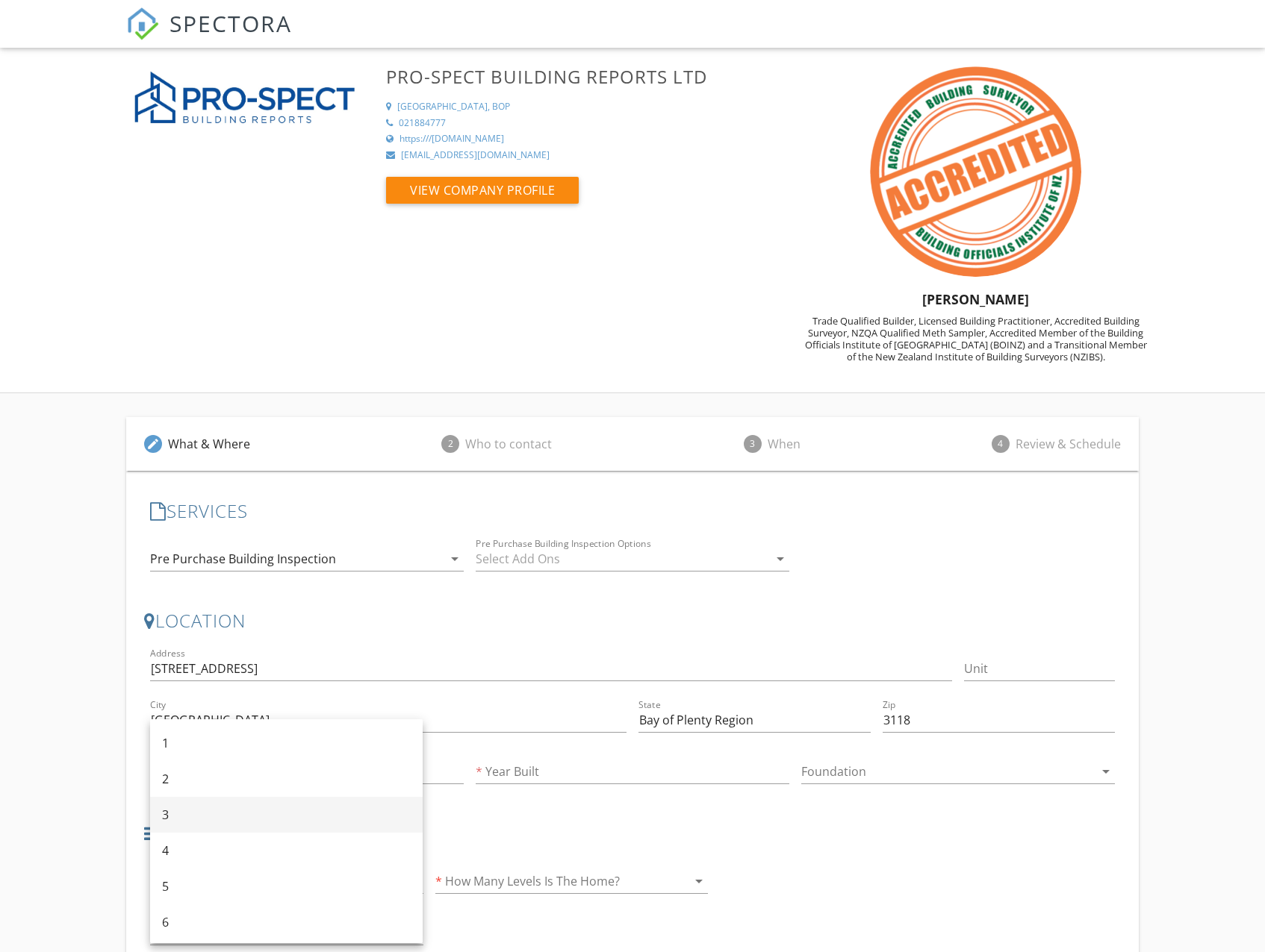
click at [212, 819] on div "3" at bounding box center [285, 815] width 248 height 18
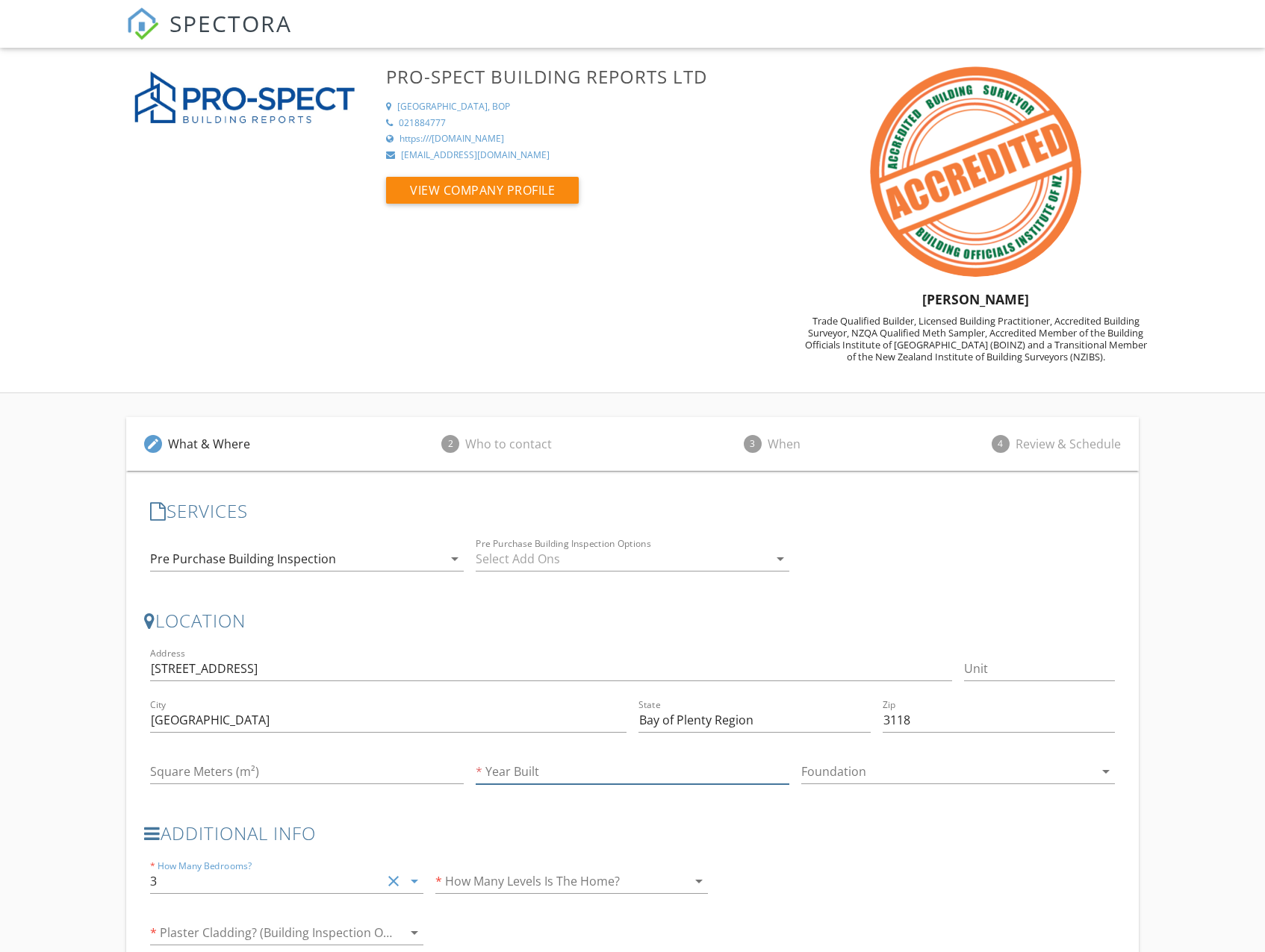
click at [538, 773] on input "Year Built" at bounding box center [632, 772] width 313 height 25
type input "1990"
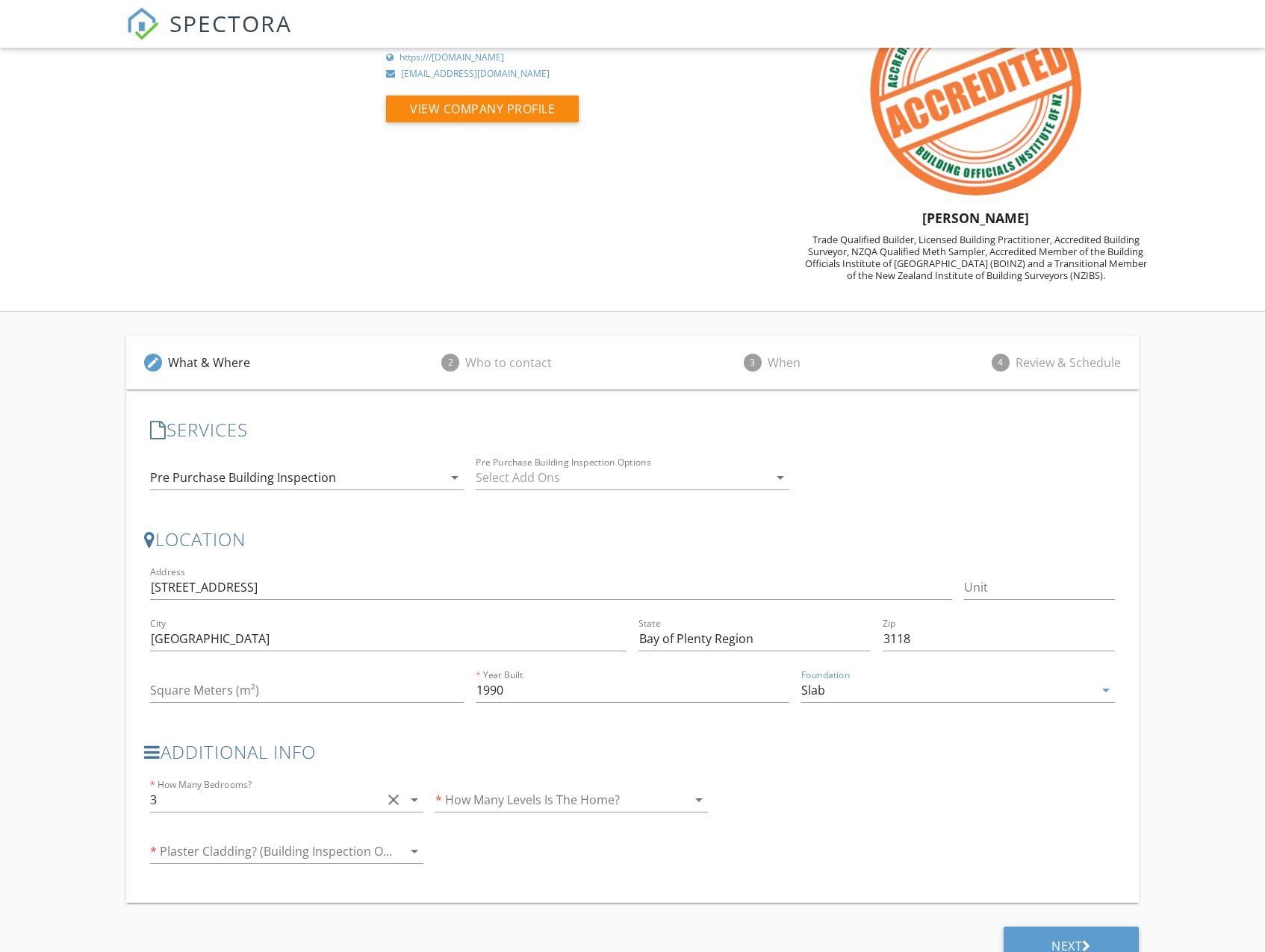
scroll to position [107, 0]
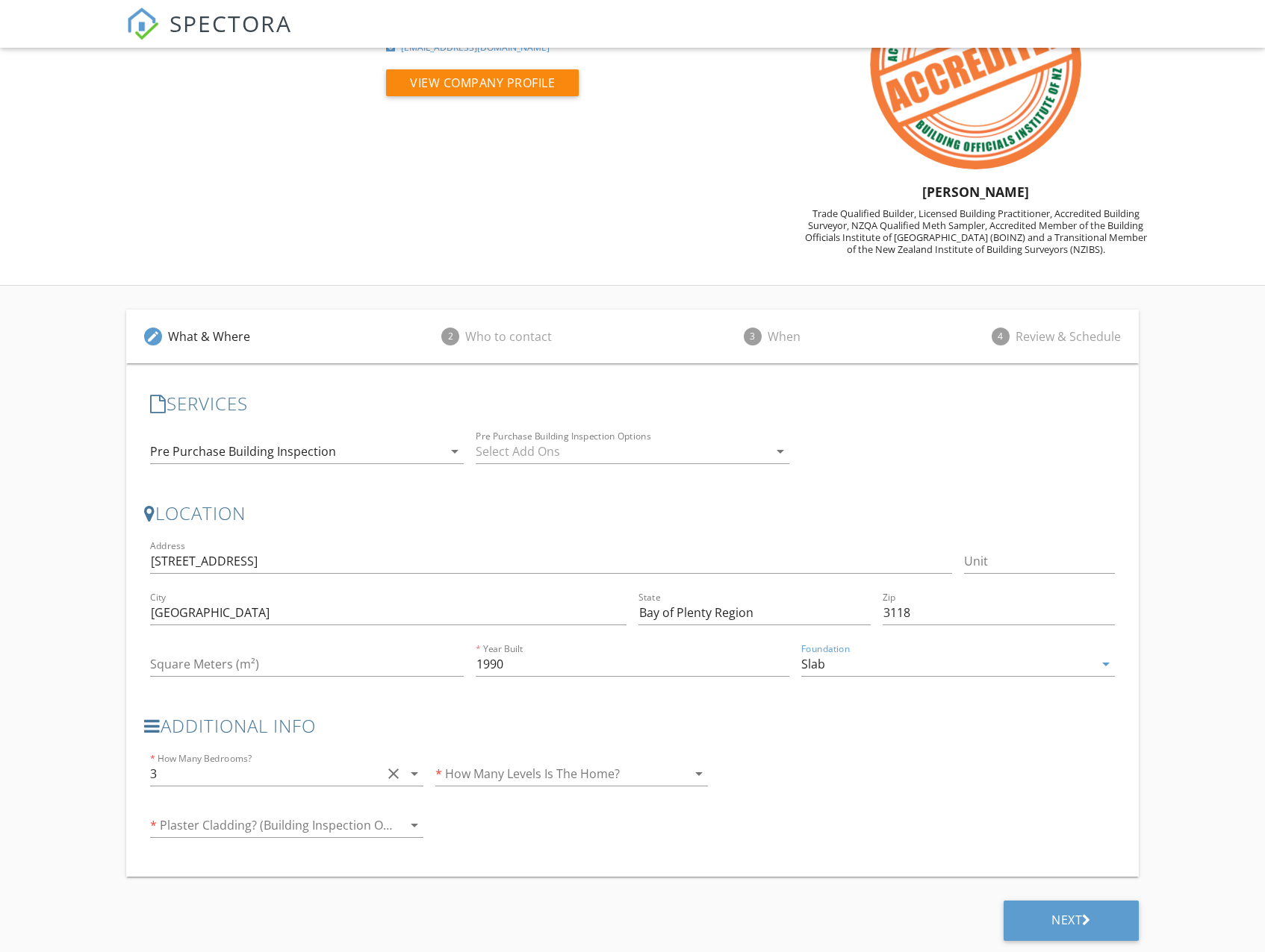
click at [335, 832] on div at bounding box center [266, 825] width 231 height 24
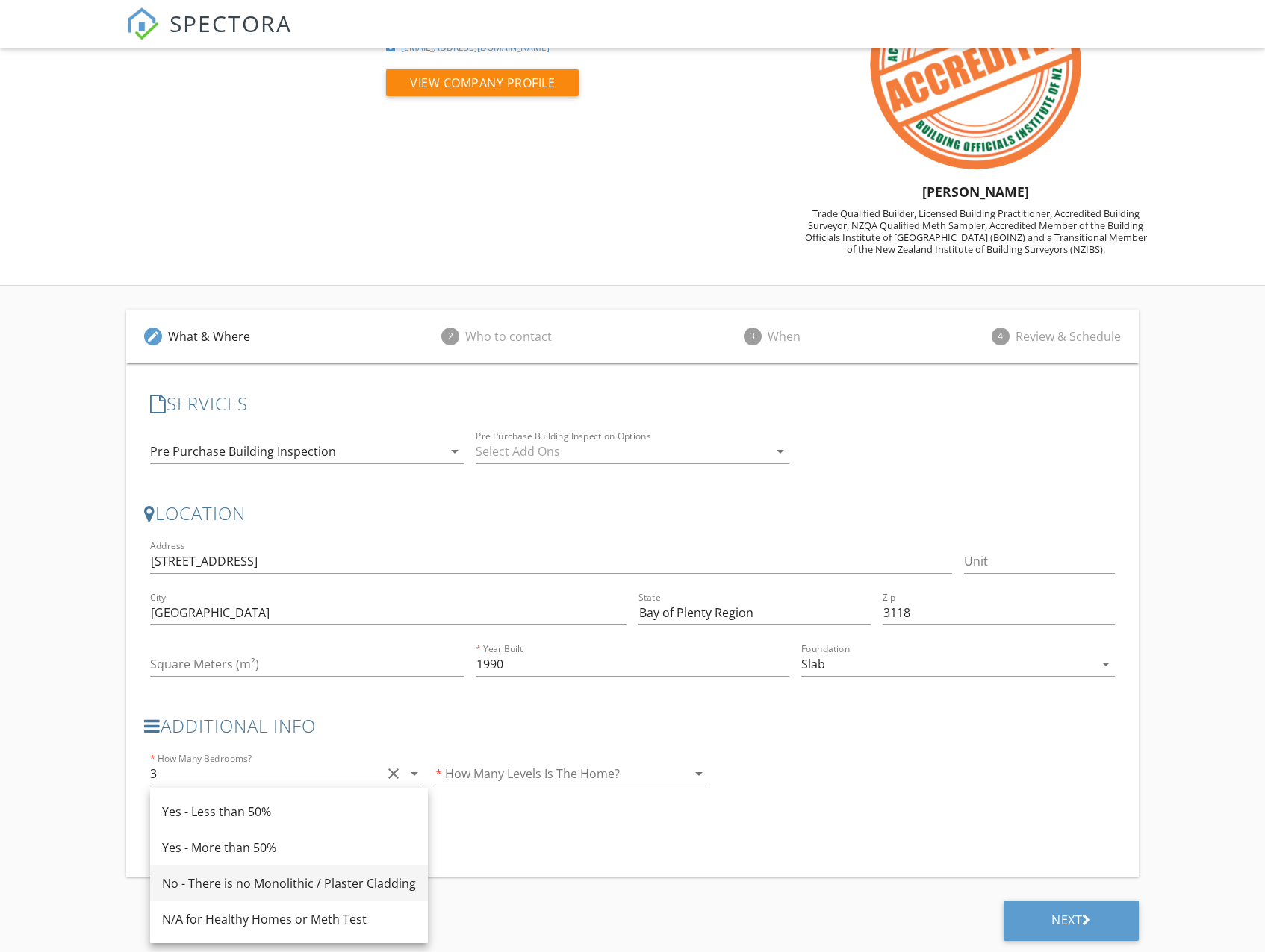
click at [242, 887] on div "No - There is no Monolithic / Plaster Cladding" at bounding box center [289, 884] width 254 height 18
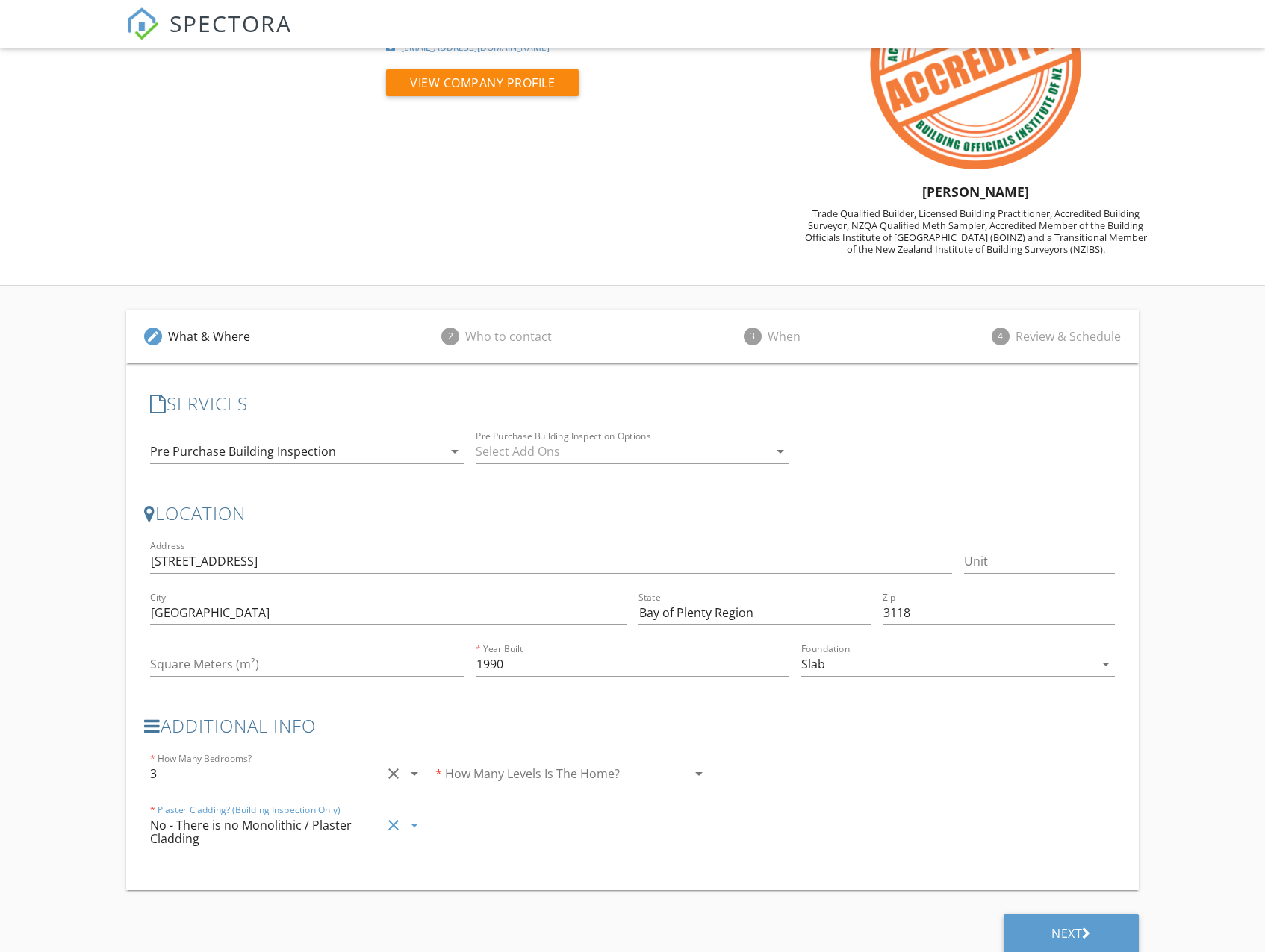
click at [477, 771] on div at bounding box center [551, 773] width 231 height 24
click at [463, 790] on div "1" at bounding box center [571, 786] width 248 height 18
click at [303, 678] on div "Square Meters (m²)" at bounding box center [307, 672] width 313 height 40
click at [304, 668] on input "Square Meters (m²)" at bounding box center [307, 664] width 313 height 25
type input "200"
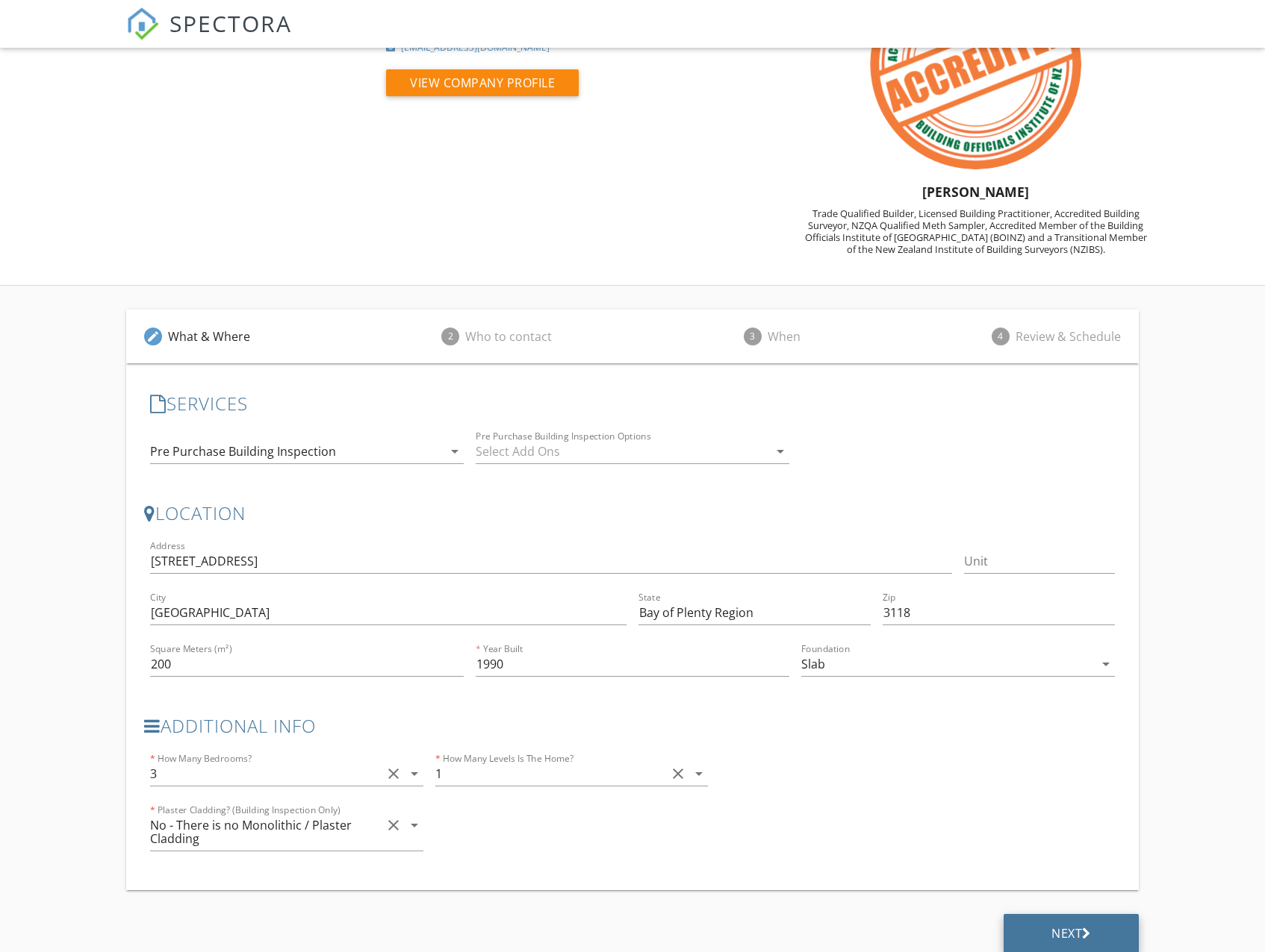
click at [1068, 931] on div "Next" at bounding box center [1071, 934] width 40 height 15
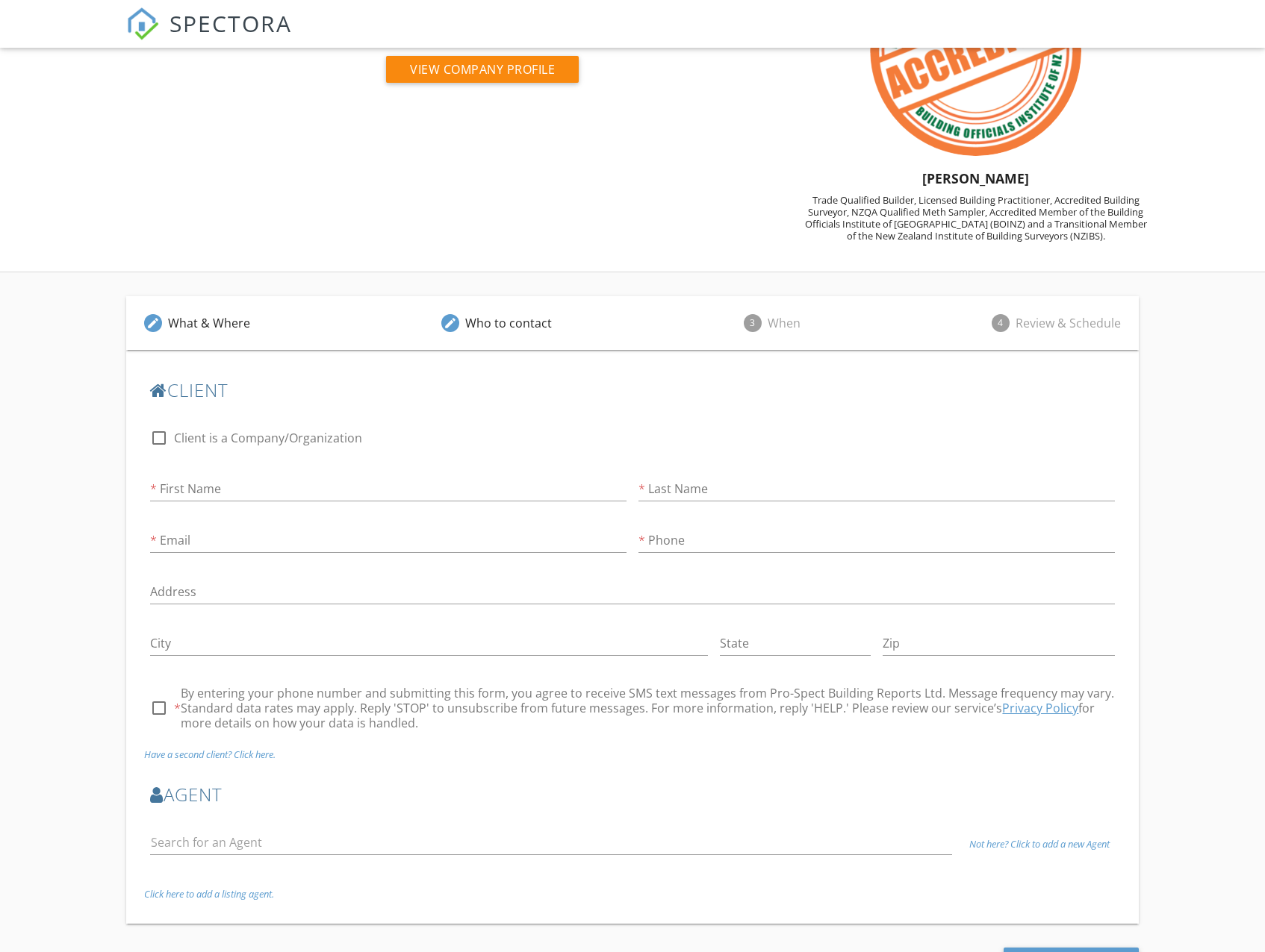
click at [167, 471] on div "First Name" at bounding box center [388, 492] width 477 height 49
click at [190, 493] on input "First Name" at bounding box center [388, 490] width 477 height 25
type input "Phil"
type input "Smith"
type input "[EMAIL_ADDRESS][DOMAIN_NAME]"
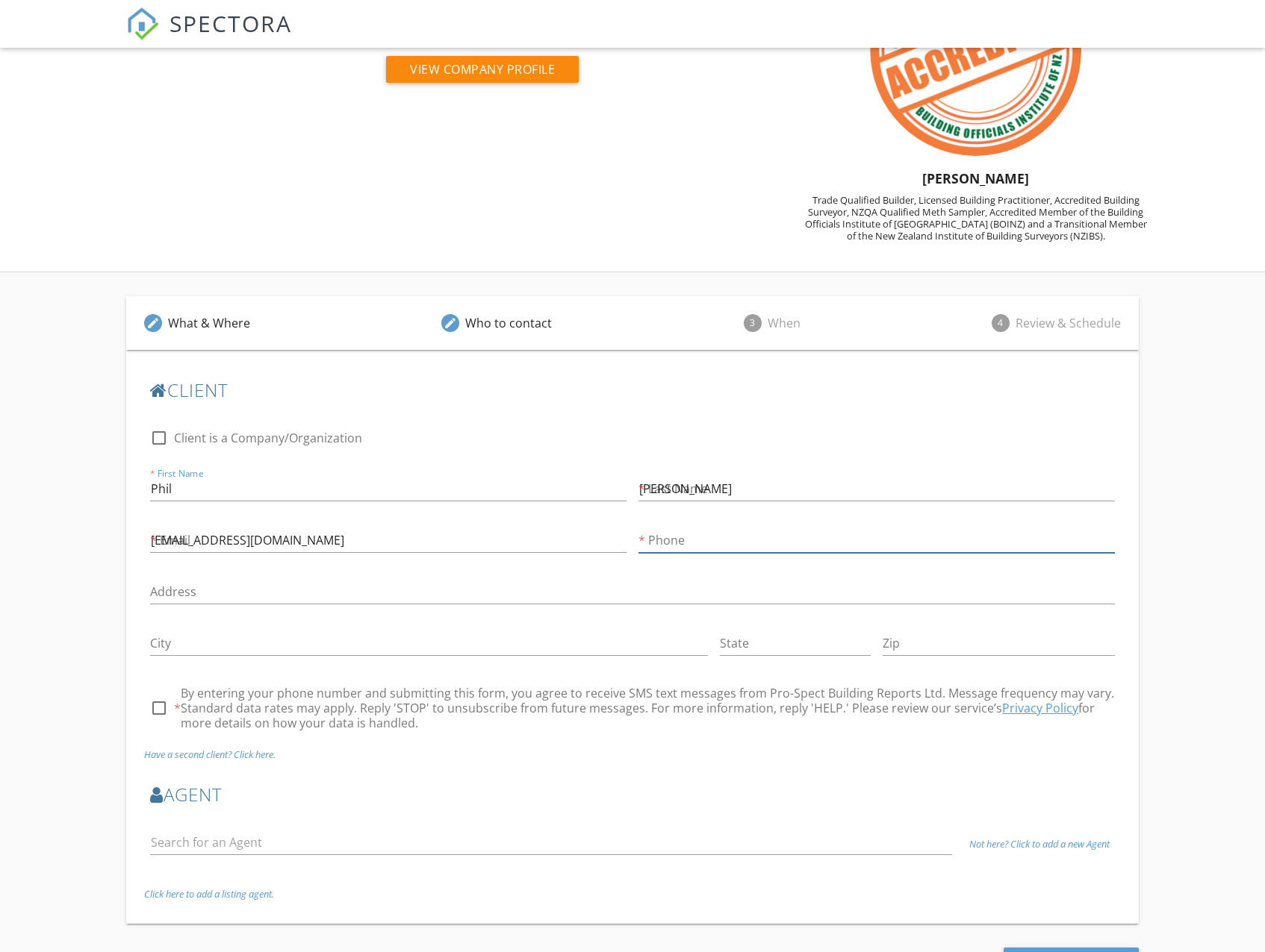
type input "021884777"
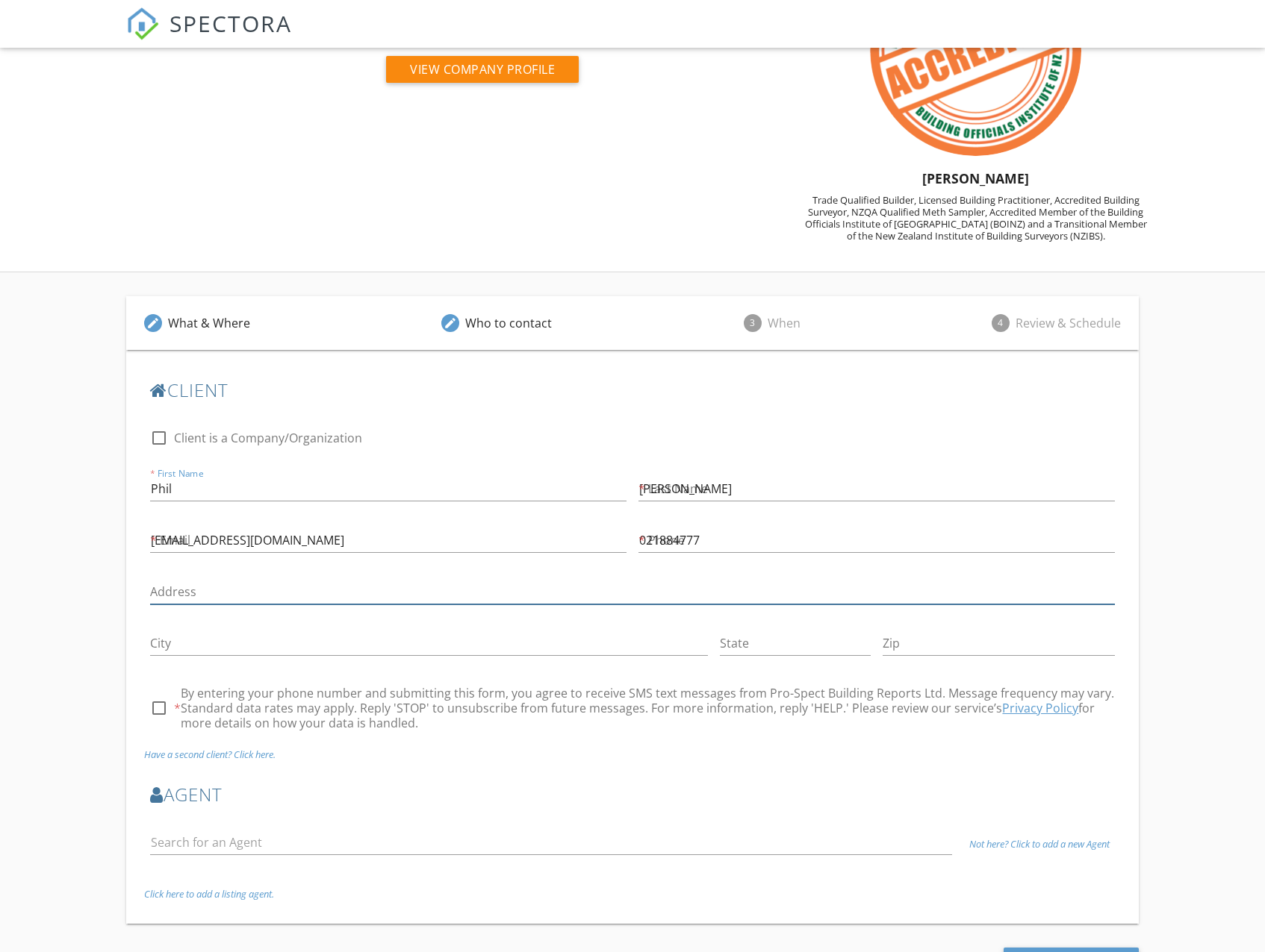
type input "[STREET_ADDRESS]"
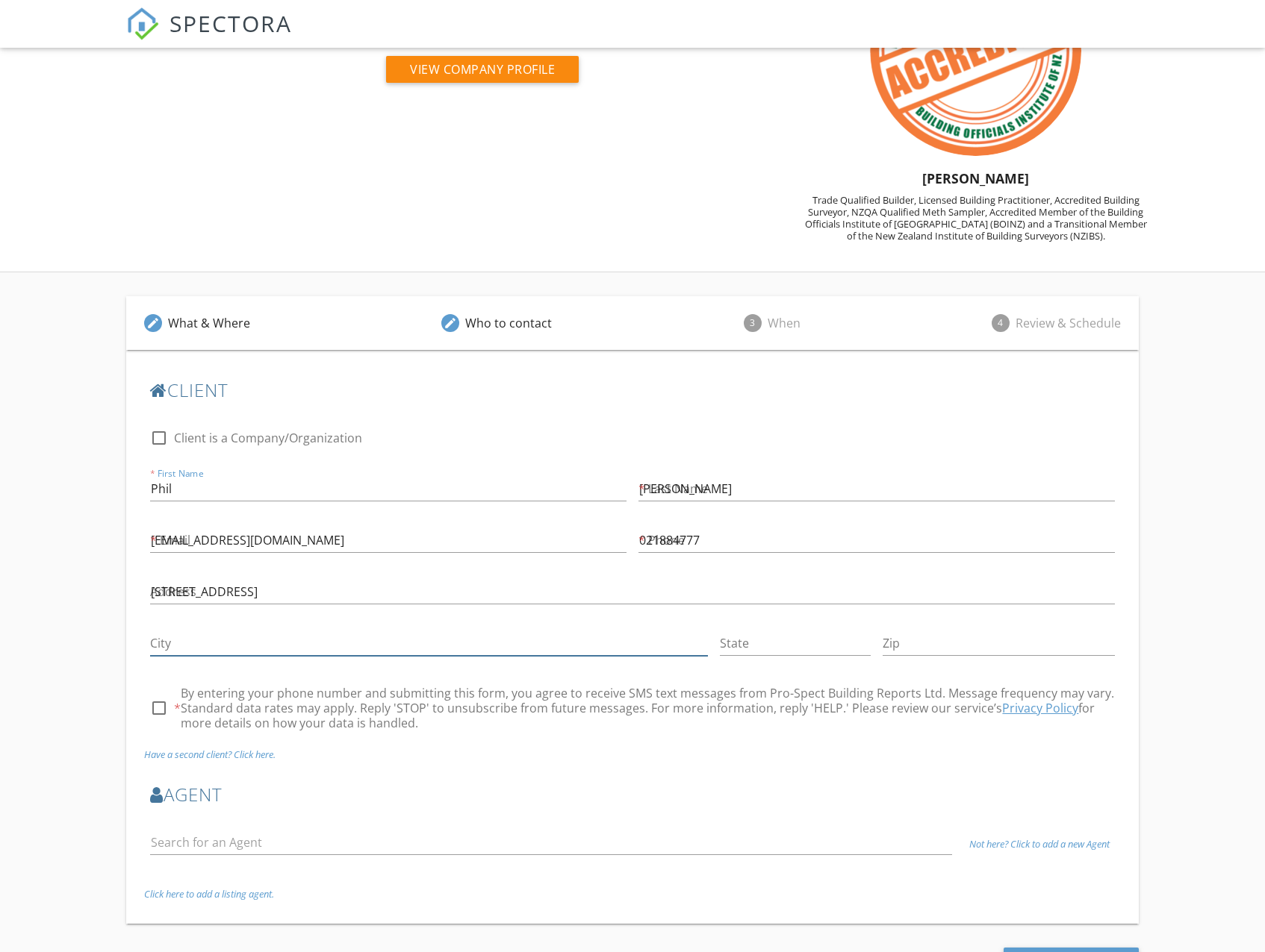
type input "Papamoa"
type input "3118"
click at [167, 712] on div at bounding box center [158, 708] width 26 height 26
checkbox input "true"
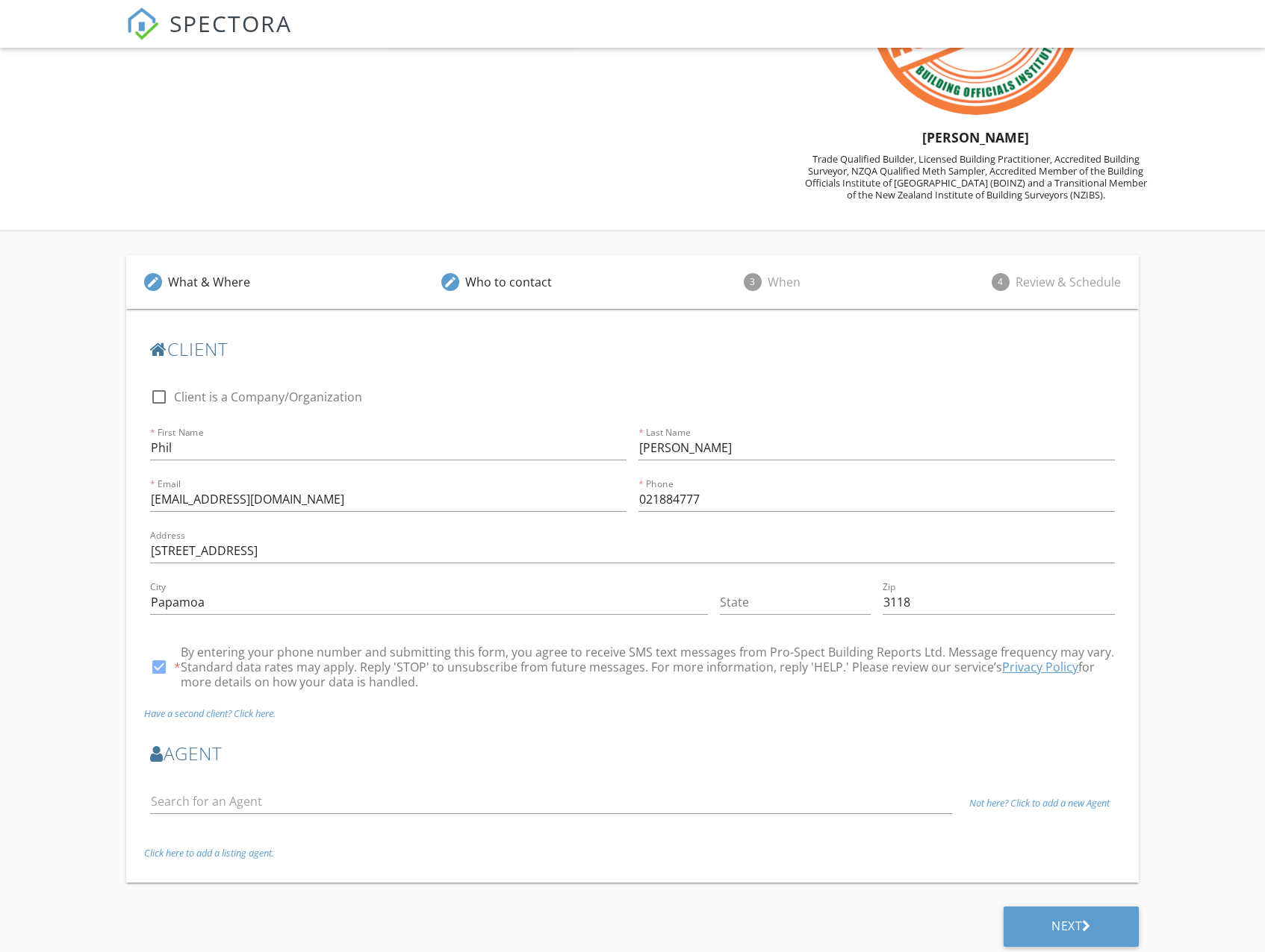
scroll to position [168, 0]
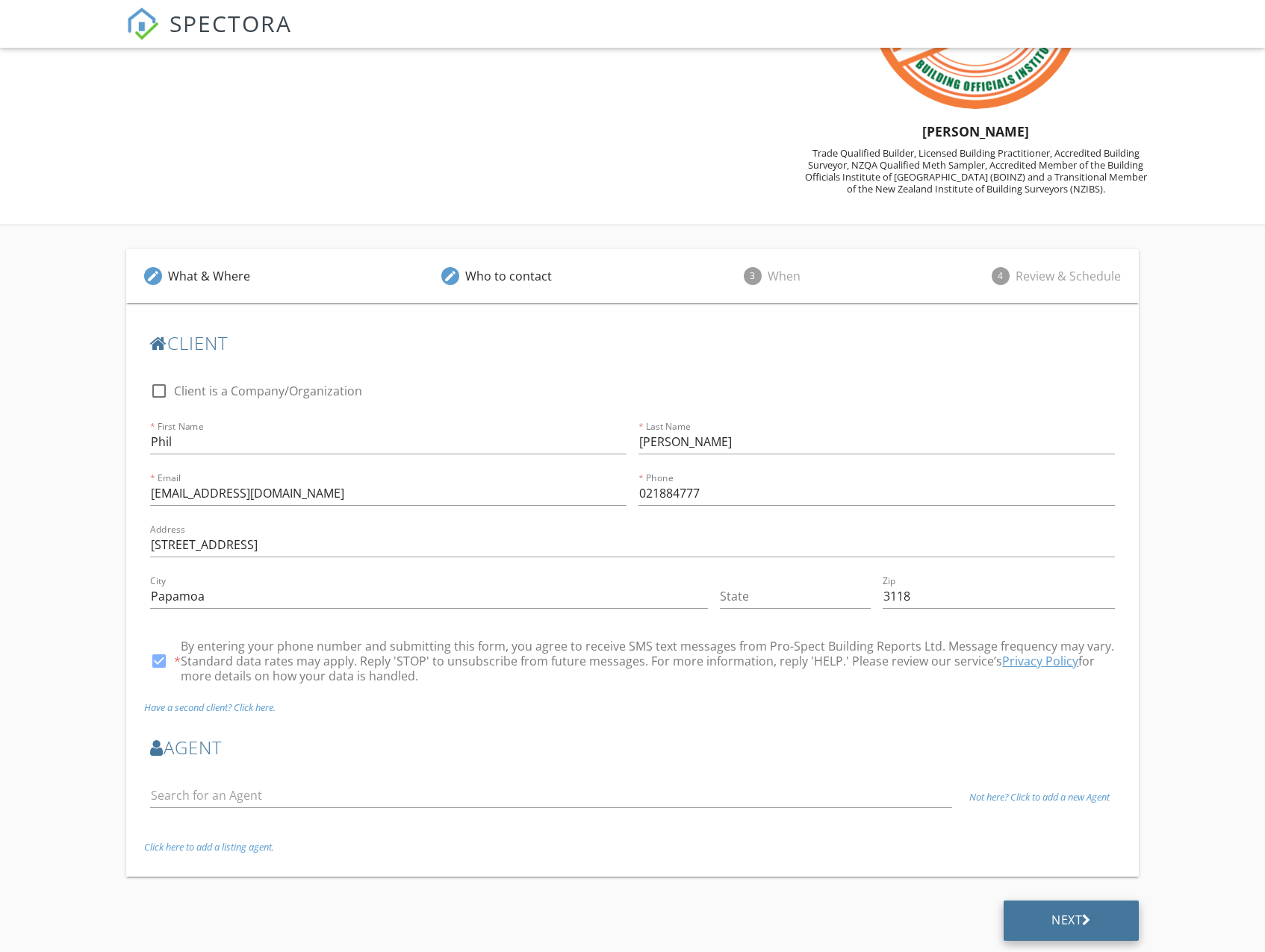
click at [1036, 915] on div "Next" at bounding box center [1071, 921] width 135 height 40
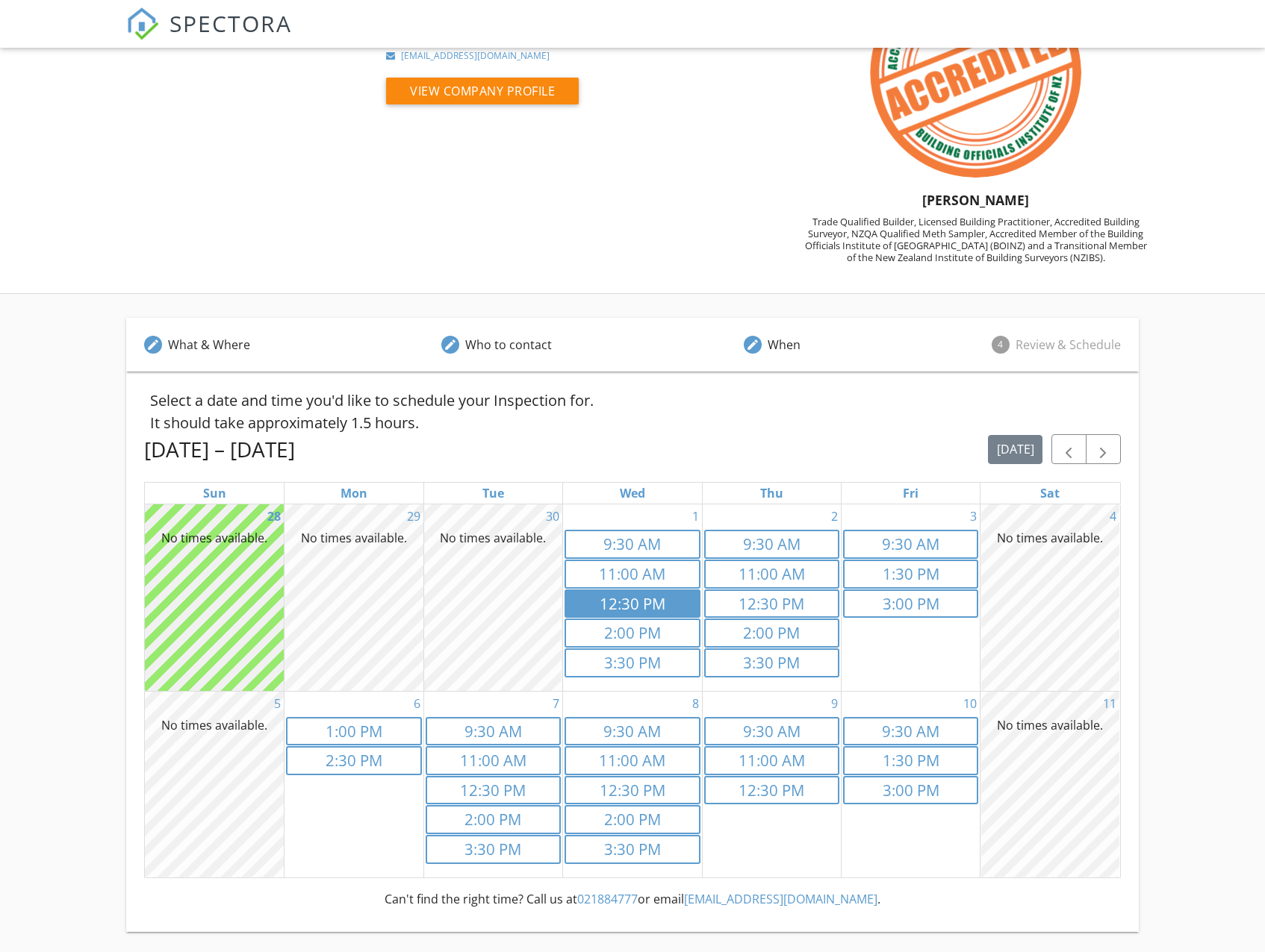
scroll to position [154, 0]
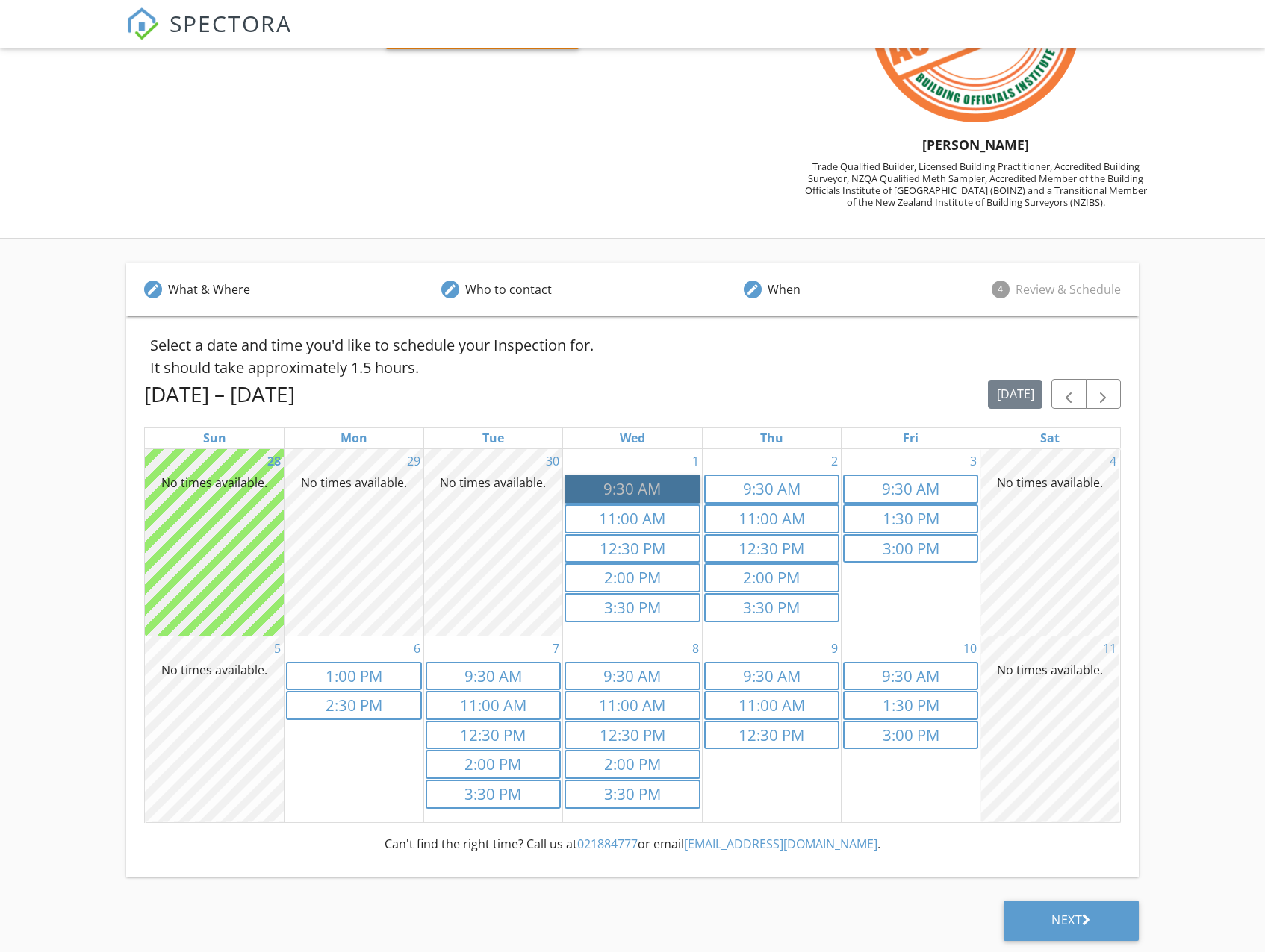
click at [619, 488] on link "9:30a 9:30 AM" at bounding box center [632, 489] width 135 height 29
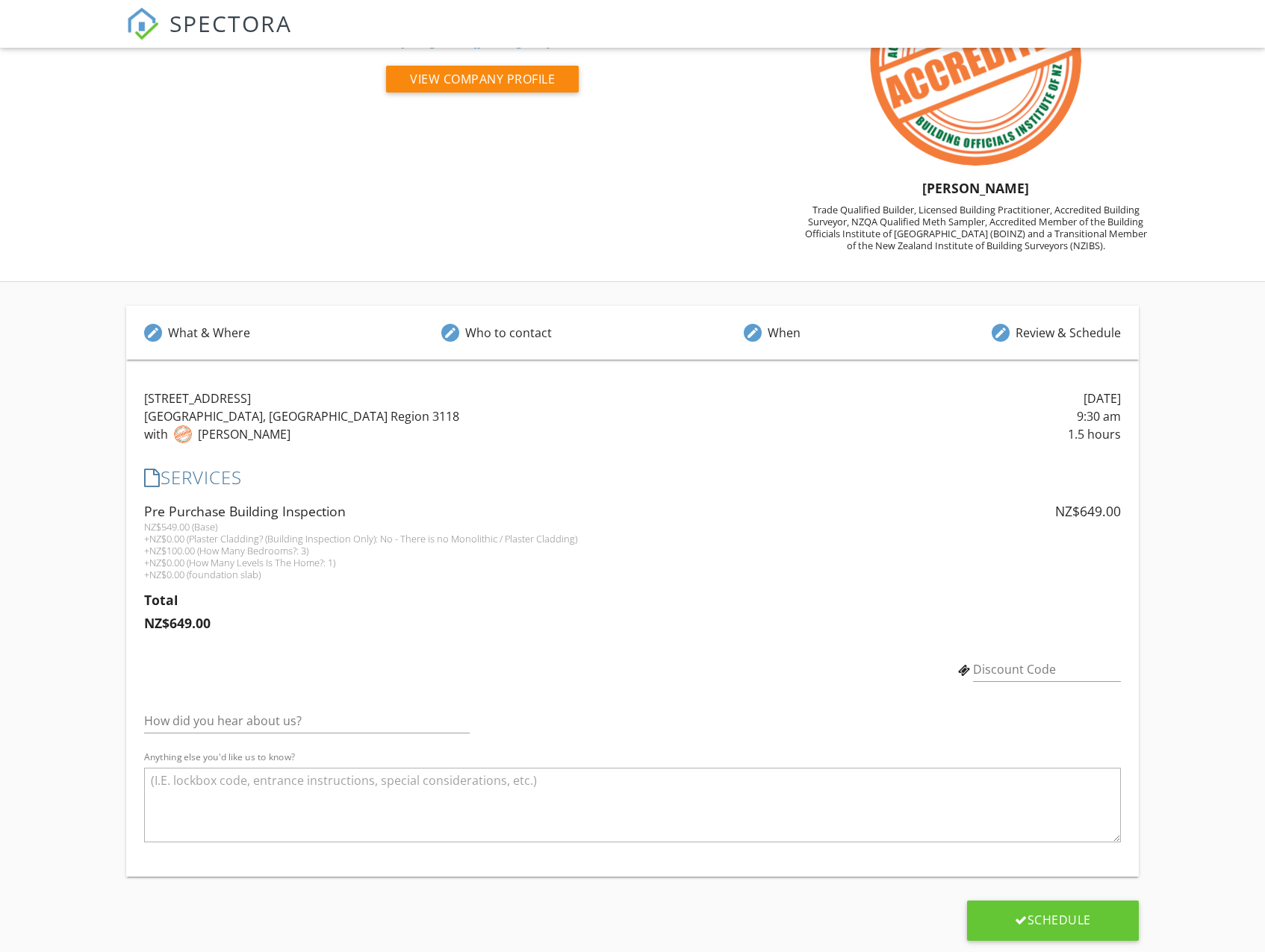
scroll to position [111, 0]
click at [237, 340] on div "What & Where" at bounding box center [209, 333] width 82 height 18
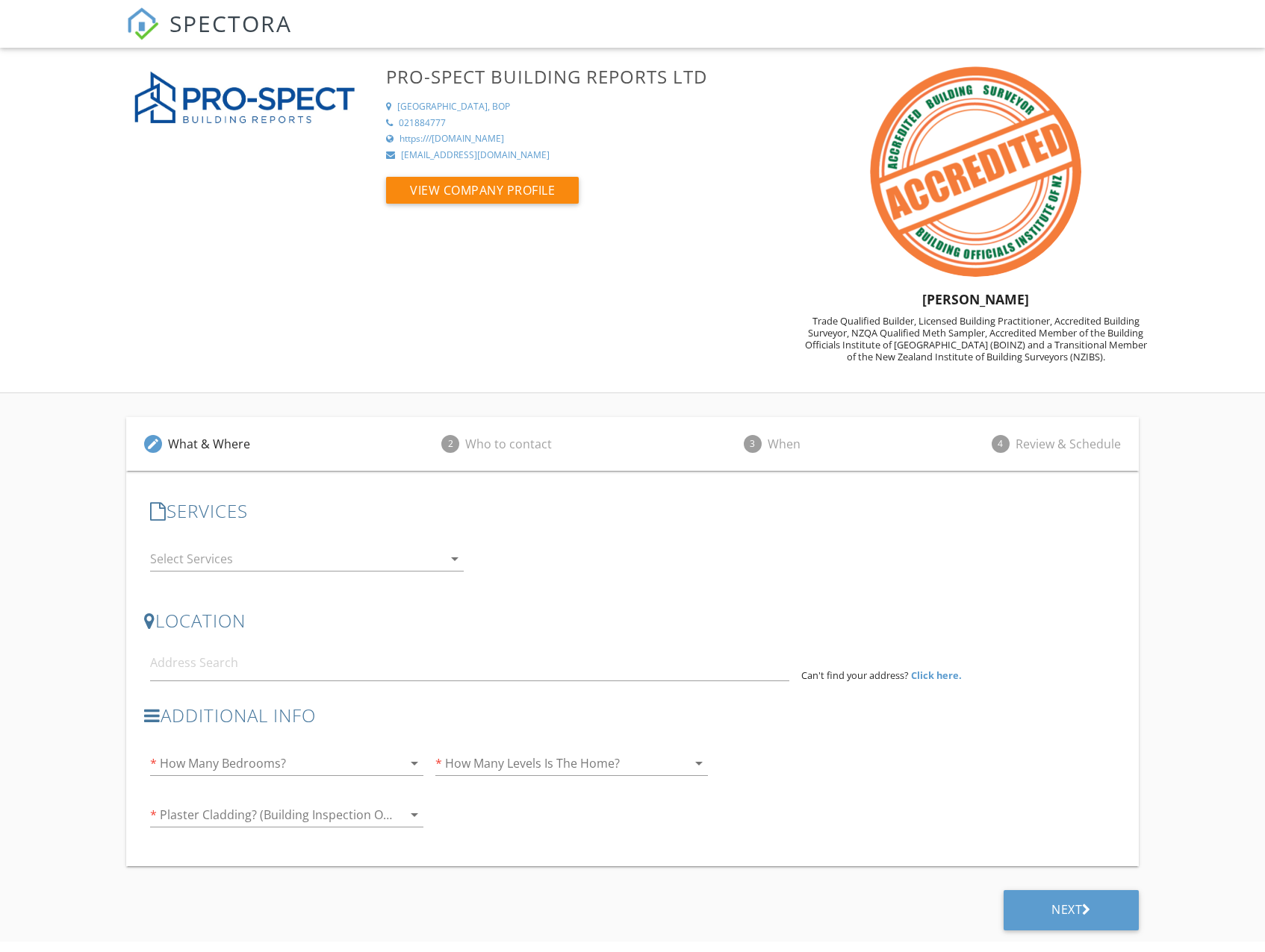
click at [206, 565] on div at bounding box center [296, 559] width 293 height 24
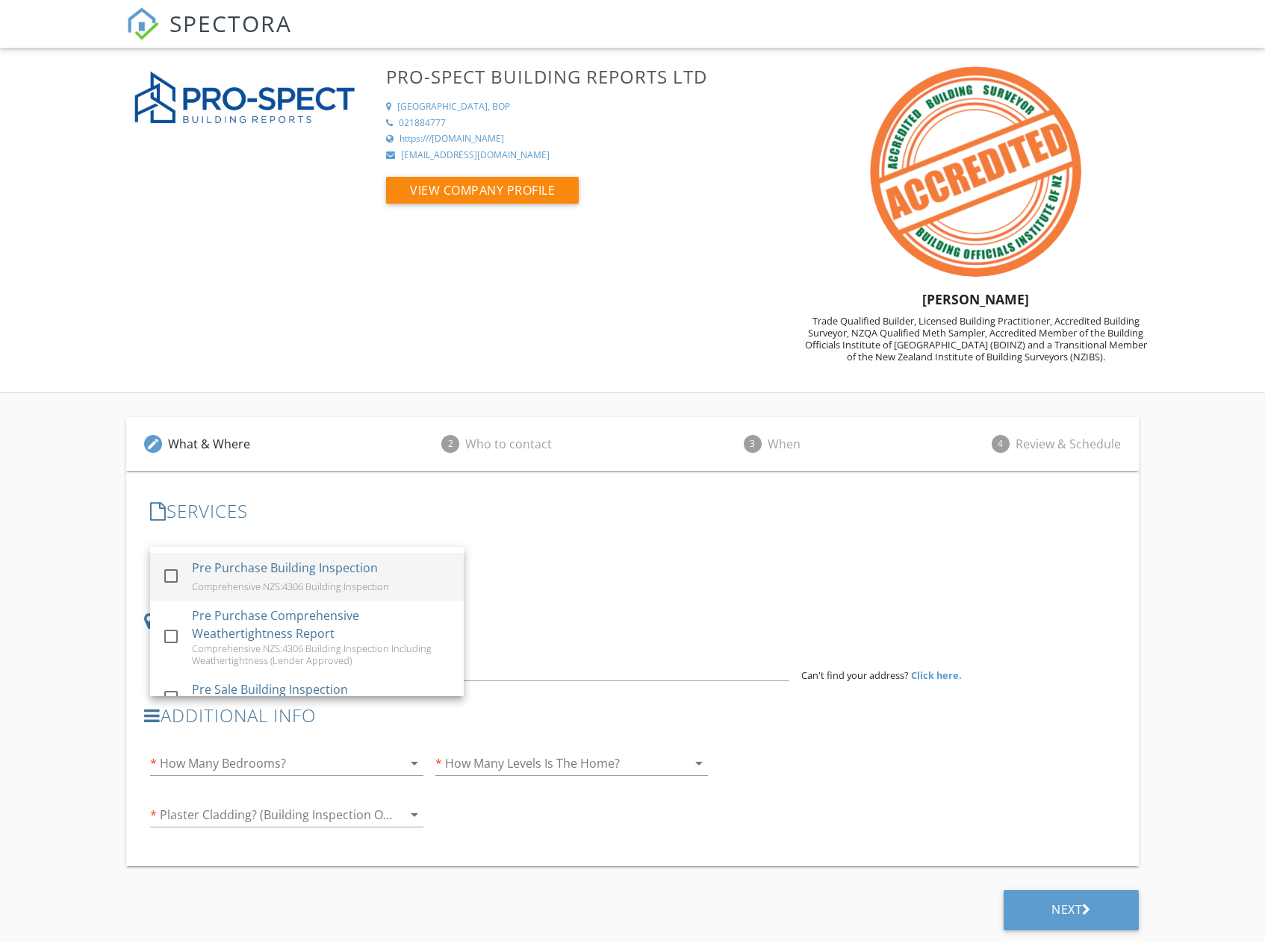
click at [256, 574] on div "Pre Purchase Building Inspection" at bounding box center [285, 568] width 186 height 18
click at [545, 611] on h3 "LOCATION" at bounding box center [632, 621] width 976 height 20
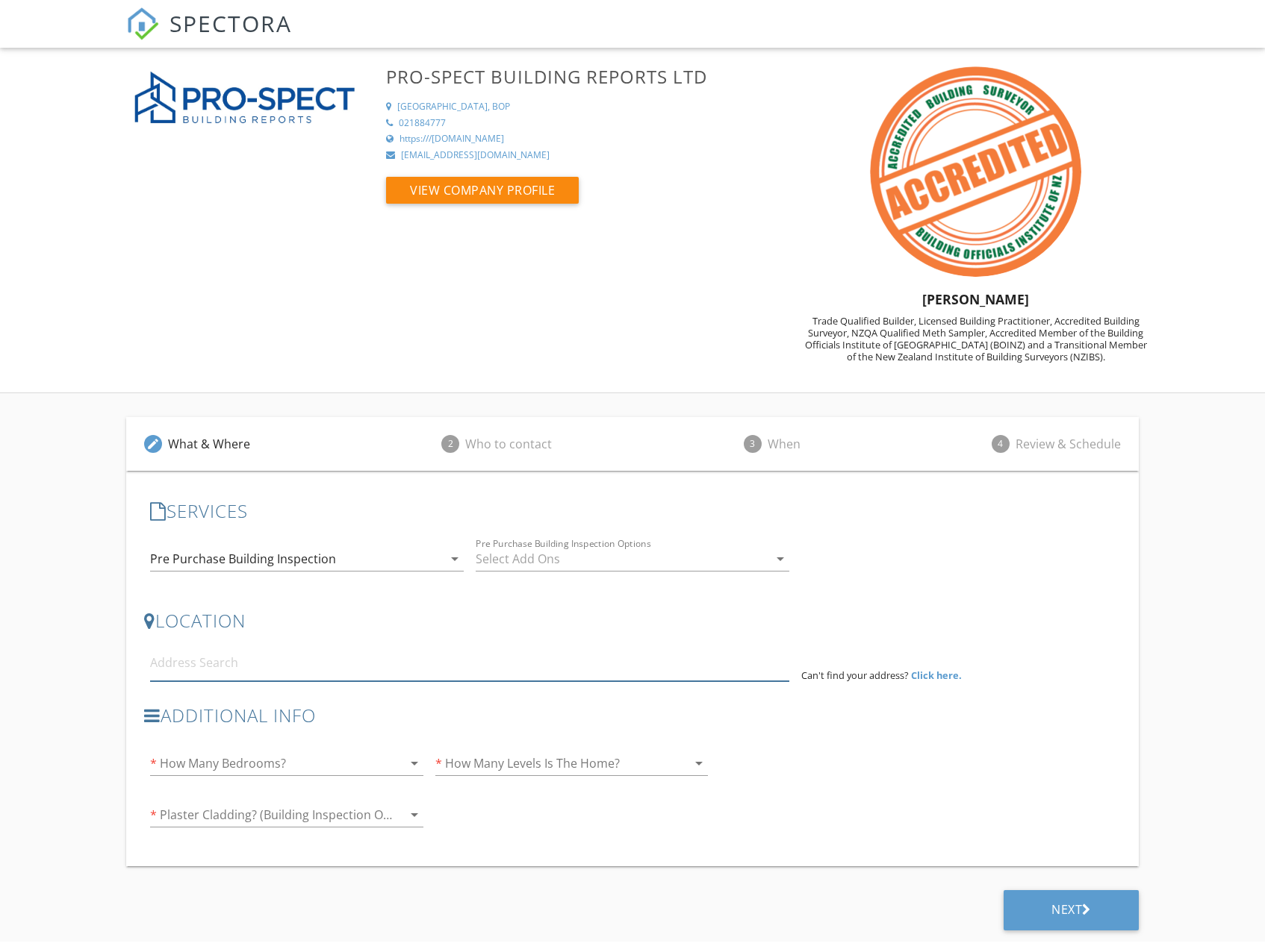
click at [195, 669] on input at bounding box center [469, 663] width 638 height 36
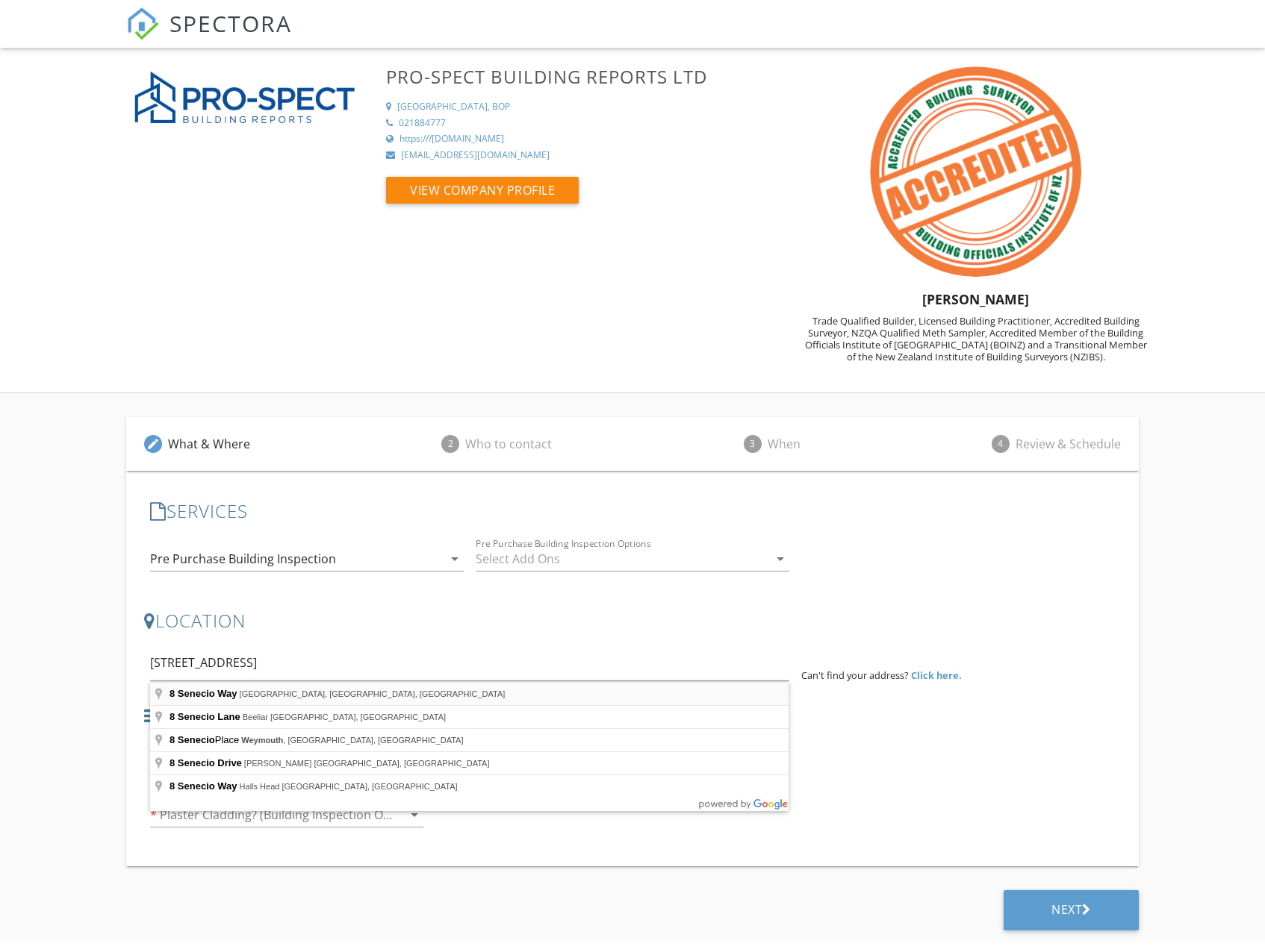
type input "[STREET_ADDRESS]"
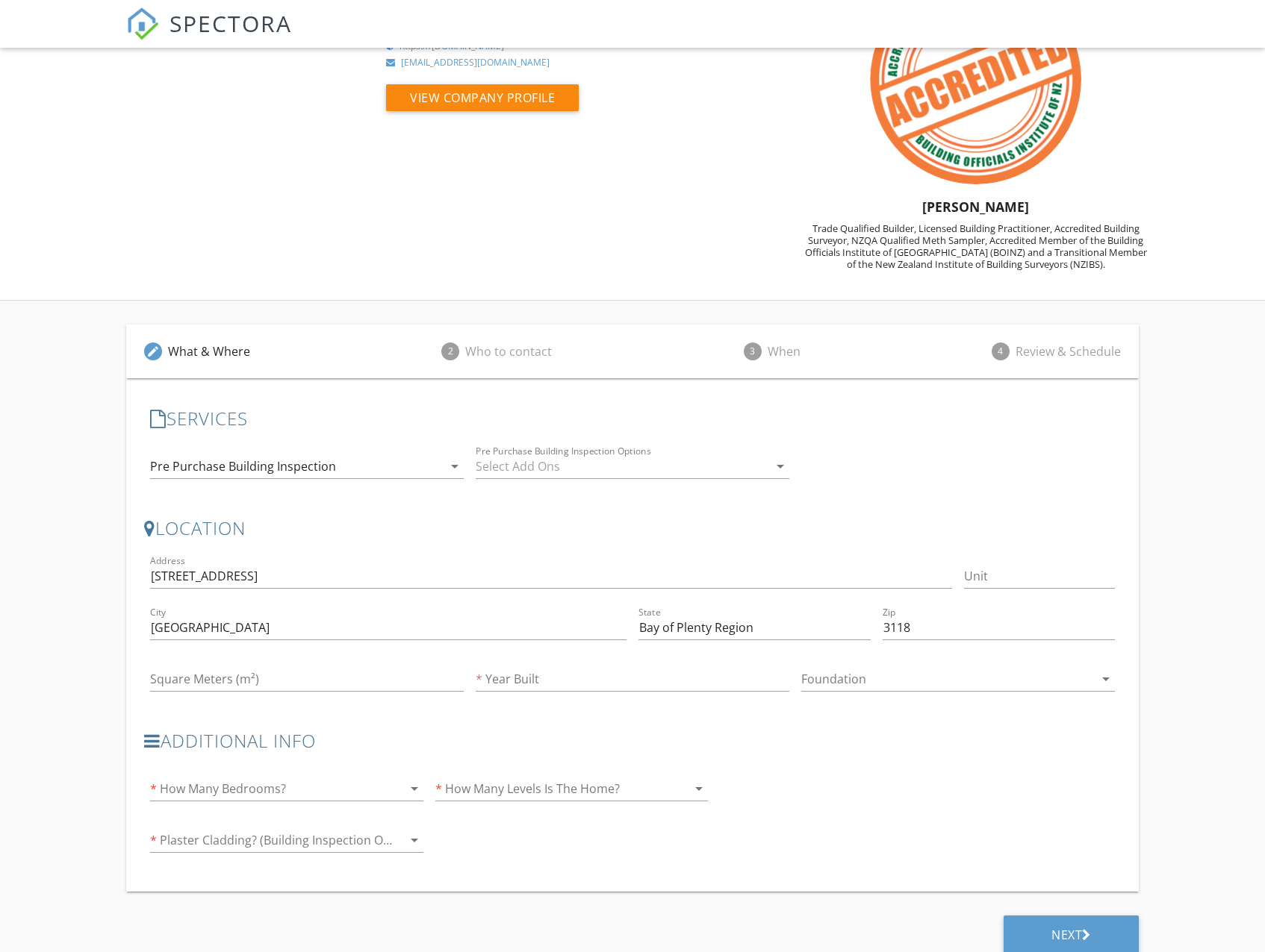
scroll to position [107, 0]
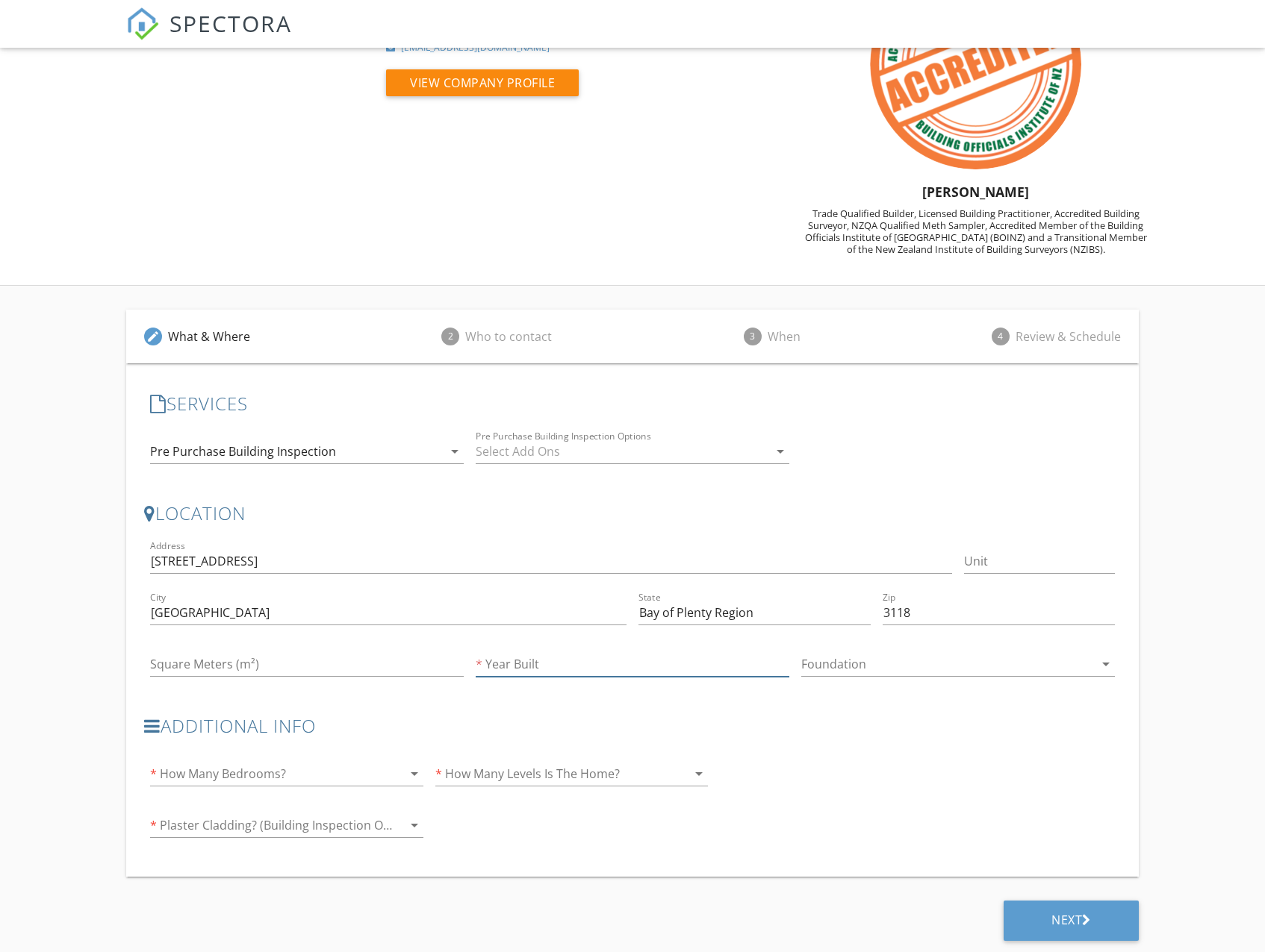
click at [546, 665] on input "Year Built" at bounding box center [632, 664] width 313 height 25
type input "1995"
click at [272, 671] on input "Square Meters (m²)" at bounding box center [307, 664] width 313 height 25
type input "200"
click at [251, 778] on div at bounding box center [266, 773] width 231 height 24
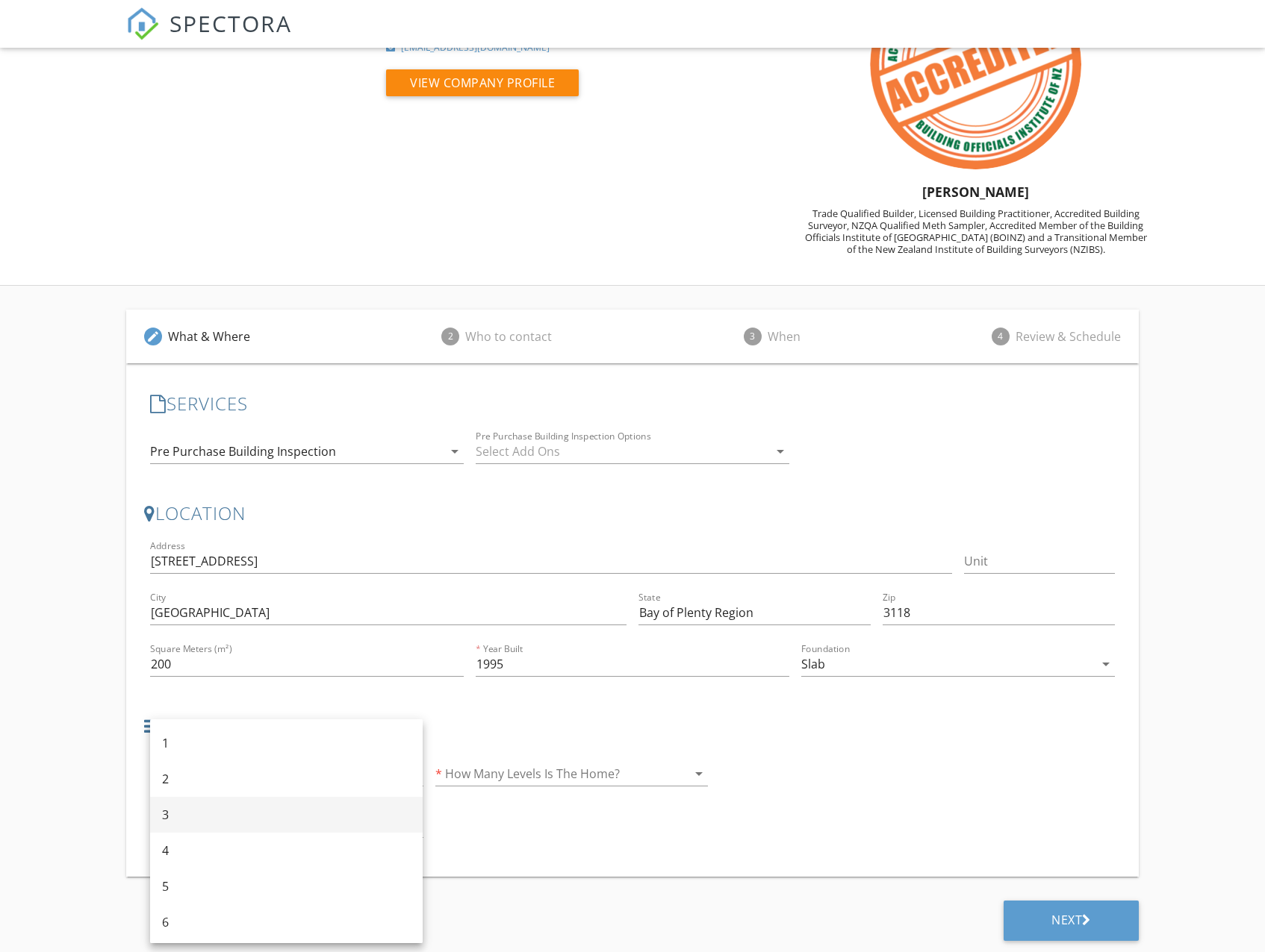
click at [242, 817] on div "3" at bounding box center [285, 815] width 248 height 18
click at [597, 823] on div "Additional Info * How Many Bedrooms? 3 clear arrow_drop_down * How Many Levels …" at bounding box center [429, 784] width 570 height 138
click at [543, 769] on div at bounding box center [551, 773] width 231 height 24
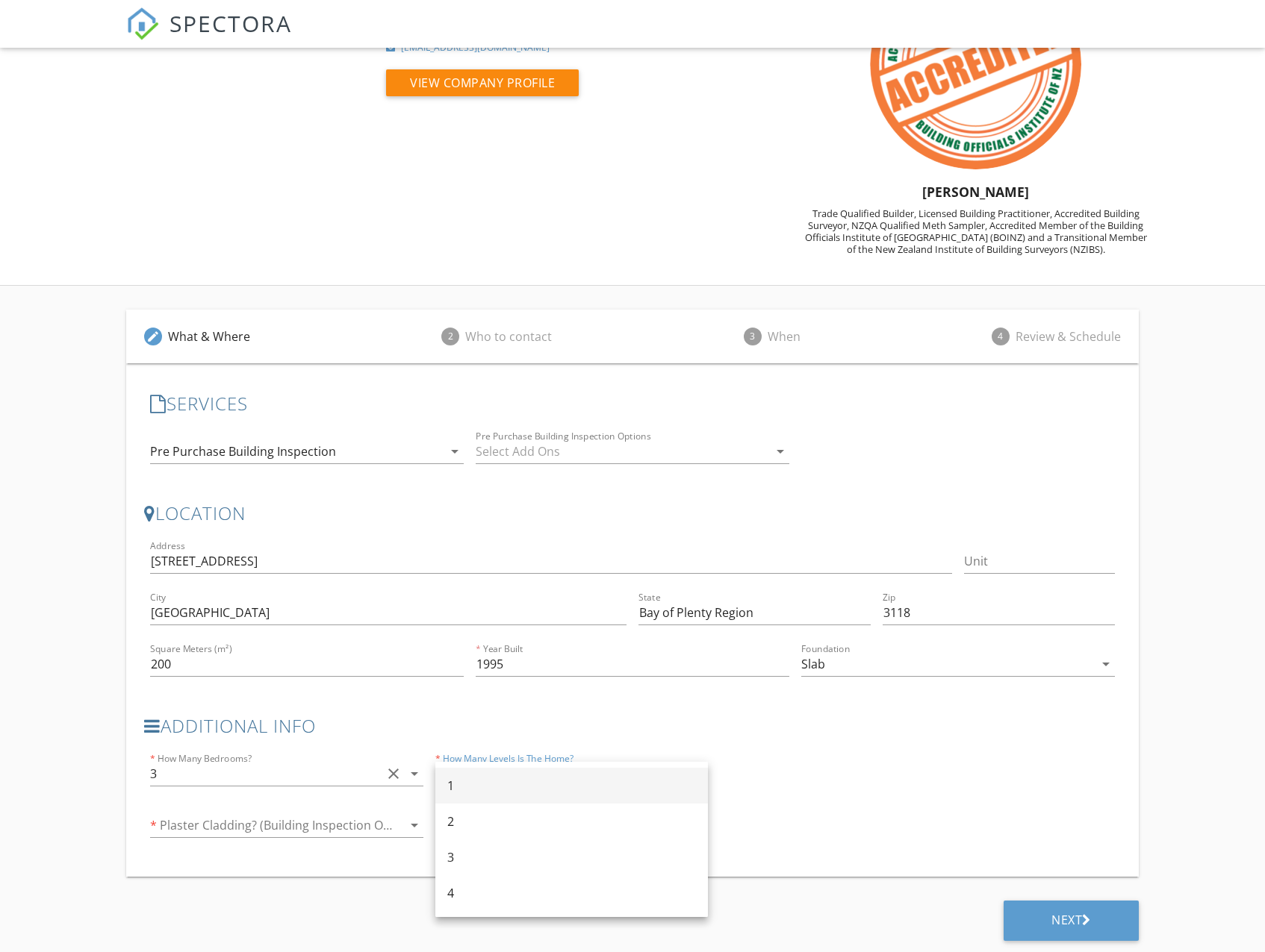
click at [539, 776] on div "1" at bounding box center [571, 786] width 248 height 18
click at [239, 823] on div at bounding box center [266, 825] width 231 height 24
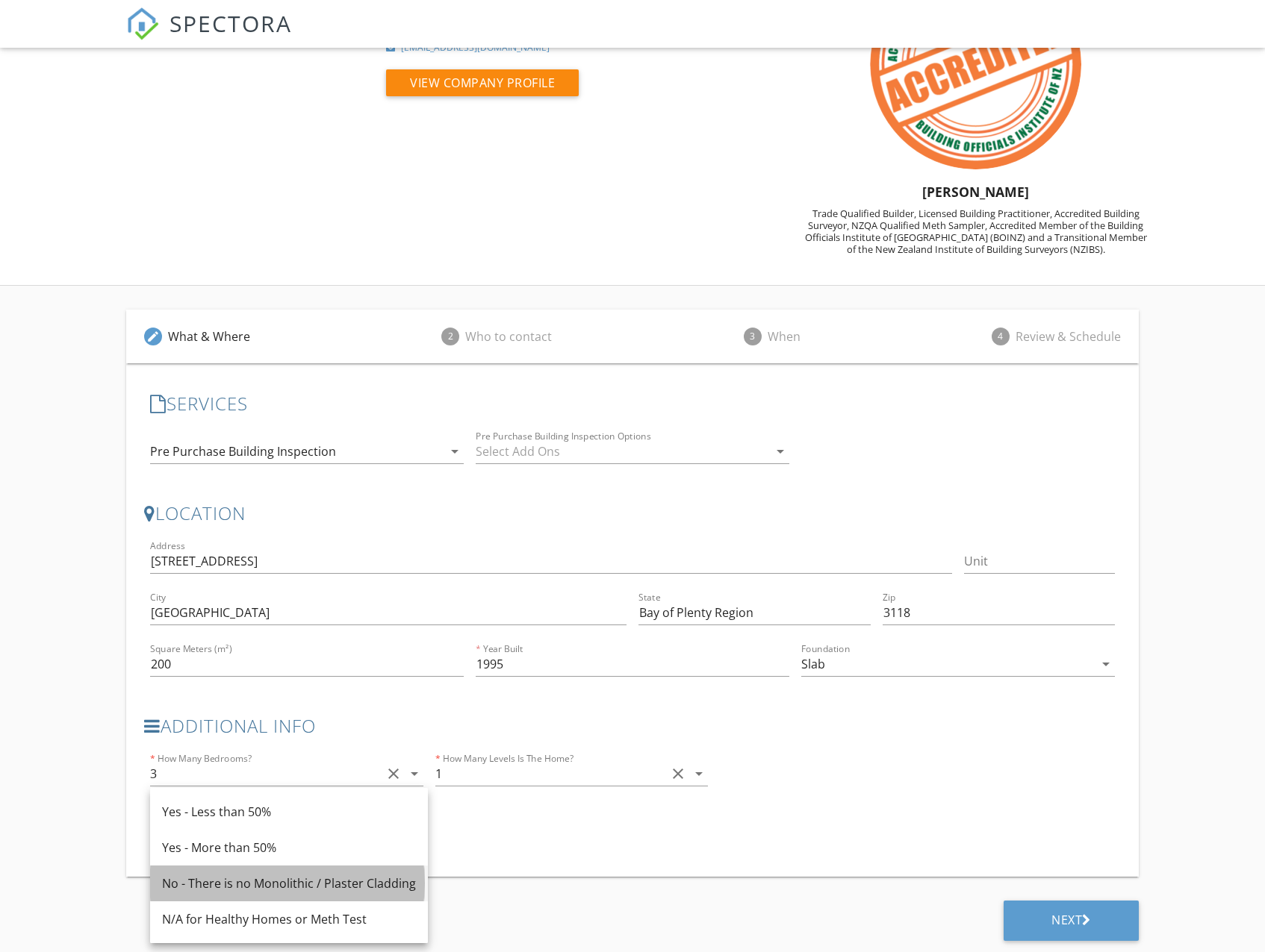
click at [358, 880] on div "No - There is no Monolithic / Plaster Cladding" at bounding box center [289, 884] width 254 height 18
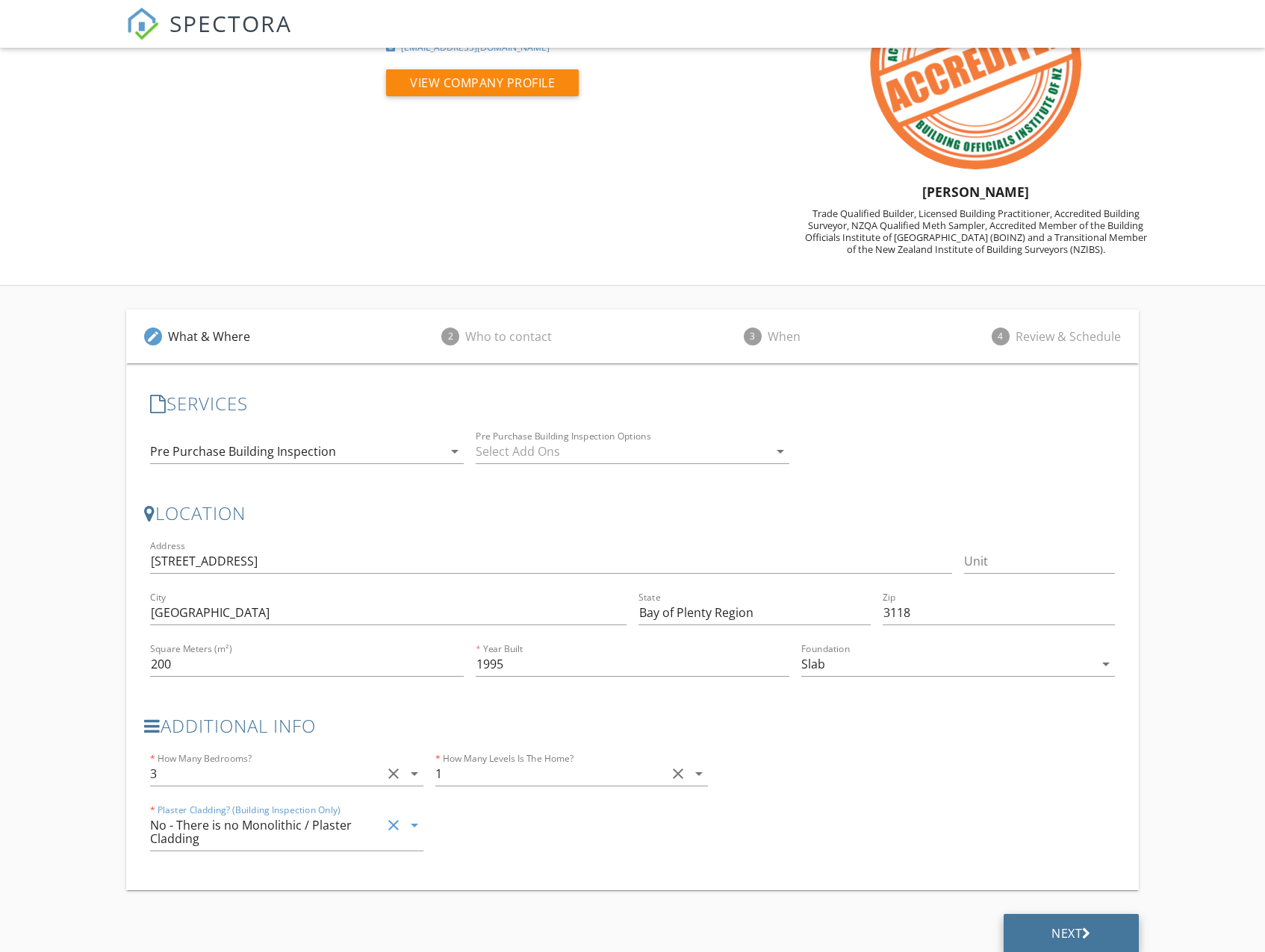
click at [1032, 926] on div "Next" at bounding box center [1071, 934] width 135 height 40
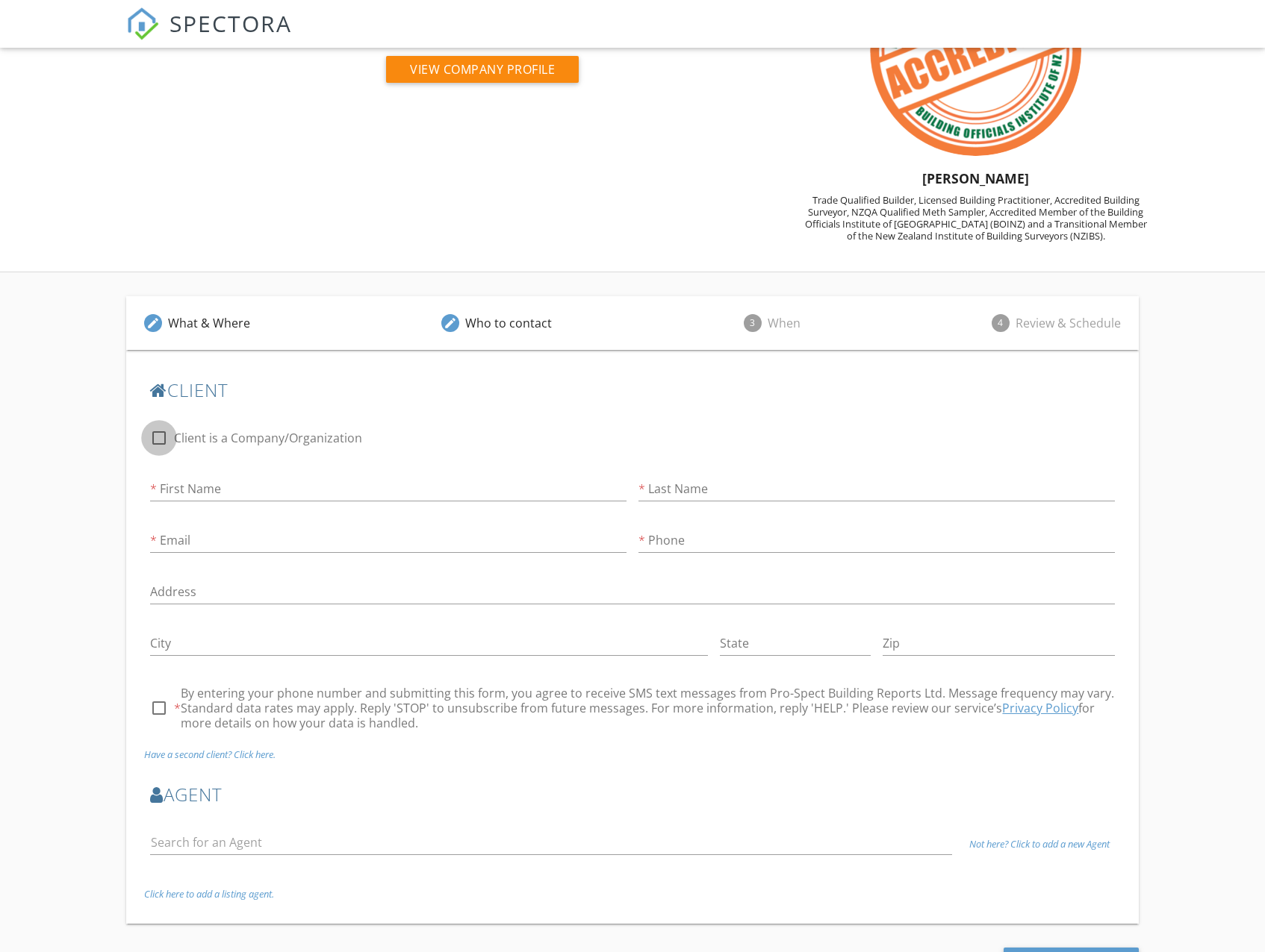
click at [153, 430] on div at bounding box center [158, 438] width 26 height 26
checkbox input "true"
click at [170, 499] on input "Pre Purchase Building Inspection Options" at bounding box center [632, 490] width 964 height 25
type input "Pro-Spect Building Reports"
type input "[EMAIL_ADDRESS][DOMAIN_NAME]"
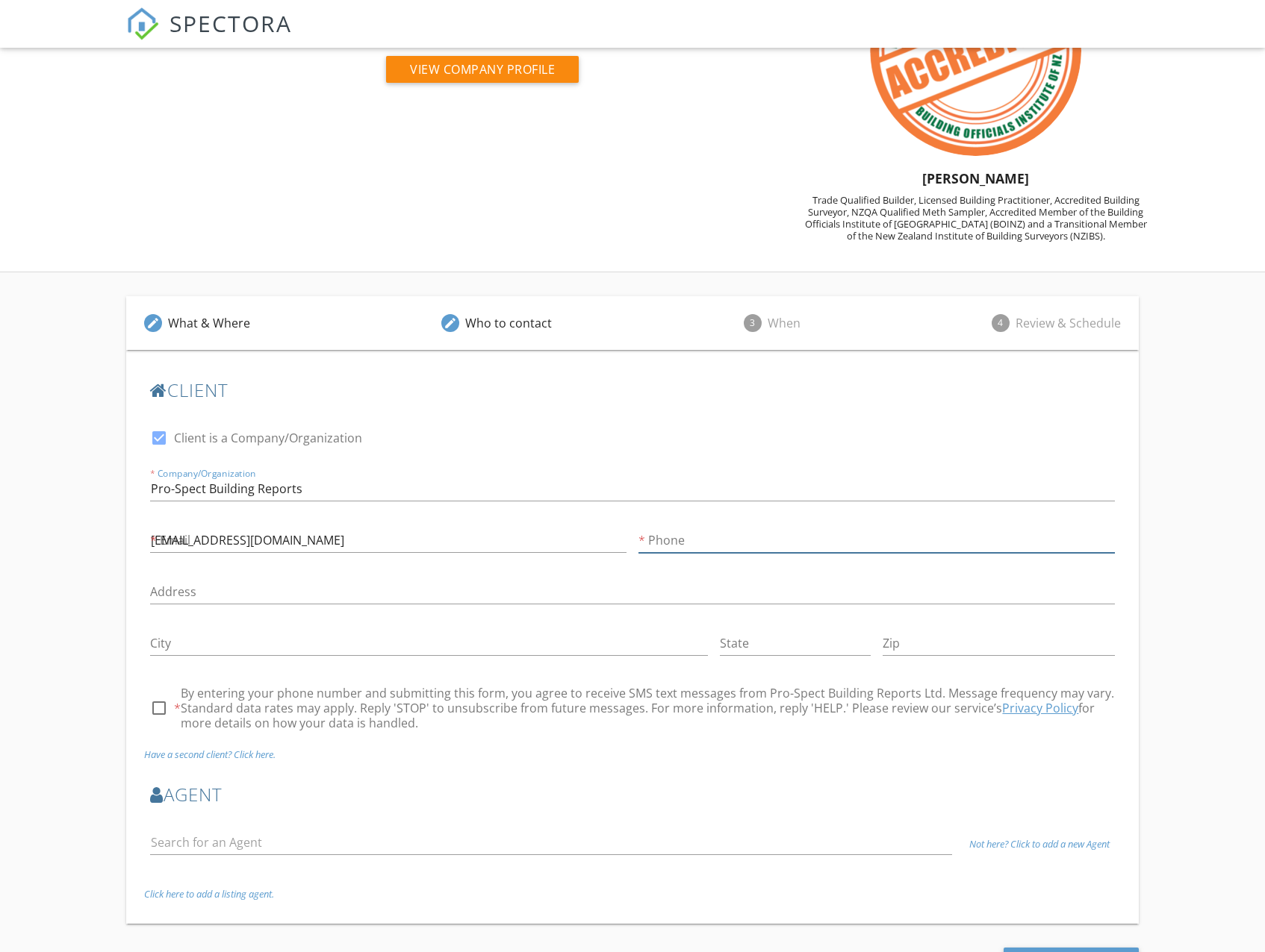
type input "021884777"
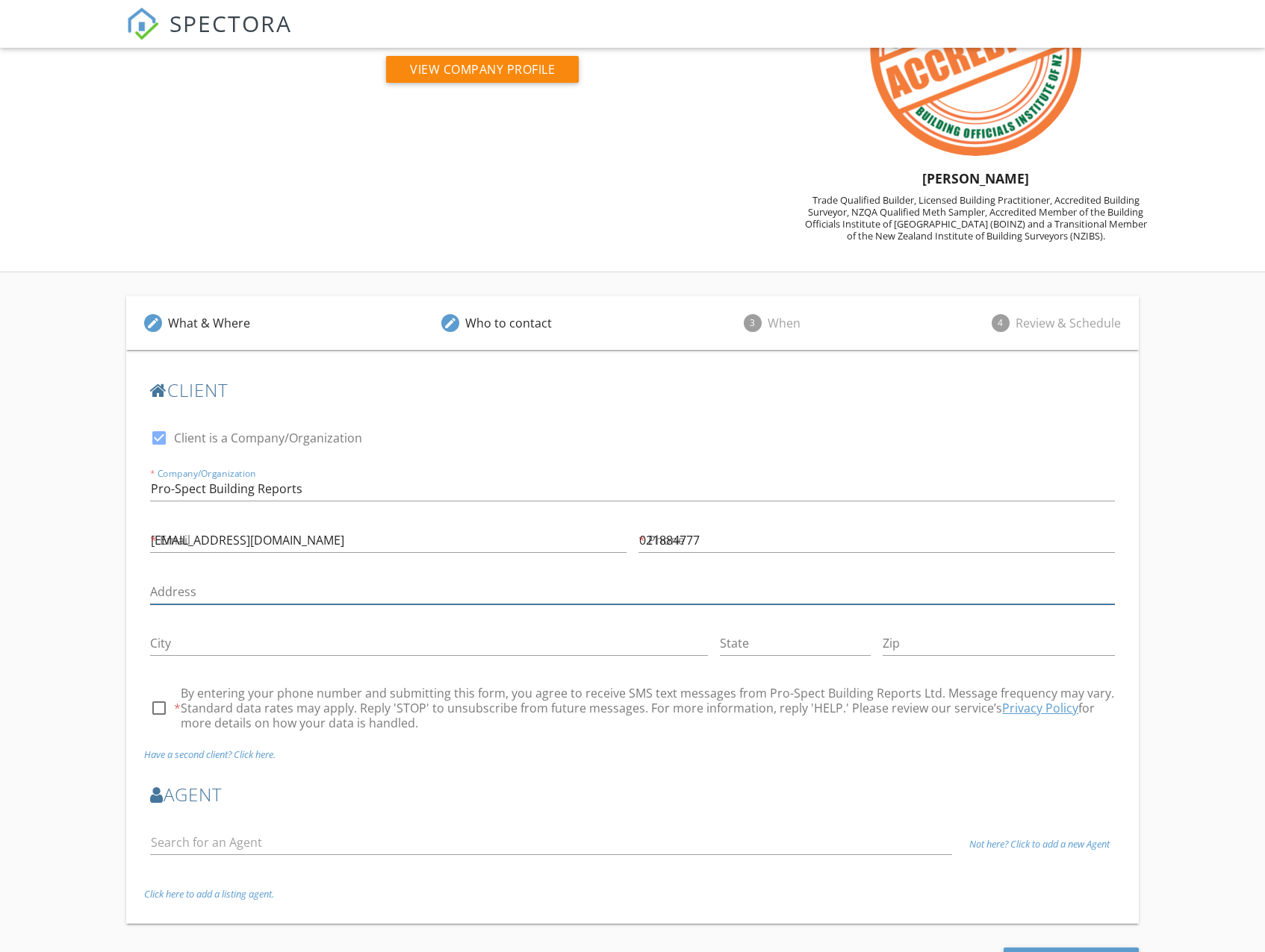
type input "[STREET_ADDRESS]"
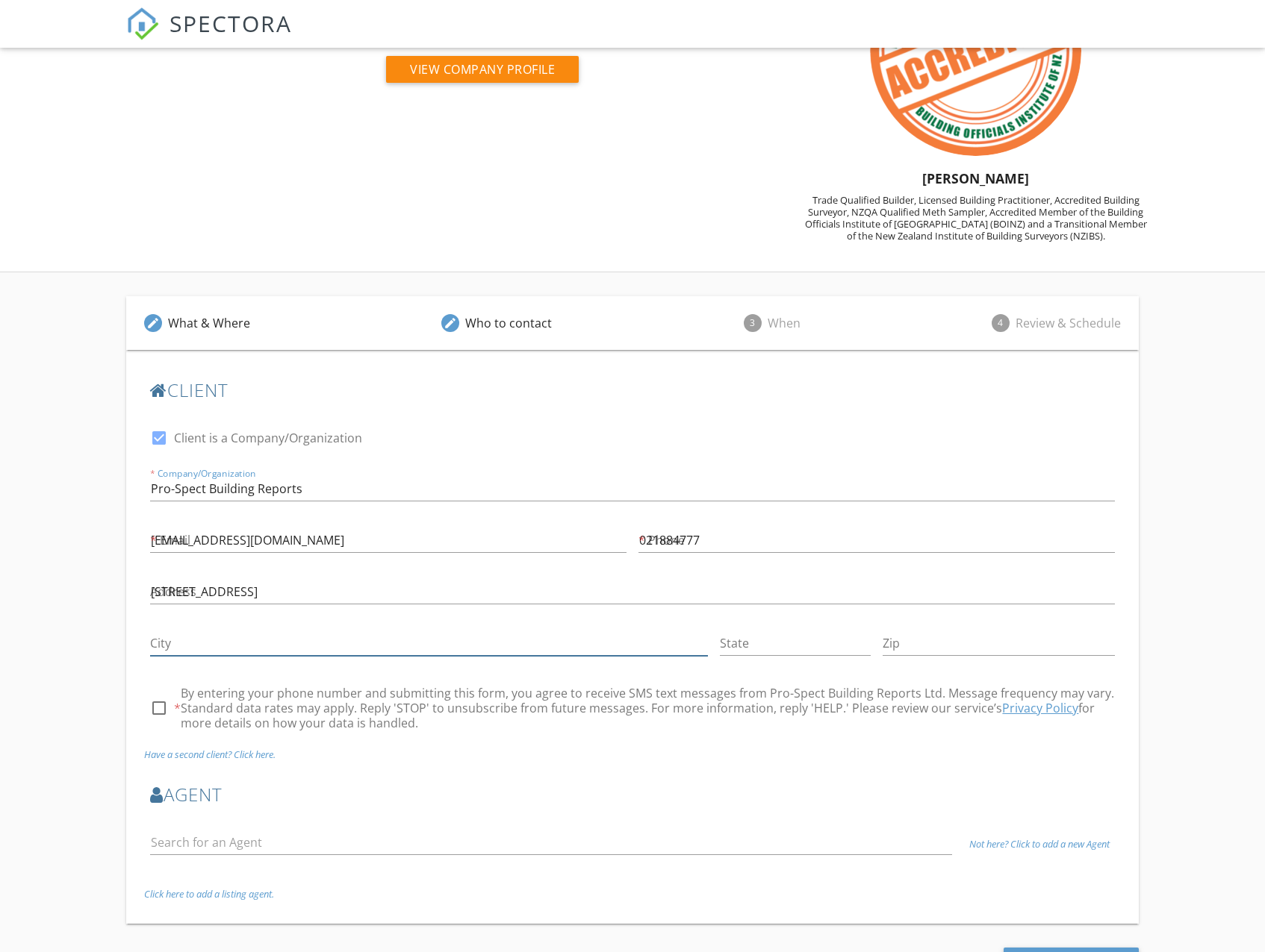
type input "Papamoa"
type input "3118"
click at [162, 713] on div at bounding box center [158, 708] width 26 height 26
checkbox input "true"
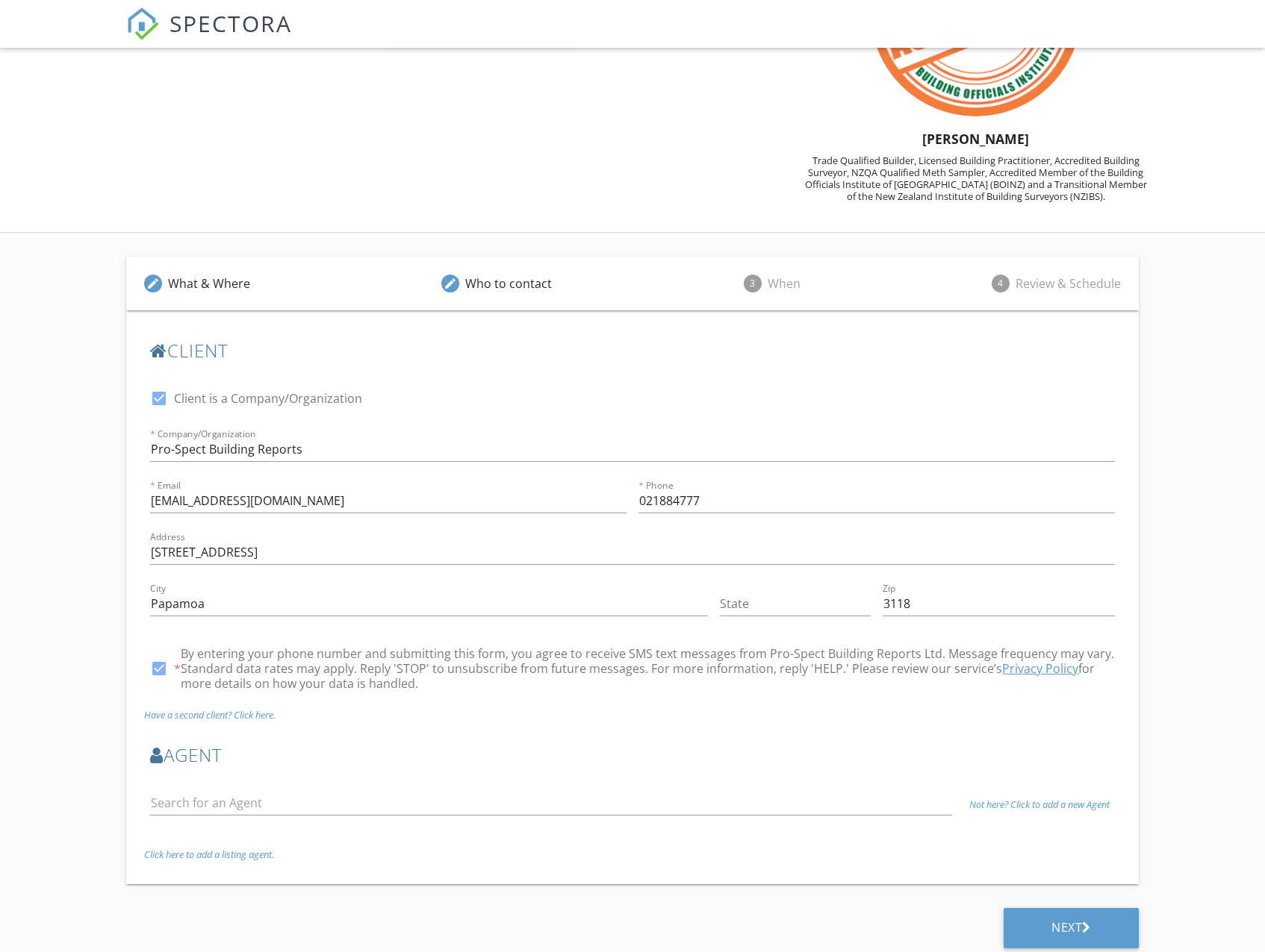
scroll to position [168, 0]
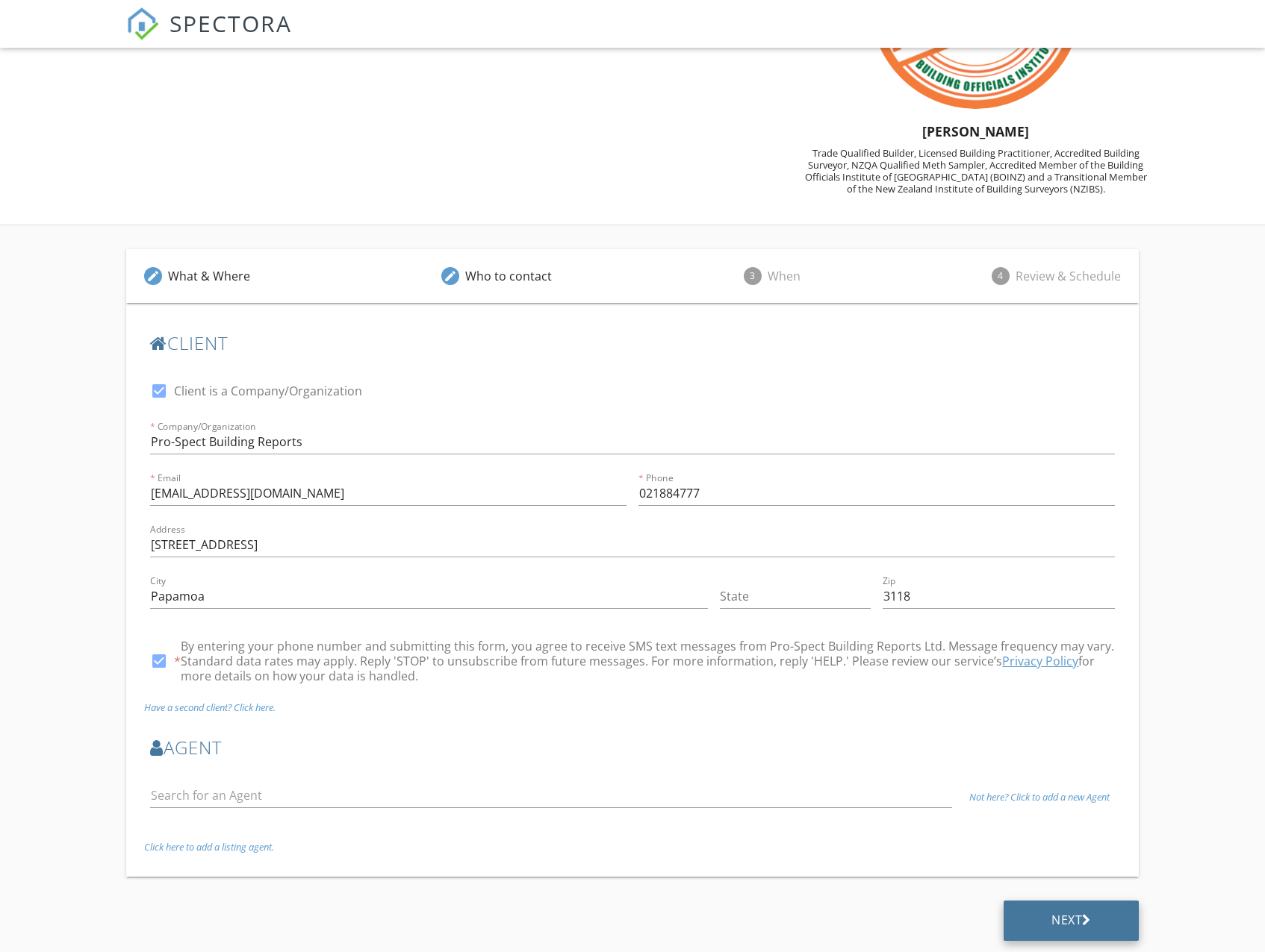
click at [1098, 931] on div "Next" at bounding box center [1071, 921] width 135 height 40
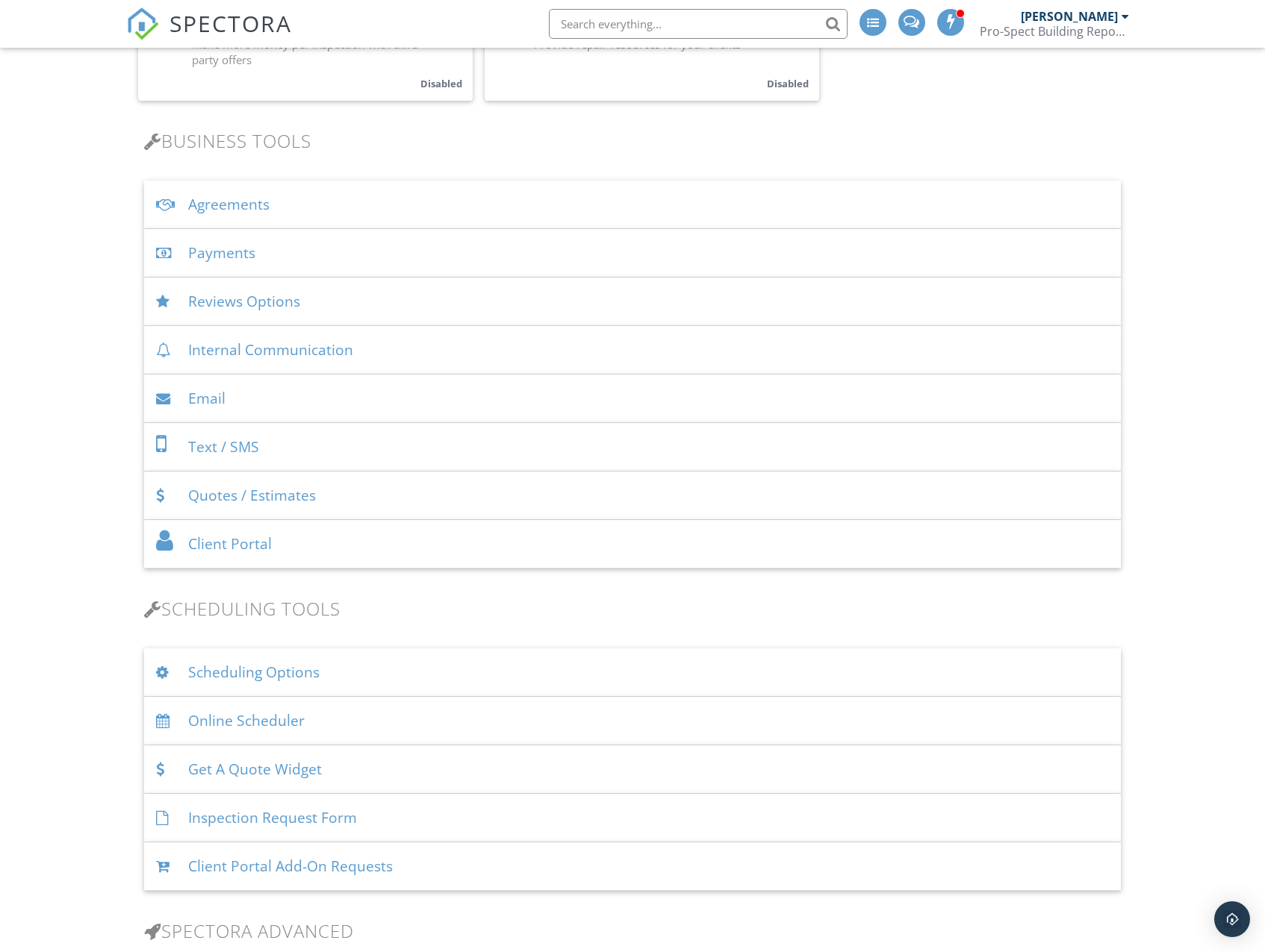
scroll to position [523, 0]
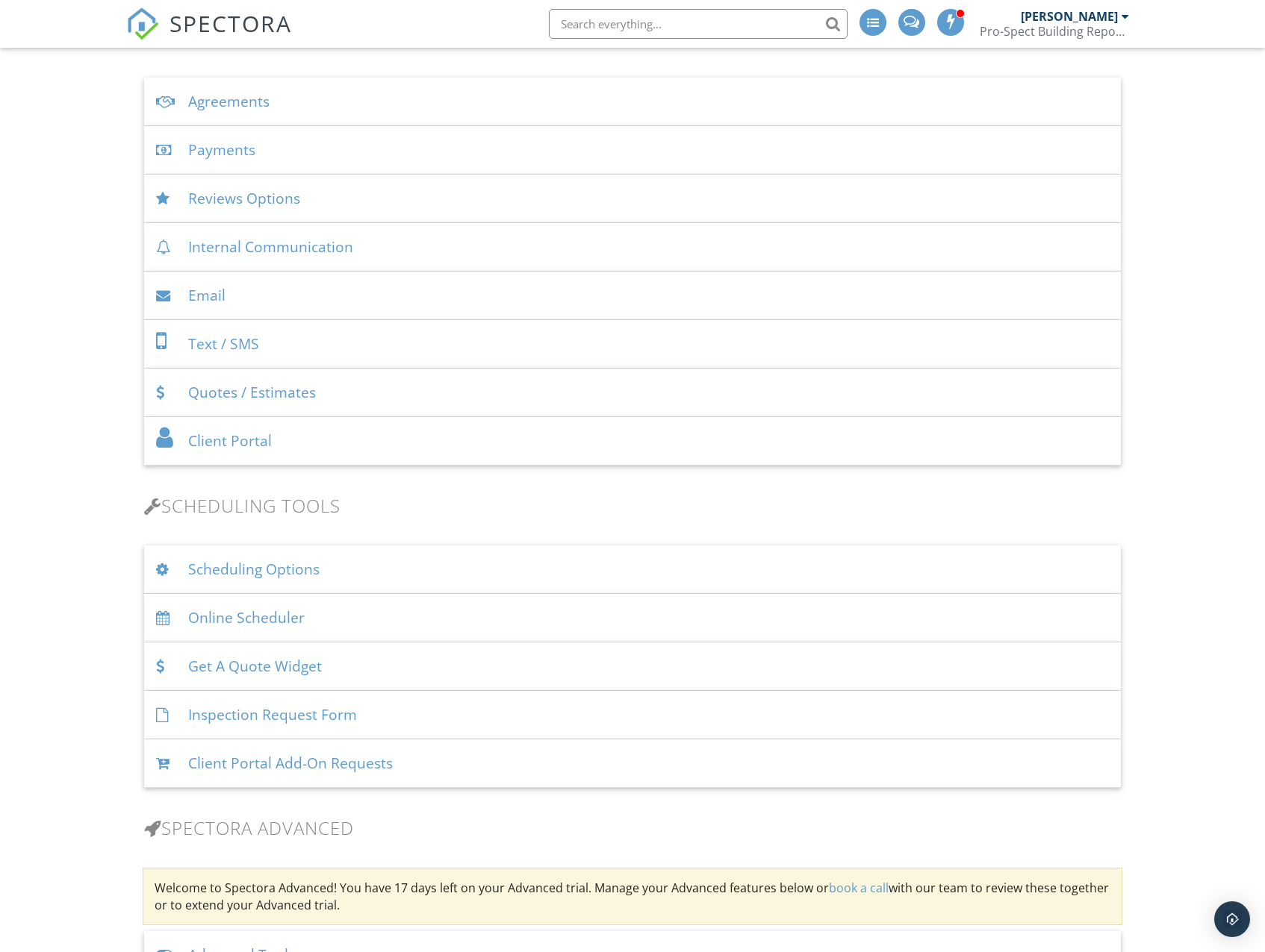
click at [260, 568] on div "Scheduling Options" at bounding box center [632, 570] width 976 height 49
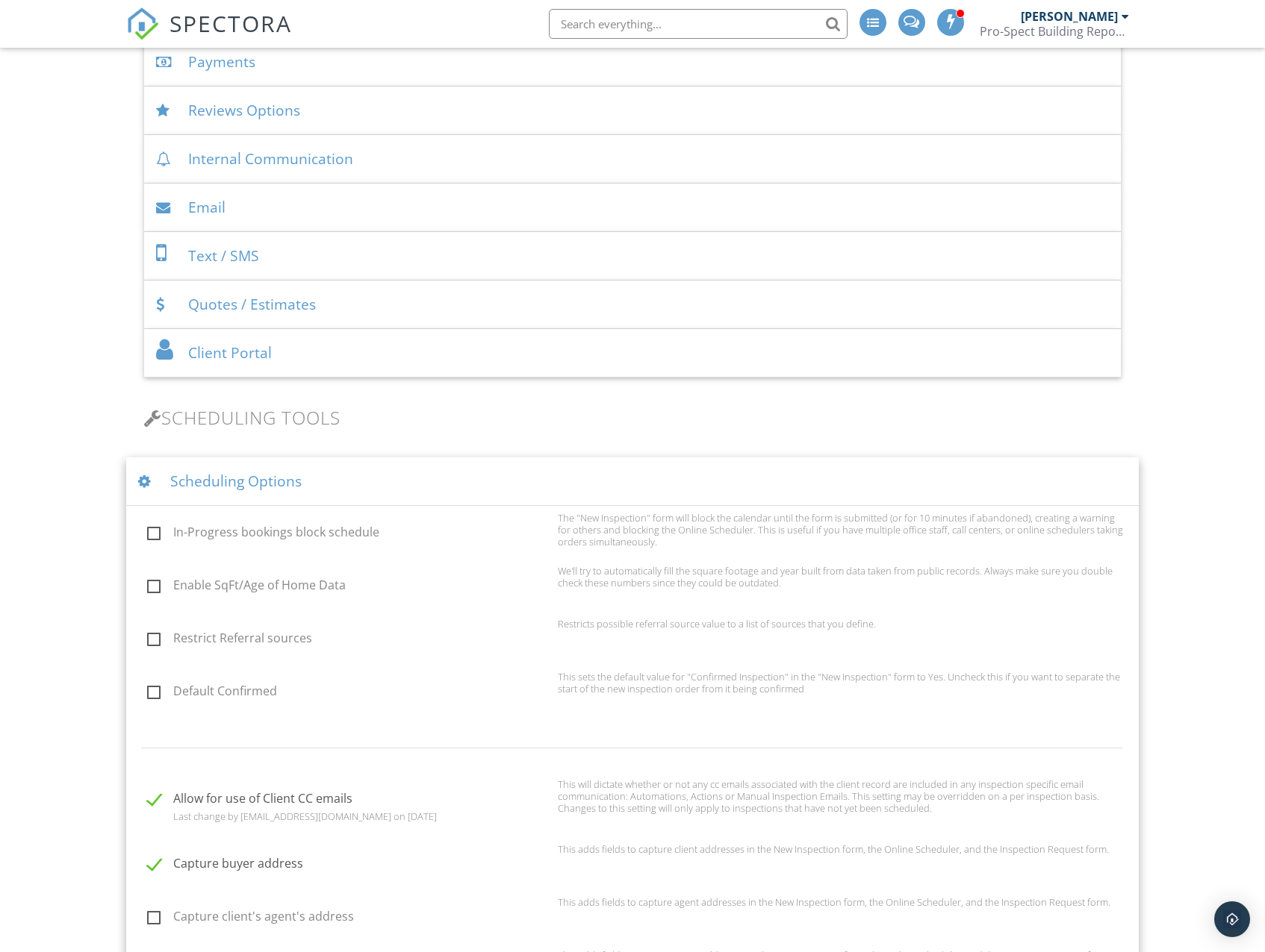
scroll to position [1044, 0]
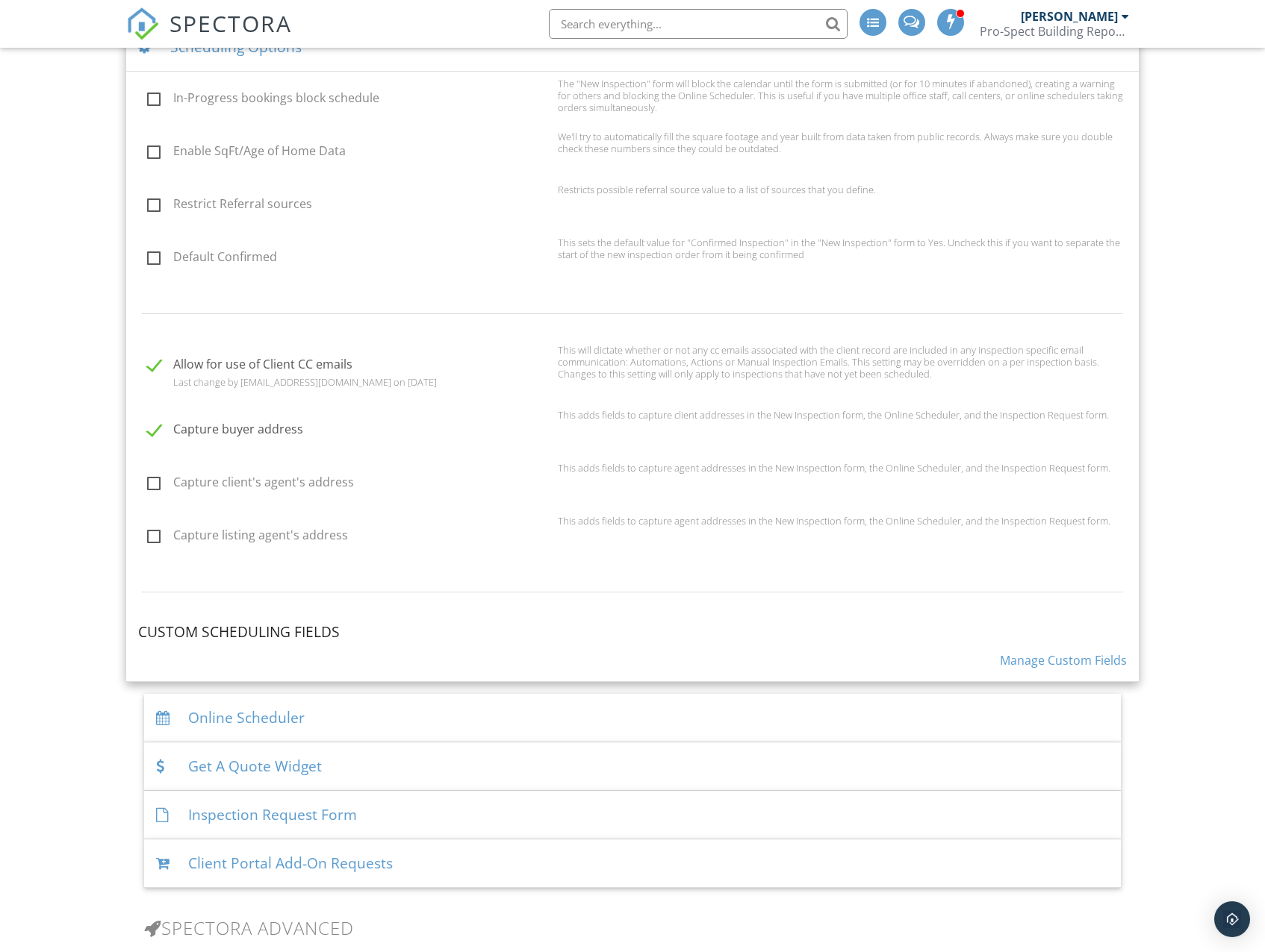
click at [1047, 662] on link "Manage Custom Fields" at bounding box center [1063, 660] width 127 height 16
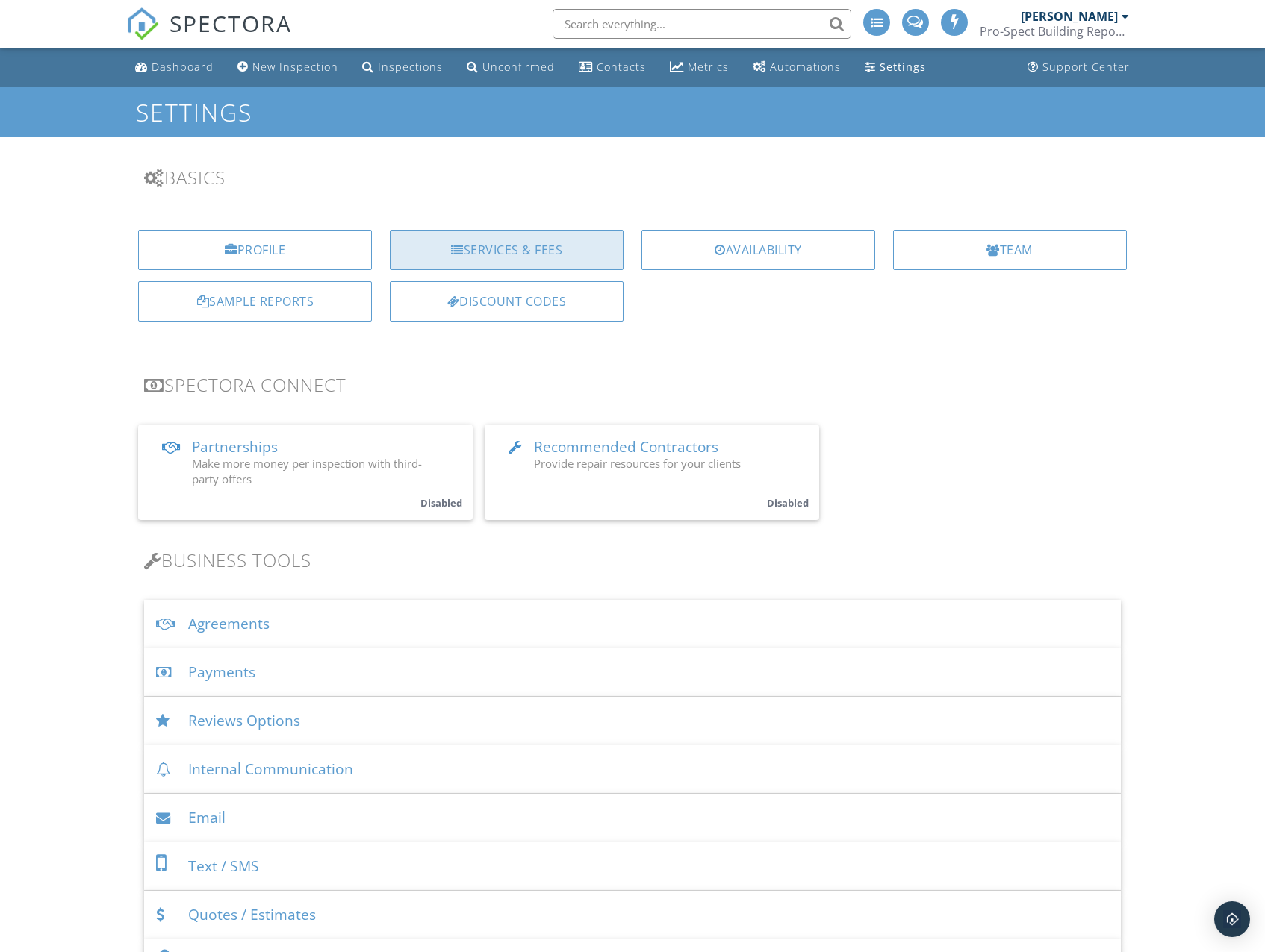
click at [470, 260] on div "Services & Fees" at bounding box center [506, 250] width 233 height 40
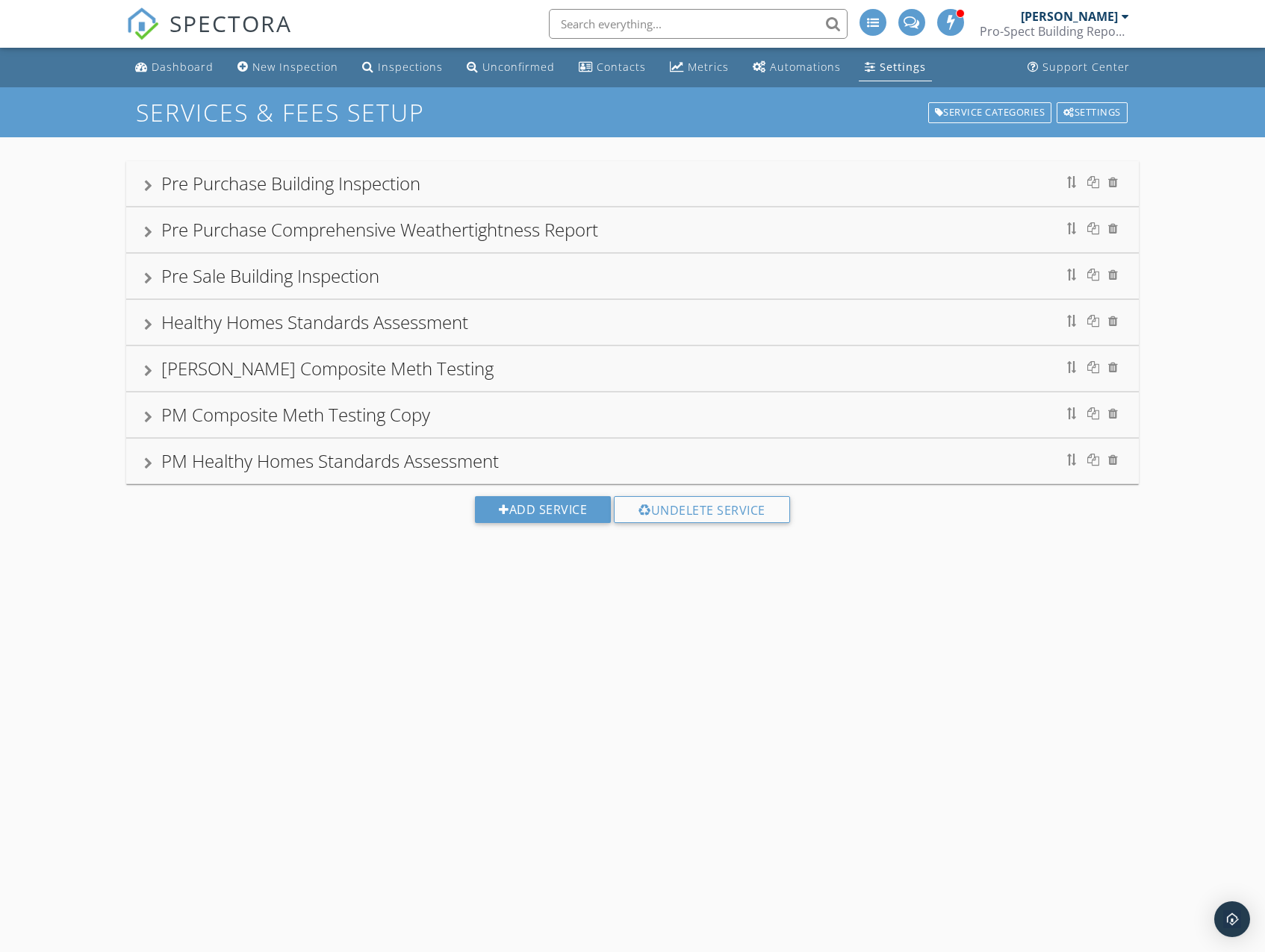
click at [253, 183] on div "Pre Purchase Building Inspection" at bounding box center [291, 183] width 259 height 25
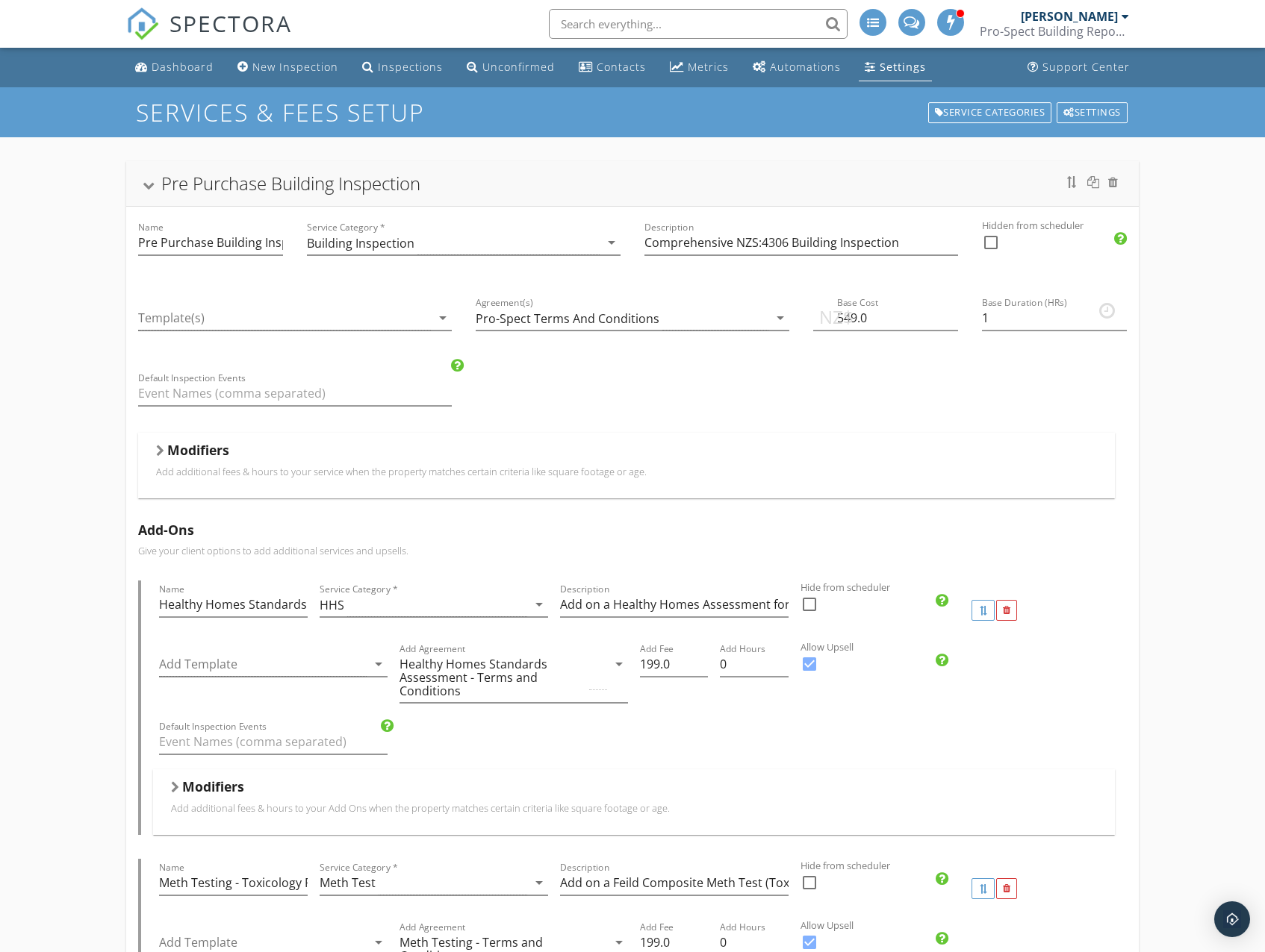
click at [252, 475] on p "Add additional fees & hours to your service when the property matches certain c…" at bounding box center [626, 471] width 940 height 12
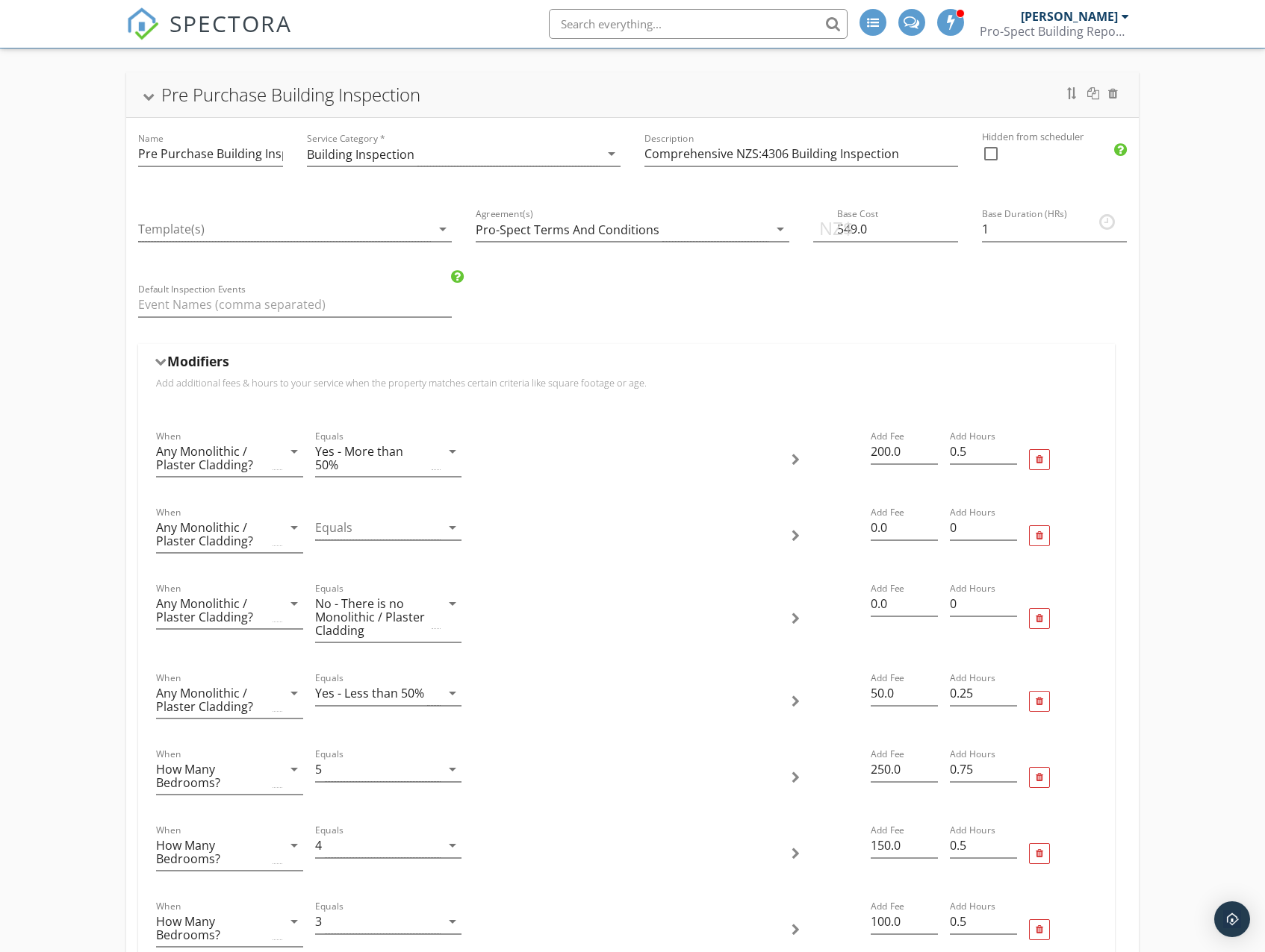
scroll to position [149, 0]
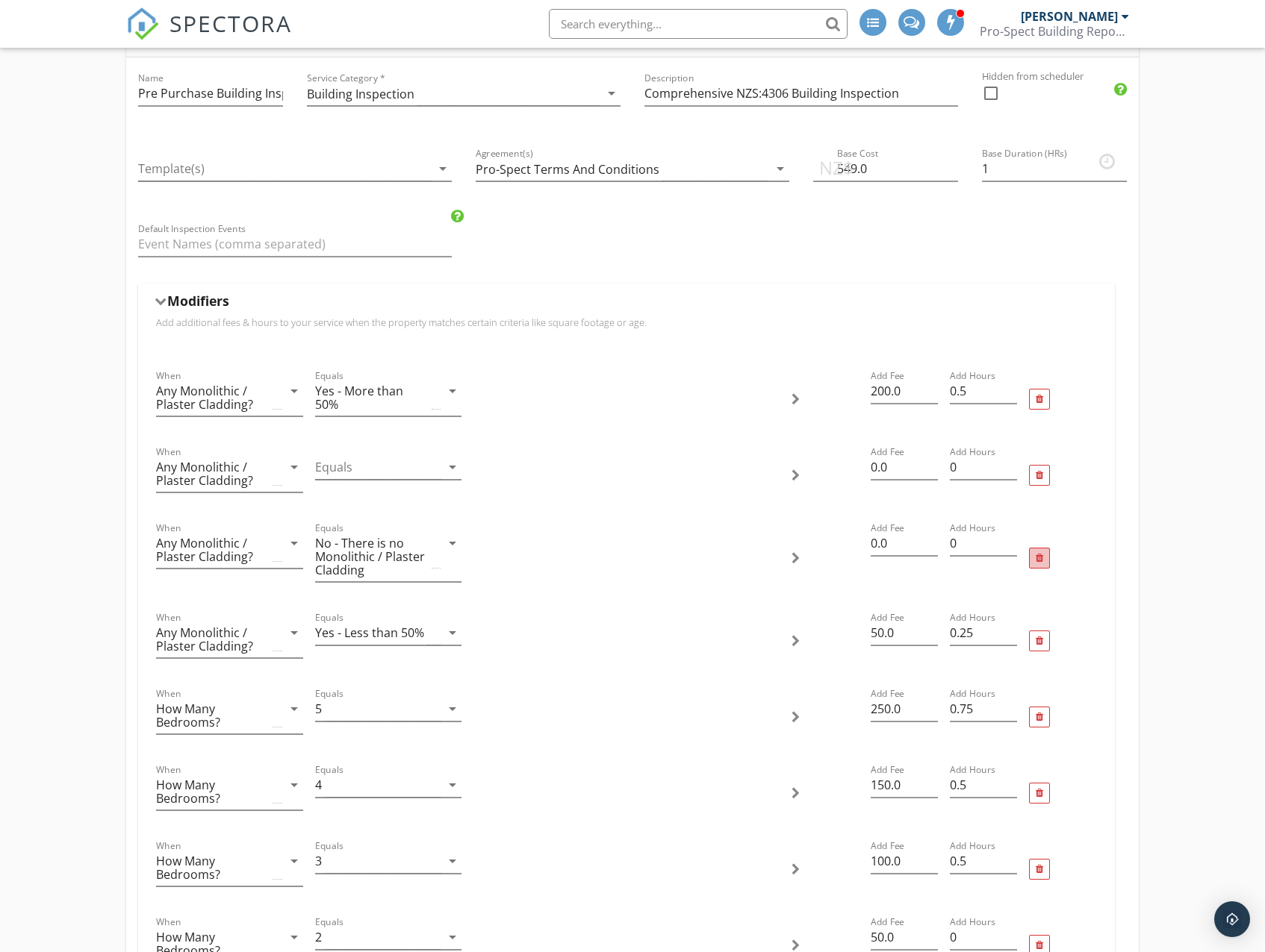
click at [1042, 556] on div at bounding box center [1039, 559] width 7 height 10
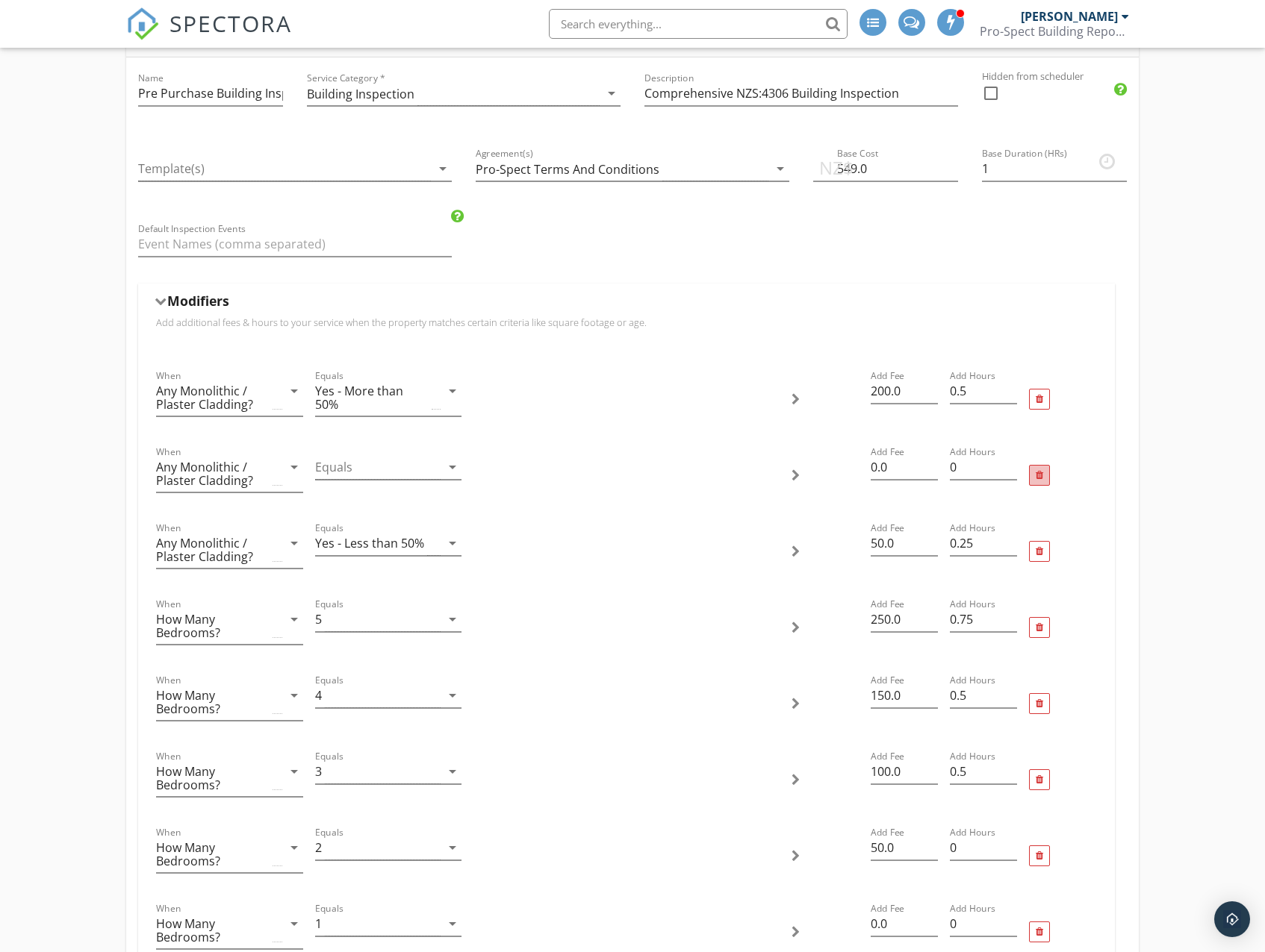
click at [1037, 475] on div at bounding box center [1039, 476] width 7 height 10
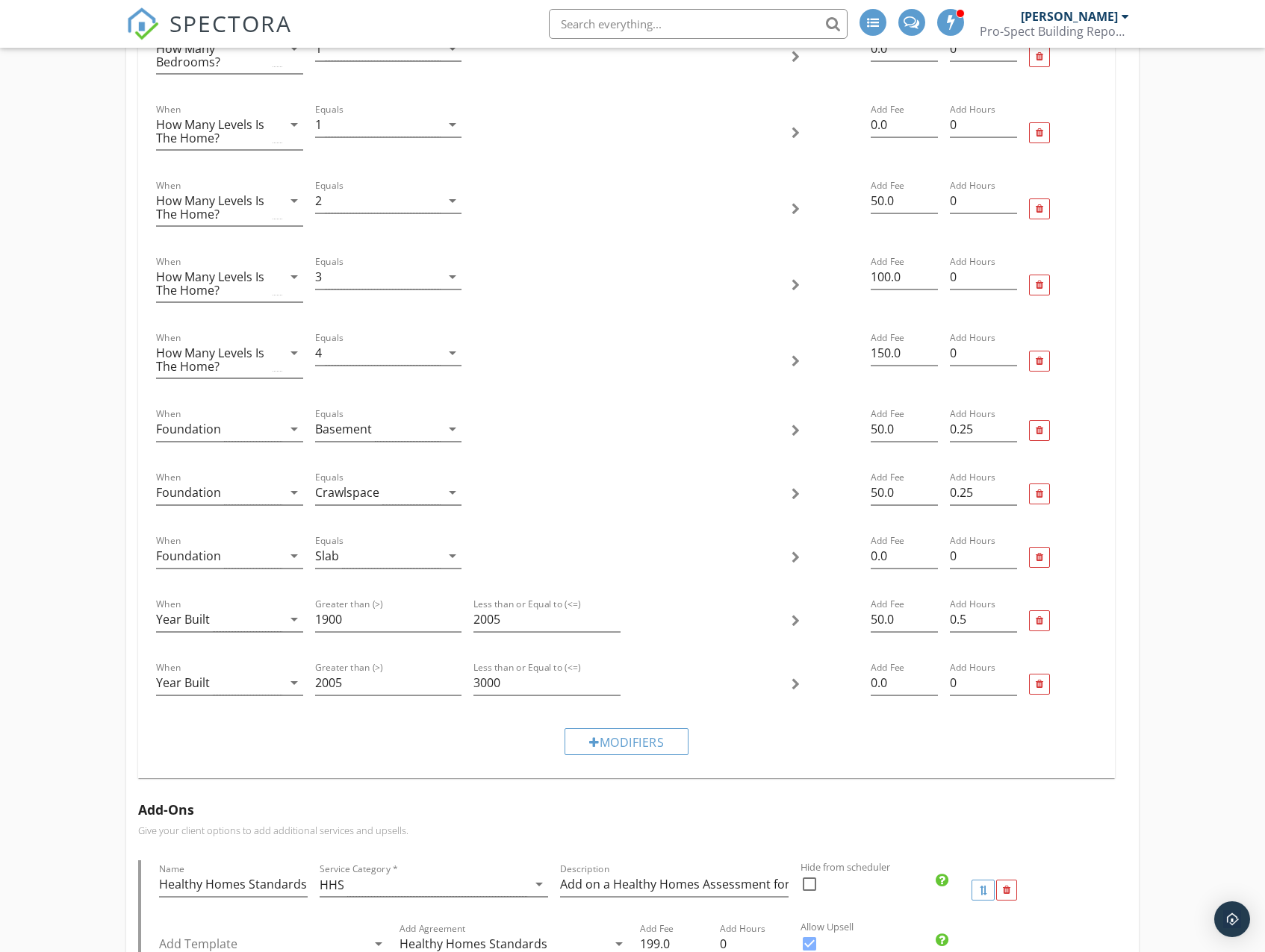
scroll to position [970, 0]
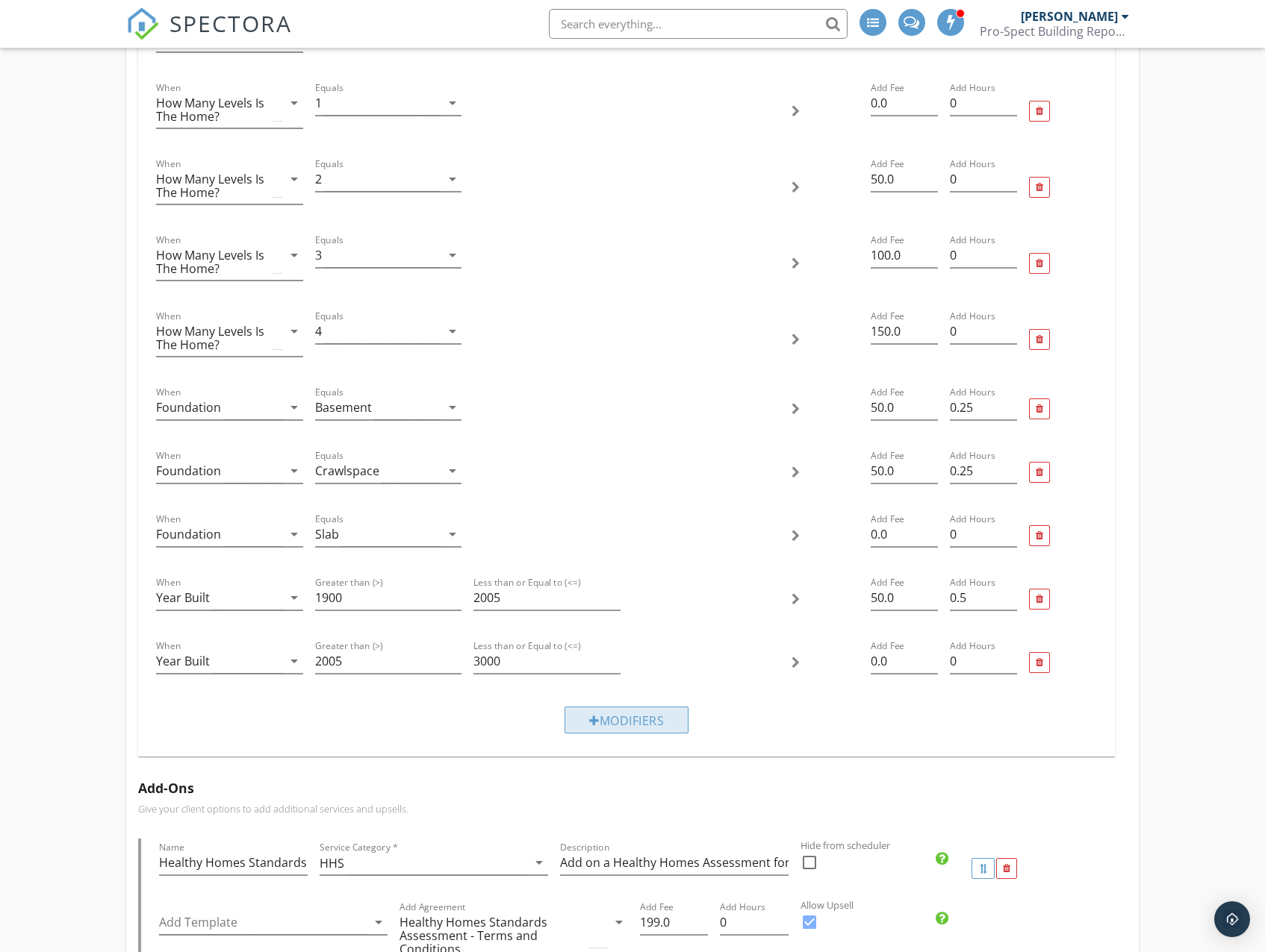
click at [600, 728] on div "Modifiers" at bounding box center [626, 720] width 124 height 27
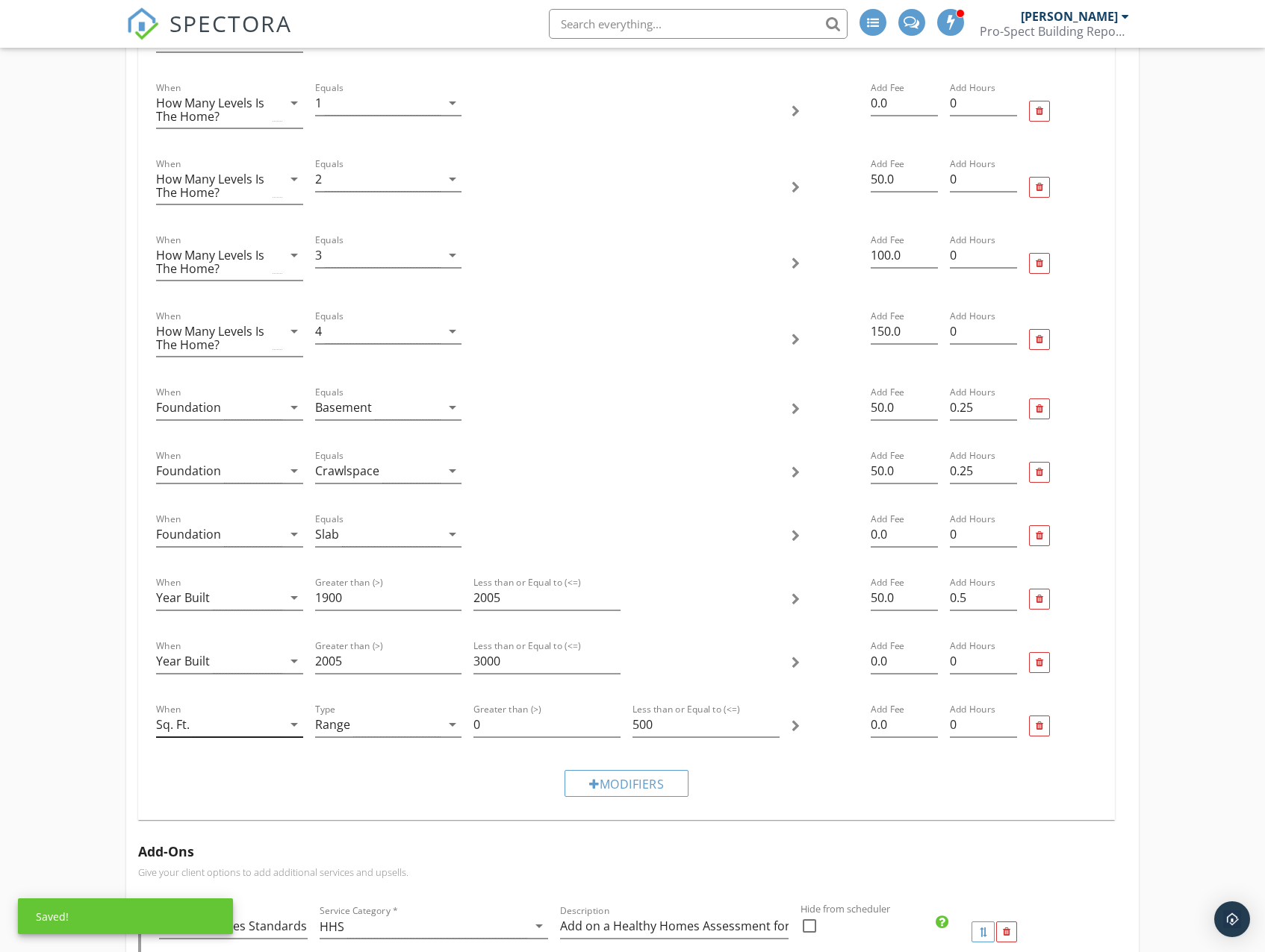
click at [279, 725] on div "Sq. Ft." at bounding box center [219, 725] width 126 height 25
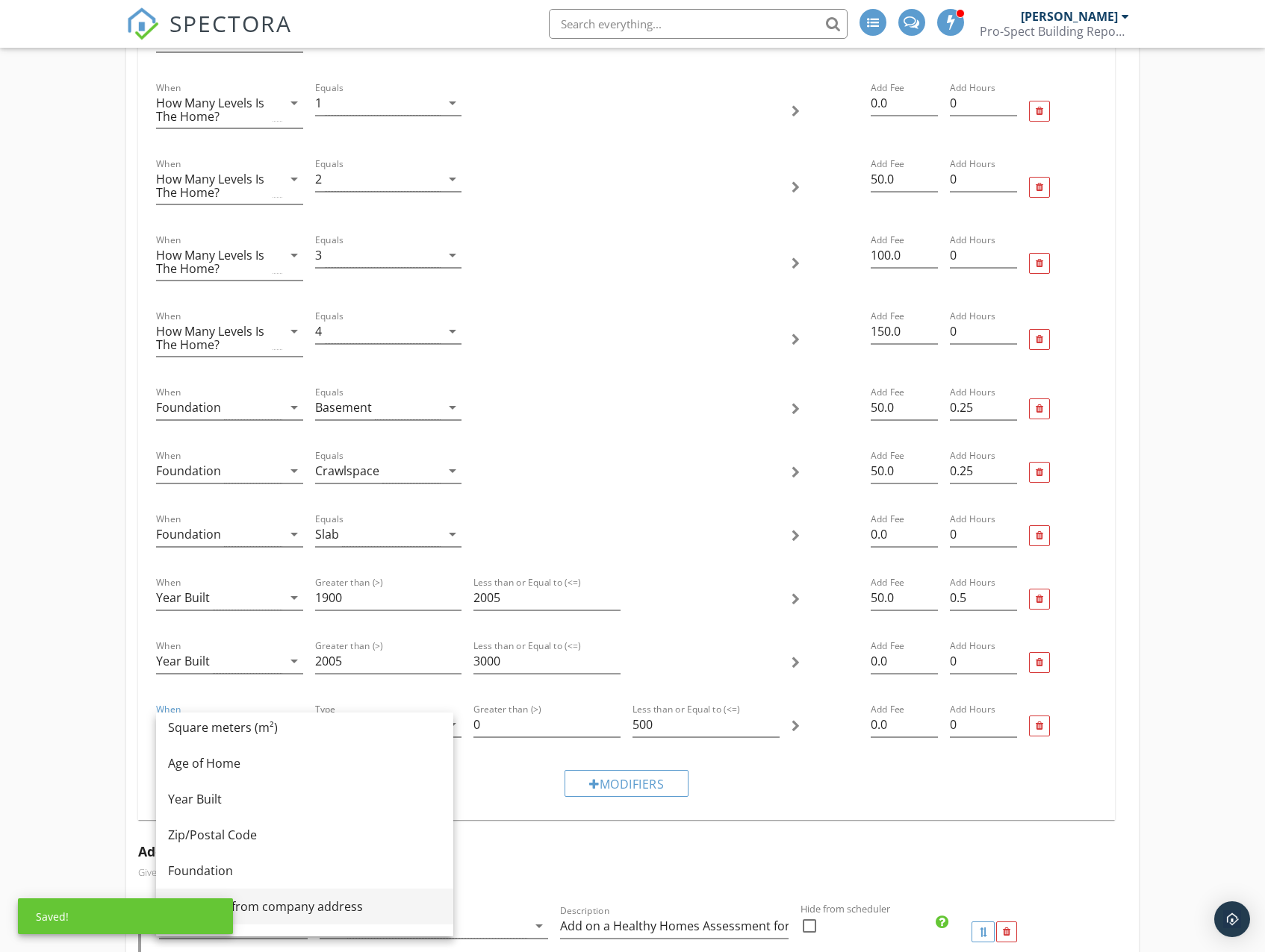
scroll to position [289, 0]
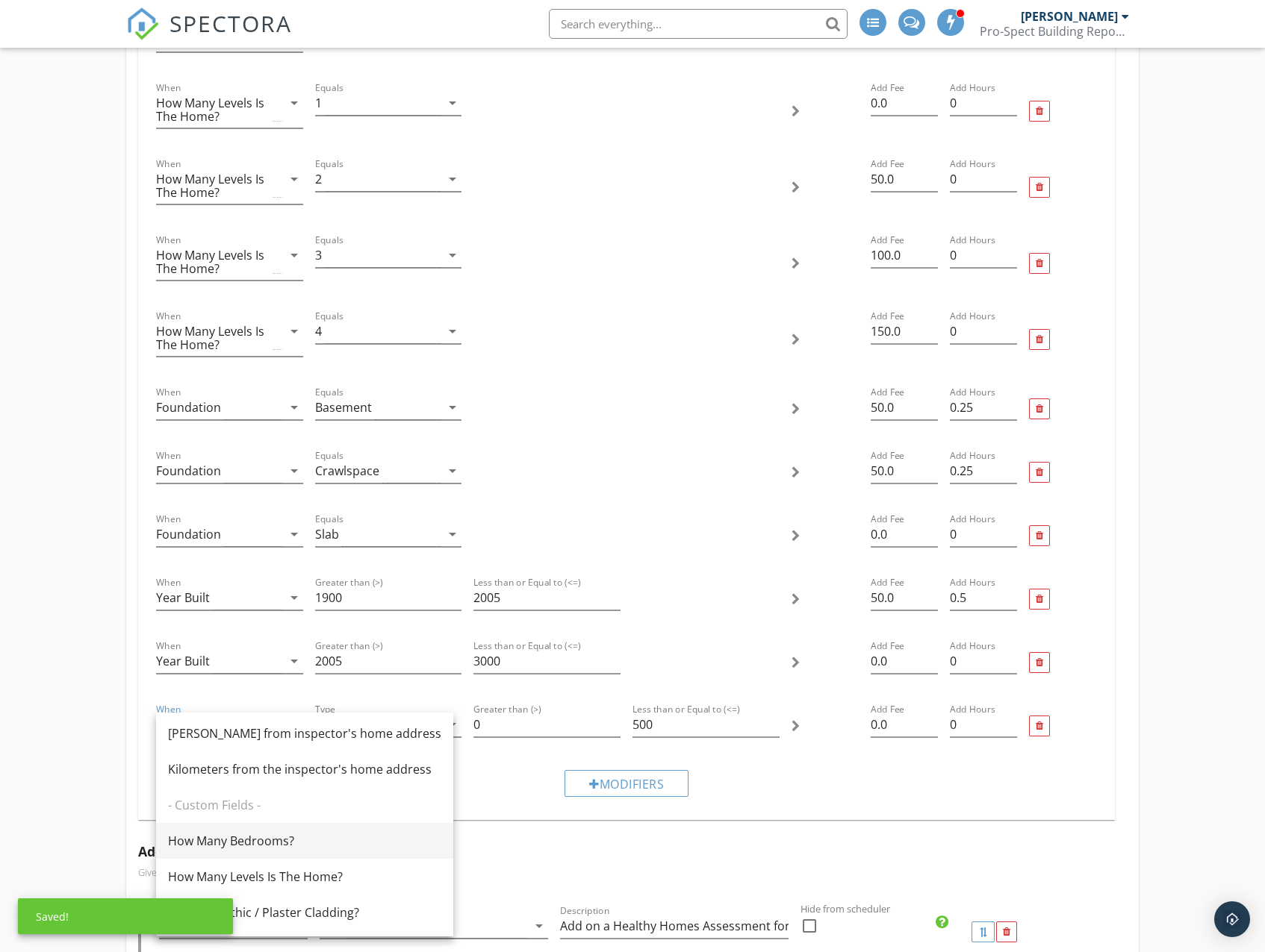
click at [267, 832] on div "How Many Bedrooms?" at bounding box center [304, 841] width 273 height 18
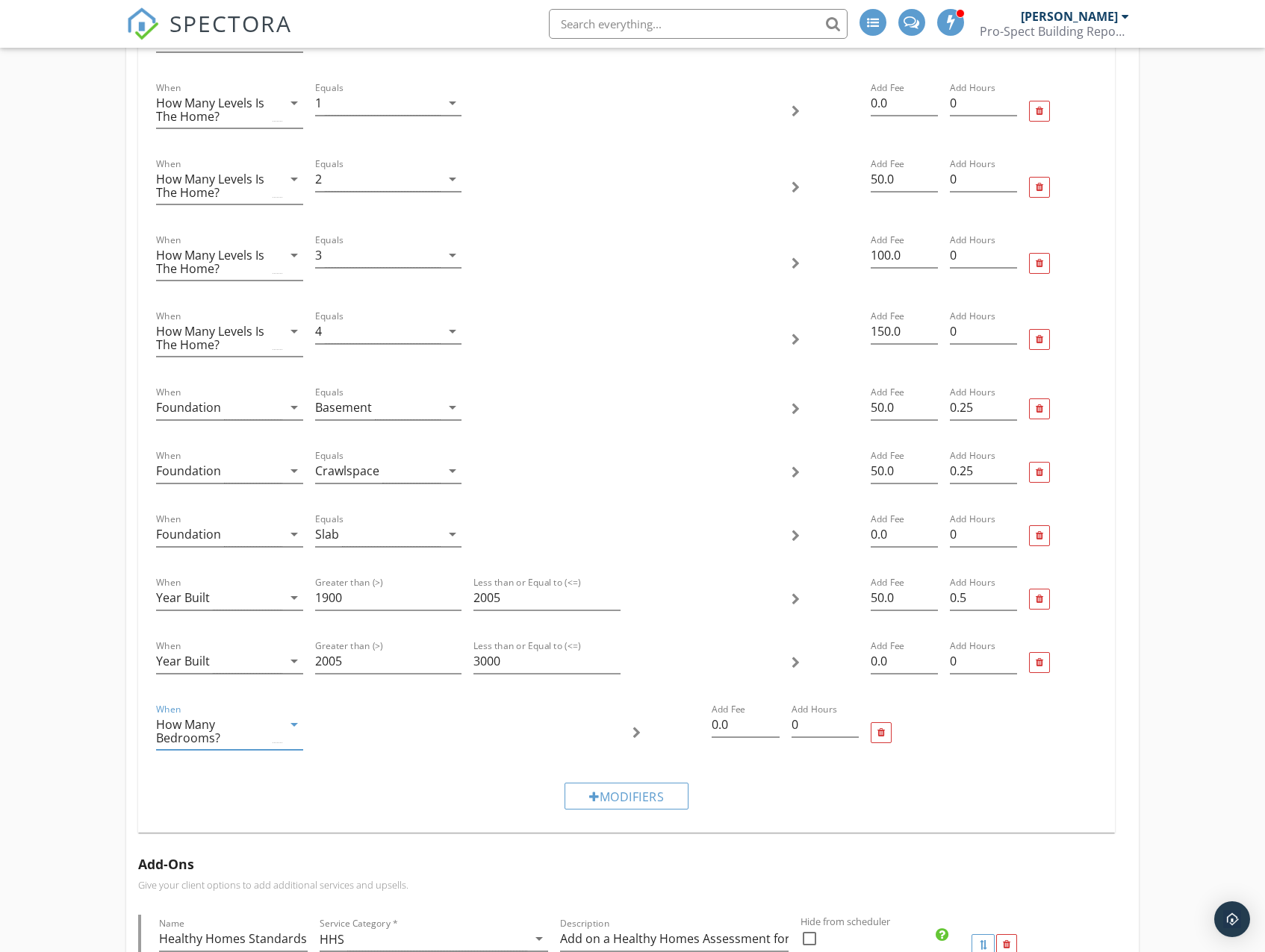
click at [374, 735] on div "When How Many Bedrooms? arrow_drop_down Add Fee 0.0 Add Hours 0" at bounding box center [626, 733] width 952 height 76
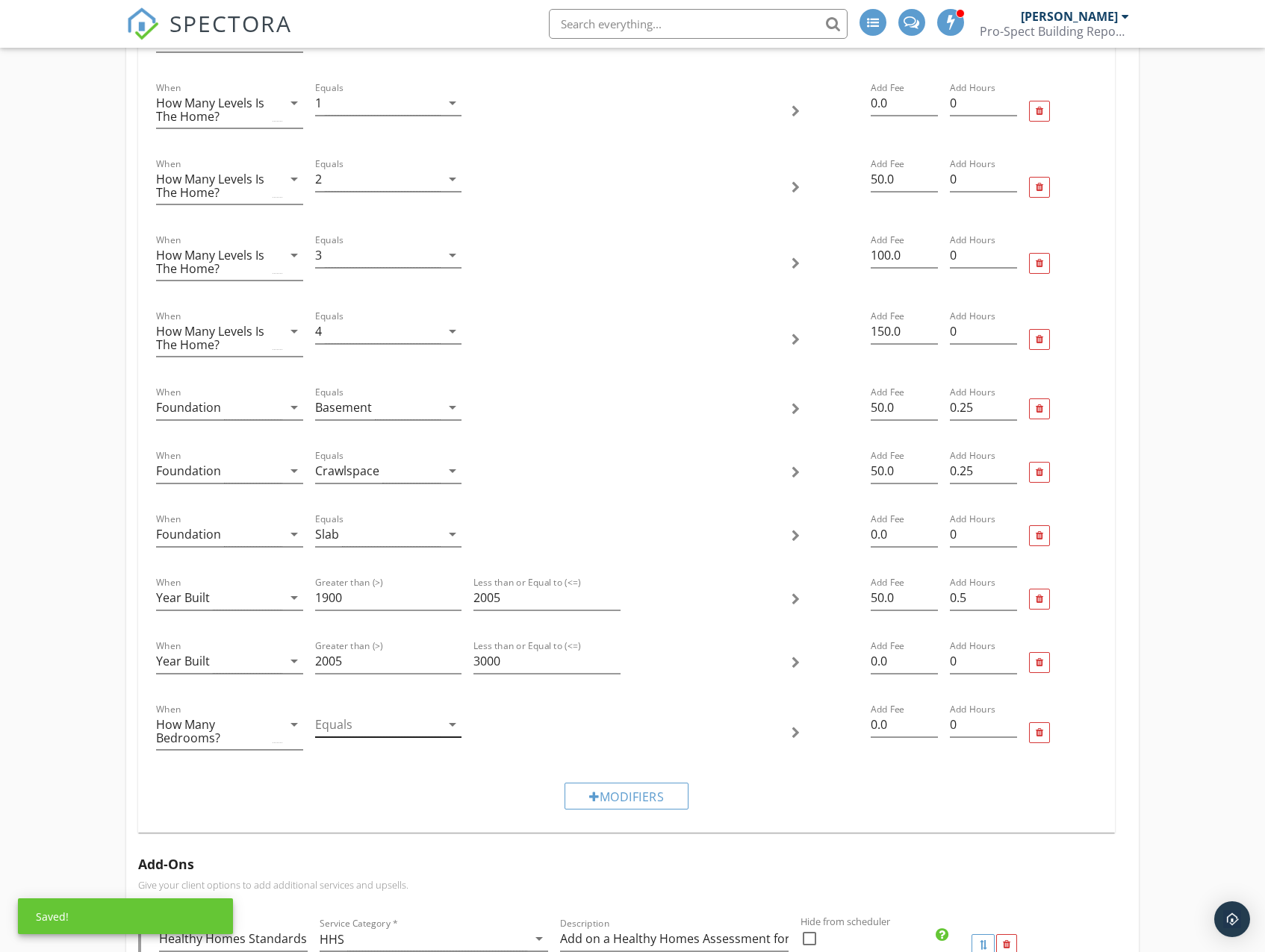
click at [361, 734] on div at bounding box center [378, 725] width 126 height 25
click at [346, 909] on div "6" at bounding box center [388, 916] width 123 height 18
drag, startPoint x: 898, startPoint y: 731, endPoint x: 848, endPoint y: 731, distance: 50.0
click at [848, 731] on div "When How Many Bedrooms? arrow_drop_down Equals 6 arrow_drop_down Add Fee 0.0 Ad…" at bounding box center [626, 733] width 952 height 76
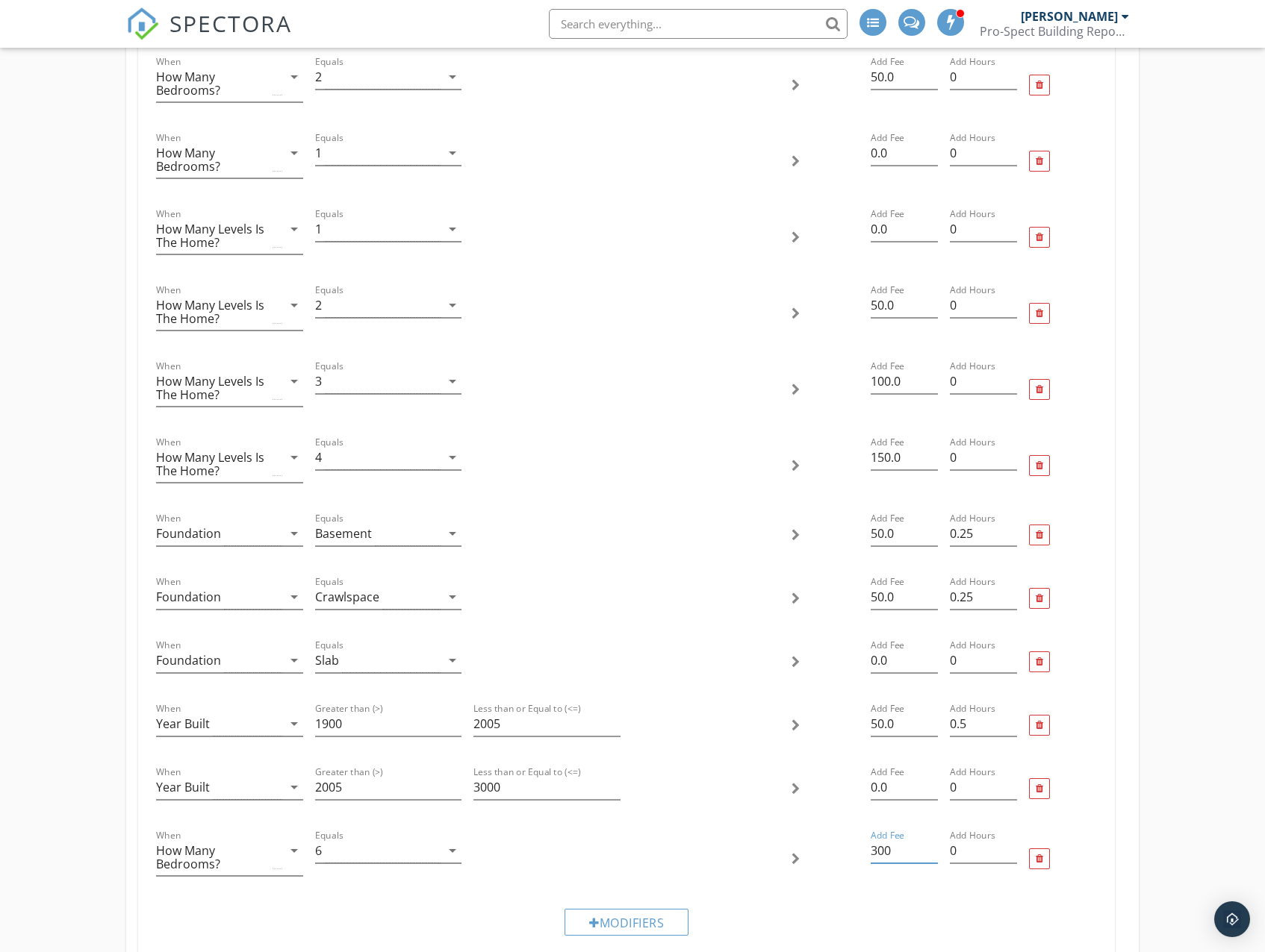
scroll to position [970, 0]
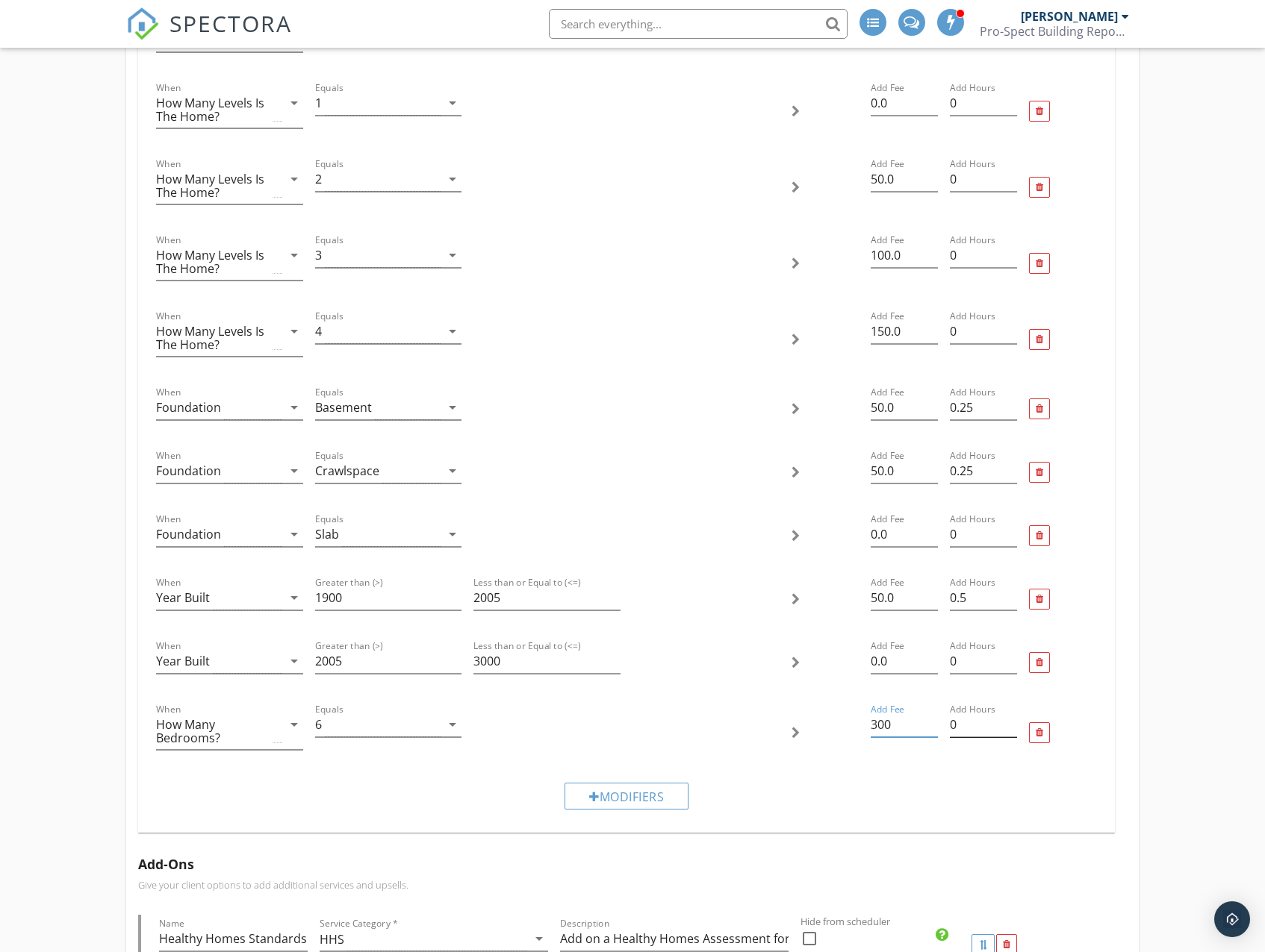
type input "300"
drag, startPoint x: 968, startPoint y: 729, endPoint x: 934, endPoint y: 731, distance: 34.1
click at [933, 731] on div "When How Many Bedrooms? arrow_drop_down Equals 6 arrow_drop_down Add Fee 300 Ad…" at bounding box center [626, 733] width 952 height 76
click at [961, 729] on input "0" at bounding box center [983, 725] width 67 height 25
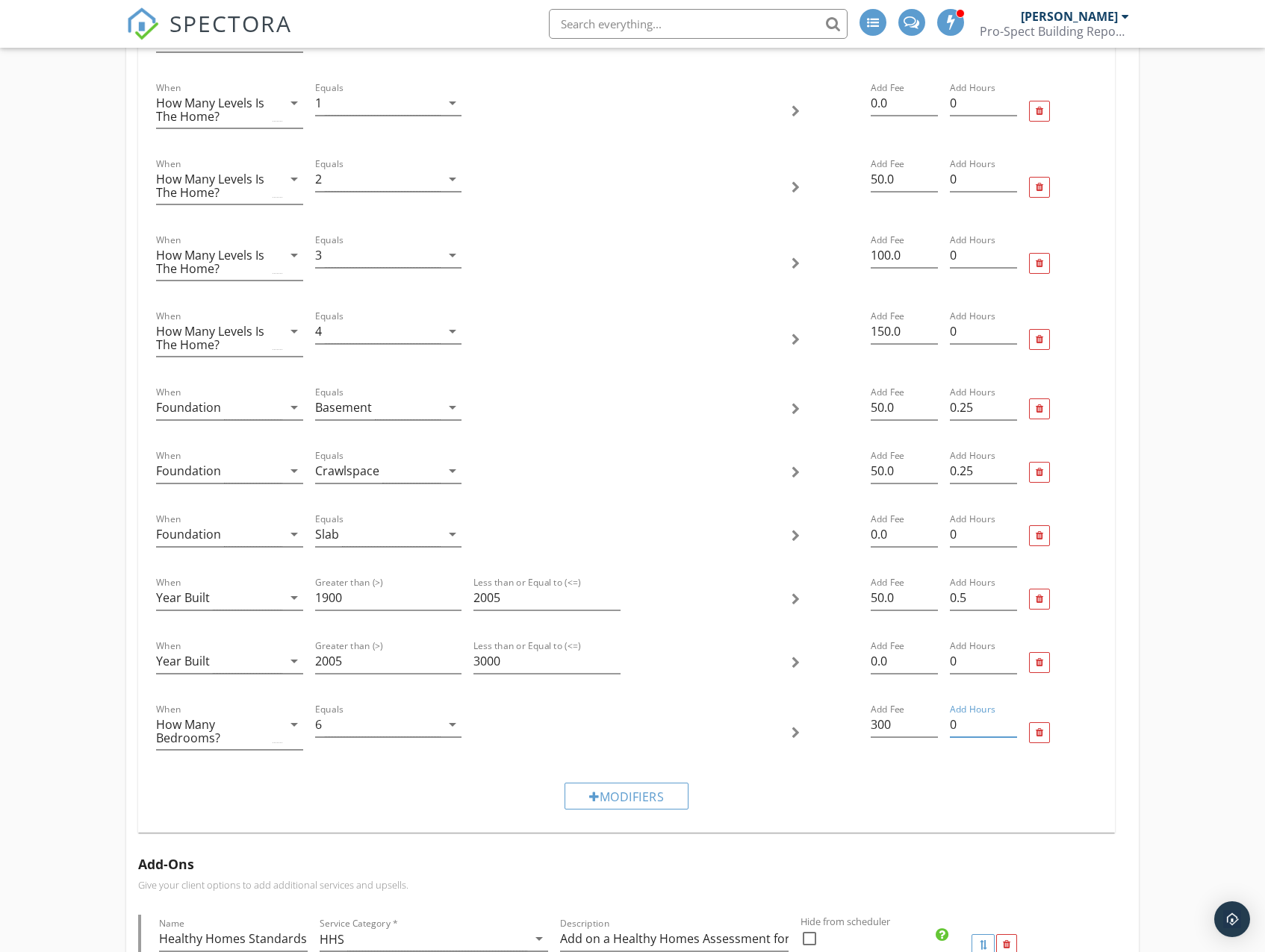
drag, startPoint x: 958, startPoint y: 729, endPoint x: 951, endPoint y: 729, distance: 7.0
click at [951, 729] on input "0" at bounding box center [983, 725] width 67 height 25
type input ".75"
click at [275, 795] on div "Modifiers" at bounding box center [626, 795] width 952 height 50
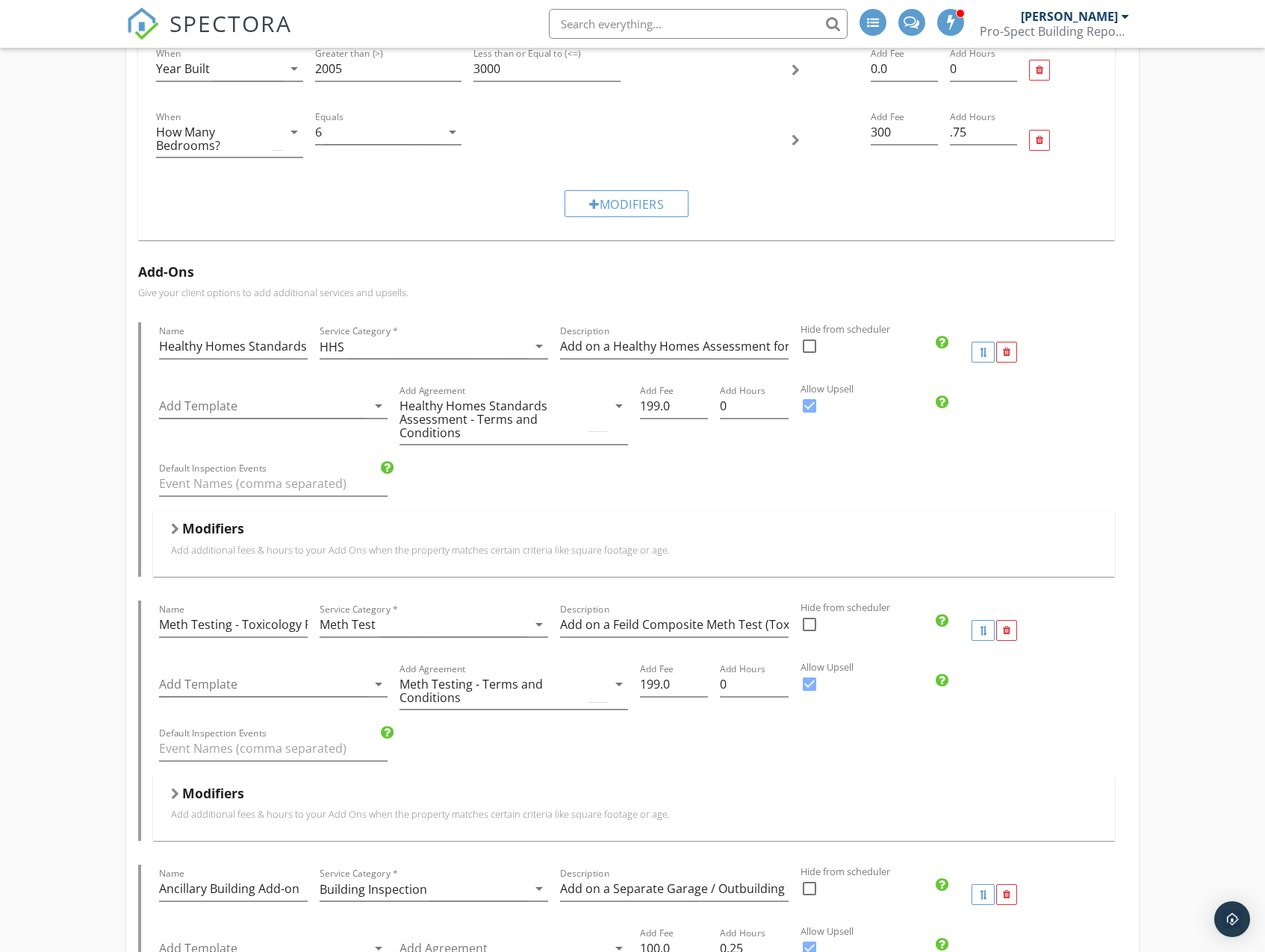
scroll to position [1567, 0]
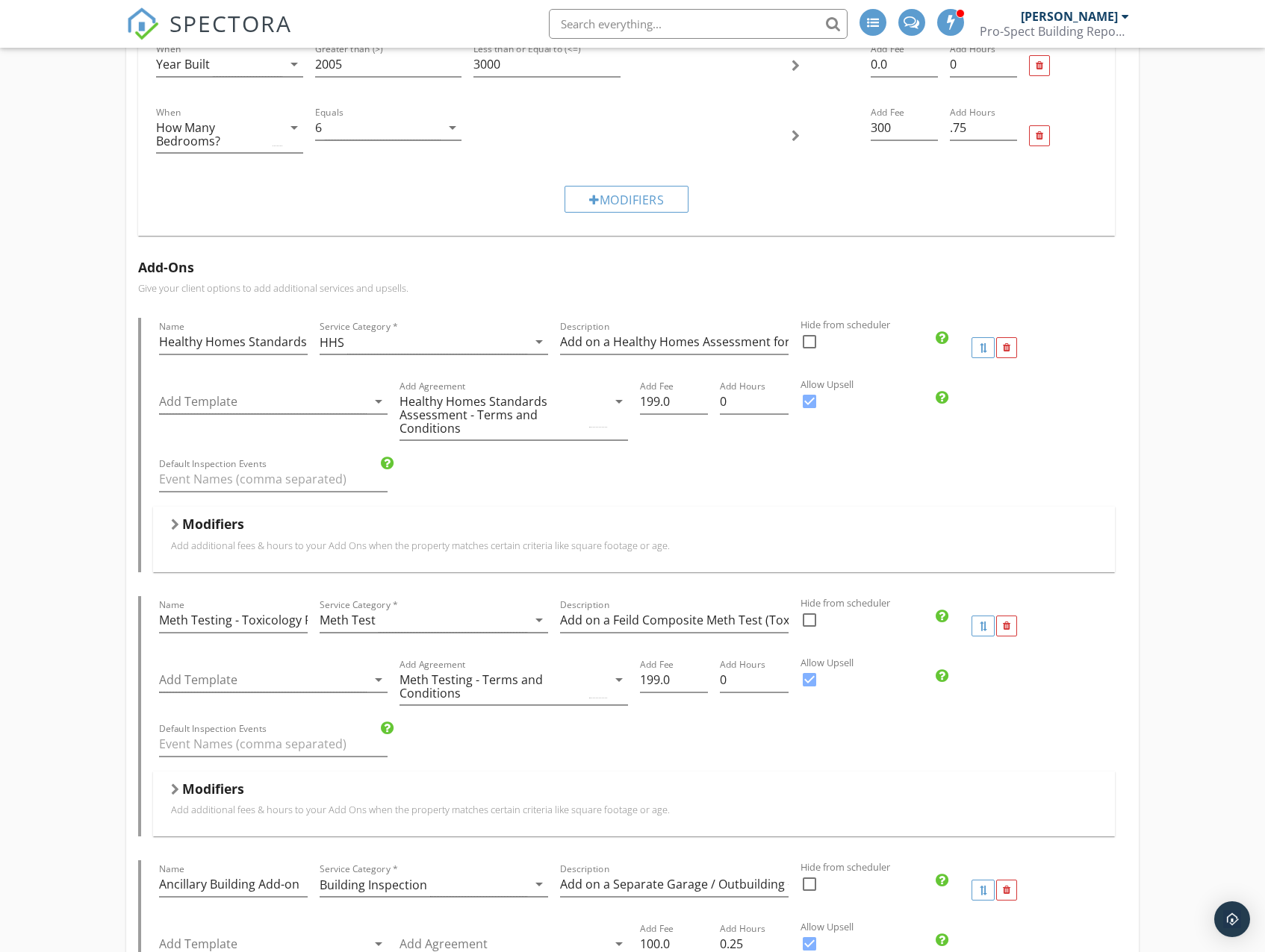
click at [492, 551] on p "Add additional fees & hours to your Add Ons when the property matches certain c…" at bounding box center [633, 546] width 925 height 12
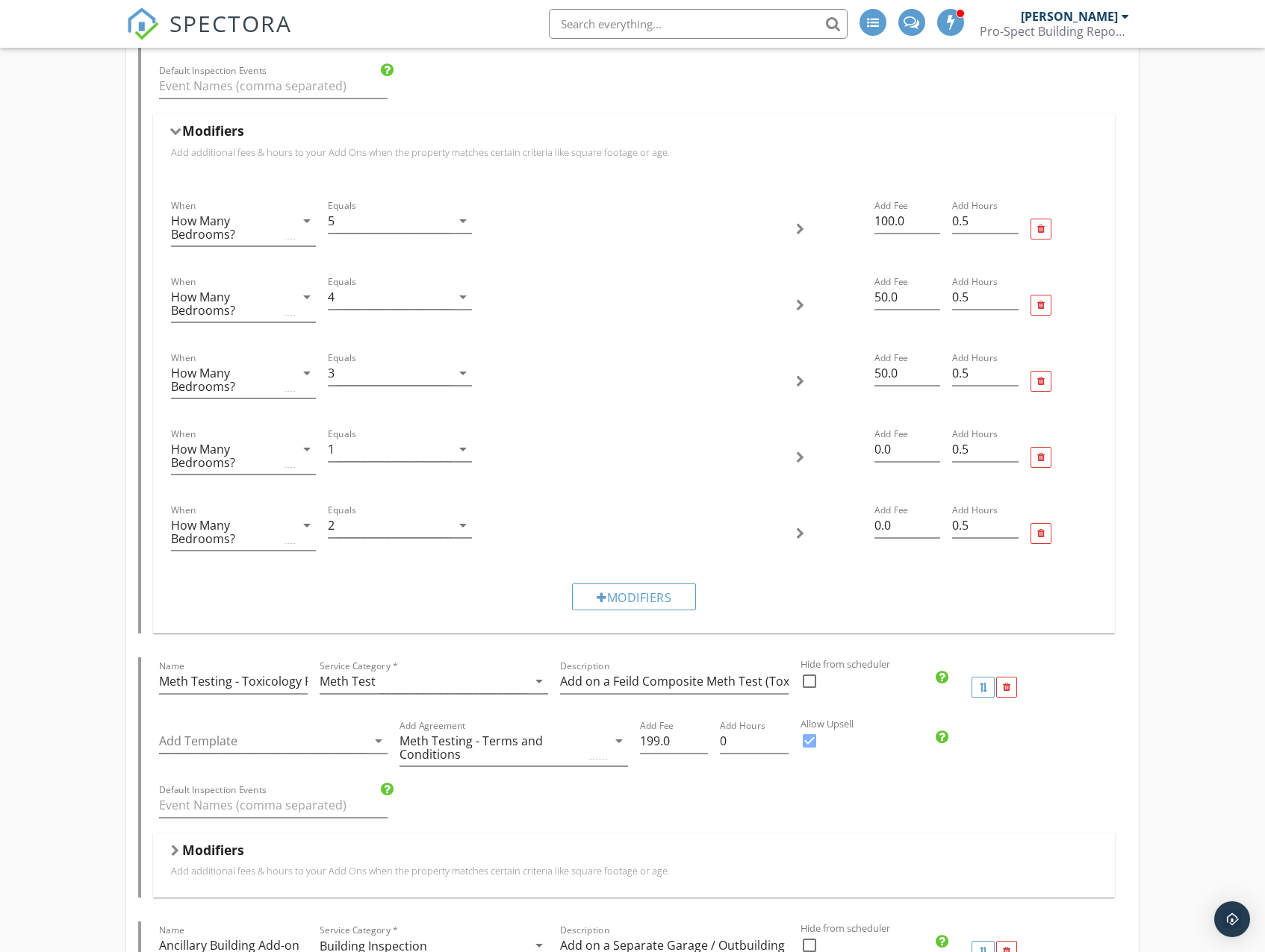
scroll to position [2089, 0]
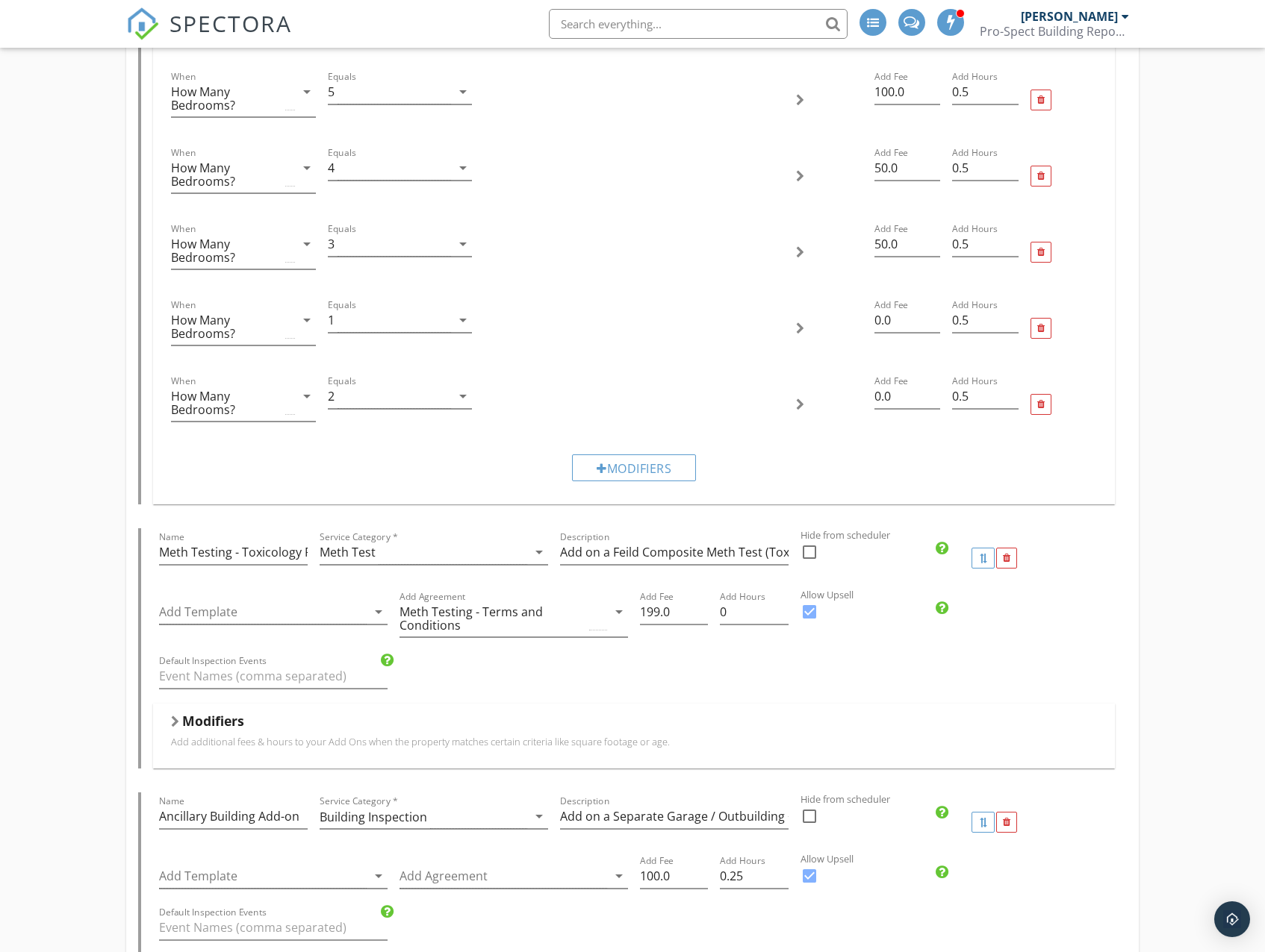
click at [235, 731] on div "Modifiers" at bounding box center [633, 725] width 925 height 23
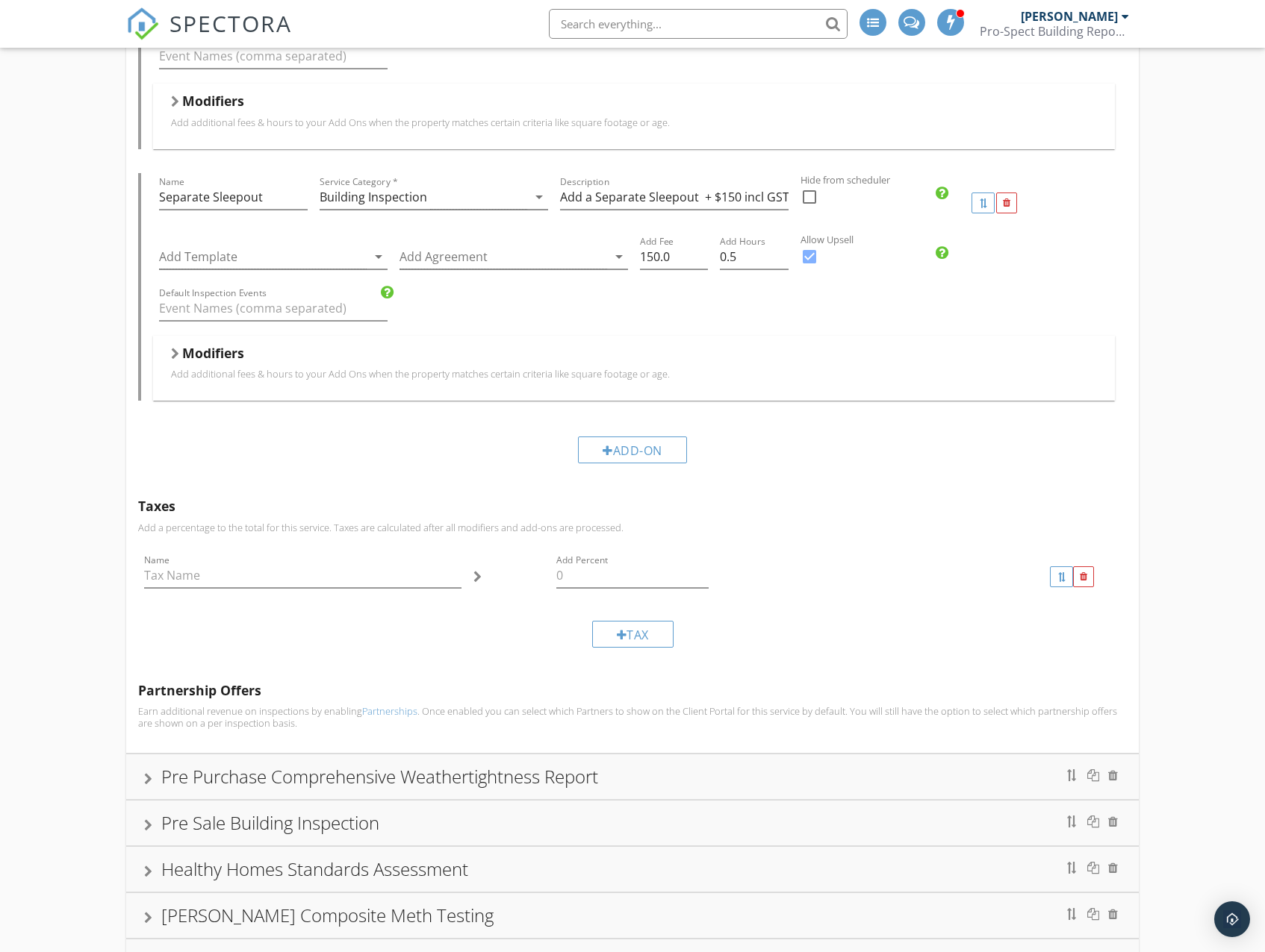
scroll to position [4160, 0]
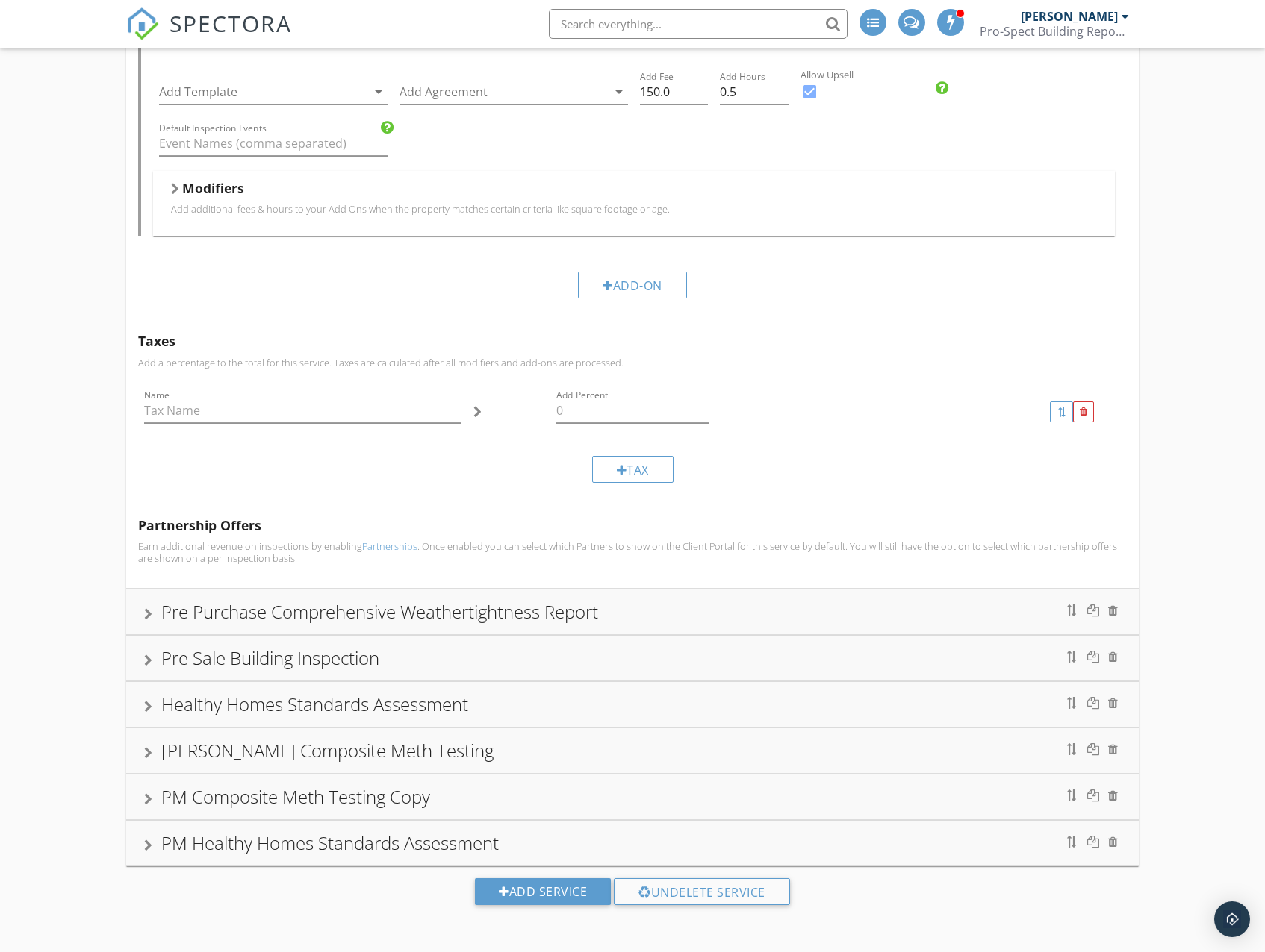
click at [367, 614] on div "Pre Purchase Comprehensive Weathertightness Report" at bounding box center [380, 612] width 437 height 25
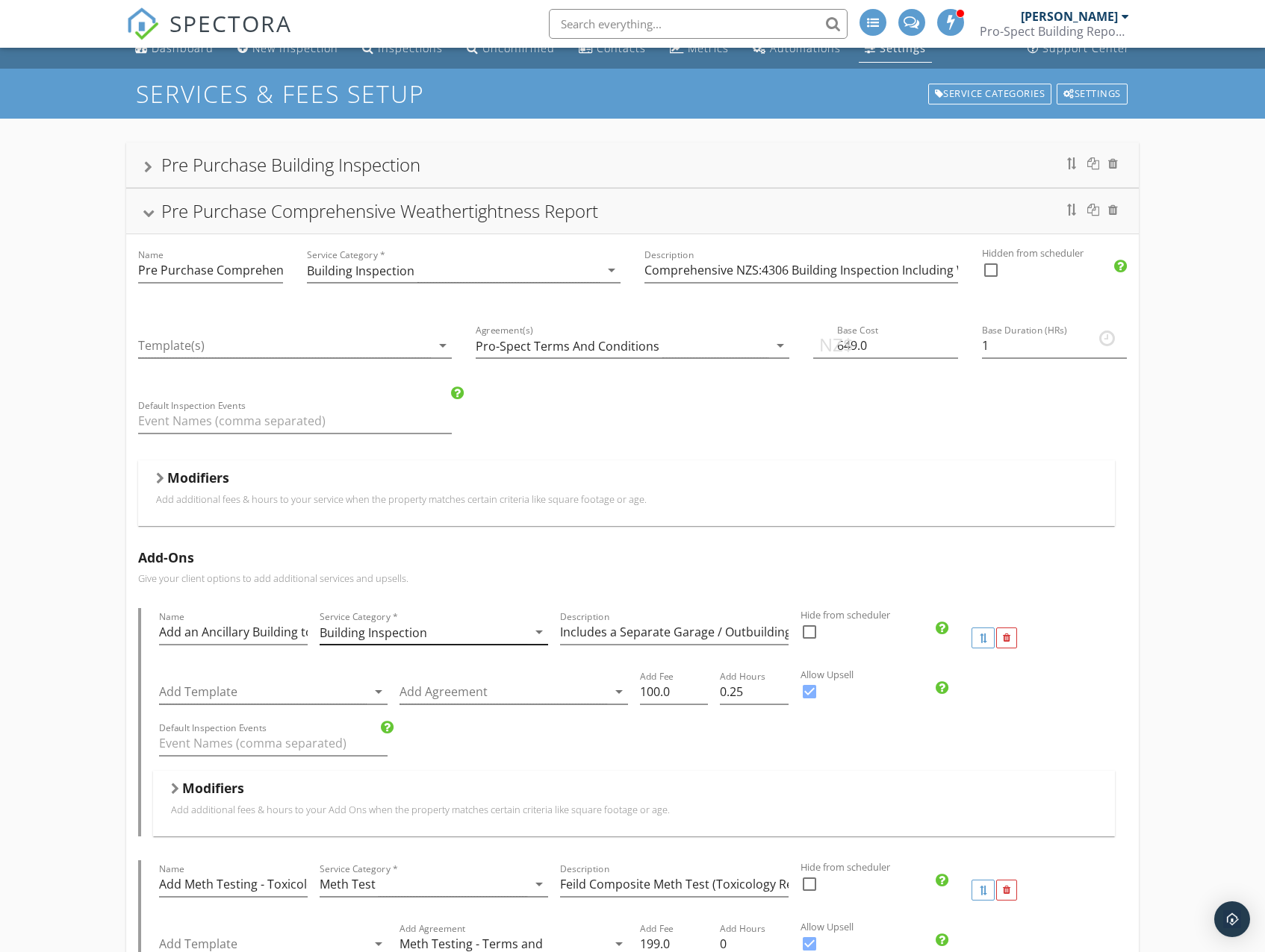
scroll to position [0, 0]
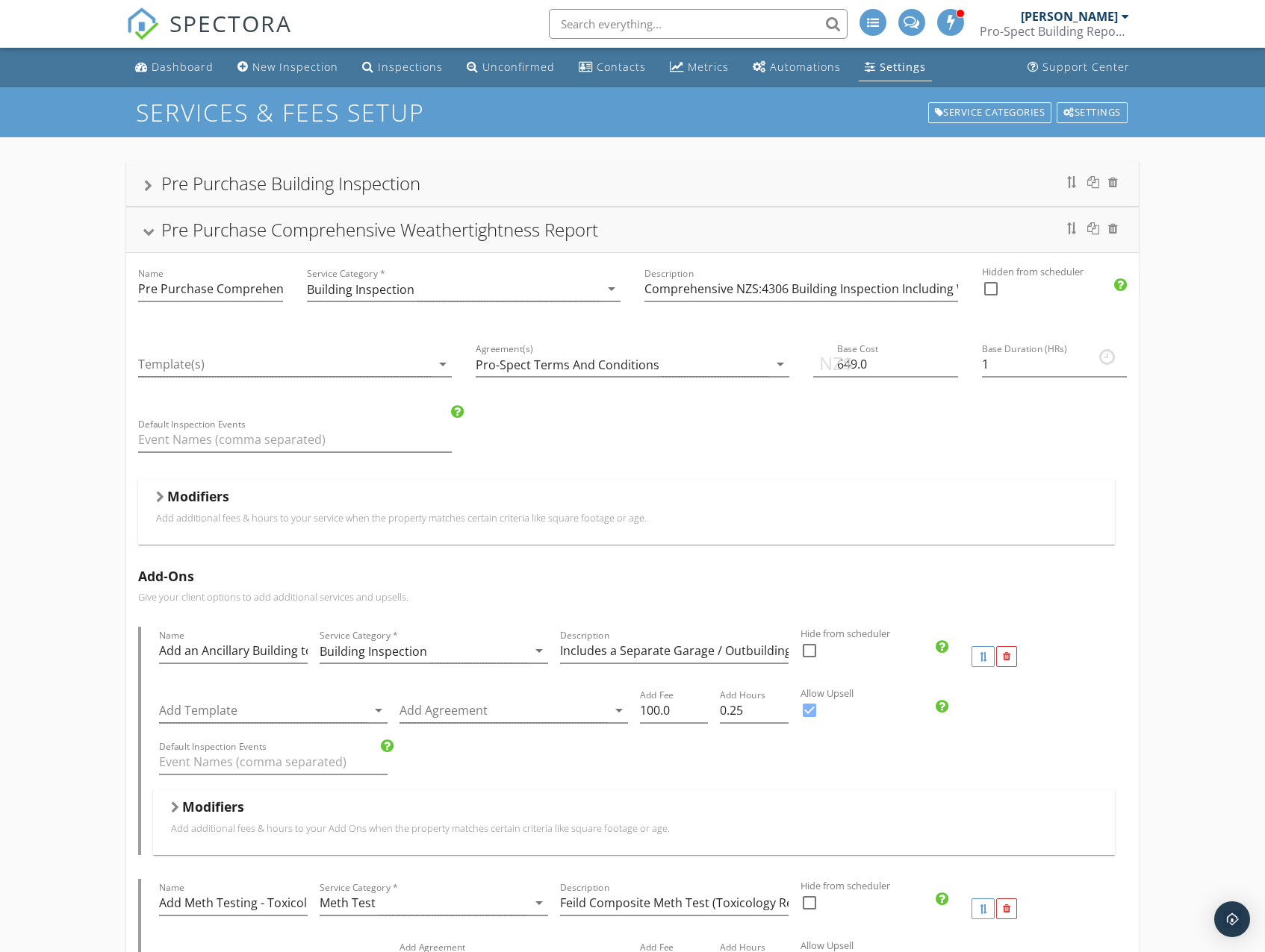
click at [148, 235] on div at bounding box center [148, 232] width 12 height 8
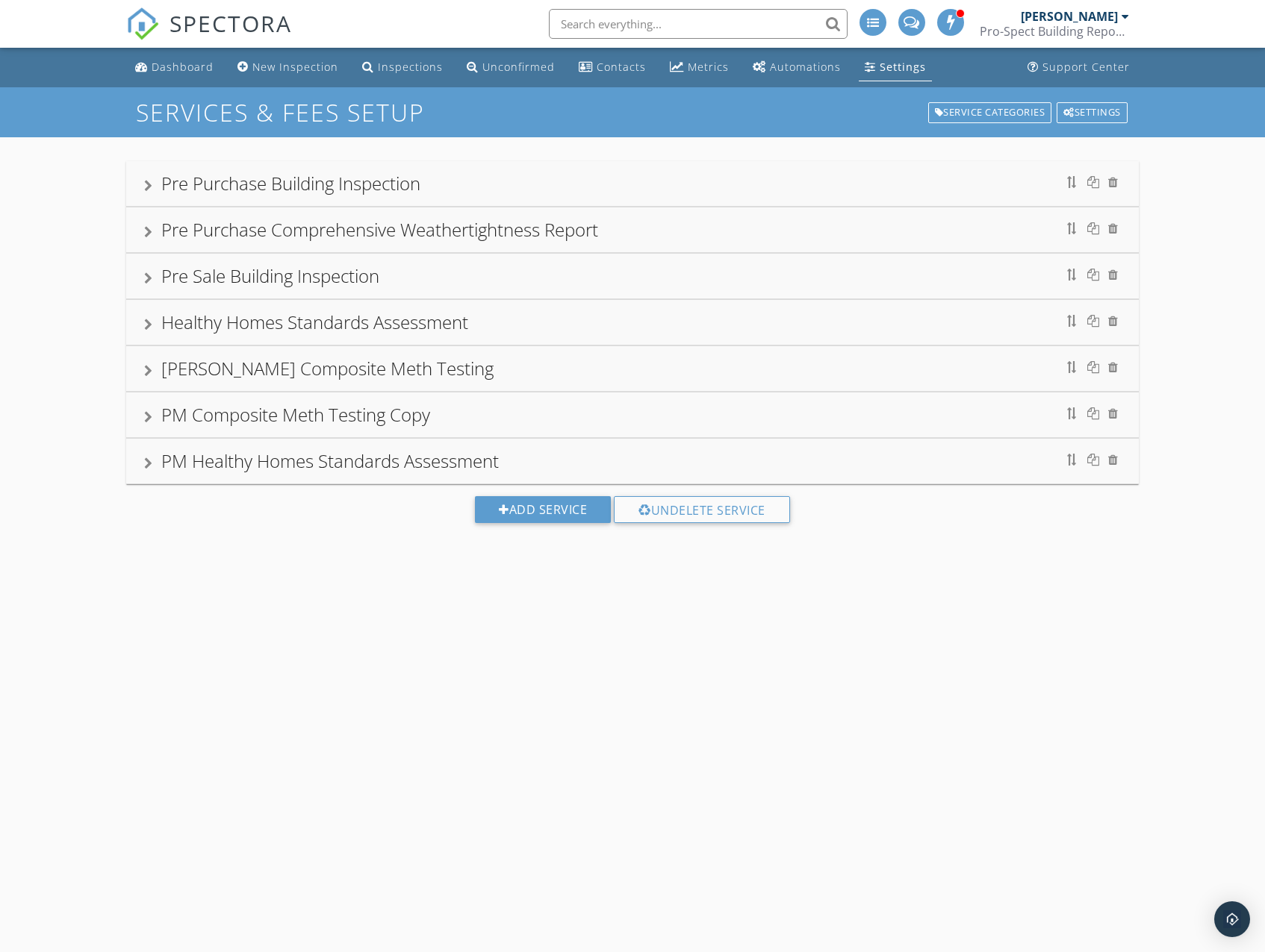
click at [258, 190] on div "Pre Purchase Building Inspection" at bounding box center [291, 183] width 259 height 25
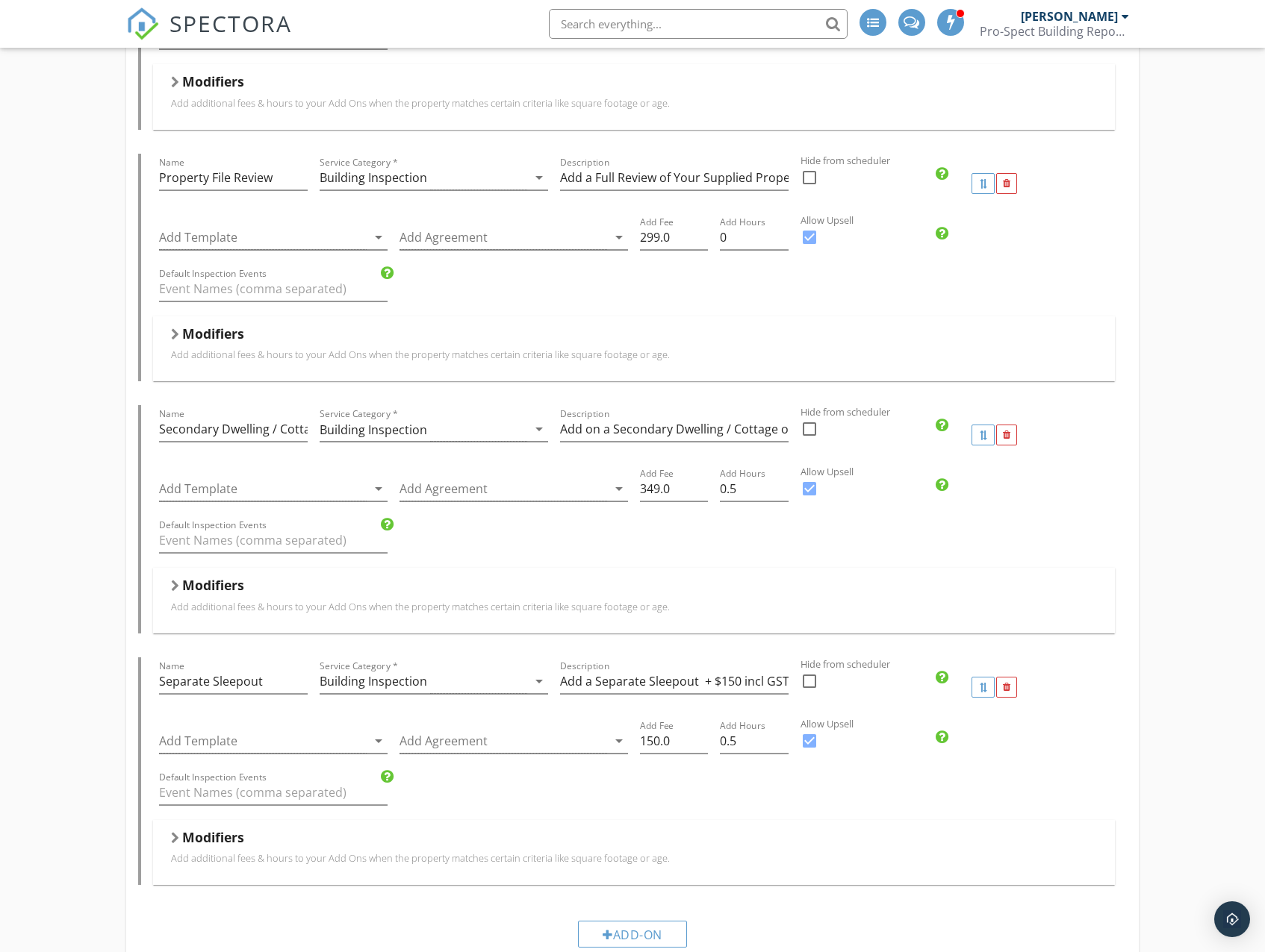
scroll to position [1119, 0]
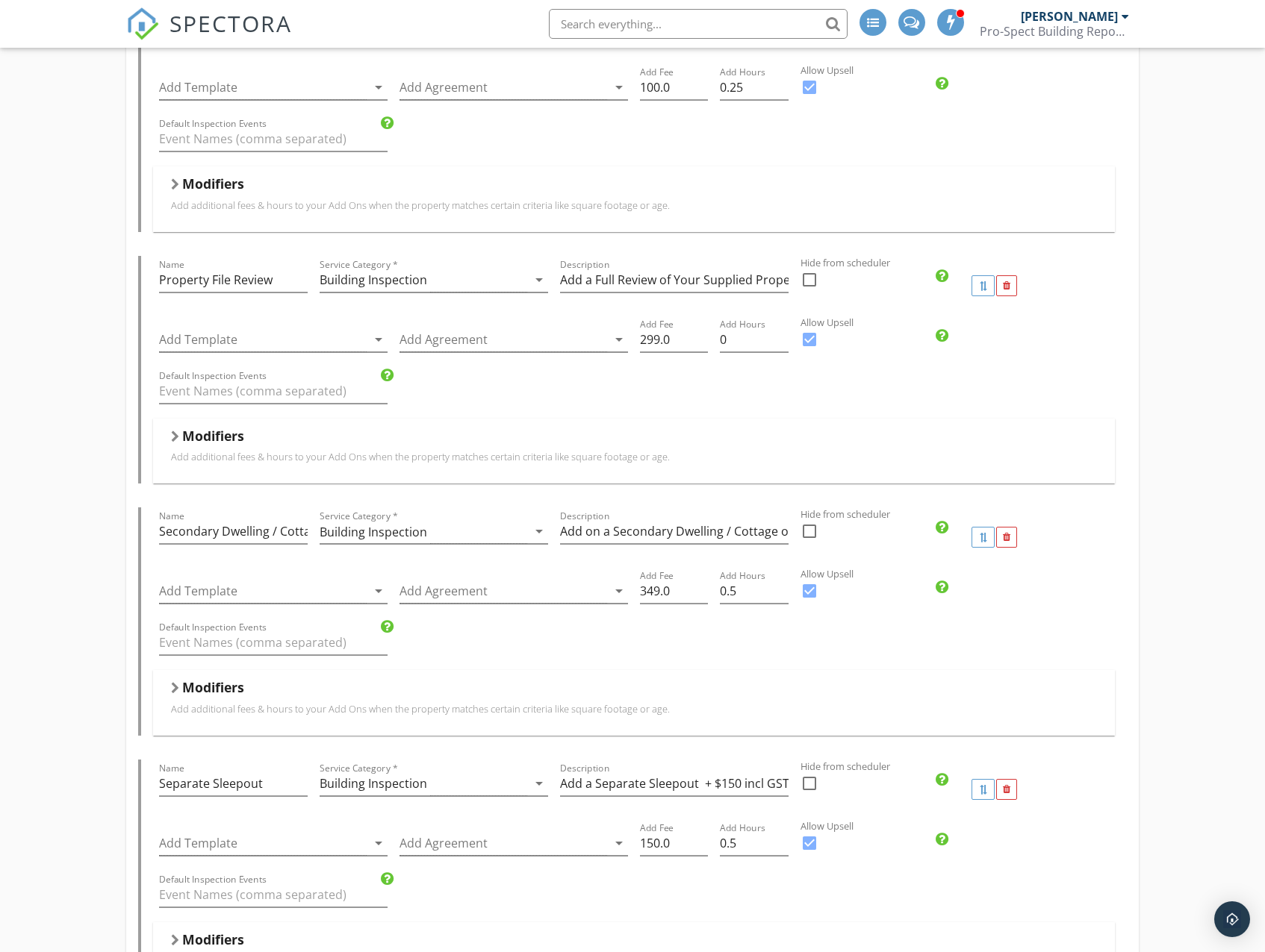
click at [343, 697] on div "Modifiers" at bounding box center [633, 691] width 925 height 23
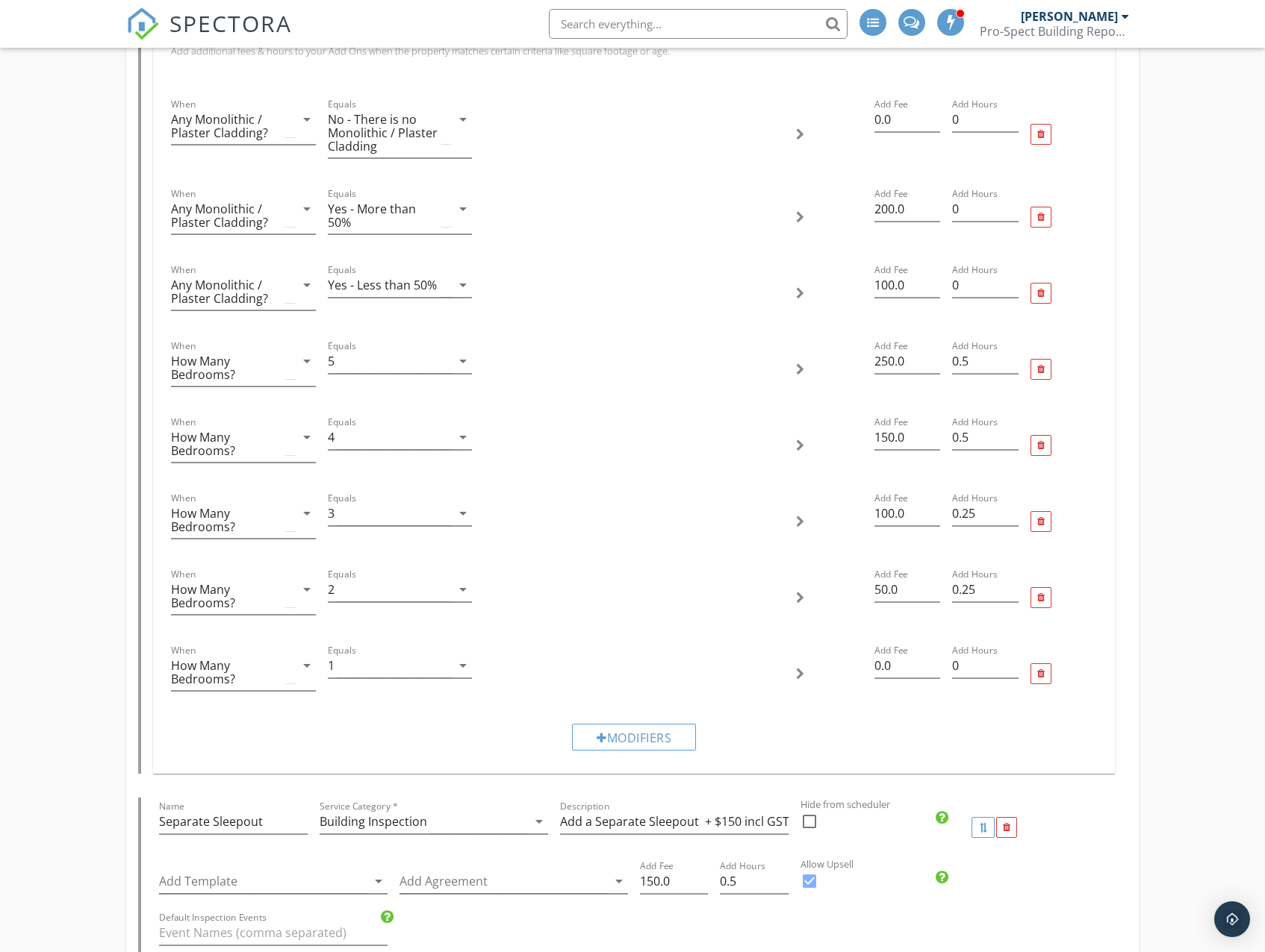
scroll to position [1791, 0]
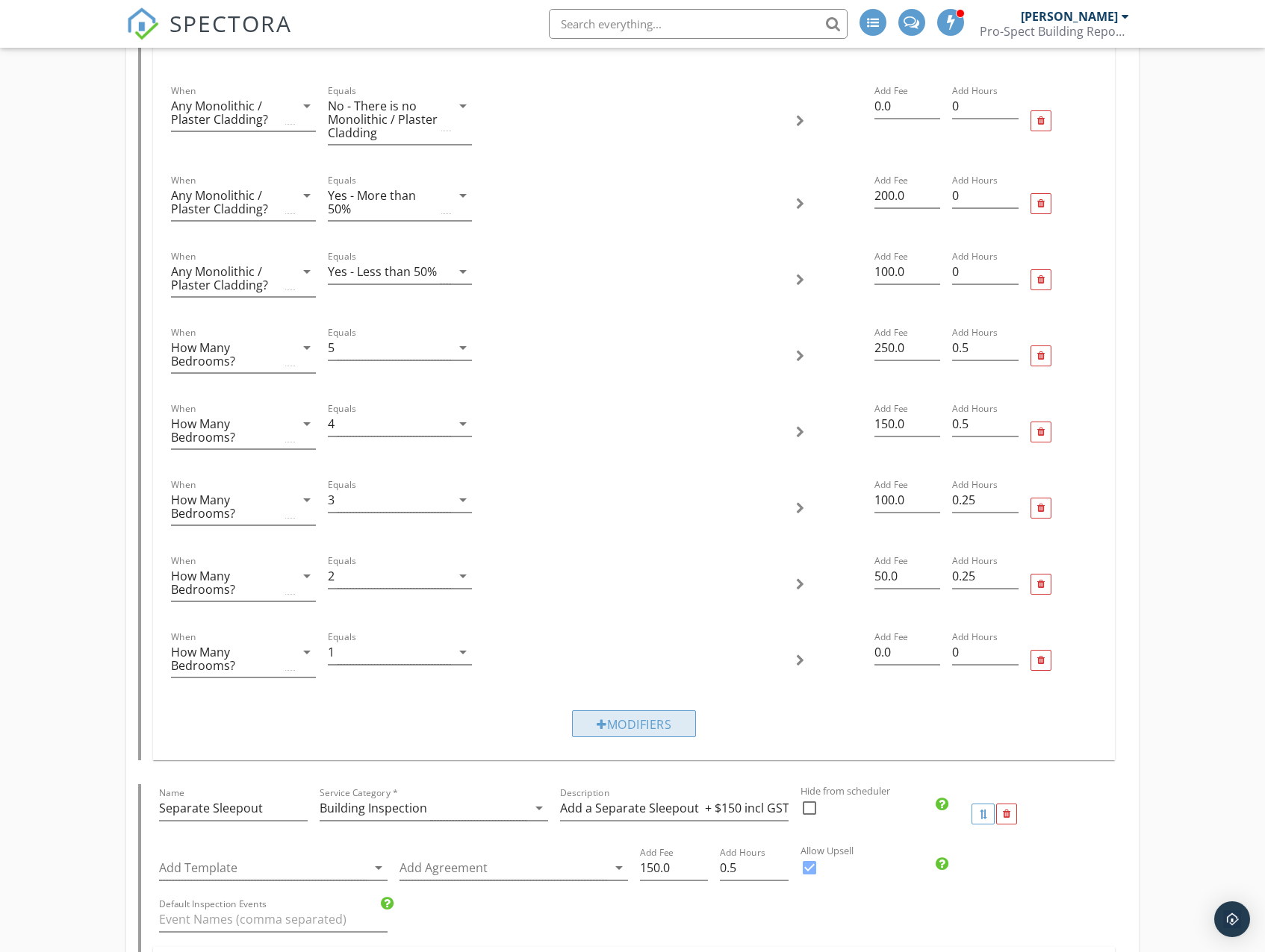
click at [637, 728] on div "Modifiers" at bounding box center [633, 724] width 124 height 27
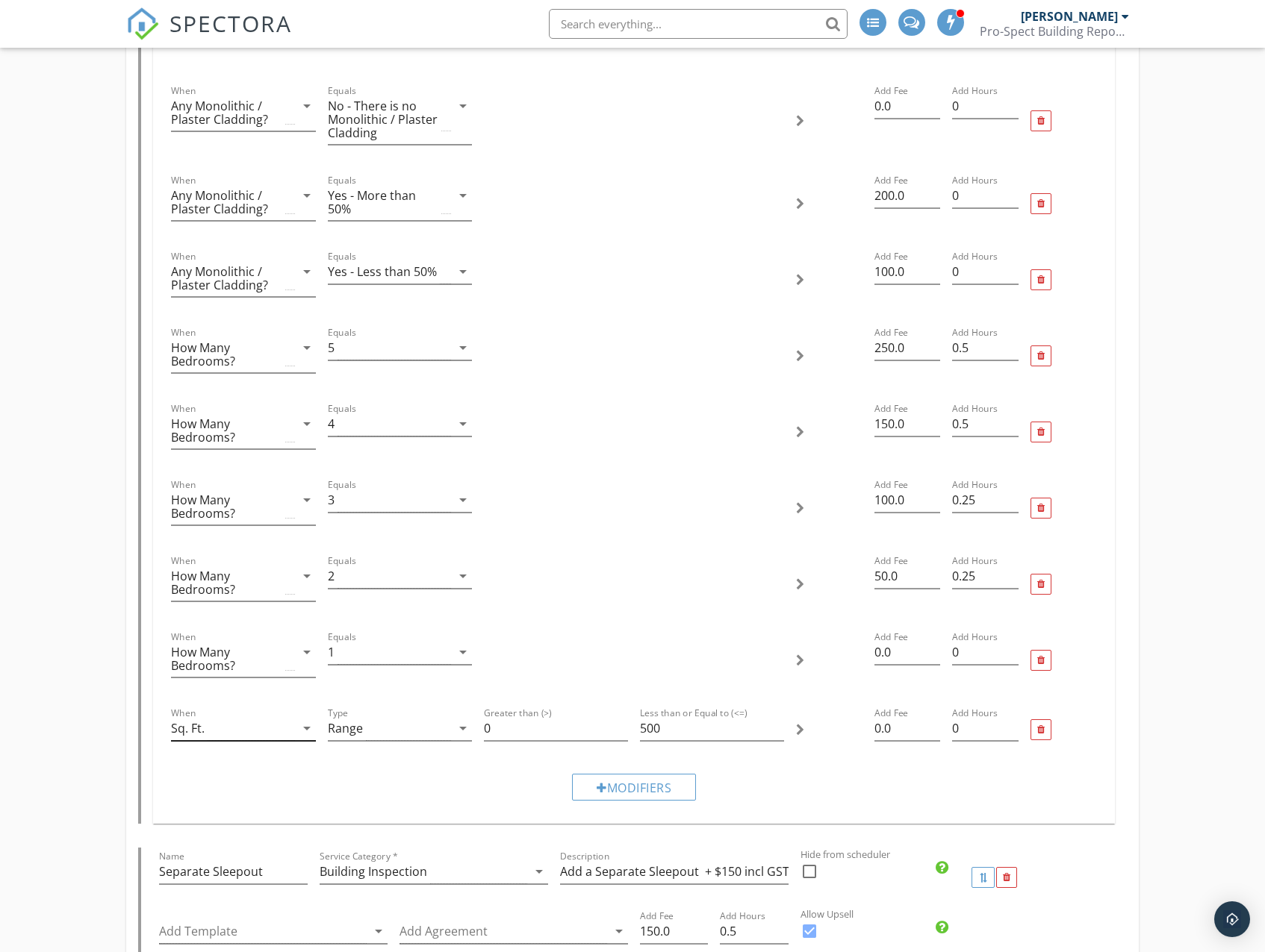
click at [247, 734] on div "Sq. Ft." at bounding box center [232, 729] width 123 height 25
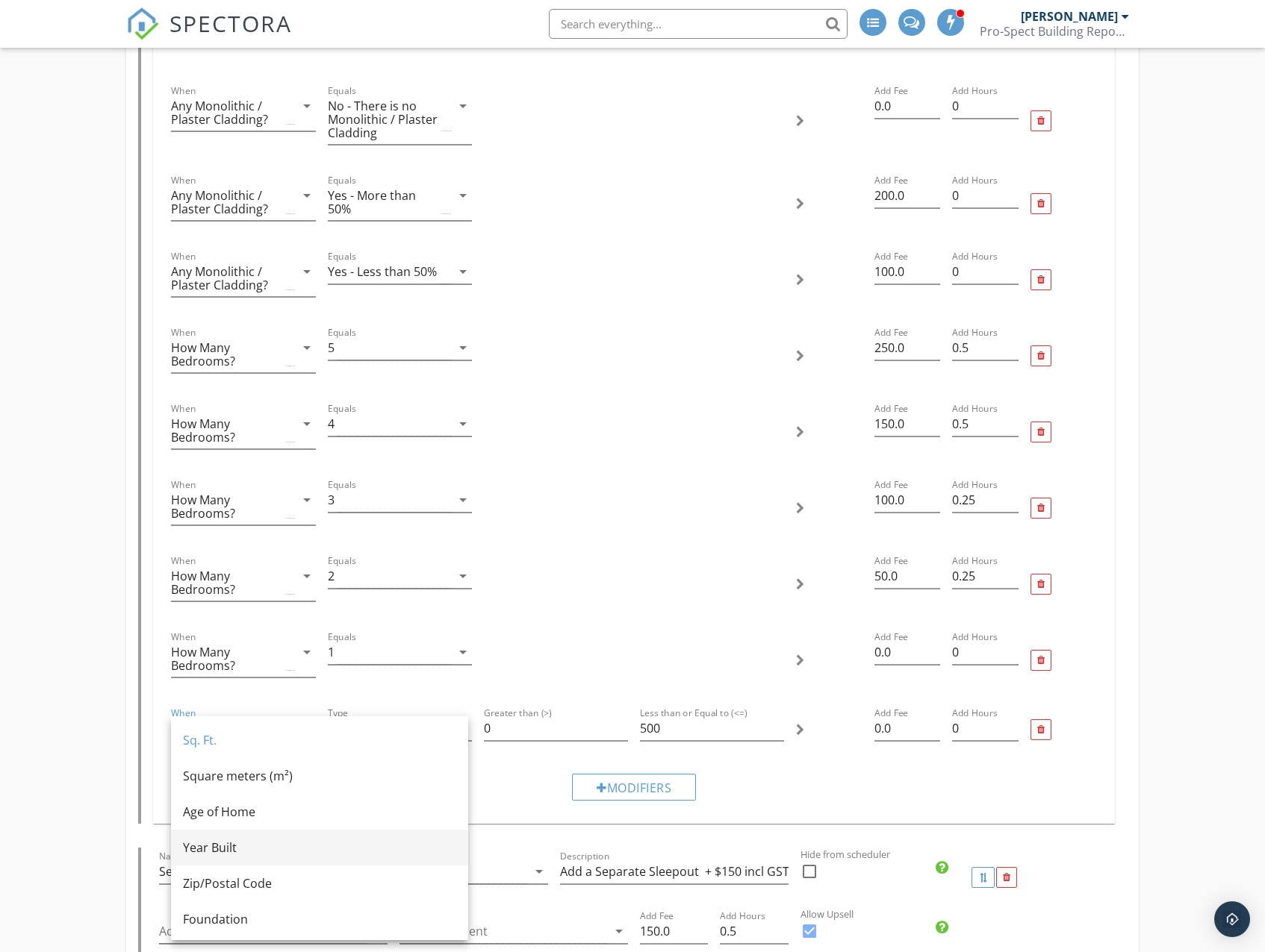
click at [235, 842] on div "Year Built" at bounding box center [319, 848] width 273 height 18
type input "500"
type input "0"
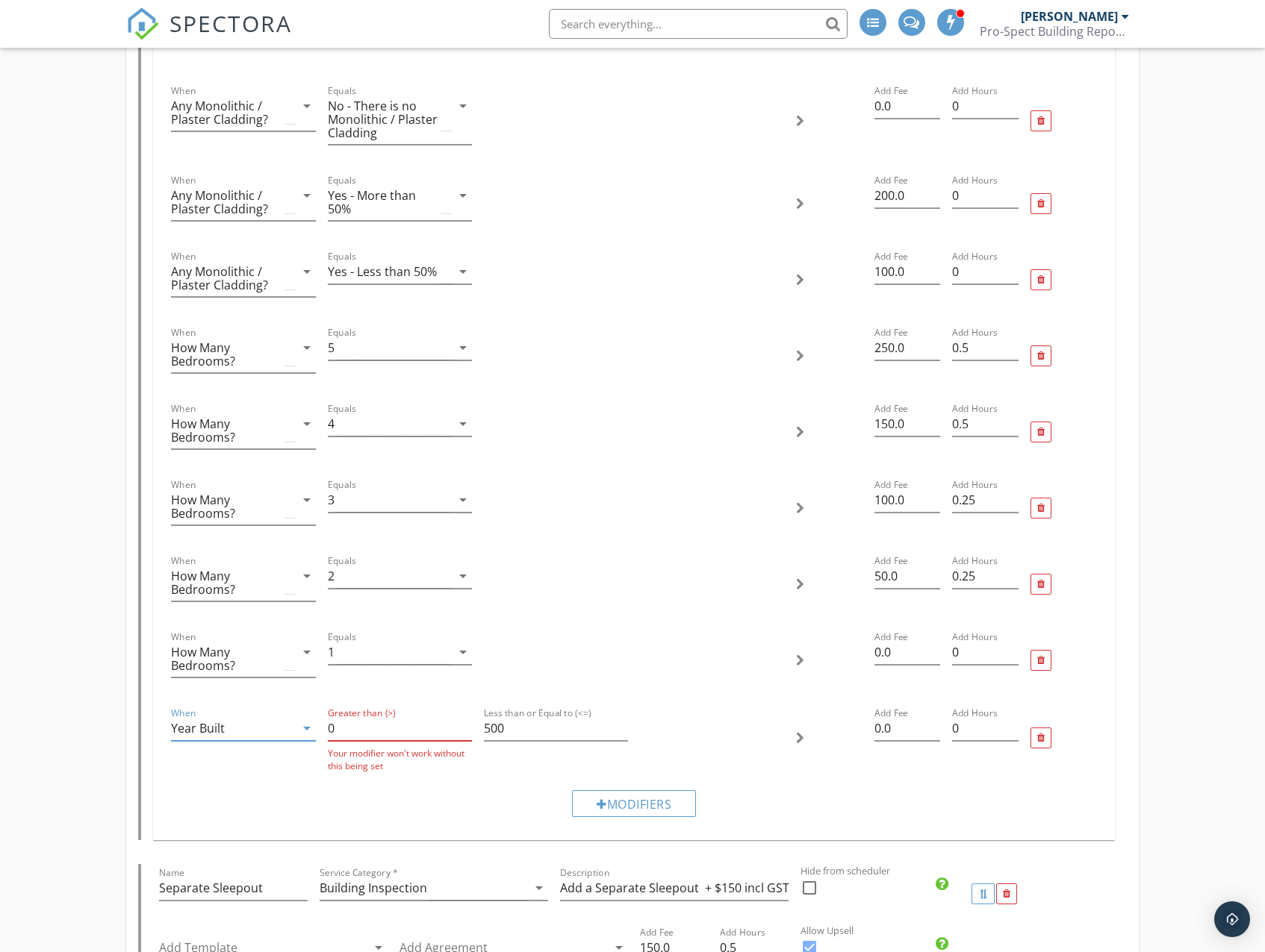
click at [374, 735] on input "0" at bounding box center [399, 729] width 144 height 25
drag, startPoint x: 363, startPoint y: 735, endPoint x: 319, endPoint y: 734, distance: 44.0
click at [319, 734] on div "When Year Built arrow_drop_down Greater than (>) 0 Your modifier won't work wit…" at bounding box center [633, 738] width 937 height 80
type input "1900"
drag, startPoint x: 520, startPoint y: 722, endPoint x: 474, endPoint y: 724, distance: 46.0
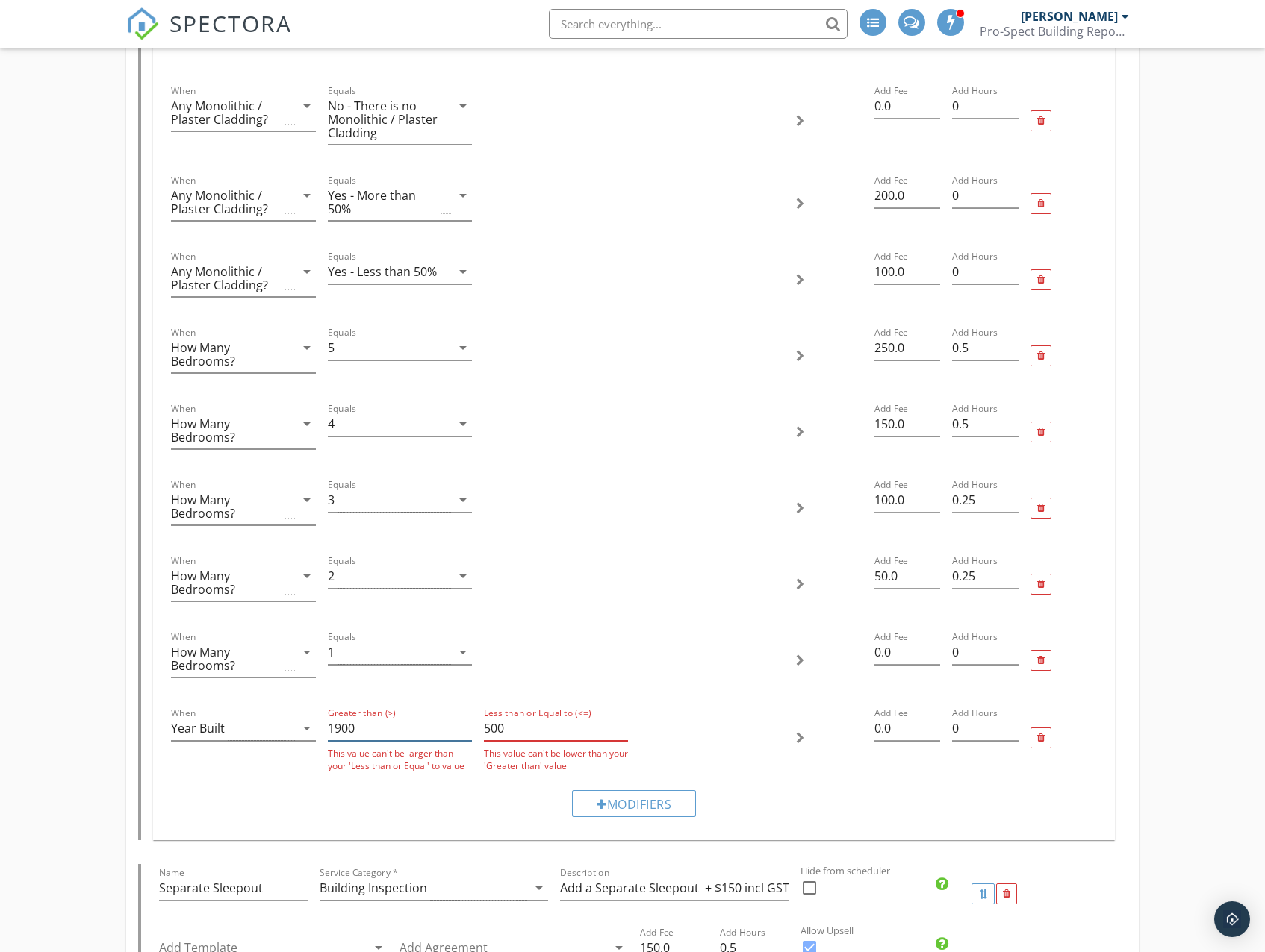
click at [466, 724] on div "When Year Built arrow_drop_down Greater than (>) 1900 This value can't be large…" at bounding box center [633, 738] width 937 height 80
click at [513, 728] on input "500" at bounding box center [556, 729] width 144 height 25
drag, startPoint x: 524, startPoint y: 728, endPoint x: 481, endPoint y: 729, distance: 43.0
click at [481, 729] on div "Less than or Equal to (<=) 500 This value can't be lower than your 'Greater tha…" at bounding box center [555, 738] width 156 height 80
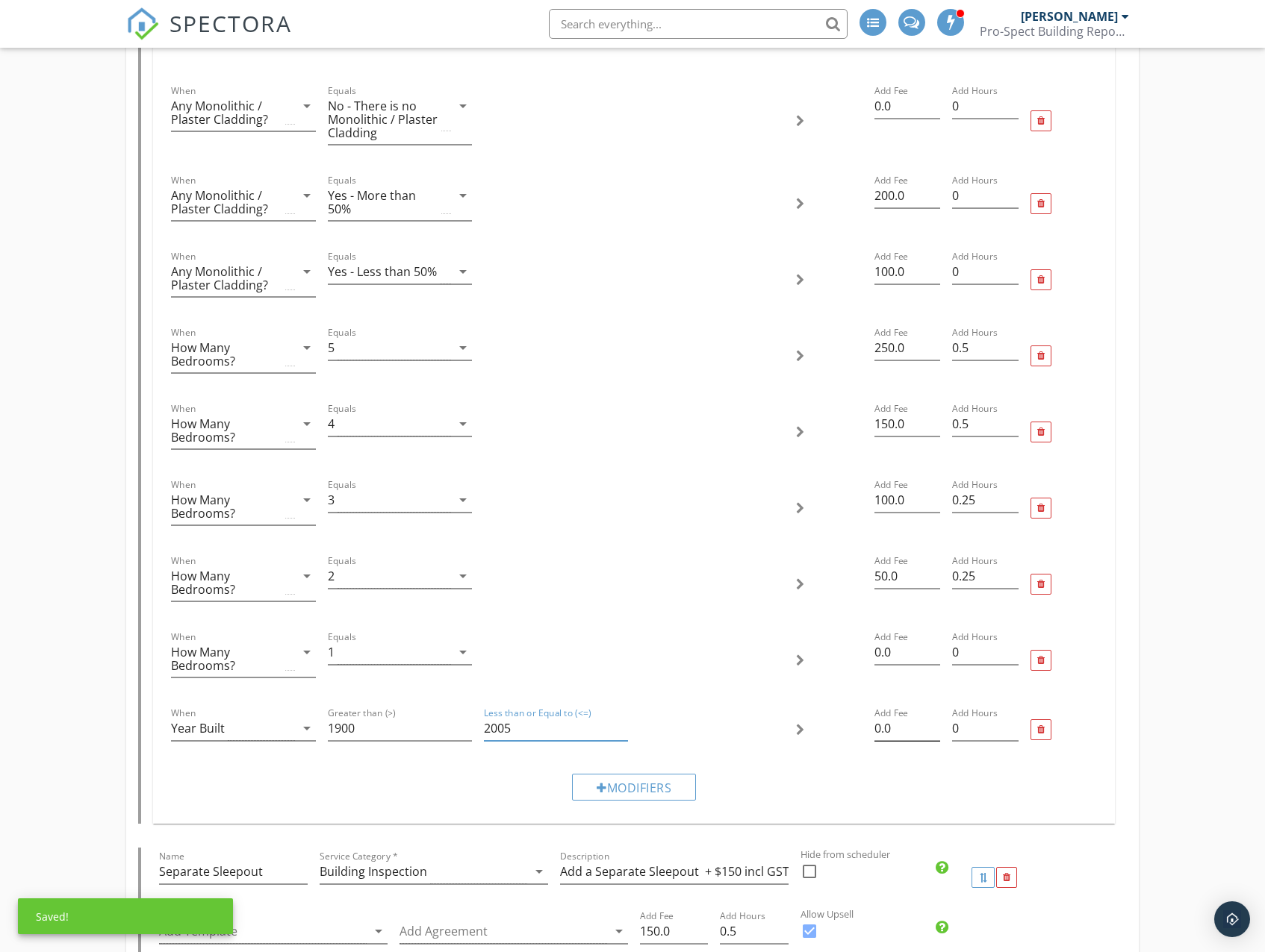
type input "2005"
drag, startPoint x: 905, startPoint y: 733, endPoint x: 873, endPoint y: 733, distance: 32.0
click at [874, 733] on input "0.0" at bounding box center [907, 729] width 67 height 25
type input "50"
click at [376, 783] on div "Modifiers" at bounding box center [633, 786] width 937 height 50
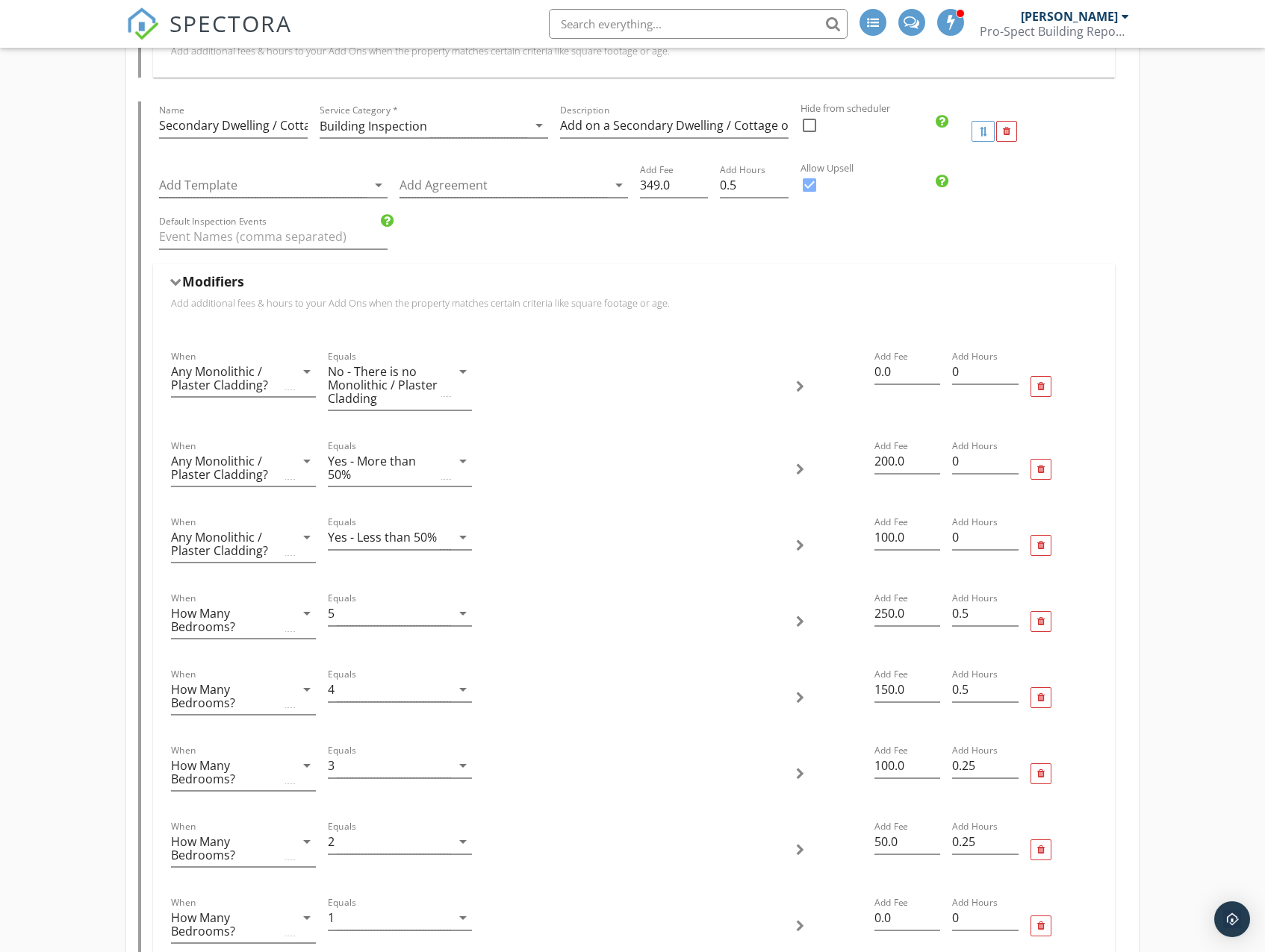
scroll to position [1642, 0]
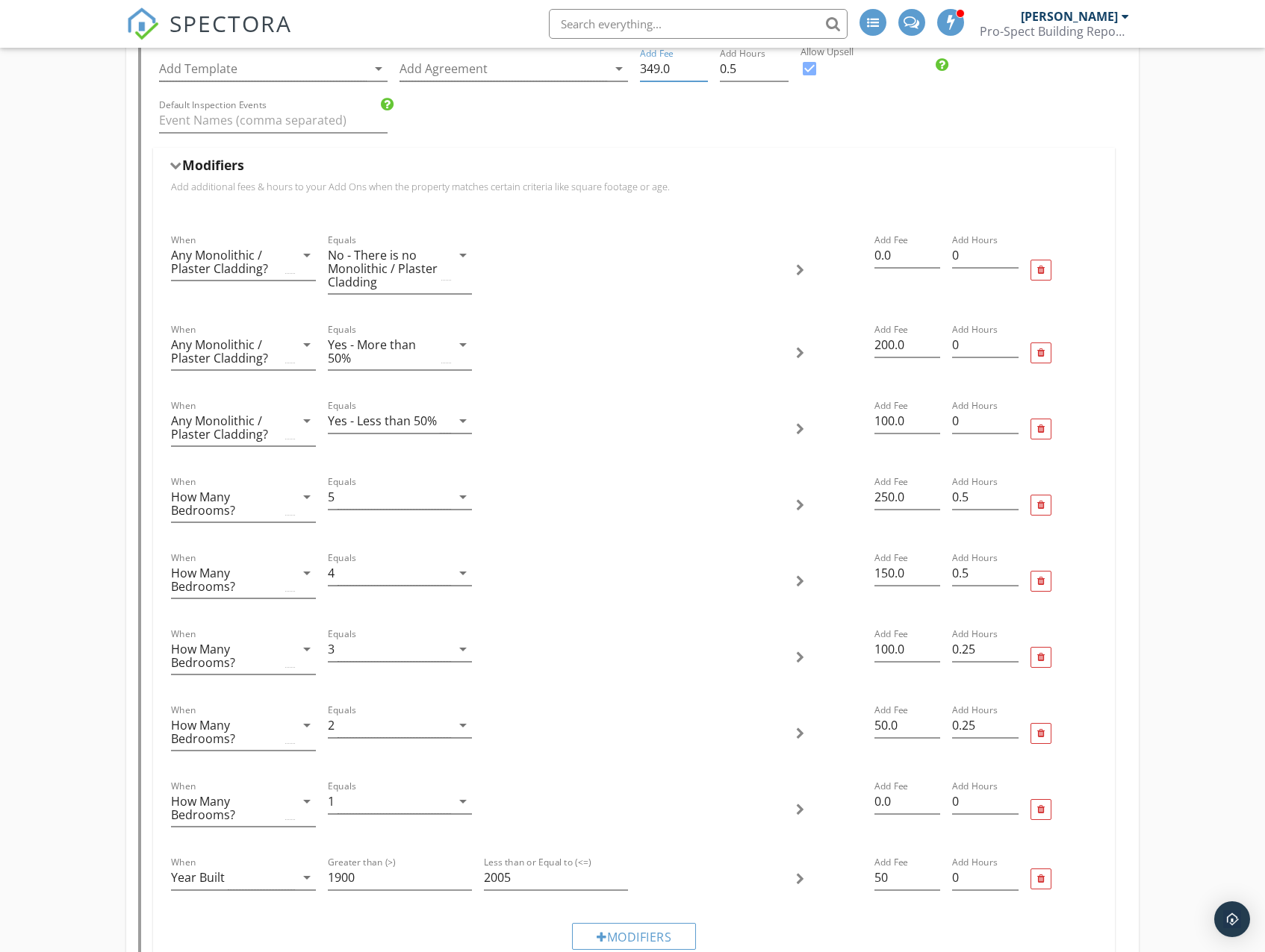
drag, startPoint x: 663, startPoint y: 71, endPoint x: 634, endPoint y: 72, distance: 29.0
click at [634, 72] on div "Add Fee 349.0" at bounding box center [674, 70] width 80 height 51
drag, startPoint x: 676, startPoint y: 74, endPoint x: 641, endPoint y: 73, distance: 35.0
click at [641, 73] on input "450" at bounding box center [674, 69] width 68 height 25
type input "400"
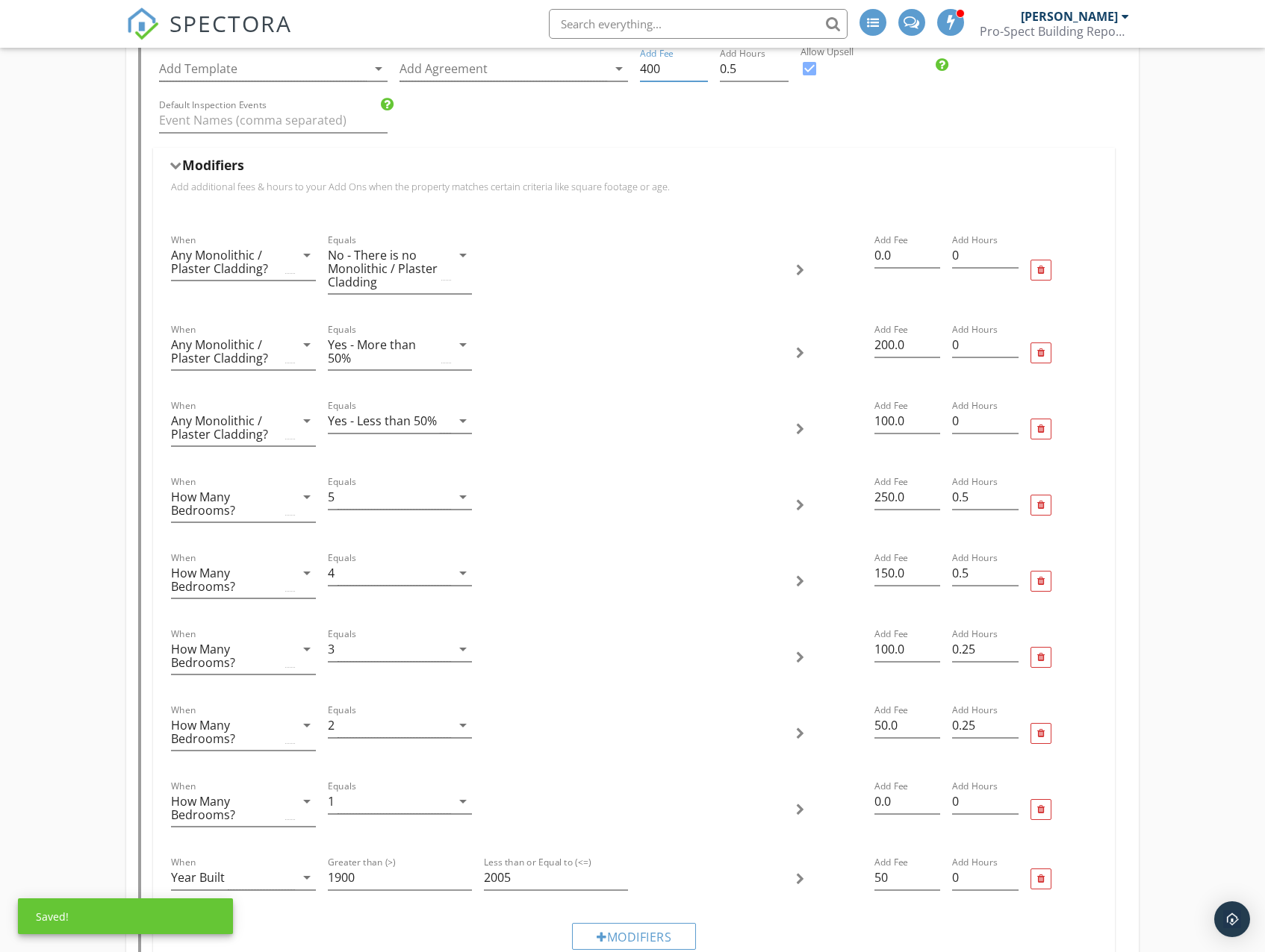
click at [816, 112] on div "Default Inspection Events" at bounding box center [633, 122] width 961 height 51
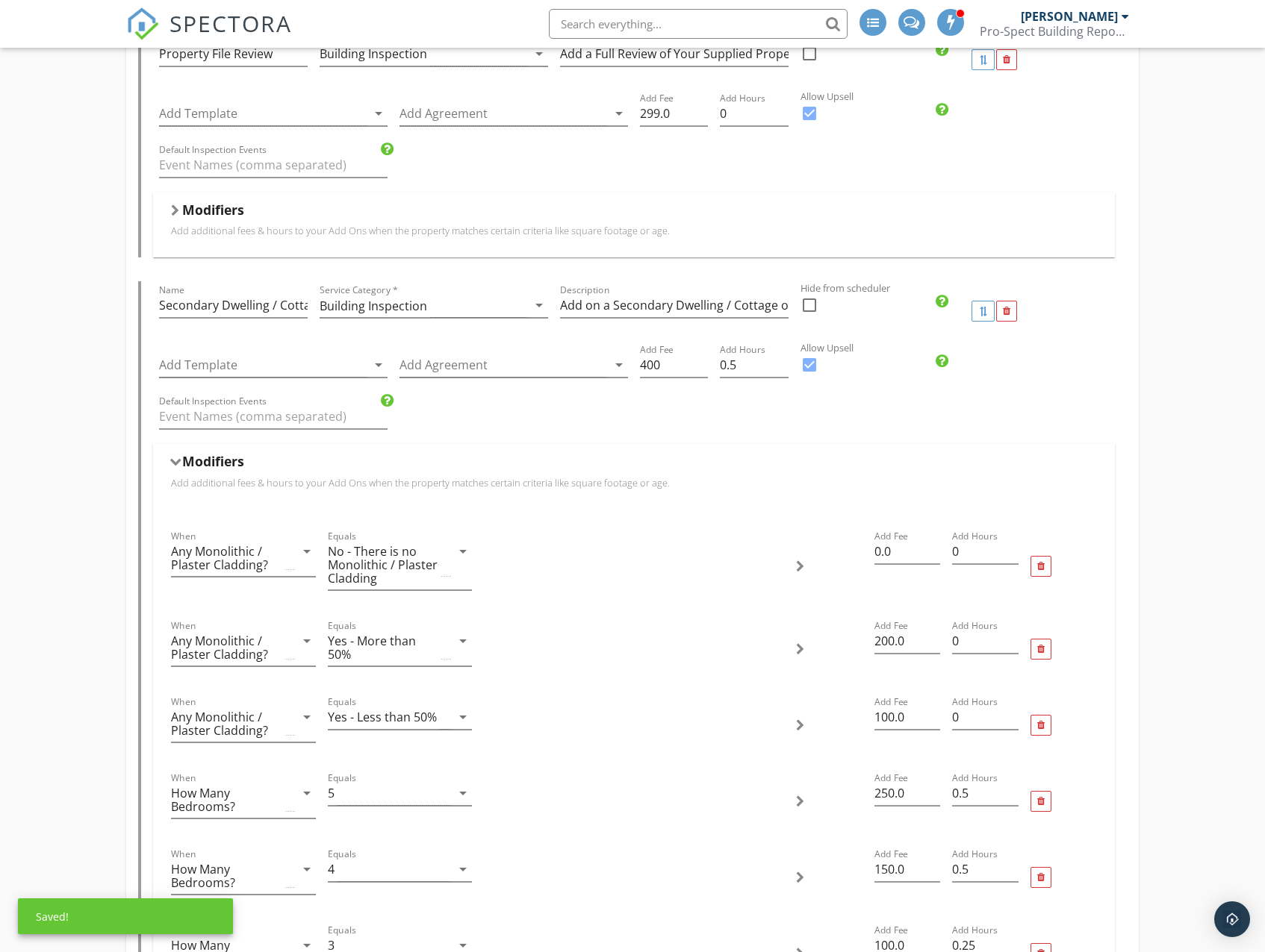
scroll to position [1344, 0]
click at [733, 305] on input "Add on a Secondary Dwelling / Cottage on Same Site from + $300 incl GST" at bounding box center [674, 308] width 228 height 25
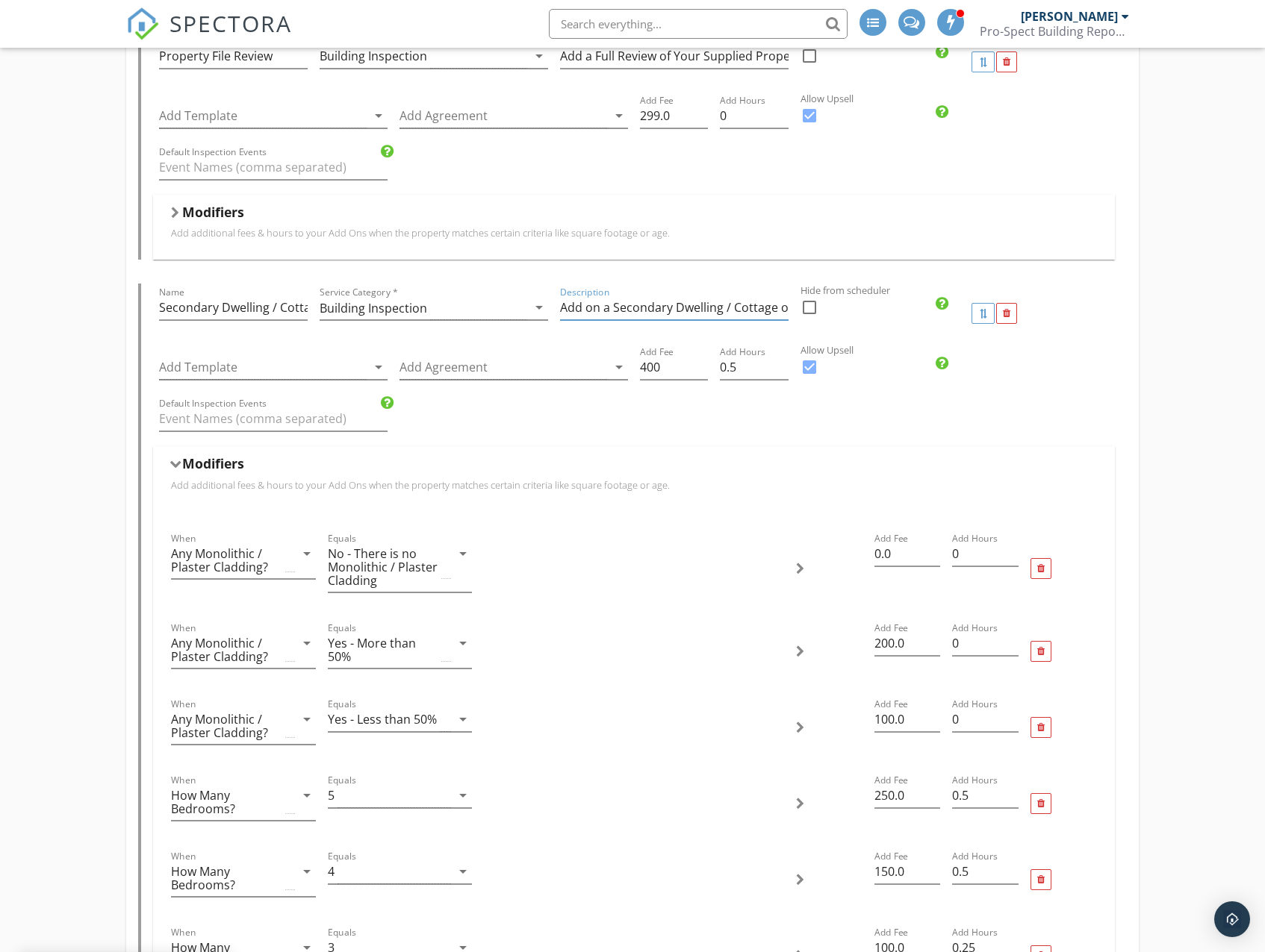
scroll to position [0, 180]
drag, startPoint x: 694, startPoint y: 309, endPoint x: 827, endPoint y: 304, distance: 133.1
click at [827, 304] on div "Name Secondary Dwelling / Cottage on Same Site Service Category * Building Insp…" at bounding box center [633, 313] width 961 height 59
click at [727, 304] on input "Add on a Secondary Dwelling / Cottage on Same Site from + $300 incl GST" at bounding box center [674, 308] width 228 height 25
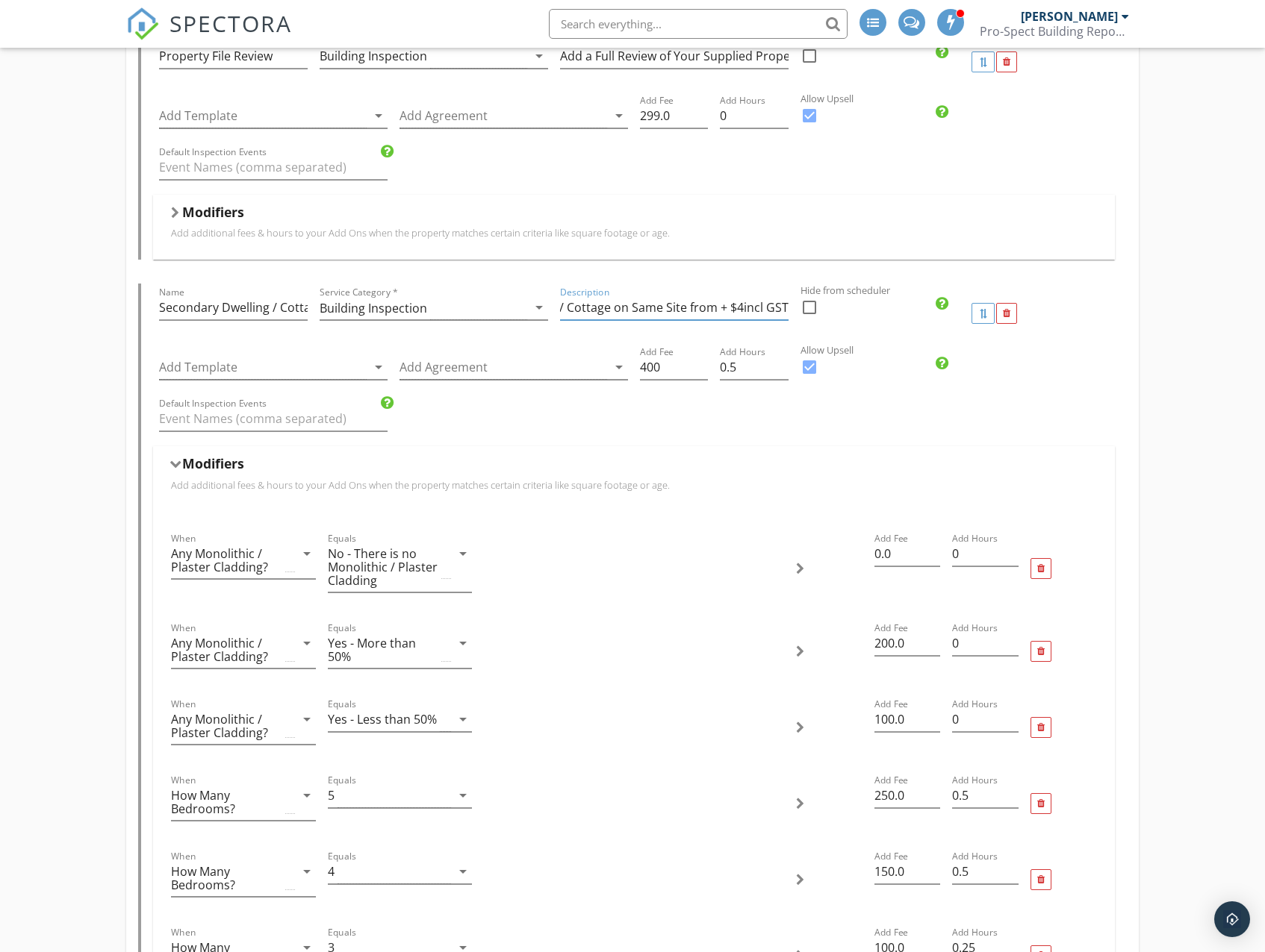
scroll to position [0, 162]
type input "Add on a Secondary Dwelling / Cottage on Same Site from + $400 incl GST"
click at [1040, 567] on div at bounding box center [1041, 569] width 7 height 10
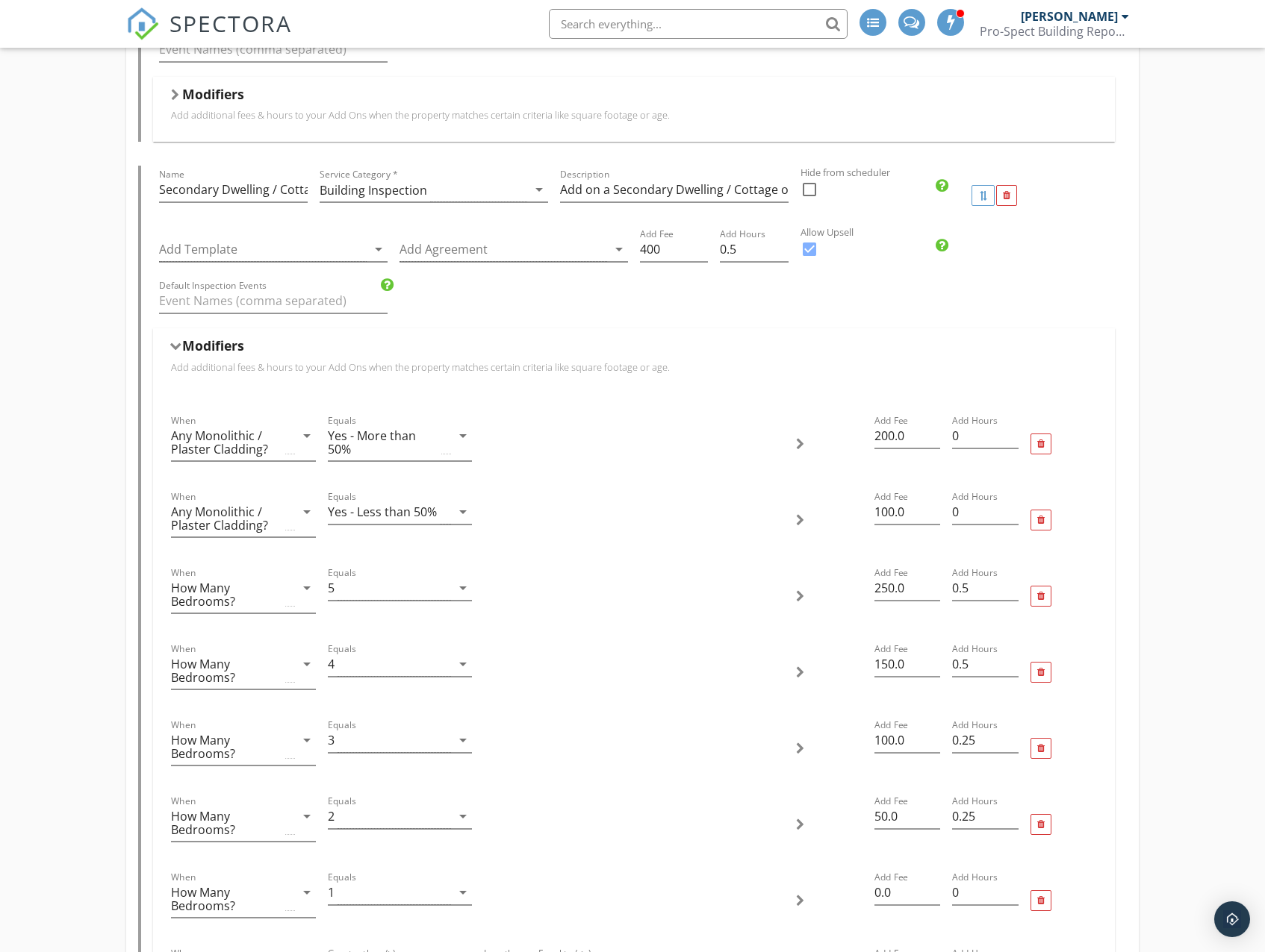
scroll to position [1493, 0]
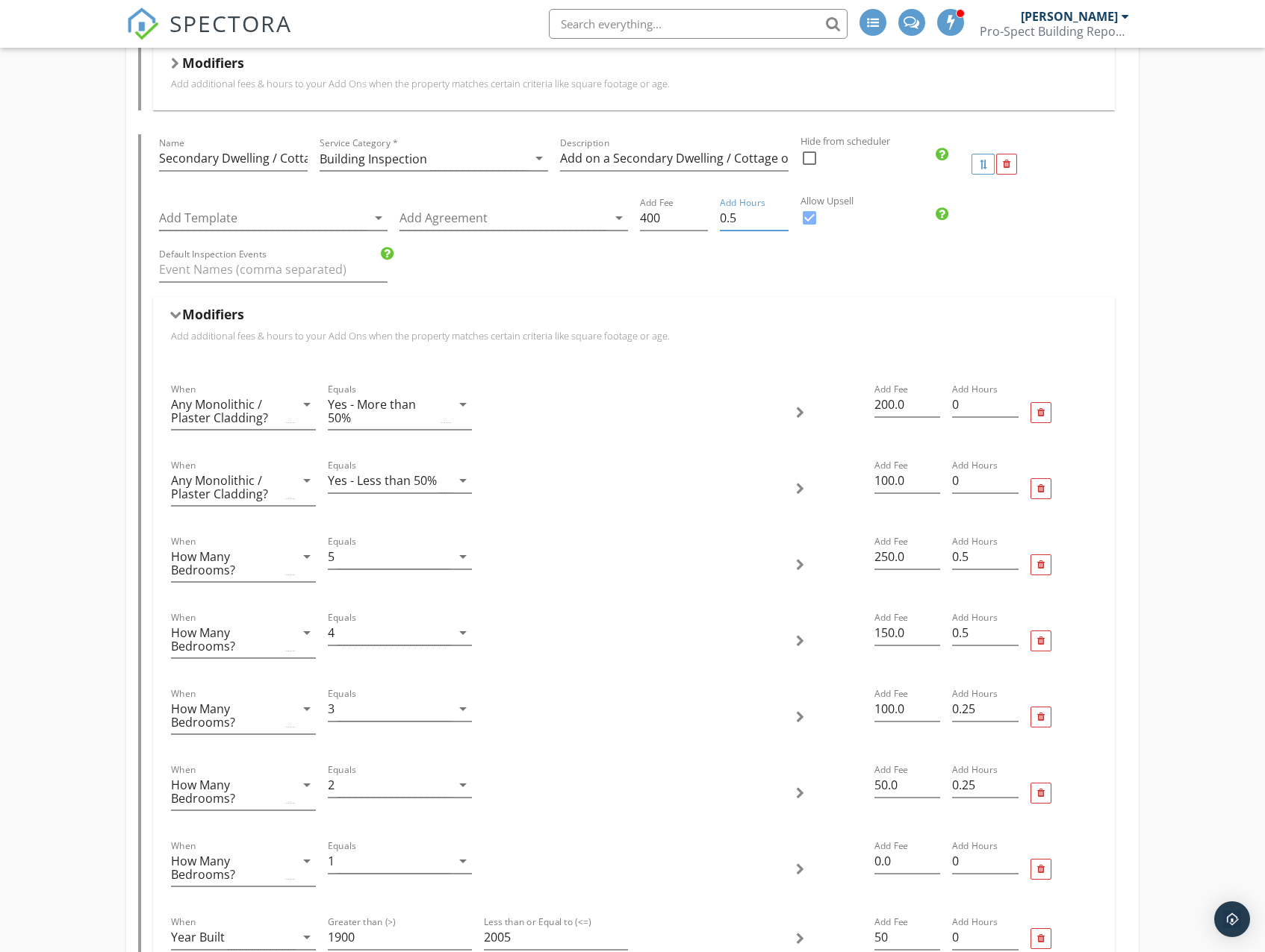
drag, startPoint x: 744, startPoint y: 217, endPoint x: 713, endPoint y: 217, distance: 31.0
click at [713, 217] on div "Add Template arrow_drop_down Add Agreement arrow_drop_down Add Fee 400 Add Hour…" at bounding box center [633, 219] width 961 height 51
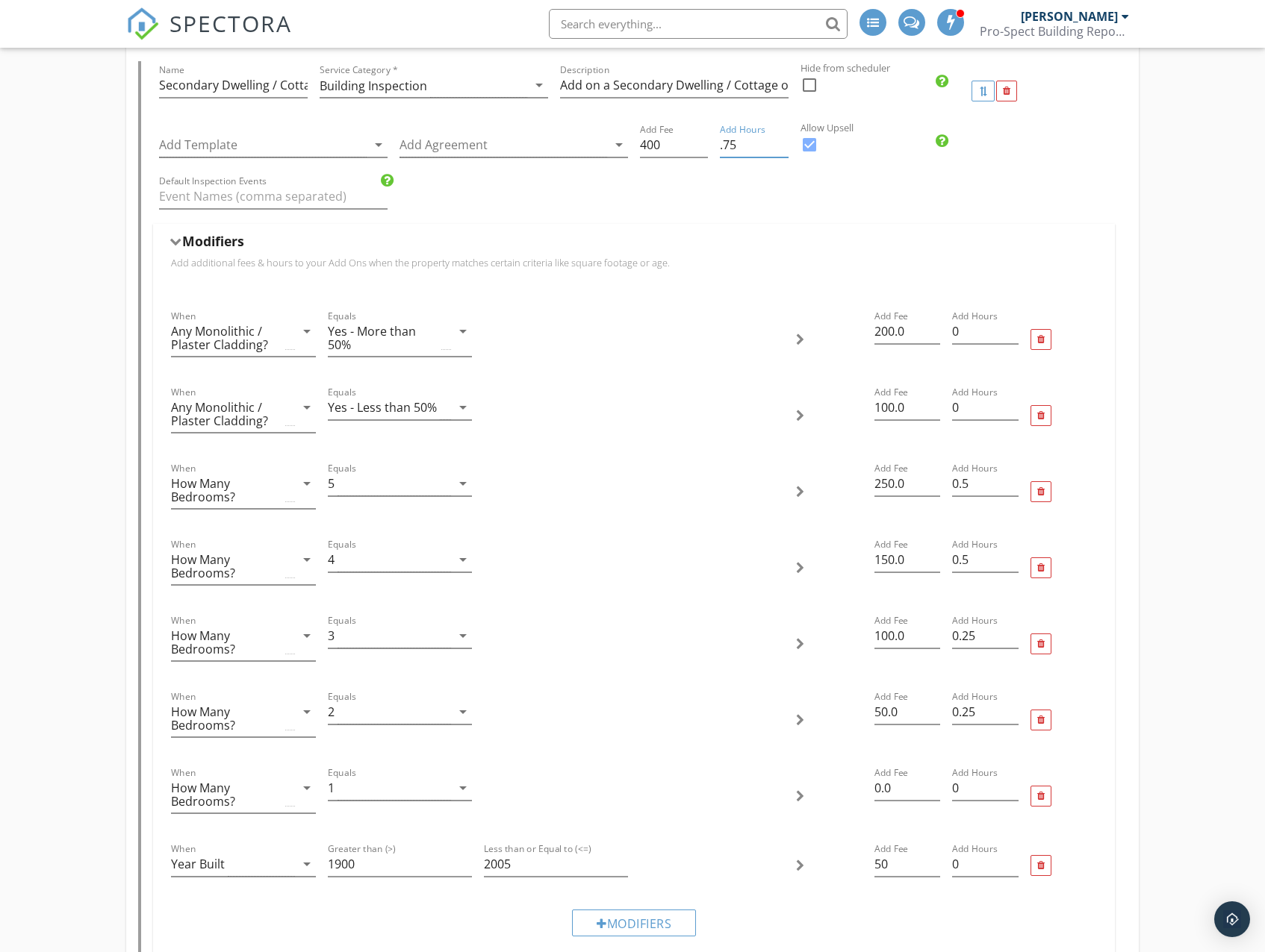
scroll to position [1567, 0]
type input ".75"
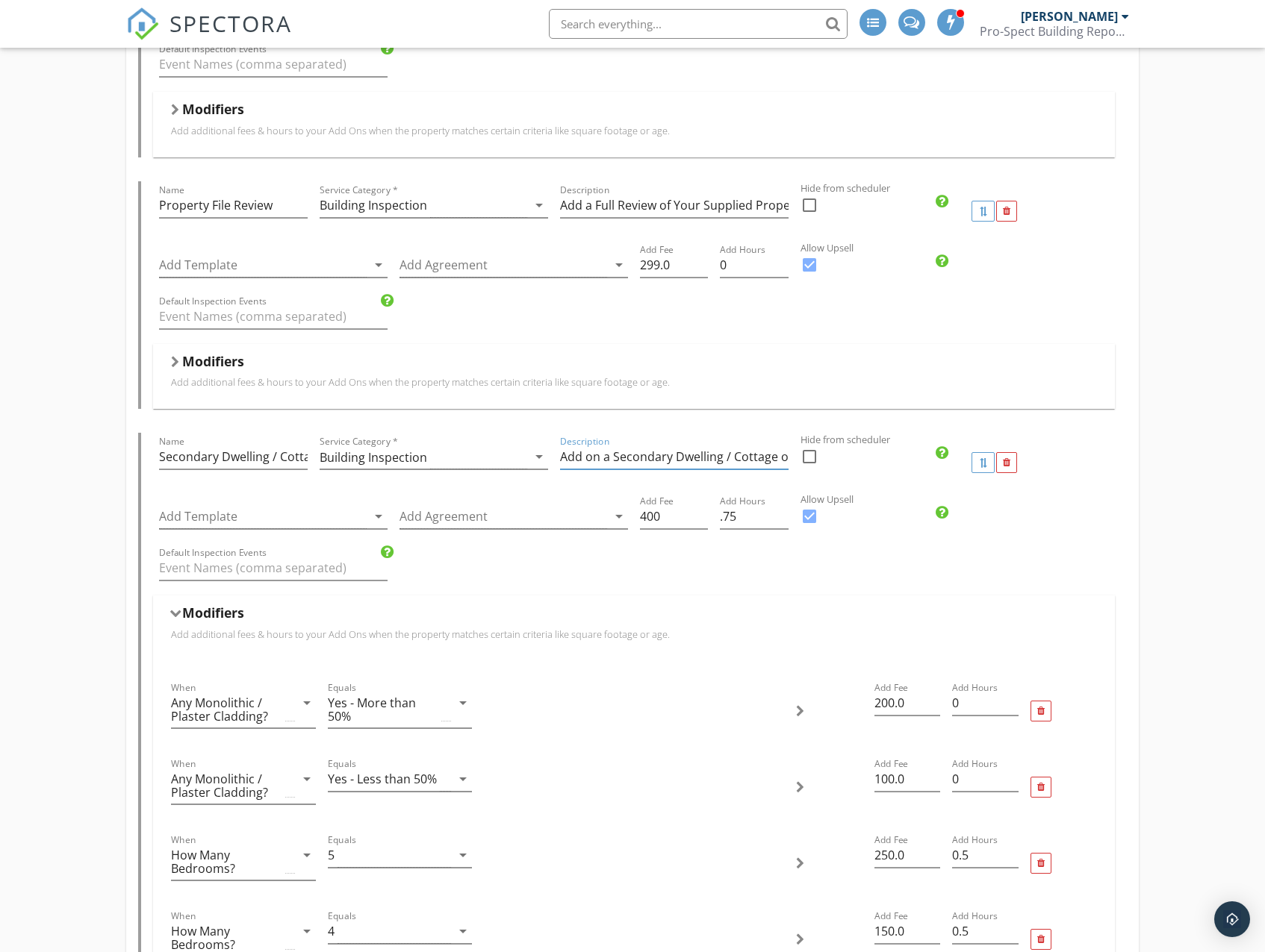
scroll to position [0, 180]
drag, startPoint x: 629, startPoint y: 457, endPoint x: 645, endPoint y: 456, distance: 16.0
click at [645, 456] on input "Add on a Secondary Dwelling / Cottage on Same Site from + $400 incl GST" at bounding box center [674, 457] width 228 height 25
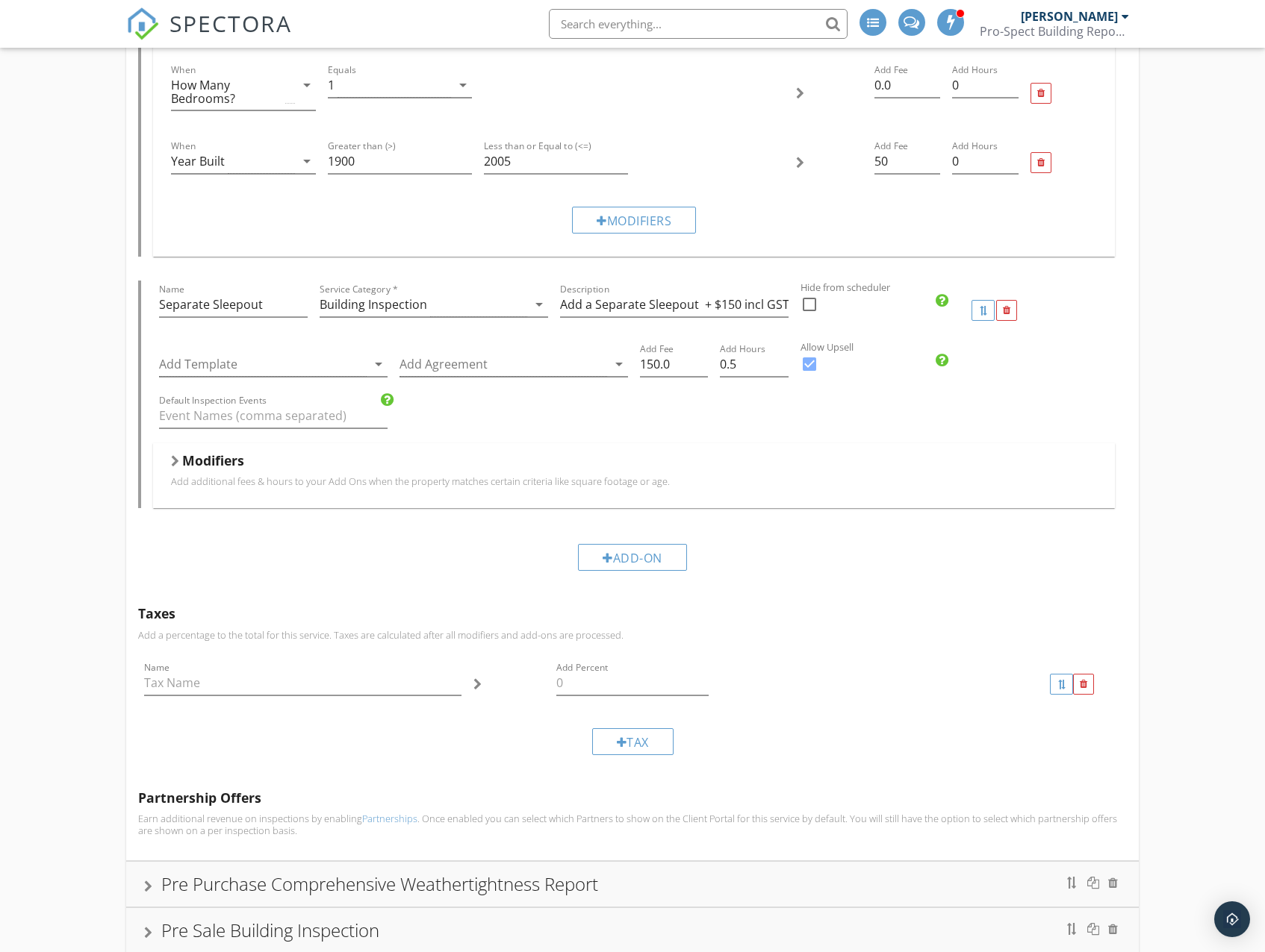
scroll to position [2463, 0]
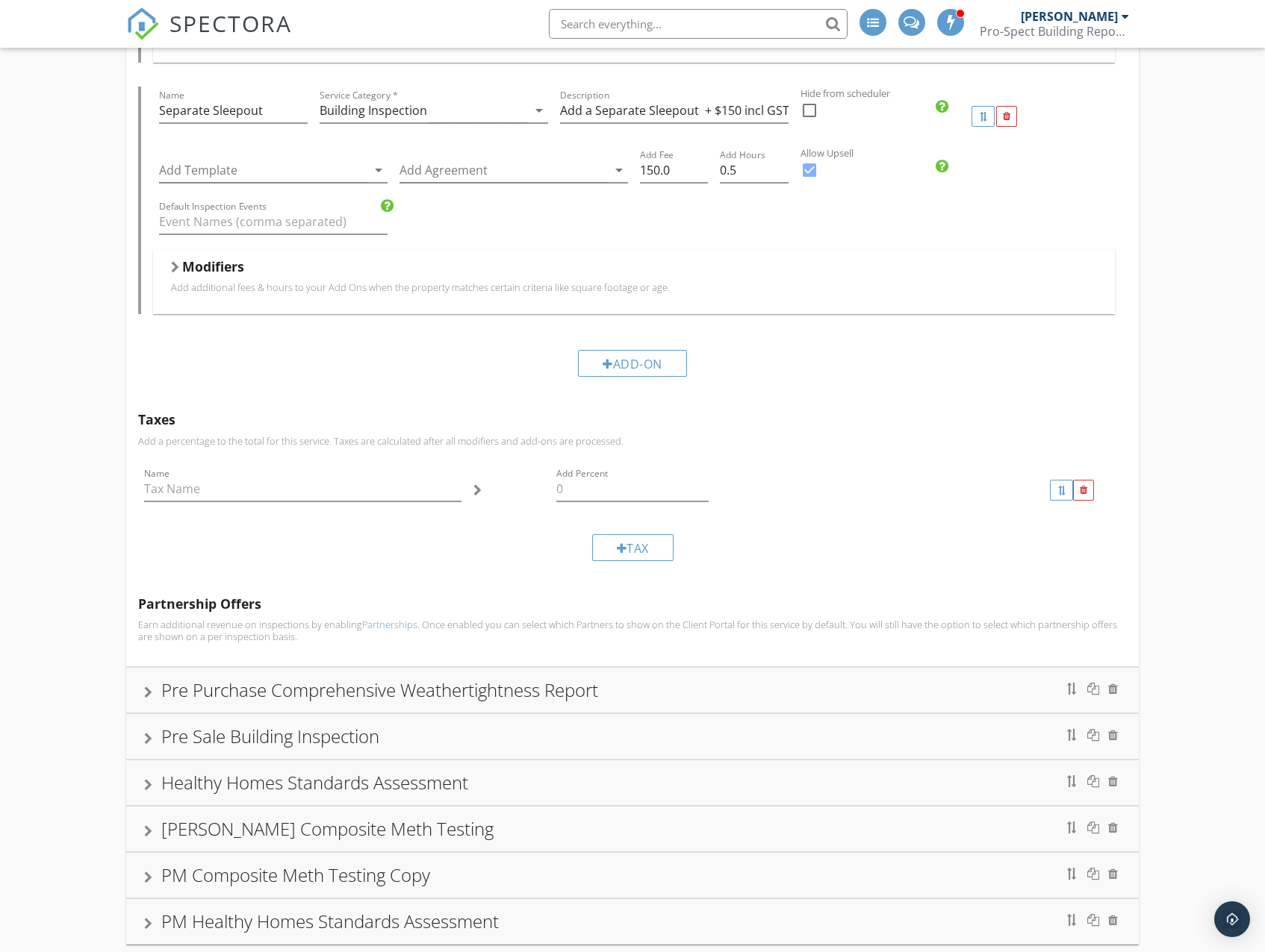
click at [346, 739] on div "Pre Sale Building Inspection" at bounding box center [270, 736] width 218 height 25
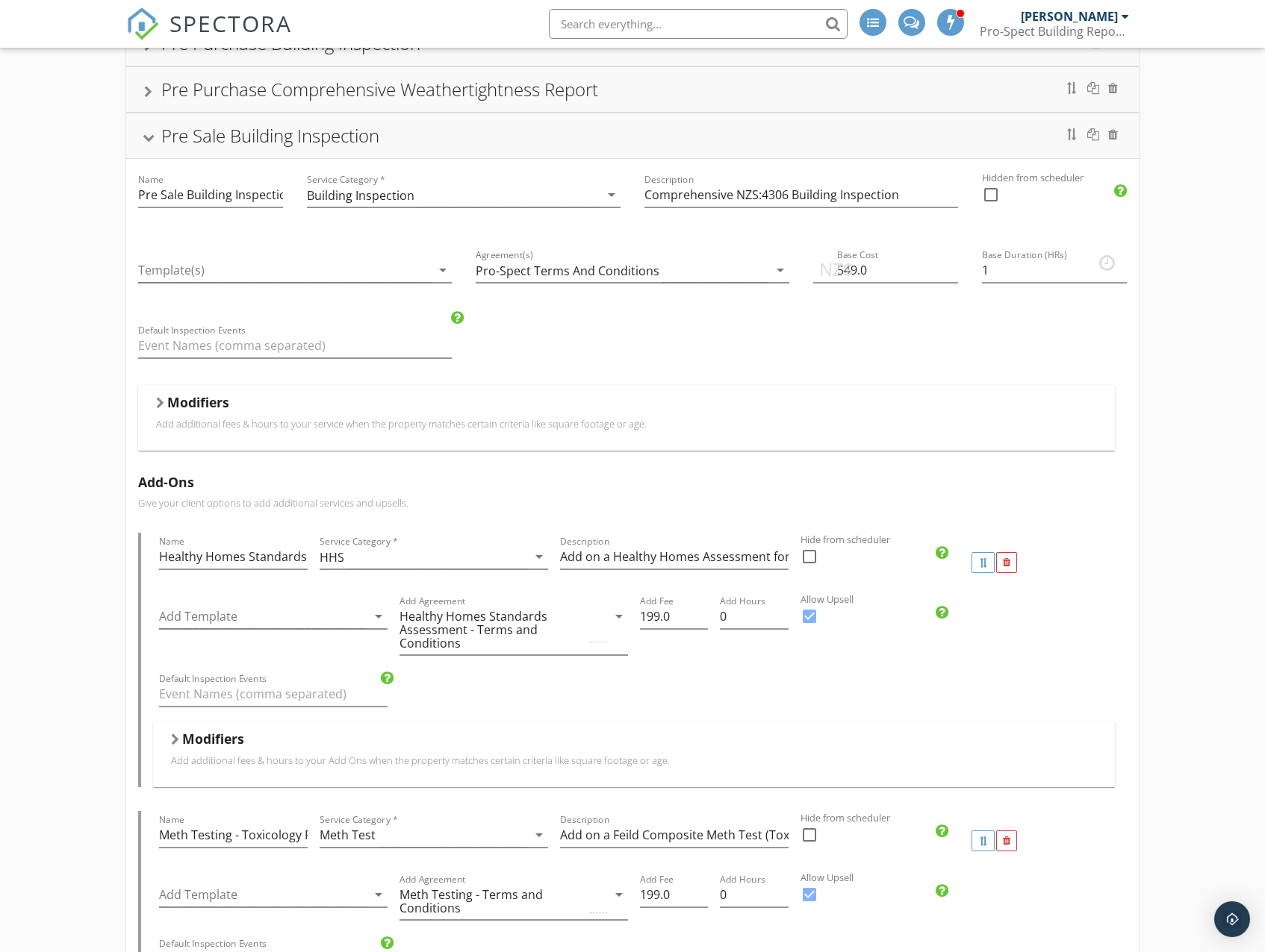
scroll to position [0, 0]
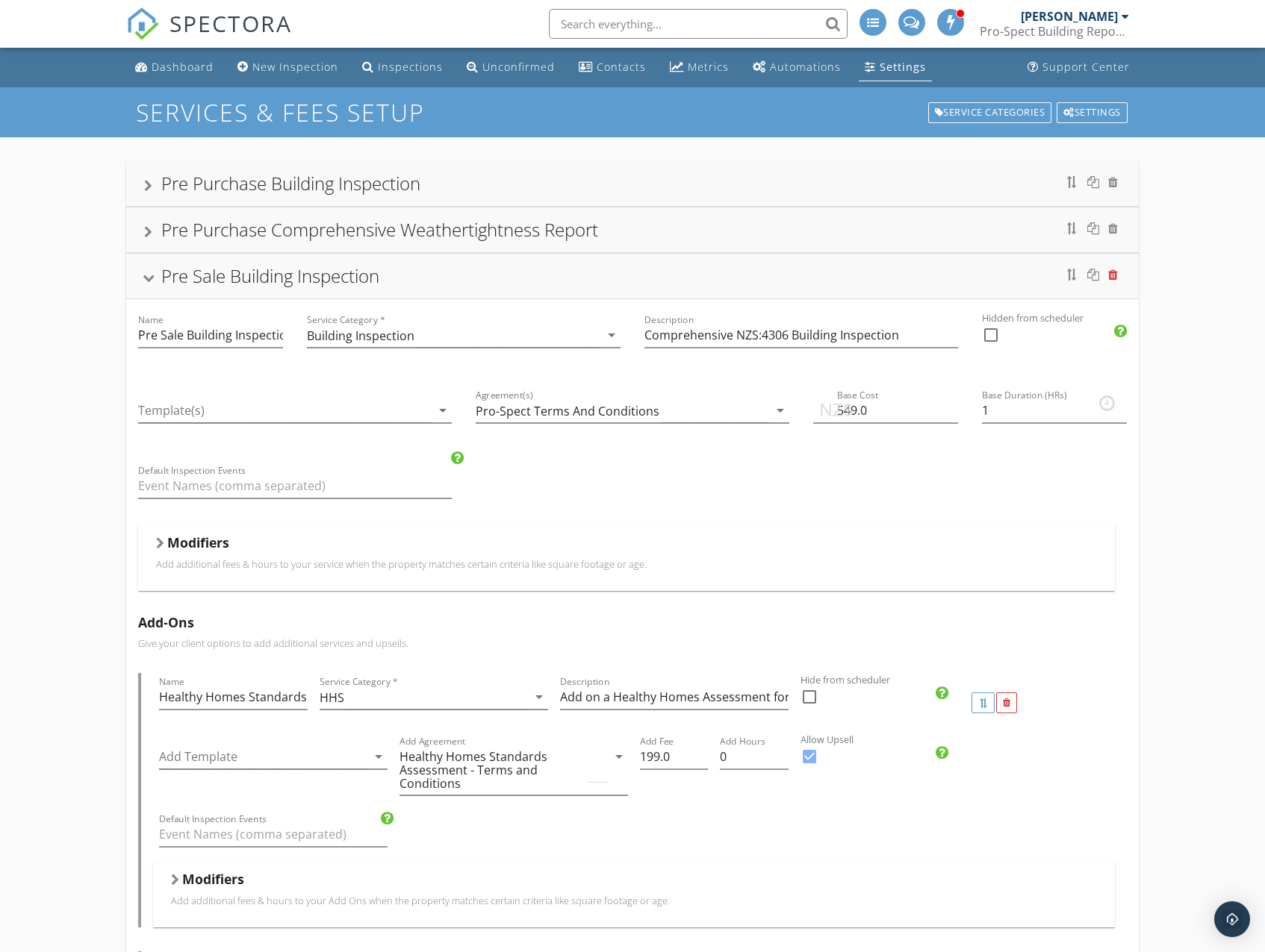
click at [1114, 278] on div at bounding box center [1113, 274] width 10 height 12
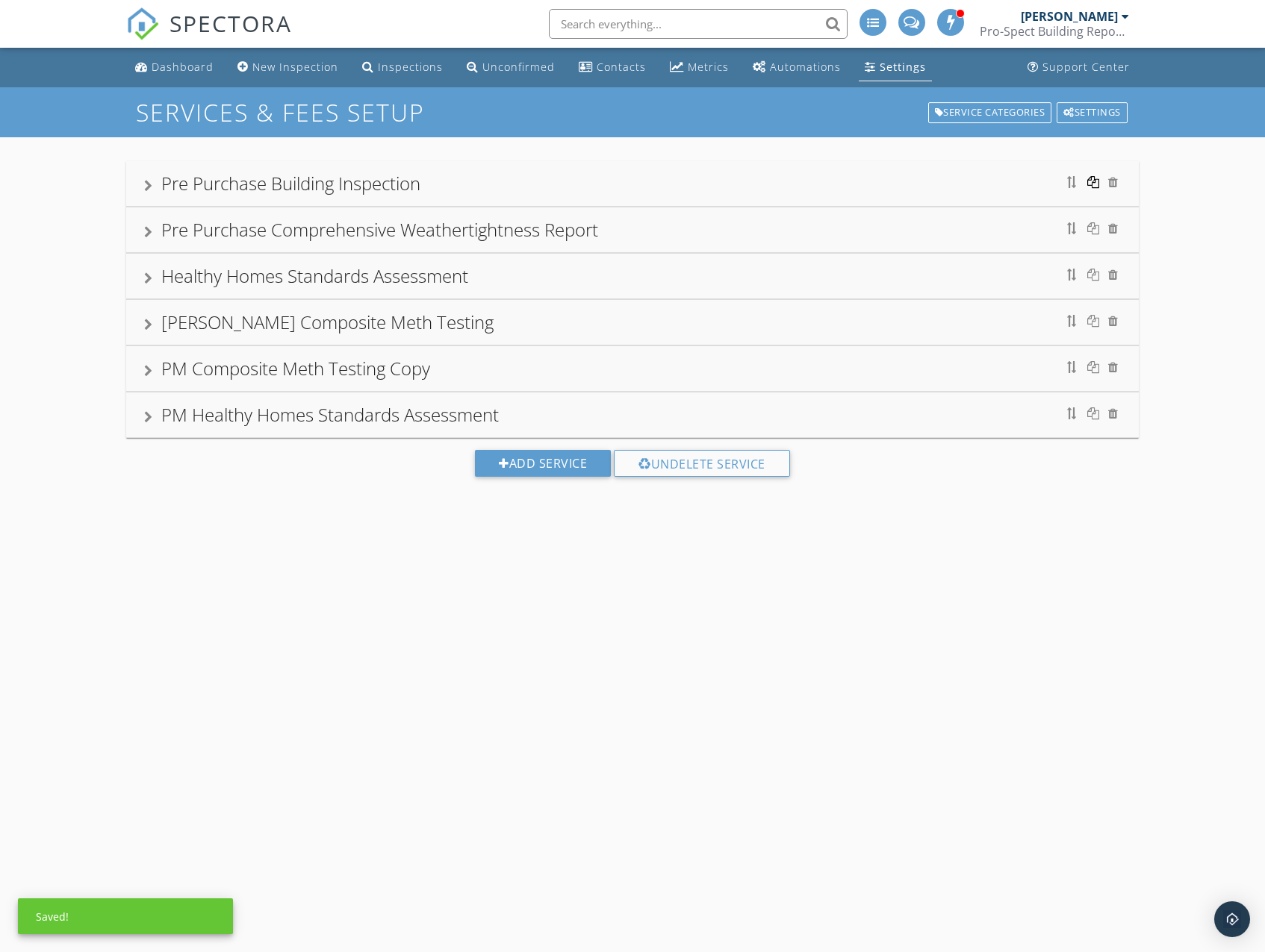
click at [1093, 185] on div at bounding box center [1093, 182] width 12 height 12
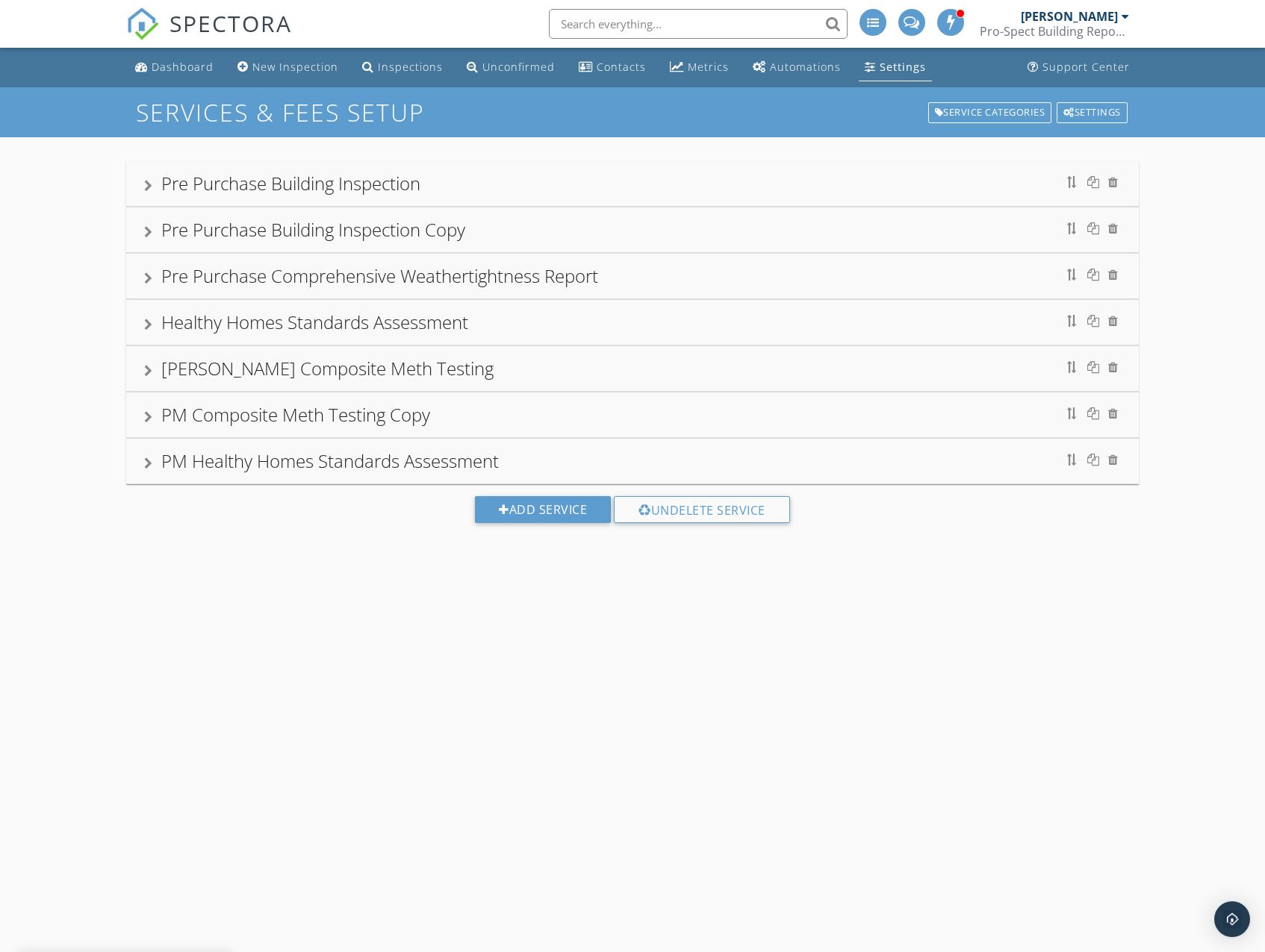
click at [233, 234] on div "Pre Purchase Building Inspection Copy" at bounding box center [313, 229] width 303 height 25
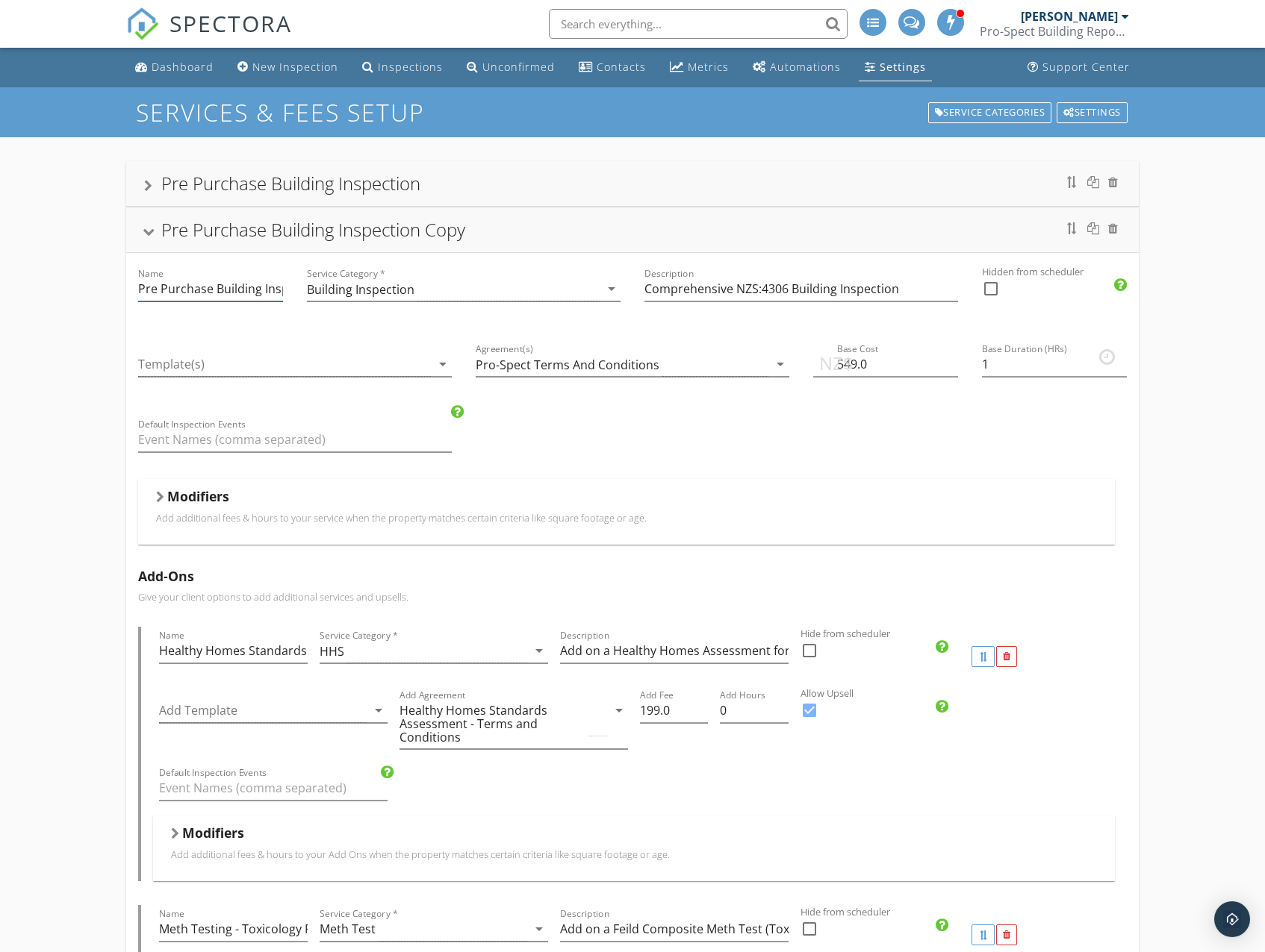
click at [186, 295] on input "Pre Purchase Building Inspection Copy" at bounding box center [210, 289] width 145 height 25
type input "Pre Sale Building Inspection Copy"
click at [153, 229] on div at bounding box center [148, 232] width 12 height 8
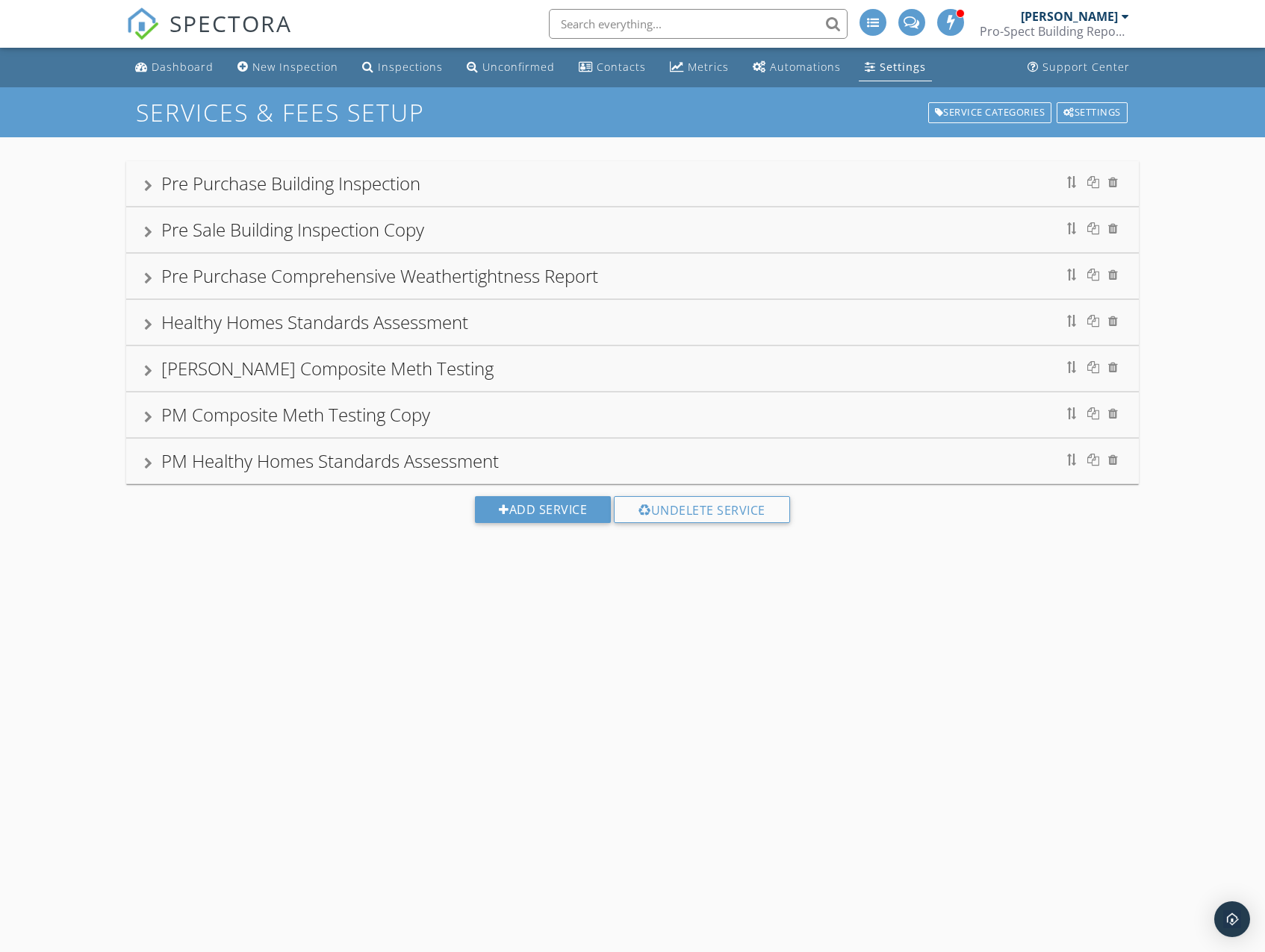
click at [148, 280] on div at bounding box center [148, 278] width 8 height 12
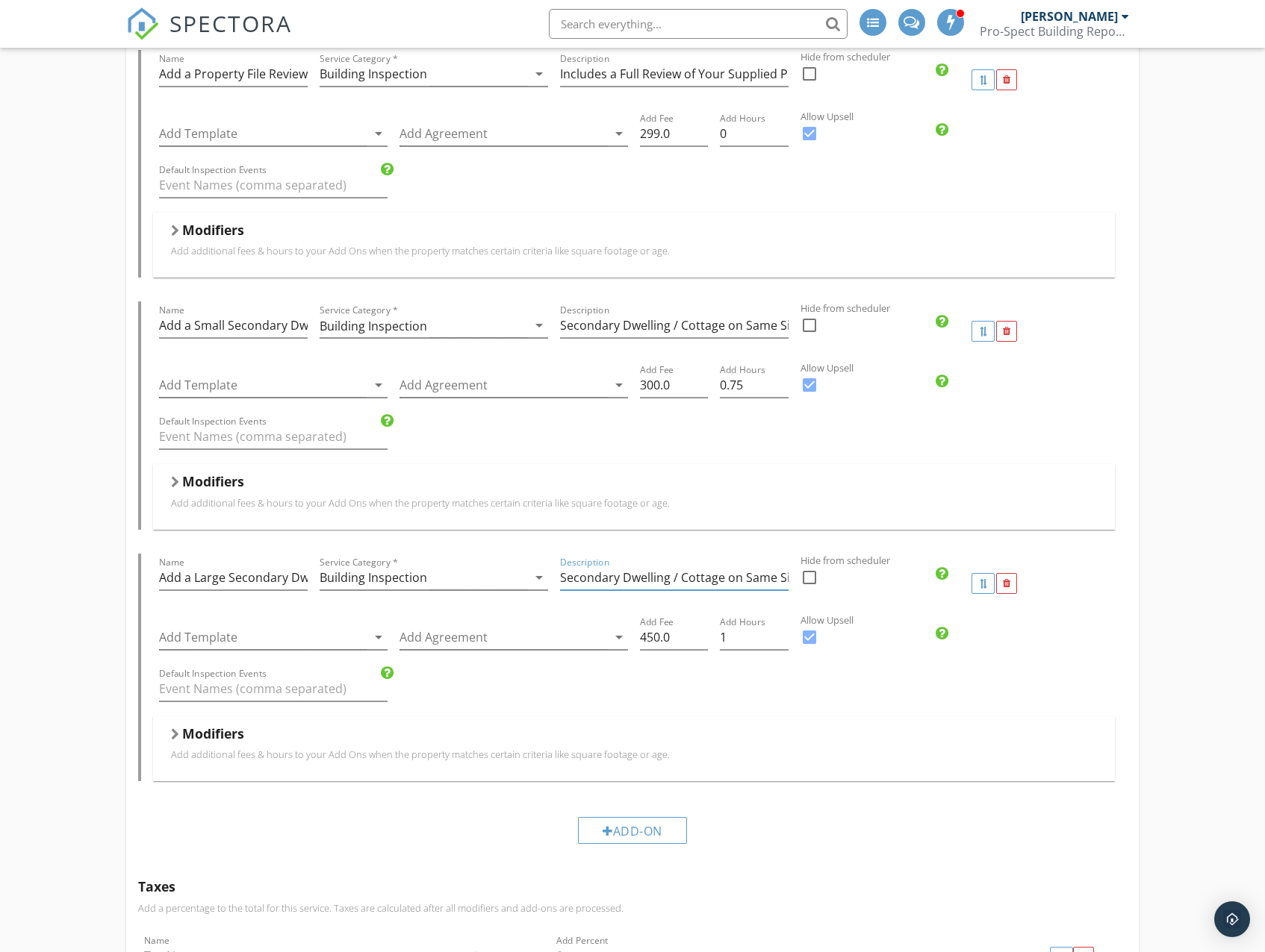
scroll to position [0, 145]
drag, startPoint x: 686, startPoint y: 584, endPoint x: 657, endPoint y: 588, distance: 29.3
click at [657, 588] on input "Secondary Dwelling / Cottage on Same Site >100m2 + $450 incl GST" at bounding box center [674, 578] width 228 height 25
click at [1065, 720] on div "Modifiers Add additional fees & hours to your Add Ons when the property matches…" at bounding box center [633, 748] width 961 height 65
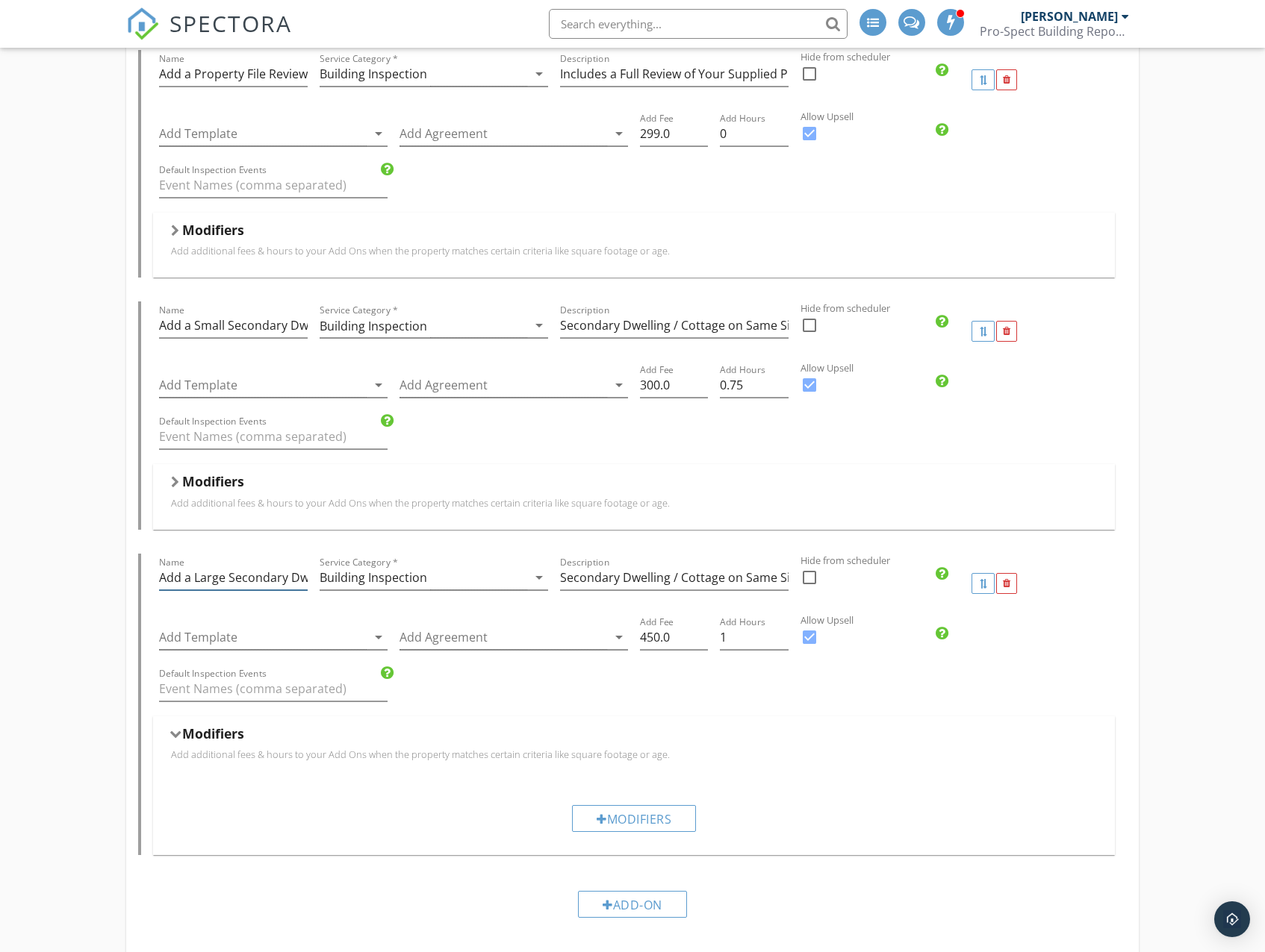
scroll to position [0, 82]
drag, startPoint x: 251, startPoint y: 580, endPoint x: 219, endPoint y: 577, distance: 32.1
click at [219, 577] on input "Add a Large Secondary Dwelling / Cottage" at bounding box center [233, 578] width 148 height 25
click at [1177, 605] on div "Pre Purchase Building Inspection Name Pre Purchase Building Inspection Service …" at bounding box center [632, 99] width 1265 height 2760
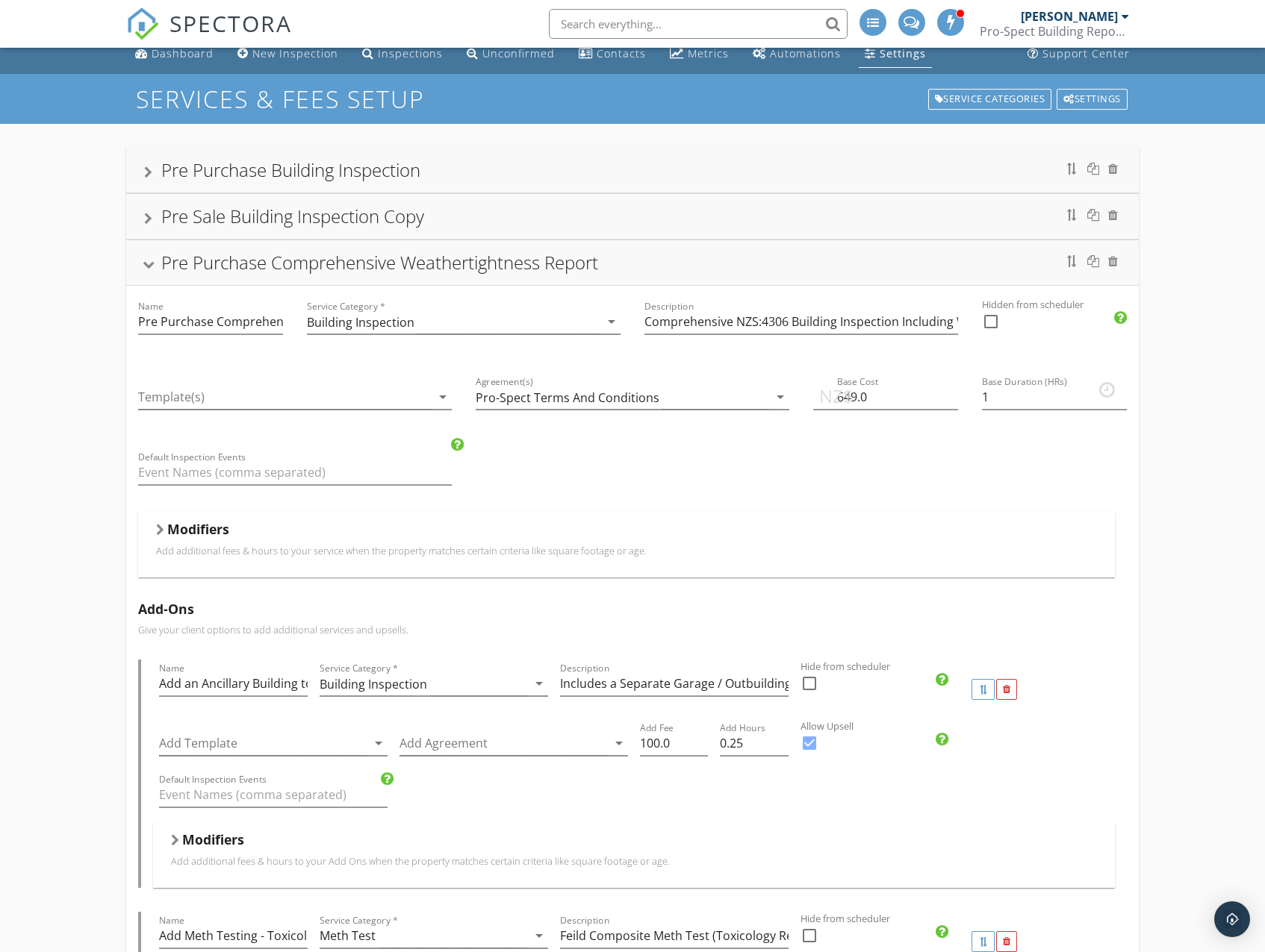
scroll to position [0, 0]
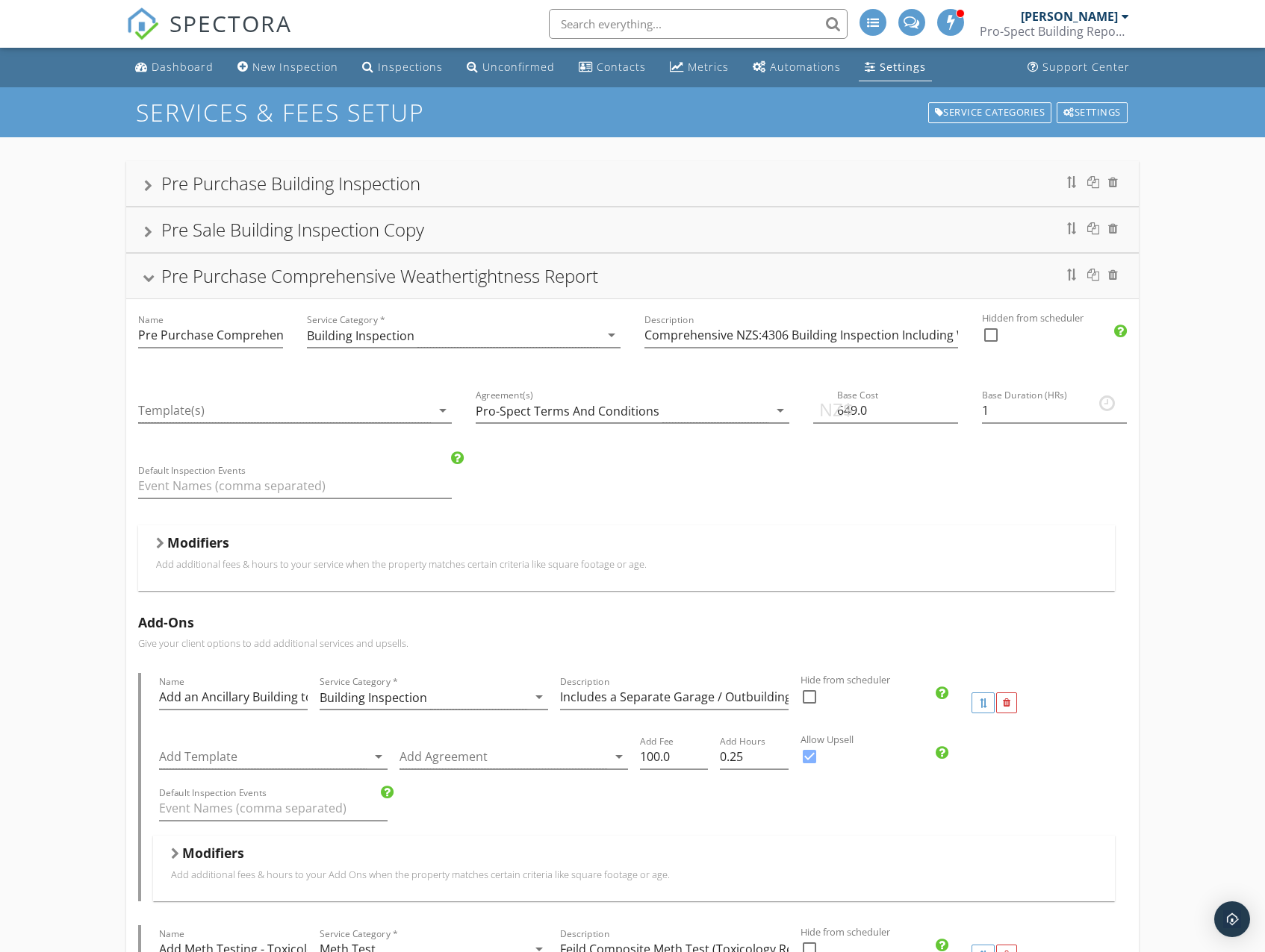
click at [147, 280] on div at bounding box center [148, 279] width 12 height 8
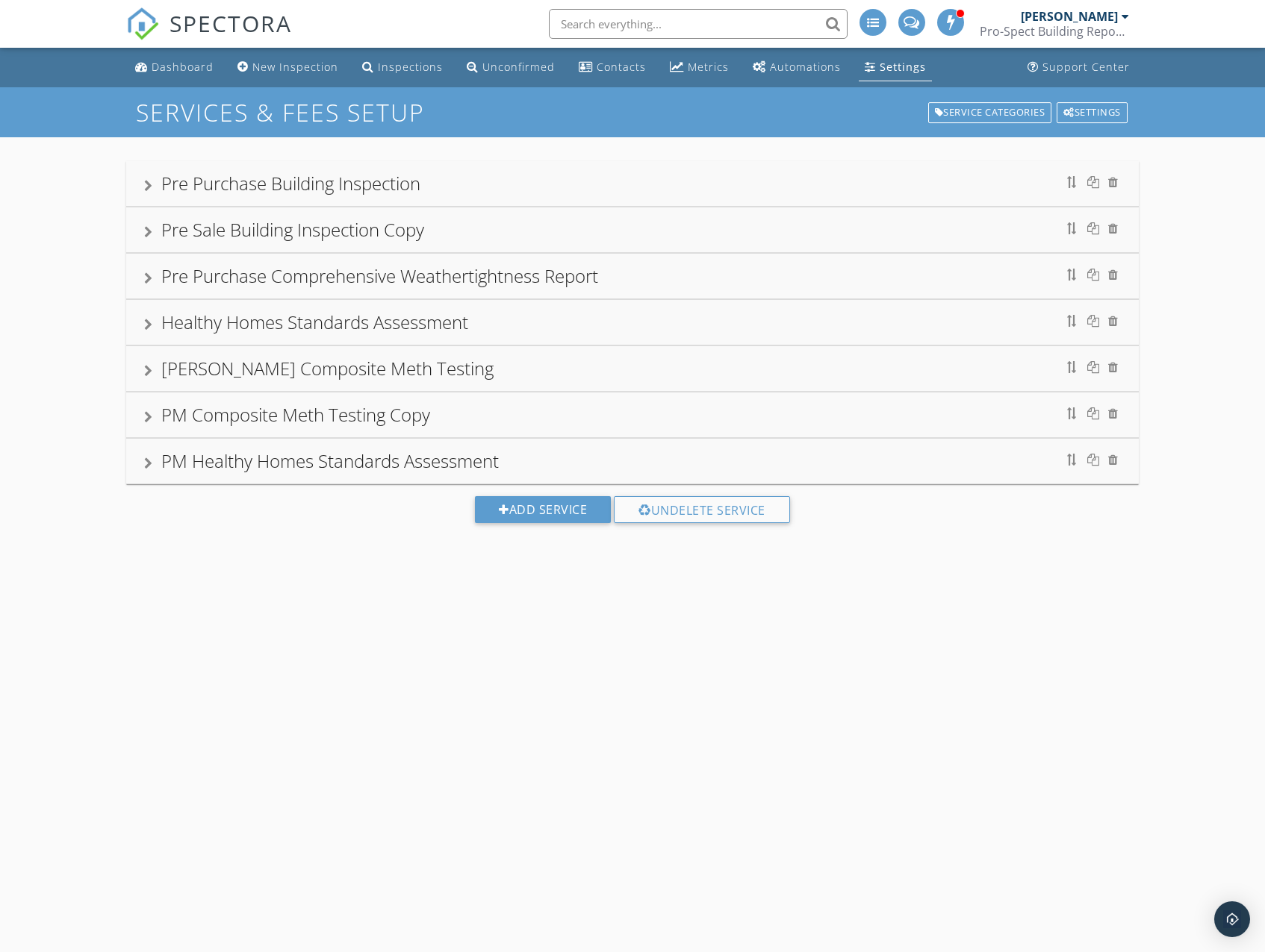
click at [151, 327] on div at bounding box center [148, 325] width 8 height 12
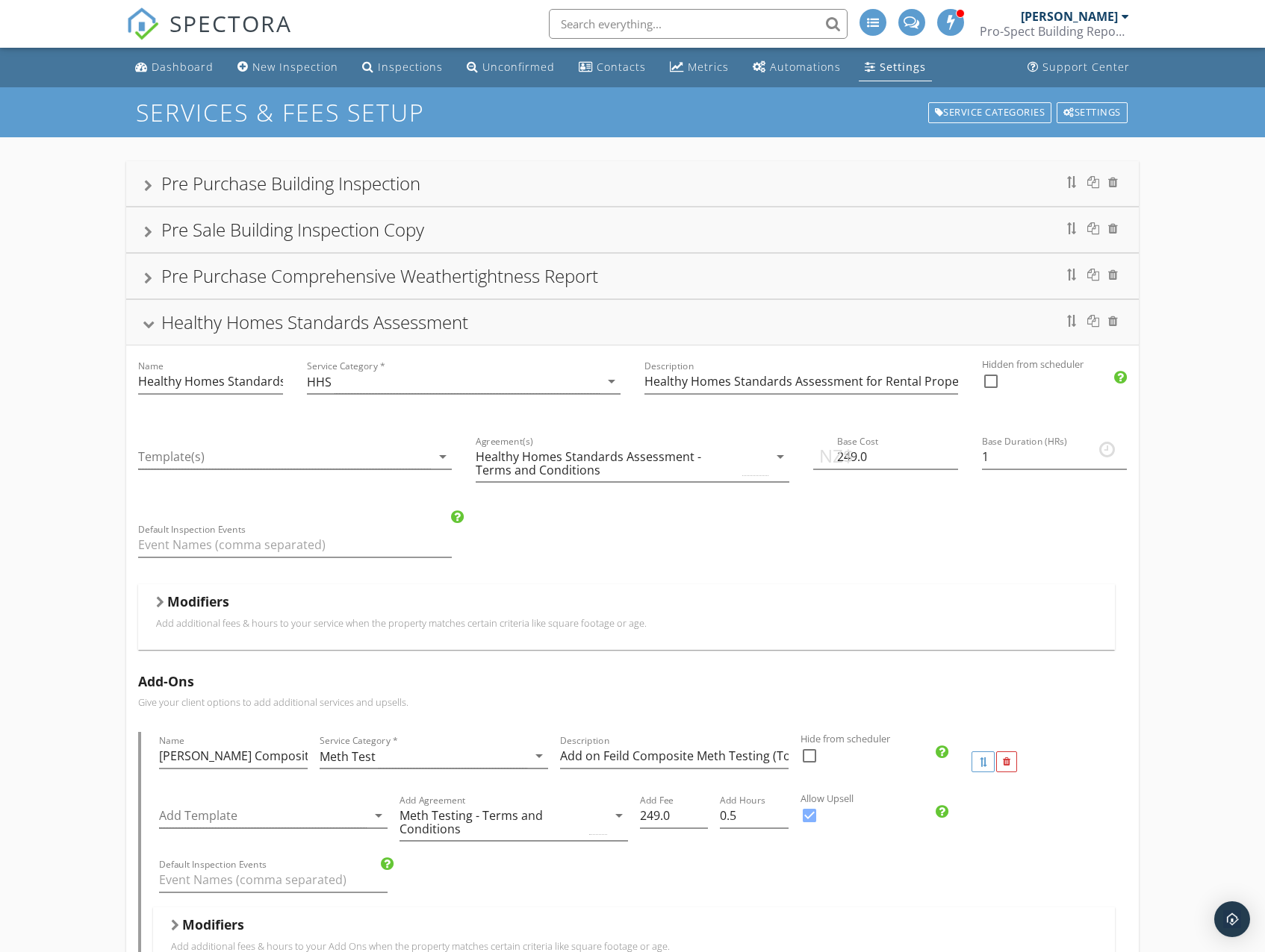
click at [303, 623] on p "Add additional fees & hours to your service when the property matches certain c…" at bounding box center [626, 623] width 940 height 12
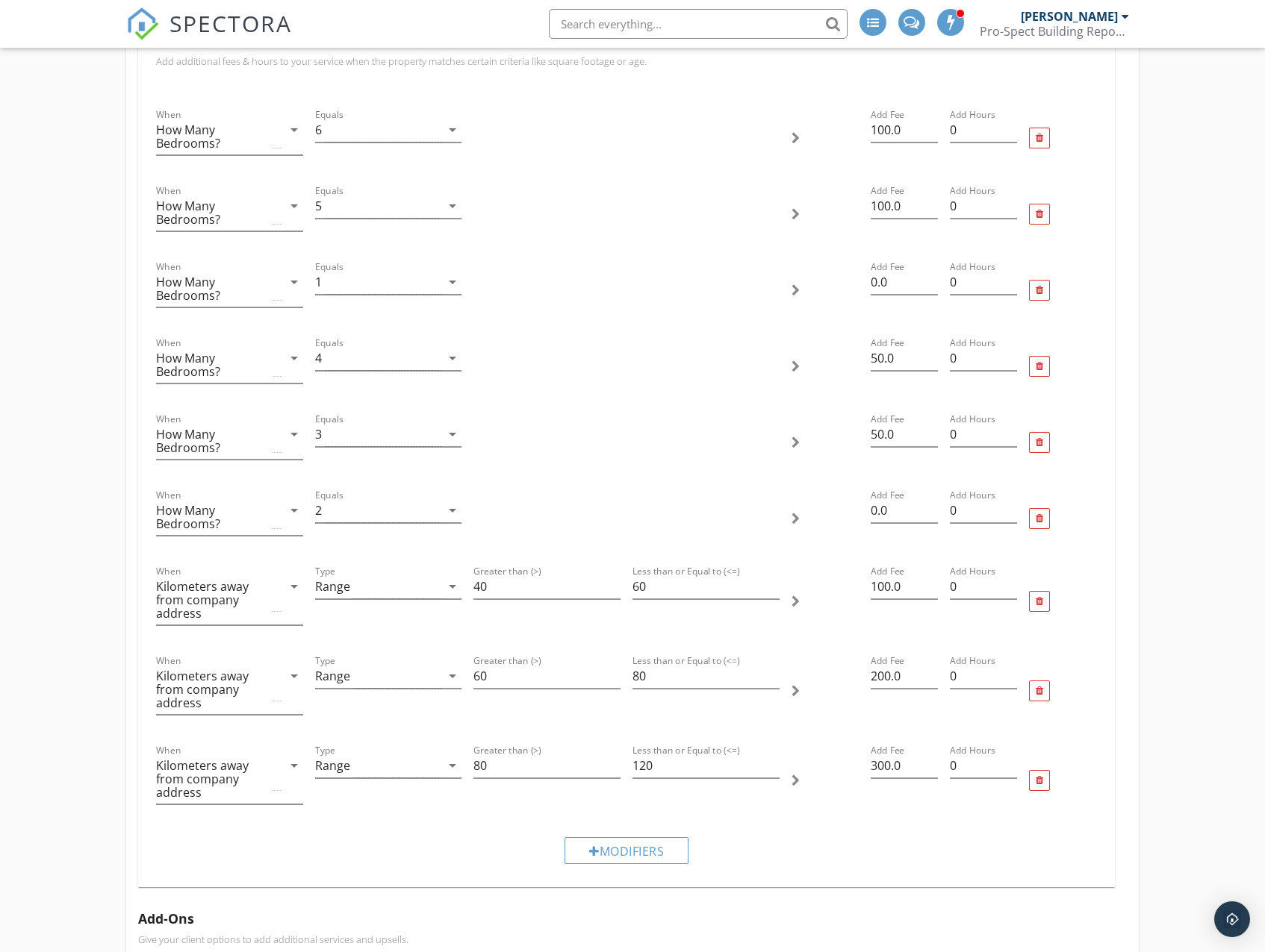
scroll to position [672, 0]
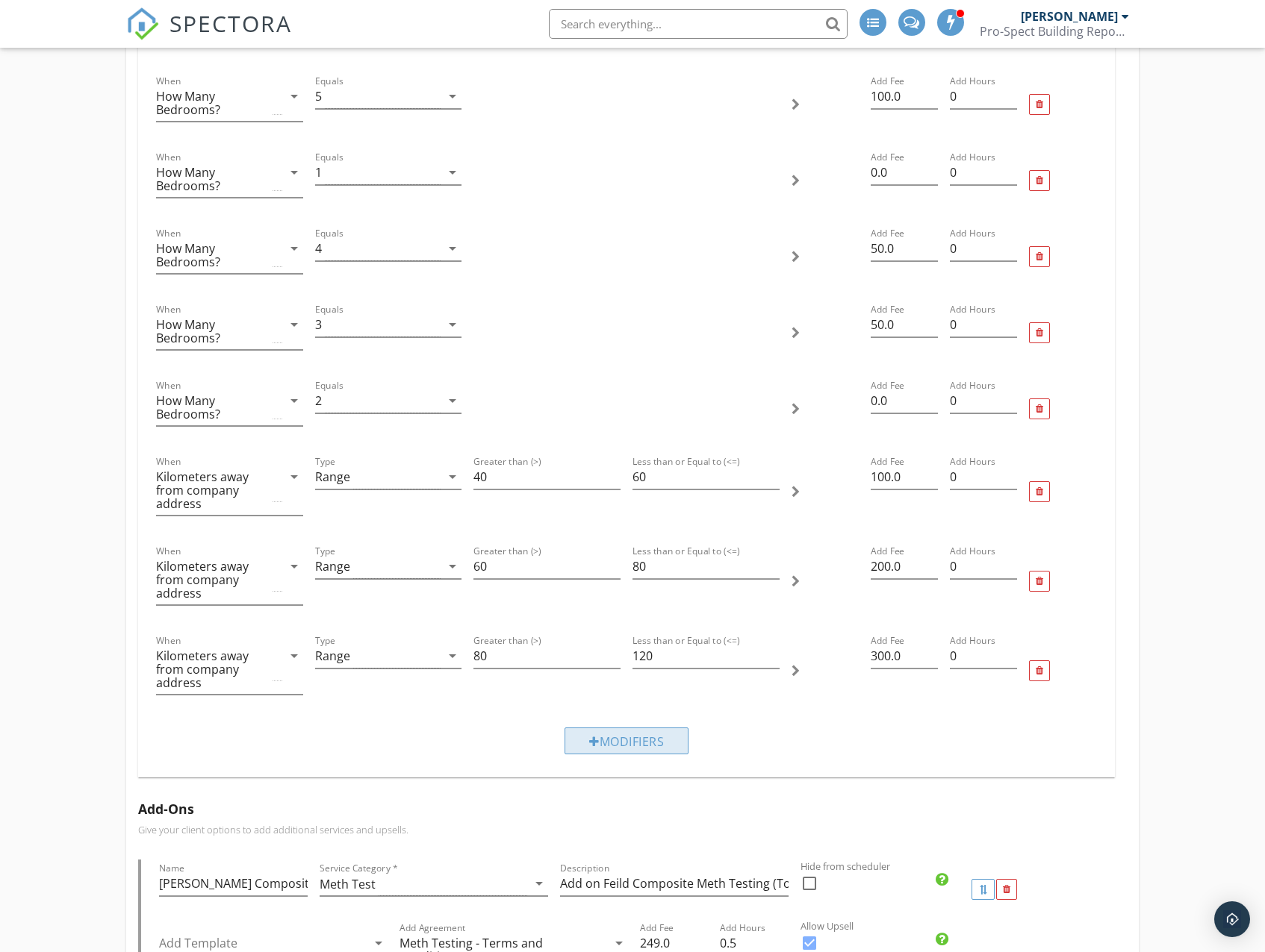
click at [617, 745] on div "Modifiers" at bounding box center [626, 741] width 124 height 27
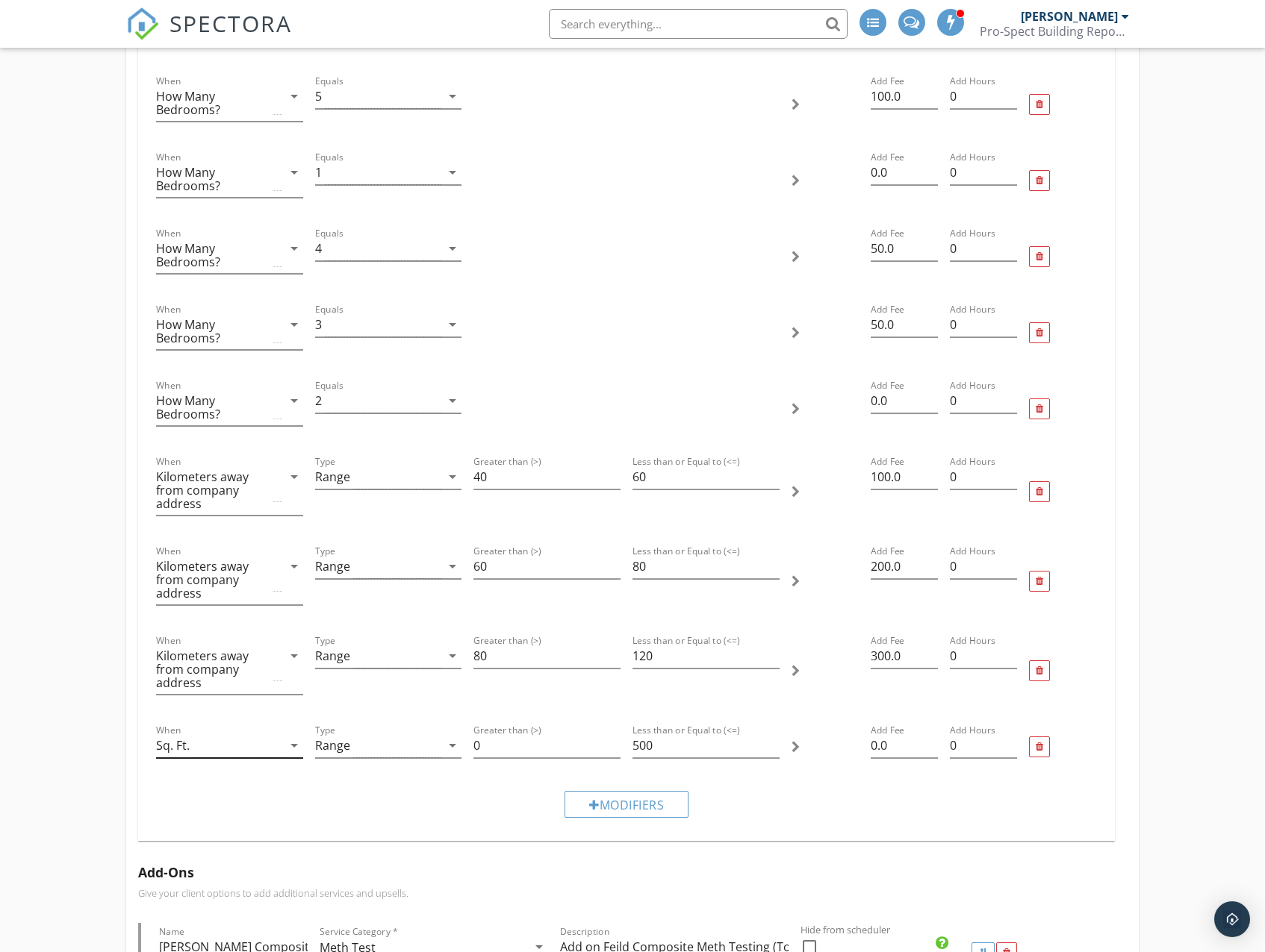
click at [247, 749] on div "Sq. Ft." at bounding box center [219, 746] width 126 height 25
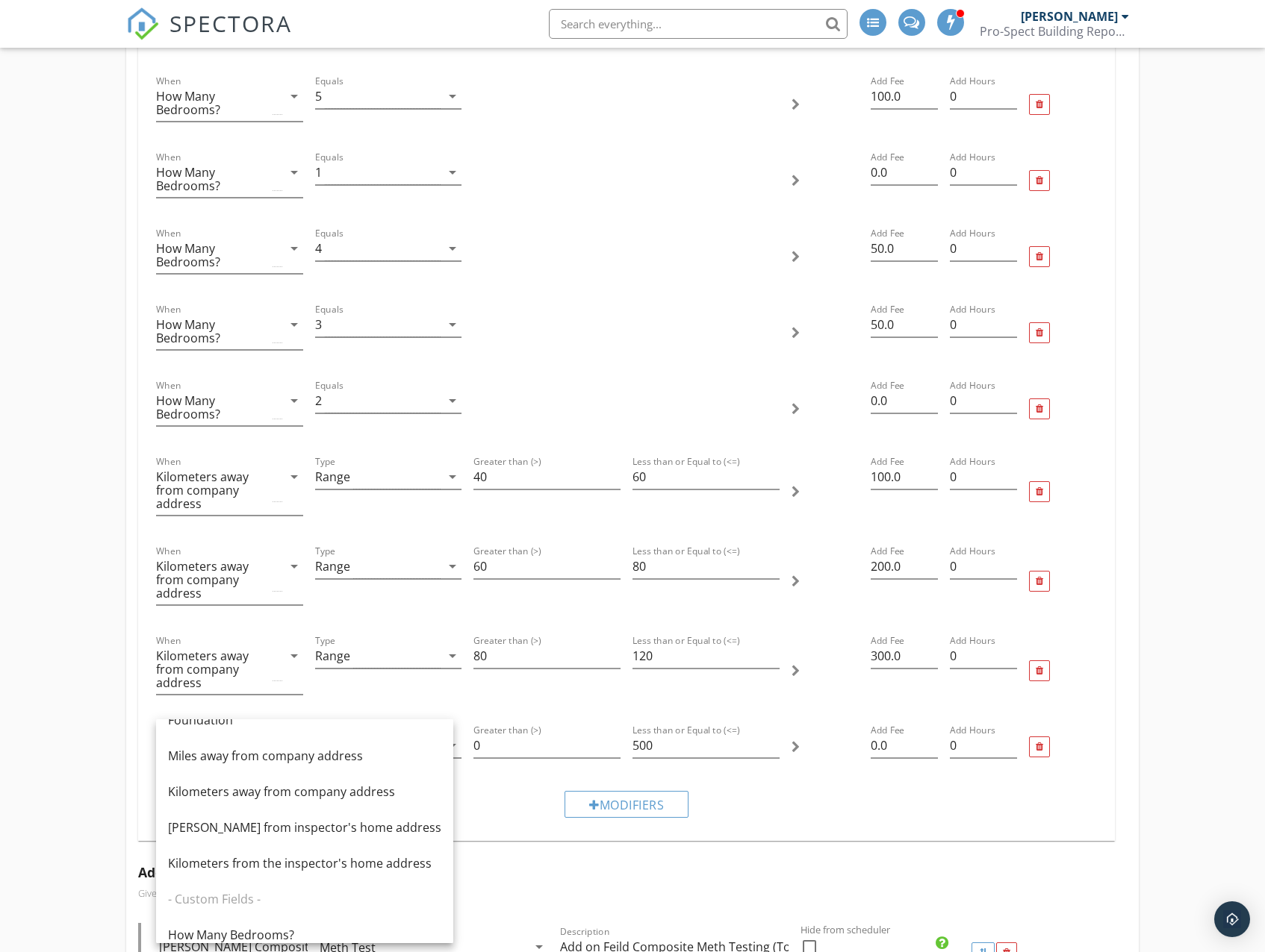
scroll to position [289, 0]
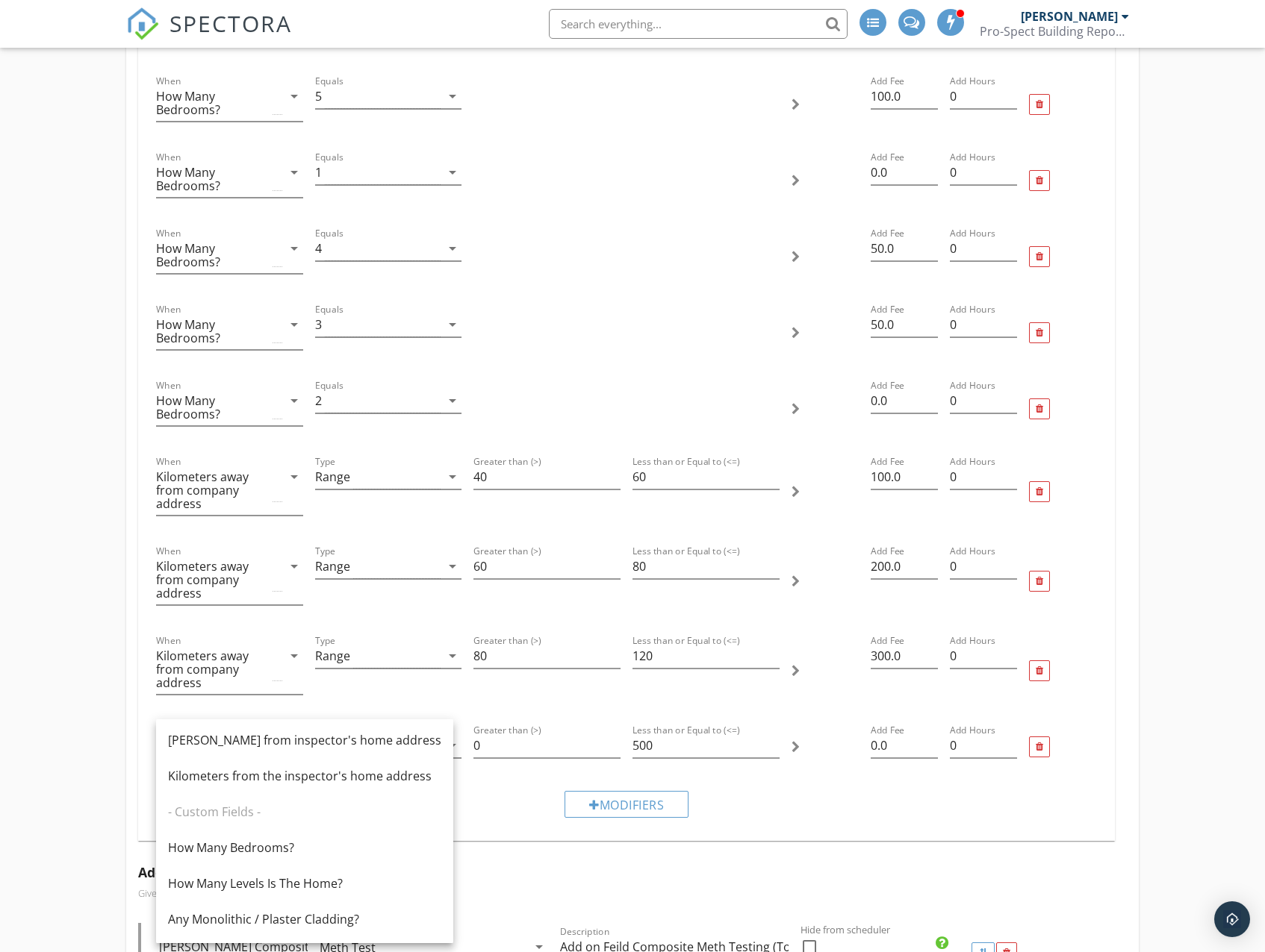
click at [811, 823] on div "Modifiers" at bounding box center [626, 804] width 952 height 50
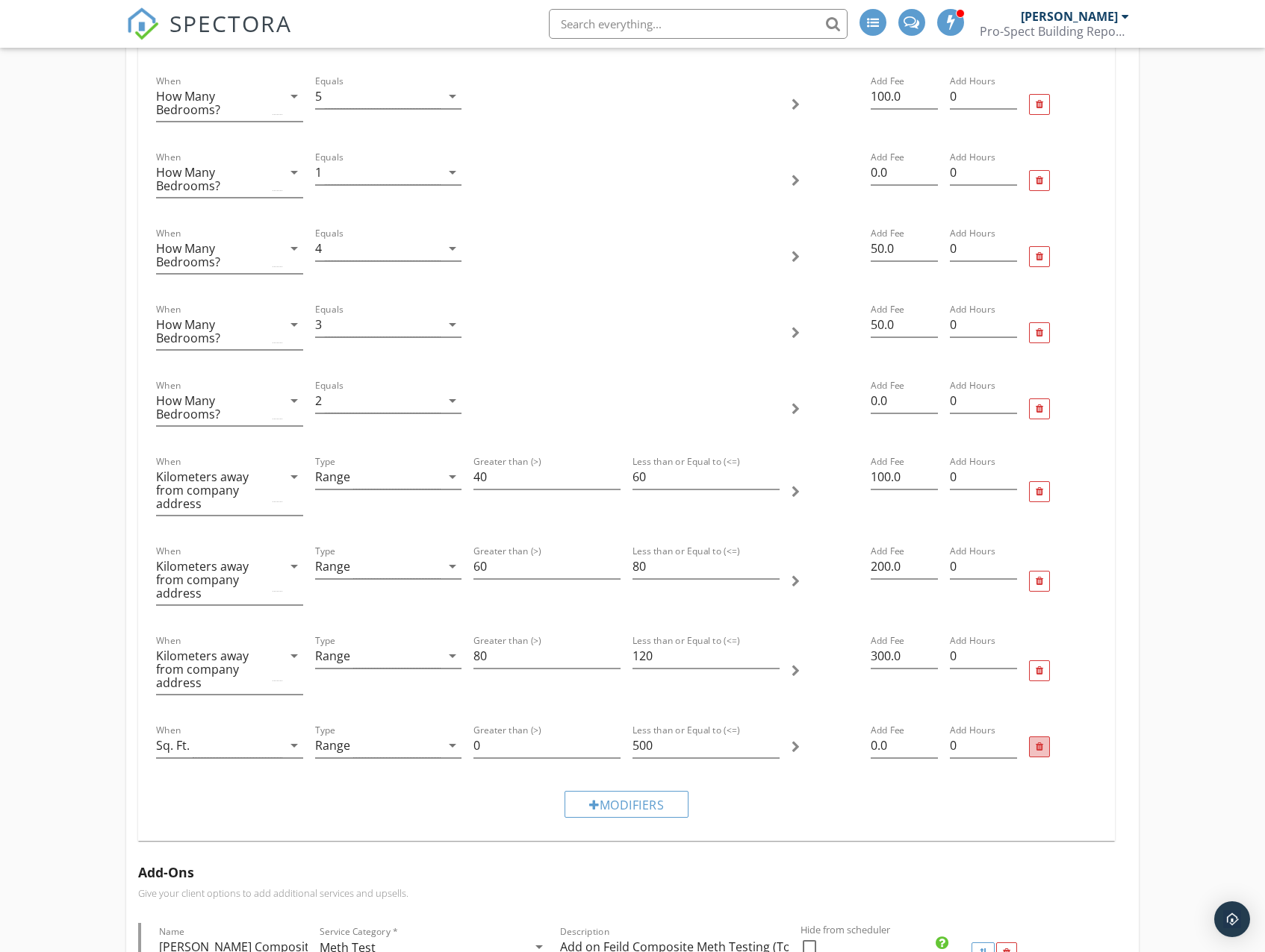
click at [1040, 753] on div at bounding box center [1039, 747] width 21 height 21
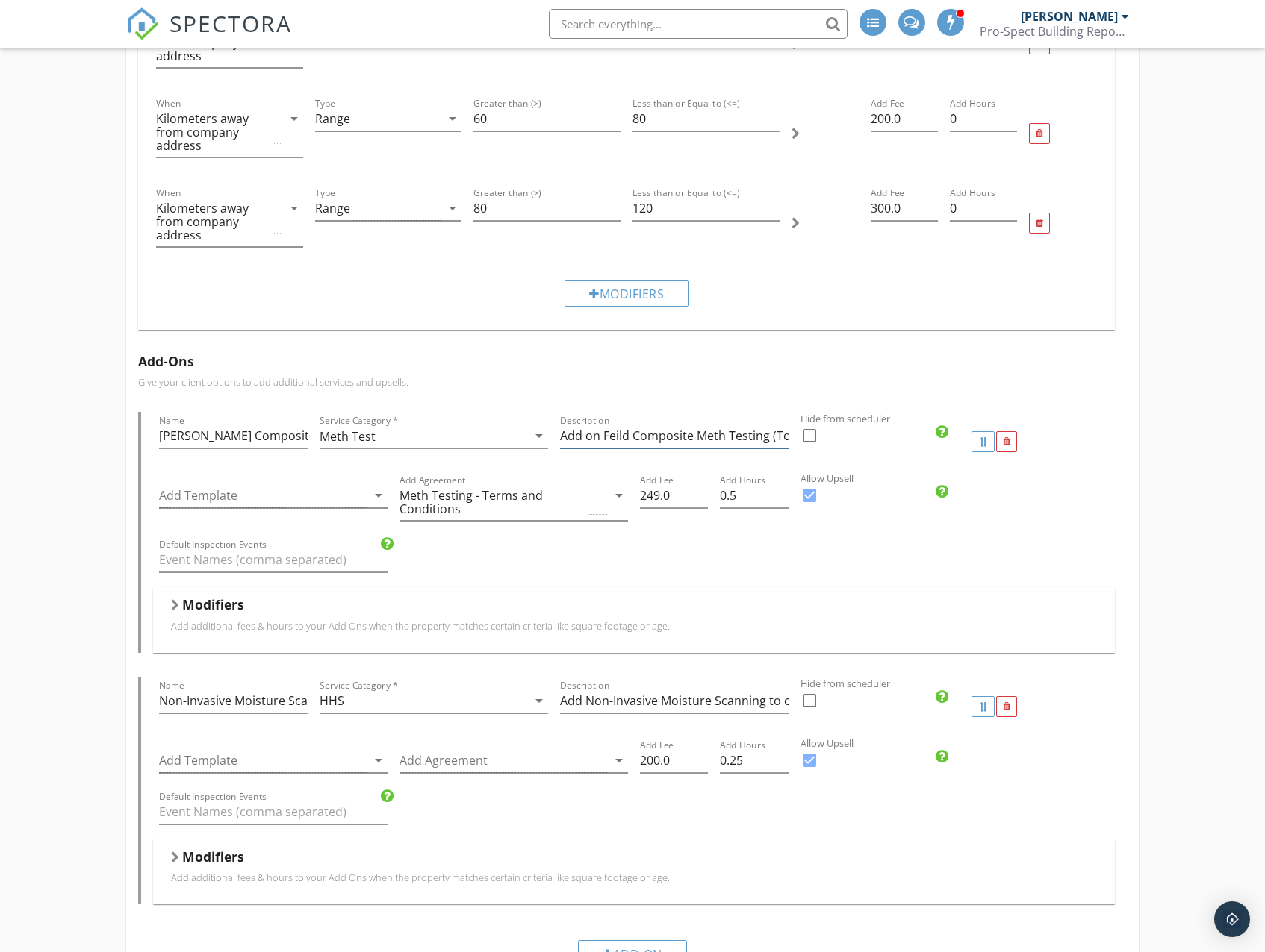
scroll to position [0, 89]
drag, startPoint x: 679, startPoint y: 438, endPoint x: 662, endPoint y: 427, distance: 20.2
click at [662, 427] on input "Add on Feild Composite Meth Testing (Toxicology Report)" at bounding box center [674, 436] width 228 height 25
click at [657, 440] on input "Add on Feild Composite Meth Testing (Toxicology Report)" at bounding box center [674, 436] width 228 height 25
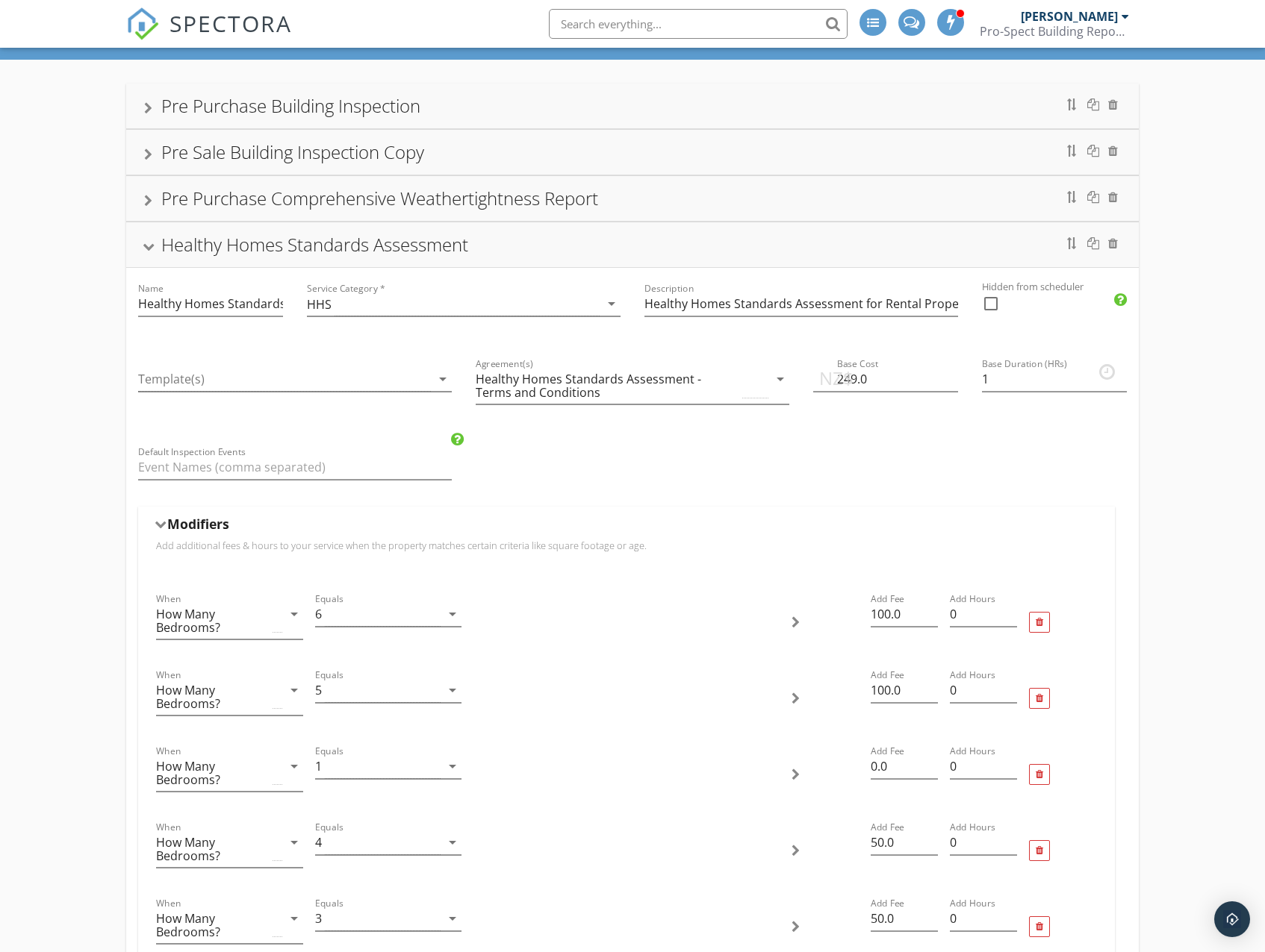
scroll to position [0, 0]
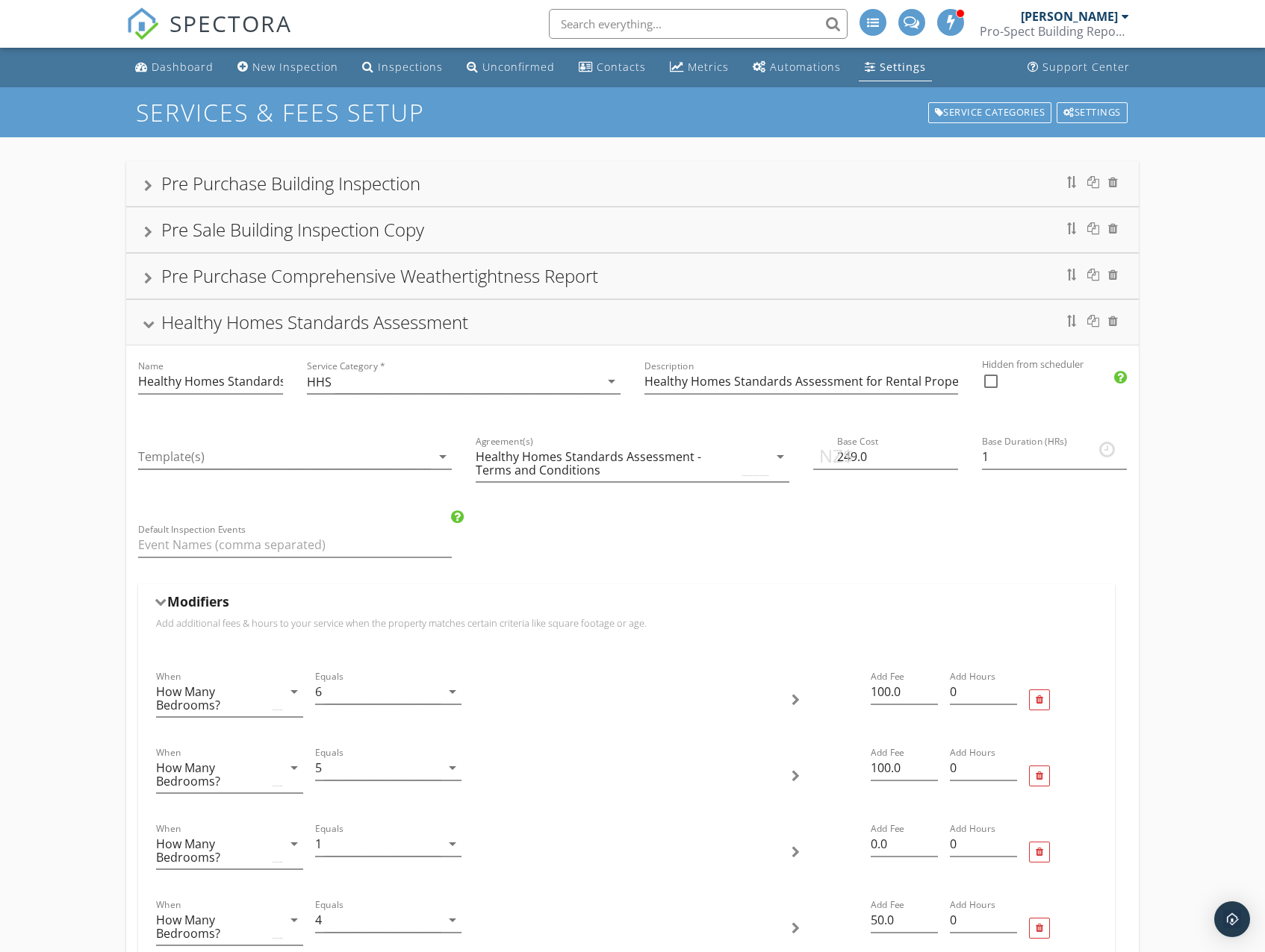
click at [186, 328] on div "Healthy Homes Standards Assessment" at bounding box center [315, 322] width 307 height 25
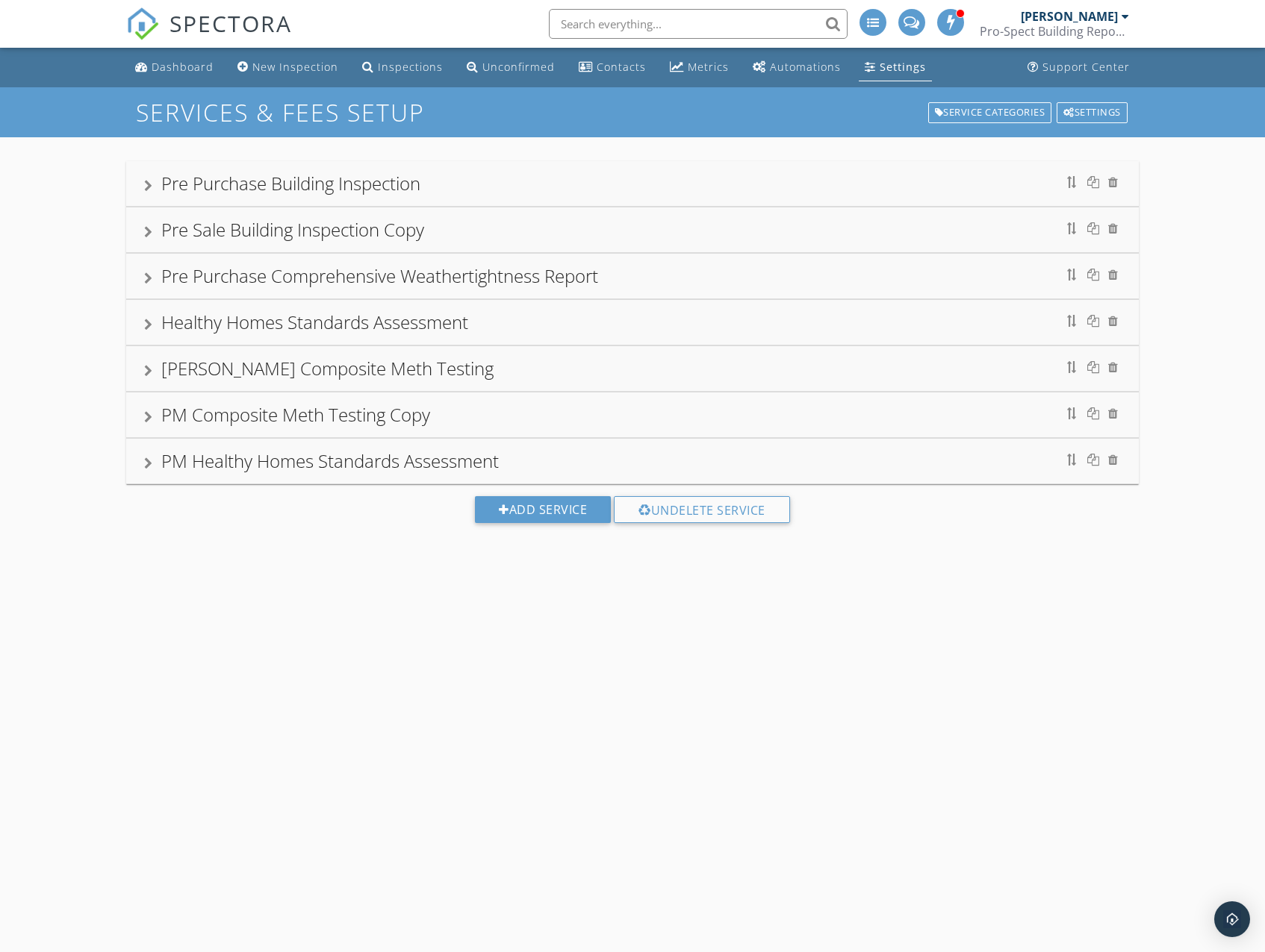
click at [209, 374] on div "[PERSON_NAME] Composite Meth Testing" at bounding box center [327, 368] width 332 height 25
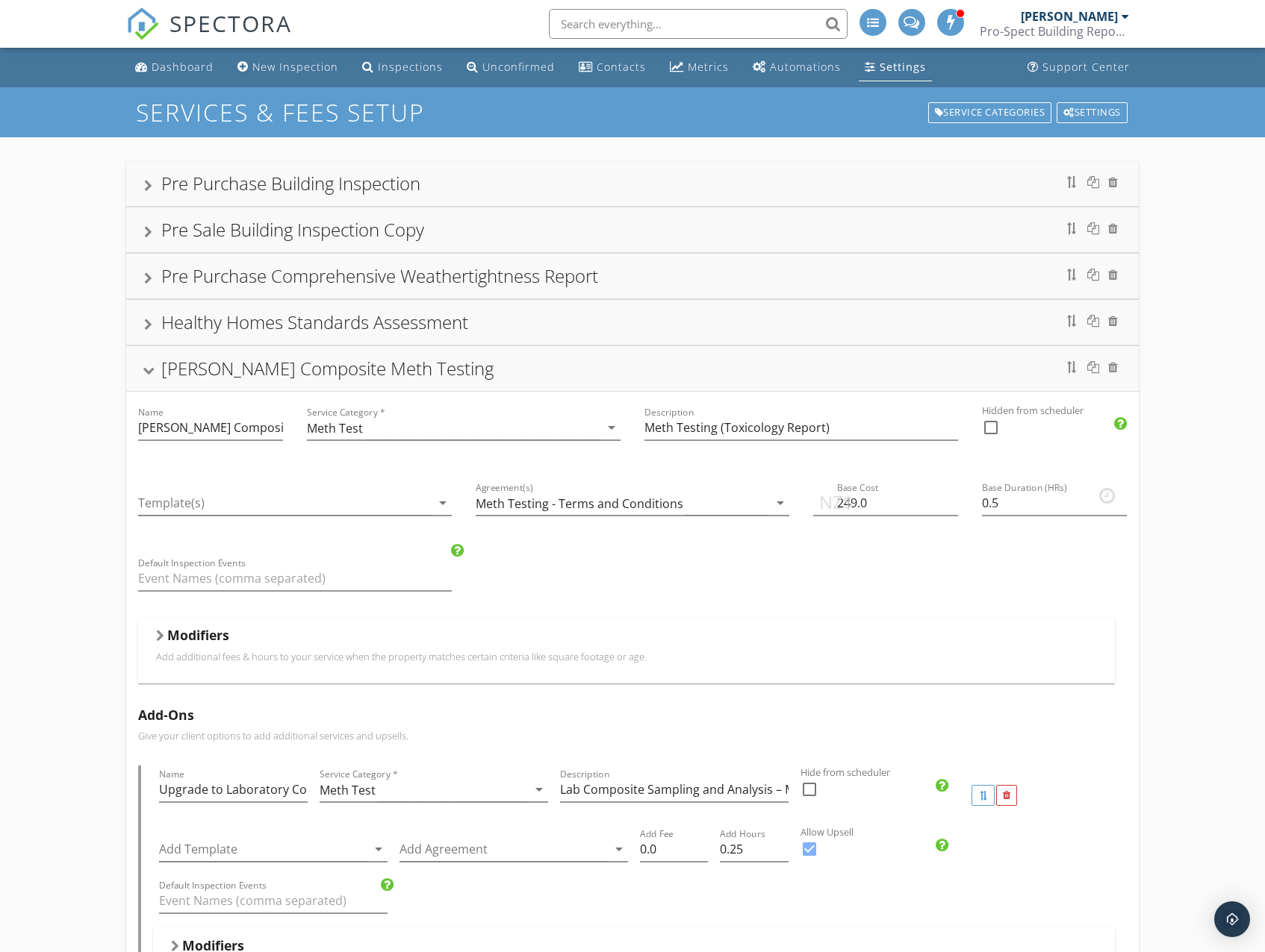
click at [308, 321] on div "Healthy Homes Standards Assessment" at bounding box center [315, 322] width 307 height 25
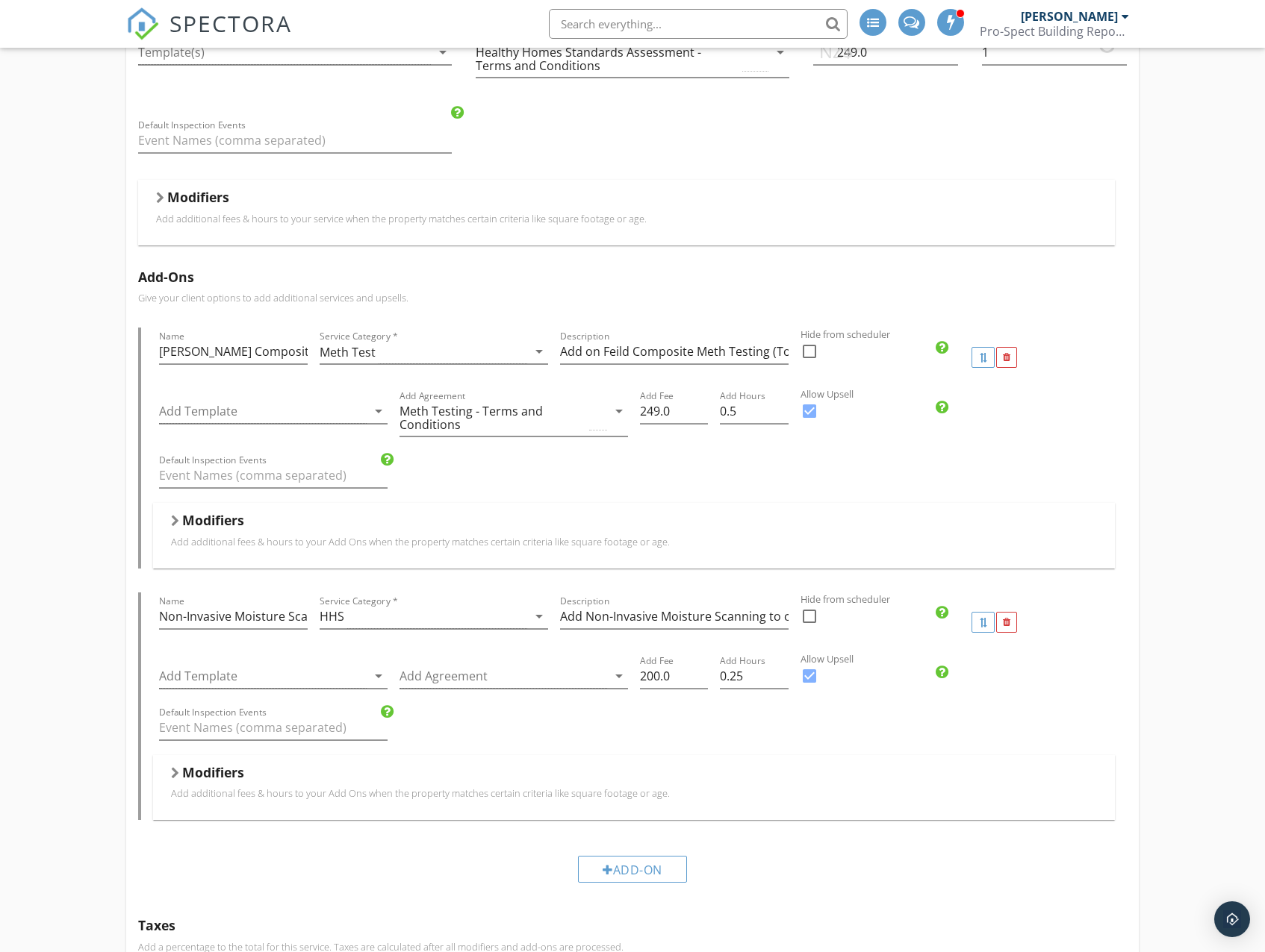
scroll to position [448, 0]
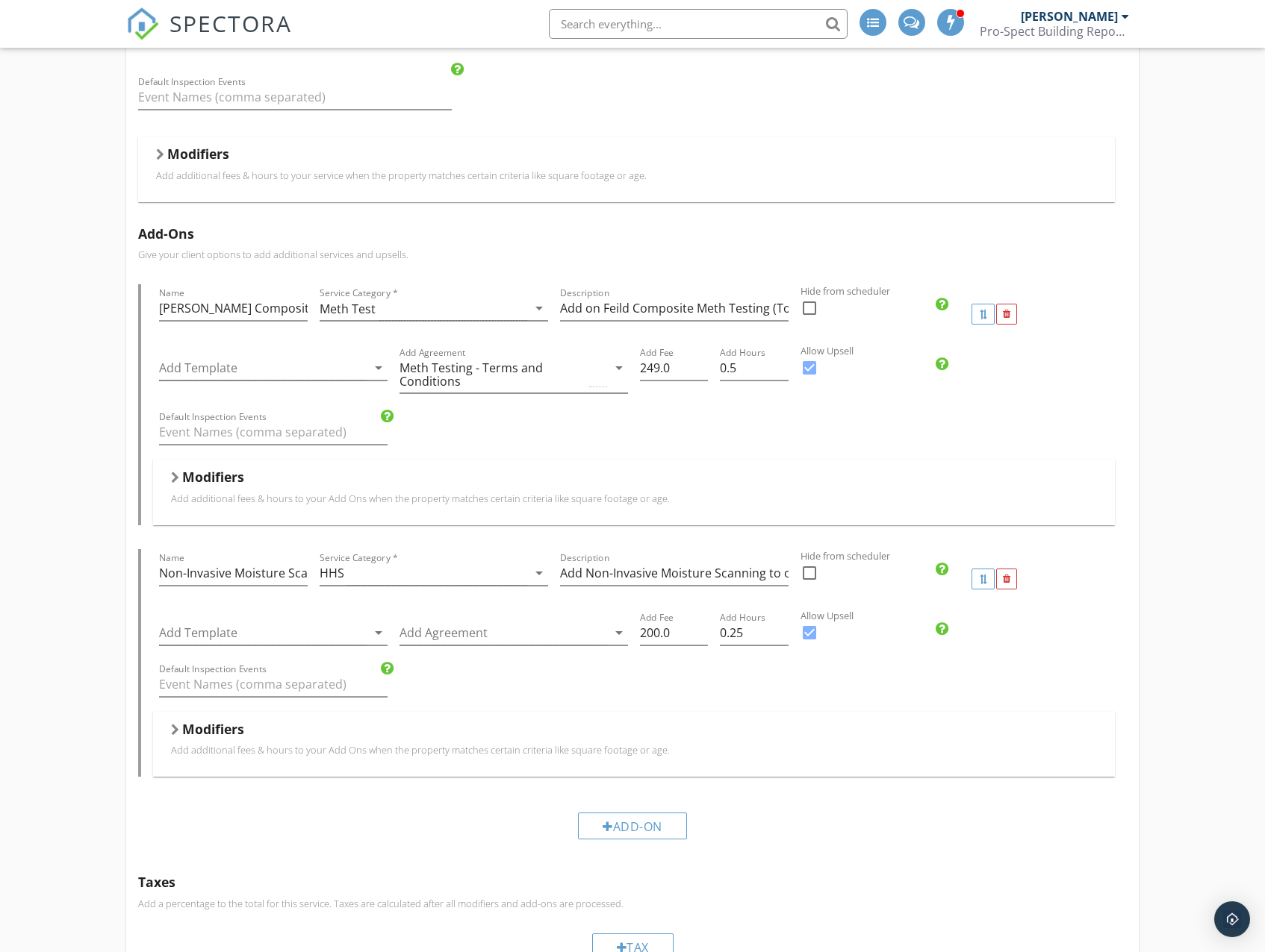
click at [324, 753] on p "Add additional fees & hours to your Add Ons when the property matches certain c…" at bounding box center [633, 750] width 925 height 12
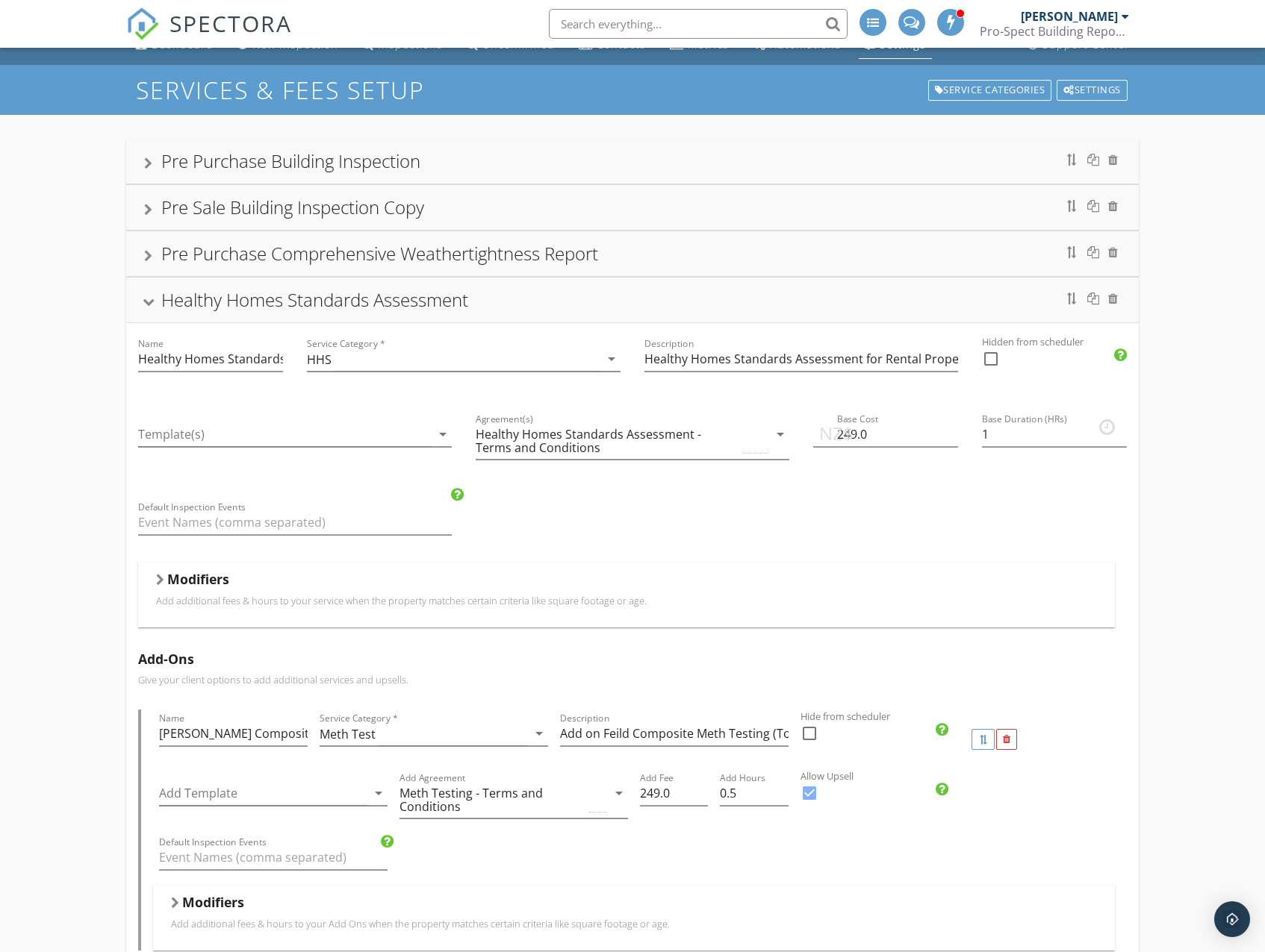
scroll to position [0, 0]
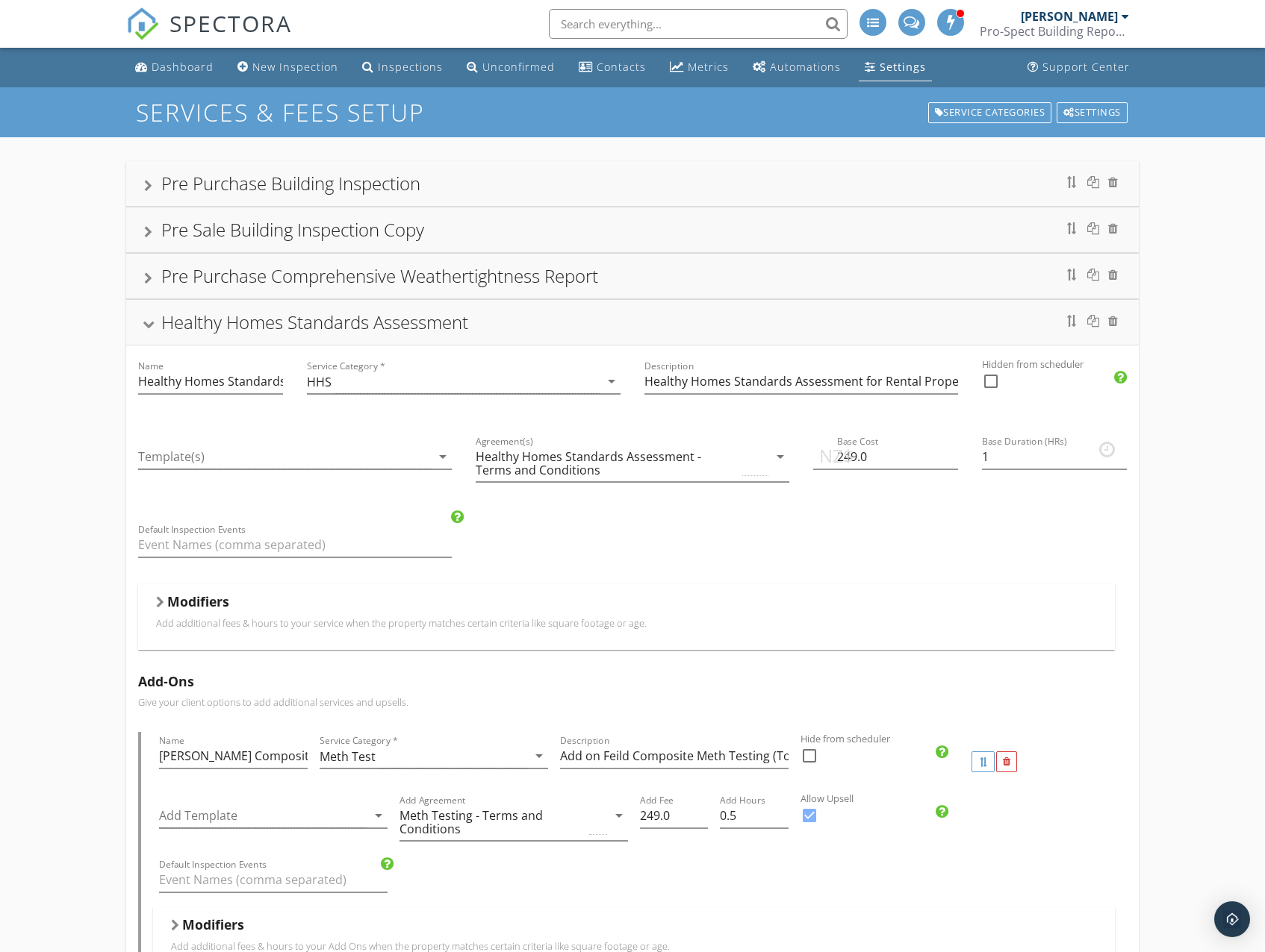
click at [229, 323] on div "Healthy Homes Standards Assessment" at bounding box center [315, 322] width 307 height 25
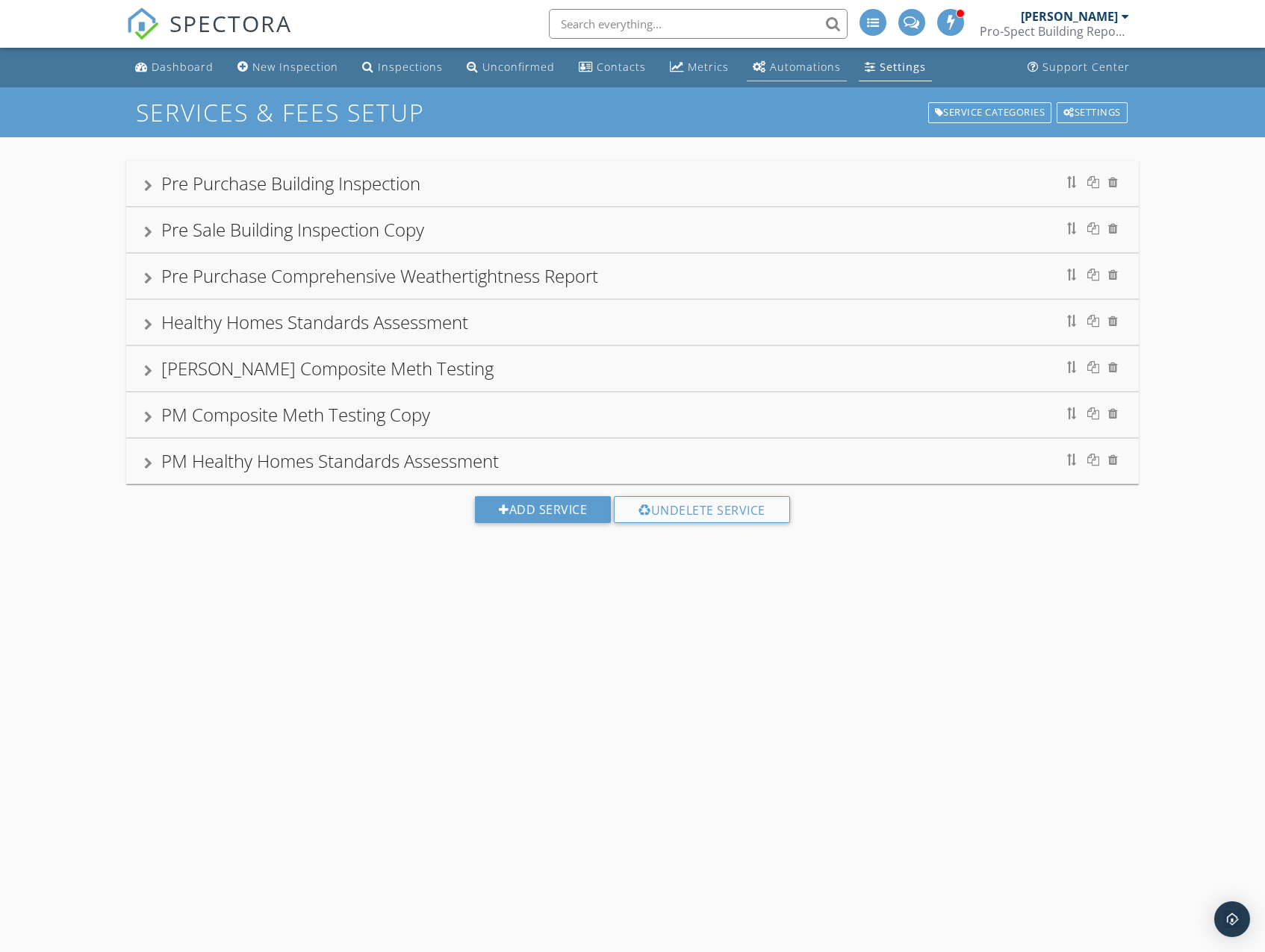
click at [756, 71] on div "Automations (Advanced)" at bounding box center [759, 66] width 13 height 12
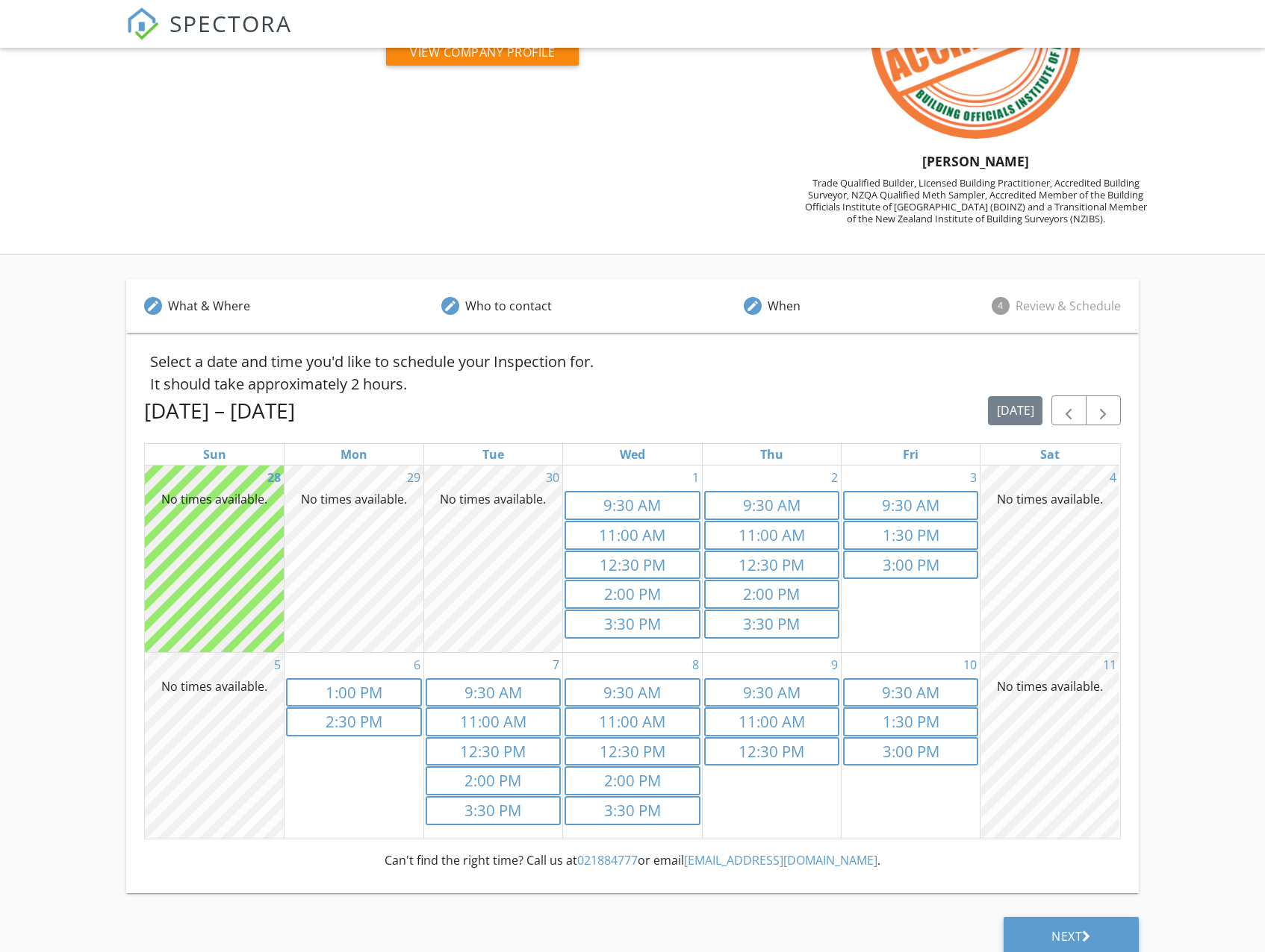
scroll to position [154, 0]
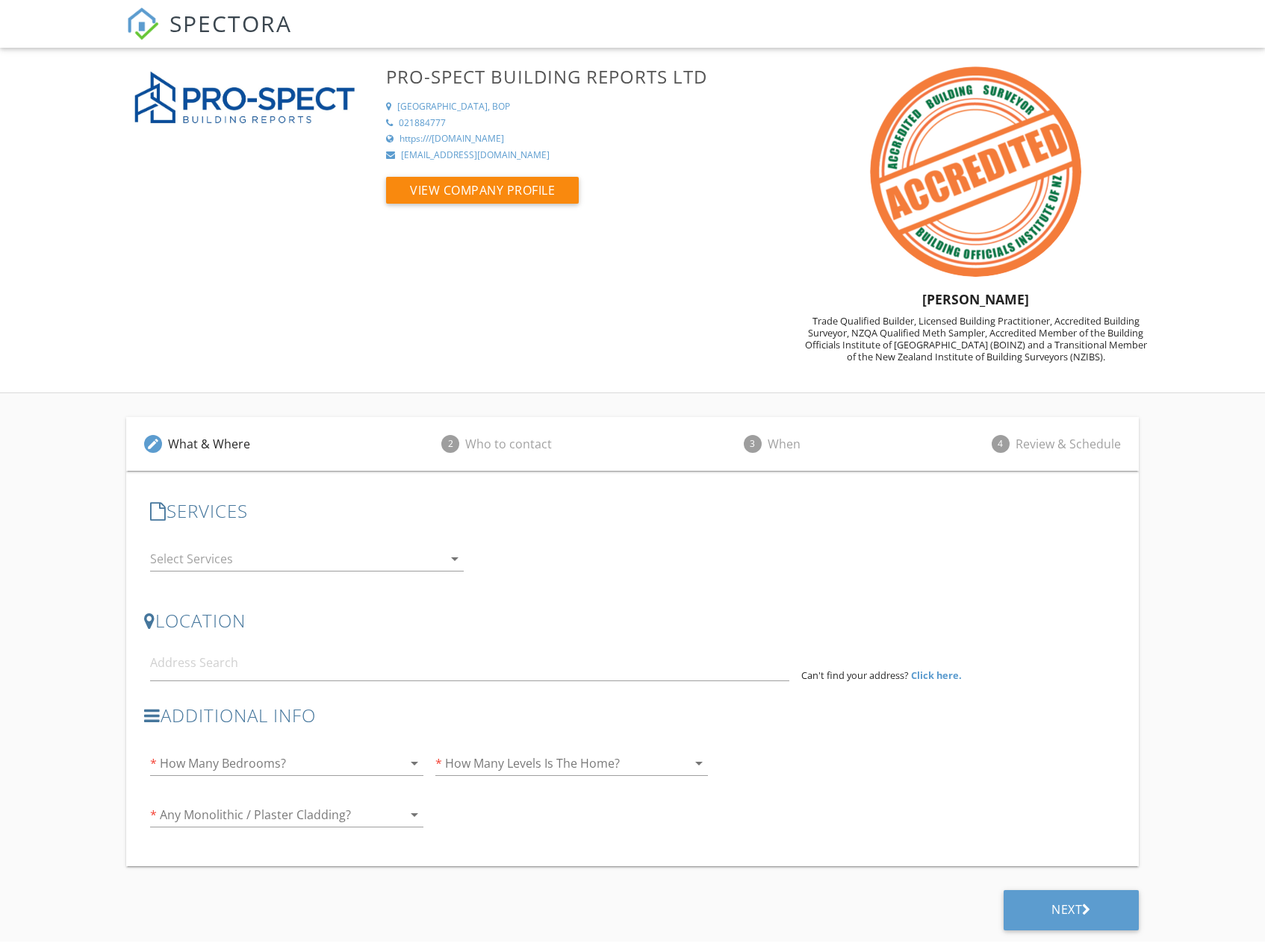
click at [308, 560] on div at bounding box center [296, 559] width 293 height 24
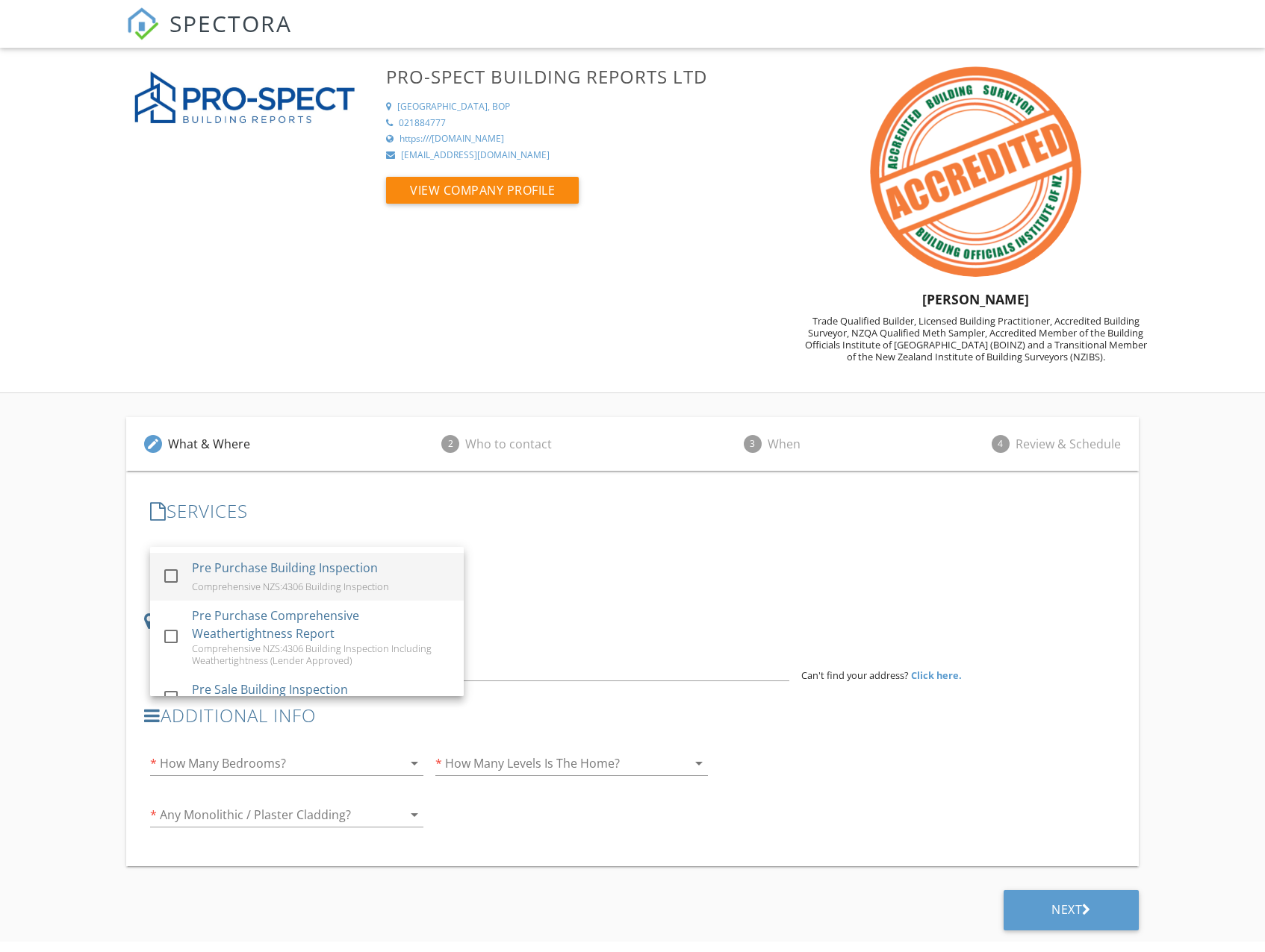
click at [251, 572] on div "Pre Purchase Building Inspection" at bounding box center [285, 568] width 186 height 18
click at [601, 594] on div "SERVICES check_box Pre Purchase Building Inspection Comprehensive NZS:4306 Buil…" at bounding box center [632, 543] width 976 height 110
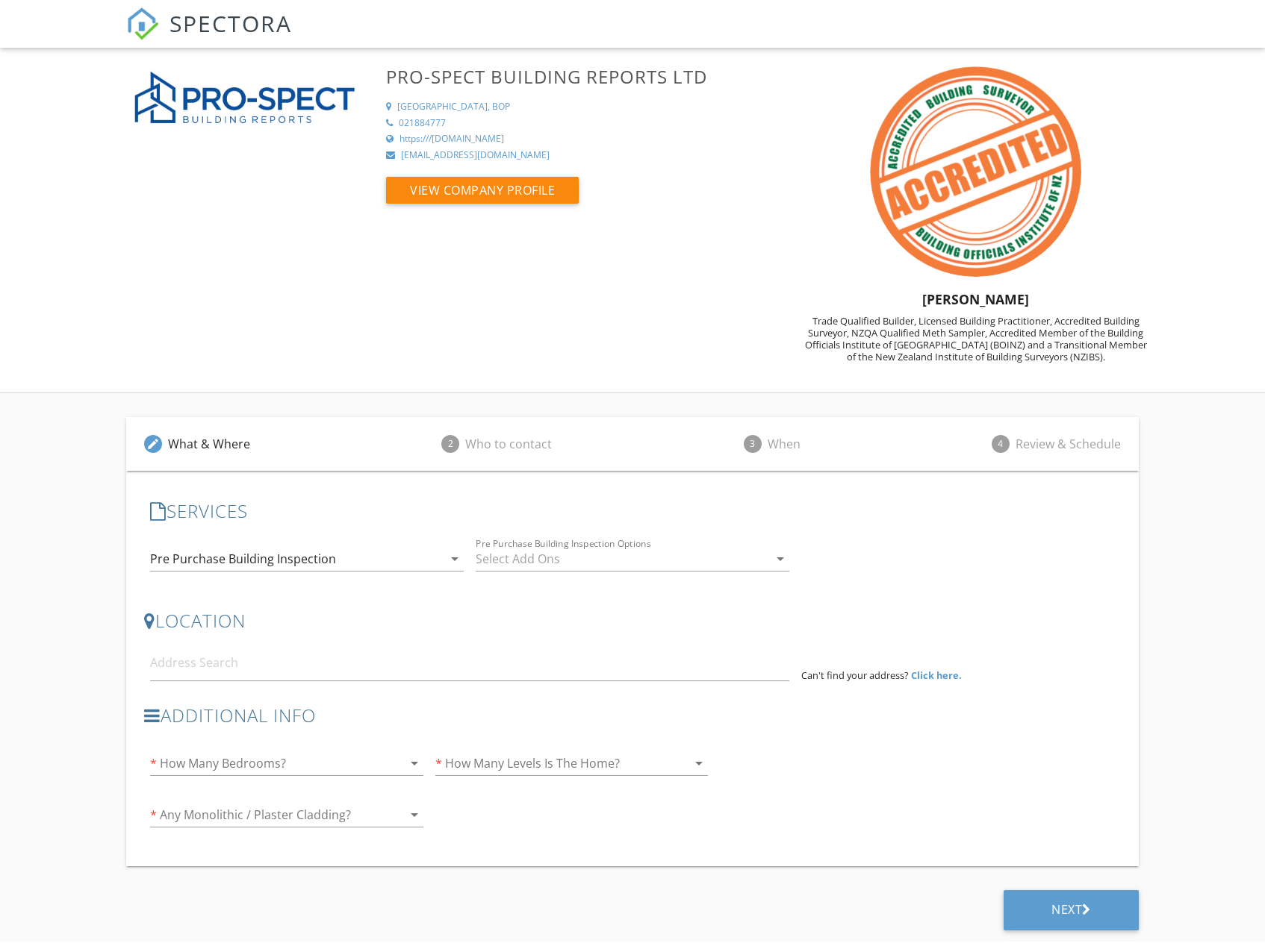
click at [600, 560] on div at bounding box center [622, 559] width 293 height 24
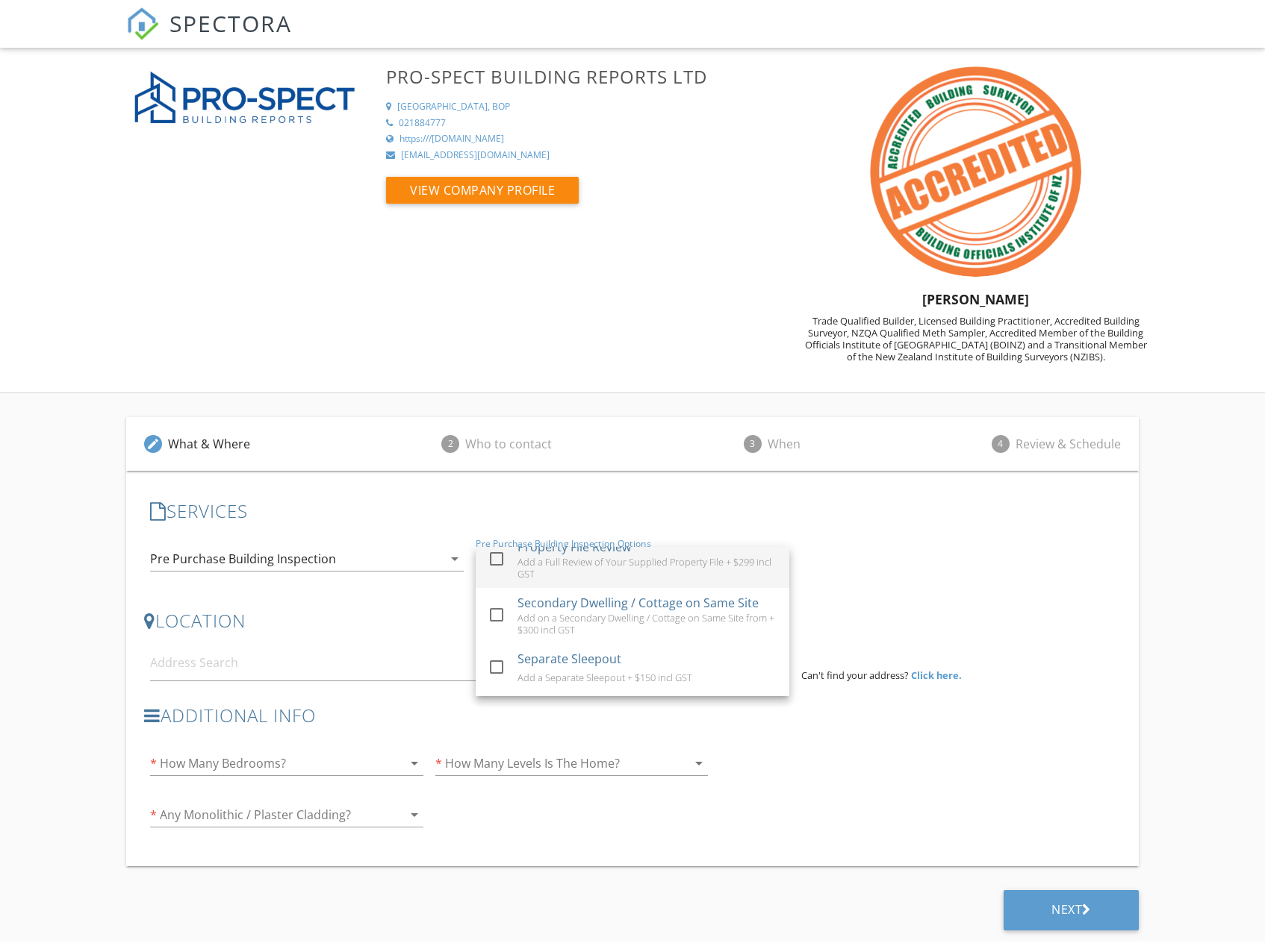
scroll to position [190, 0]
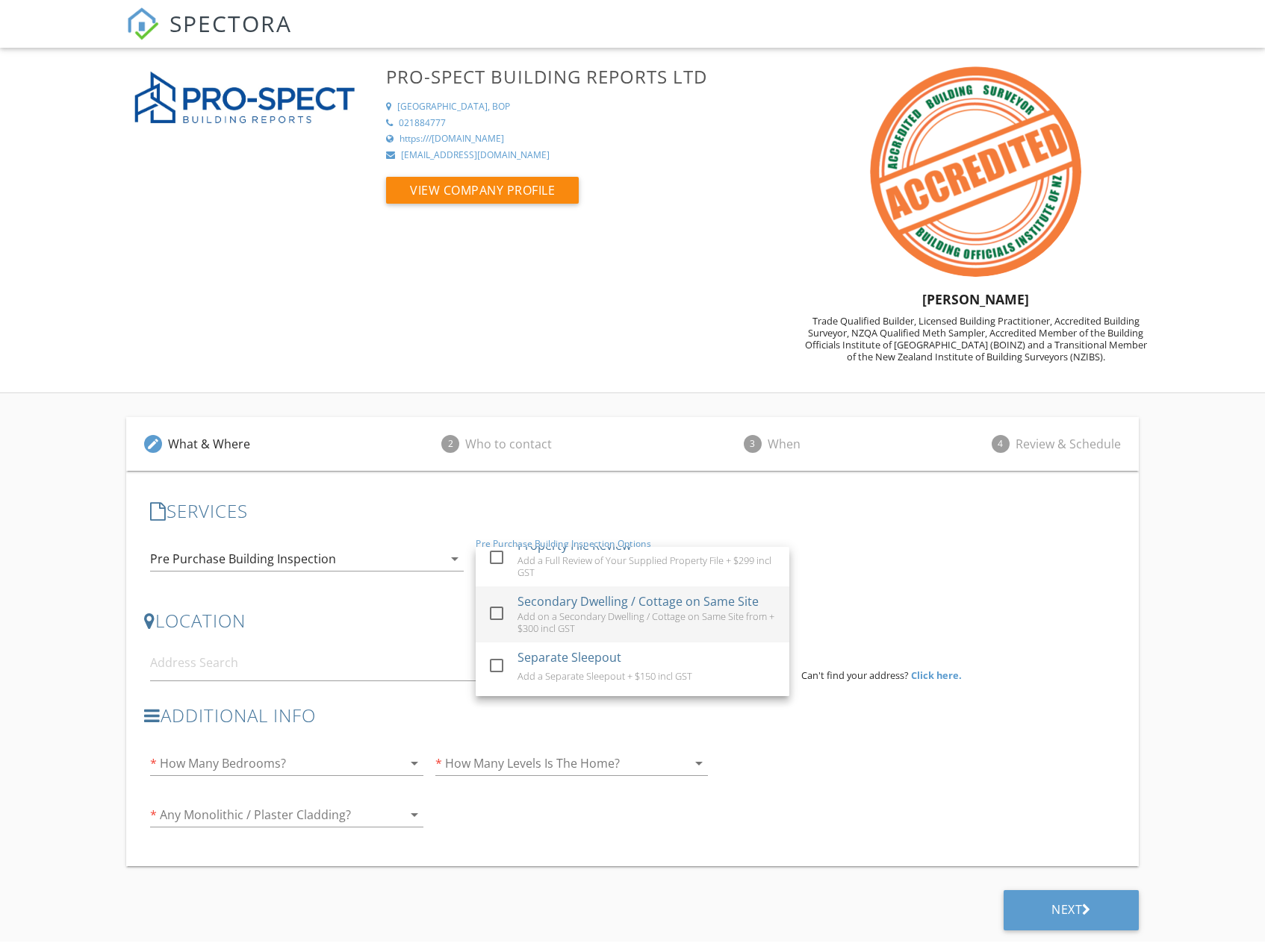
click at [570, 616] on div "Add on a Secondary Dwelling / Cottage on Same Site from + $300 incl GST" at bounding box center [647, 622] width 260 height 24
click at [895, 598] on div "LOCATION Address Form Can't find your address? Click here." at bounding box center [632, 645] width 976 height 95
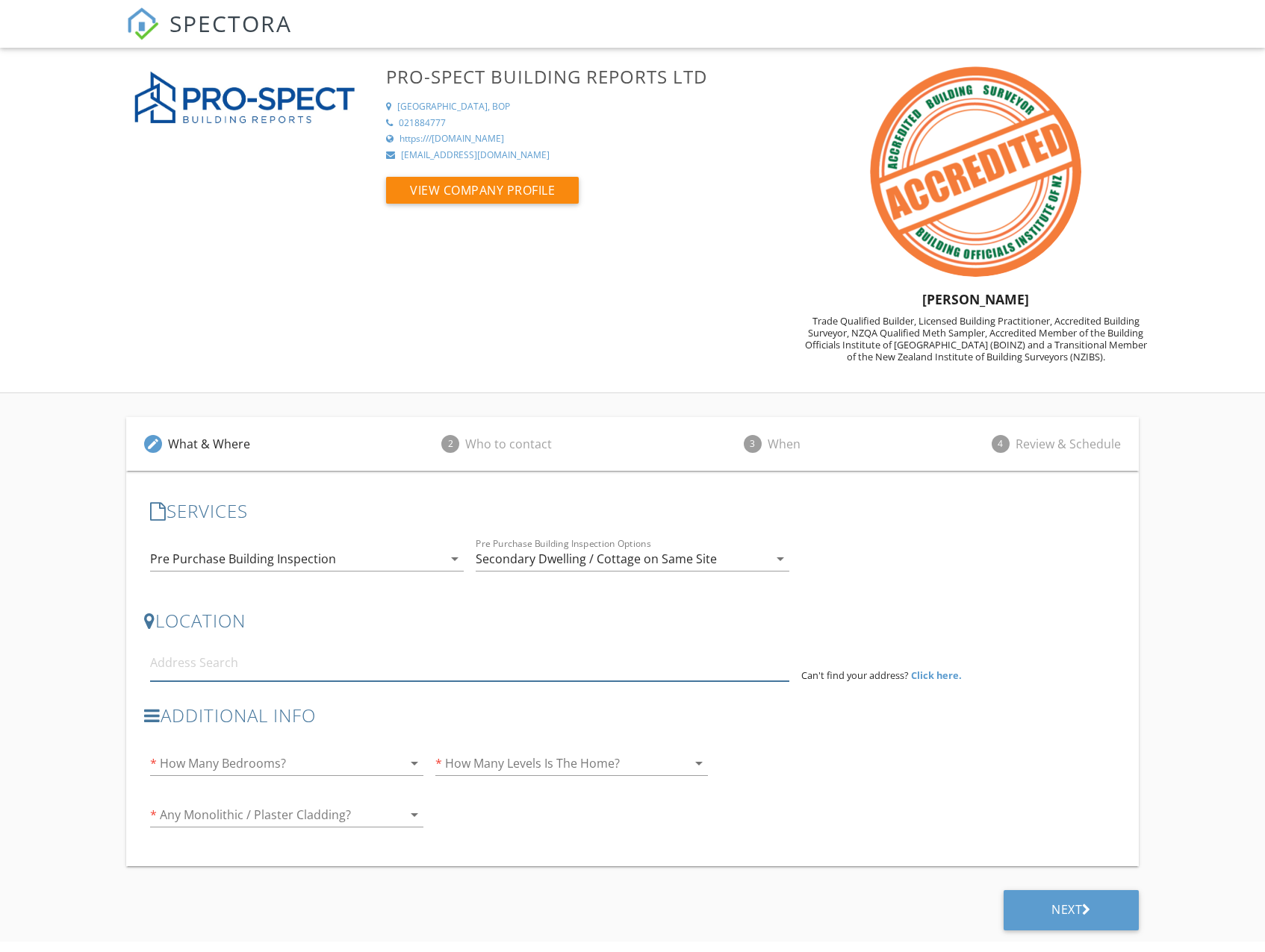
click at [296, 673] on input at bounding box center [469, 663] width 638 height 36
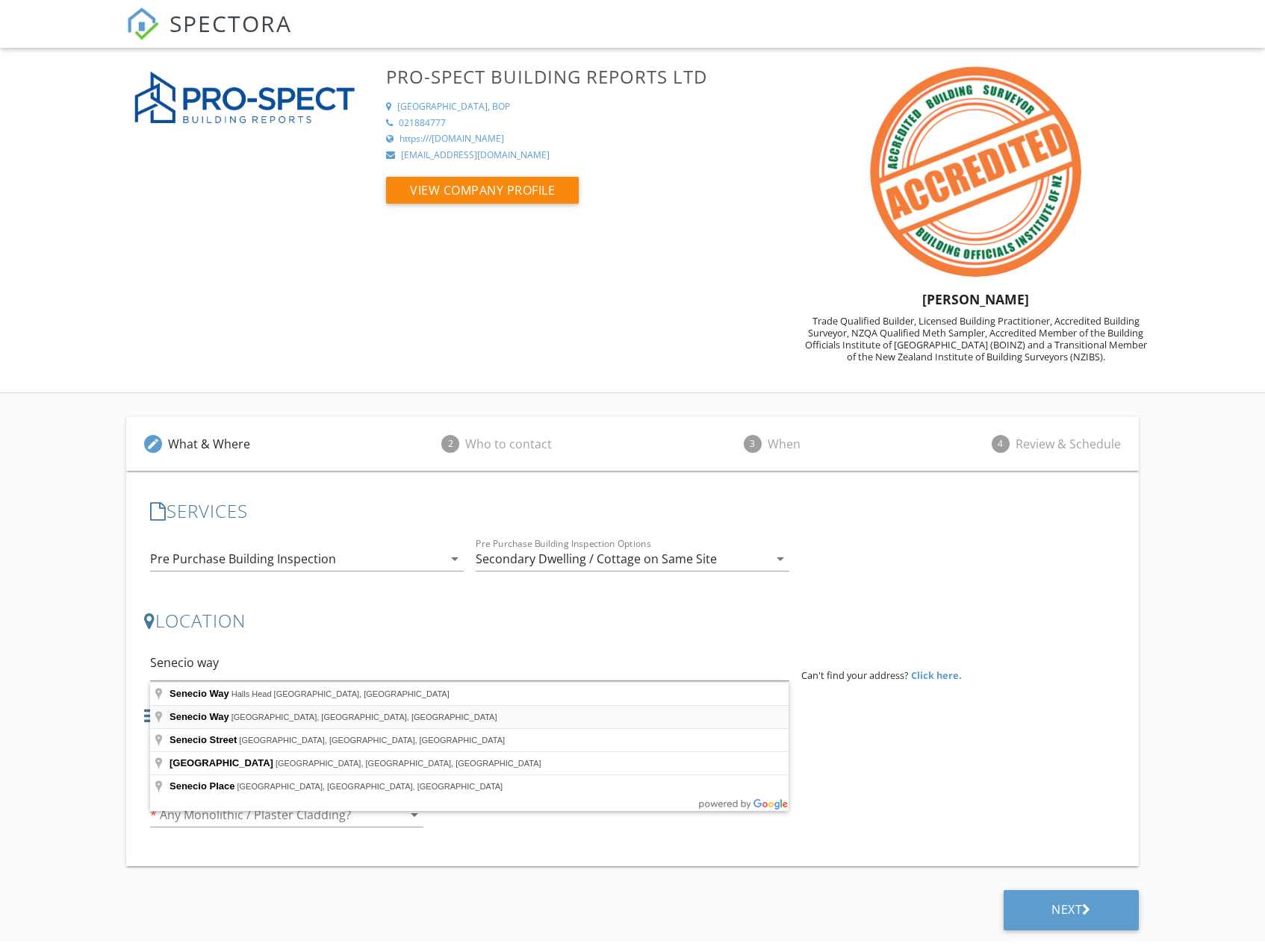
type input "Senecio Way, [GEOGRAPHIC_DATA], [GEOGRAPHIC_DATA], [GEOGRAPHIC_DATA]"
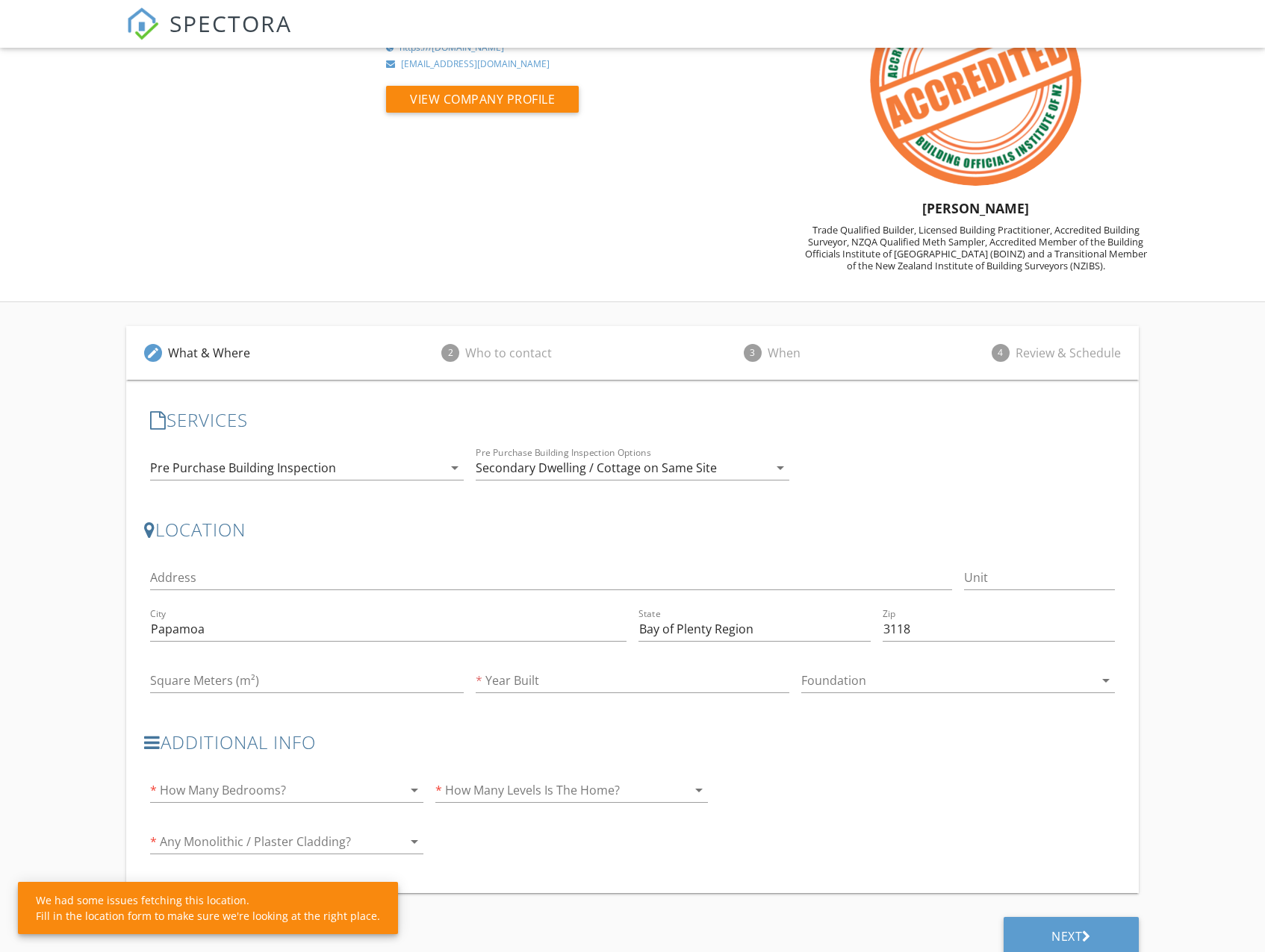
scroll to position [107, 0]
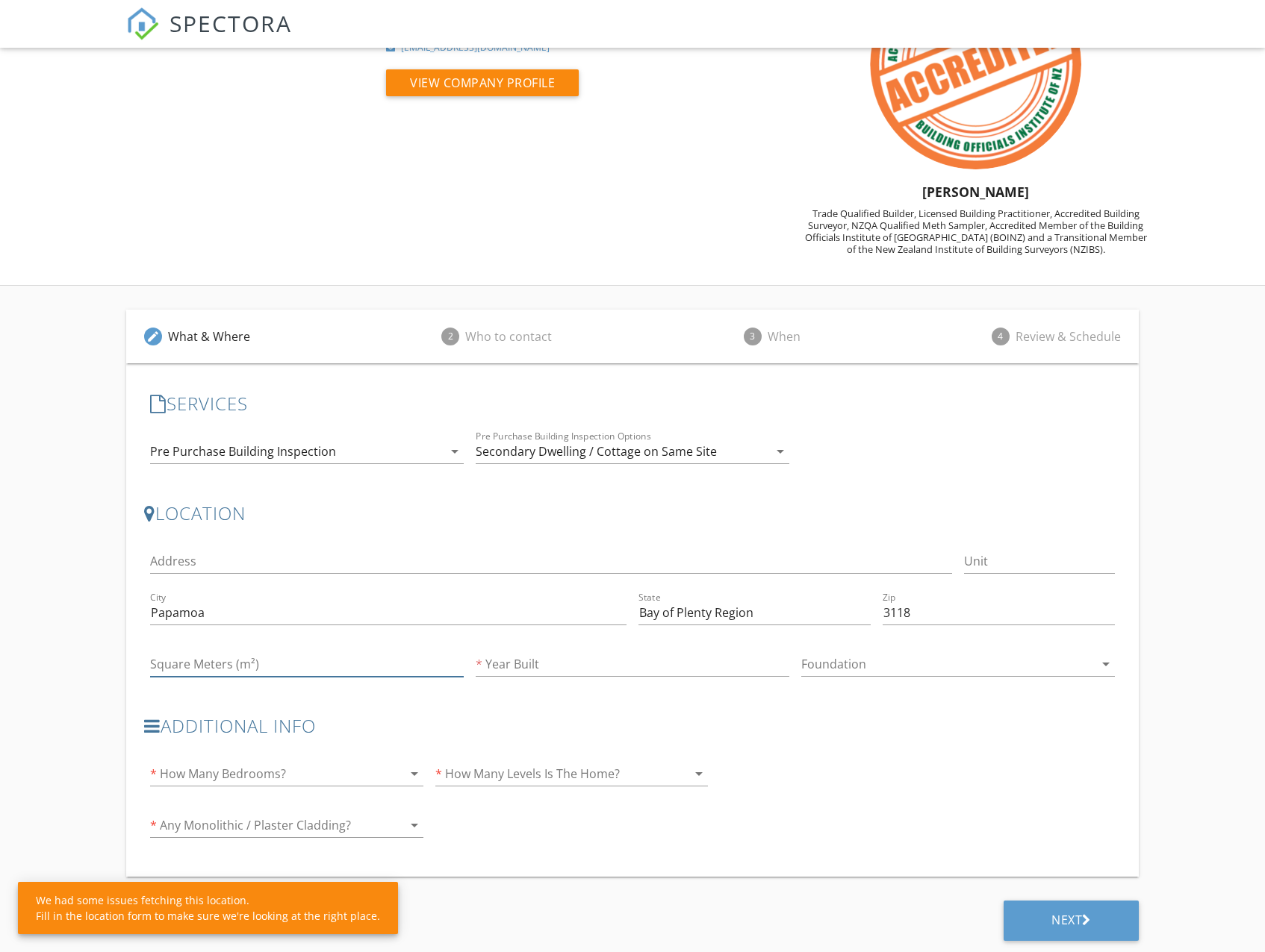
click at [299, 668] on input "Square Meters (m²)" at bounding box center [307, 664] width 313 height 25
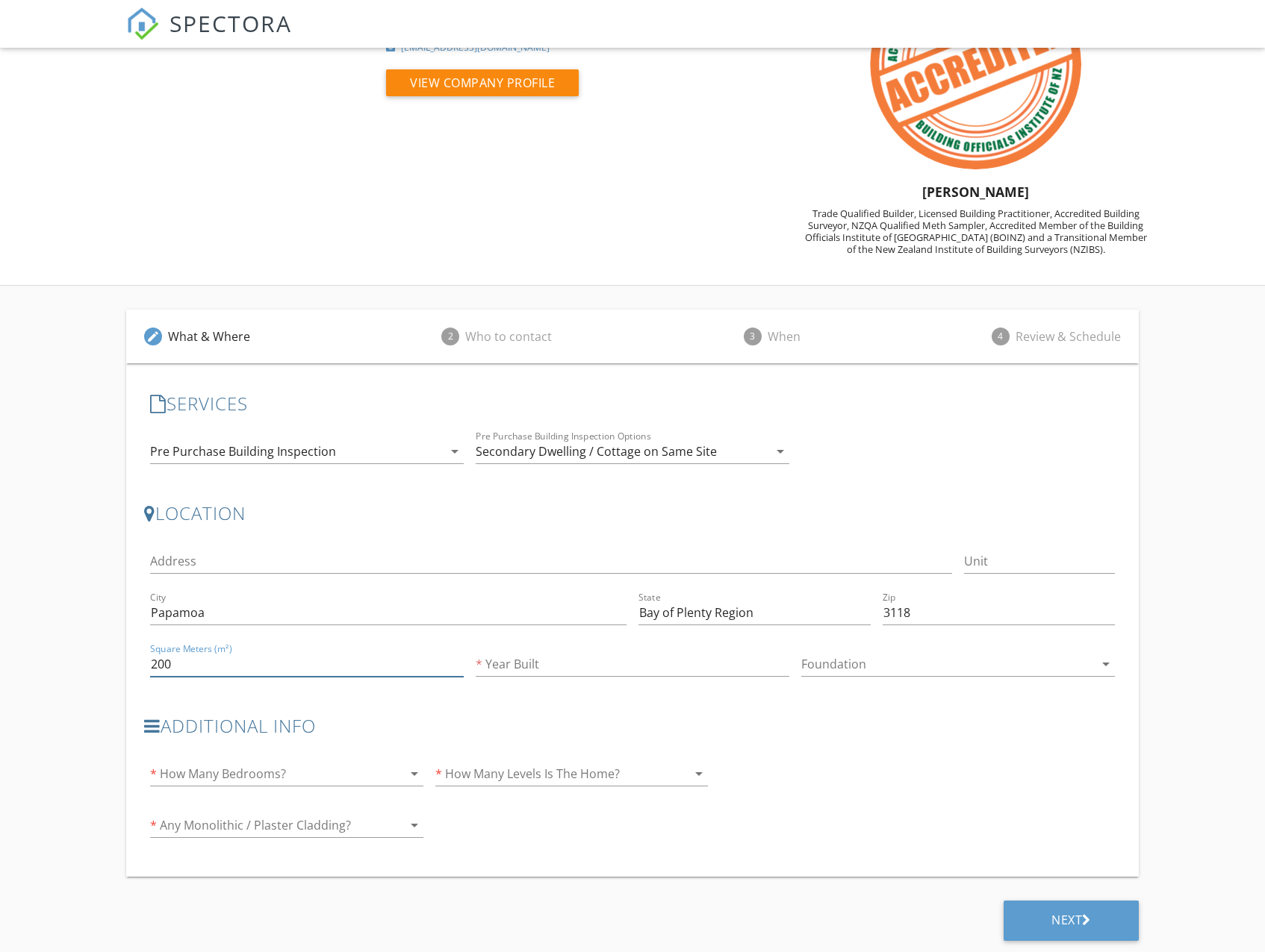
type input "200"
type input "1990"
click at [271, 776] on div at bounding box center [266, 773] width 231 height 24
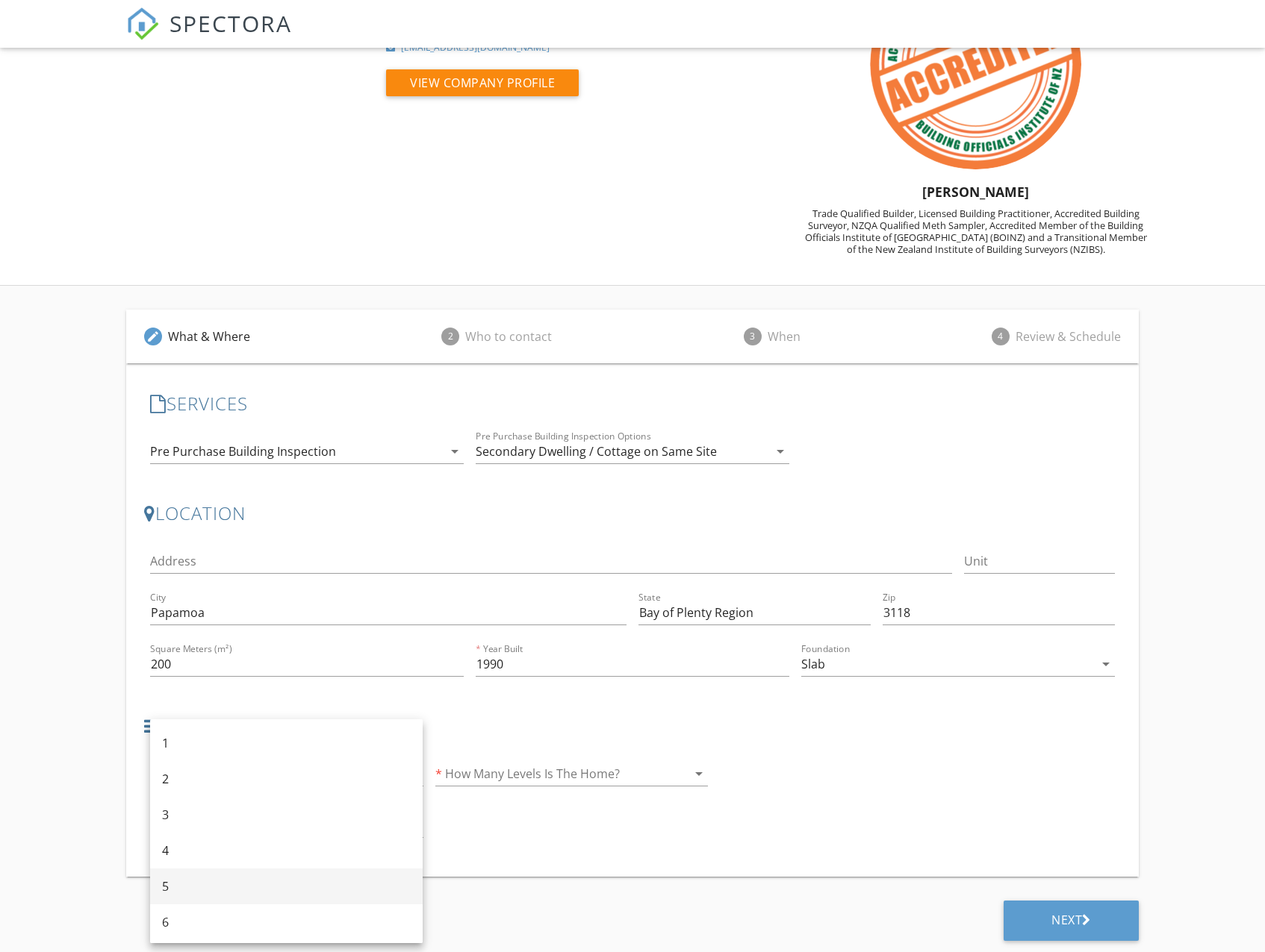
click at [200, 887] on div "5" at bounding box center [285, 887] width 248 height 18
click at [504, 780] on div at bounding box center [551, 773] width 231 height 24
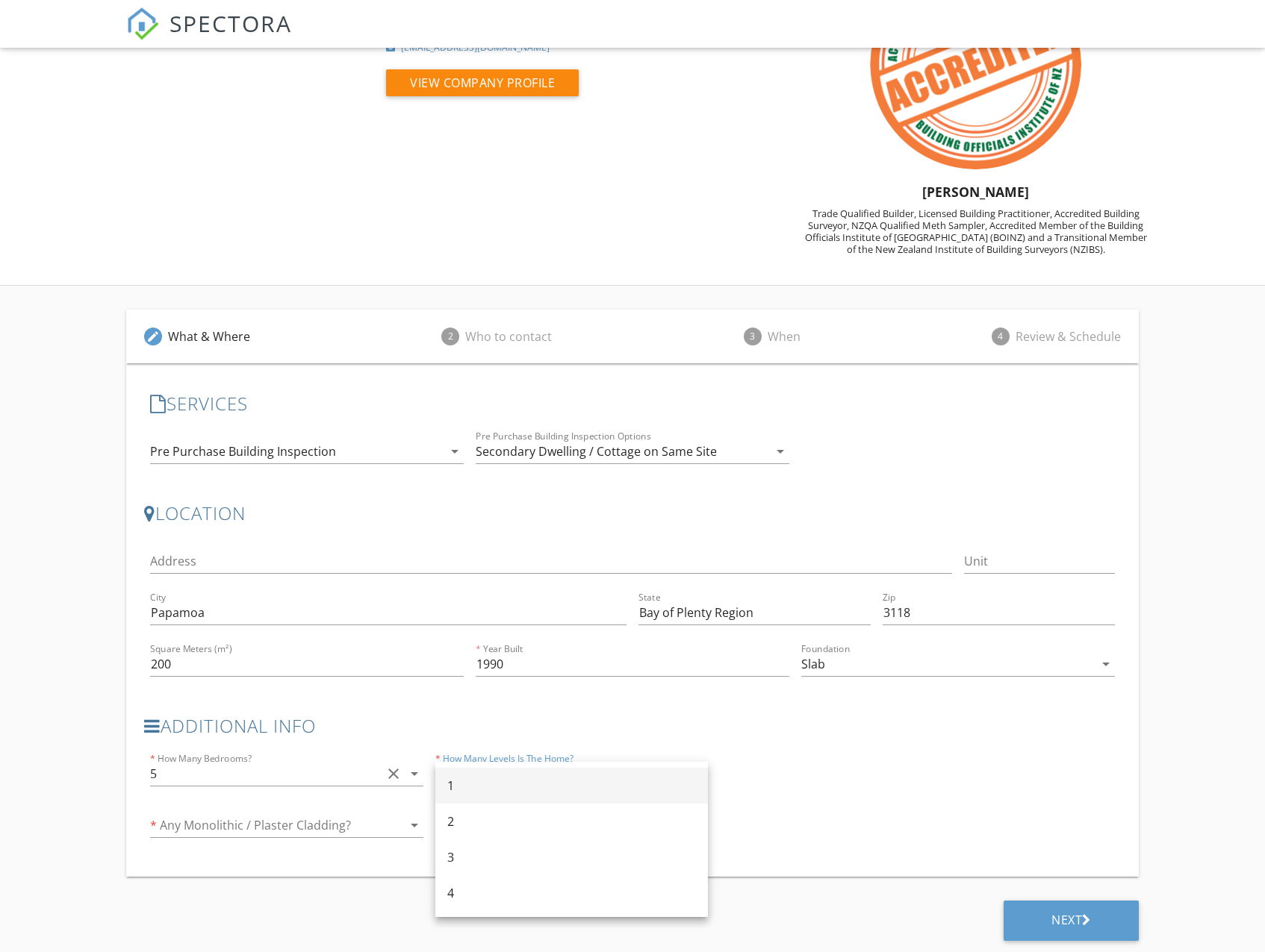
click at [504, 787] on div "1" at bounding box center [571, 786] width 248 height 18
click at [305, 824] on div at bounding box center [266, 825] width 231 height 24
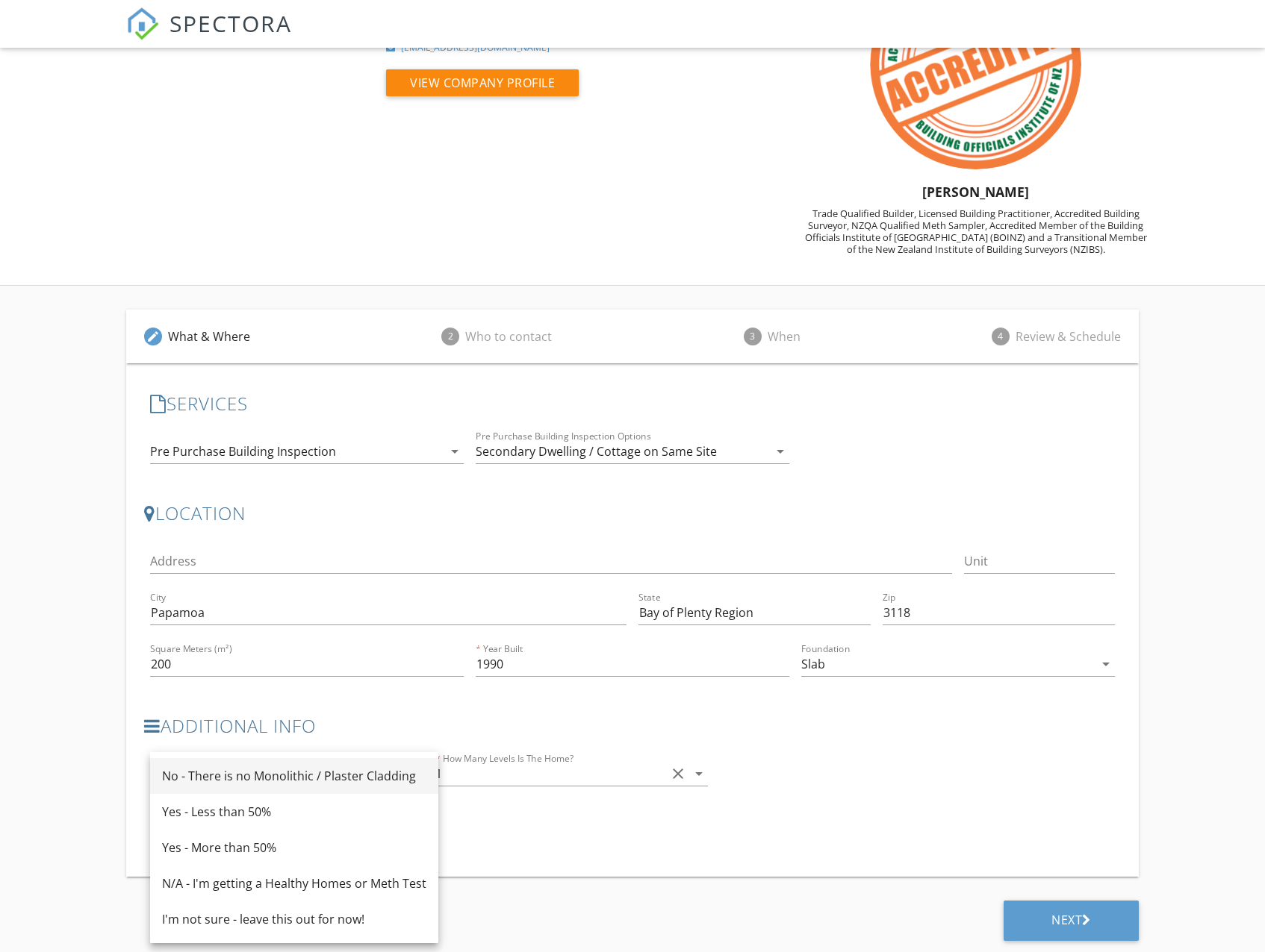
click at [268, 776] on div "No - There is no Monolithic / Plaster Cladding" at bounding box center [294, 776] width 264 height 18
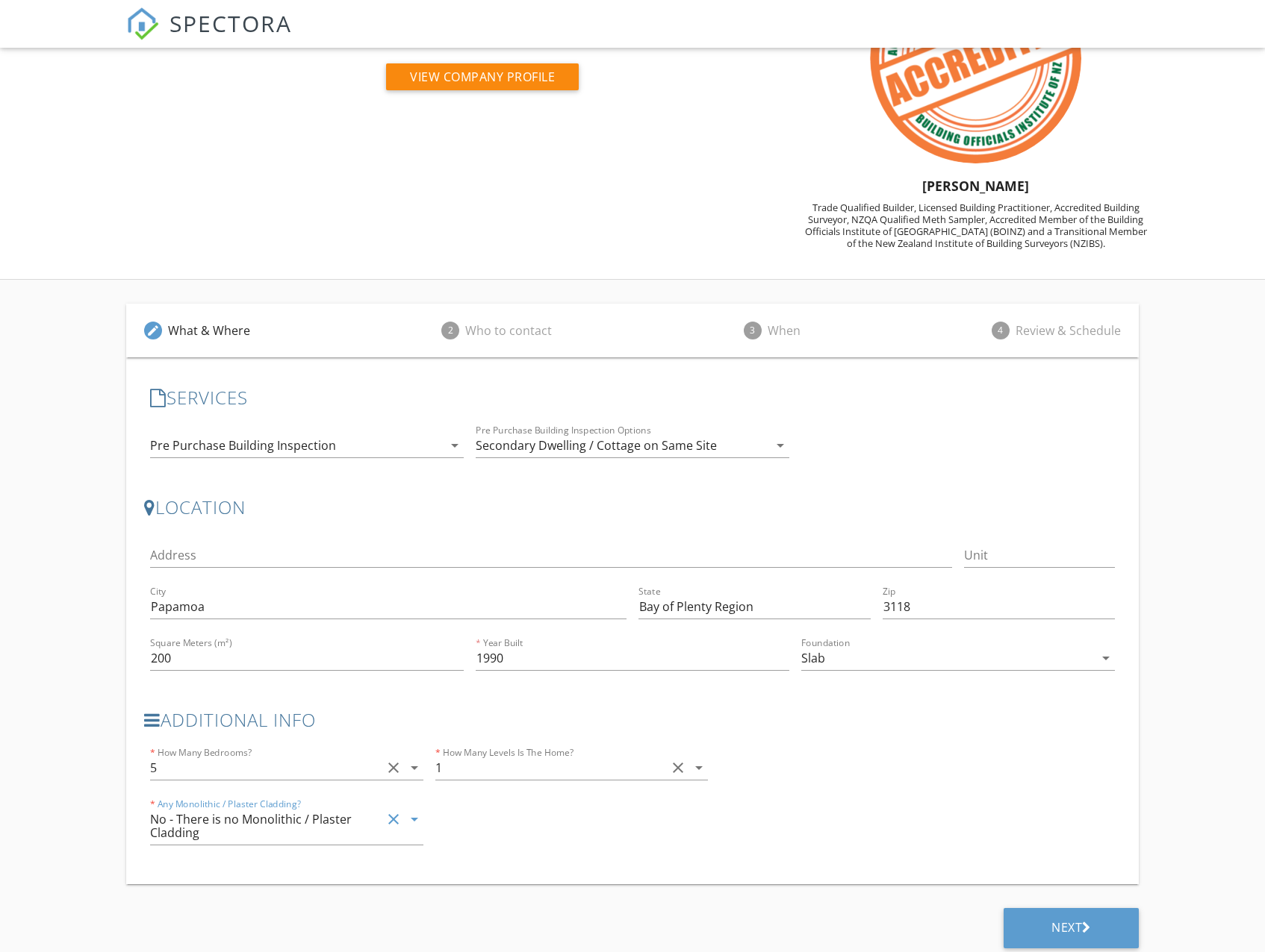
scroll to position [121, 0]
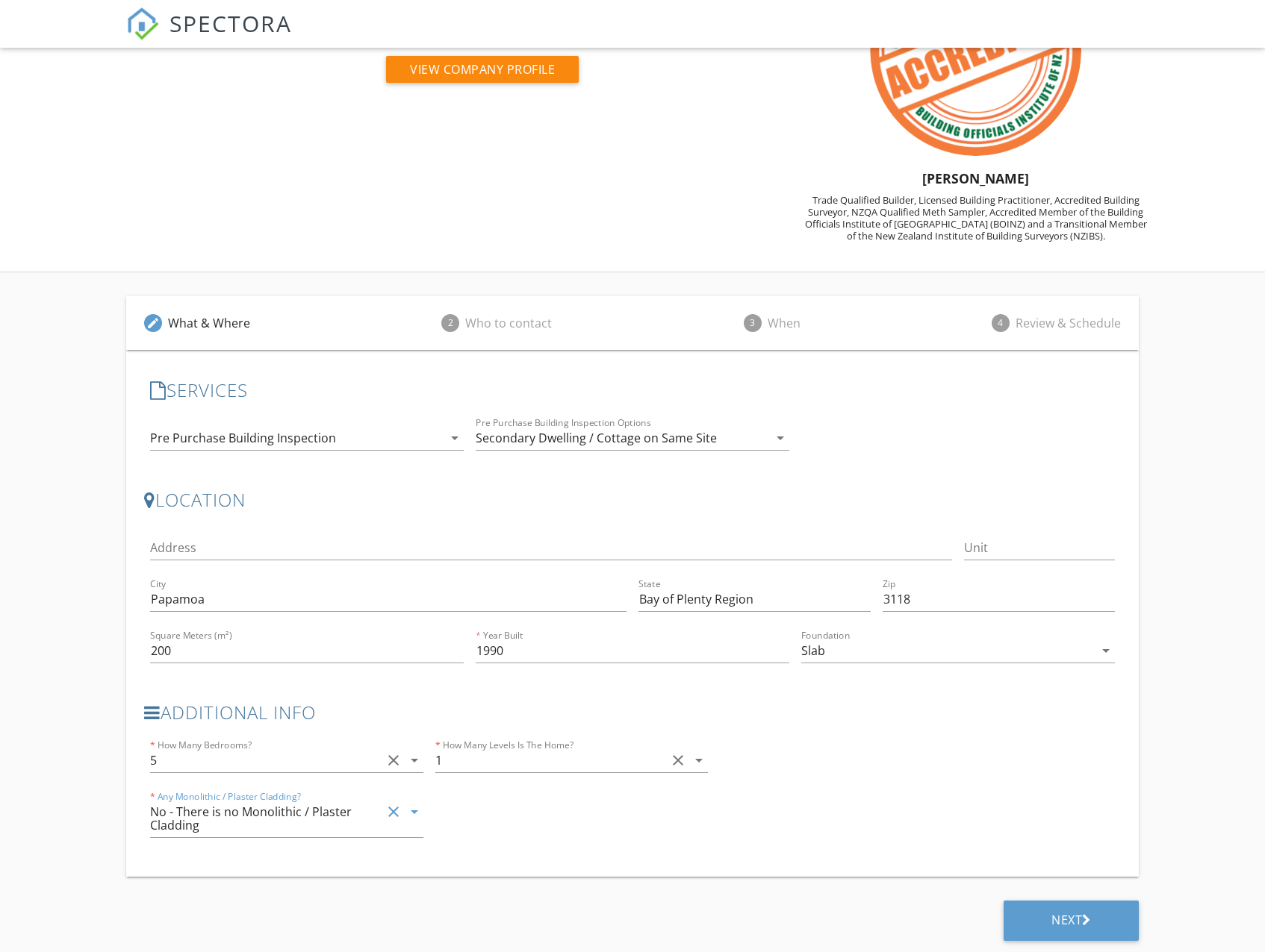
click at [272, 830] on div "No - There is no Monolithic / Plaster Cladding" at bounding box center [254, 818] width 208 height 27
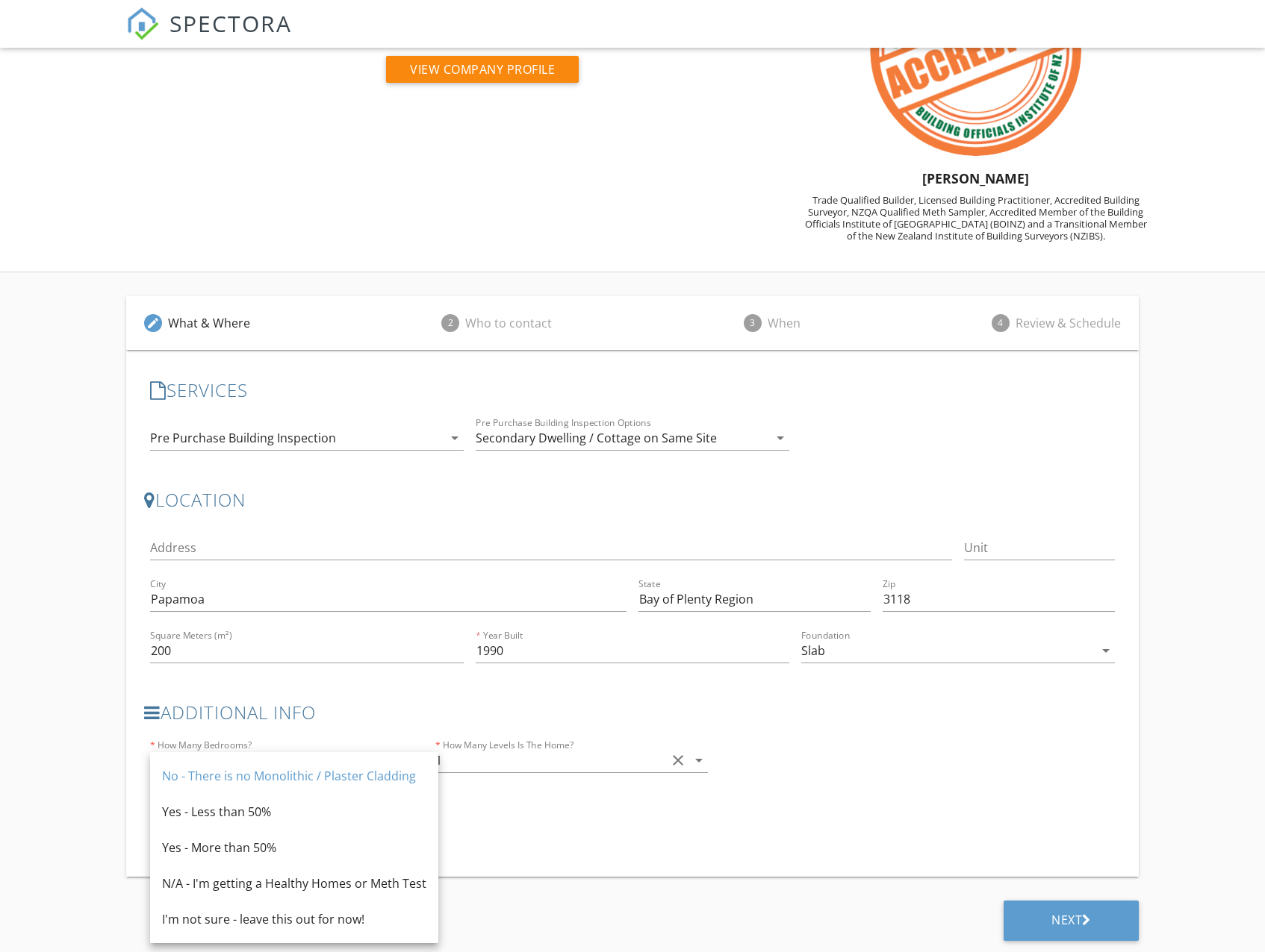
click at [538, 842] on div "Additional Info * How Many Bedrooms? 5 clear arrow_drop_down * How Many Levels …" at bounding box center [429, 777] width 570 height 151
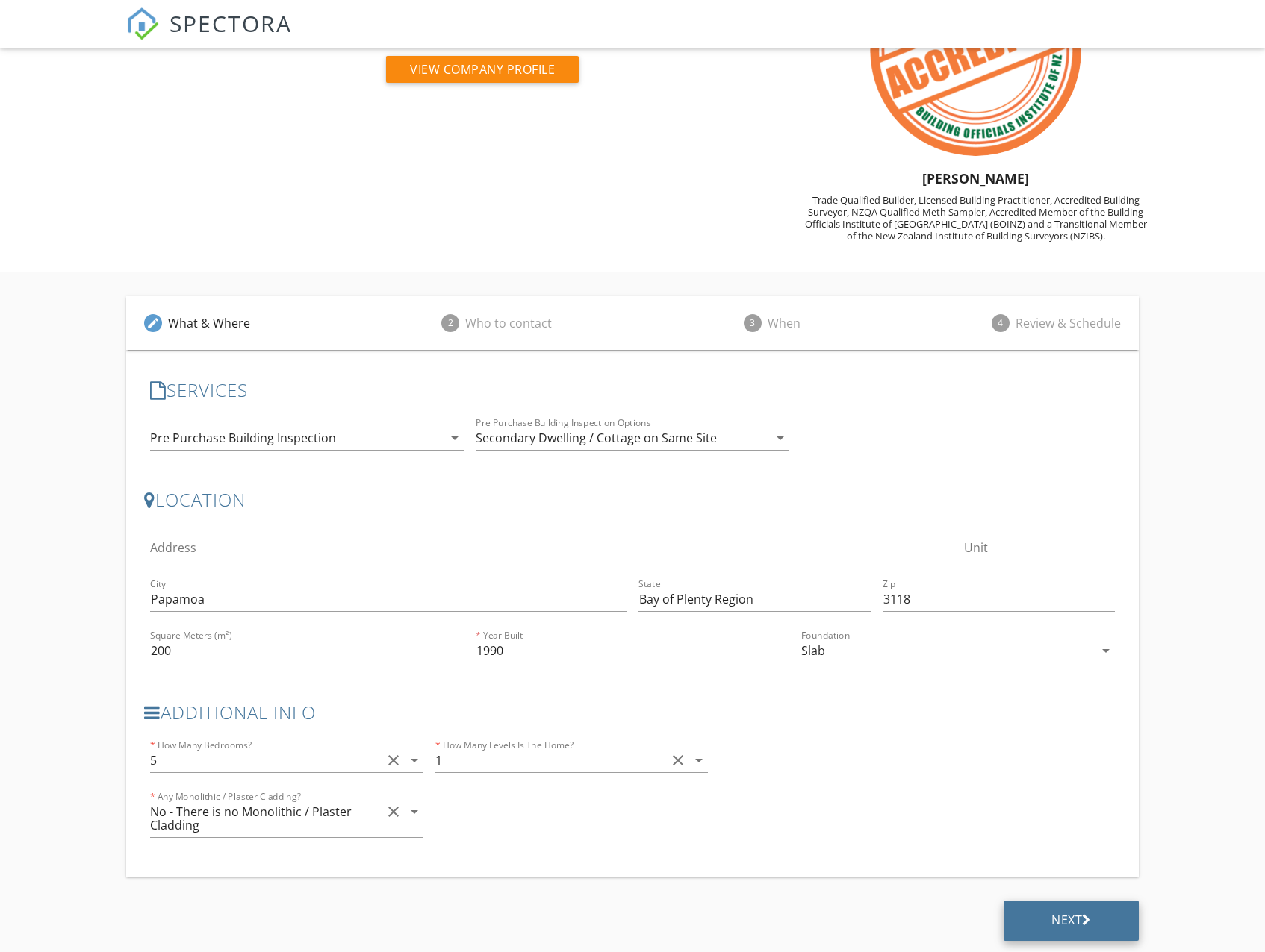
click at [1043, 917] on div "Next" at bounding box center [1071, 921] width 135 height 40
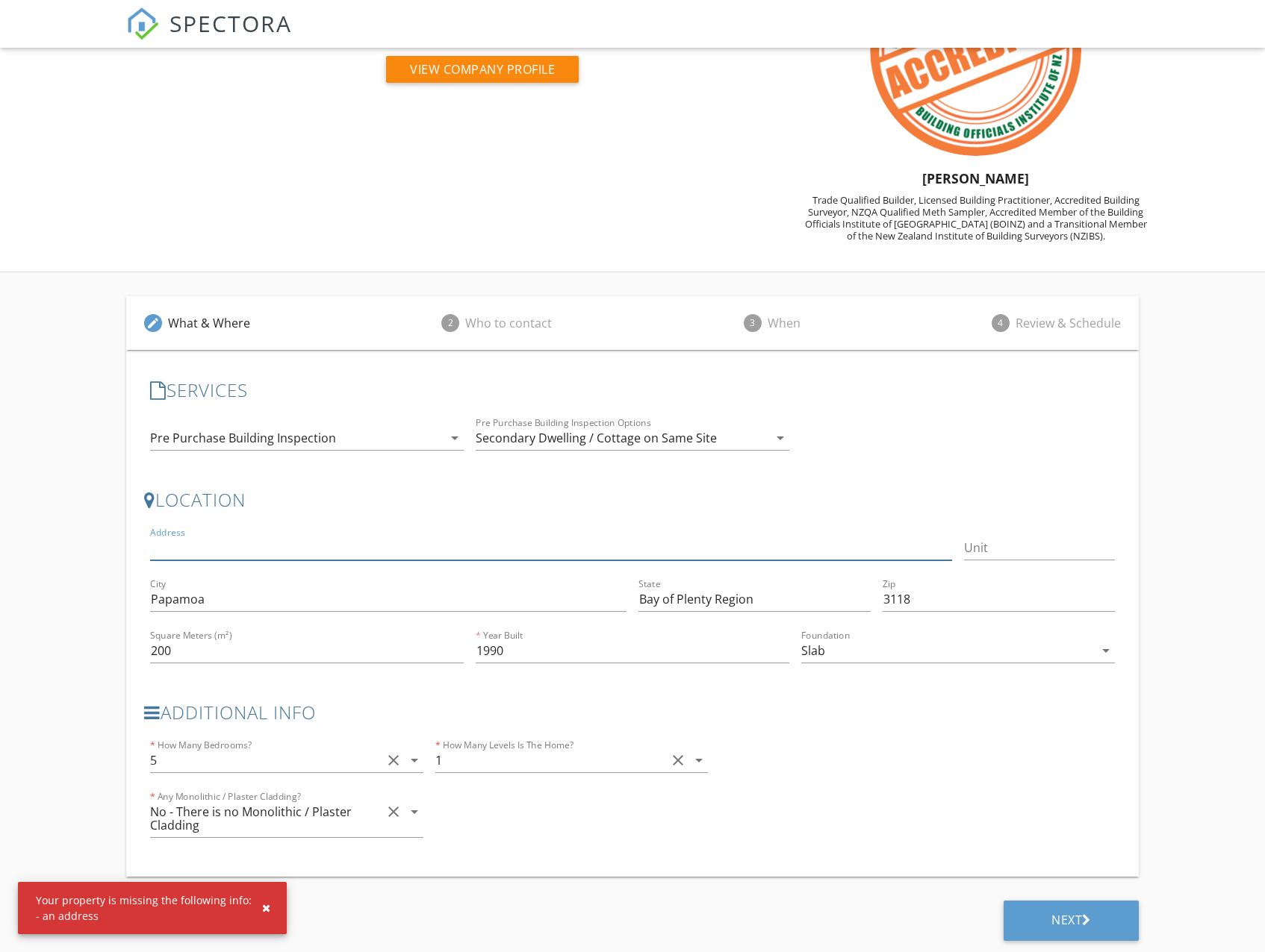
click at [270, 553] on input "Address" at bounding box center [550, 548] width 801 height 25
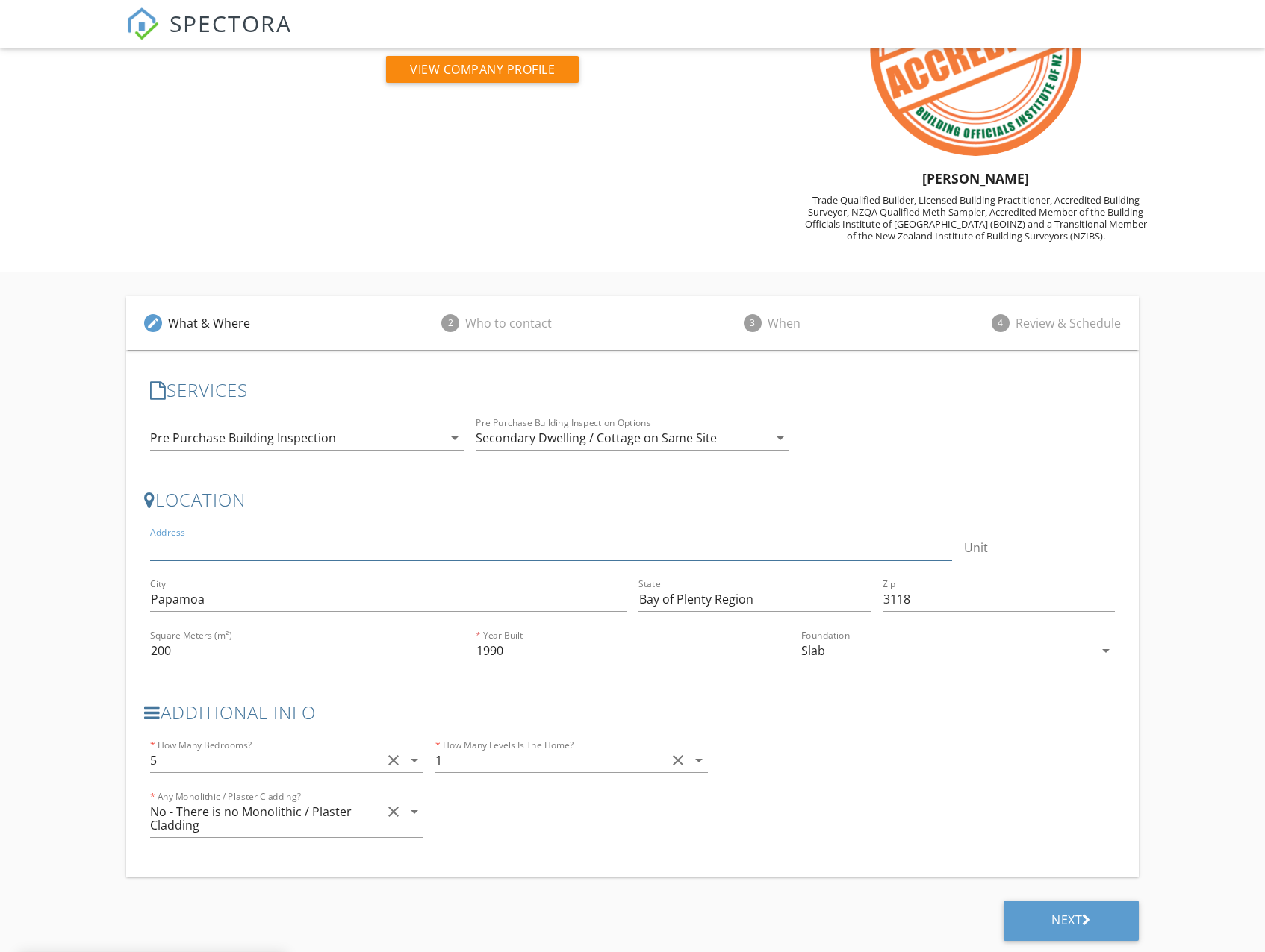
click at [293, 548] on input "Address" at bounding box center [550, 548] width 801 height 25
type input "8 Senecio Wa"
type input "[STREET_ADDRESS]"
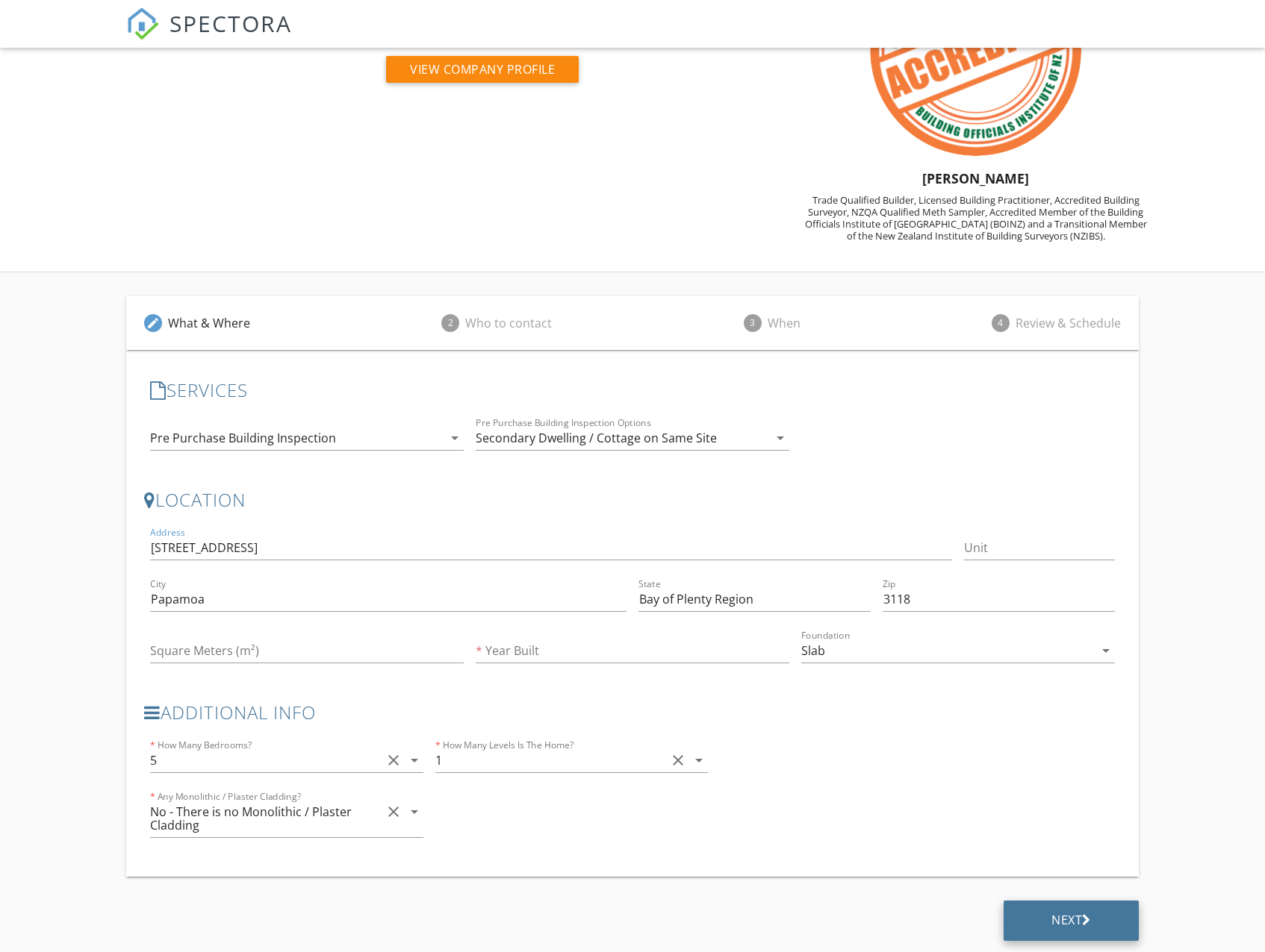
click at [1078, 933] on div "Next" at bounding box center [1071, 921] width 135 height 40
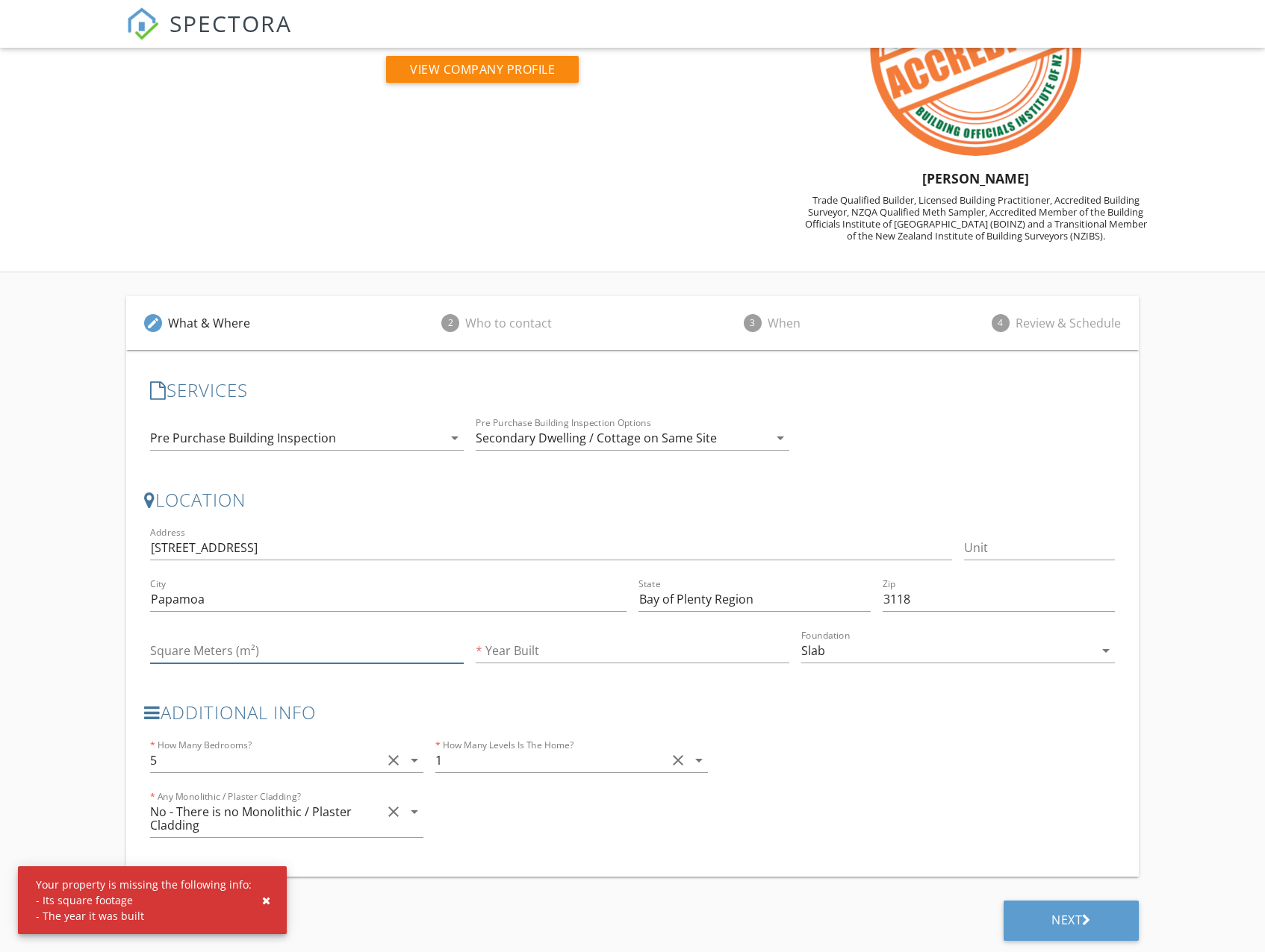
click at [249, 648] on input "Square Meters (m²)" at bounding box center [307, 651] width 313 height 25
type input "200"
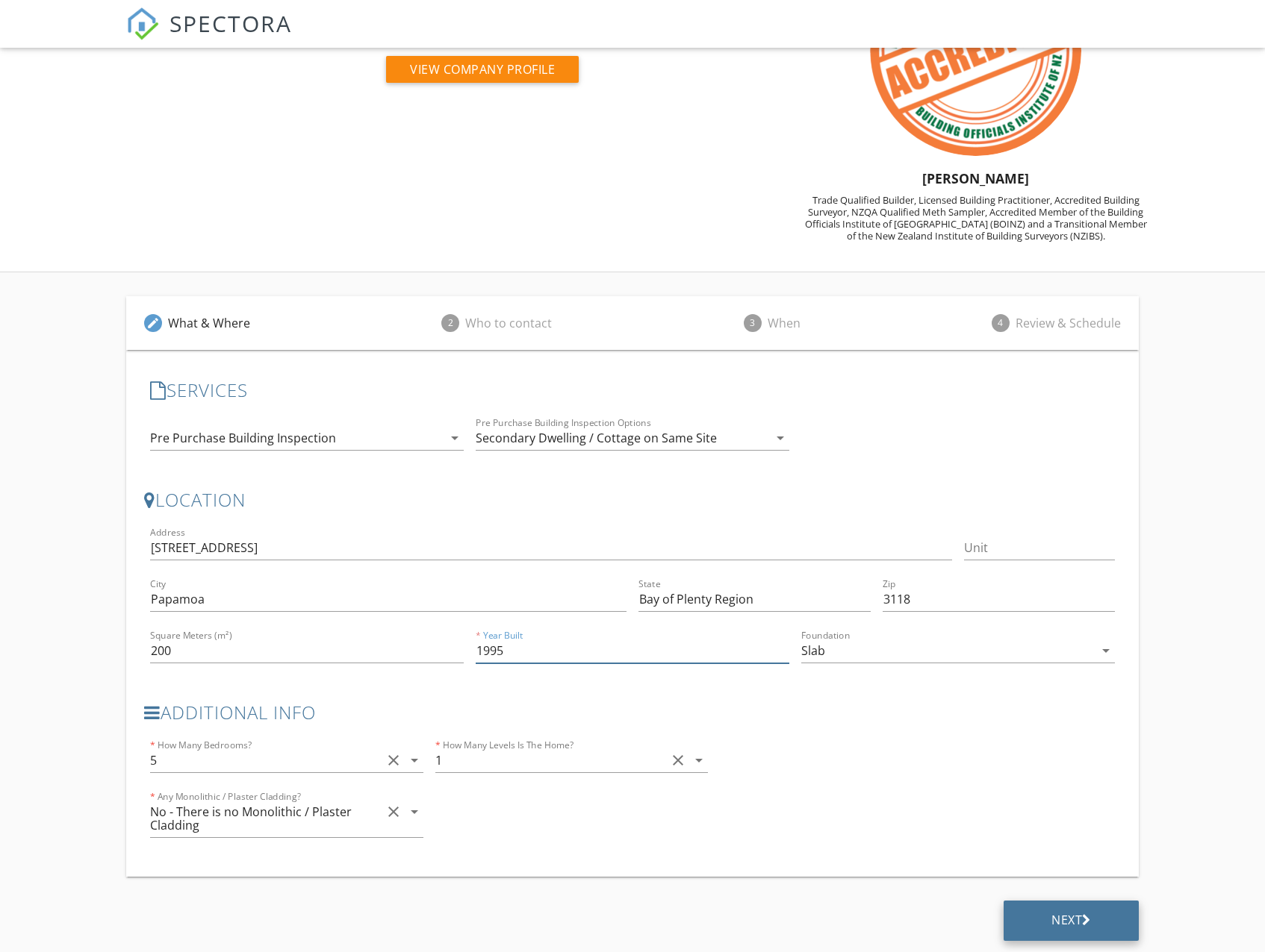
type input "1995"
click at [1060, 924] on div "Next" at bounding box center [1071, 920] width 40 height 15
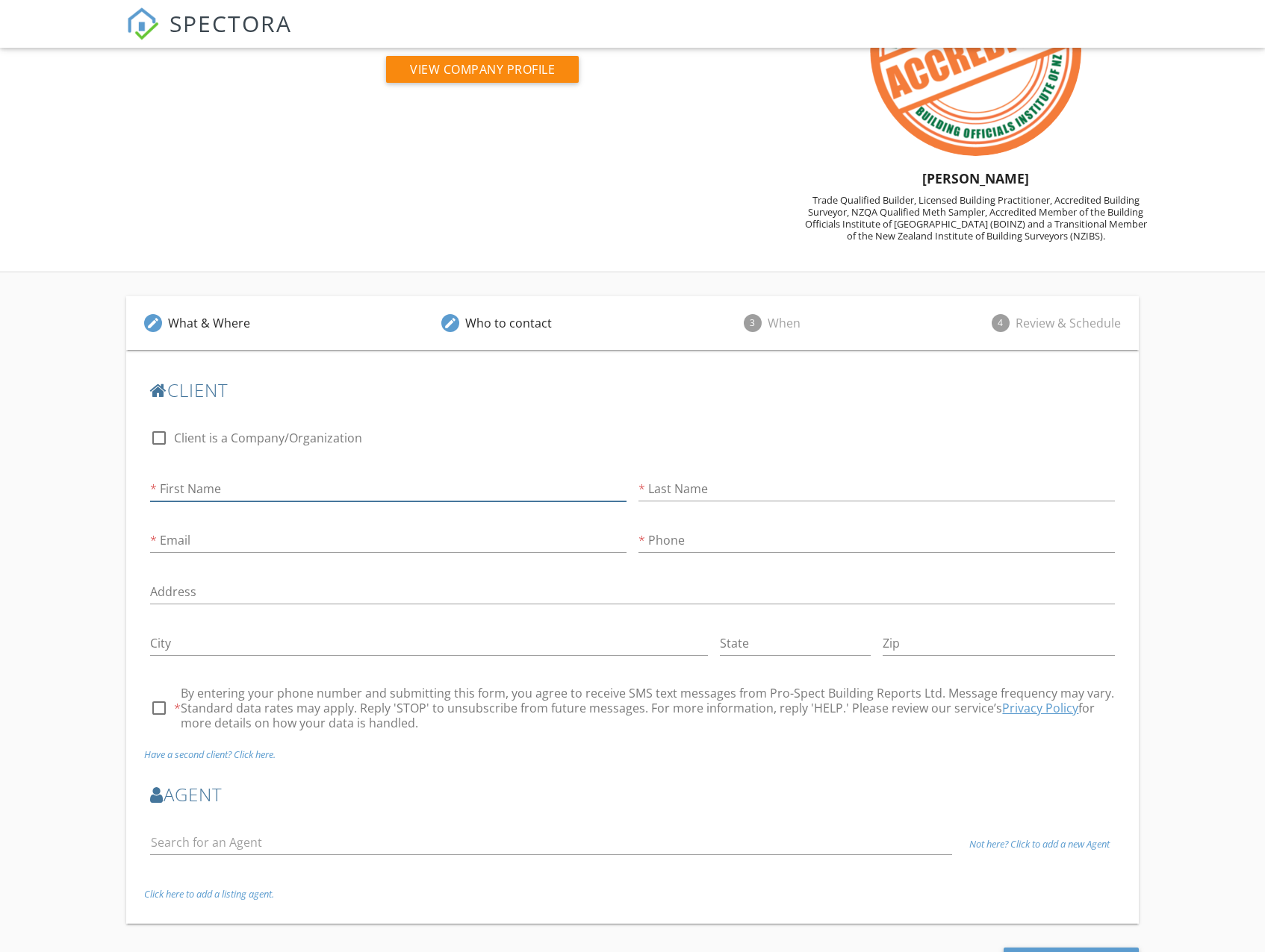
click at [242, 492] on input "First Name" at bounding box center [388, 490] width 477 height 25
type input "Phil"
type input "[PERSON_NAME]"
type input "[EMAIL_ADDRESS][DOMAIN_NAME]"
type input "021884777"
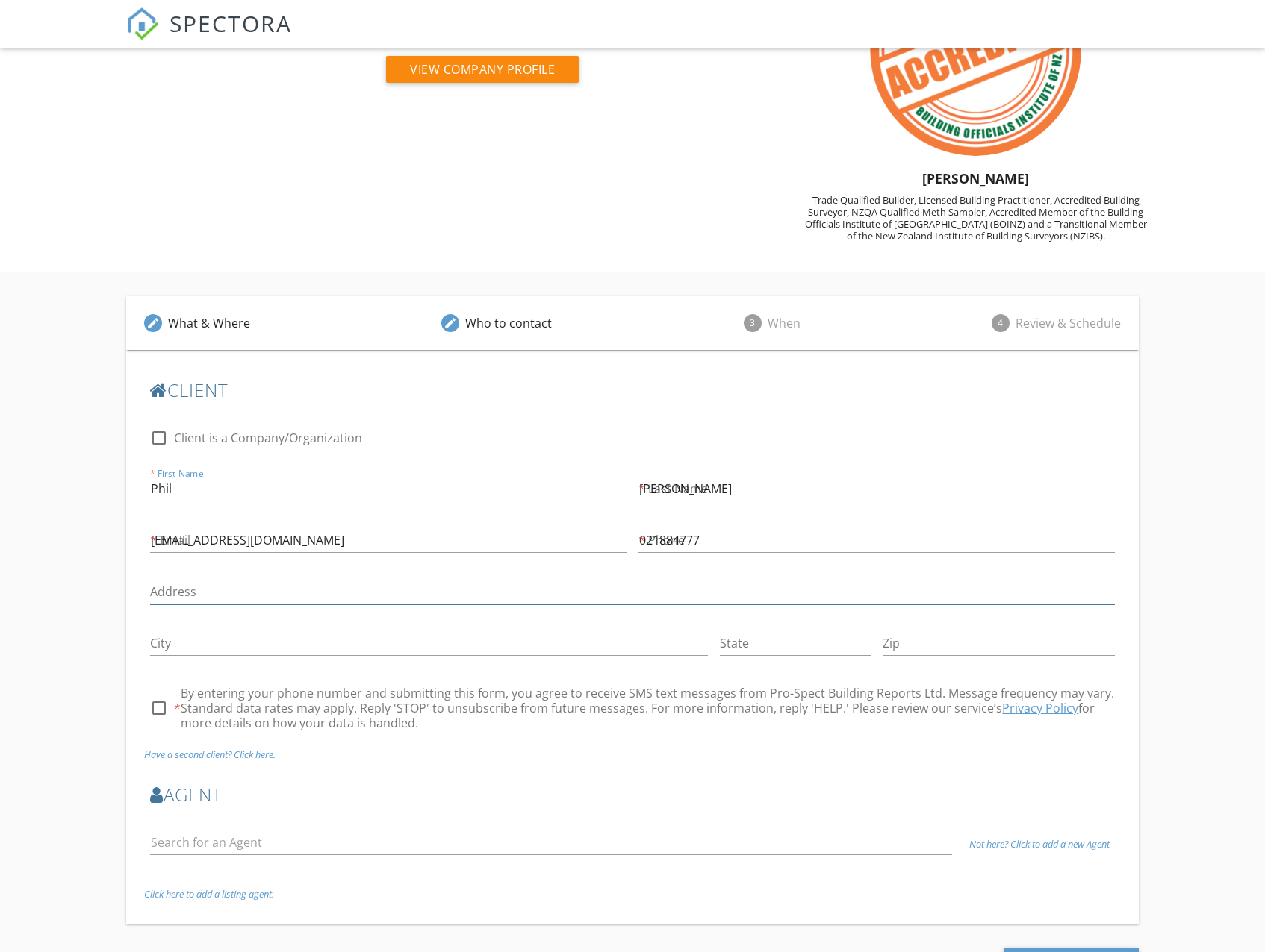
type input "[STREET_ADDRESS]"
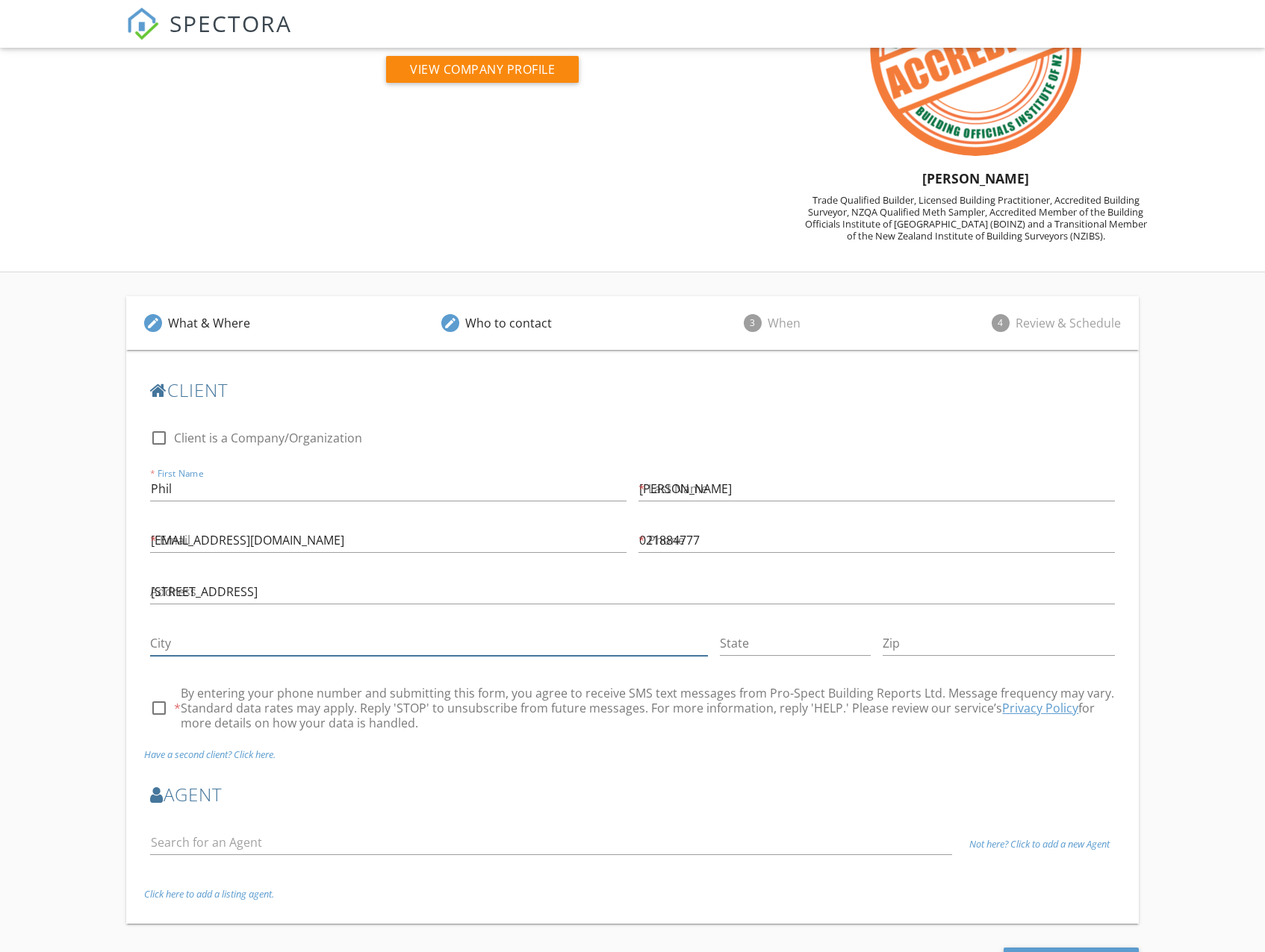
type input "Papamoa"
type input "3118"
click at [161, 710] on div at bounding box center [158, 708] width 26 height 26
checkbox input "true"
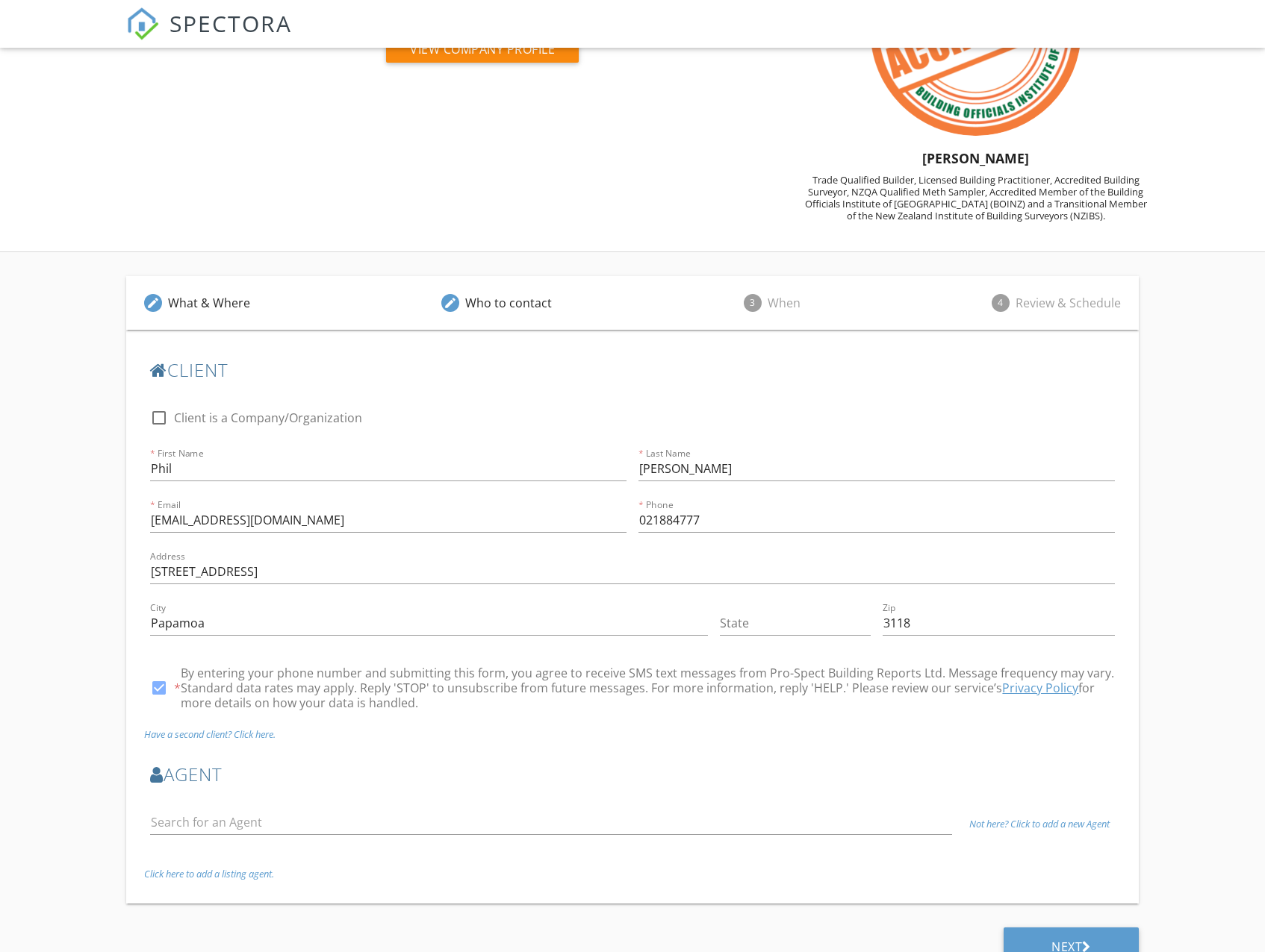
scroll to position [168, 0]
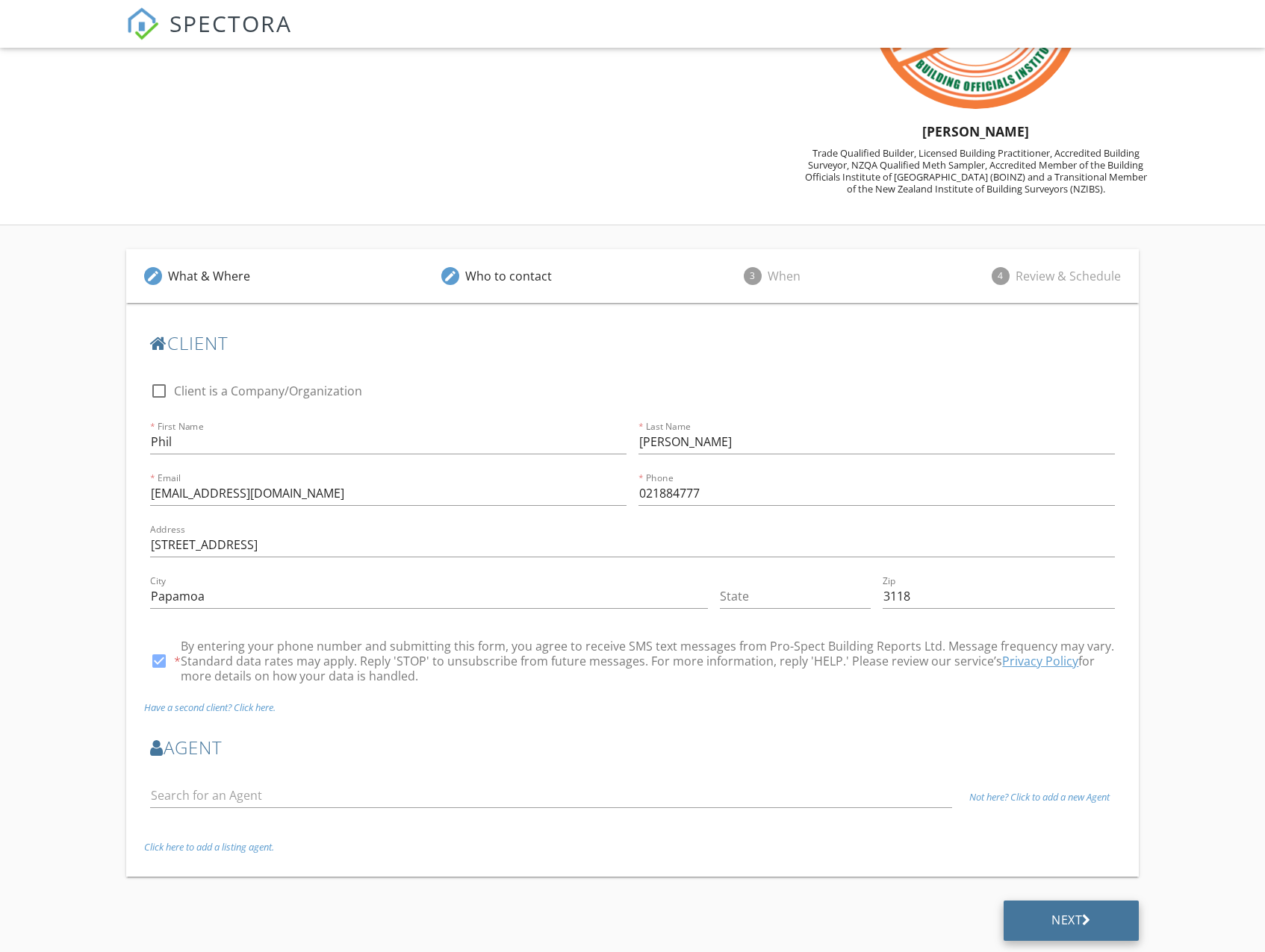
click at [1076, 934] on div "Next" at bounding box center [1071, 921] width 135 height 40
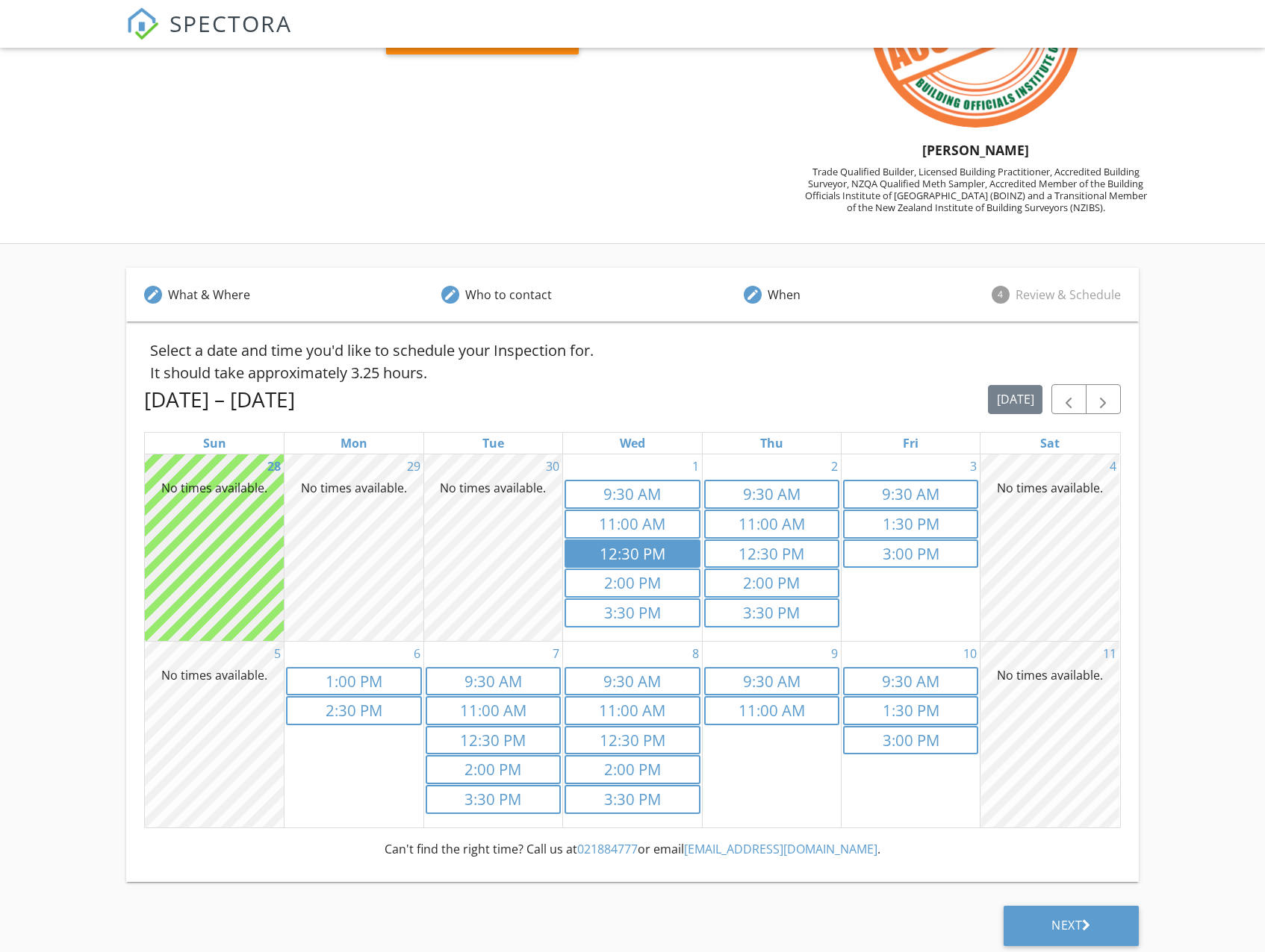
scroll to position [154, 0]
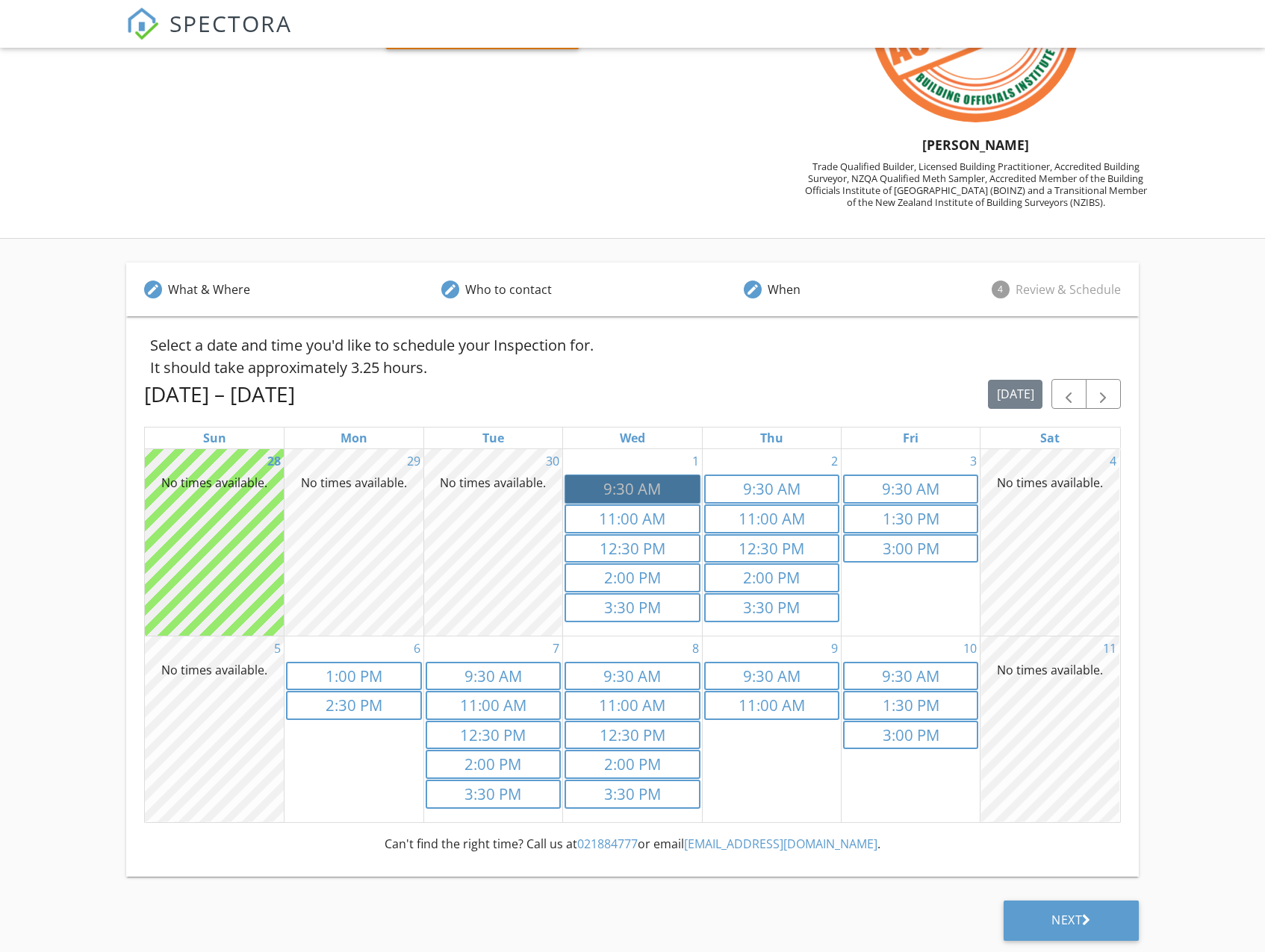
click at [624, 485] on link "9:30a 9:30 AM" at bounding box center [632, 489] width 135 height 29
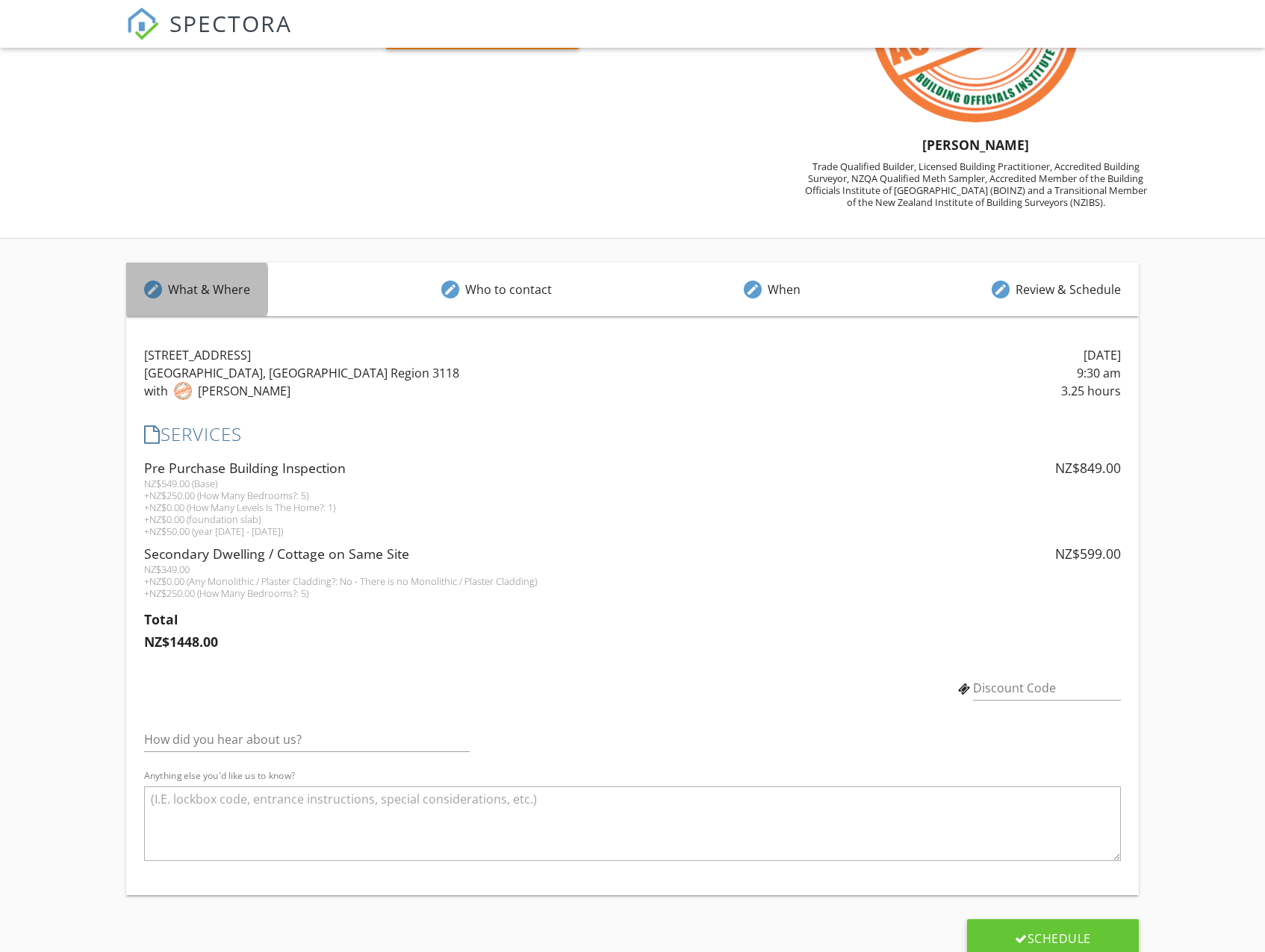
click at [209, 298] on div "What & Where" at bounding box center [209, 289] width 82 height 18
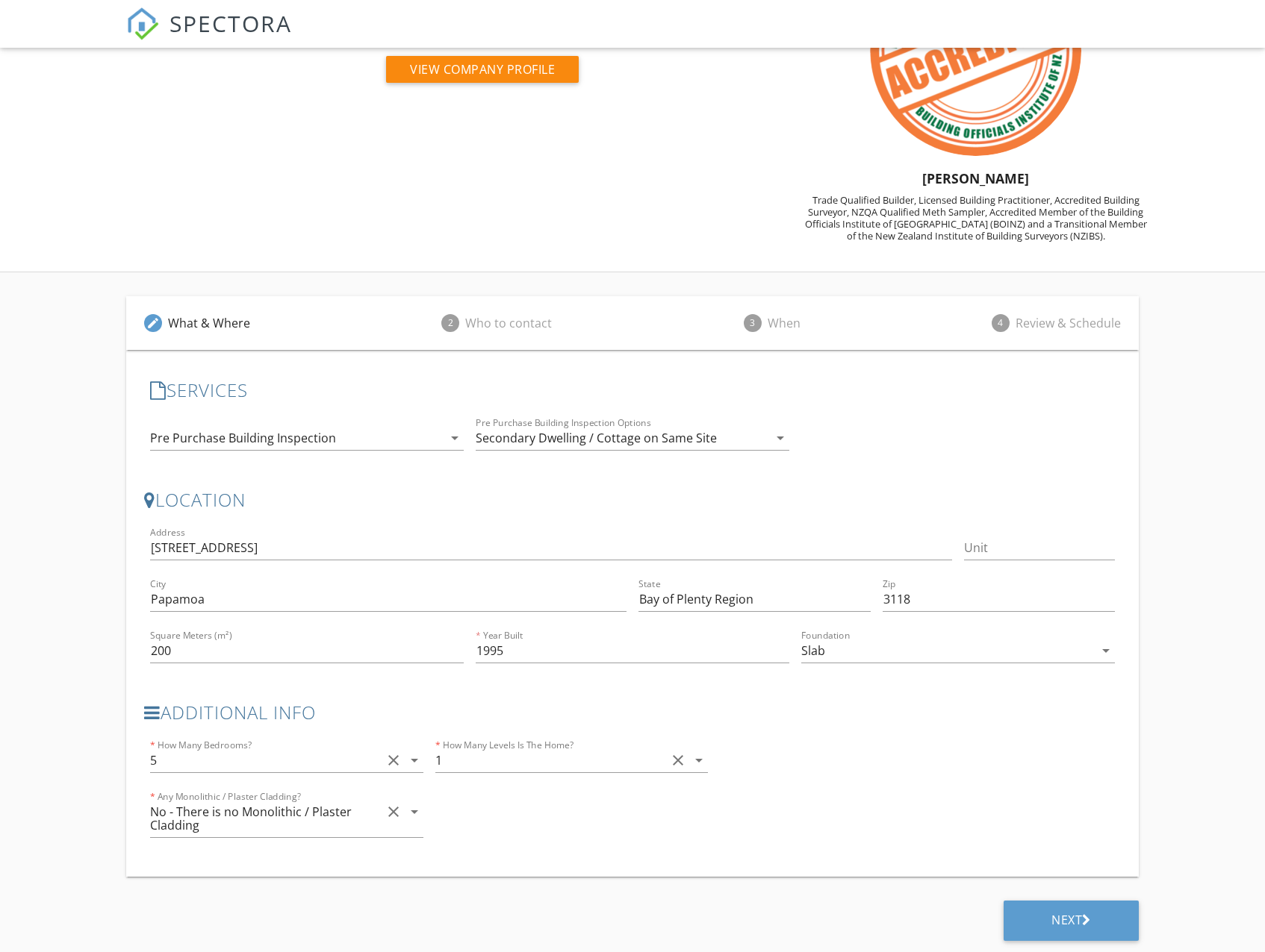
click at [414, 762] on icon "arrow_drop_down" at bounding box center [415, 761] width 18 height 18
click at [245, 820] on div "3" at bounding box center [285, 815] width 248 height 18
click at [1026, 919] on div "Next" at bounding box center [1071, 921] width 135 height 40
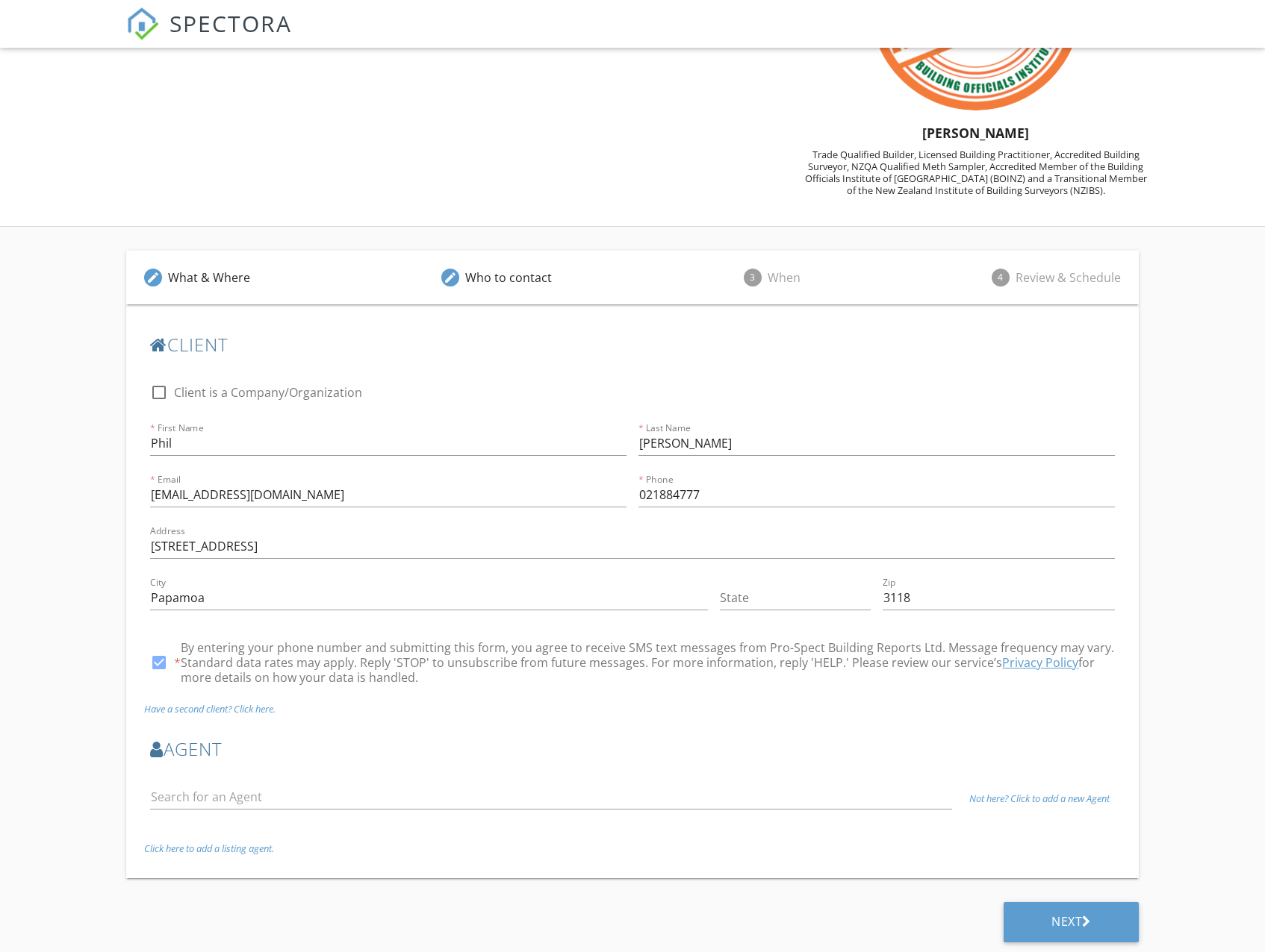
scroll to position [168, 0]
click at [1046, 921] on div "Next" at bounding box center [1071, 921] width 135 height 40
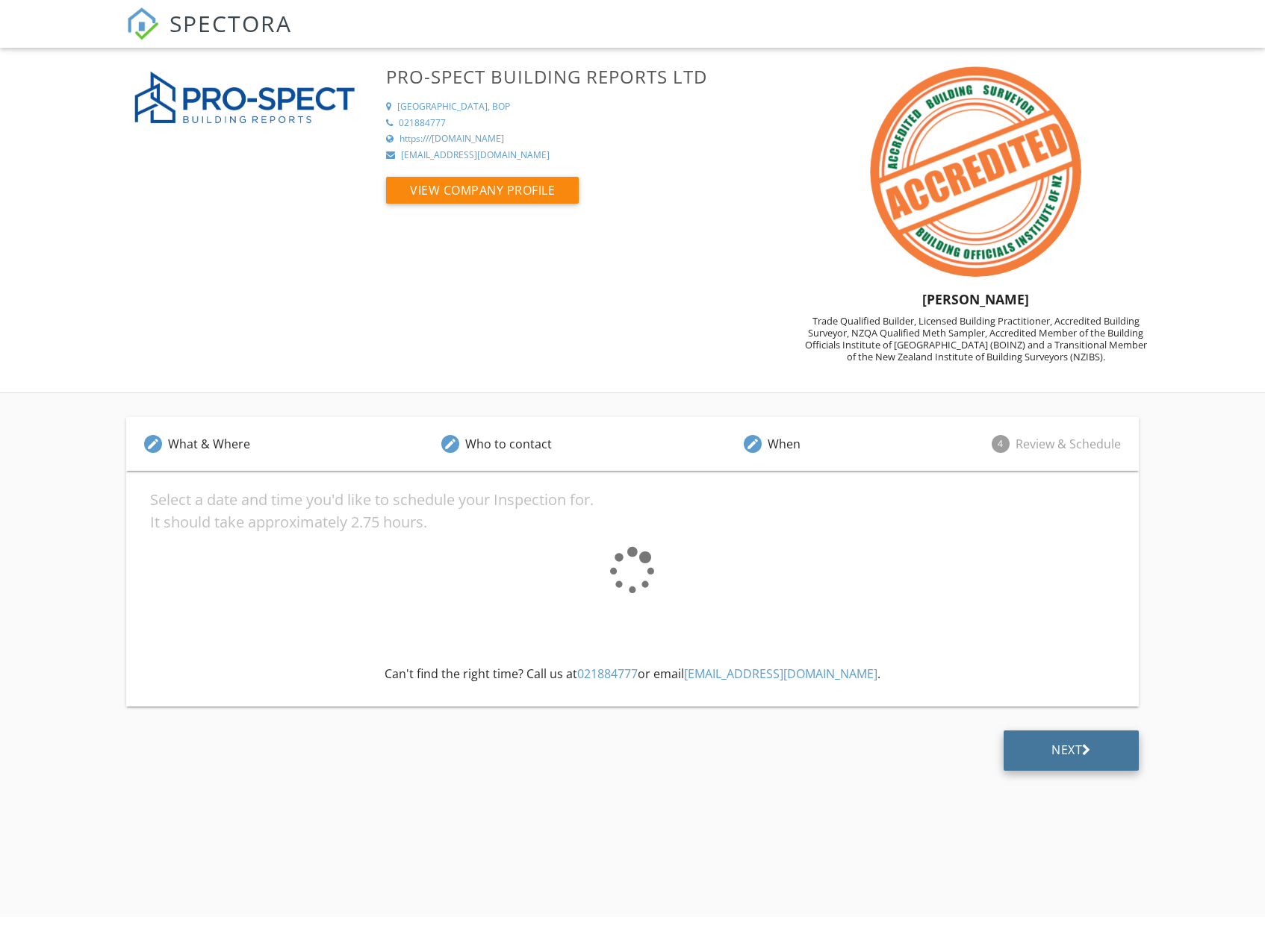
scroll to position [0, 0]
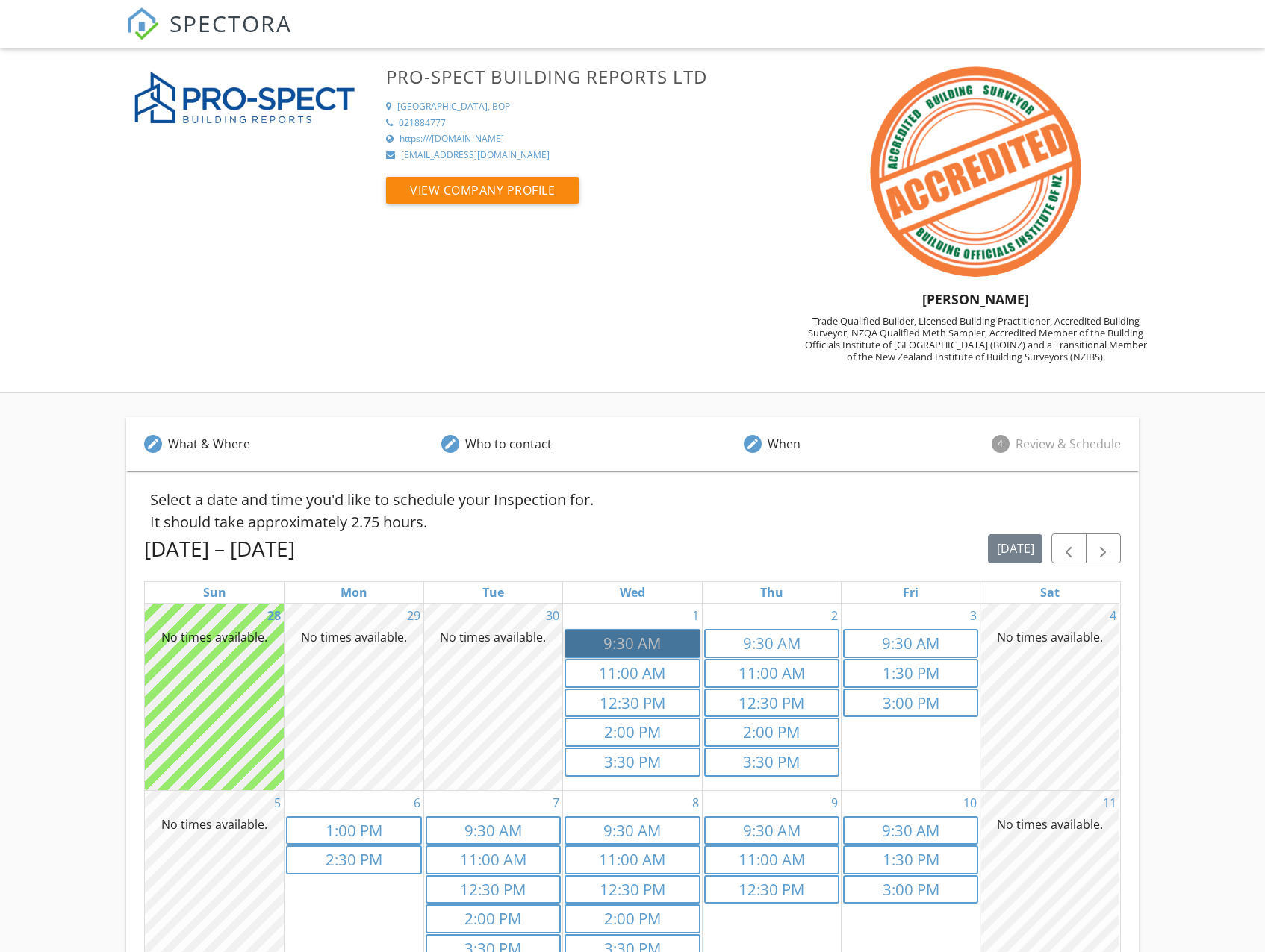
click at [632, 639] on link "9:30a 9:30 AM" at bounding box center [632, 643] width 135 height 29
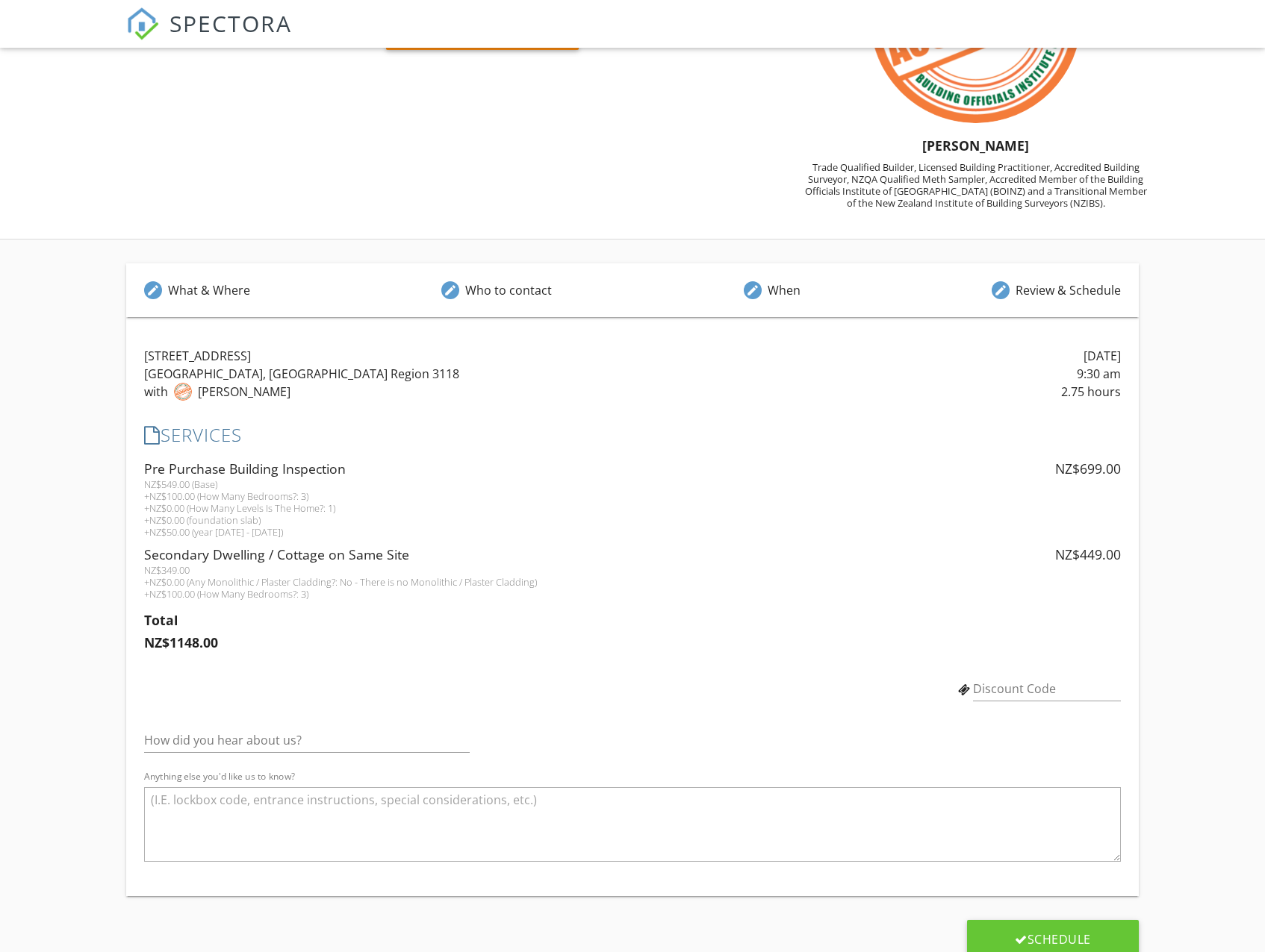
scroll to position [154, 0]
click at [232, 293] on div "What & Where" at bounding box center [209, 289] width 82 height 18
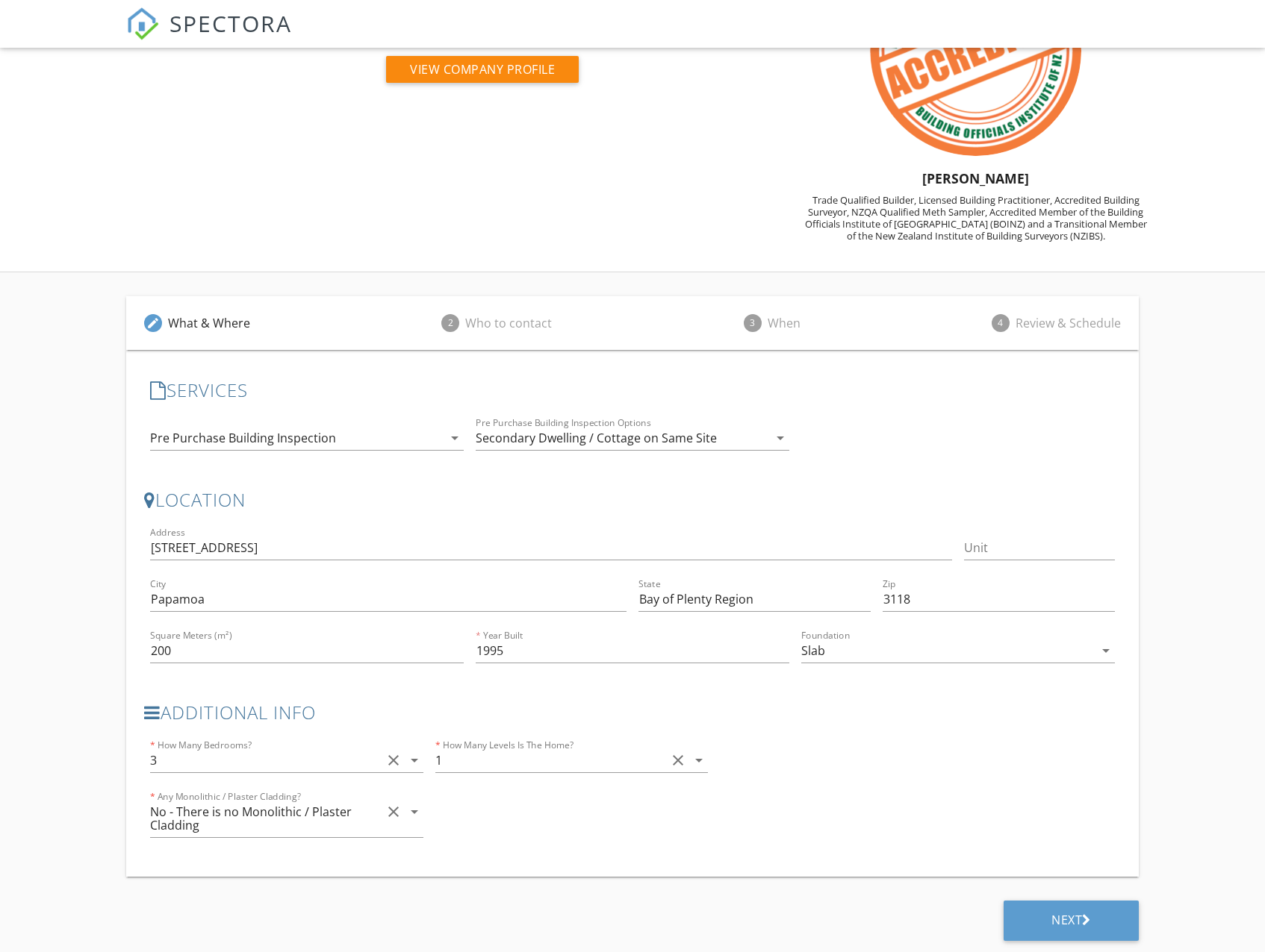
click at [473, 324] on div "Who to contact" at bounding box center [508, 323] width 87 height 18
click at [1042, 911] on div "Next" at bounding box center [1071, 921] width 135 height 40
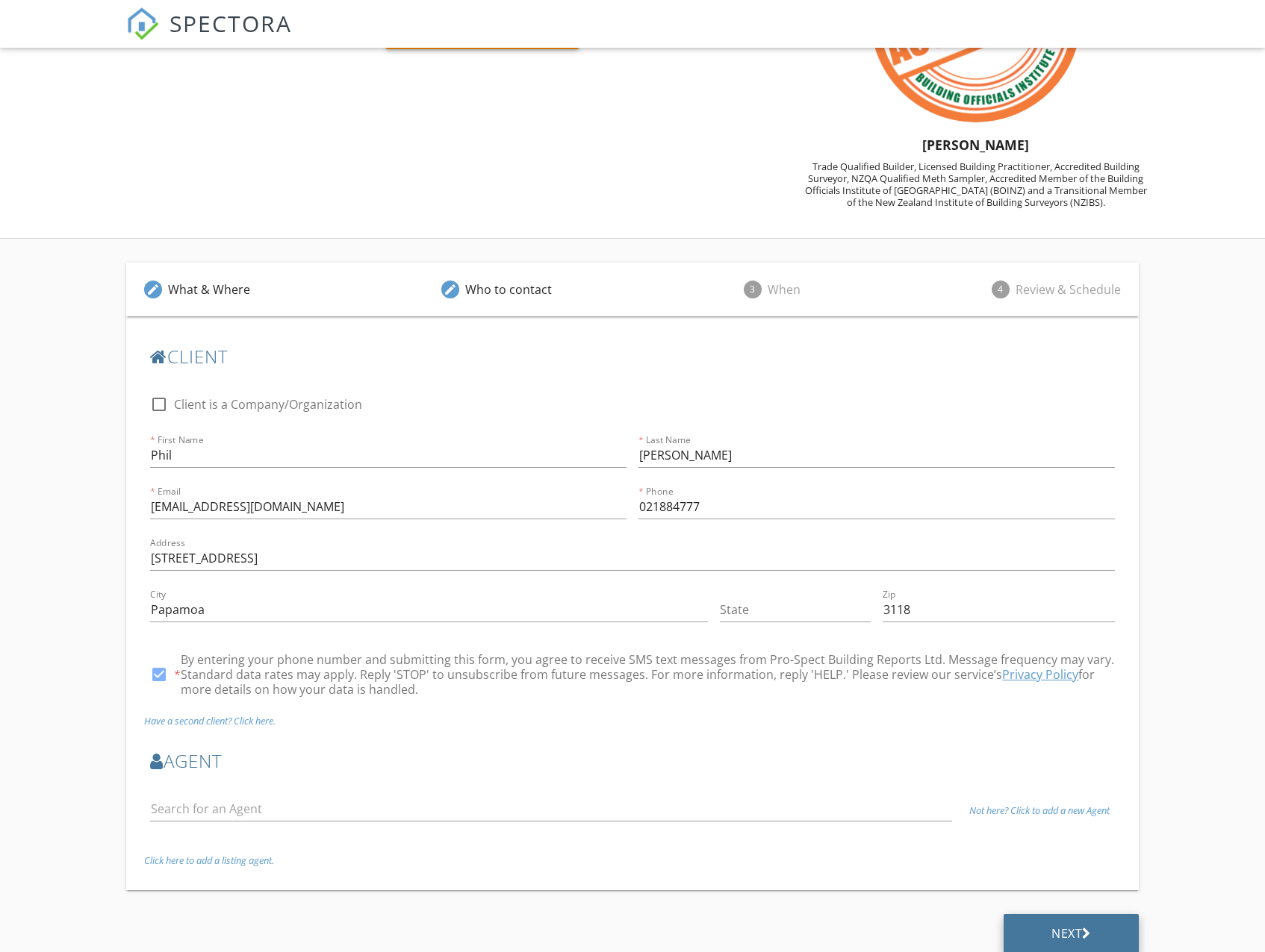
click at [1045, 919] on div "Next" at bounding box center [1071, 934] width 135 height 40
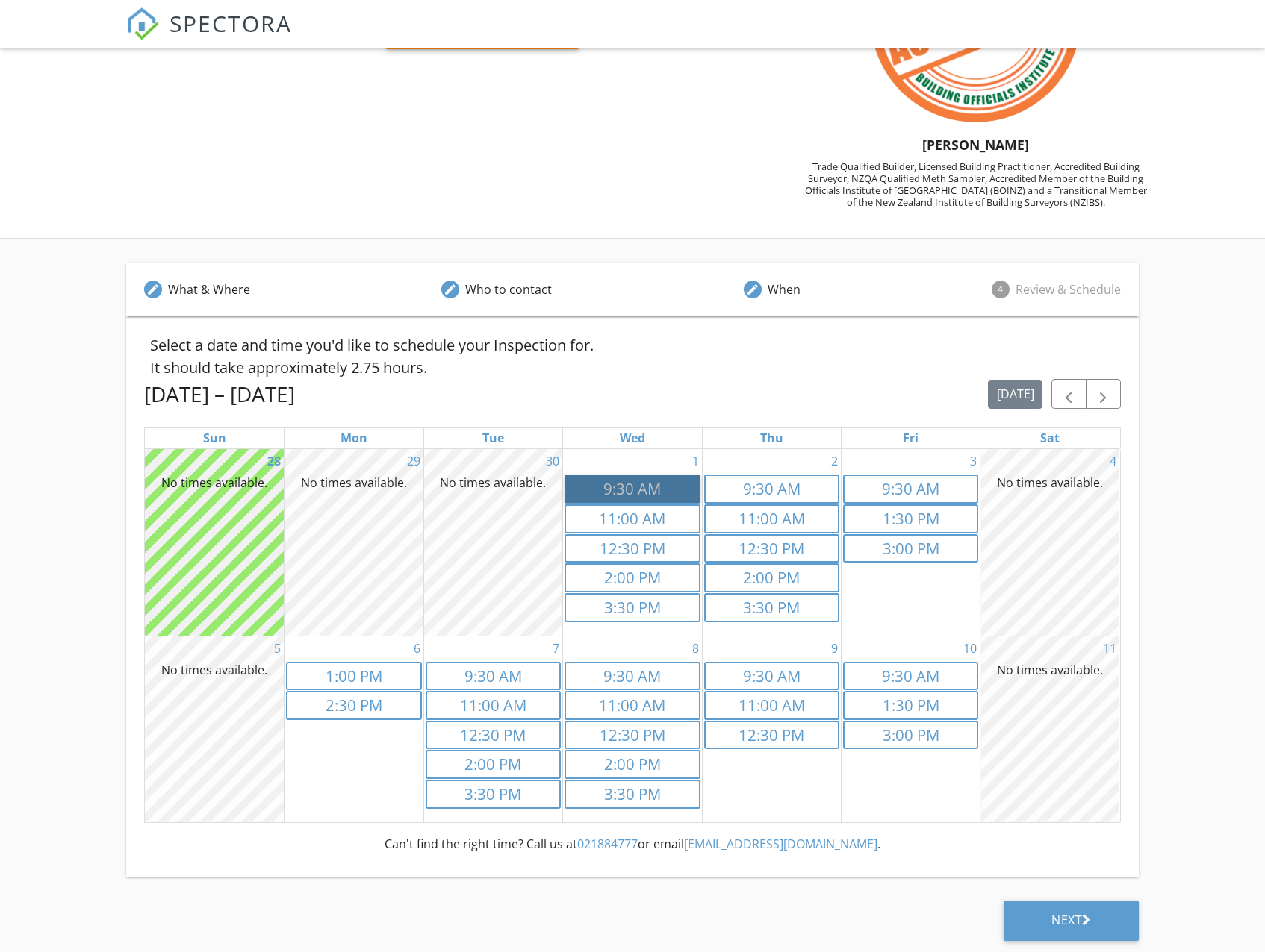
click at [615, 498] on link "9:30a 9:30 AM" at bounding box center [632, 489] width 135 height 29
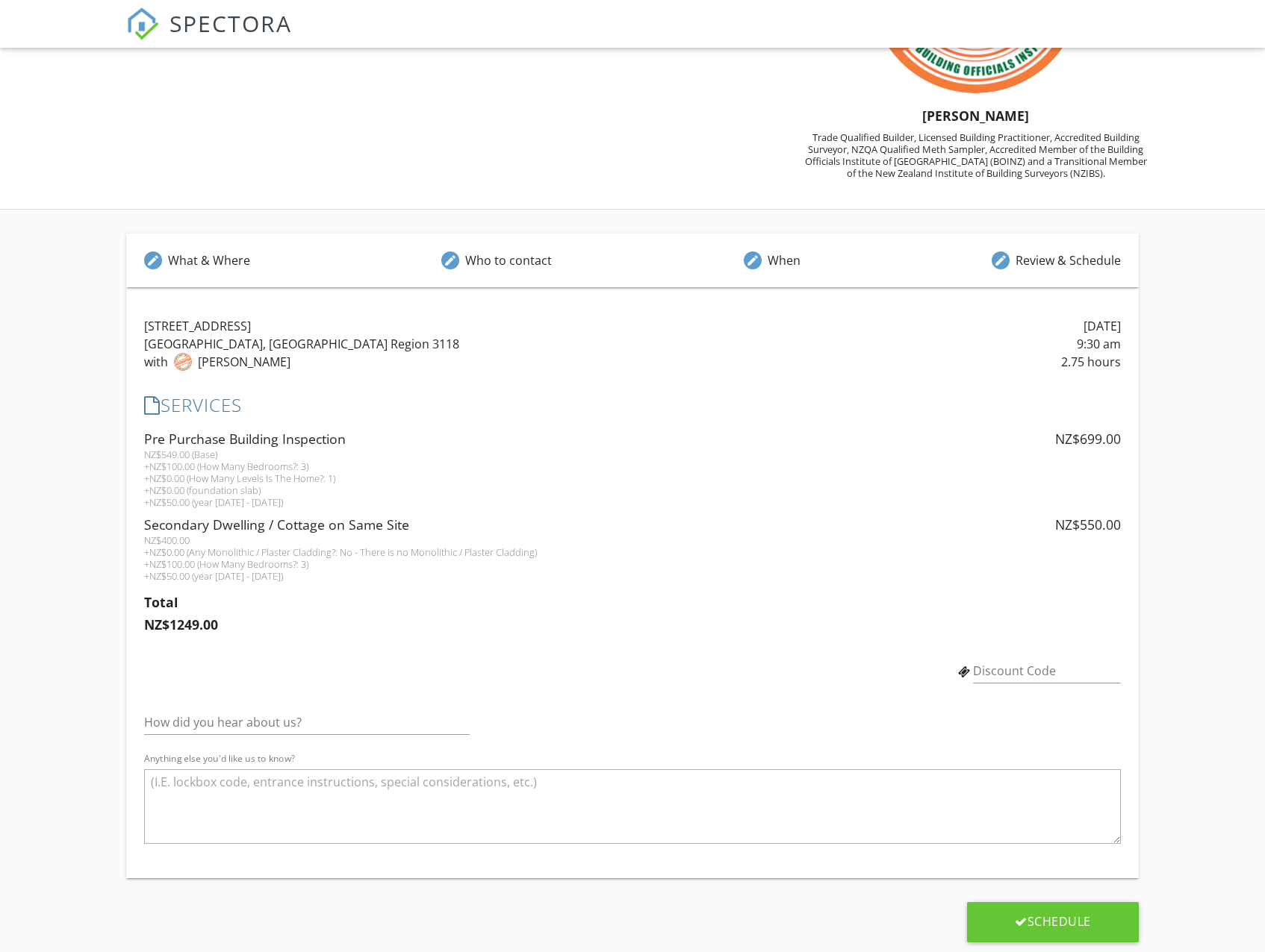
scroll to position [185, 0]
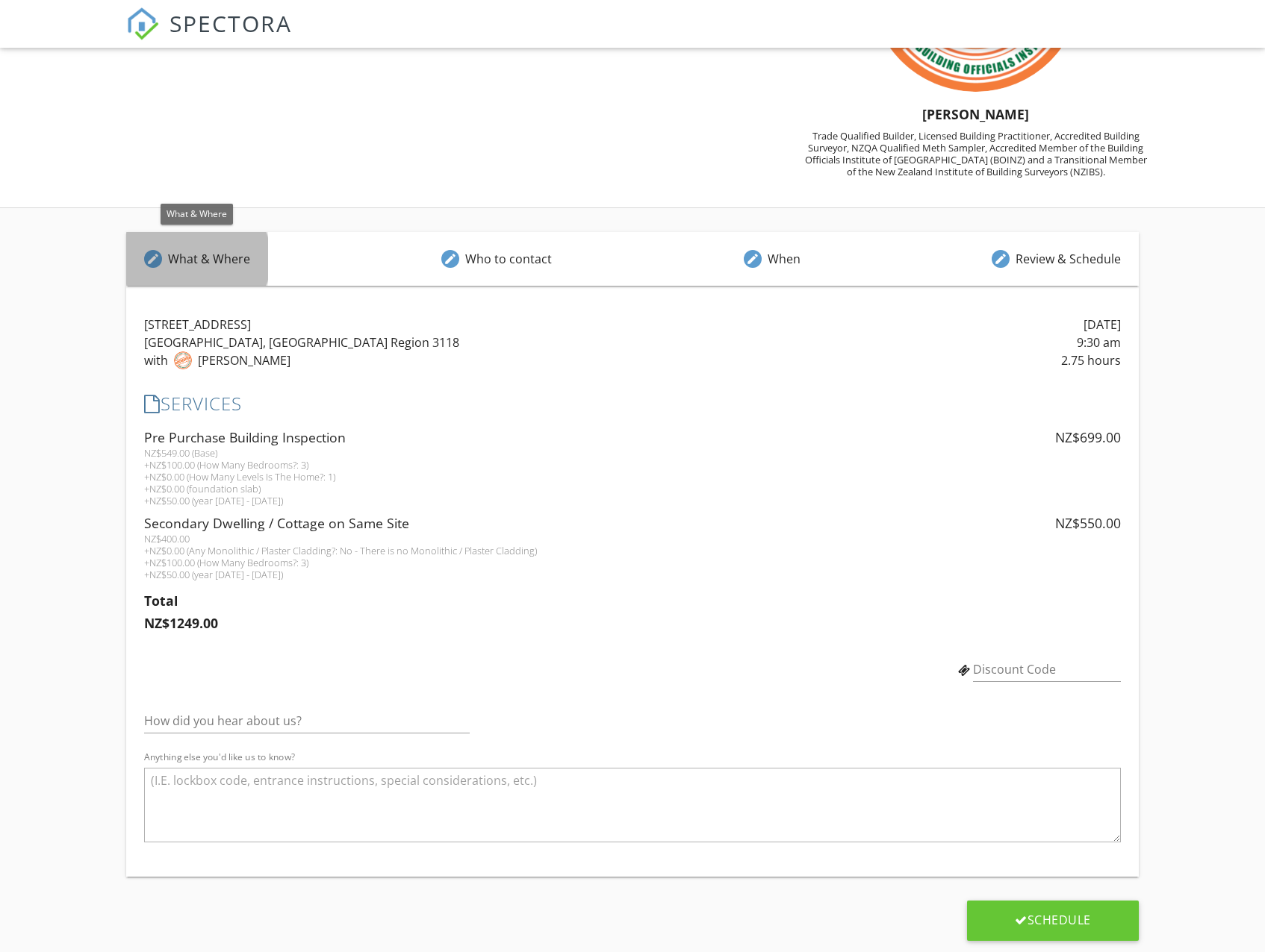
click at [245, 272] on div "edit What & Where" at bounding box center [197, 259] width 142 height 54
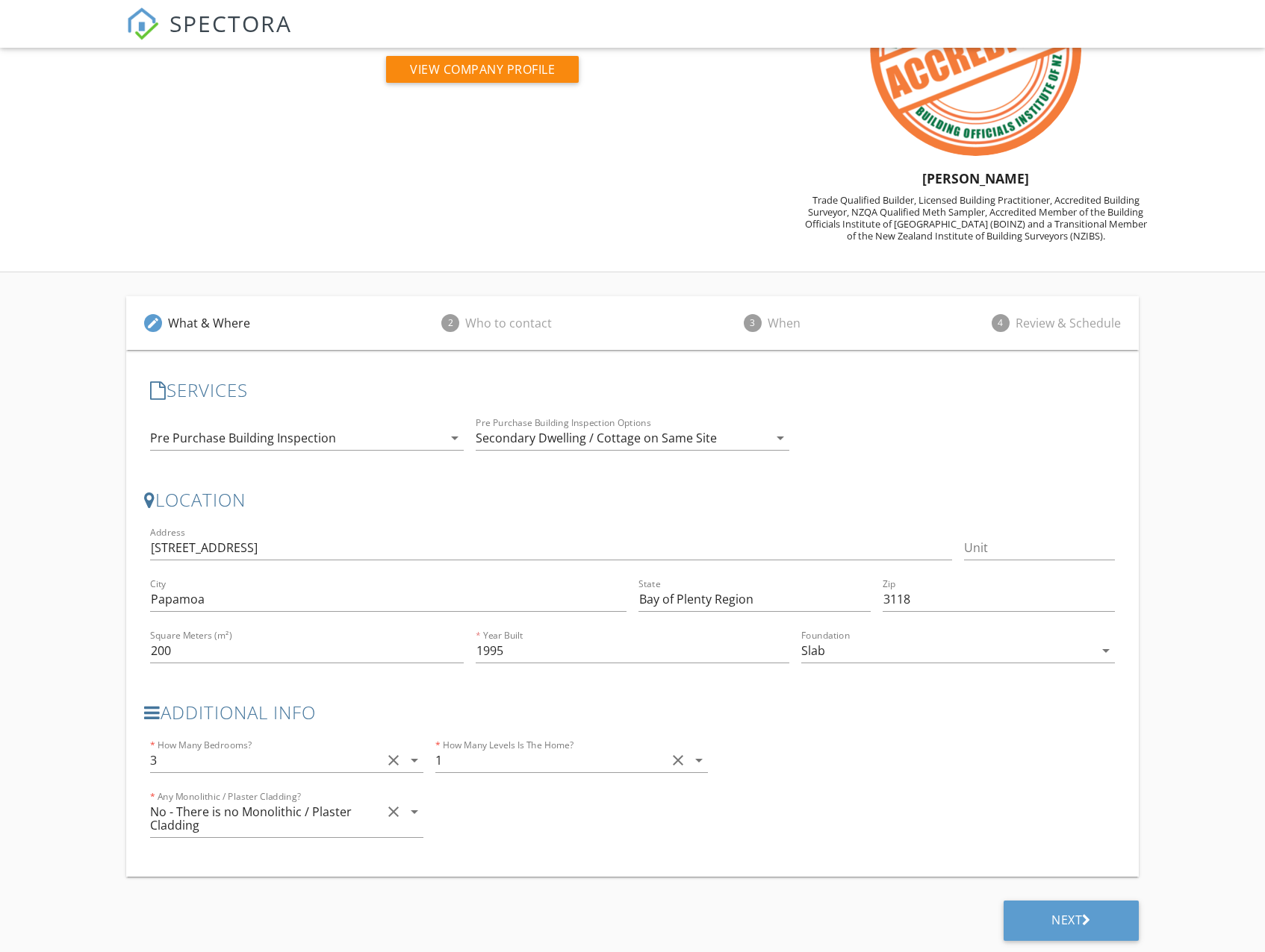
click at [778, 438] on icon "arrow_drop_down" at bounding box center [780, 438] width 18 height 18
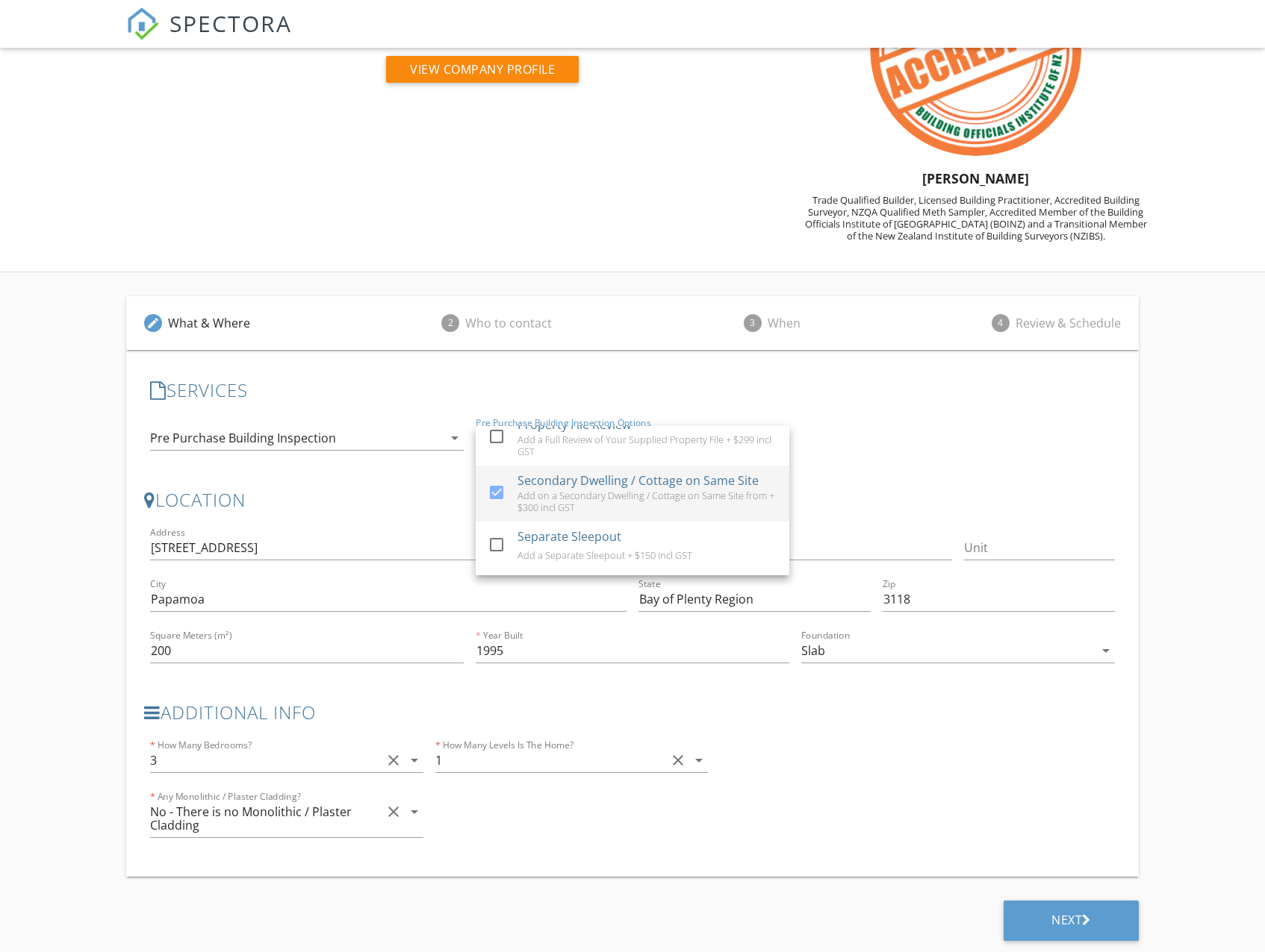
click at [496, 495] on div at bounding box center [496, 492] width 26 height 26
click at [1047, 928] on div "Next" at bounding box center [1071, 921] width 135 height 40
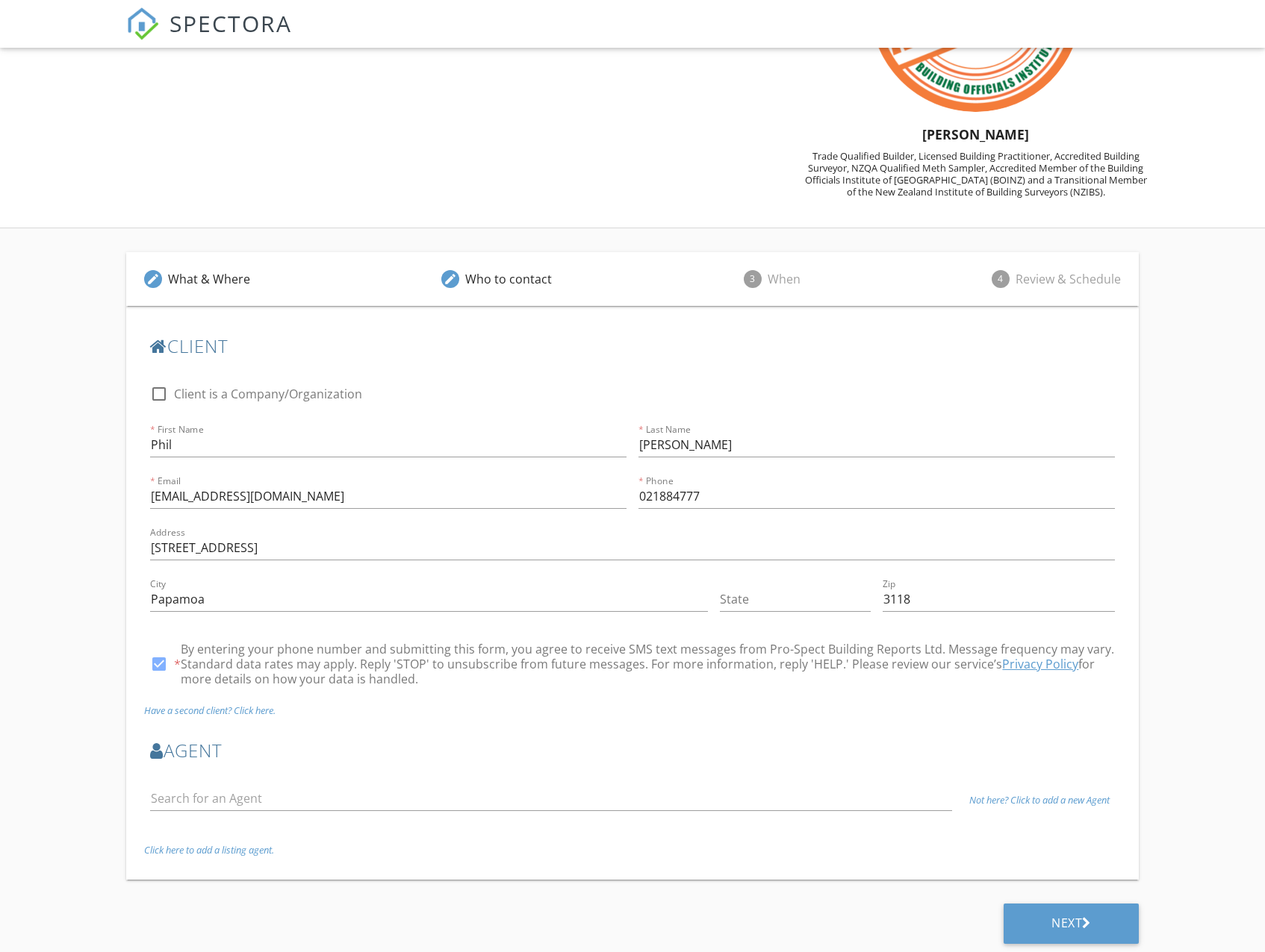
scroll to position [168, 0]
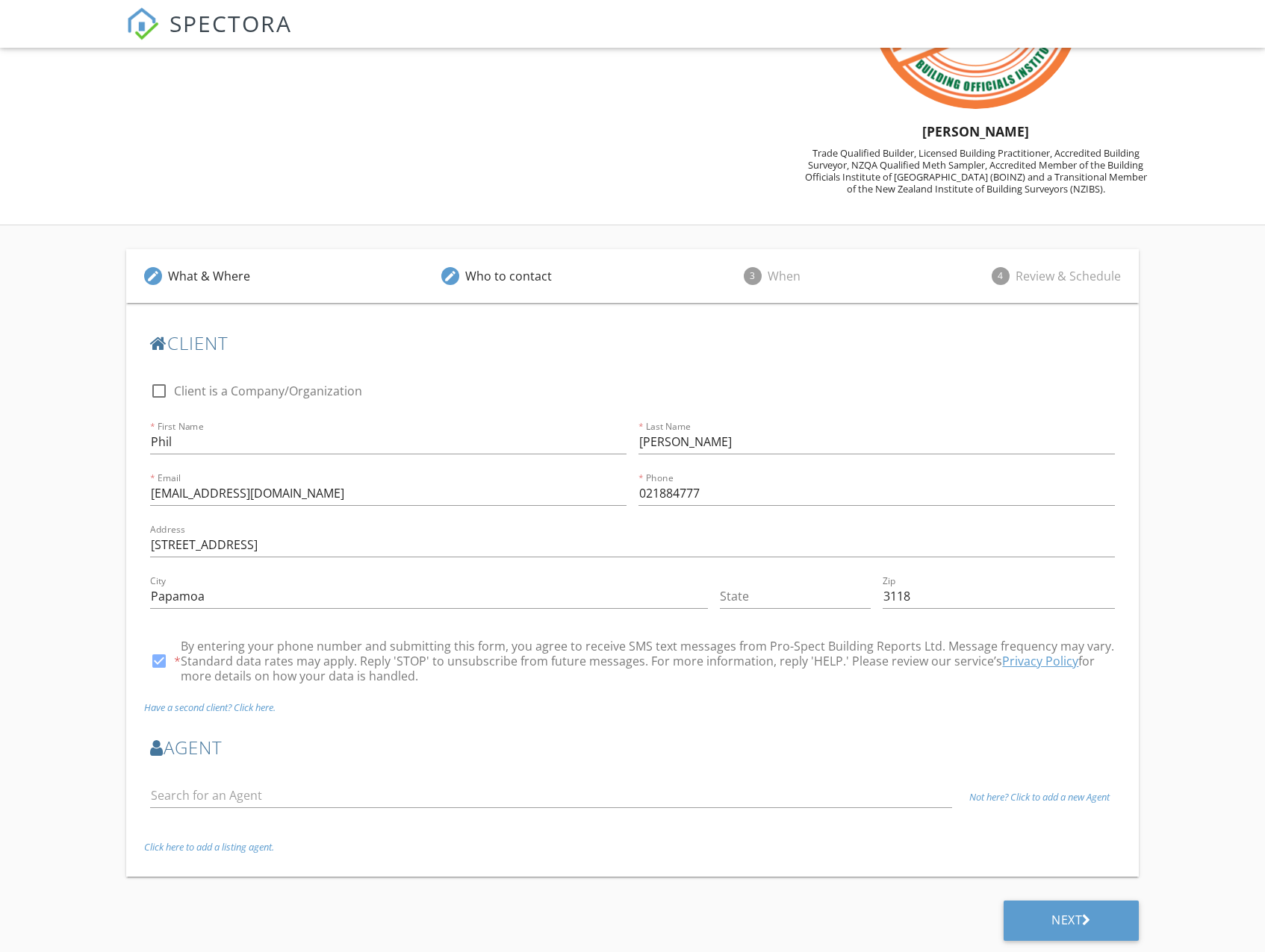
click at [1057, 936] on div "Next" at bounding box center [1071, 921] width 135 height 40
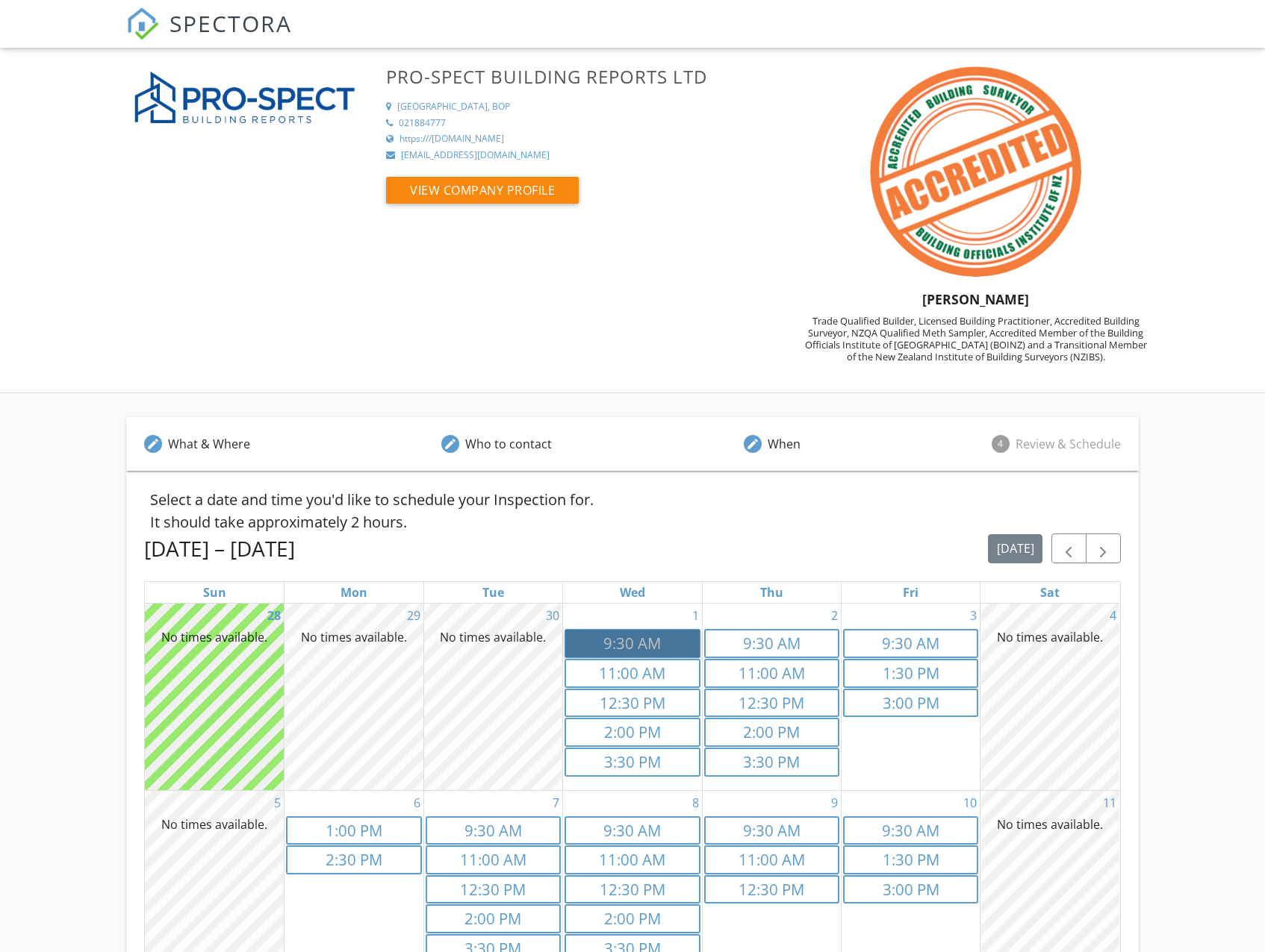
click at [587, 650] on link "9:30a 9:30 AM" at bounding box center [632, 643] width 135 height 29
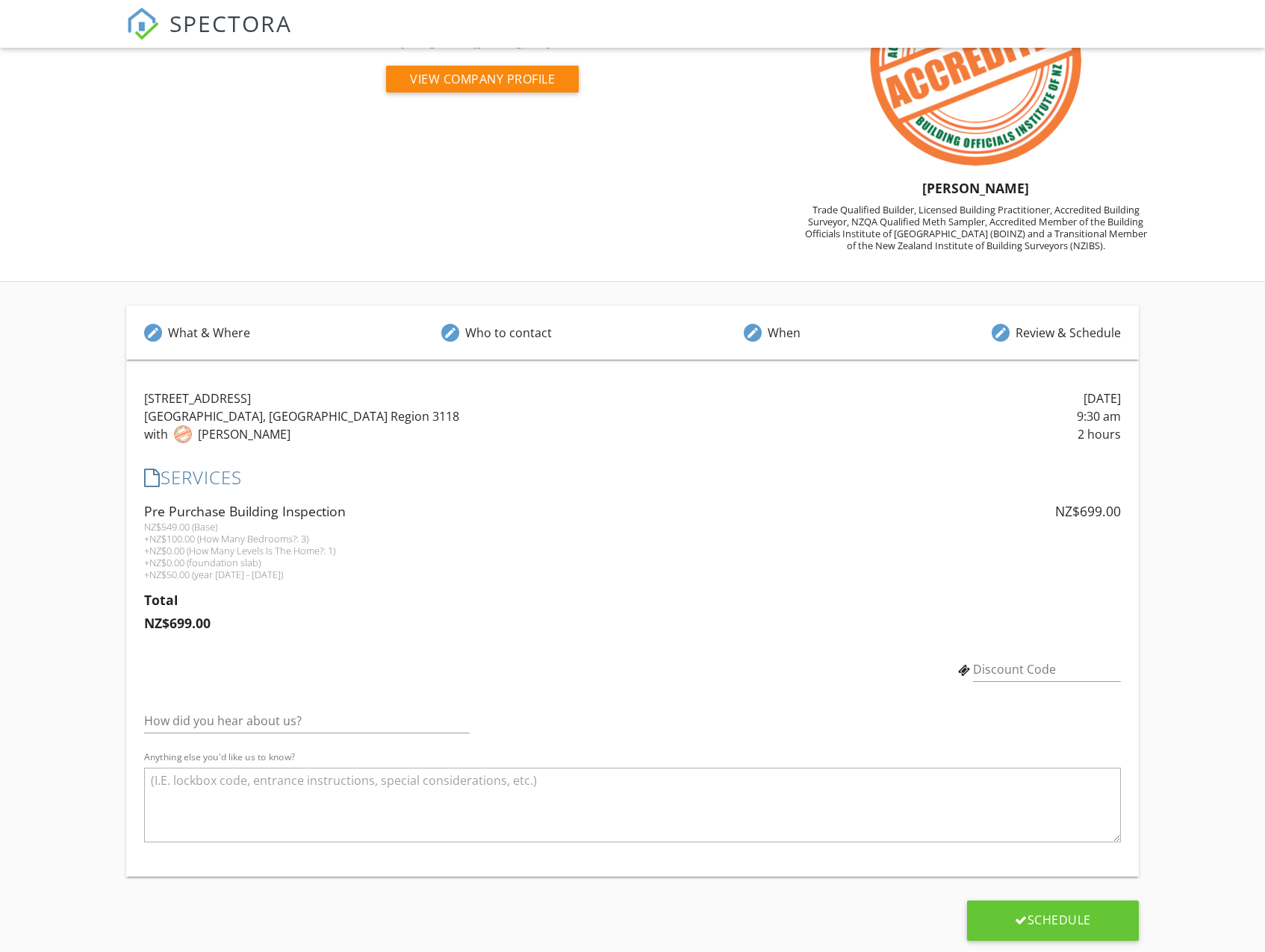
click at [299, 343] on div "edit What & Where edit Who to contact edit When edit Review & Schedule" at bounding box center [632, 332] width 1012 height 54
click at [217, 327] on div "What & Where" at bounding box center [209, 333] width 82 height 18
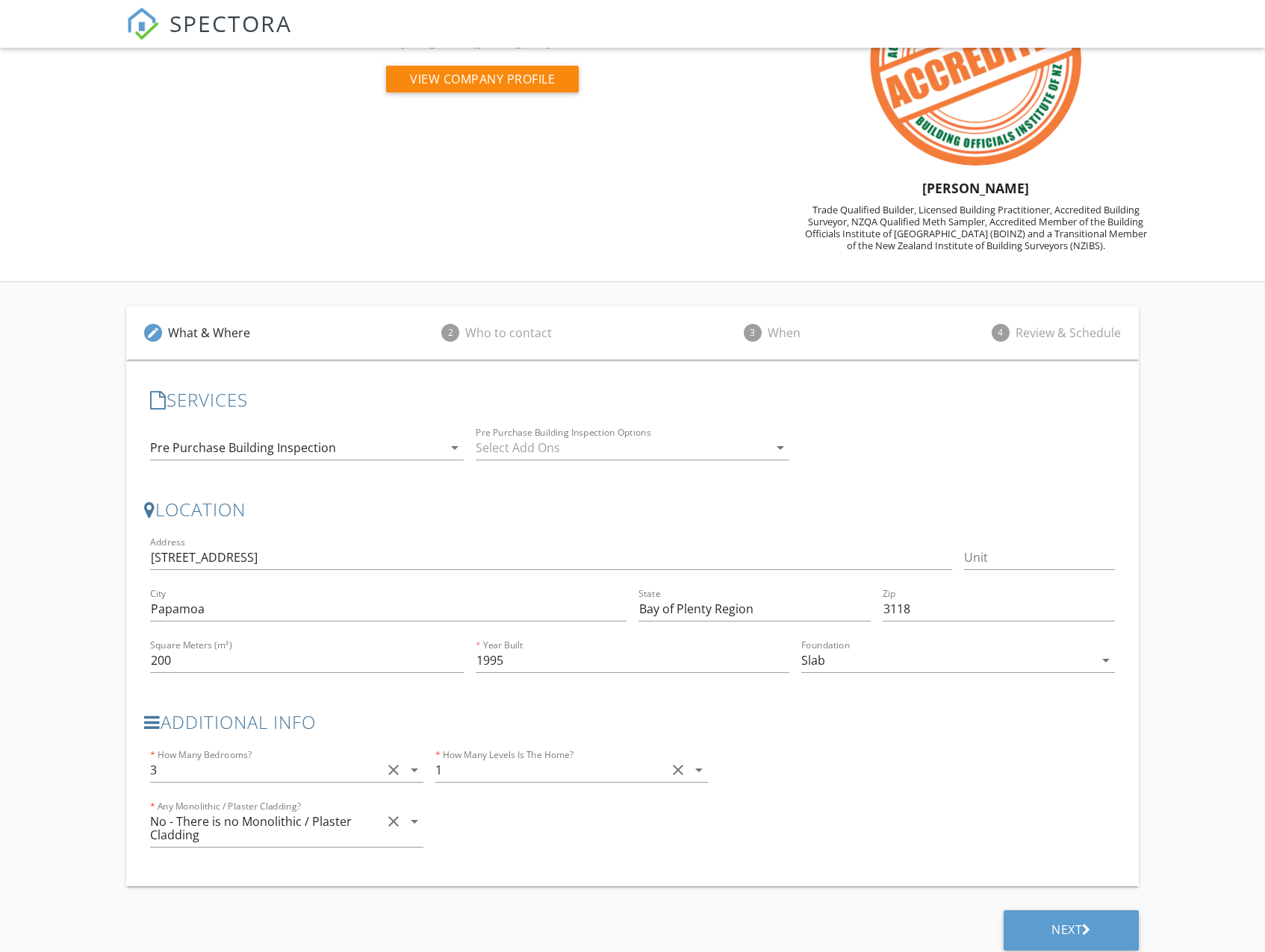
click at [544, 447] on div at bounding box center [622, 448] width 293 height 24
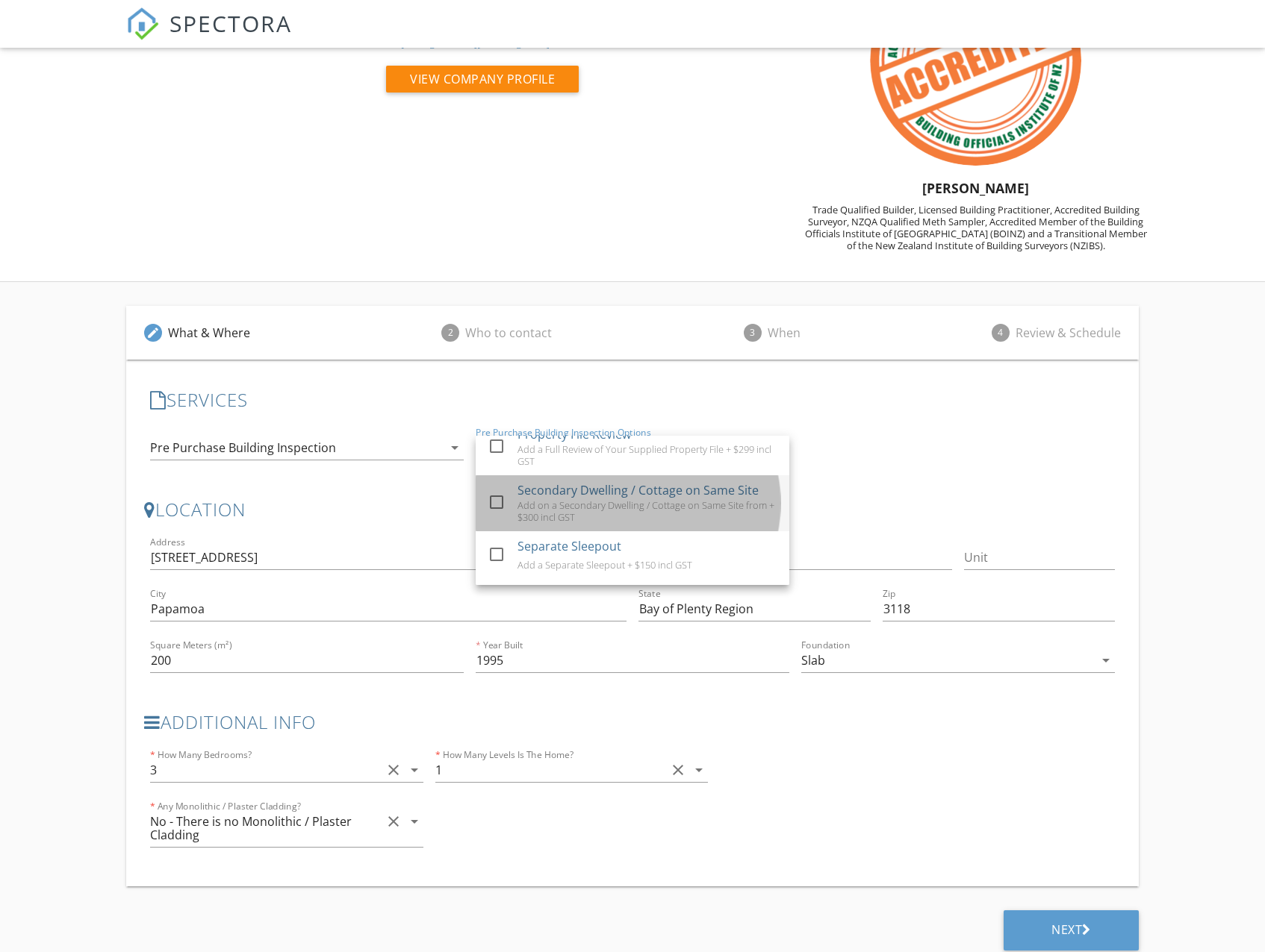
click at [562, 516] on div "Add on a Secondary Dwelling / Cottage on Same Site from + $300 incl GST" at bounding box center [647, 511] width 260 height 24
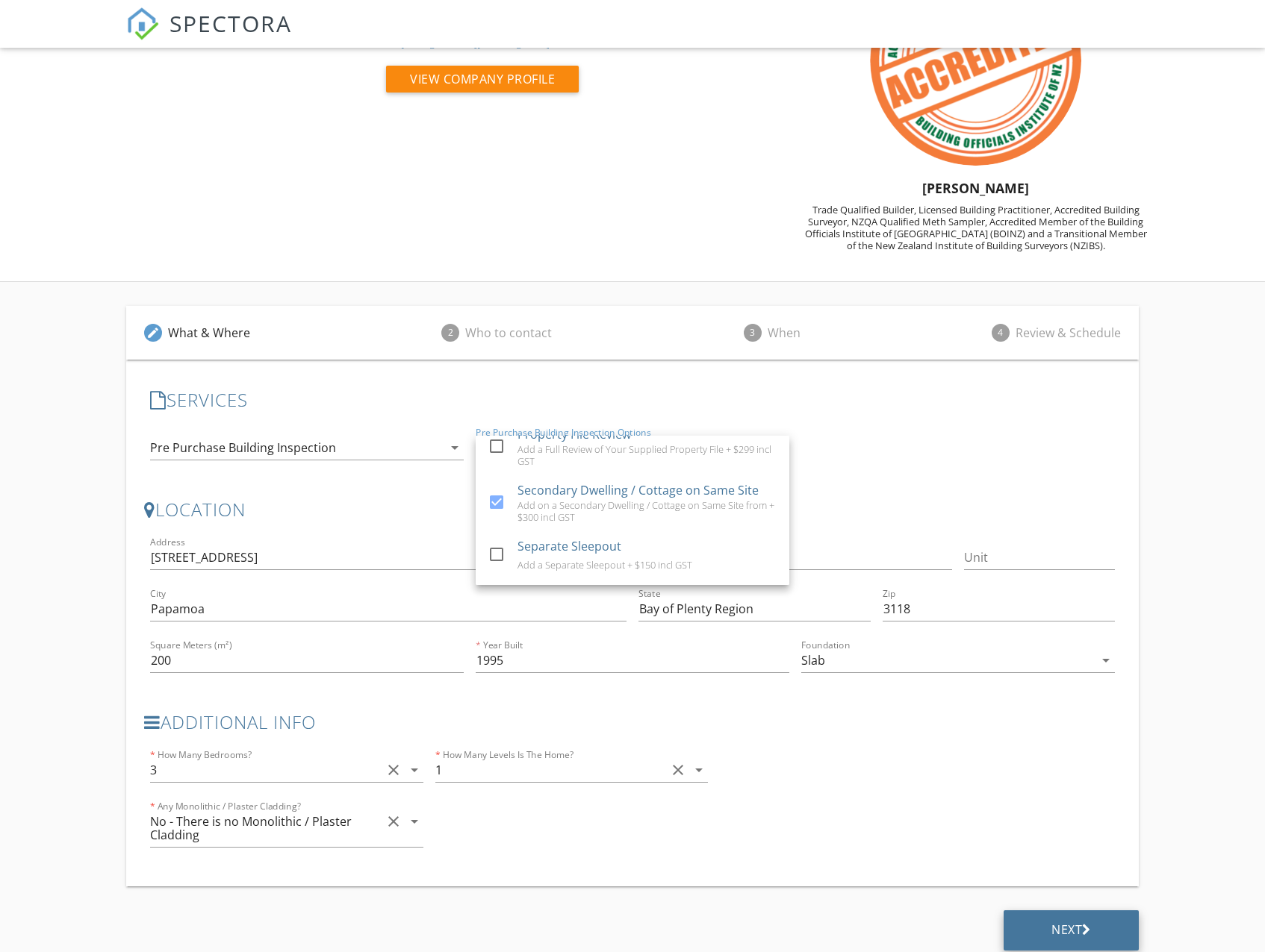
click at [1051, 926] on div "Next" at bounding box center [1071, 930] width 40 height 15
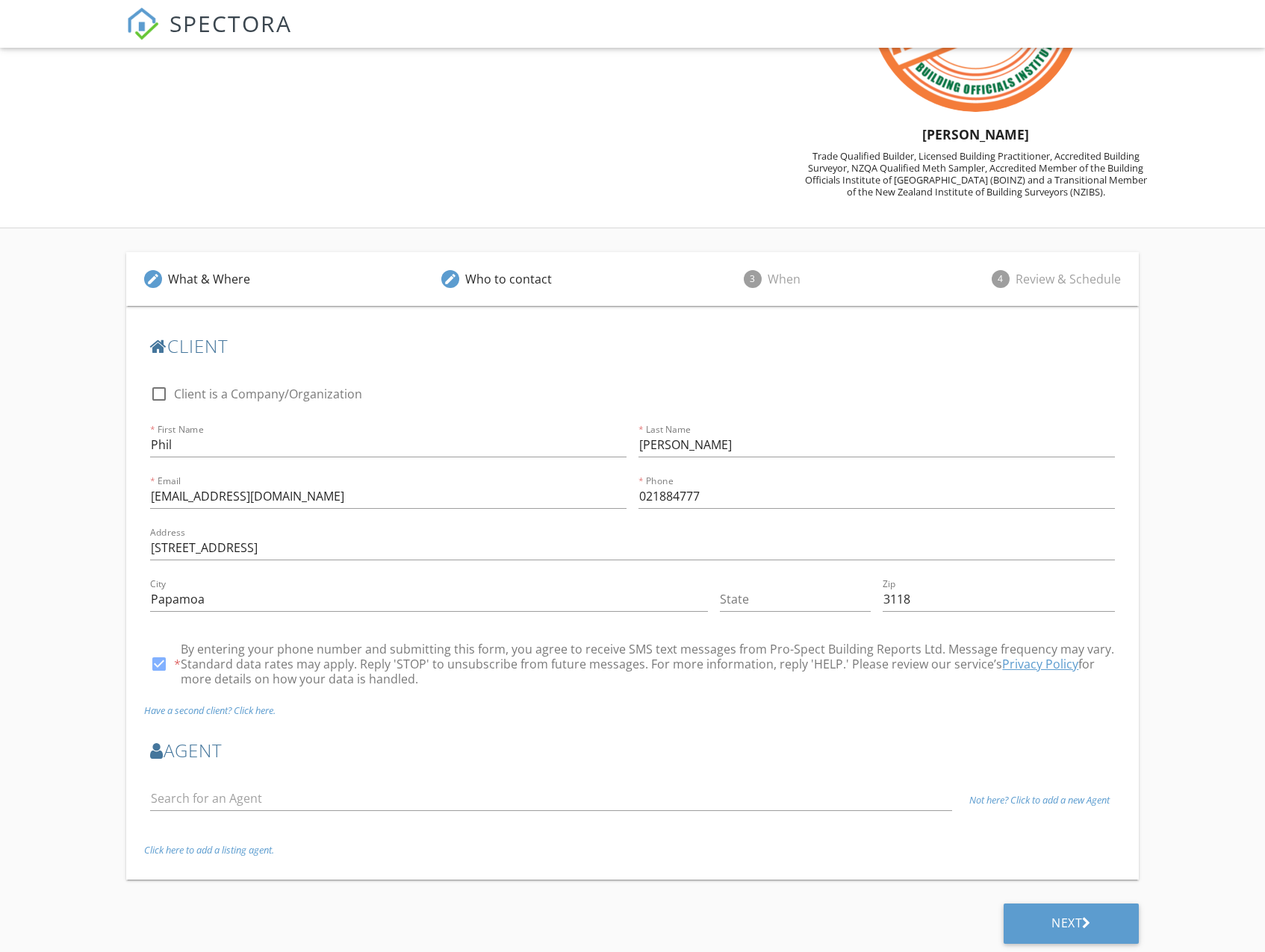
scroll to position [168, 0]
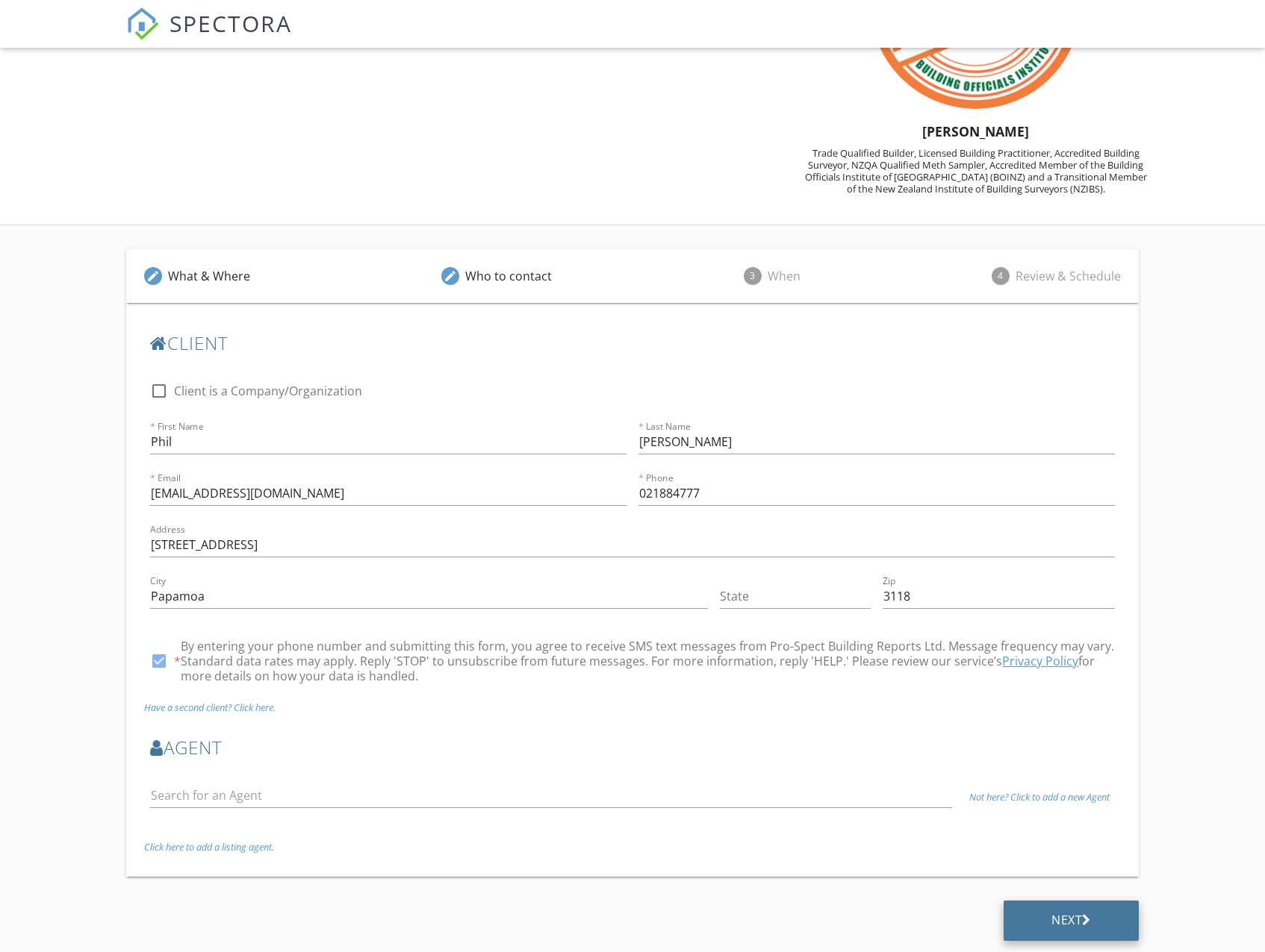
click at [1050, 911] on div "Next" at bounding box center [1071, 921] width 135 height 40
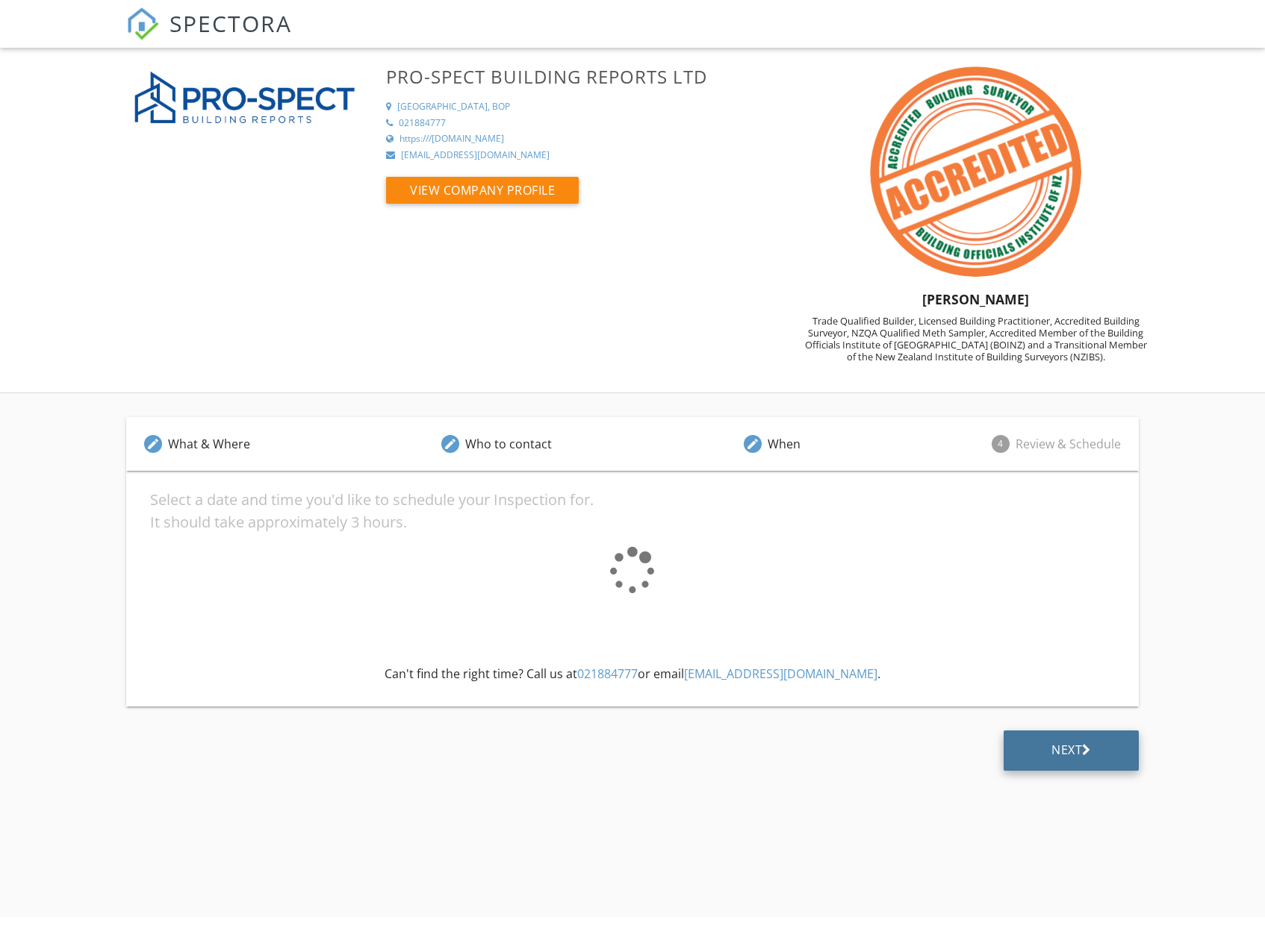
scroll to position [0, 0]
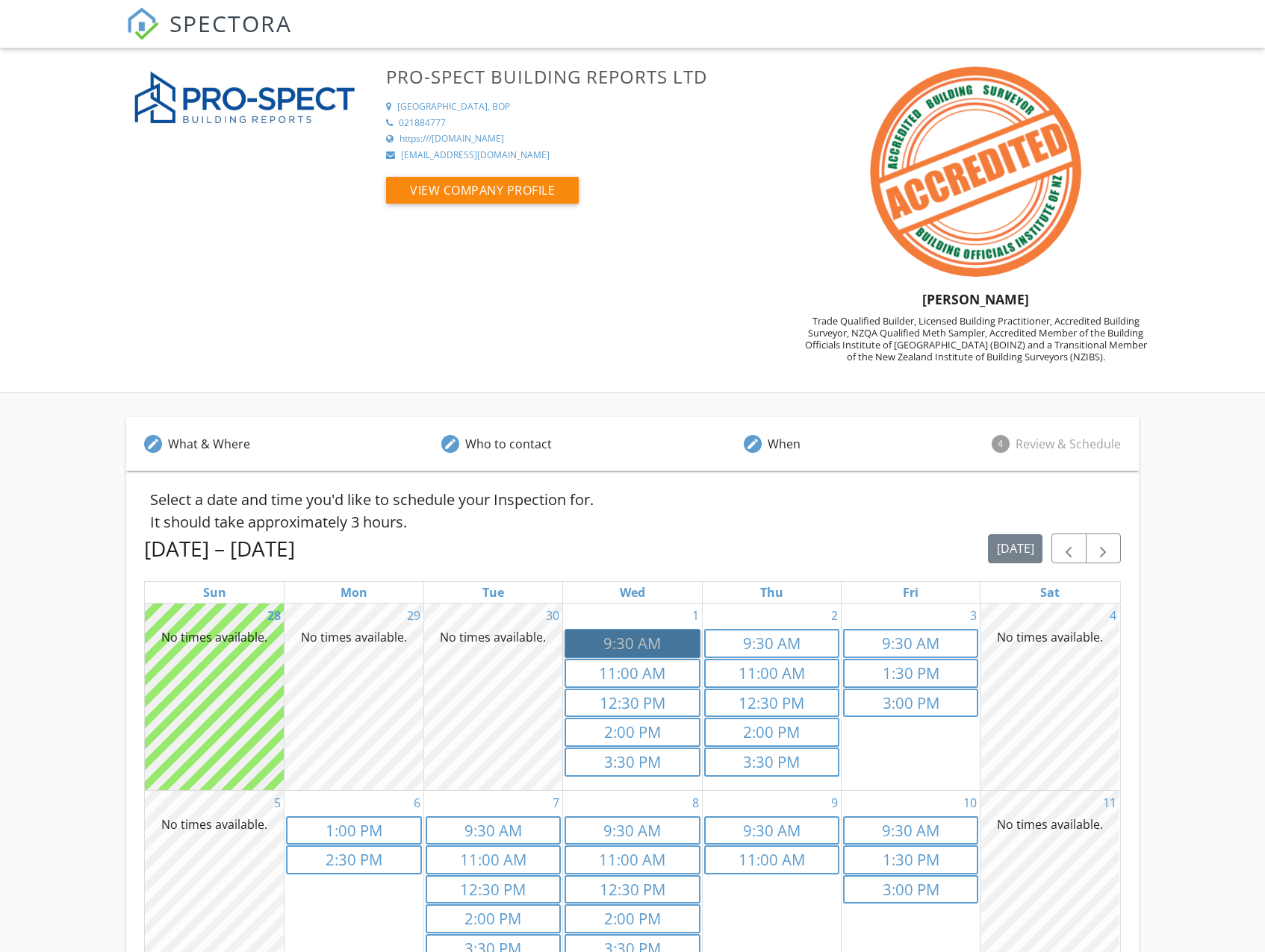
click at [613, 646] on link "9:30a 9:30 AM" at bounding box center [632, 643] width 135 height 29
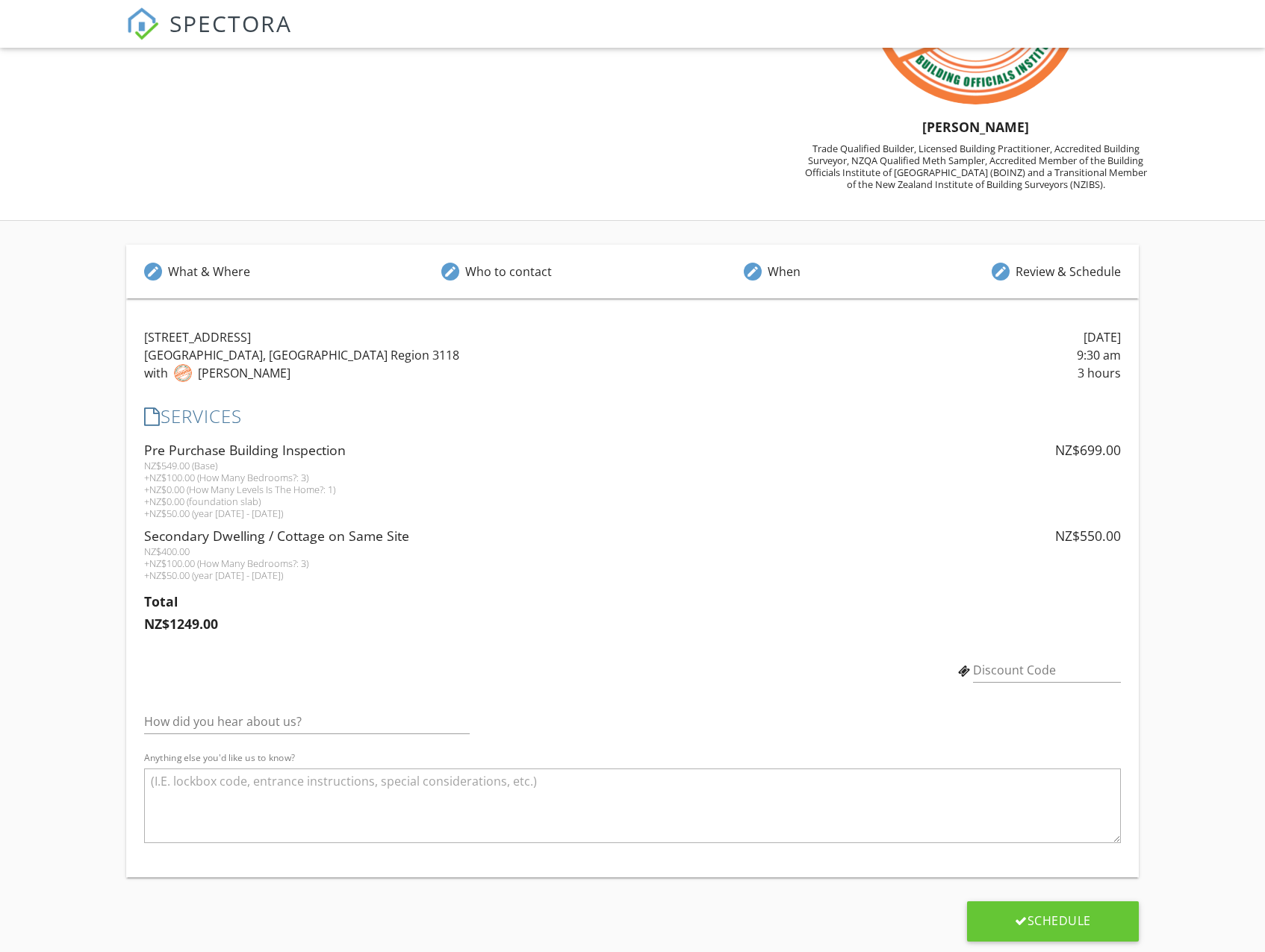
scroll to position [173, 0]
click at [787, 289] on div "edit When" at bounding box center [772, 270] width 92 height 54
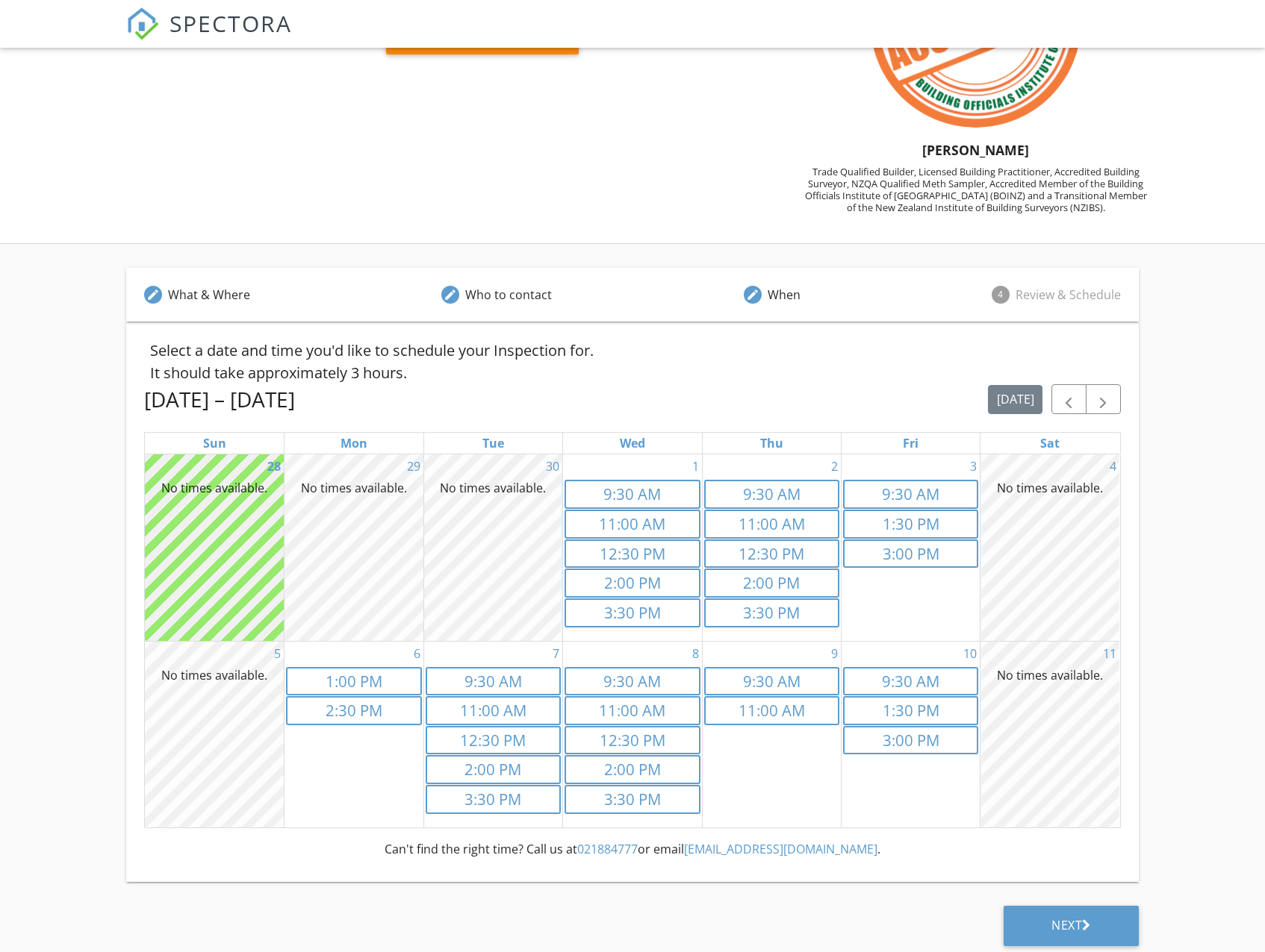
scroll to position [154, 0]
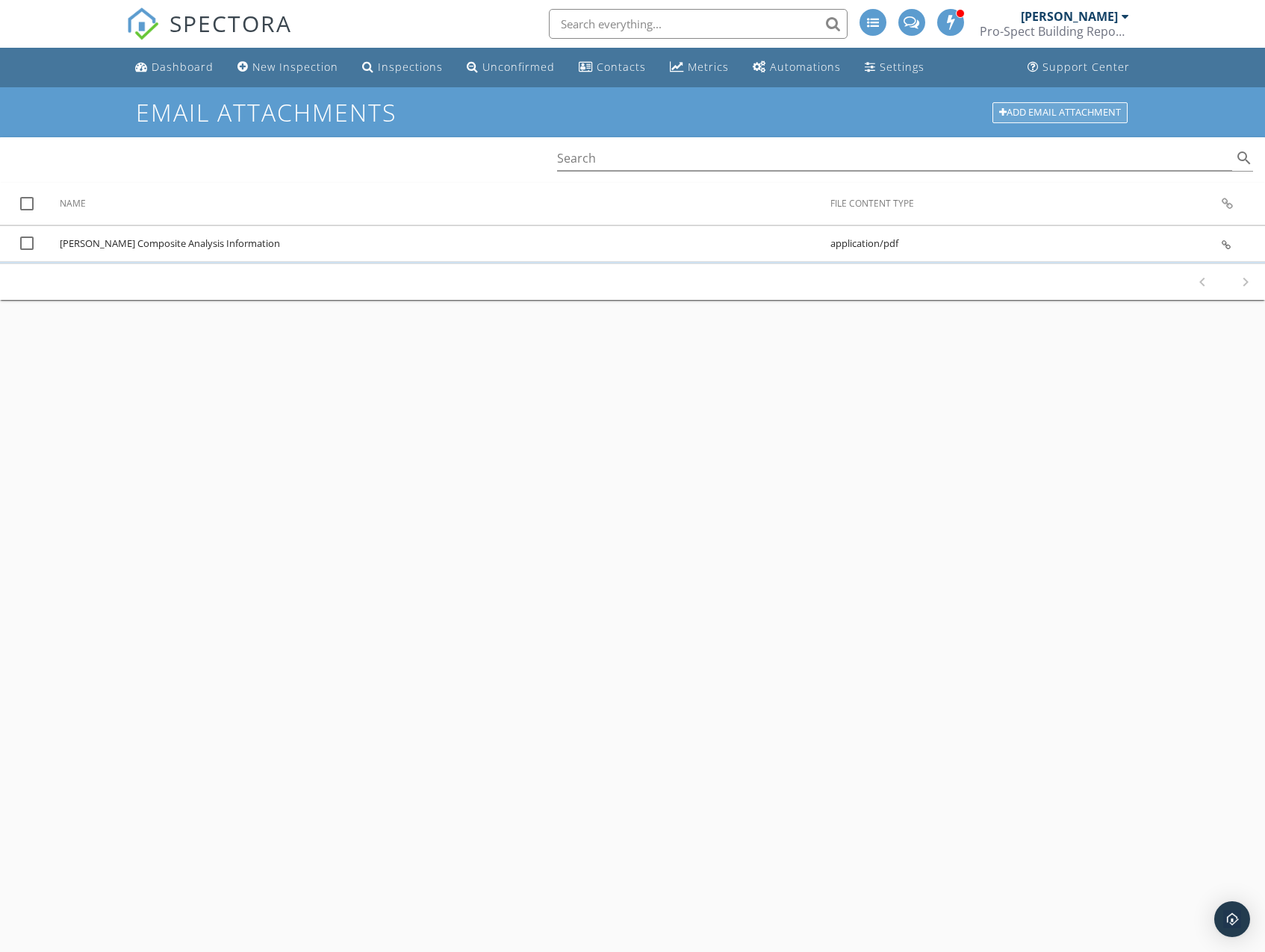
click at [1026, 111] on div "Add Email Attachment" at bounding box center [1060, 112] width 135 height 21
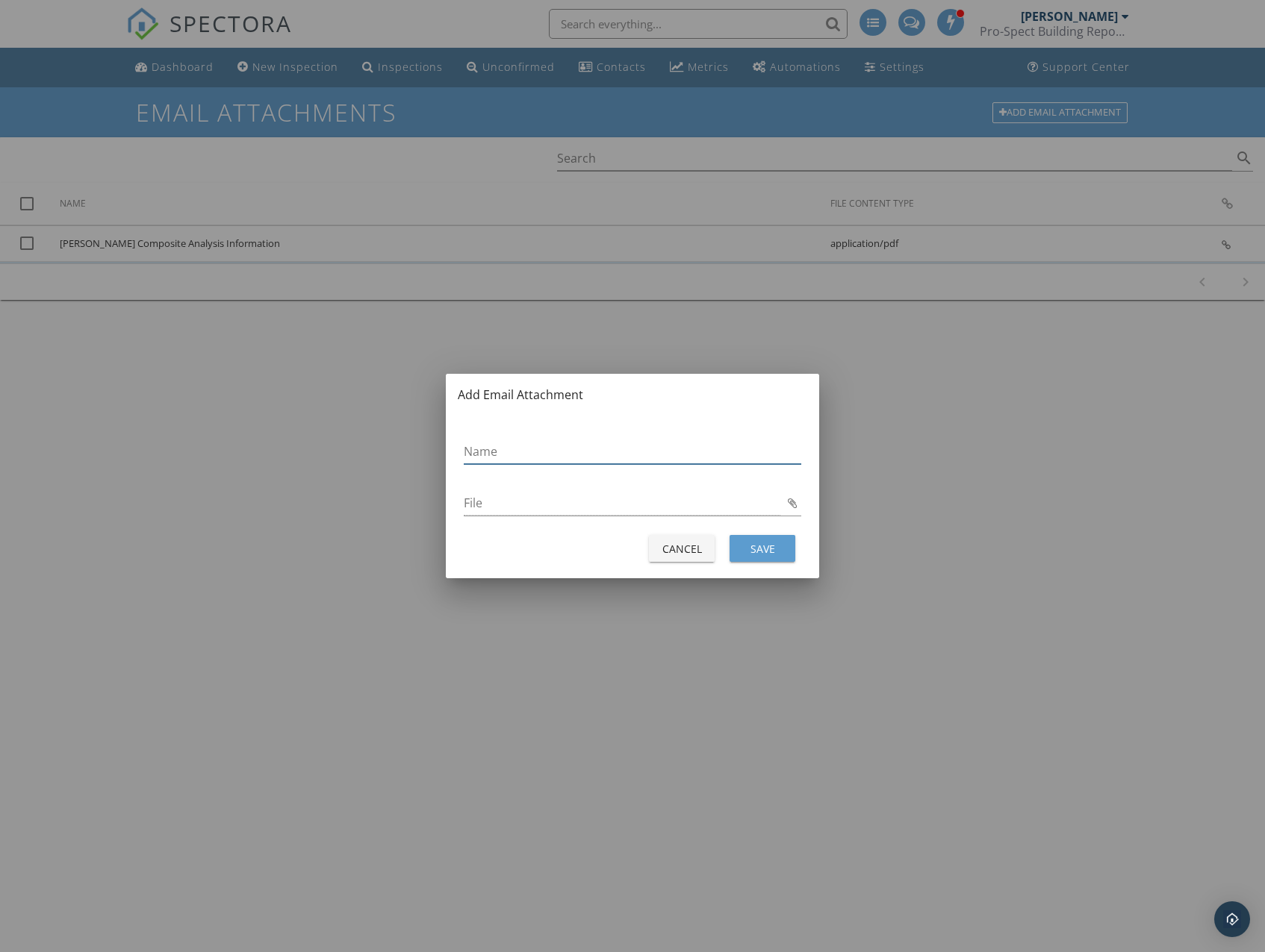
click at [554, 449] on input "Name" at bounding box center [632, 452] width 337 height 25
click at [651, 504] on input "File" at bounding box center [622, 504] width 317 height 25
click at [551, 453] on input "Healthy Homes Information" at bounding box center [632, 452] width 337 height 25
type input "Healthy Homes General Information"
click at [725, 504] on input "File" at bounding box center [622, 504] width 317 height 25
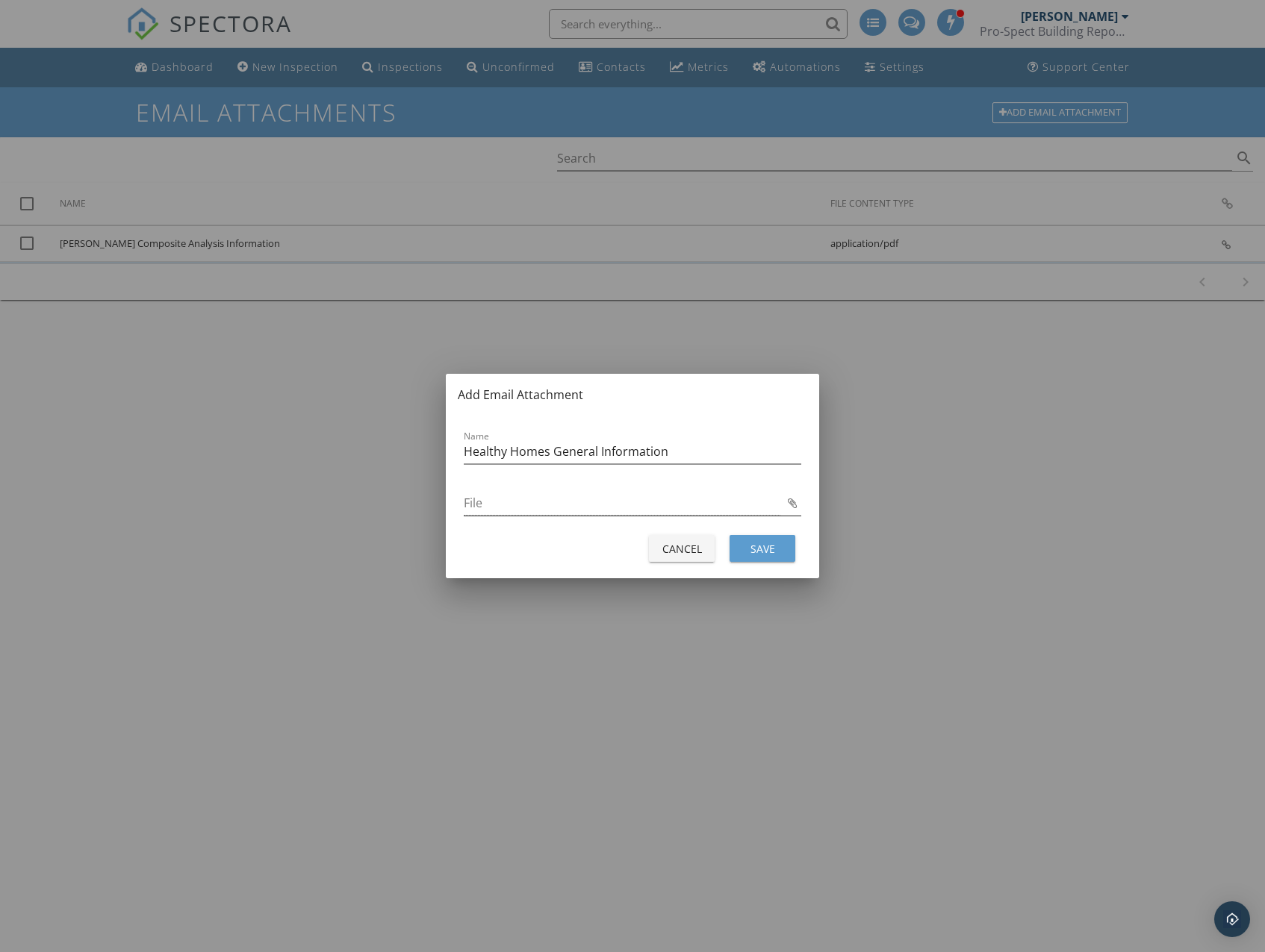
type input "HHS General Information 2025.pdf"
click at [754, 549] on div "Save" at bounding box center [762, 548] width 42 height 16
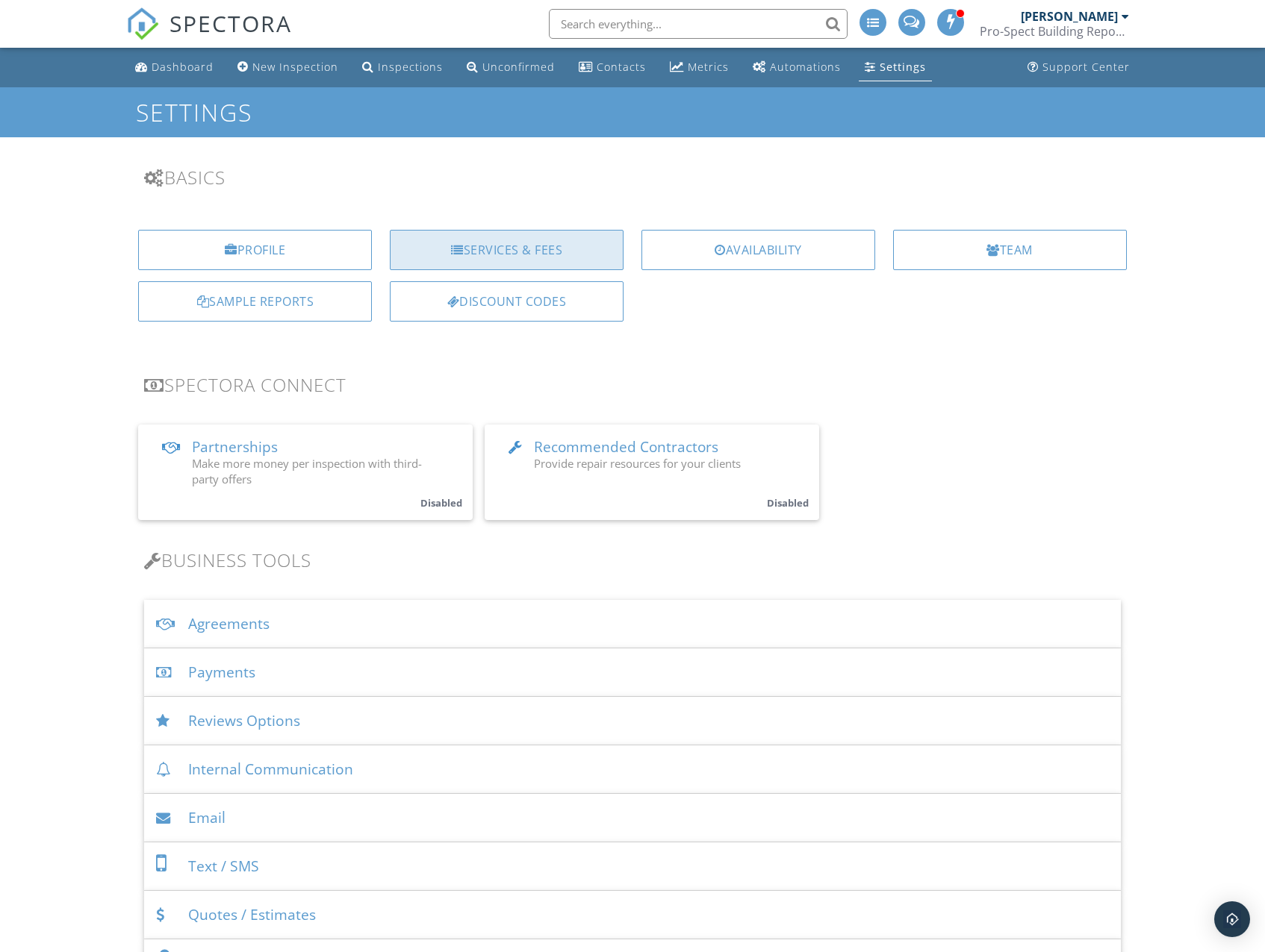
click at [505, 244] on div "Services & Fees" at bounding box center [506, 250] width 233 height 40
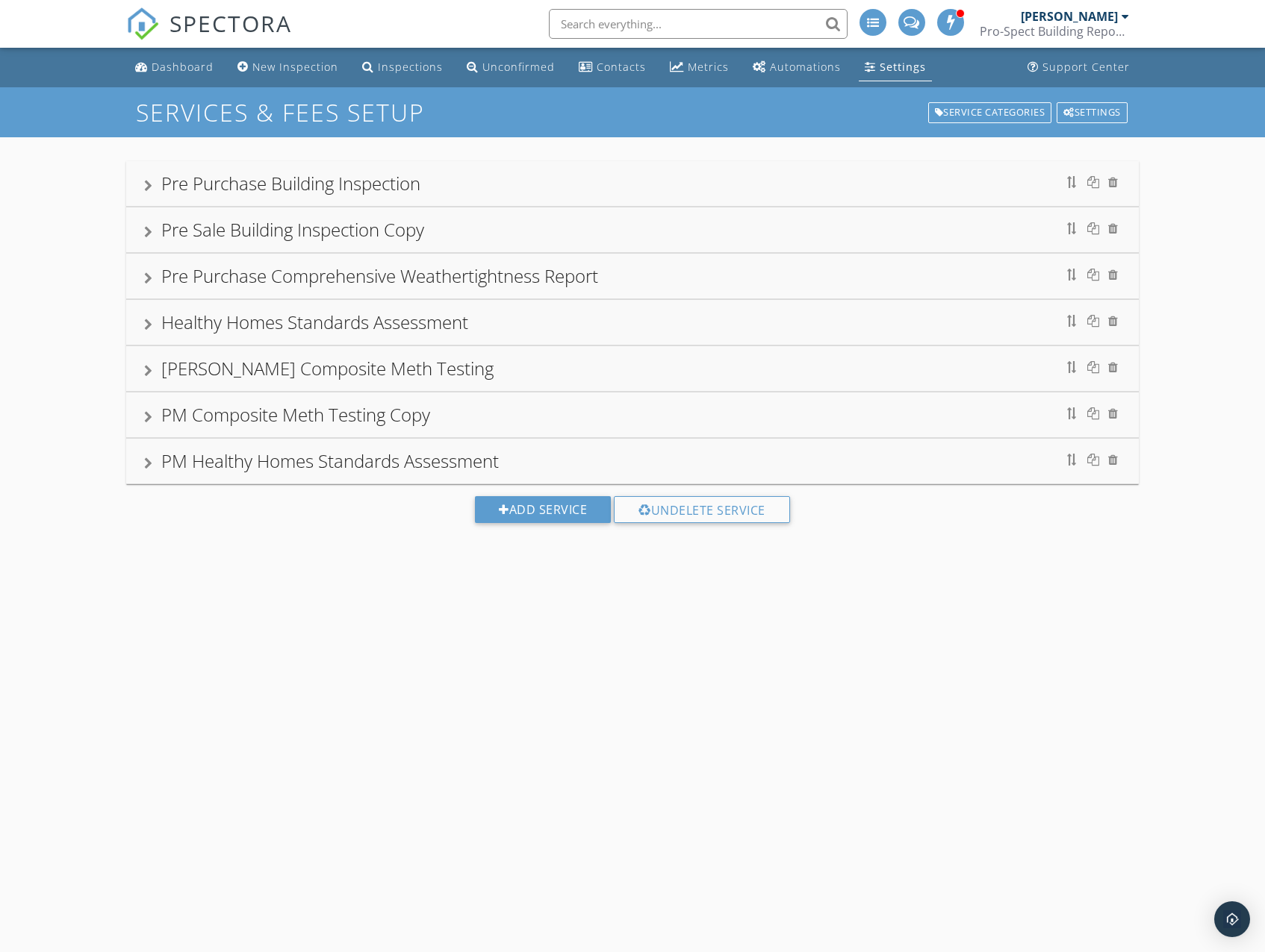
click at [251, 185] on div "Pre Purchase Building Inspection" at bounding box center [291, 183] width 259 height 25
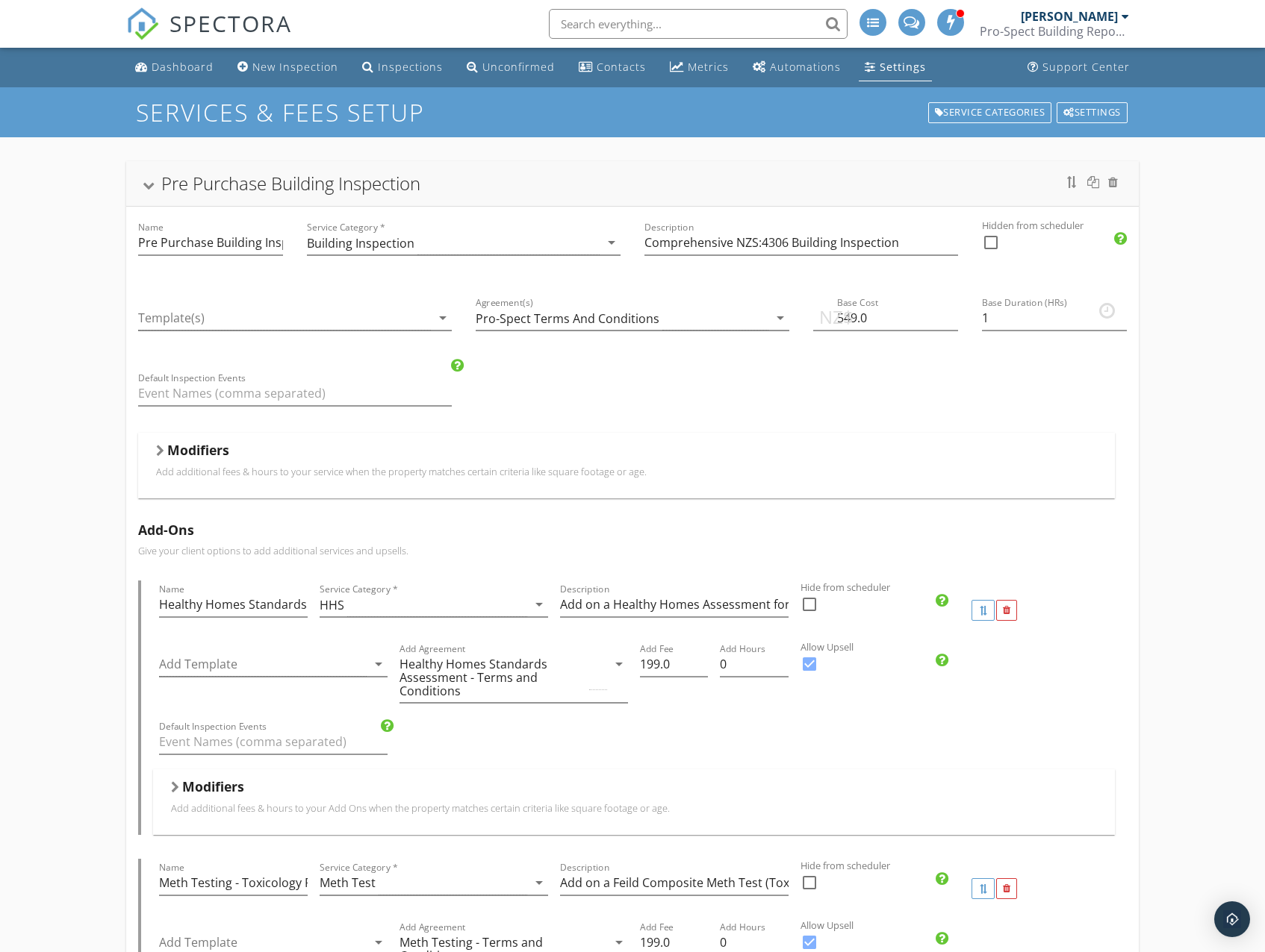
click at [303, 481] on div "Modifiers Add additional fees & hours to your service when the property matches…" at bounding box center [626, 465] width 940 height 47
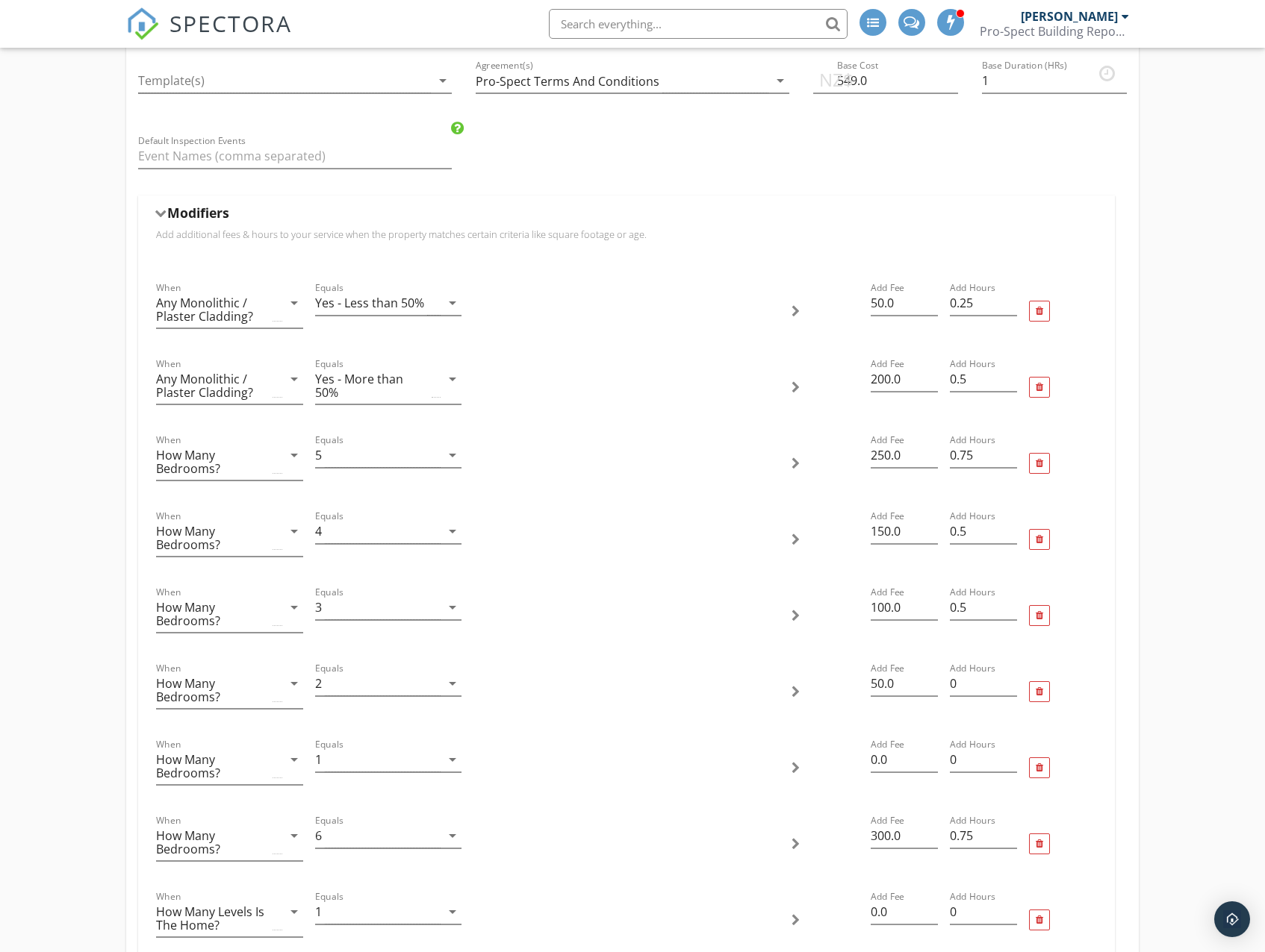
scroll to position [373, 0]
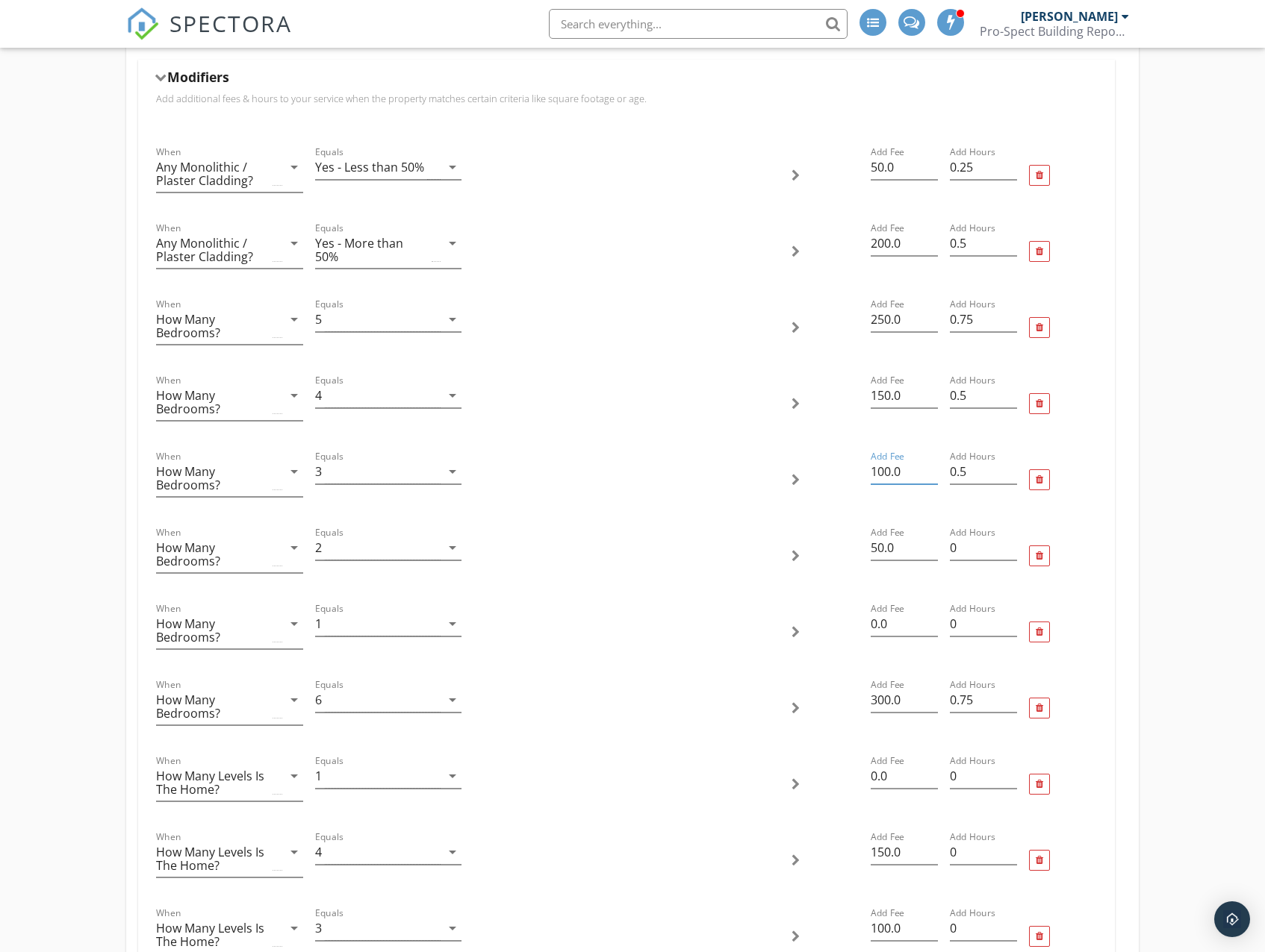
drag, startPoint x: 910, startPoint y: 473, endPoint x: 862, endPoint y: 475, distance: 48.0
click at [862, 475] on div "When How Many Bedrooms? arrow_drop_down Equals 3 arrow_drop_down Add Fee 100.0 …" at bounding box center [626, 480] width 952 height 76
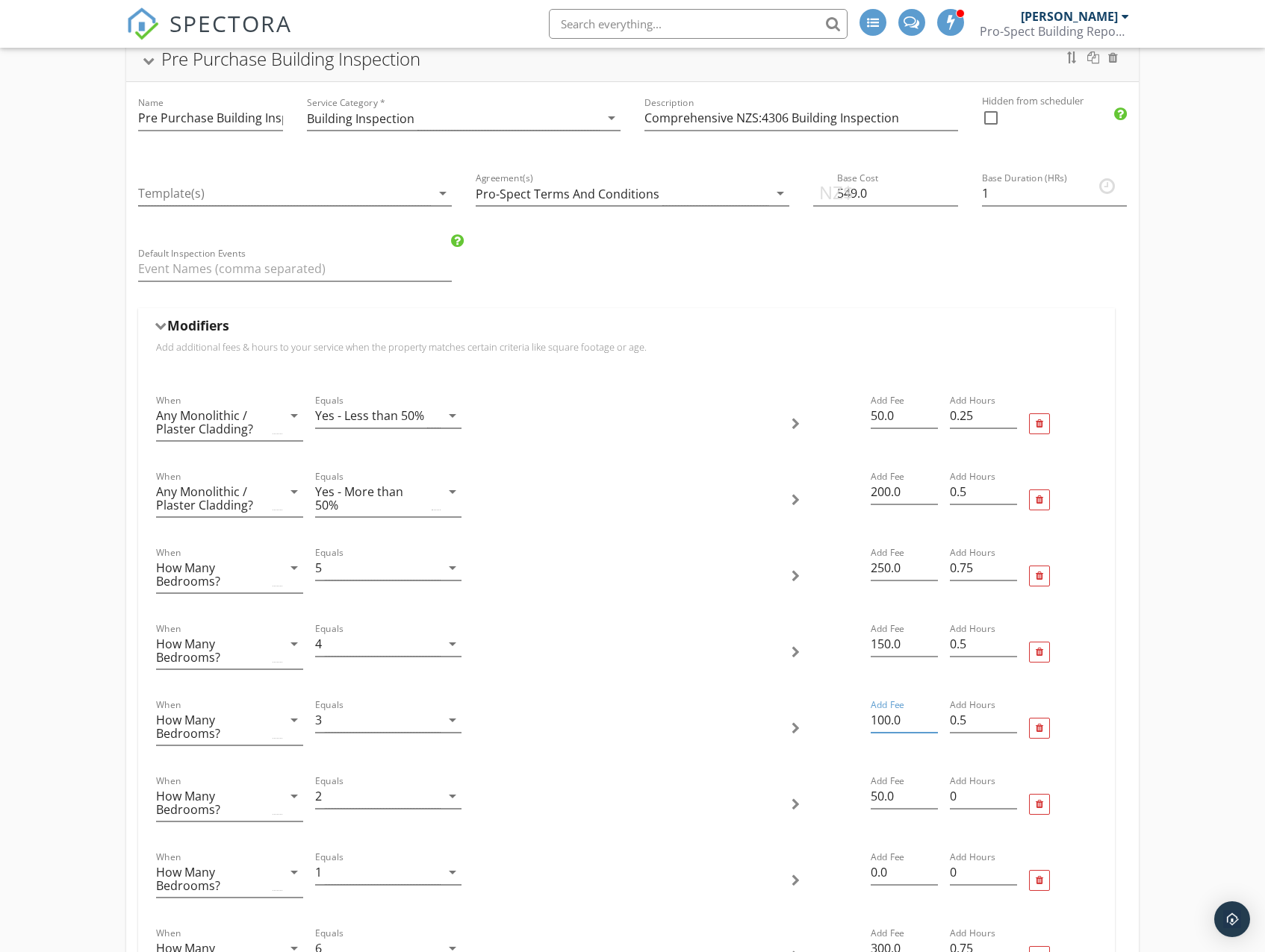
scroll to position [0, 0]
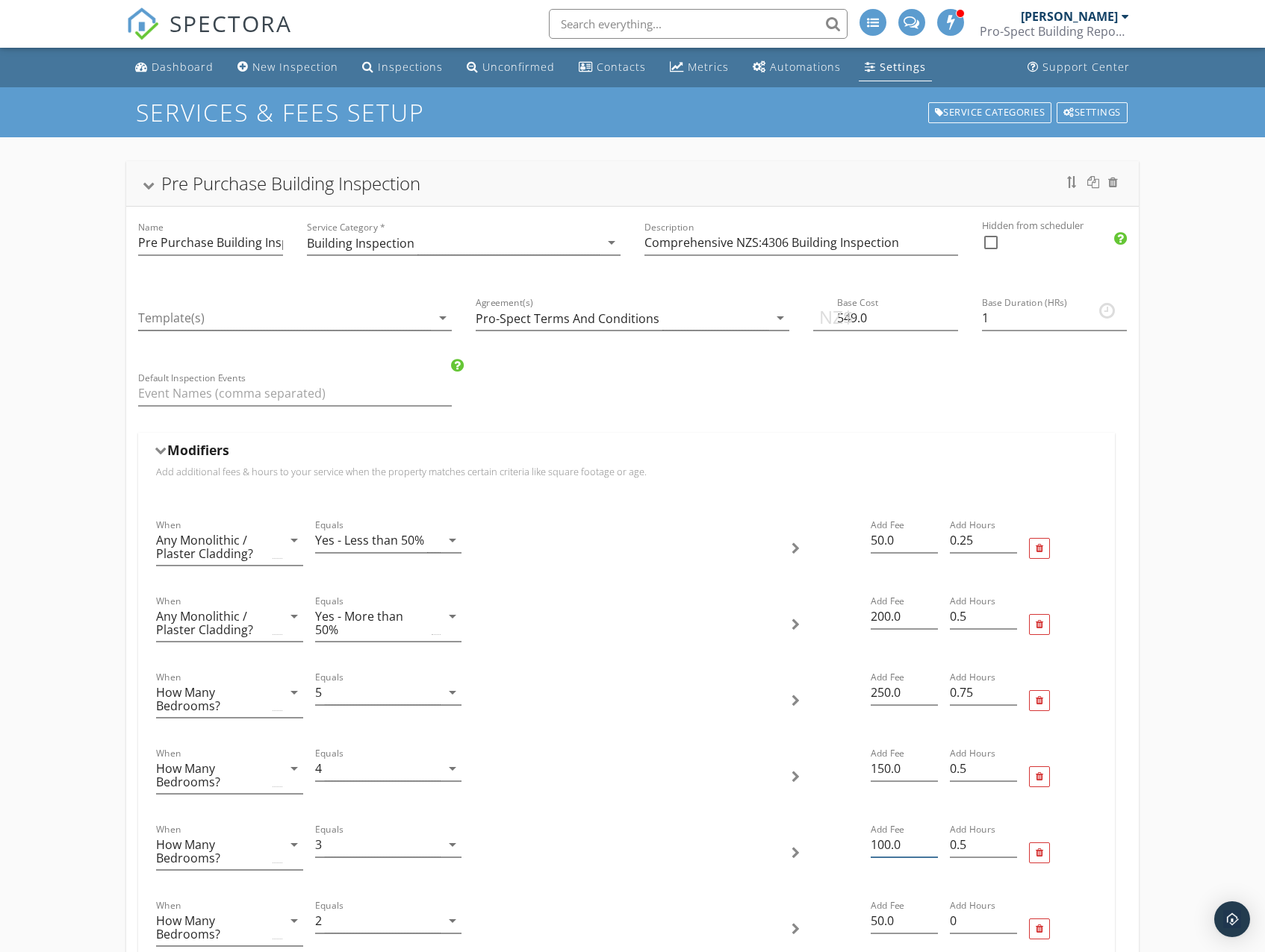
click at [910, 855] on input "100.0" at bounding box center [904, 845] width 67 height 25
click at [857, 846] on div "When How Many Bedrooms? arrow_drop_down Equals 3 arrow_drop_down Add Fee 100.0 …" at bounding box center [626, 853] width 952 height 76
type input "150"
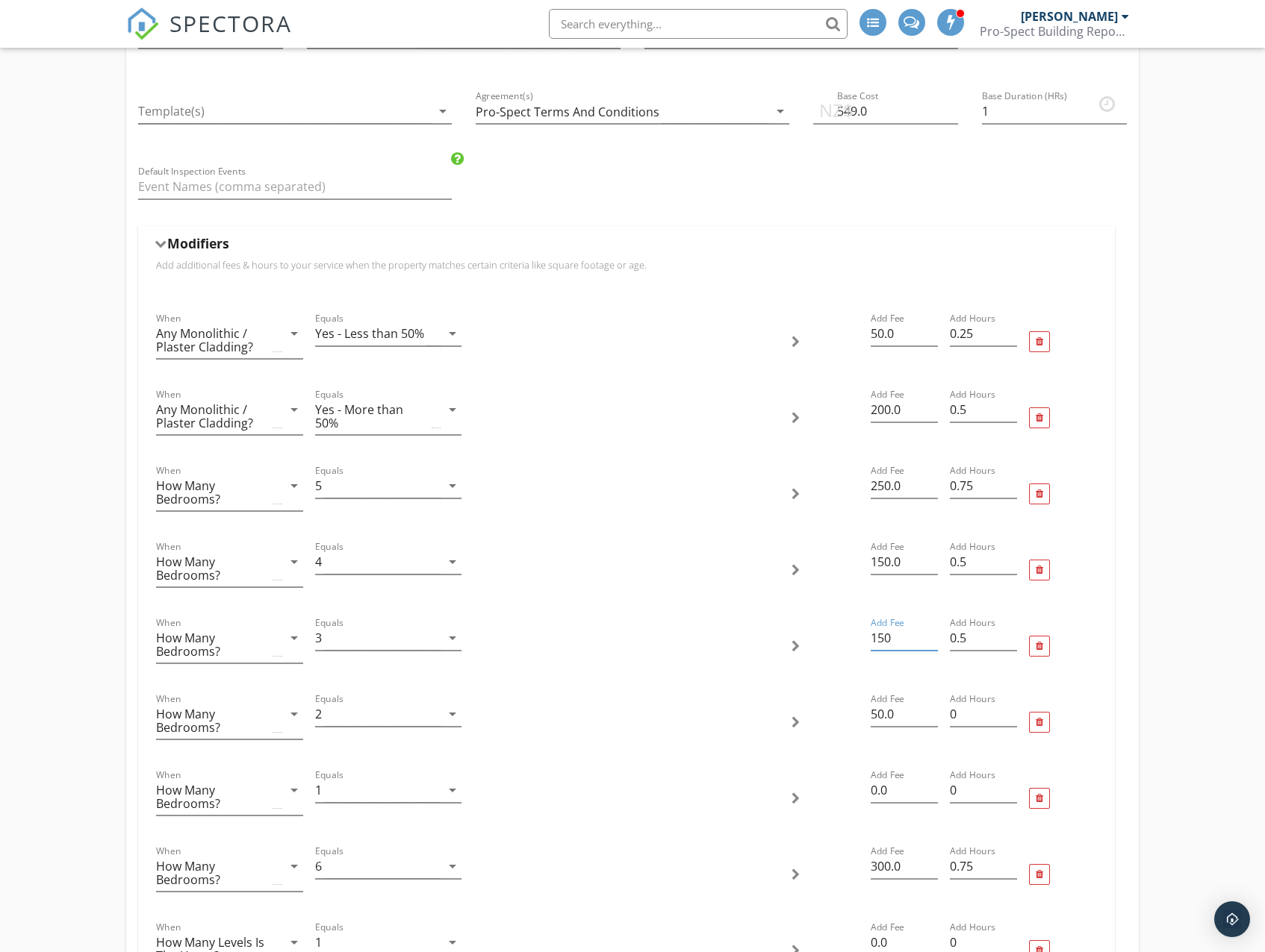
scroll to position [224, 0]
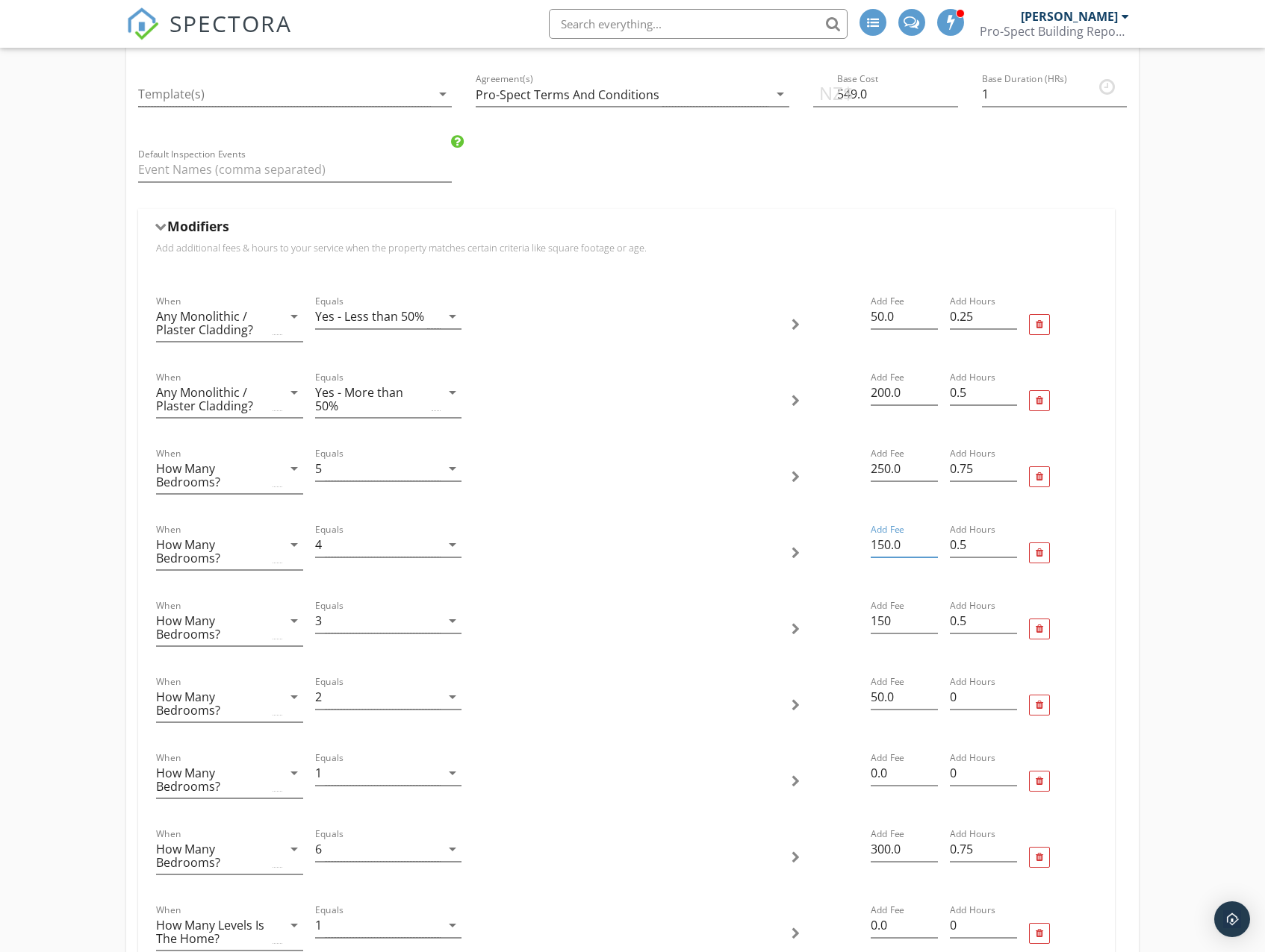
drag, startPoint x: 898, startPoint y: 549, endPoint x: 869, endPoint y: 547, distance: 29.1
click at [869, 547] on div "Add Fee 150.0" at bounding box center [904, 553] width 79 height 76
type input "200"
click at [905, 467] on input "250.0" at bounding box center [904, 469] width 67 height 25
type input "250"
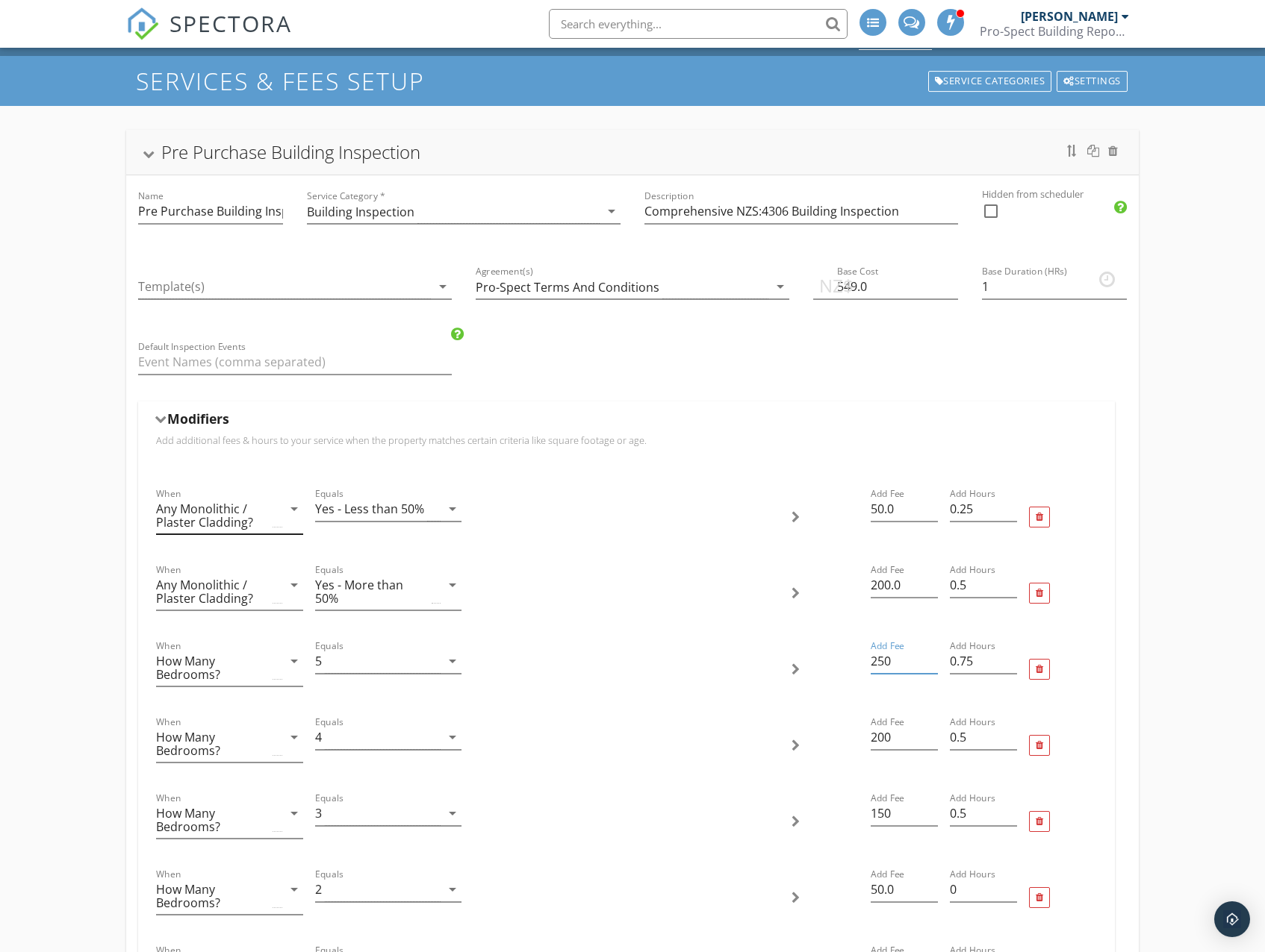
scroll to position [0, 0]
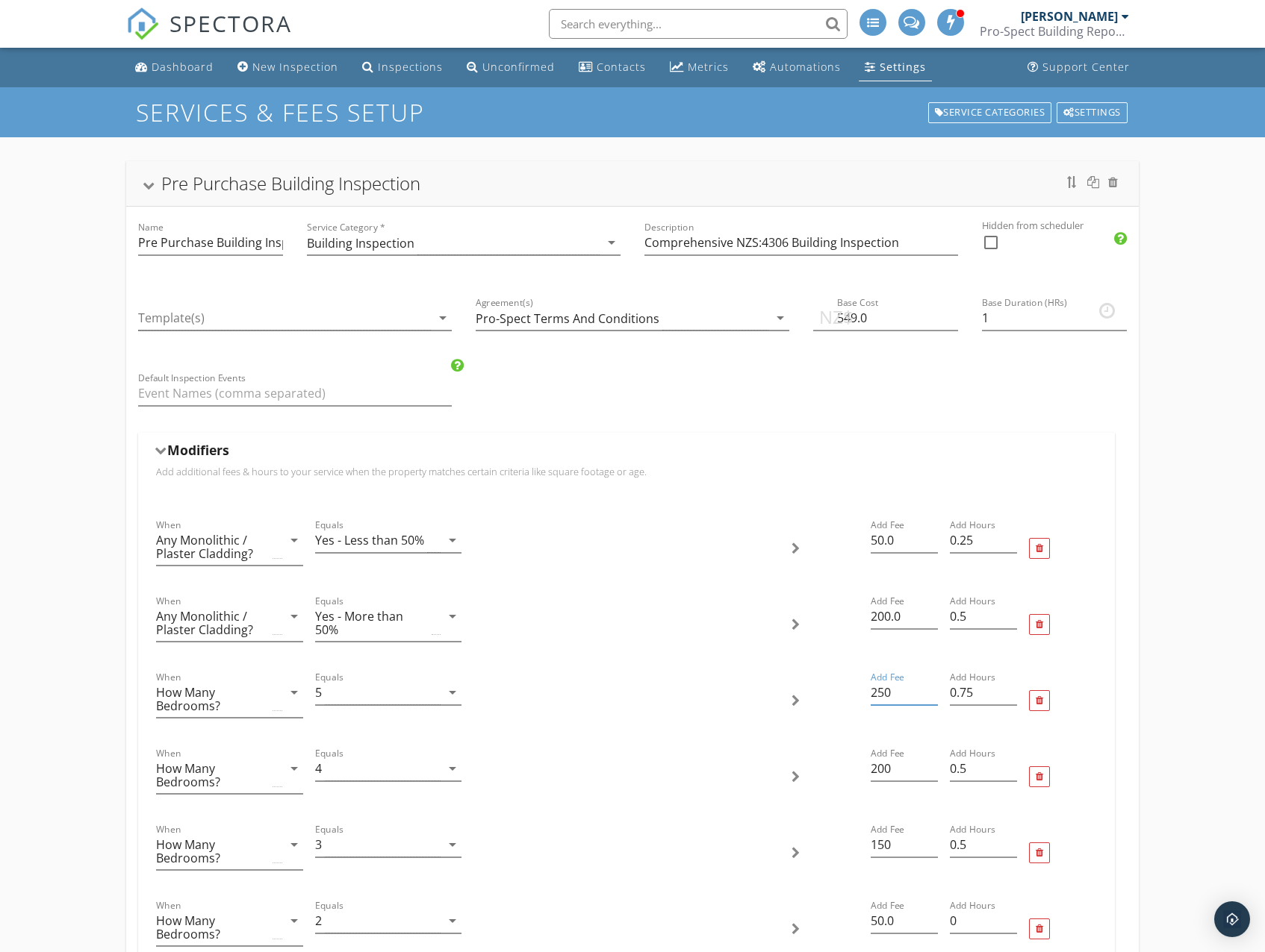
click at [147, 188] on div at bounding box center [148, 186] width 12 height 8
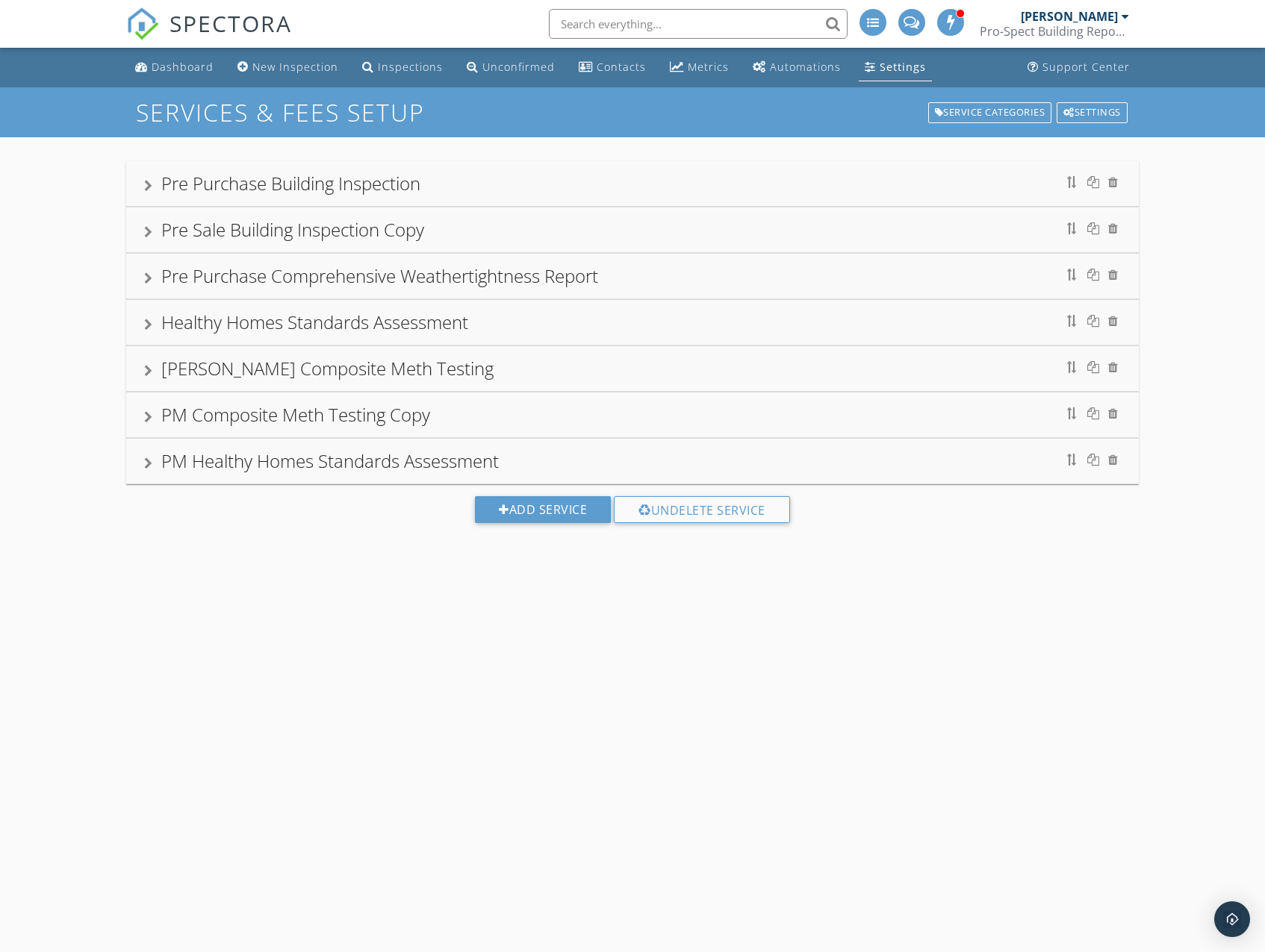
click at [148, 235] on div at bounding box center [148, 232] width 8 height 12
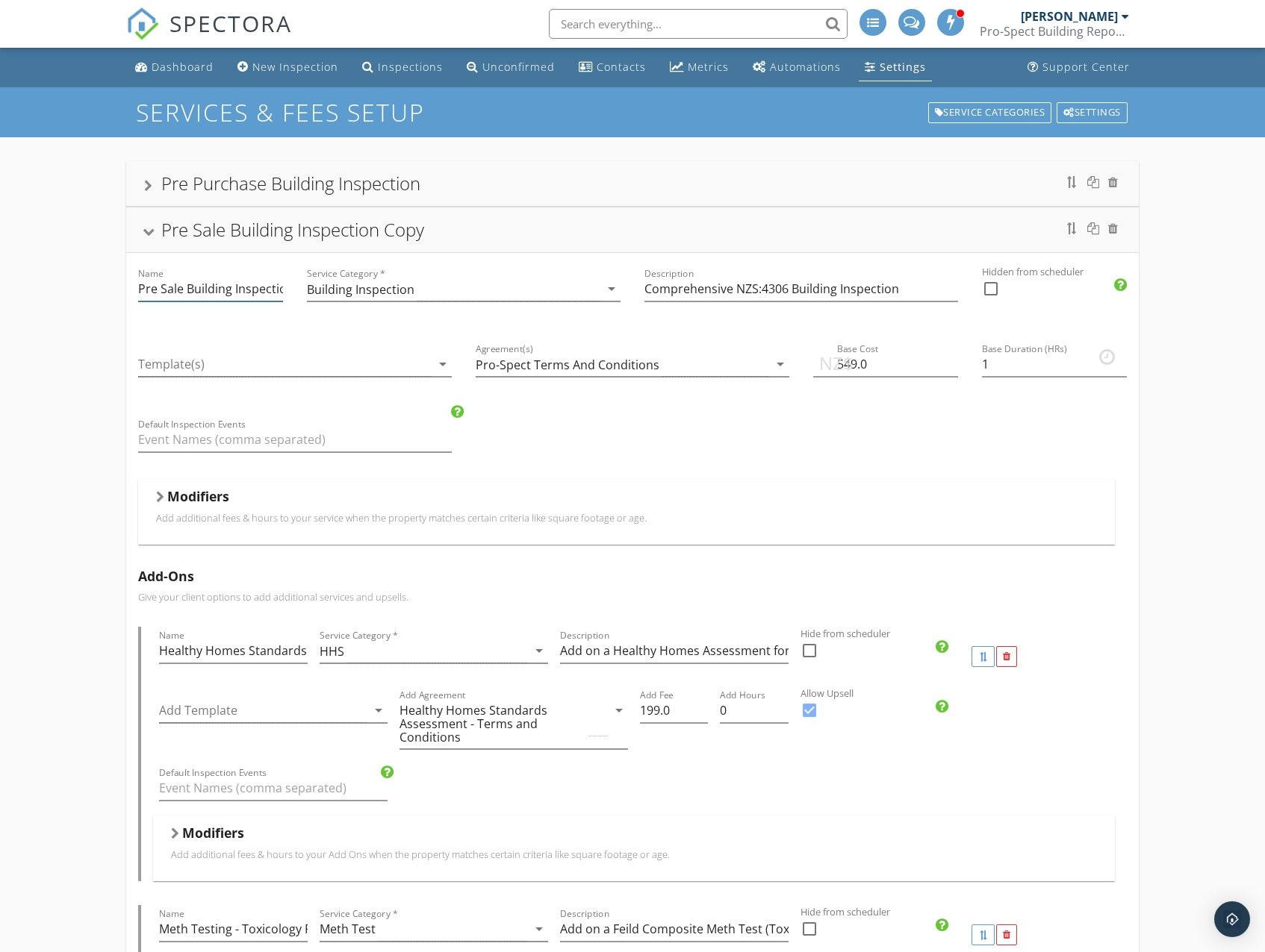
click at [221, 280] on input "Pre Sale Building Inspection Copy" at bounding box center [210, 289] width 145 height 25
drag, startPoint x: 190, startPoint y: 288, endPoint x: 350, endPoint y: 311, distance: 161.6
click at [256, 288] on input "Pre Sale Building Inspection Copy" at bounding box center [210, 289] width 145 height 25
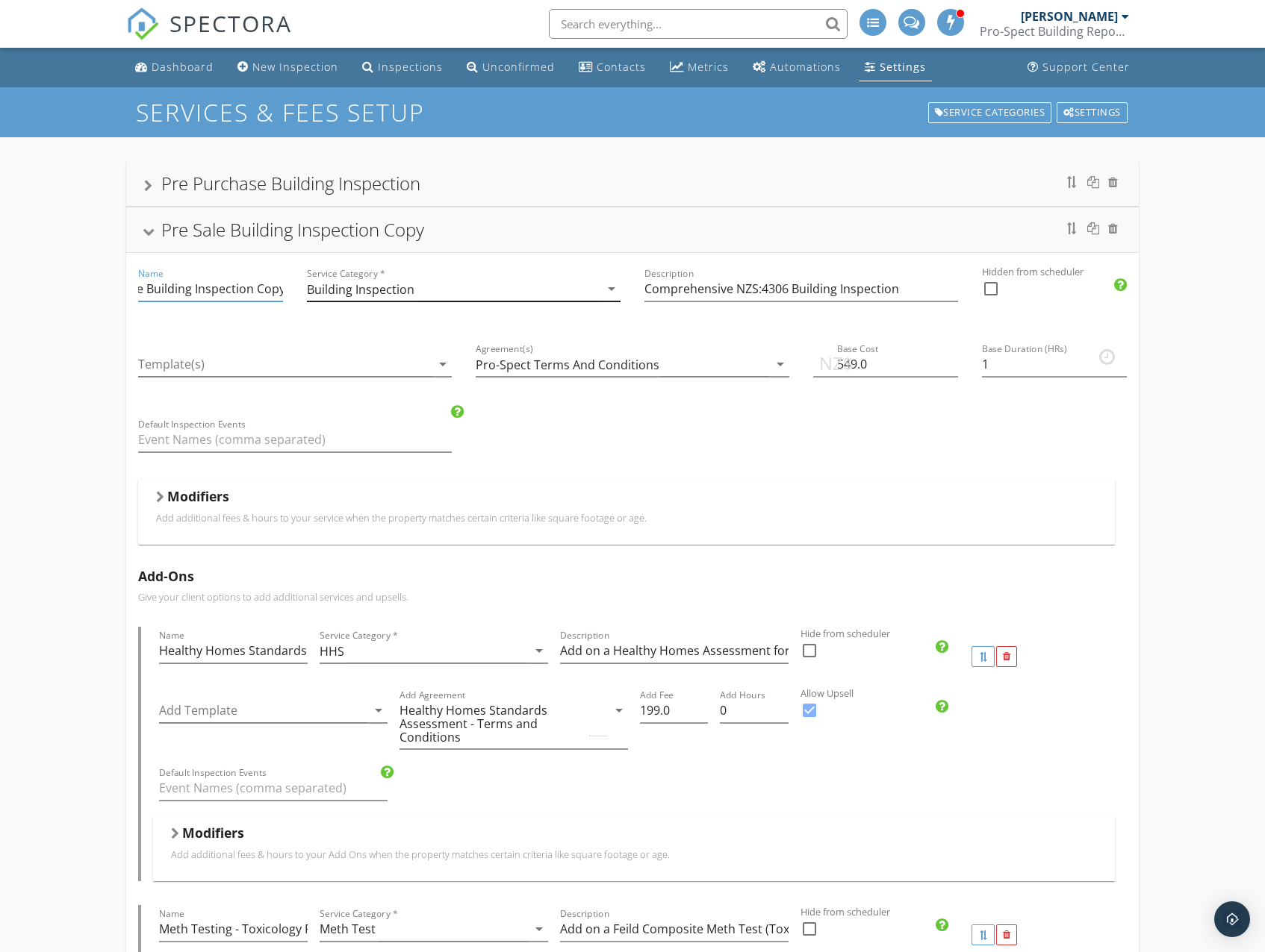
drag, startPoint x: 253, startPoint y: 288, endPoint x: 347, endPoint y: 290, distance: 94.0
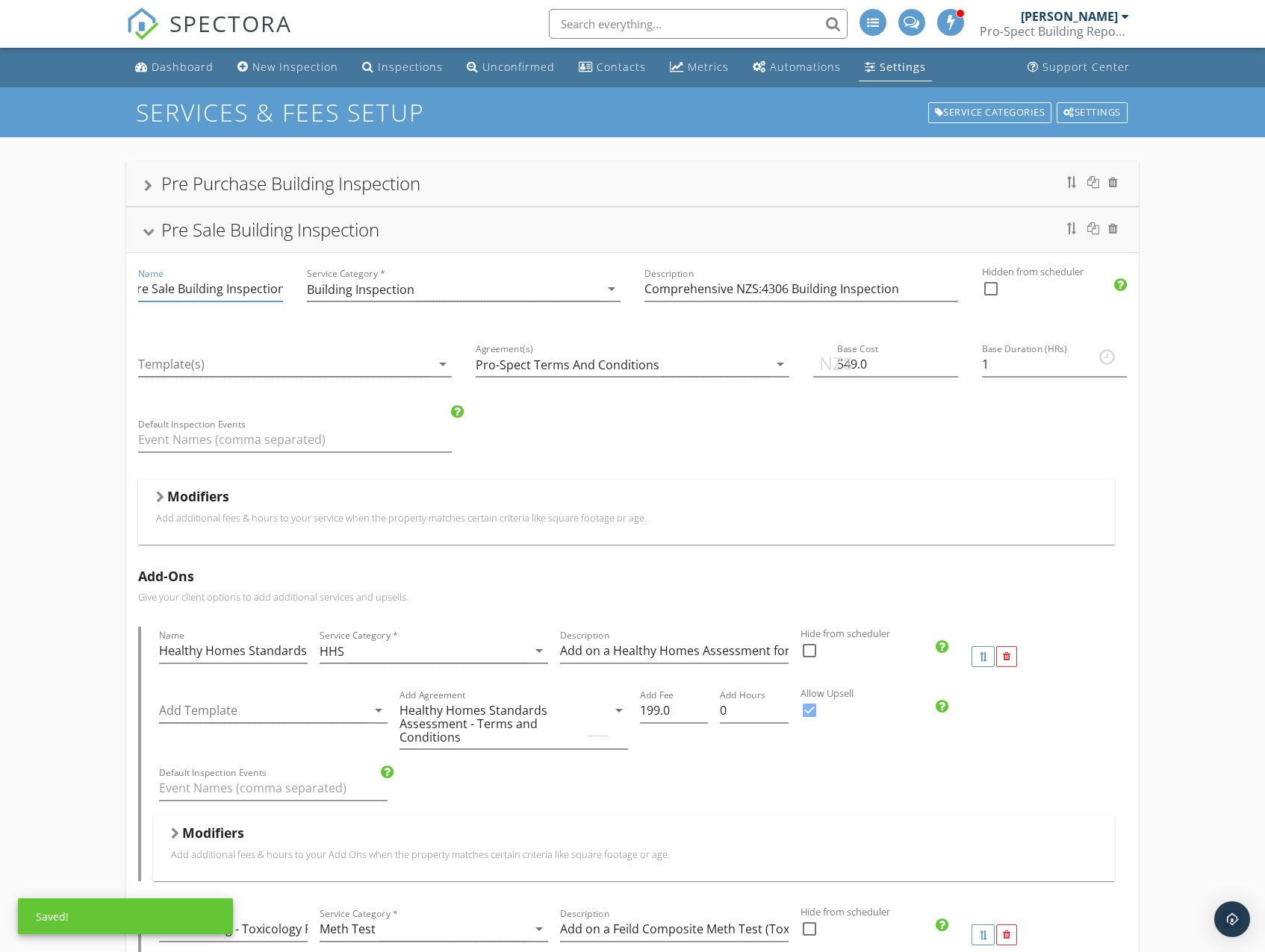
type input "Pre Sale Building Inspection"
click at [152, 239] on div "Pre Sale Building Inspection" at bounding box center [632, 230] width 976 height 27
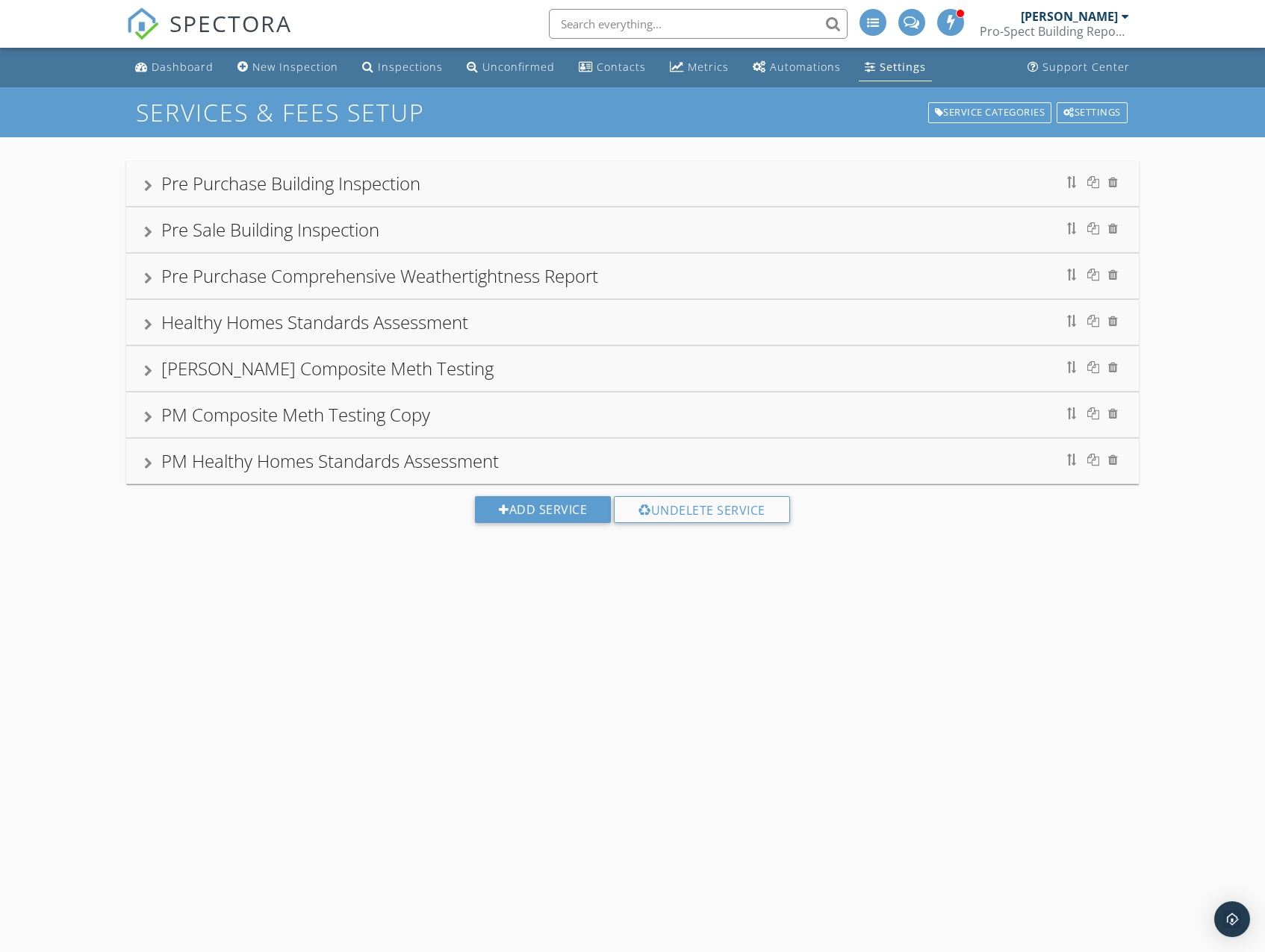
click at [146, 238] on div at bounding box center [148, 232] width 8 height 12
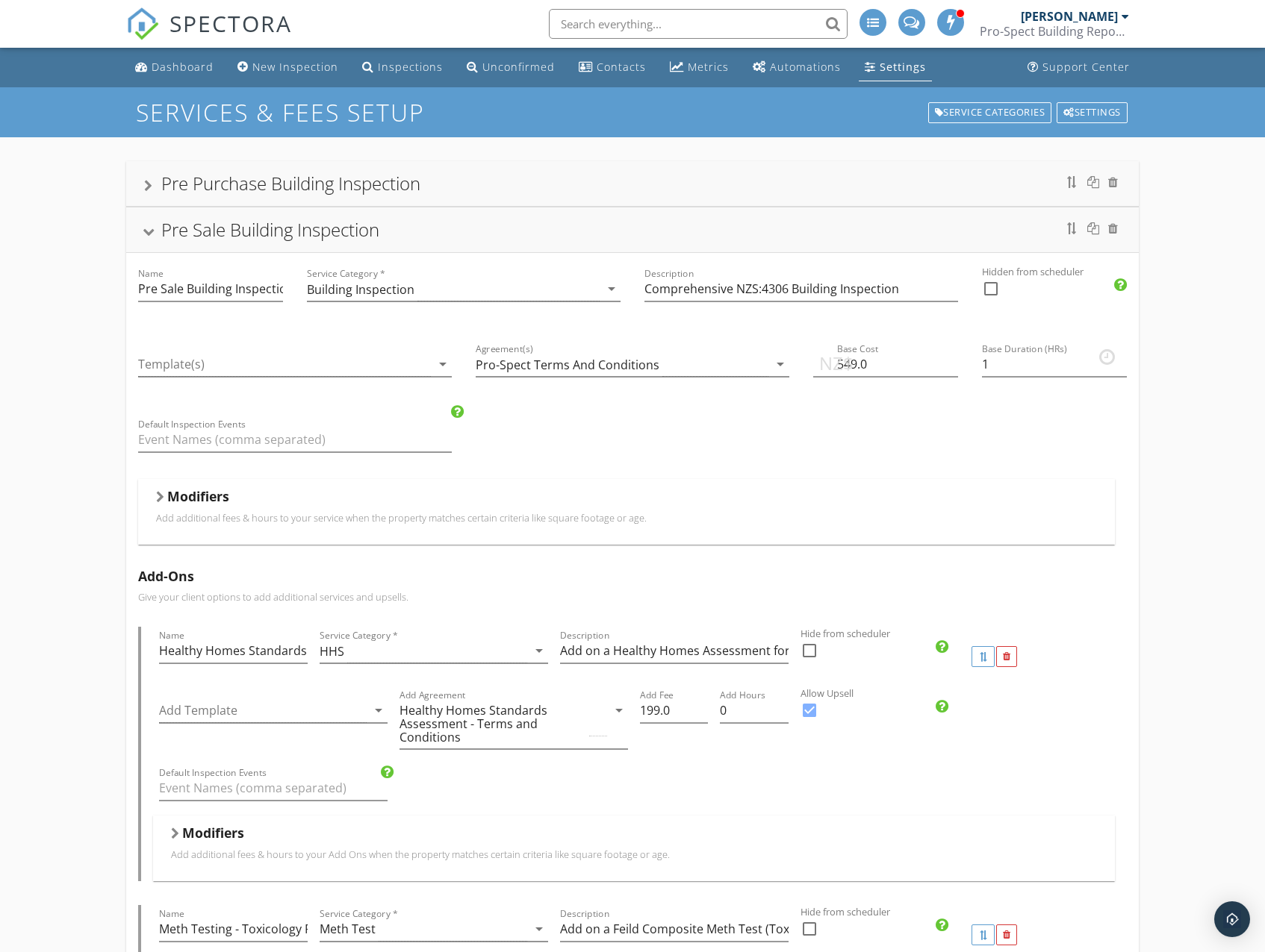
click at [343, 518] on p "Add additional fees & hours to your service when the property matches certain c…" at bounding box center [626, 518] width 940 height 12
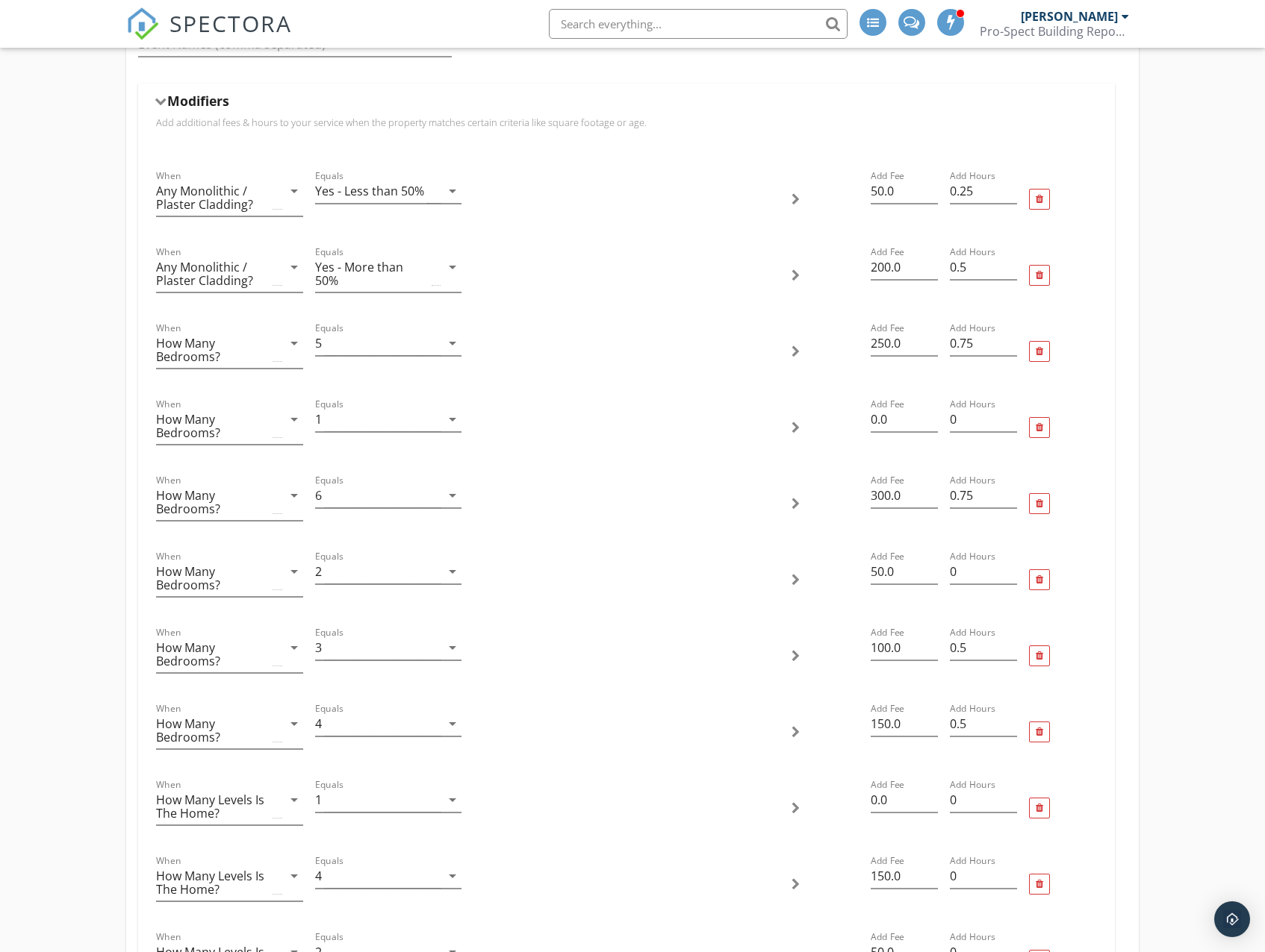
scroll to position [448, 0]
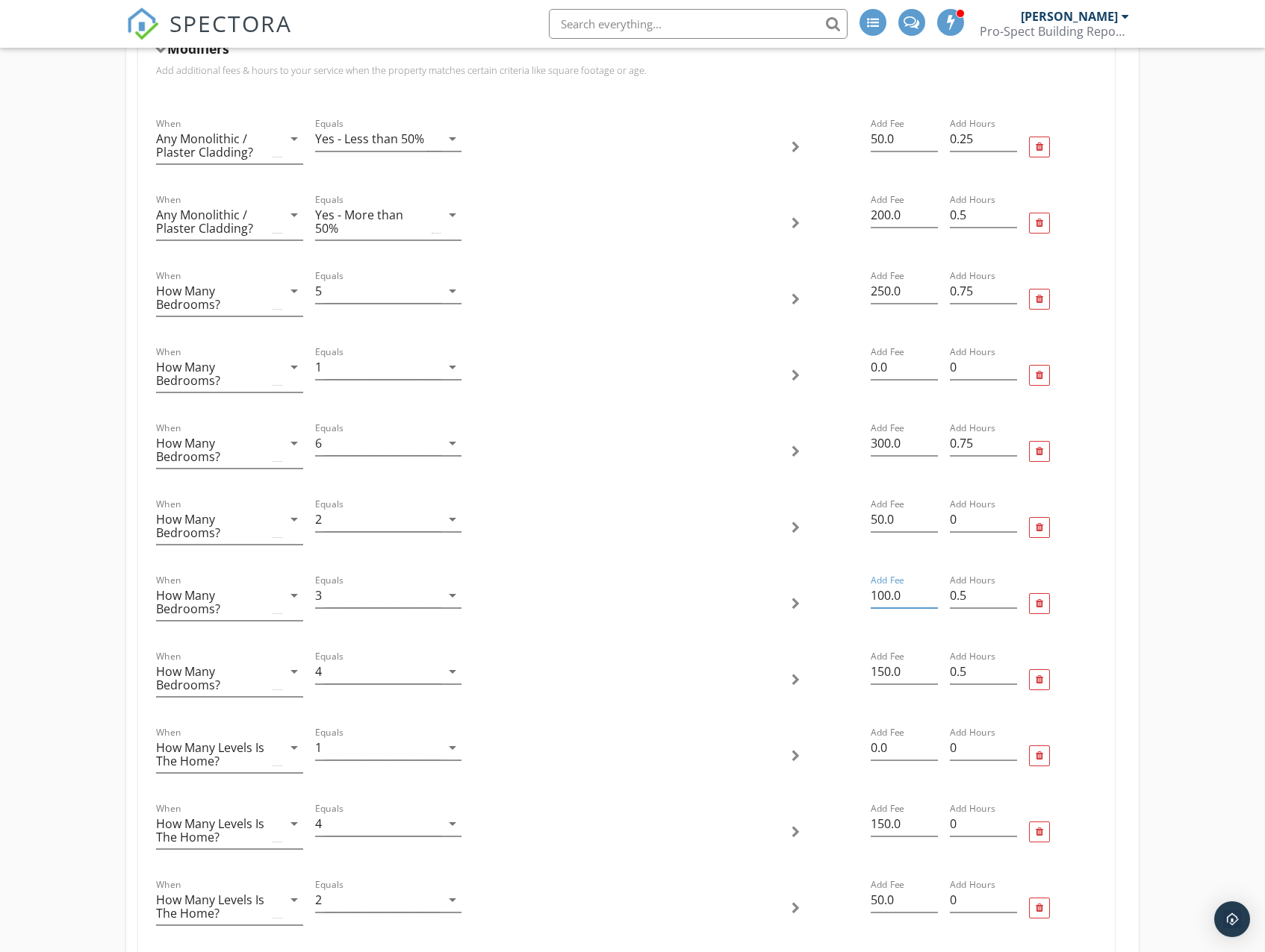
drag, startPoint x: 904, startPoint y: 598, endPoint x: 860, endPoint y: 598, distance: 44.0
click at [860, 598] on div "When How Many Bedrooms? arrow_drop_down Equals 3 arrow_drop_down Add Fee 100.0 …" at bounding box center [626, 603] width 952 height 76
type input "150"
drag, startPoint x: 906, startPoint y: 670, endPoint x: 855, endPoint y: 674, distance: 51.2
click at [855, 674] on div "When How Many Bedrooms? arrow_drop_down Equals 4 arrow_drop_down Add Fee 150.0 …" at bounding box center [626, 680] width 952 height 76
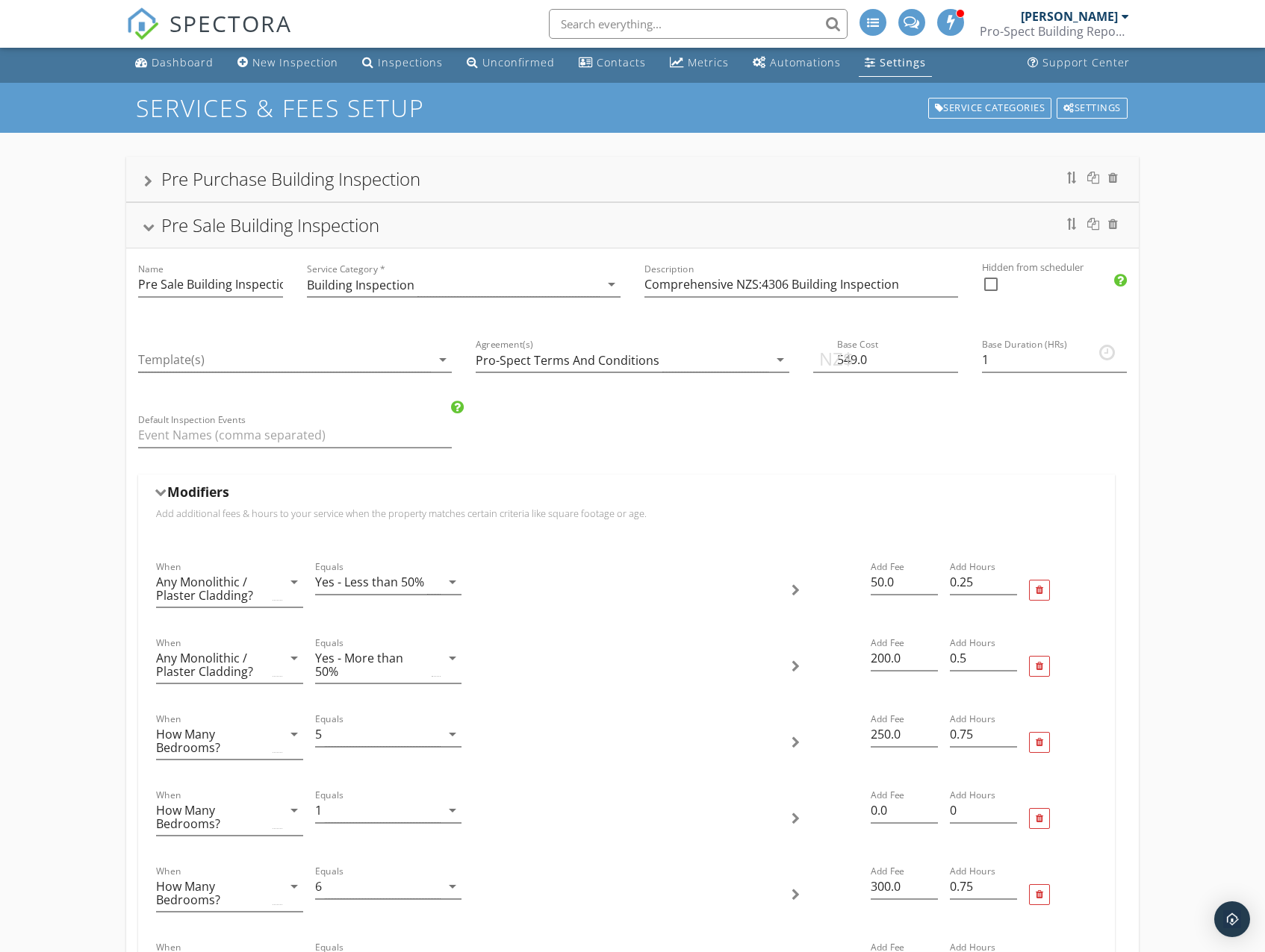
scroll to position [0, 0]
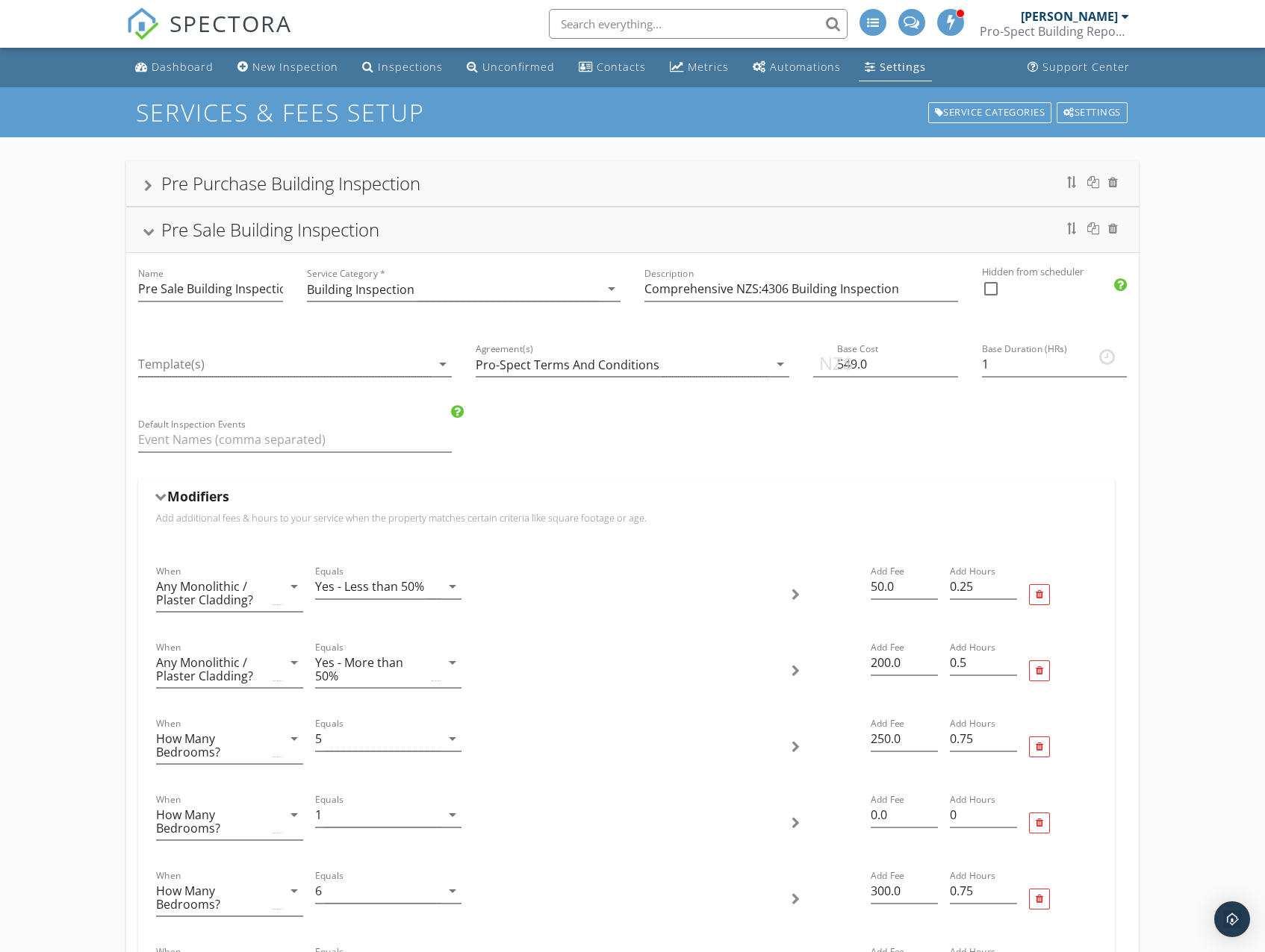
type input "200"
click at [150, 238] on div "Pre Sale Building Inspection" at bounding box center [632, 230] width 976 height 27
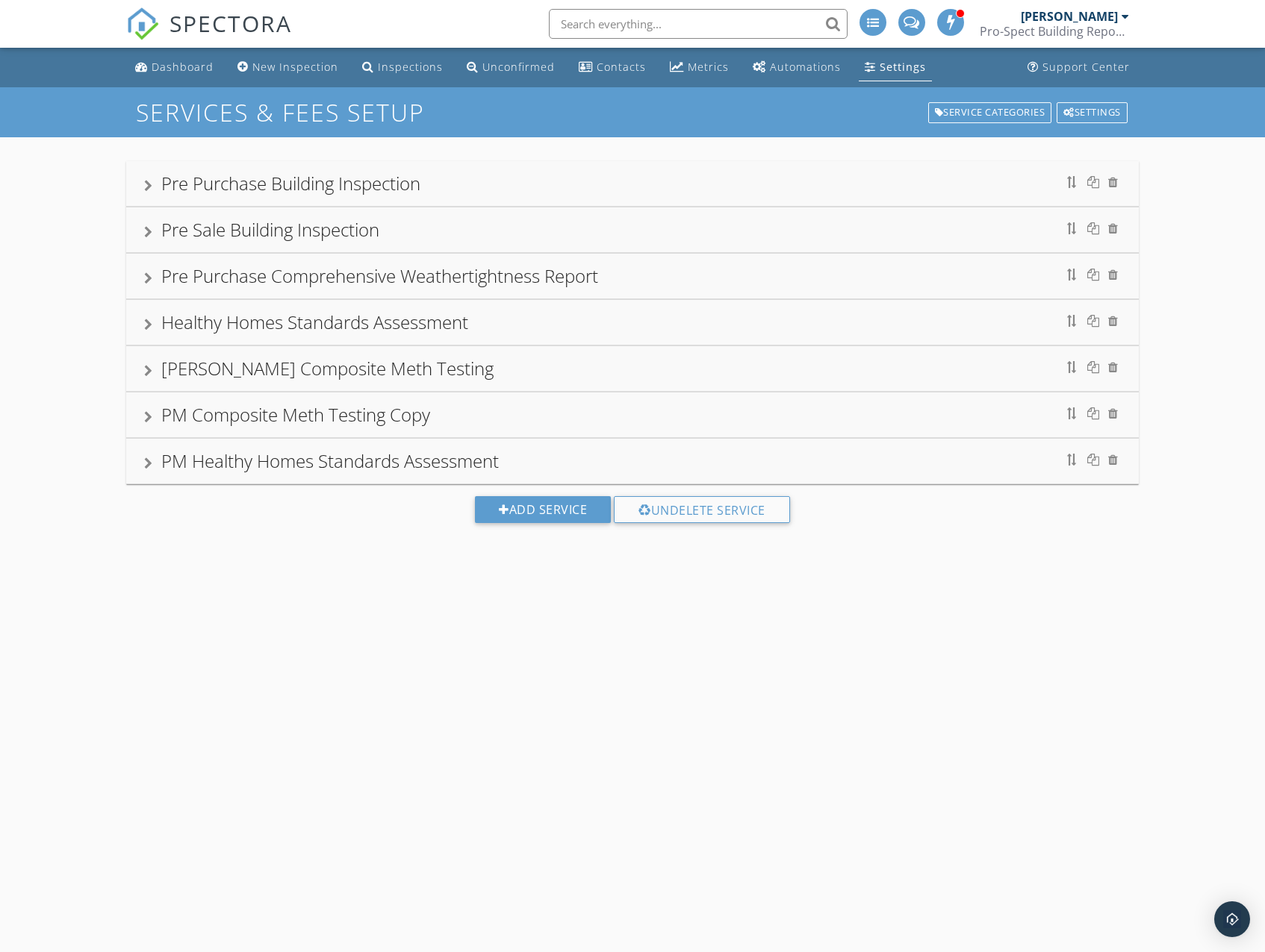
click at [147, 190] on div at bounding box center [148, 185] width 8 height 12
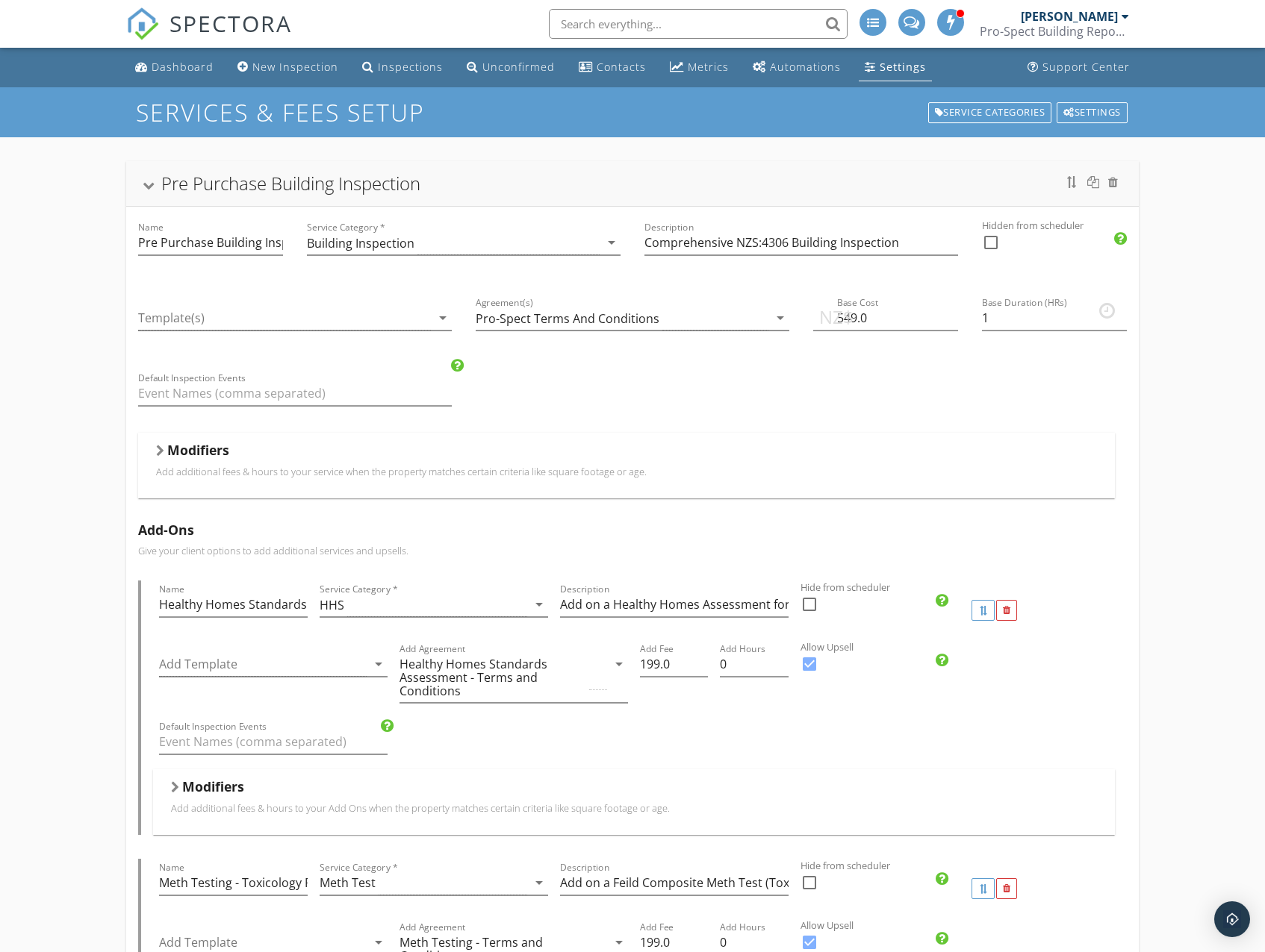
click at [316, 467] on p "Add additional fees & hours to your service when the property matches certain c…" at bounding box center [626, 471] width 940 height 12
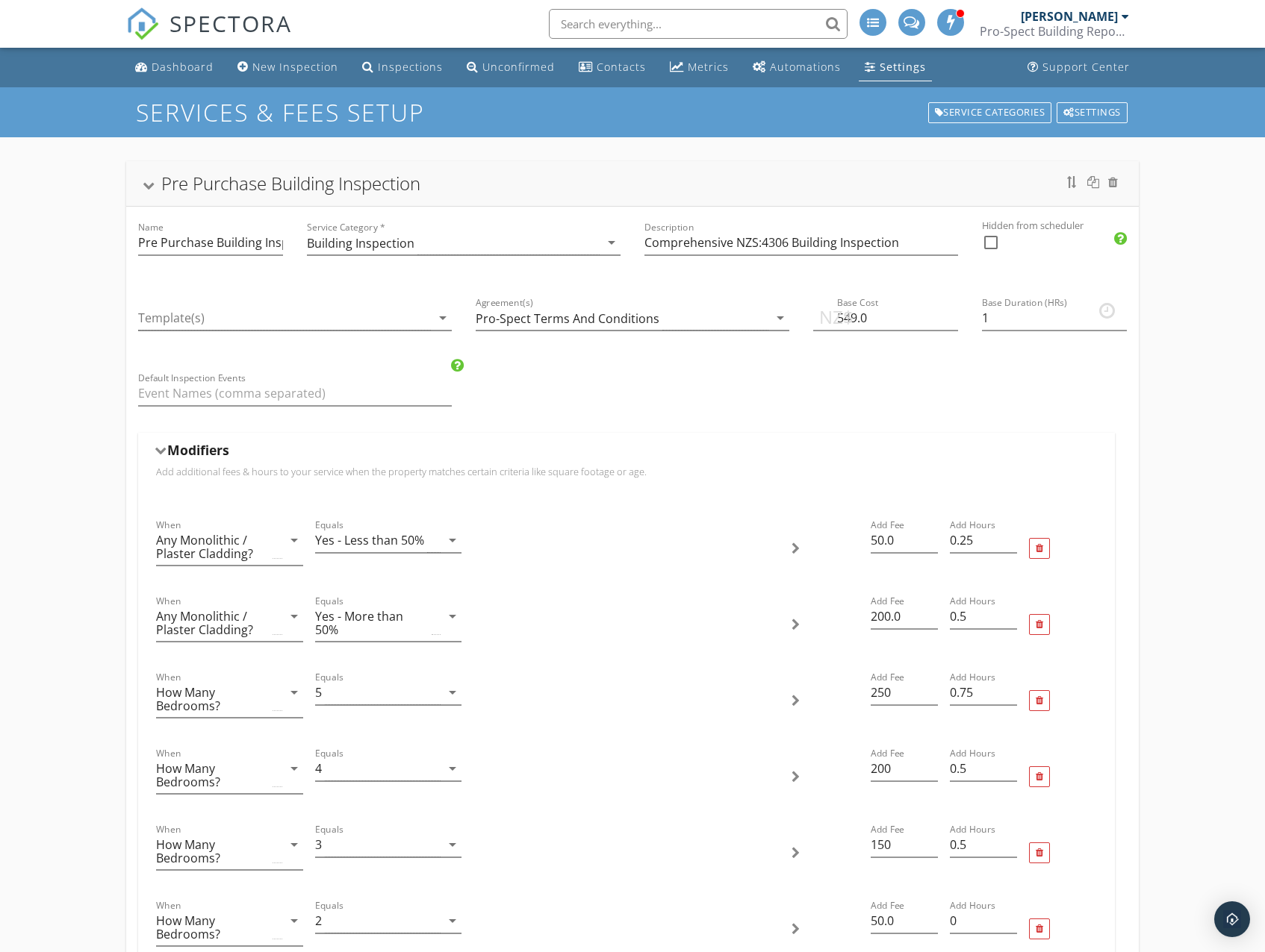
click at [148, 190] on div at bounding box center [148, 186] width 12 height 8
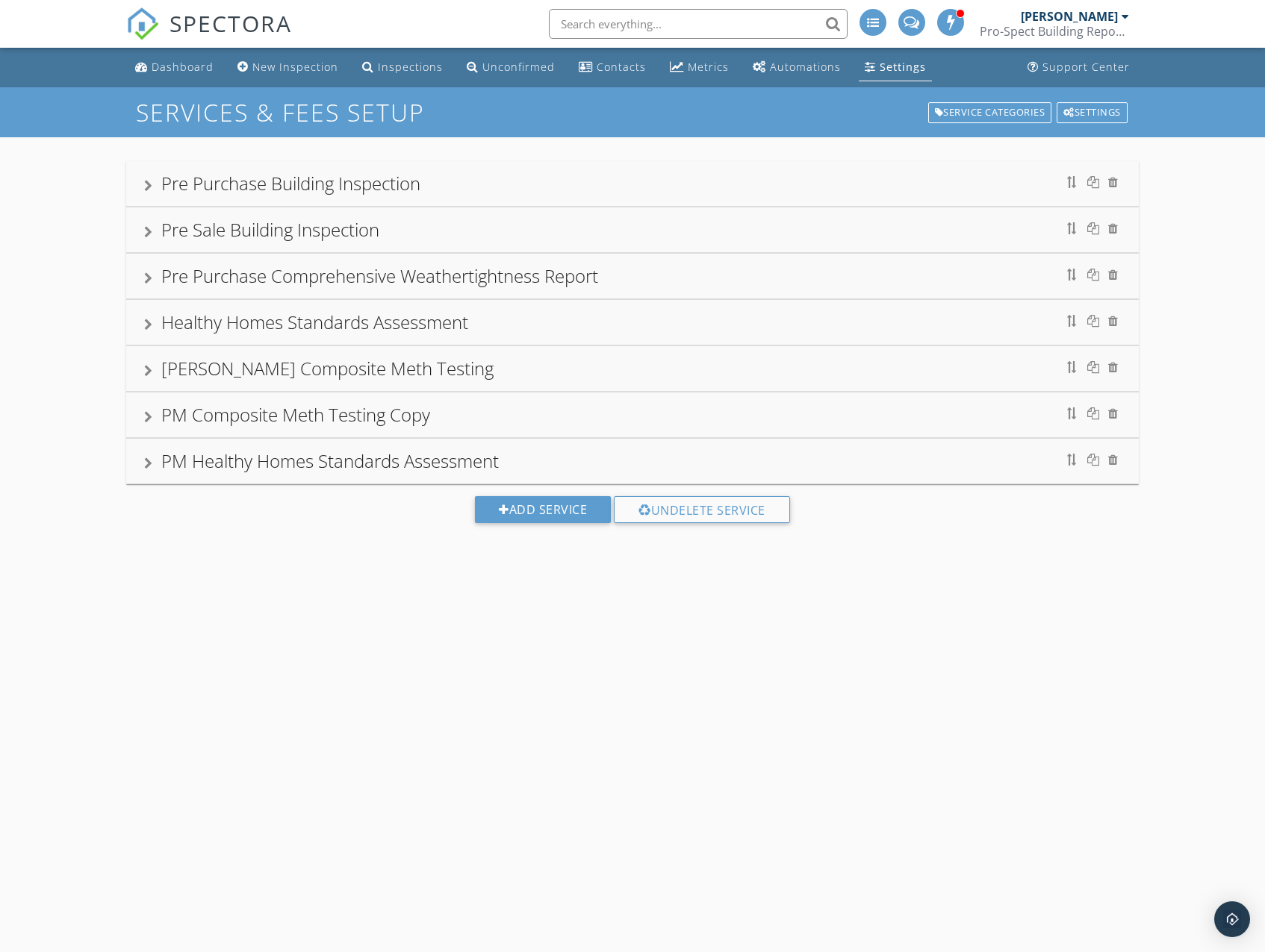
click at [294, 280] on div "Pre Purchase Comprehensive Weathertightness Report" at bounding box center [380, 276] width 437 height 25
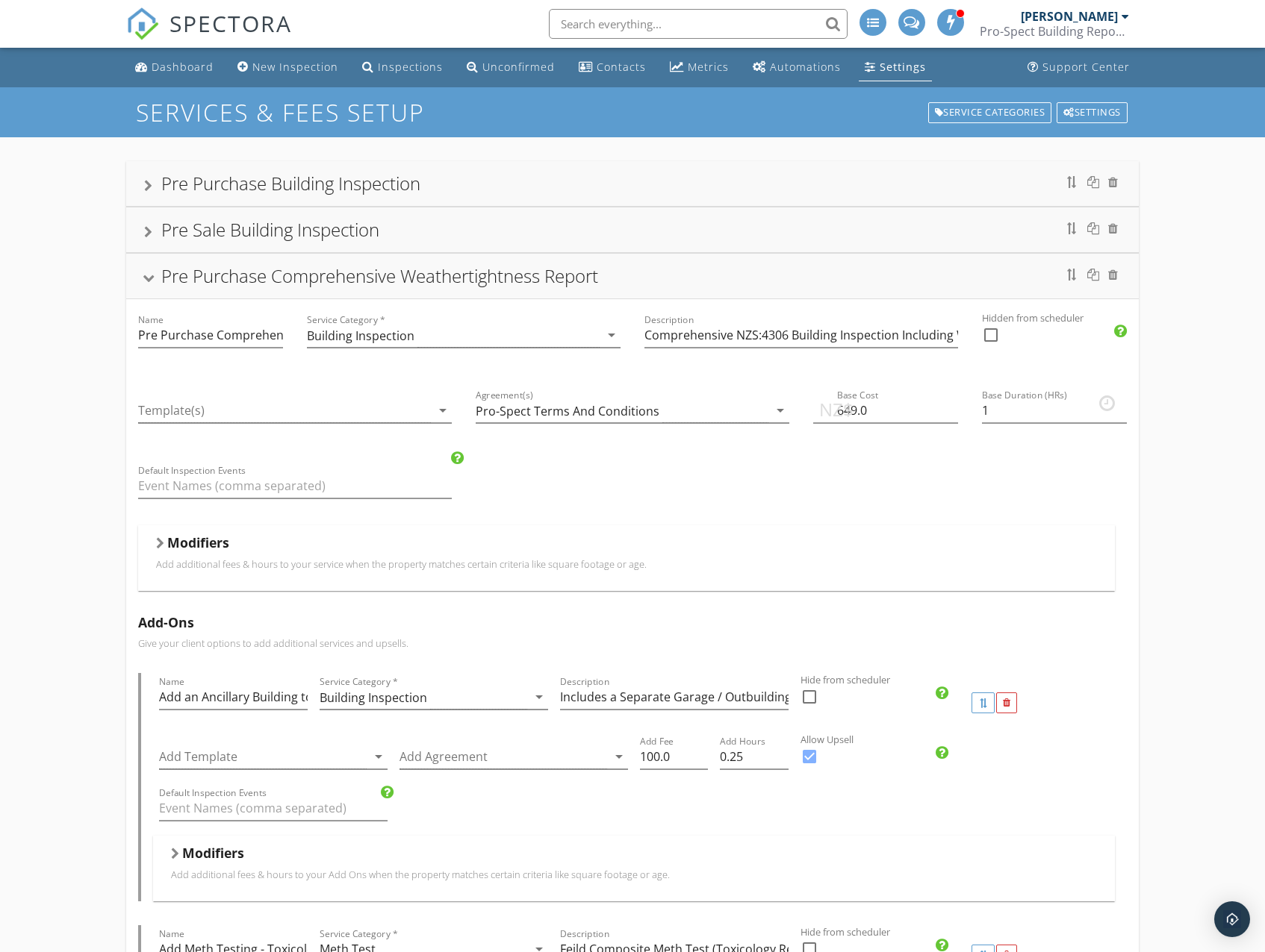
click at [302, 562] on p "Add additional fees & hours to your service when the property matches certain c…" at bounding box center [626, 564] width 940 height 12
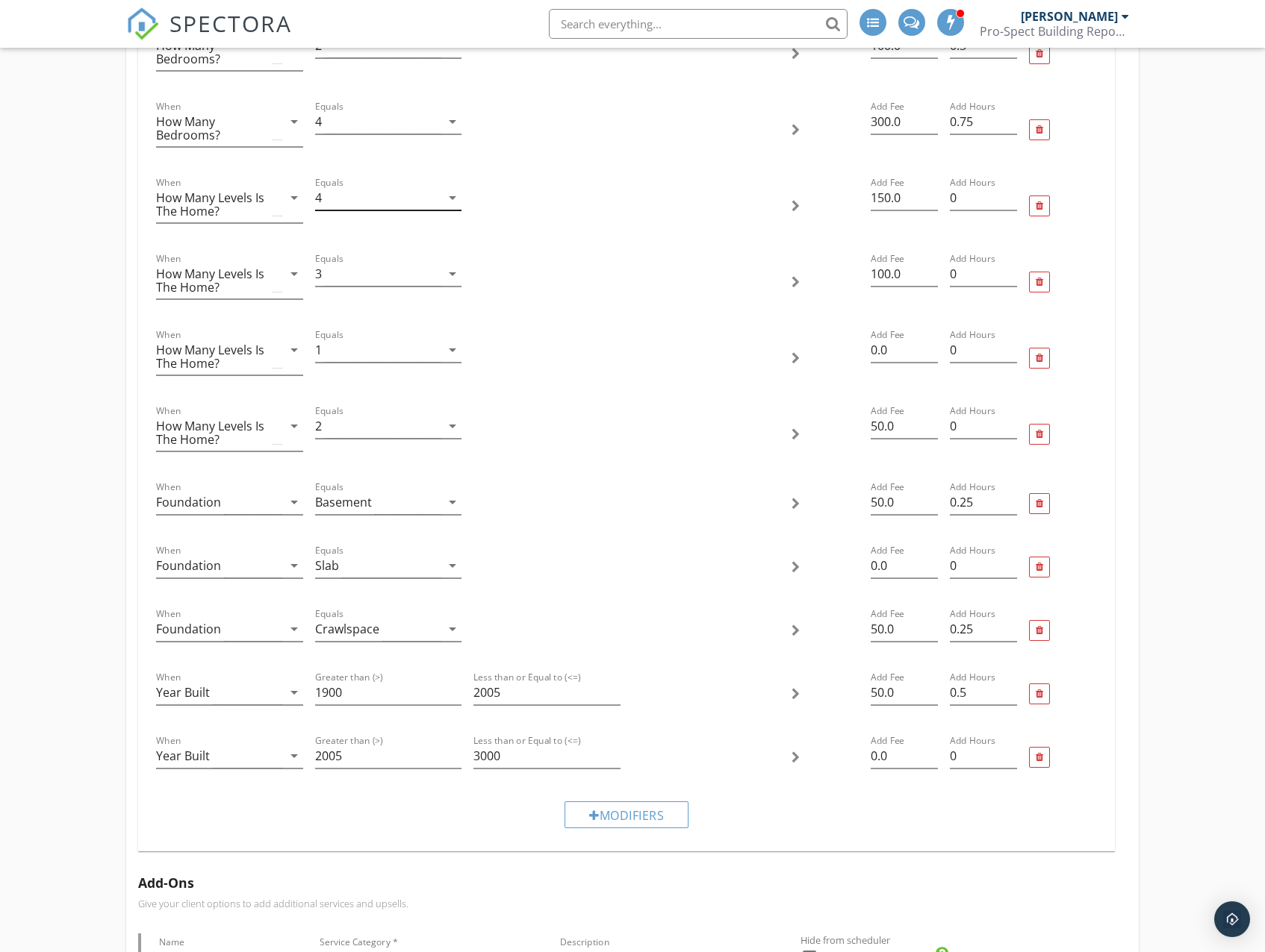
scroll to position [1269, 0]
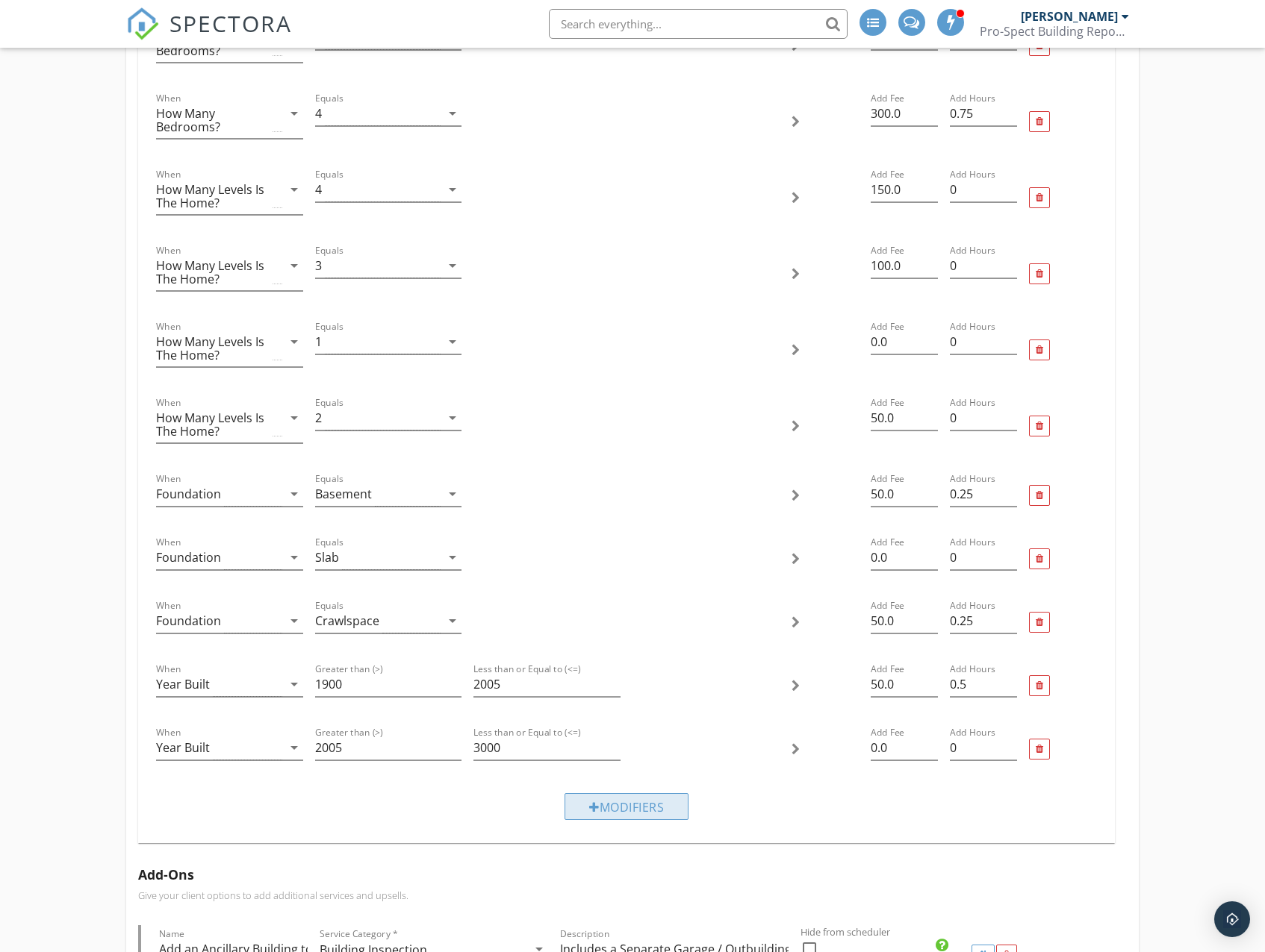
click at [585, 808] on div "Modifiers" at bounding box center [626, 806] width 124 height 27
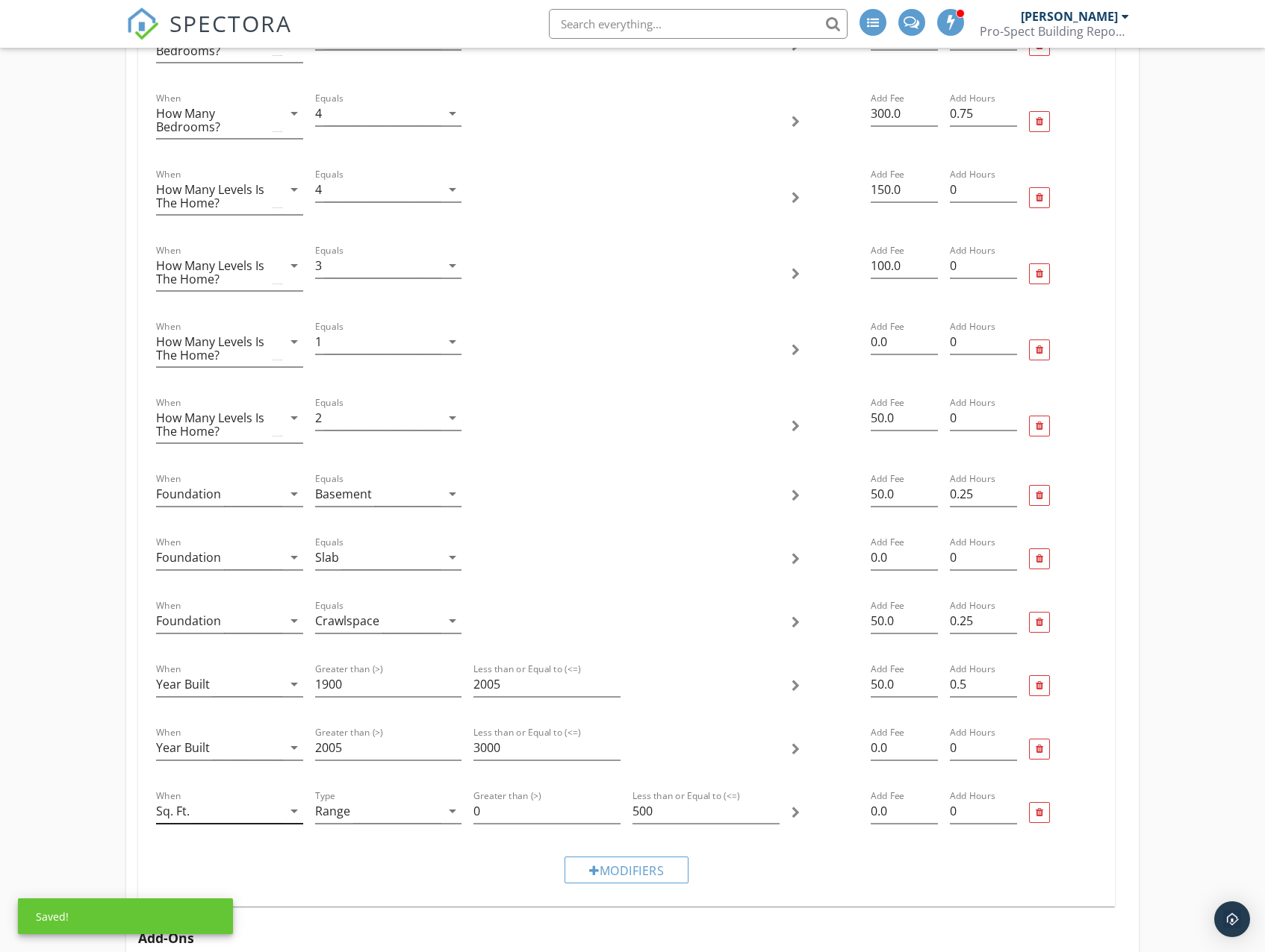
click at [223, 817] on div "Sq. Ft." at bounding box center [219, 812] width 126 height 25
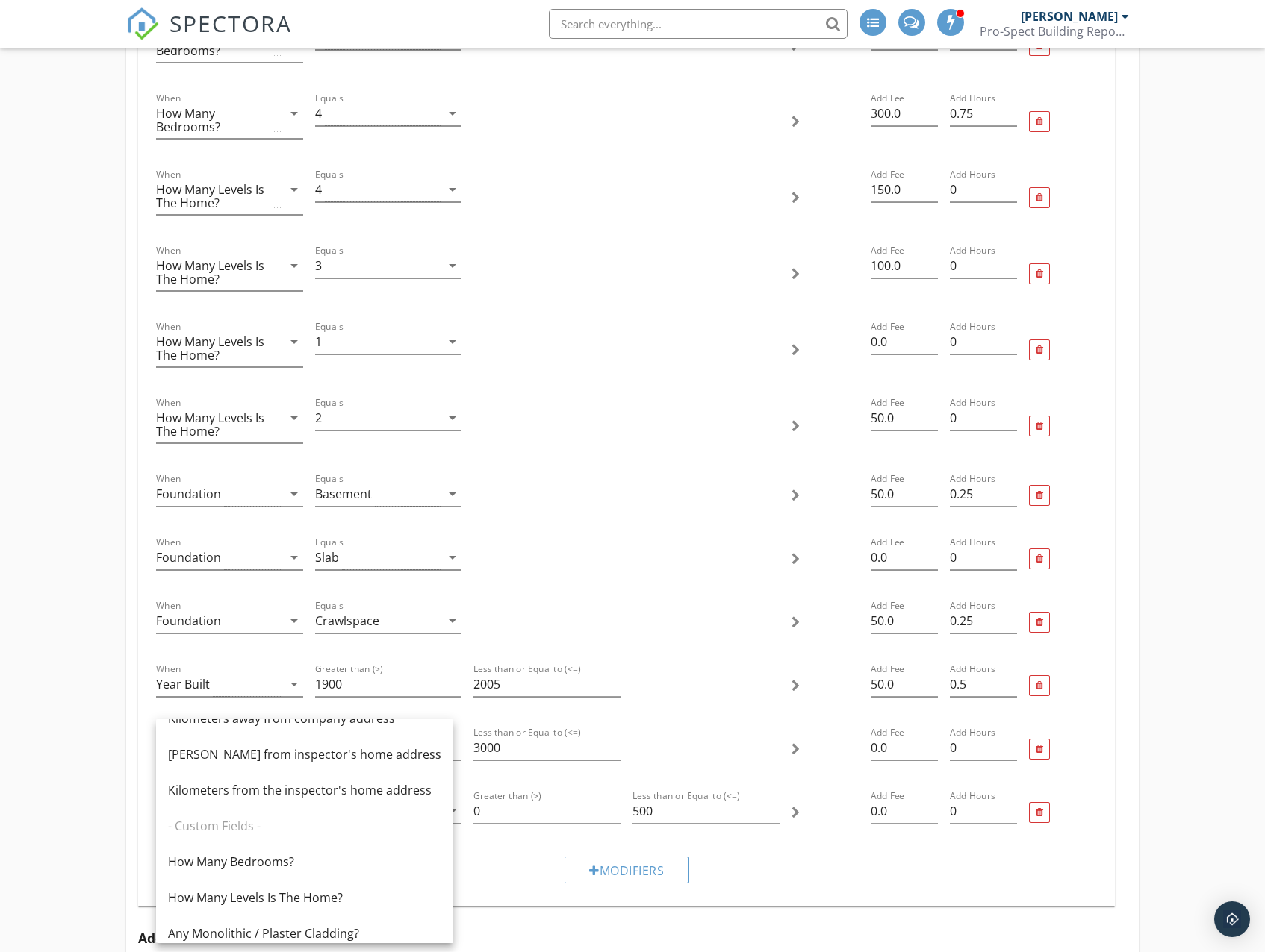
scroll to position [289, 0]
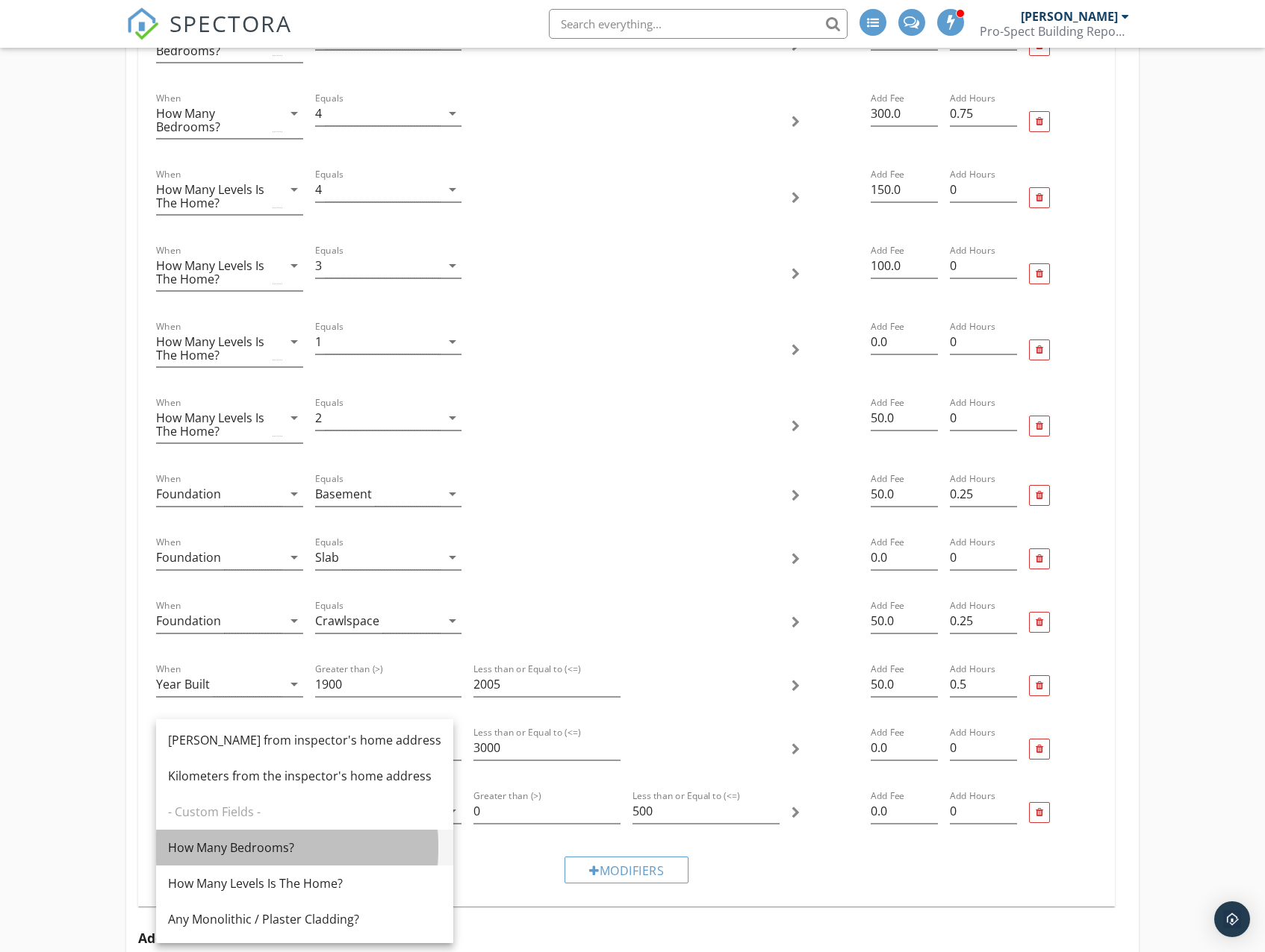
click at [284, 847] on div "How Many Bedrooms?" at bounding box center [304, 848] width 273 height 18
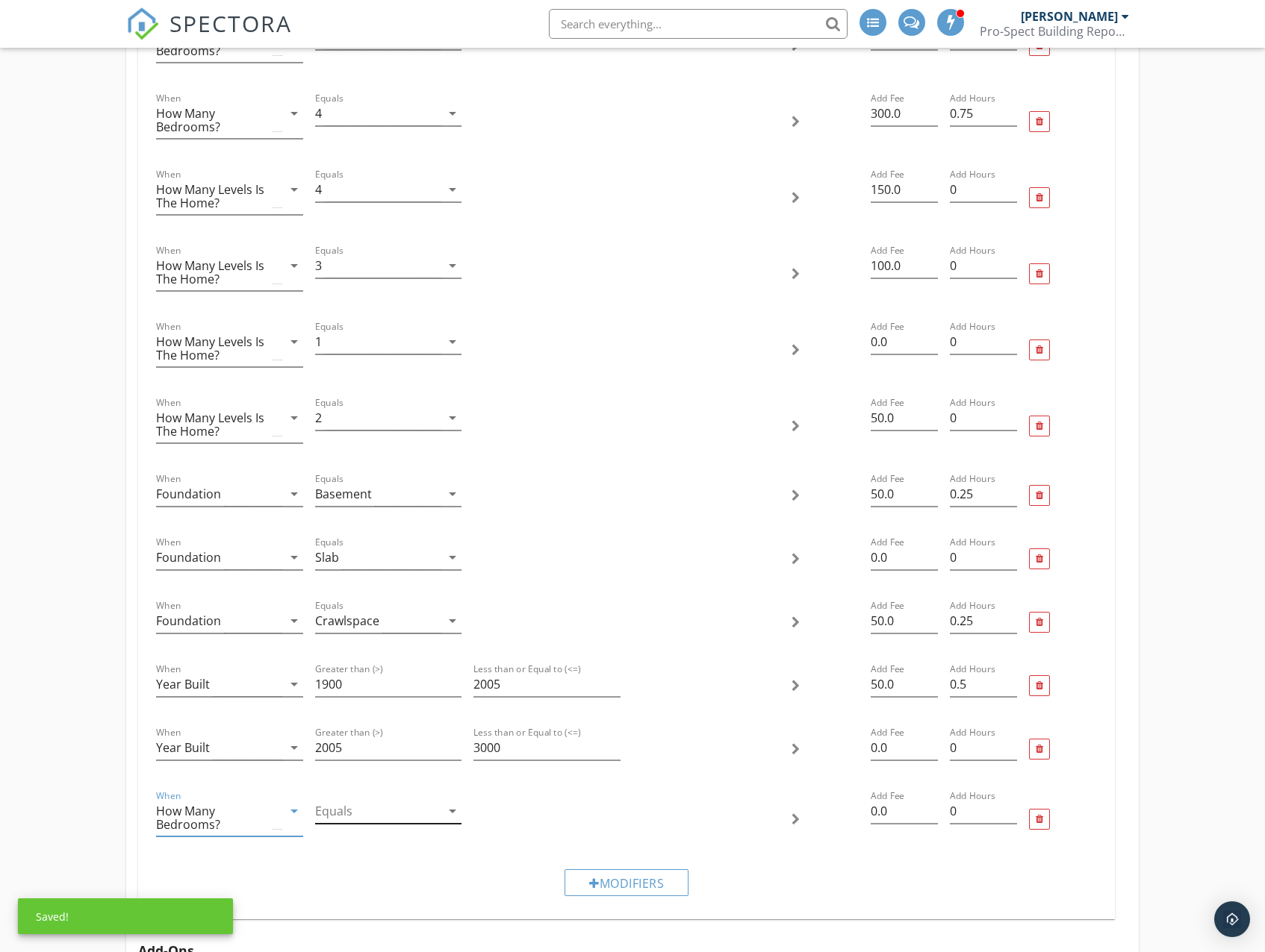
click at [381, 818] on div at bounding box center [378, 812] width 126 height 25
click at [367, 916] on div "6" at bounding box center [388, 922] width 123 height 18
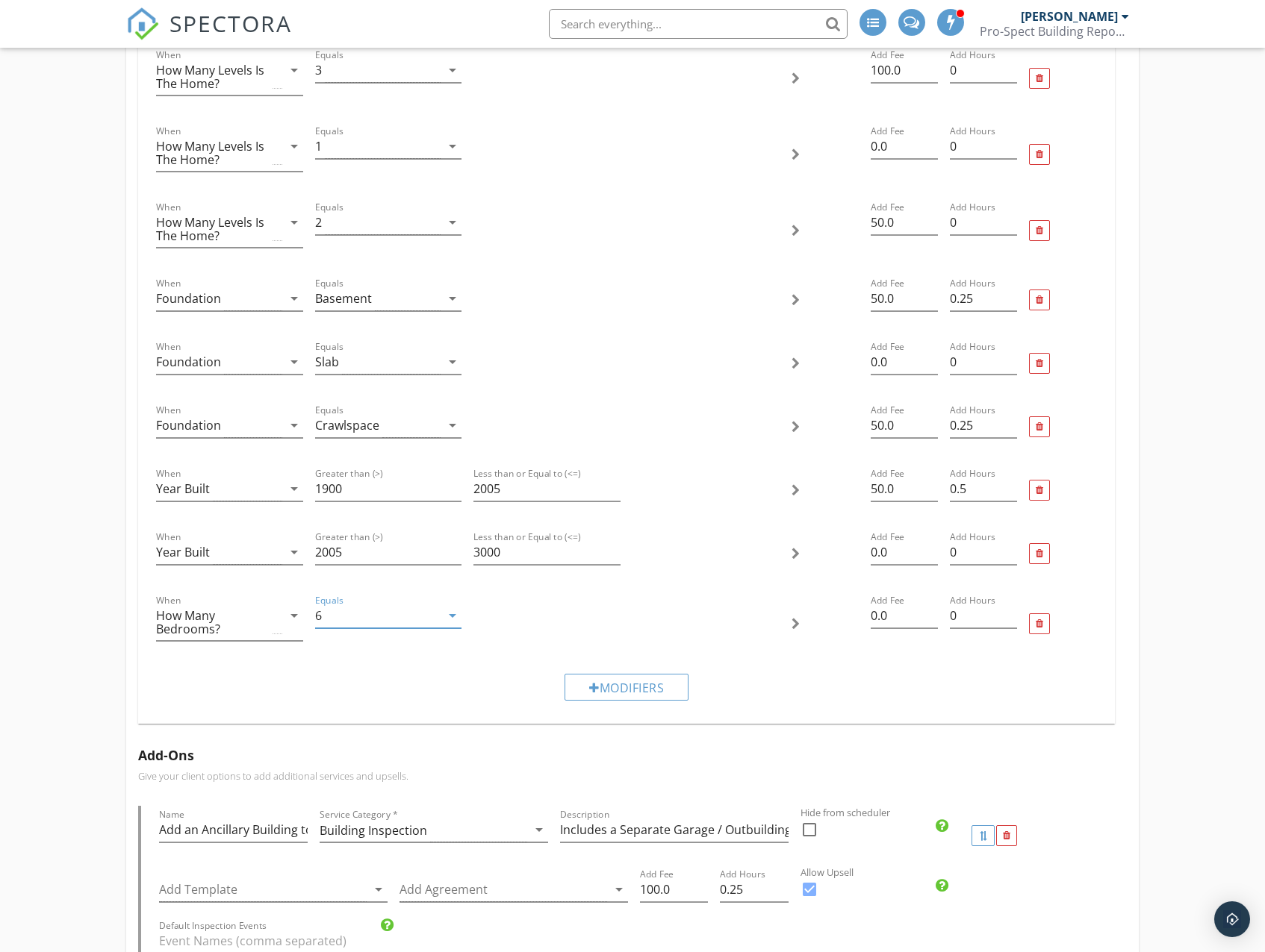
scroll to position [1493, 0]
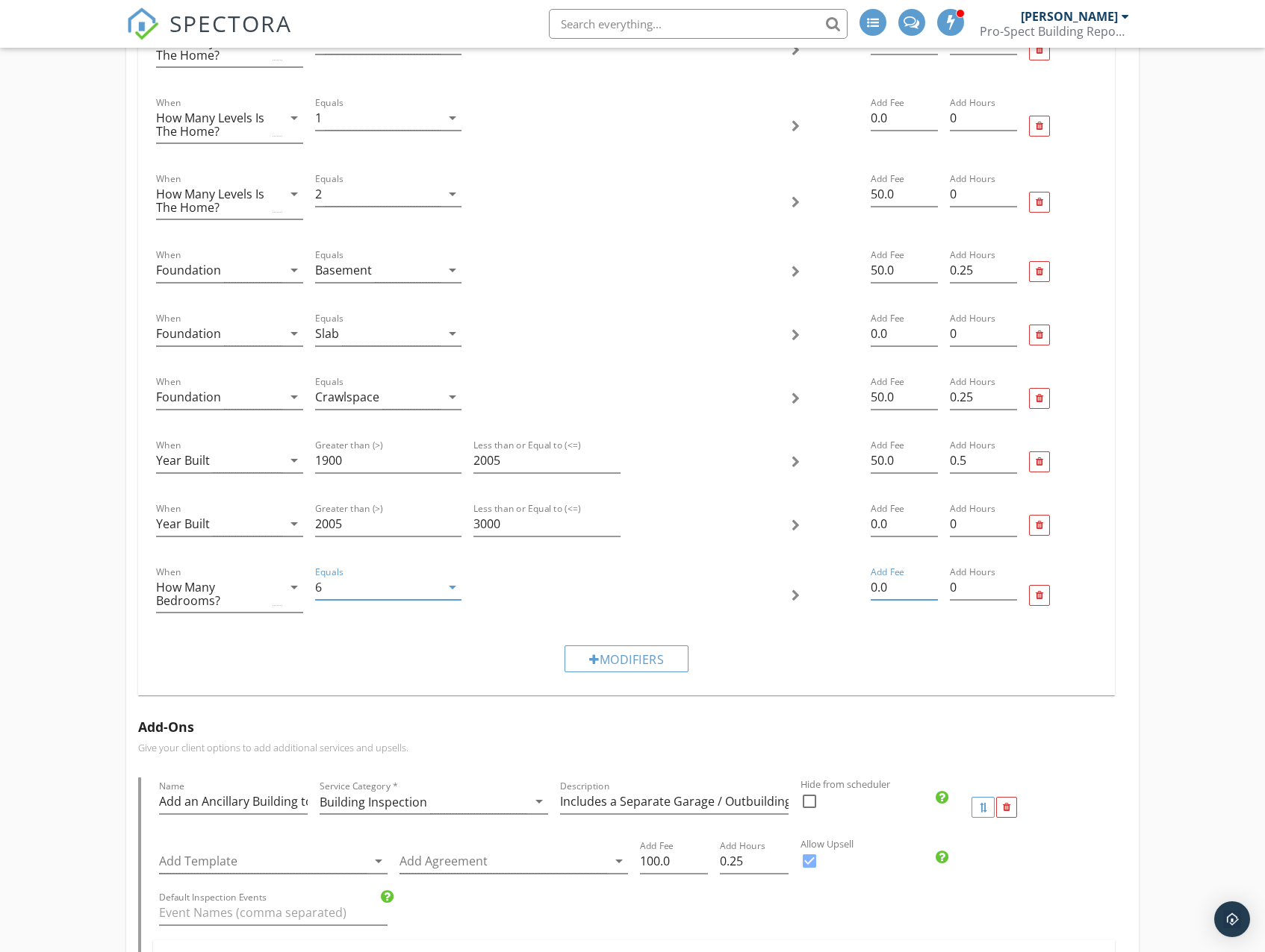
drag, startPoint x: 891, startPoint y: 587, endPoint x: 858, endPoint y: 587, distance: 33.0
click at [858, 587] on div "When How Many Bedrooms? arrow_drop_down Equals 6 arrow_drop_down Add Fee 0.0 Ad…" at bounding box center [626, 595] width 952 height 76
type input "400"
drag, startPoint x: 977, startPoint y: 589, endPoint x: 938, endPoint y: 592, distance: 39.1
click at [938, 592] on div "When How Many Bedrooms? arrow_drop_down Equals 6 arrow_drop_down Add Fee 400 Ad…" at bounding box center [626, 595] width 952 height 76
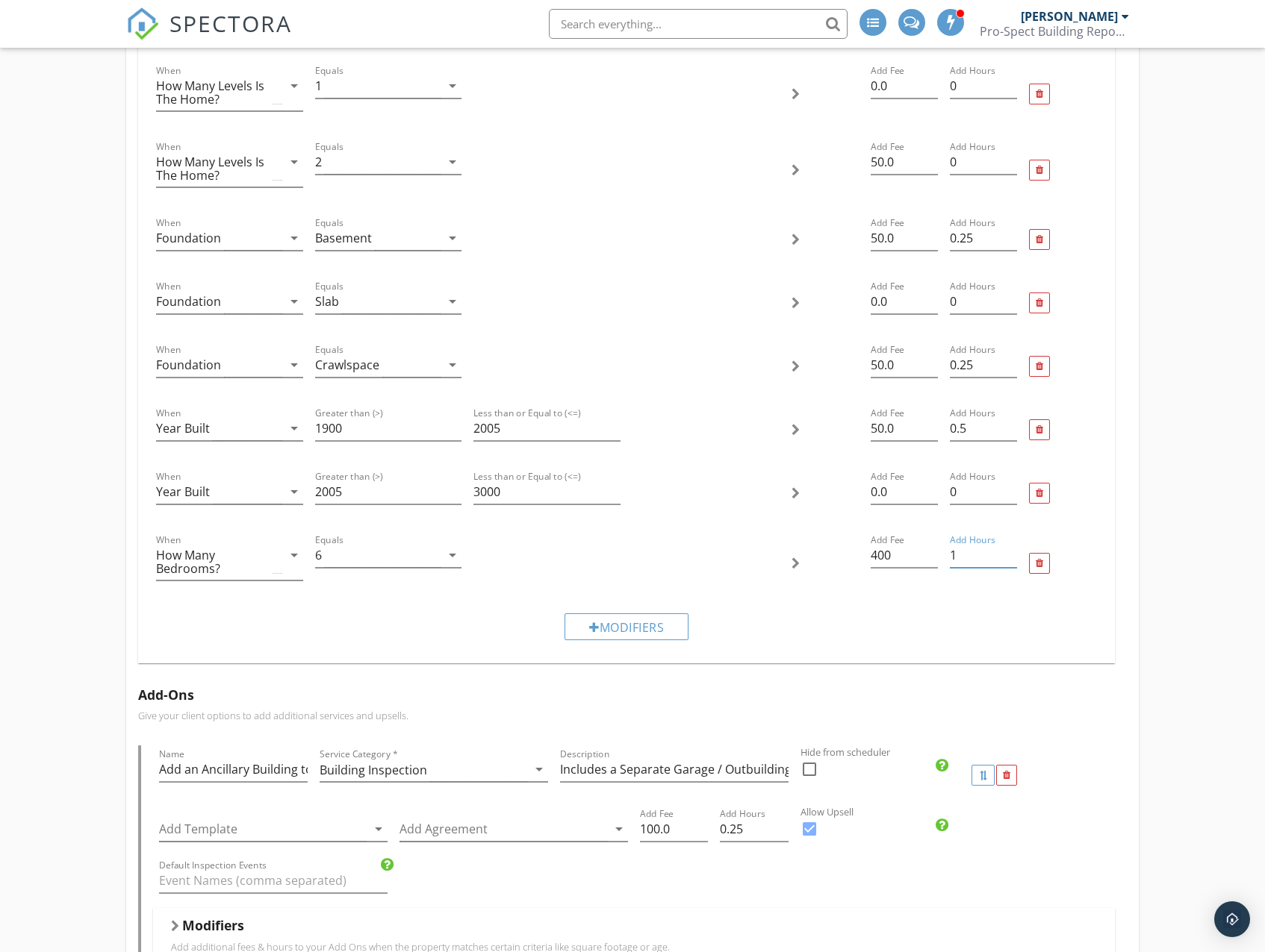
scroll to position [1604, 0]
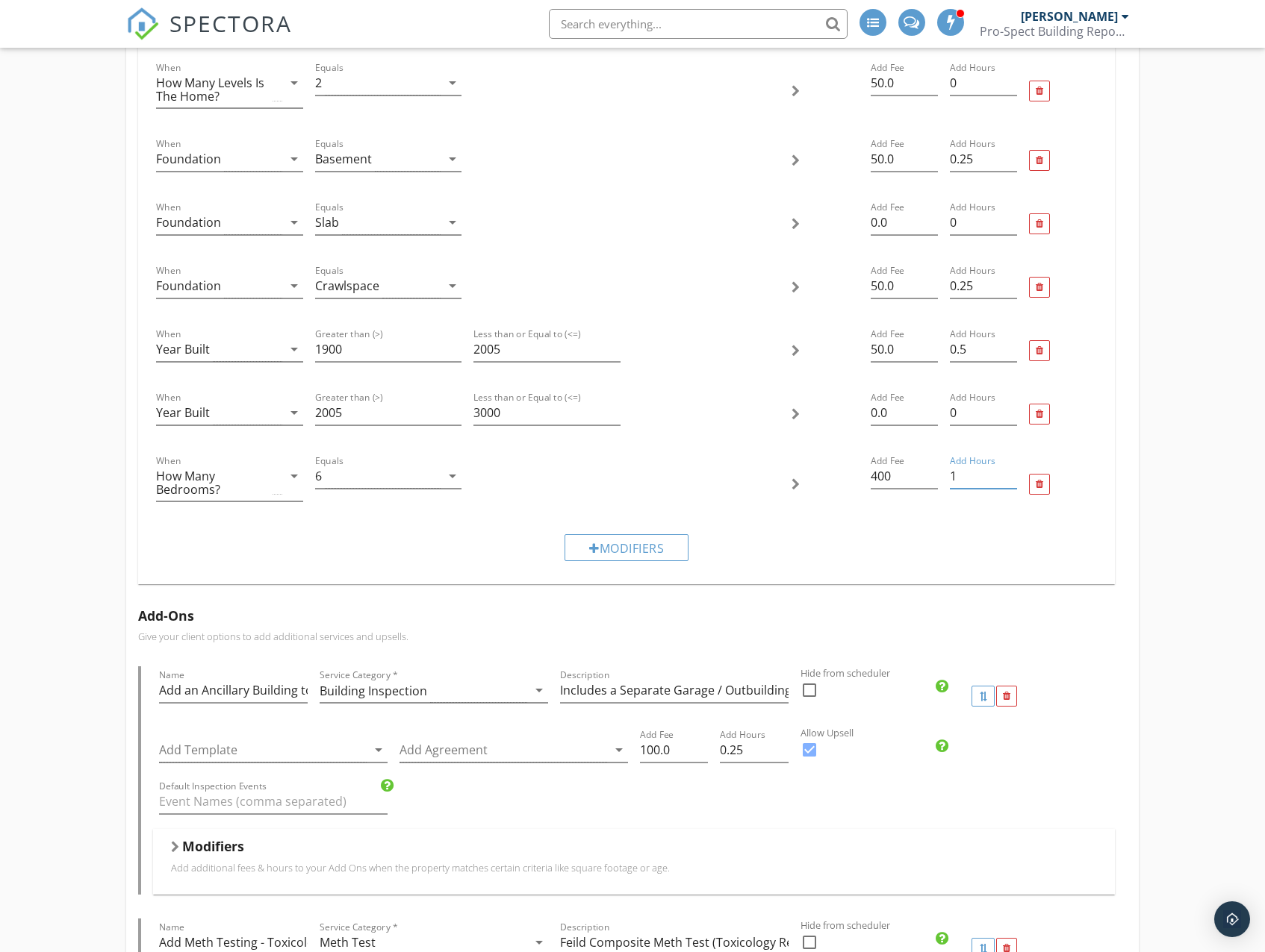
type input "1"
click at [1025, 560] on div "Modifiers" at bounding box center [626, 547] width 952 height 50
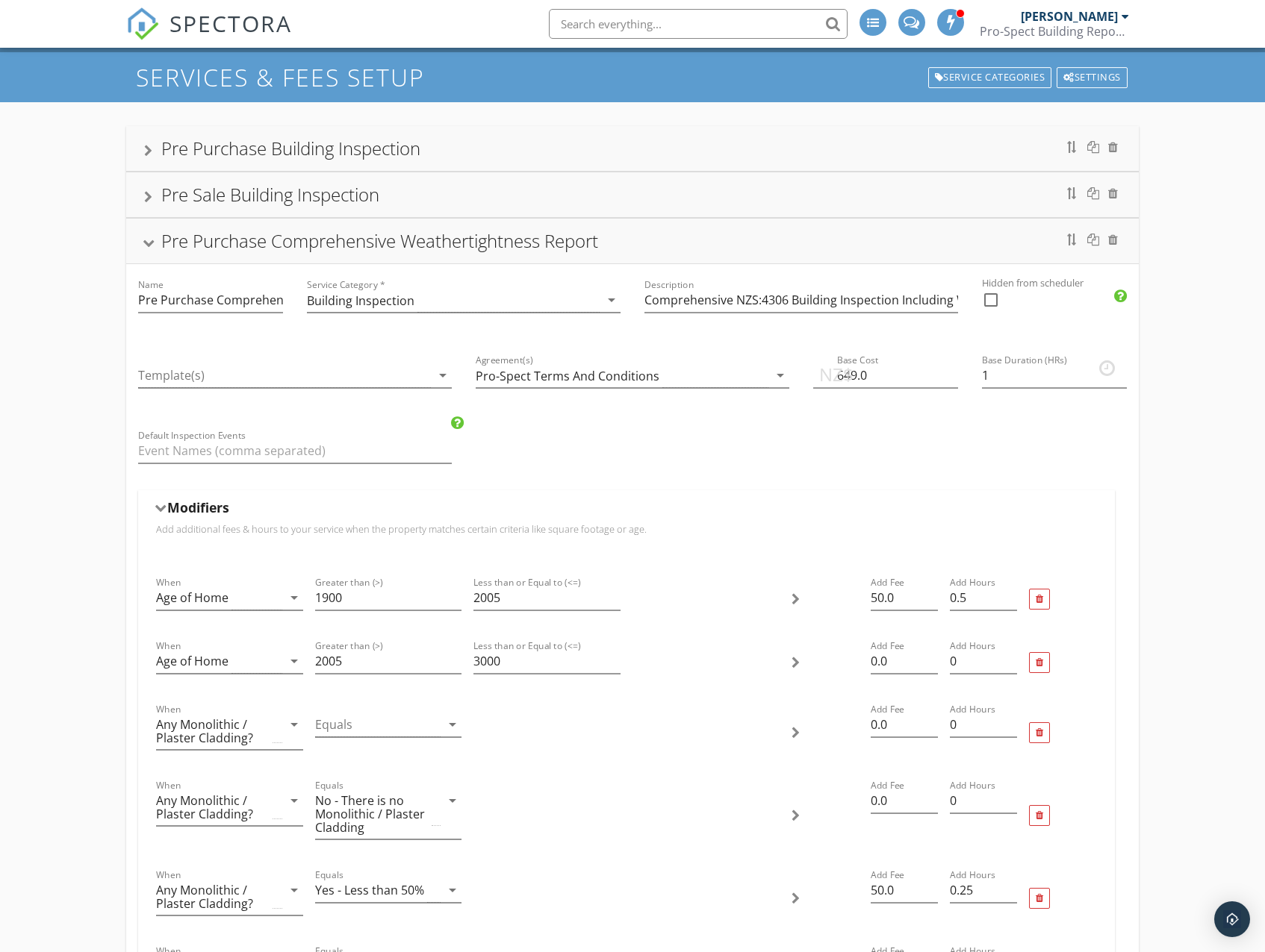
scroll to position [0, 0]
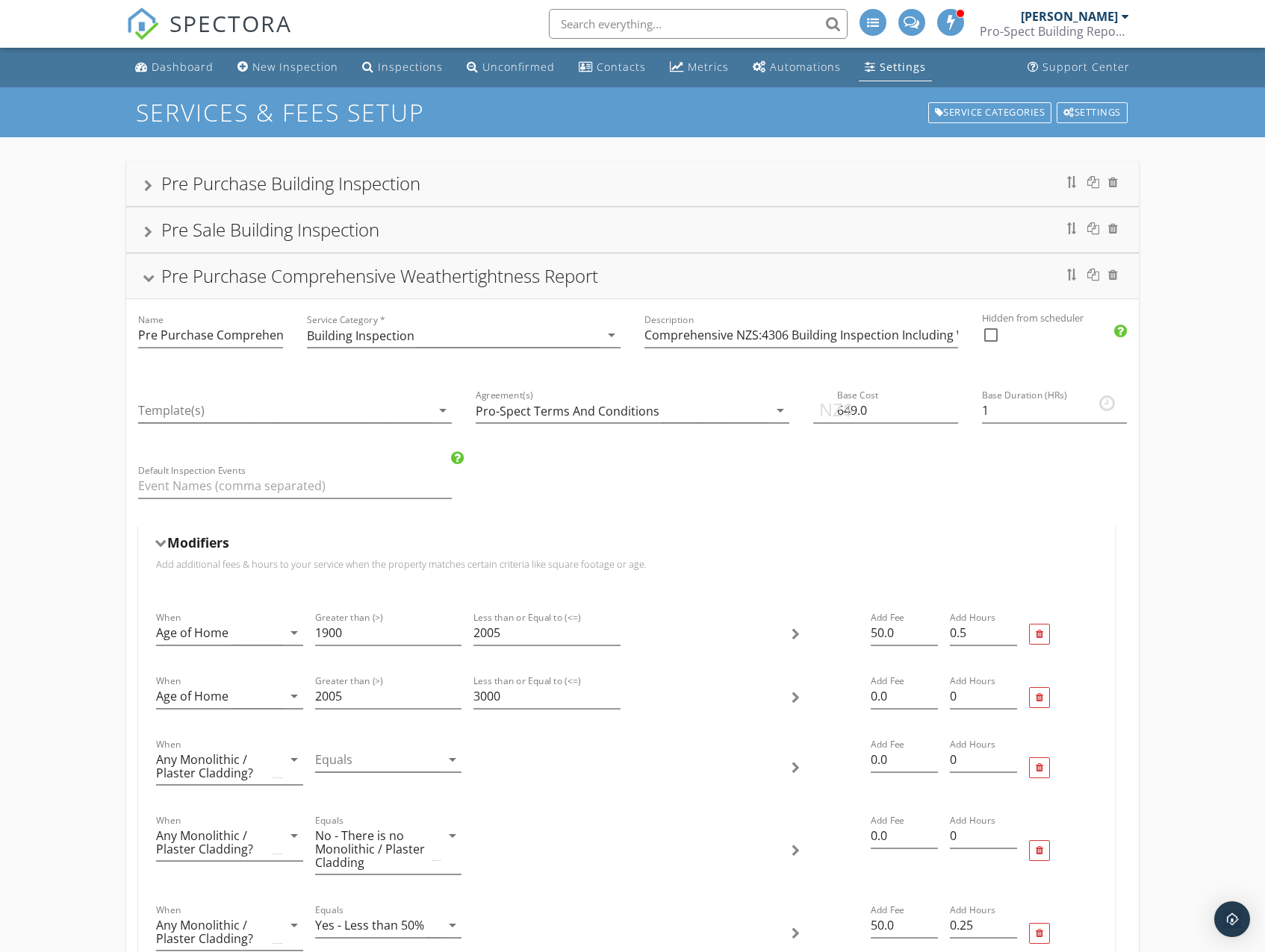
click at [148, 279] on div at bounding box center [148, 279] width 12 height 8
